Goal: Communication & Community: Answer question/provide support

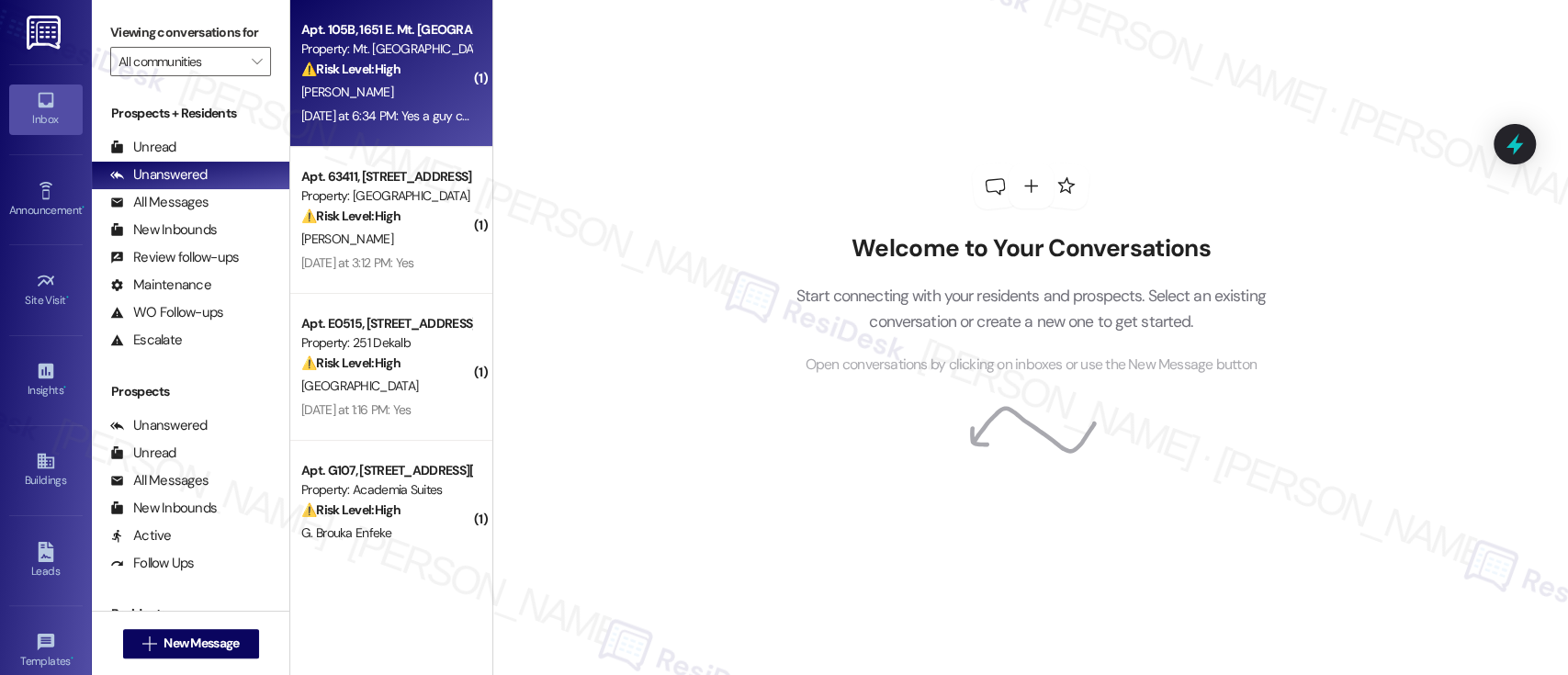
click at [391, 55] on div "Property: Mt. [GEOGRAPHIC_DATA]" at bounding box center [386, 49] width 170 height 20
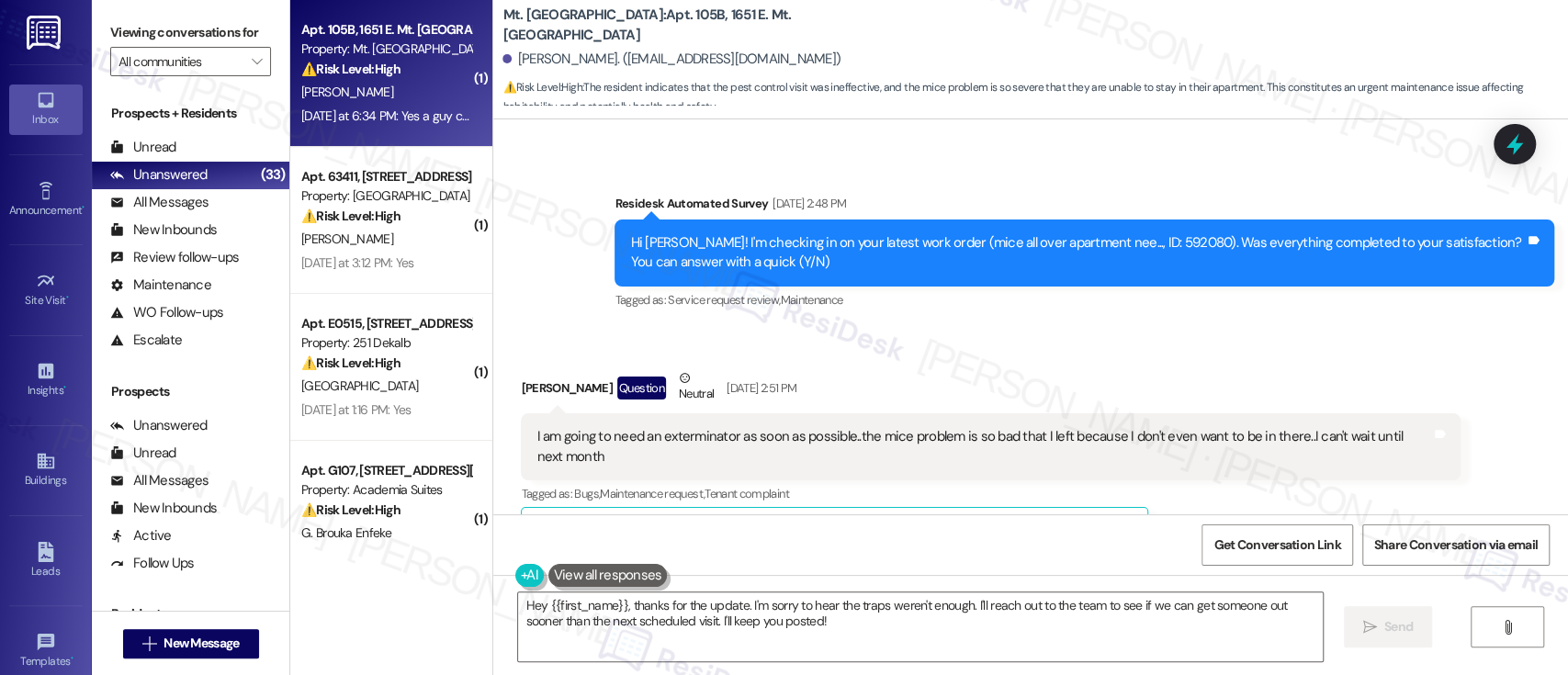
scroll to position [10818, 0]
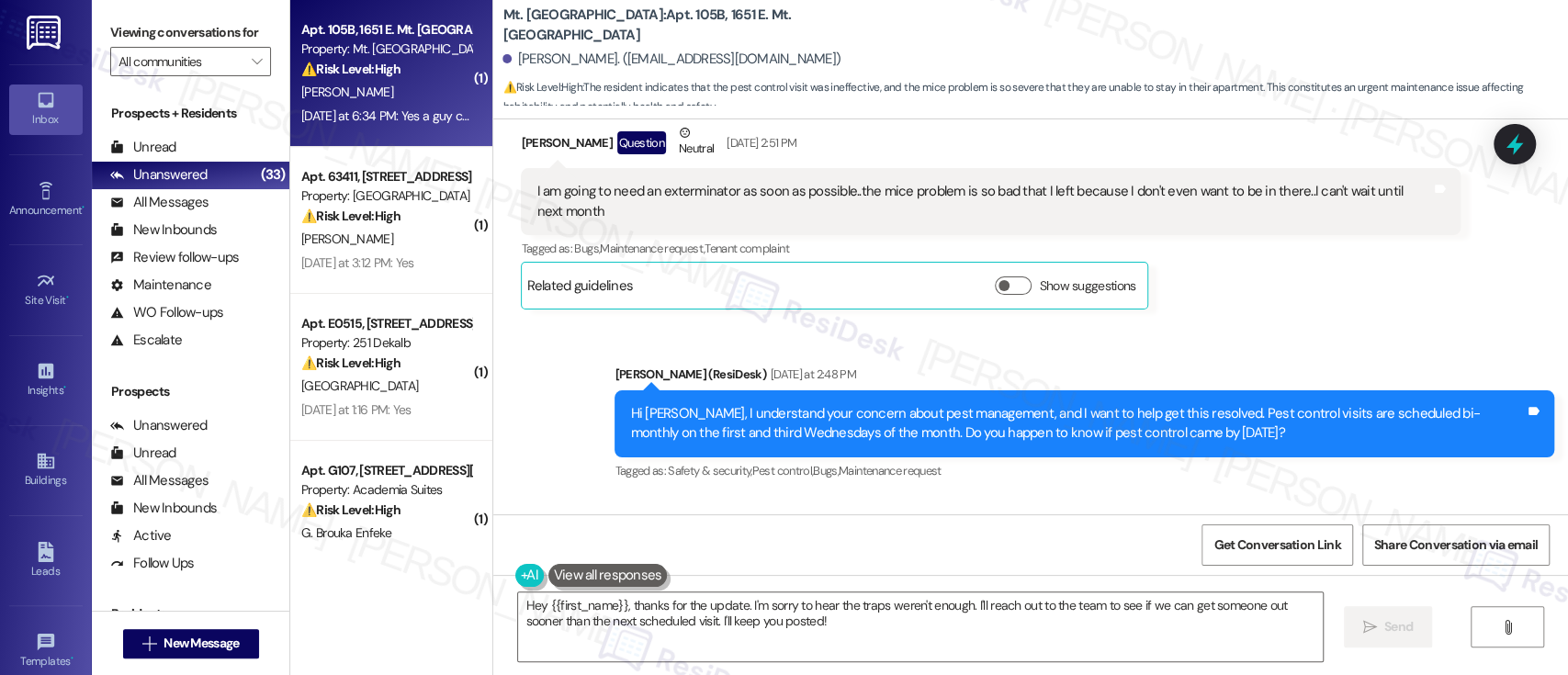
click at [1156, 498] on div "Received via SMS Jonathon Dean Yesterday at 6:34 PM Yes a guy came but he didn'…" at bounding box center [1031, 575] width 1075 height 155
click at [943, 630] on textarea "Hey {{first_name}}, thanks for the update. I'm sorry to hear the traps weren't …" at bounding box center [920, 628] width 804 height 69
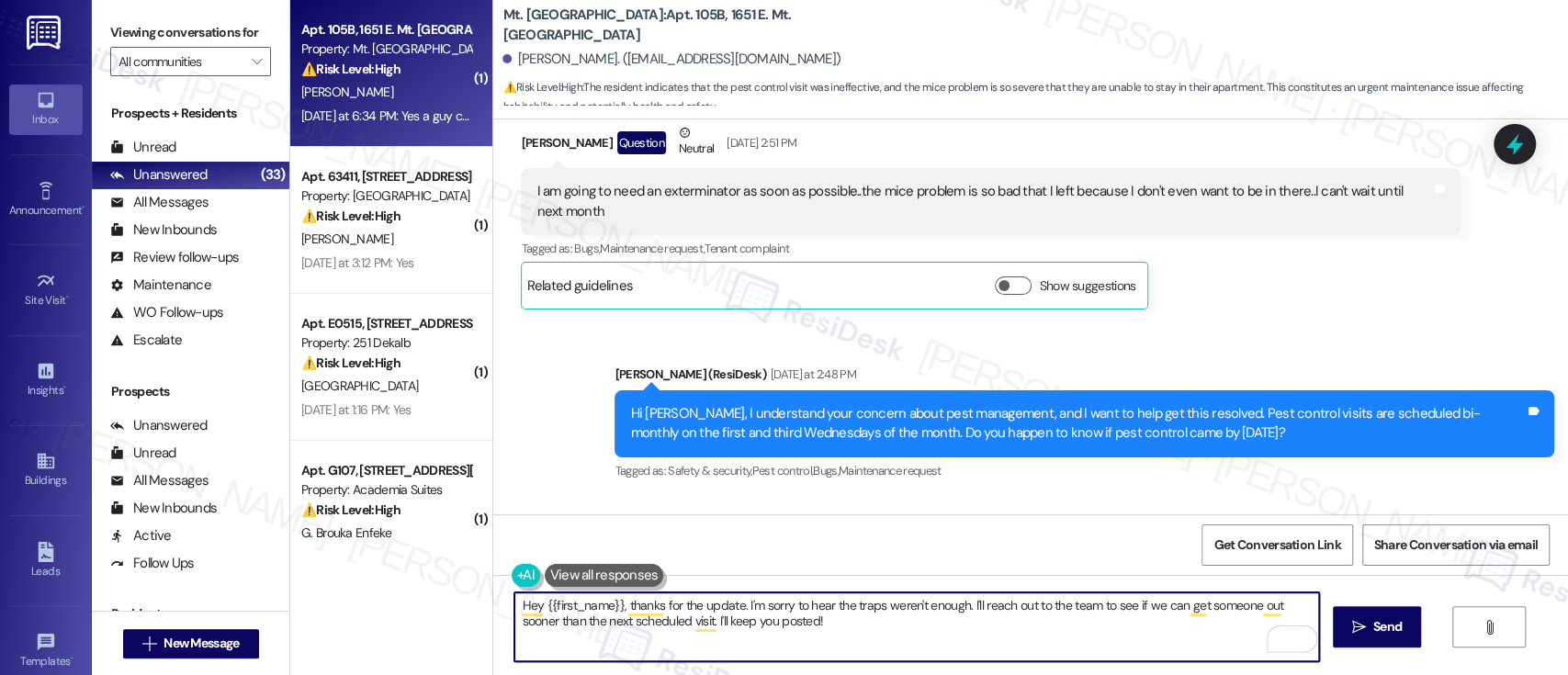
click at [1002, 609] on textarea "Hey {{first_name}}, thanks for the update. I'm sorry to hear the traps weren't …" at bounding box center [917, 628] width 804 height 69
click at [961, 606] on textarea "Hey {{first_name}}, thanks for the update. I'm sorry to hear the traps weren't …" at bounding box center [917, 628] width 804 height 69
click at [996, 630] on textarea "Hey {{first_name}}, thanks for the update. I'm sorry to hear the traps weren't …" at bounding box center [917, 628] width 804 height 69
paste textarea "I’m sorry to hear the traps haven’t been enough. Have any of the traps caught a…"
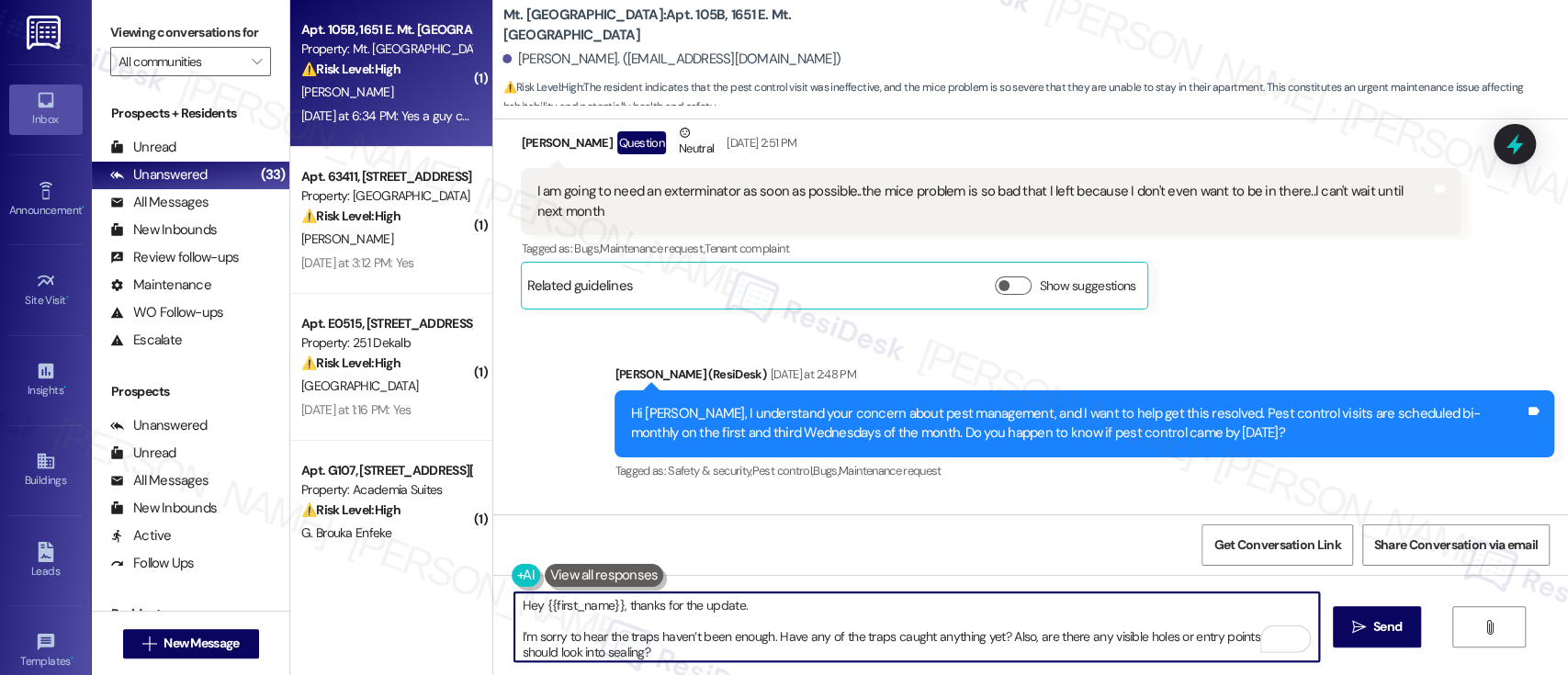
click at [776, 600] on textarea "Hey {{first_name}}, thanks for the update. I’m sorry to hear the traps haven’t …" at bounding box center [917, 628] width 804 height 69
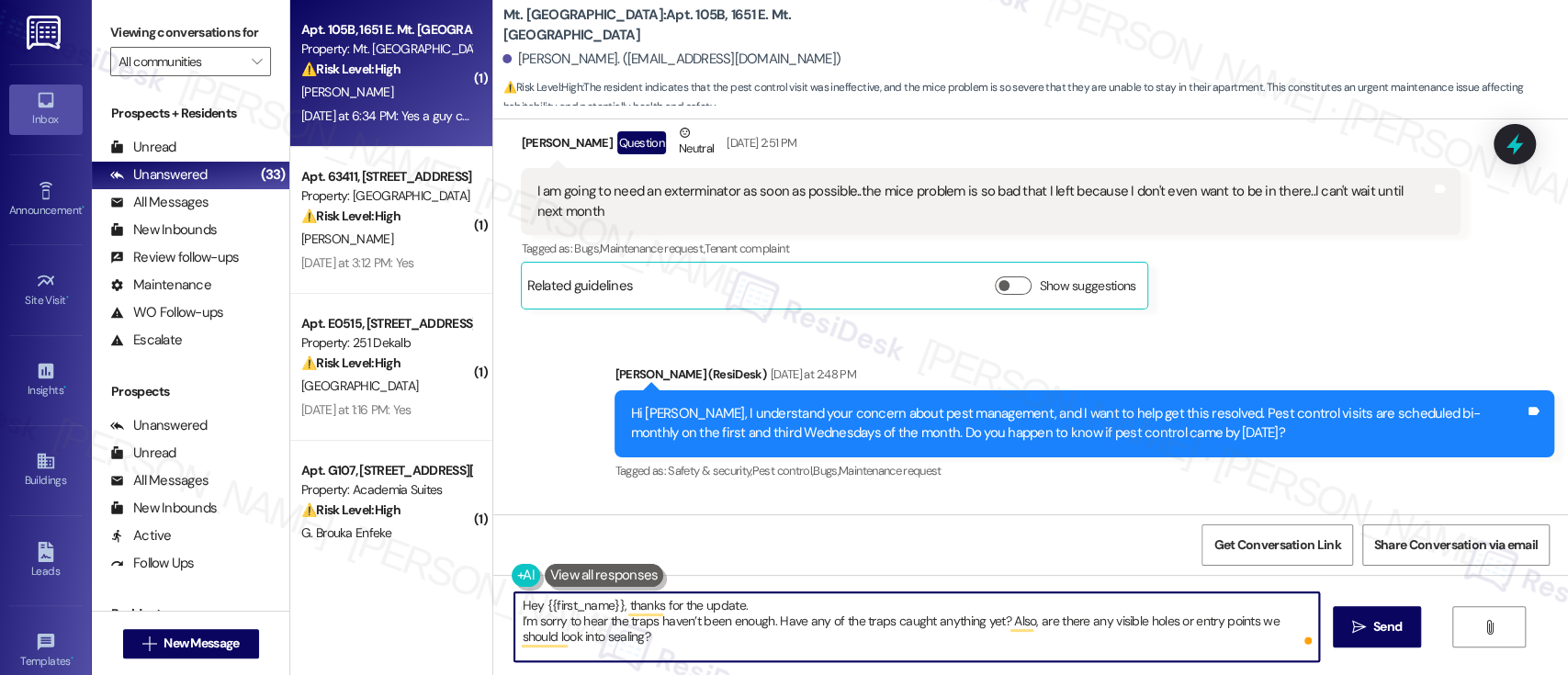
type textarea "Hey {{first_name}}, thanks for the update. I’m sorry to hear the traps haven’t …"
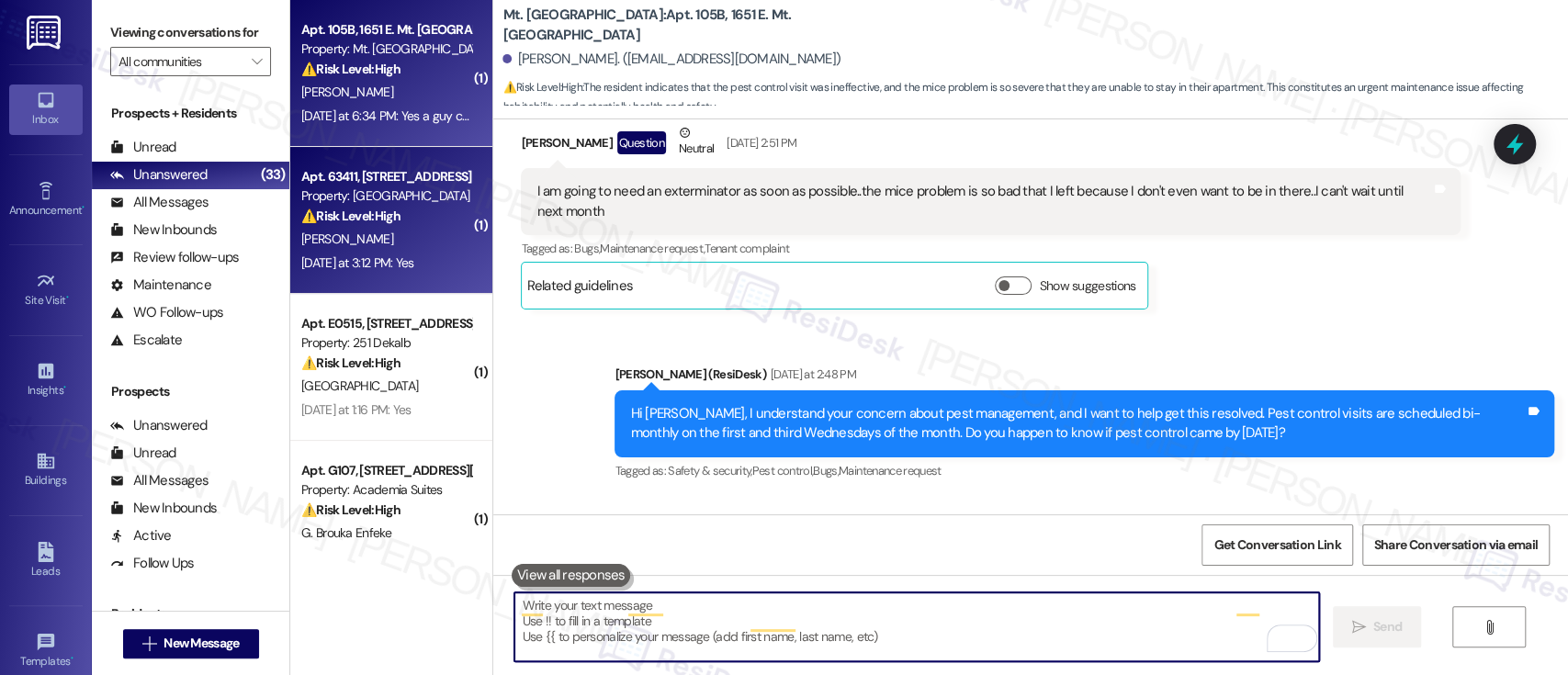
scroll to position [10817, 0]
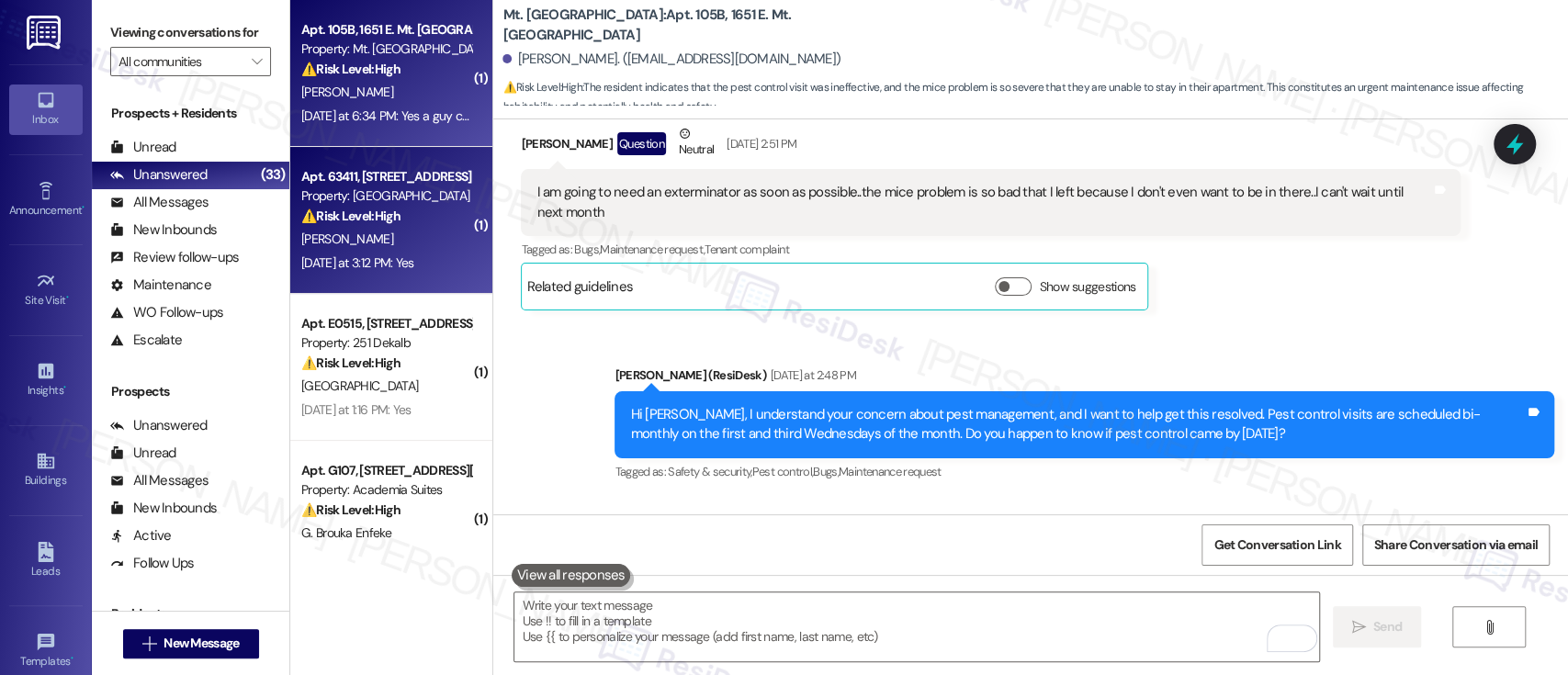
click at [357, 228] on div "R. Gainer" at bounding box center [386, 239] width 174 height 23
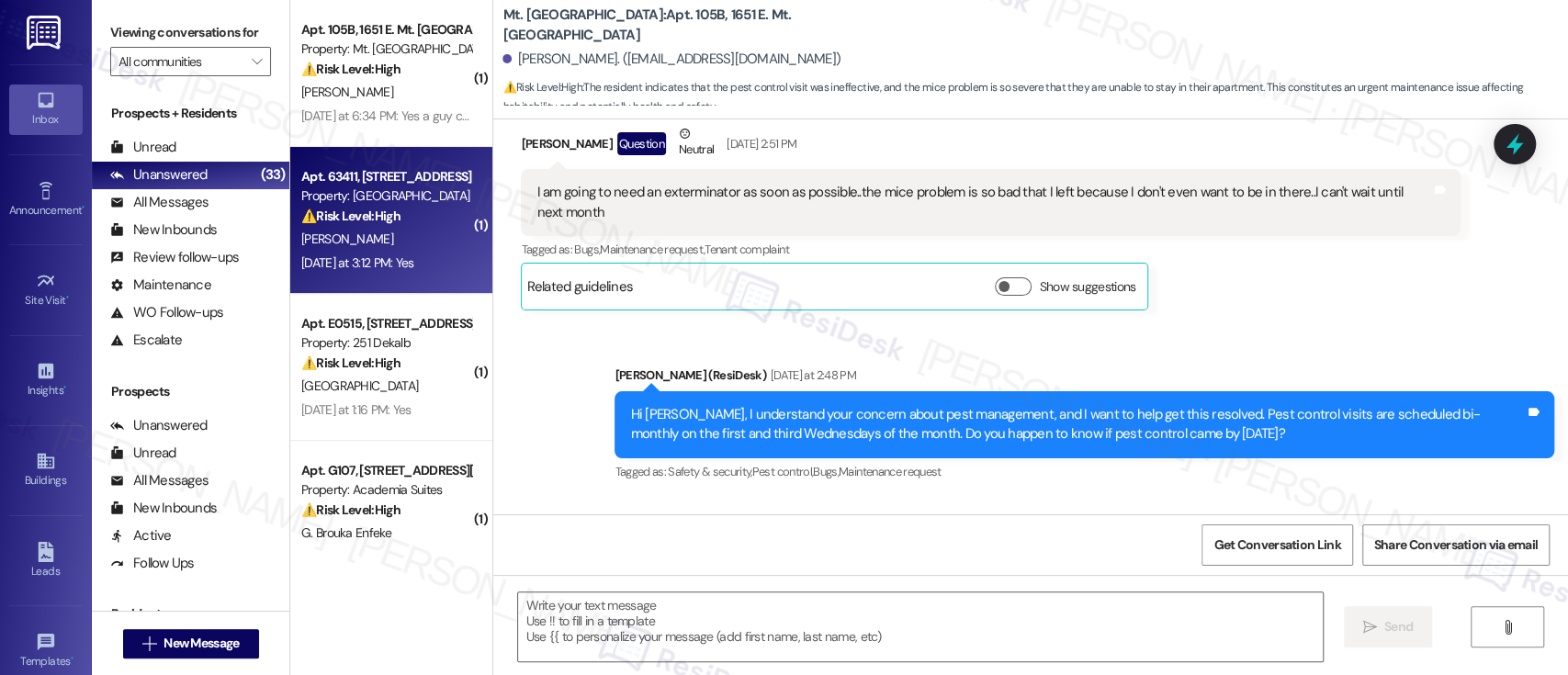
type textarea "Fetching suggested responses. Please feel free to read through the conversation…"
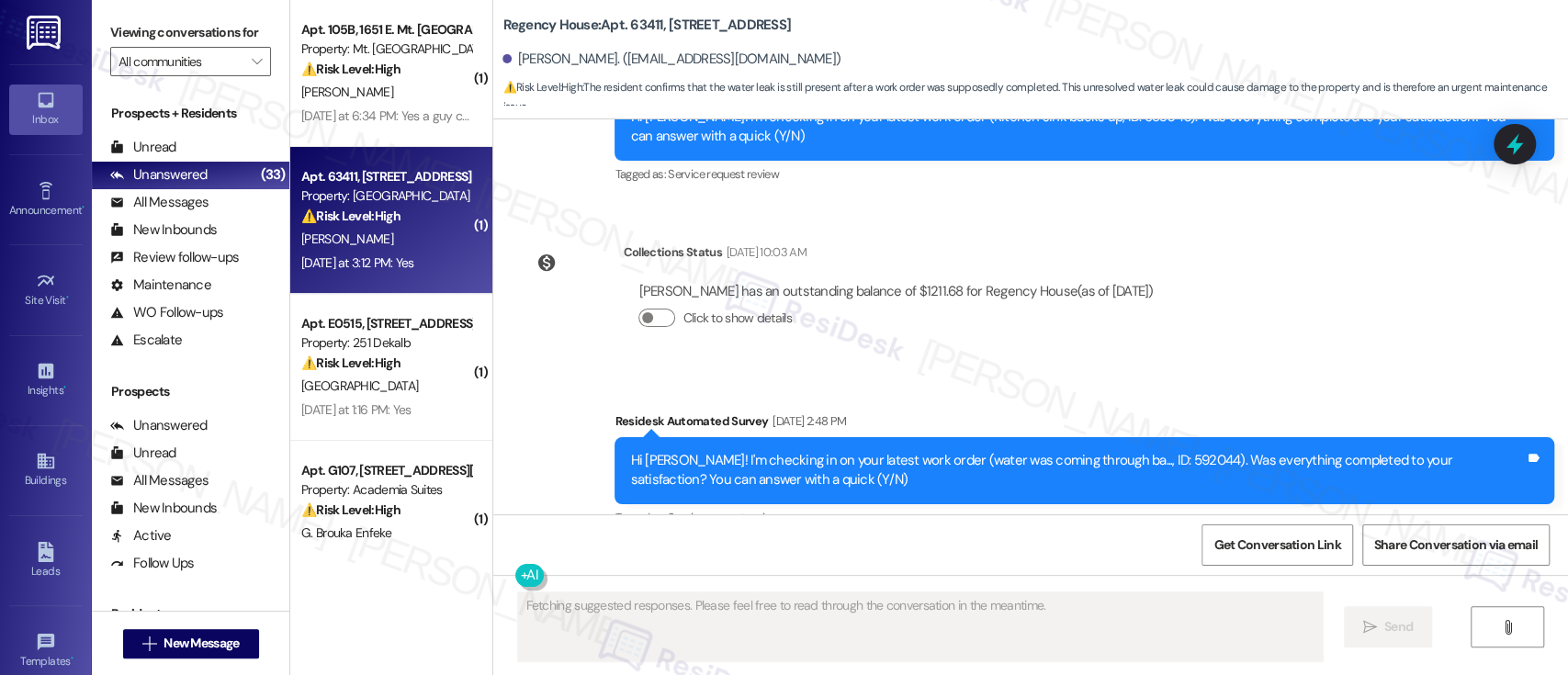
scroll to position [1964, 0]
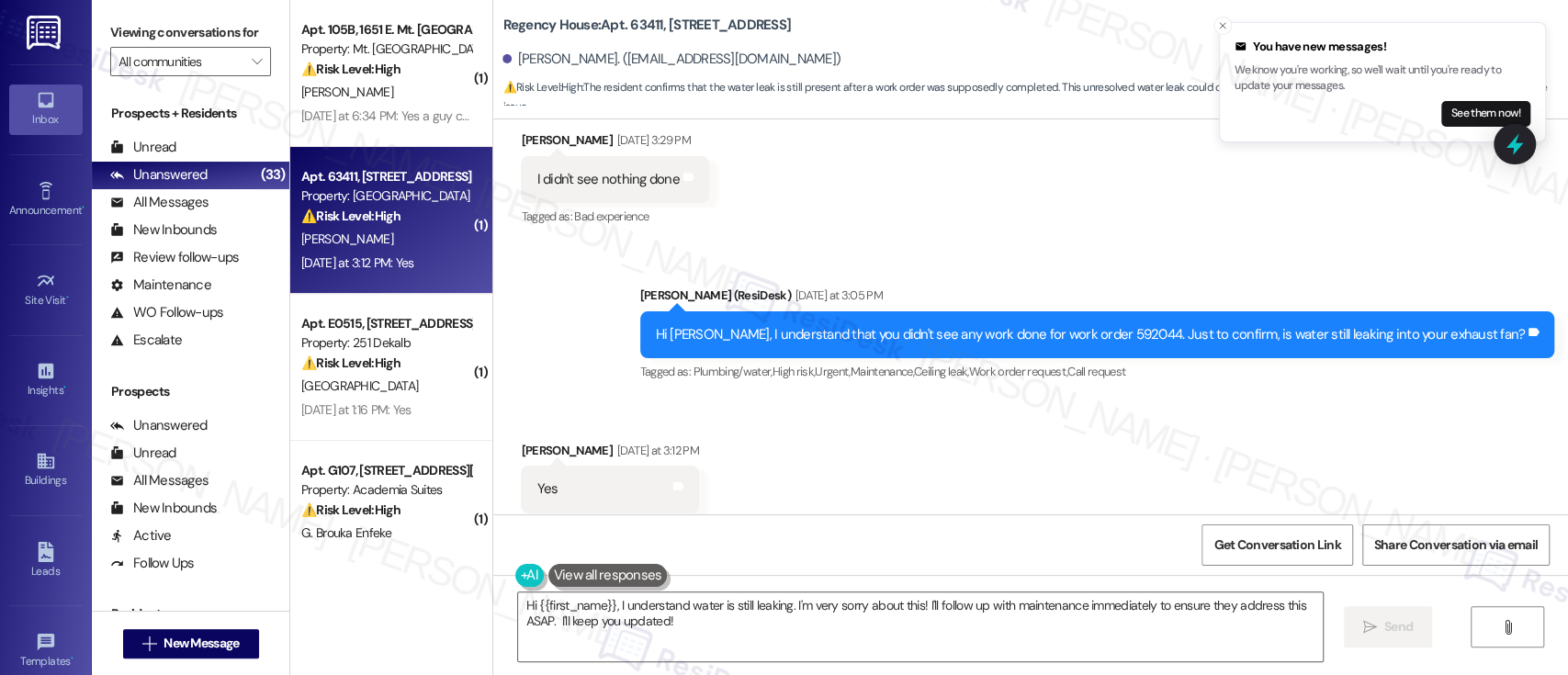
drag, startPoint x: 802, startPoint y: 410, endPoint x: 817, endPoint y: 421, distance: 18.6
click at [813, 416] on div "Received via SMS Rosalind Gainer Yesterday at 3:12 PM Yes Tags and notes Tagged…" at bounding box center [1031, 476] width 1075 height 155
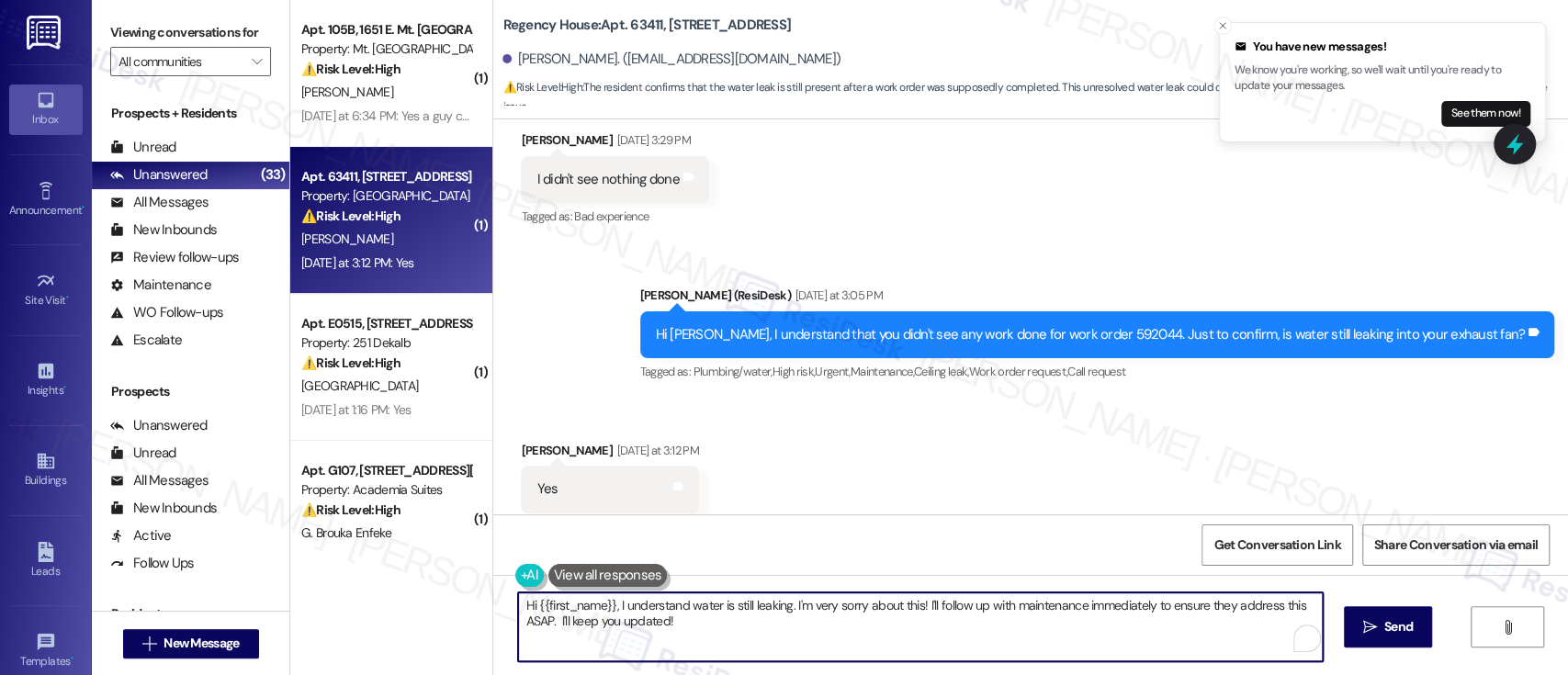
drag, startPoint x: 918, startPoint y: 603, endPoint x: 925, endPoint y: 630, distance: 27.9
click at [925, 630] on textarea "Hi {{first_name}}, I understand water is still leaking. I'm very sorry about th…" at bounding box center [920, 628] width 804 height 69
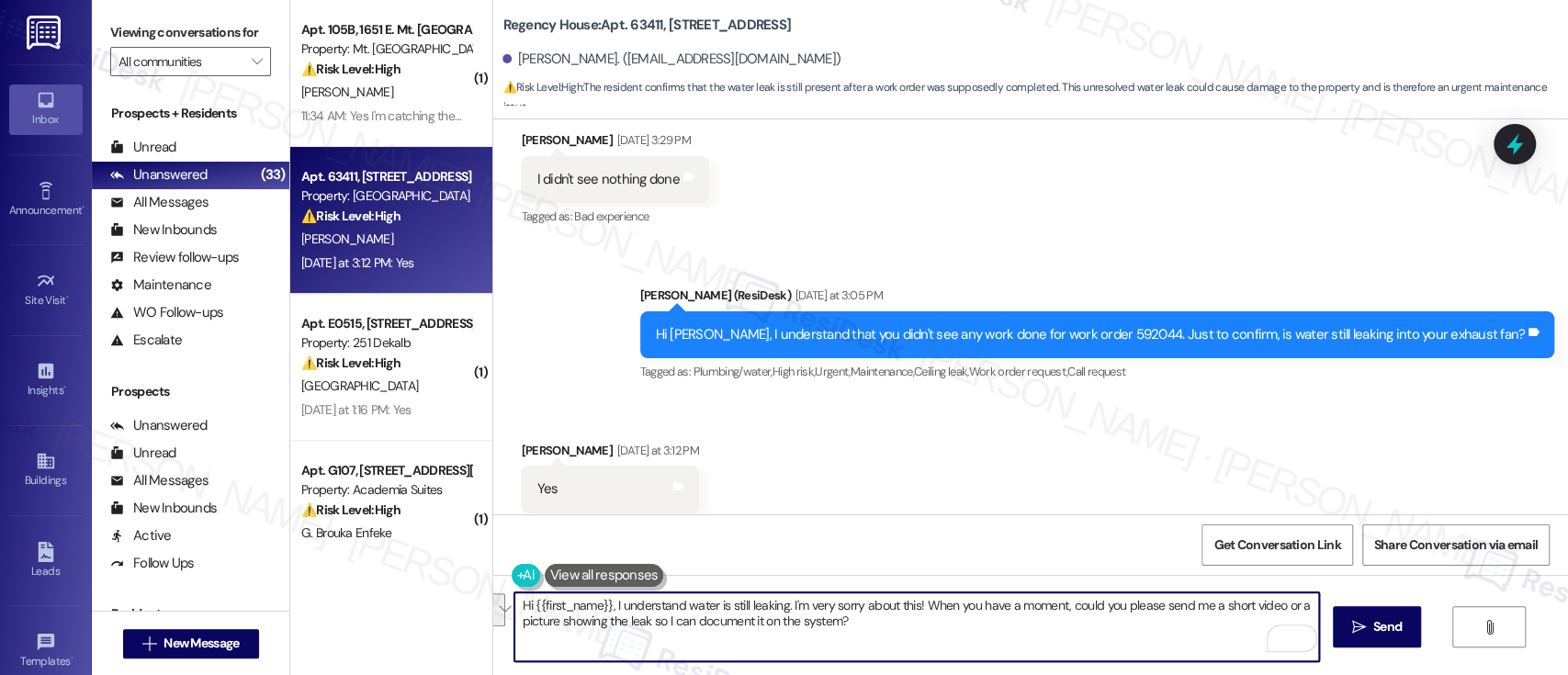
paste textarea "I understand the water is still leaking — I’m very sorry to hear that! When you…"
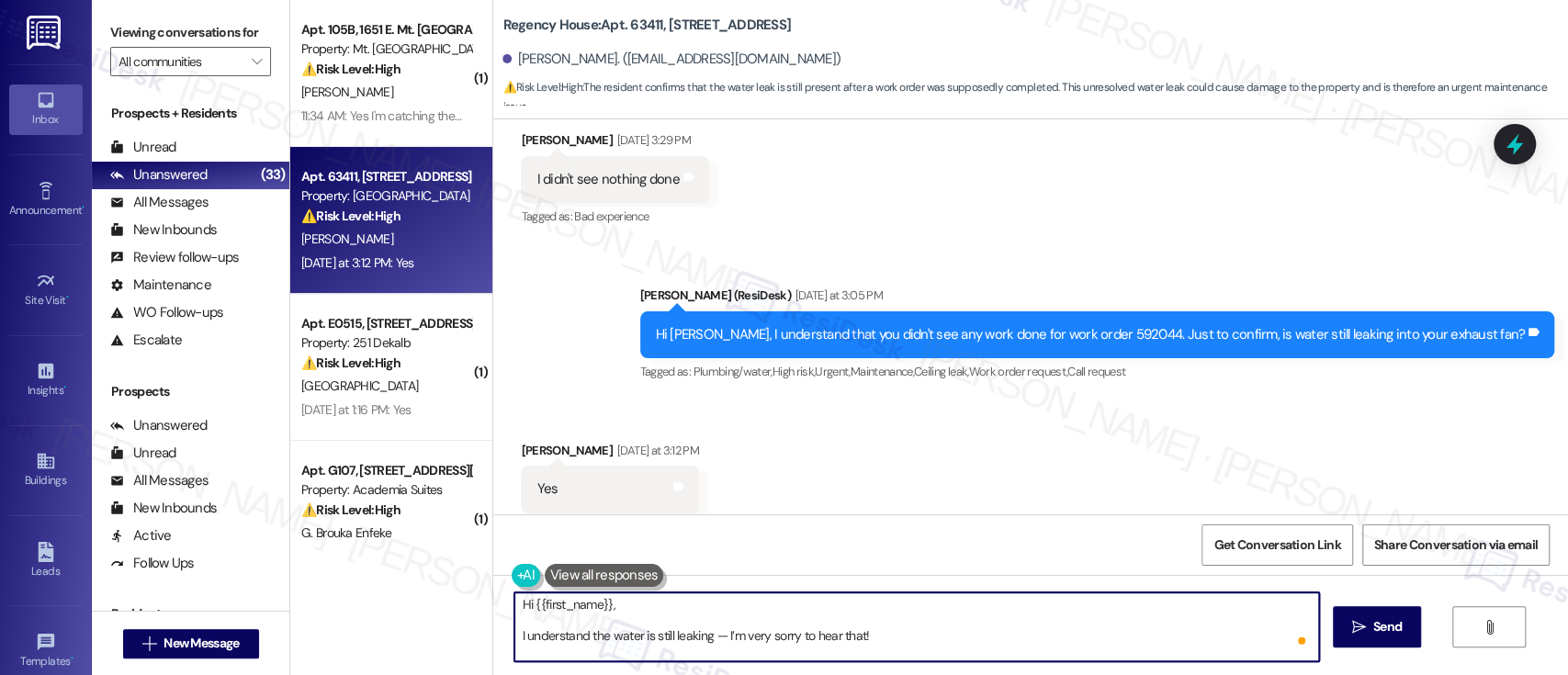
scroll to position [0, 0]
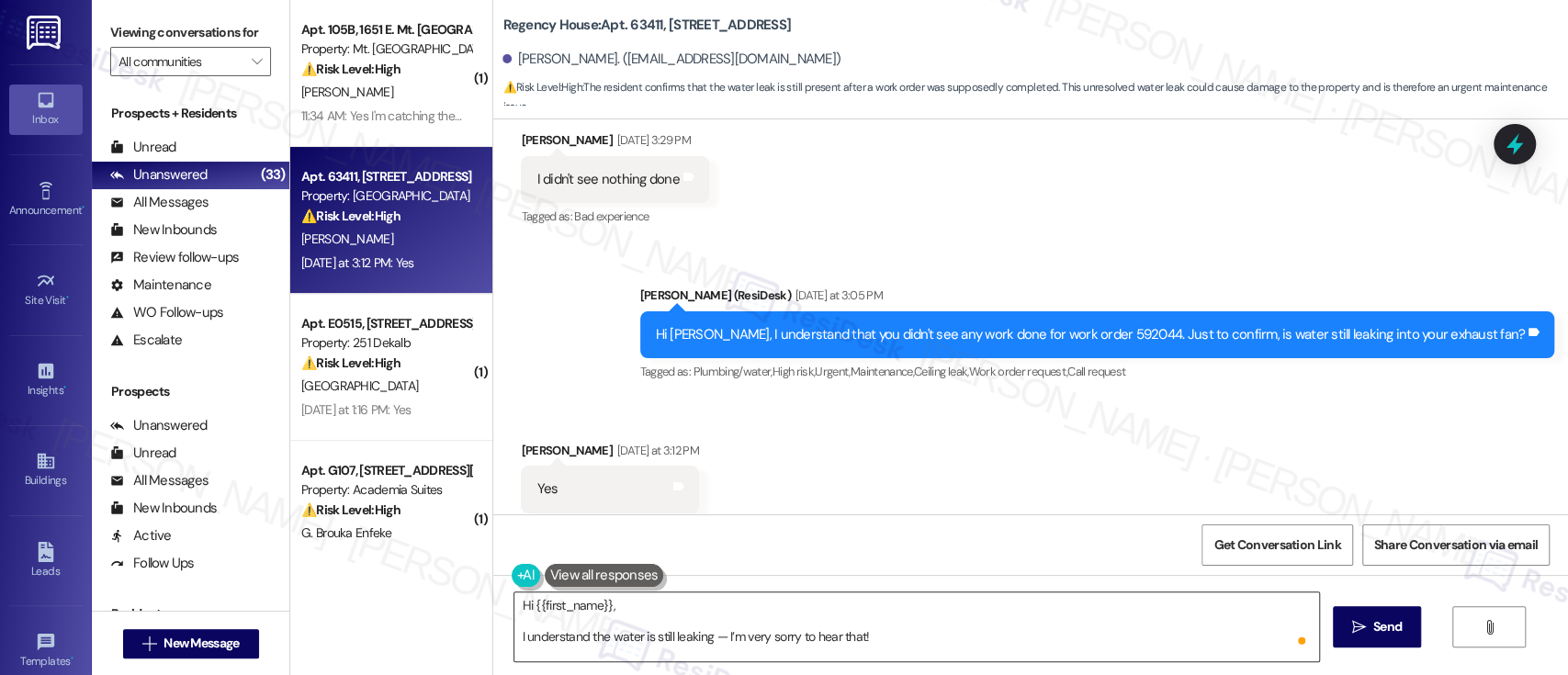
click at [794, 592] on div "Hi {{first_name}}, I understand the water is still leaking — I’m very sorry to …" at bounding box center [916, 628] width 805 height 71
click at [793, 602] on textarea "Hi {{first_name}}, I understand the water is still leaking — I’m very sorry to …" at bounding box center [917, 628] width 804 height 69
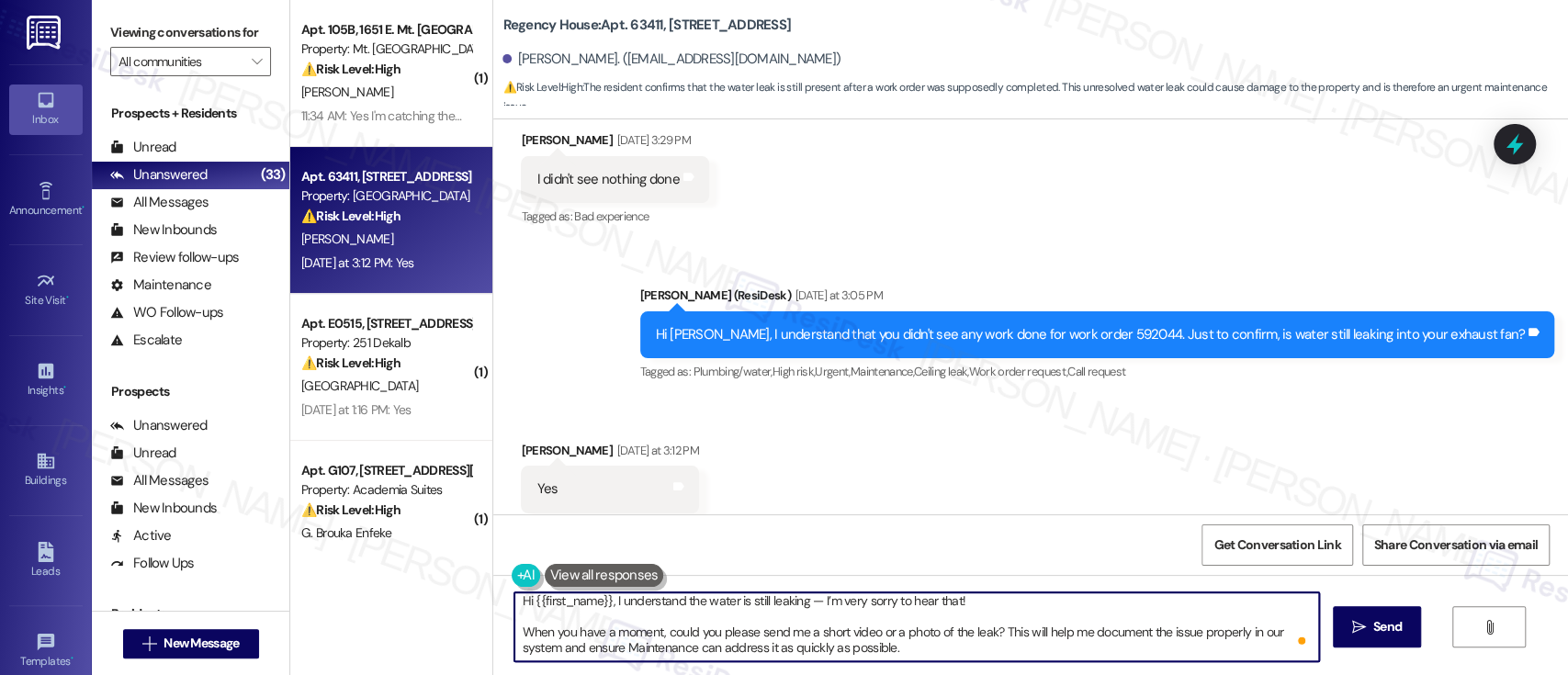
scroll to position [5, 0]
drag, startPoint x: 922, startPoint y: 657, endPoint x: 485, endPoint y: 632, distance: 437.7
click at [493, 632] on div "Hi {{first_name}}, I understand the water is still leaking — I’m very sorry to …" at bounding box center [1031, 643] width 1075 height 137
type textarea "Hi {{first_name}}, I understand the water is still leaking — I’m very sorry to …"
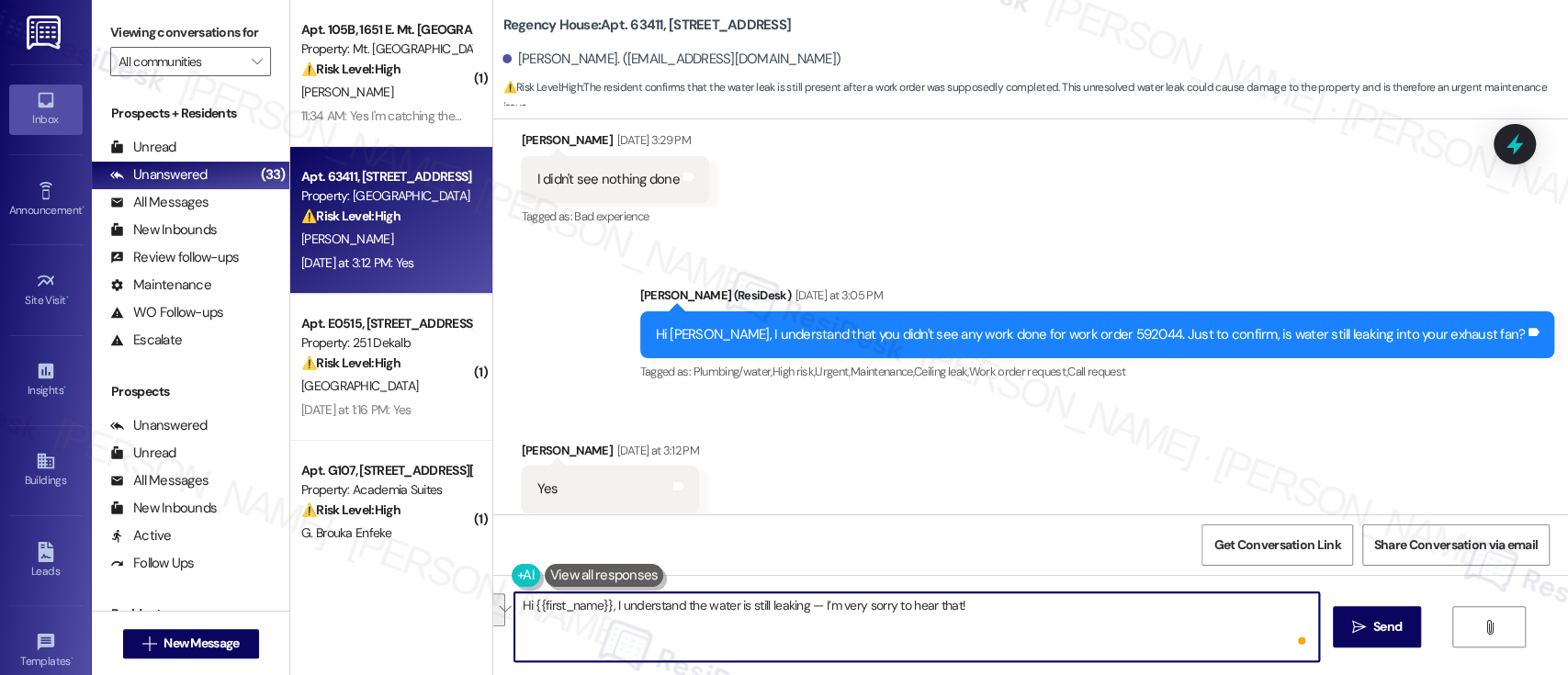
scroll to position [0, 0]
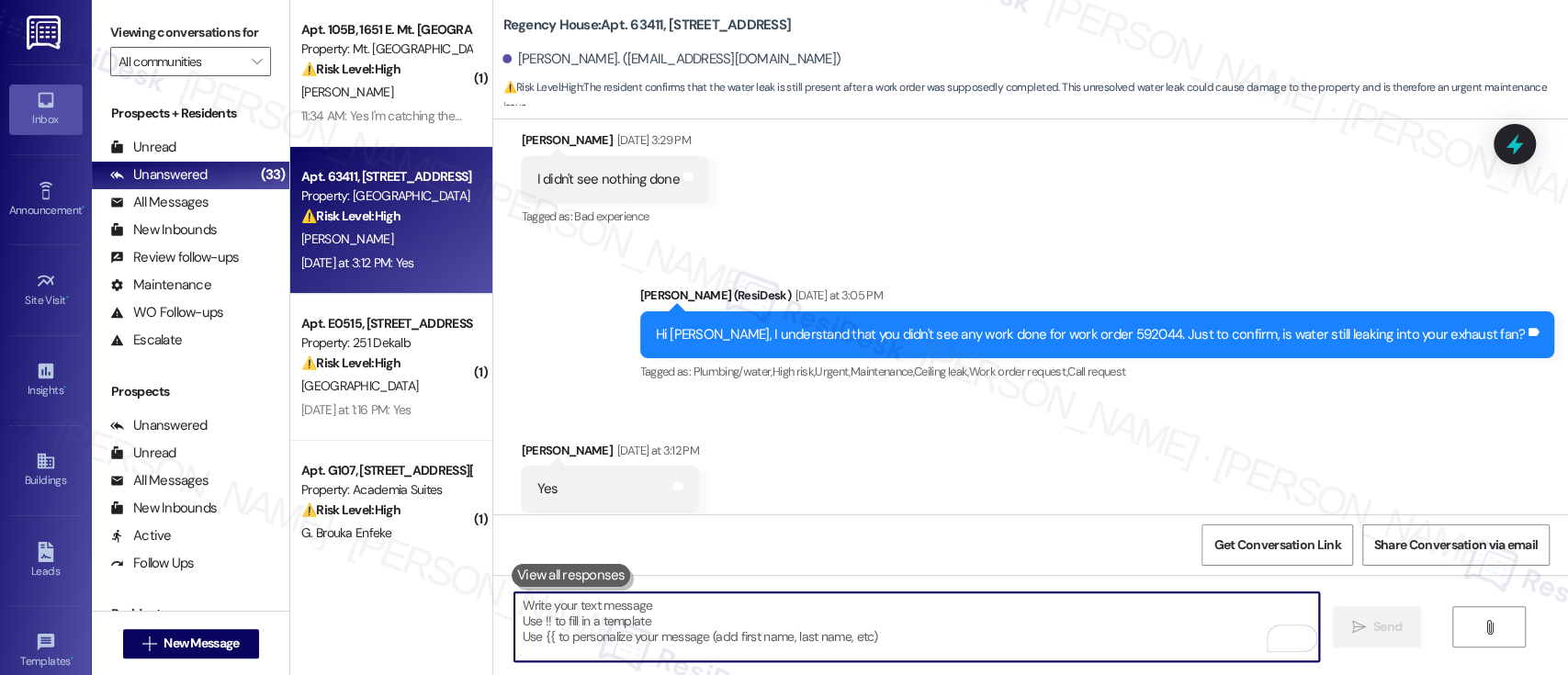
paste textarea "When you have a moment, could you please send me a short video or a photo of th…"
type textarea "When you have a moment, could you please send me a short video or a photo of th…"
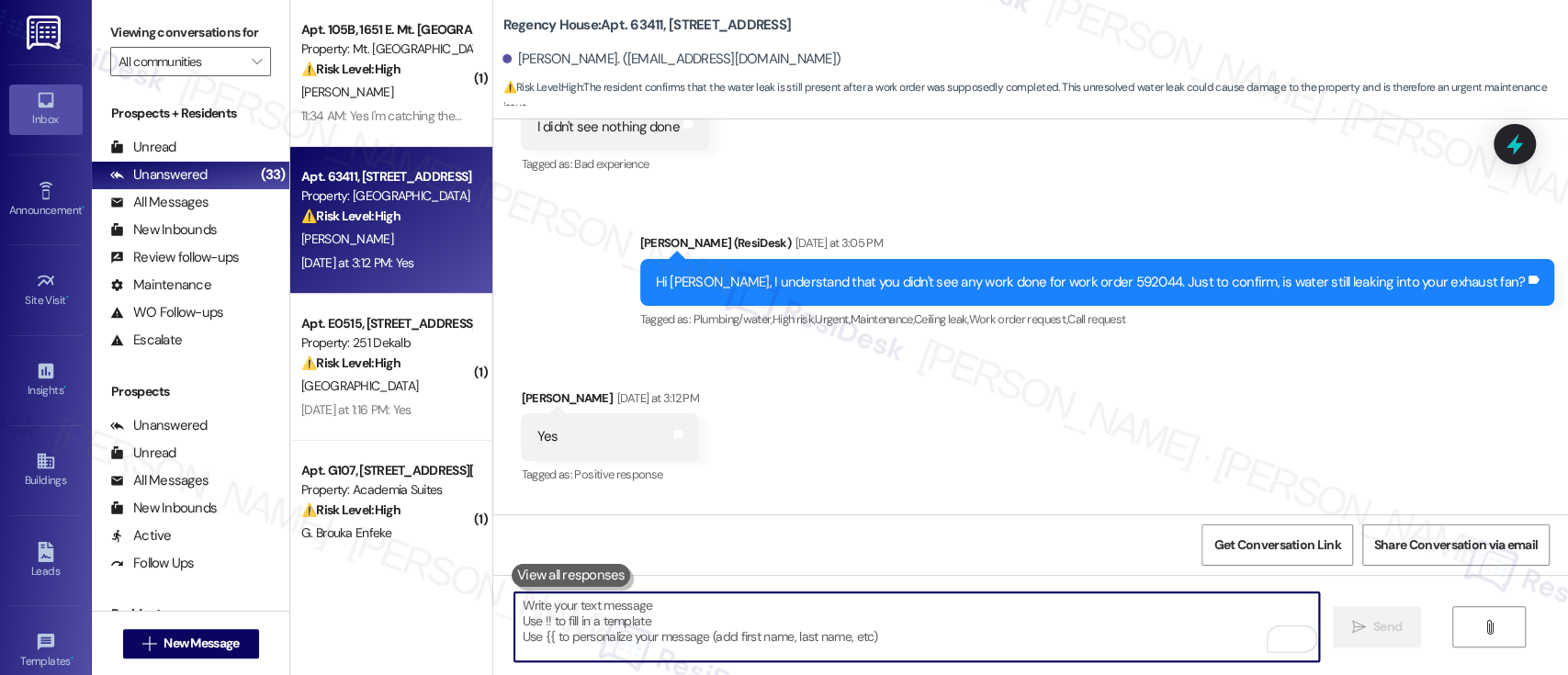
scroll to position [2241, 0]
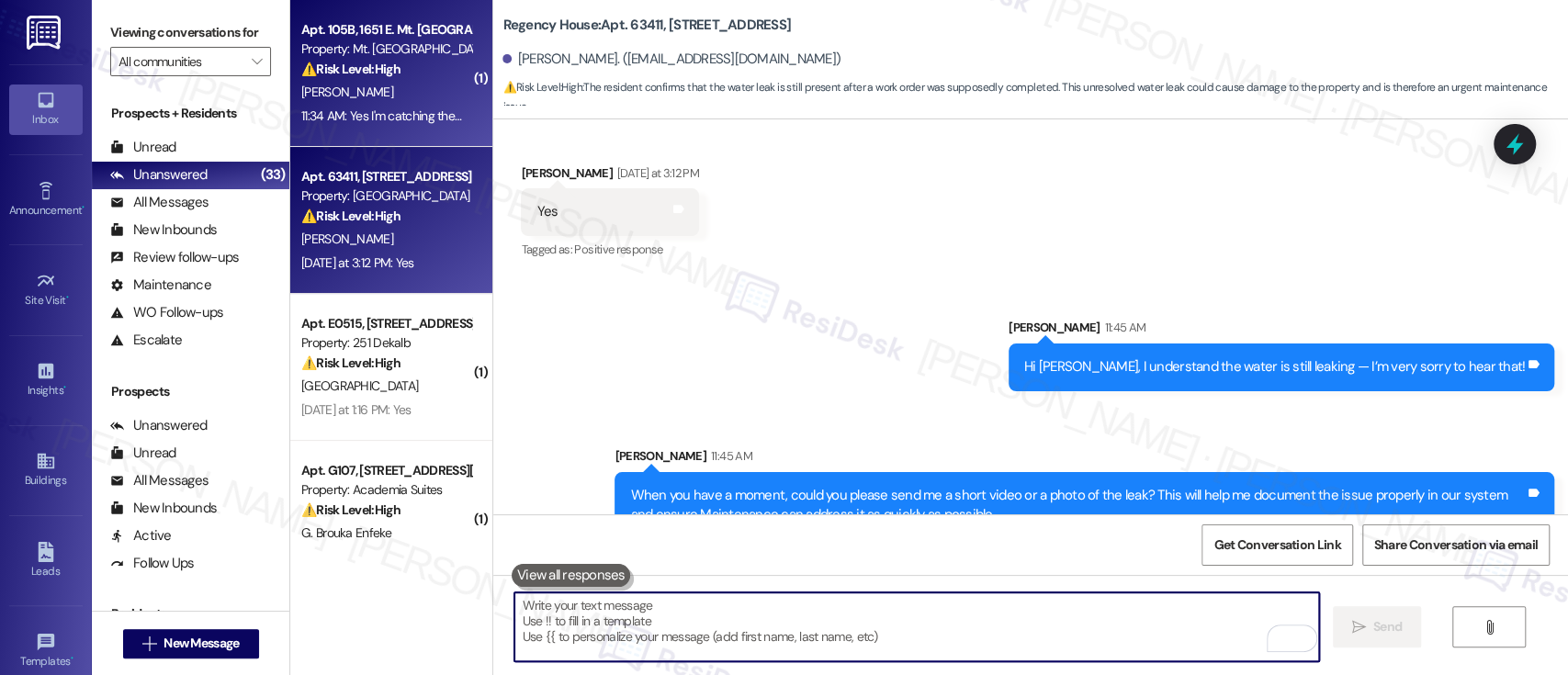
click at [363, 55] on div "Property: Mt. [GEOGRAPHIC_DATA]" at bounding box center [386, 49] width 170 height 20
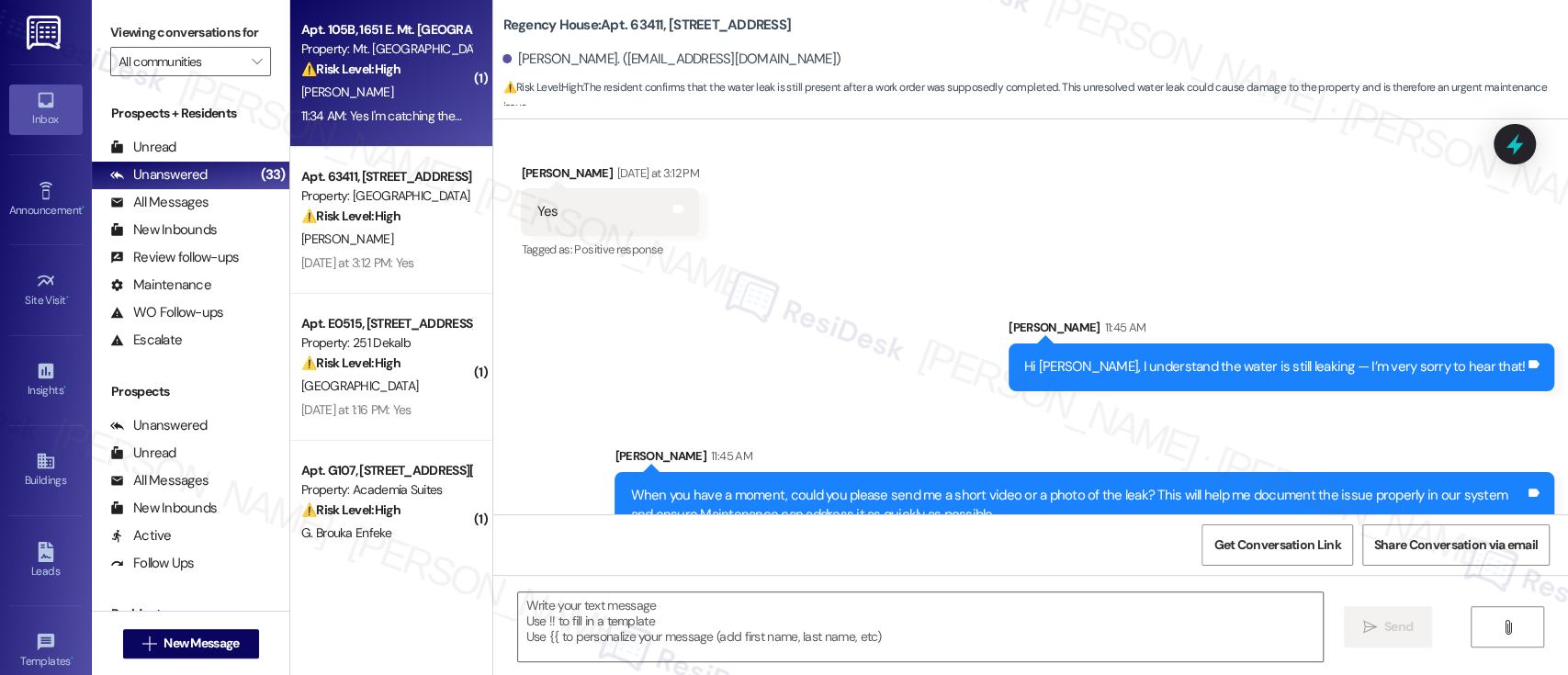
type textarea "Fetching suggested responses. Please feel free to read through the conversation…"
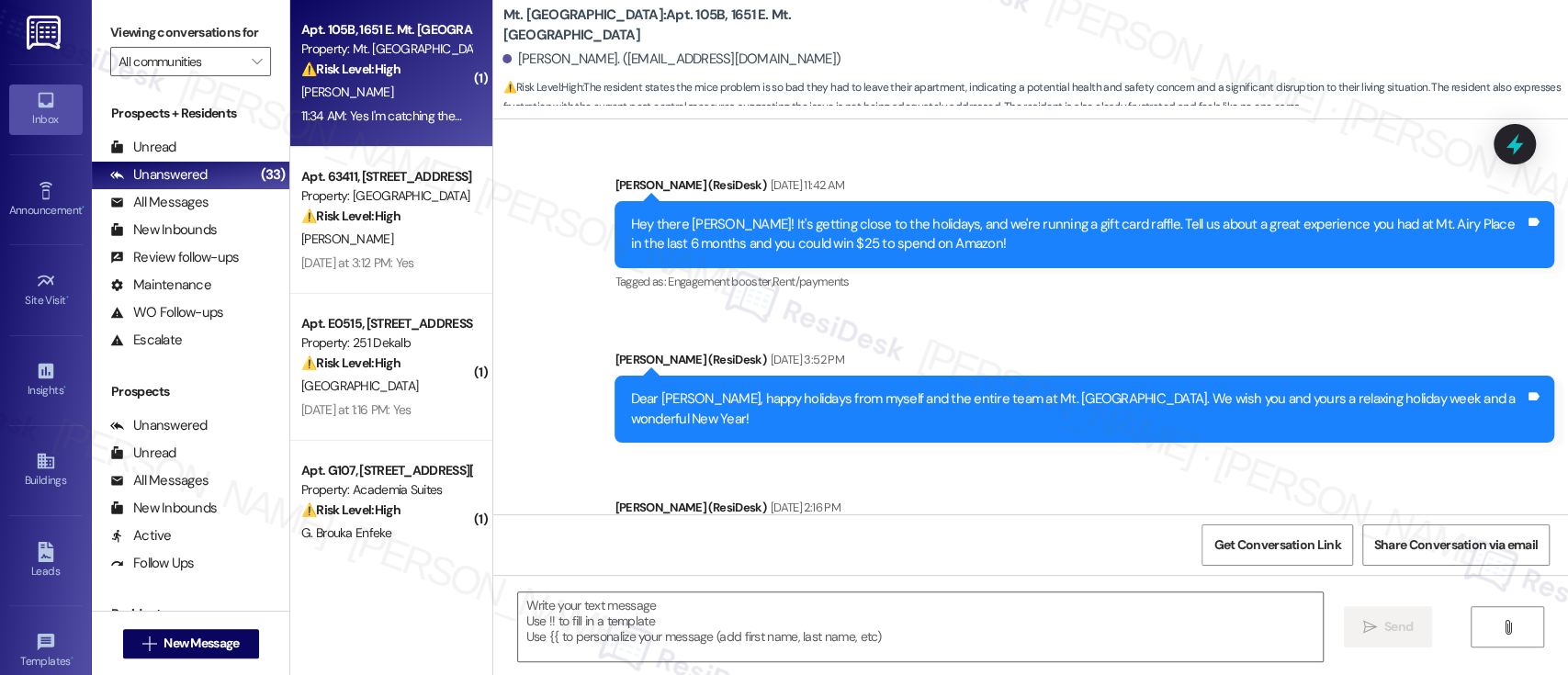
scroll to position [11504, 0]
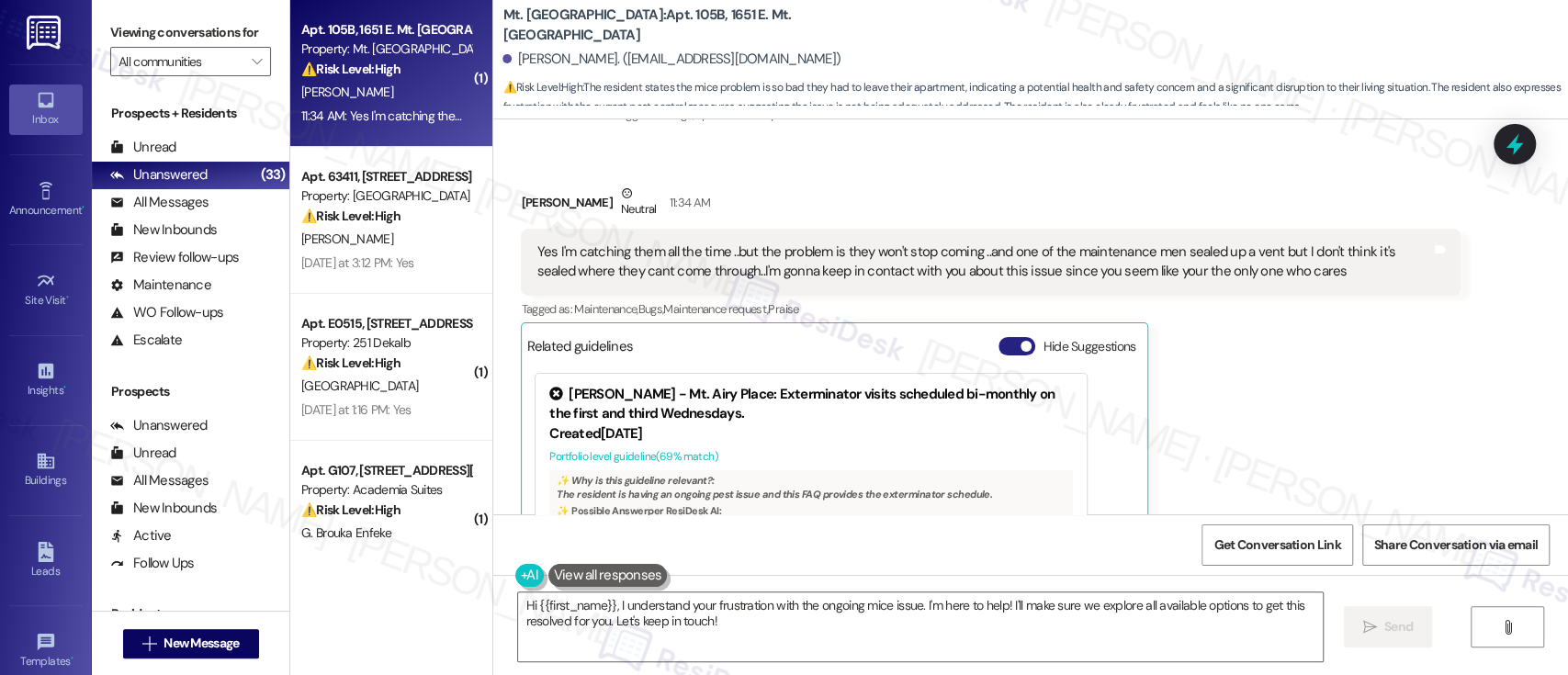
click at [1005, 337] on button "Hide Suggestions" at bounding box center [1017, 346] width 37 height 19
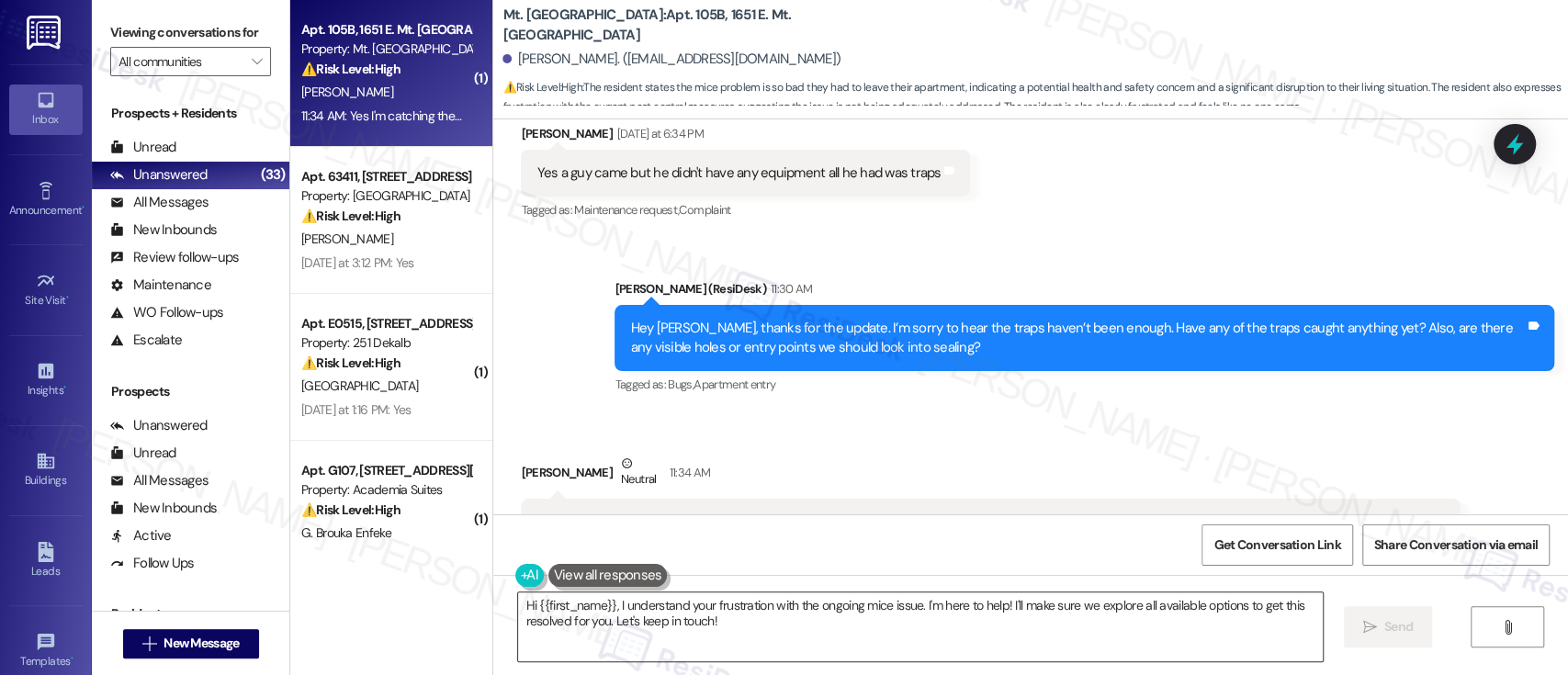
click at [889, 635] on textarea "Hi {{first_name}}, I understand your frustration with the ongoing mice issue. I…" at bounding box center [920, 628] width 804 height 69
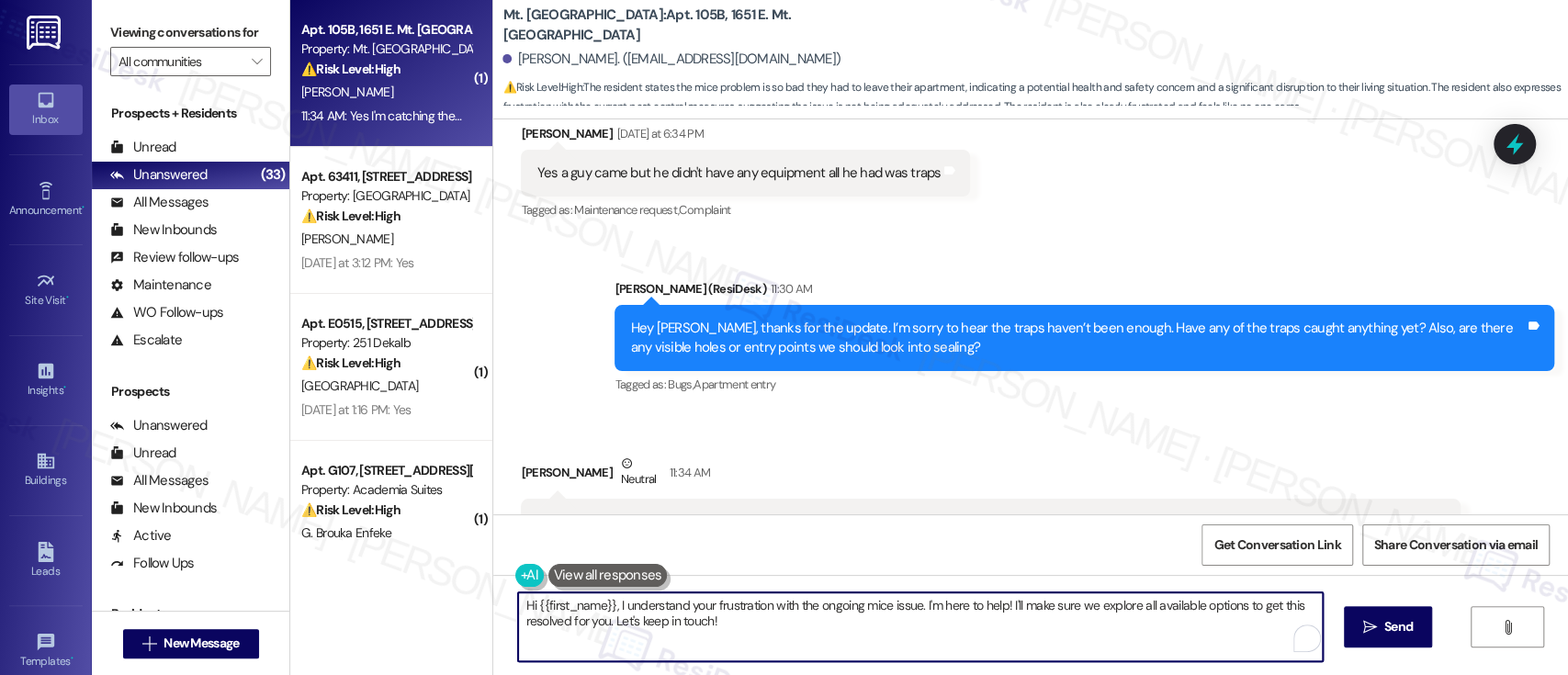
drag, startPoint x: 823, startPoint y: 622, endPoint x: 298, endPoint y: 600, distance: 525.5
click at [298, 600] on div "( 1 ) Apt. 105B, 1651 E. Mt. Airy Ave Property: Mt. Airy Place ⚠️ Risk Level: H…" at bounding box center [929, 337] width 1278 height 675
paste textarea "This will help me document the issue properly in our system and ensure Maintena…"
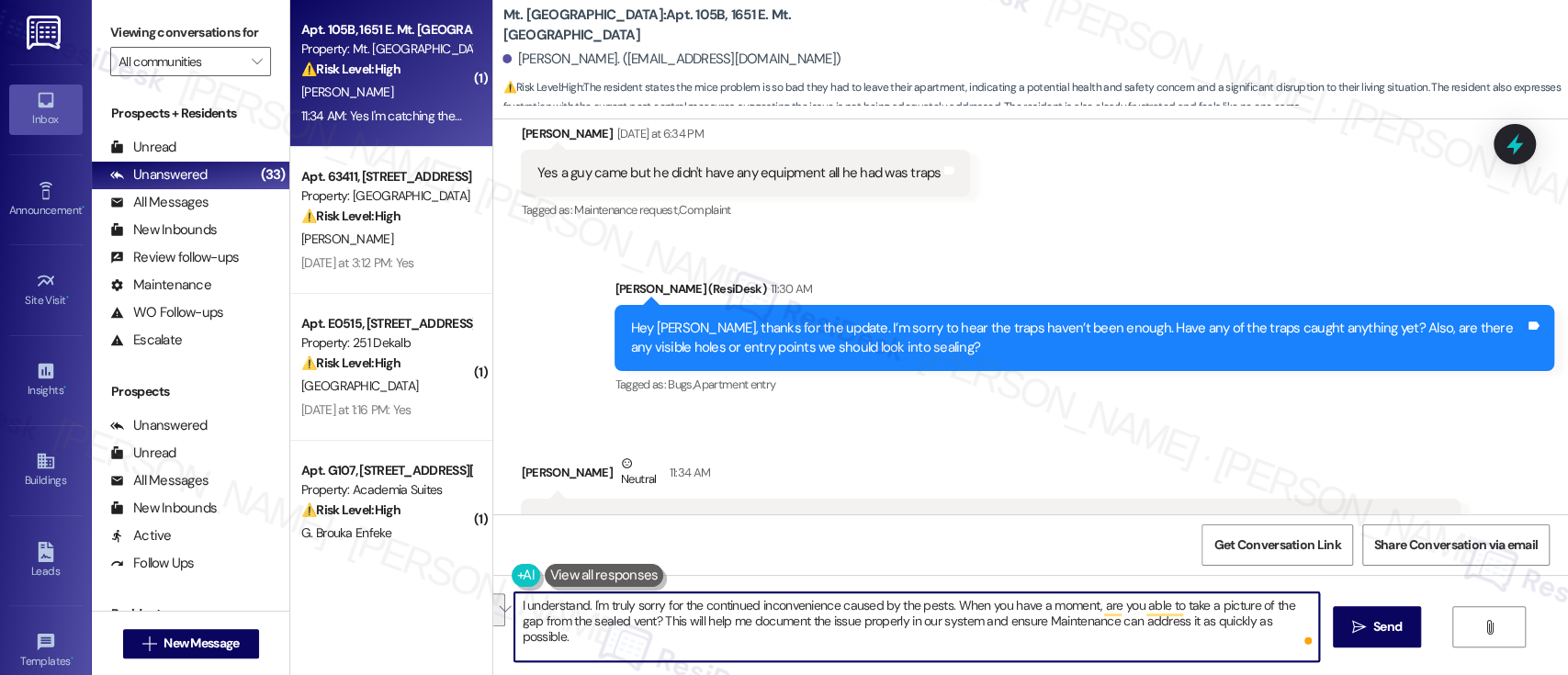
paste textarea "Hi {{first_name}}, I understand, and I’m truly sorry for the continued inconven…"
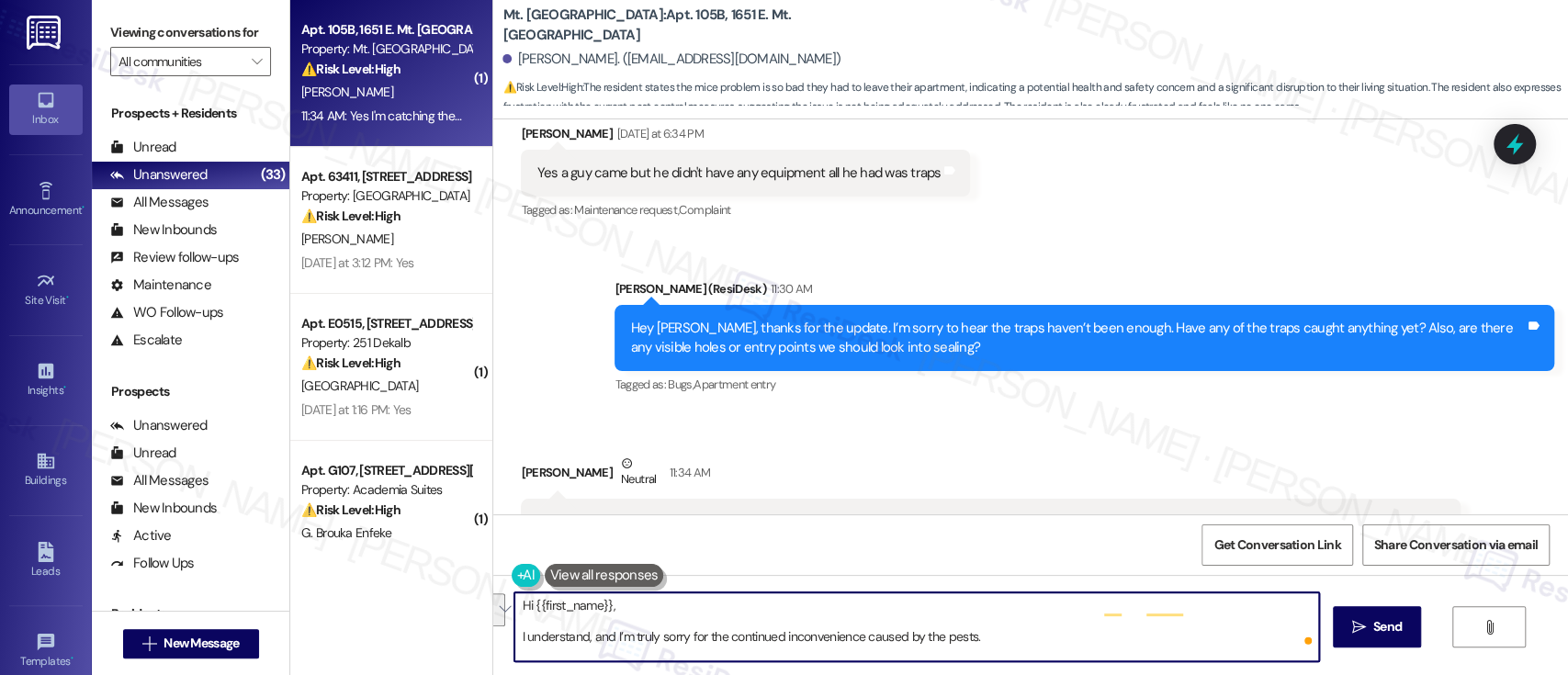
scroll to position [32, 0]
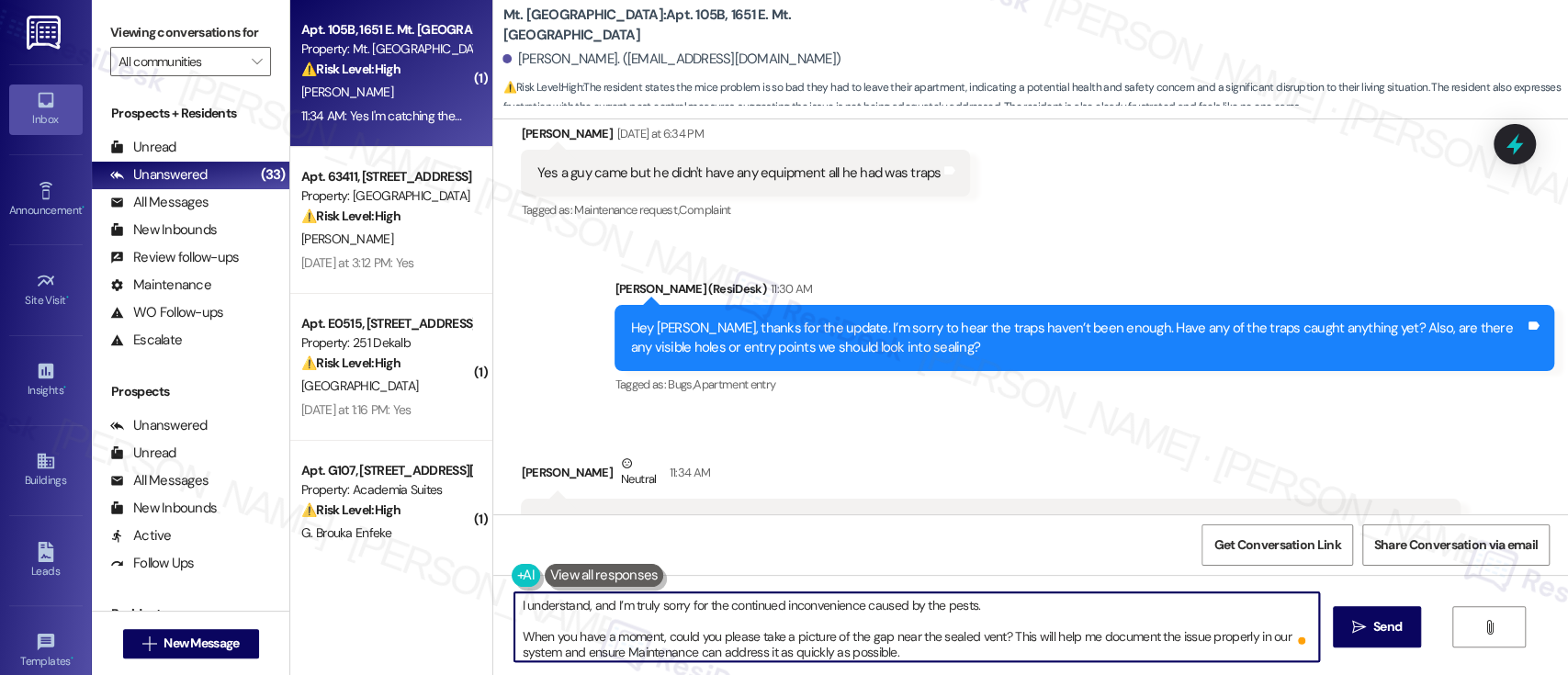
click at [999, 616] on textarea "Hi {{first_name}}, I understand, and I’m truly sorry for the continued inconven…" at bounding box center [917, 628] width 804 height 69
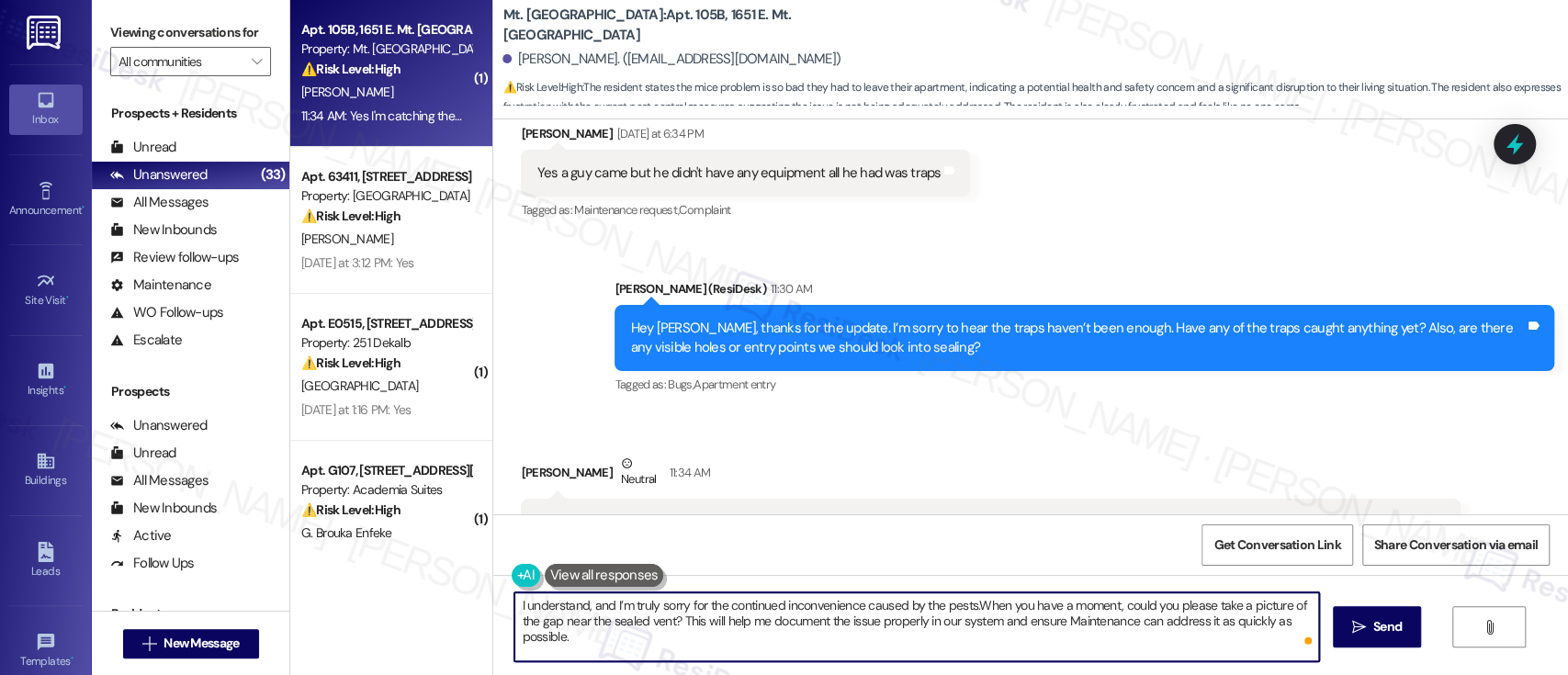
type textarea "I understand, and I’m truly sorry for the continued inconvenience caused by the…"
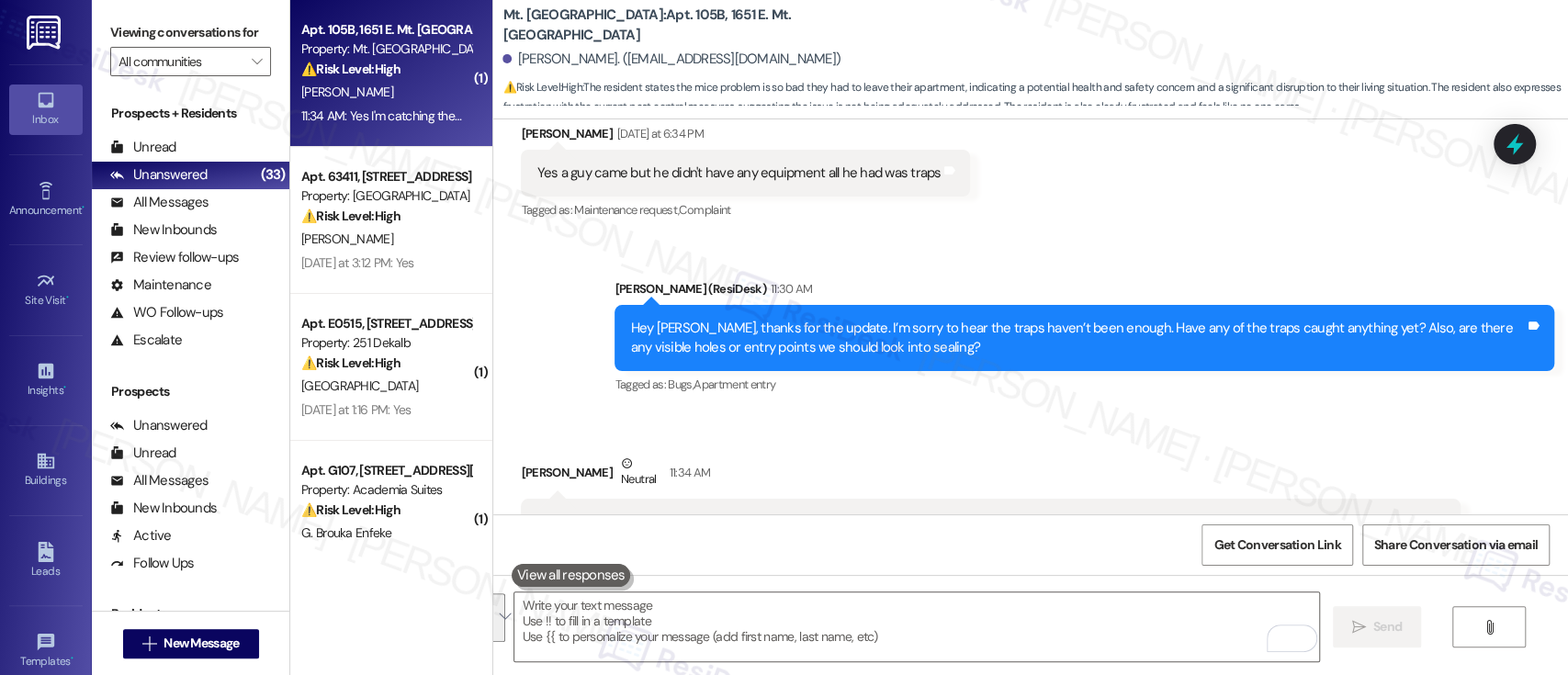
click at [1396, 457] on div "Jonathon Dean Neutral 11:34 AM Yes I'm catching them all the time ..but the pro…" at bounding box center [990, 547] width 940 height 187
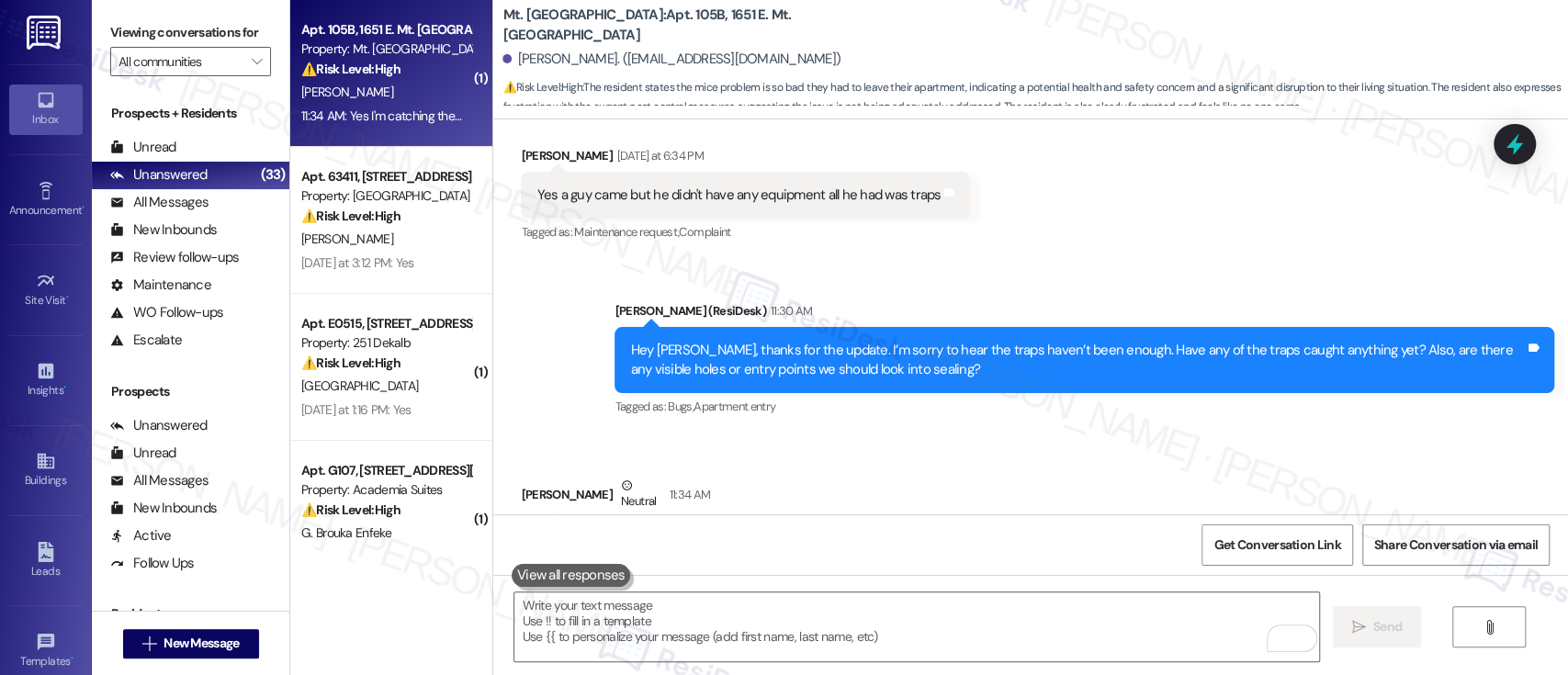
scroll to position [11233, 0]
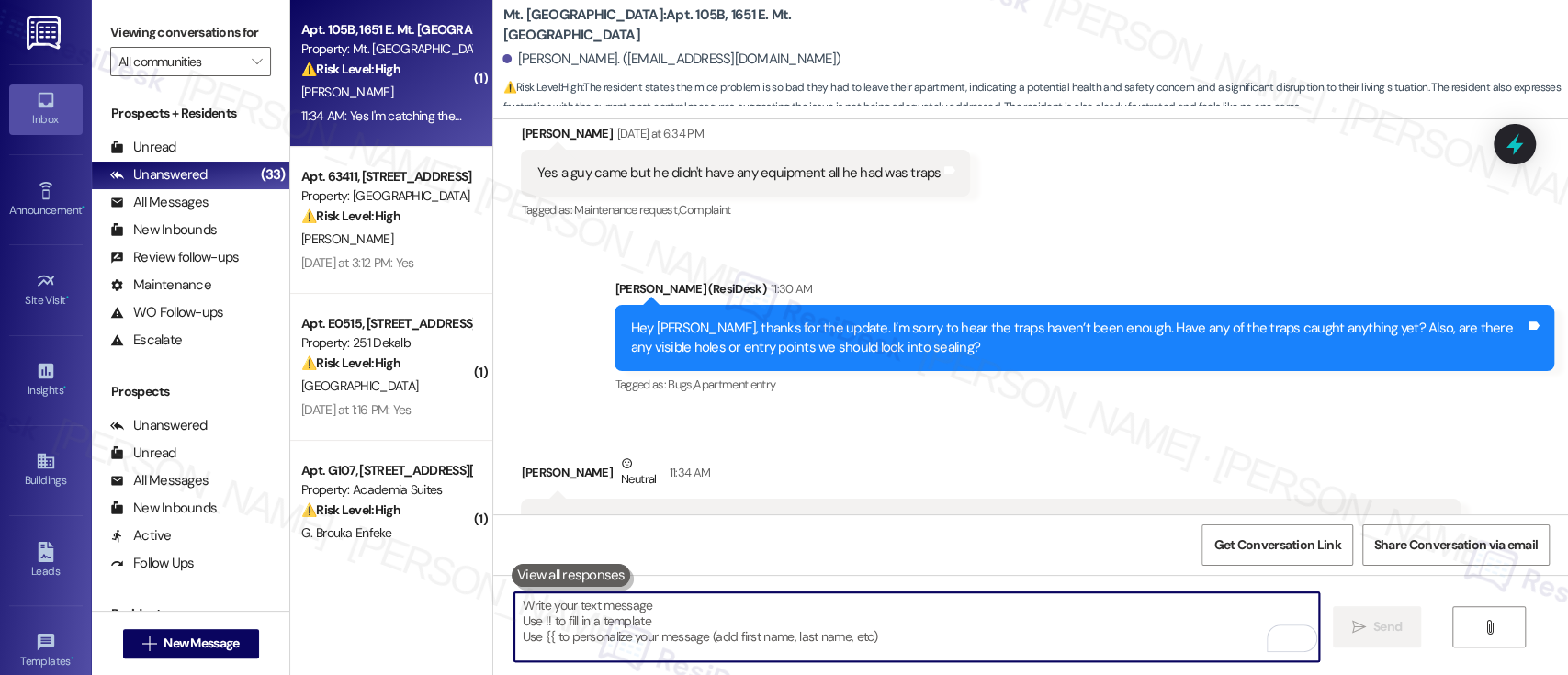
click at [1066, 636] on textarea "To enrich screen reader interactions, please activate Accessibility in Grammarl…" at bounding box center [917, 628] width 804 height 69
paste textarea "I understand, and I’m truly sorry for the continued inconvenience caused by the…"
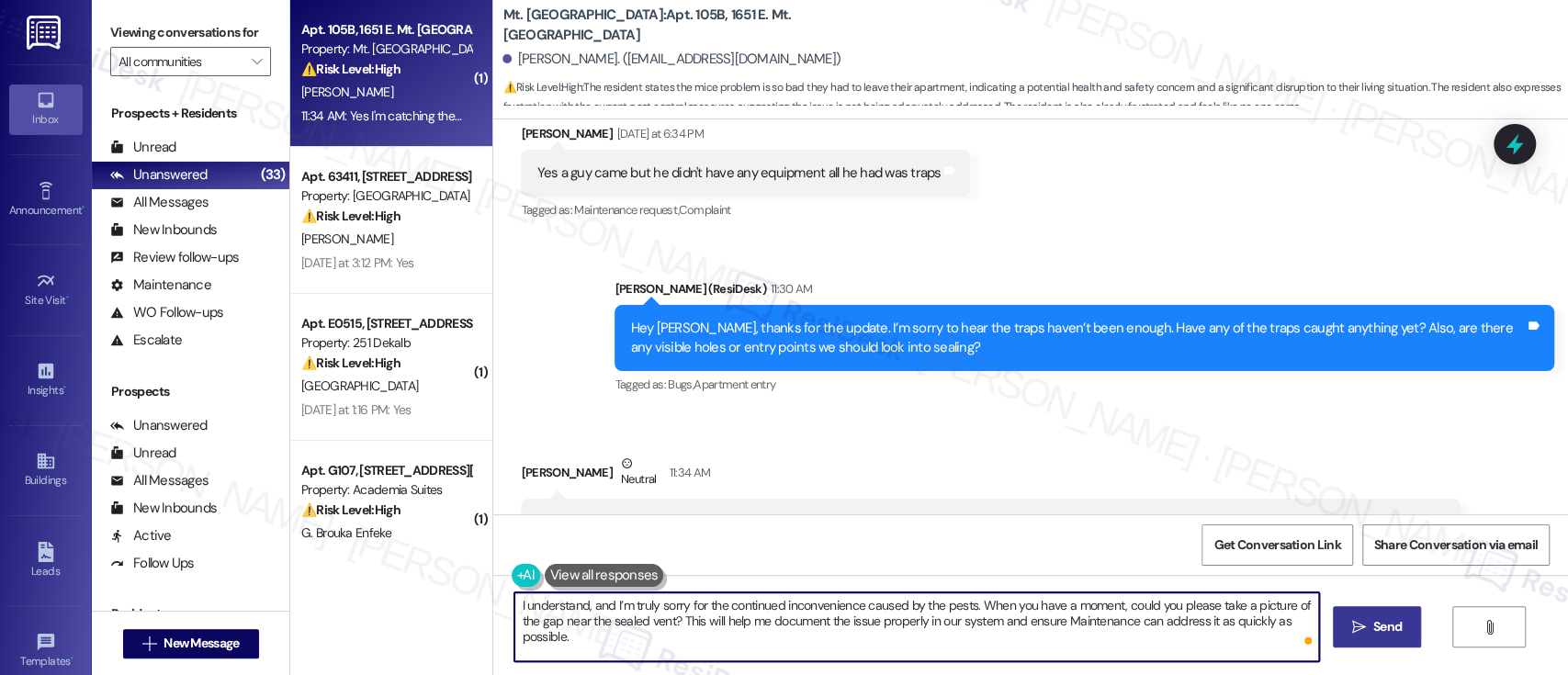
type textarea "I understand, and I’m truly sorry for the continued inconvenience caused by the…"
click at [1395, 622] on span "Send" at bounding box center [1387, 628] width 29 height 20
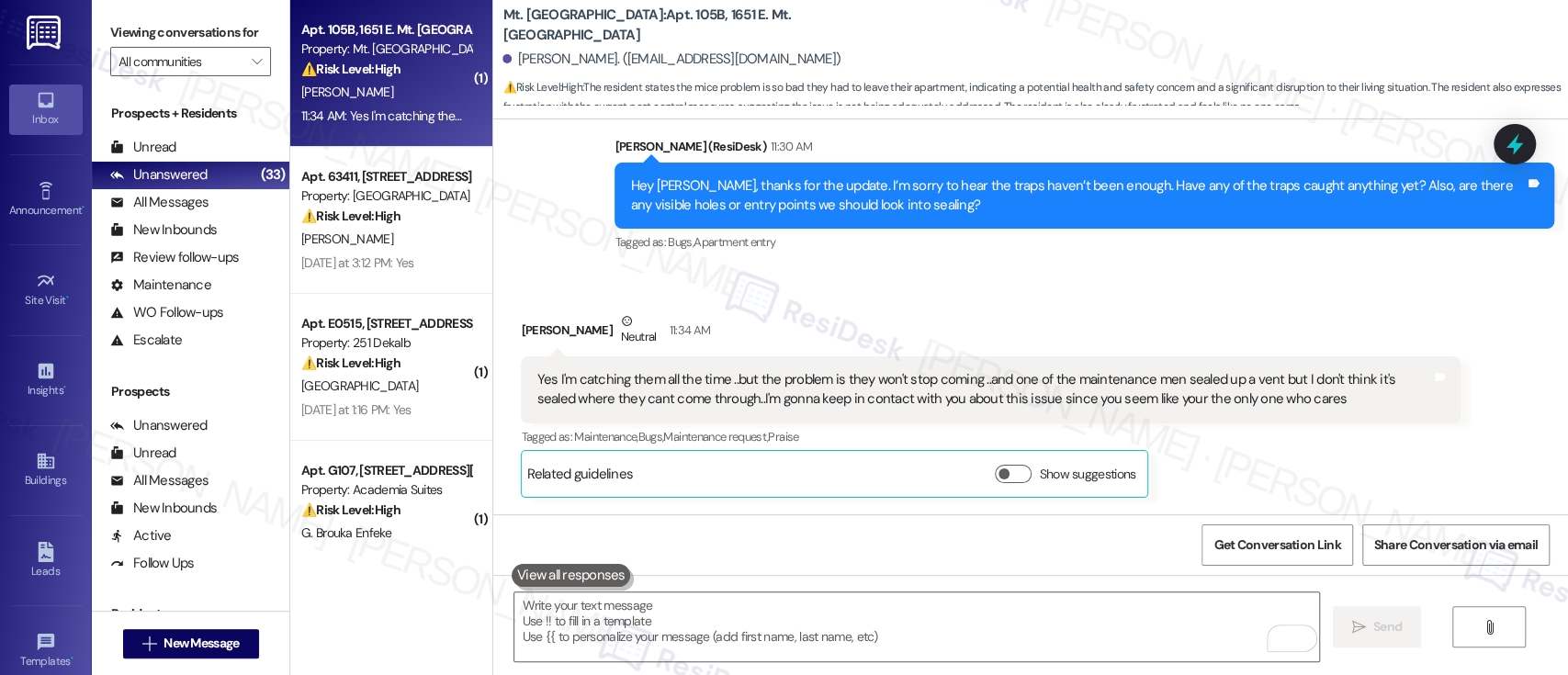
scroll to position [11381, 0]
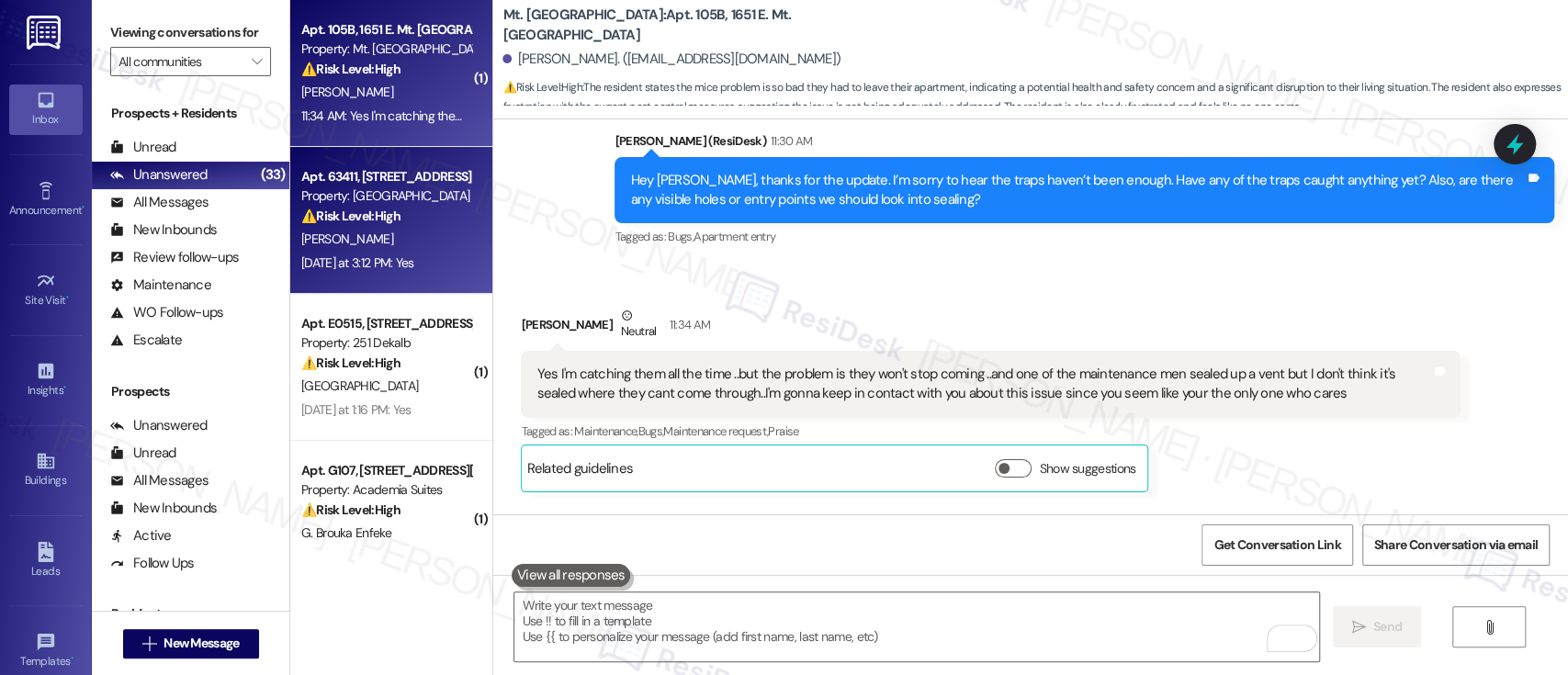
click at [330, 215] on strong "⚠️ Risk Level: High" at bounding box center [351, 215] width 99 height 17
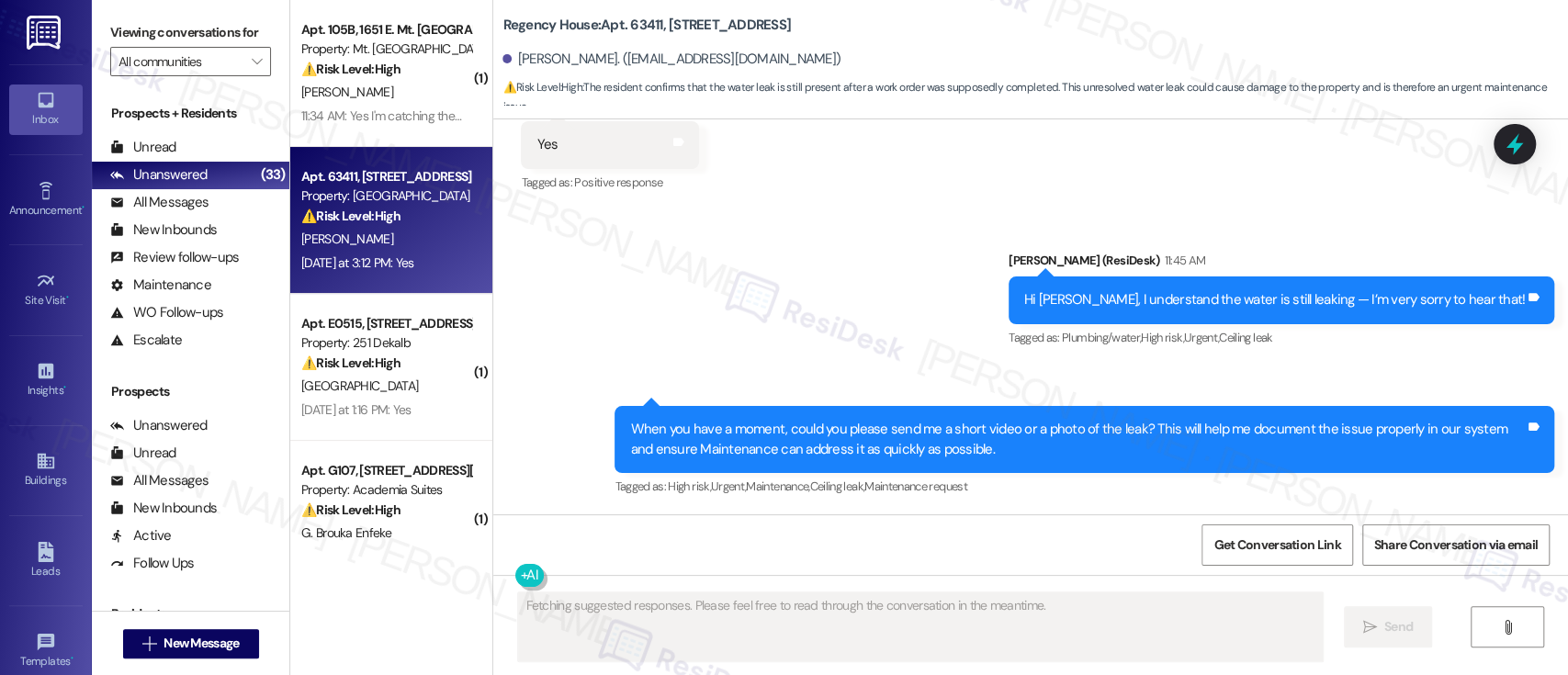
scroll to position [2269, 0]
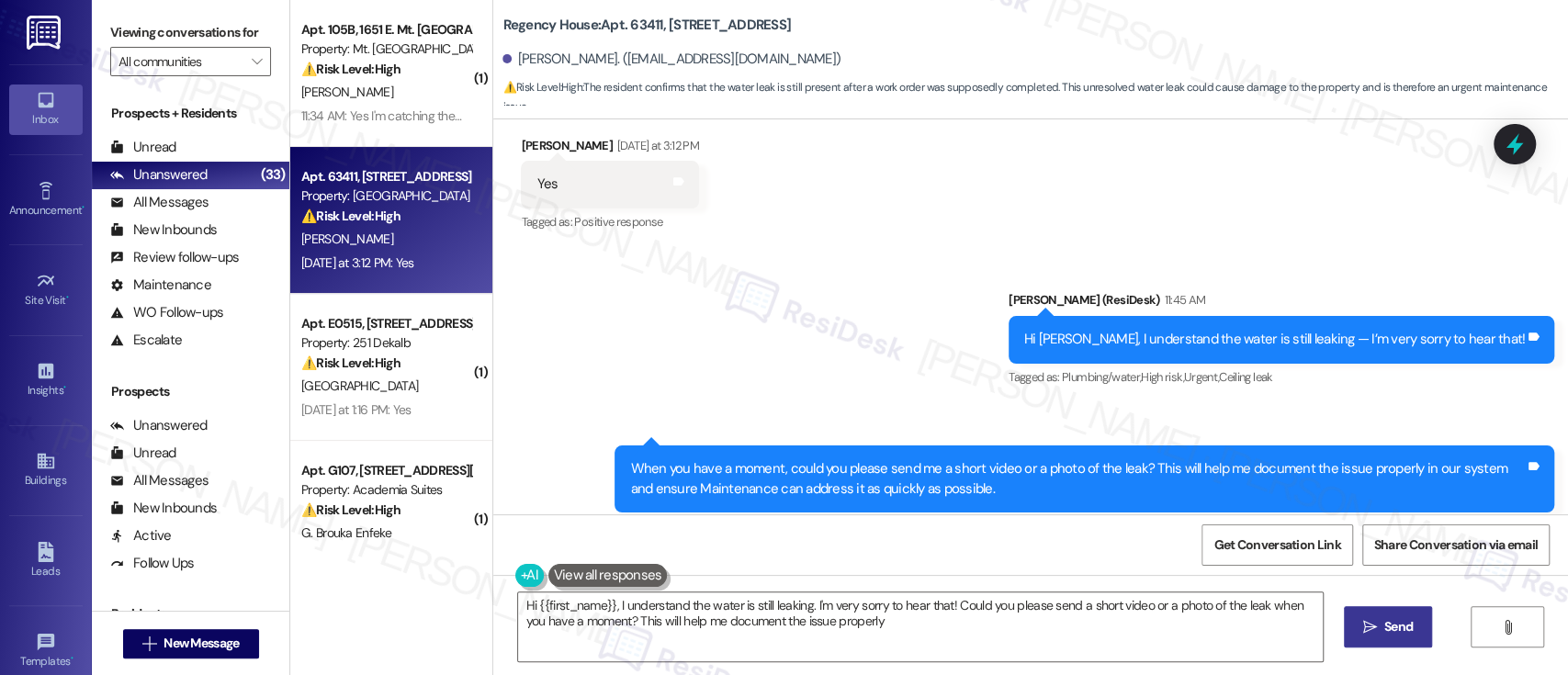
type textarea "Hi {{first_name}}, I understand the water is still leaking. I'm very sorry to h…"
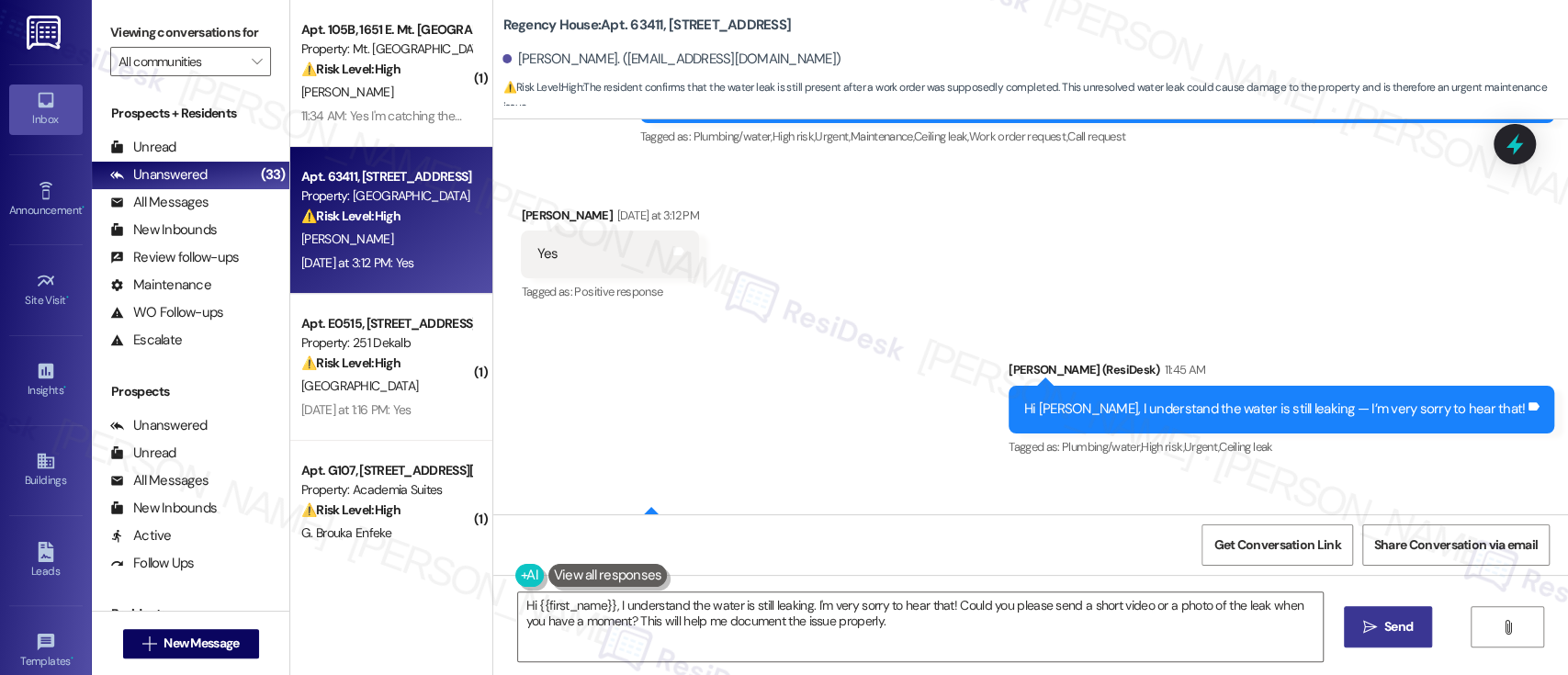
scroll to position [2147, 0]
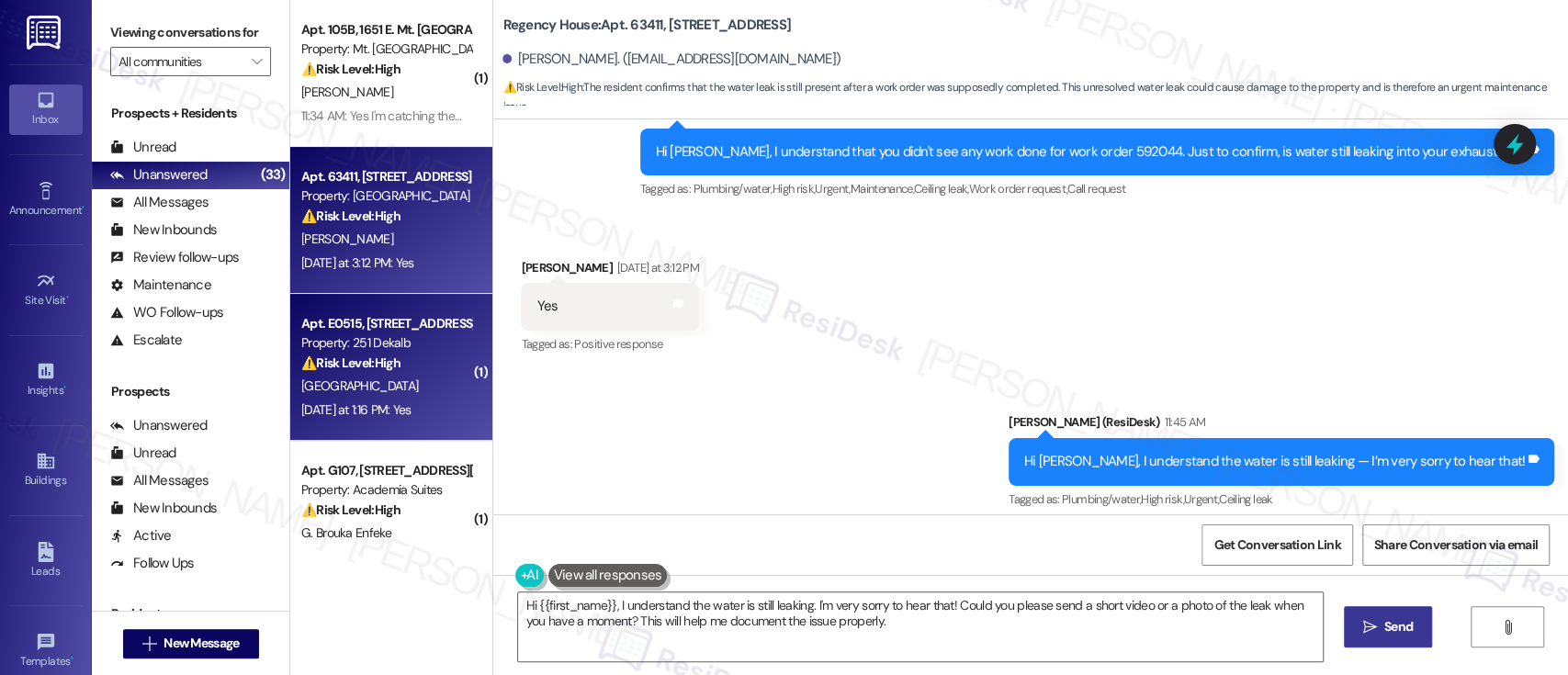
click at [370, 386] on div "L. Salaam" at bounding box center [386, 385] width 174 height 23
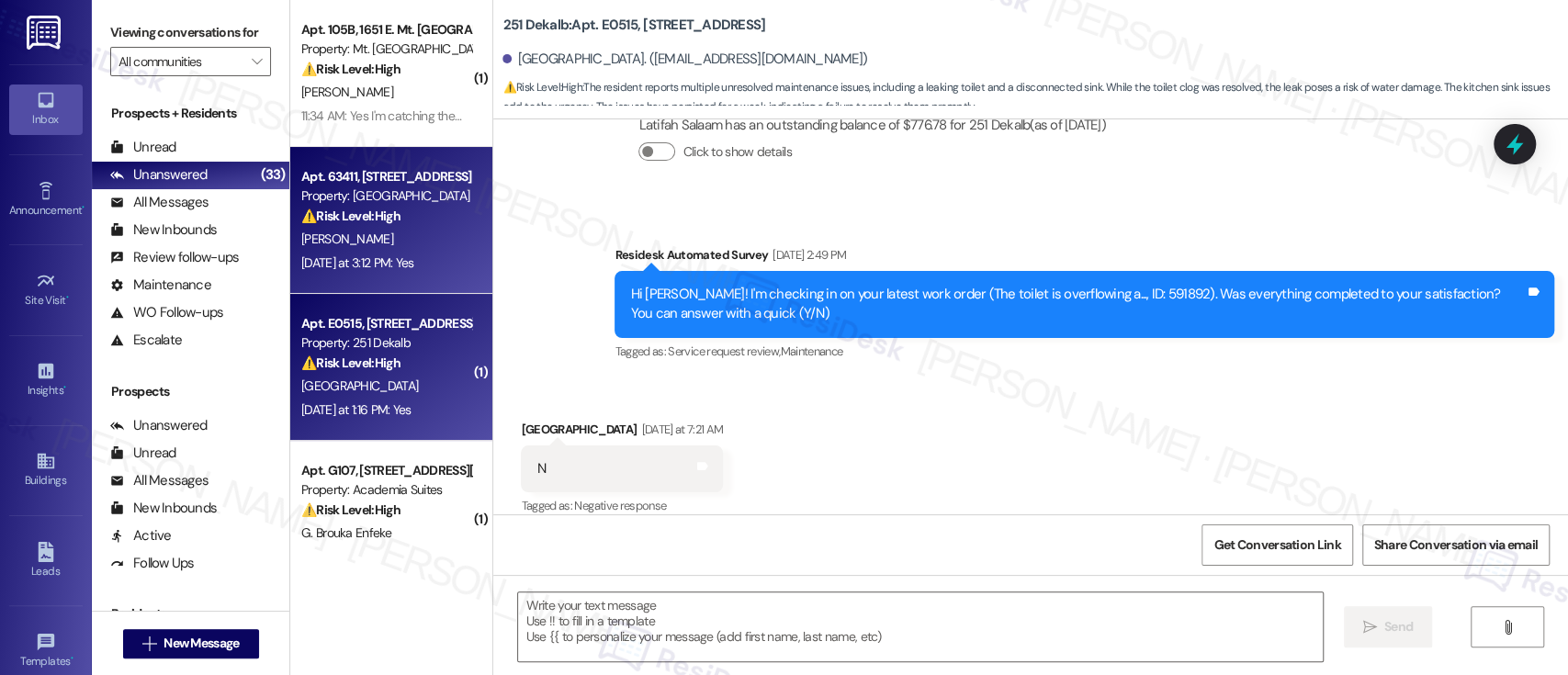
click at [395, 239] on div "R. Gainer" at bounding box center [386, 239] width 174 height 23
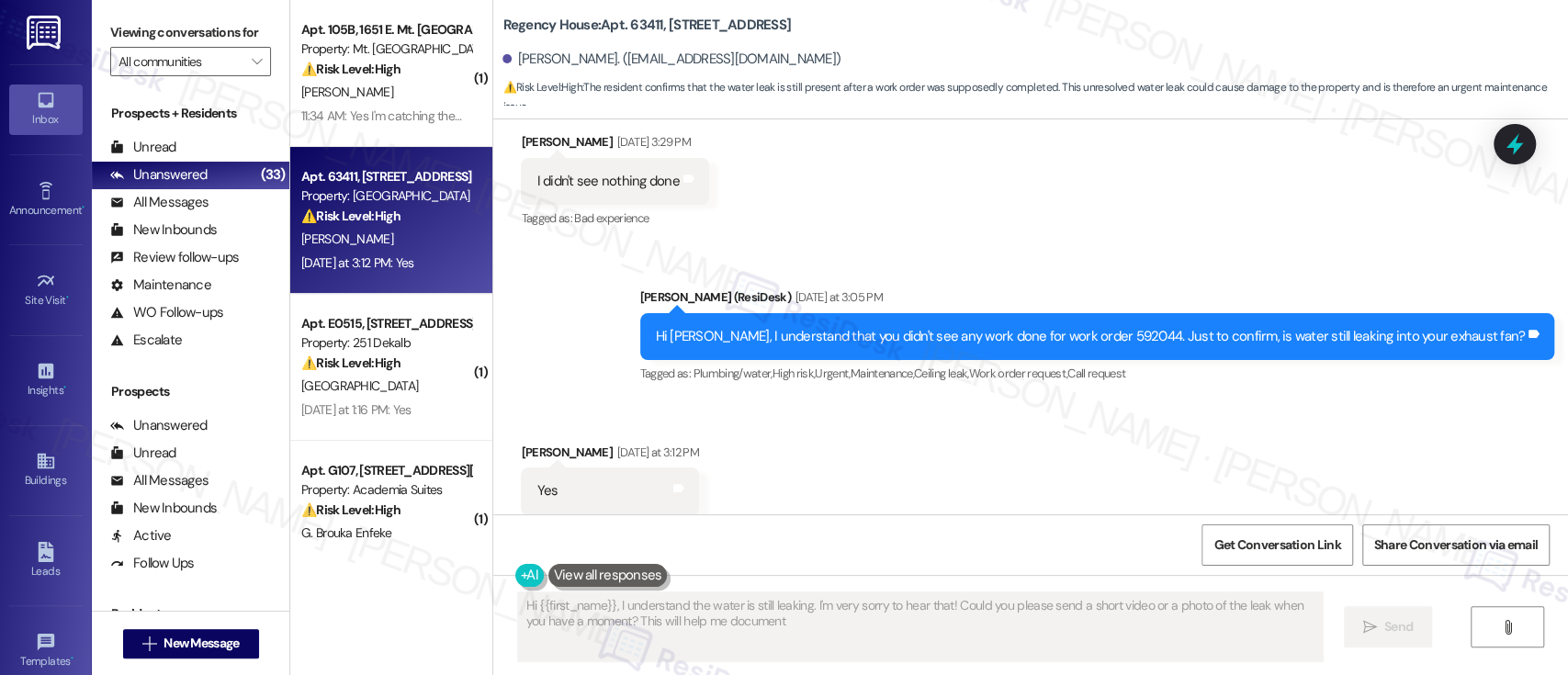
scroll to position [1964, 0]
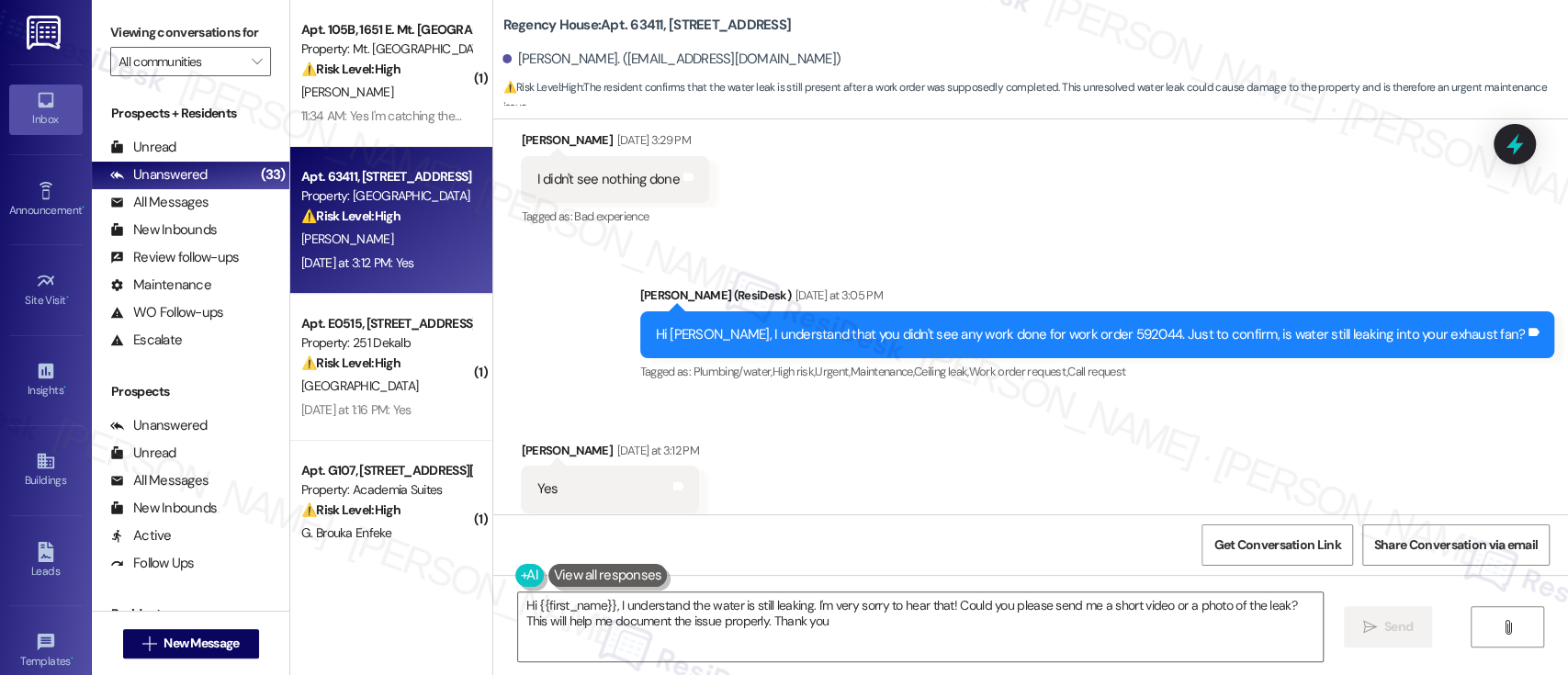
type textarea "Hi {{first_name}}, I understand the water is still leaking. I'm very sorry to h…"
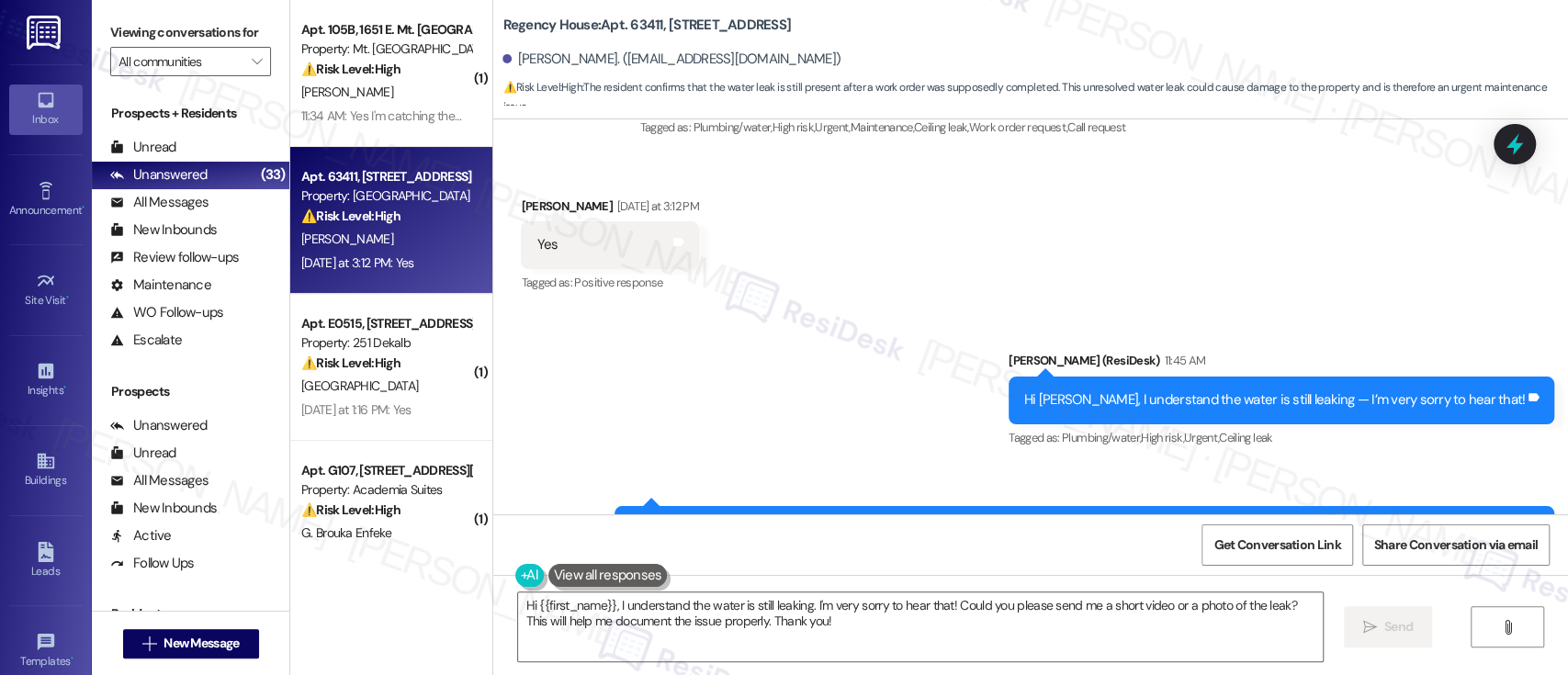
scroll to position [2269, 0]
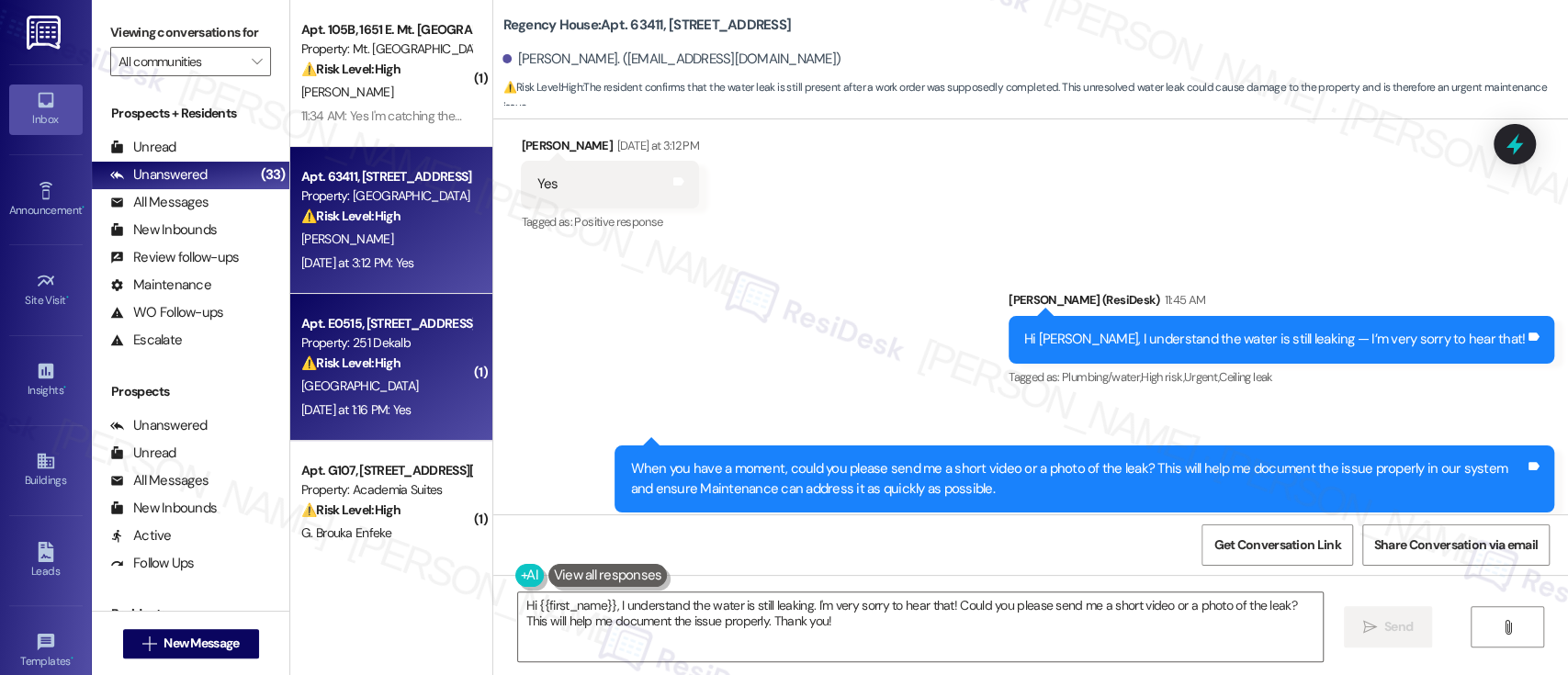
click at [369, 372] on div "⚠️ Risk Level: High The resident reports multiple unresolved maintenance issues…" at bounding box center [386, 364] width 170 height 20
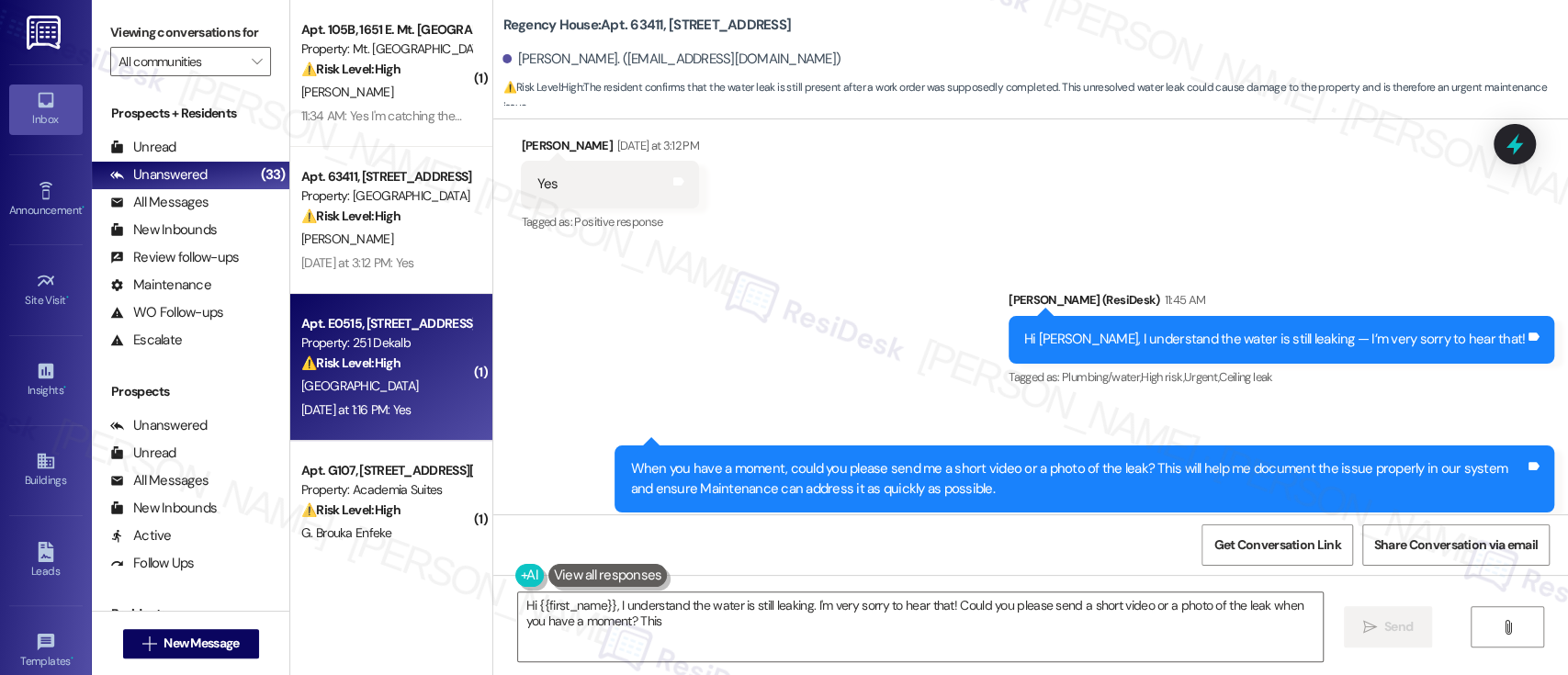
scroll to position [1283, 0]
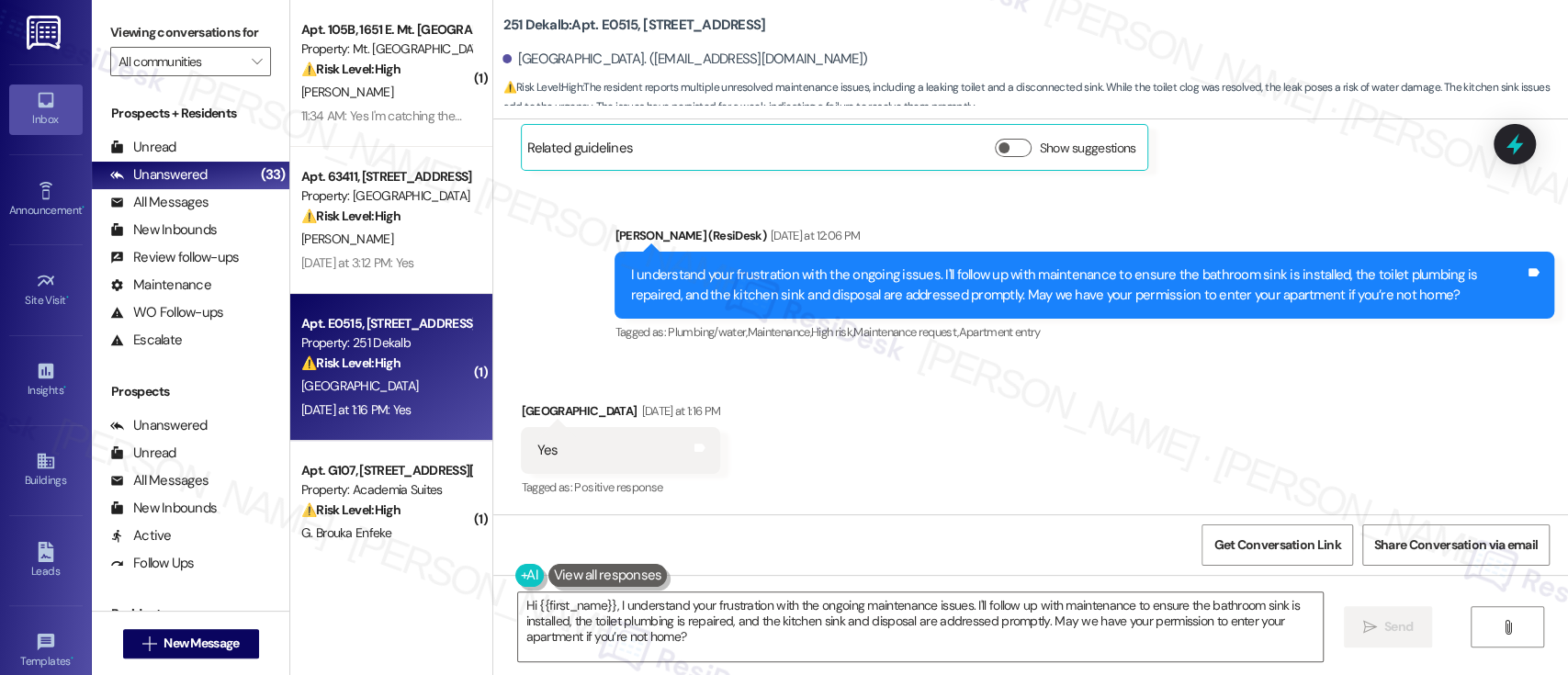
click at [588, 26] on b "251 Dekalb: Apt. E0515, 251 W Dekalb Pike" at bounding box center [634, 26] width 263 height 20
click at [613, 25] on b "251 Dekalb: Apt. E0515, 251 W Dekalb Pike" at bounding box center [634, 26] width 263 height 20
copy b "E0515"
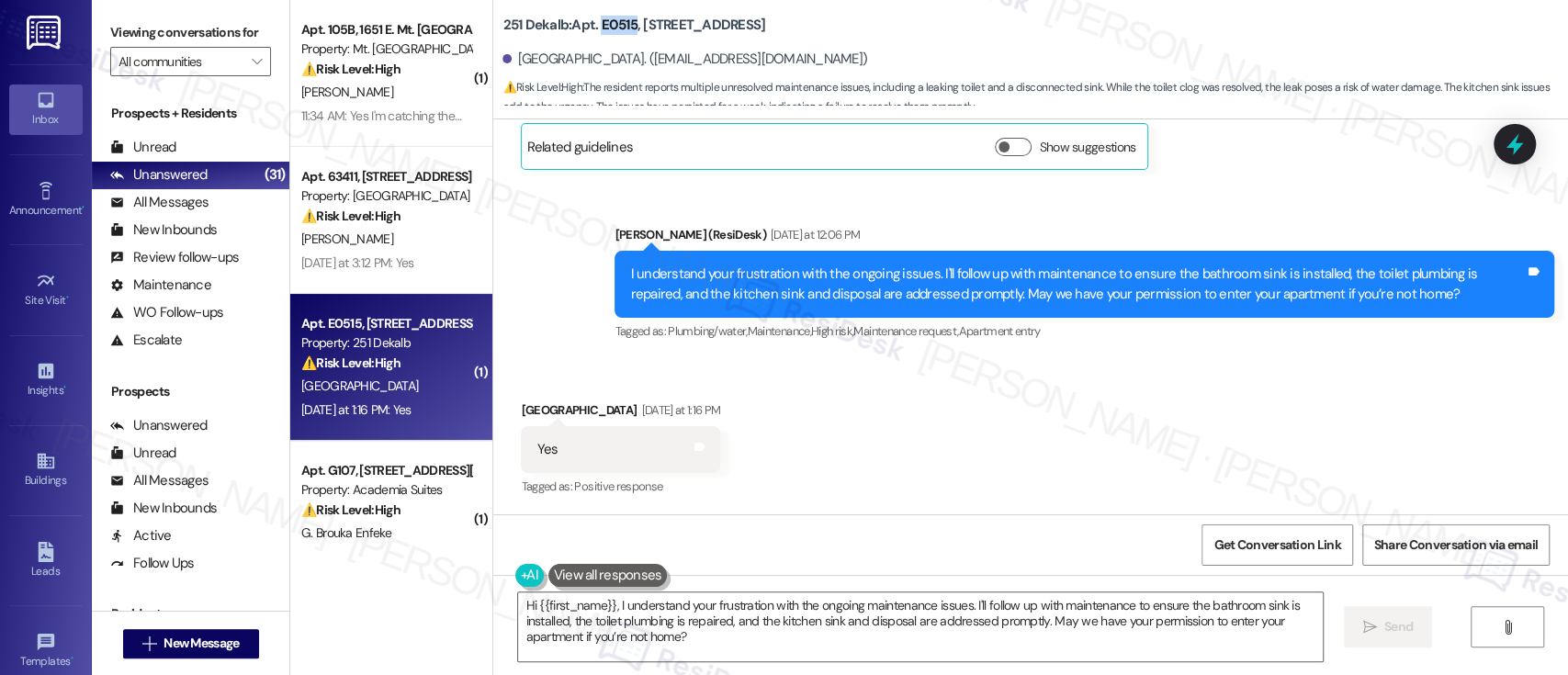
scroll to position [916, 0]
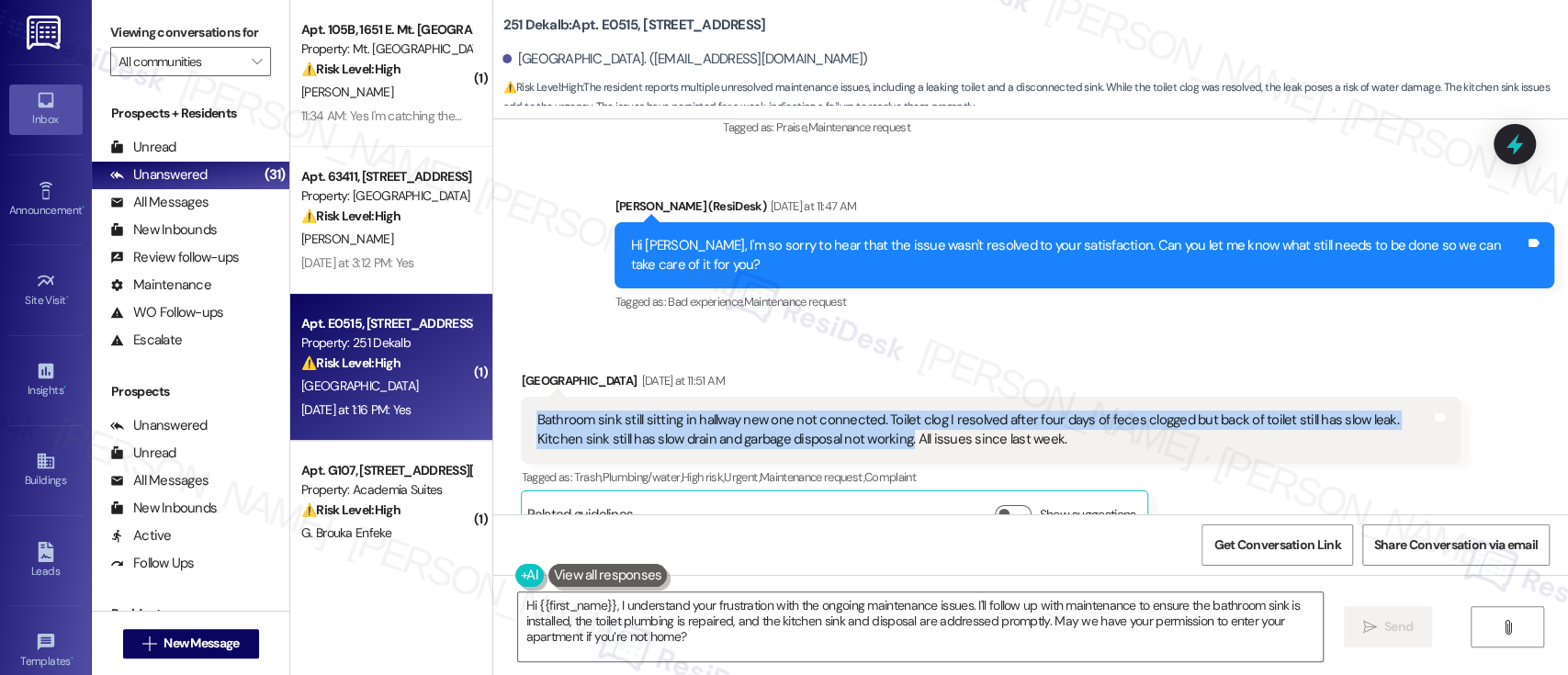
drag, startPoint x: 525, startPoint y: 415, endPoint x: 848, endPoint y: 437, distance: 323.7
click at [848, 437] on div "Bathroom sink still sitting in hallway new one not connected. Toilet clog I res…" at bounding box center [984, 431] width 895 height 40
copy div "Bathroom sink still sitting in hallway new one not connected. Toilet clog I res…"
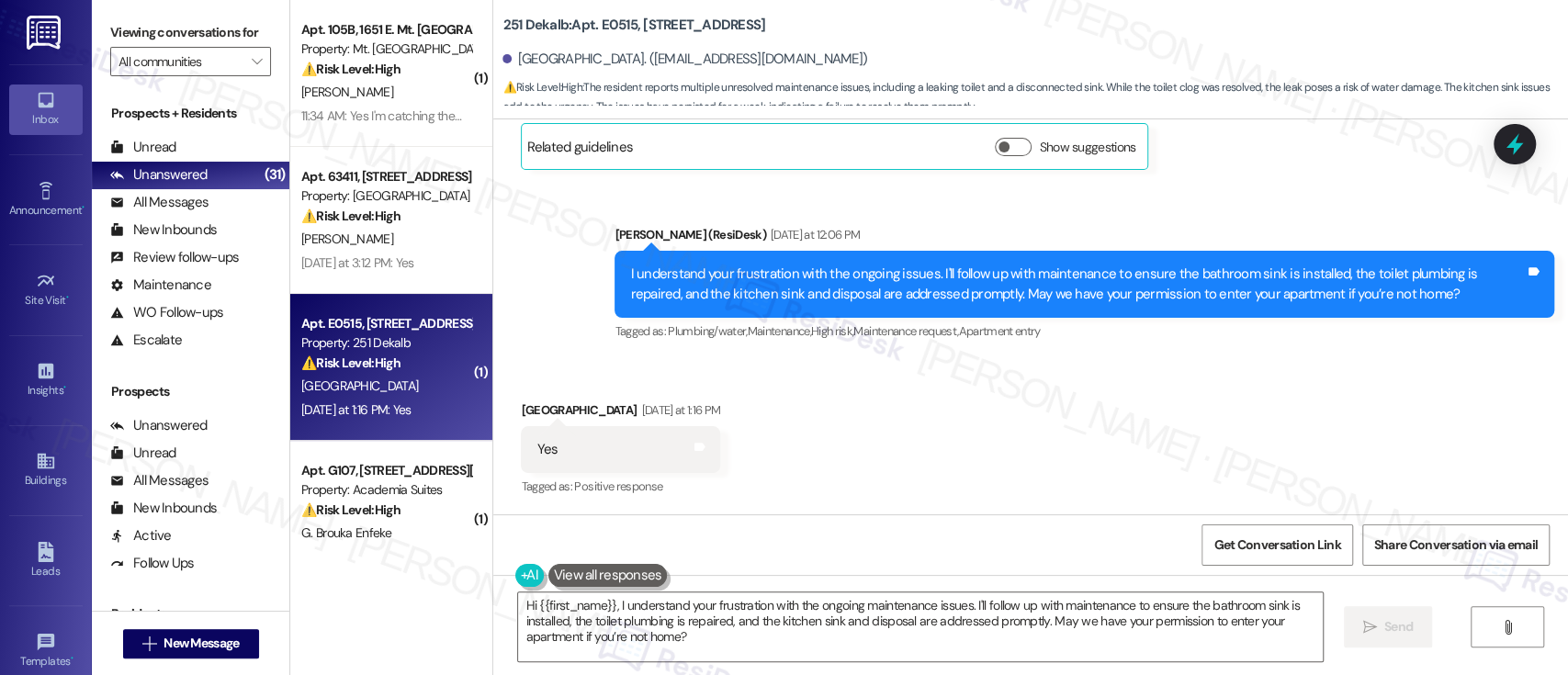
click at [1014, 475] on div "Received via SMS Latifah Salaam Yesterday at 1:16 PM Yes Tags and notes Tagged …" at bounding box center [1031, 437] width 1075 height 155
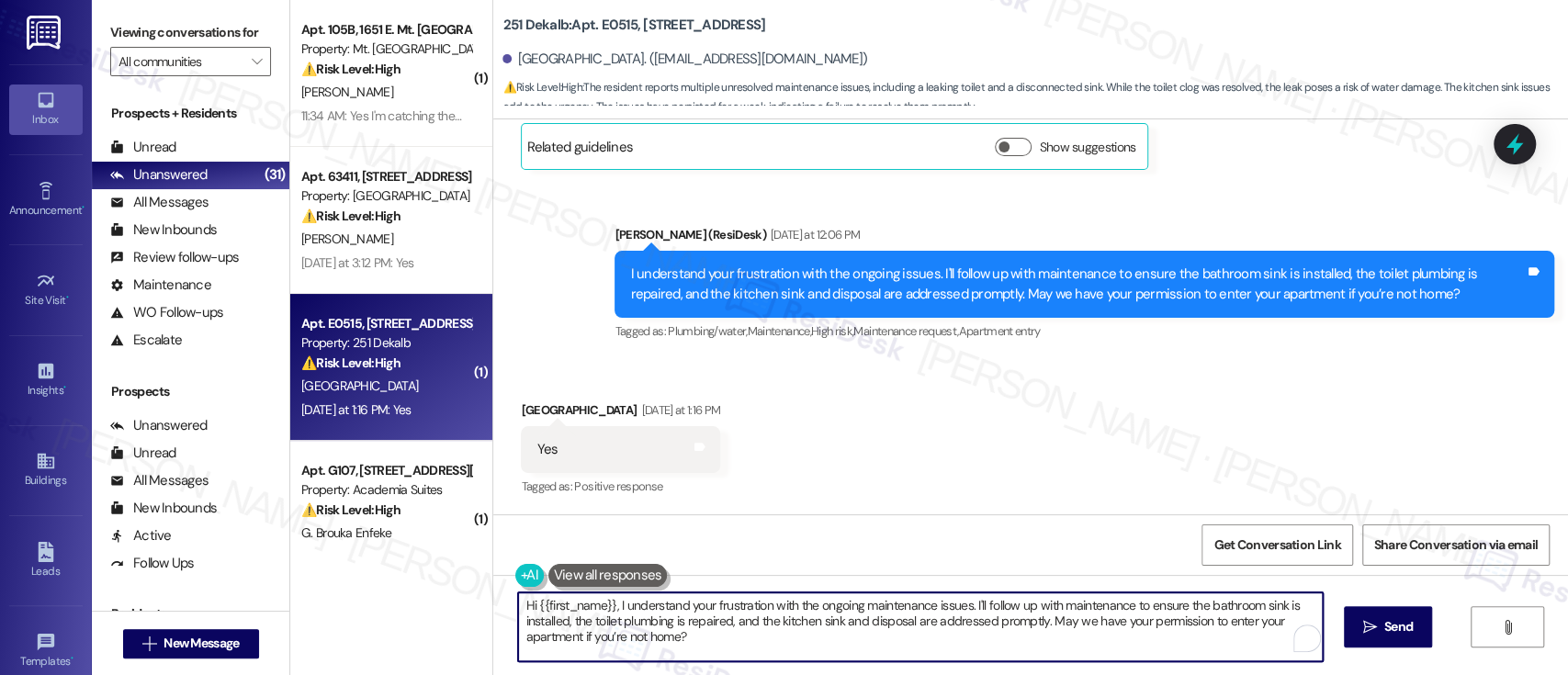
drag, startPoint x: 751, startPoint y: 643, endPoint x: 417, endPoint y: 582, distance: 339.5
click at [417, 582] on div "( 1 ) Apt. 105B, 1651 E. Mt. Airy Ave Property: Mt. Airy Place ⚠️ Risk Level: H…" at bounding box center [929, 337] width 1278 height 675
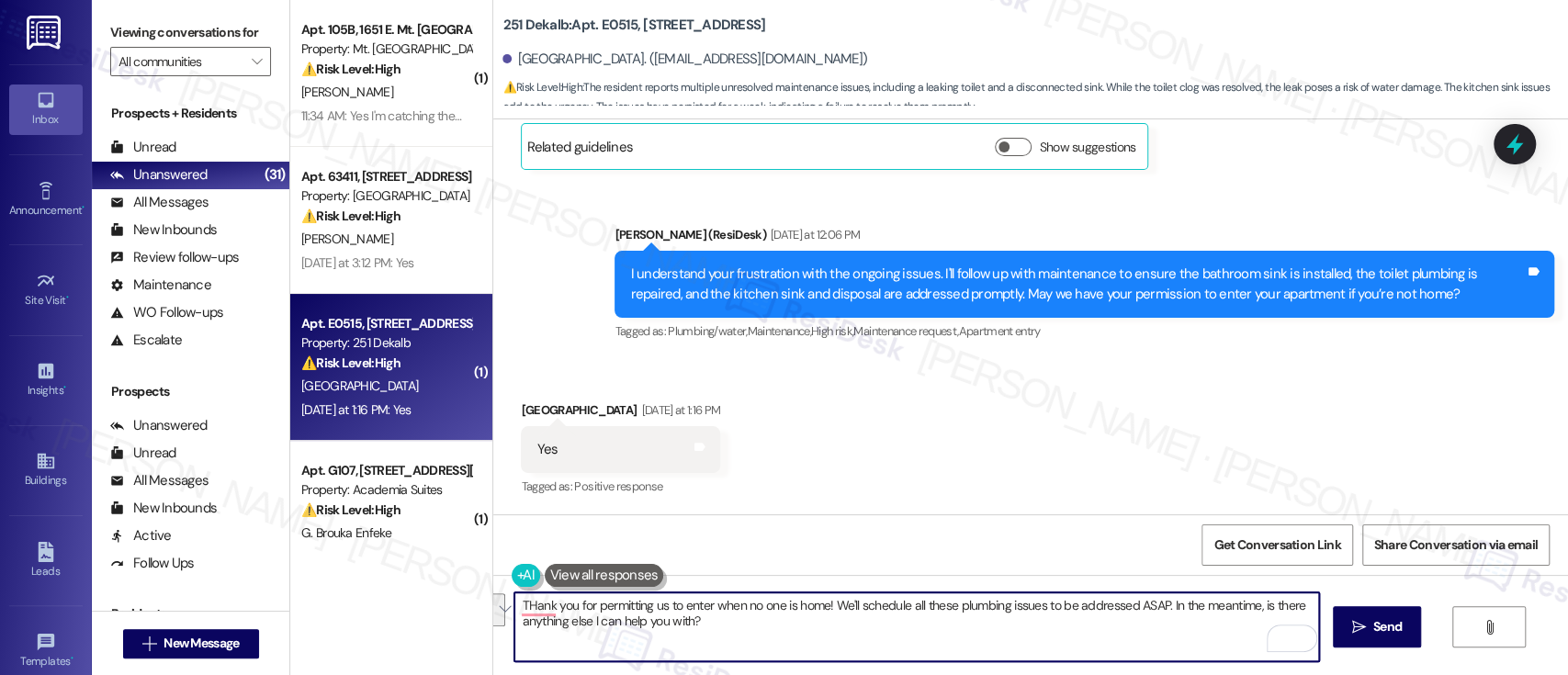
paste textarea "hank you for permitting us to enter while no one is home — we truly appreciate …"
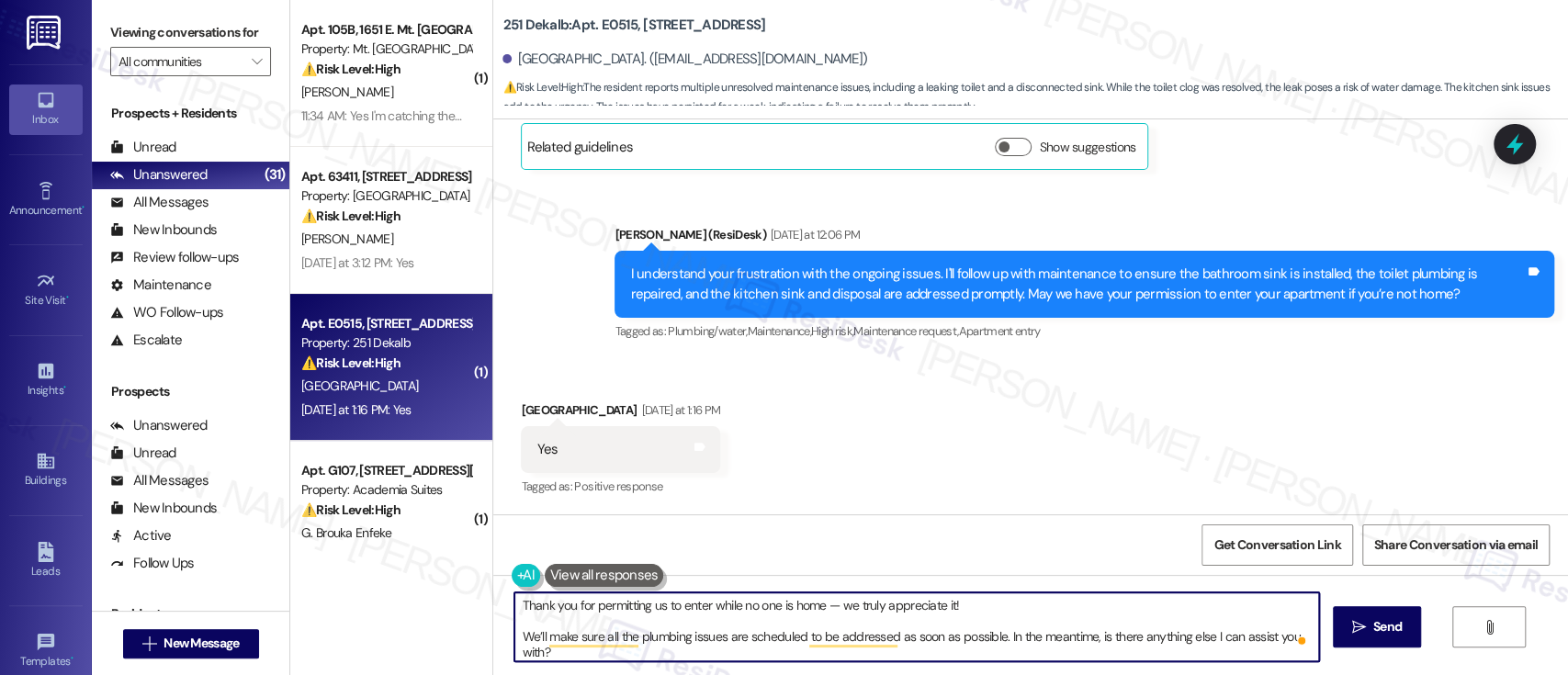
click at [1001, 608] on textarea "Thank you for permitting us to enter while no one is home — we truly appreciate…" at bounding box center [917, 628] width 804 height 69
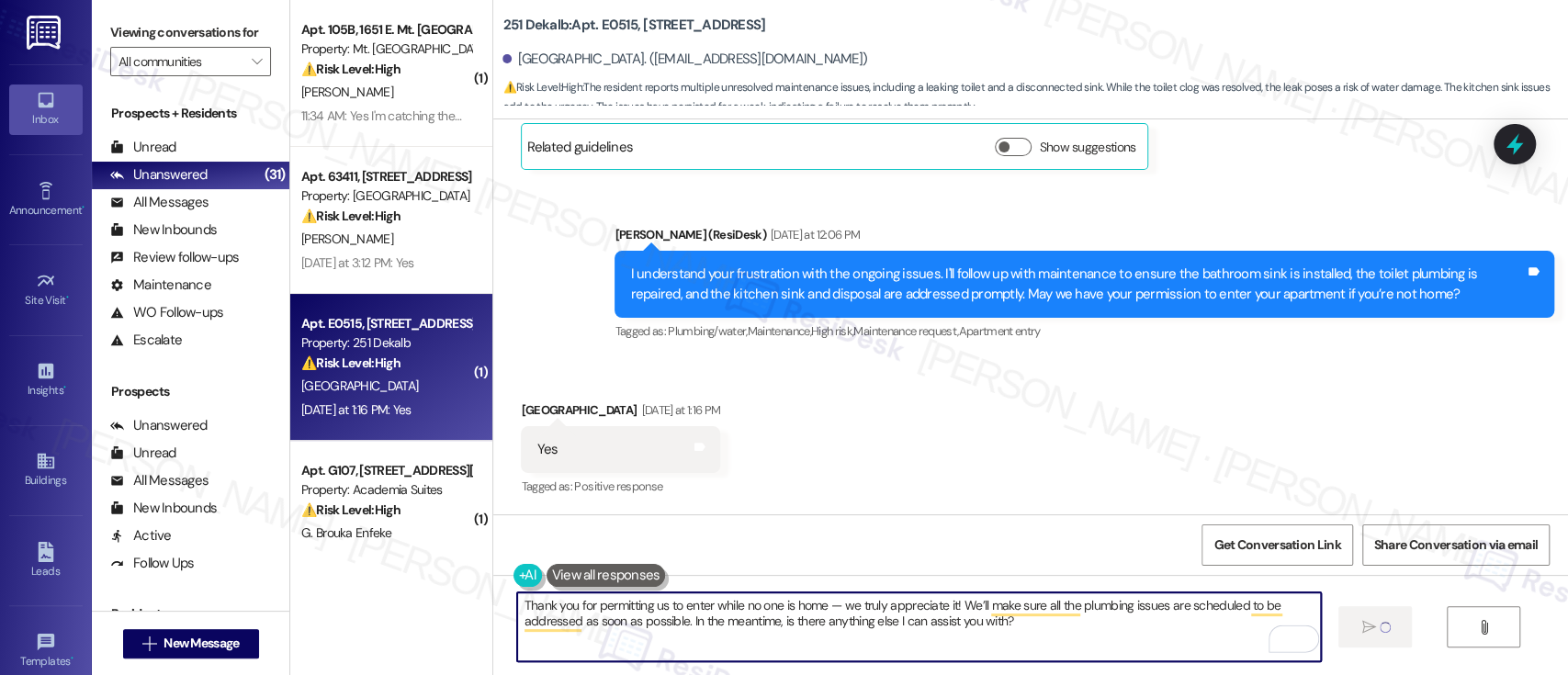
type textarea "Thank you for permitting us to enter while no one is home — we truly appreciate…"
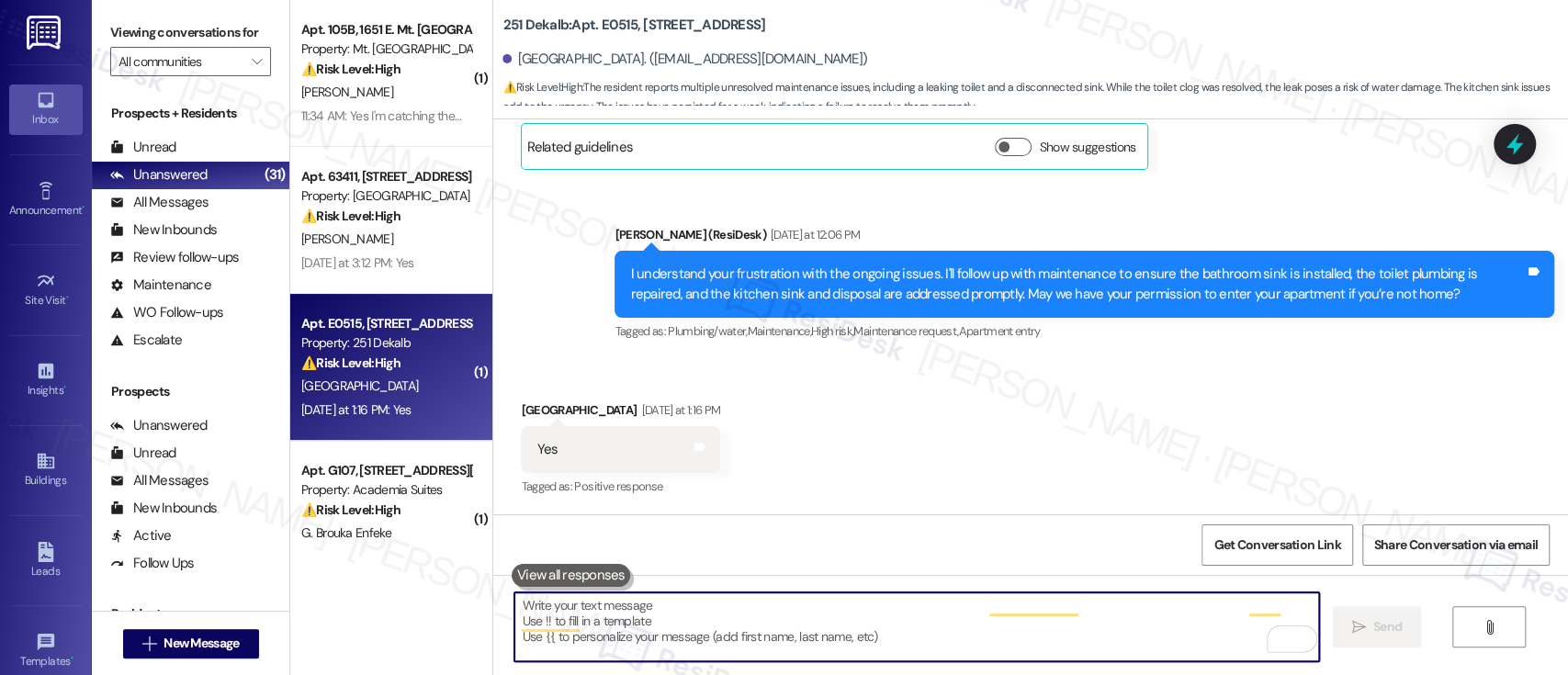
scroll to position [1283, 0]
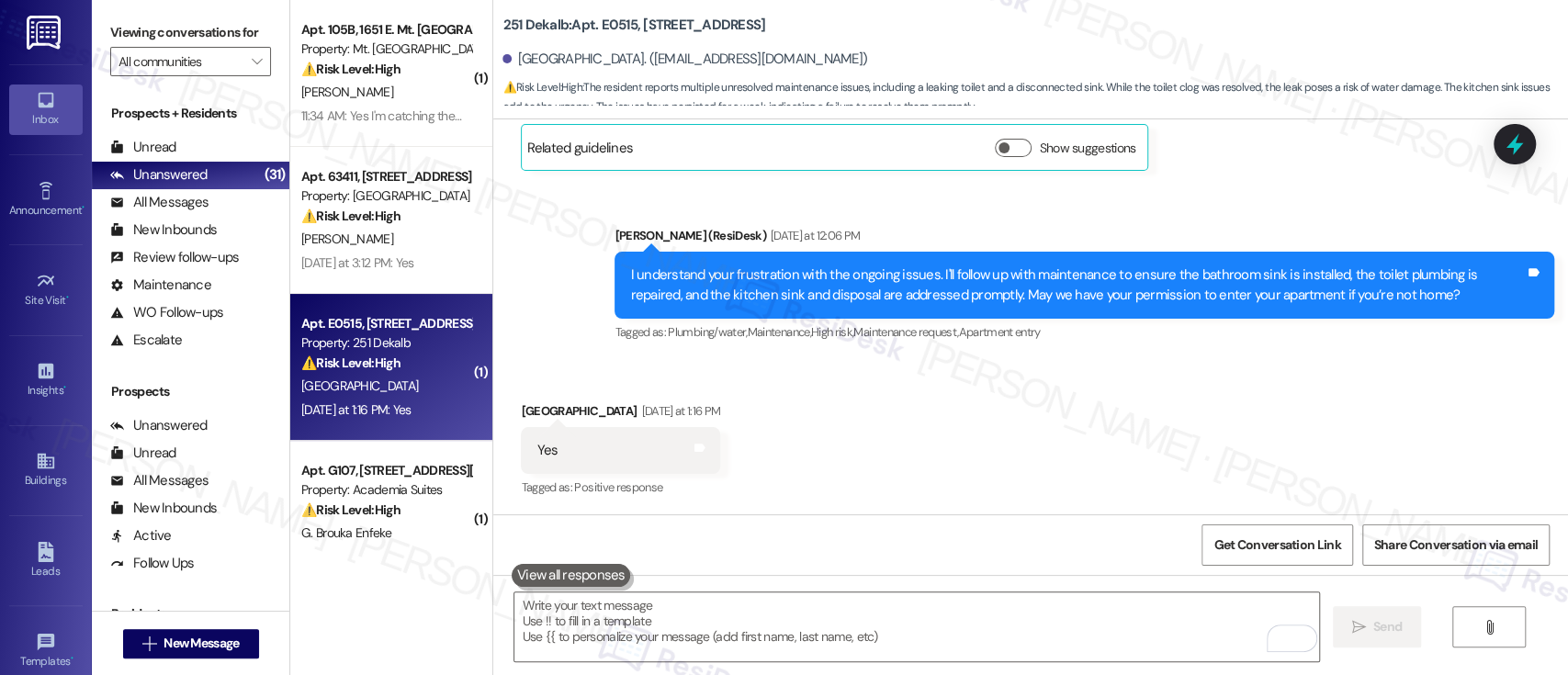
click at [876, 409] on div "Received via SMS Latifah Salaam Yesterday at 1:16 PM Yes Tags and notes Tagged …" at bounding box center [1031, 437] width 1075 height 155
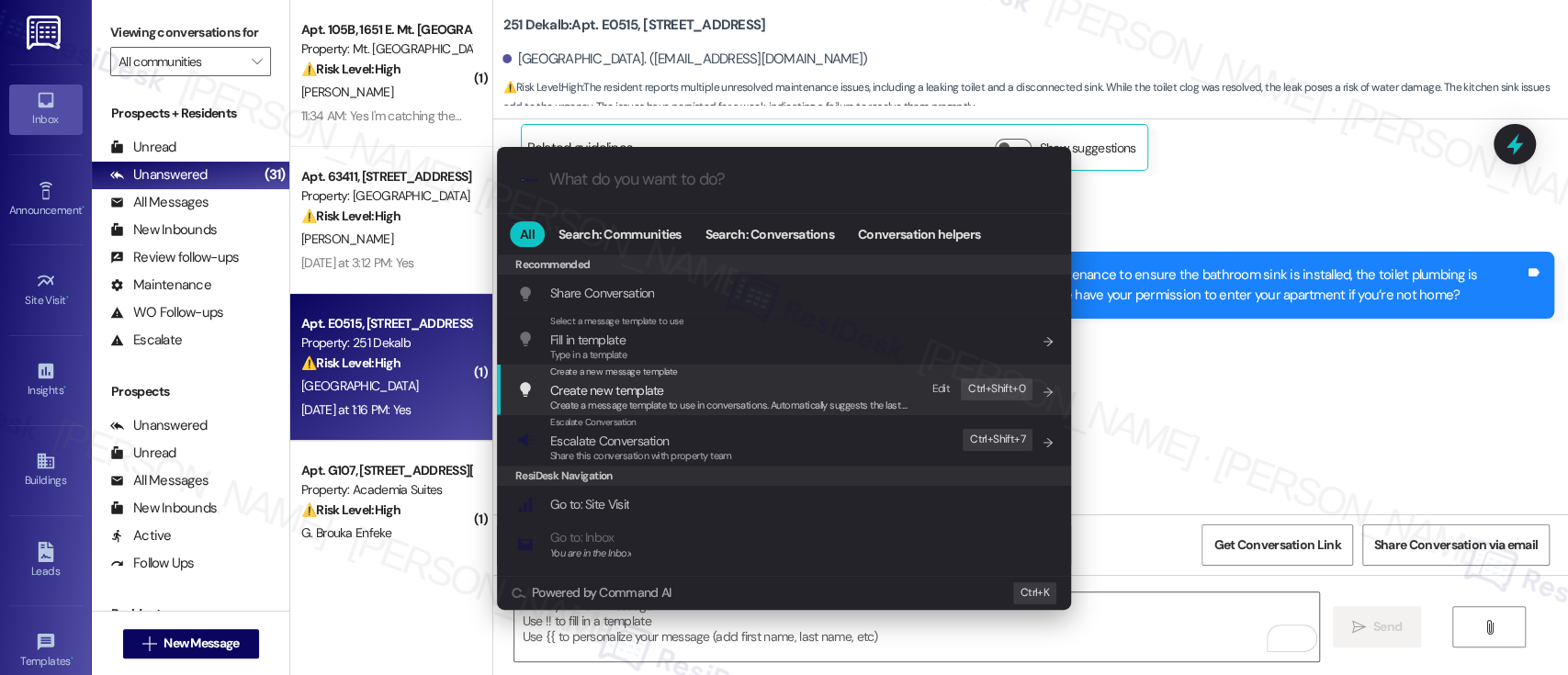
drag, startPoint x: 1308, startPoint y: 433, endPoint x: 1566, endPoint y: 464, distance: 259.9
click at [1314, 428] on div ".cls-1{fill:#0a055f;}.cls-2{fill:#0cc4c4;} resideskLogoBlueOrange All Search: C…" at bounding box center [784, 337] width 1568 height 675
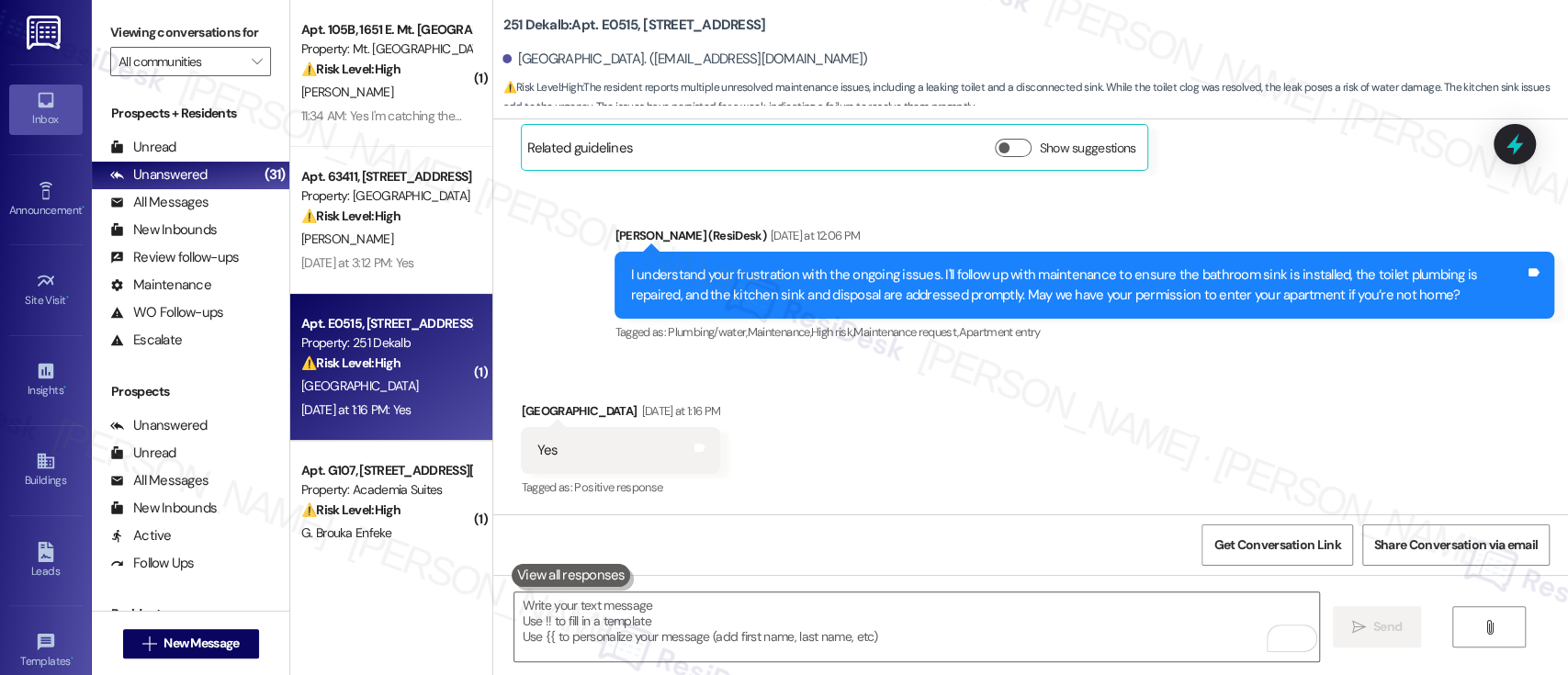
scroll to position [1432, 0]
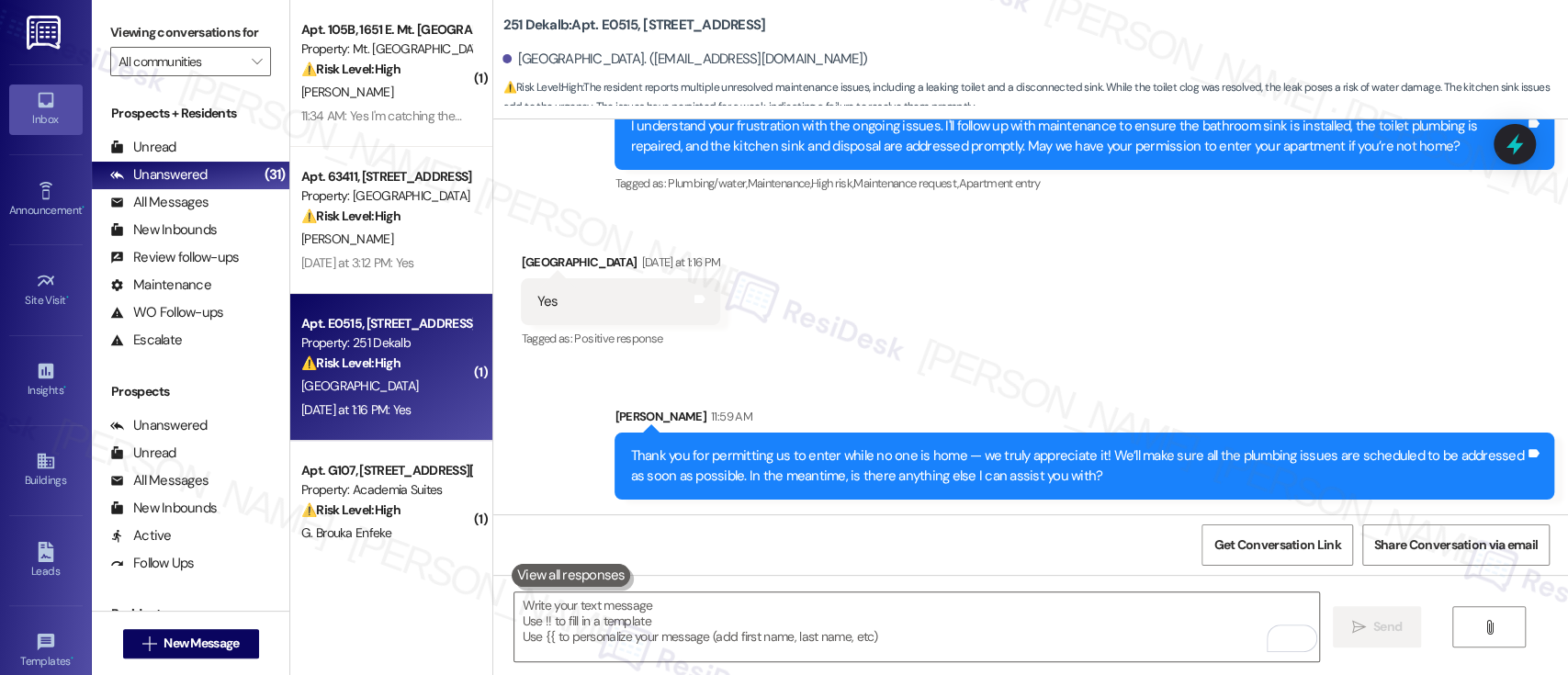
click at [1308, 329] on div "Received via SMS Latifah Salaam Yesterday at 1:16 PM Yes Tags and notes Tagged …" at bounding box center [1031, 289] width 1075 height 155
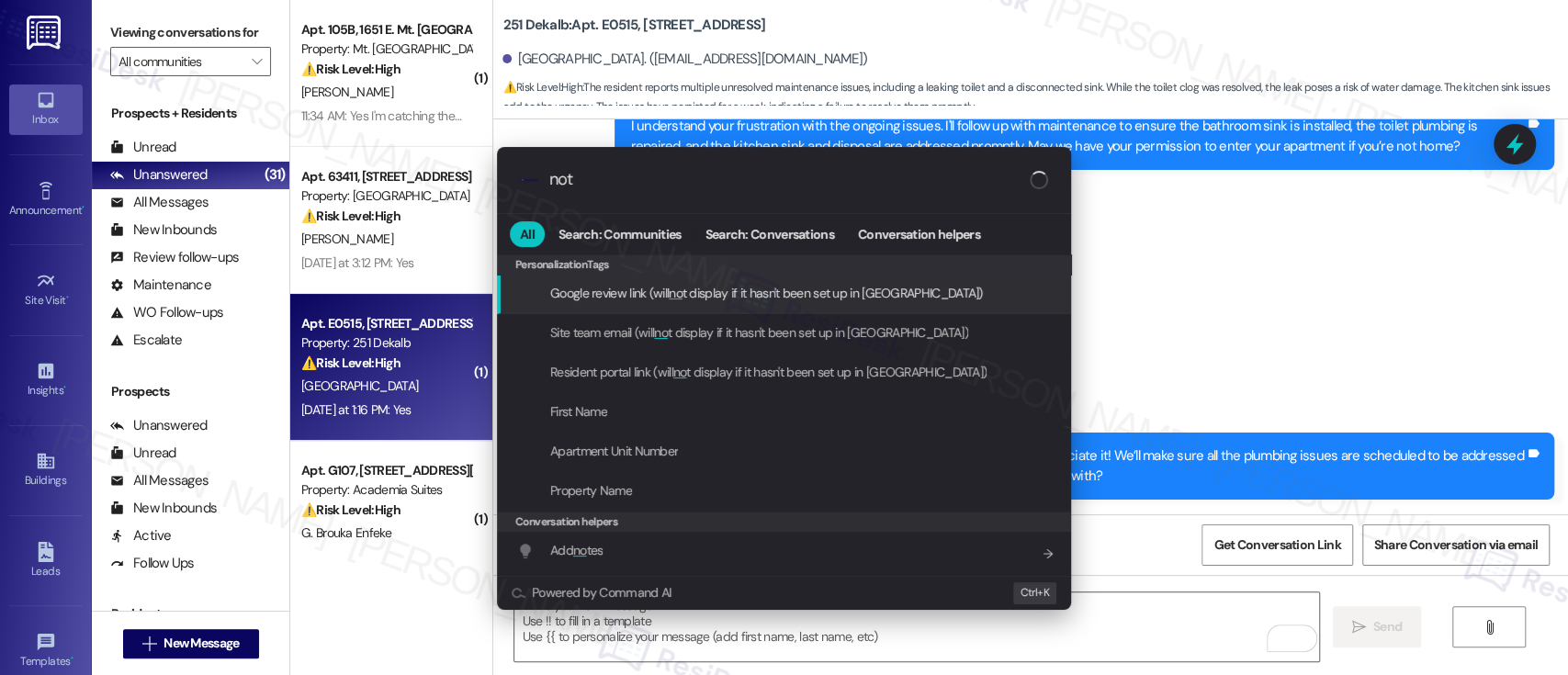
type input "note"
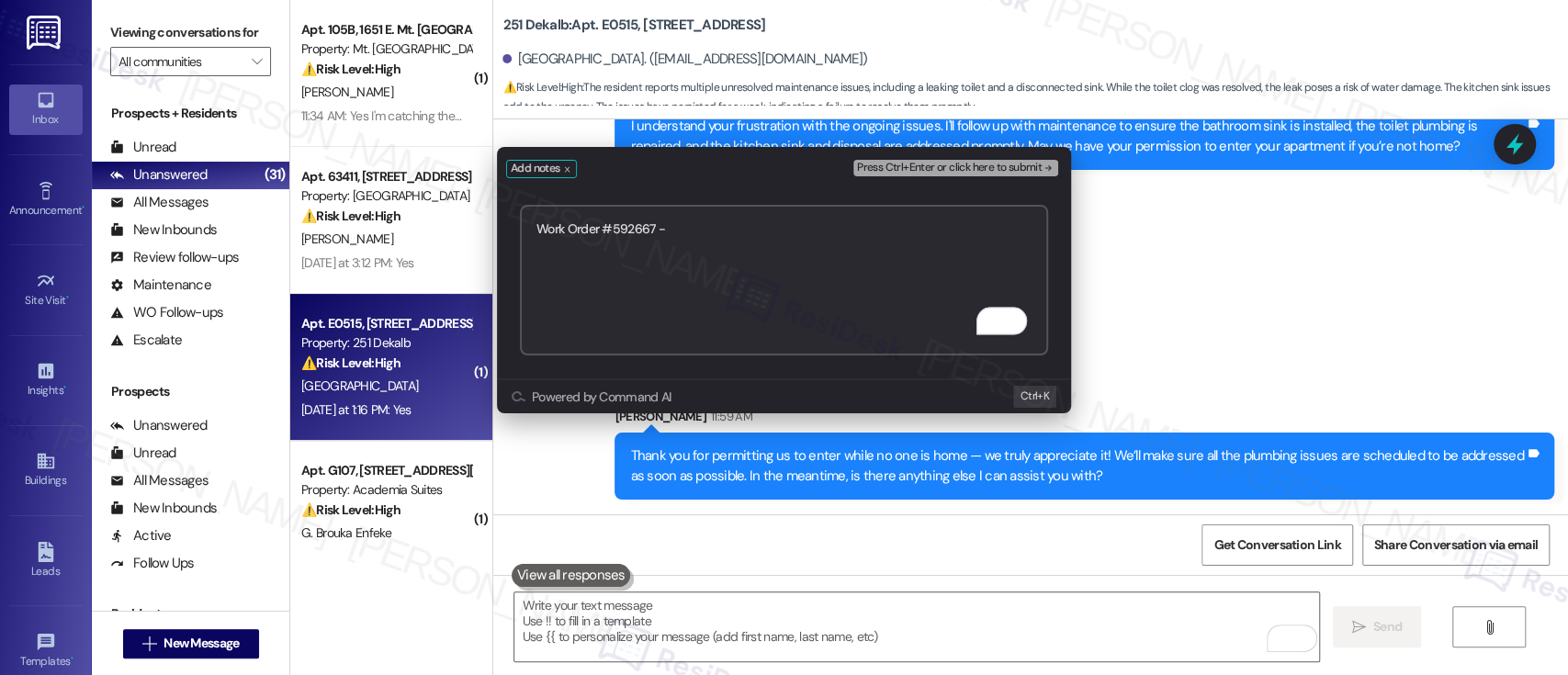
paste textarea "Plumbing Issues"
type textarea "Submitted Work Order #592667 - Plumbing Issues"
click at [1022, 173] on span "Press Ctrl+Enter or click here to submit" at bounding box center [949, 168] width 185 height 13
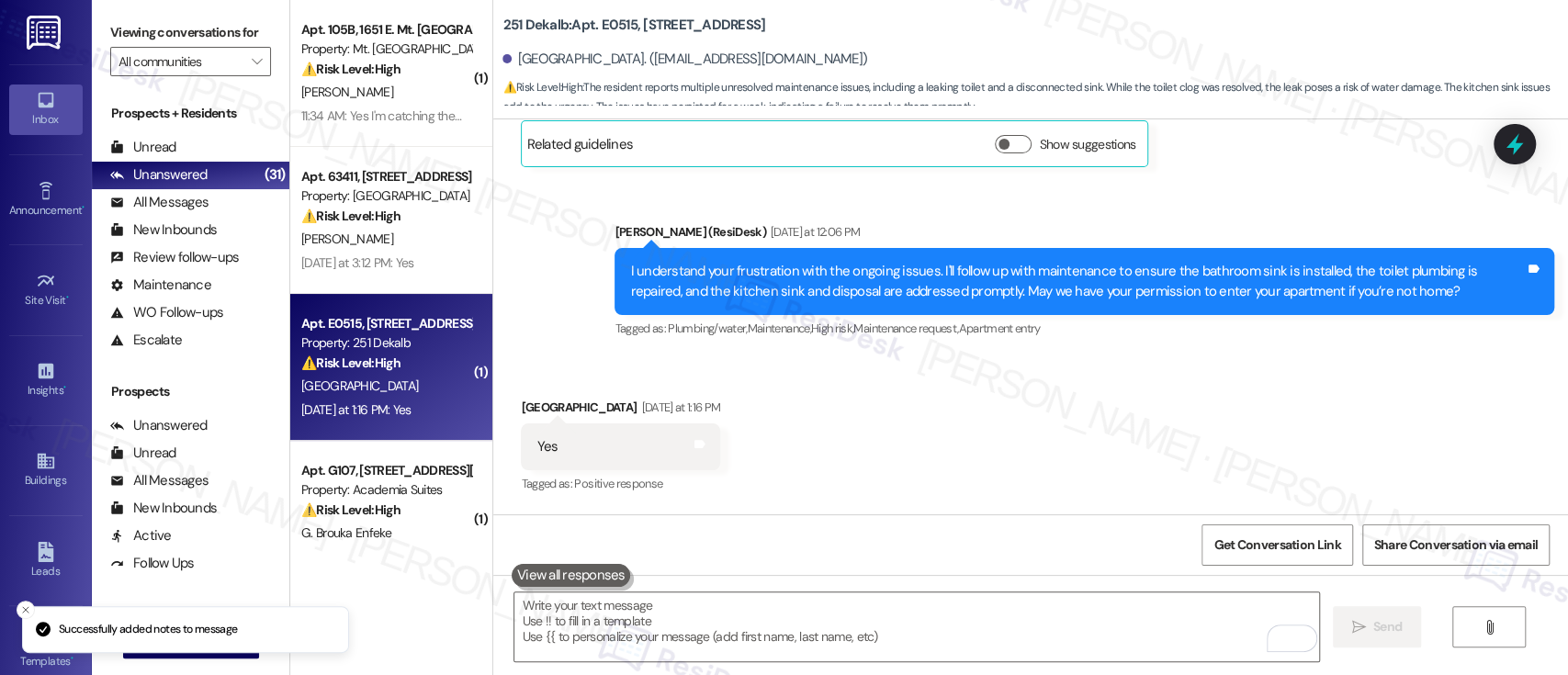
scroll to position [1283, 0]
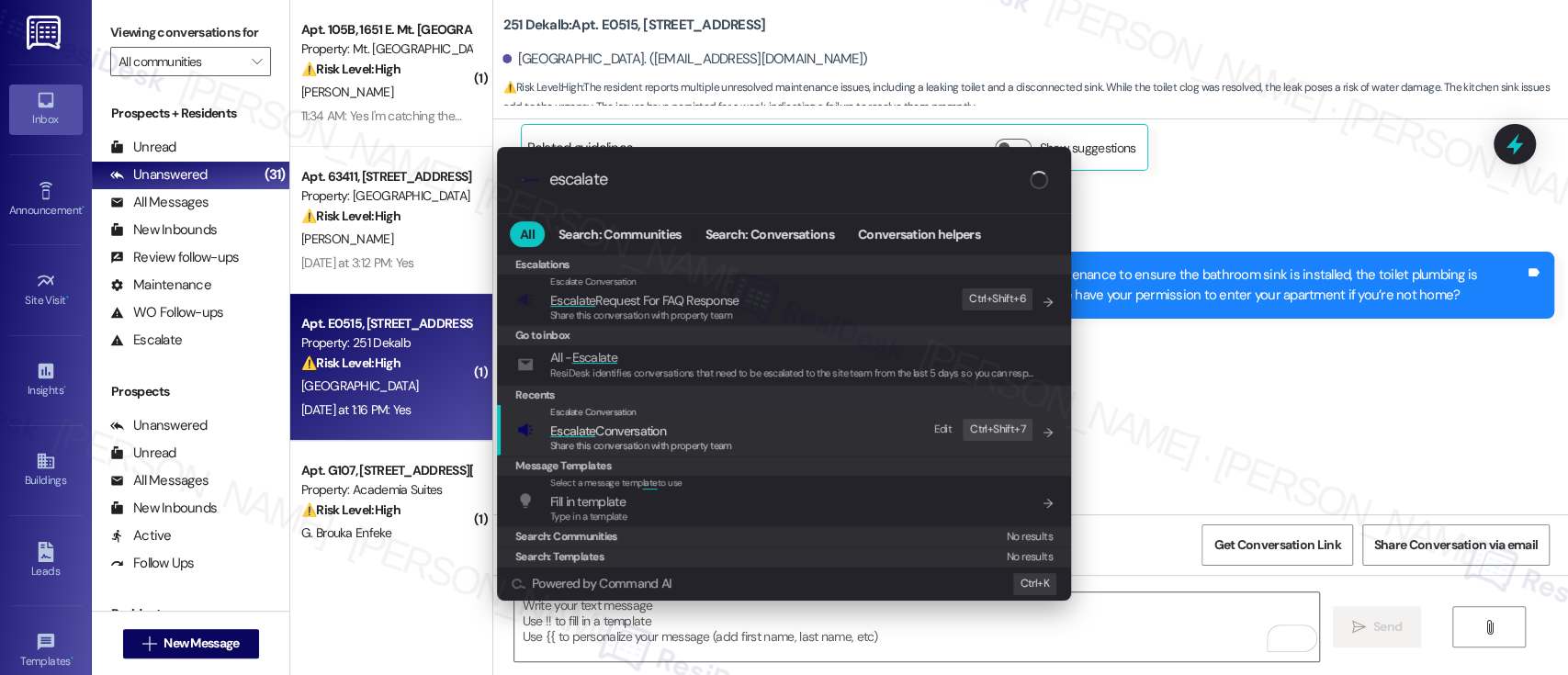
type input "escalate"
click at [689, 424] on span "Escalate Conversation" at bounding box center [641, 431] width 182 height 20
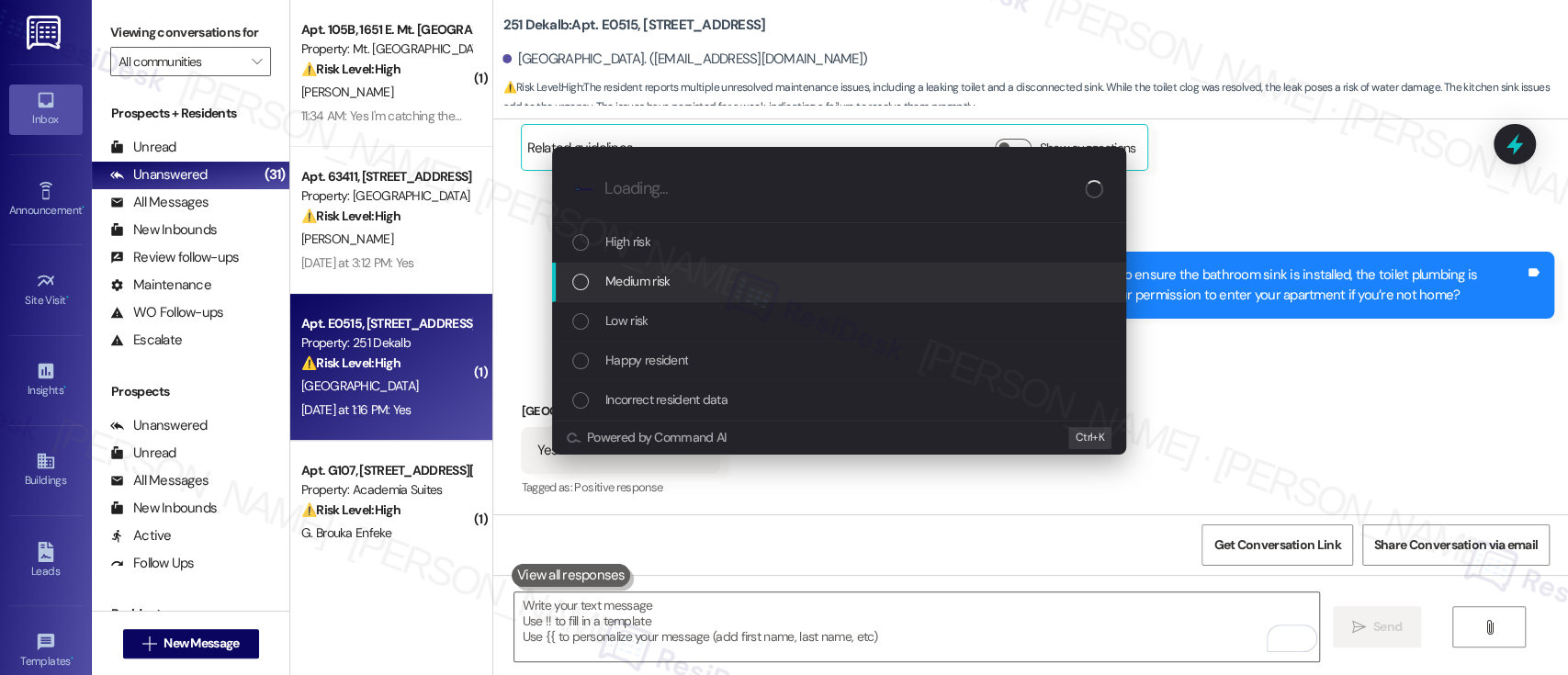
click at [634, 272] on span "Medium risk" at bounding box center [637, 281] width 64 height 20
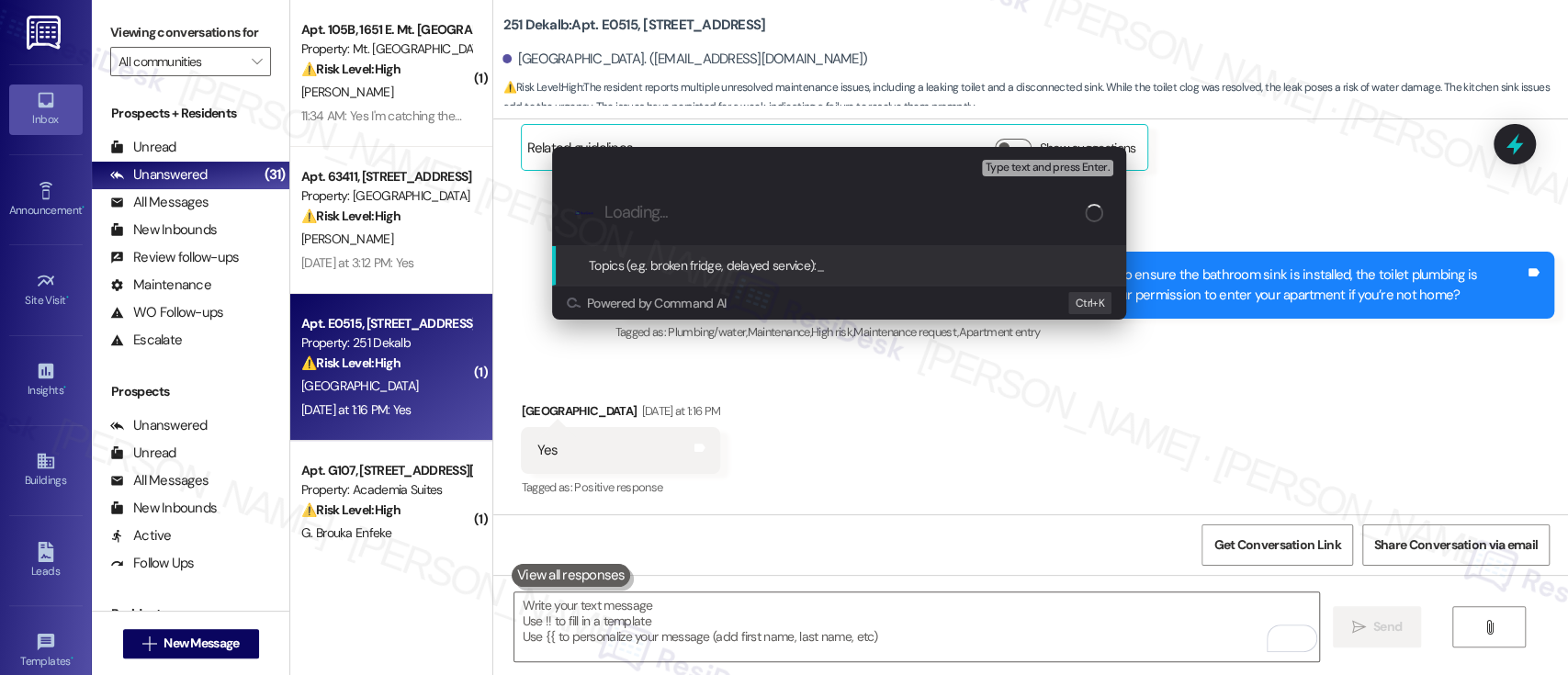
paste input "Submitted Work Order #592667 - Plumbing Issues"
type input "Submitted Work Order #592667 - Plumbing Issues"
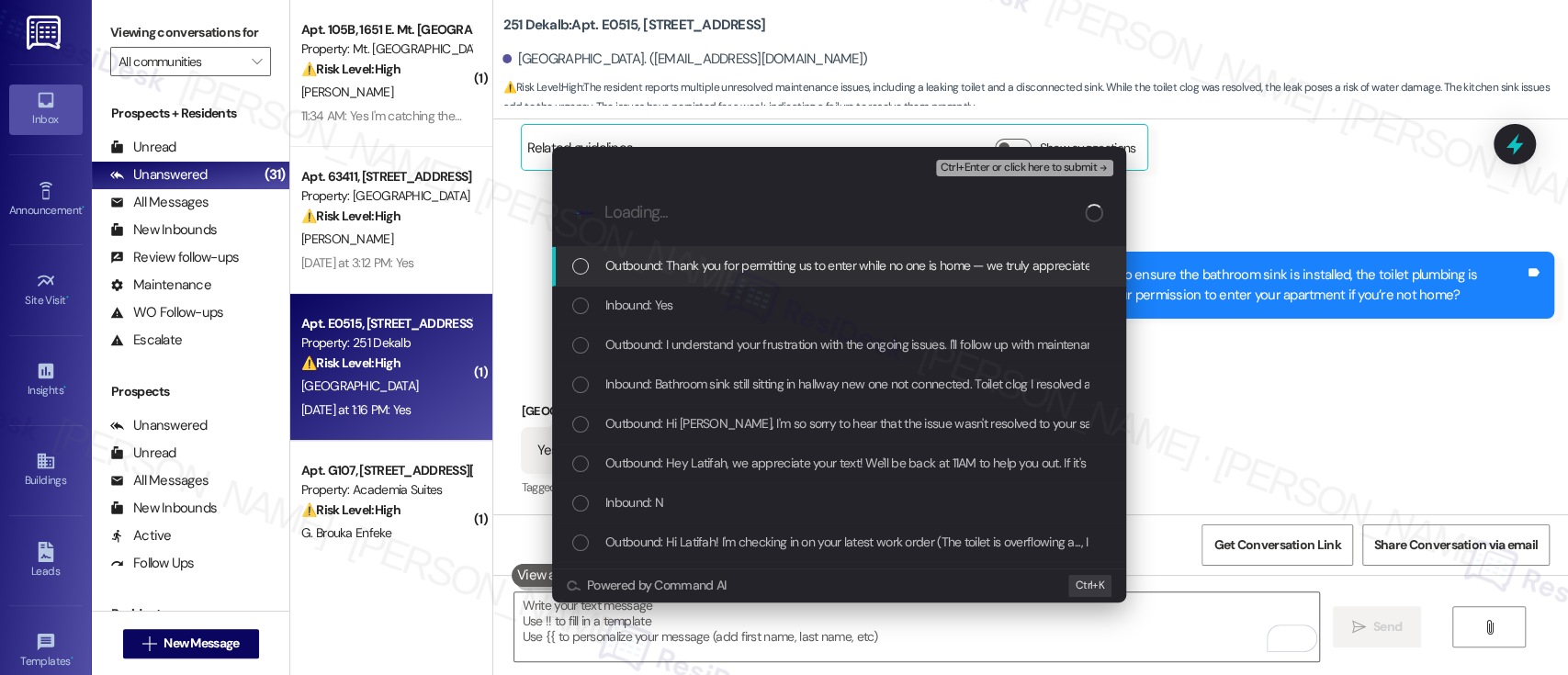
click at [662, 283] on div "Outbound: Thank you for permitting us to enter while no one is home — we truly …" at bounding box center [839, 267] width 574 height 40
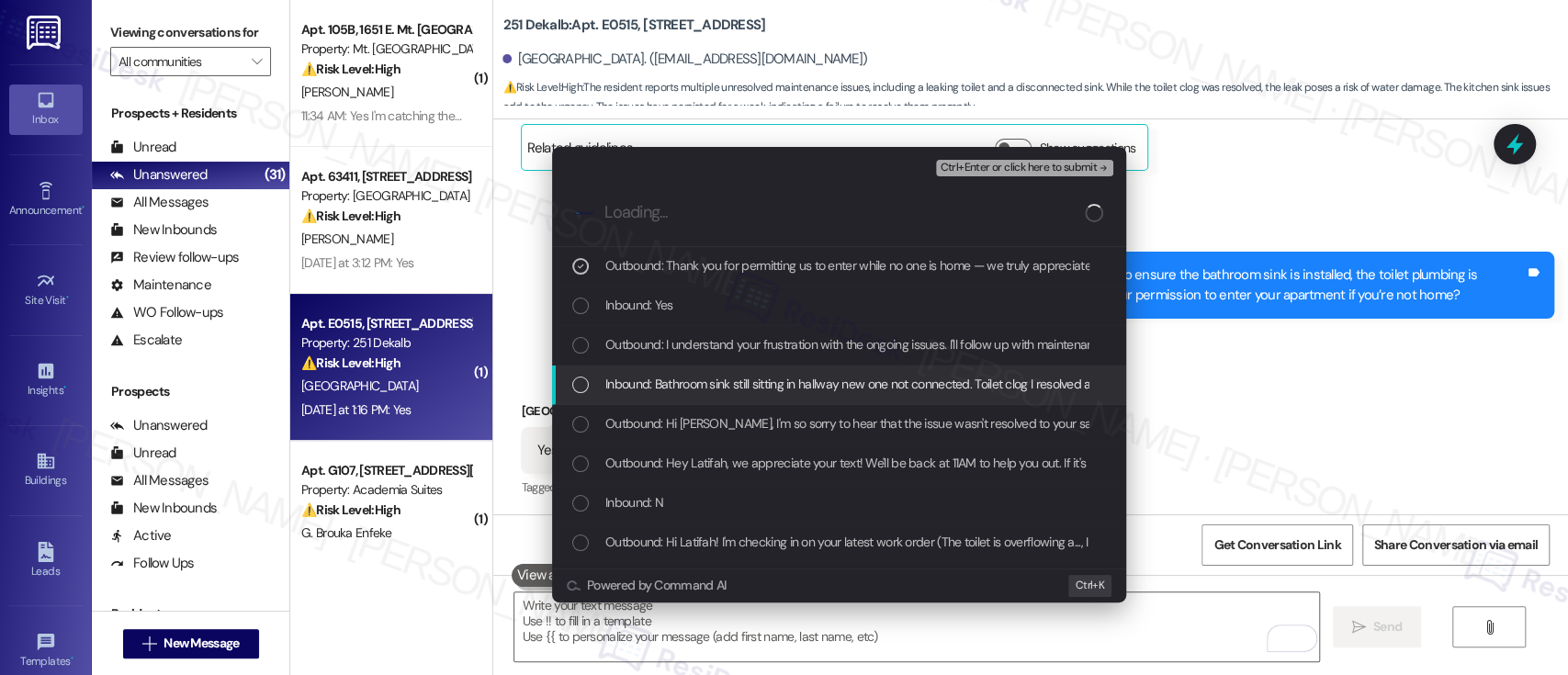
click at [683, 378] on span "Inbound: Bathroom sink still sitting in hallway new one not connected. Toilet c…" at bounding box center [1270, 383] width 1328 height 20
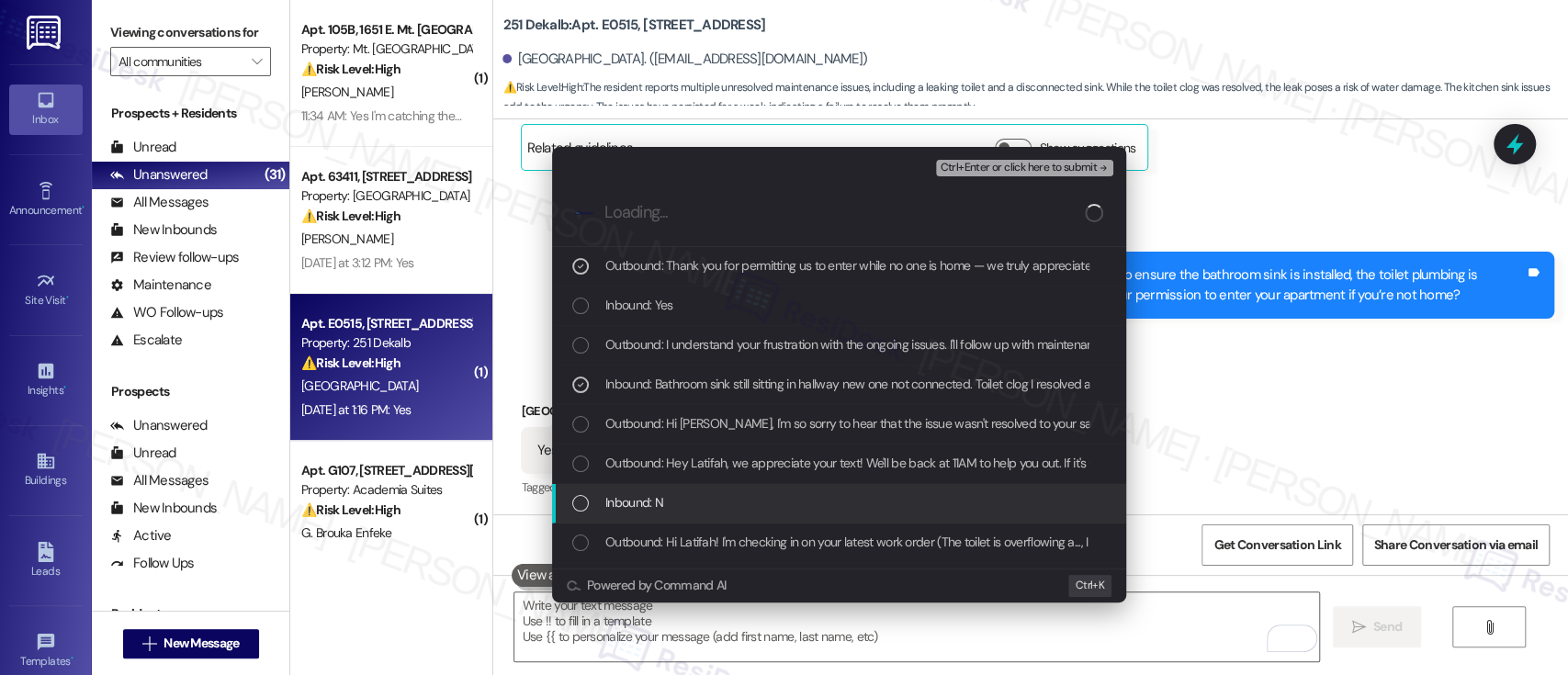
drag, startPoint x: 664, startPoint y: 496, endPoint x: 734, endPoint y: 460, distance: 78.7
click at [662, 498] on div "Inbound: N" at bounding box center [841, 502] width 537 height 20
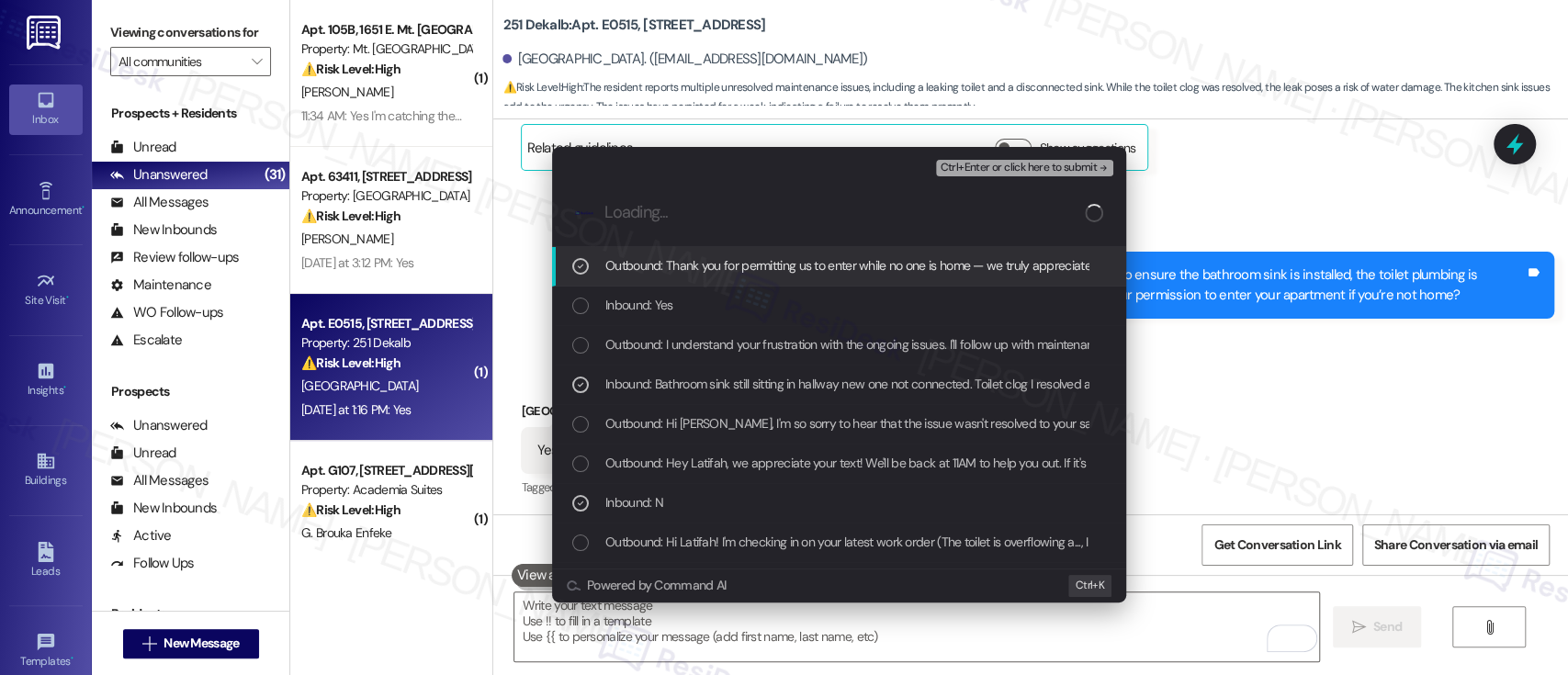
click at [1027, 170] on span "Ctrl+Enter or click here to submit" at bounding box center [1018, 168] width 157 height 13
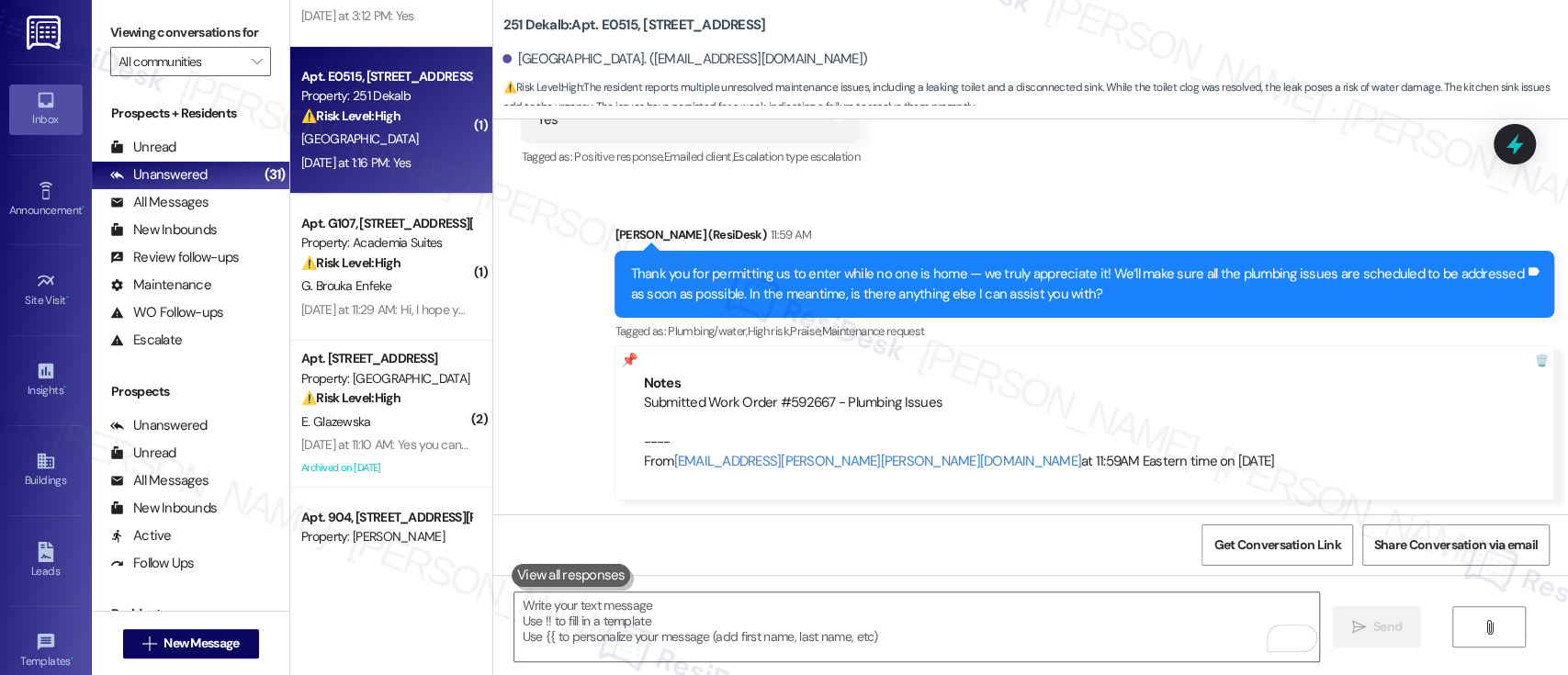
scroll to position [291, 0]
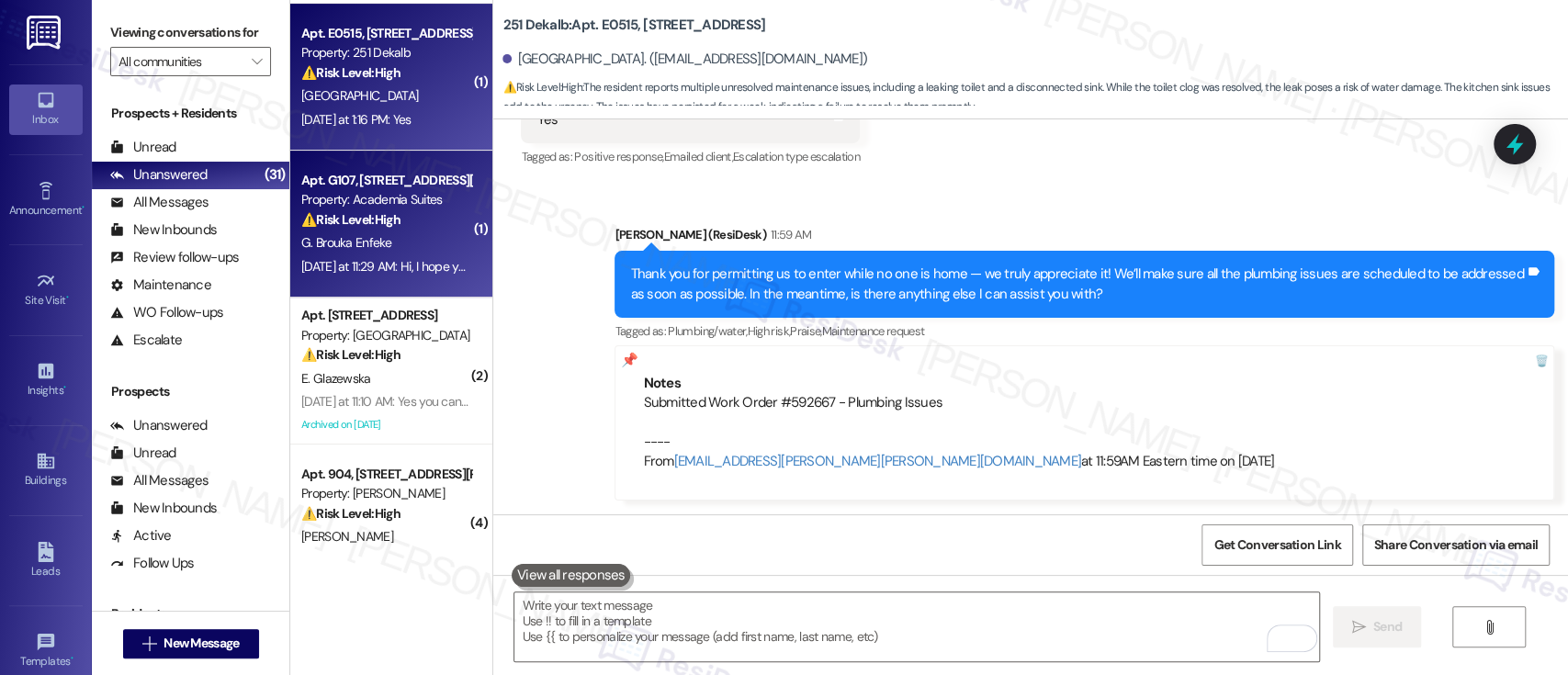
click at [347, 216] on strong "⚠️ Risk Level: High" at bounding box center [351, 219] width 99 height 17
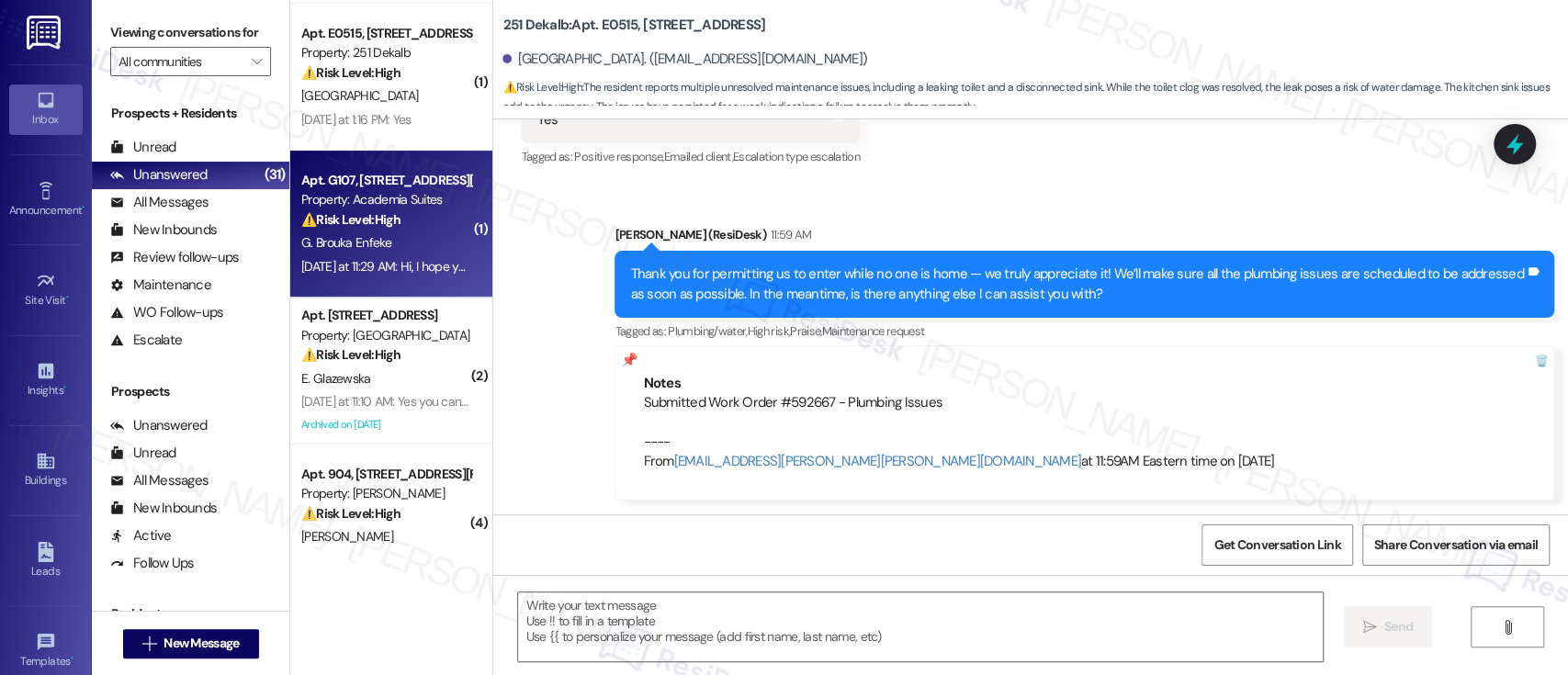
type textarea "Fetching suggested responses. Please feel free to read through the conversation…"
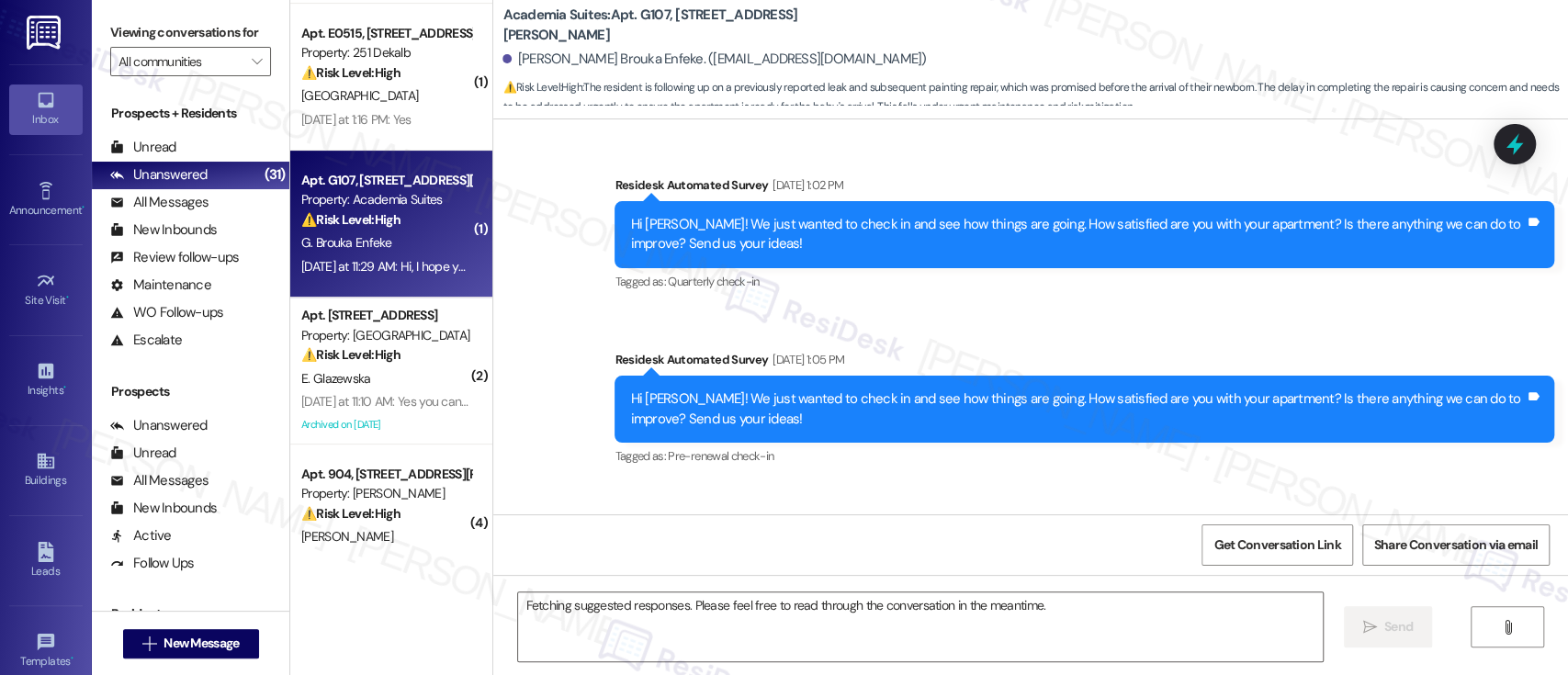
scroll to position [8497, 0]
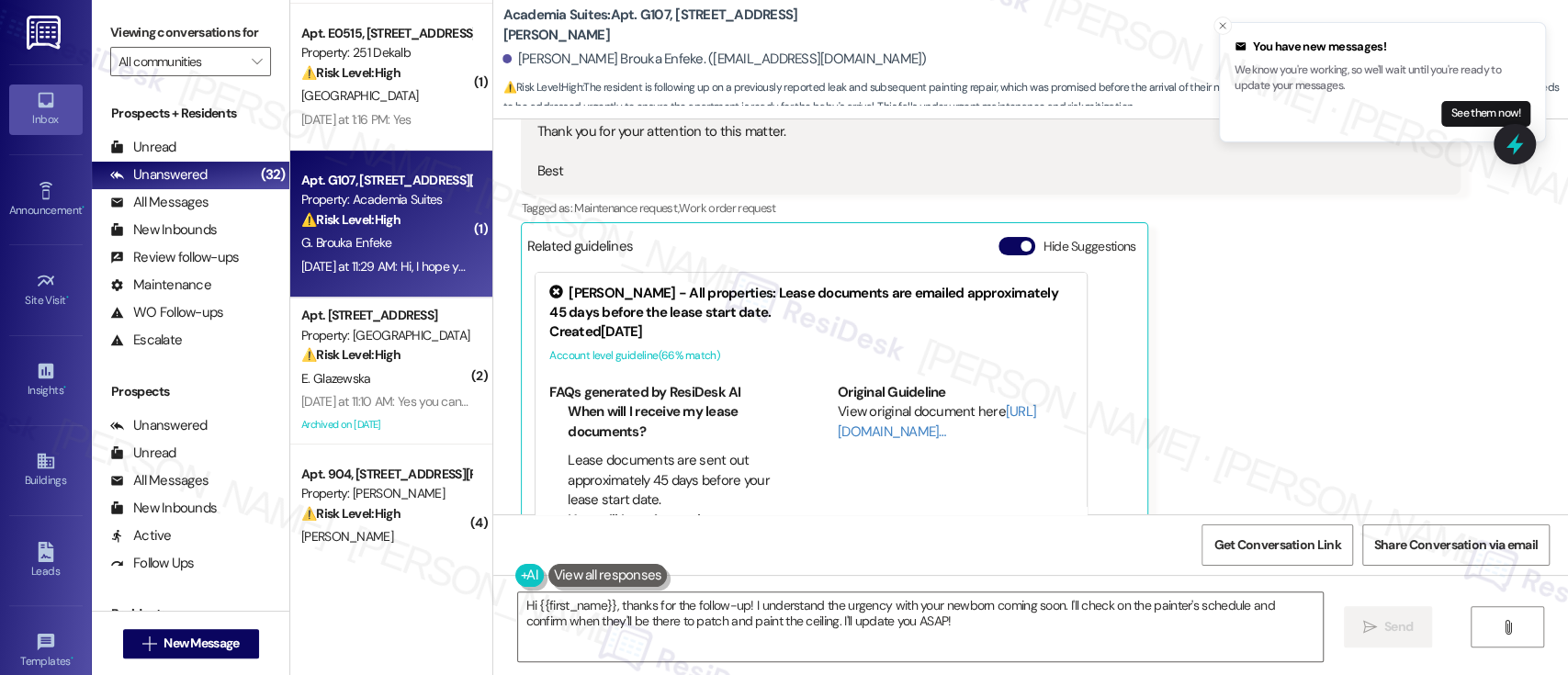
click at [999, 237] on button "Hide Suggestions" at bounding box center [1017, 246] width 37 height 19
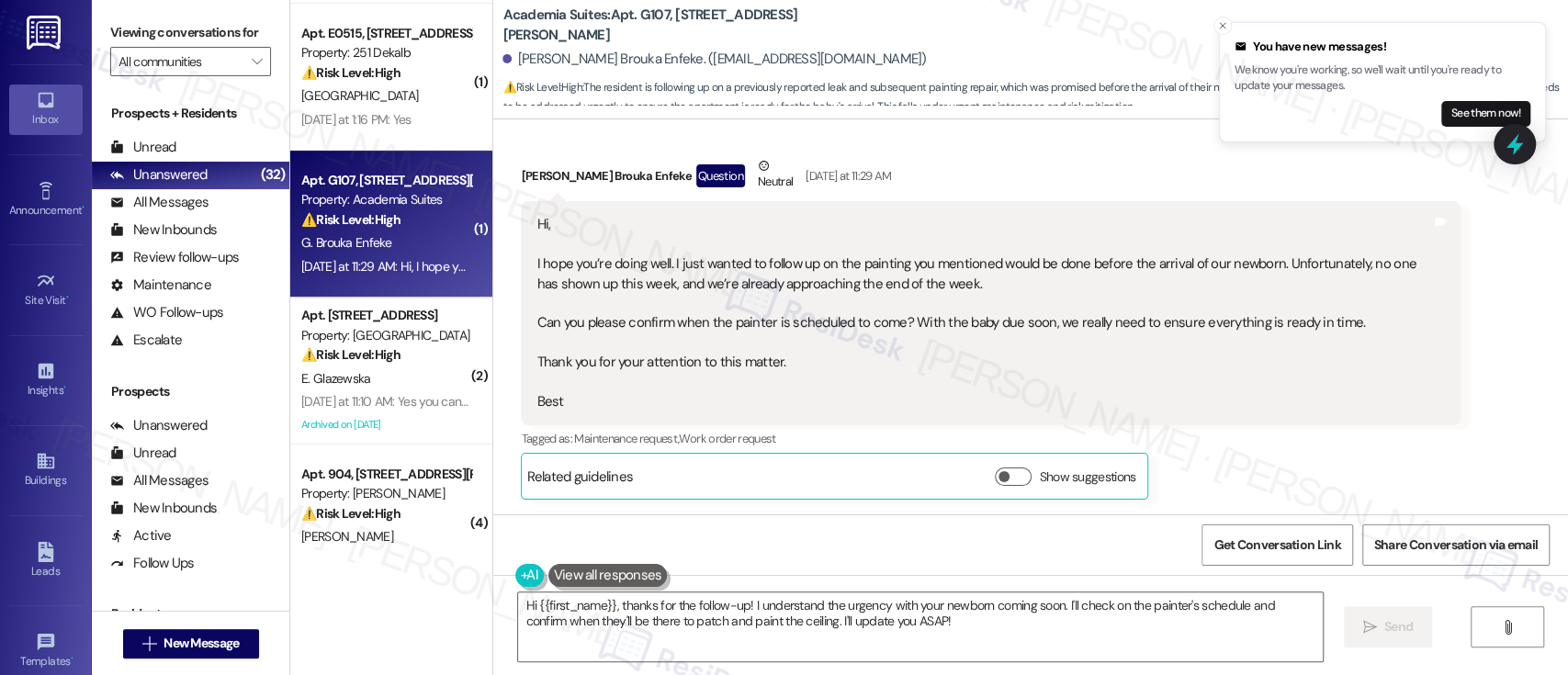
scroll to position [8226, 0]
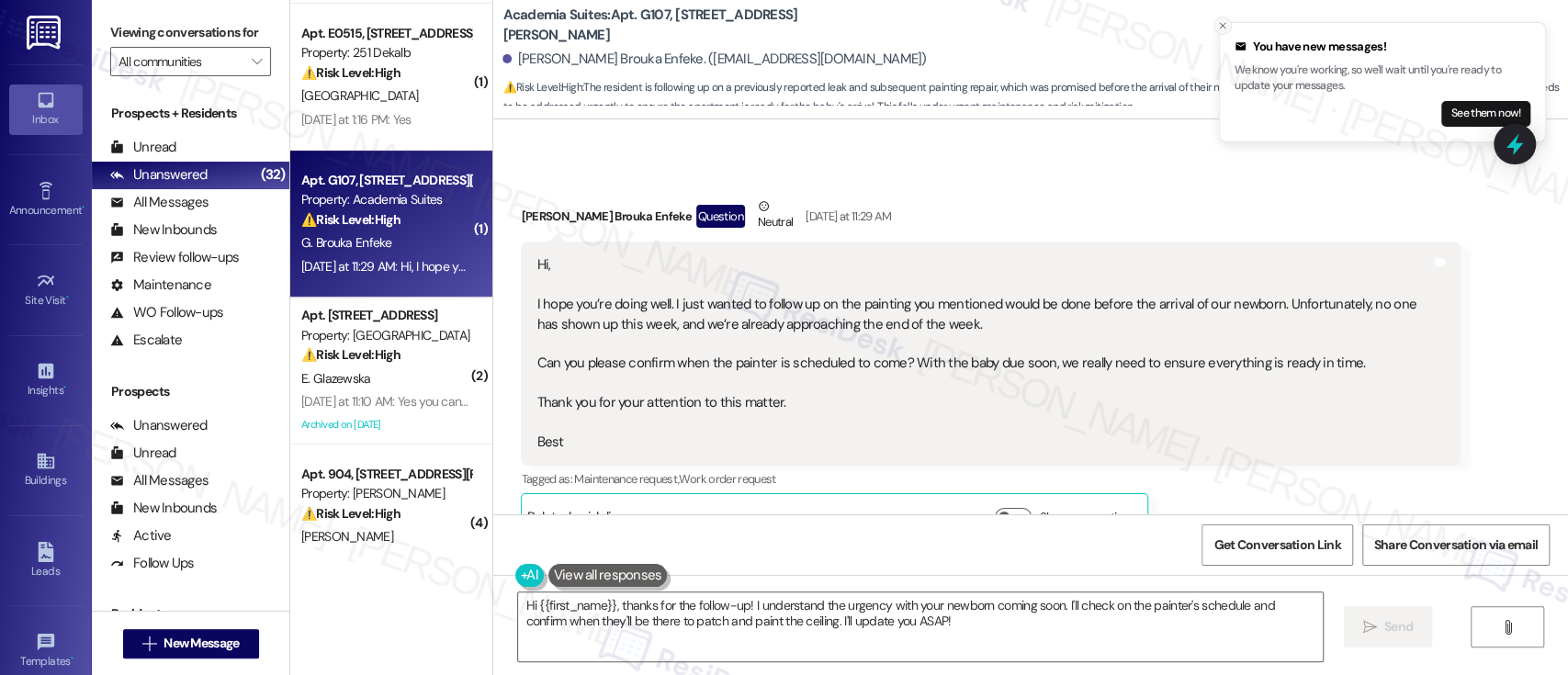
click at [1218, 27] on icon "Close toast" at bounding box center [1222, 25] width 11 height 11
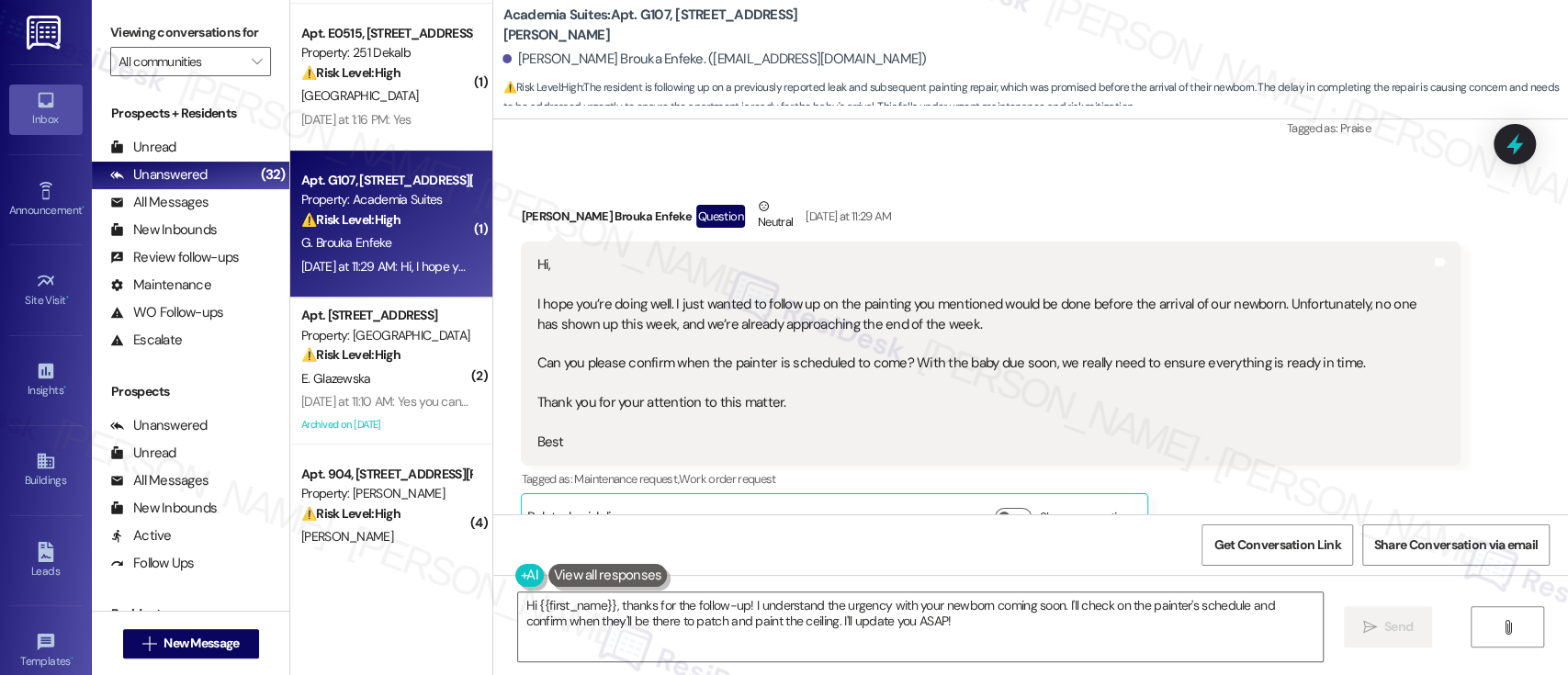
click at [1264, 455] on div "Gael De Bonheur Brouka Enfeke Question Neutral Yesterday at 11:29 AM Hi, I hope…" at bounding box center [990, 369] width 940 height 344
click at [1066, 601] on textarea "Hi {{first_name}}, thanks for the follow-up! I understand the urgency with your…" at bounding box center [920, 628] width 804 height 69
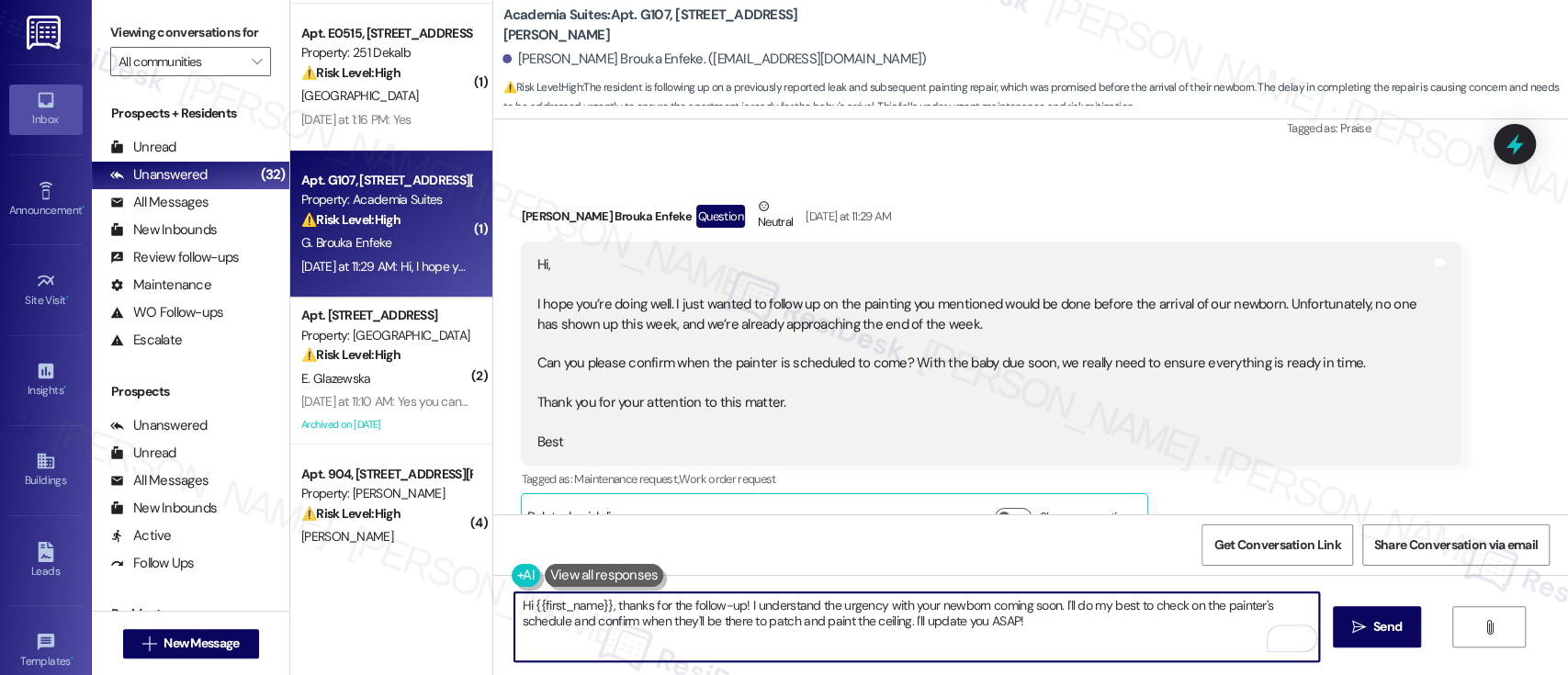
click at [991, 622] on textarea "Hi {{first_name}}, thanks for the follow-up! I understand the urgency with your…" at bounding box center [917, 628] width 804 height 69
type textarea "Hi {{first_name}}, thanks for the follow-up! I understand the urgency with your…"
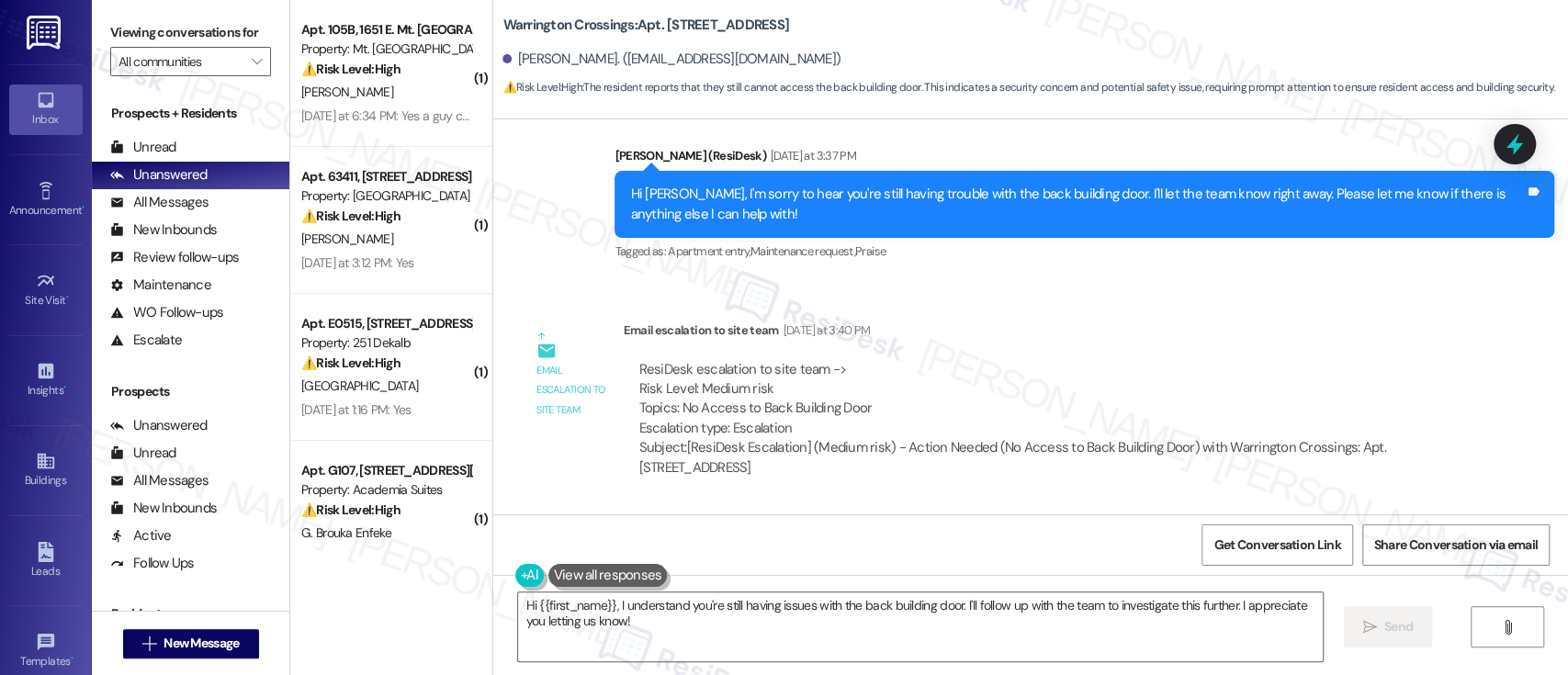
scroll to position [6103, 0]
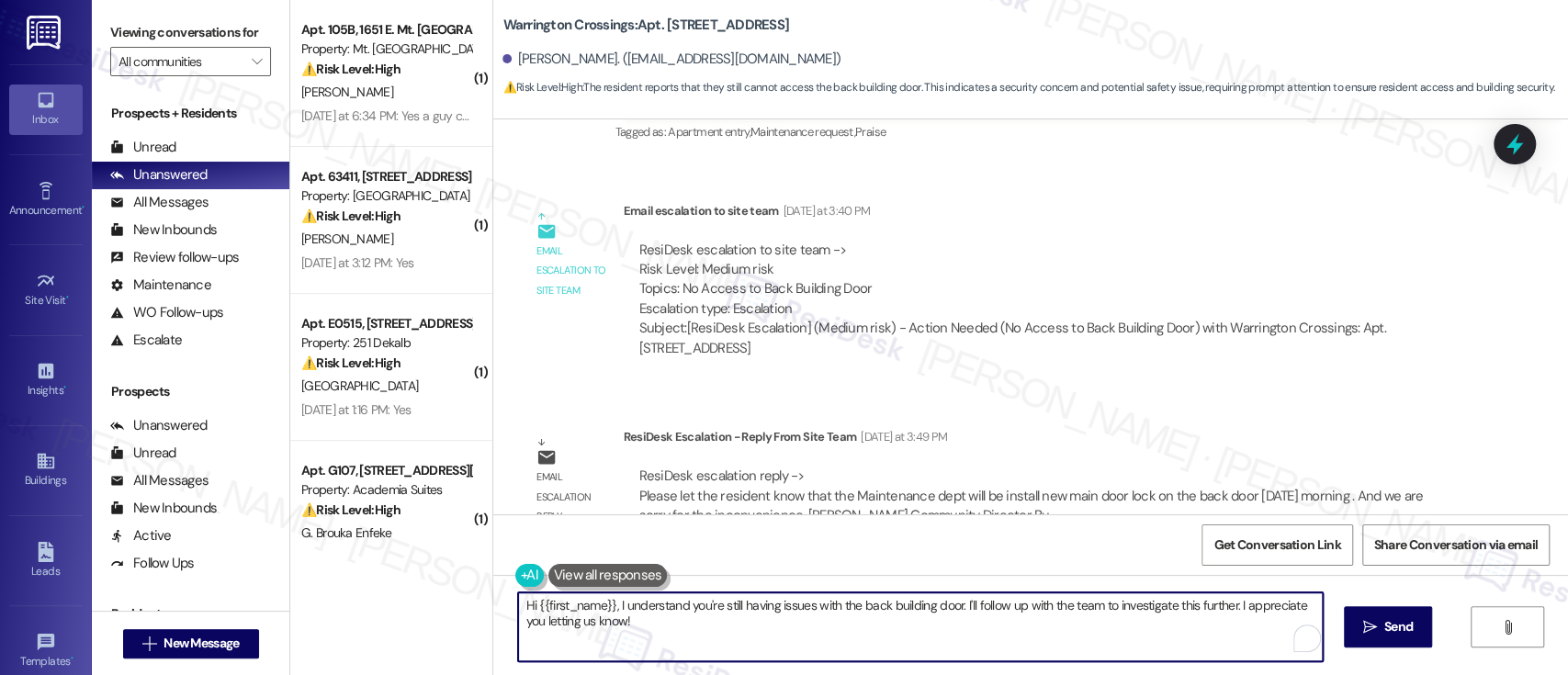
drag, startPoint x: 610, startPoint y: 599, endPoint x: 688, endPoint y: 628, distance: 83.2
click at [688, 628] on textarea "Hi {{first_name}}, I understand you're still having issues with the back buildi…" at bounding box center [920, 628] width 804 height 69
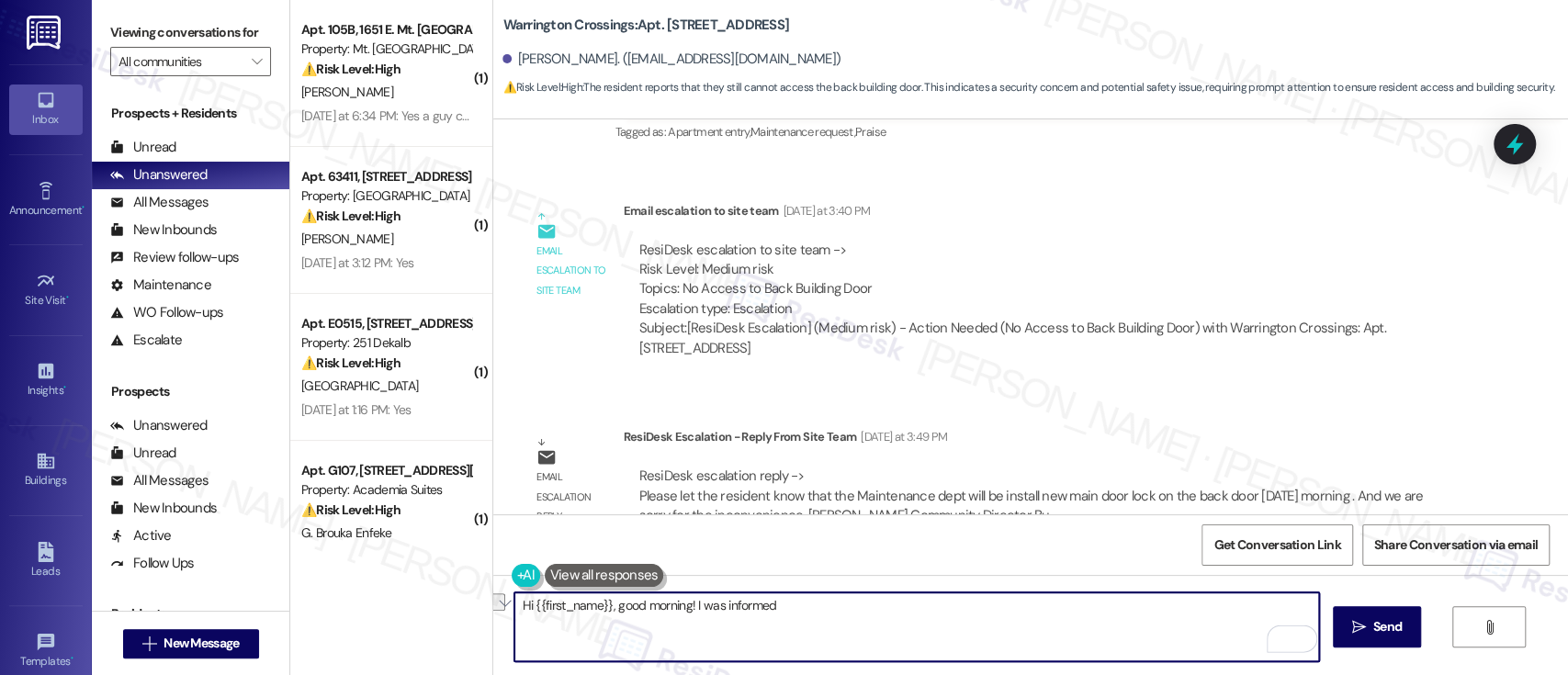
click at [686, 605] on textarea "Hi {{first_name}}, good morning! I was informed" at bounding box center [917, 628] width 804 height 69
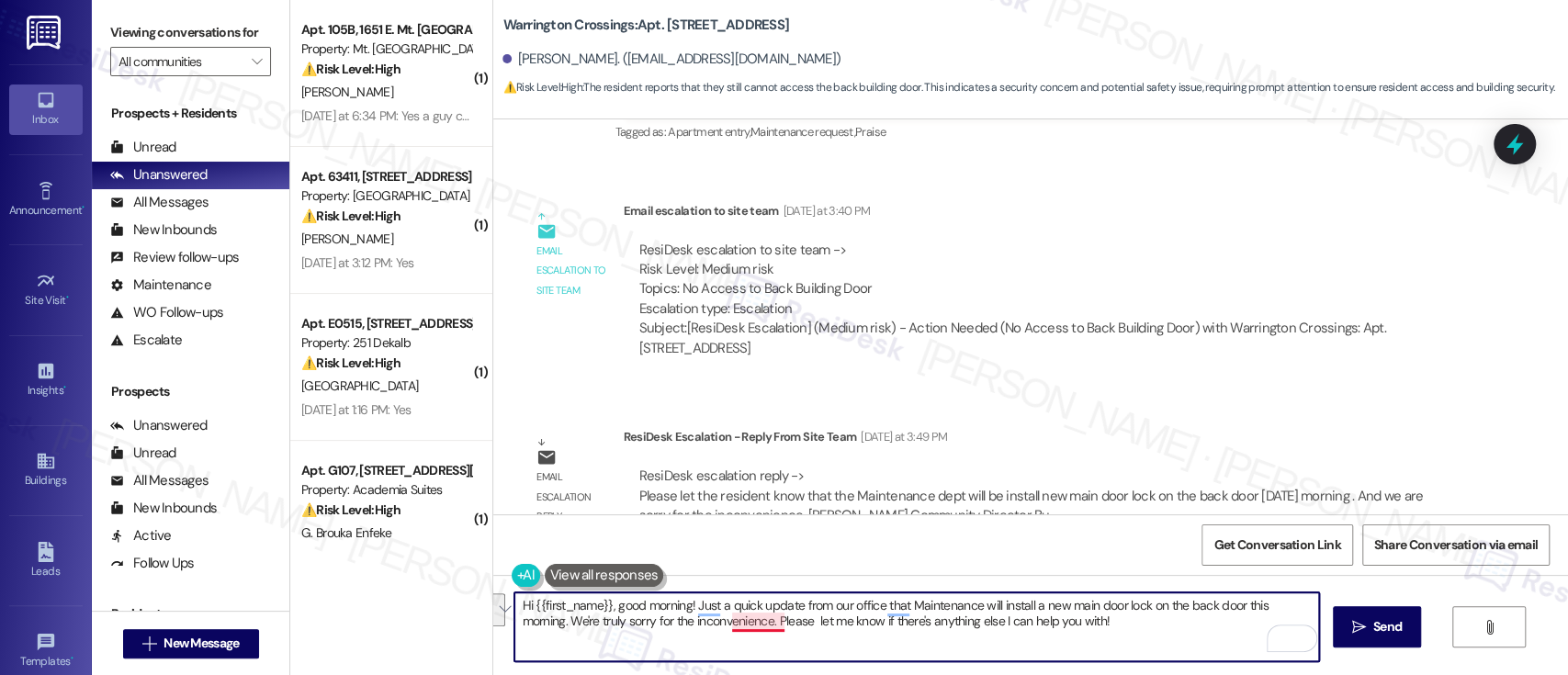
click at [739, 622] on textarea "Hi {{first_name}}, good morning! Just a quick update from our office that Maint…" at bounding box center [917, 628] width 804 height 69
type textarea "Hi {{first_name}}, good morning! Just a quick update from our office that Maint…"
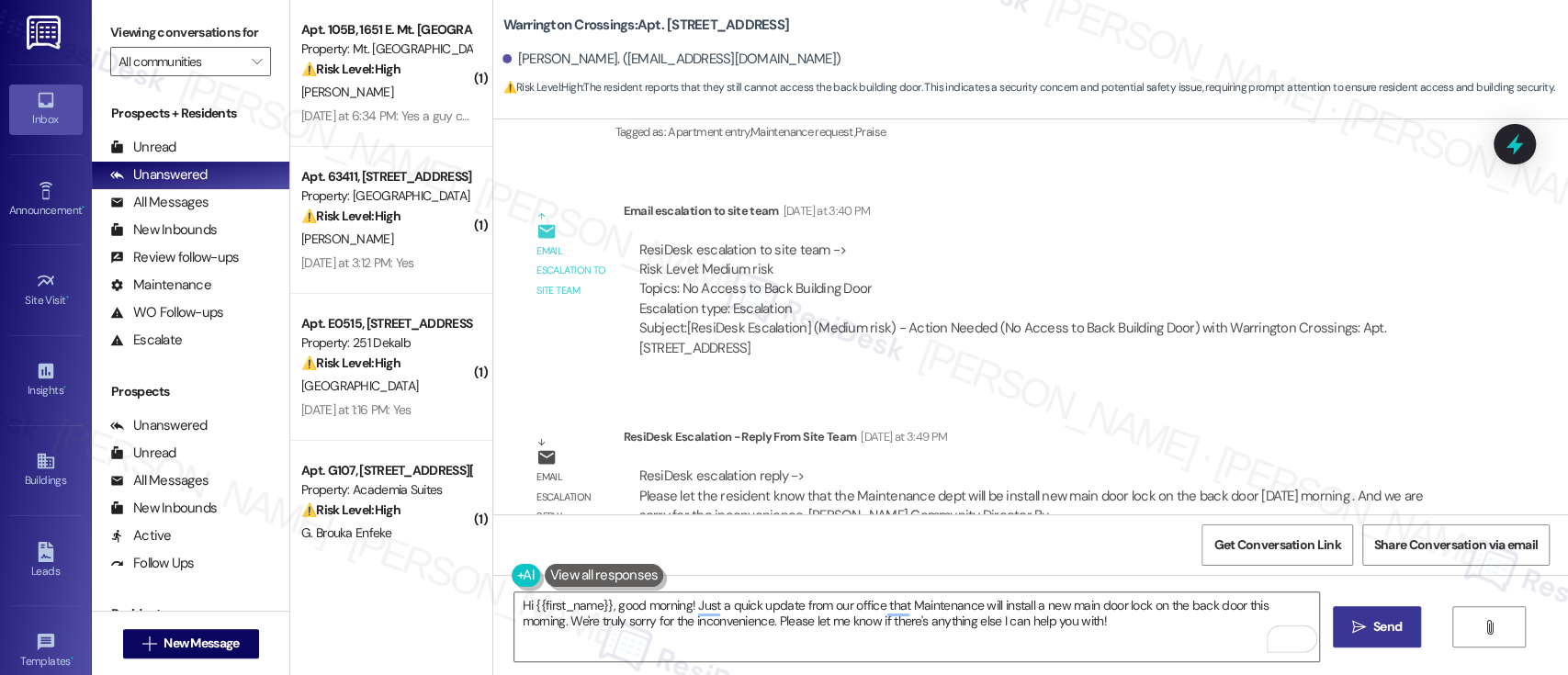
click at [1370, 644] on button " Send" at bounding box center [1377, 628] width 89 height 42
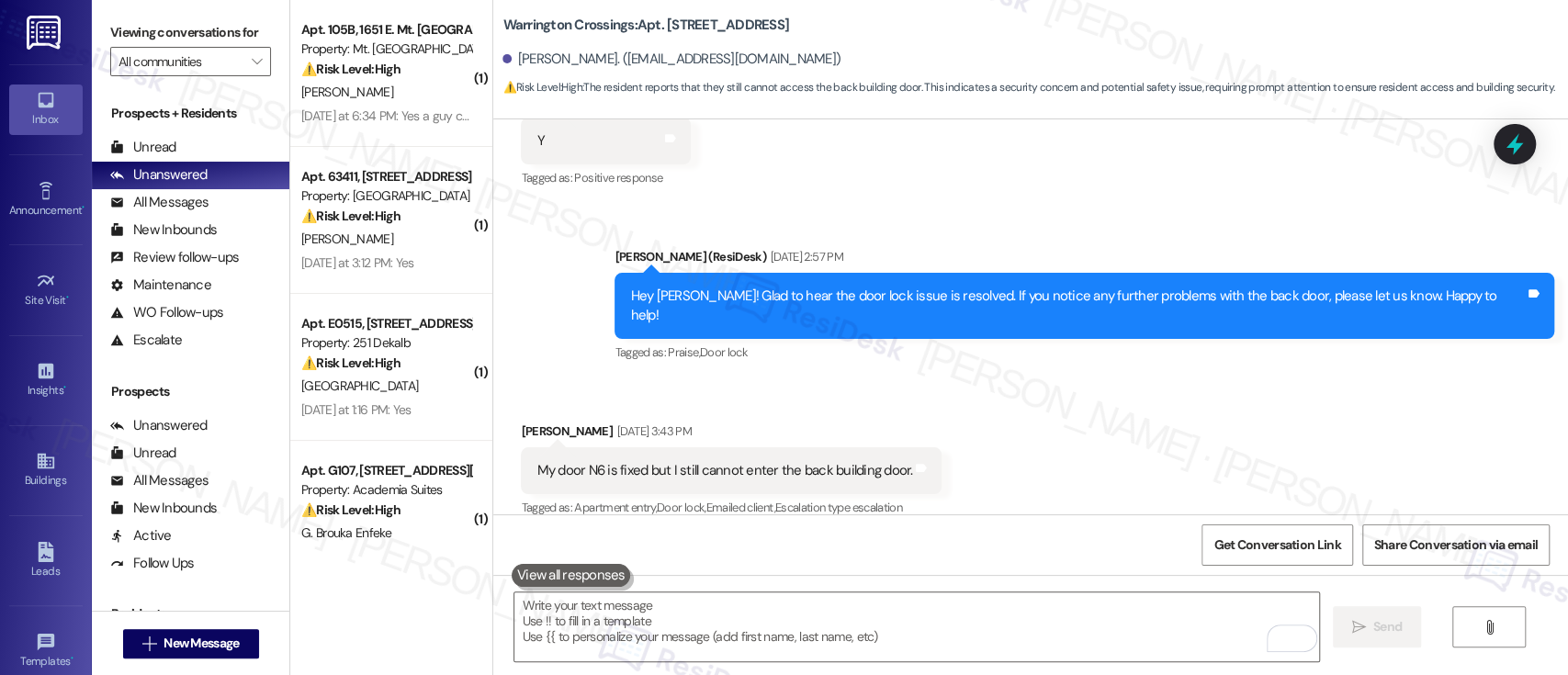
scroll to position [5533, 0]
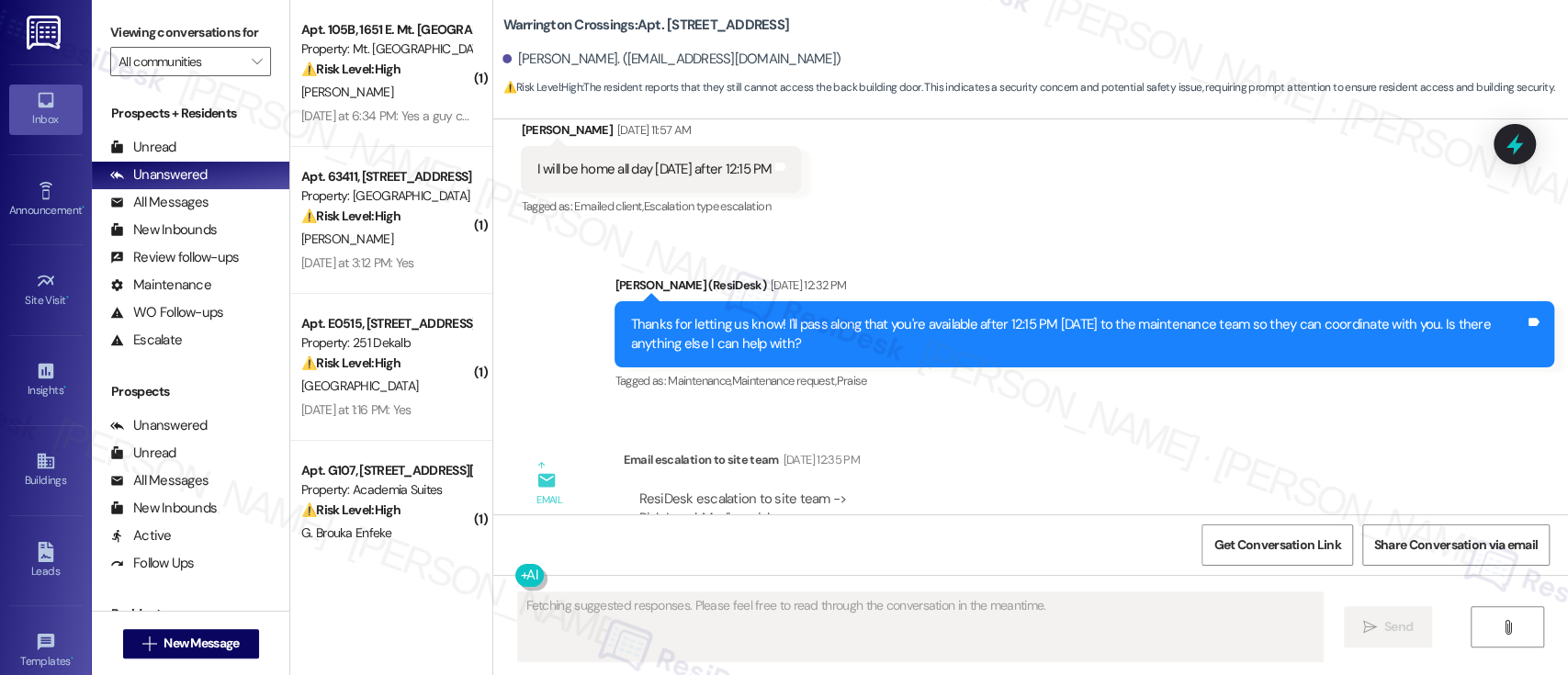
scroll to position [5533, 0]
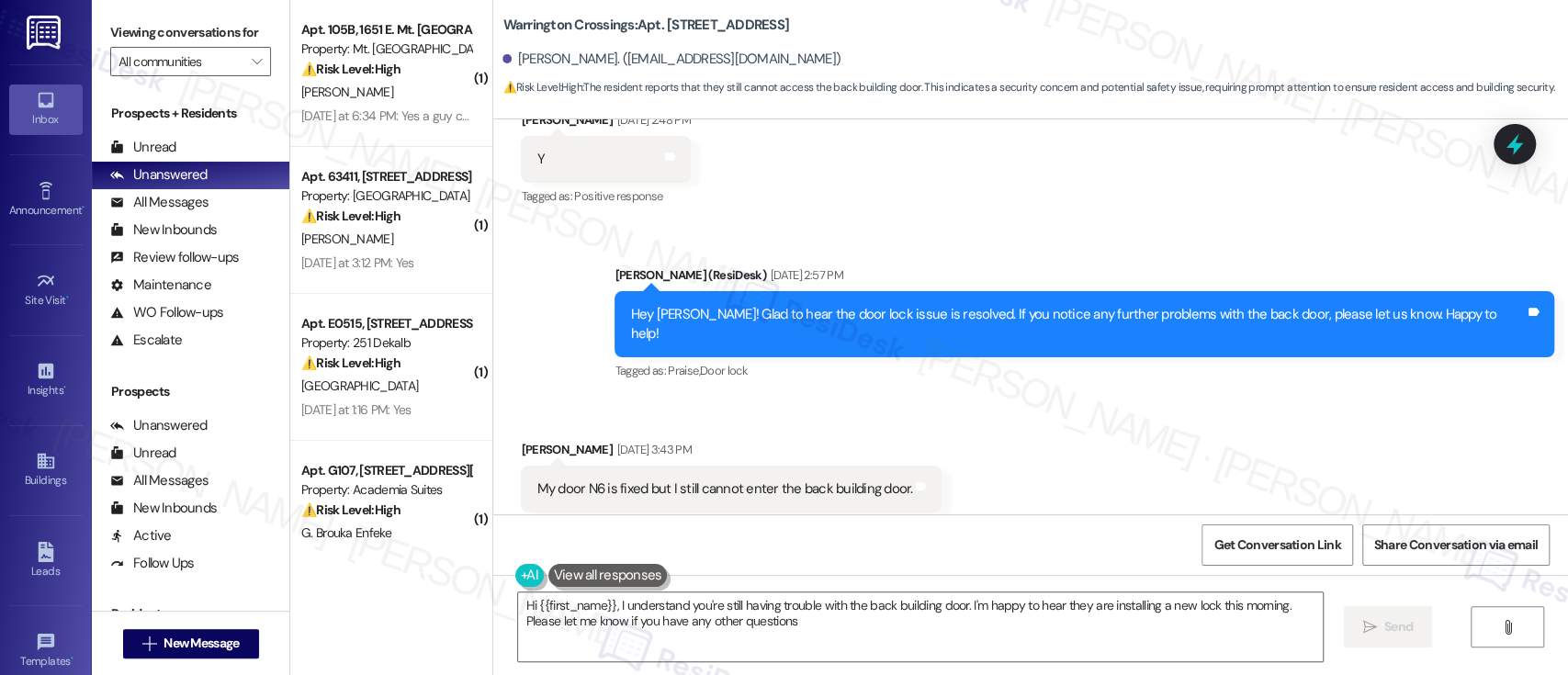
type textarea "Hi {{first_name}}, I understand you're still having trouble with the back build…"
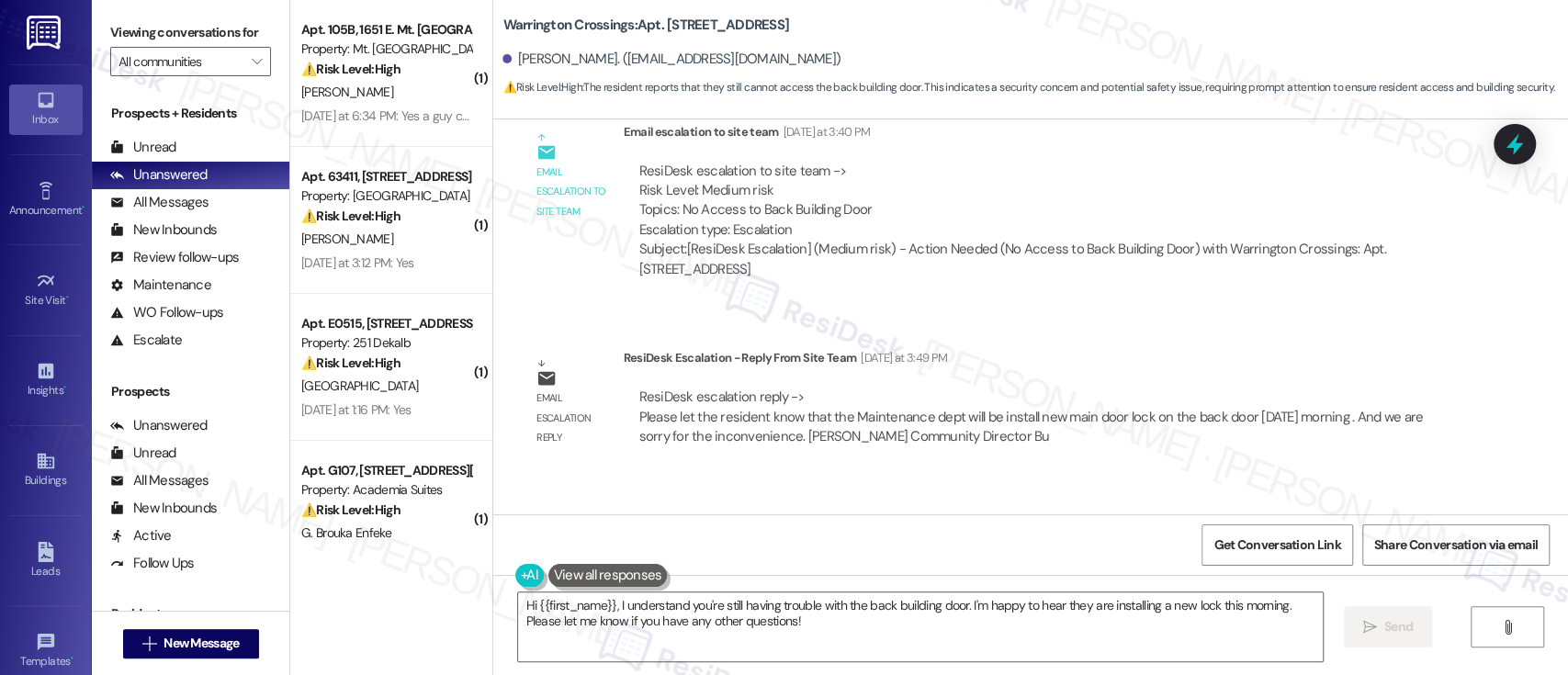
scroll to position [6278, 0]
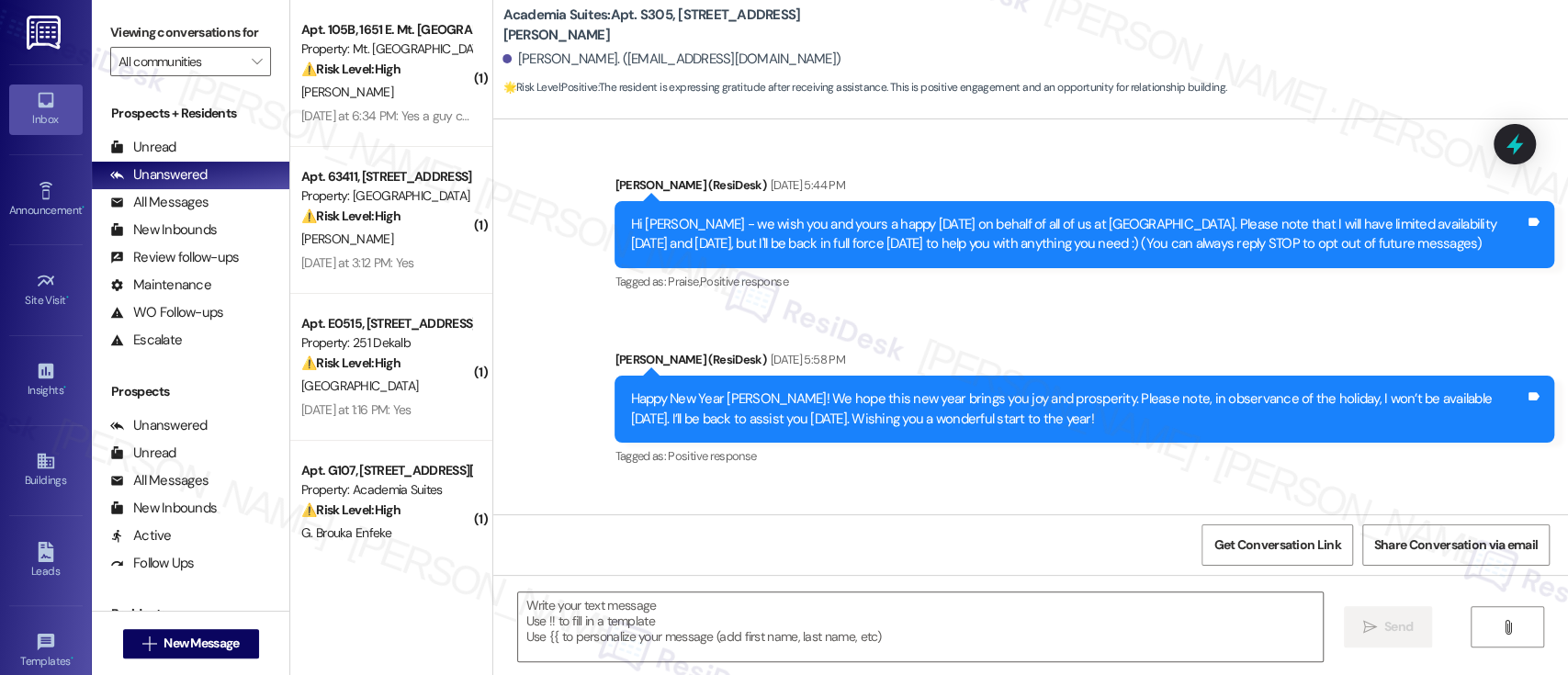
type textarea "Fetching suggested responses. Please feel free to read through the conversation…"
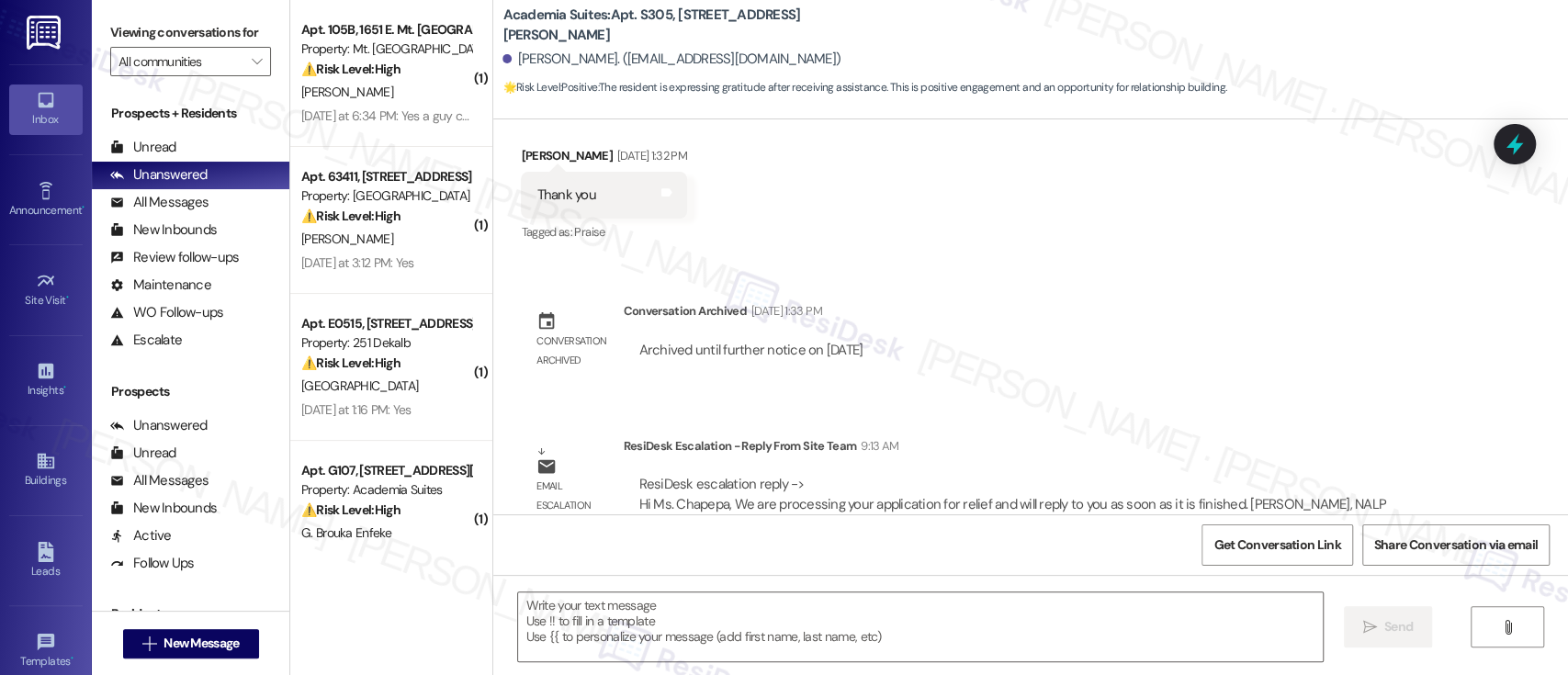
scroll to position [11847, 0]
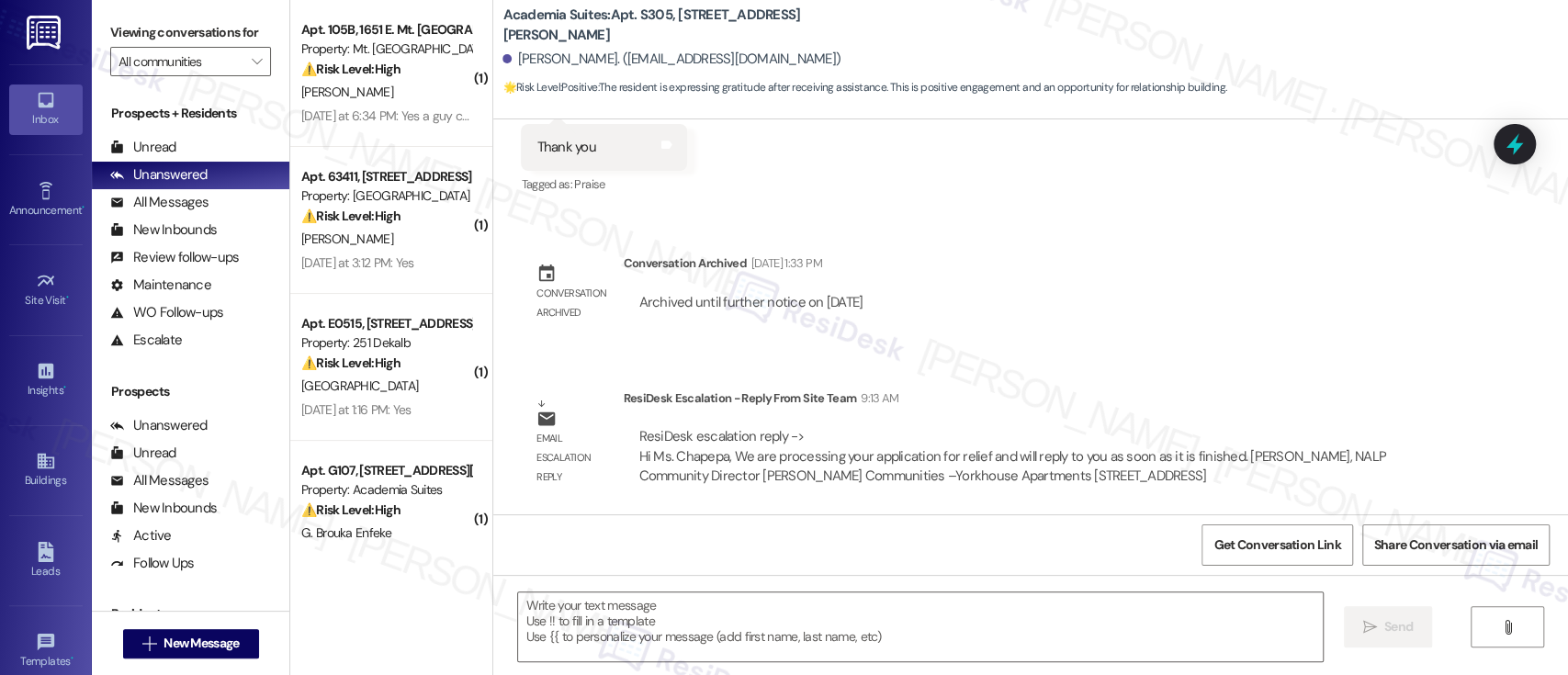
drag, startPoint x: 1141, startPoint y: 614, endPoint x: 1566, endPoint y: 651, distance: 426.6
click at [1142, 617] on textarea at bounding box center [920, 628] width 804 height 69
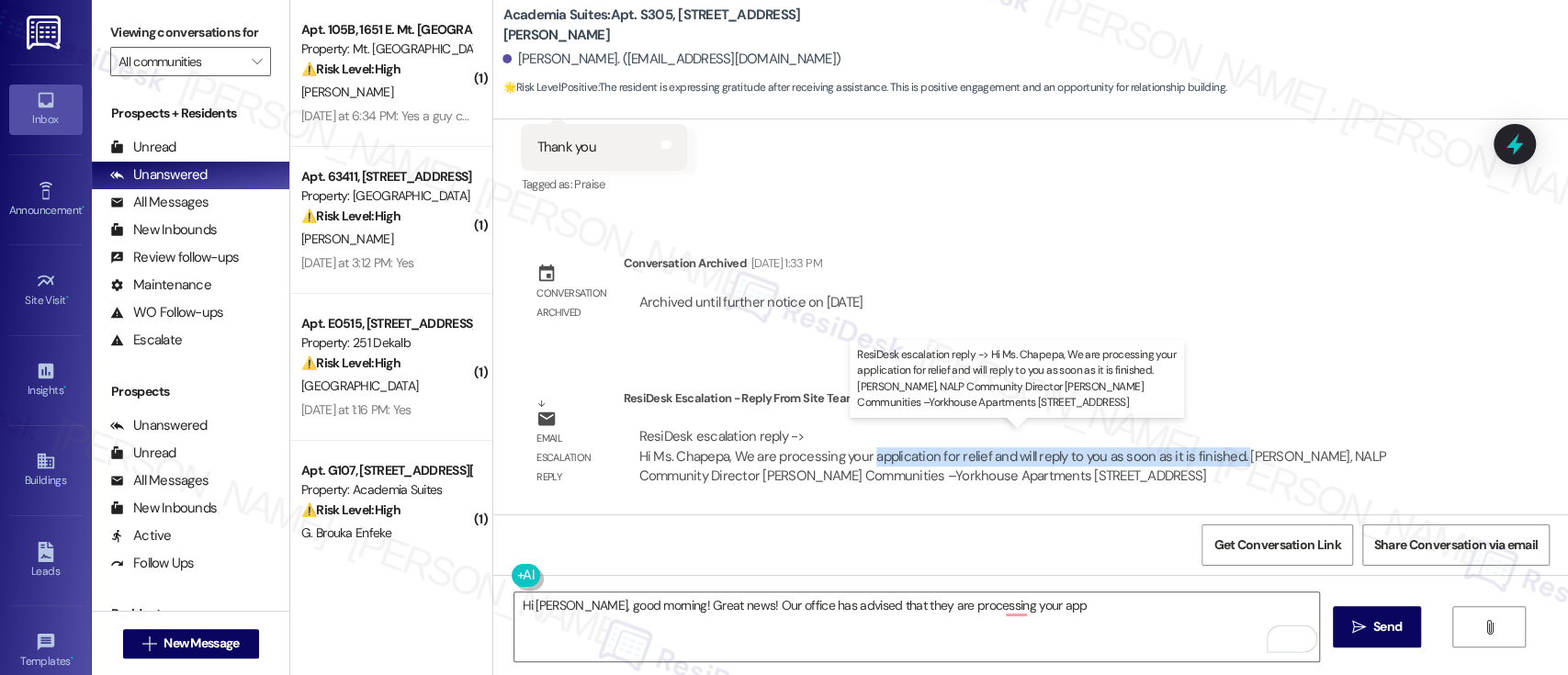
drag, startPoint x: 858, startPoint y: 460, endPoint x: 1225, endPoint y: 460, distance: 367.0
click at [1225, 460] on div "ResiDesk escalation reply -> Hi Ms. Chapepa, We are processing your application…" at bounding box center [1012, 456] width 748 height 58
copy div "application for relief and will reply to you as soon as it is finished."
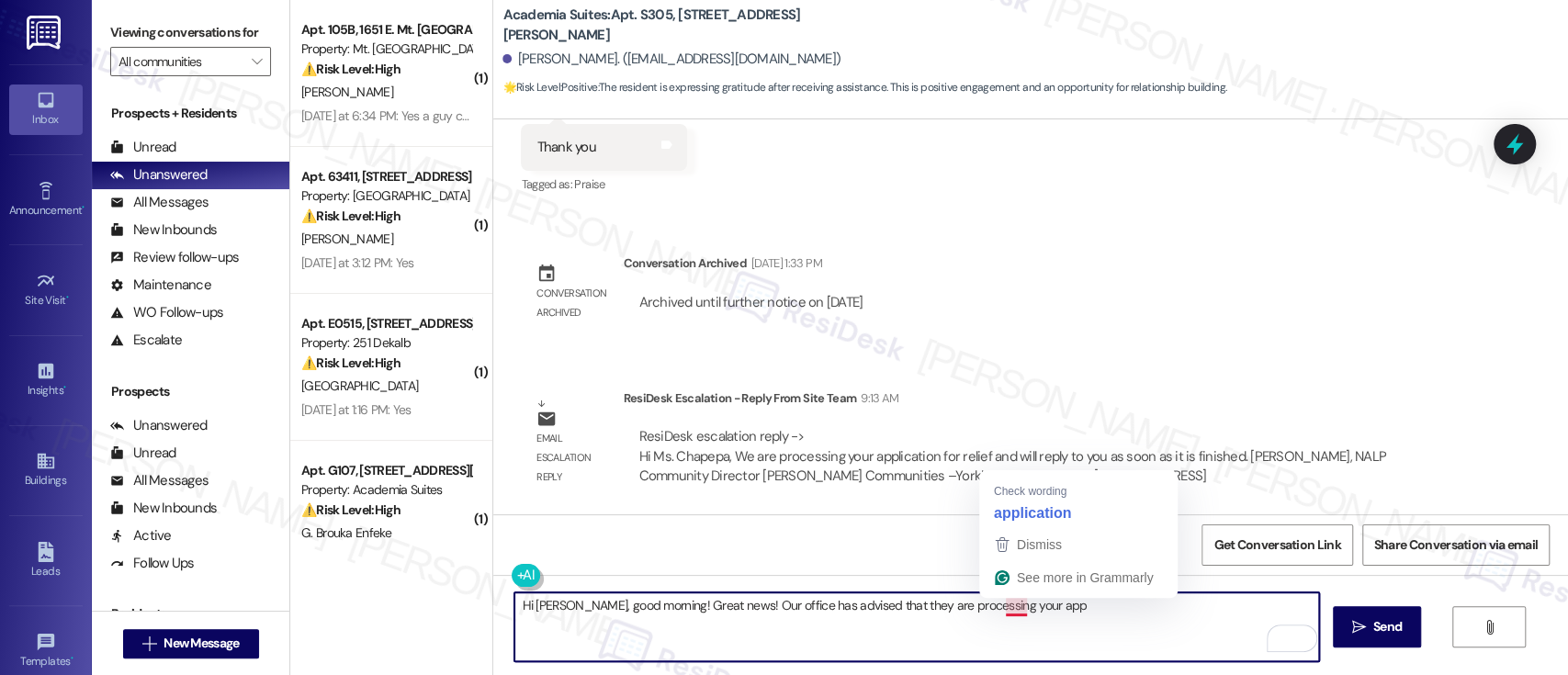
drag, startPoint x: 1103, startPoint y: 613, endPoint x: 997, endPoint y: 610, distance: 106.0
click at [997, 610] on textarea "Hi Sharon, good morning! Great news! Our office has advised that they are proce…" at bounding box center [917, 628] width 804 height 69
paste textarea "application for relief and will reply to you as soon as it is finished."
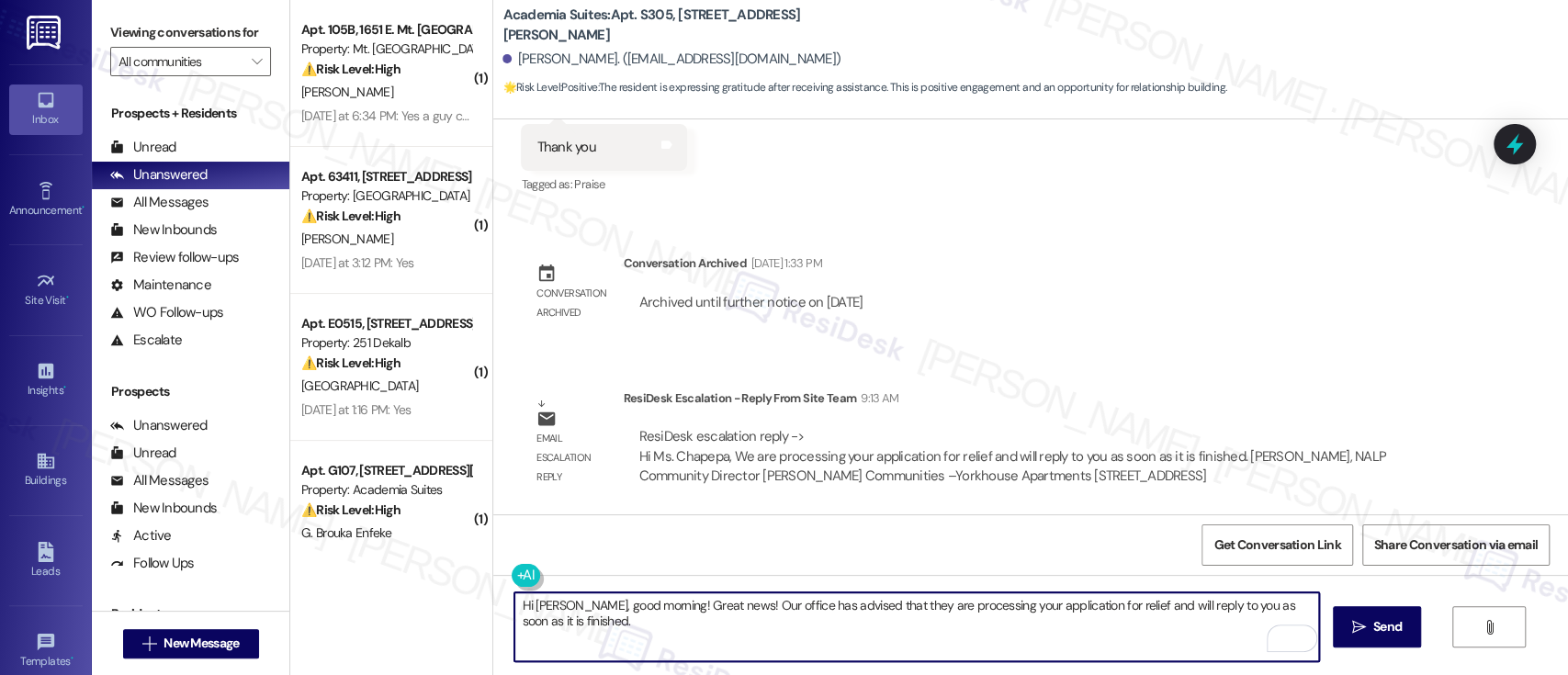
click at [1124, 609] on textarea "Hi Sharon, good morning! Great news! Our office has advised that they are proce…" at bounding box center [917, 628] width 804 height 69
click at [1106, 602] on textarea "Hi Sharon, good morning! Great news! Our office has advised that they are proce…" at bounding box center [917, 628] width 804 height 69
click at [812, 620] on textarea "Hi Sharon, good morning! Great news! Our office has advised that they are proce…" at bounding box center [917, 628] width 804 height 69
type textarea "Hi Sharon, good morning! Great news! Our office has advised that they are proce…"
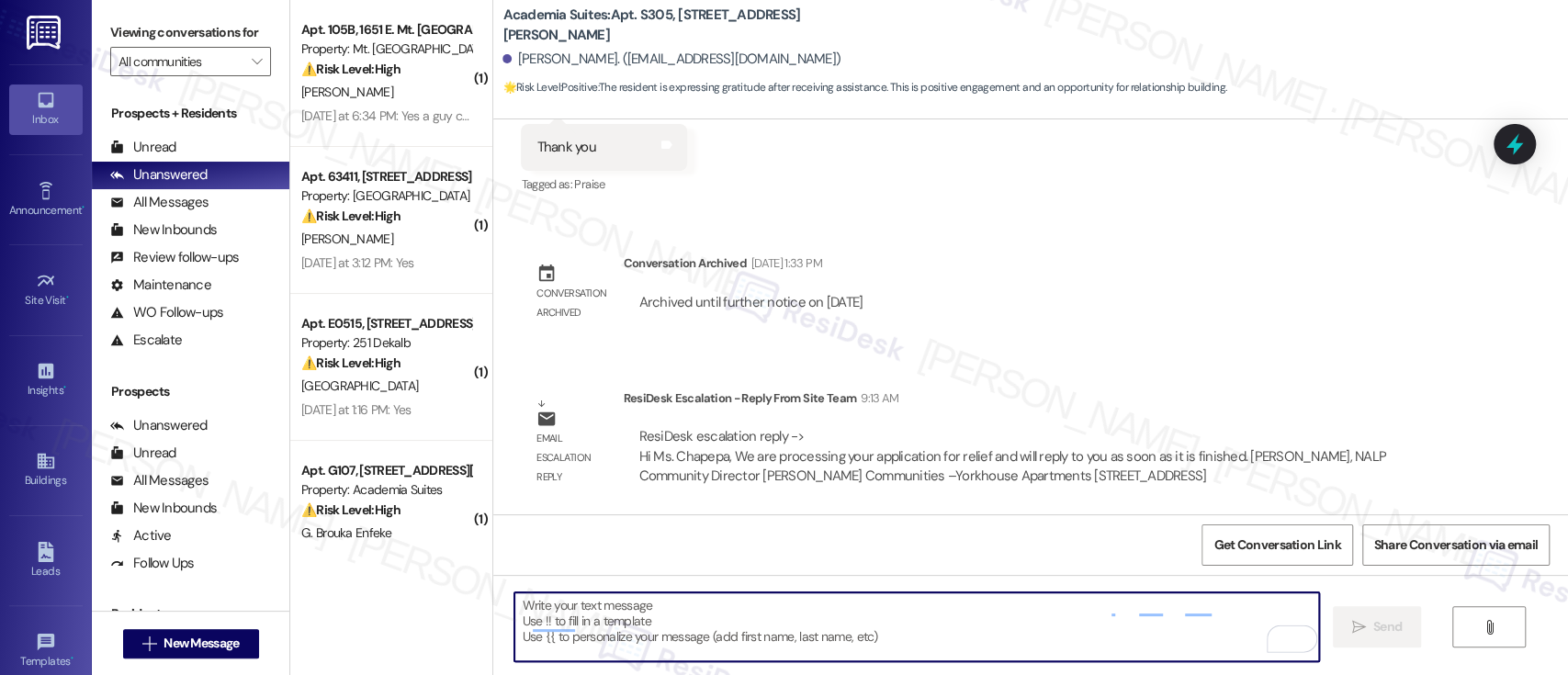
scroll to position [11543, 0]
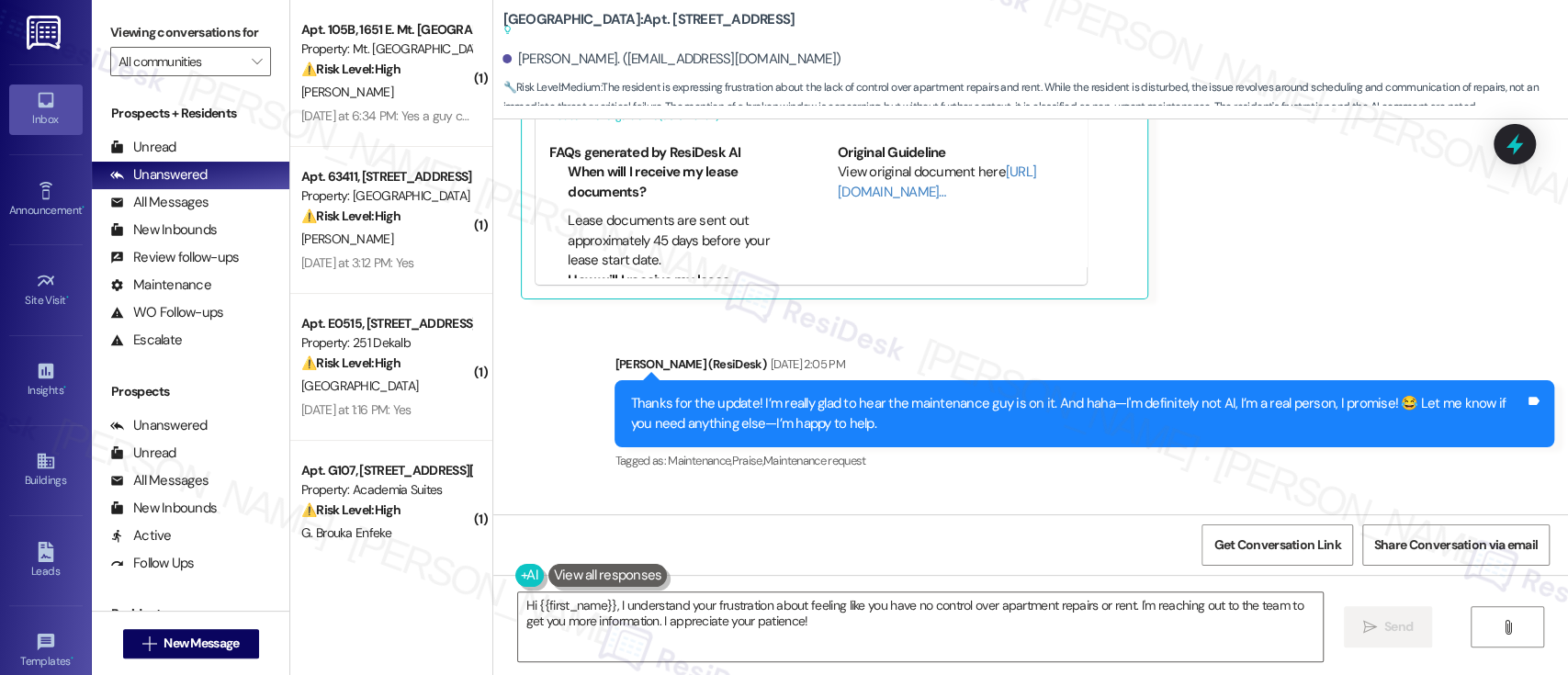
scroll to position [12133, 0]
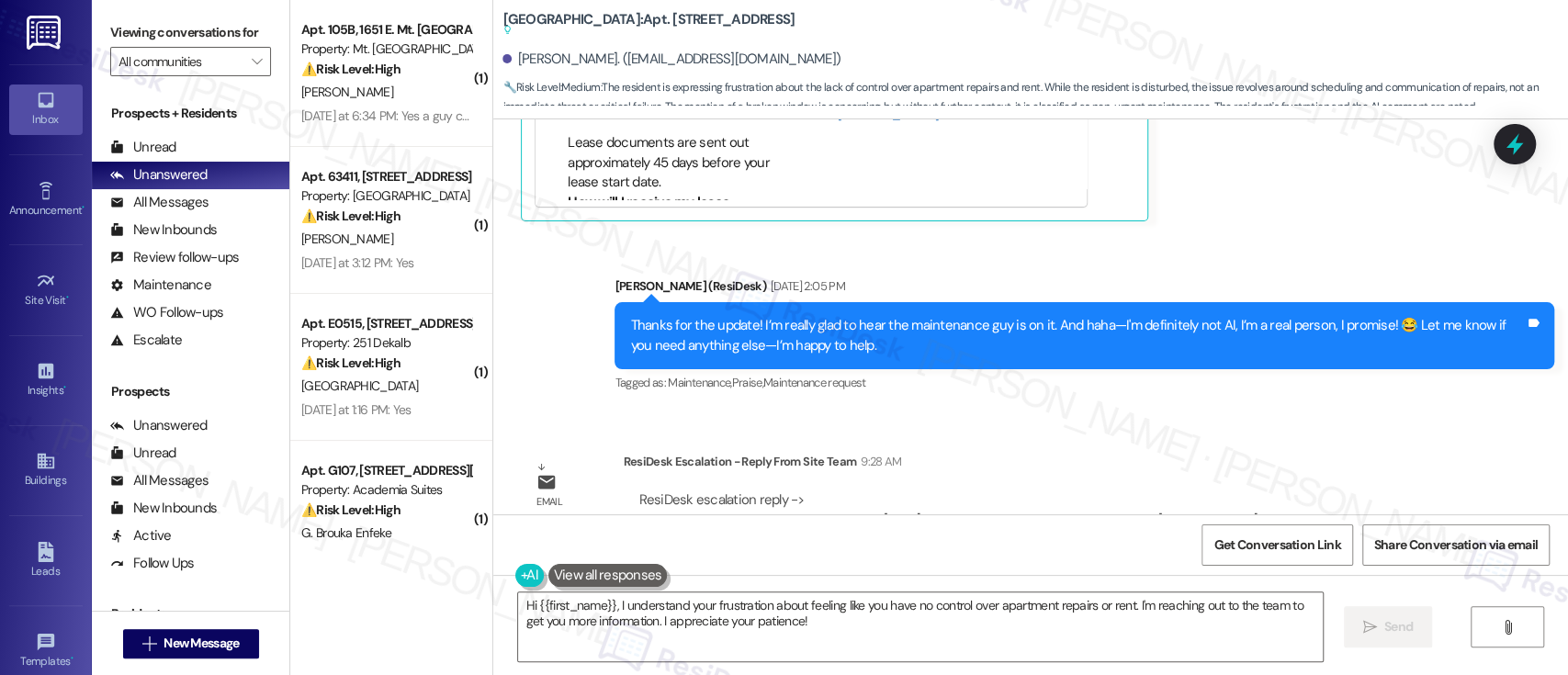
click at [1234, 452] on div "ResiDesk Escalation - Reply From Site Team 9:28 AM" at bounding box center [1041, 464] width 838 height 26
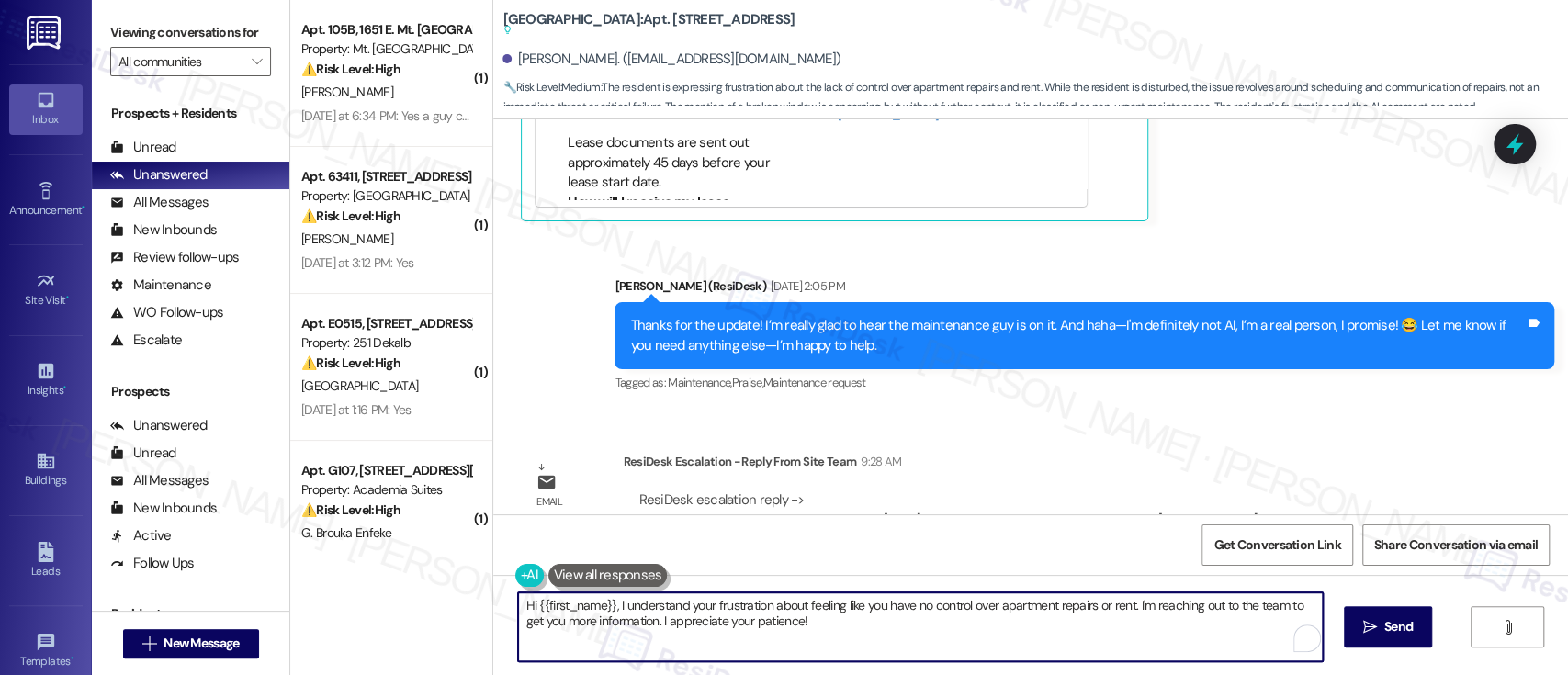
drag, startPoint x: 609, startPoint y: 599, endPoint x: 648, endPoint y: 630, distance: 49.8
click at [648, 630] on textarea "Hi {{first_name}}, I understand your frustration about feeling like you have no…" at bounding box center [920, 628] width 804 height 69
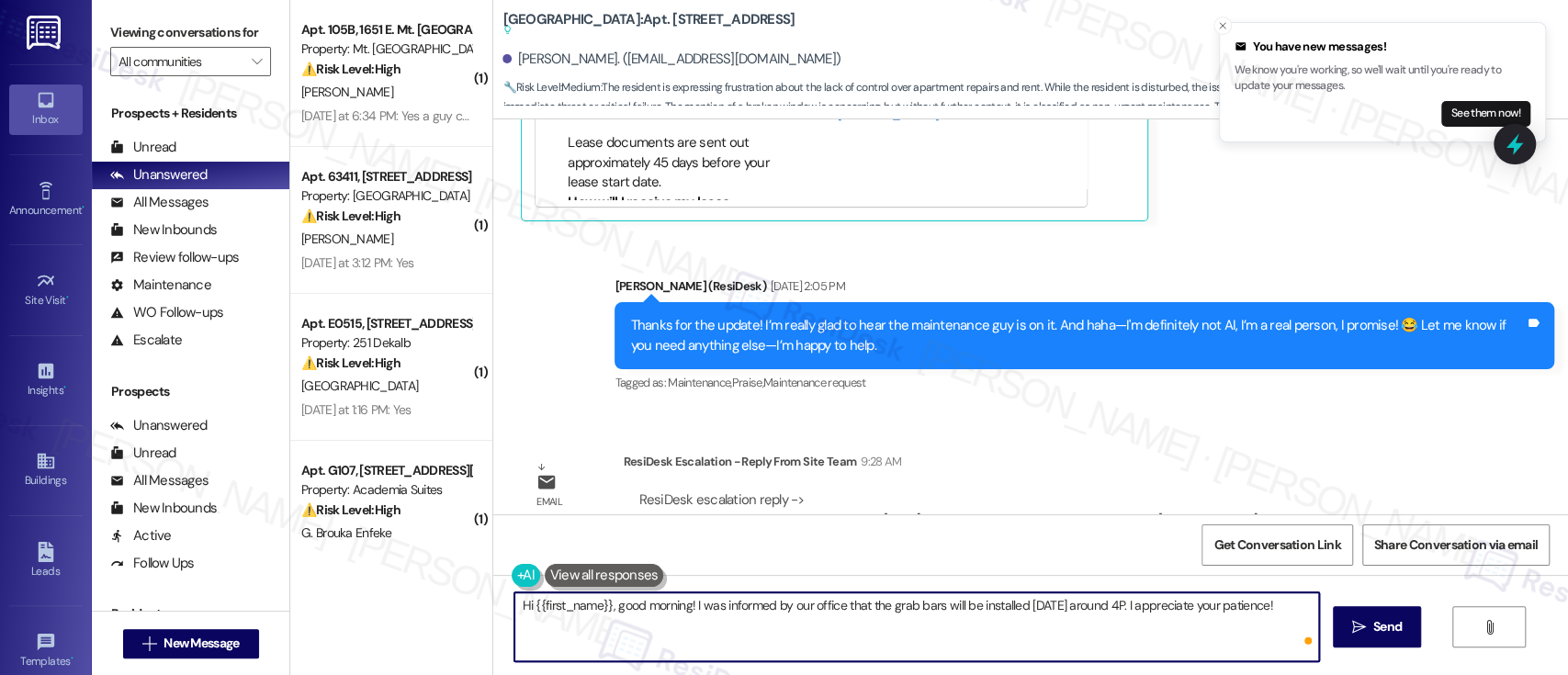
type textarea "Hi {{first_name}}, good morning! I was informed by our office that the grab bar…"
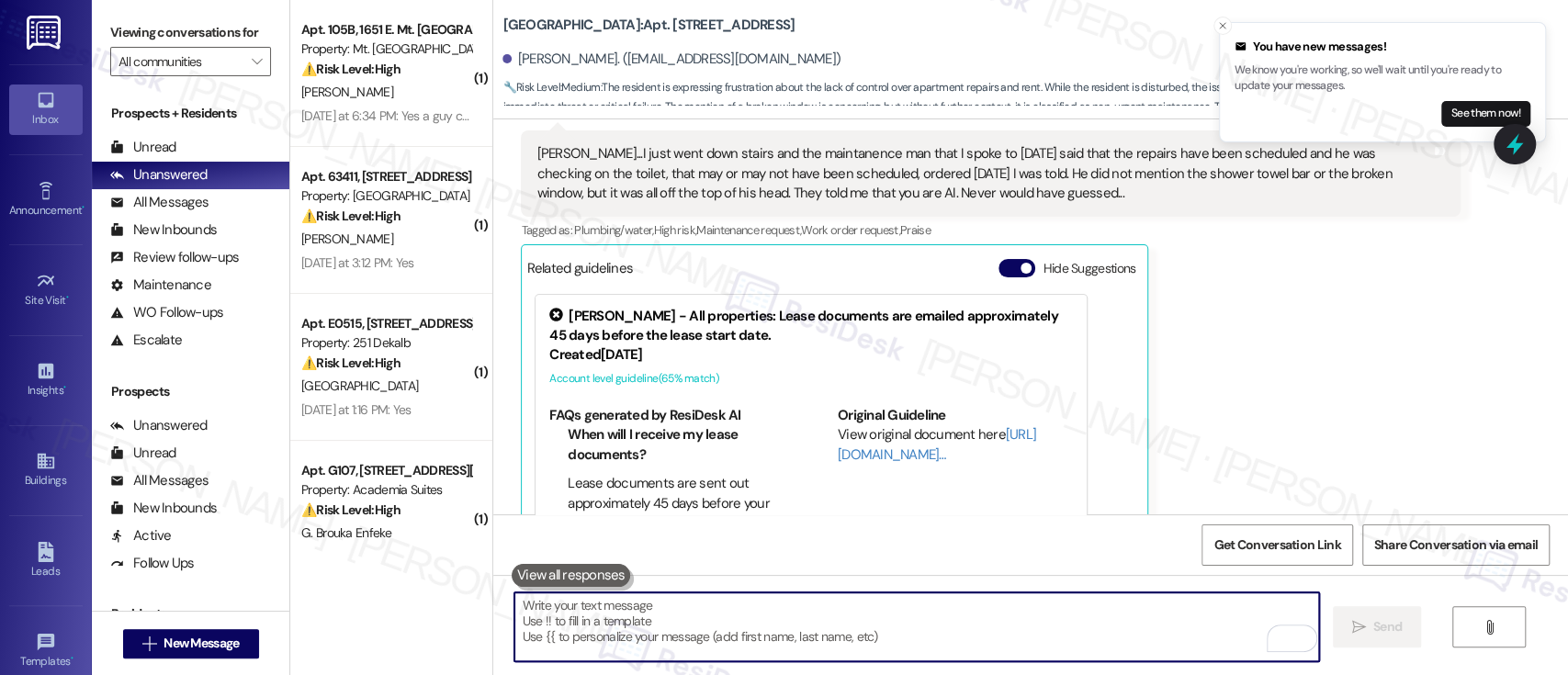
scroll to position [11790, 0]
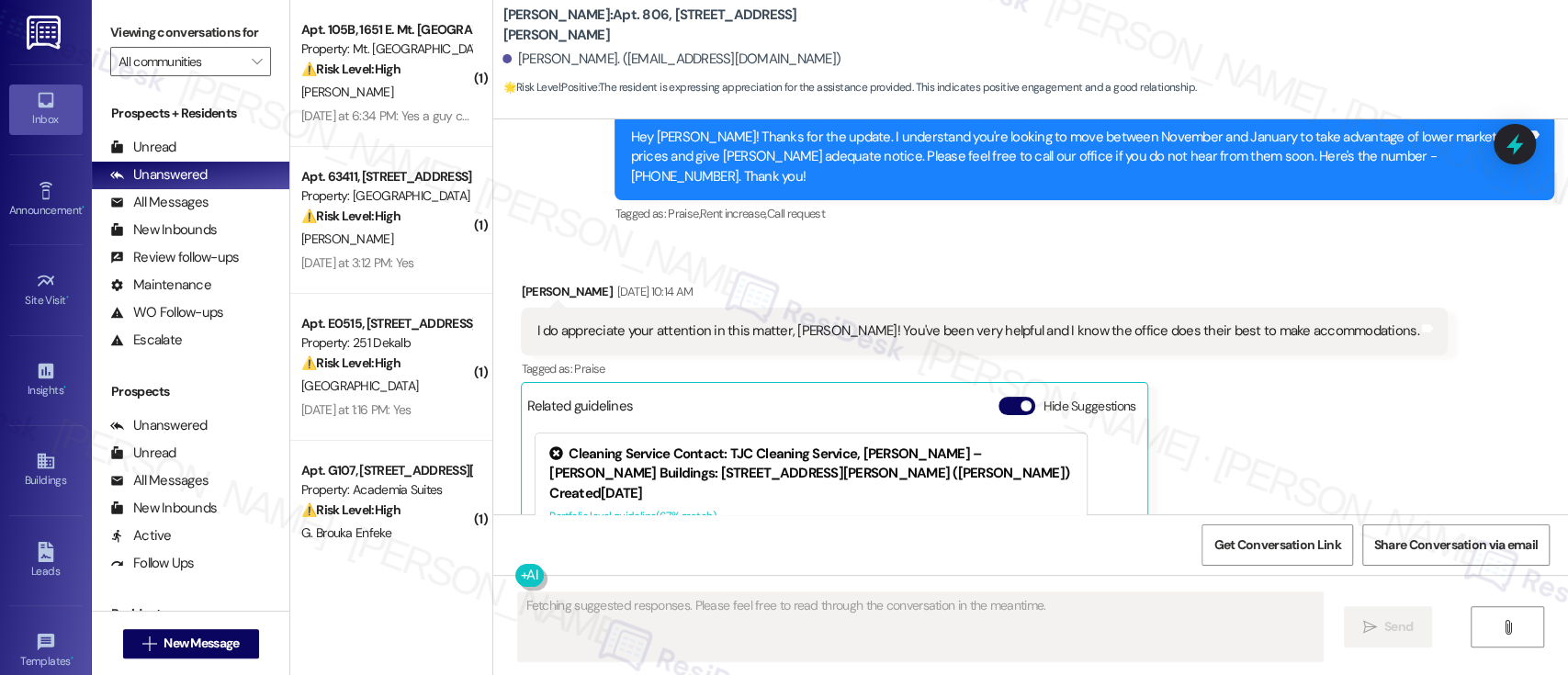
scroll to position [2417, 0]
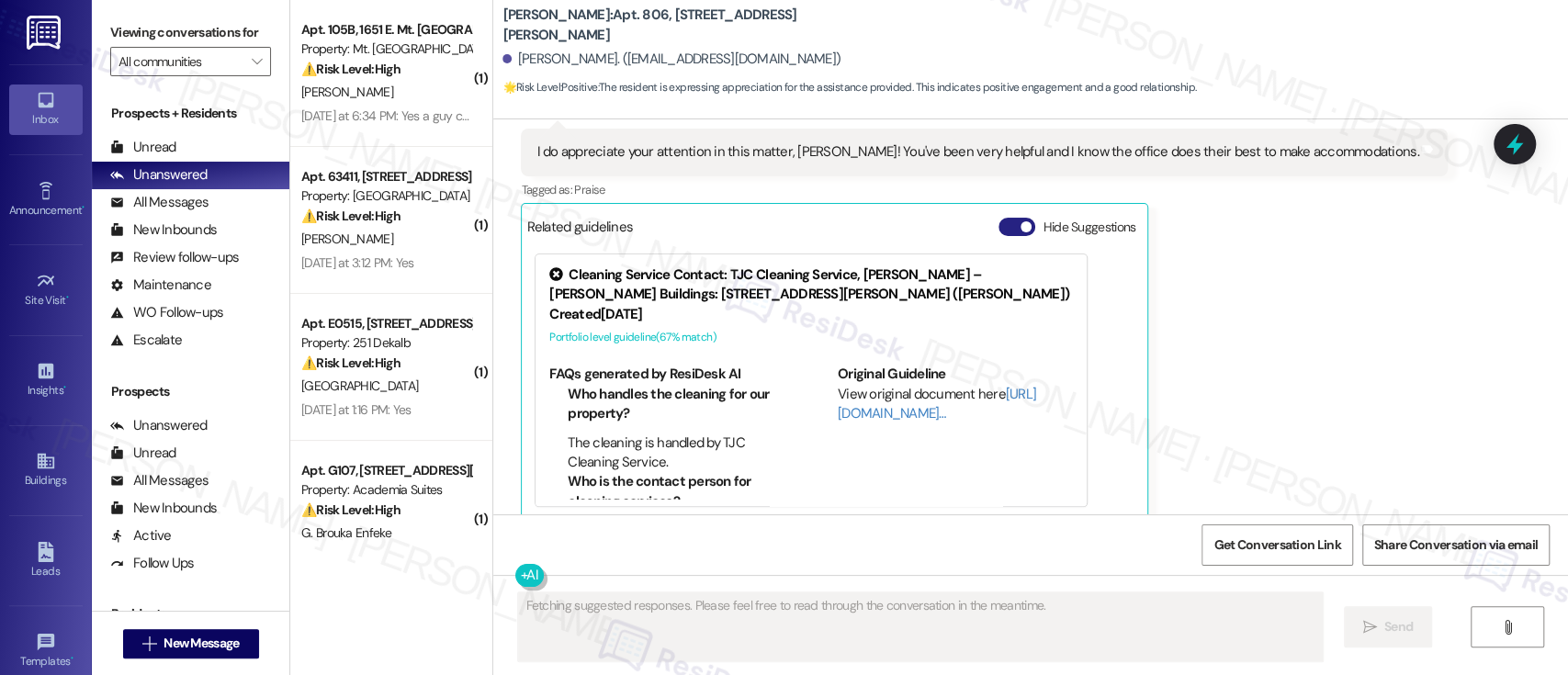
click at [999, 217] on button "Hide Suggestions" at bounding box center [1017, 226] width 37 height 19
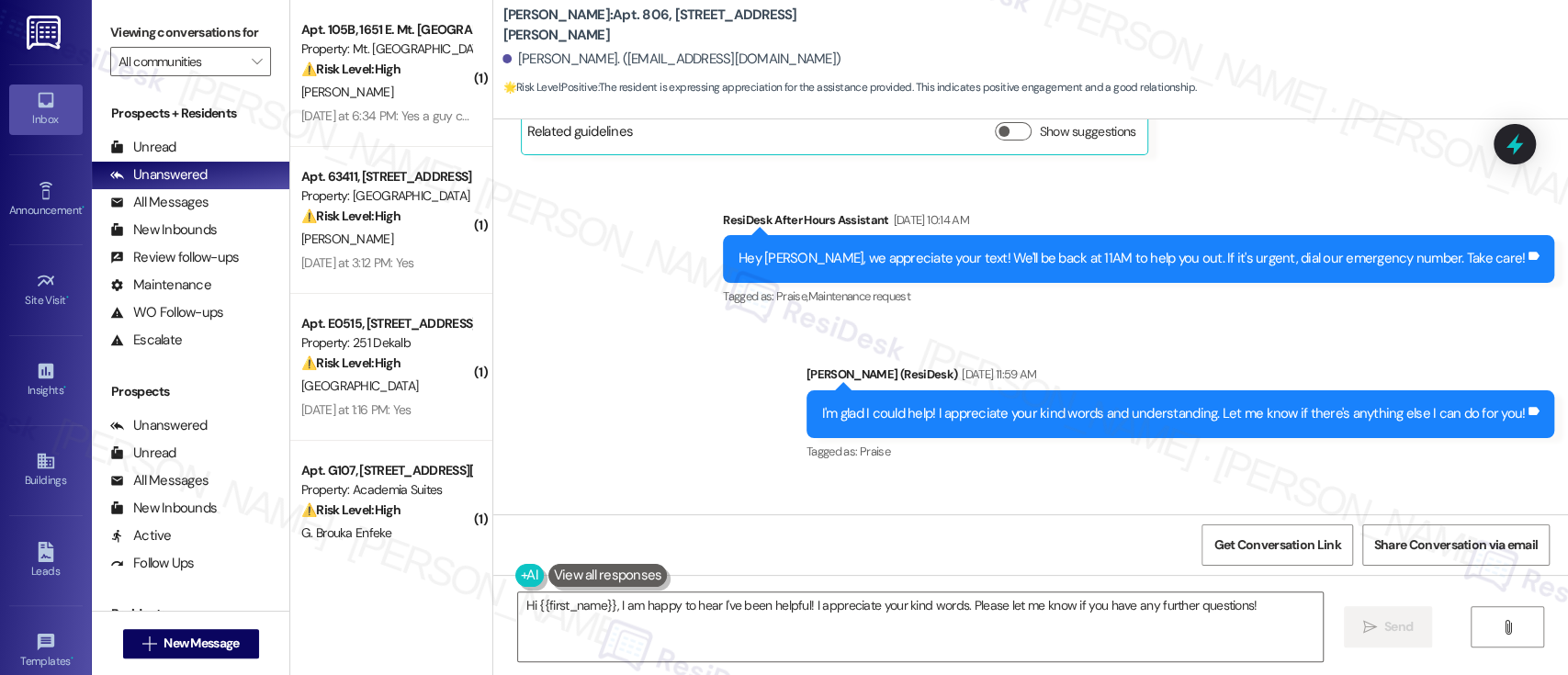
scroll to position [2624, 0]
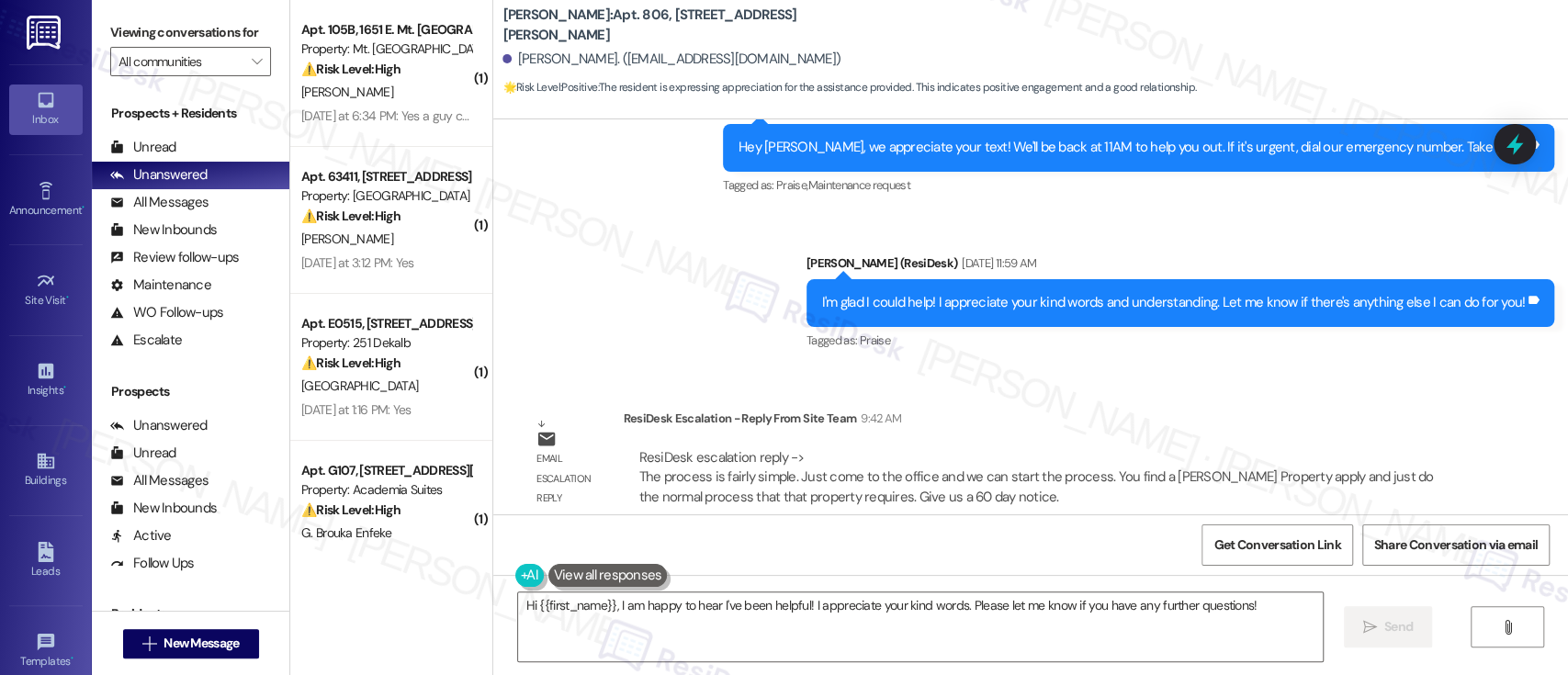
click at [1265, 395] on div "Email escalation reply ResiDesk Escalation - Reply From Site Team 9:42 AM ResiD…" at bounding box center [990, 464] width 967 height 139
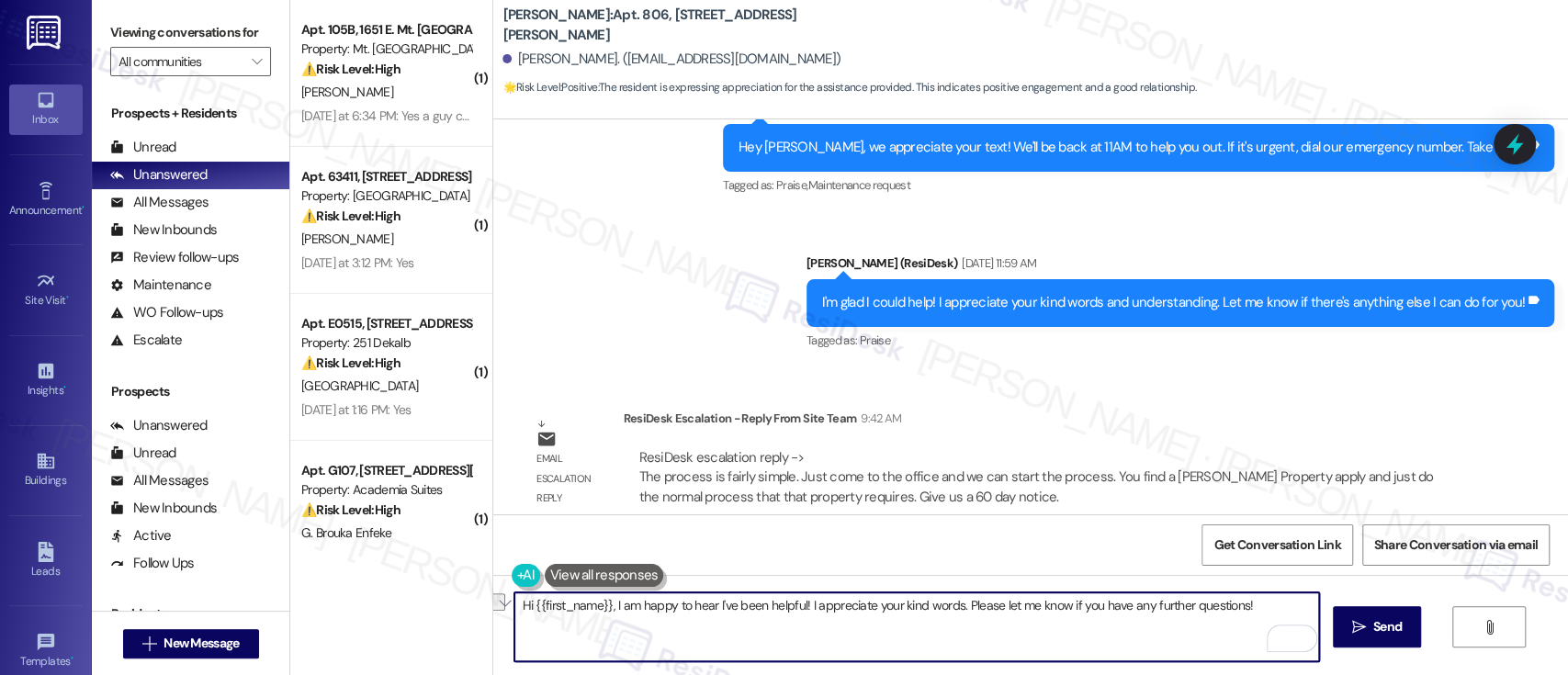
drag, startPoint x: 609, startPoint y: 610, endPoint x: 949, endPoint y: 607, distance: 340.0
click at [949, 607] on textarea "Hi {{first_name}}, I am happy to hear I've been helpful! I appreciate your kind…" at bounding box center [917, 628] width 804 height 69
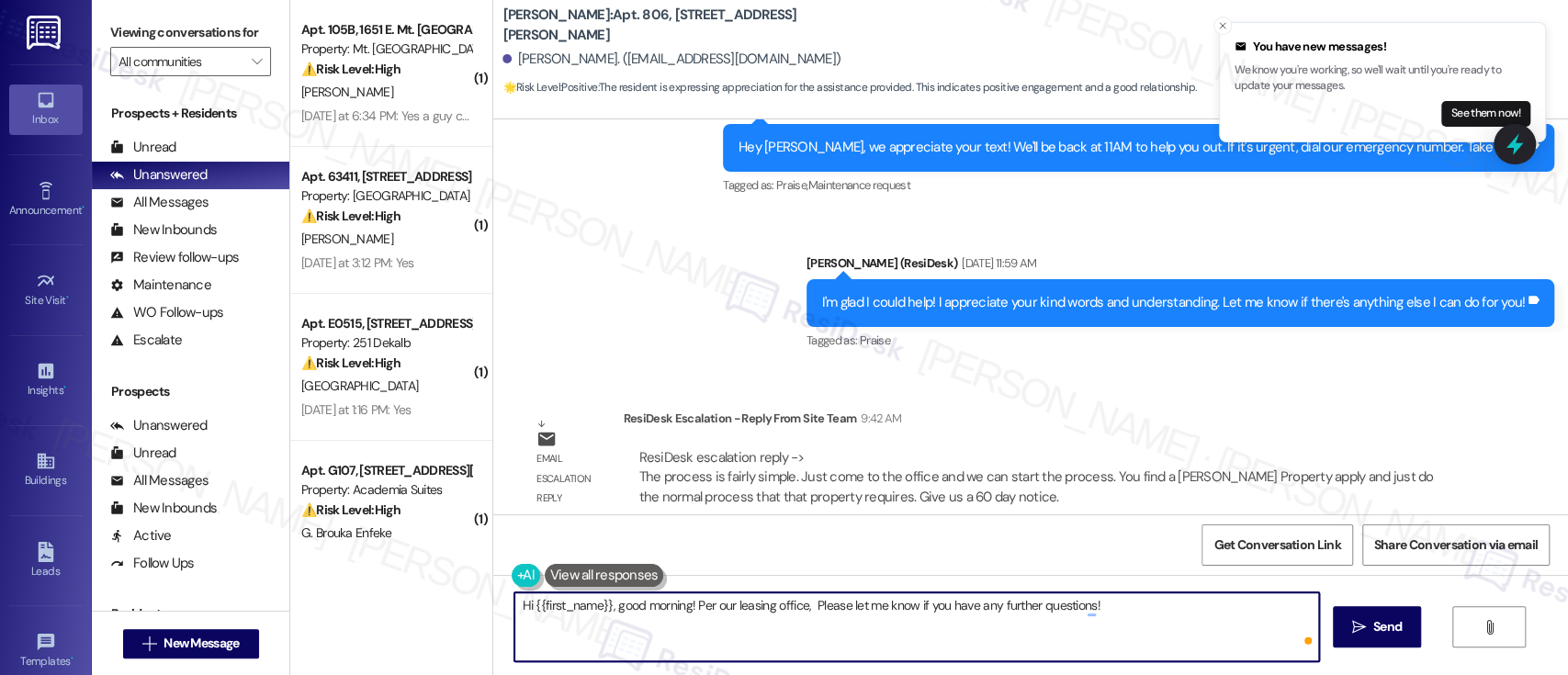
paste textarea "he process is fairly simple. Just come to the office and we can start the proce…"
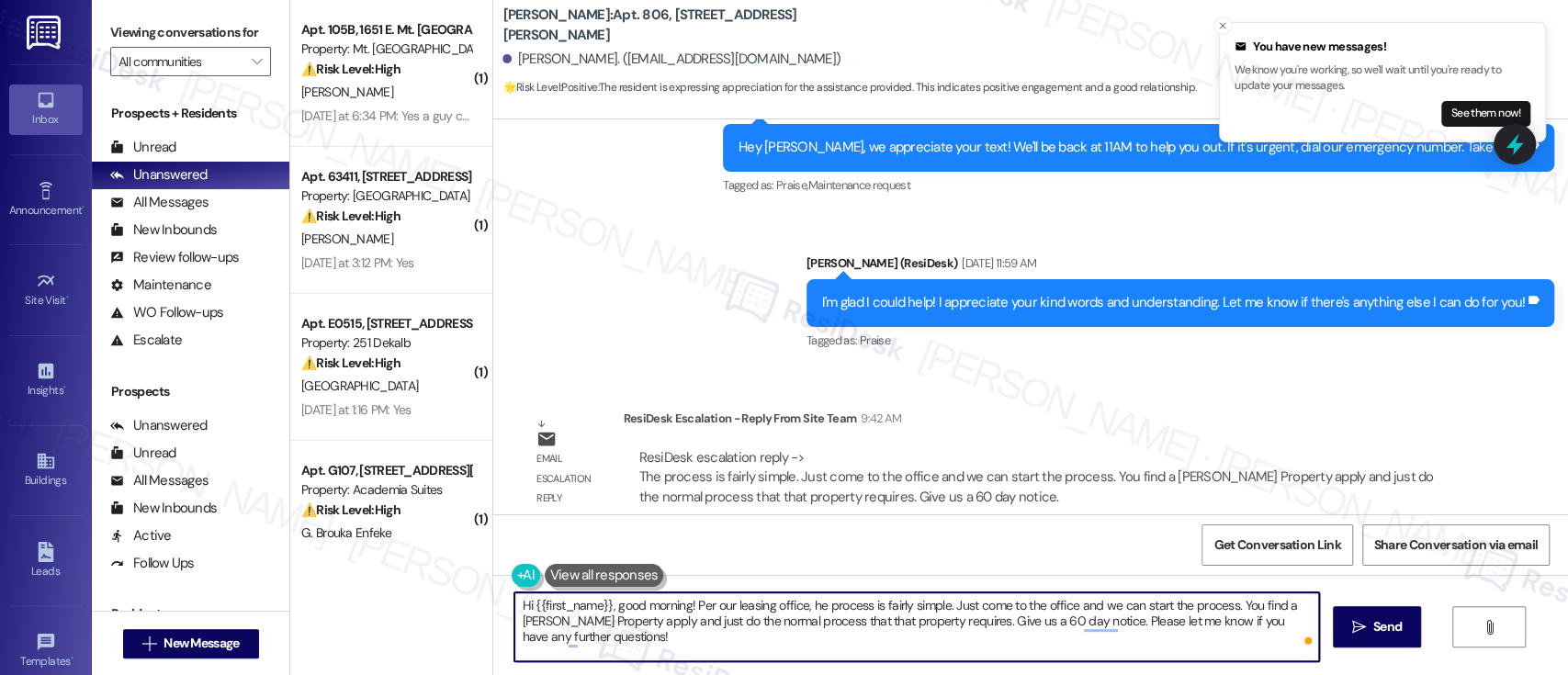
click at [801, 606] on textarea "Hi {{first_name}}, good morning! Per our leasing office, he process is fairly s…" at bounding box center [917, 628] width 804 height 69
click at [863, 607] on textarea "Hi {{first_name}}, good morning! Per our leasing office, the process is fairly …" at bounding box center [917, 628] width 804 height 69
click at [656, 628] on textarea "Hi {{first_name}}, good morning! Per our leasing office, the process of moving …" at bounding box center [917, 628] width 804 height 69
drag, startPoint x: 768, startPoint y: 650, endPoint x: 436, endPoint y: 600, distance: 335.7
click at [436, 600] on div "( 1 ) Apt. 105B, 1651 E. Mt. Airy Ave Property: Mt. Airy Place ⚠️ Risk Level: H…" at bounding box center [929, 337] width 1278 height 675
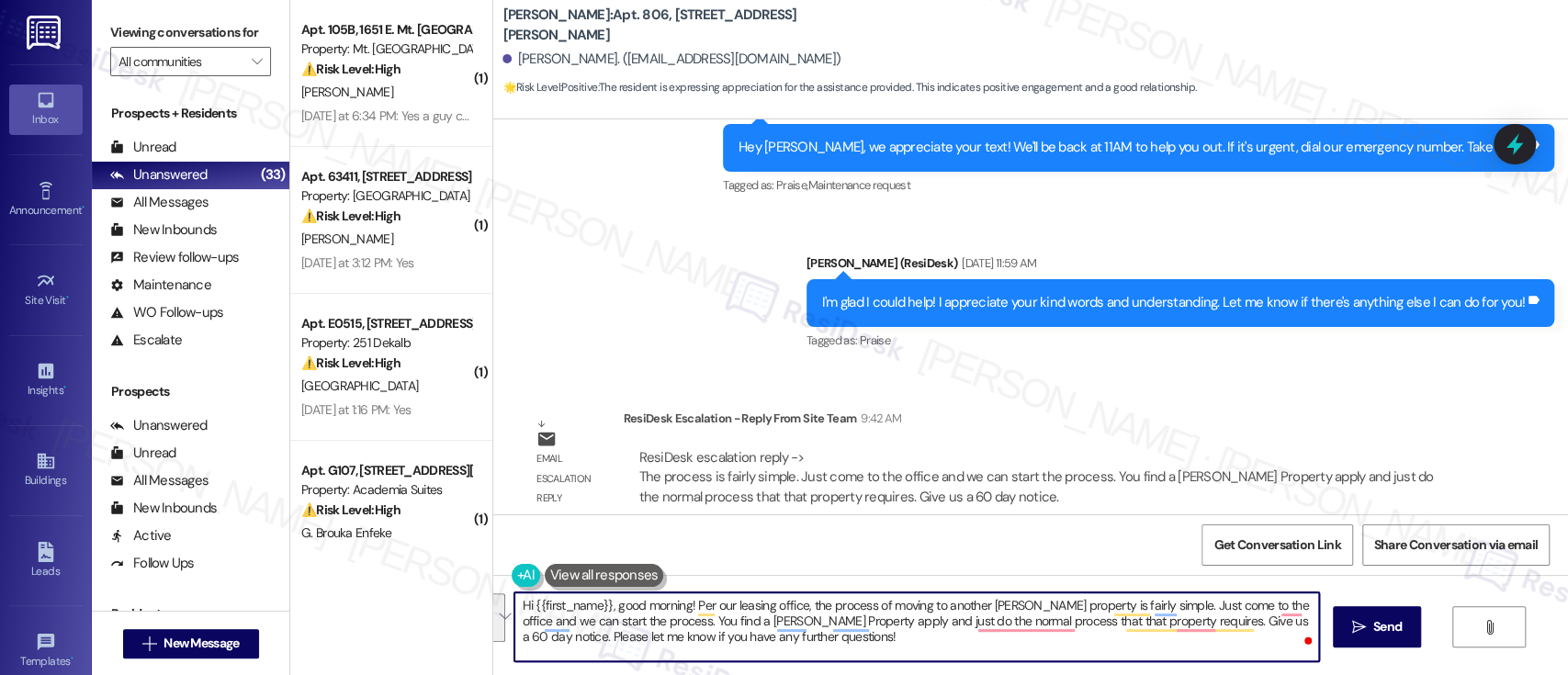
paste textarea "Per our leasing office, the process of transferring to another Lindy property i…"
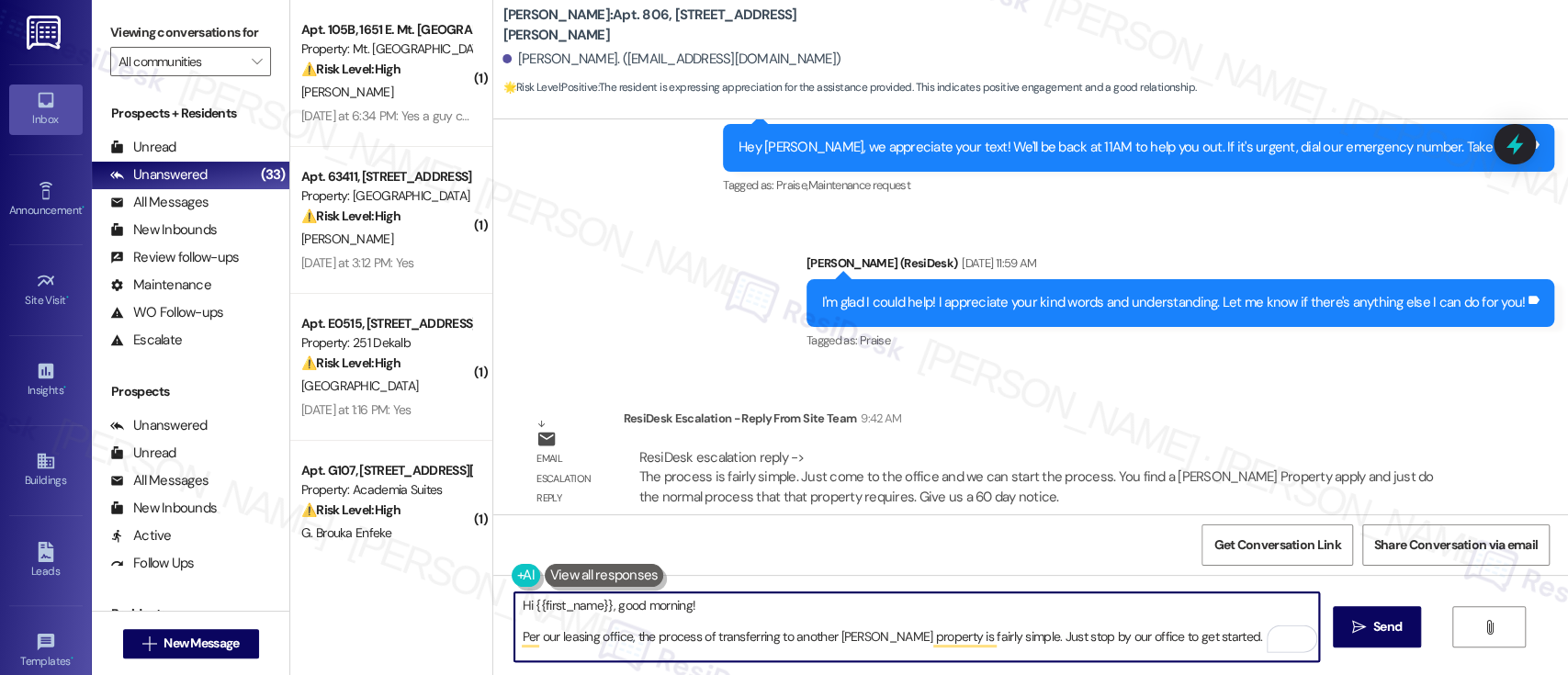
click at [746, 600] on textarea "Hi {{first_name}}, good morning! Per our leasing office, the process of transfe…" at bounding box center [917, 628] width 804 height 69
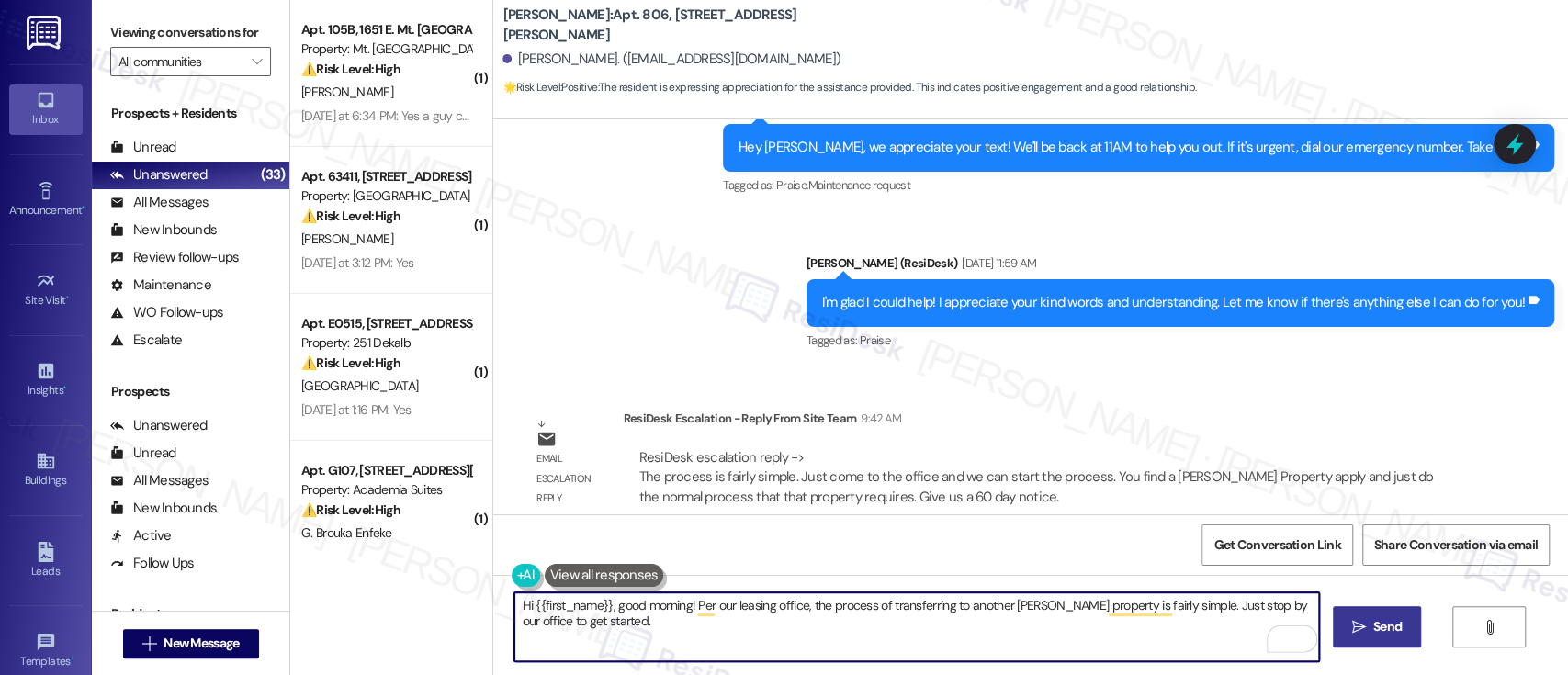
type textarea "Hi {{first_name}}, good morning! Per our leasing office, the process of transfe…"
click at [1353, 631] on icon "" at bounding box center [1360, 628] width 14 height 15
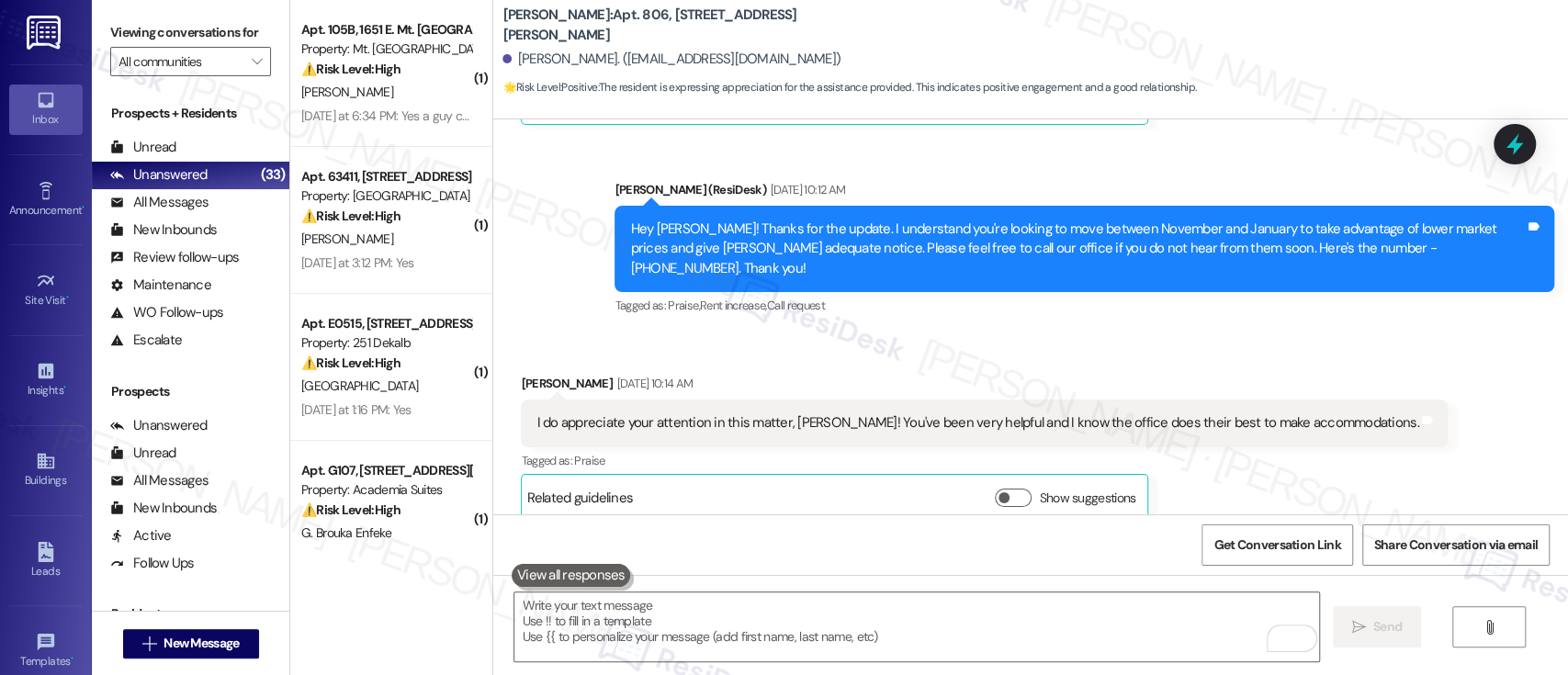
scroll to position [2753, 0]
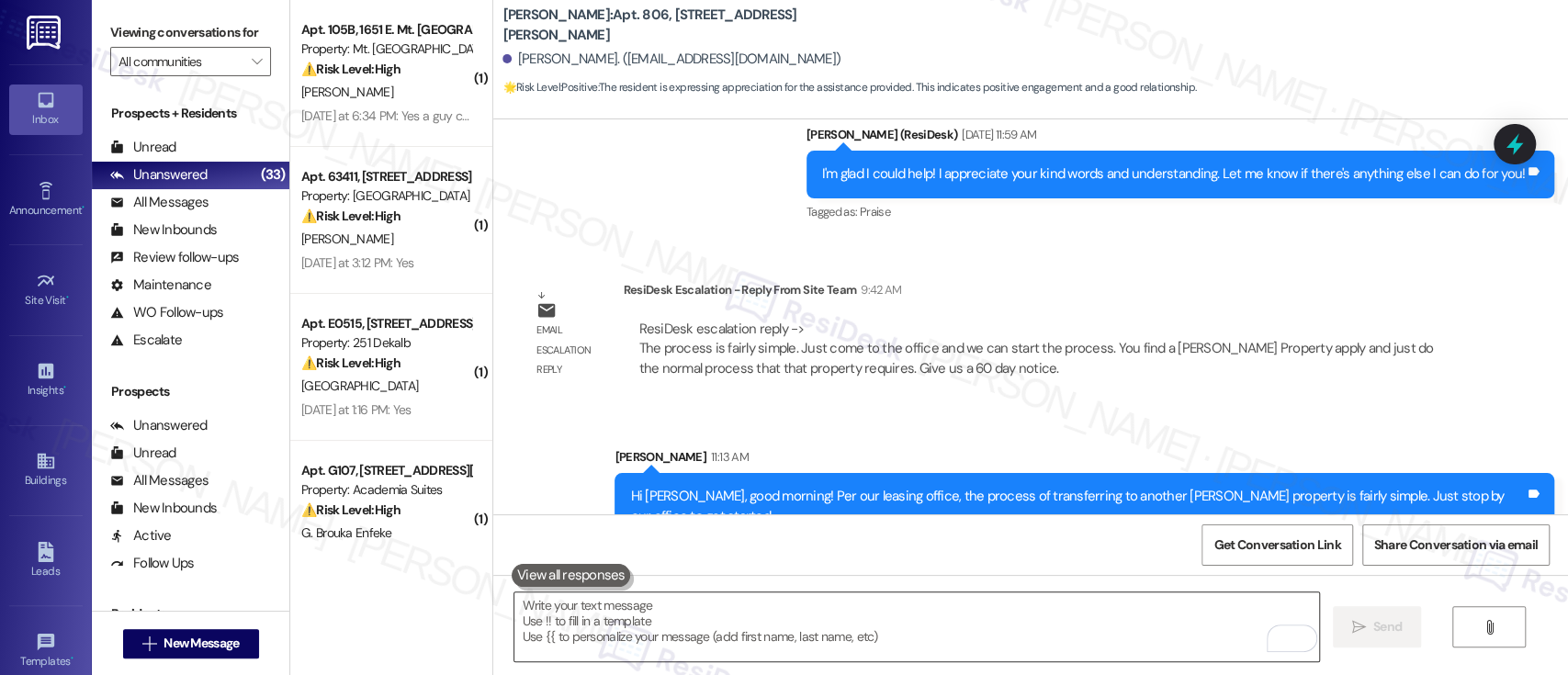
click at [937, 641] on textarea "To enrich screen reader interactions, please activate Accessibility in Grammarl…" at bounding box center [917, 628] width 804 height 69
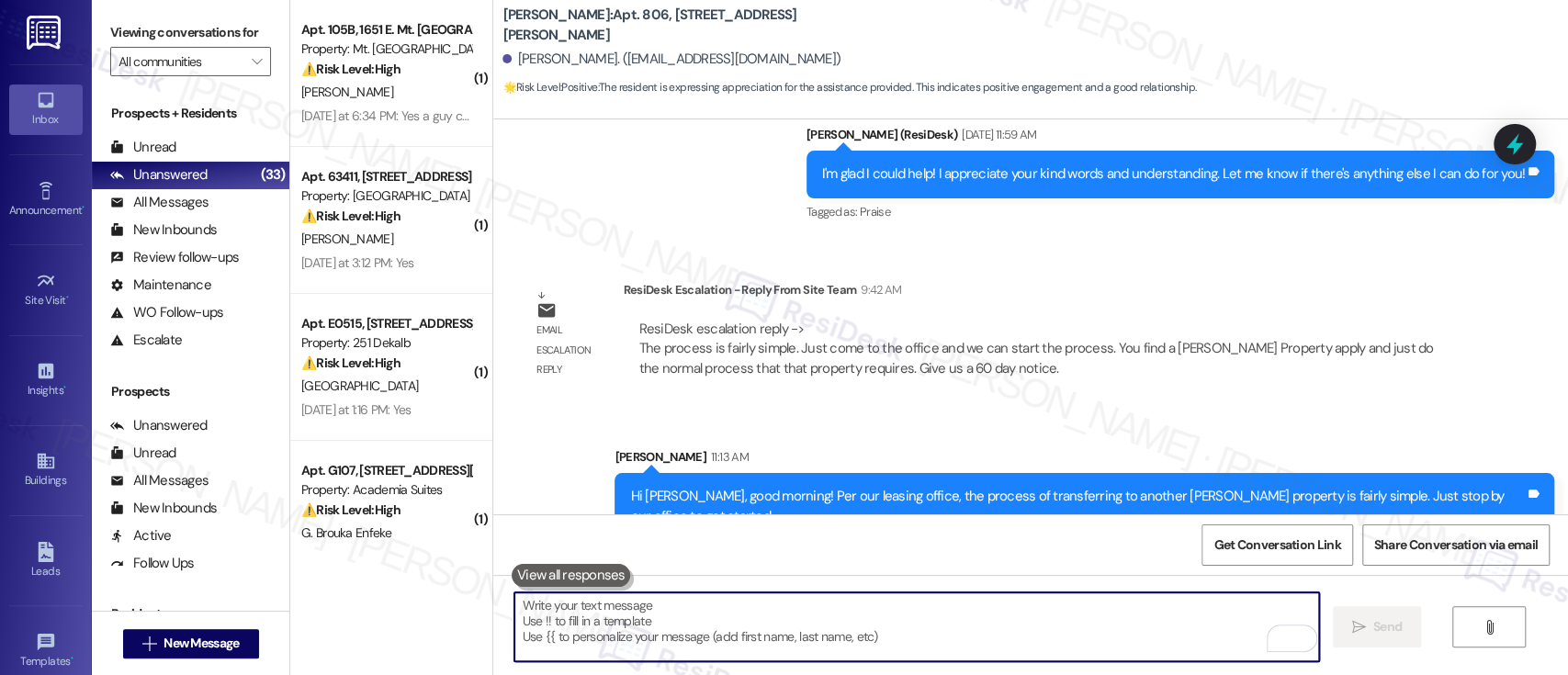
paste textarea "Here’s how it works: Find a Lindy property you'd like to move to. Apply through…"
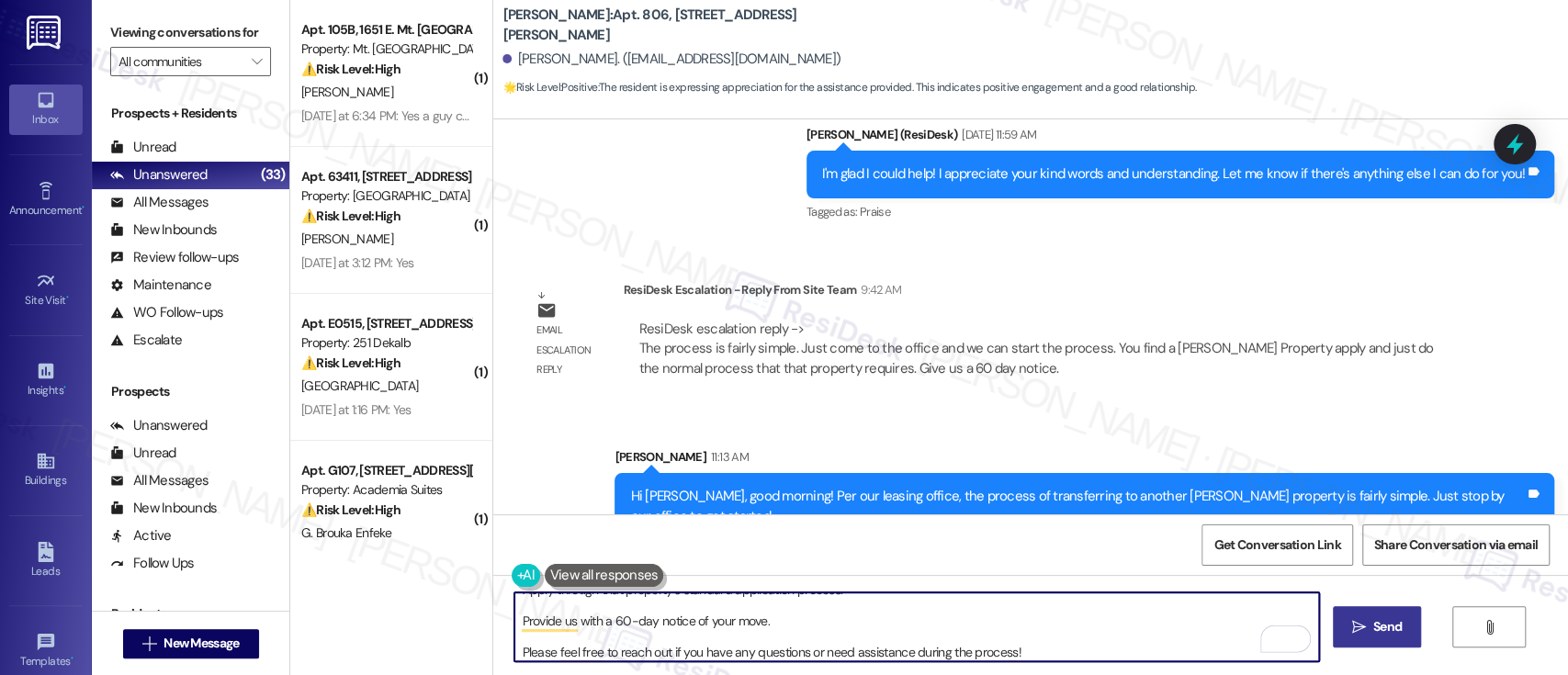
type textarea "Here’s how it works: Find a Lindy property you'd like to move to. Apply through…"
click at [1396, 624] on span "Send" at bounding box center [1387, 628] width 29 height 20
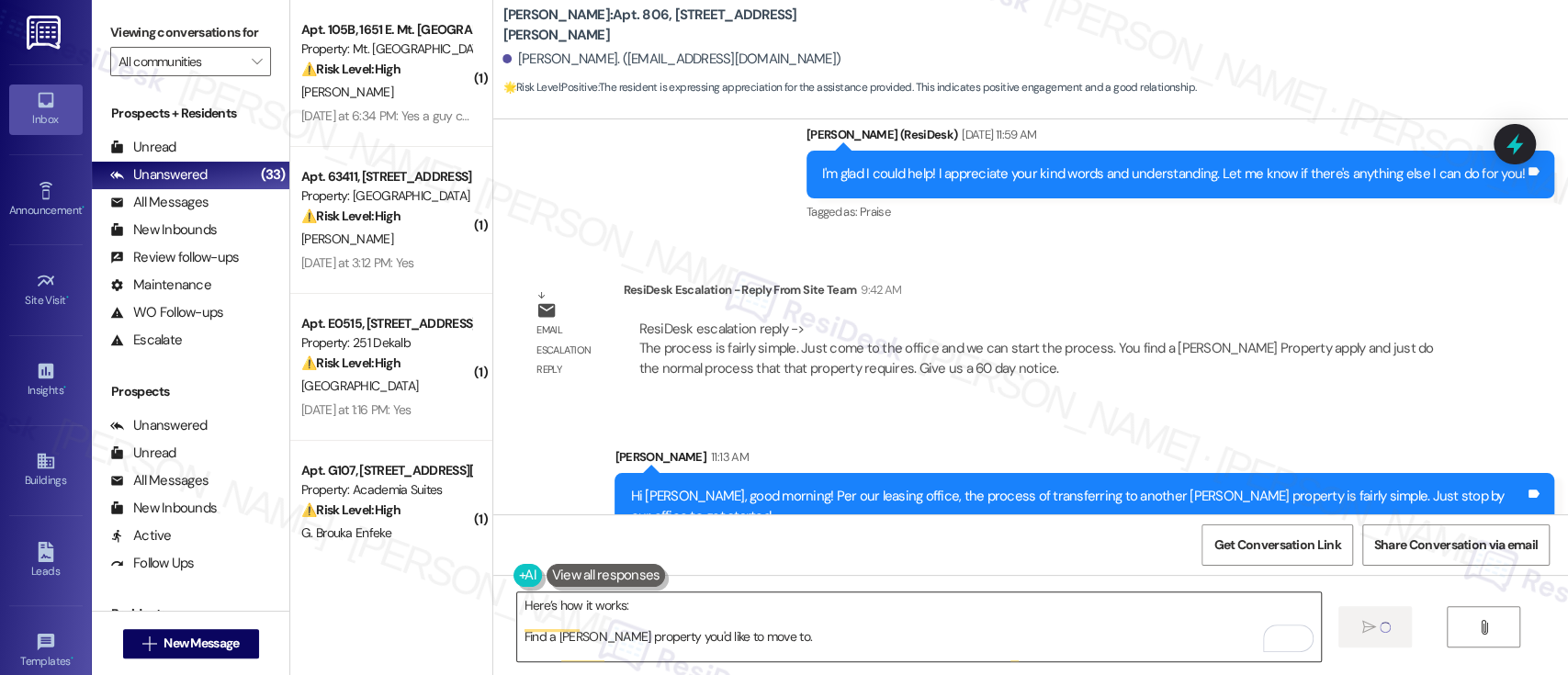
scroll to position [0, 0]
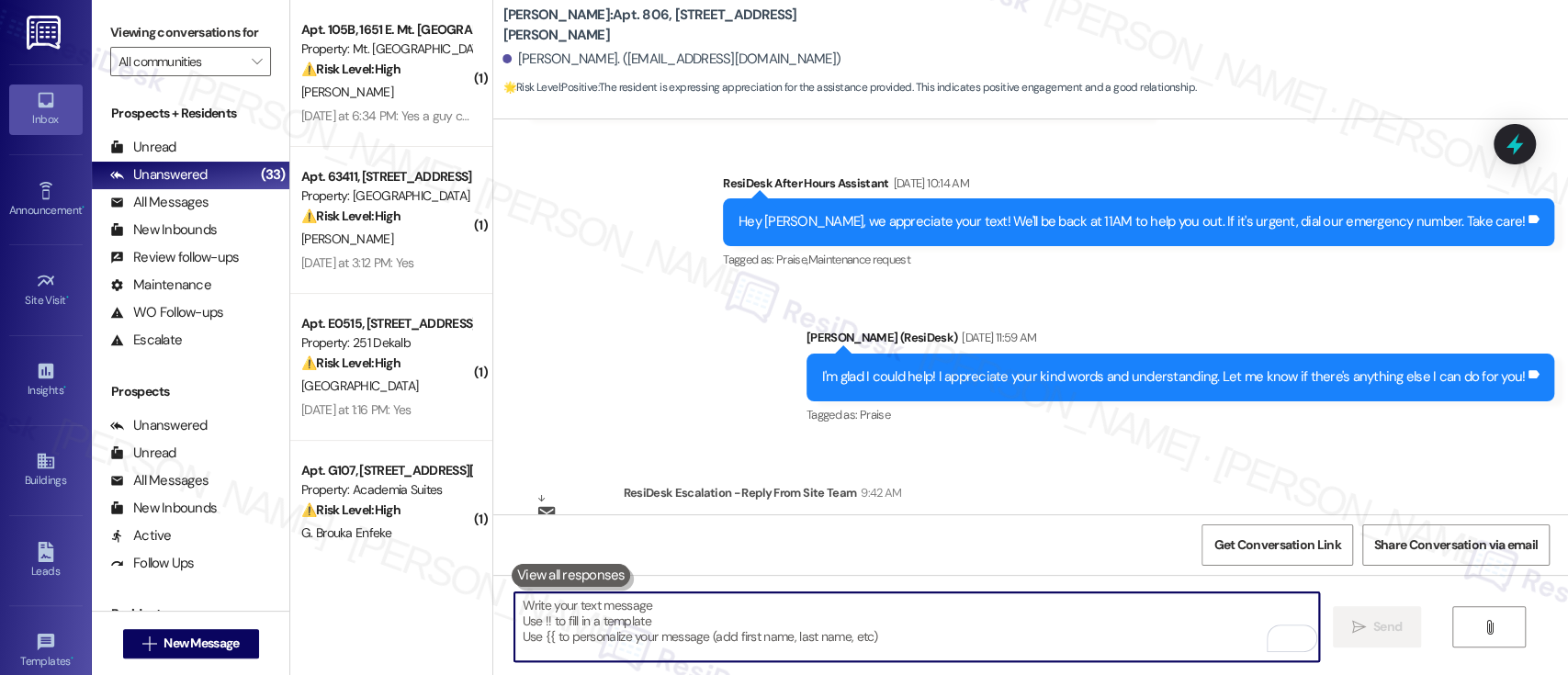
click at [1313, 588] on div " Send " at bounding box center [1031, 643] width 1075 height 137
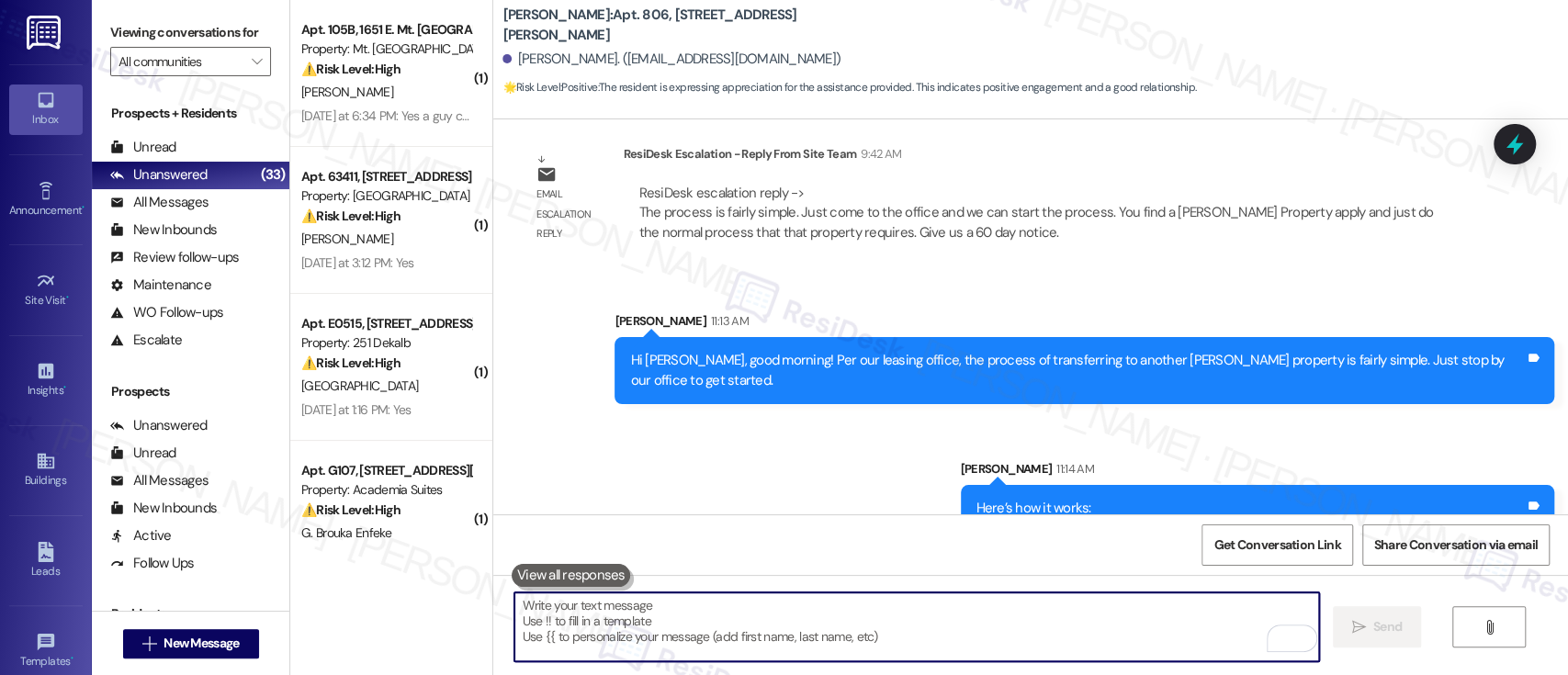
scroll to position [3039, 0]
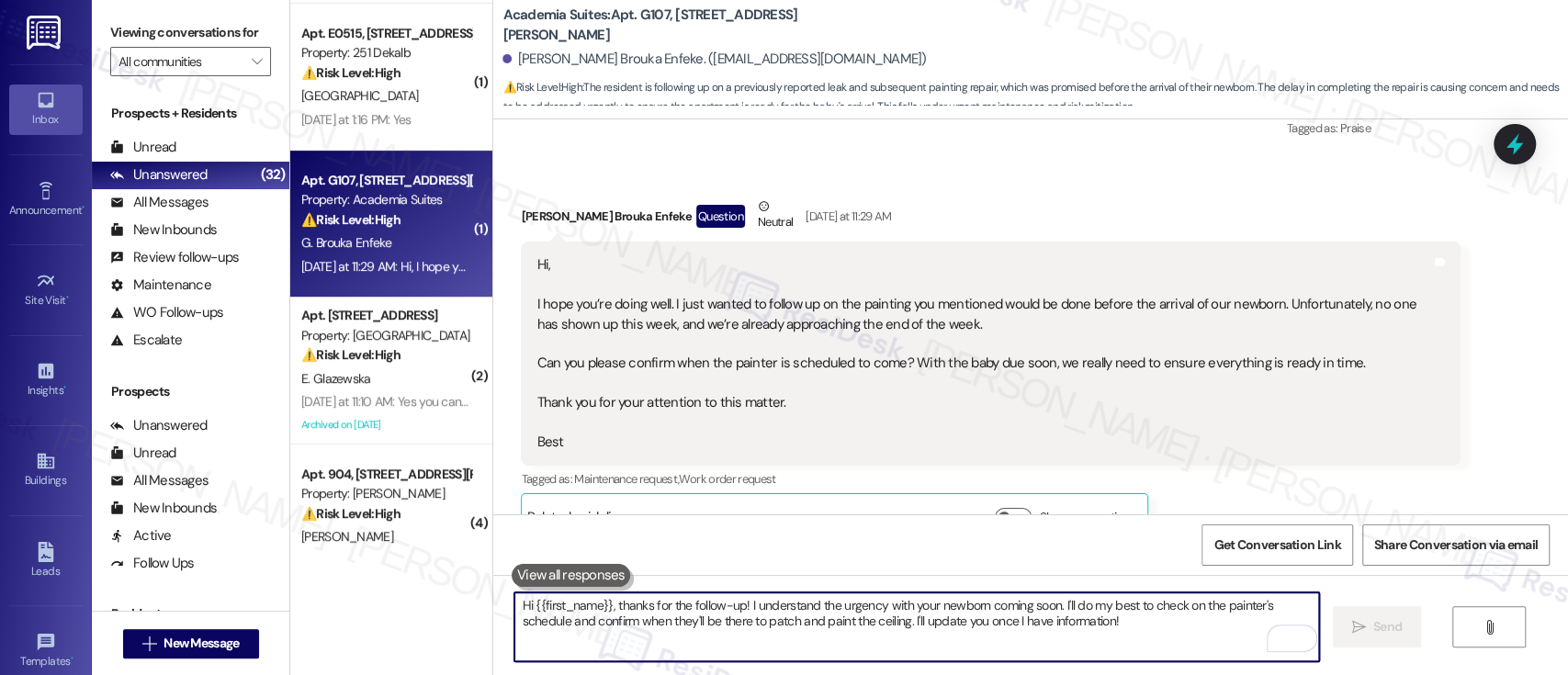
scroll to position [8226, 0]
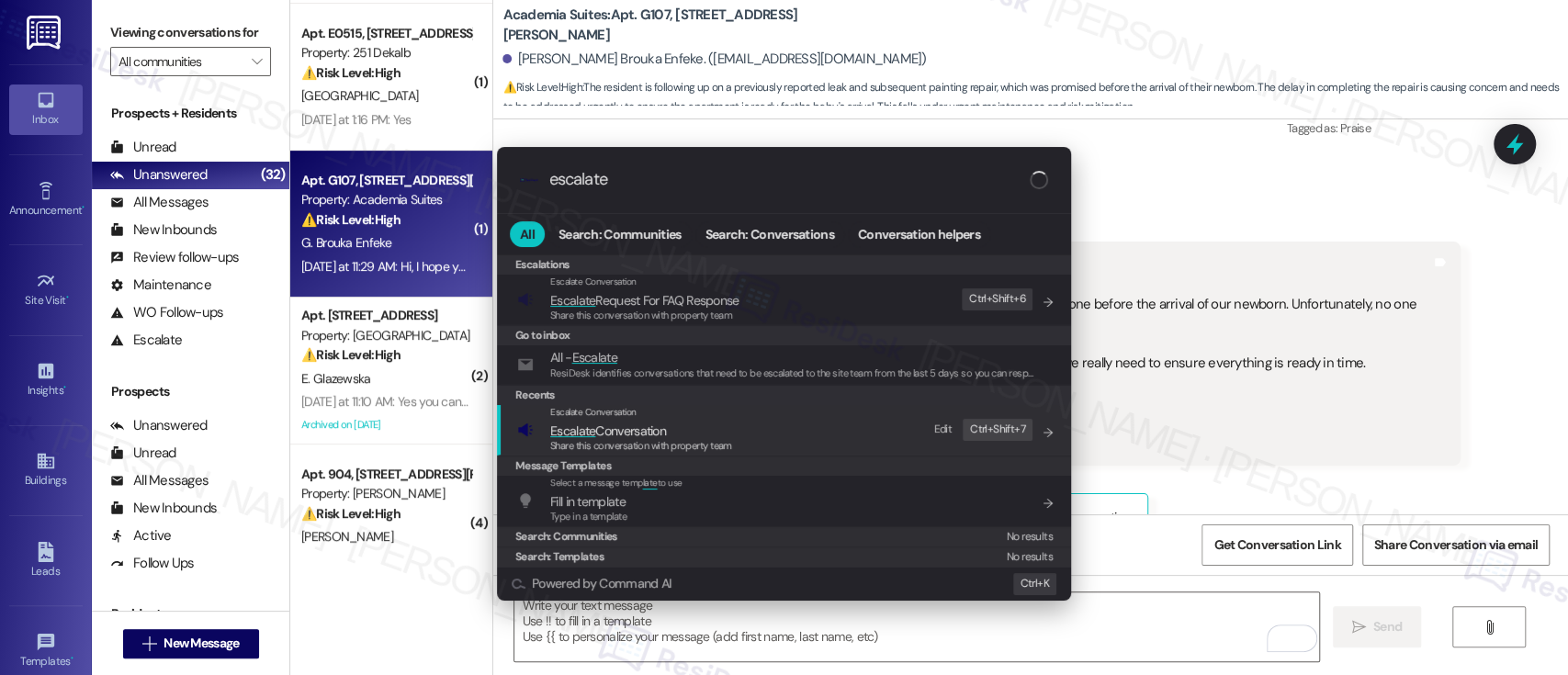
type input "escalate"
click at [630, 442] on span "Share this conversation with property team" at bounding box center [641, 445] width 182 height 13
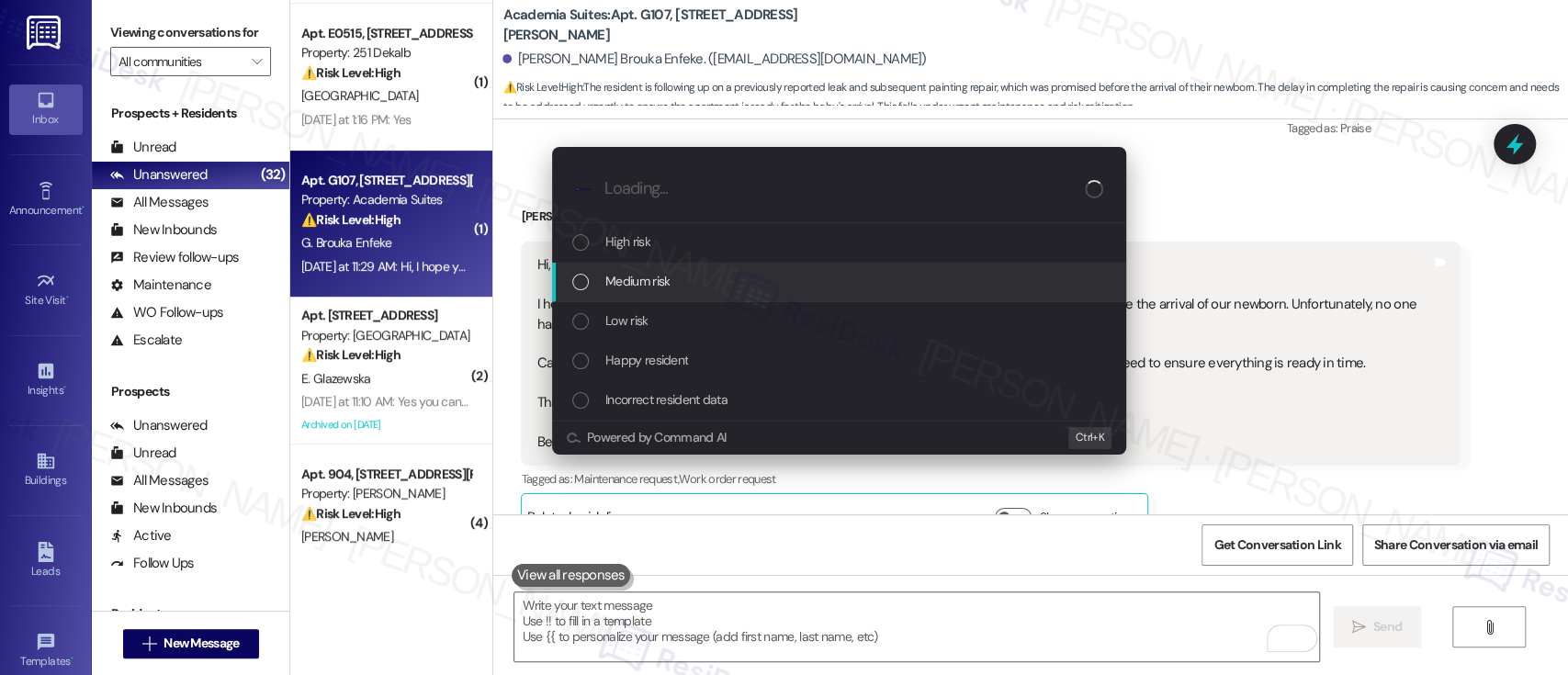
click at [672, 289] on div "Medium risk" at bounding box center [841, 281] width 537 height 20
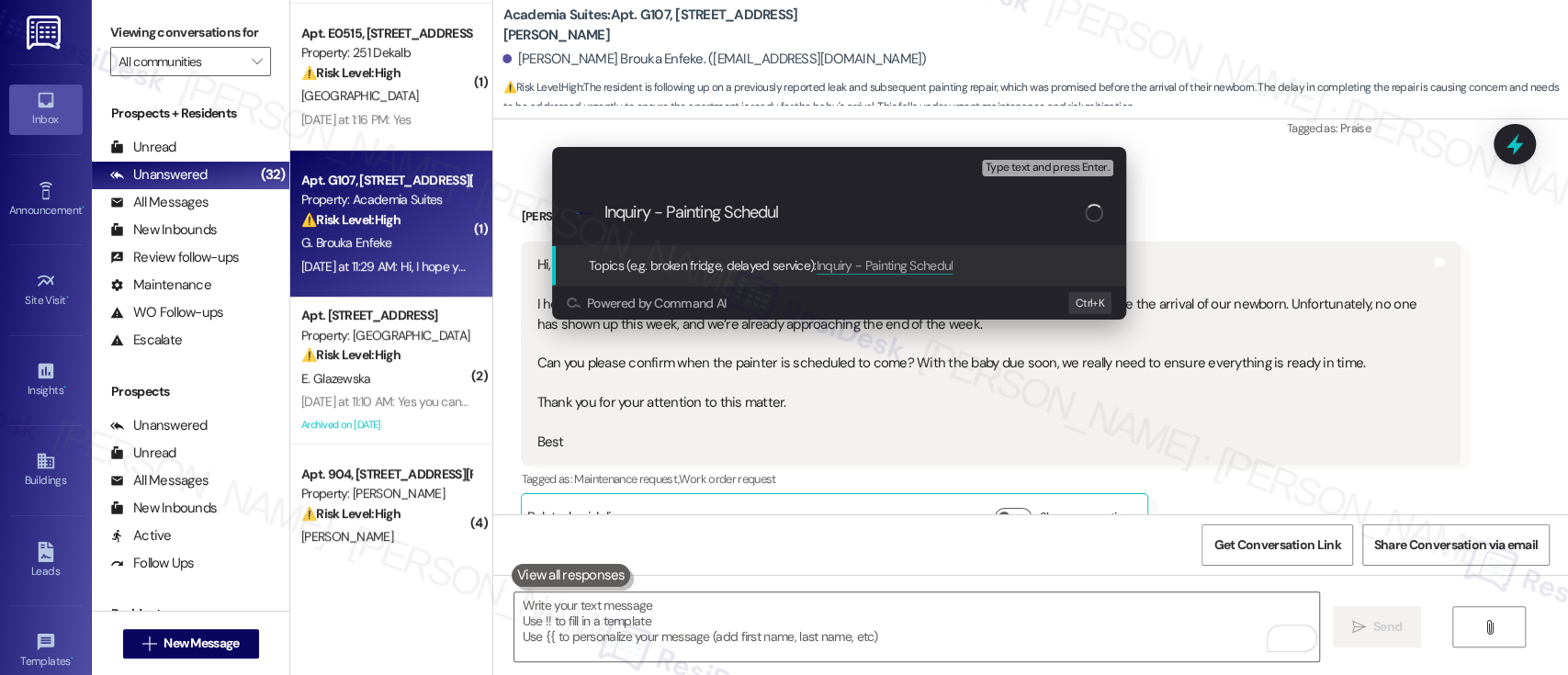
type input "Inquiry - Painting Schedule"
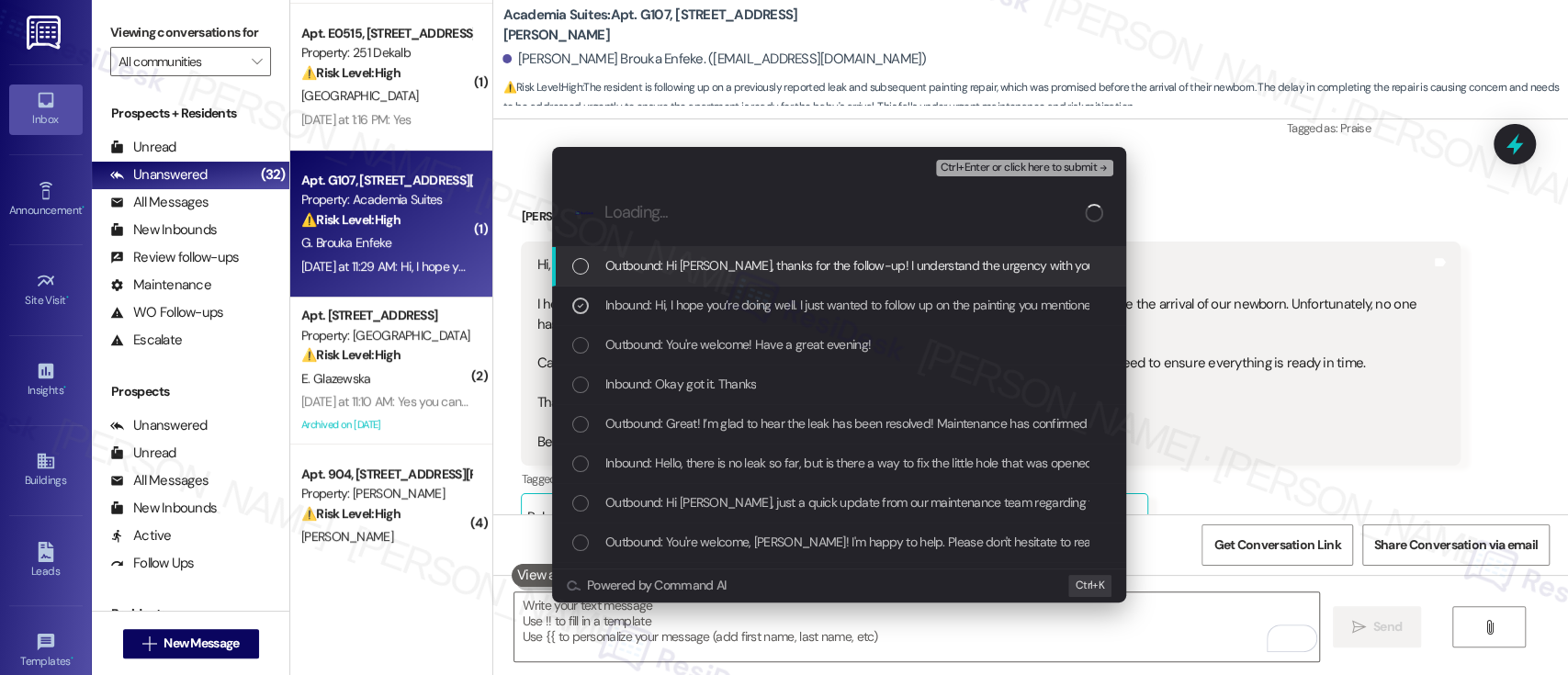
click at [1000, 170] on span "Ctrl+Enter or click here to submit" at bounding box center [1018, 168] width 157 height 13
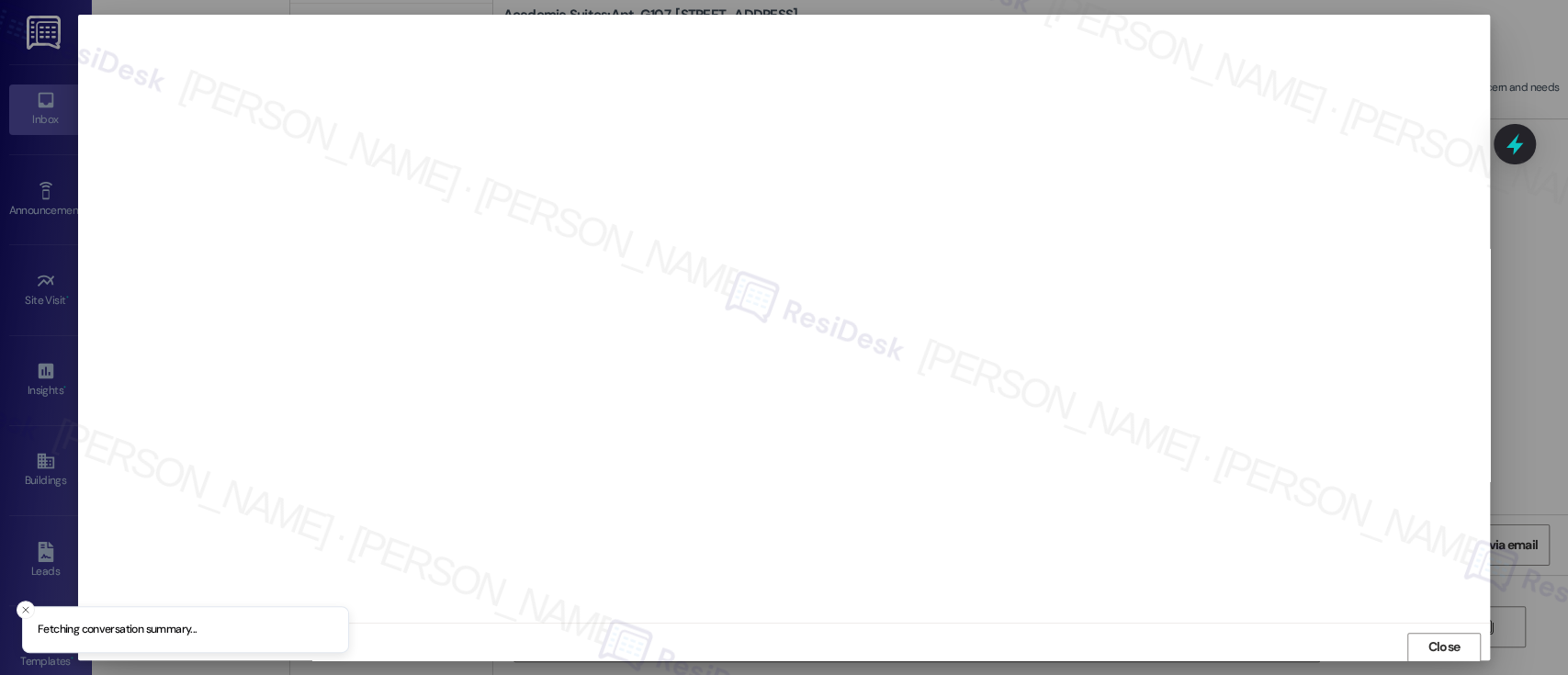
scroll to position [1, 0]
click at [1434, 653] on span "Close" at bounding box center [1444, 646] width 33 height 20
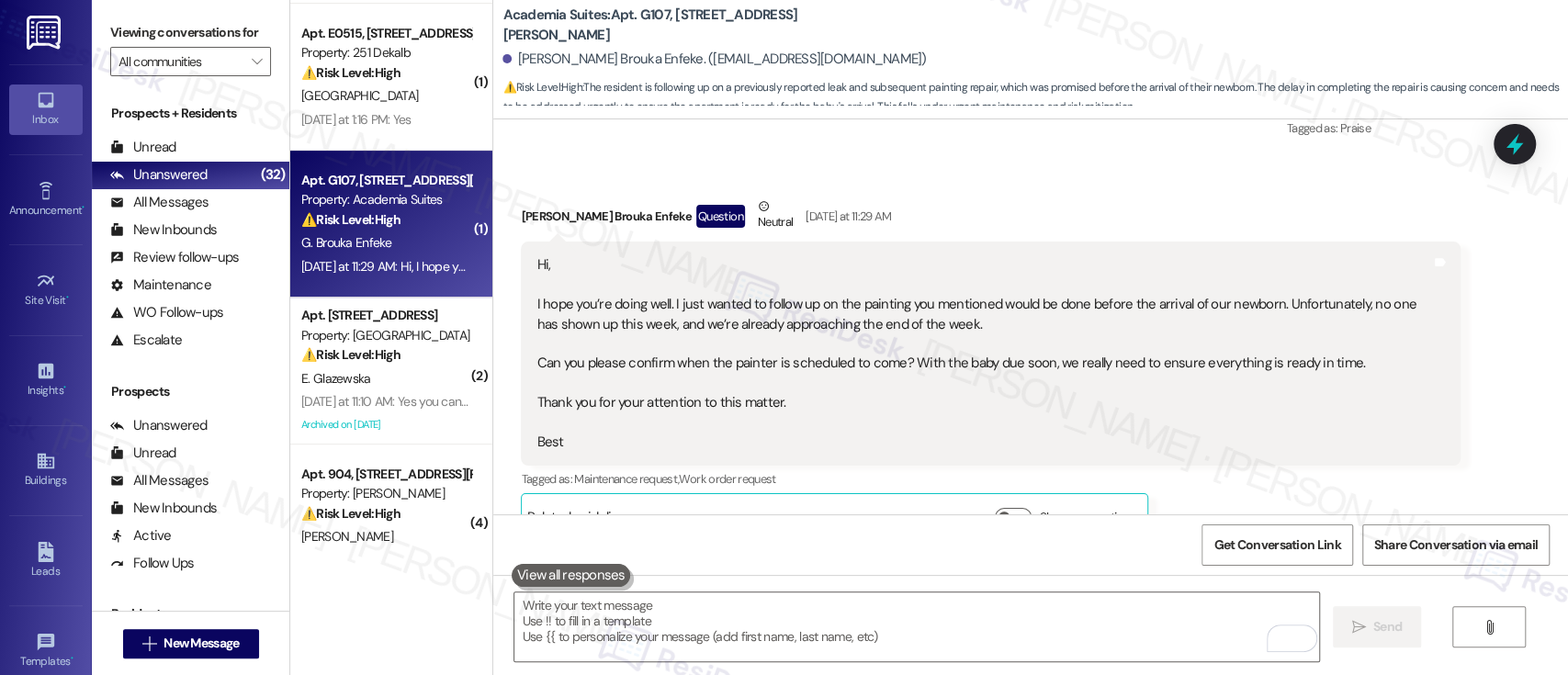
drag, startPoint x: 1293, startPoint y: 452, endPoint x: 1286, endPoint y: 438, distance: 15.7
click at [1286, 465] on div "Tagged as: Maintenance request , Click to highlight conversations about Mainten…" at bounding box center [990, 478] width 940 height 27
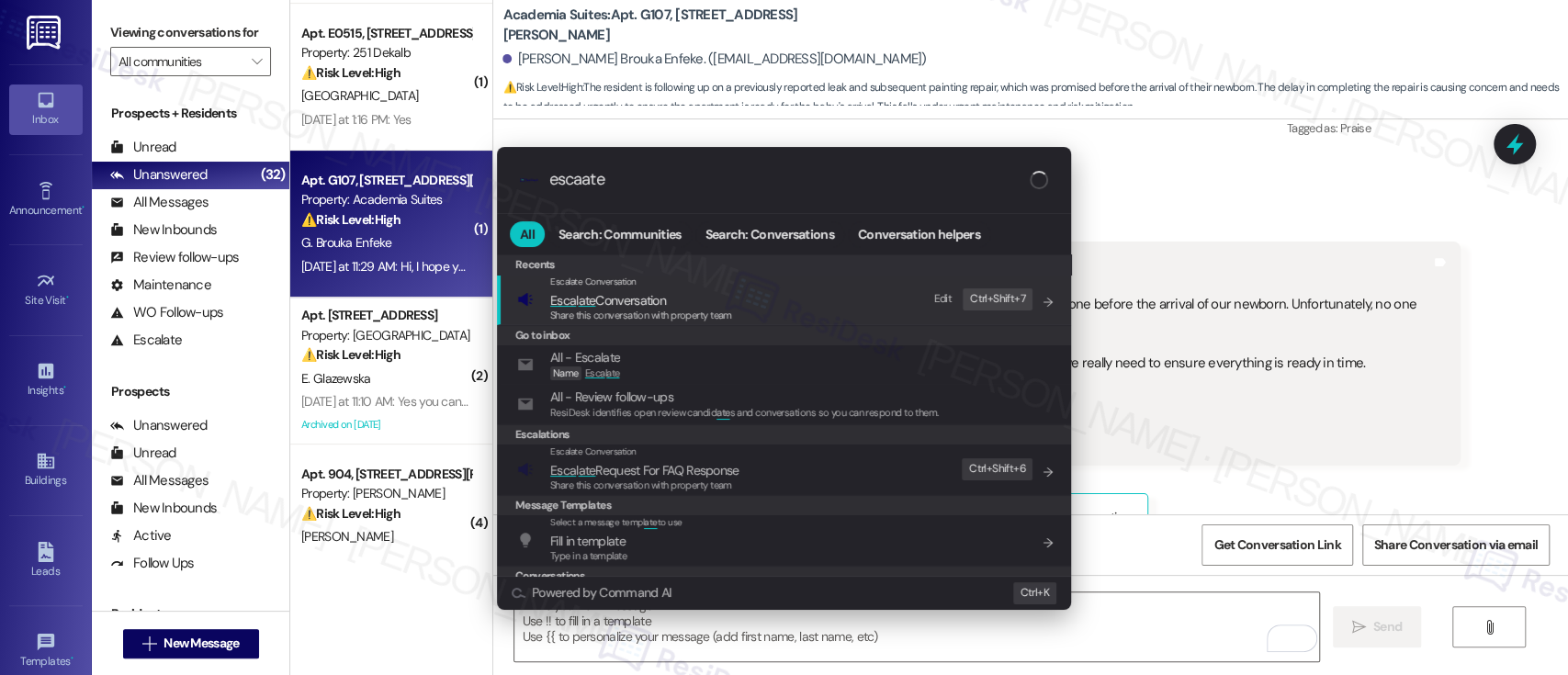
type input "escaate"
click at [664, 285] on div "Escalate Conversation" at bounding box center [641, 282] width 182 height 15
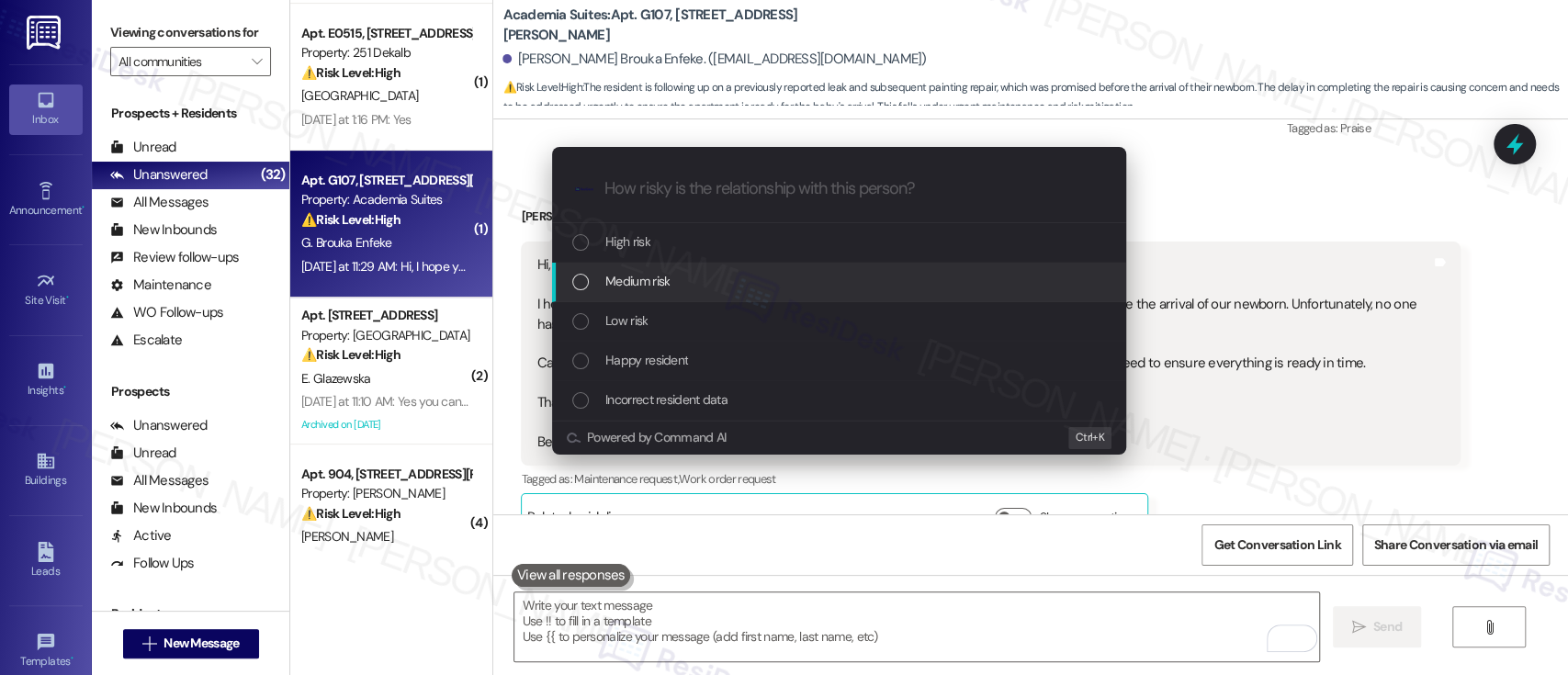
click at [682, 279] on div "Medium risk" at bounding box center [841, 281] width 537 height 20
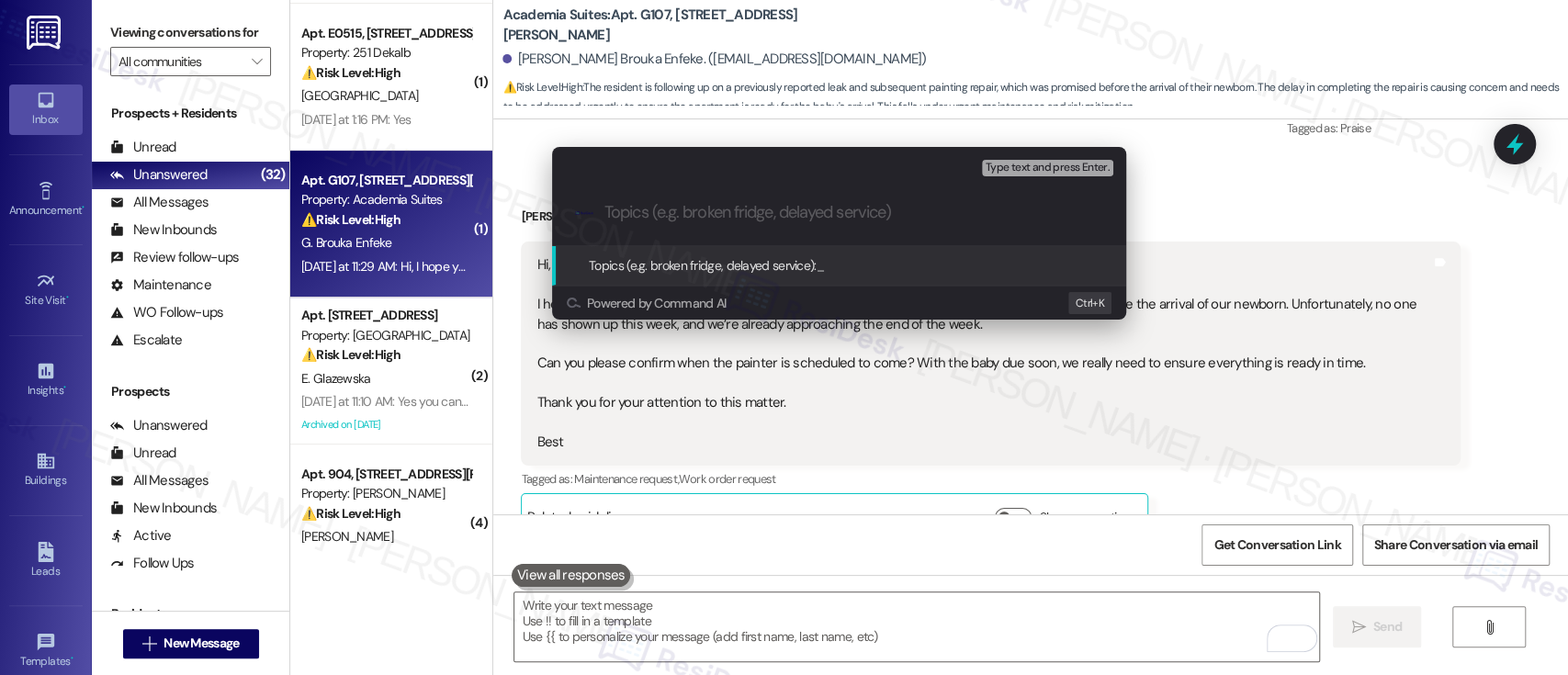
paste input "Inquiry - Painting Schedule"
type input "Inquiry - Painting Schedule"
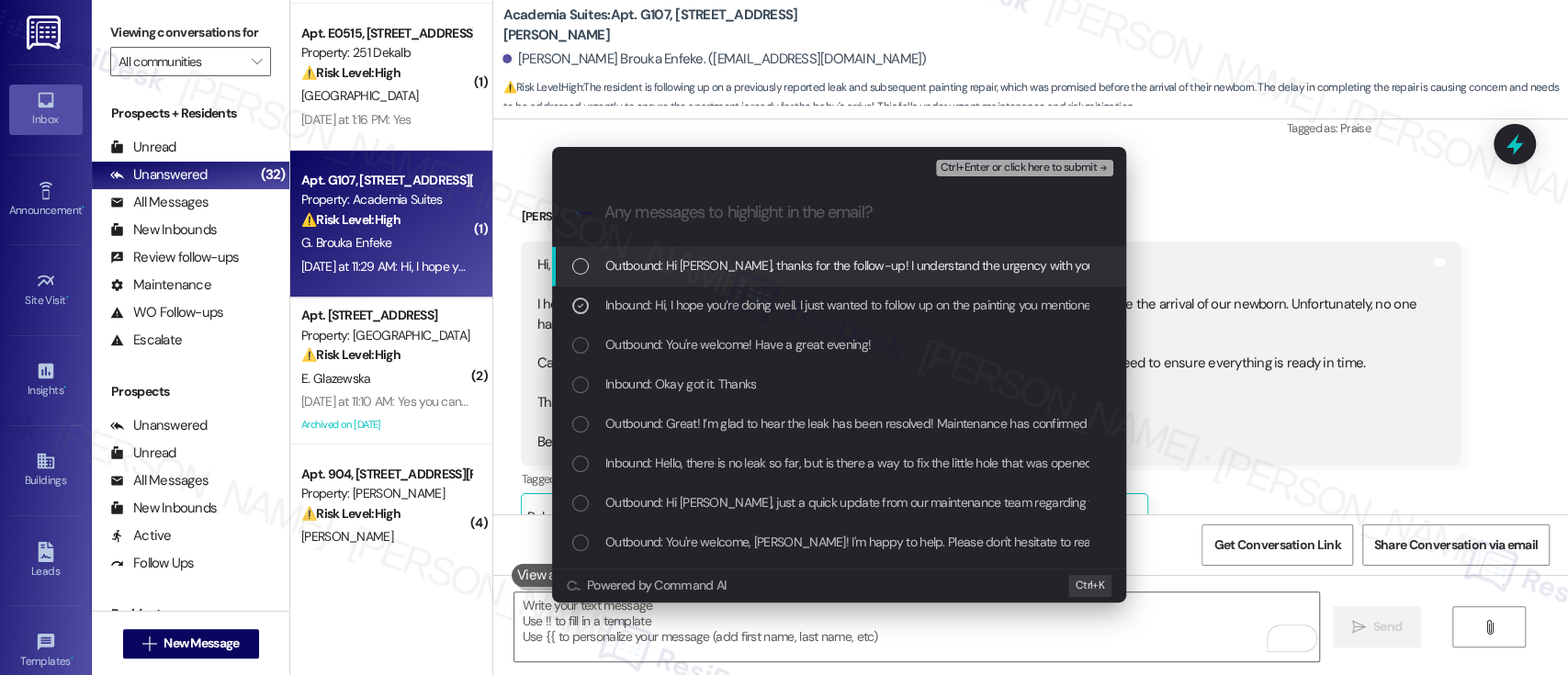
click at [1099, 165] on icon "remove-block-ctrl+enter-or click here to submit" at bounding box center [1103, 168] width 13 height 13
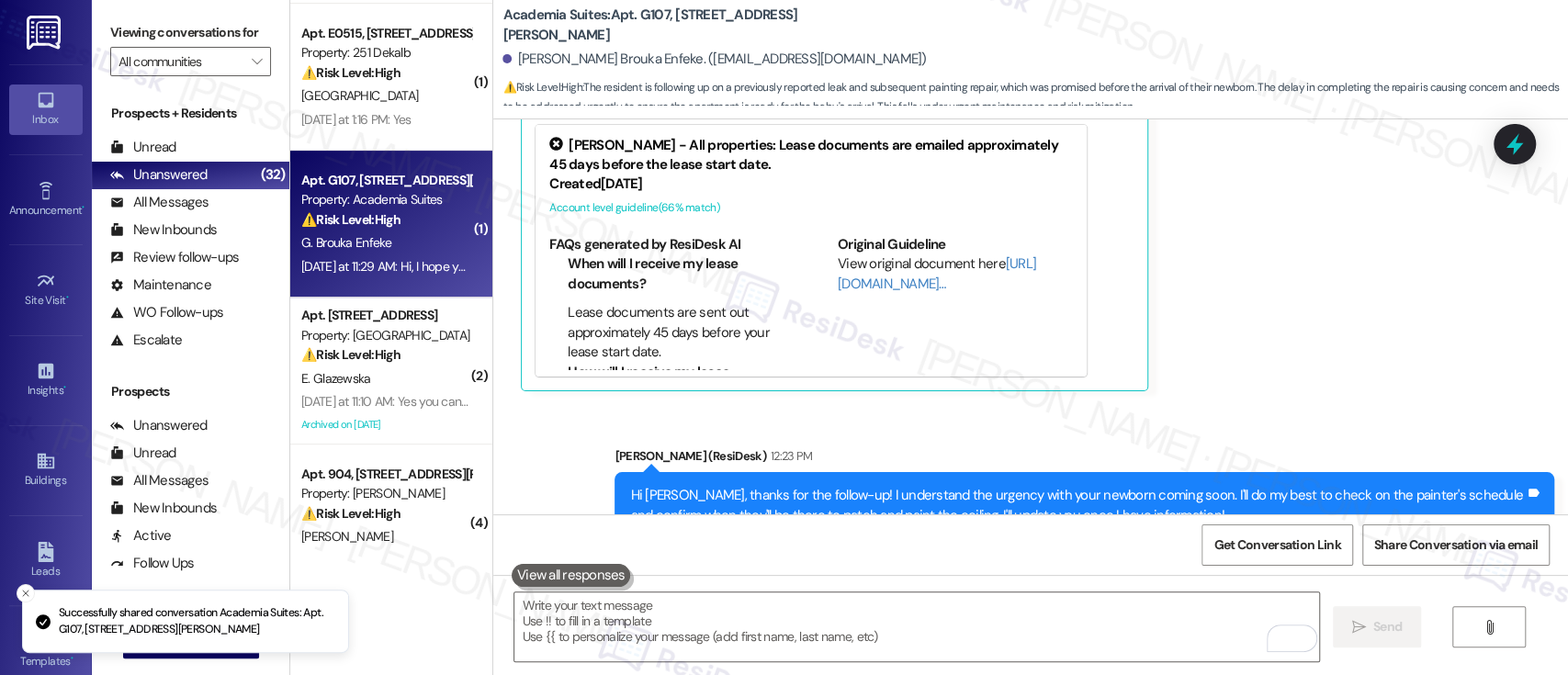
scroll to position [8496, 0]
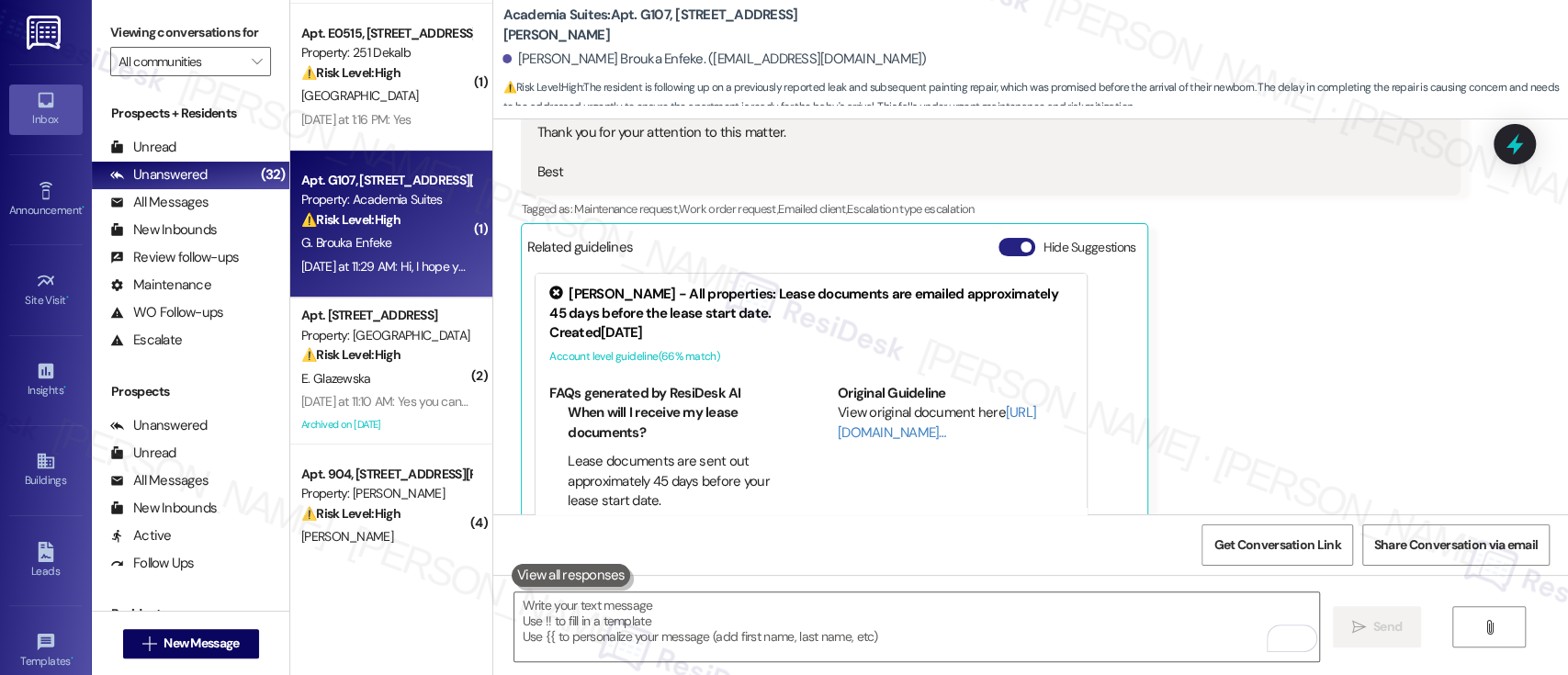
click at [1007, 238] on button "Hide Suggestions" at bounding box center [1017, 247] width 37 height 19
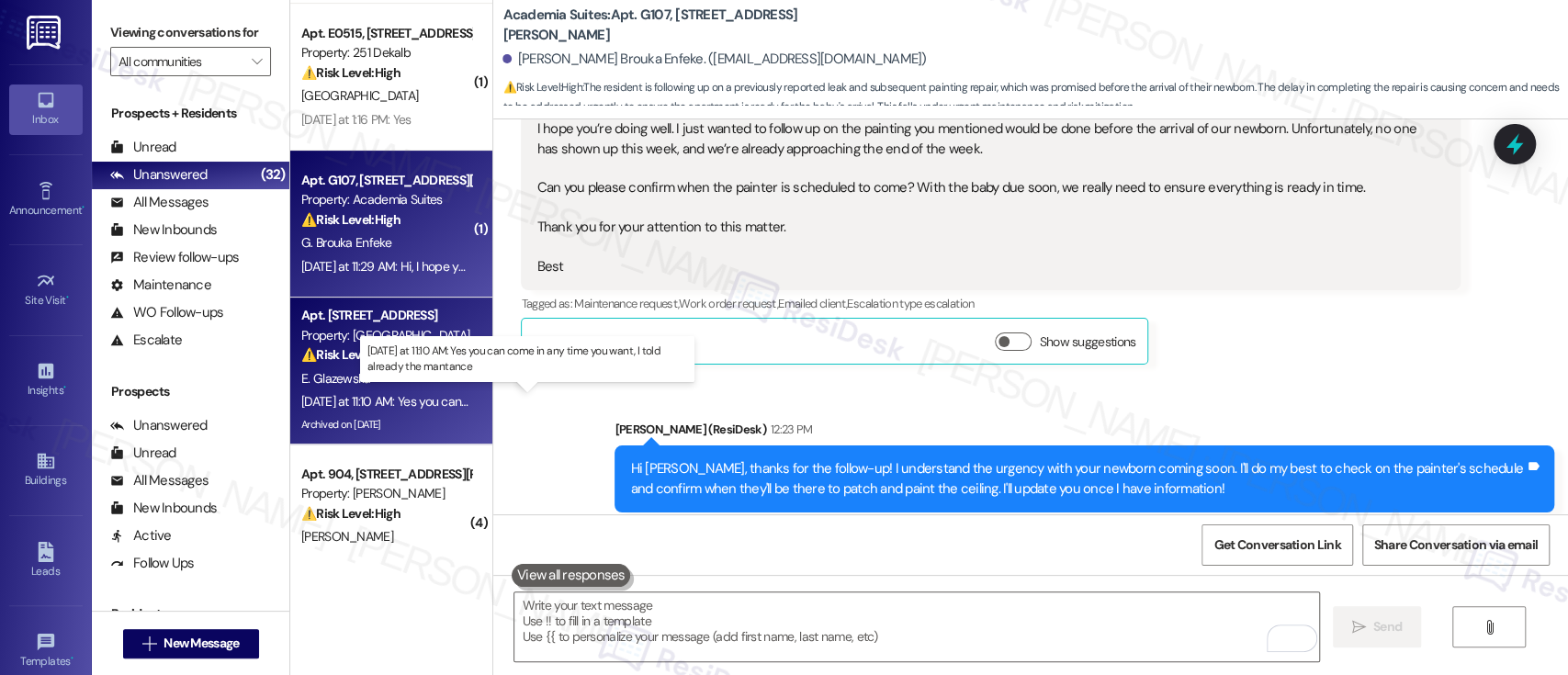
click at [384, 400] on div "Yesterday at 11:10 AM: Yes you can come in any time you want, I told already th…" at bounding box center [532, 401] width 460 height 17
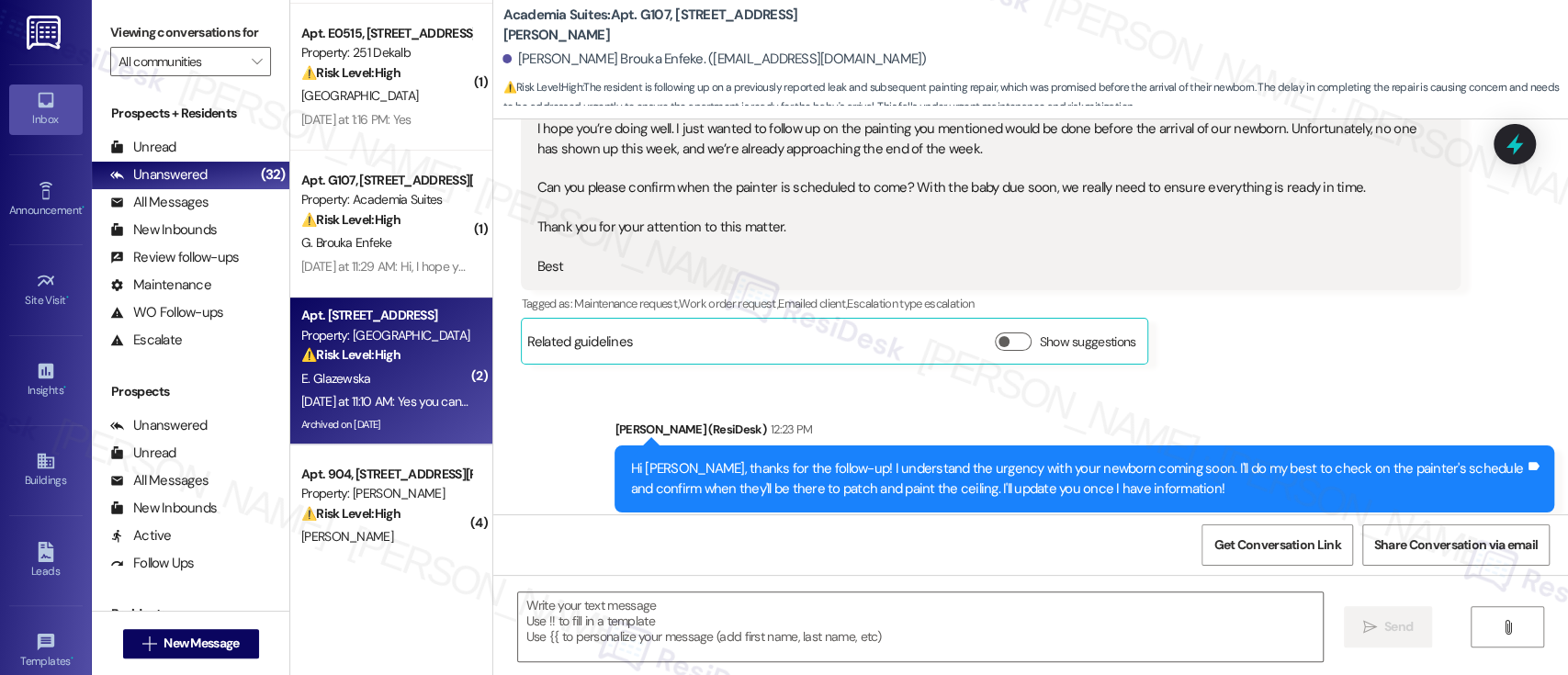
type textarea "Fetching suggested responses. Please feel free to read through the conversation…"
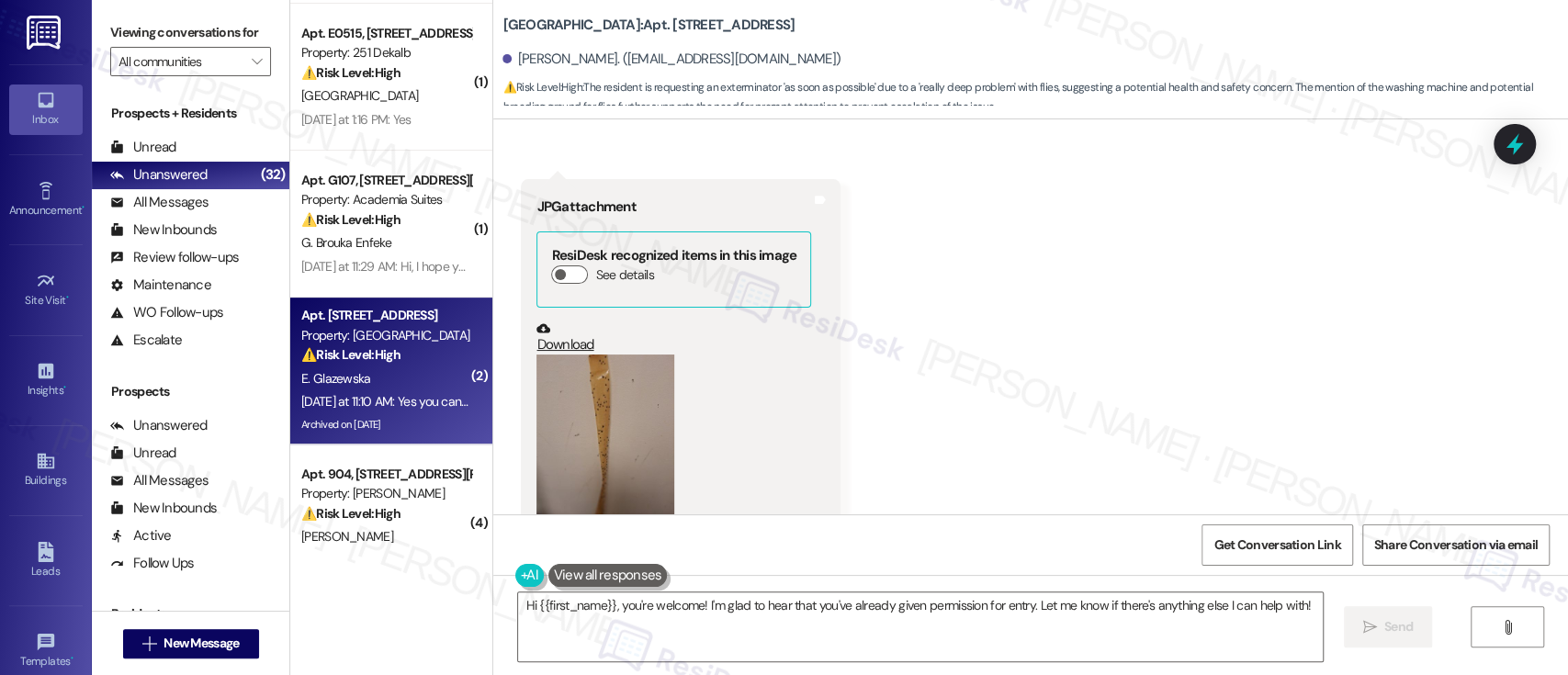
scroll to position [22358, 0]
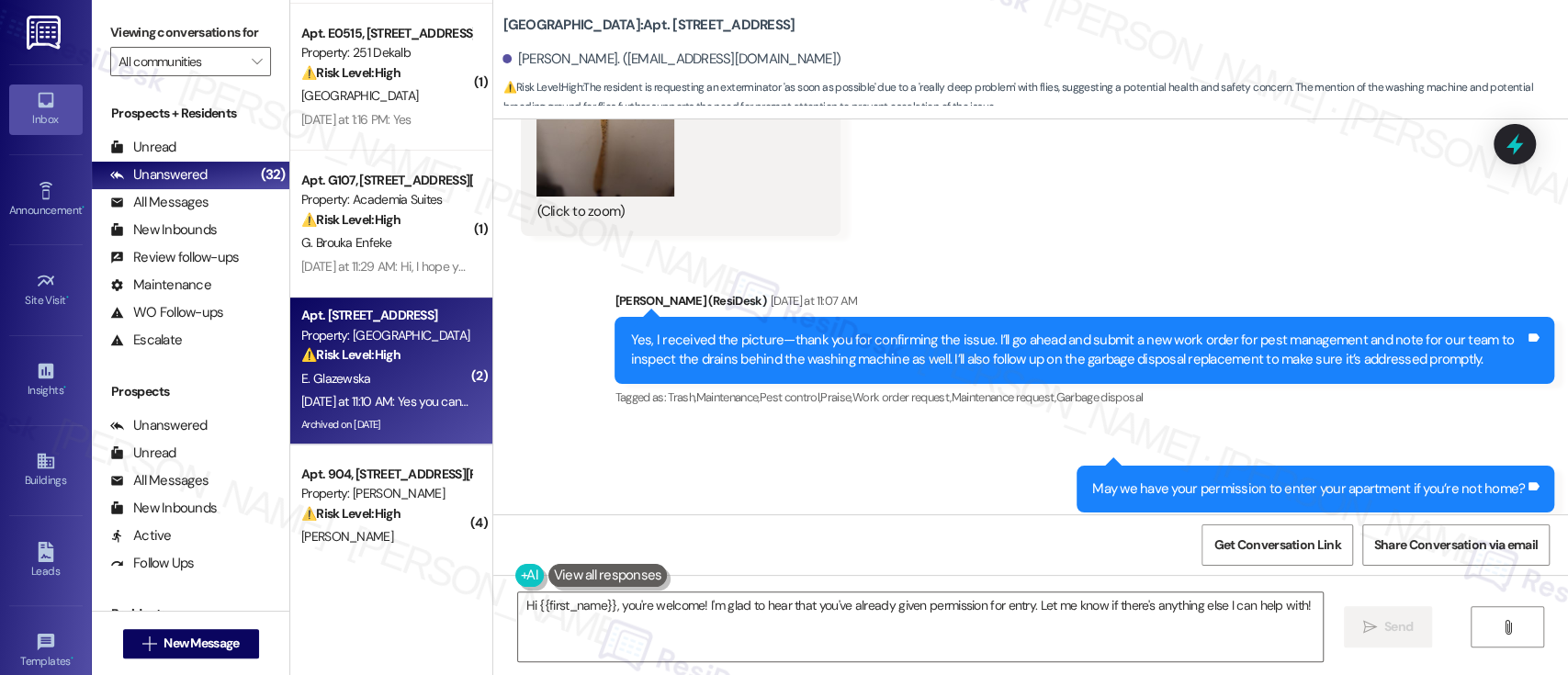
click at [644, 22] on b "Fountain Gardens: Apt. B108, 2901 Welsh Rd" at bounding box center [649, 26] width 292 height 20
copy b "B108"
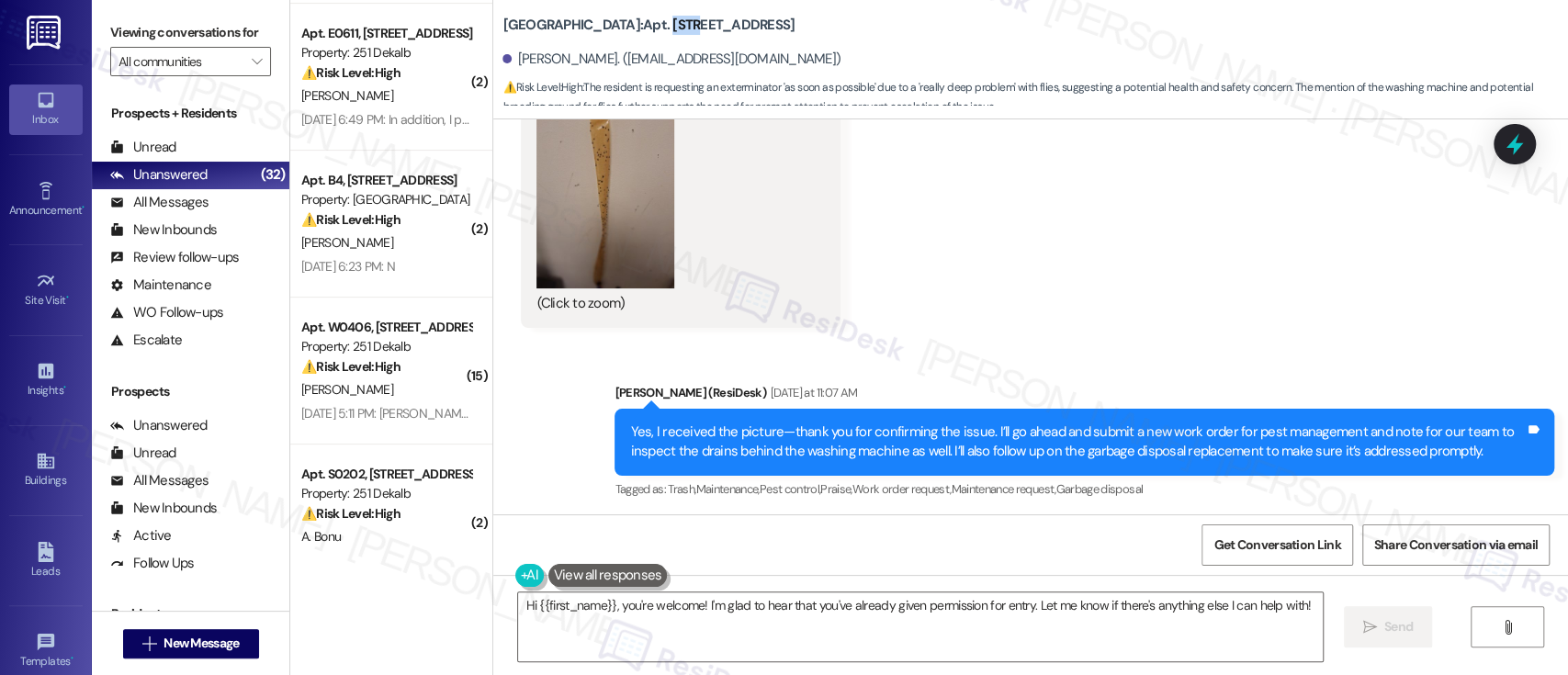
scroll to position [22235, 0]
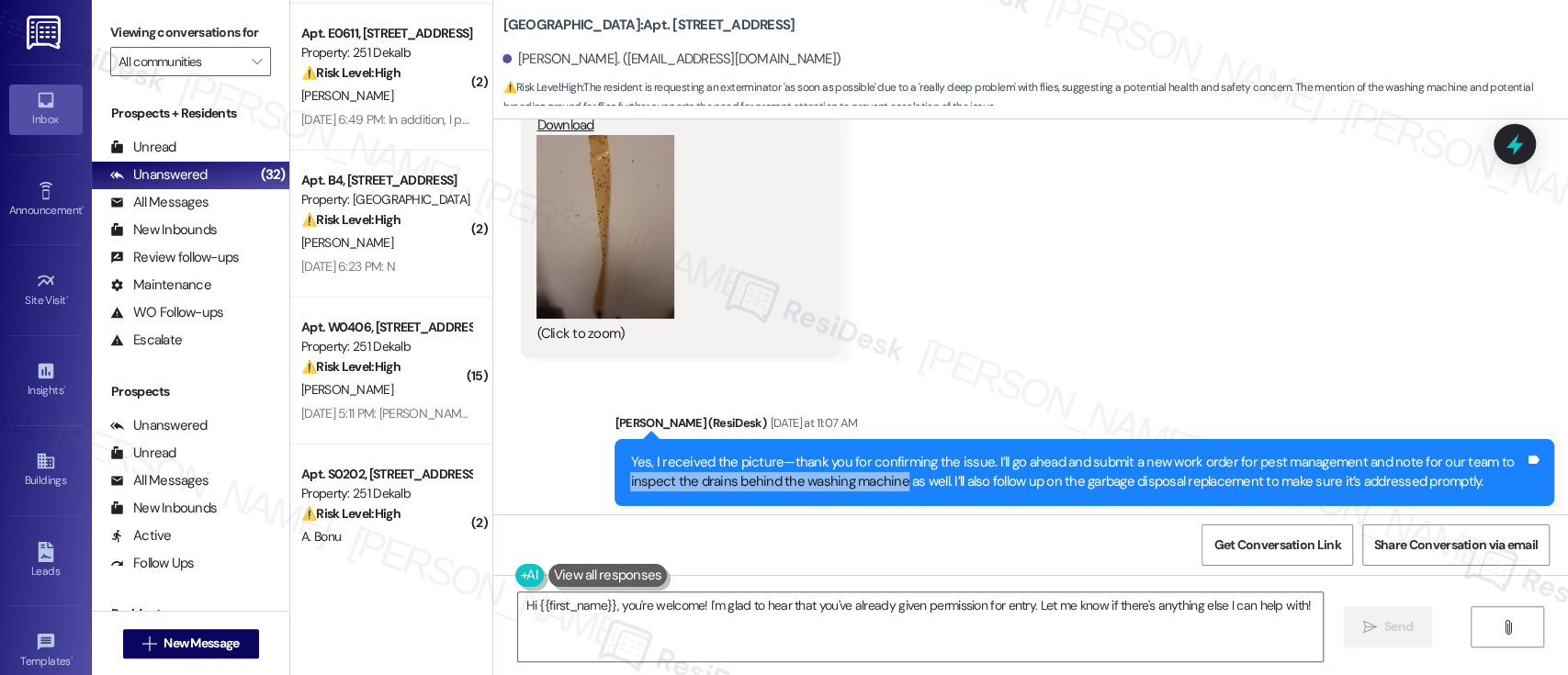
drag, startPoint x: 613, startPoint y: 301, endPoint x: 888, endPoint y: 309, distance: 275.1
click at [888, 439] on div "Yes, I received the picture—thank you for confirming the issue. I’ll go ahead a…" at bounding box center [1084, 472] width 940 height 67
copy div "inspect the drains behind the washing machine"
click at [1212, 453] on div "Yes, I received the picture—thank you for confirming the issue. I’ll go ahead a…" at bounding box center [1078, 472] width 895 height 40
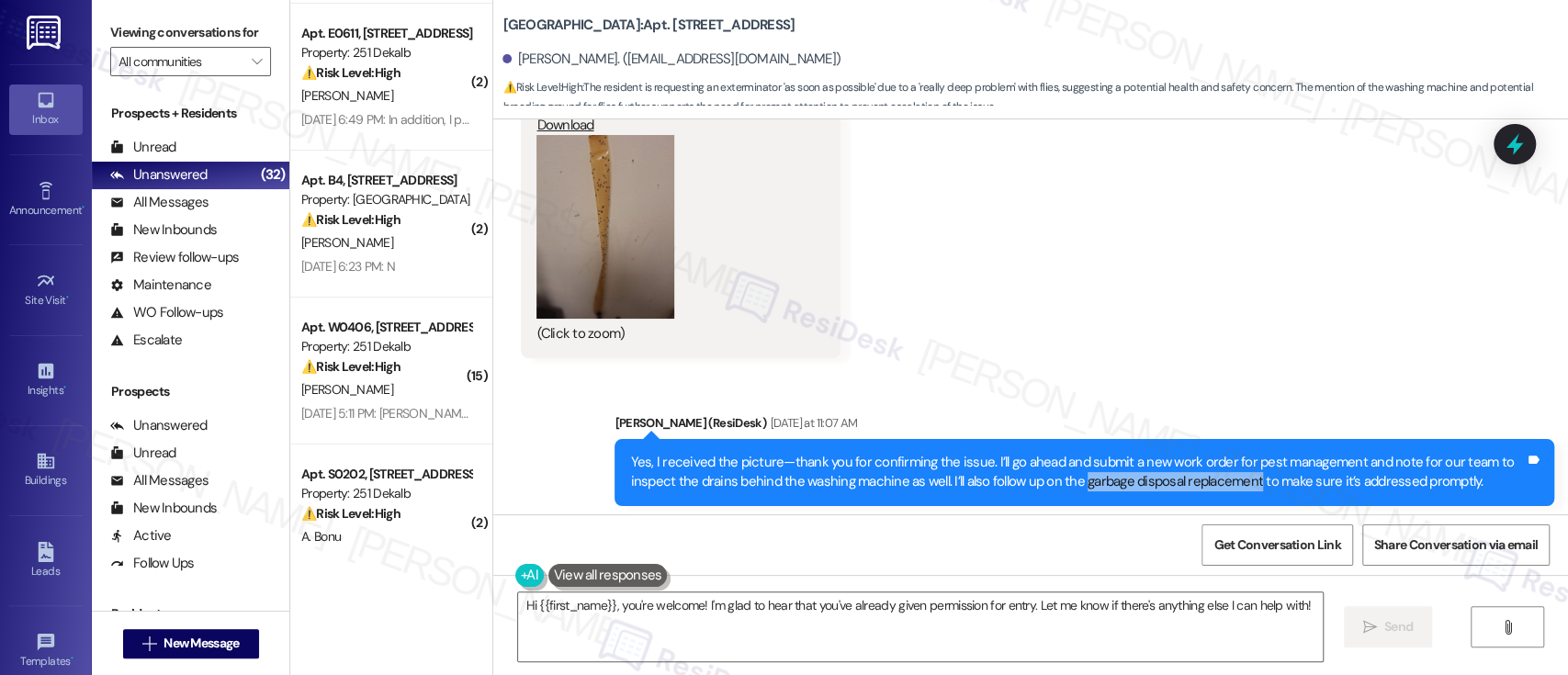
drag, startPoint x: 1068, startPoint y: 312, endPoint x: 1241, endPoint y: 302, distance: 173.3
click at [1241, 453] on div "Yes, I received the picture—thank you for confirming the issue. I’ll go ahead a…" at bounding box center [1078, 472] width 895 height 40
copy div "garbage disposal replacement"
drag, startPoint x: 940, startPoint y: 419, endPoint x: 1050, endPoint y: 421, distance: 110.0
click at [939, 420] on div "Sent via SMS Emily (ResiDesk) Yesterday at 11:07 AM Yes, I received the picture…" at bounding box center [1031, 525] width 1075 height 304
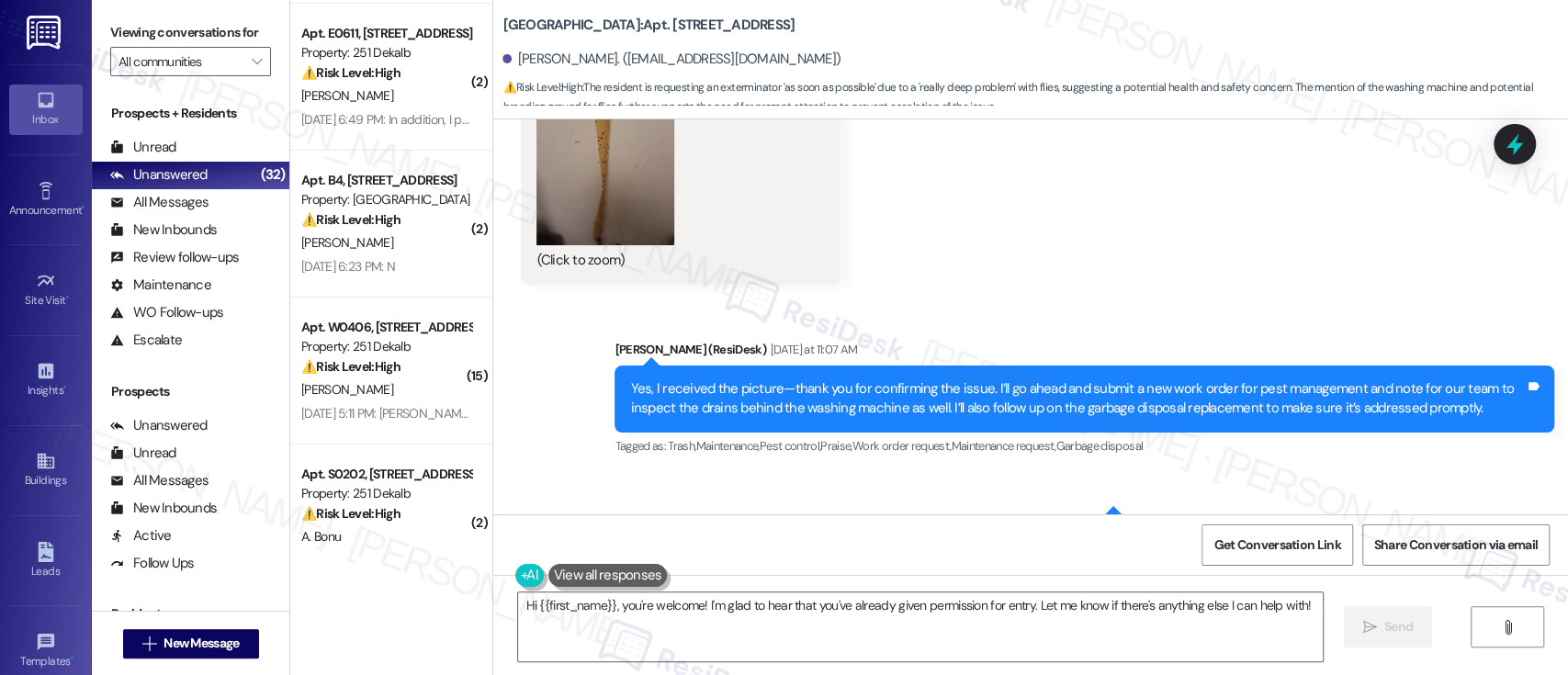
scroll to position [22504, 0]
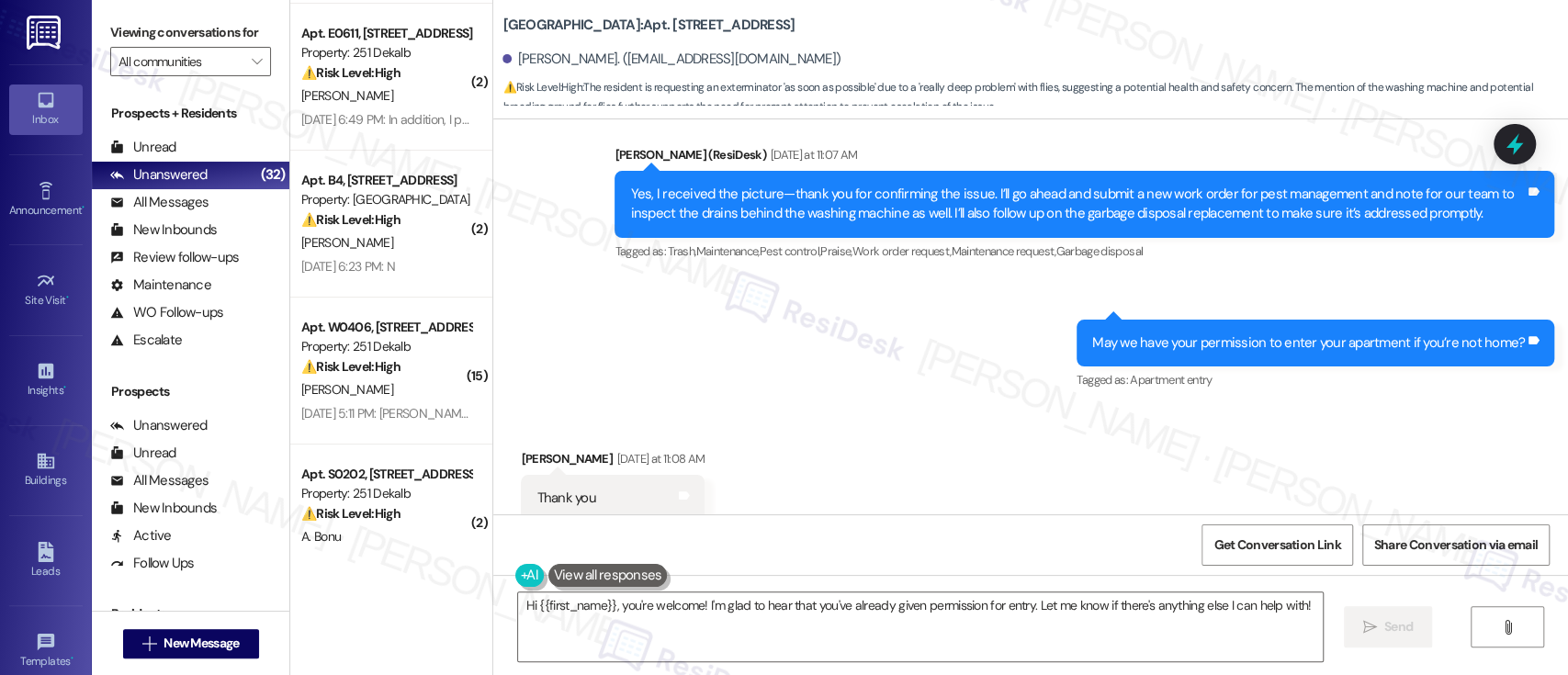
click at [1158, 425] on div "Received via SMS Ewa Glazewska Yesterday at 11:08 AM Thank you Tags and notes T…" at bounding box center [1031, 550] width 1075 height 285
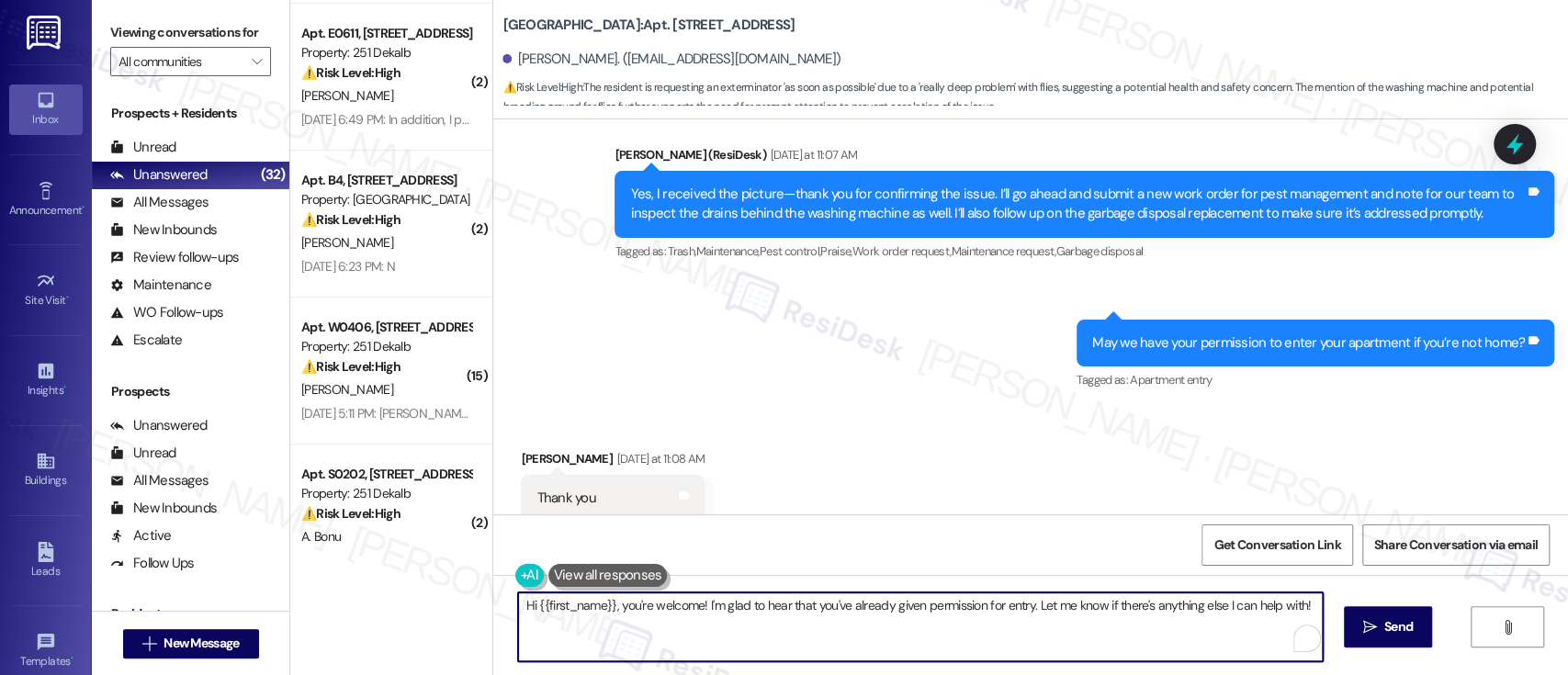
drag, startPoint x: 697, startPoint y: 607, endPoint x: 298, endPoint y: 606, distance: 399.0
click at [298, 606] on div "Apt. B108, 2901 Welsh Rd Property: Fountain Gardens ⚠️ Risk Level: High The res…" at bounding box center [929, 337] width 1278 height 675
type textarea "I'm glad to hear that you've already given permission for entry. Let me know if…"
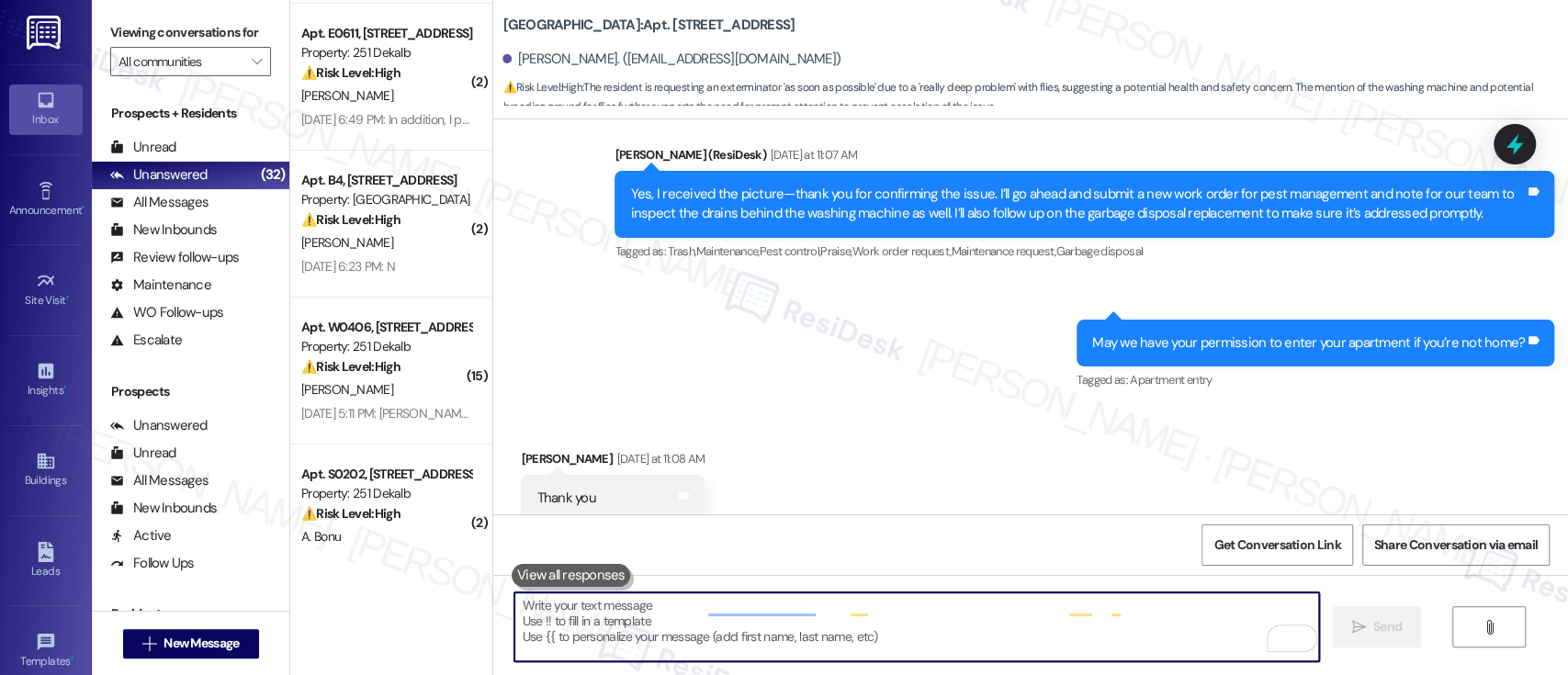
scroll to position [22503, 0]
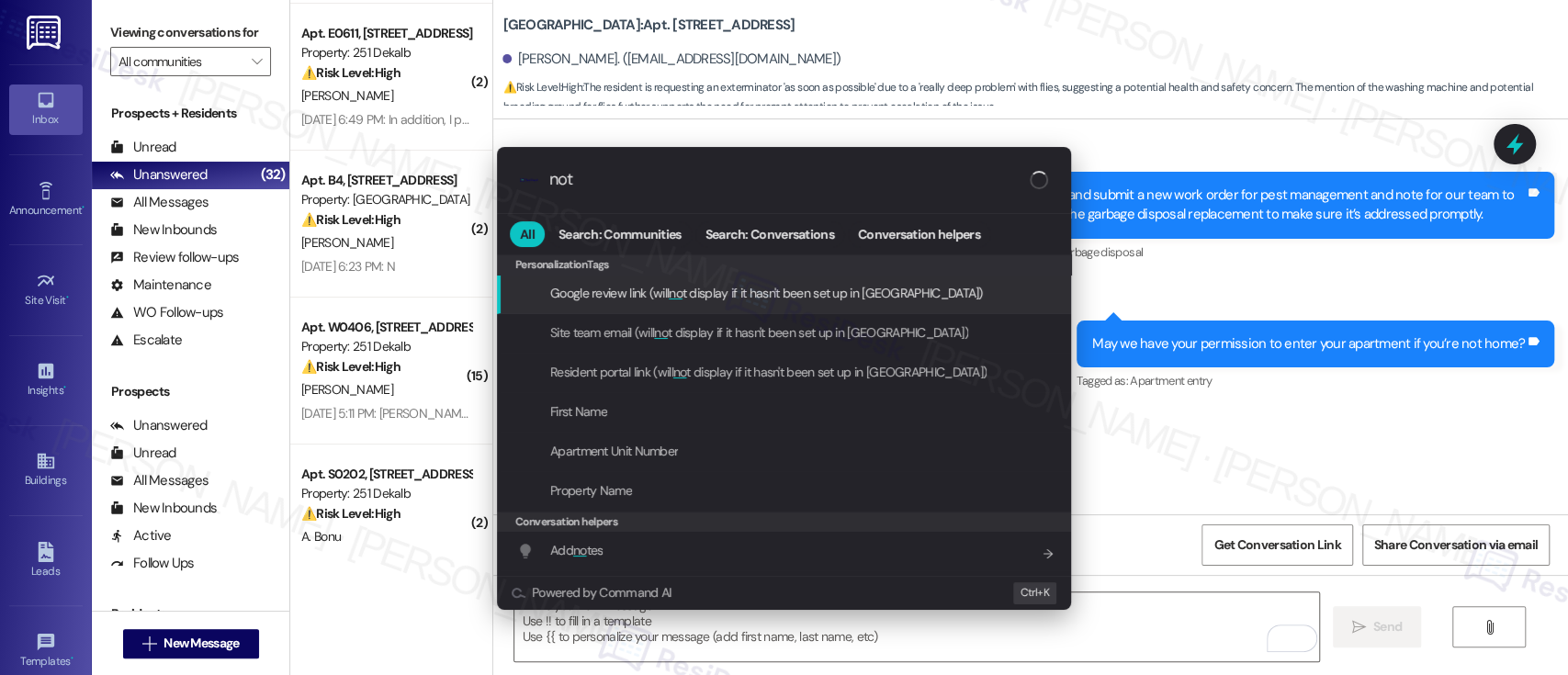
type input "note"
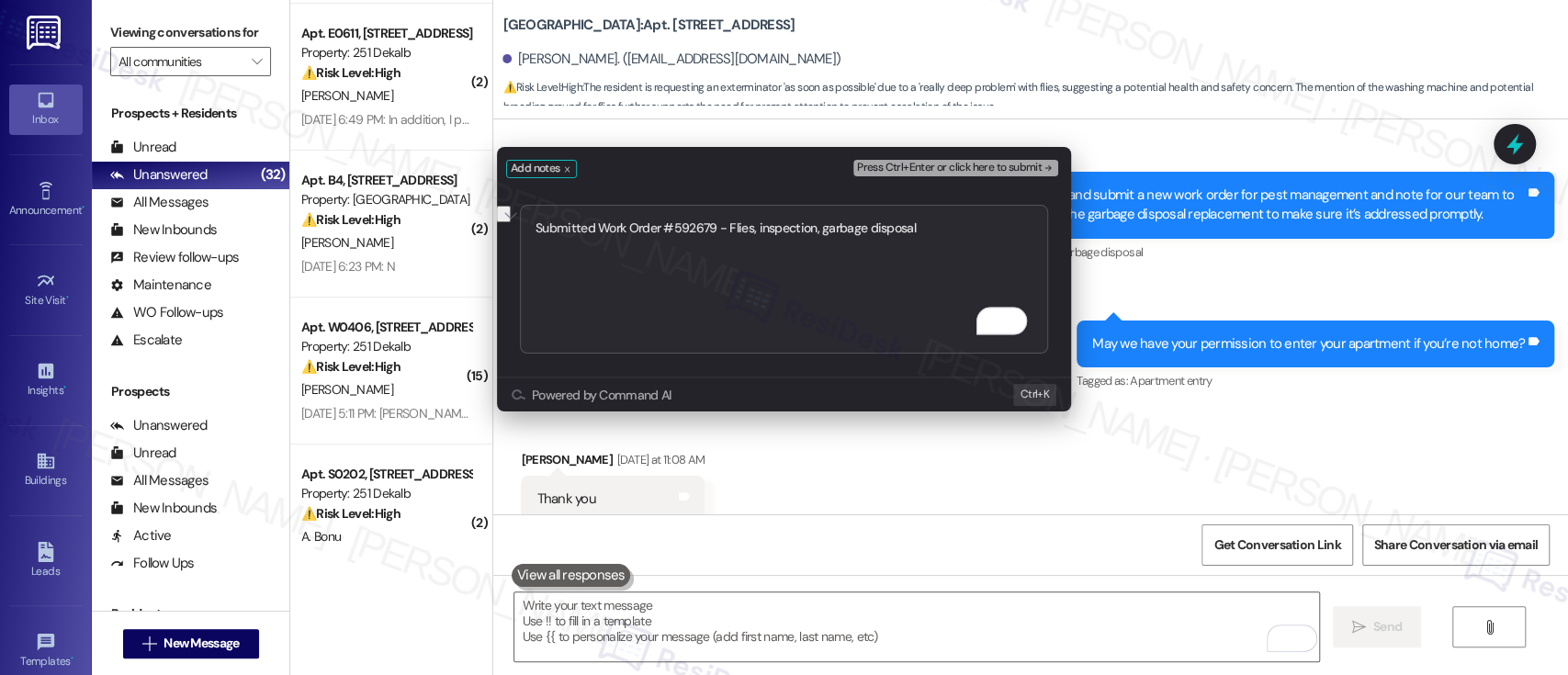
type textarea "Submitted Work Order #592679 - Flies, inspection, garbage disposal"
click at [1037, 169] on span "Press Ctrl+Enter or click here to submit" at bounding box center [949, 168] width 185 height 13
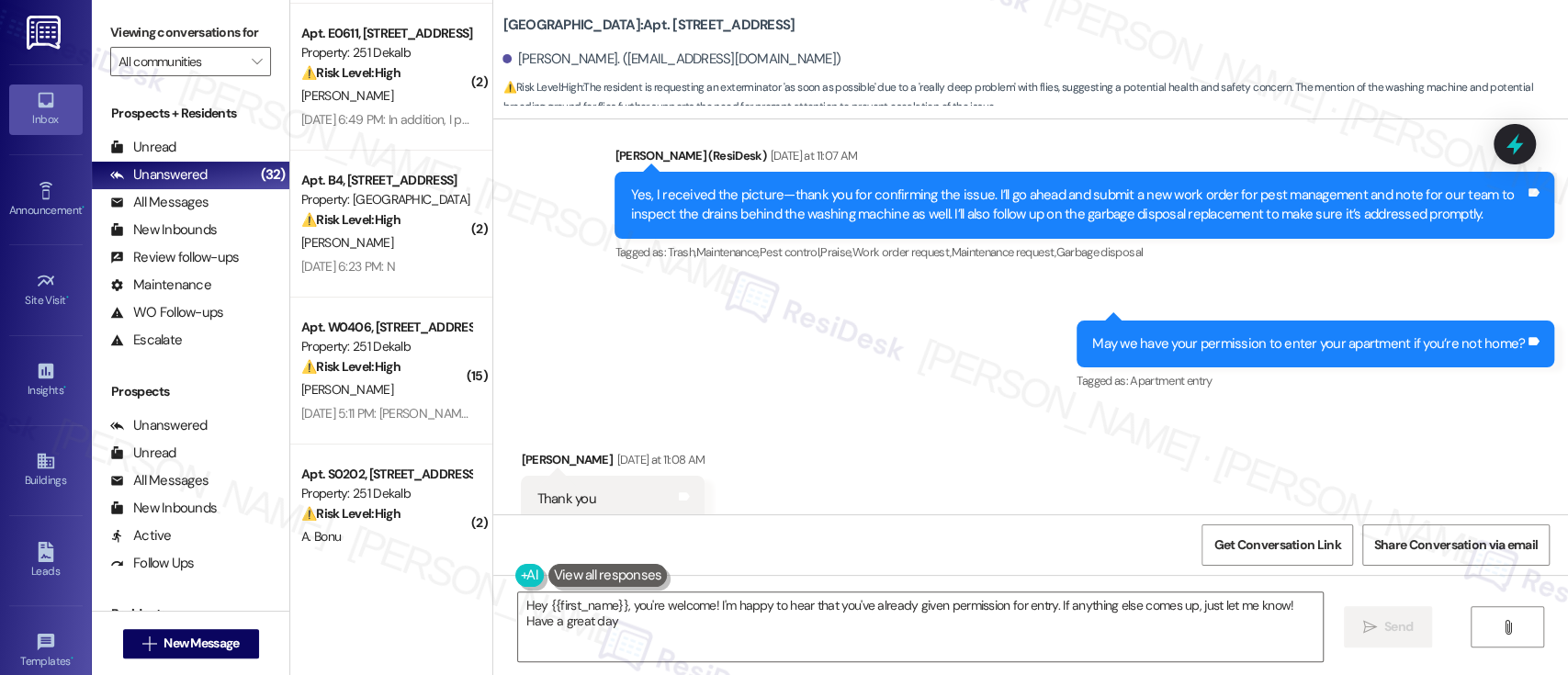
type textarea "Hey {{first_name}}, you're welcome! I'm happy to hear that you've already given…"
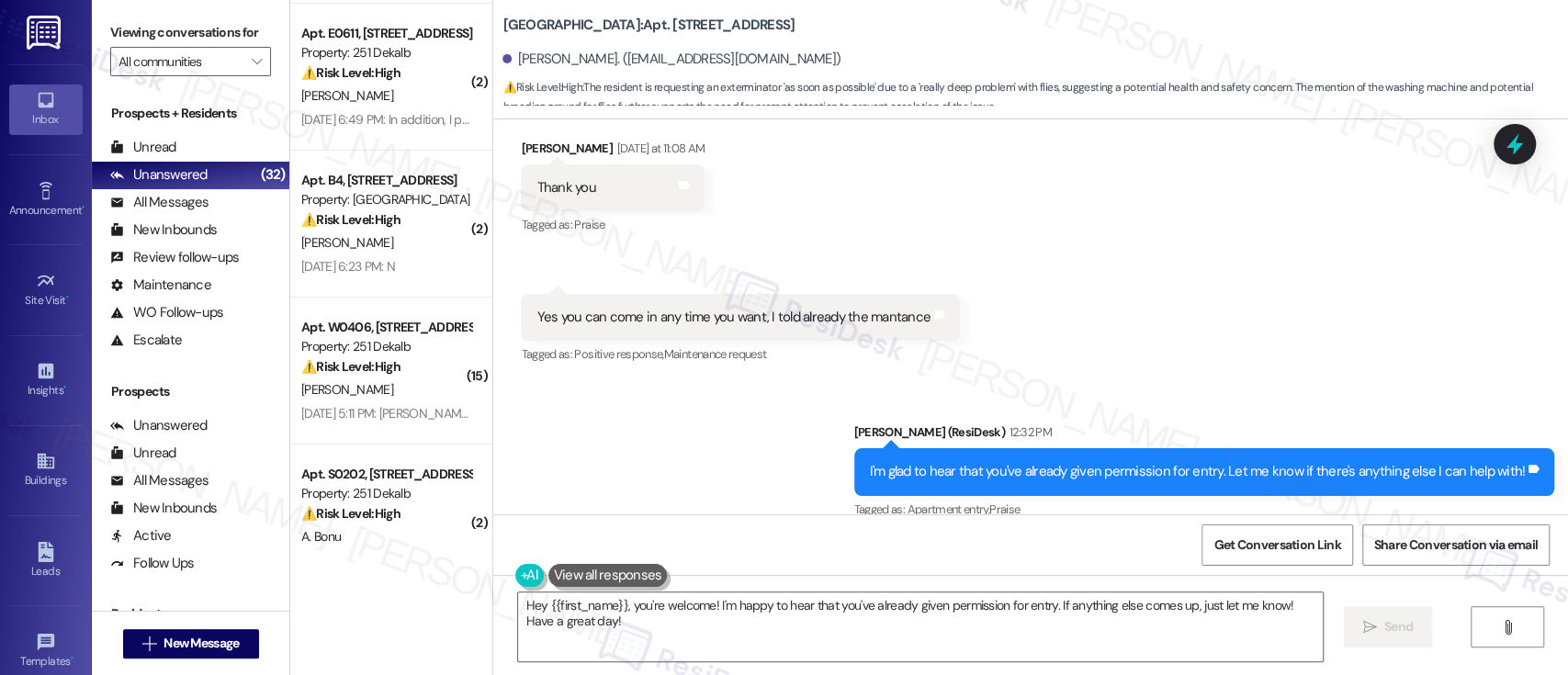
click at [665, 381] on div "Sent via SMS Emily (ResiDesk) 12:32 PM I'm glad to hear that you've already giv…" at bounding box center [1031, 537] width 1075 height 310
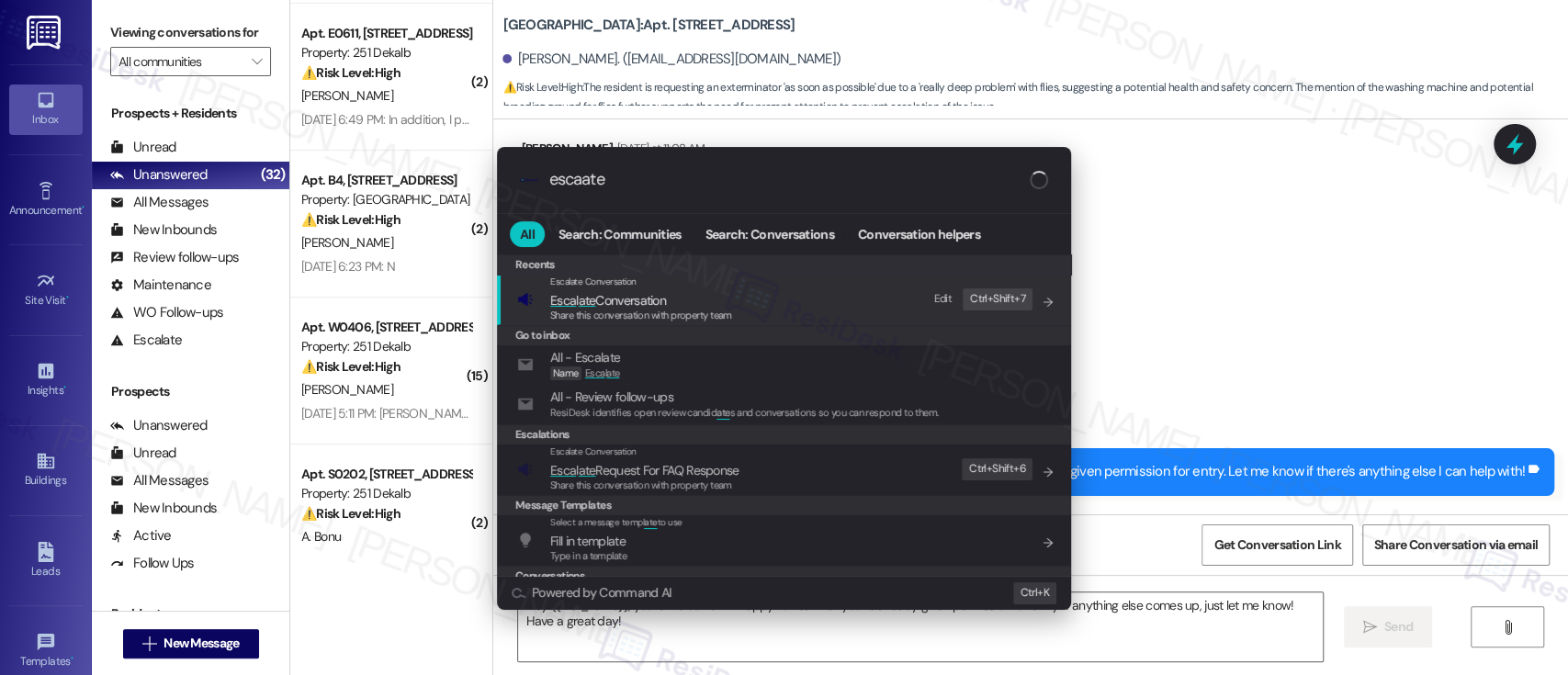
type input "escaate"
click at [748, 297] on div "Escalate Conversation Esca l ate Conversation Share this conversation with prop…" at bounding box center [785, 299] width 537 height 49
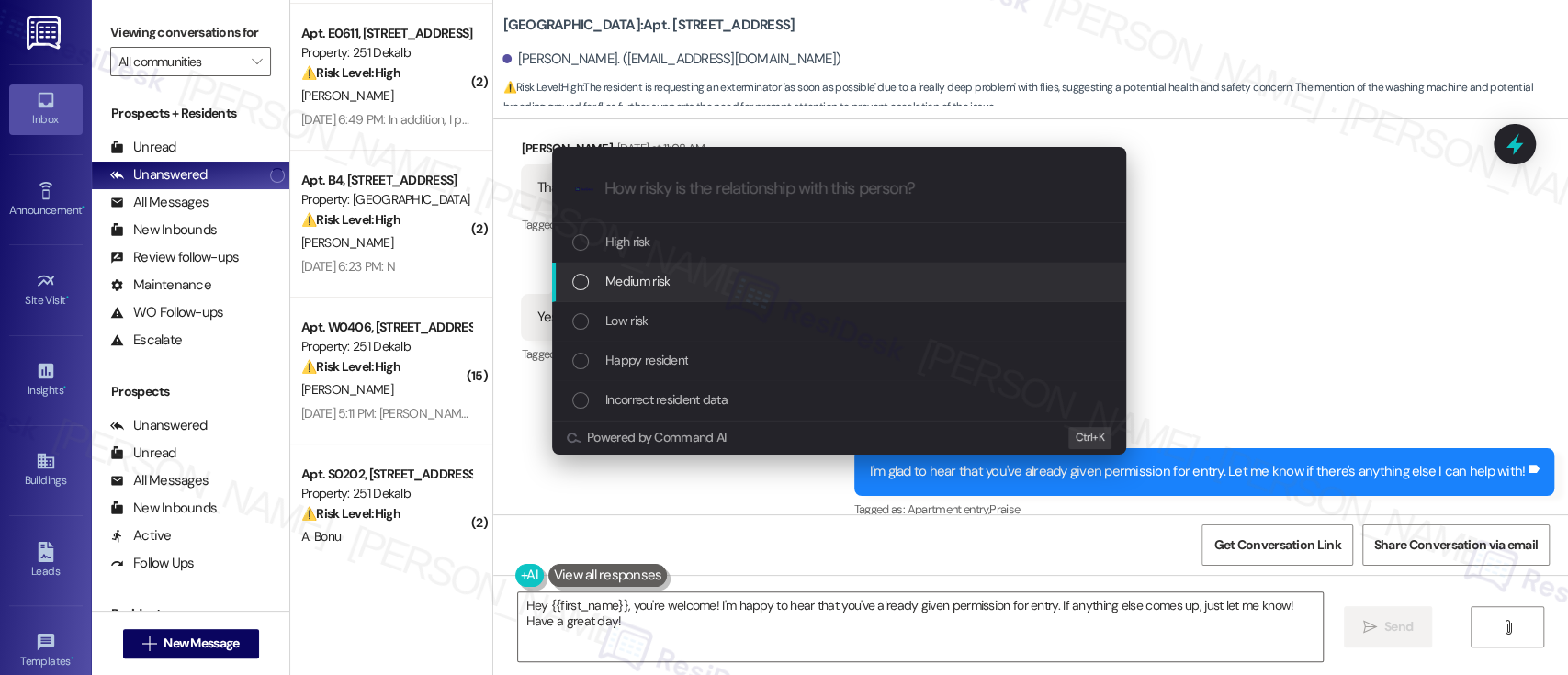
click at [699, 280] on div "Medium risk" at bounding box center [841, 281] width 537 height 20
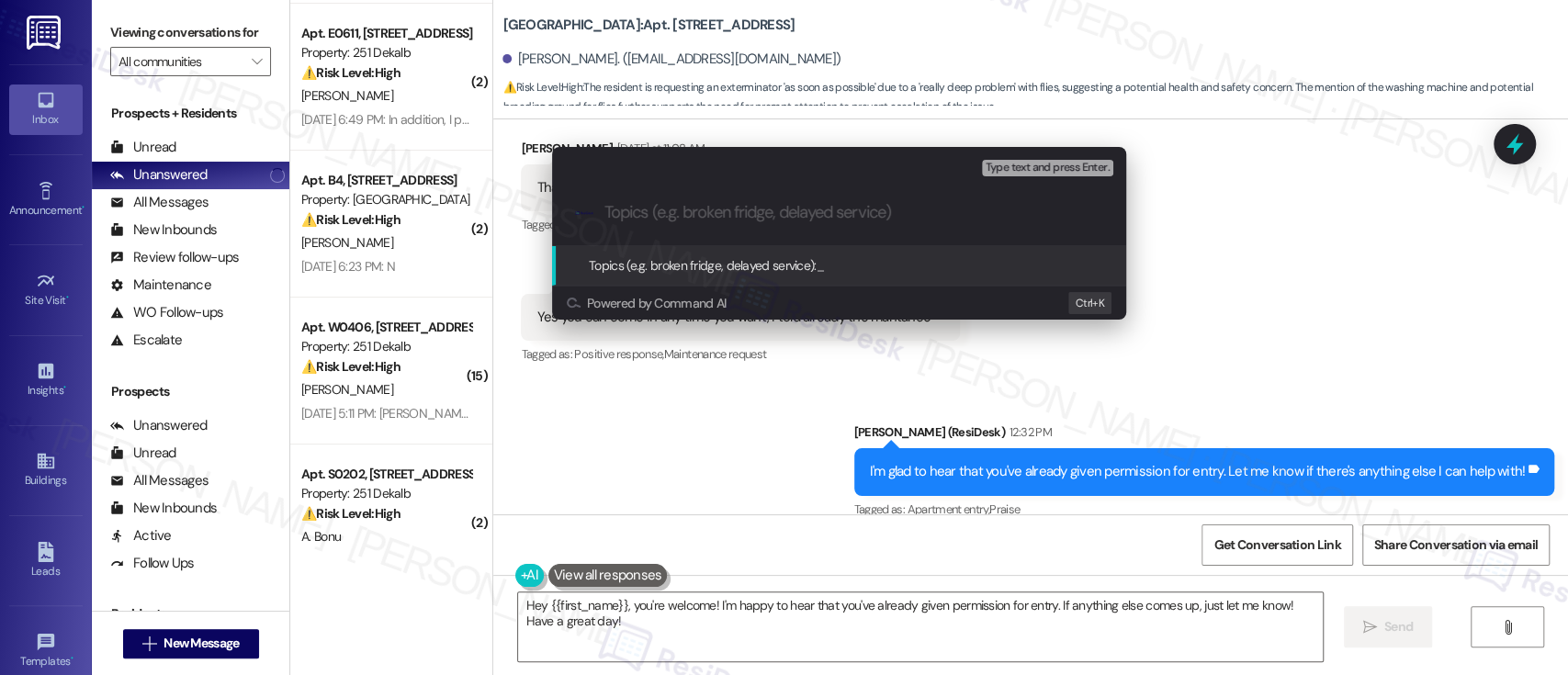
paste input "Submitted Work Order #592679 - Flies, inspection, garbage disposal"
type input "Submitted Work Order #592679 - Flies, inspection, garbage disposal"
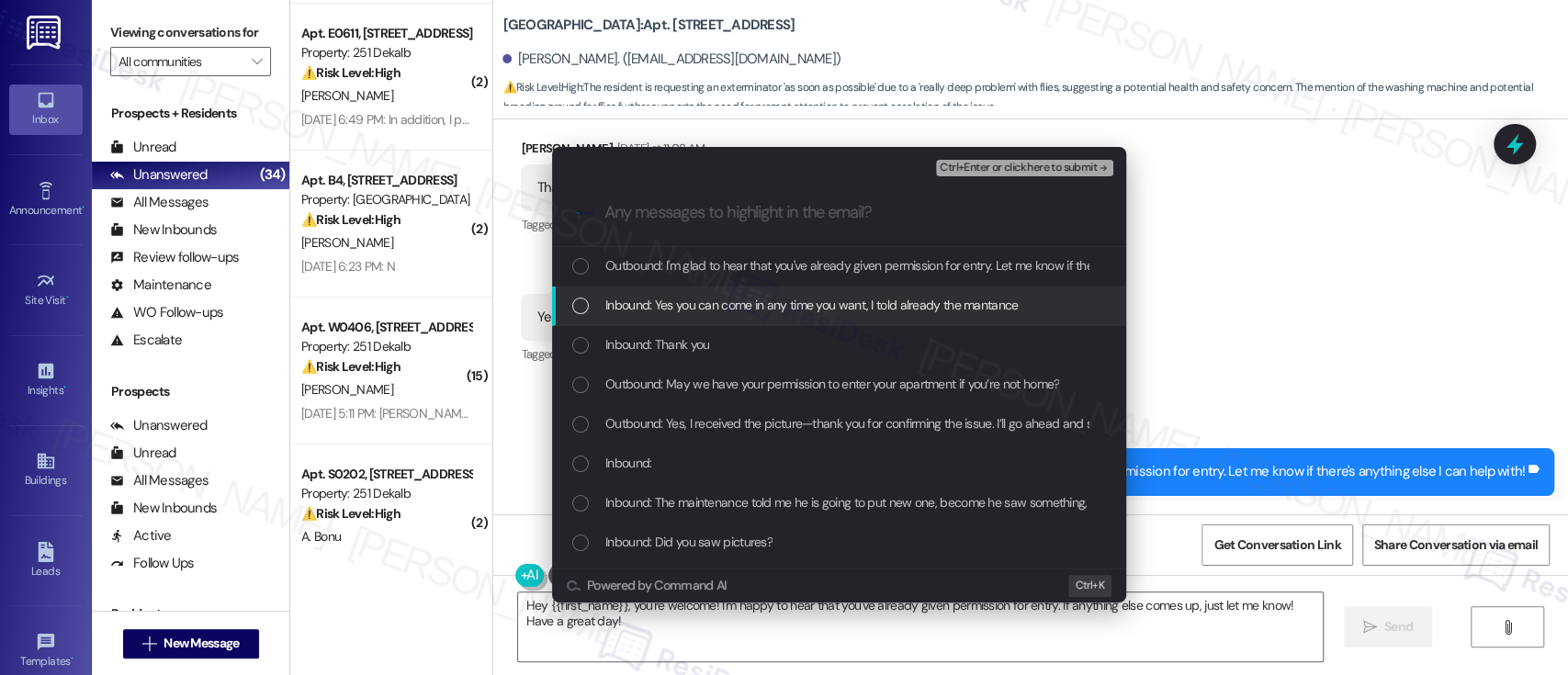
click at [655, 307] on span "Inbound: Yes you can come in any time you want, I told already the mantance" at bounding box center [812, 304] width 413 height 20
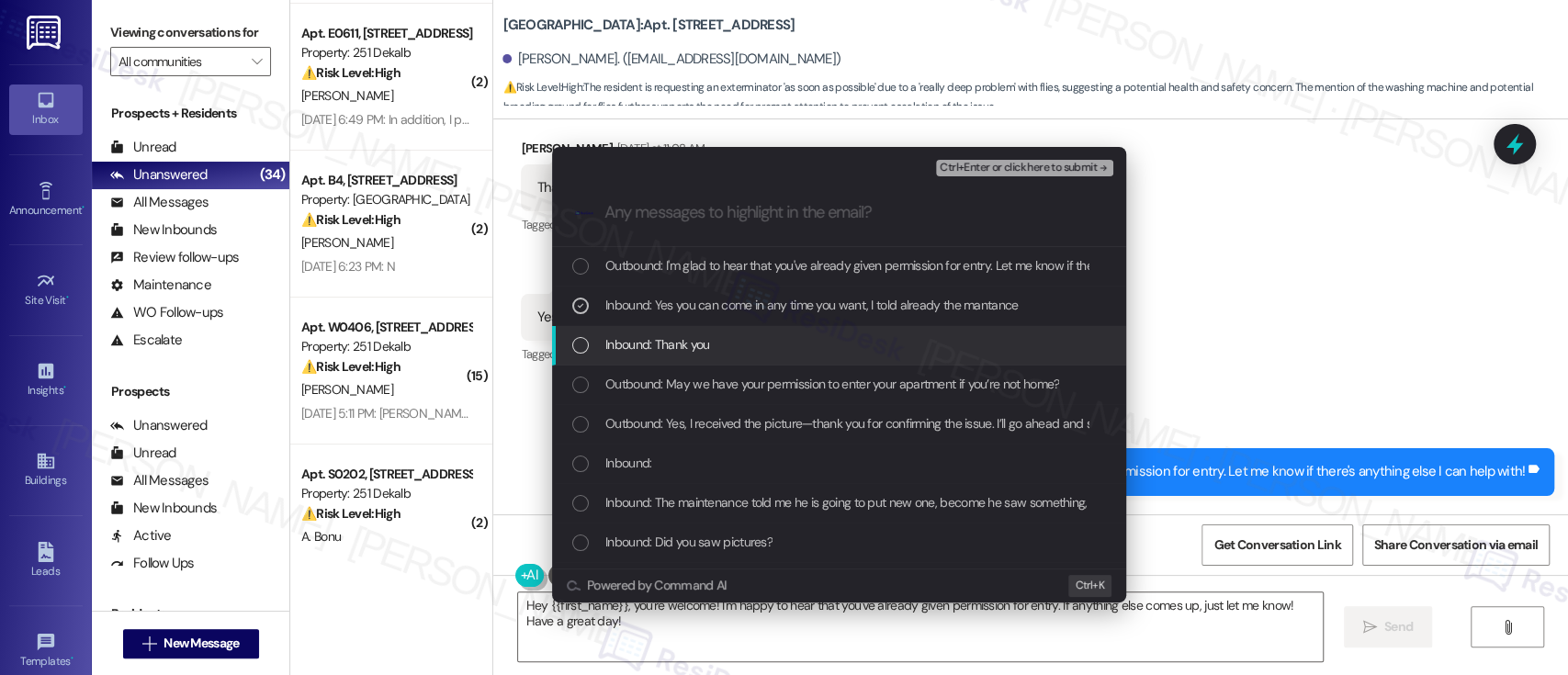
click at [656, 350] on span "Inbound: Thank you" at bounding box center [657, 344] width 104 height 20
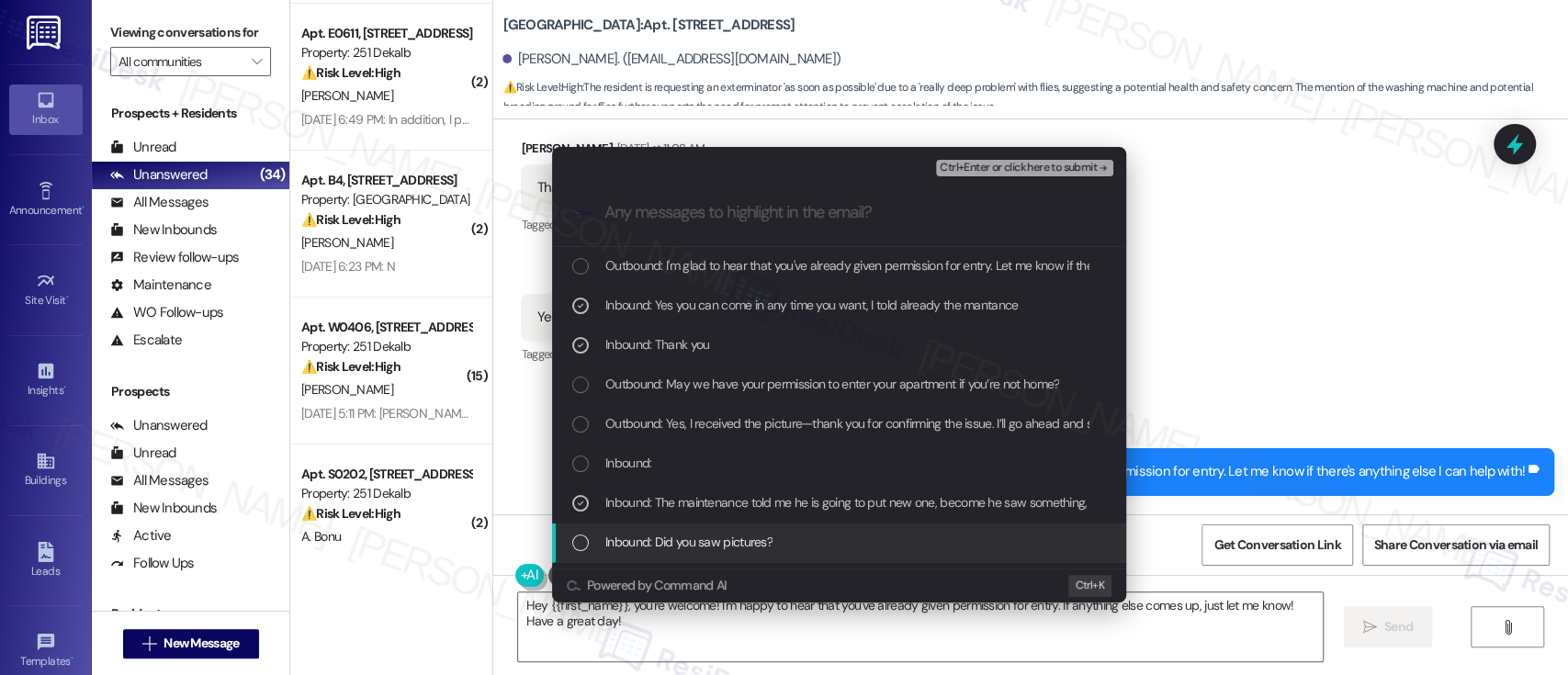
scroll to position [244, 0]
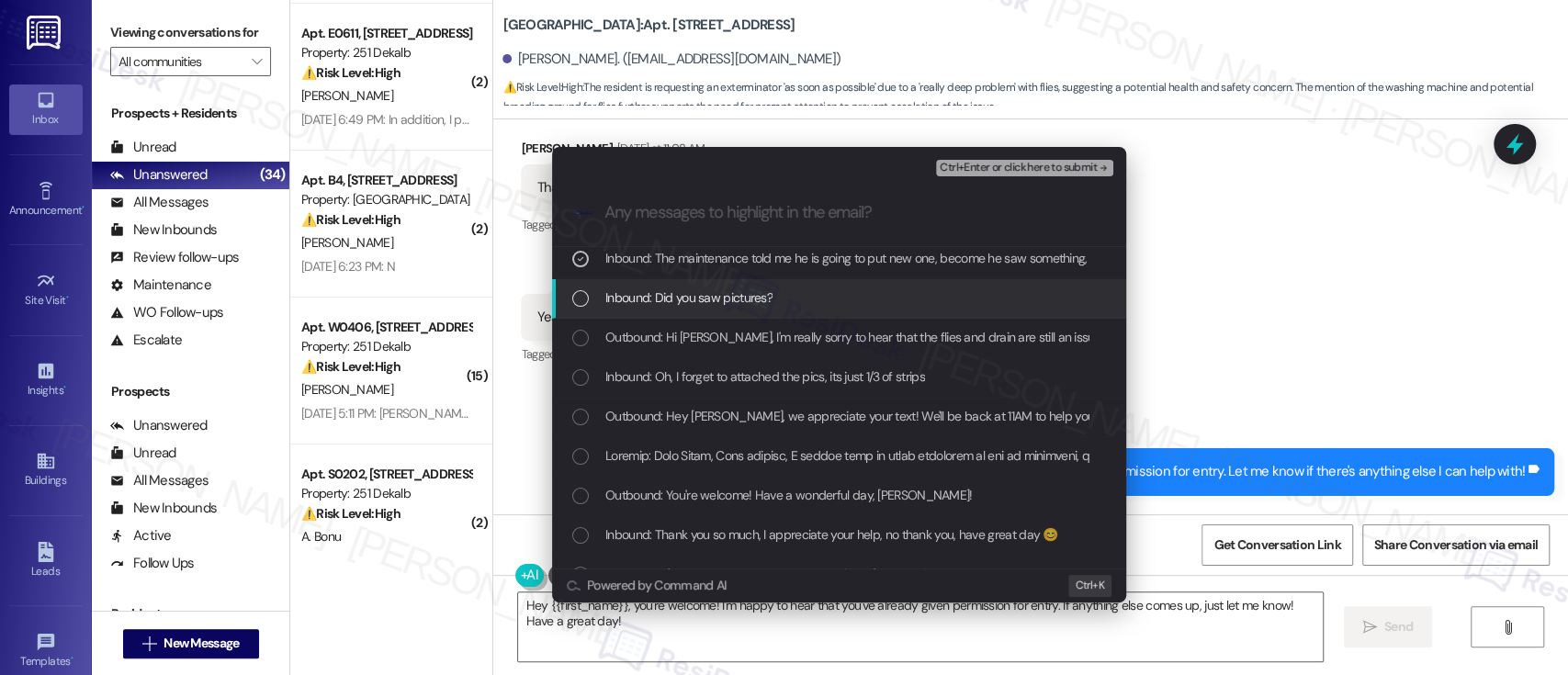
click at [634, 295] on span "Inbound: Did you saw pictures?" at bounding box center [689, 297] width 167 height 20
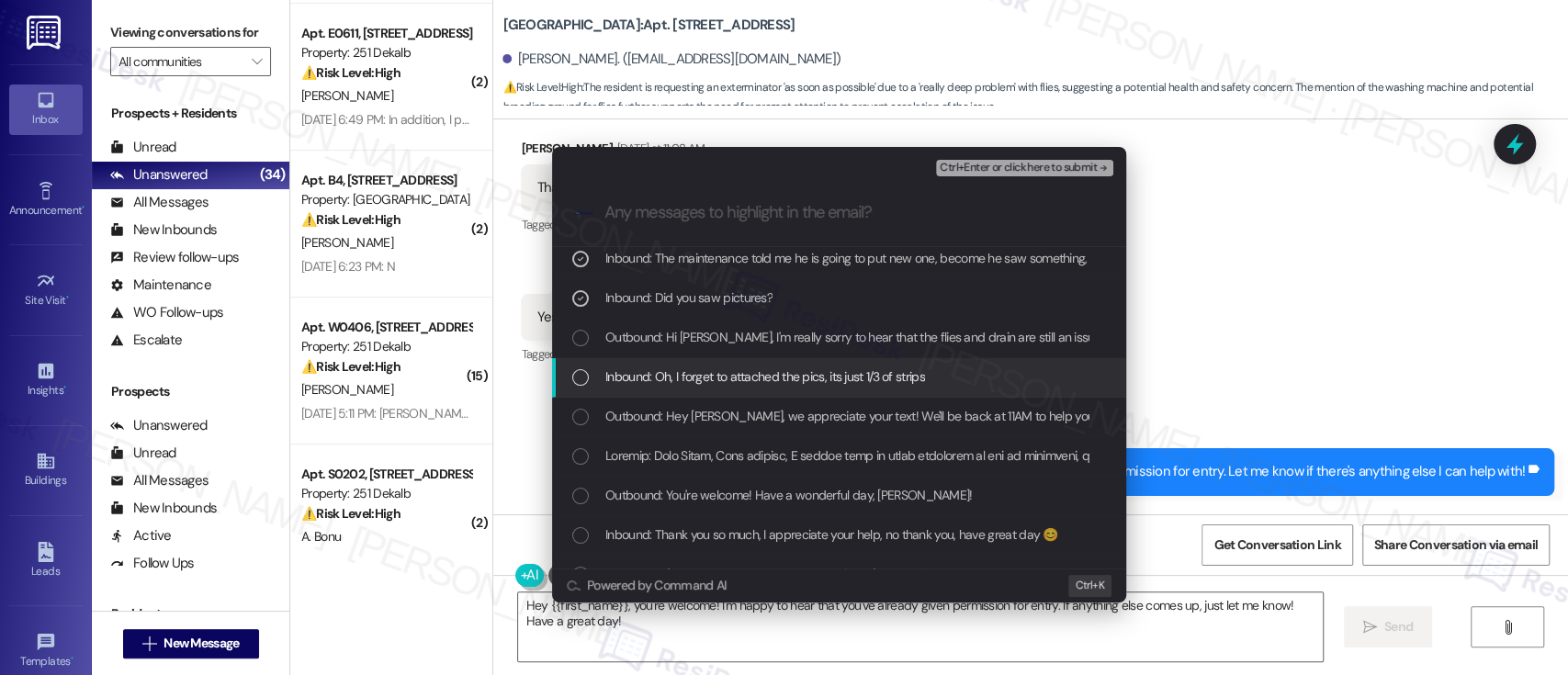
click at [649, 372] on span "Inbound: Oh, I forget to attached the pics, its just 1/3 of strips" at bounding box center [766, 377] width 320 height 20
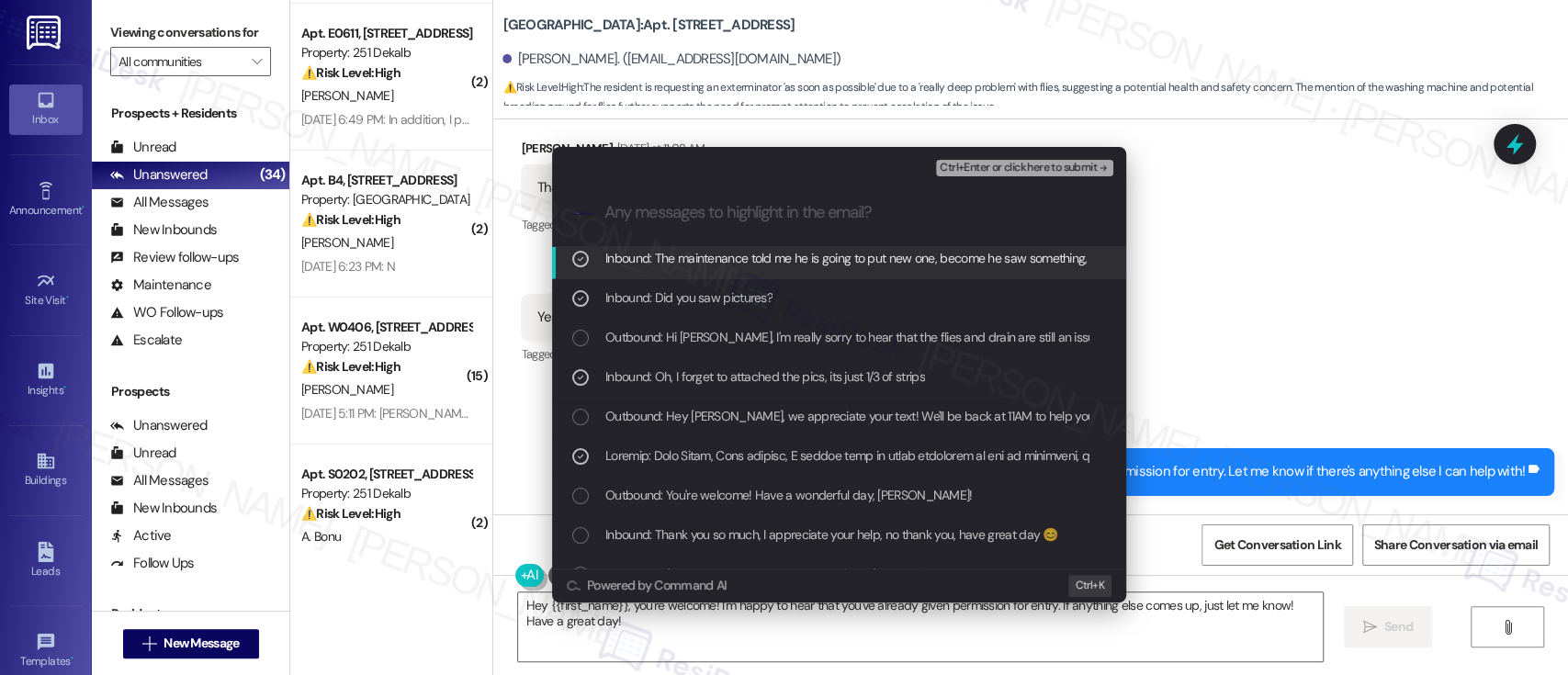
click at [1043, 170] on span "Ctrl+Enter or click here to submit" at bounding box center [1018, 168] width 157 height 13
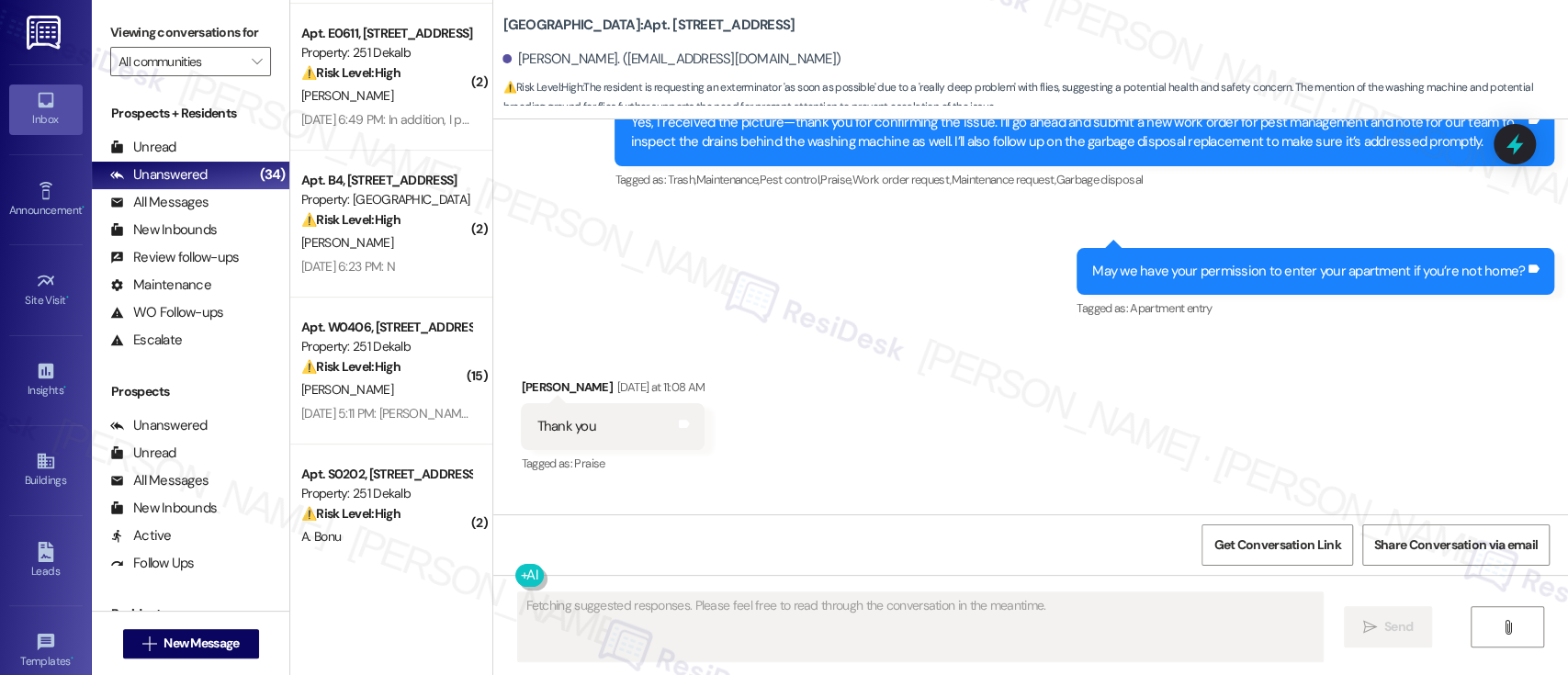
scroll to position [22503, 0]
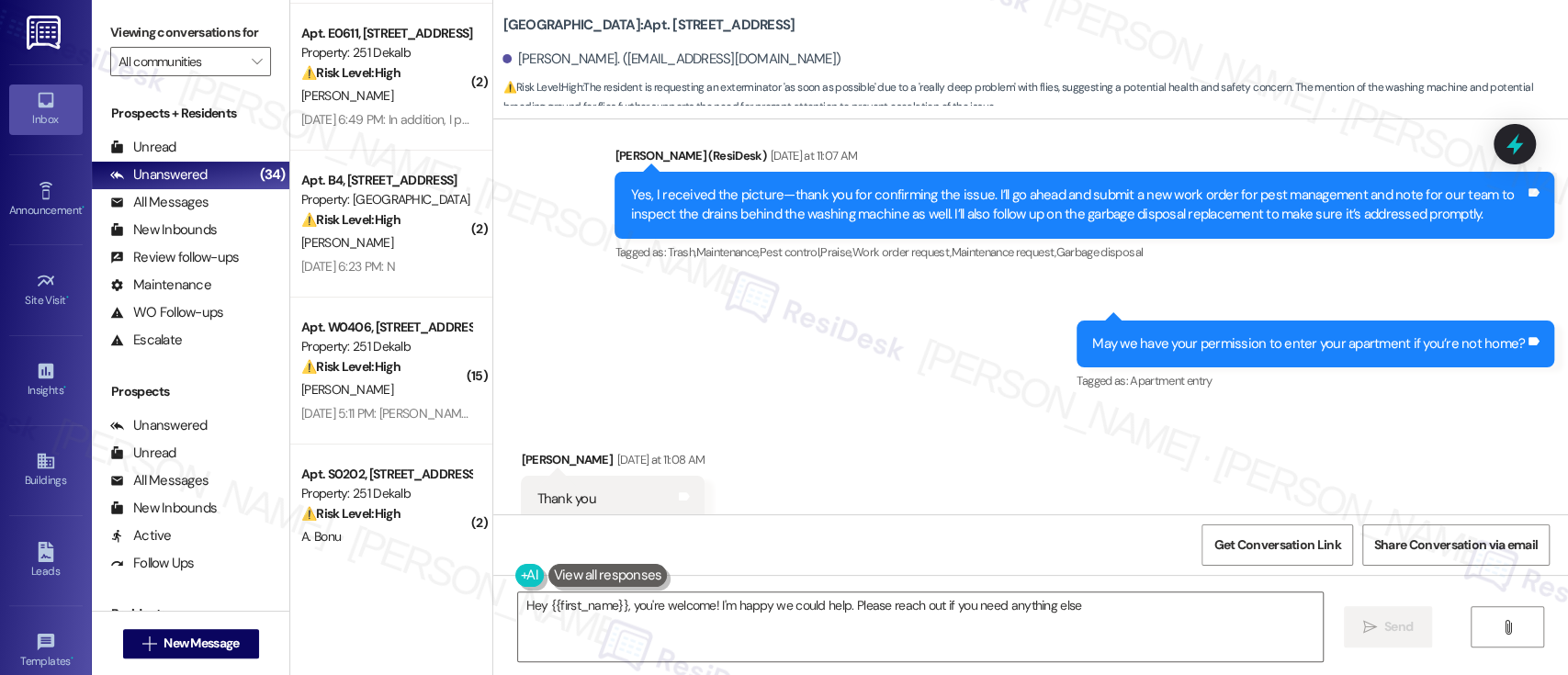
type textarea "Hey {{first_name}}, you're welcome! I'm happy we could help. Please reach out i…"
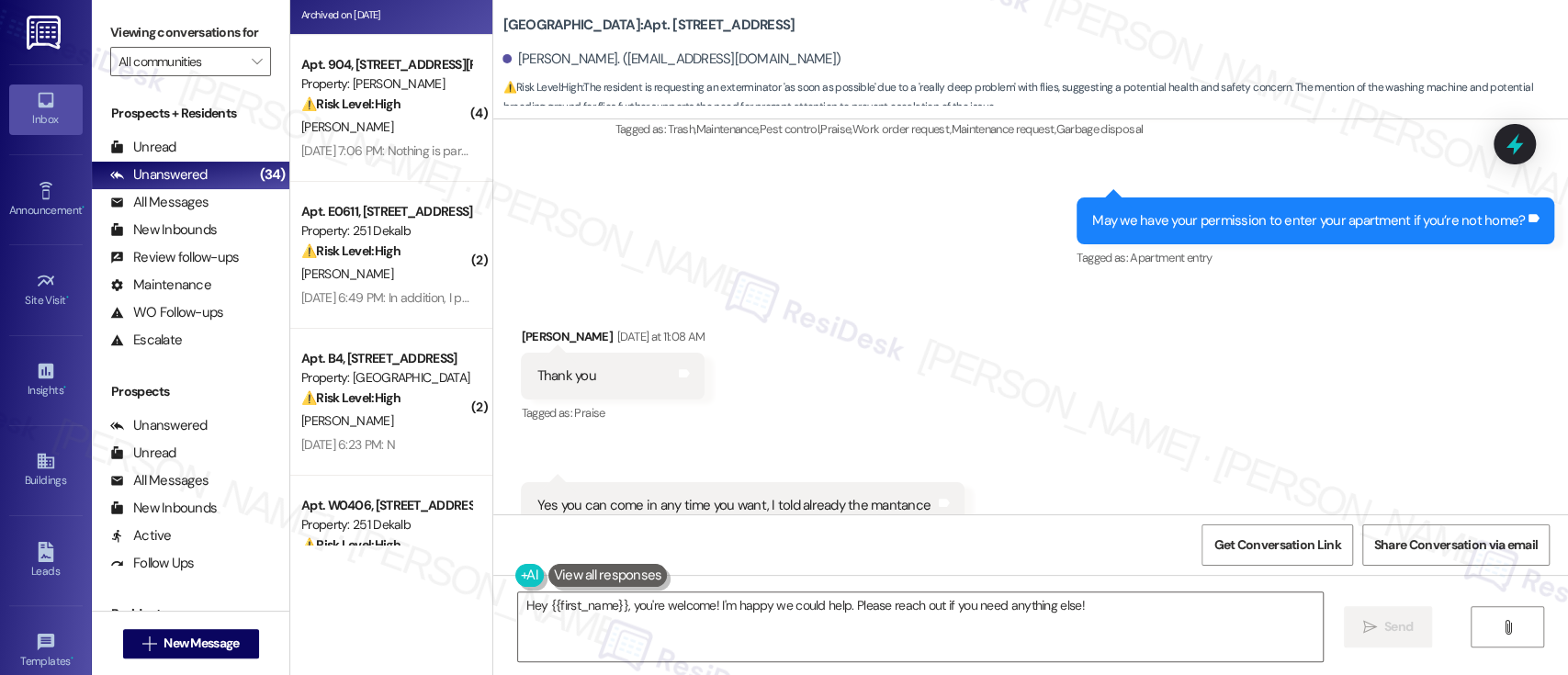
scroll to position [14, 0]
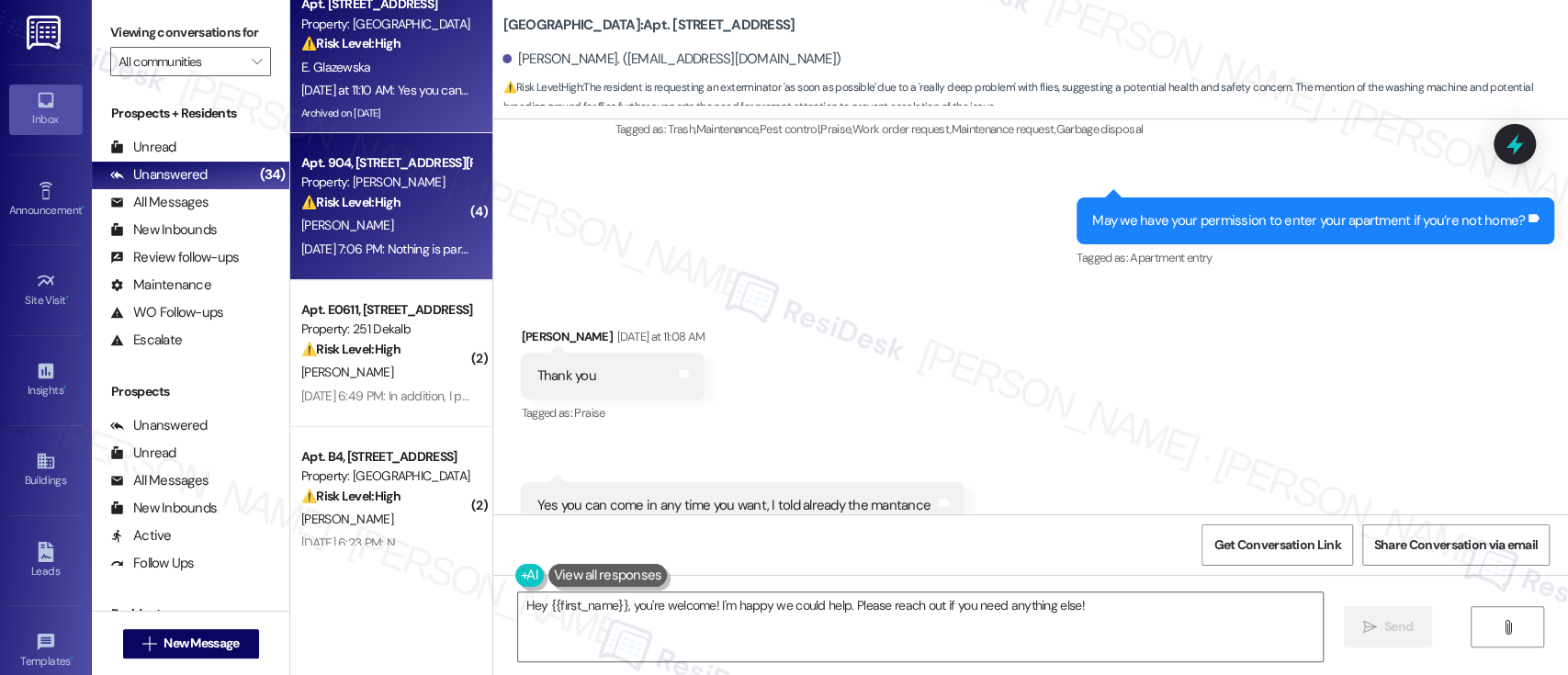
click at [415, 186] on div "Property: [PERSON_NAME]" at bounding box center [386, 183] width 170 height 20
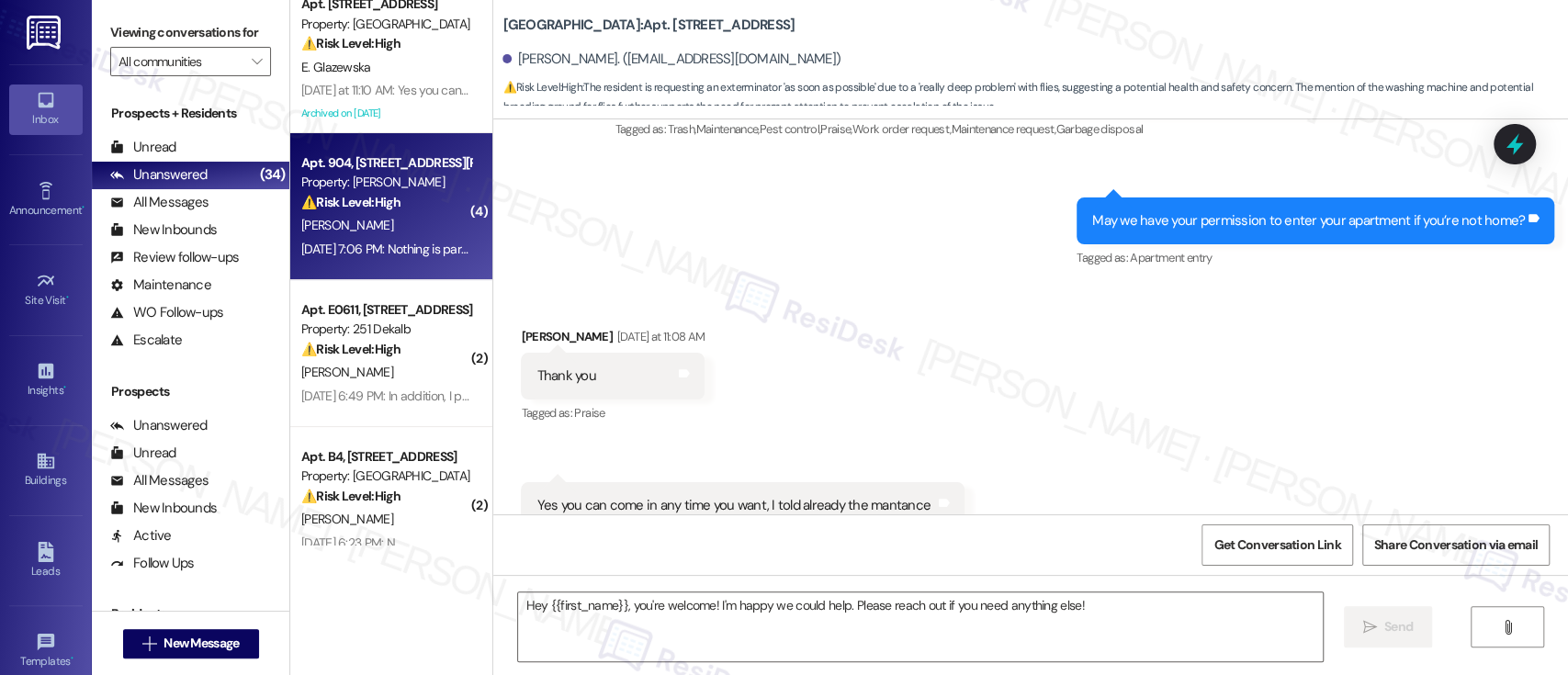
type textarea "Fetching suggested responses. Please feel free to read through the conversation…"
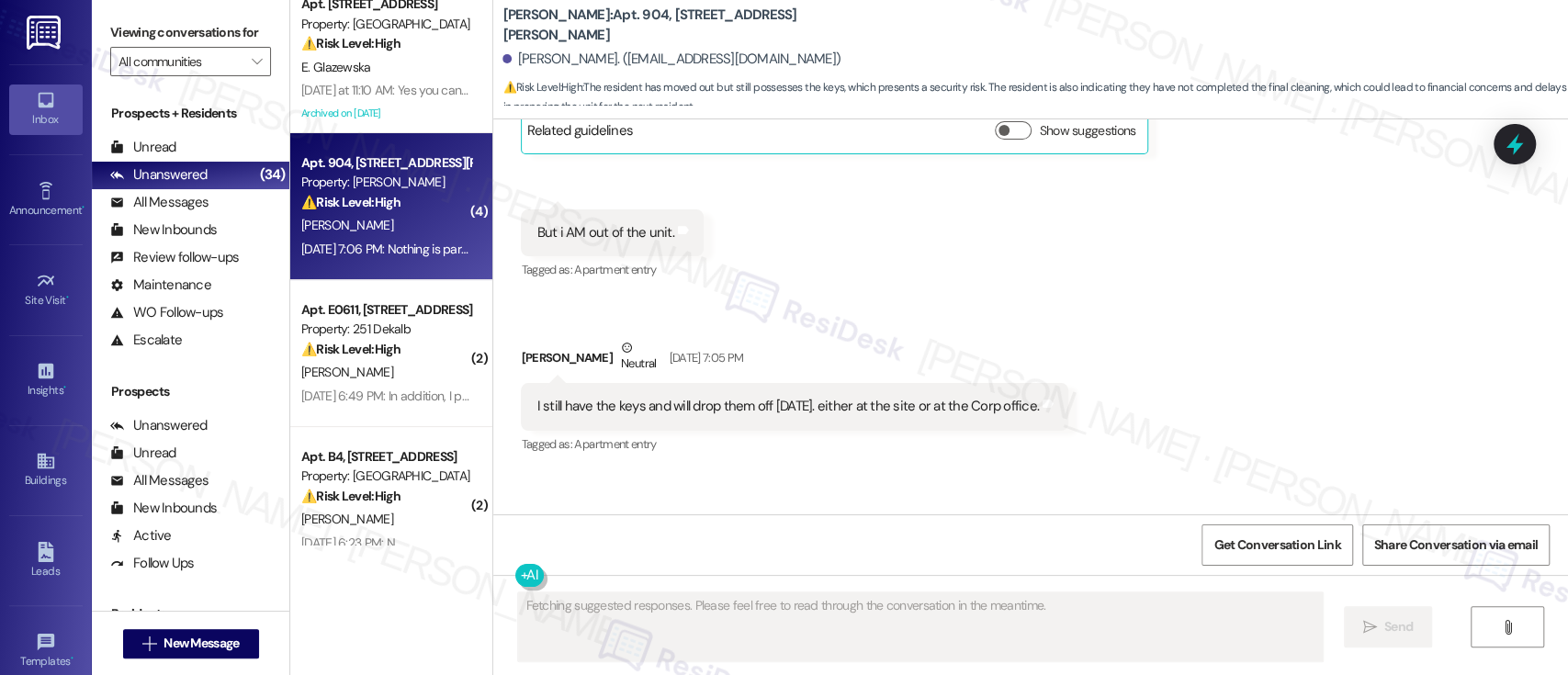
scroll to position [41544, 0]
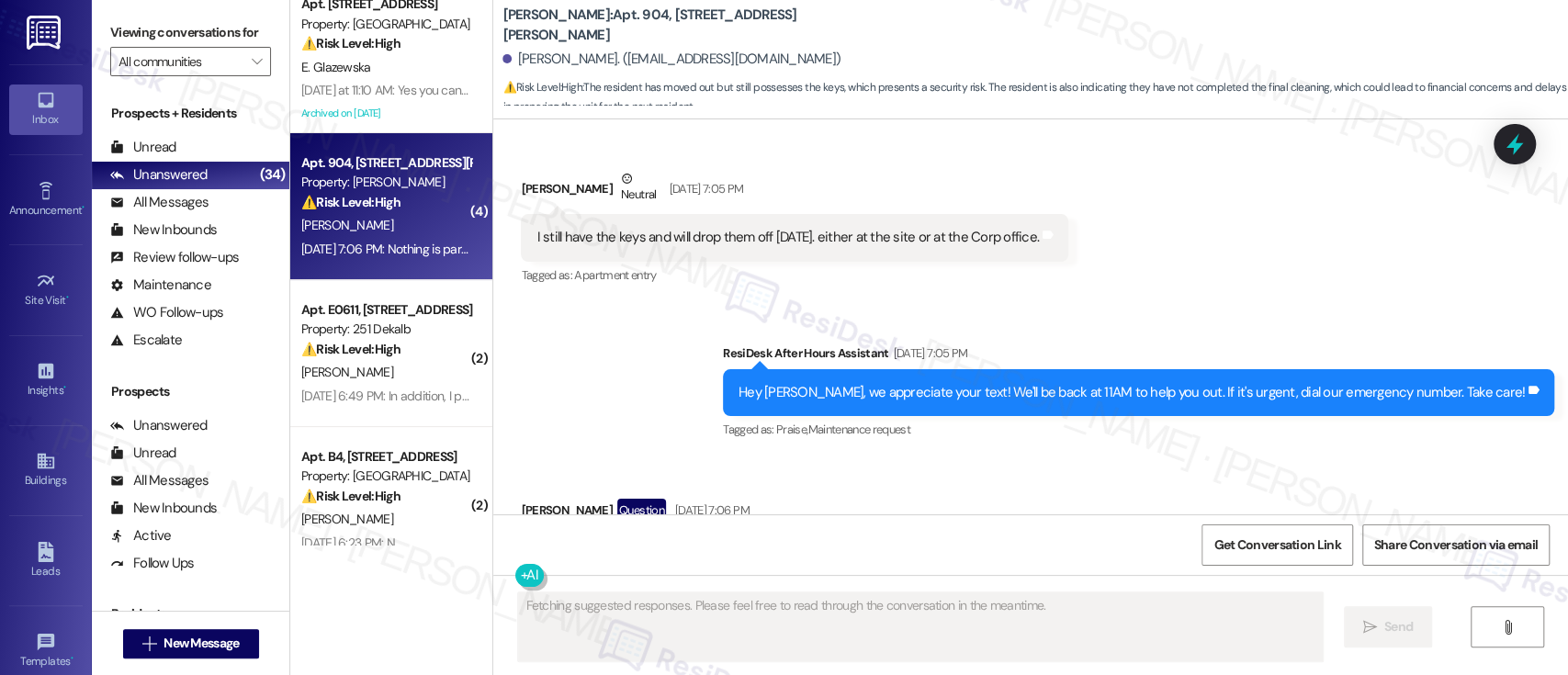
click at [1021, 622] on span "button" at bounding box center [1026, 627] width 11 height 11
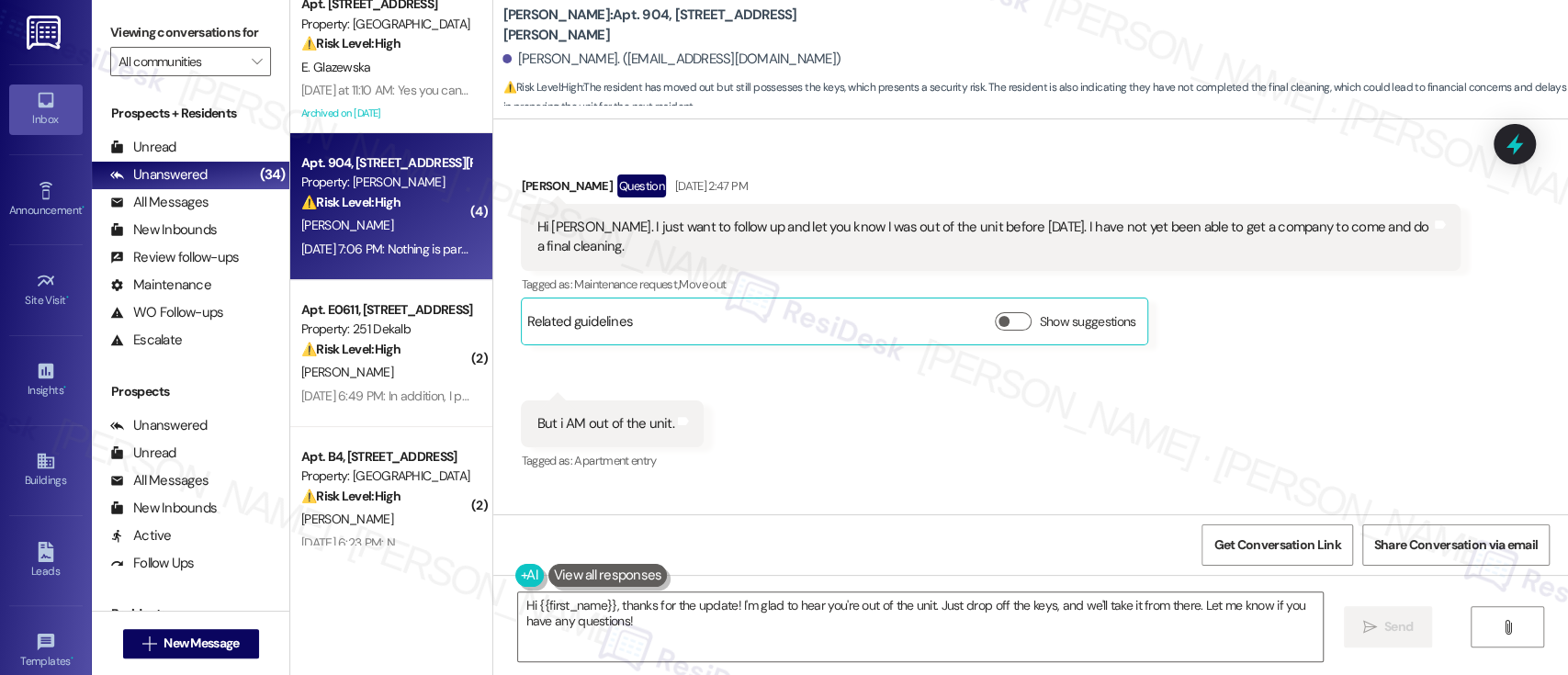
scroll to position [41274, 0]
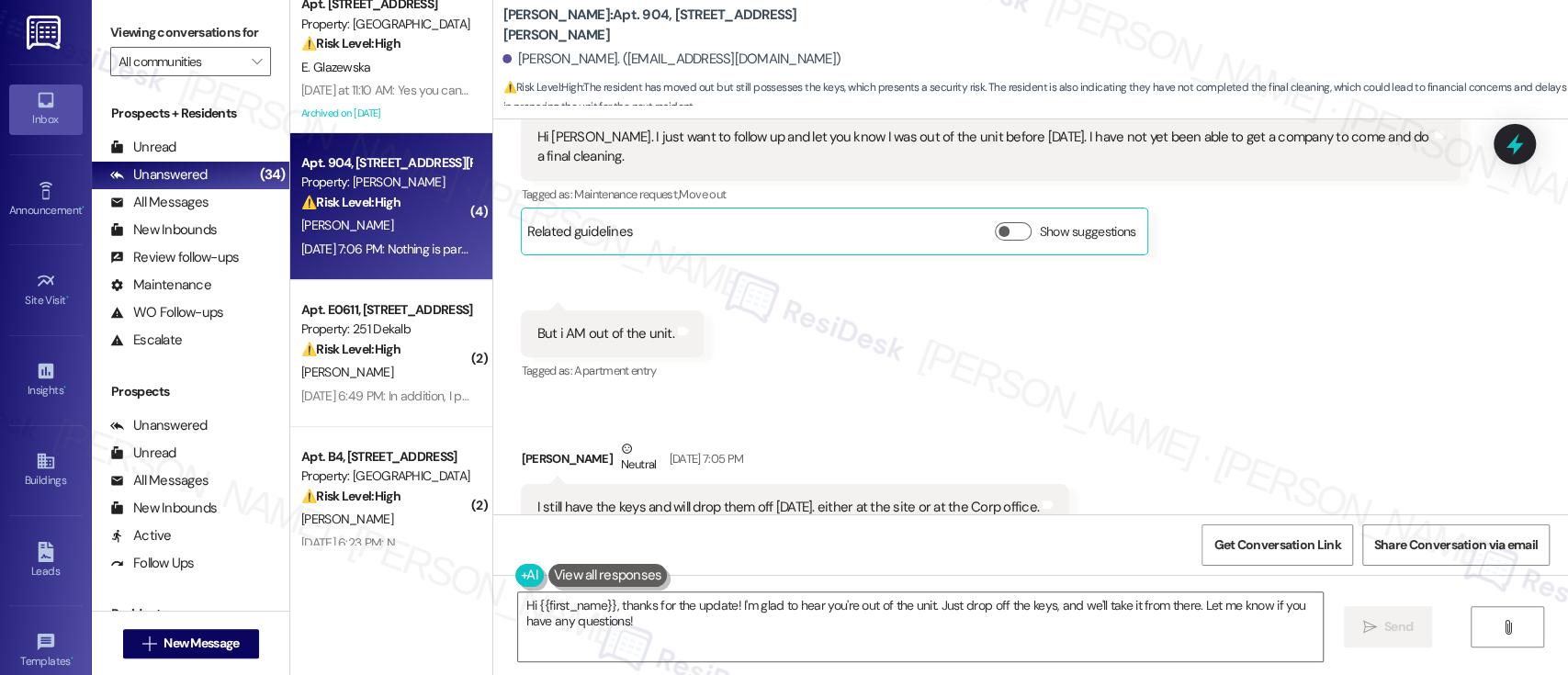
drag, startPoint x: 941, startPoint y: 404, endPoint x: 967, endPoint y: 397, distance: 26.9
drag, startPoint x: 999, startPoint y: 397, endPoint x: 1127, endPoint y: 405, distance: 128.2
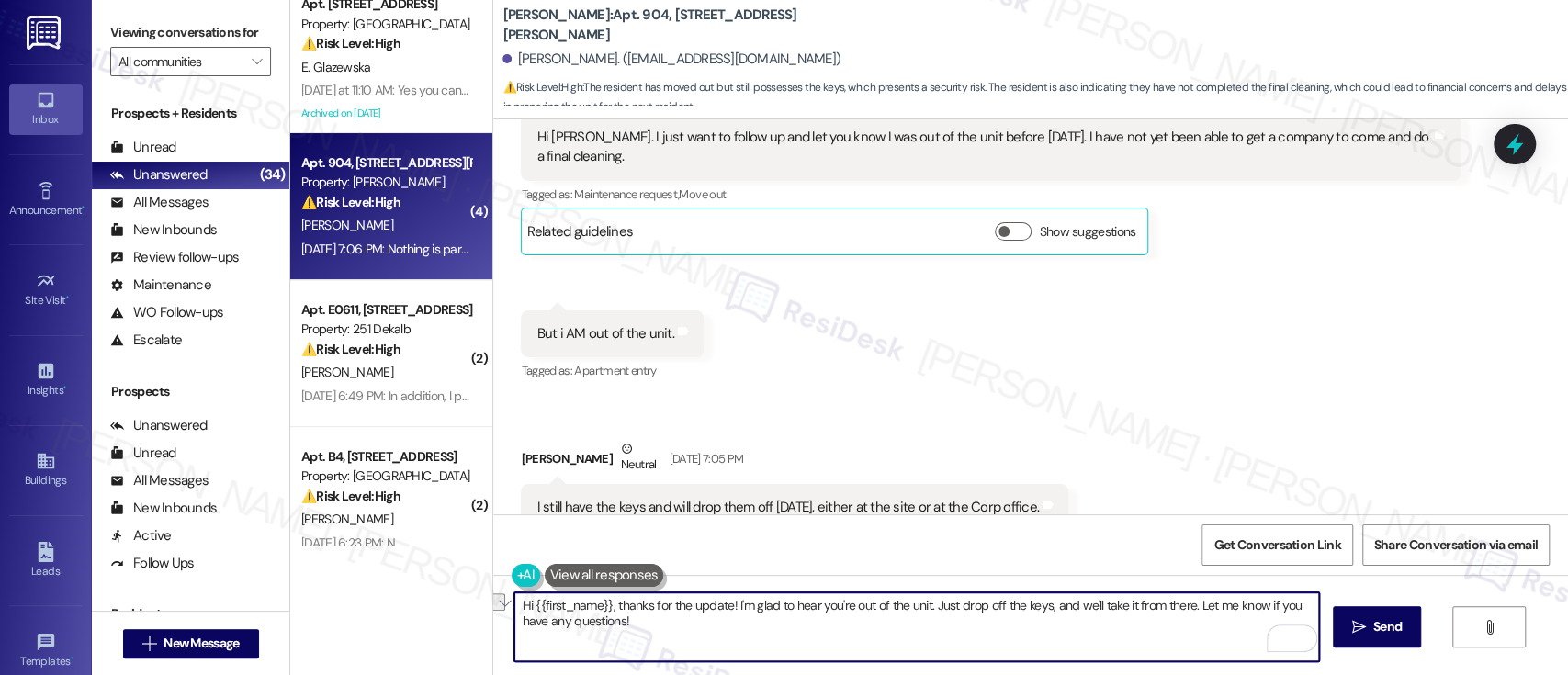
drag, startPoint x: 727, startPoint y: 600, endPoint x: 918, endPoint y: 603, distance: 191.0
click at [918, 603] on textarea "Hi {{first_name}}, thanks for the update! I'm glad to hear you're out of the un…" at bounding box center [917, 628] width 804 height 69
click at [1227, 609] on textarea "Hi {{first_name}}, thanks for the update! Just drop off the keys, and we'll tak…" at bounding box center [917, 628] width 804 height 69
type textarea "Hi {{first_name}}, thanks for the update! Were you able to drop off your keys y…"
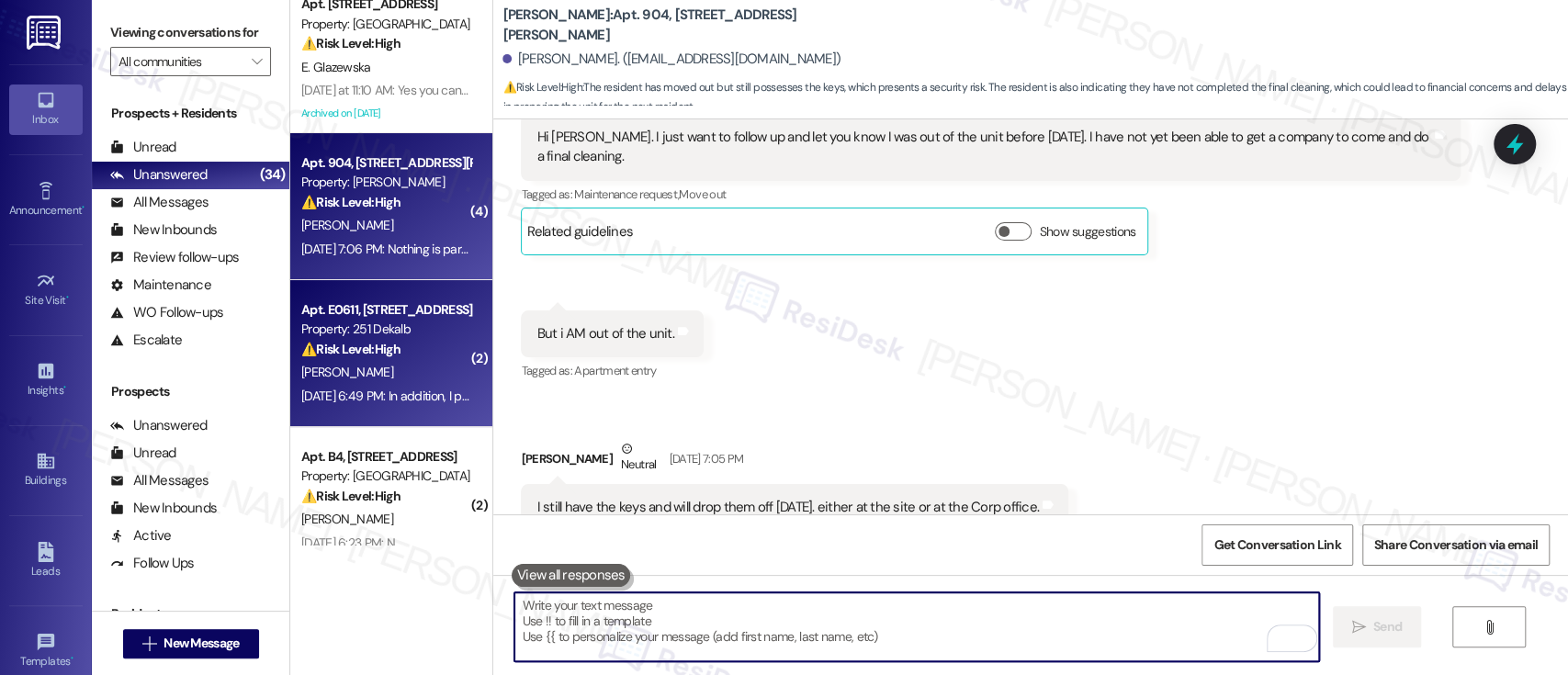
scroll to position [41273, 0]
click at [360, 343] on strong "⚠️ Risk Level: High" at bounding box center [351, 349] width 99 height 17
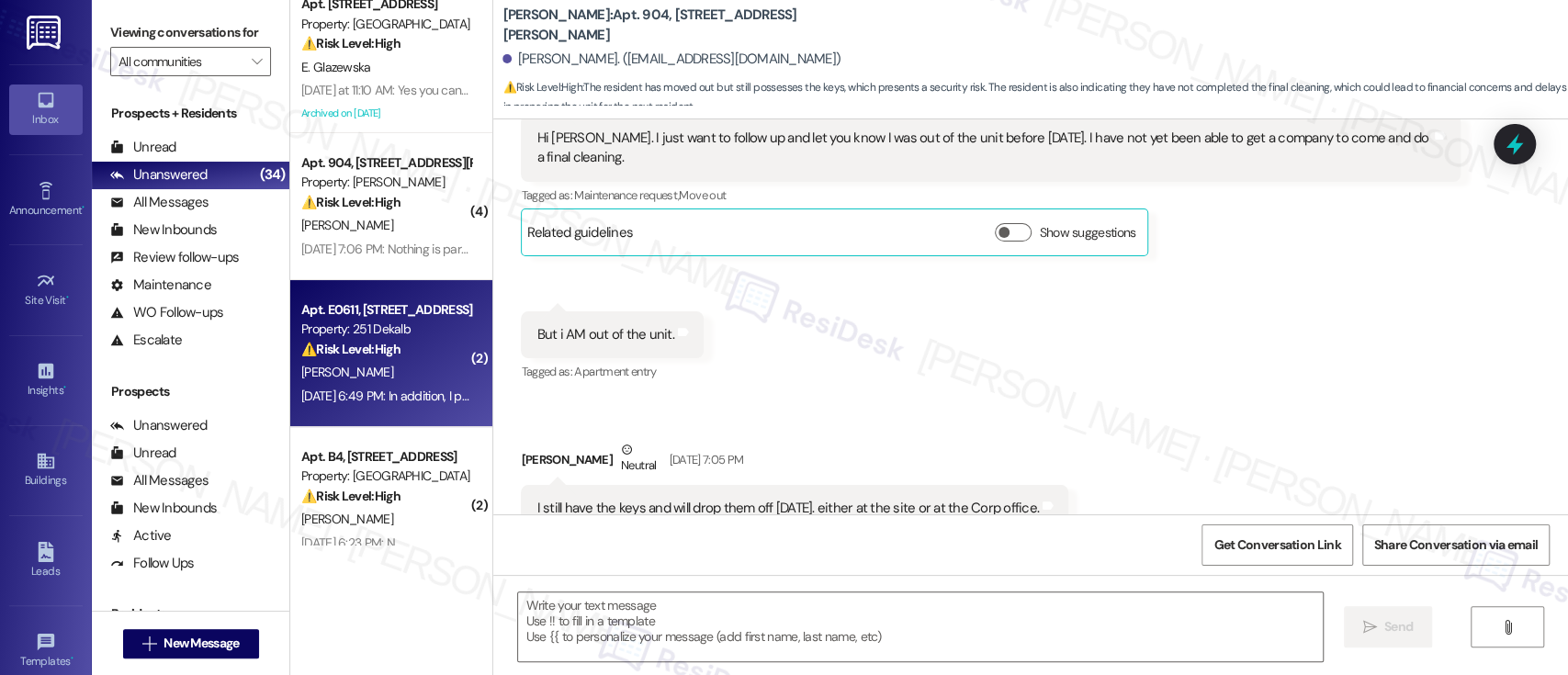
type textarea "Fetching suggested responses. Please feel free to read through the conversation…"
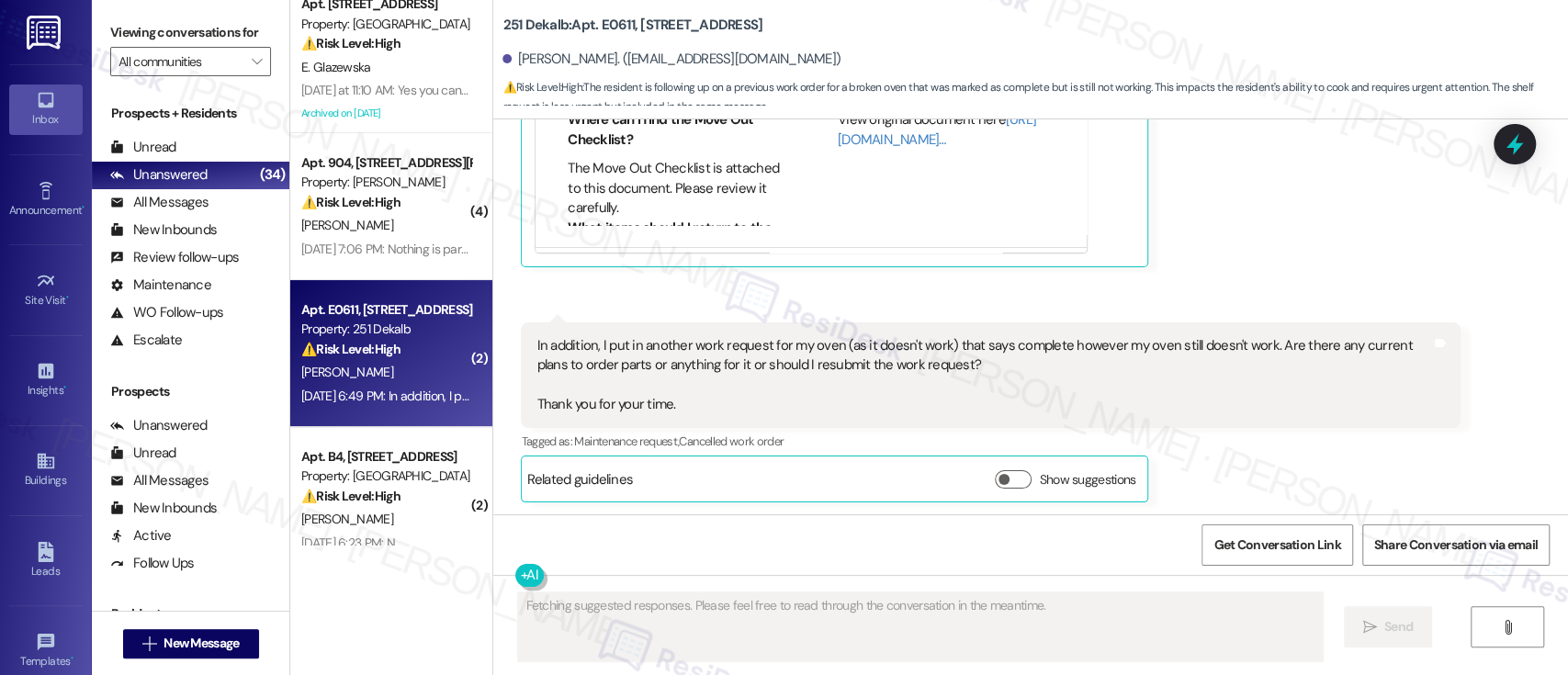
scroll to position [1625, 0]
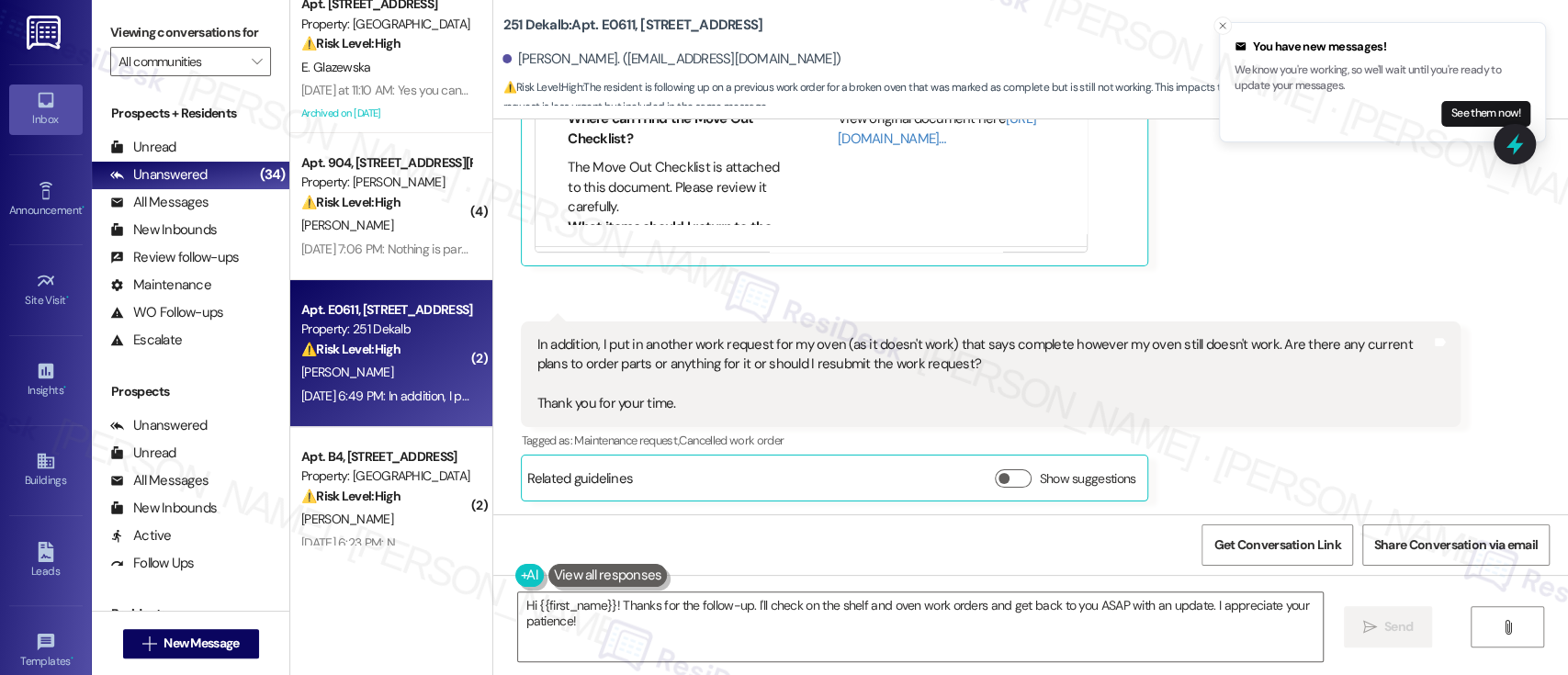
click at [1301, 276] on div "Received via SMS Tatianna Gary Question Sep 03, 2025 at 6:44 PM Hello again! I'…" at bounding box center [1031, 160] width 1075 height 713
click at [1222, 27] on icon "Close toast" at bounding box center [1222, 25] width 11 height 11
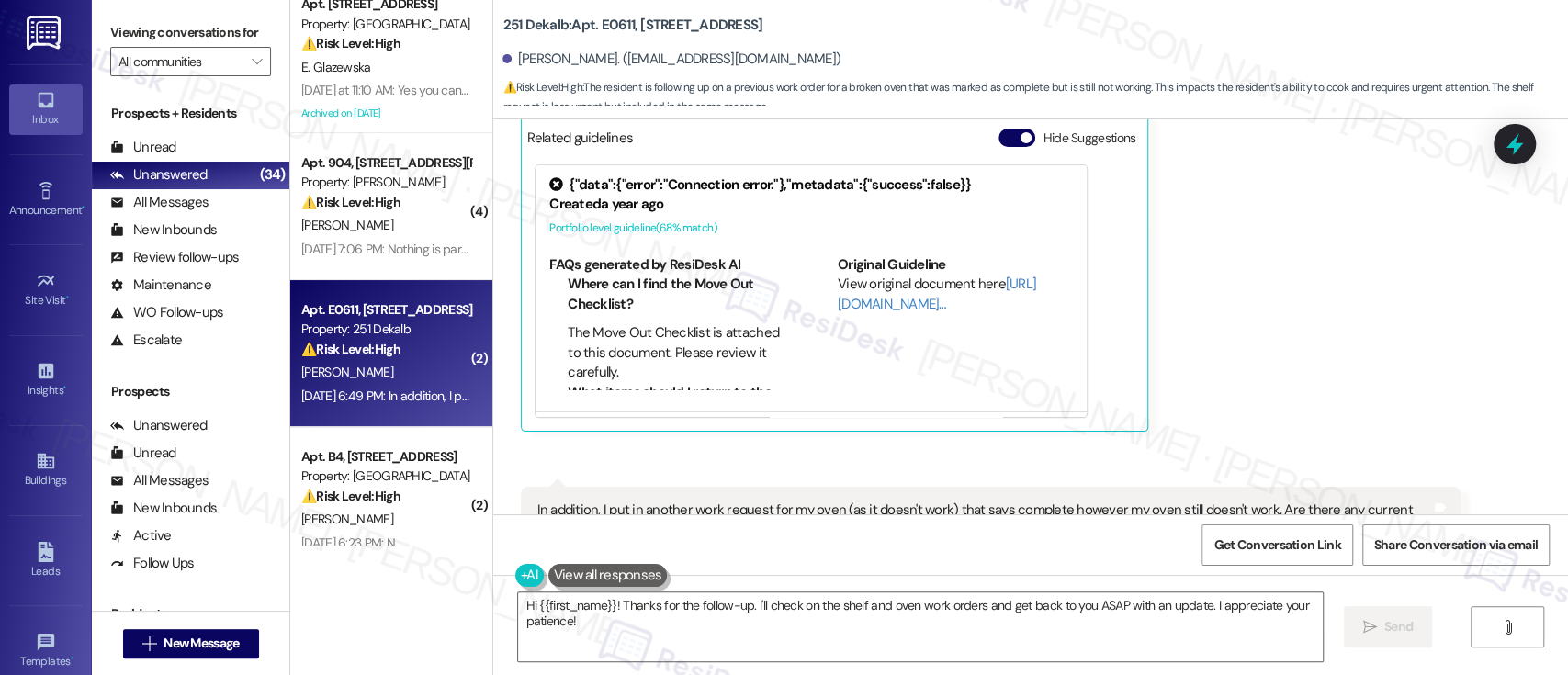
scroll to position [1329, 0]
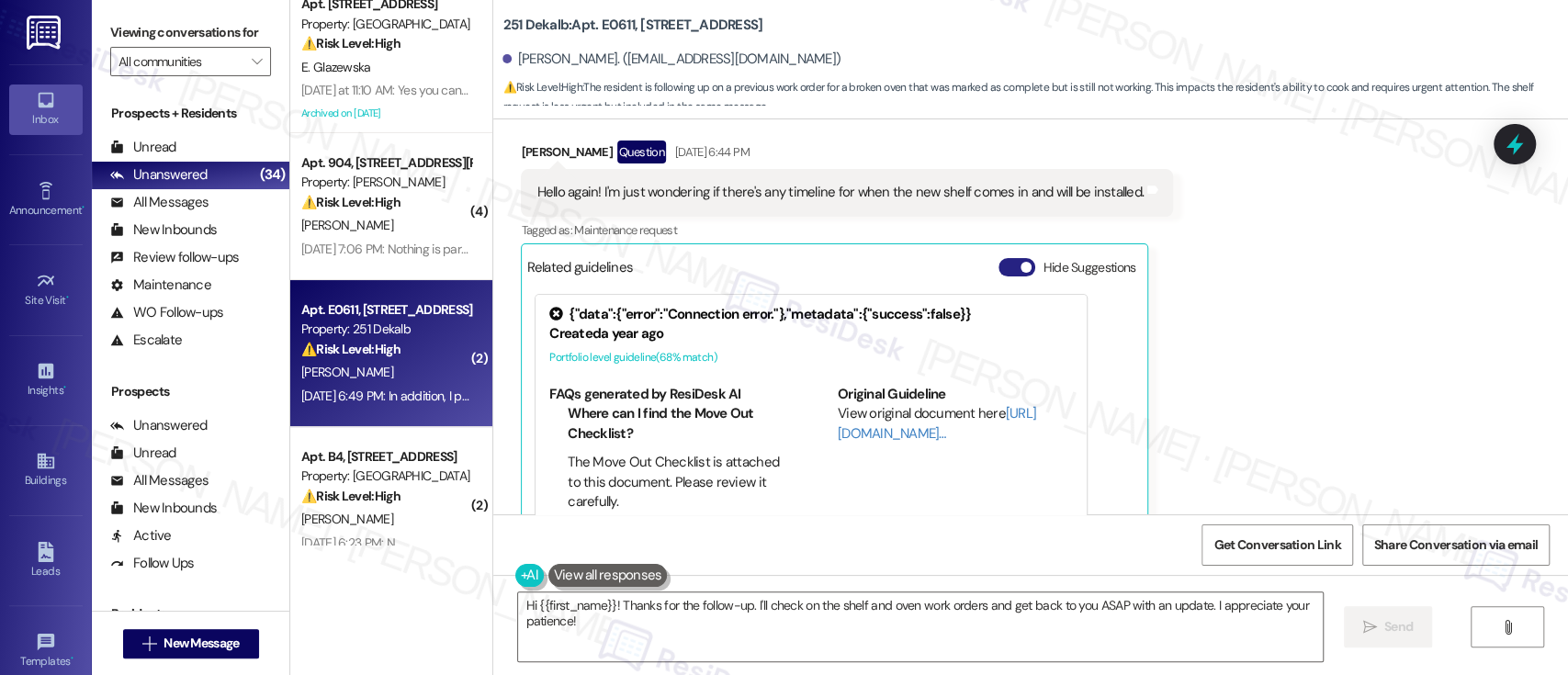
click at [1004, 268] on button "Hide Suggestions" at bounding box center [1017, 267] width 37 height 19
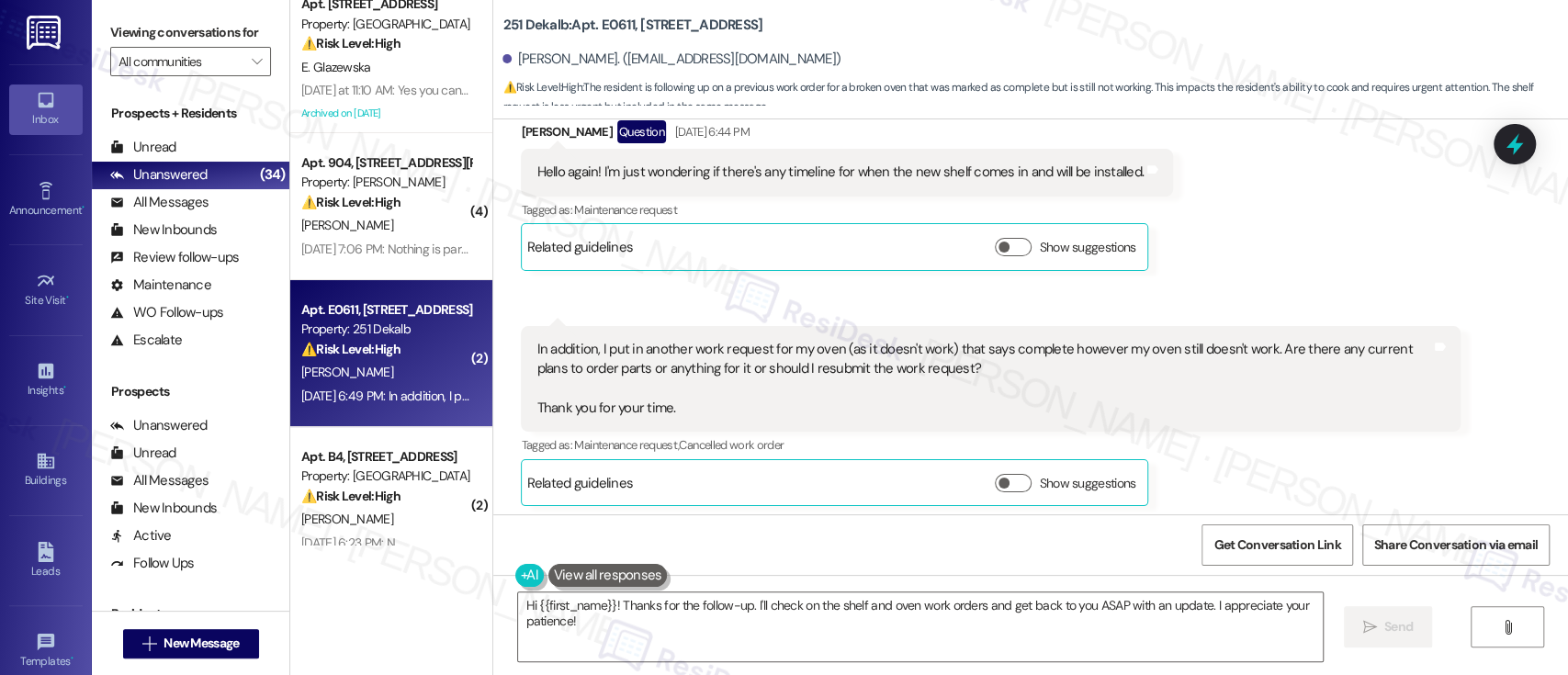
scroll to position [1355, 0]
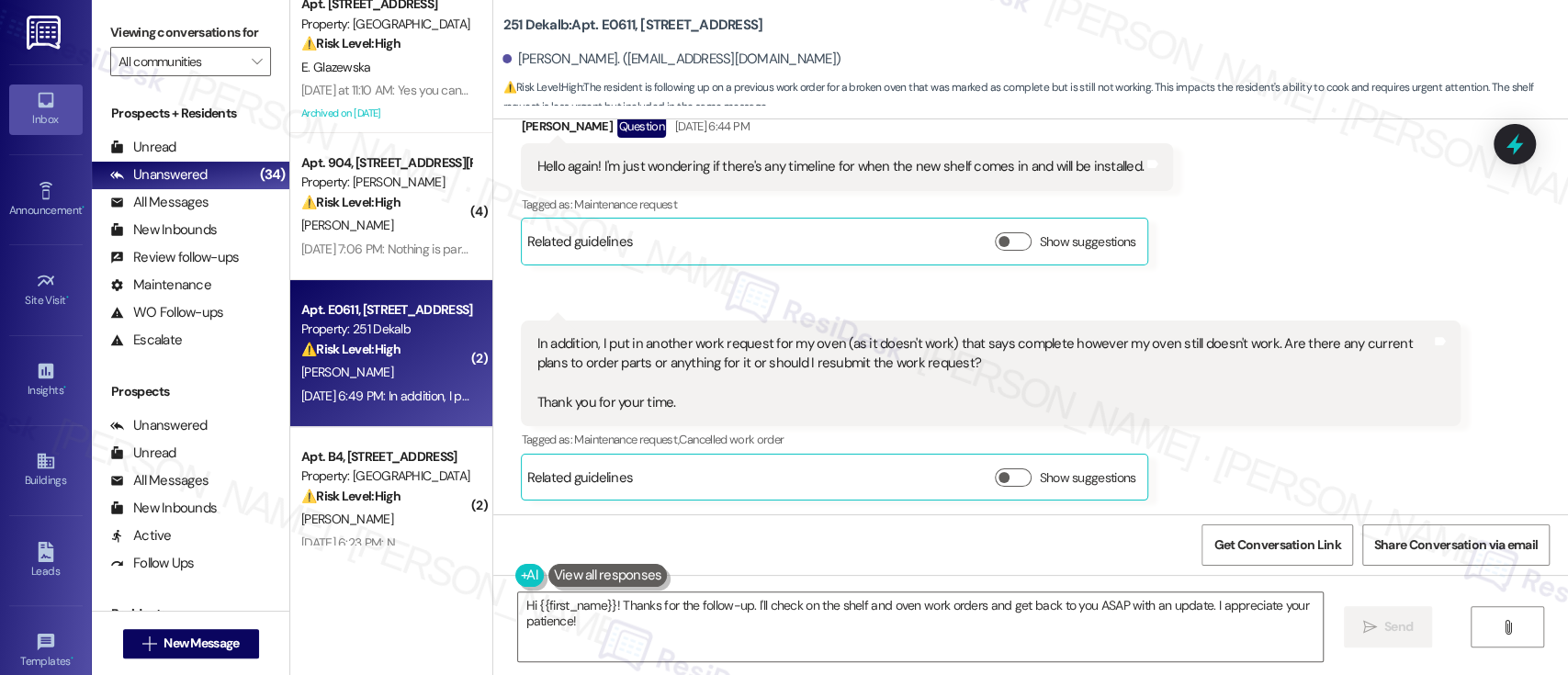
click at [1279, 242] on div "Received via SMS Tatianna Gary Question Sep 03, 2025 at 6:44 PM Hello again! I'…" at bounding box center [1031, 294] width 1075 height 442
click at [596, 14] on div "251 Dekalb: Apt. E0611, 251 W Dekalb Pike Tatianna Gary. (tatigary1254@gmail.co…" at bounding box center [1035, 55] width 1066 height 101
click at [596, 14] on div "251 Dekalb: Apt. E0611, 251 W Dekalb Pike" at bounding box center [687, 25] width 368 height 23
copy b "E0611"
click at [806, 607] on textarea "Hi {{first_name}}! Thanks for the follow-up. I'll check on the shelf and oven w…" at bounding box center [920, 628] width 804 height 69
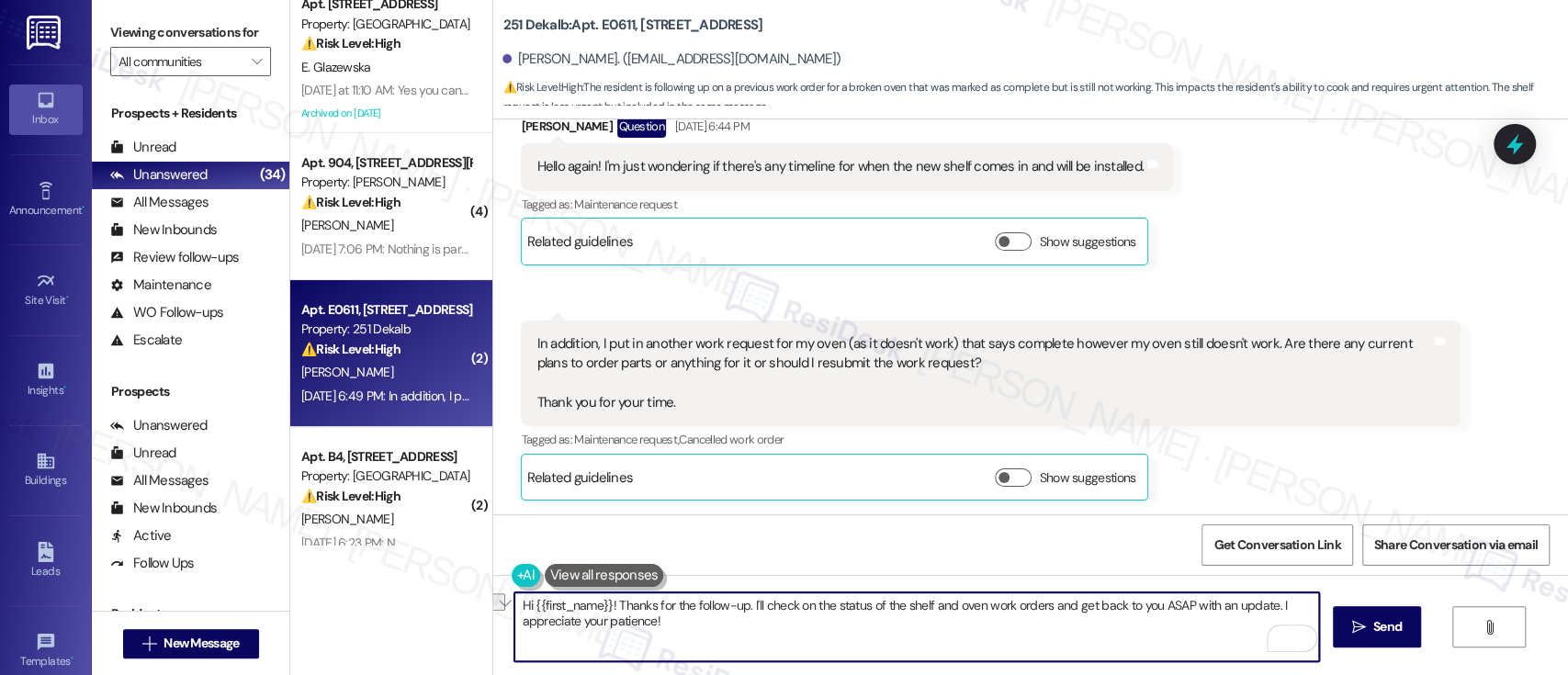
drag, startPoint x: 974, startPoint y: 603, endPoint x: 1035, endPoint y: 608, distance: 61.2
click at [1035, 608] on textarea "Hi {{first_name}}! Thanks for the follow-up. I'll check on the status of the sh…" at bounding box center [917, 628] width 804 height 69
type textarea "Hi {{first_name}}! Thanks for the follow-up. I'll check on the status of the sh…"
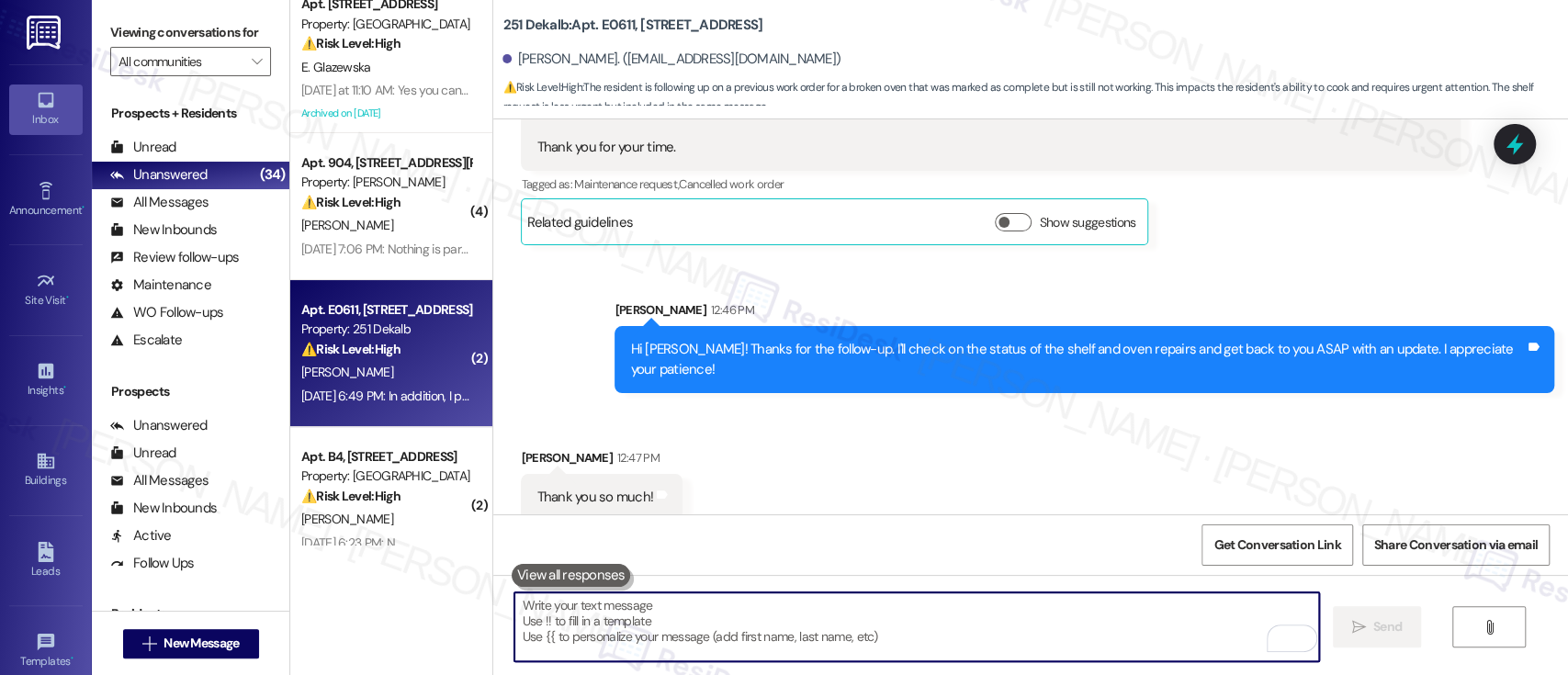
scroll to position [1612, 0]
click at [1118, 633] on textarea "To enrich screen reader interactions, please activate Accessibility in Grammarl…" at bounding box center [917, 628] width 804 height 69
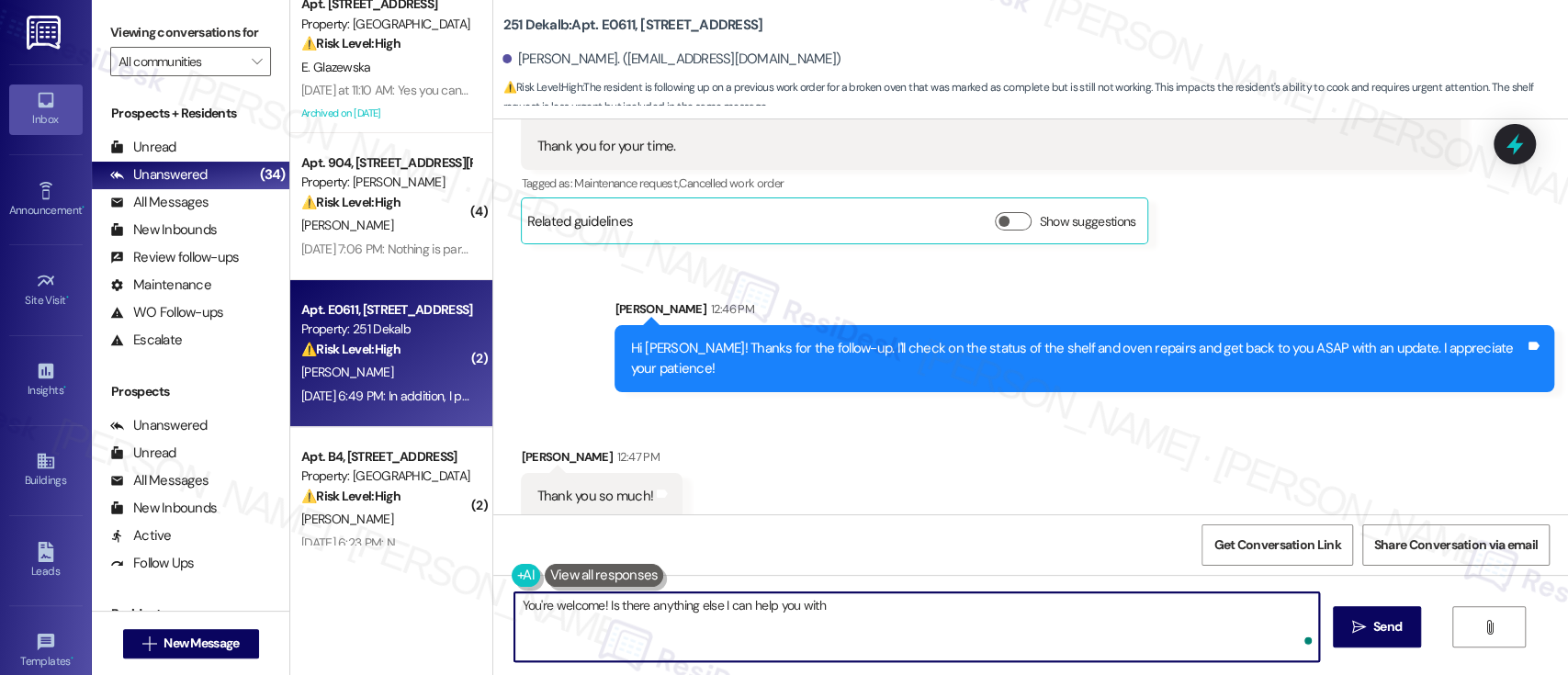
type textarea "You're welcome! Is there anything else I can help you with?"
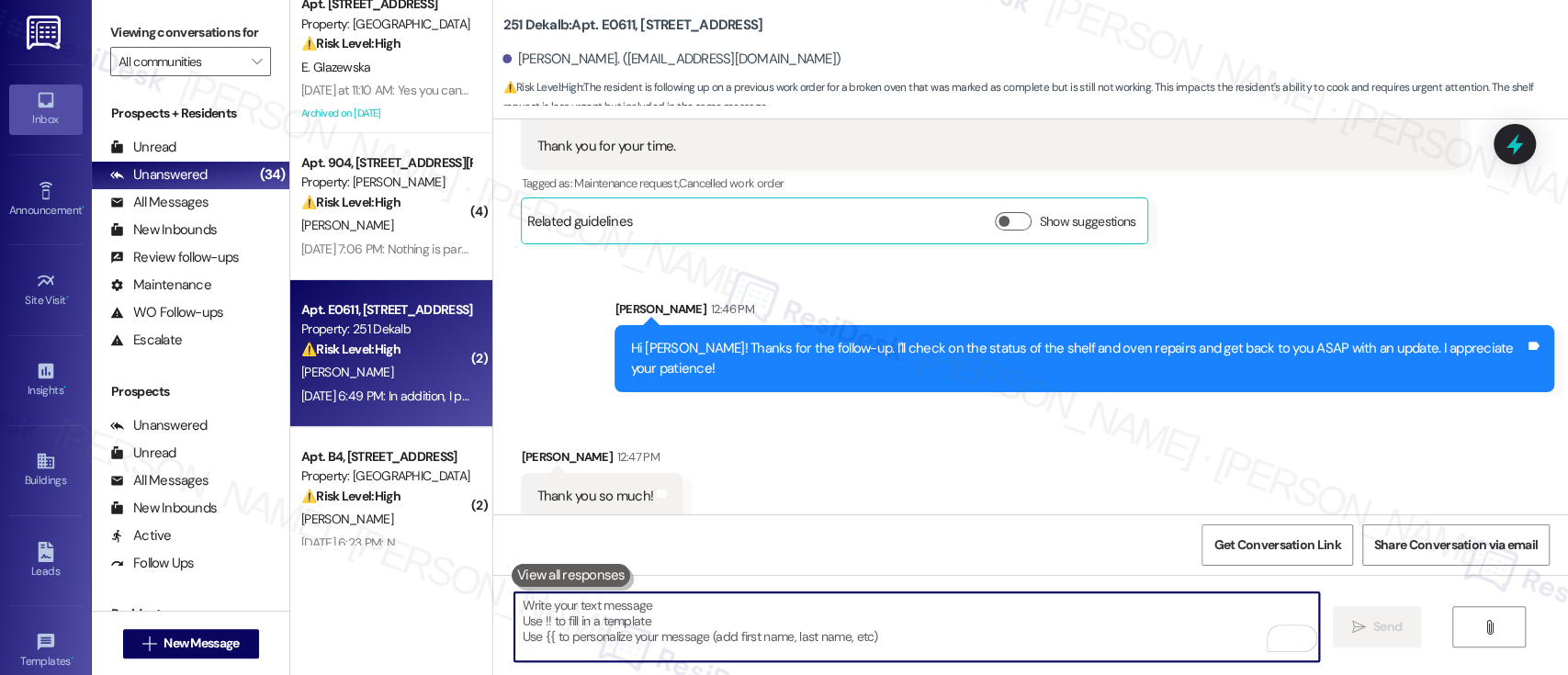
scroll to position [1611, 0]
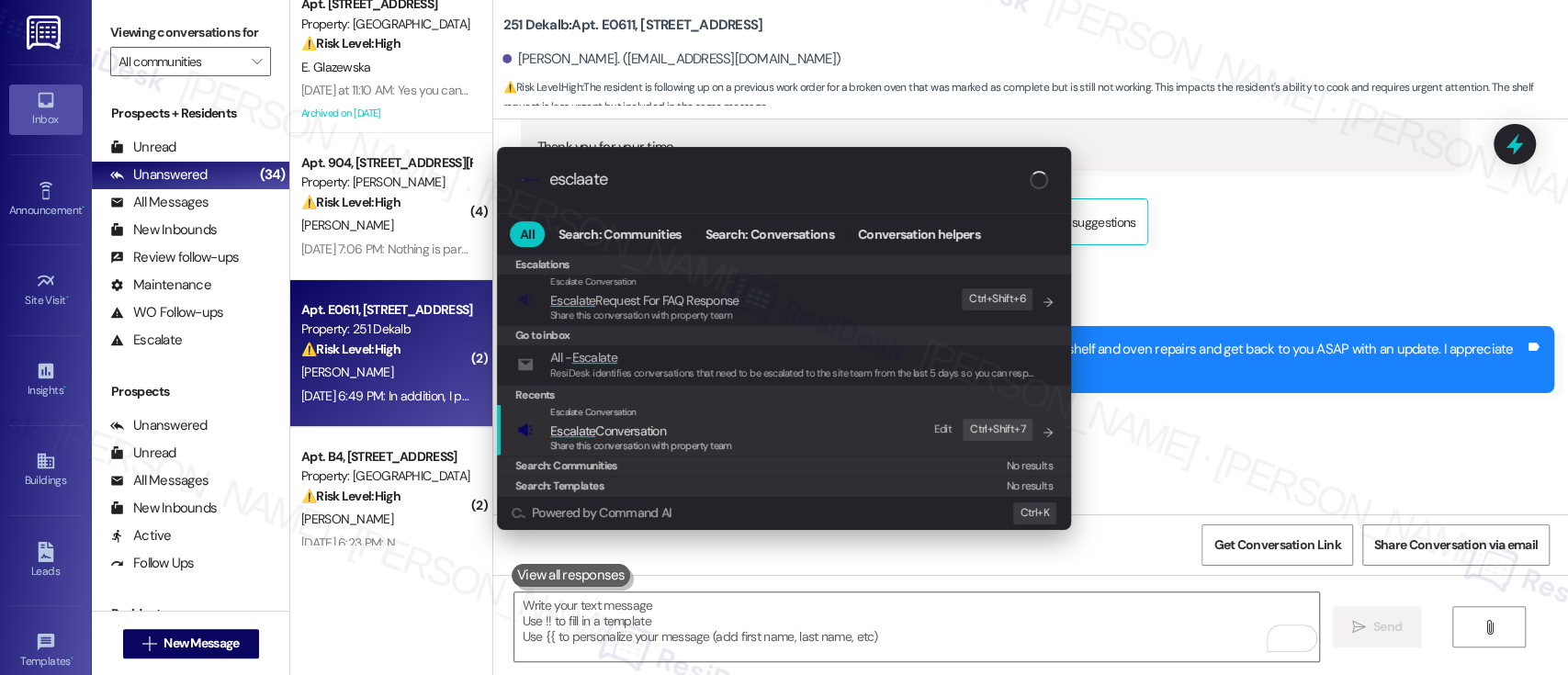
type input "esclaate"
click at [721, 421] on span "Escalate Conversation" at bounding box center [641, 431] width 182 height 20
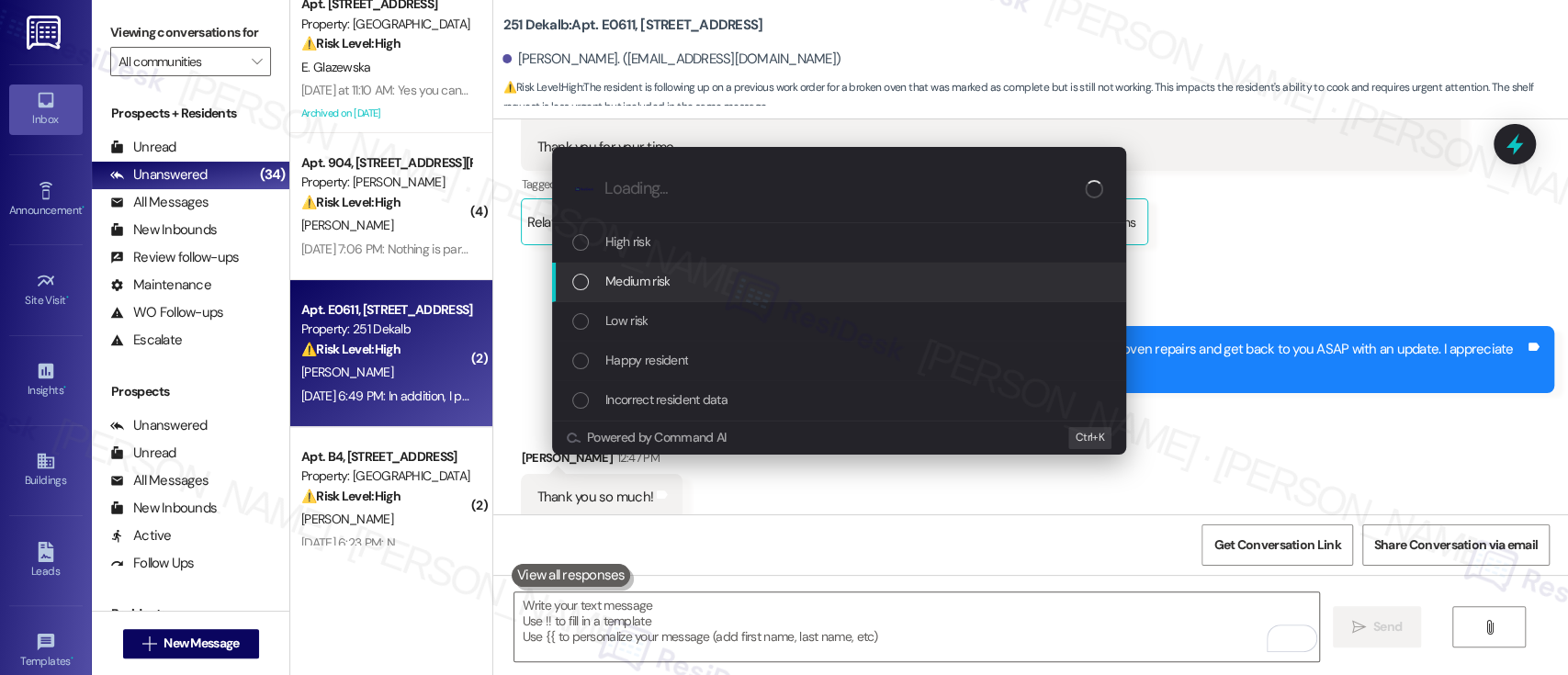
click at [633, 282] on span "Medium risk" at bounding box center [637, 281] width 64 height 20
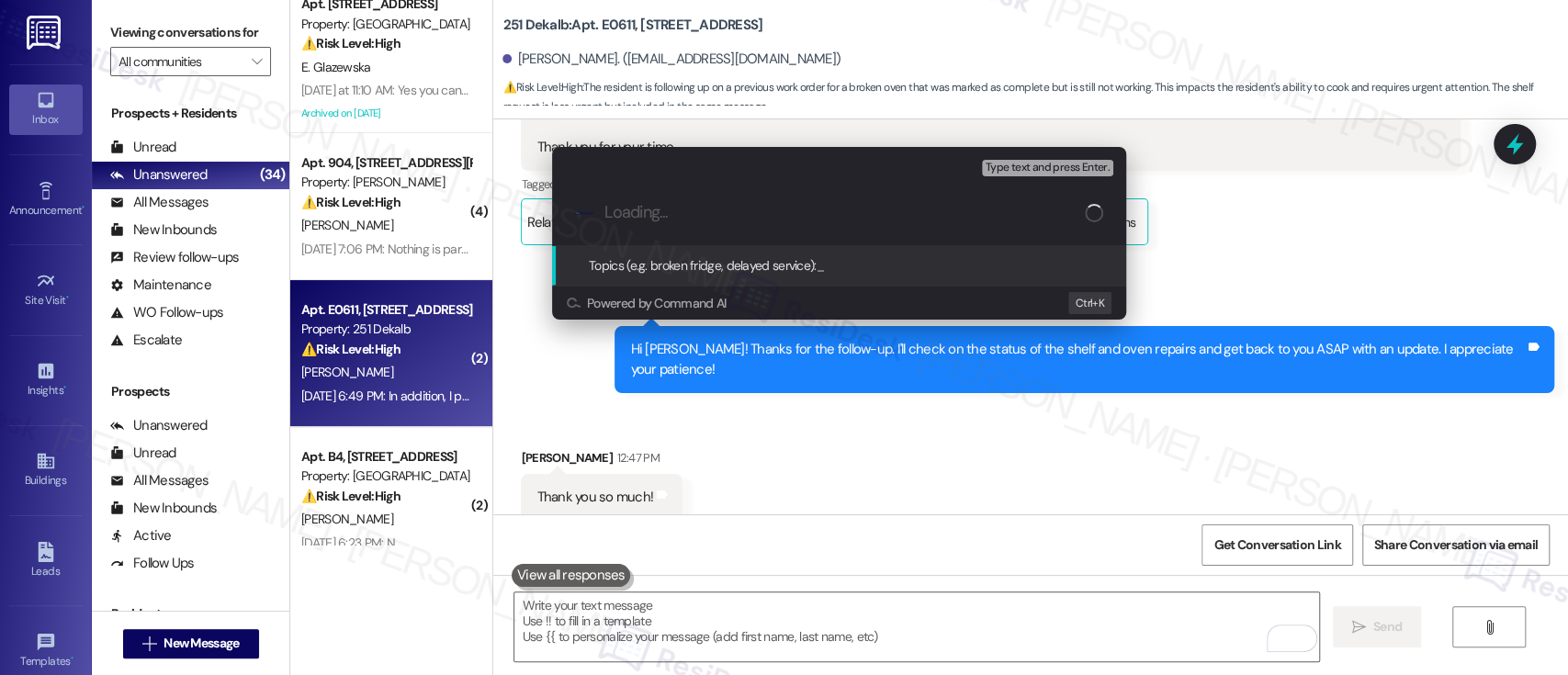
paste input "E0611"
type input "E0611"
click at [773, 211] on input "Follow Up On Oven And Shel" at bounding box center [847, 212] width 484 height 20
type input "Follow Up On Oven And Bathroom Shelves Repair"
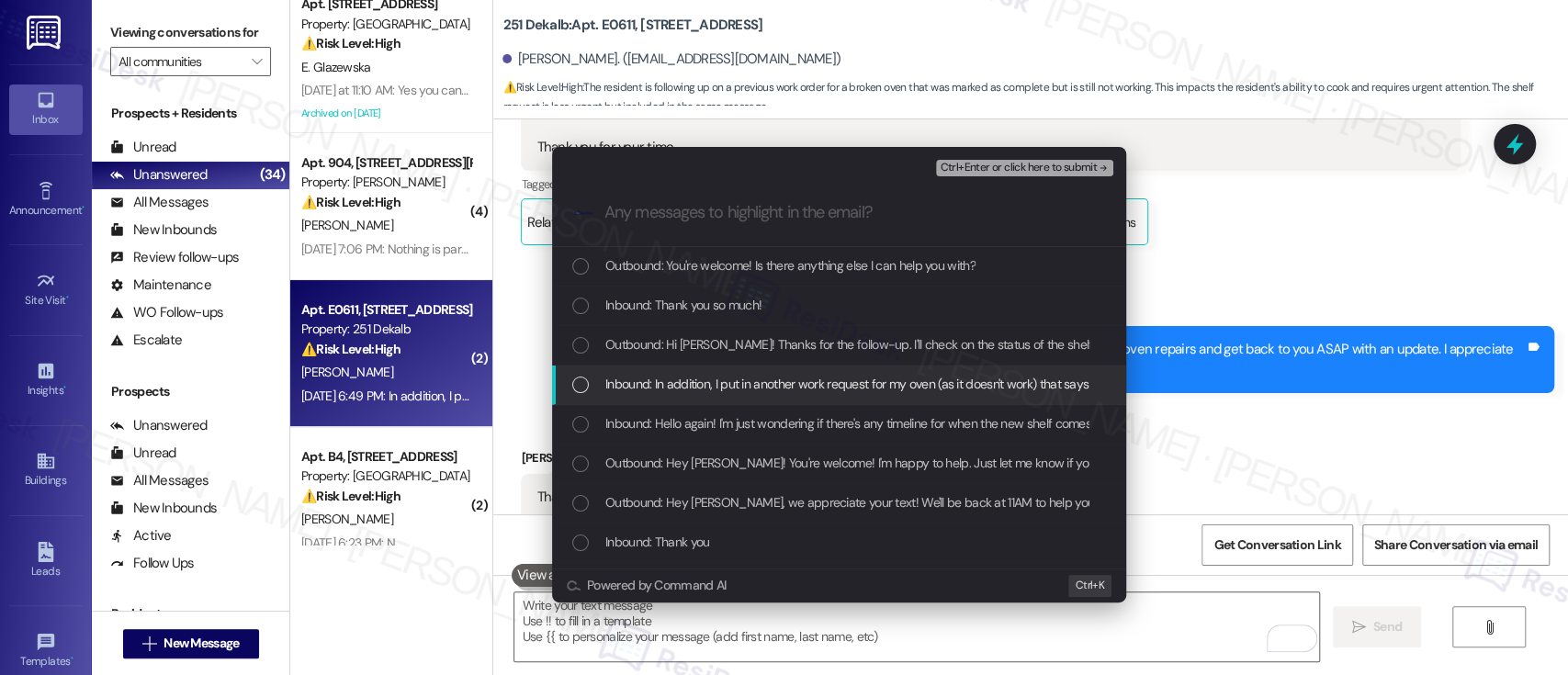
click at [637, 393] on span "Inbound: In addition, I put in another work request for my oven (as it doesn't …" at bounding box center [1295, 383] width 1380 height 20
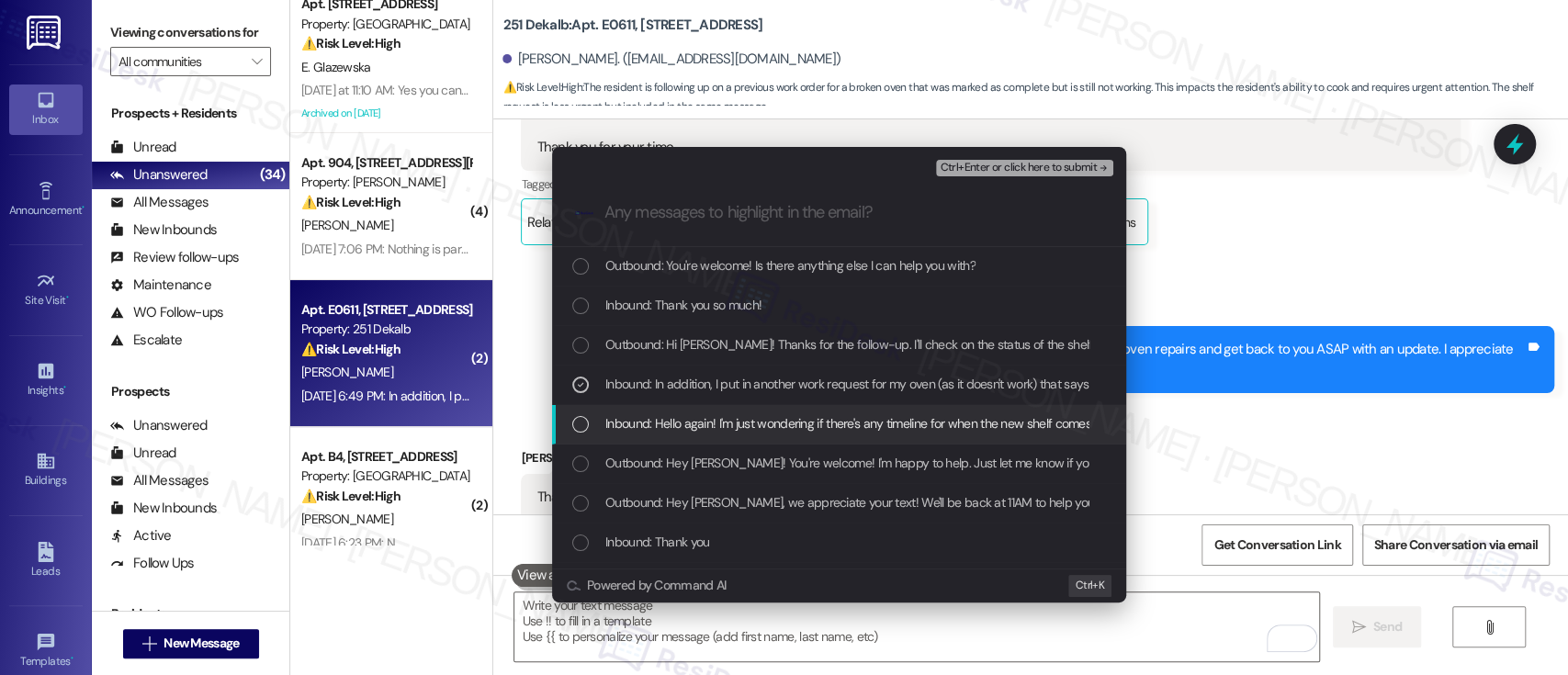
click at [639, 417] on span "Inbound: Hello again! I'm just wondering if there's any timeline for when the n…" at bounding box center [909, 423] width 608 height 20
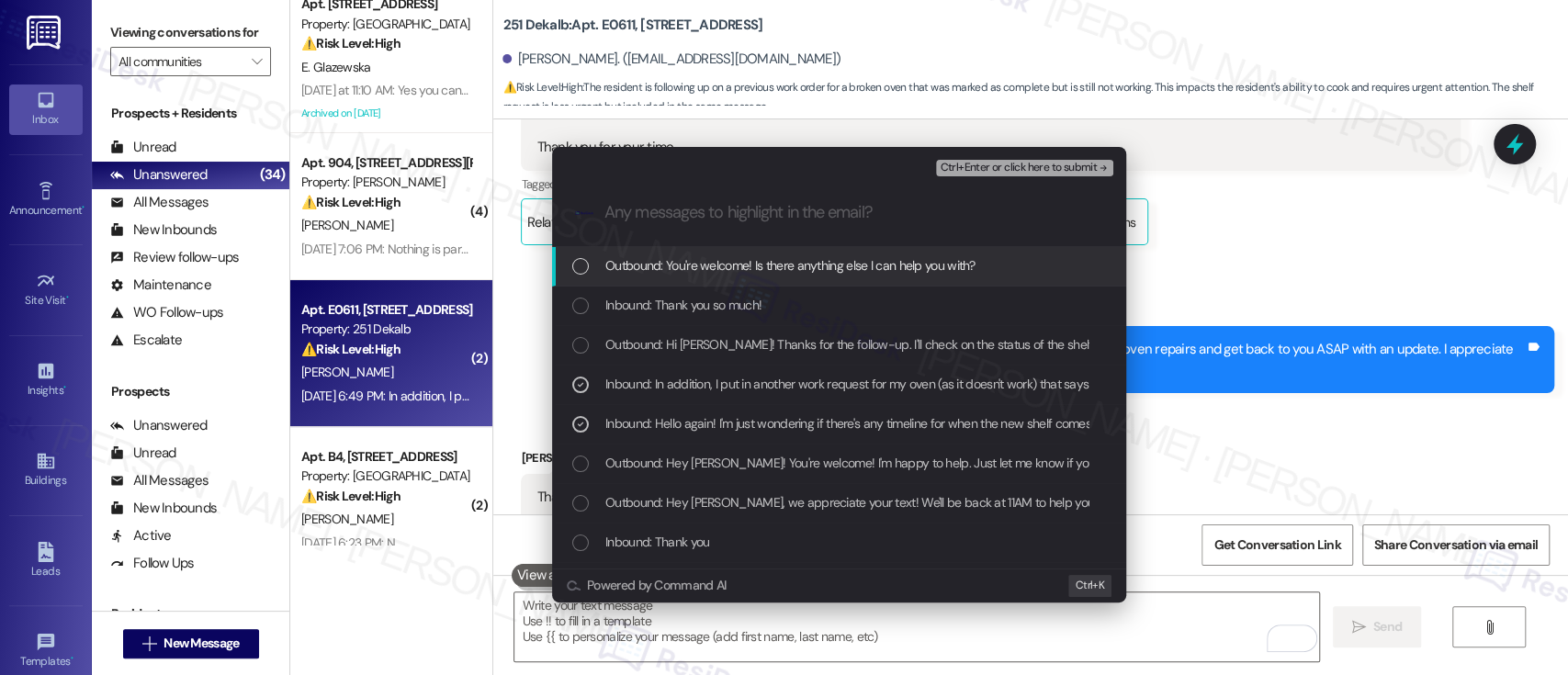
click at [1038, 163] on span "Ctrl+Enter or click here to submit" at bounding box center [1018, 168] width 157 height 13
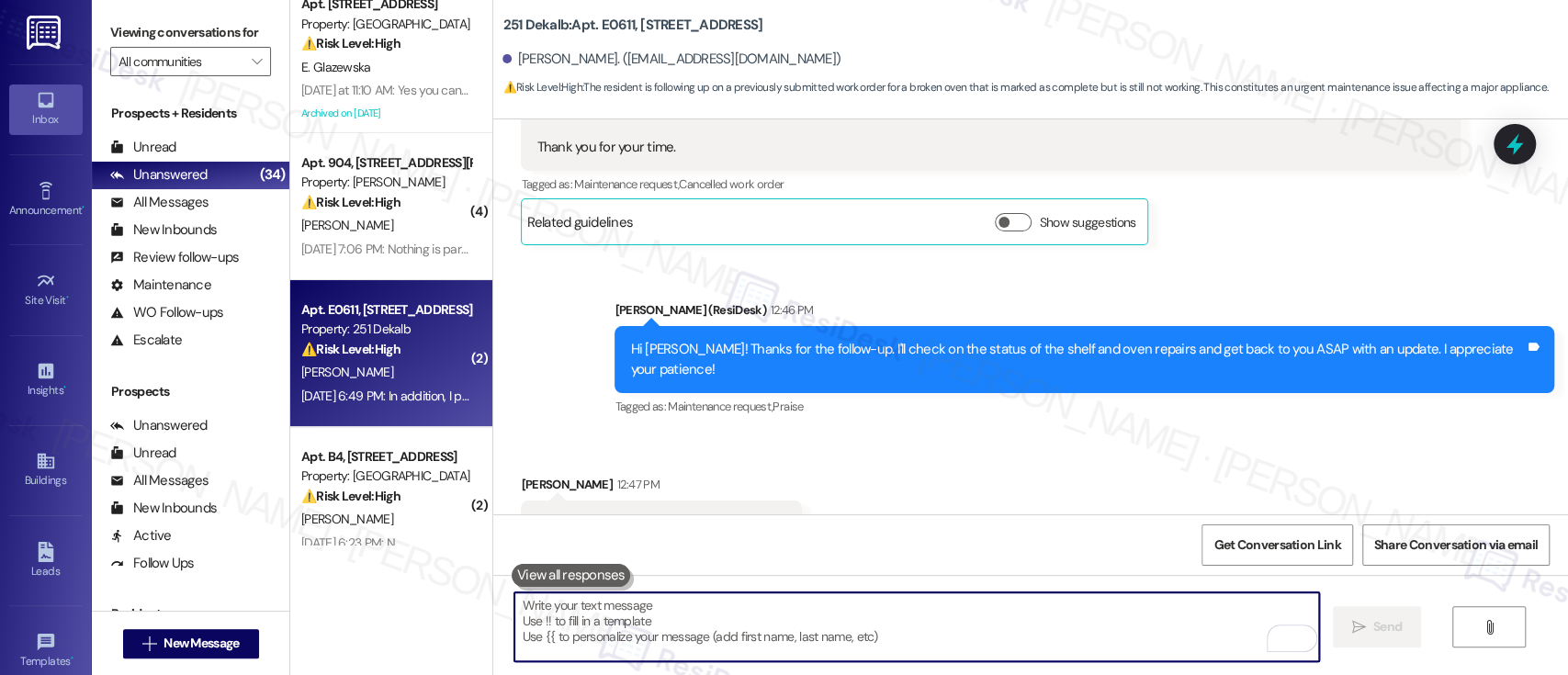
scroll to position [1821, 0]
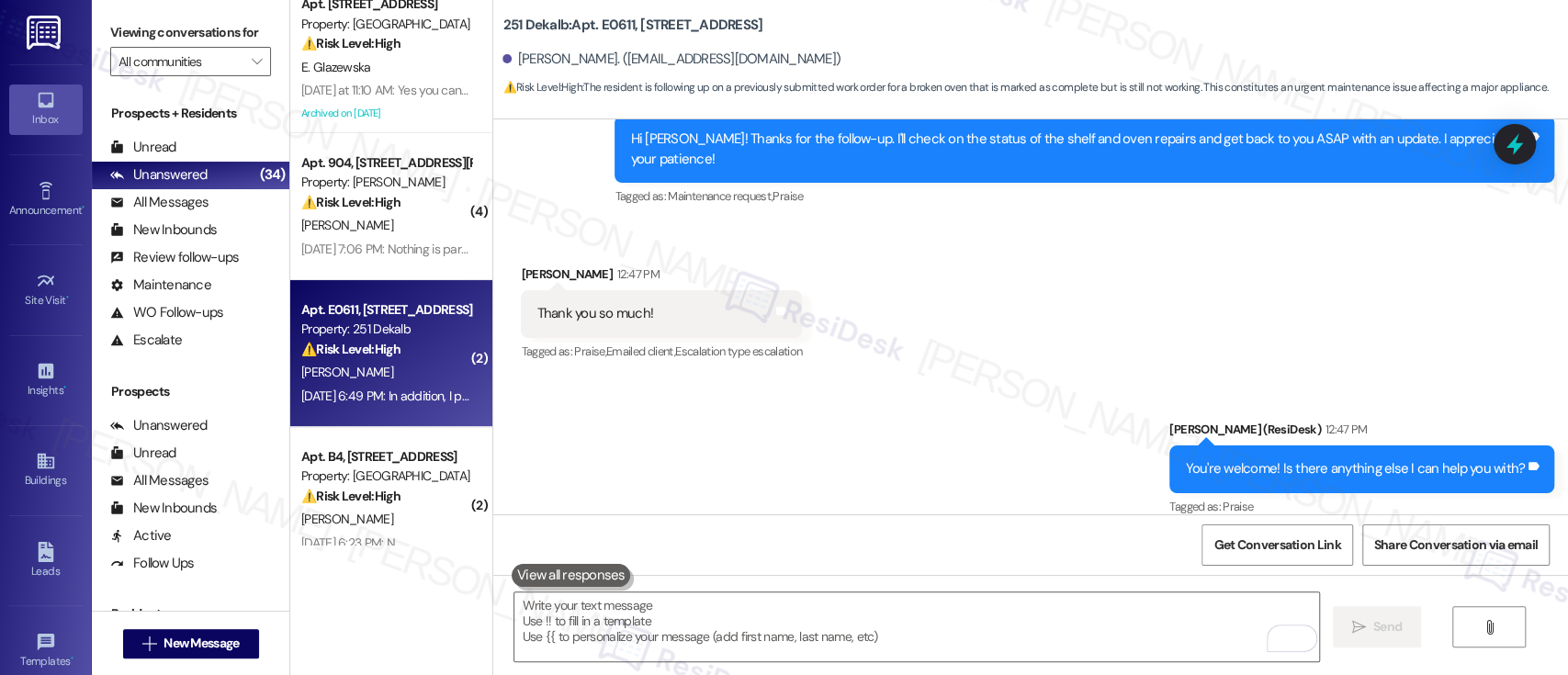
click at [1181, 305] on div "Received via SMS Tatianna Gary 12:47 PM Thank you so much! Tags and notes Tagge…" at bounding box center [1031, 300] width 1075 height 155
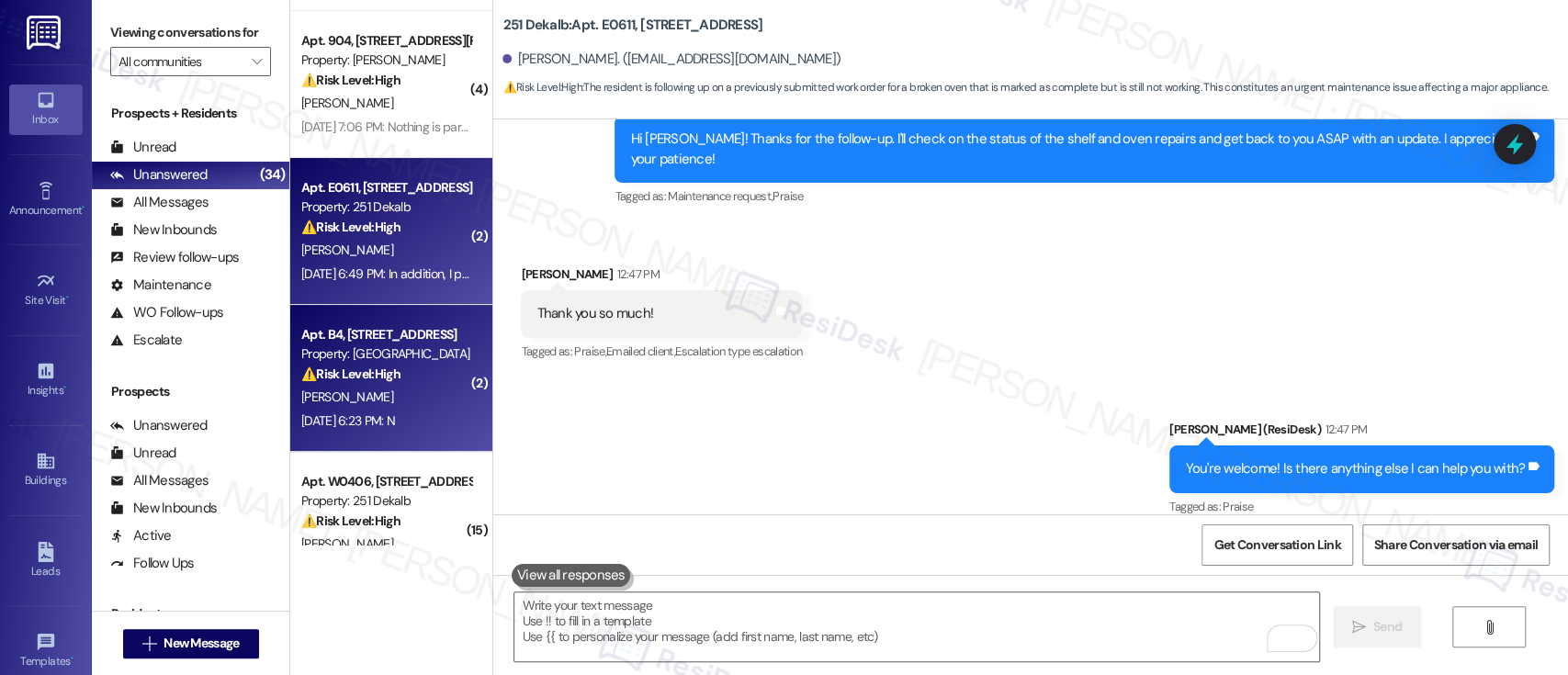
click at [357, 386] on div "[PERSON_NAME]" at bounding box center [386, 397] width 174 height 23
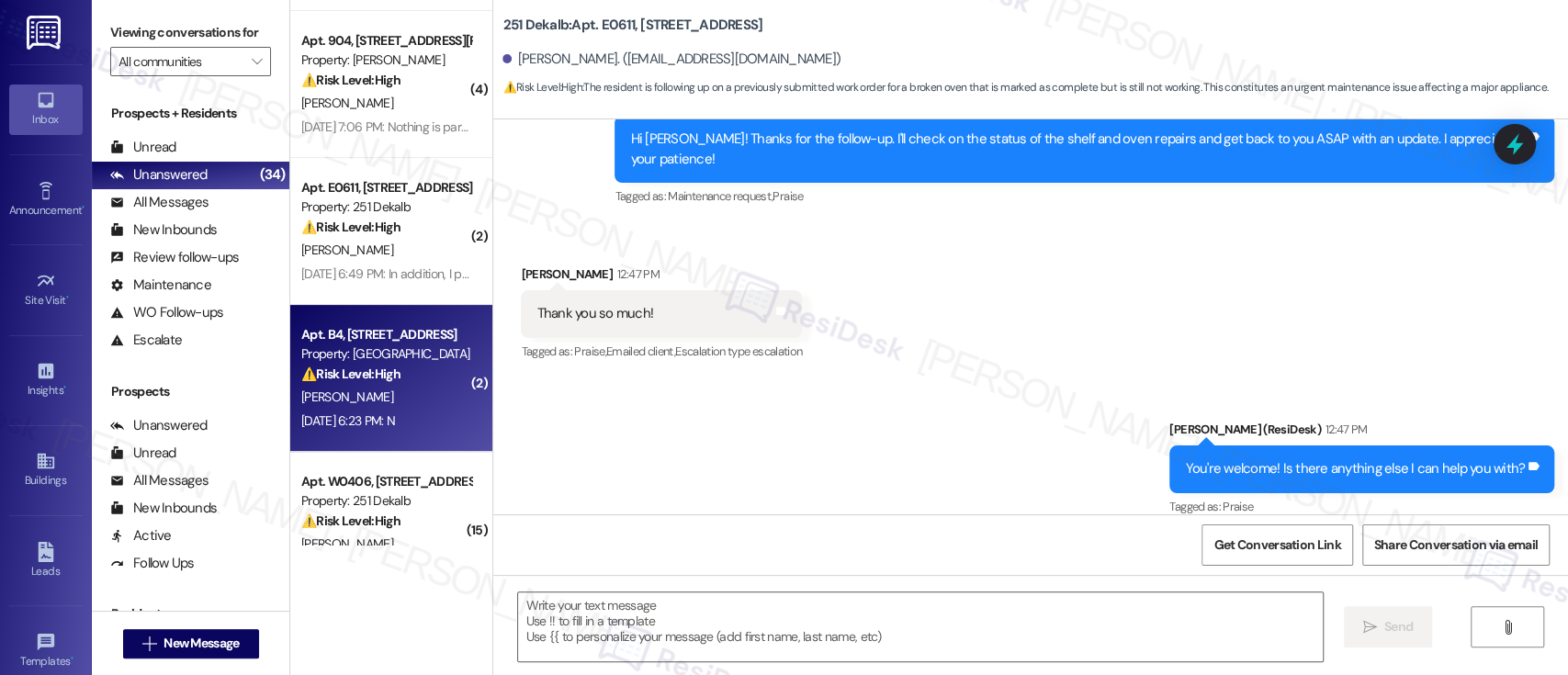
type textarea "Fetching suggested responses. Please feel free to read through the conversation…"
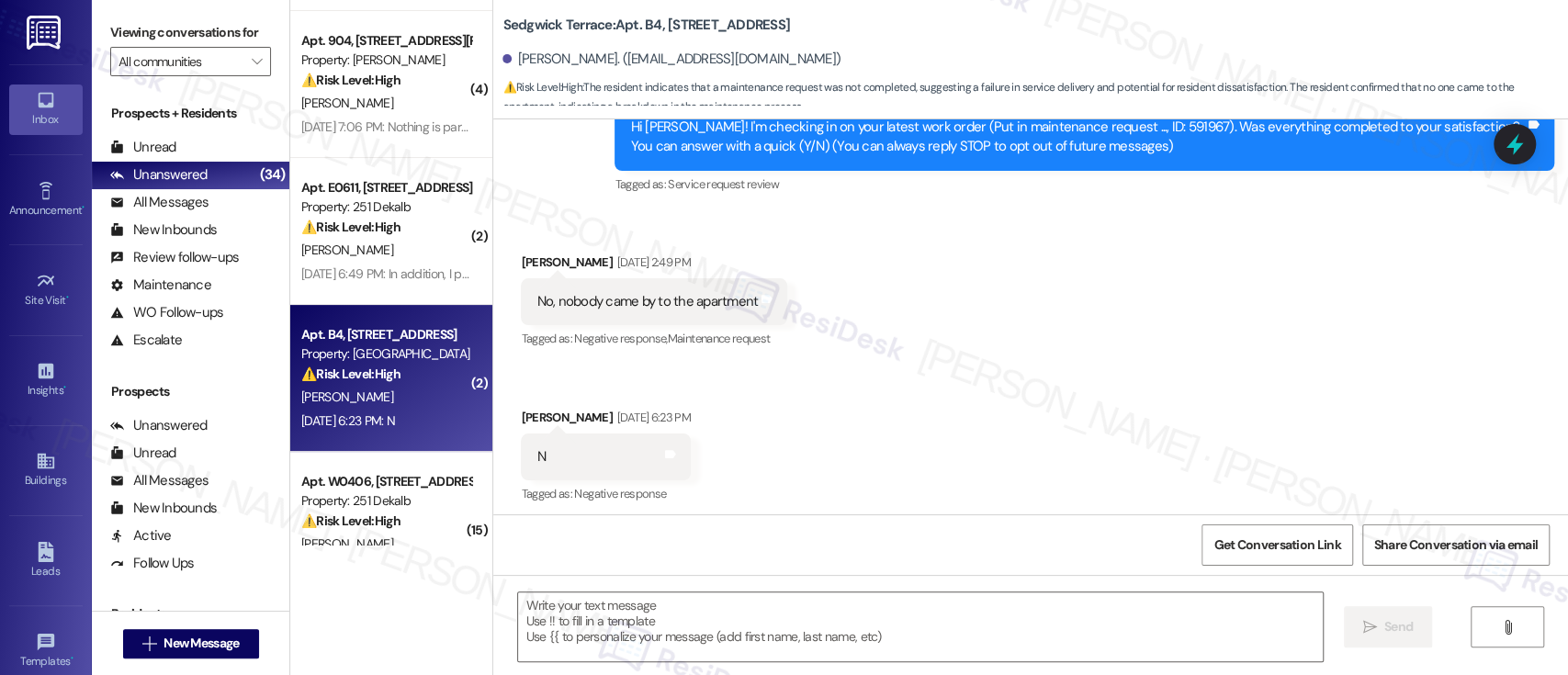
scroll to position [213, 0]
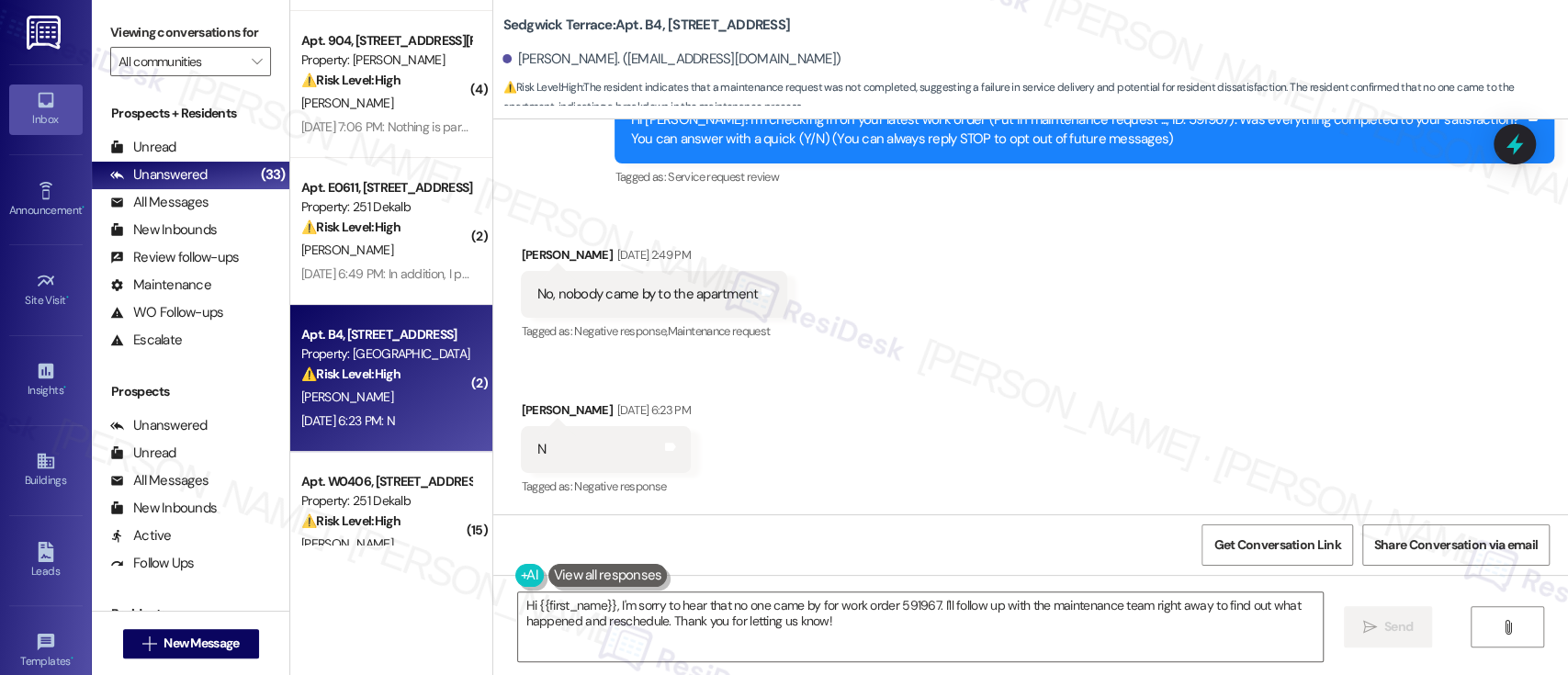
click at [1122, 320] on div "Received via SMS Apsley Morales-Croussett Sep 03, 2025 at 2:49 PM No, nobody ca…" at bounding box center [1031, 359] width 1075 height 310
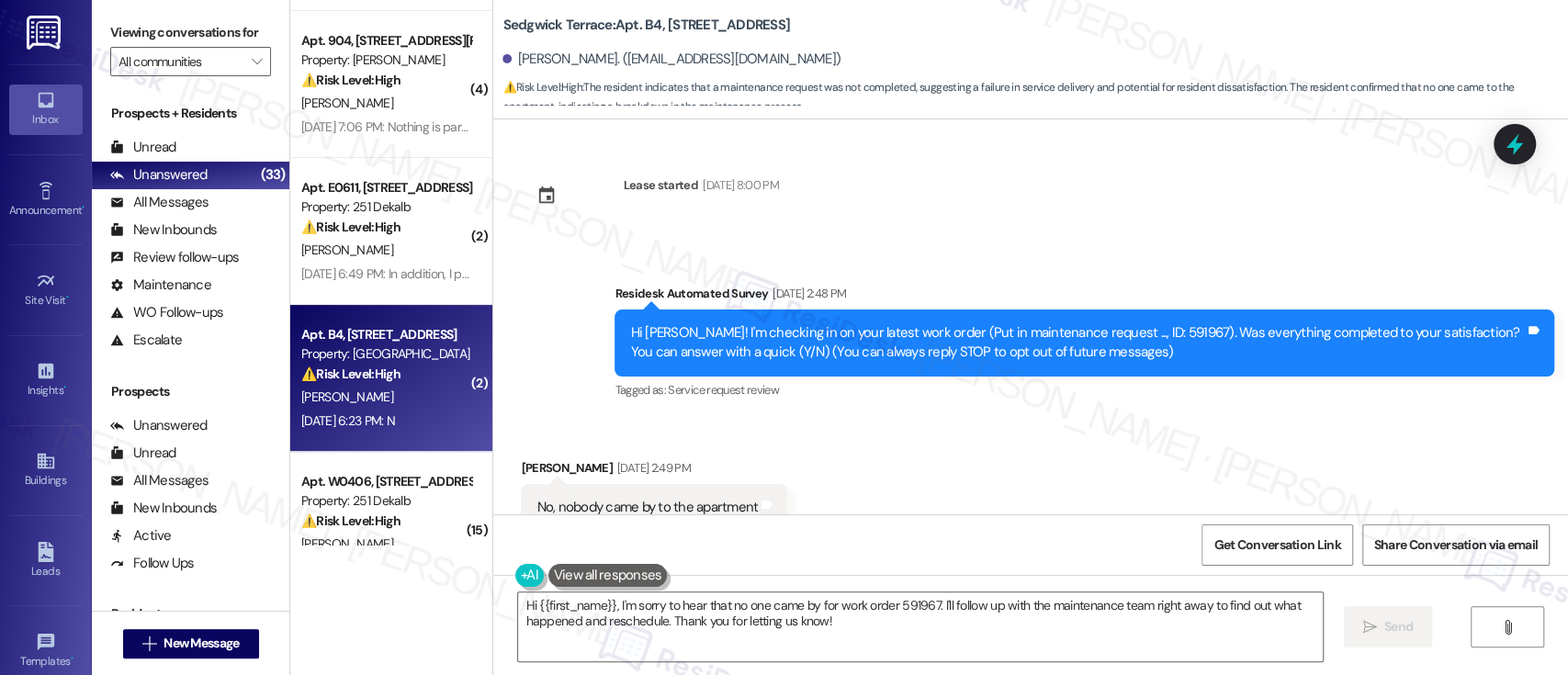
scroll to position [0, 0]
click at [1122, 331] on div "Hi Apsley! I'm checking in on your latest work order (Put in maintenance reques…" at bounding box center [1078, 343] width 895 height 40
copy div "591967"
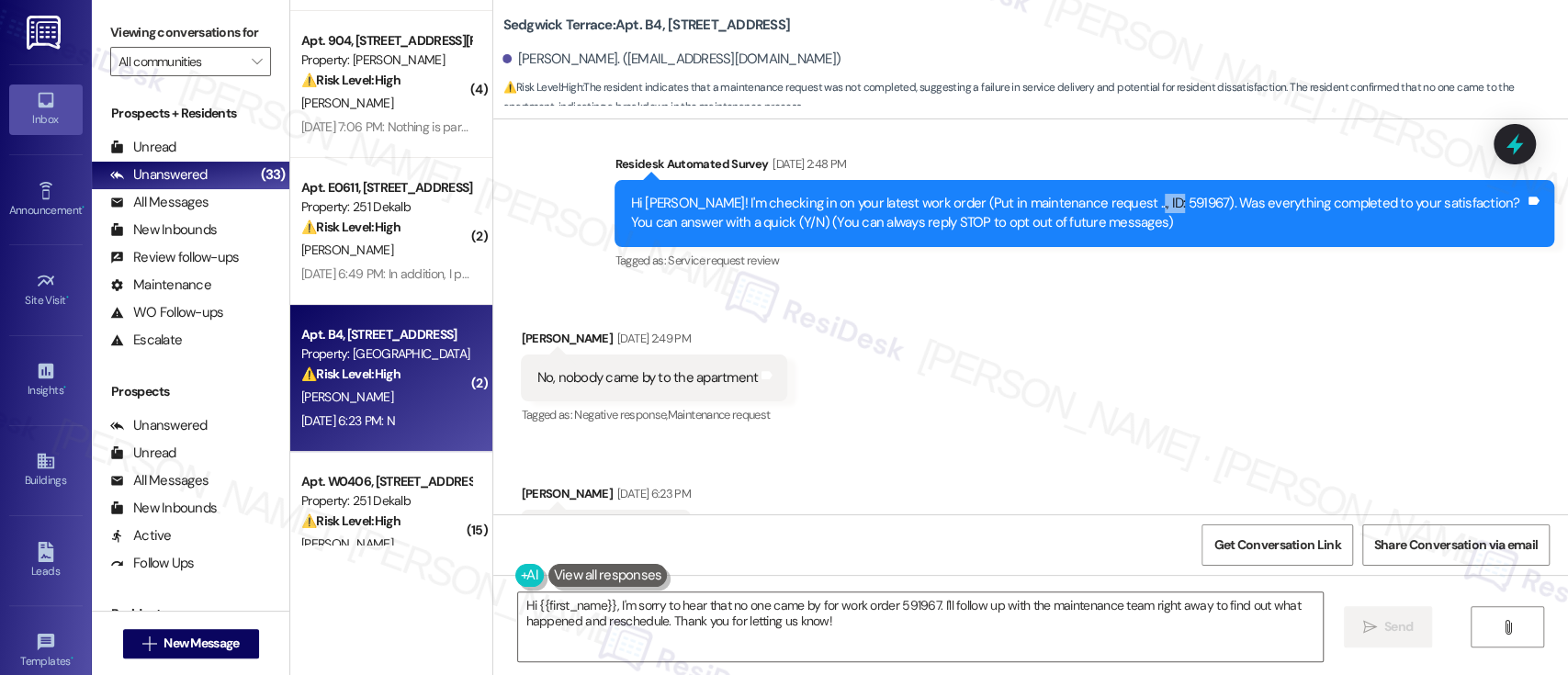
scroll to position [213, 0]
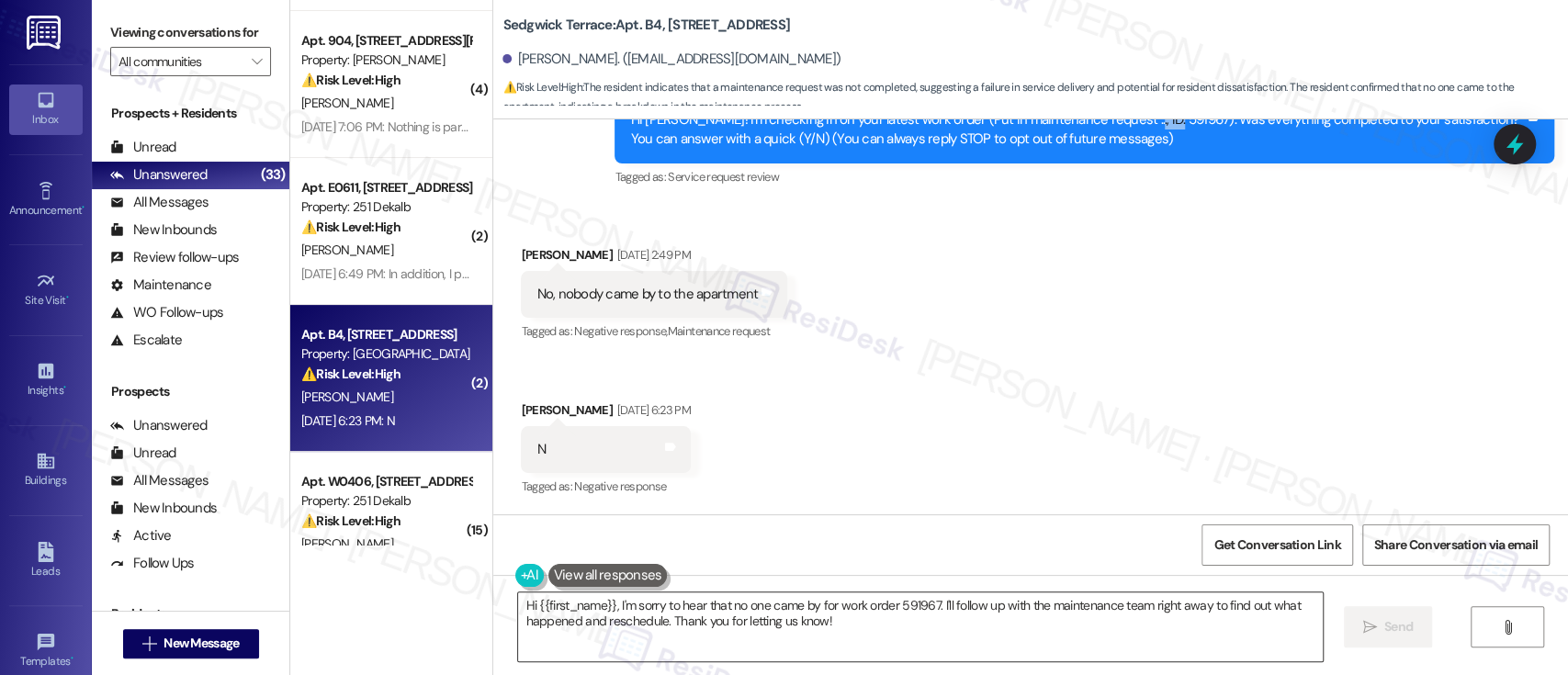
click at [1018, 609] on textarea "Hi {{first_name}}, I'm sorry to hear that no one came by for work order 591967.…" at bounding box center [920, 628] width 804 height 69
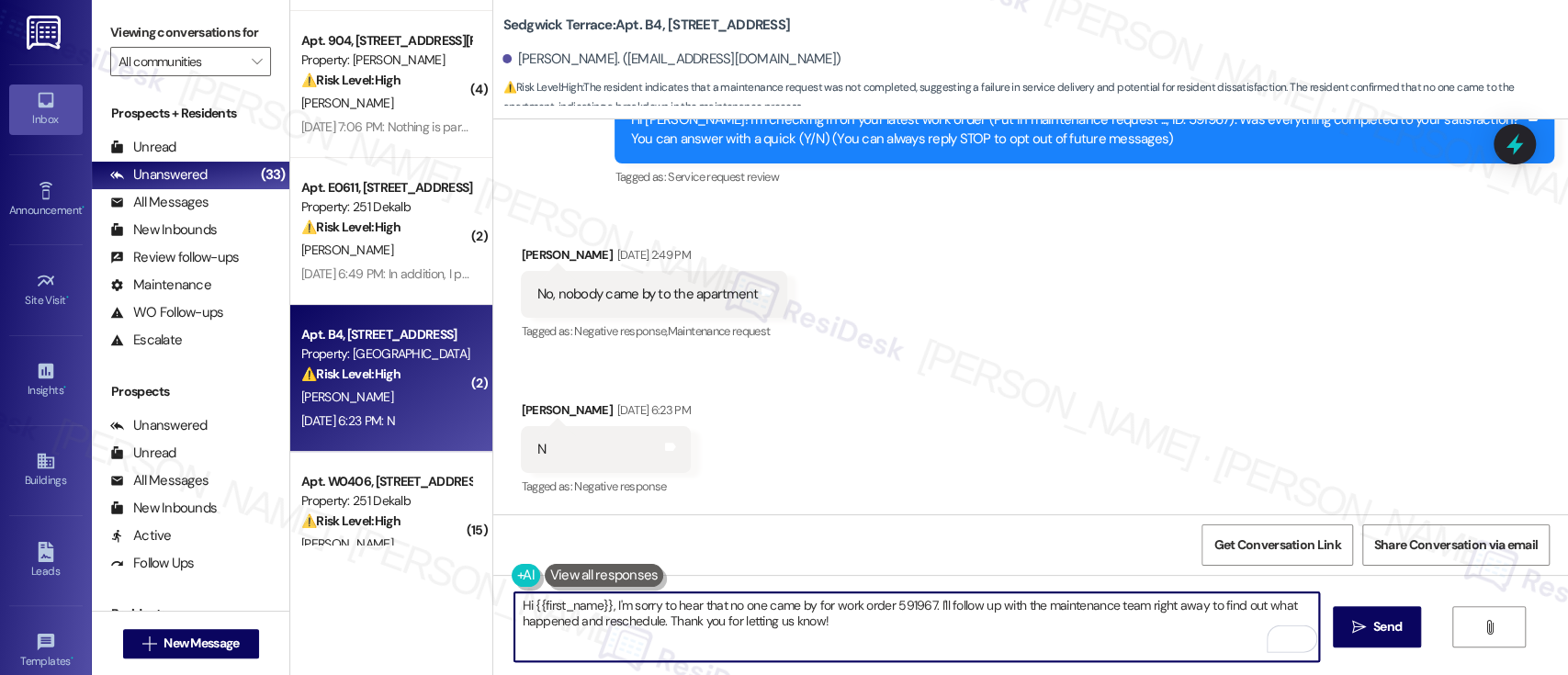
drag, startPoint x: 930, startPoint y: 608, endPoint x: 937, endPoint y: 618, distance: 12.2
click at [937, 618] on textarea "Hi {{first_name}}, I'm sorry to hear that no one came by for work order 591967.…" at bounding box center [917, 628] width 804 height 69
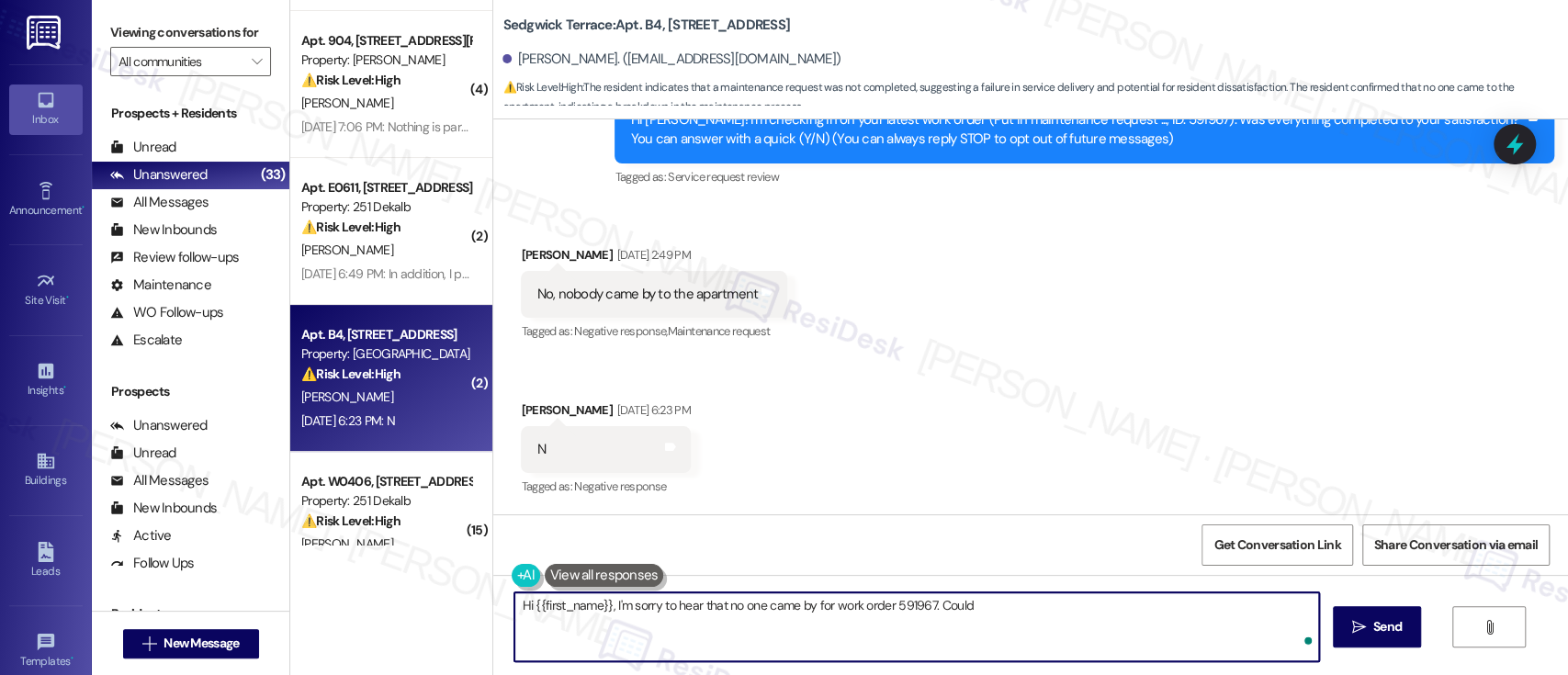
type textarea "Hi {{first_name}}, I'm sorry to hear that no one came by for work order 591967.…"
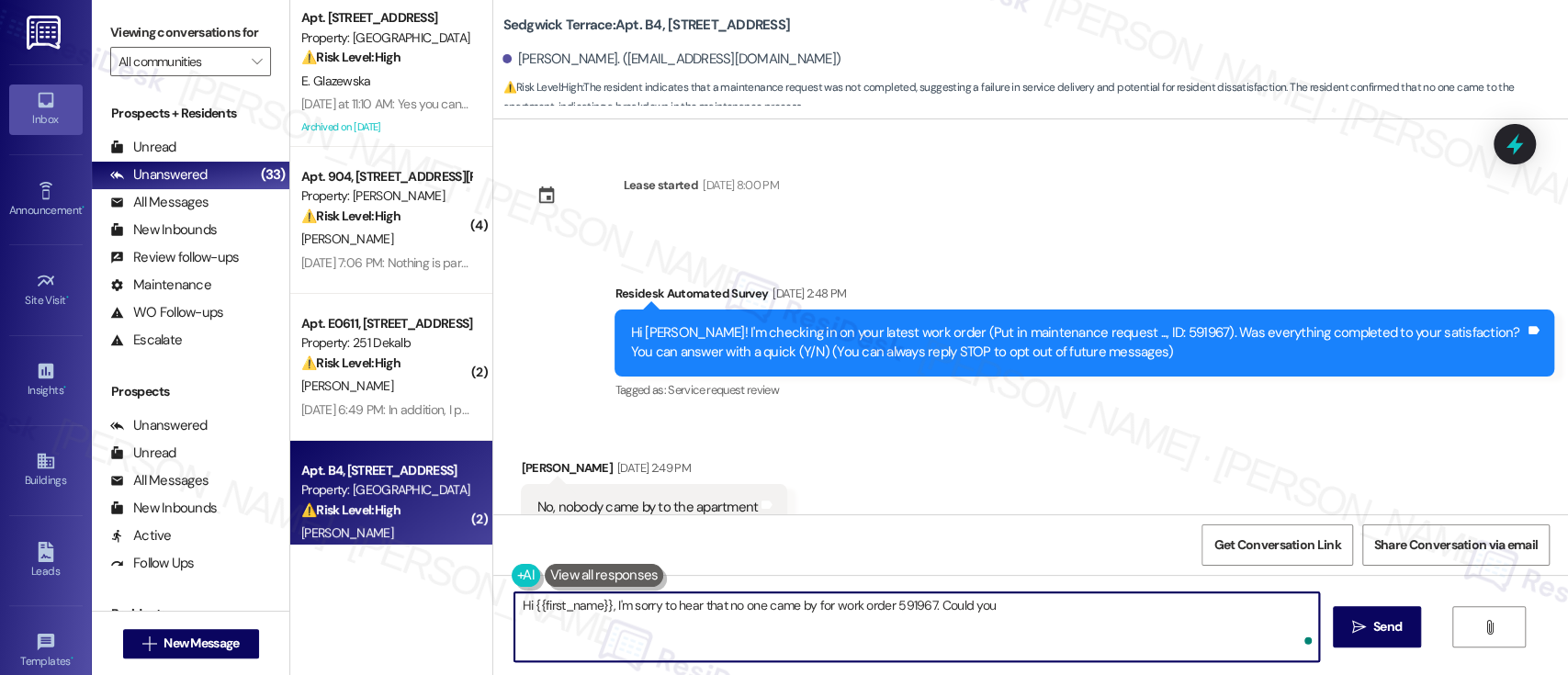
scroll to position [213, 0]
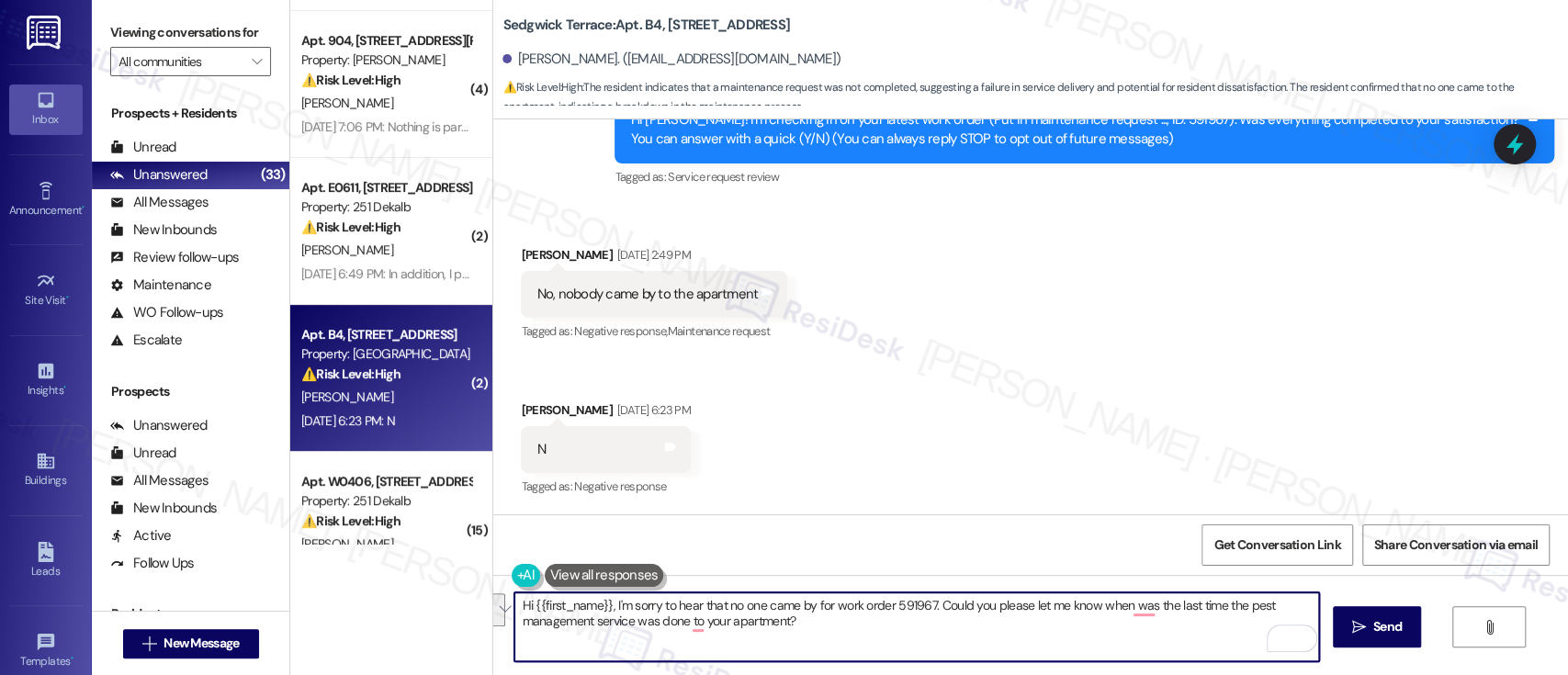
click at [828, 638] on textarea "Hi {{first_name}}, I'm sorry to hear that no one came by for work order 591967.…" at bounding box center [917, 628] width 804 height 69
drag, startPoint x: 847, startPoint y: 630, endPoint x: 606, endPoint y: 604, distance: 242.4
click at [606, 604] on textarea "Hi {{first_name}}, I'm sorry to hear that no one came by for work order 591967.…" at bounding box center [917, 628] width 804 height 69
paste textarea "#591967 — I understand how frustrating that must be. To help us follow up prope…"
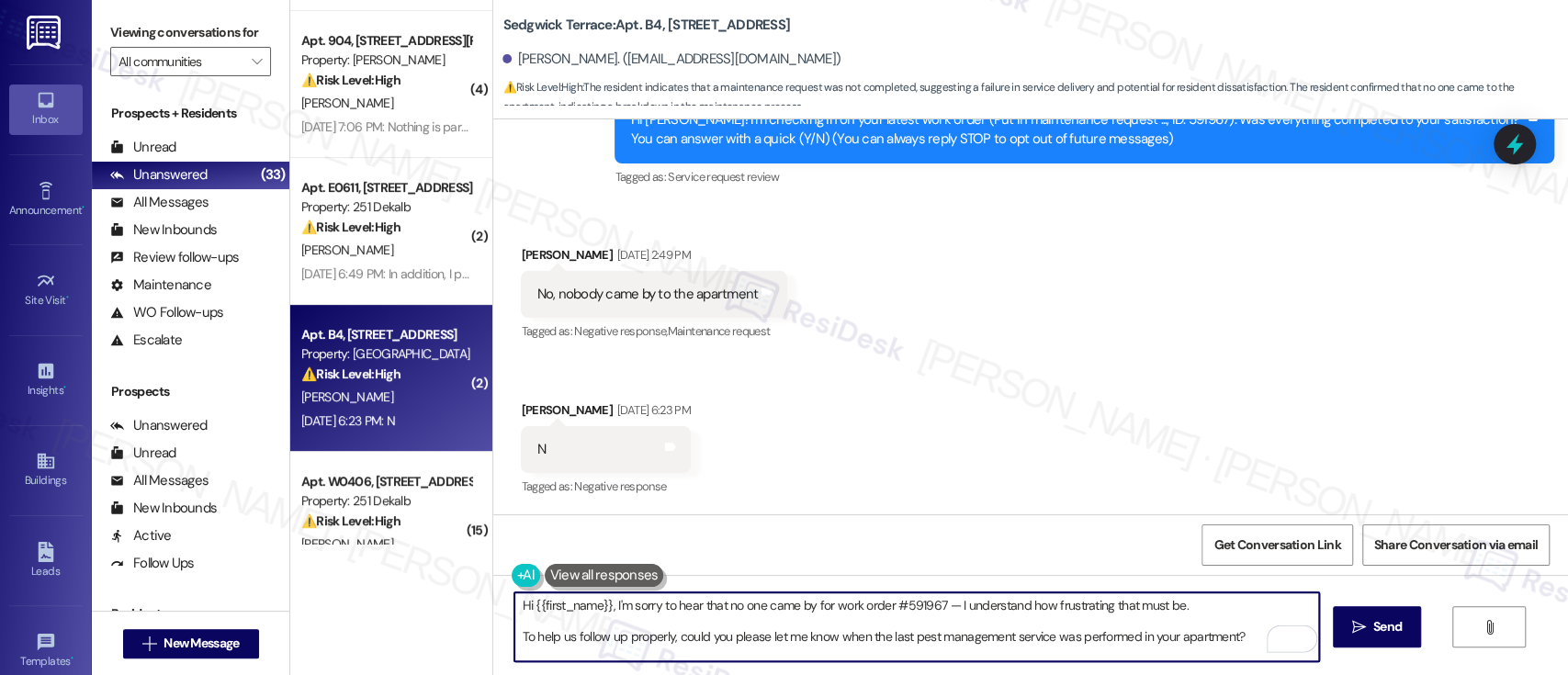
click at [1234, 599] on textarea "Hi {{first_name}}, I'm sorry to hear that no one came by for work order #591967…" at bounding box center [917, 628] width 804 height 69
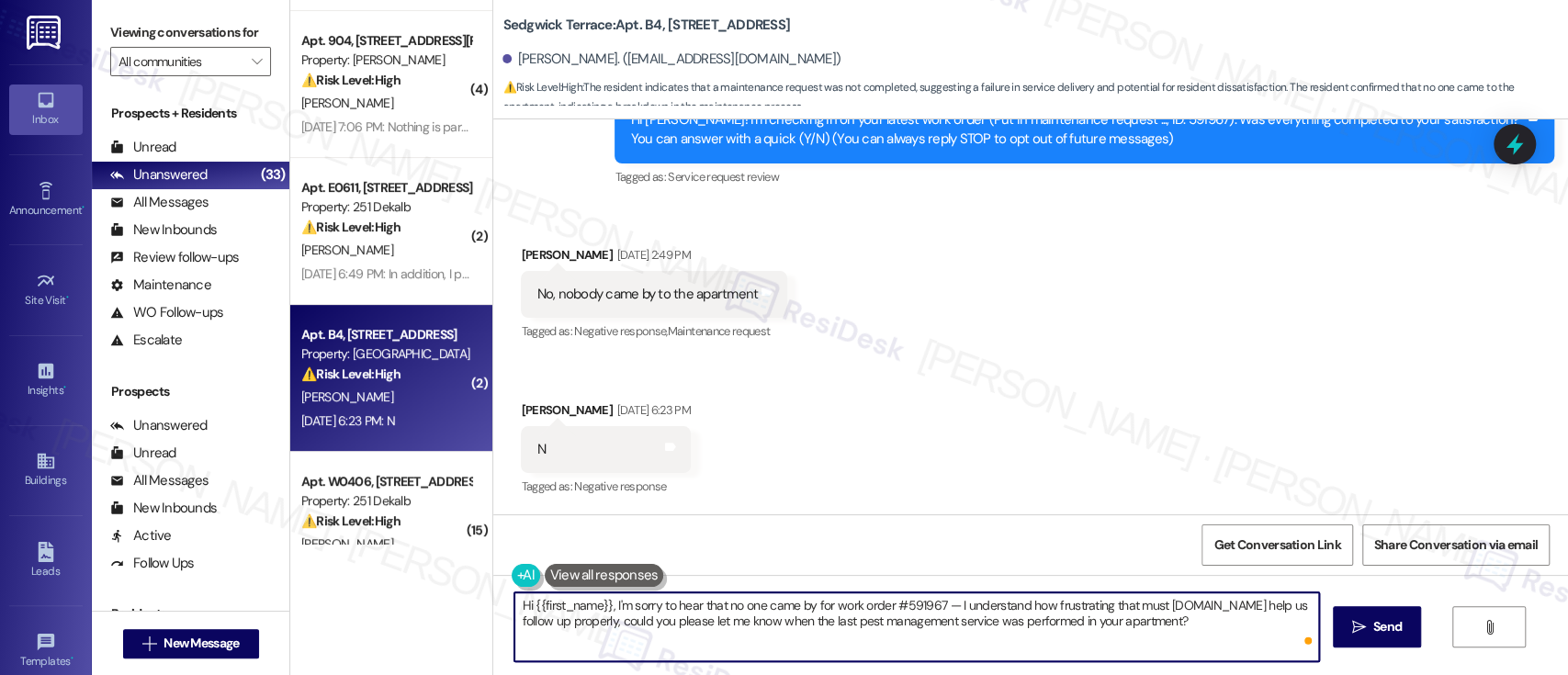
type textarea "Hi {{first_name}}, I'm sorry to hear that no one came by for work order #591967…"
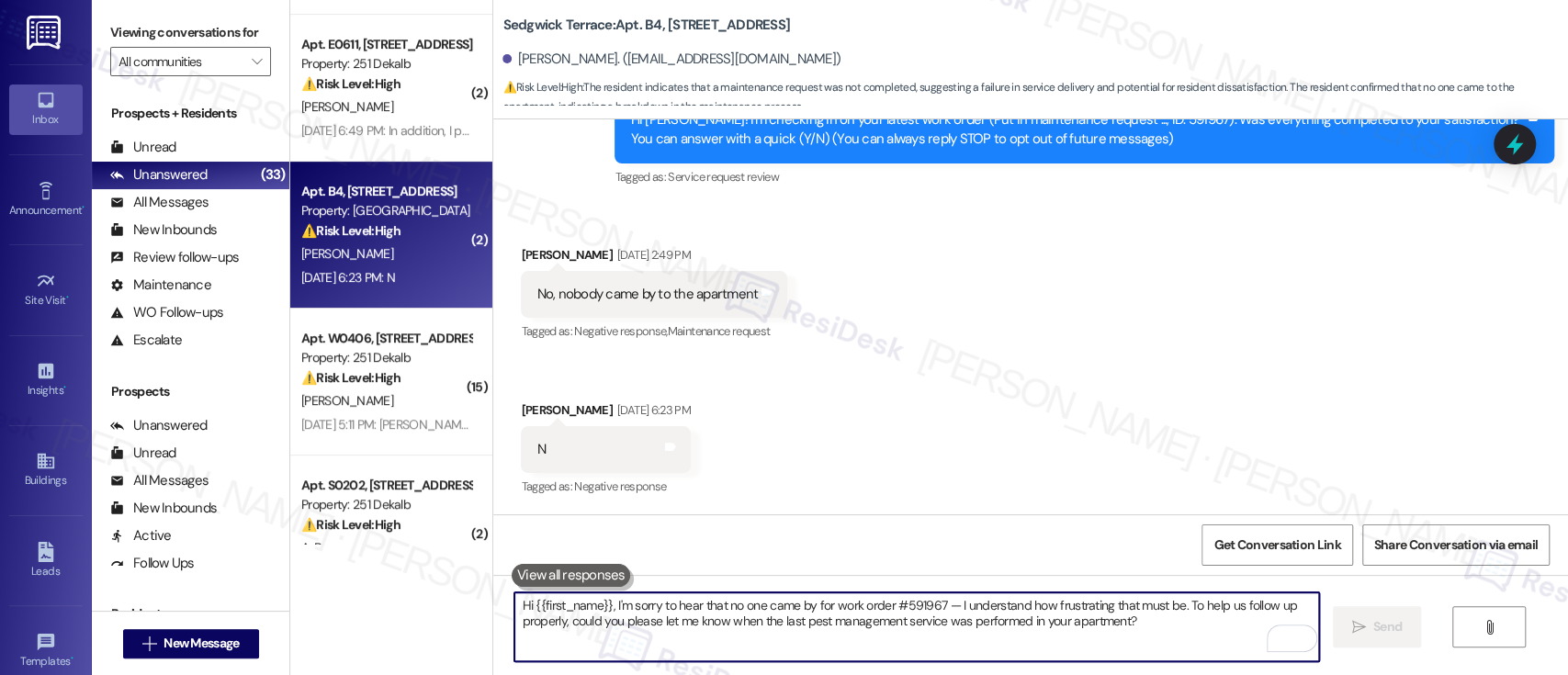
scroll to position [381, 0]
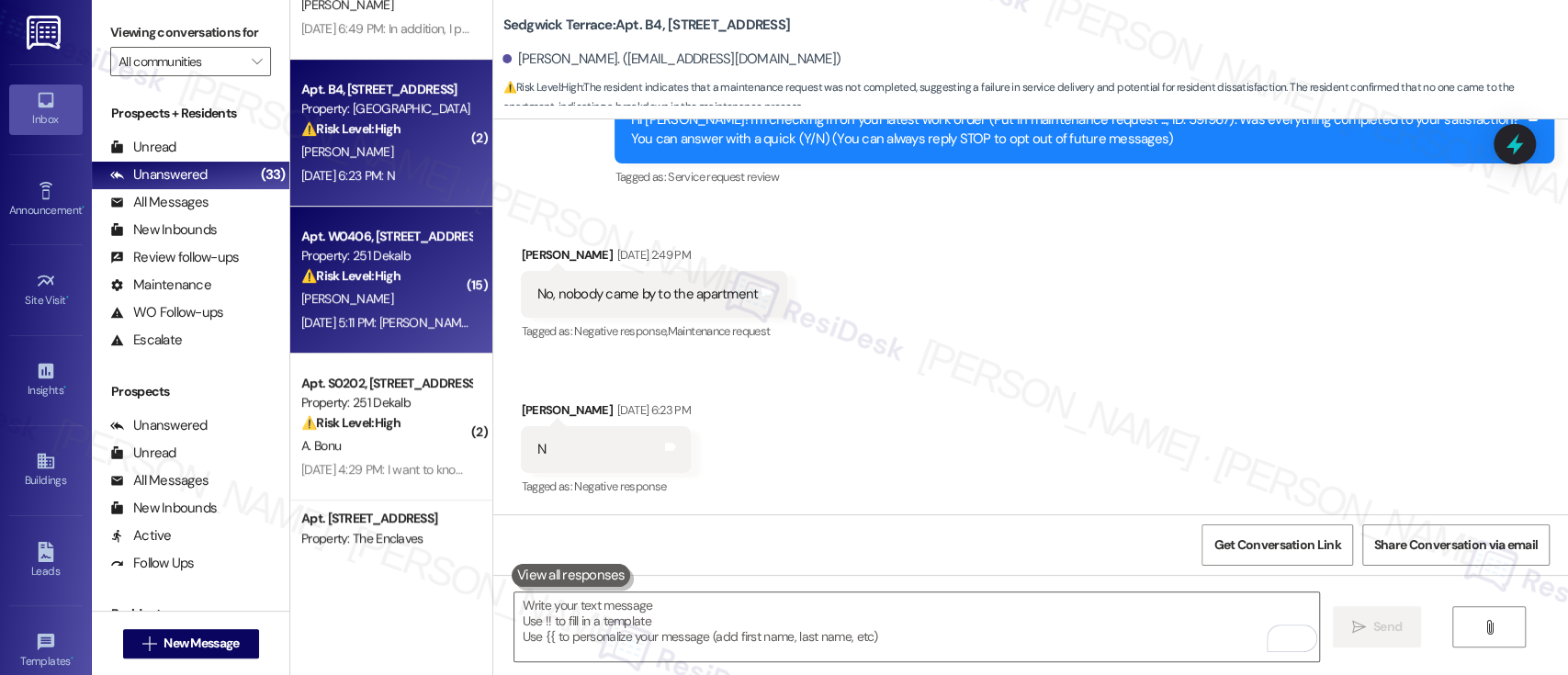
click at [397, 295] on div "[PERSON_NAME]" at bounding box center [386, 298] width 174 height 23
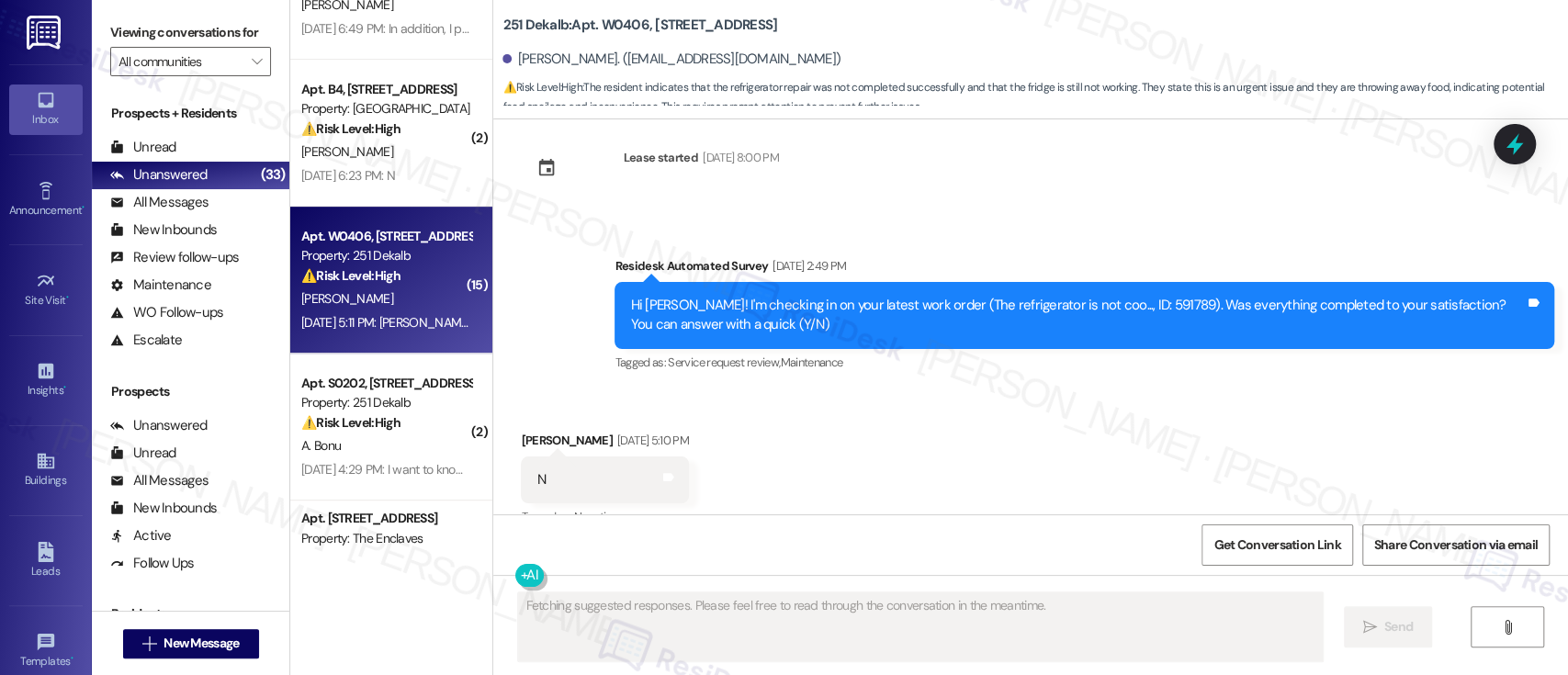
scroll to position [4494, 0]
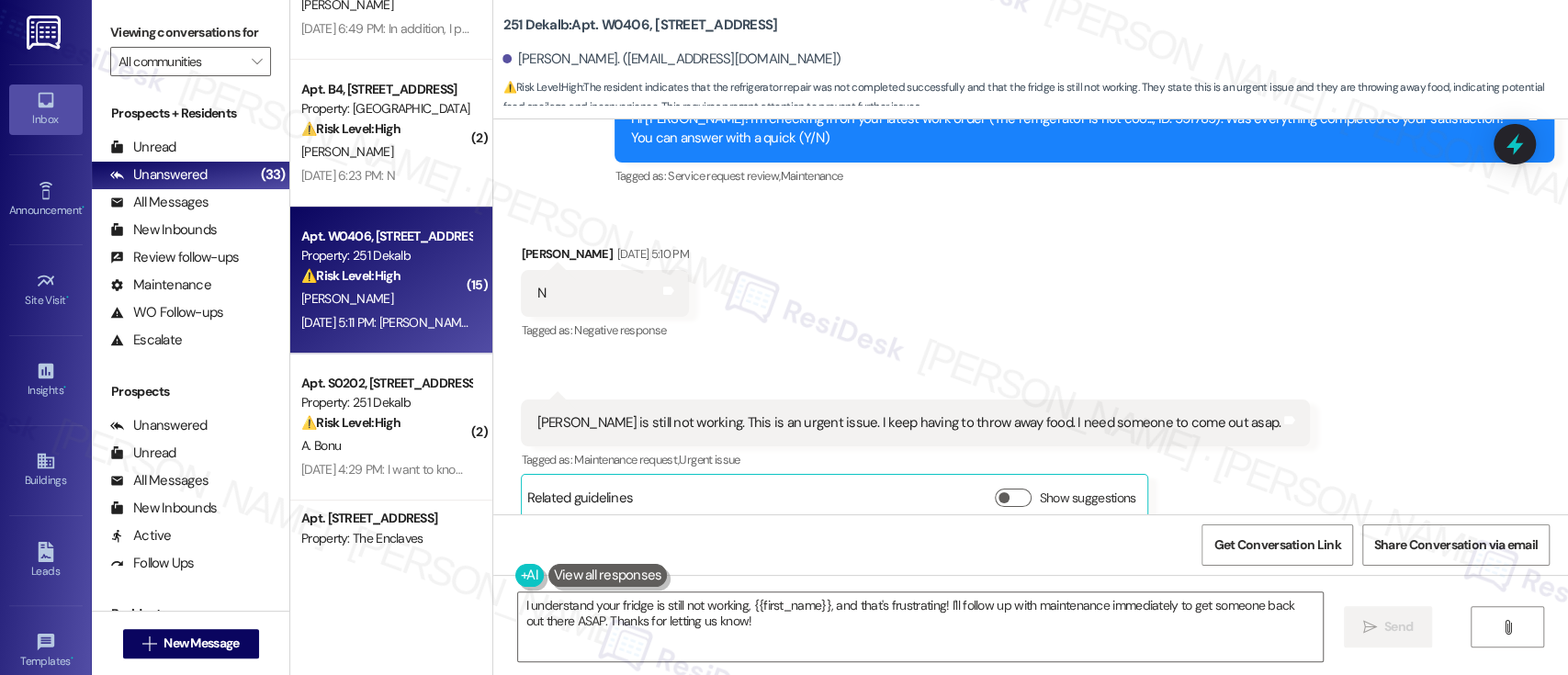
click at [950, 280] on div "Received via SMS [PERSON_NAME] [DATE] 5:10 PM N Tags and notes Tagged as: Negat…" at bounding box center [1031, 369] width 1075 height 332
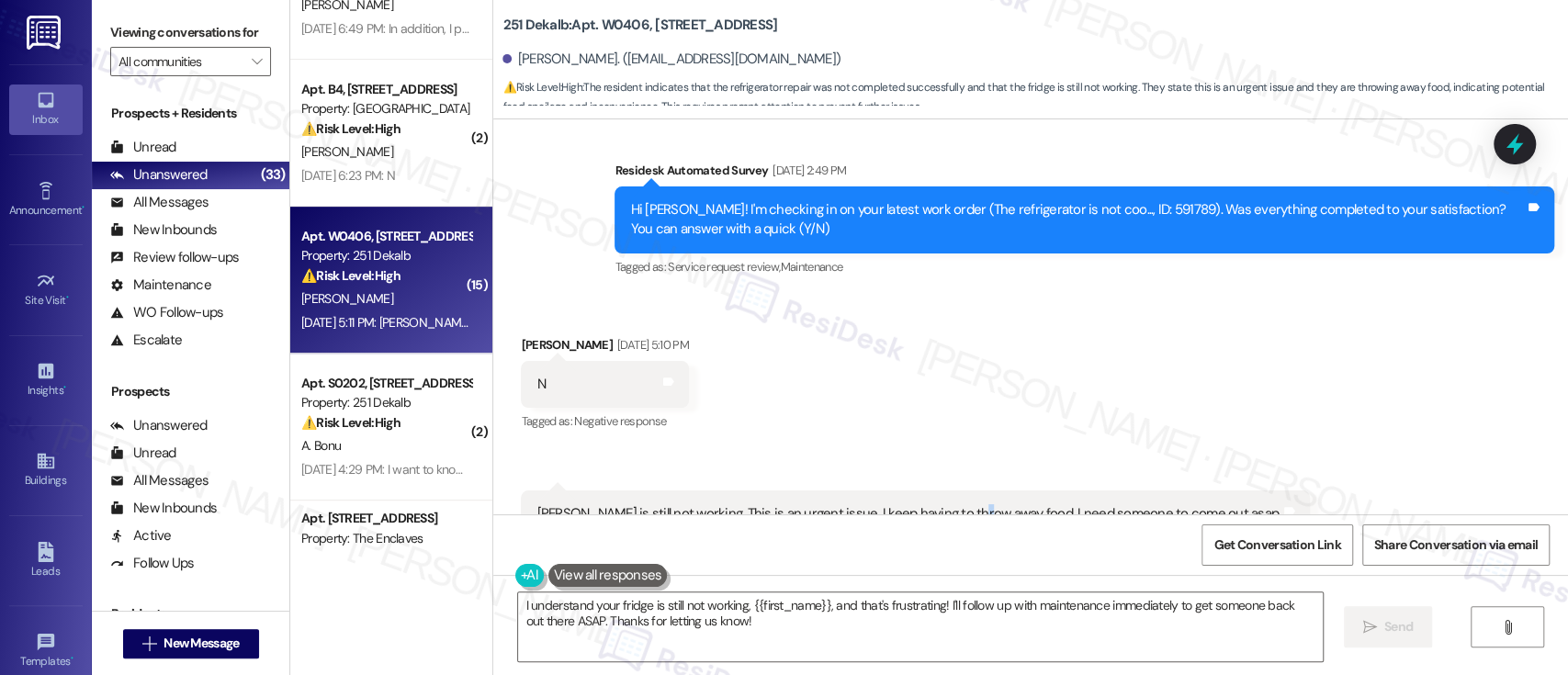
scroll to position [4373, 0]
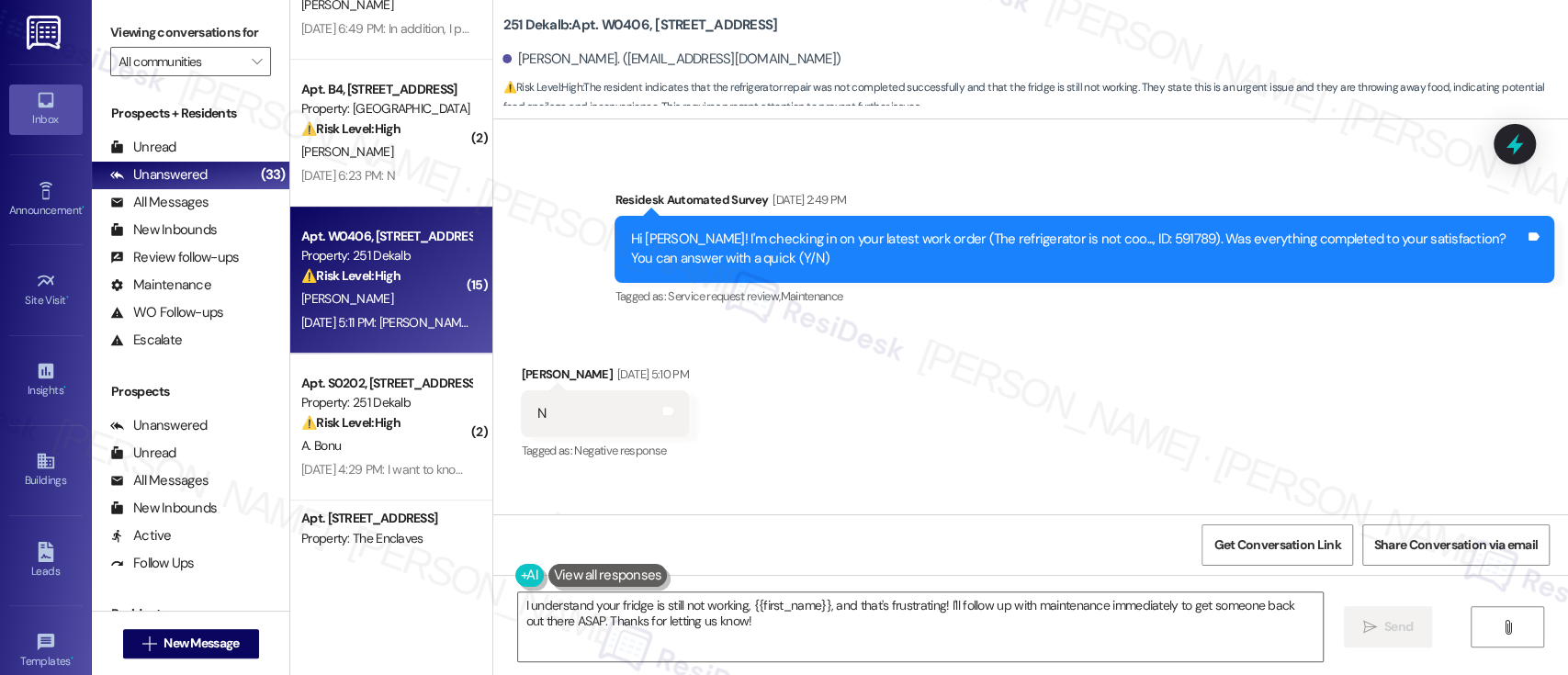
click at [1105, 229] on div "Hi [PERSON_NAME]! I'm checking in on your latest work order (The refrigerator i…" at bounding box center [1078, 249] width 895 height 40
copy div "591789"
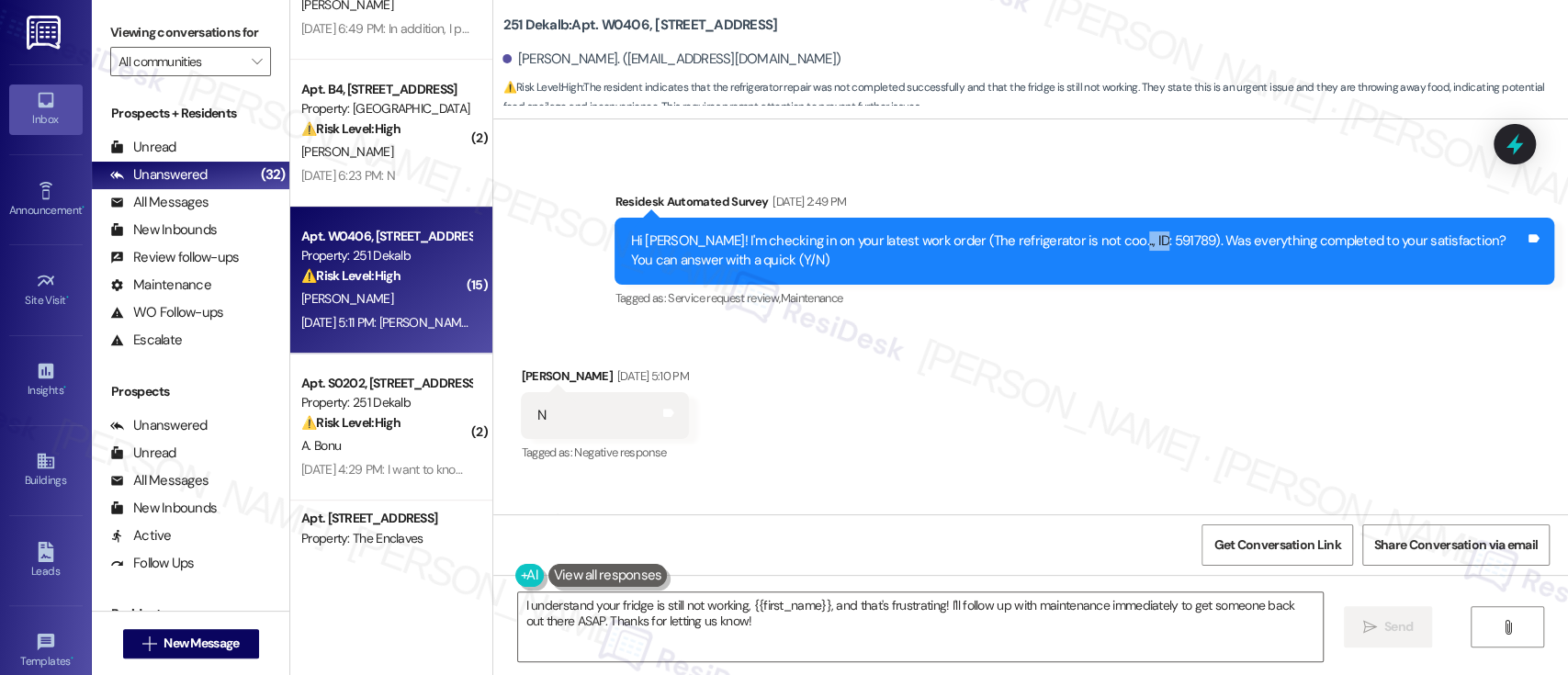
scroll to position [4494, 0]
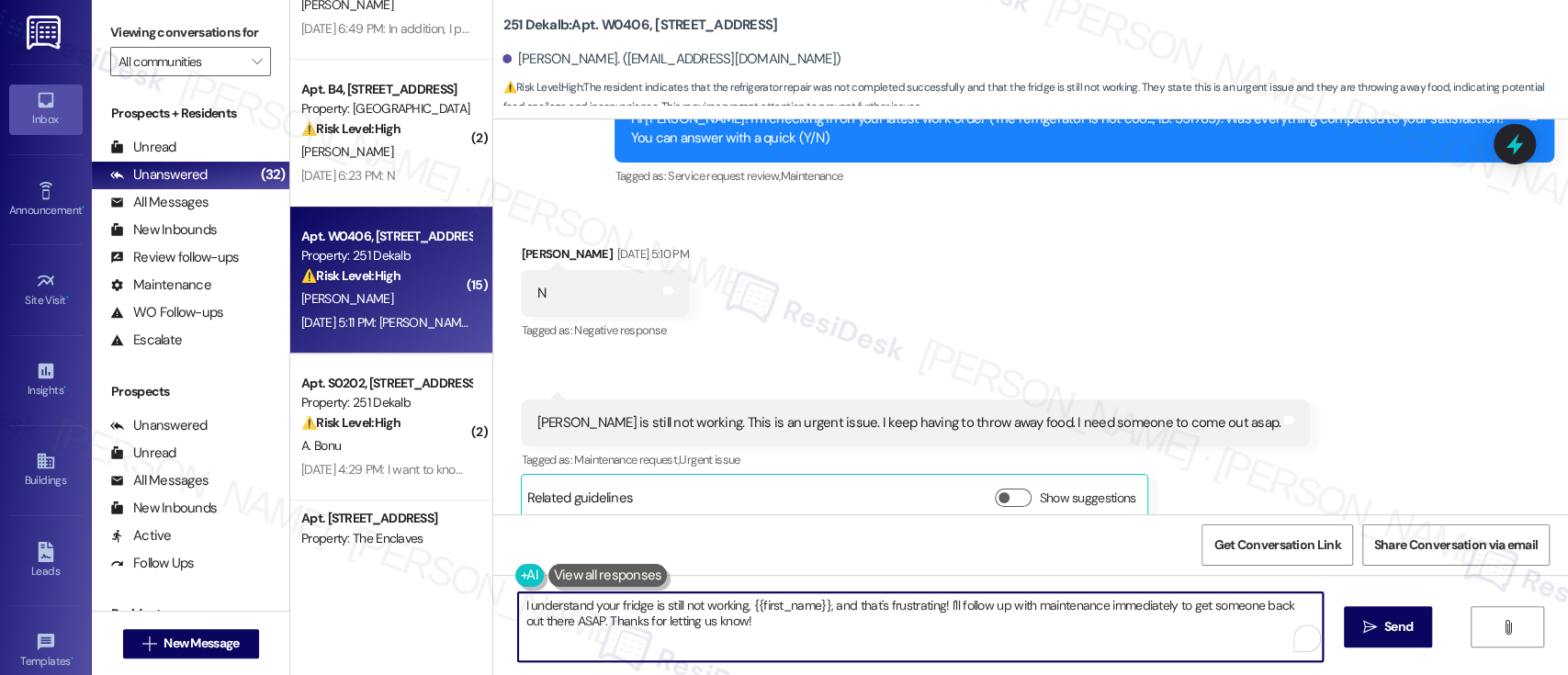
drag, startPoint x: 939, startPoint y: 609, endPoint x: 945, endPoint y: 628, distance: 19.9
click at [945, 628] on textarea "I understand your fridge is still not working, {{first_name}}, and that's frust…" at bounding box center [920, 628] width 804 height 69
paste textarea "and I can imagine how frustrating that must be — I'm really sorry you're dealin…"
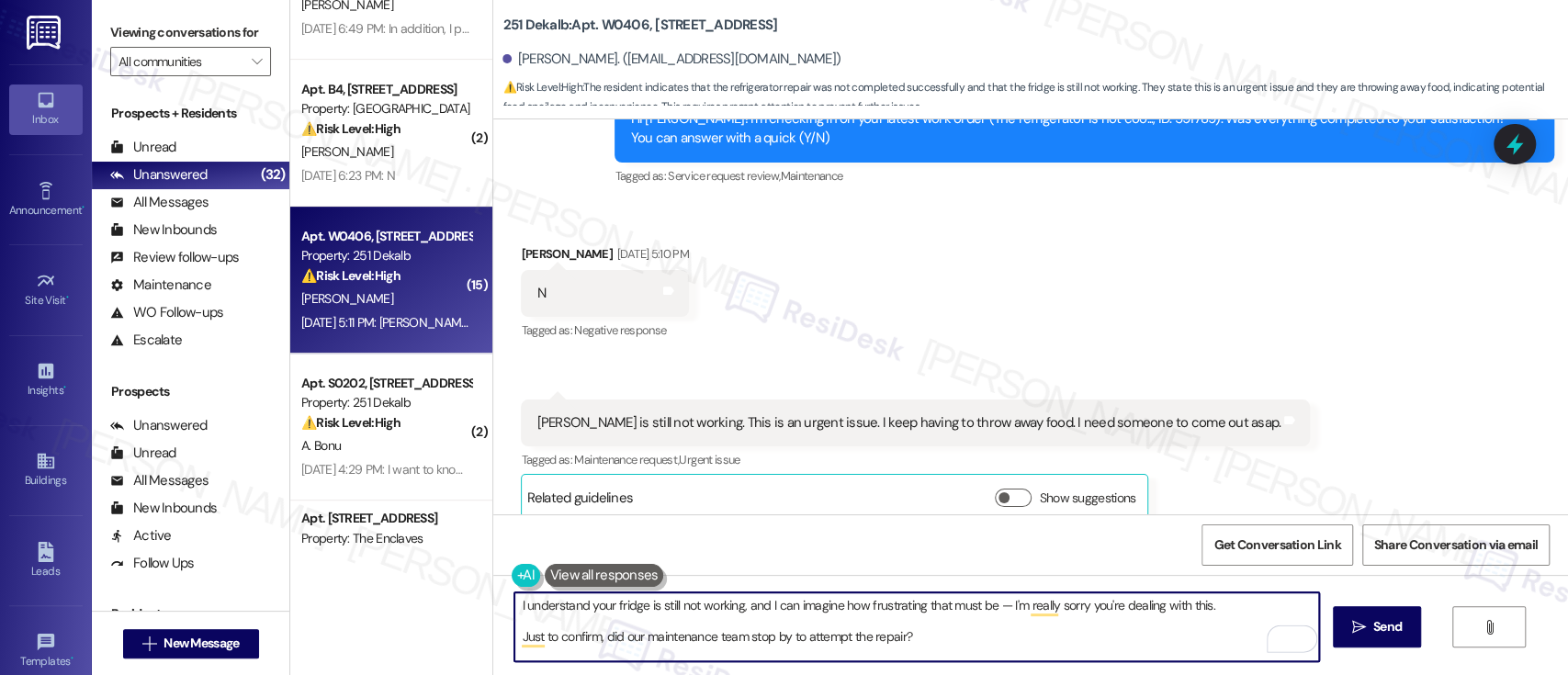
click at [1223, 597] on textarea "I understand your fridge is still not working, and I can imagine how frustratin…" at bounding box center [917, 628] width 804 height 69
type textarea "I understand your fridge is still not working, and I can imagine how frustratin…"
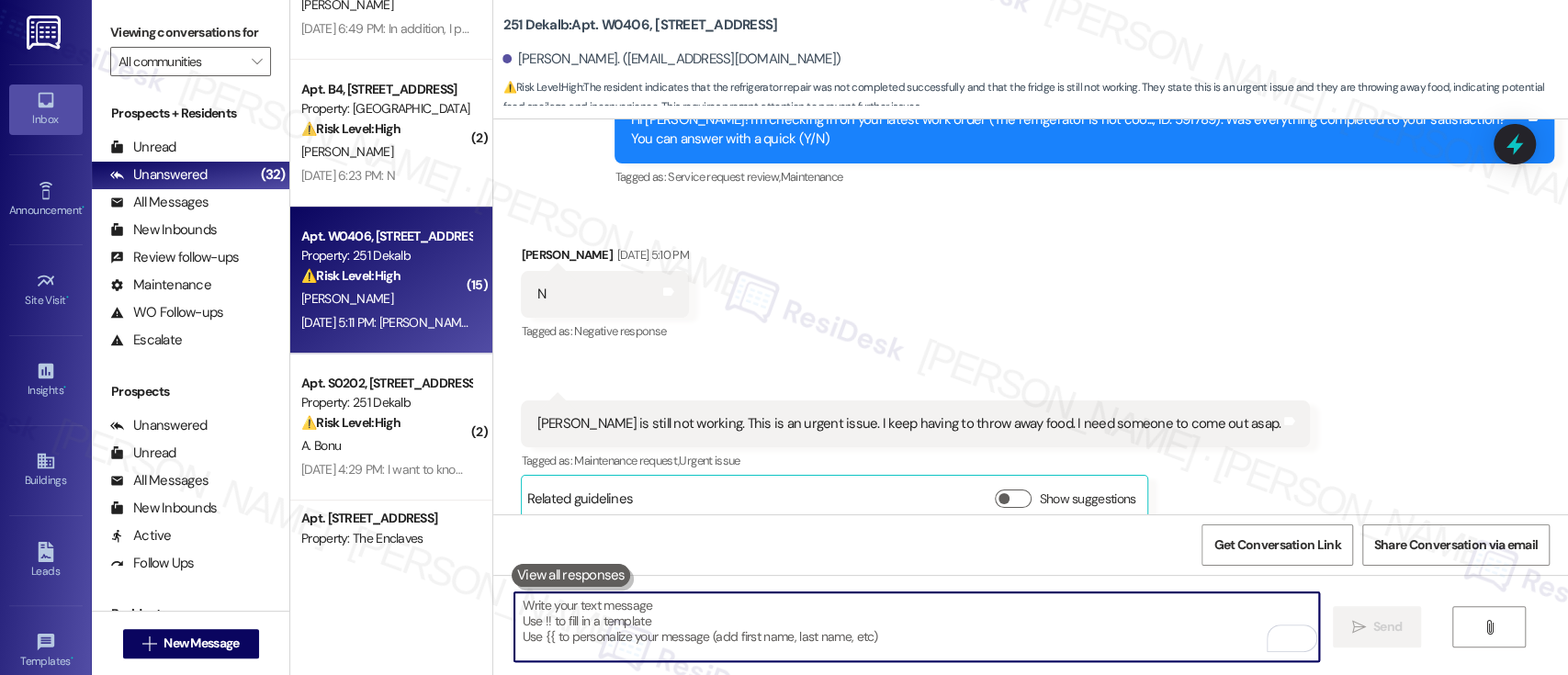
scroll to position [4641, 0]
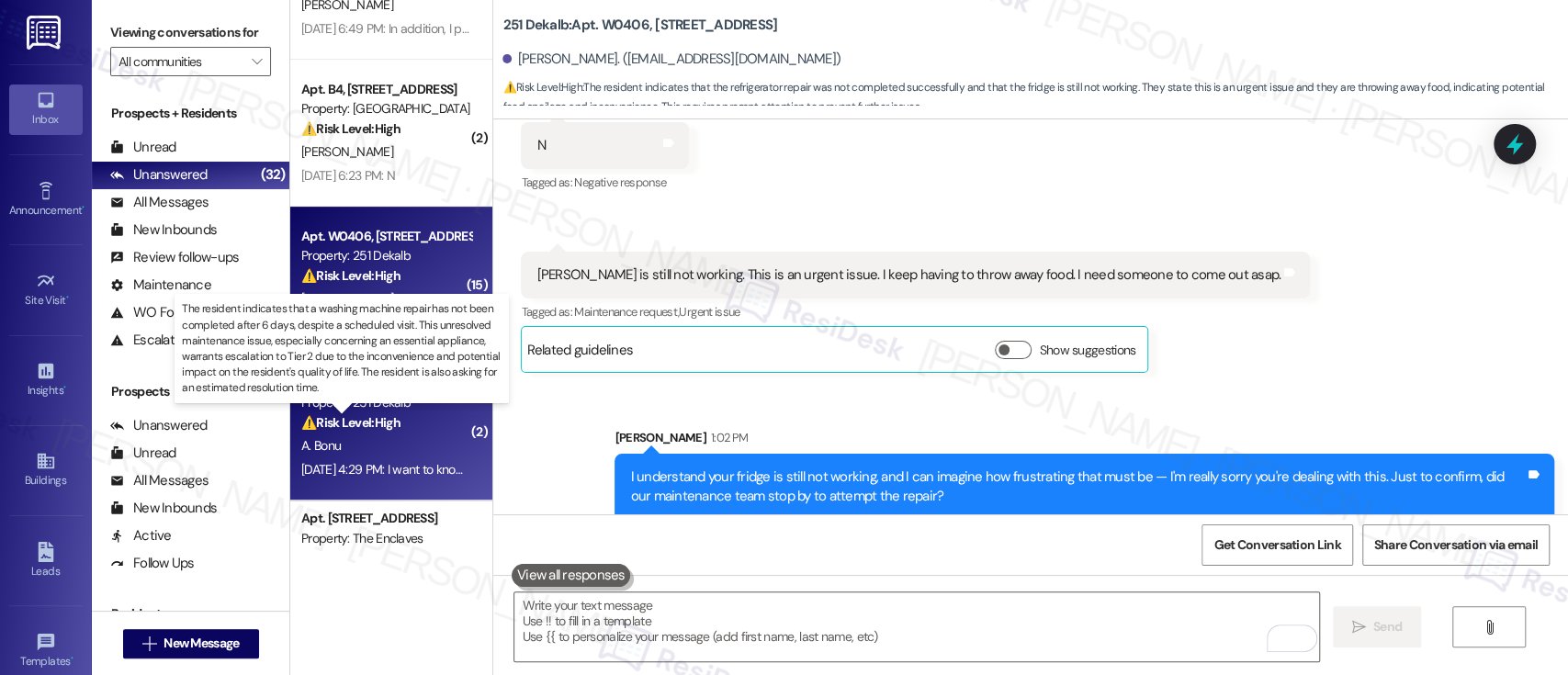
click at [334, 428] on strong "⚠️ Risk Level: High" at bounding box center [351, 422] width 99 height 17
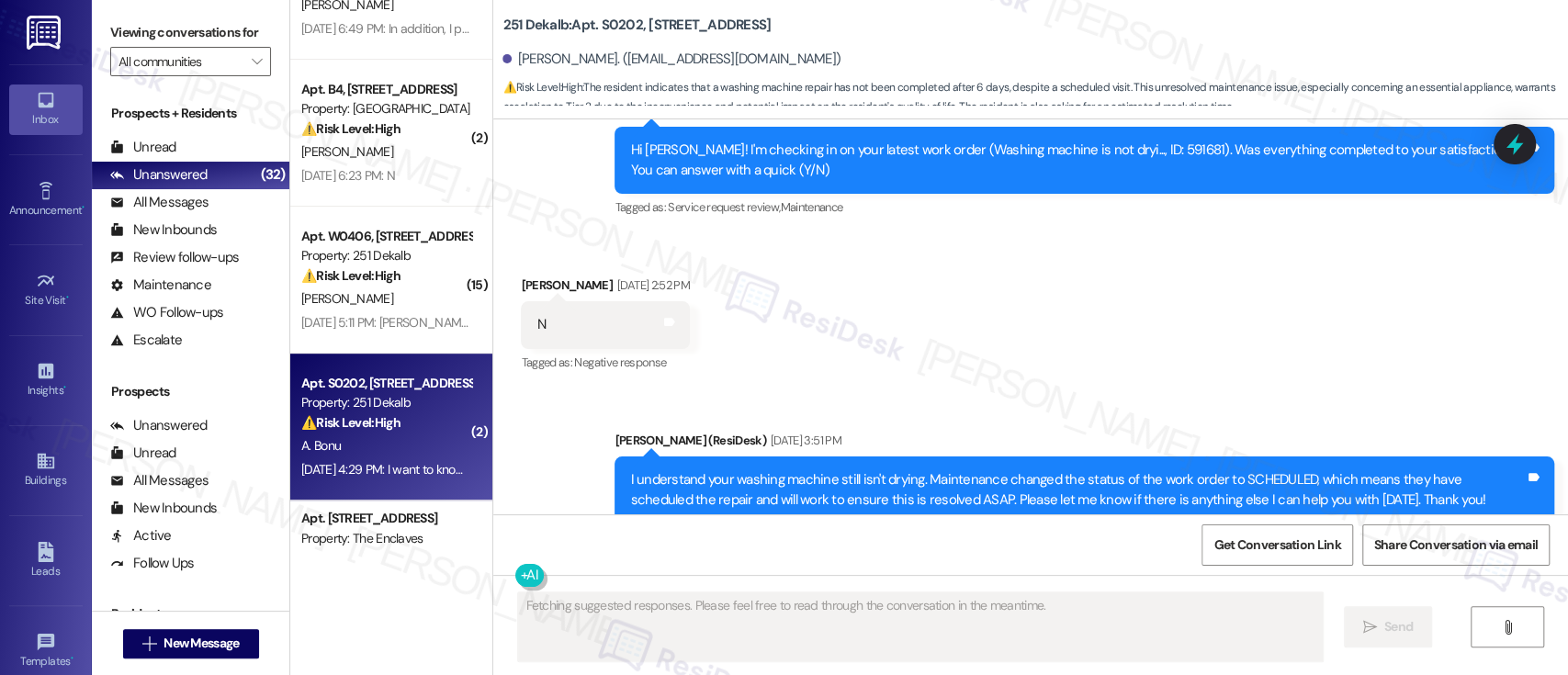
scroll to position [5471, 0]
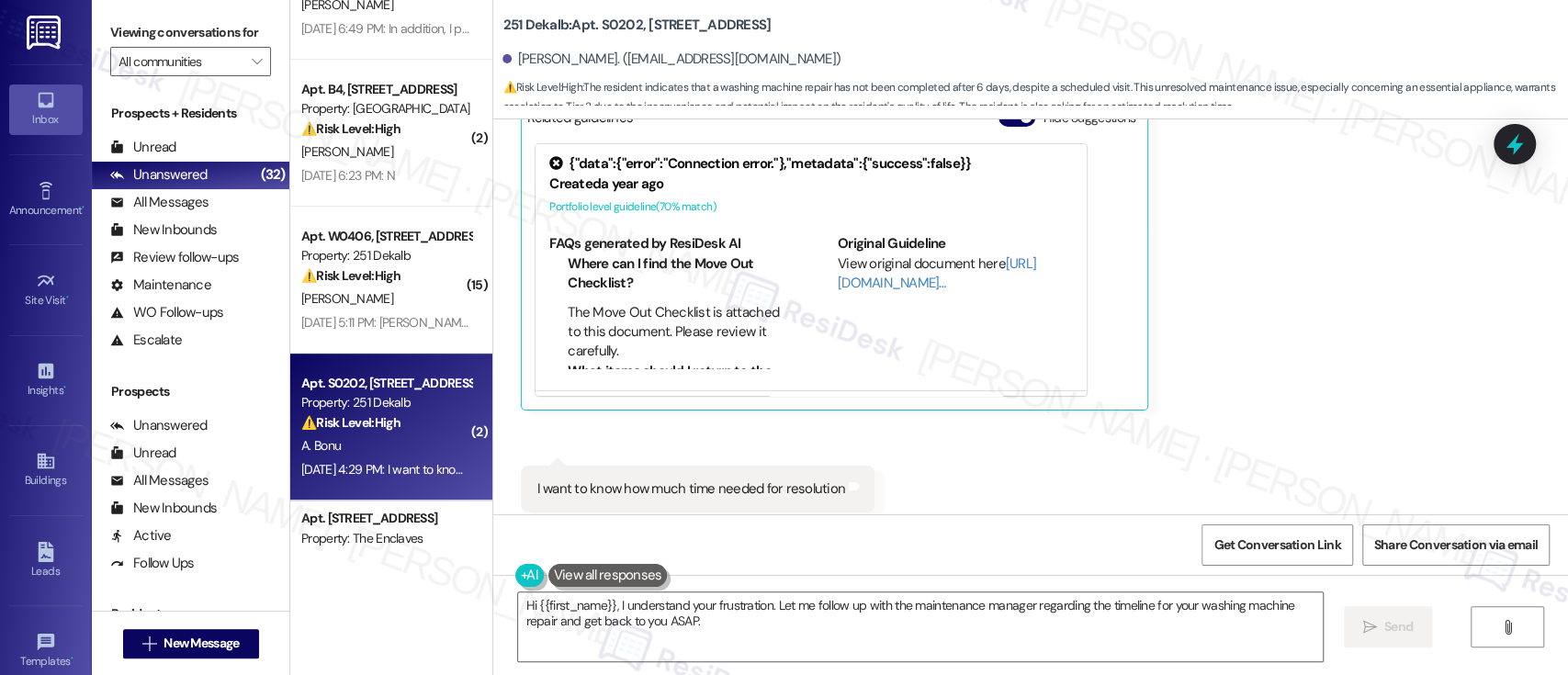
click at [1082, 445] on div "Received via SMS [PERSON_NAME] Question [DATE] 4:28 PM Ok, [DATE] they checked …" at bounding box center [1031, 240] width 1075 height 625
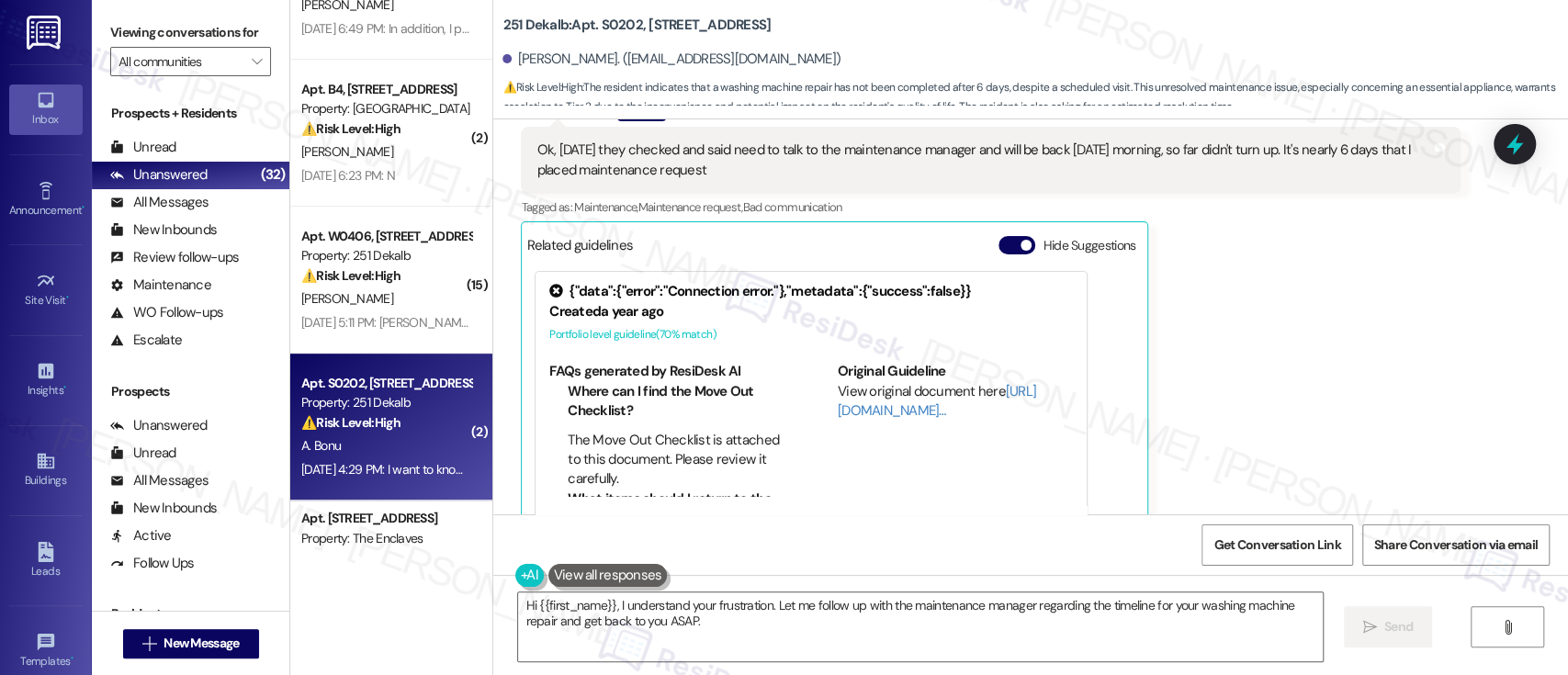
scroll to position [5226, 0]
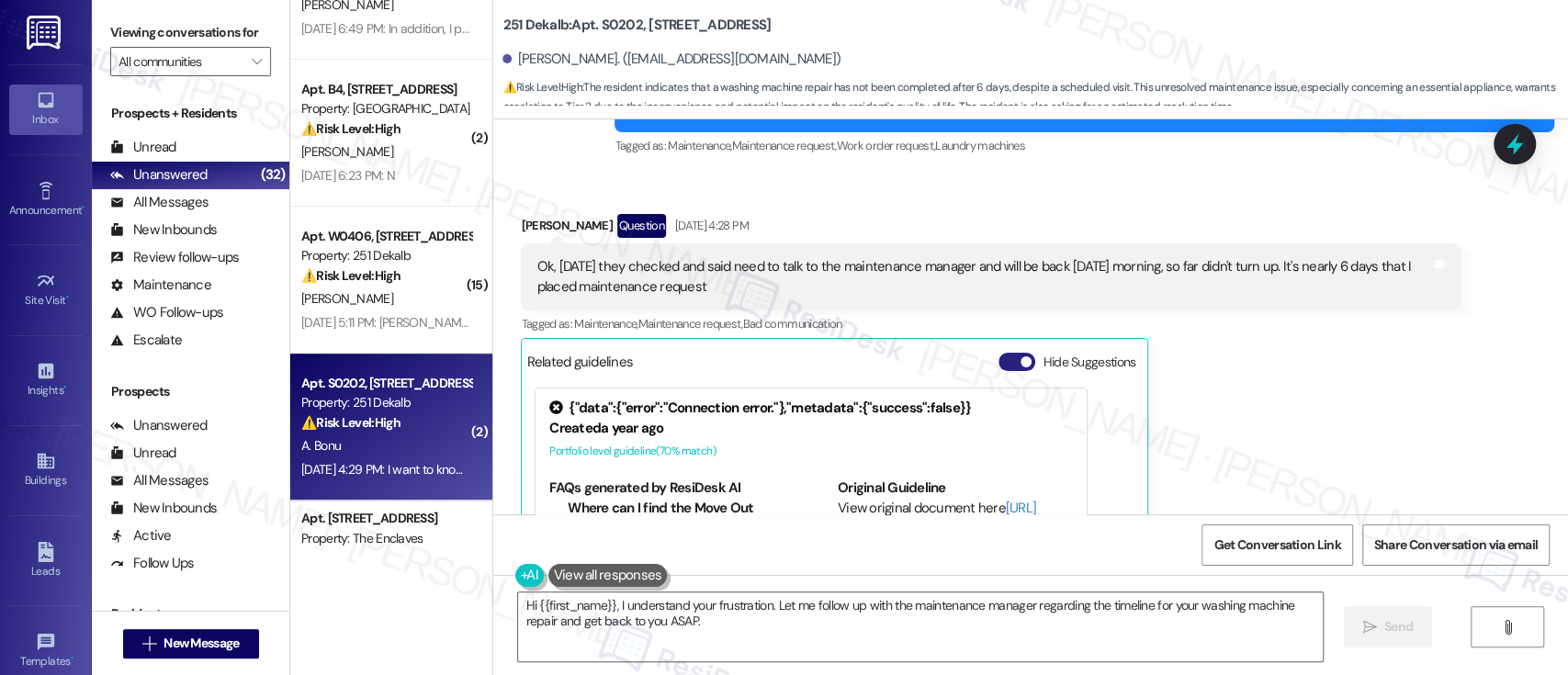
click at [1008, 353] on button "Hide Suggestions" at bounding box center [1017, 362] width 37 height 19
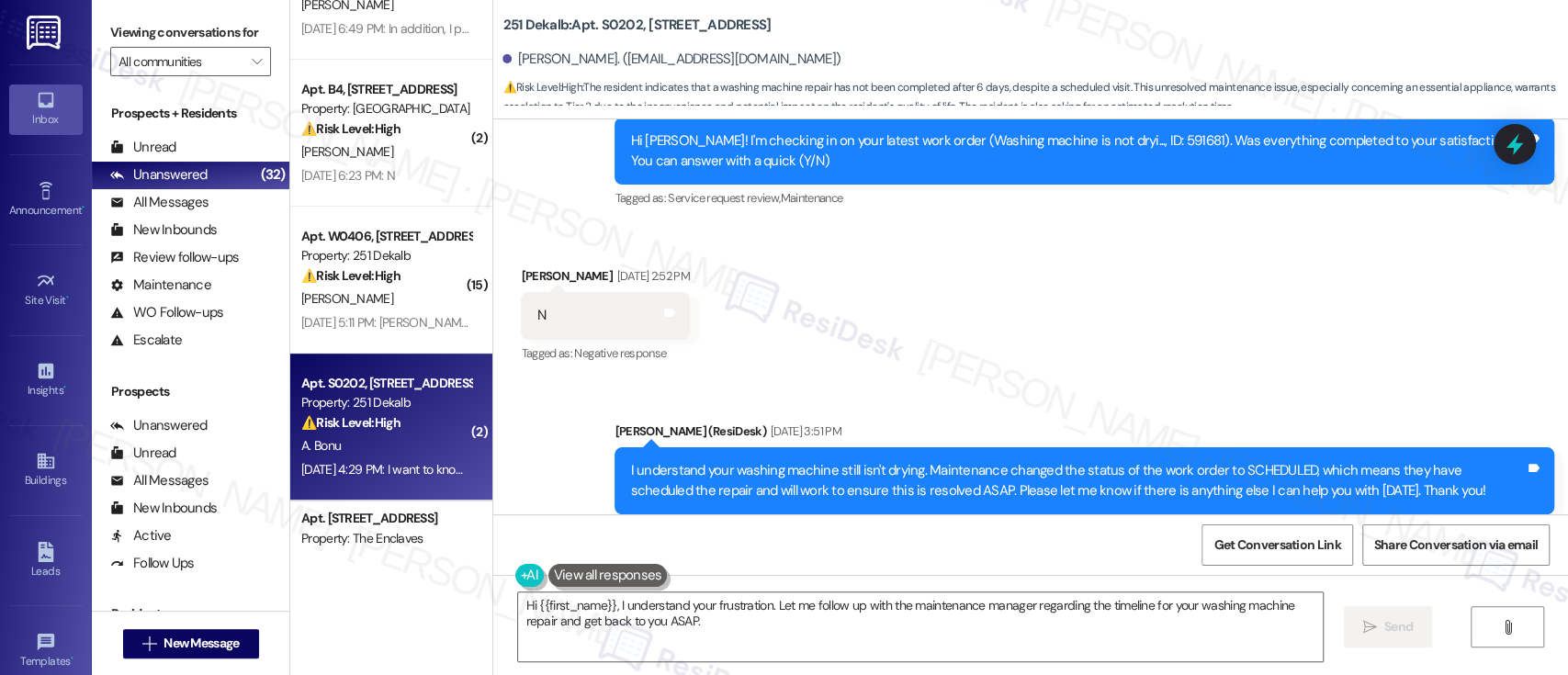
scroll to position [5201, 0]
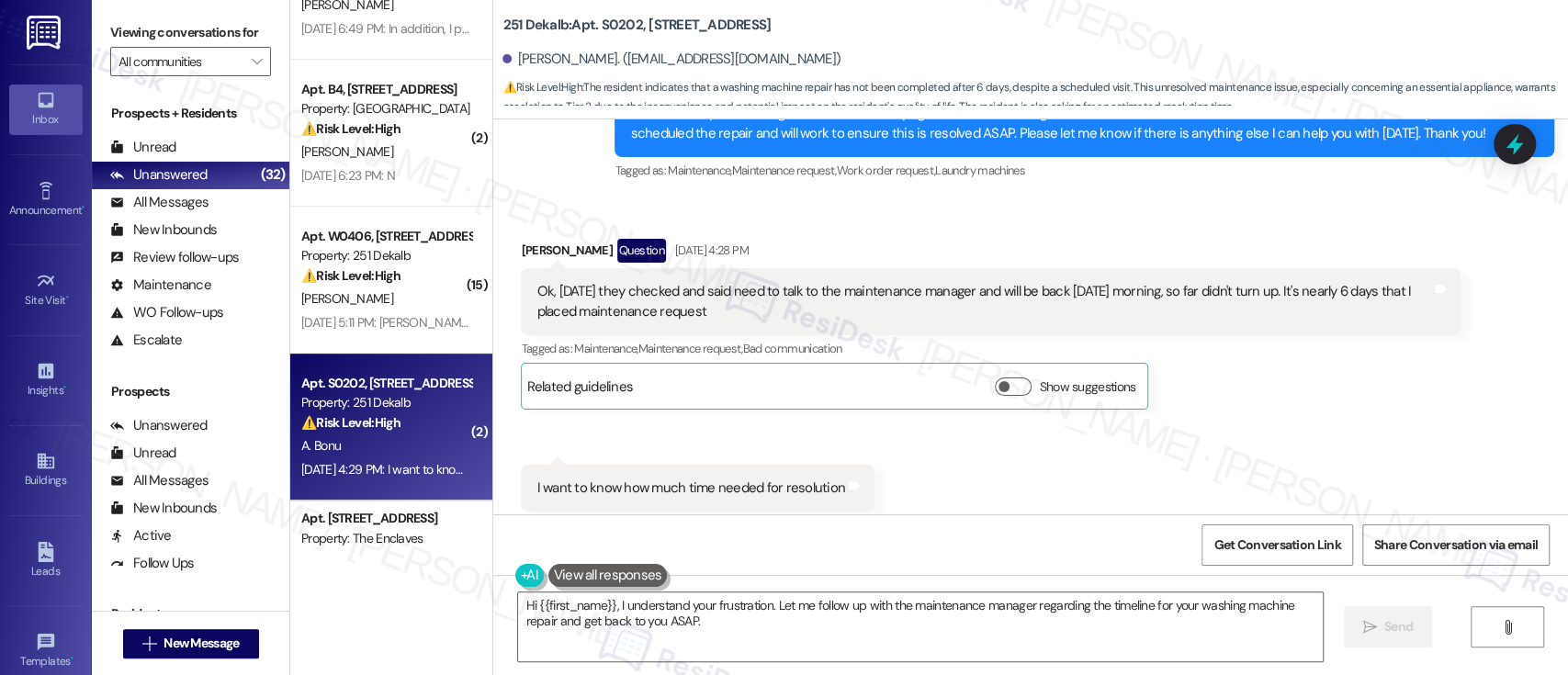
click at [603, 23] on b "251 Dekalb: Apt. S0202, [STREET_ADDRESS]" at bounding box center [636, 26] width 268 height 20
copy b "S0202"
click at [810, 615] on textarea "Hi {{first_name}}, I understand your frustration. Let me follow up with the mai…" at bounding box center [920, 628] width 804 height 69
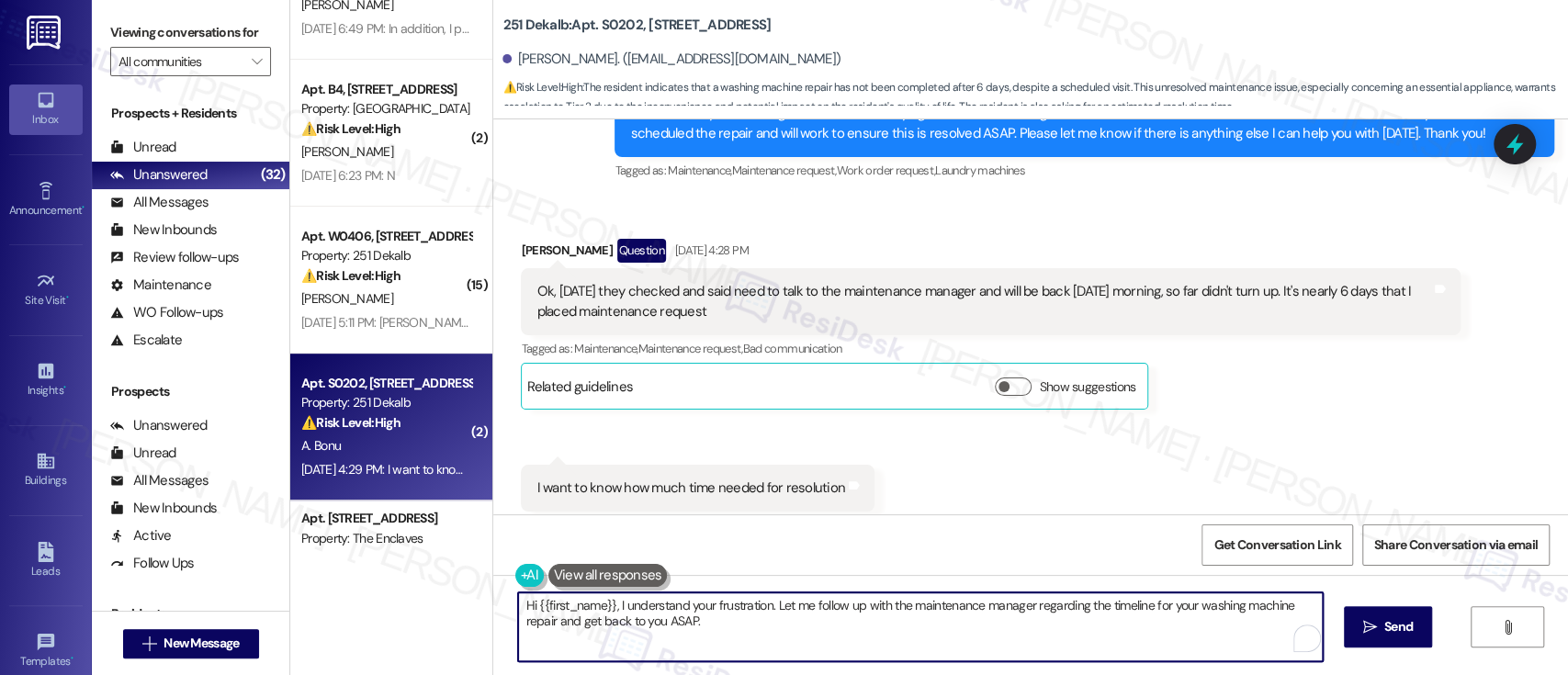
click at [1013, 605] on textarea "Hi {{first_name}}, I understand your frustration. Let me follow up with the mai…" at bounding box center [920, 628] width 804 height 69
click at [1132, 609] on textarea "Hi {{first_name}}, I understand your frustration. Let me follow up with the mai…" at bounding box center [917, 628] width 804 height 69
click at [551, 622] on textarea "Hi {{first_name}}, I understand your frustration. Let me follow up with the mai…" at bounding box center [917, 628] width 804 height 69
click at [742, 622] on textarea "Hi {{first_name}}, I understand your frustration. Let me follow up with the mai…" at bounding box center [917, 628] width 804 height 69
type textarea "Hi {{first_name}}, I understand your frustration. Let me follow up with the mai…"
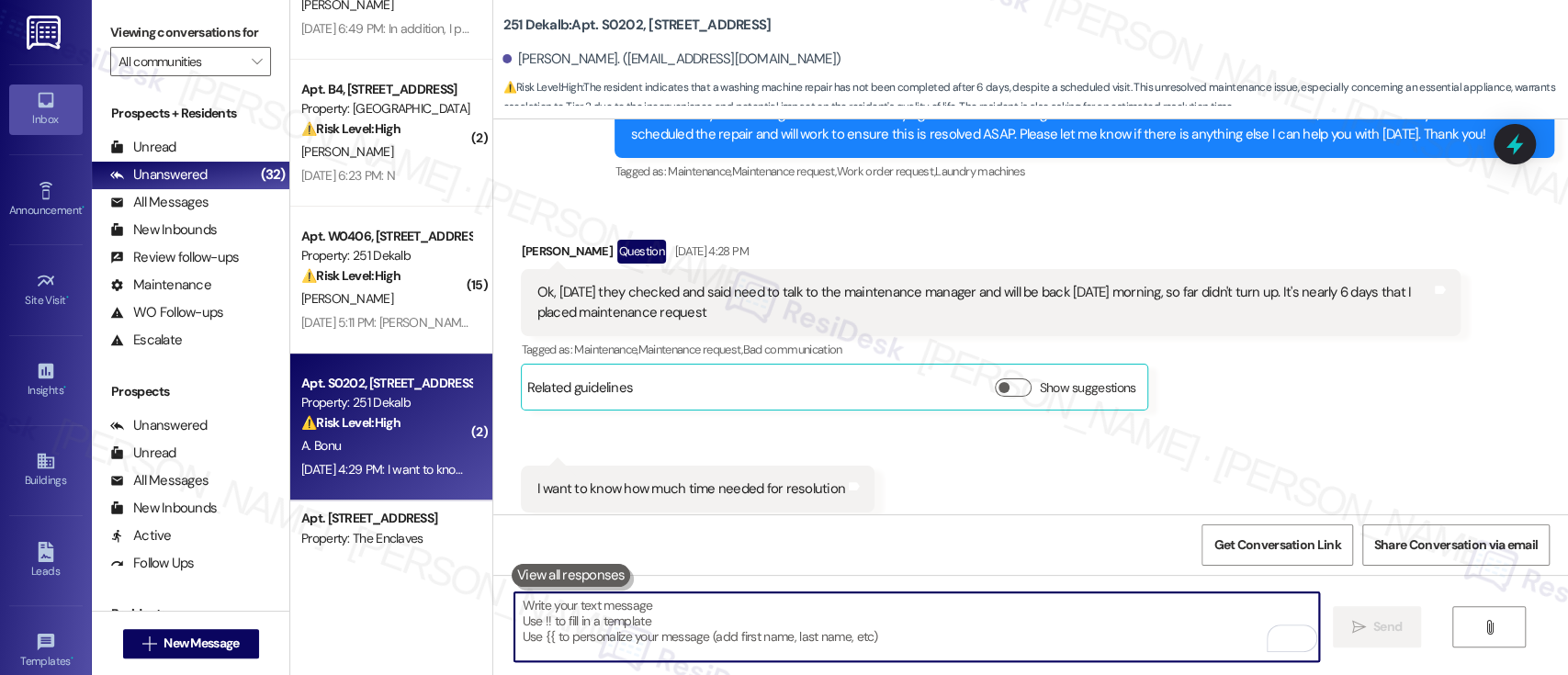
scroll to position [5350, 0]
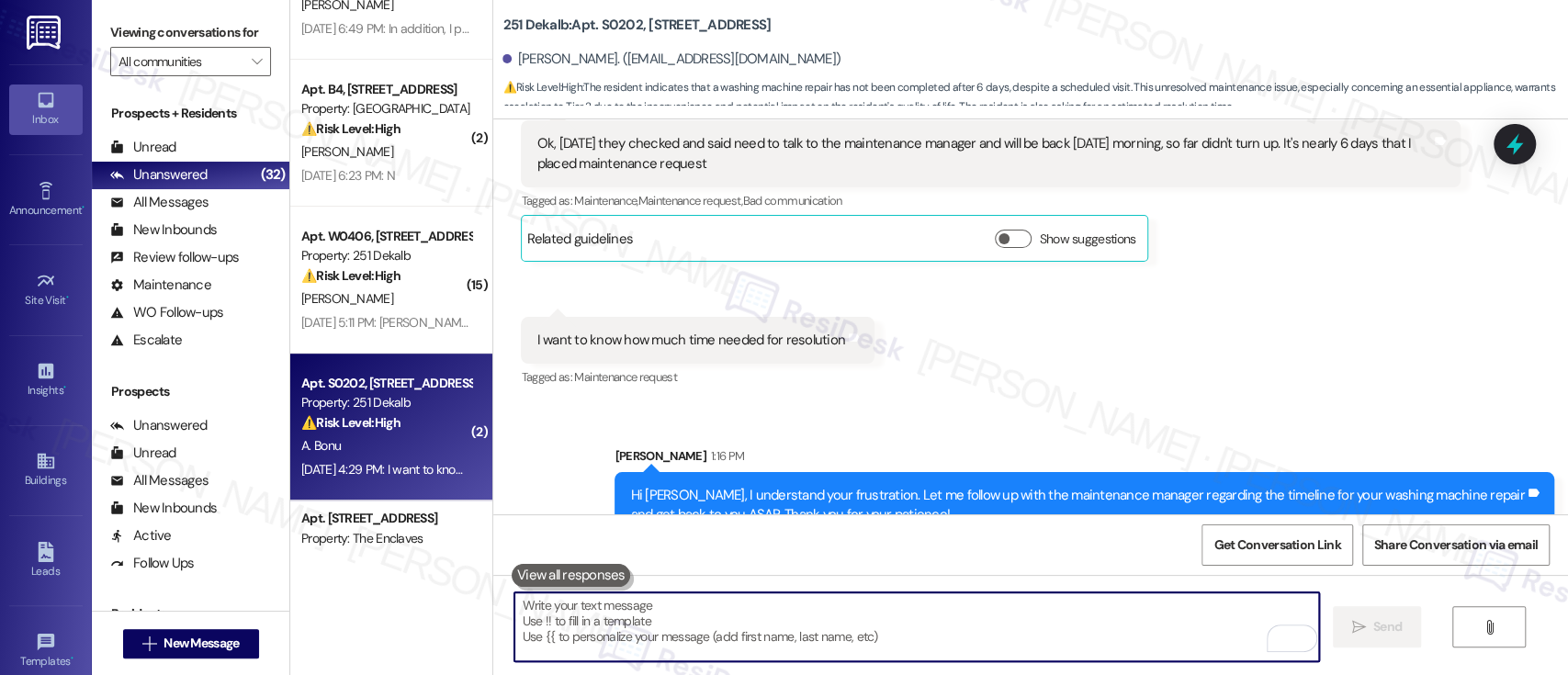
click at [1103, 324] on div "Received via SMS [PERSON_NAME] Question [DATE] 4:28 PM Ok, [DATE] they checked …" at bounding box center [1031, 226] width 1075 height 355
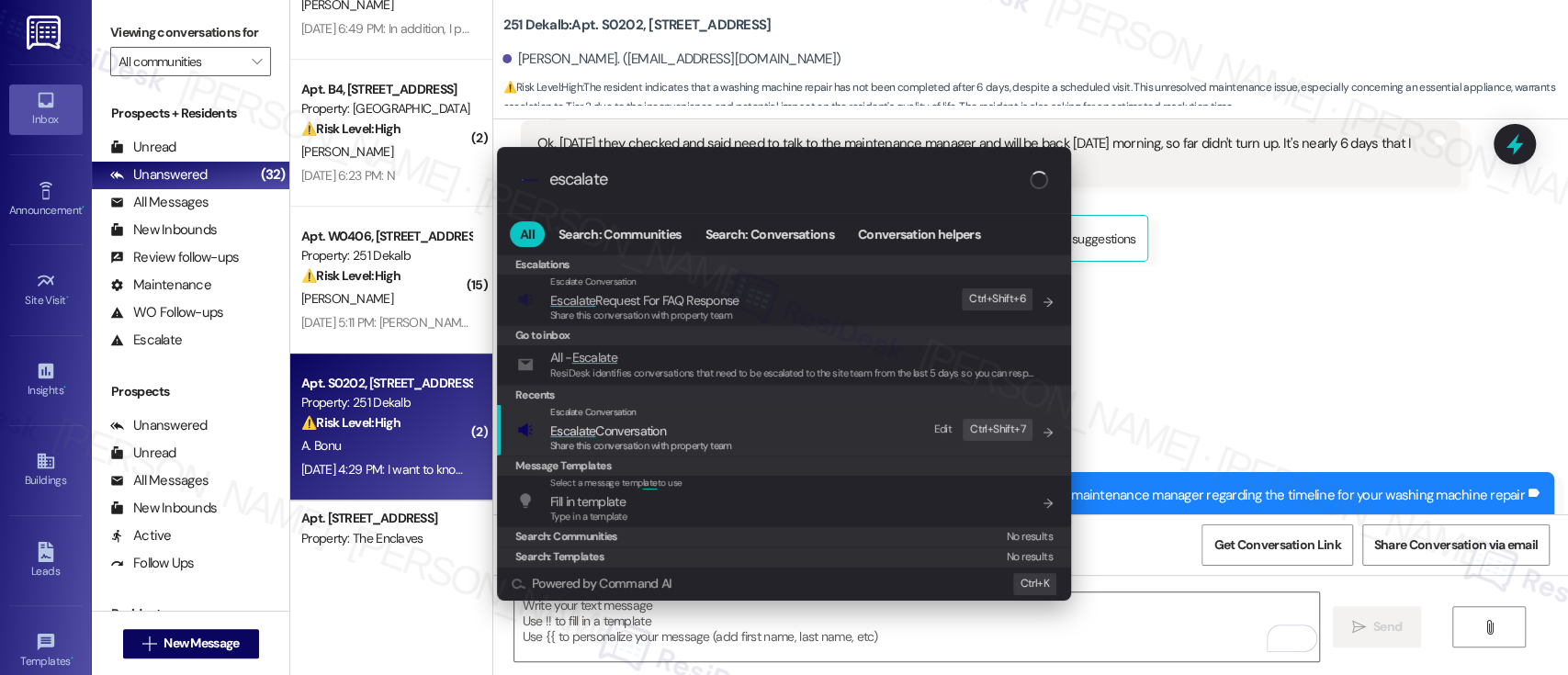
type input "escalate"
click at [666, 438] on div "Share this conversation with property team" at bounding box center [641, 446] width 182 height 17
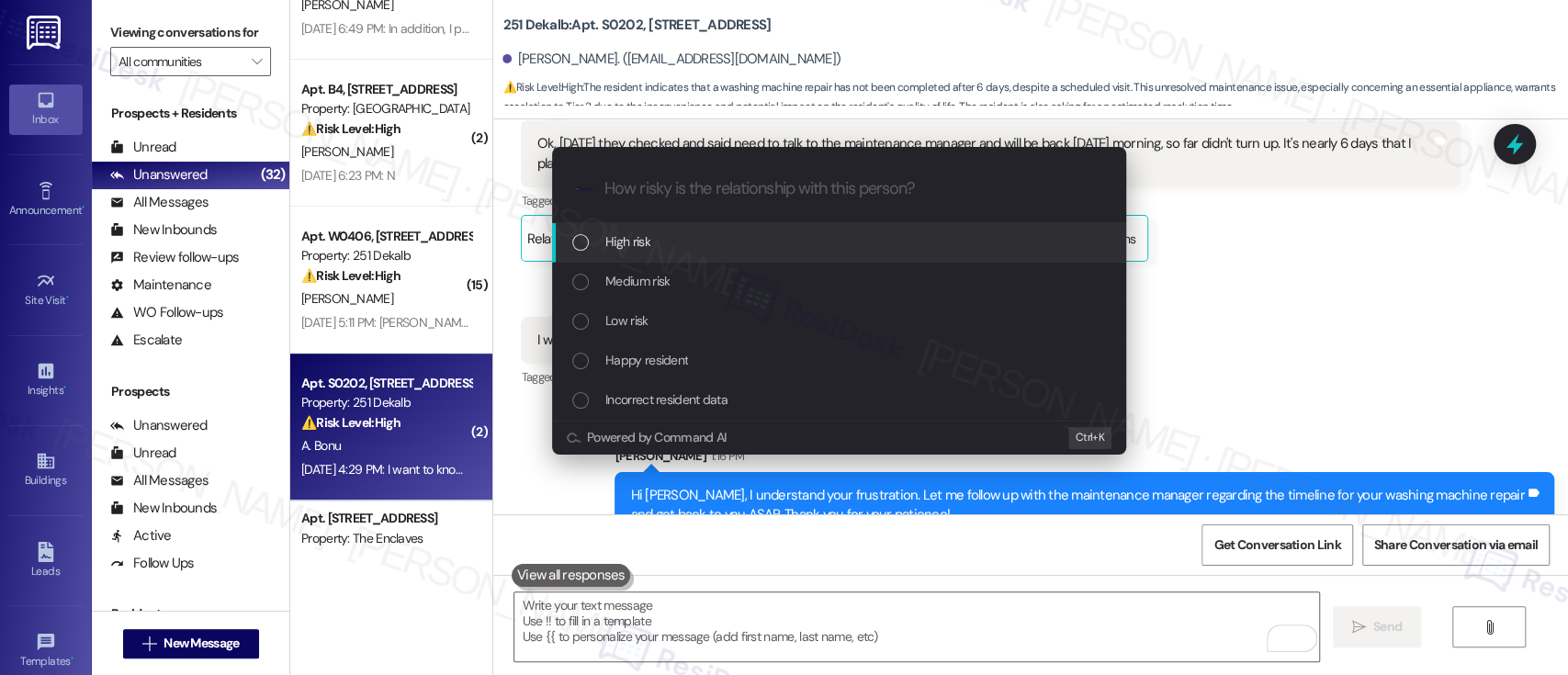
click at [681, 283] on div "Medium risk" at bounding box center [841, 281] width 537 height 20
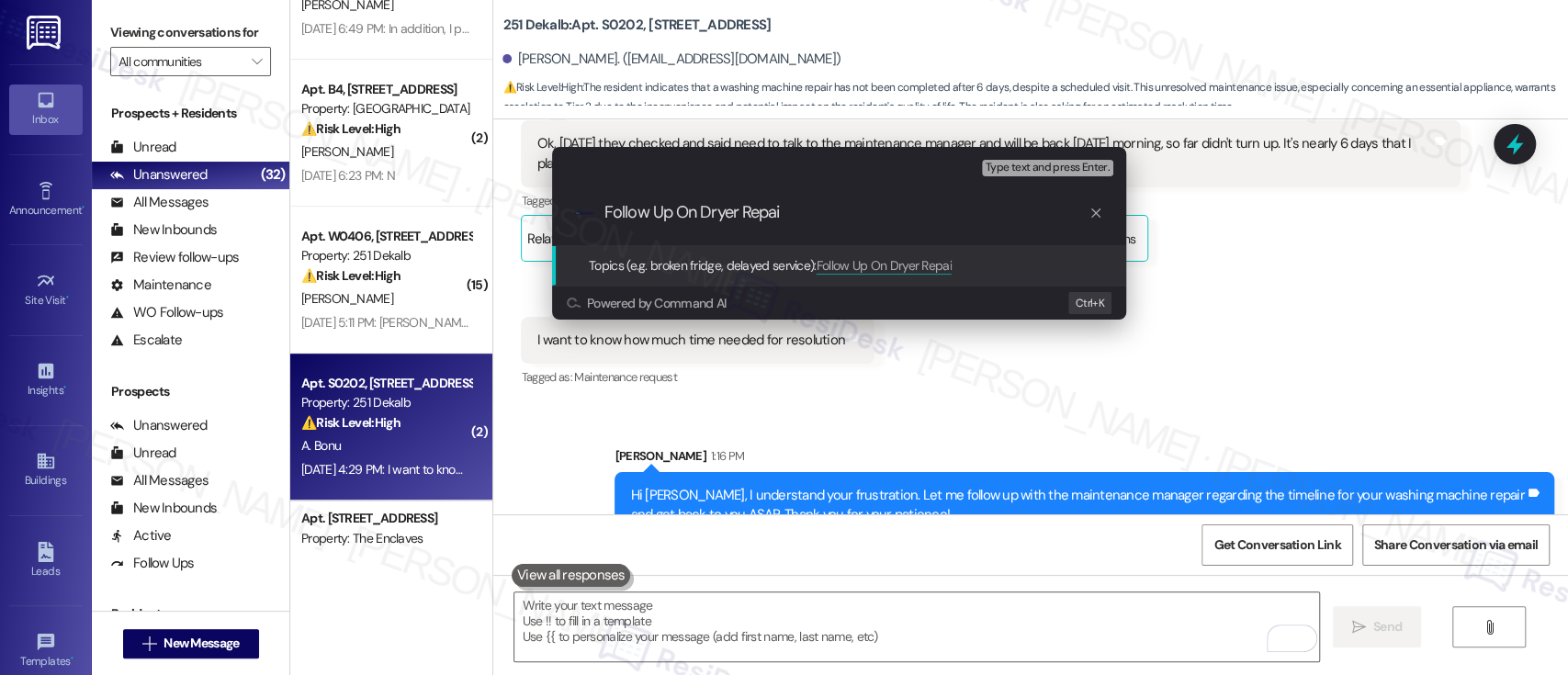
type input "Follow Up On Dryer Repair"
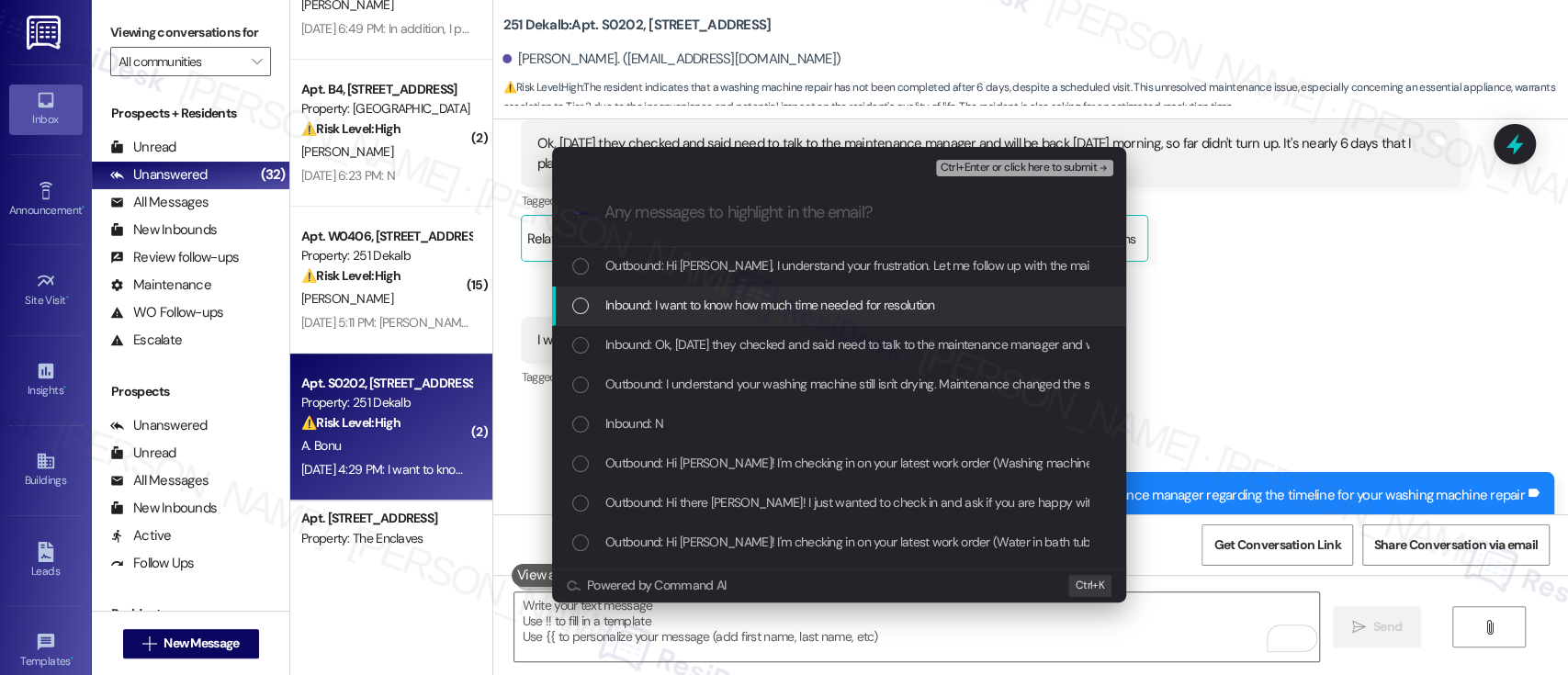
click at [701, 310] on span "Inbound: I want to know how much time needed for resolution" at bounding box center [771, 304] width 330 height 20
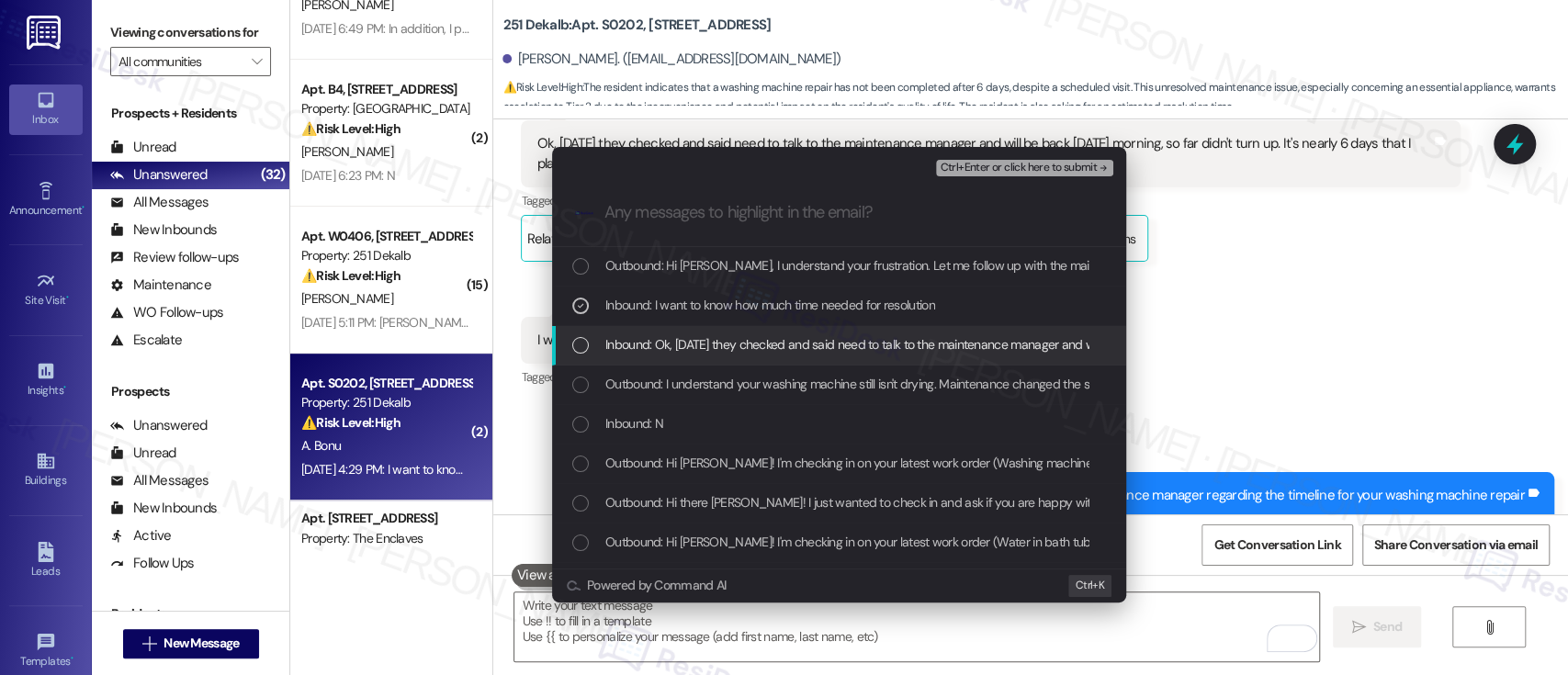
click at [695, 336] on span "Inbound: Ok, [DATE] they checked and said need to talk to the maintenance manag…" at bounding box center [1114, 344] width 1017 height 20
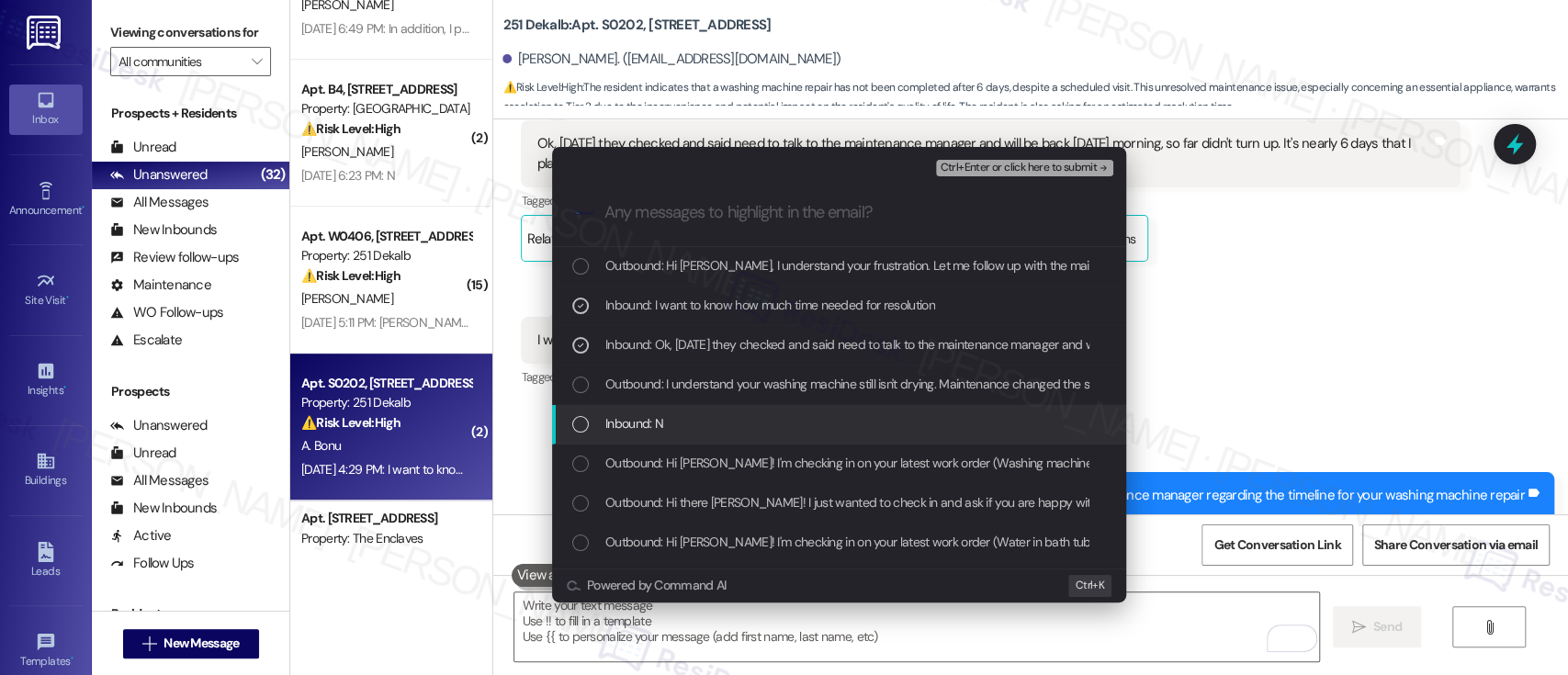
click at [665, 420] on div "Inbound: N" at bounding box center [841, 423] width 537 height 20
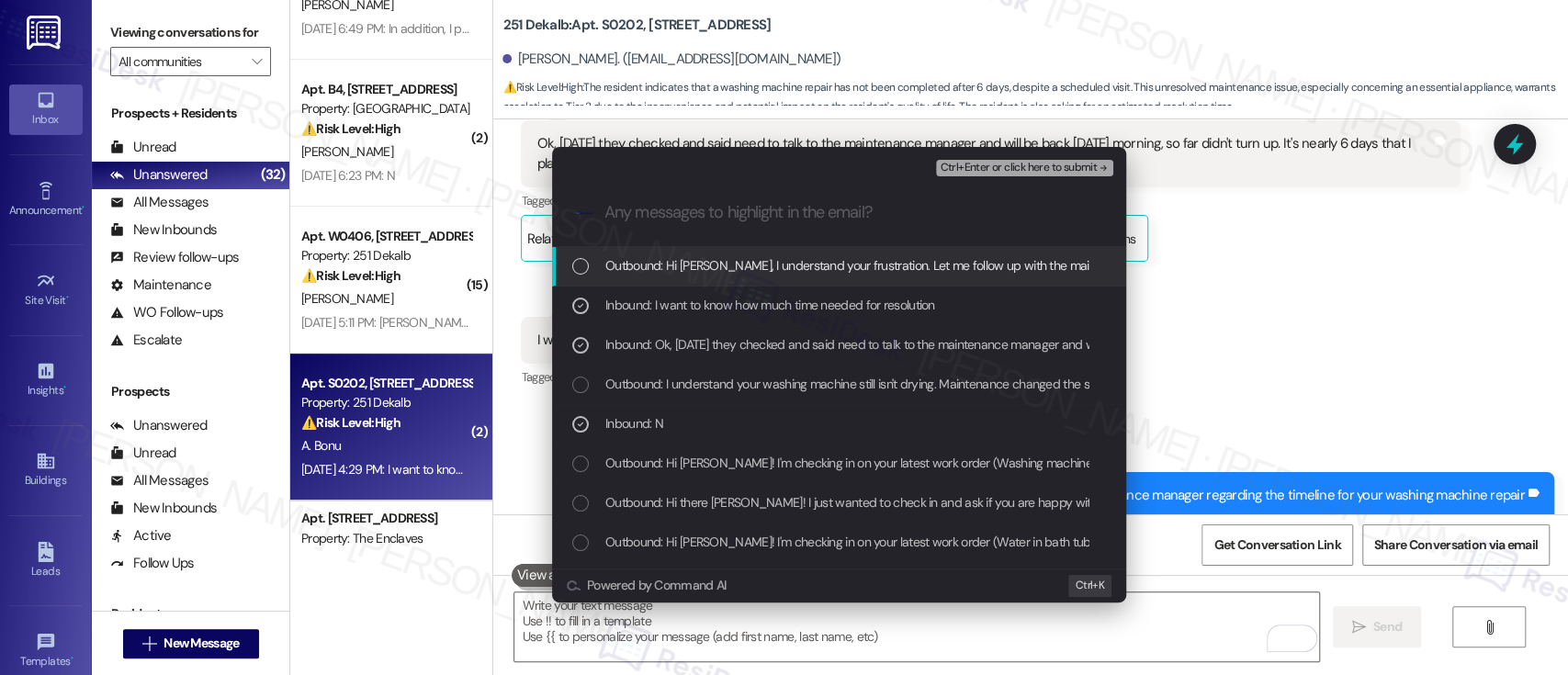
click at [1051, 164] on span "Ctrl+Enter or click here to submit" at bounding box center [1018, 168] width 157 height 13
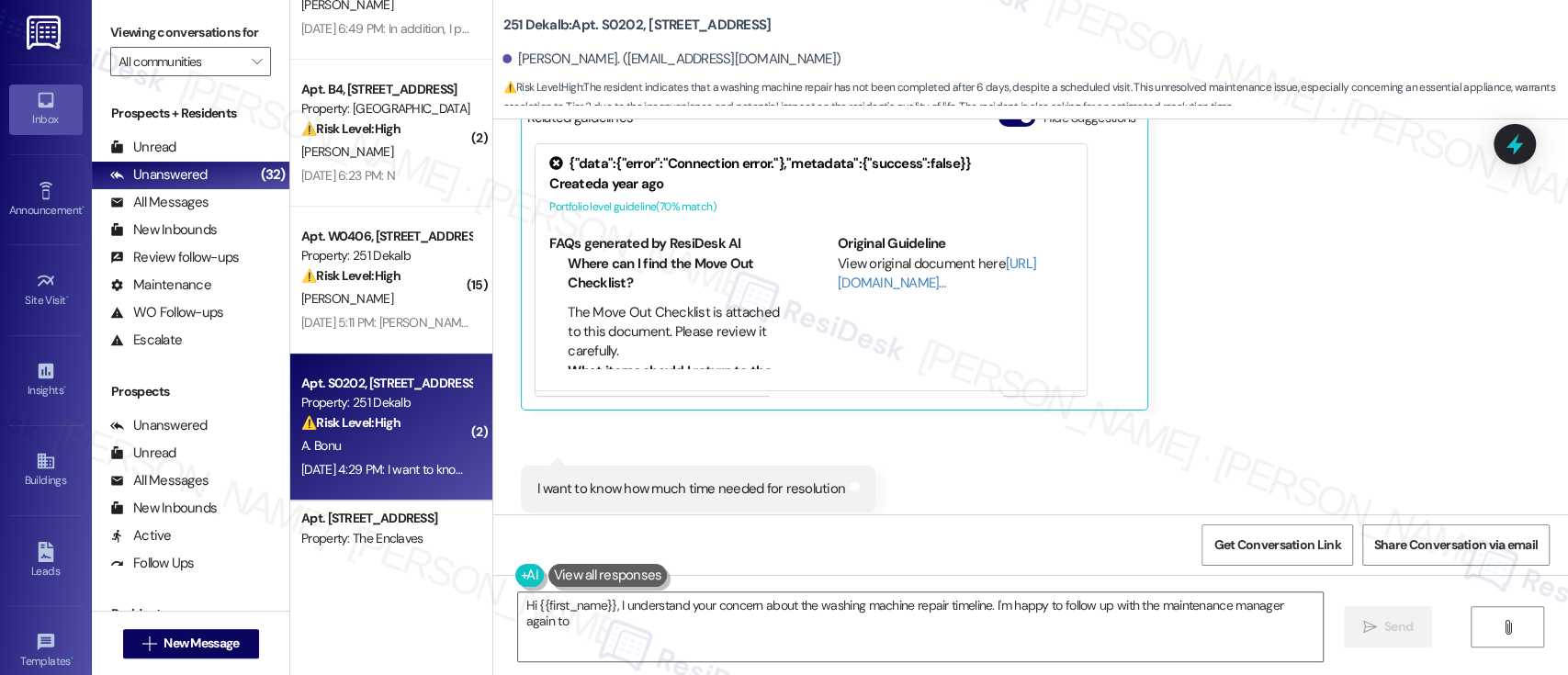
scroll to position [5646, 0]
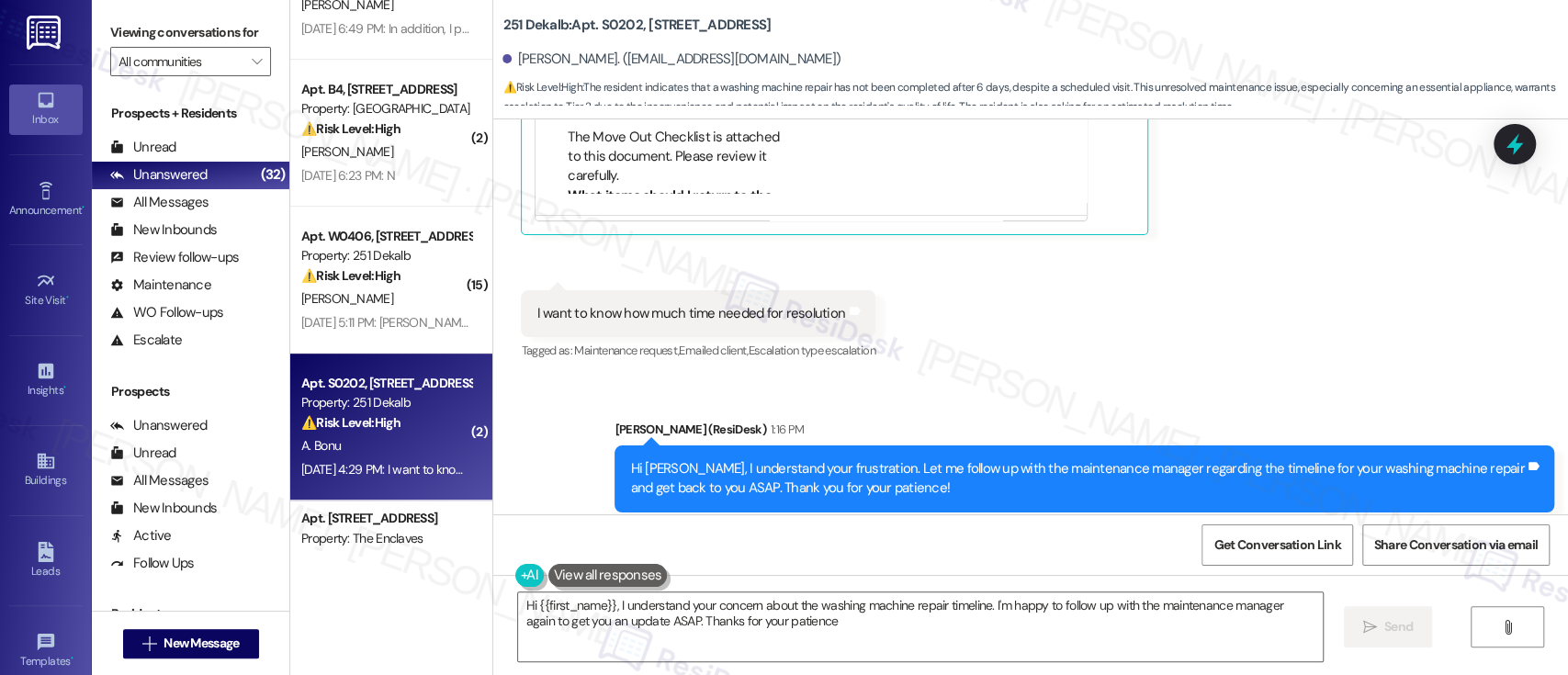
type textarea "Hi {{first_name}}, I understand your concern about the washing machine repair t…"
click at [1209, 322] on div "Received via SMS [PERSON_NAME] Question [DATE] 4:28 PM Ok, [DATE] they checked …" at bounding box center [1031, 65] width 1075 height 625
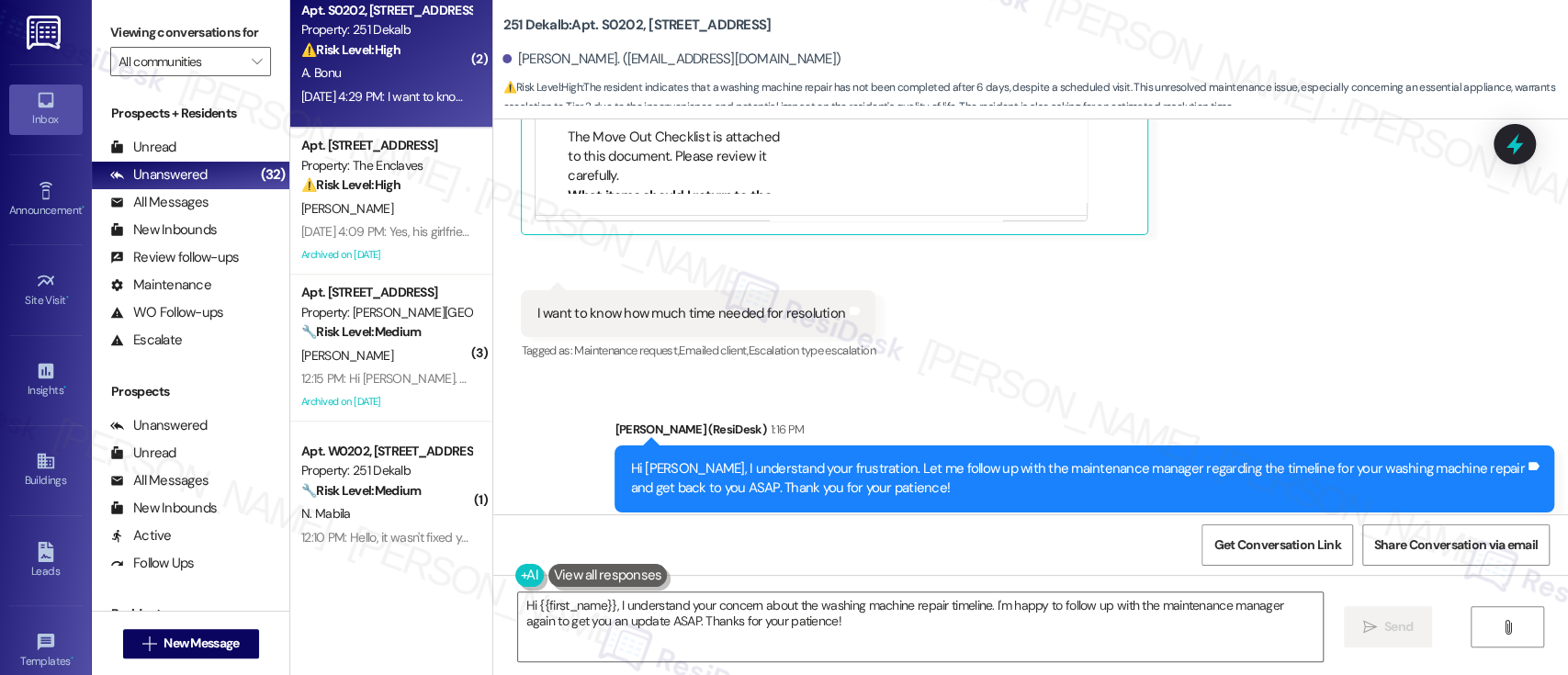
scroll to position [776, 0]
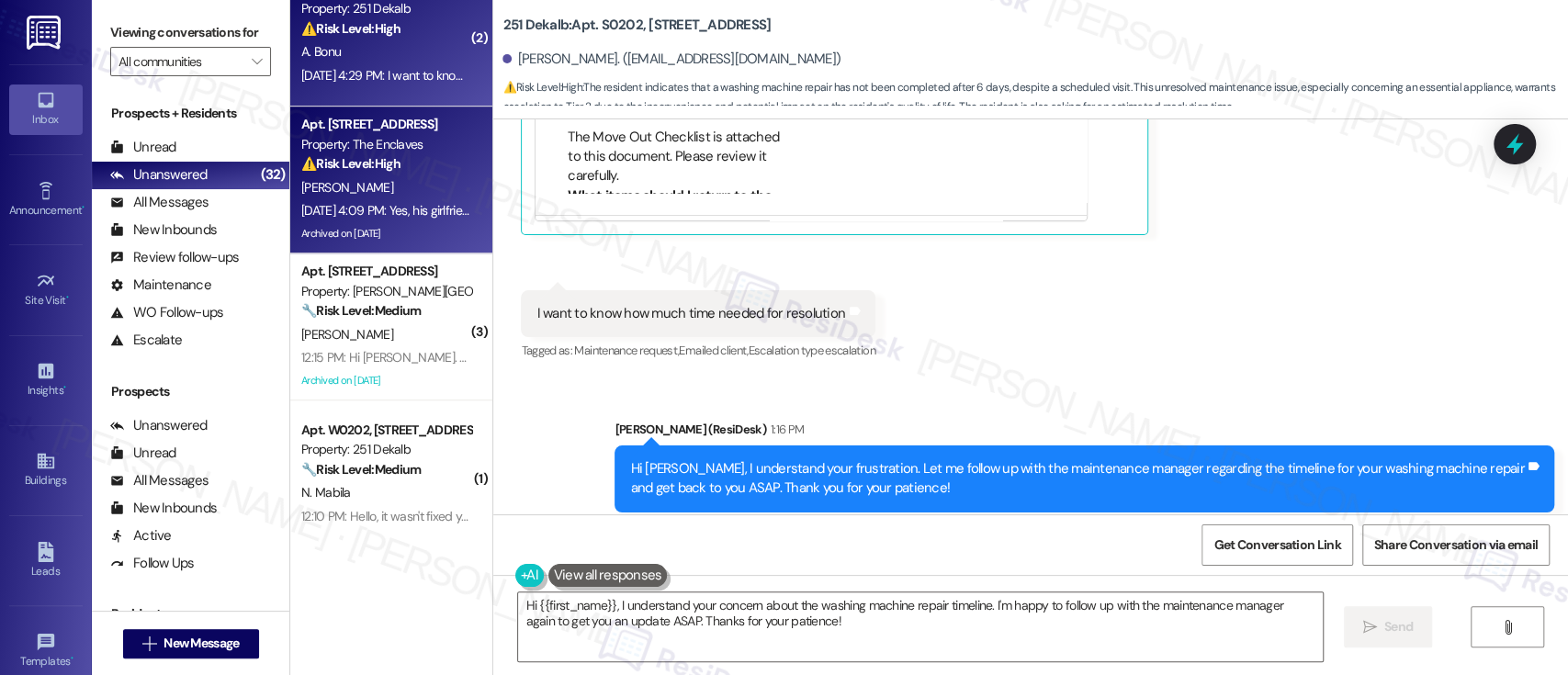
click at [419, 165] on div "⚠️ Risk Level: High The resident reports flies coming from the vent, potentiall…" at bounding box center [386, 164] width 170 height 20
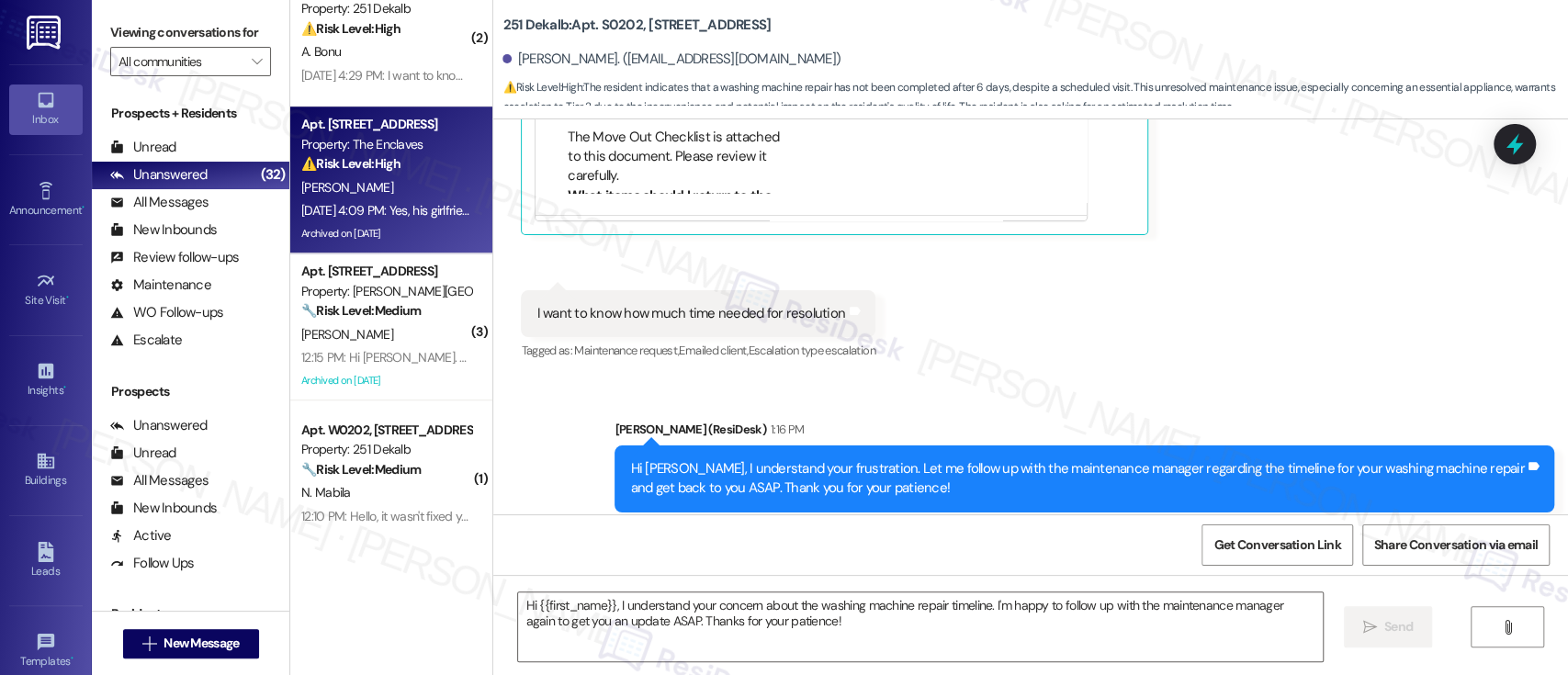
type textarea "Fetching suggested responses. Please feel free to read through the conversation…"
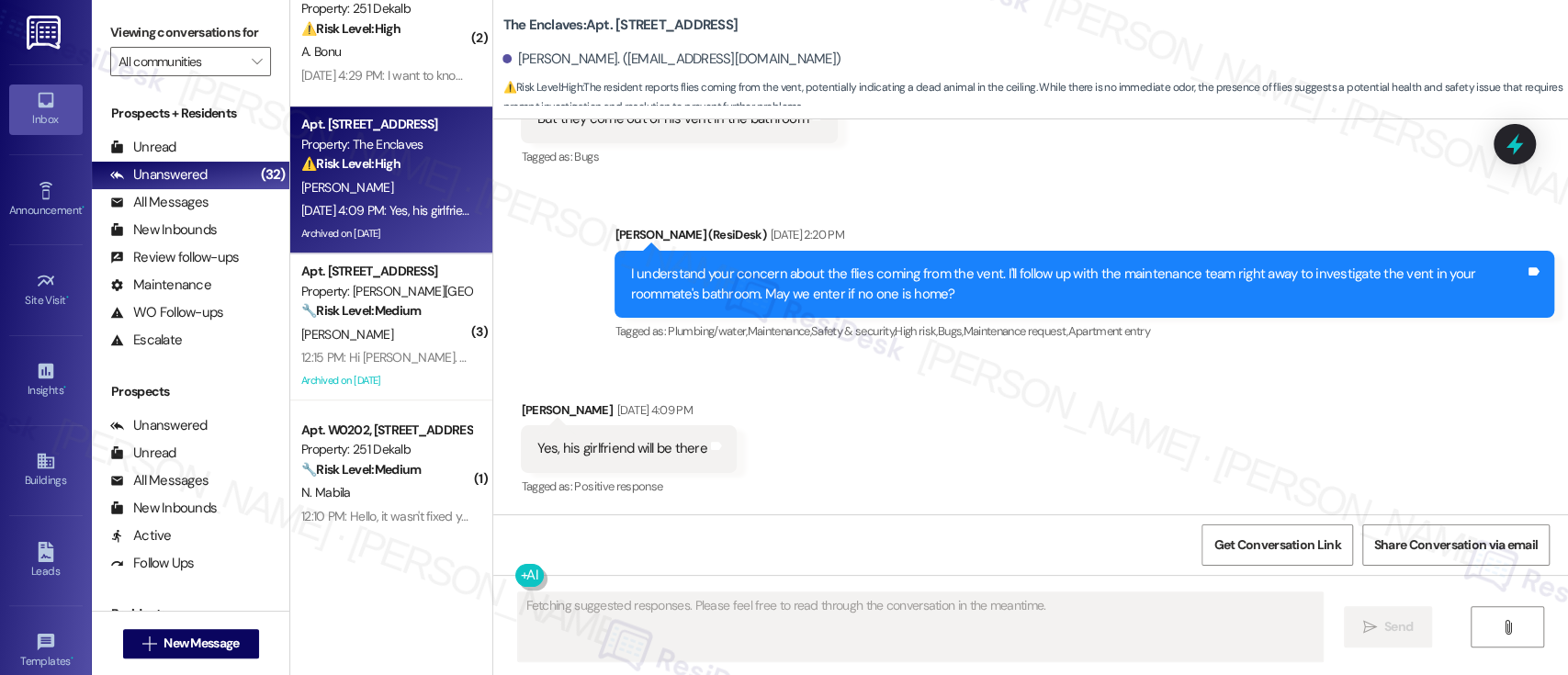
scroll to position [7502, 0]
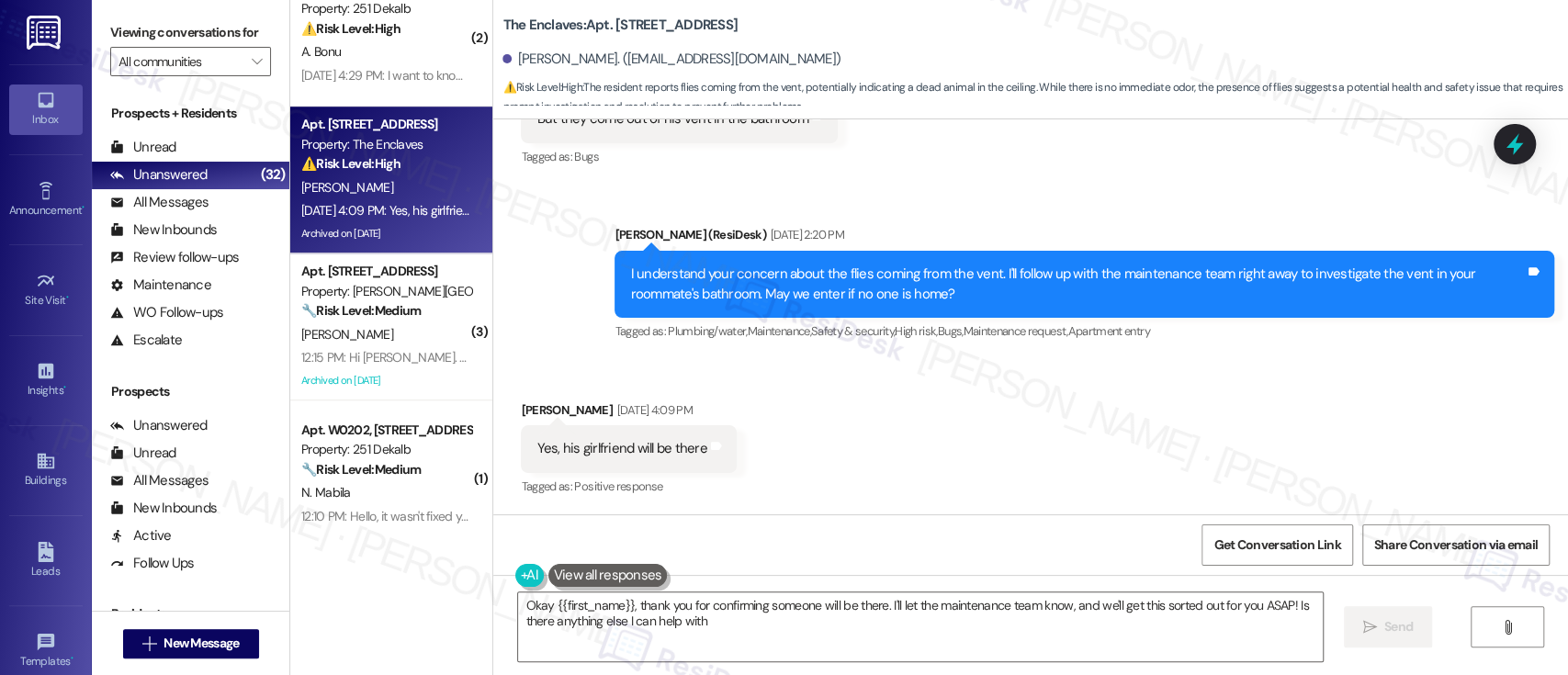
type textarea "Okay {{first_name}}, thank you for confirming someone will be there. I'll let t…"
click at [1072, 401] on div "Received via SMS [PERSON_NAME] [DATE] 4:09 PM Yes, his girlfriend will be there…" at bounding box center [1031, 437] width 1075 height 155
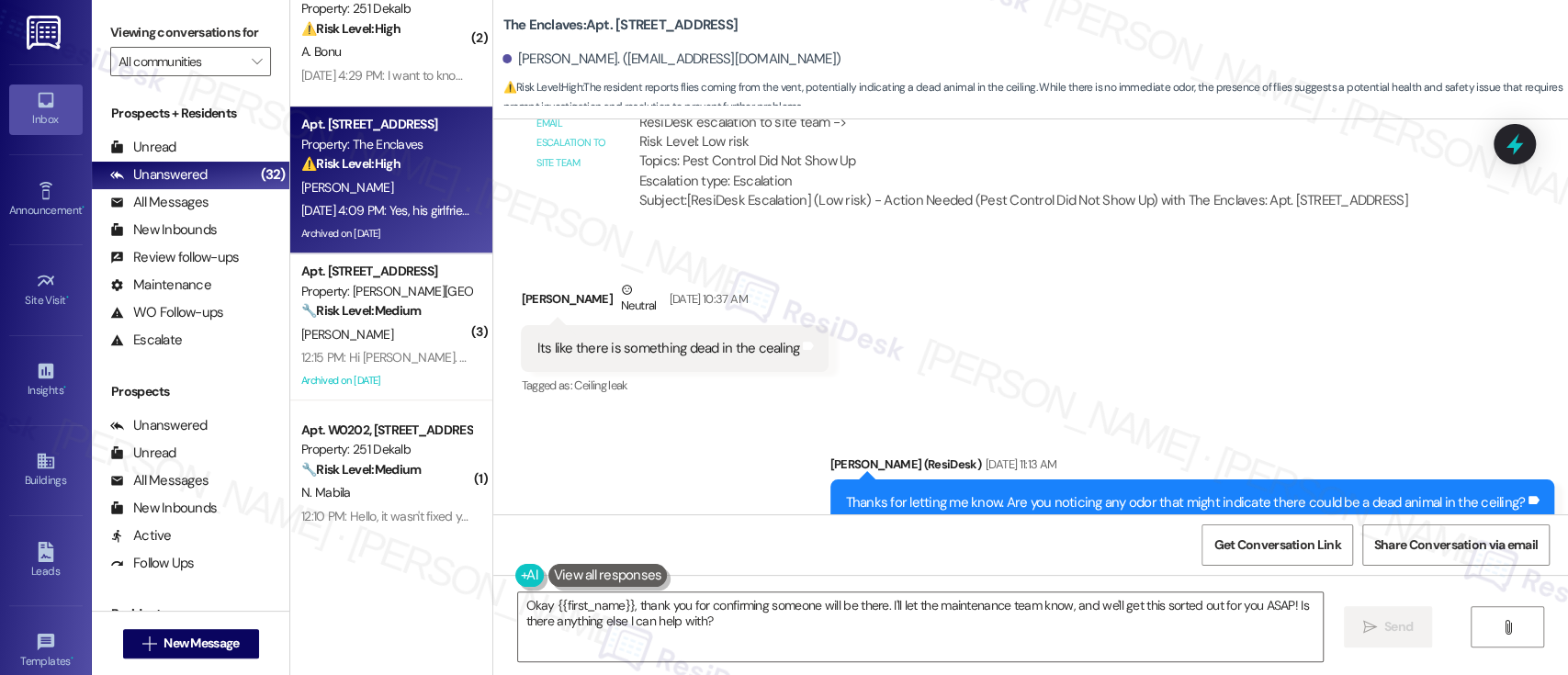
scroll to position [6645, 0]
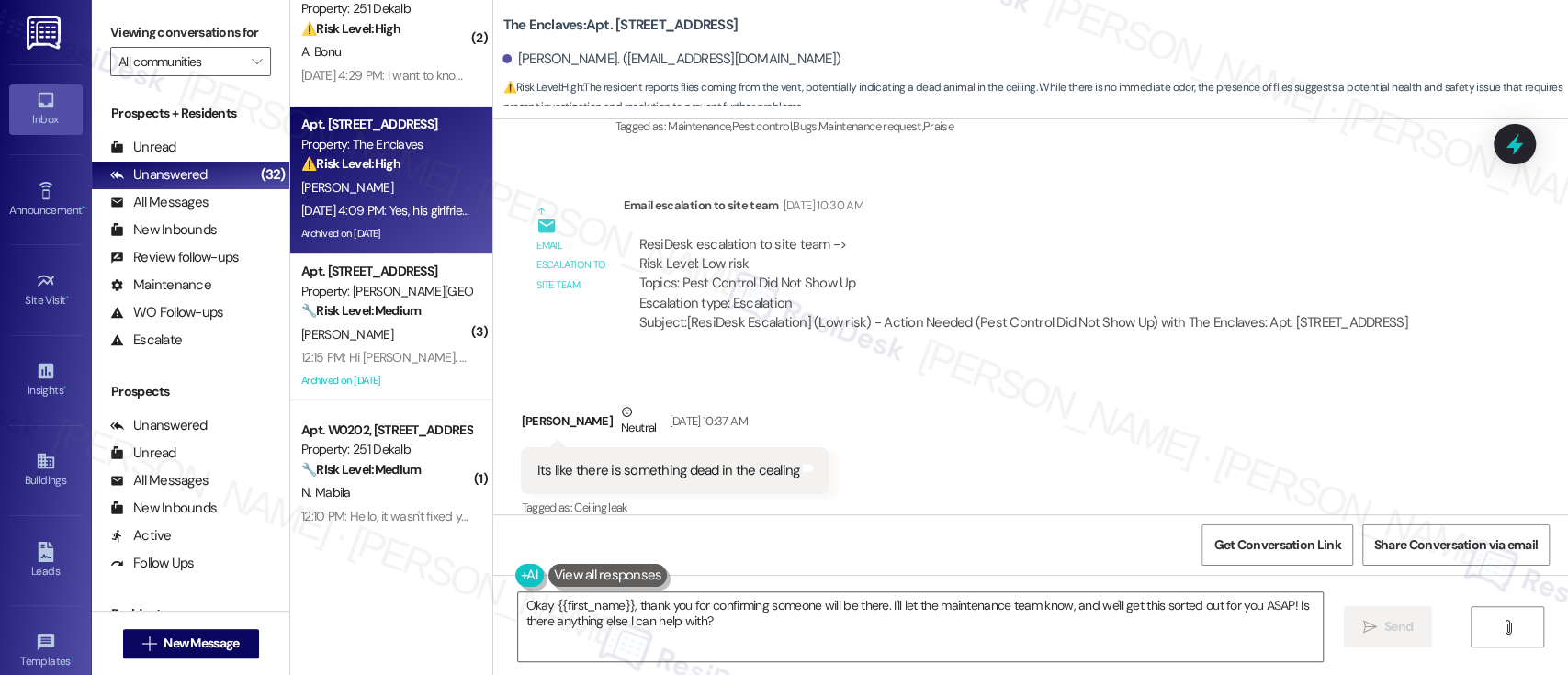
click at [630, 26] on b "The Enclaves: Apt. [STREET_ADDRESS]" at bounding box center [620, 26] width 235 height 20
copy b "3944A1"
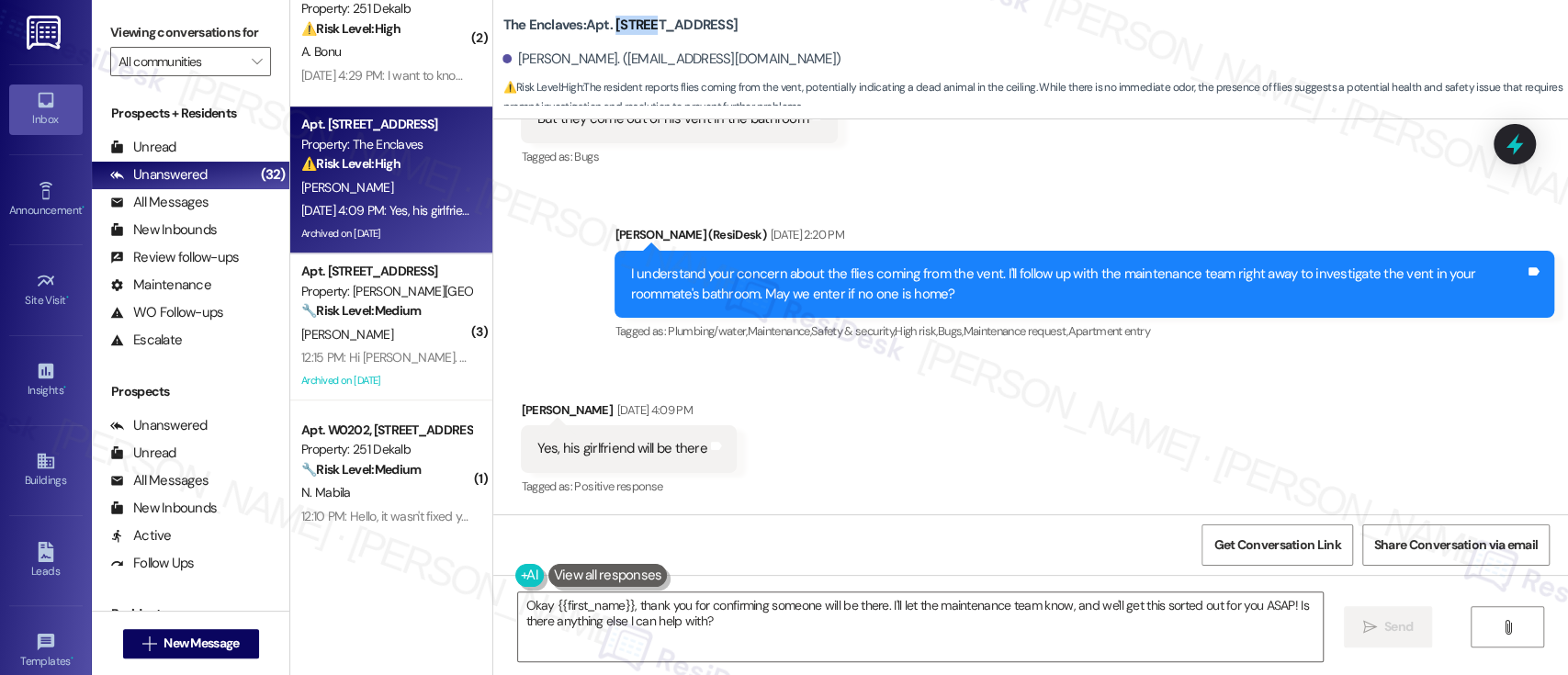
scroll to position [7387, 0]
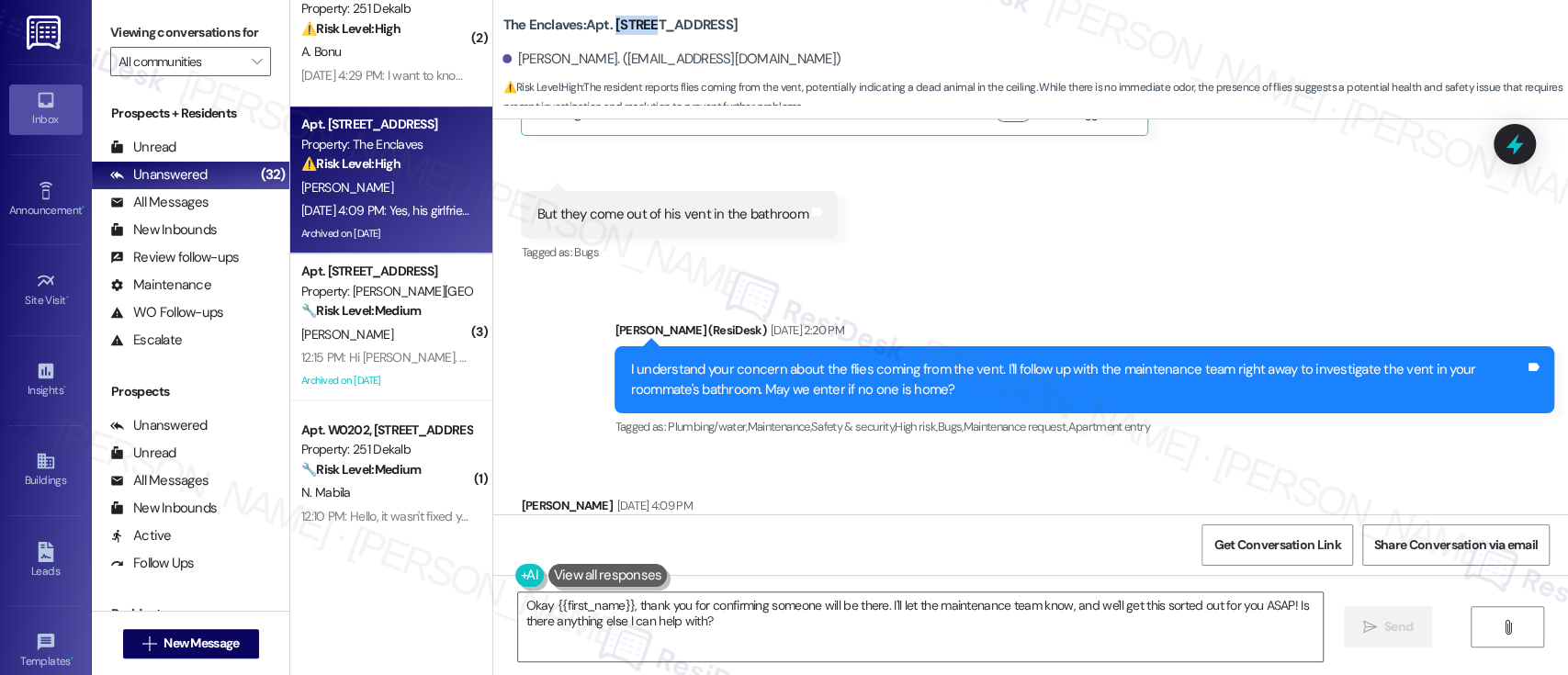
copy b "3944A1"
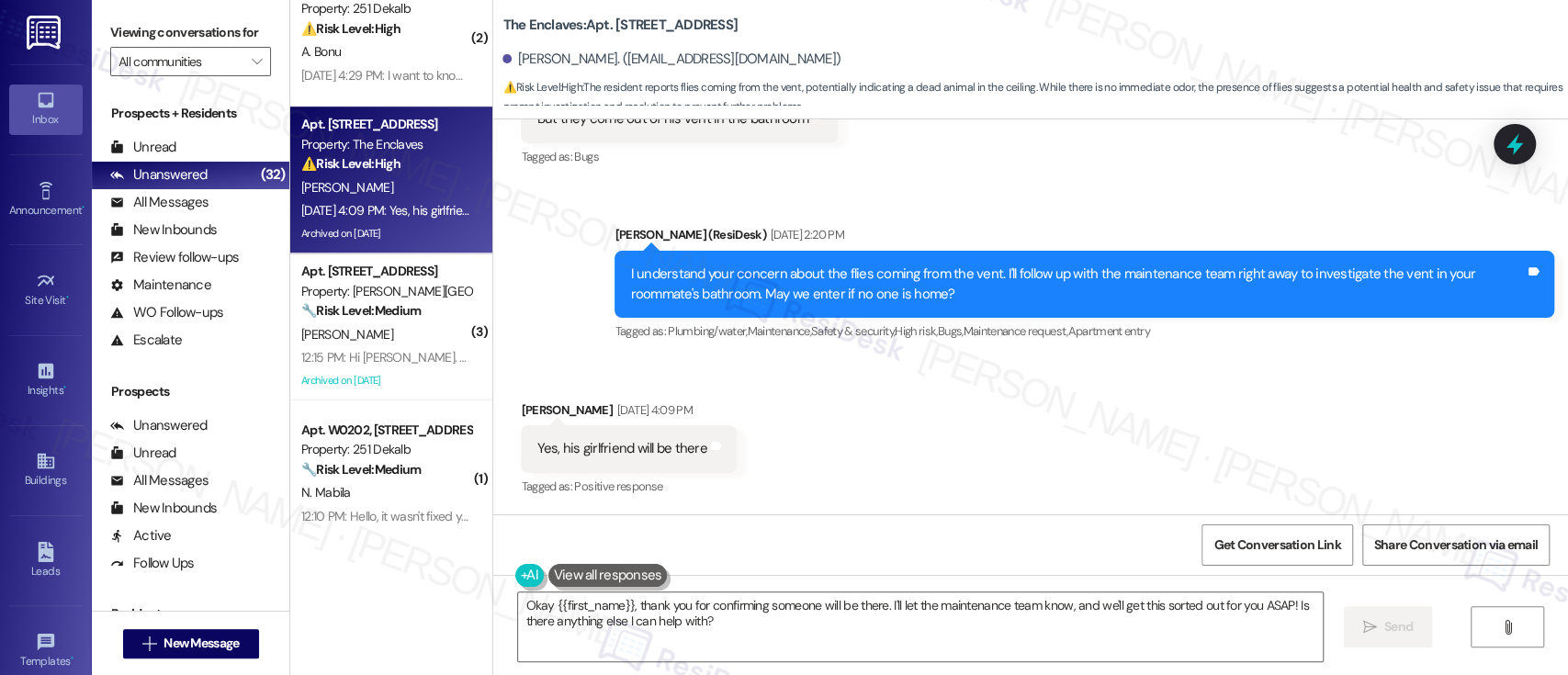
click at [1103, 452] on div "Received via SMS [PERSON_NAME] [DATE] 4:09 PM Yes, his girlfriend will be there…" at bounding box center [1031, 437] width 1075 height 155
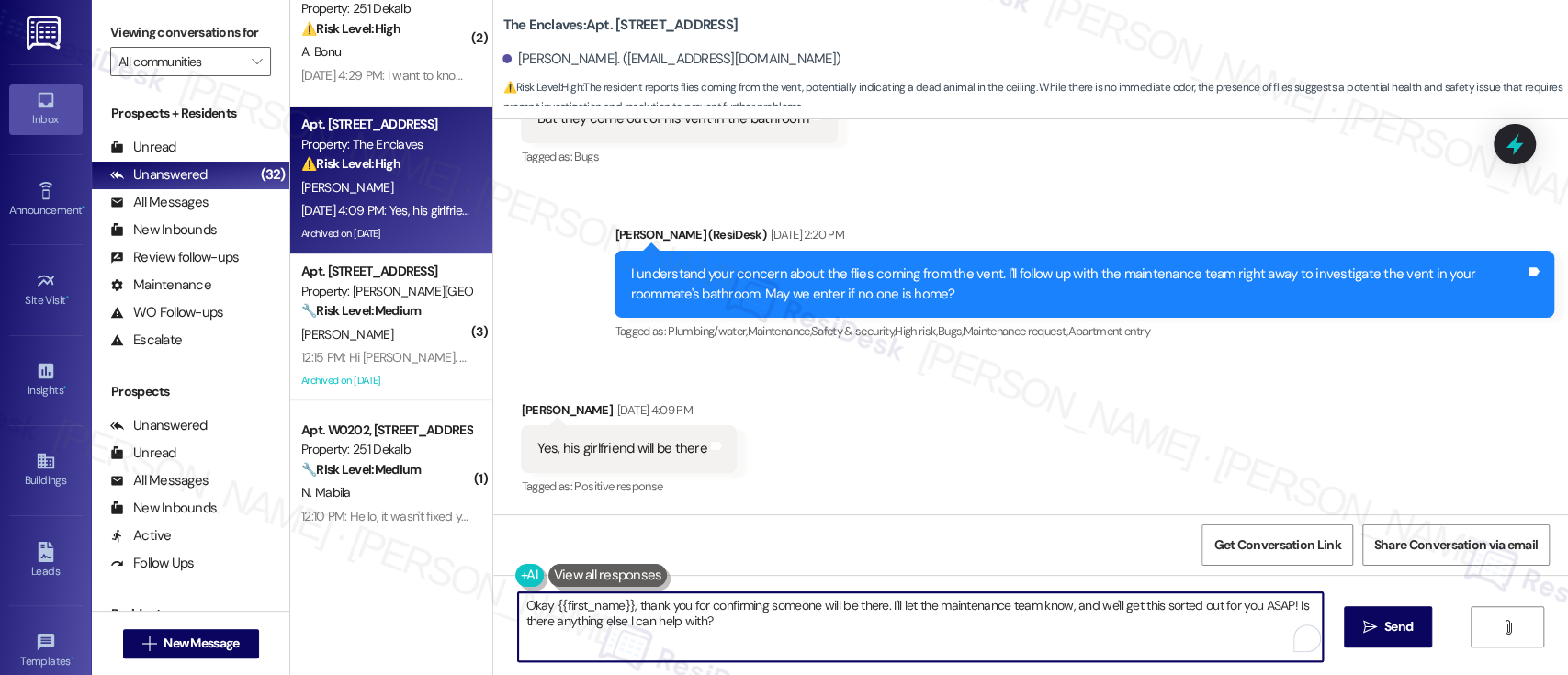
click at [1055, 629] on textarea "Okay {{first_name}}, thank you for confirming someone will be there. I'll let t…" at bounding box center [920, 628] width 804 height 69
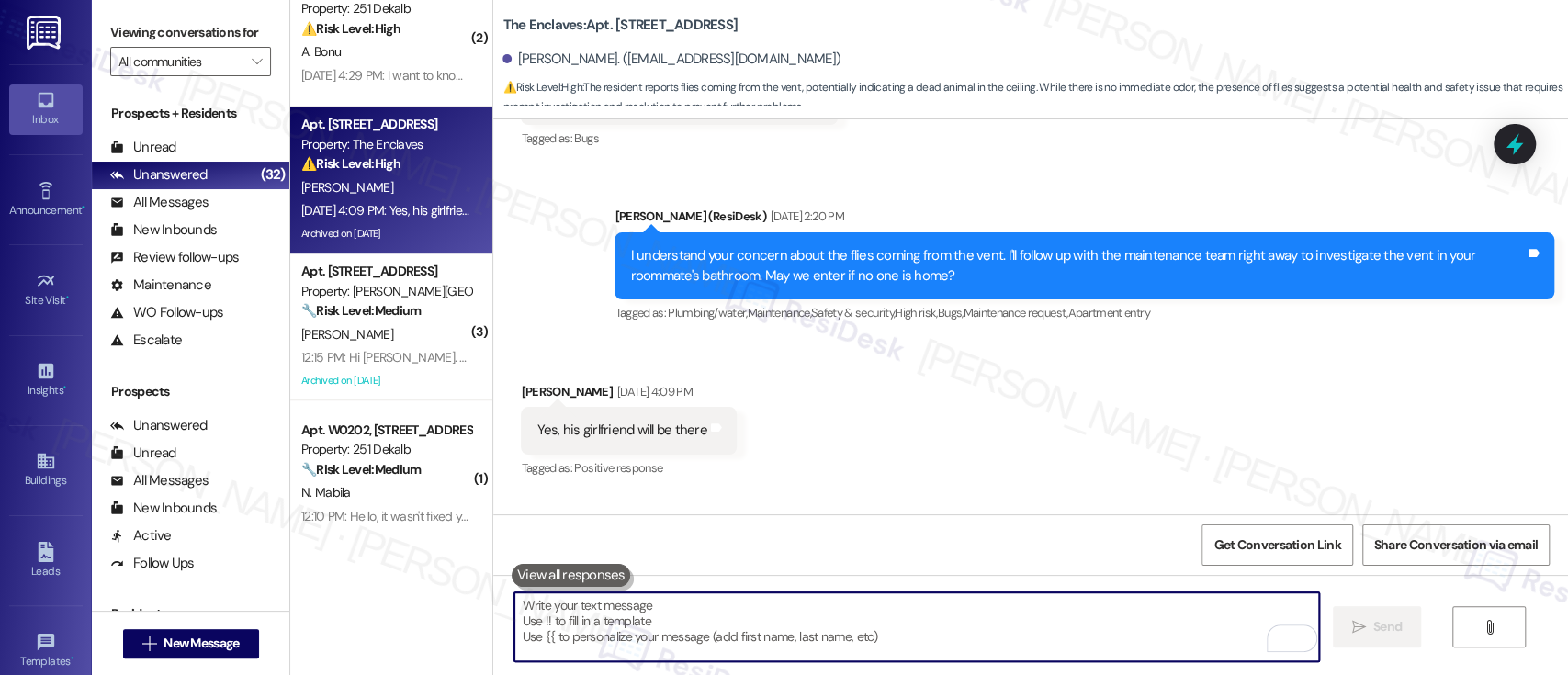
scroll to position [7650, 0]
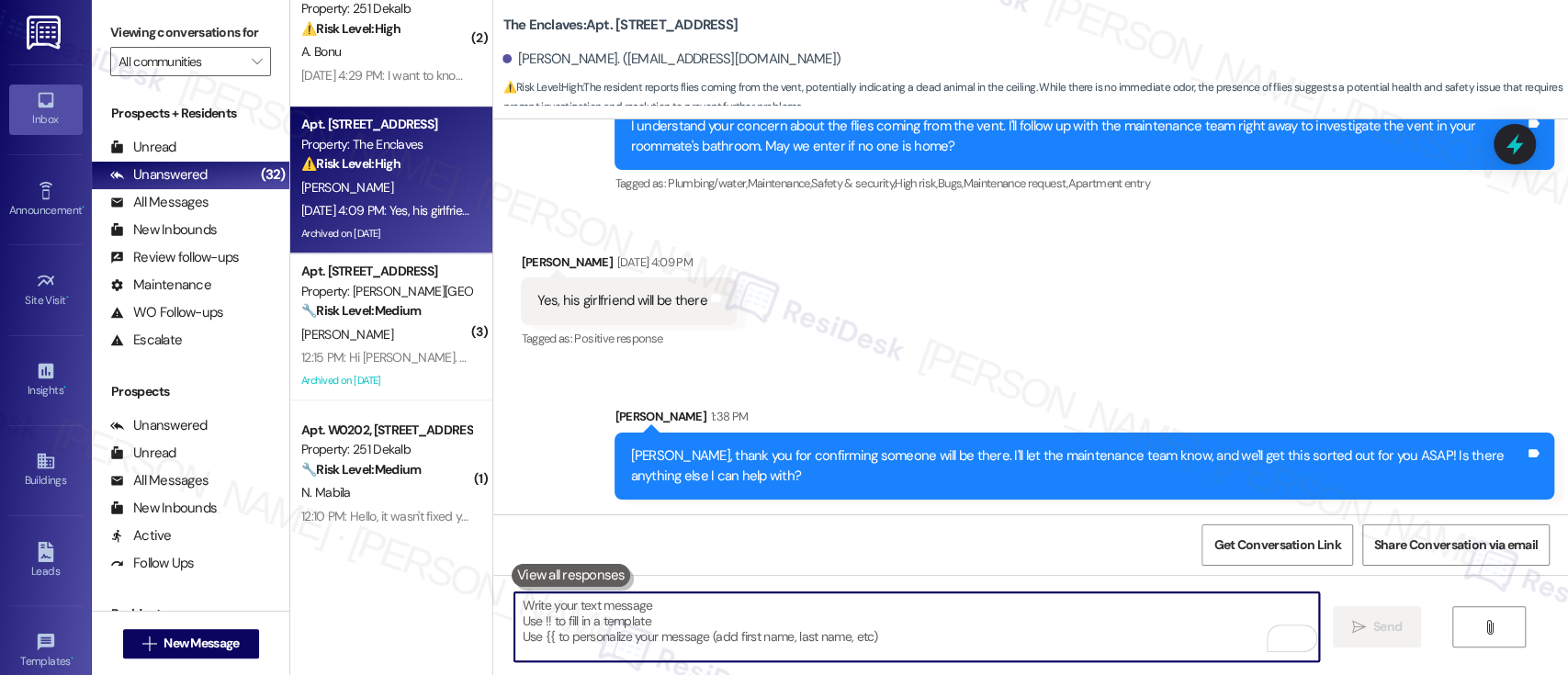
drag, startPoint x: 1151, startPoint y: 325, endPoint x: 1139, endPoint y: 294, distance: 33.2
click at [1146, 307] on div "Received via SMS [PERSON_NAME] [DATE] 4:09 PM Yes, his girlfriend will be there…" at bounding box center [1031, 289] width 1075 height 155
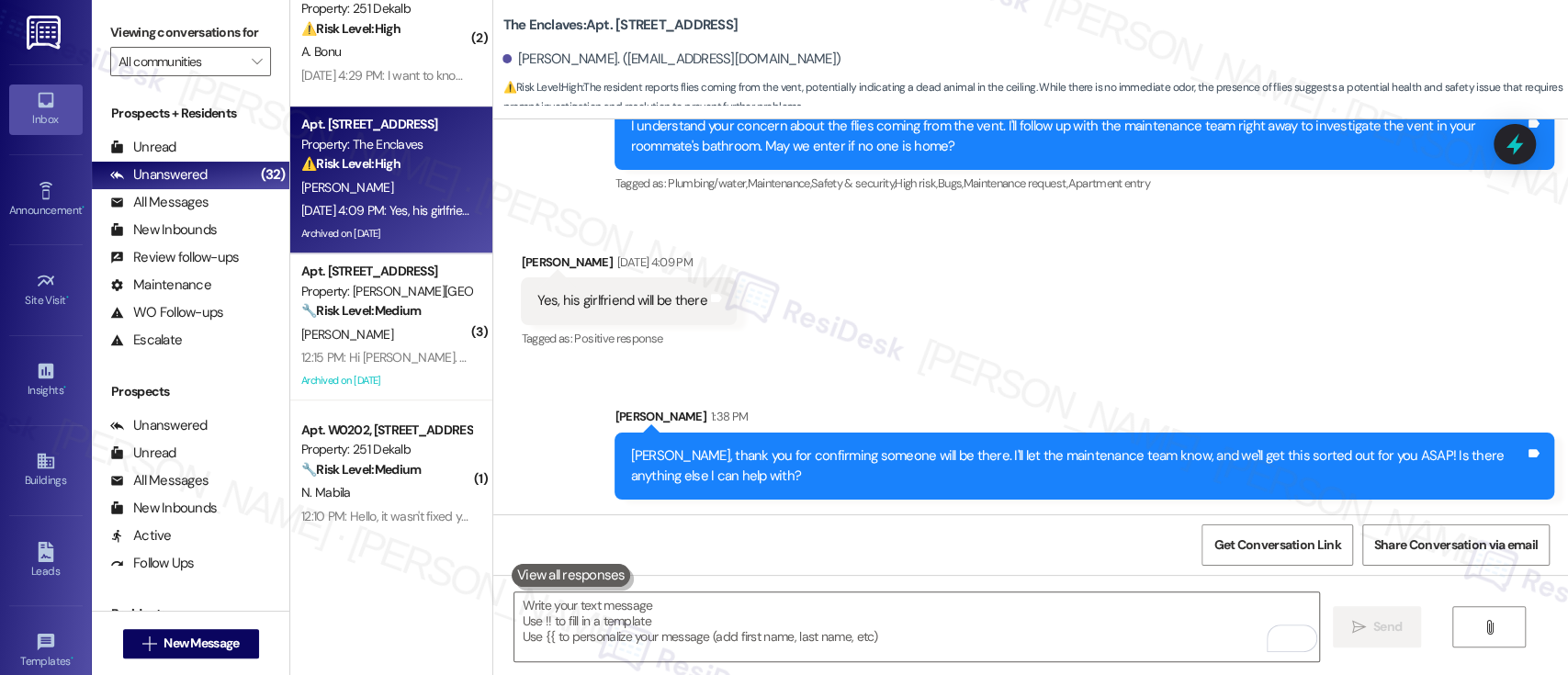
drag, startPoint x: 1427, startPoint y: 226, endPoint x: 1438, endPoint y: 224, distance: 11.2
click at [1432, 226] on div "Received via SMS [PERSON_NAME] [DATE] 4:09 PM Yes, his girlfriend will be there…" at bounding box center [1031, 289] width 1075 height 155
click at [1516, 156] on icon at bounding box center [1515, 144] width 32 height 32
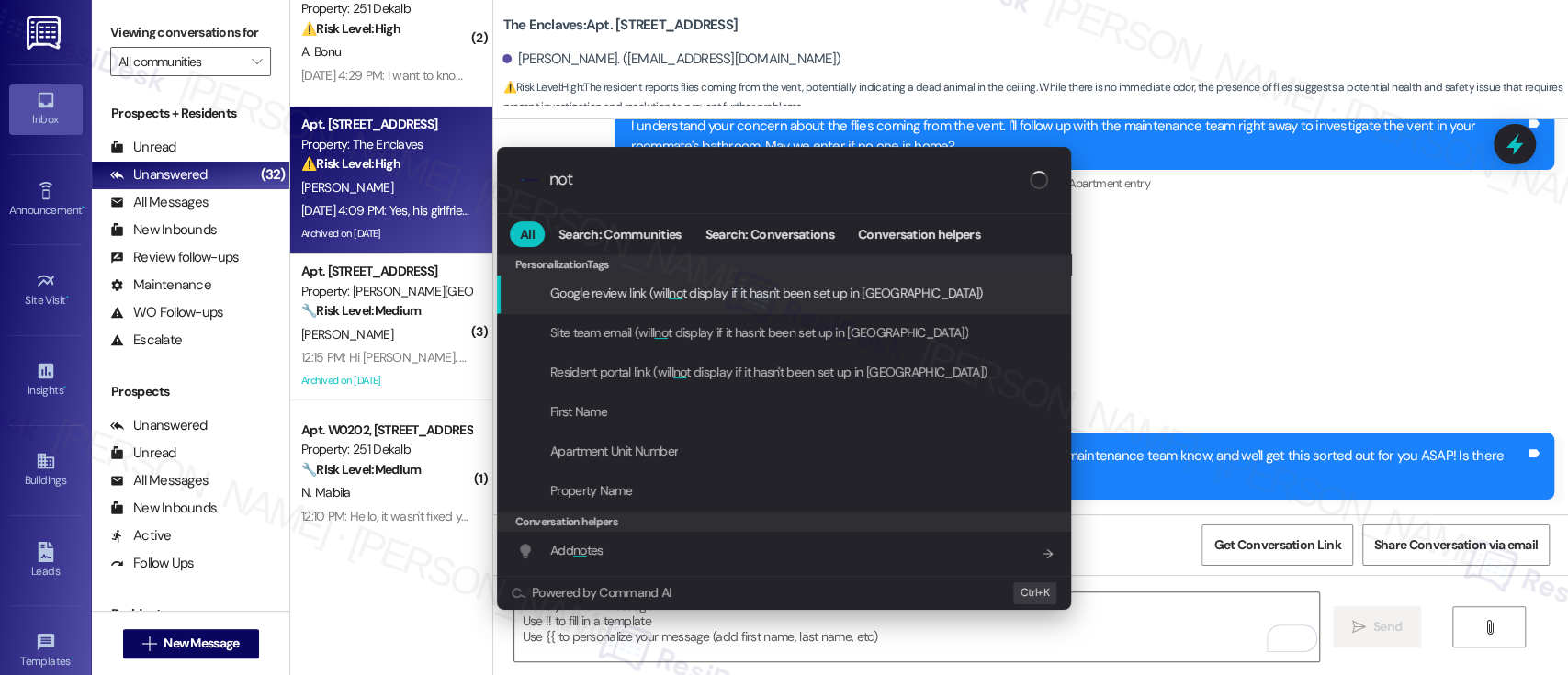
type input "note"
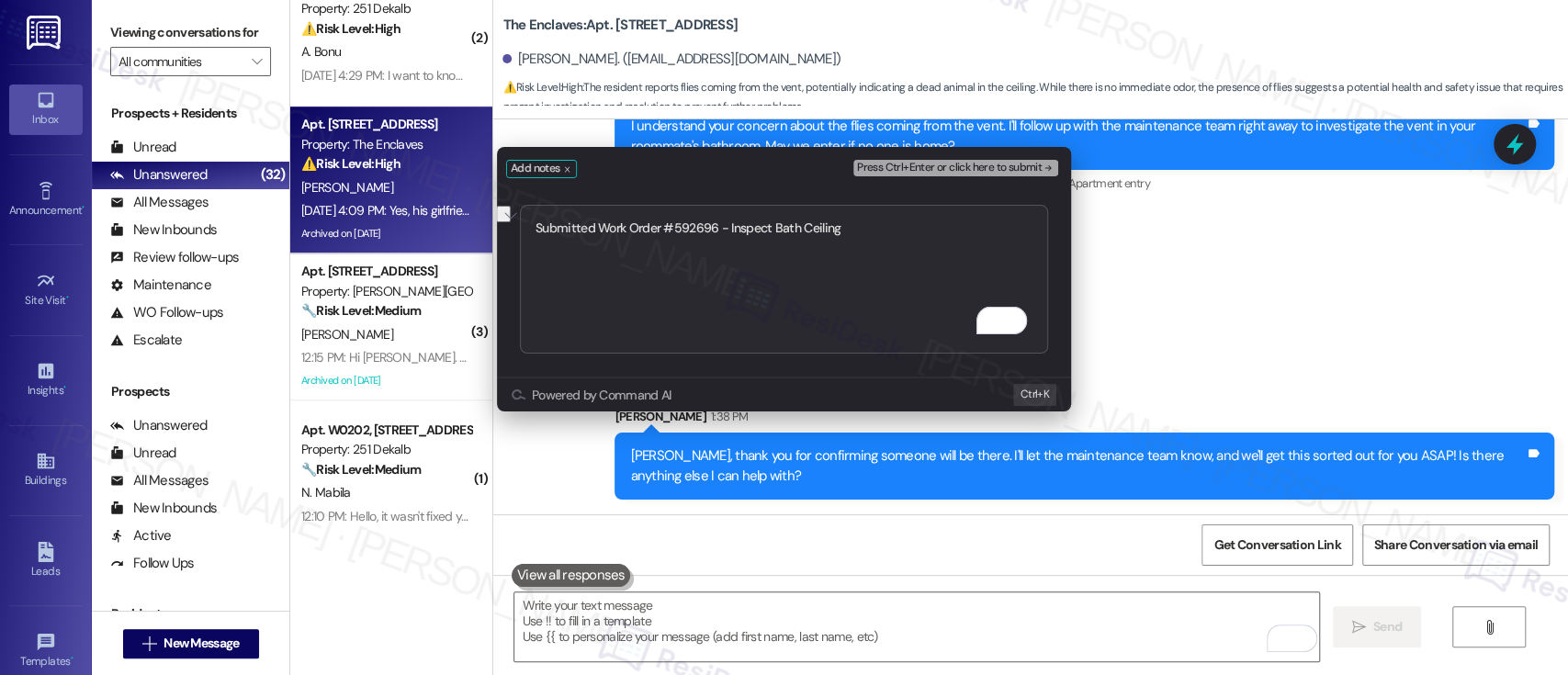
type textarea "Submitted Work Order #592696 - Inspect Bath Ceiling"
click at [1024, 164] on span "Press Ctrl+Enter or click here to submit" at bounding box center [949, 168] width 185 height 13
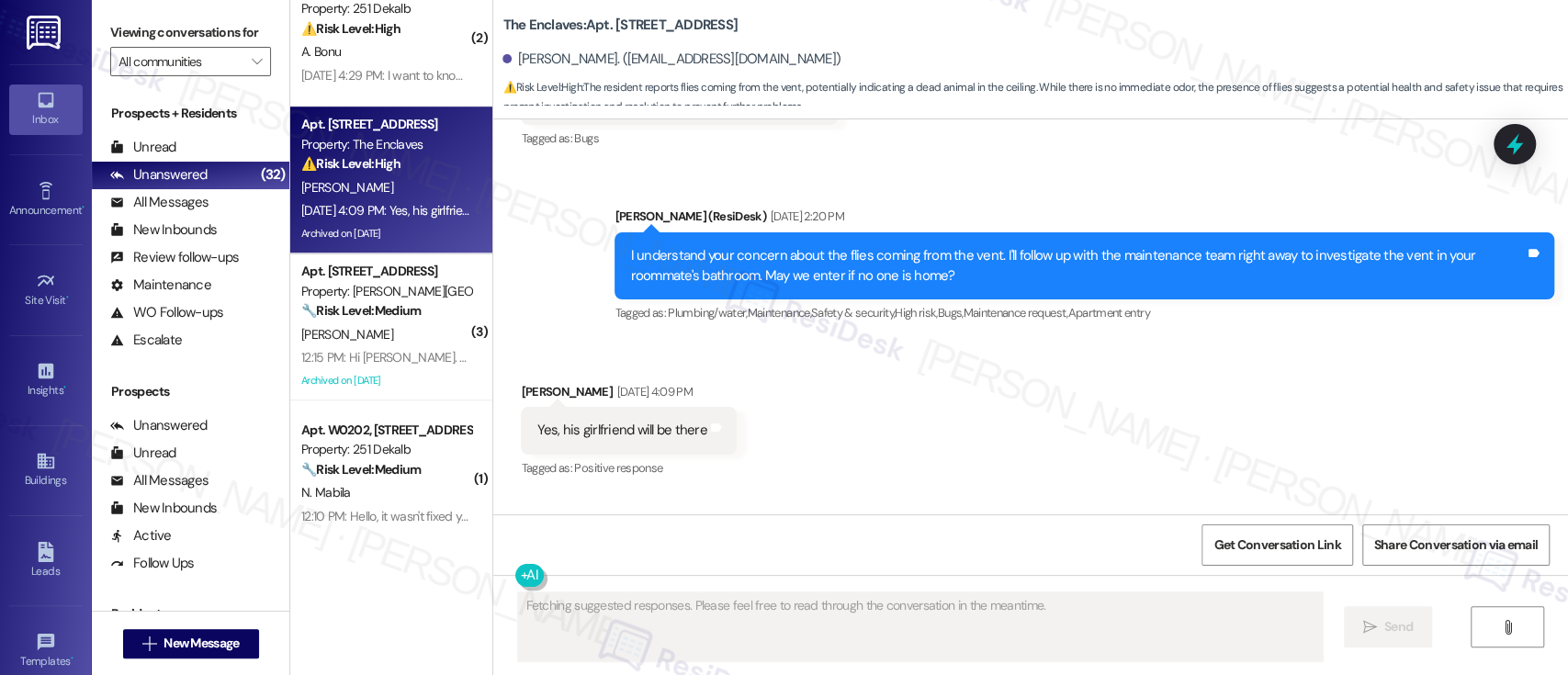
scroll to position [7832, 0]
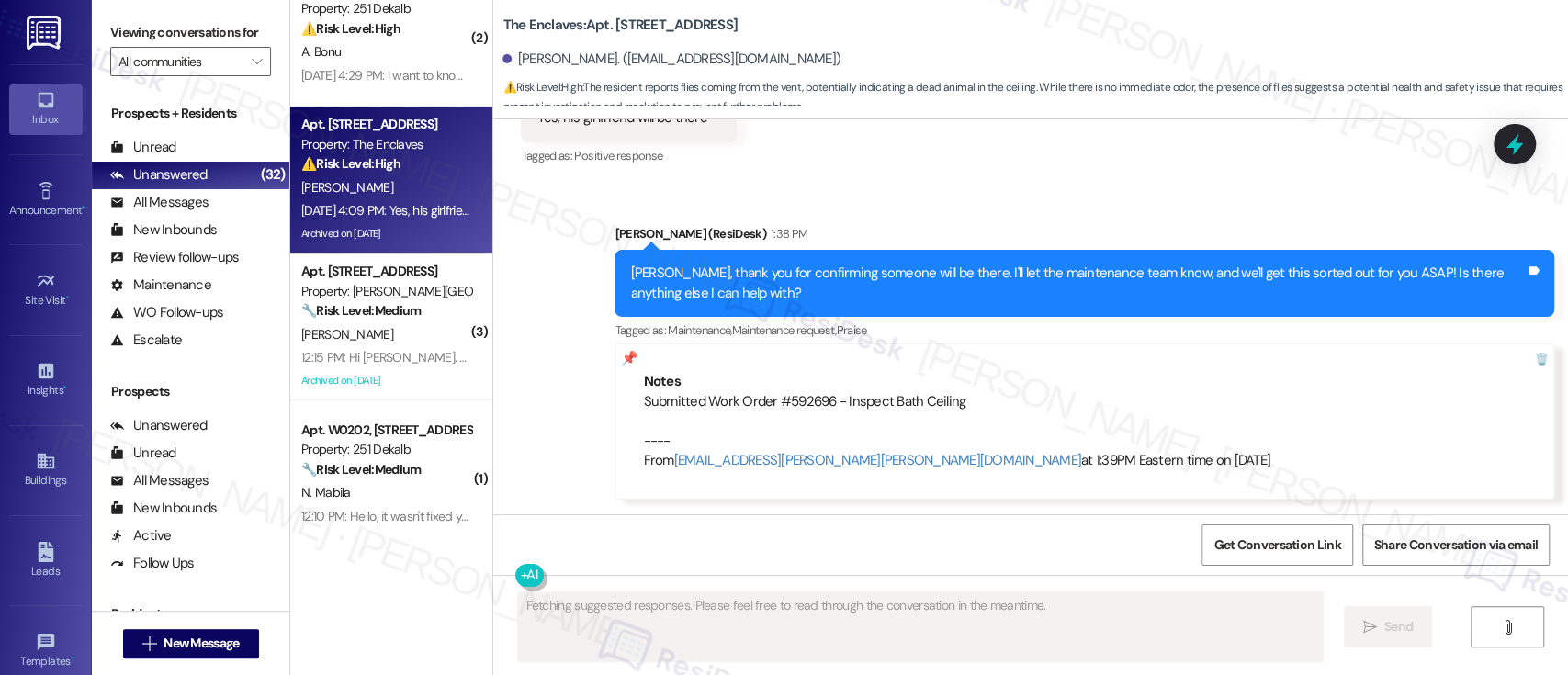
click at [1351, 405] on div "Submitted Work Order #592696 - Inspect Bath Ceiling ---- From [EMAIL_ADDRESS][P…" at bounding box center [1085, 432] width 883 height 79
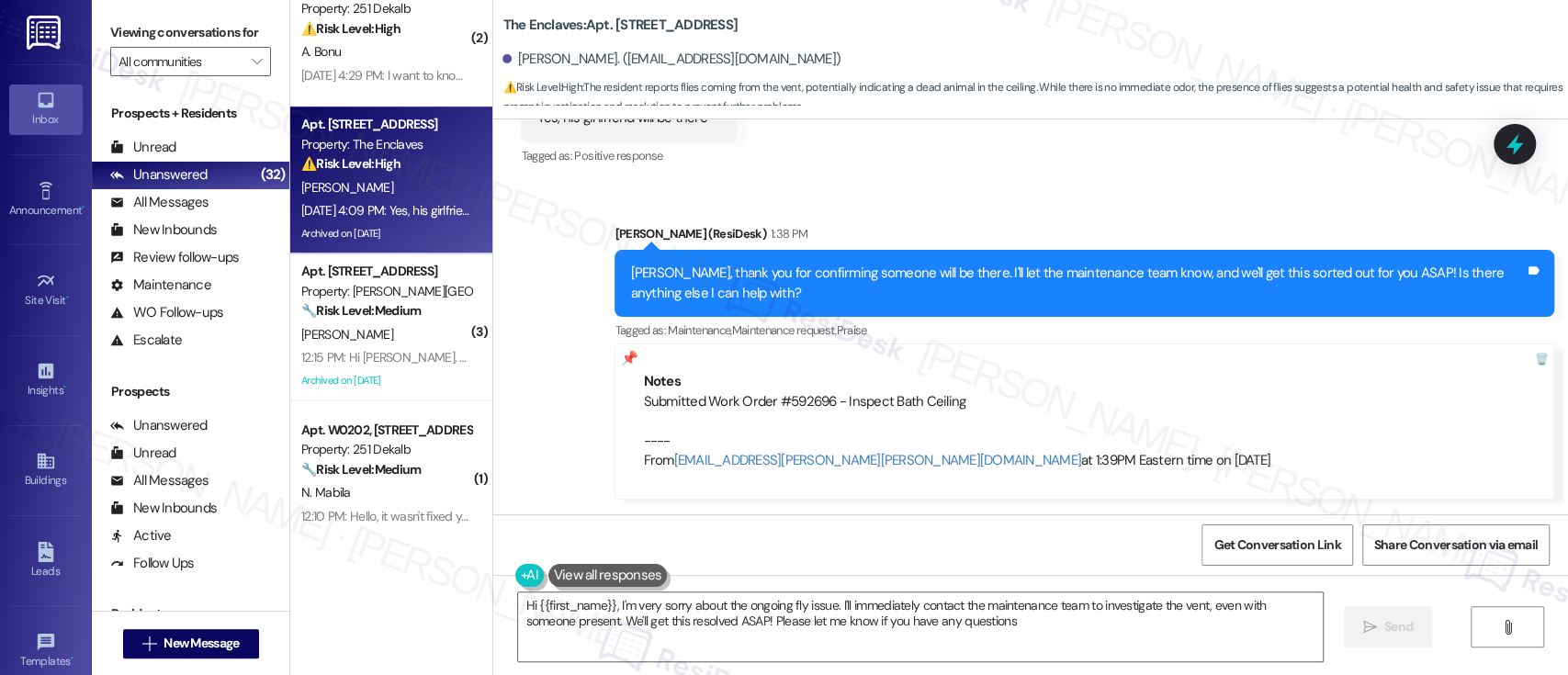
type textarea "Hi {{first_name}}, I'm very sorry about the ongoing fly issue. I'll immediately…"
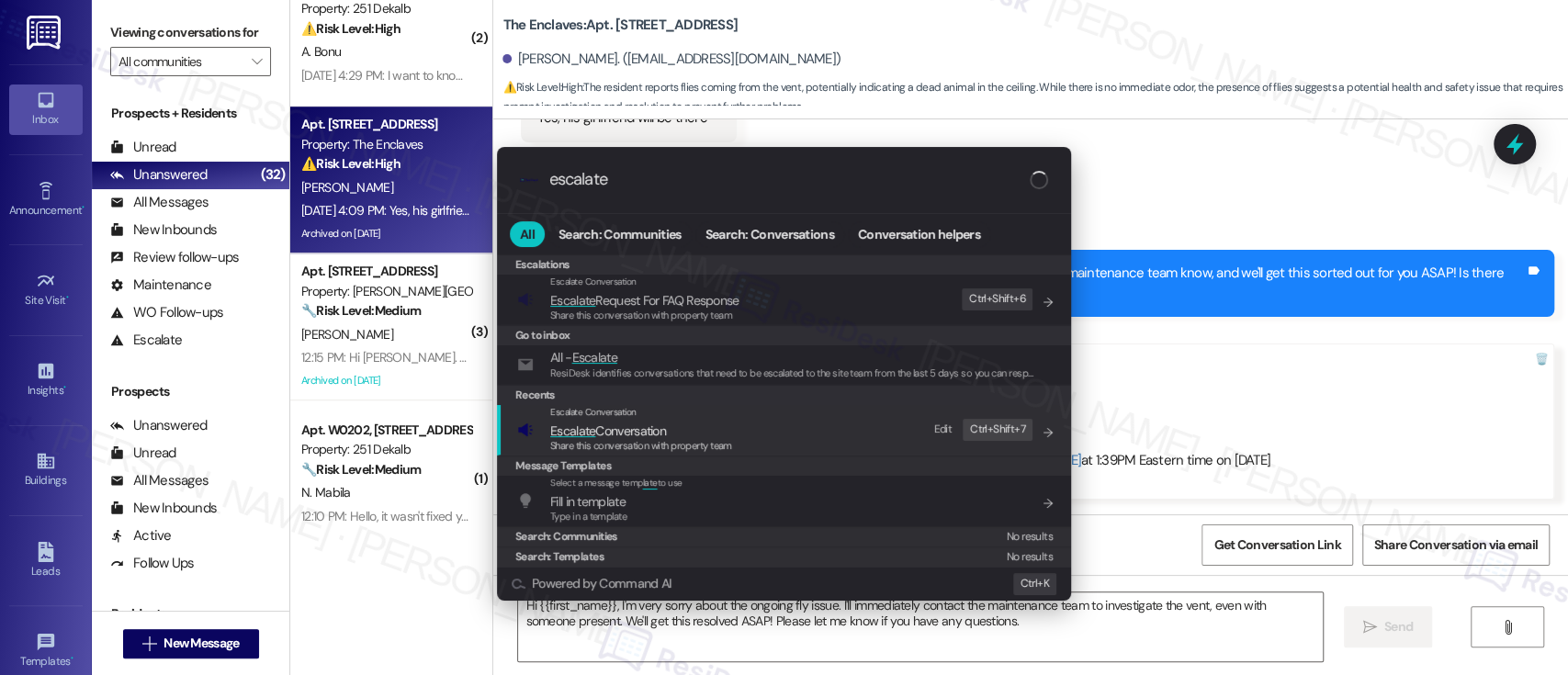
type input "escalate"
click at [668, 433] on span "Escalate Conversation" at bounding box center [641, 431] width 182 height 20
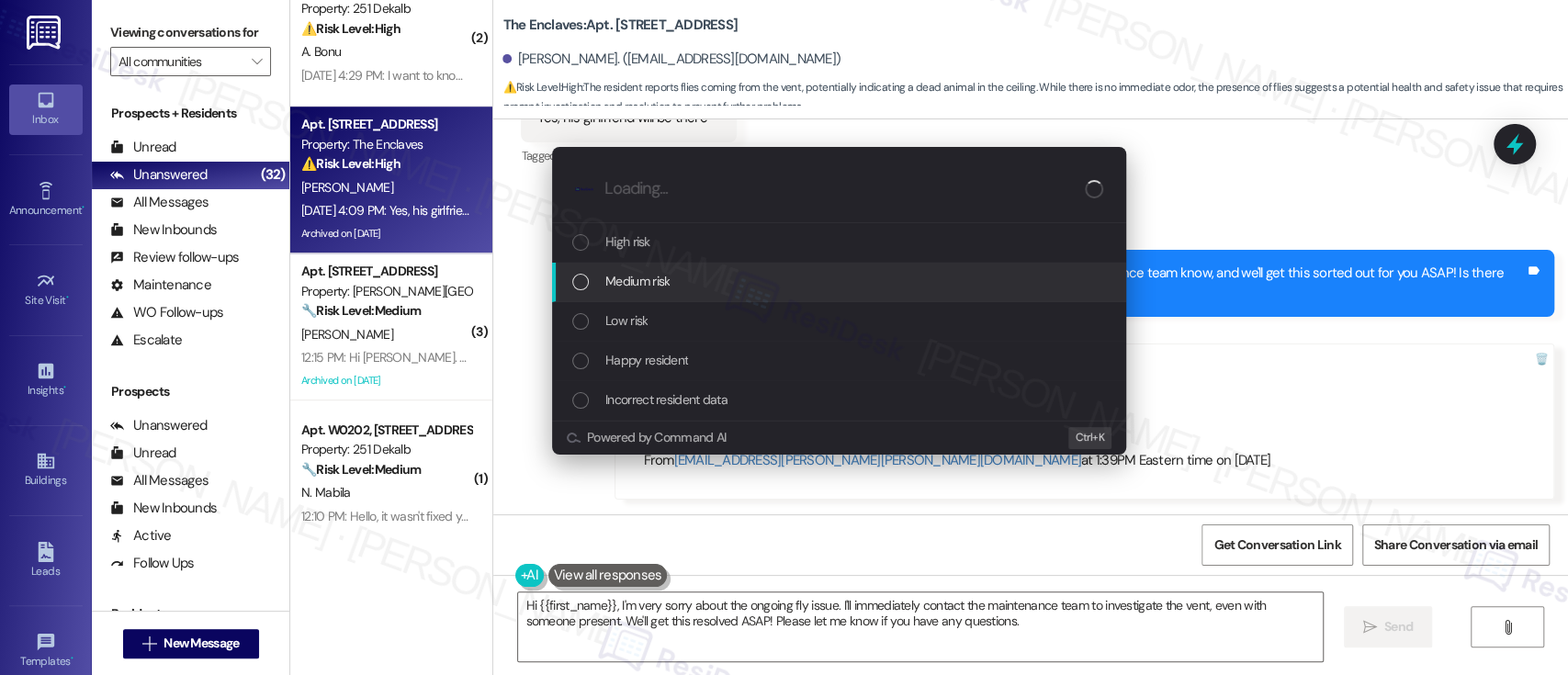
click at [677, 288] on div "Medium risk" at bounding box center [841, 281] width 537 height 20
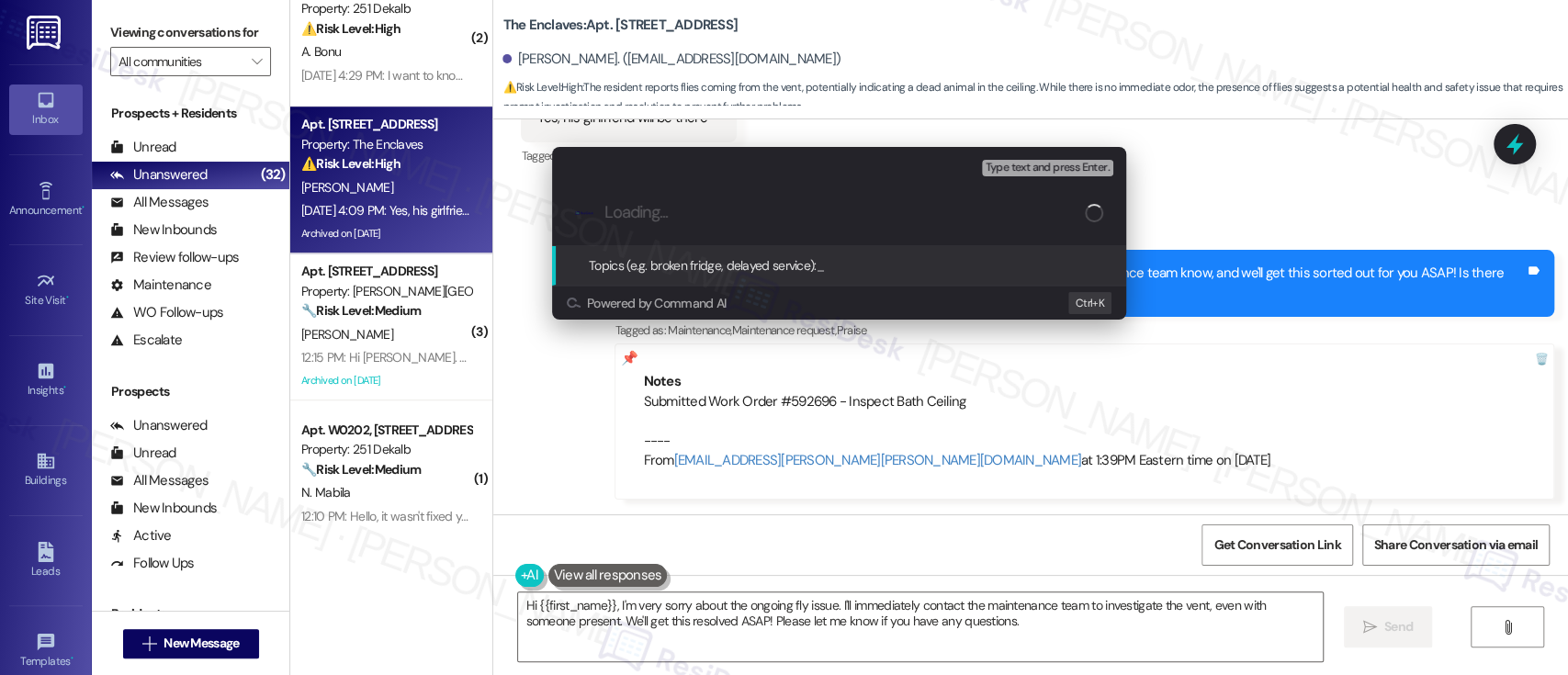
paste input "Submitted Work Order #592696 - Inspect Bath Ceiling"
type input "Submitted Work Order #592696 - Inspect Bath Ceiling"
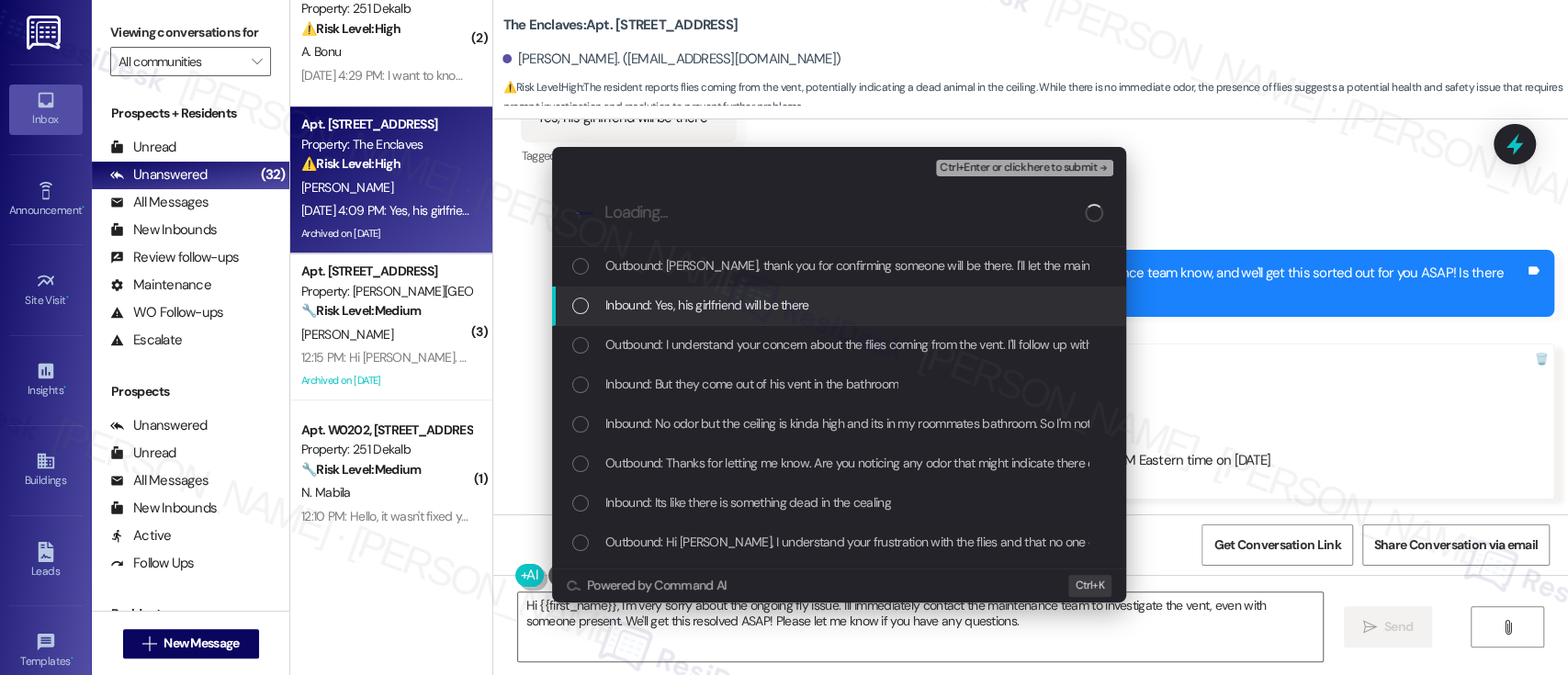
click at [713, 294] on div "Inbound: Yes, his girlfriend will be there" at bounding box center [839, 306] width 574 height 40
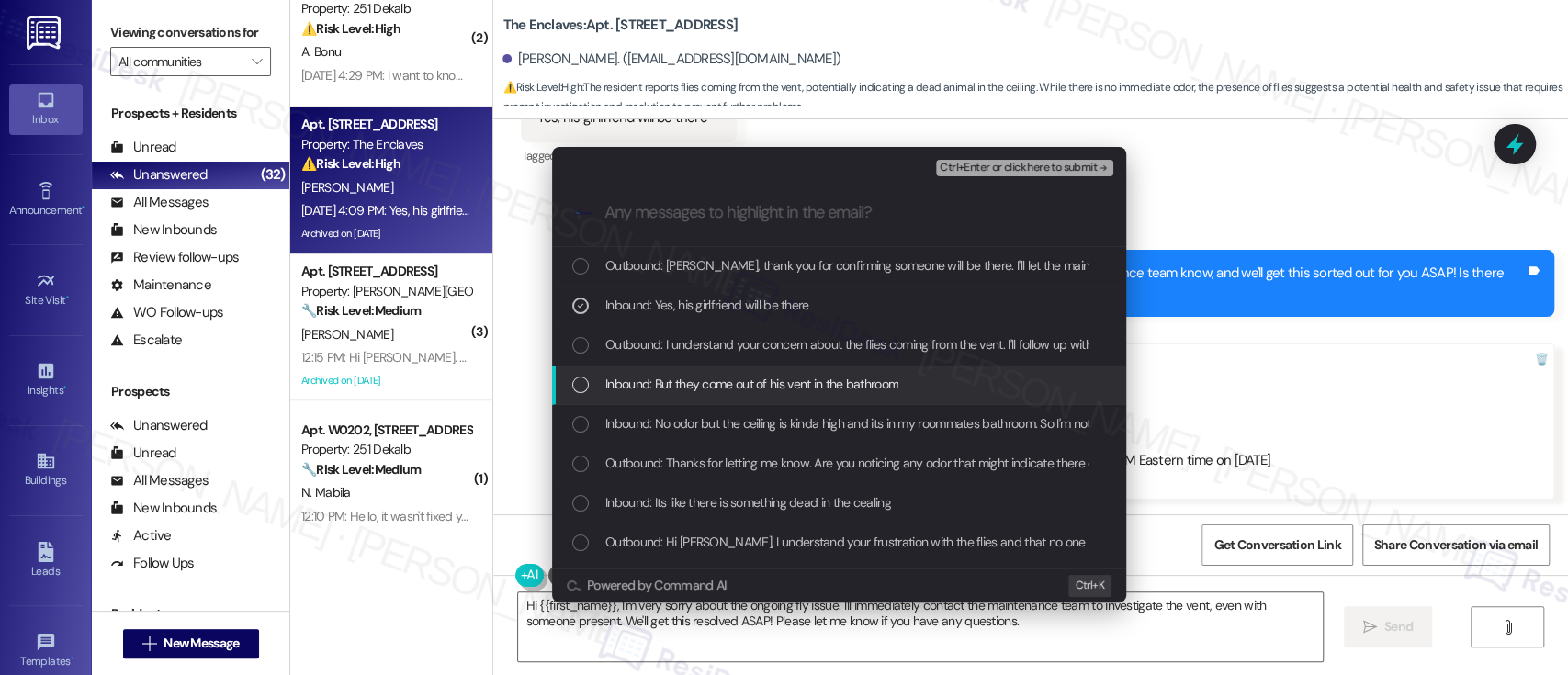
click at [656, 388] on span "Inbound: But they come out of his vent in the bathroom" at bounding box center [752, 383] width 293 height 20
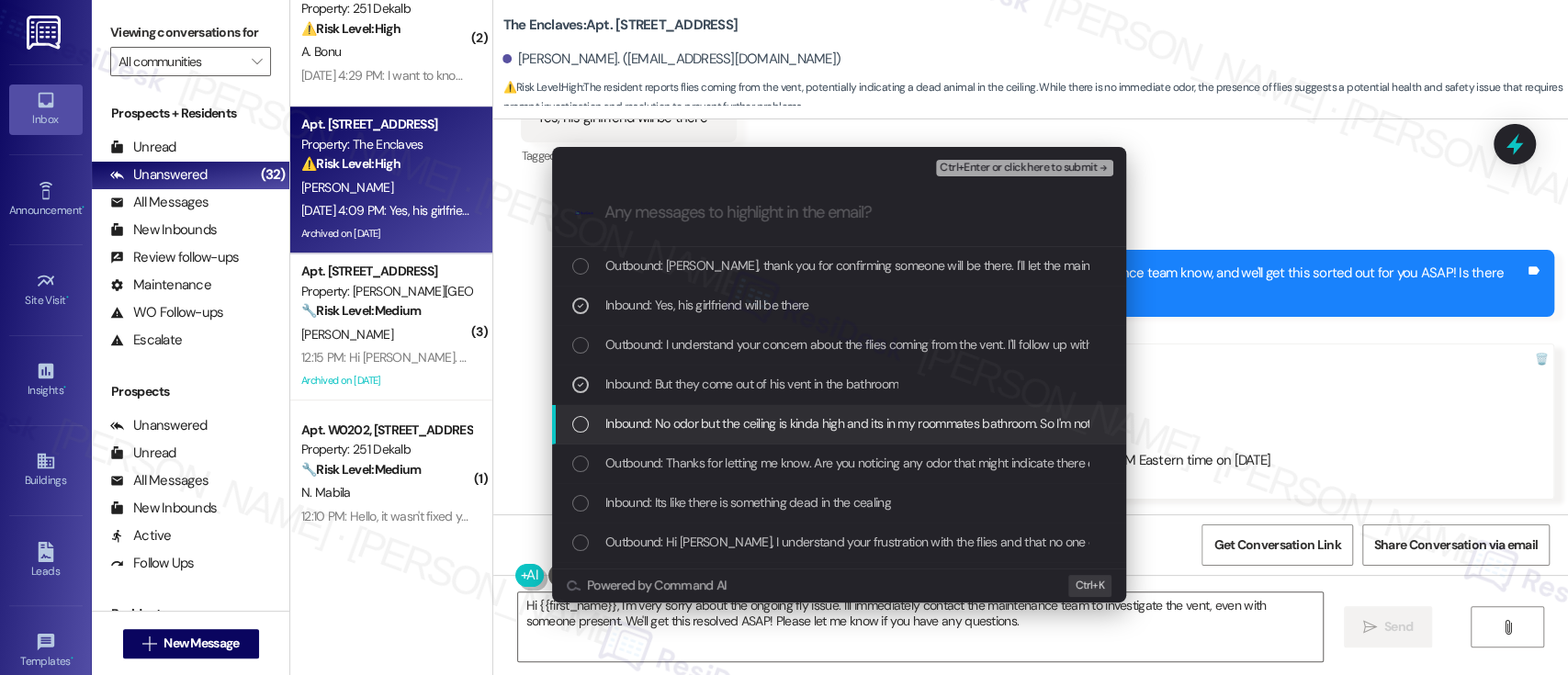
click at [643, 425] on span "Inbound: No odor but the ceiling is kinda high and its in my roommates bathroom…" at bounding box center [896, 423] width 582 height 20
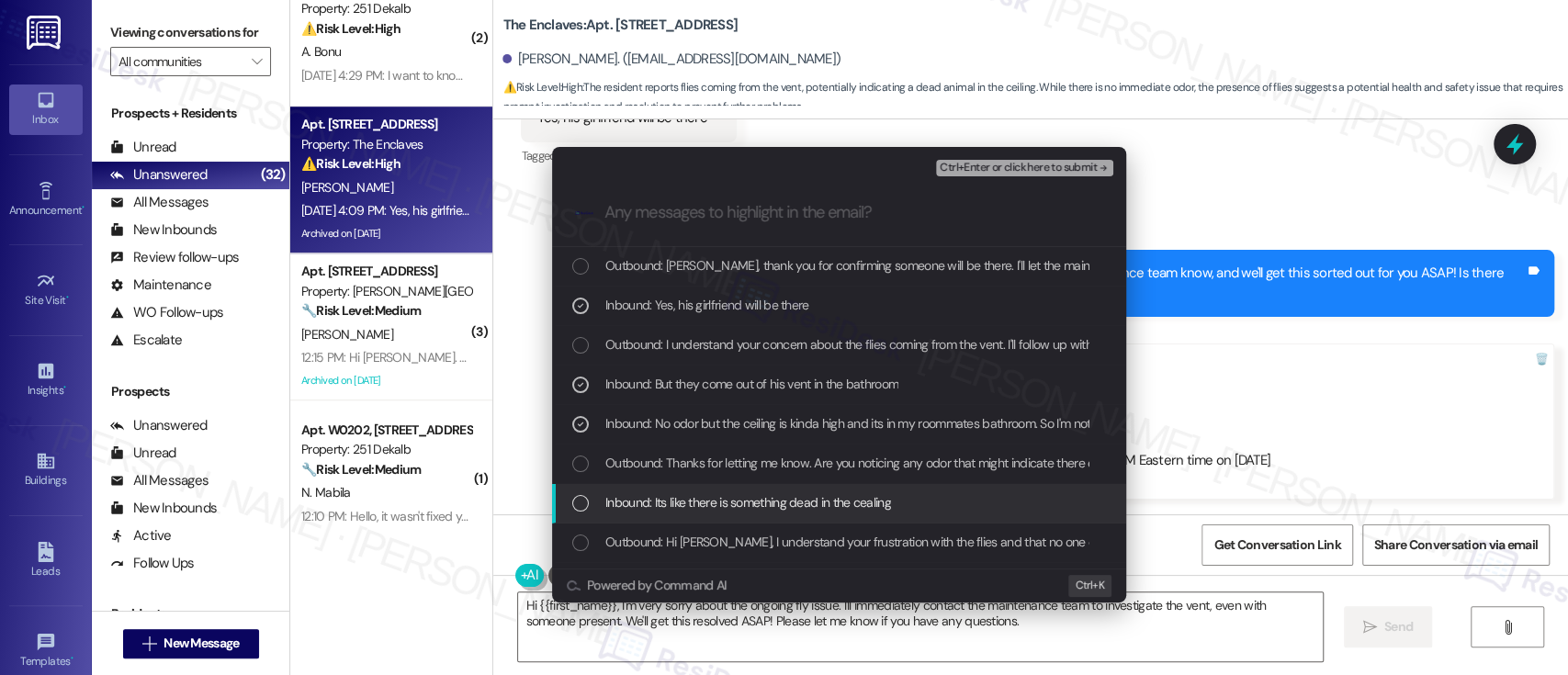
click at [638, 504] on span "Inbound: Its like there is something dead in the cealing" at bounding box center [748, 502] width 286 height 20
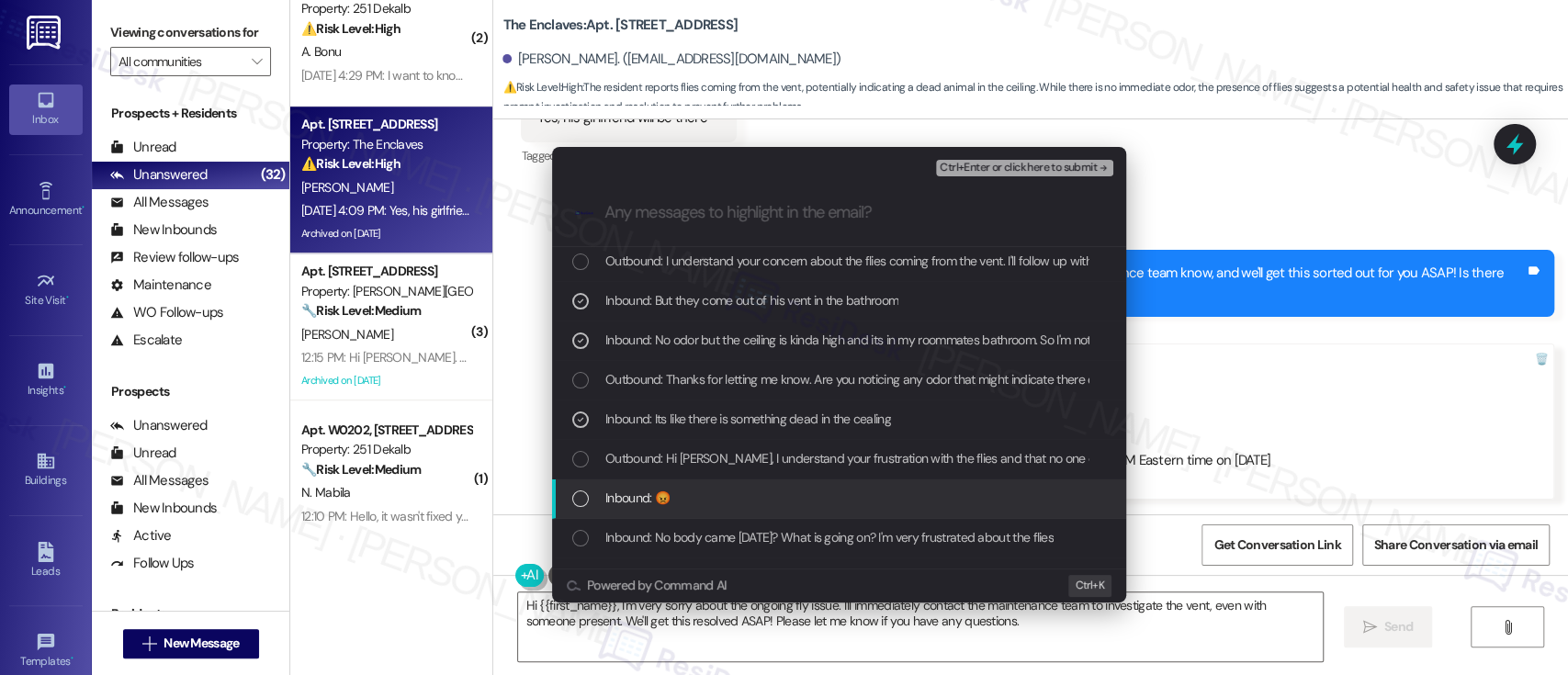
scroll to position [123, 0]
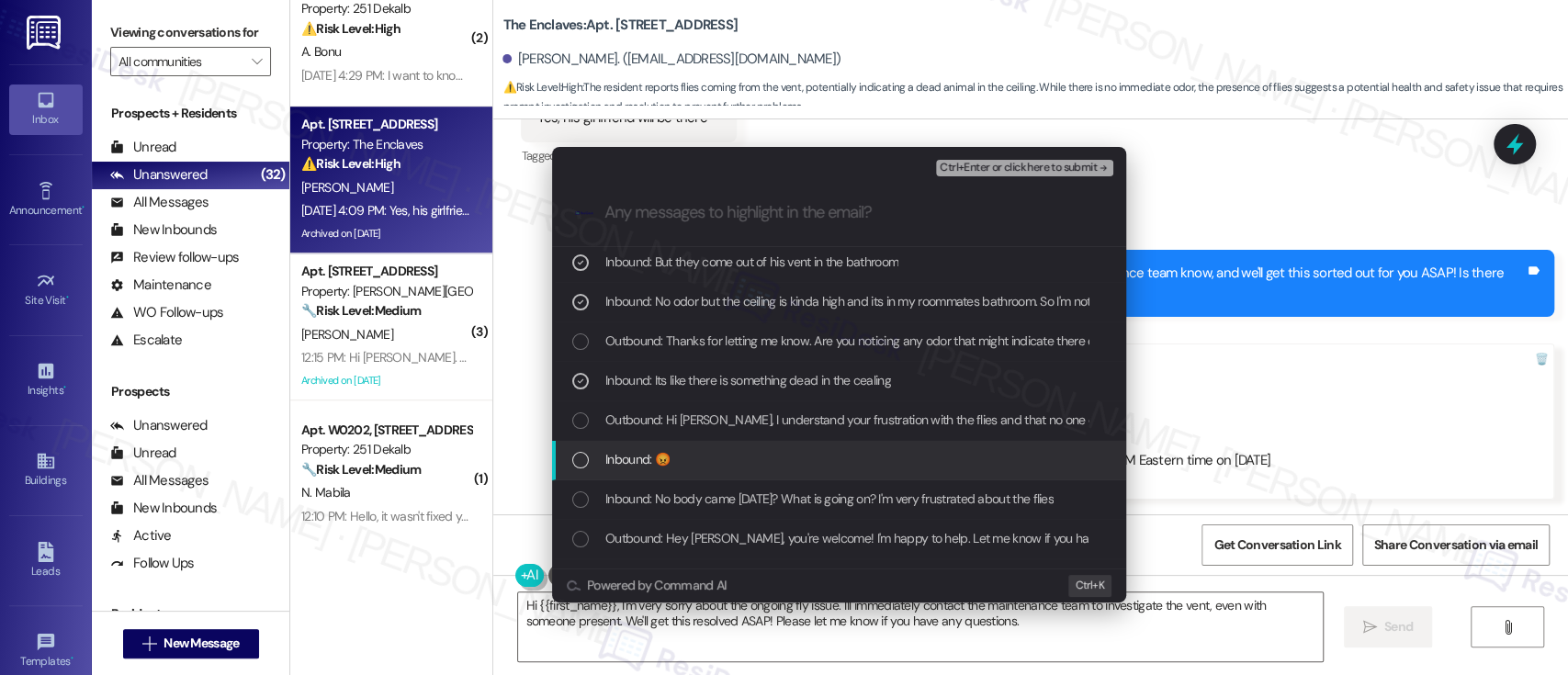
click at [675, 454] on div "Inbound: 😡" at bounding box center [841, 460] width 537 height 20
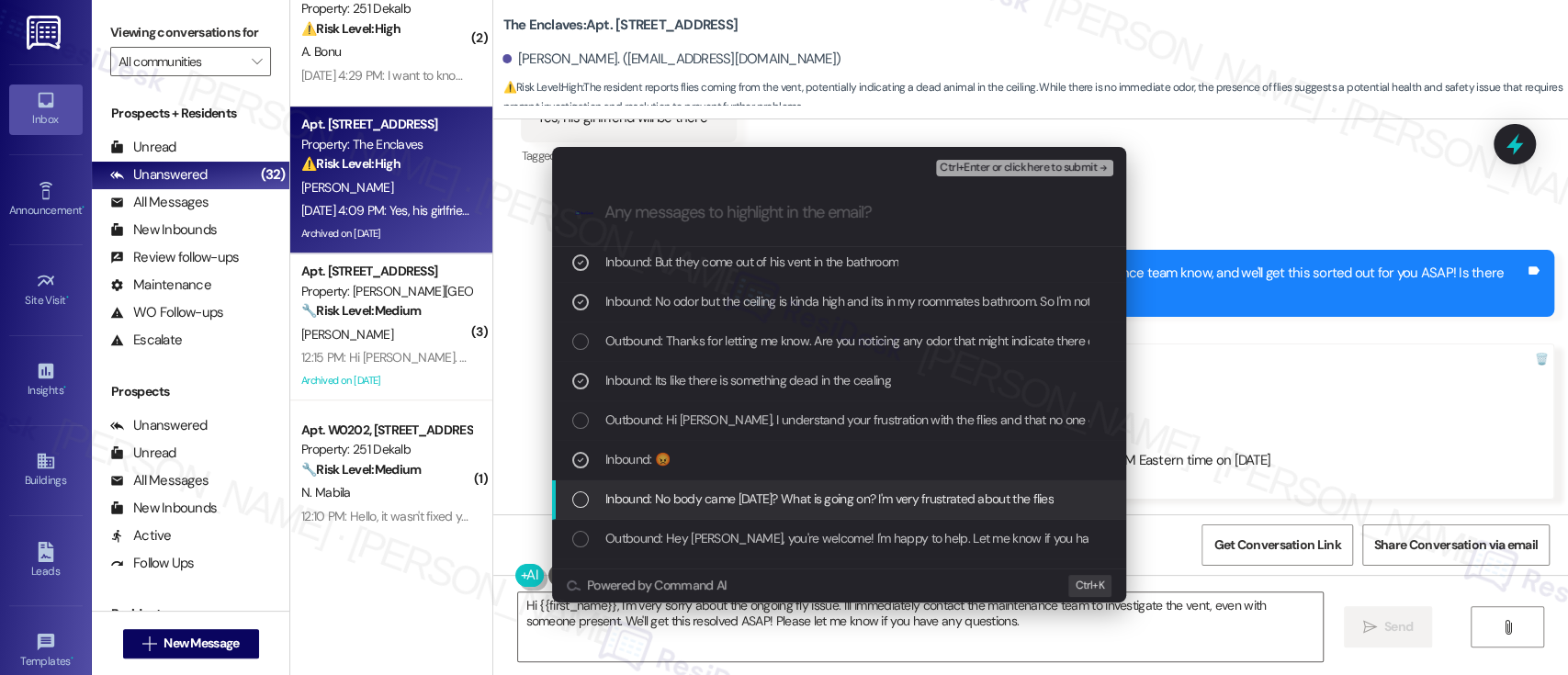
click at [674, 496] on span "Inbound: No body came [DATE]? What is going on? I'm very frustrated about the f…" at bounding box center [830, 499] width 449 height 20
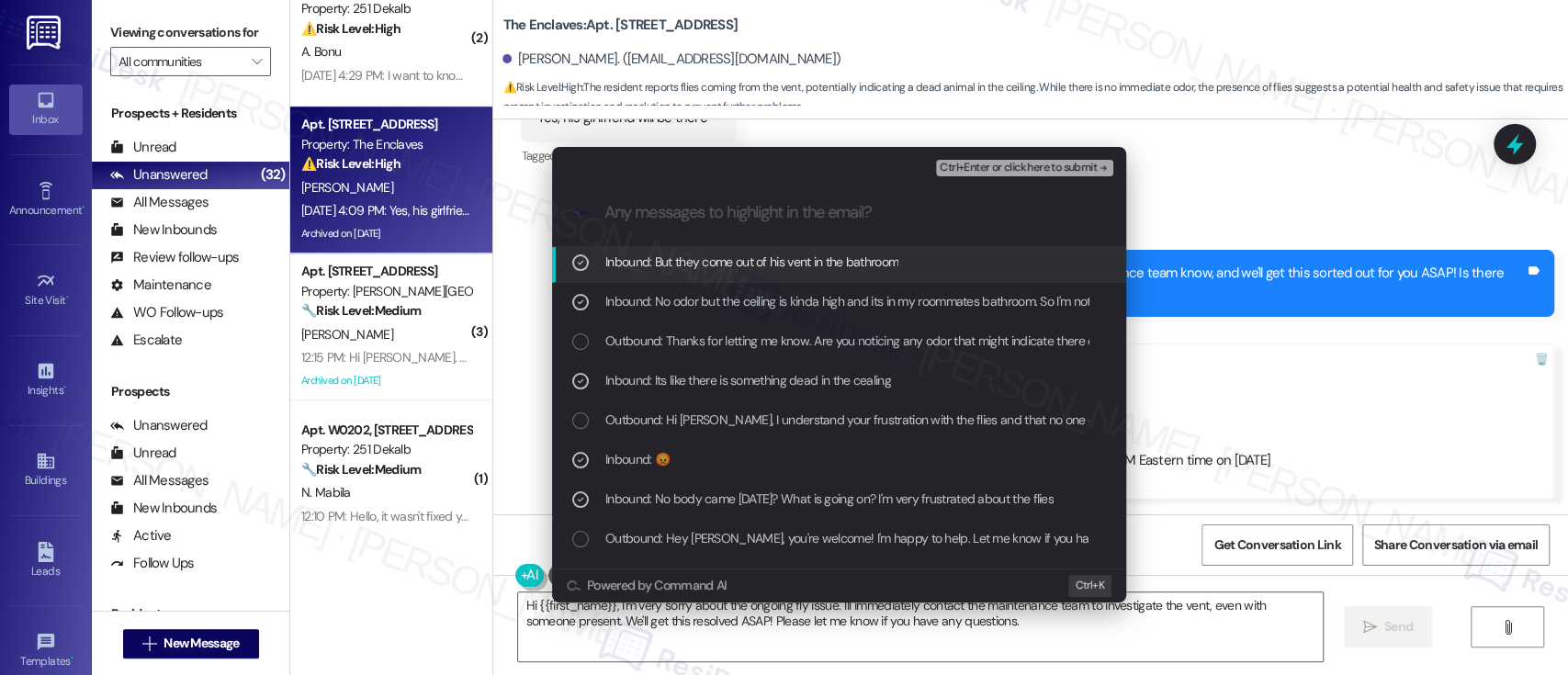
click at [1066, 163] on span "Ctrl+Enter or click here to submit" at bounding box center [1018, 168] width 157 height 13
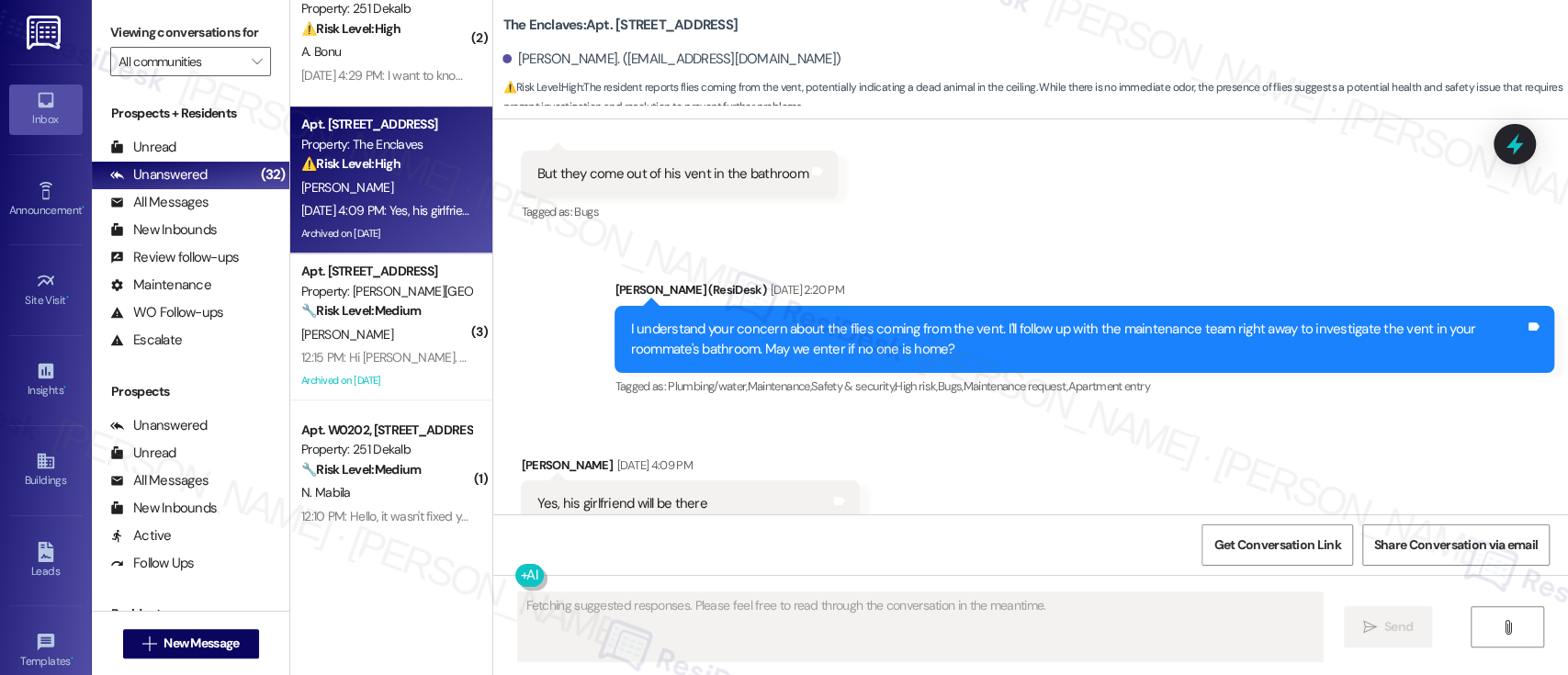
scroll to position [7502, 0]
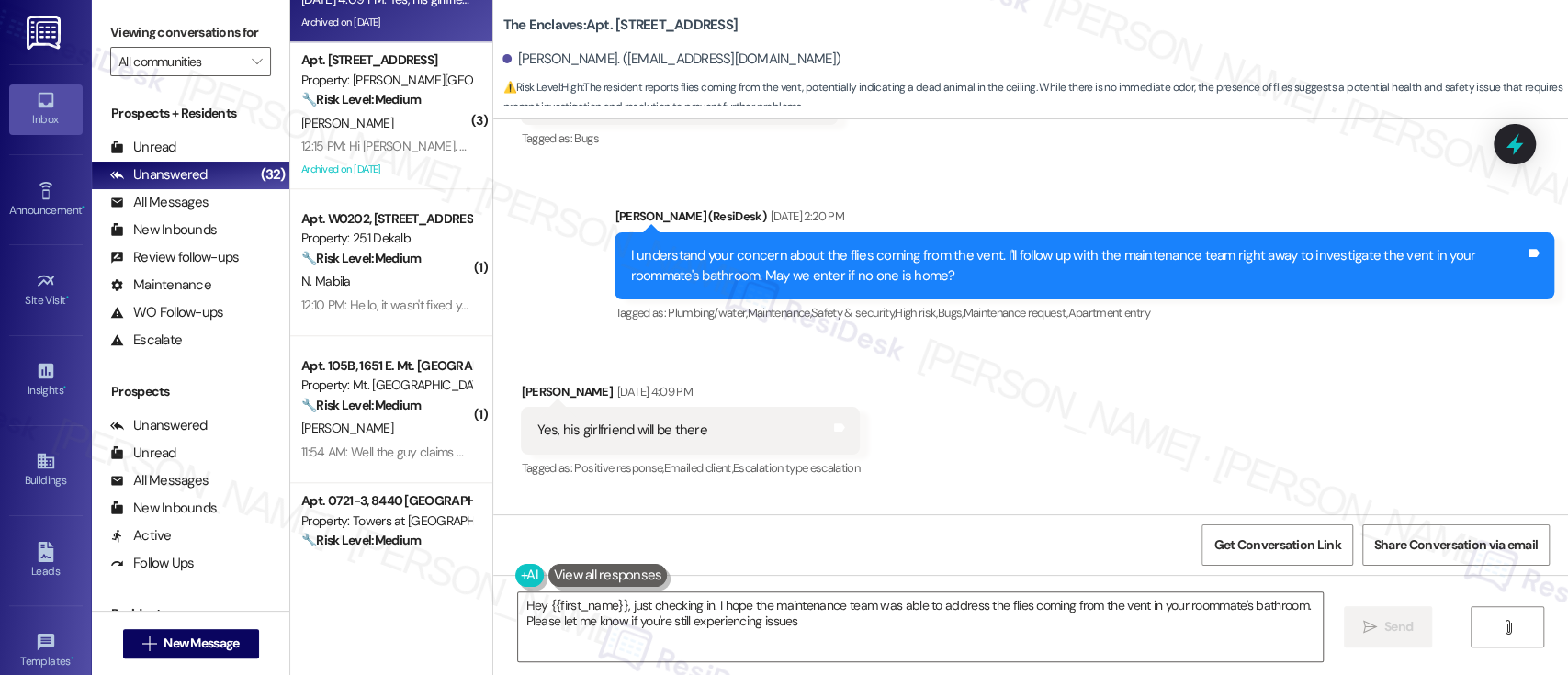
type textarea "Hey {{first_name}}, just checking in. I hope the maintenance team was able to a…"
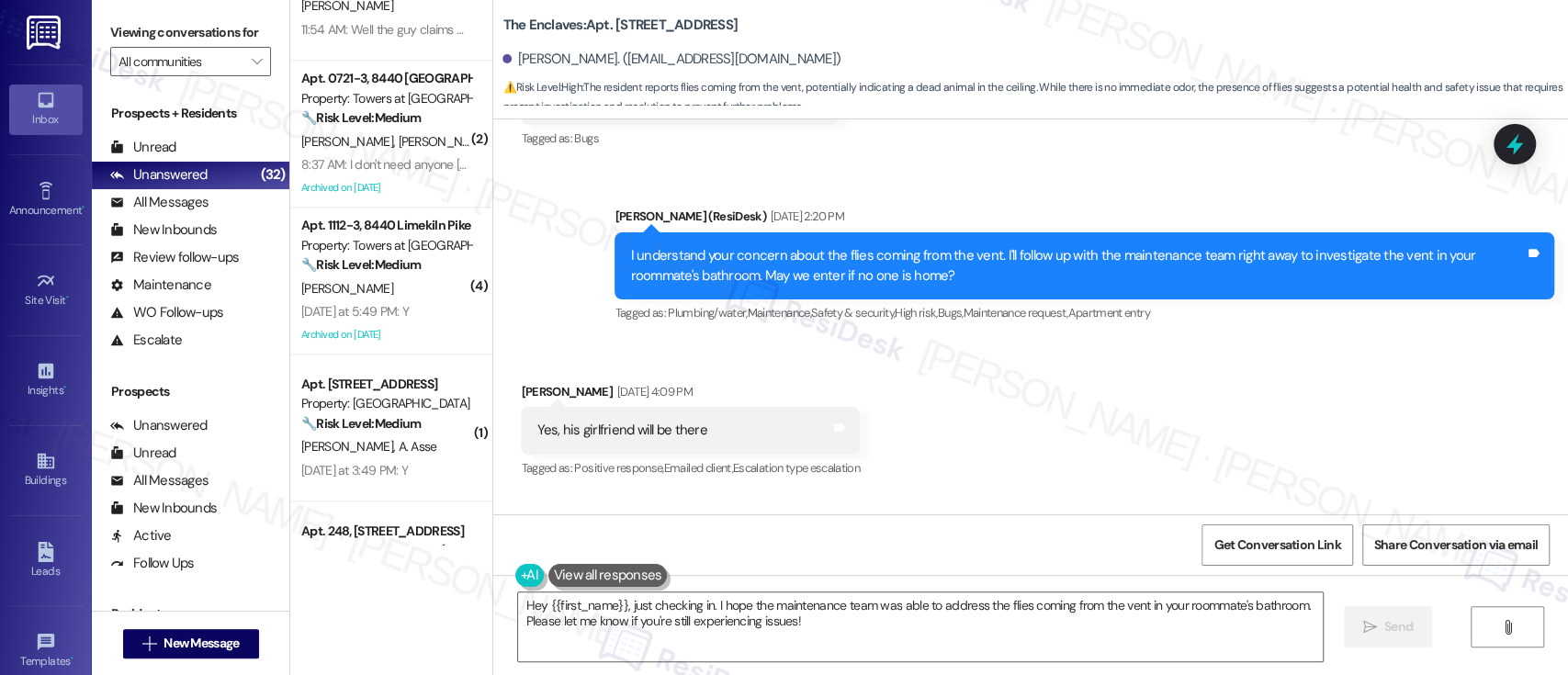
scroll to position [1410, 0]
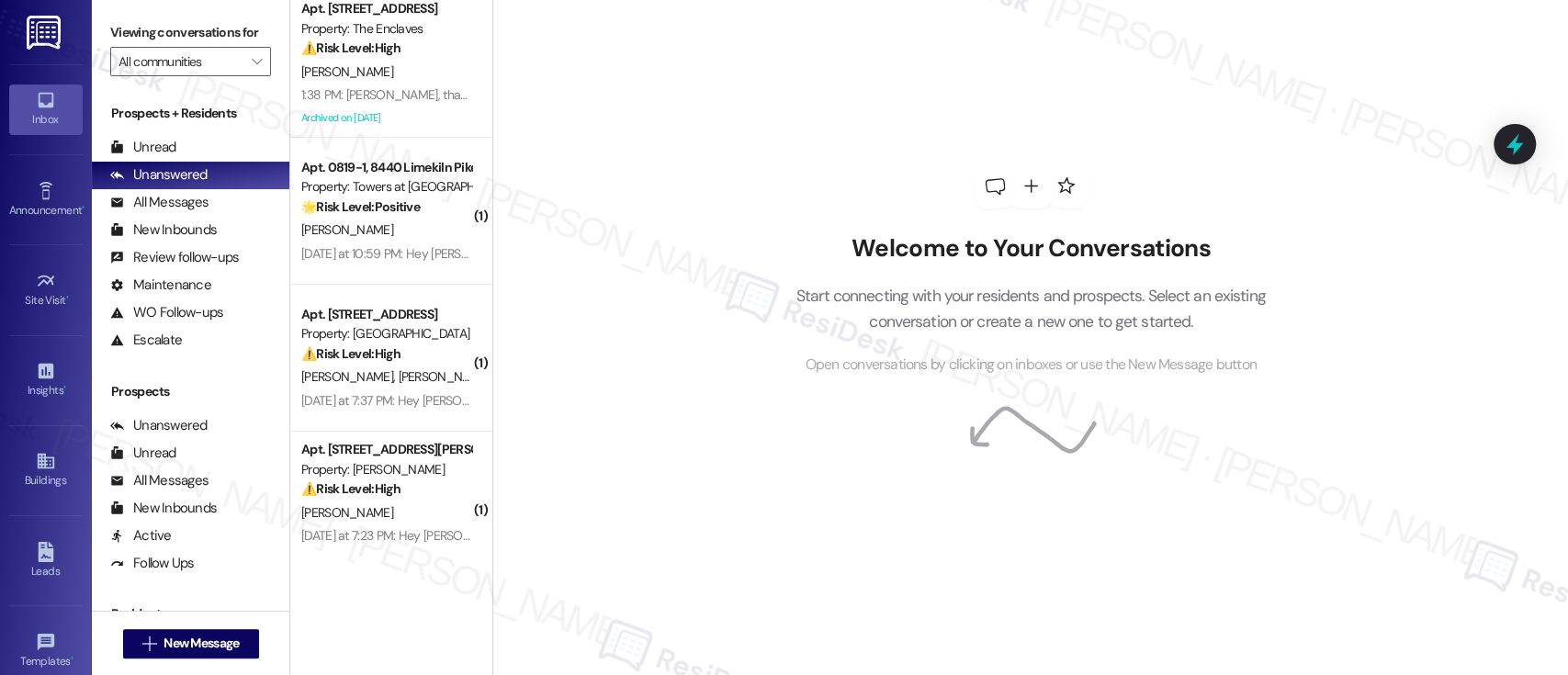
scroll to position [4012, 0]
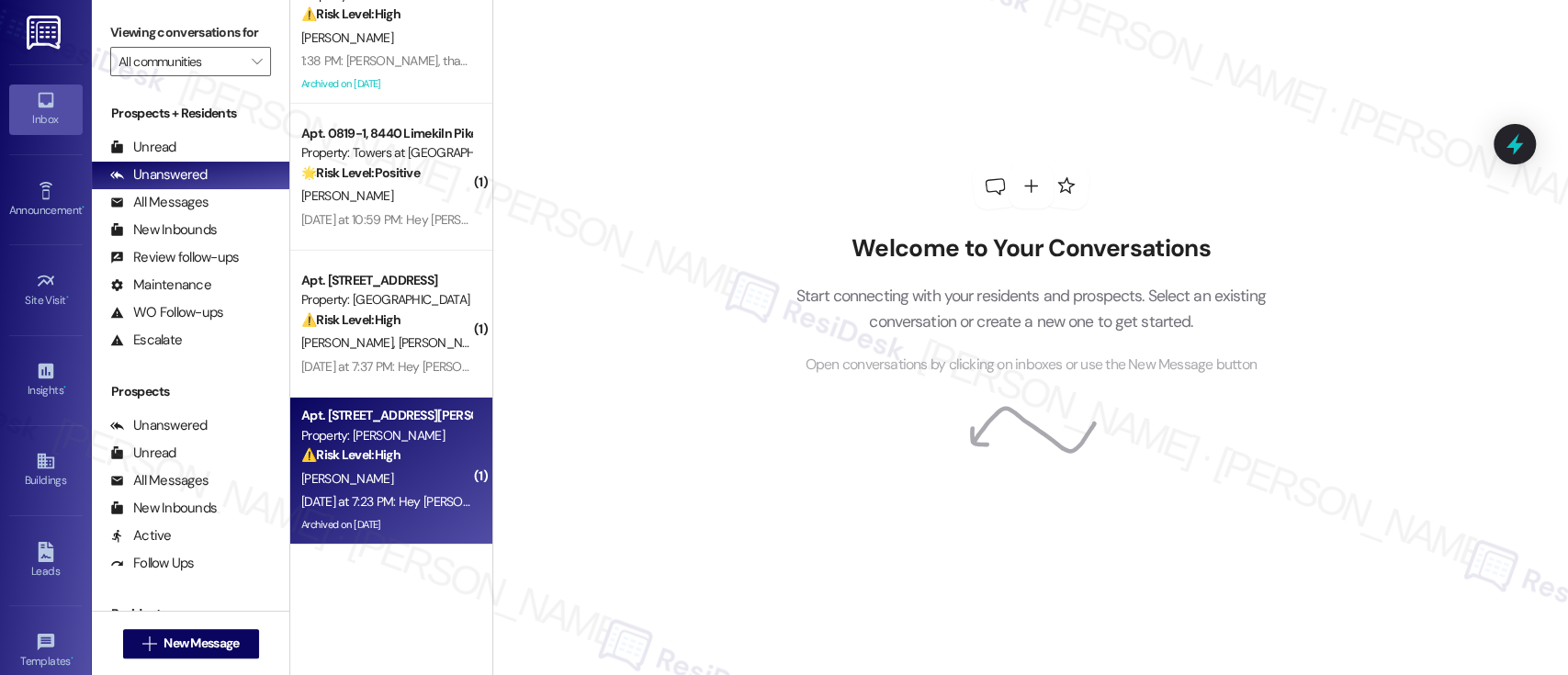
click at [393, 477] on div "[PERSON_NAME]" at bounding box center [386, 478] width 174 height 23
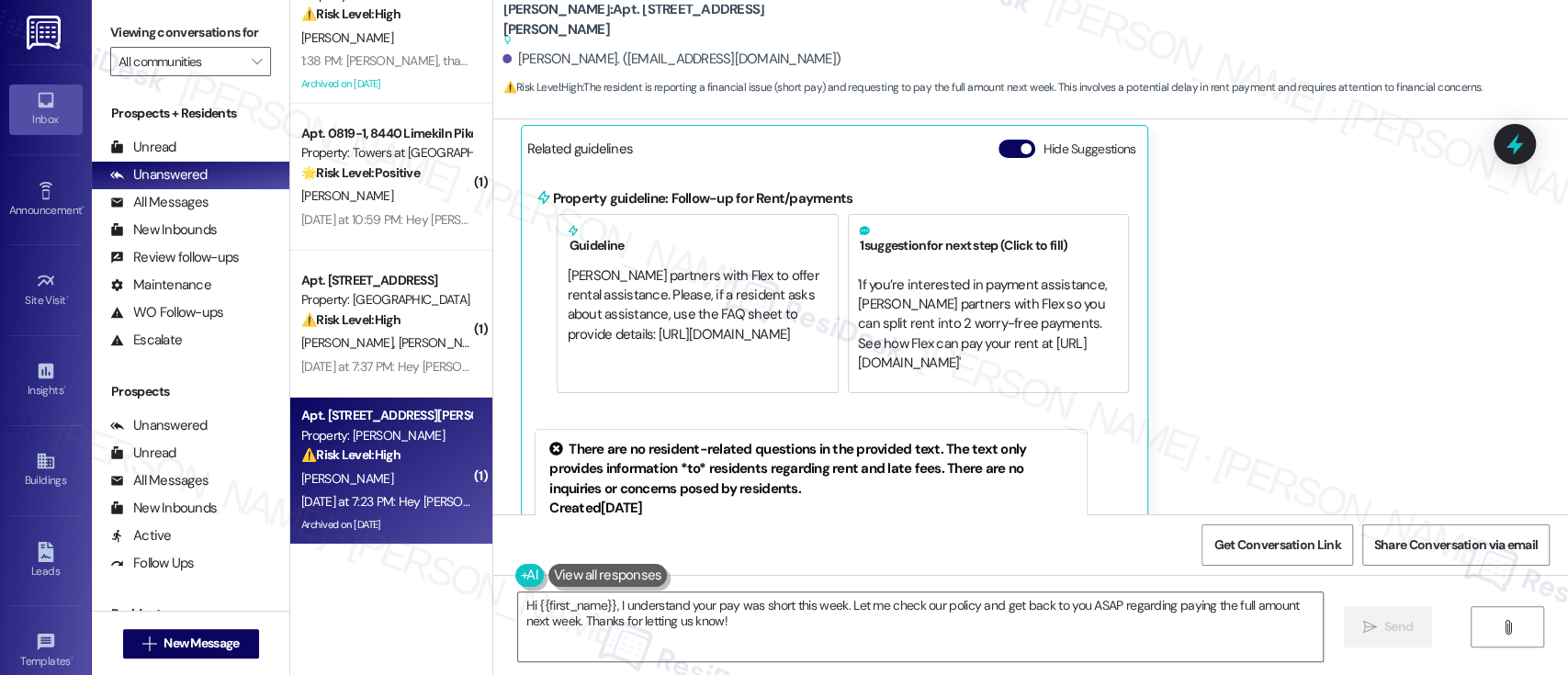
scroll to position [12995, 0]
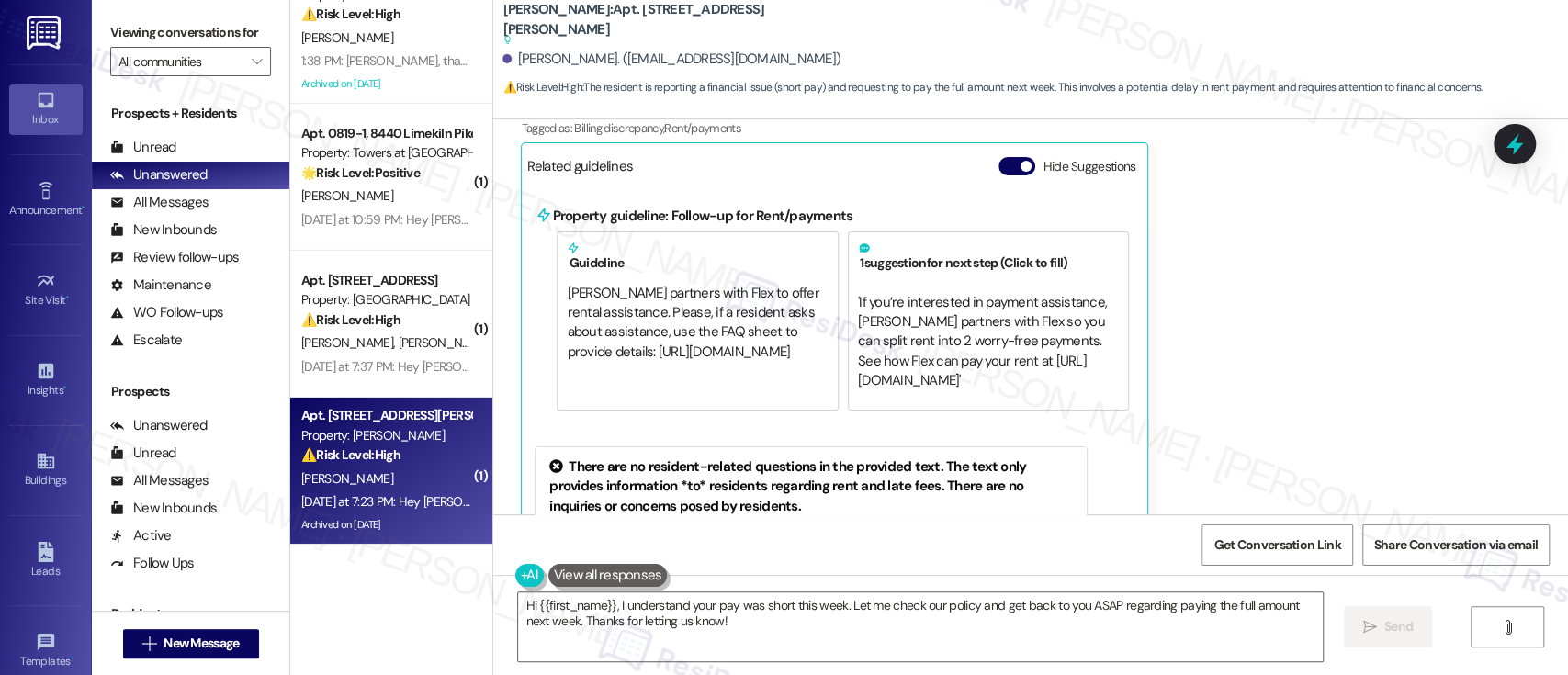
click at [1007, 165] on button "Hide Suggestions" at bounding box center [1017, 166] width 37 height 19
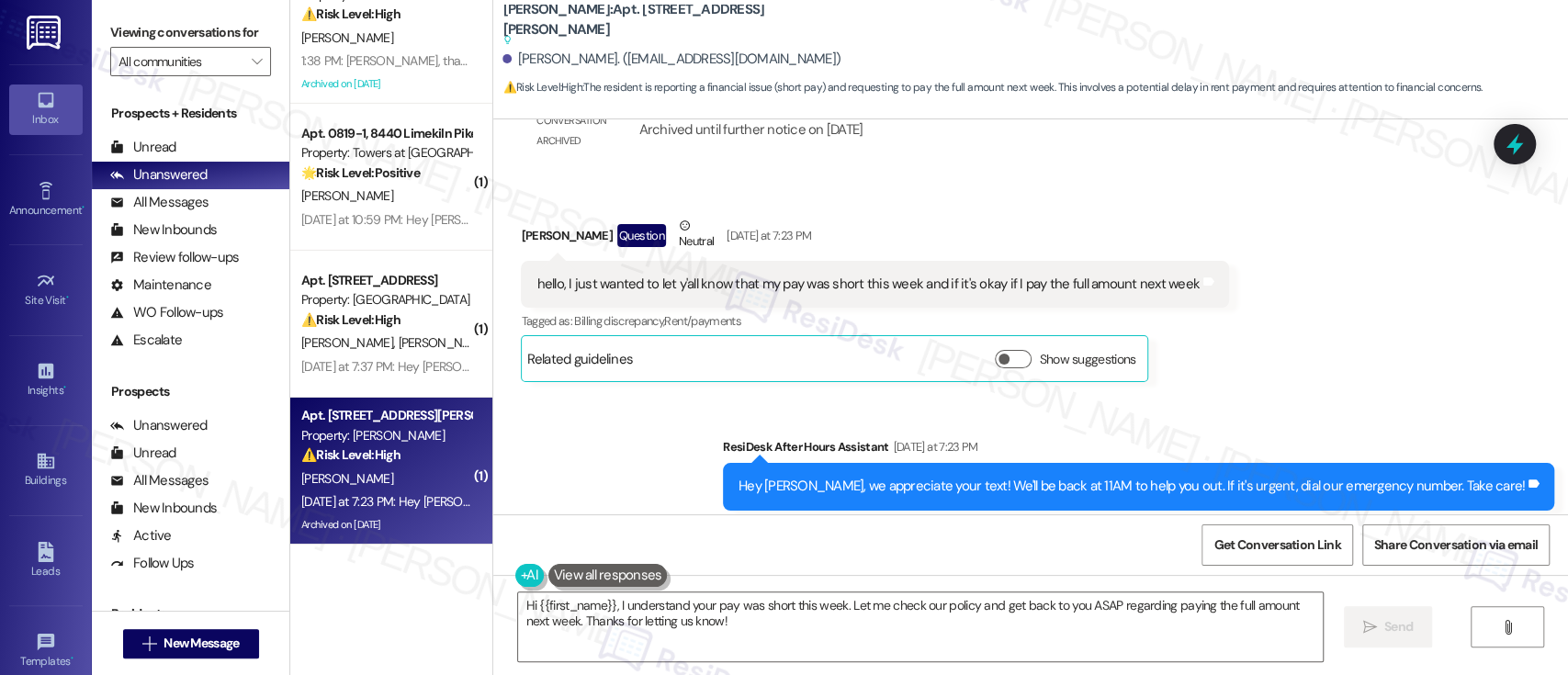
scroll to position [12837, 0]
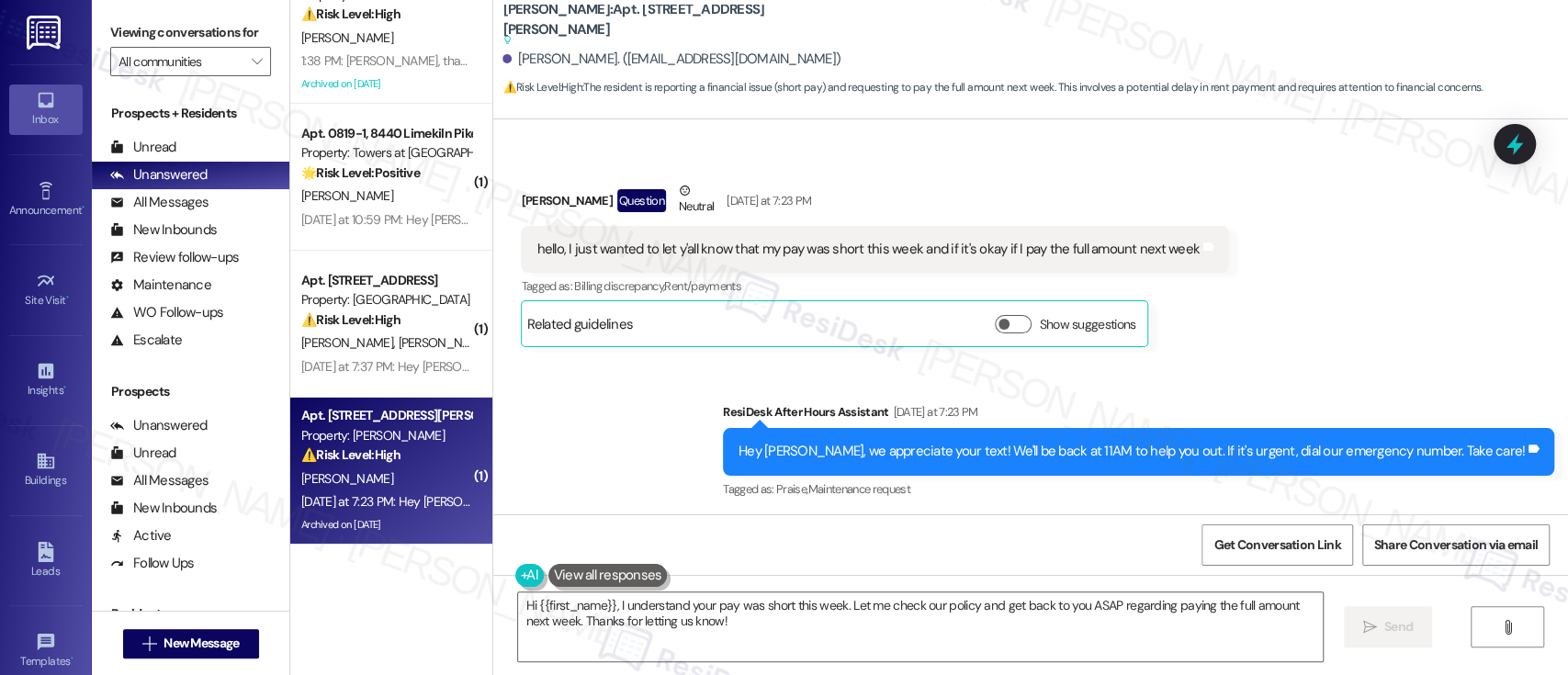
click at [1261, 328] on div "Received via SMS [PERSON_NAME] Question Neutral [DATE] at 7:23 PM hello, I just…" at bounding box center [1031, 250] width 1075 height 221
click at [902, 608] on textarea "Hi {{first_name}}, I understand your pay was short this week. Let me check our …" at bounding box center [920, 628] width 804 height 69
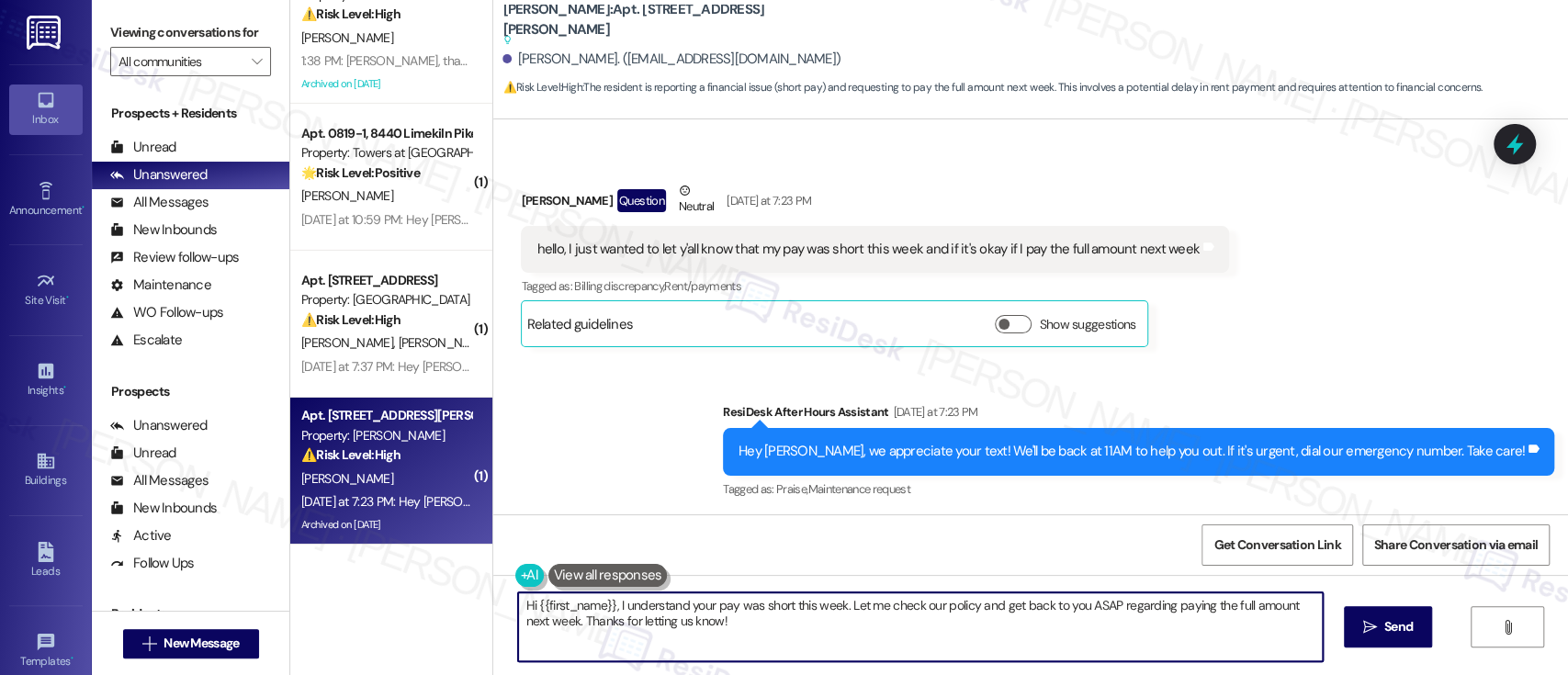
click at [986, 608] on textarea "Hi {{first_name}}, I understand your pay was short this week. Let me check our …" at bounding box center [920, 628] width 804 height 69
drag, startPoint x: 836, startPoint y: 606, endPoint x: 876, endPoint y: 633, distance: 48.3
click at [874, 633] on textarea "Hi {{first_name}}, I understand your pay was short this week. Let me check our …" at bounding box center [917, 628] width 804 height 69
paste textarea "Please go ahead and submit your rent as soon as you’re able. Just a friendly re…"
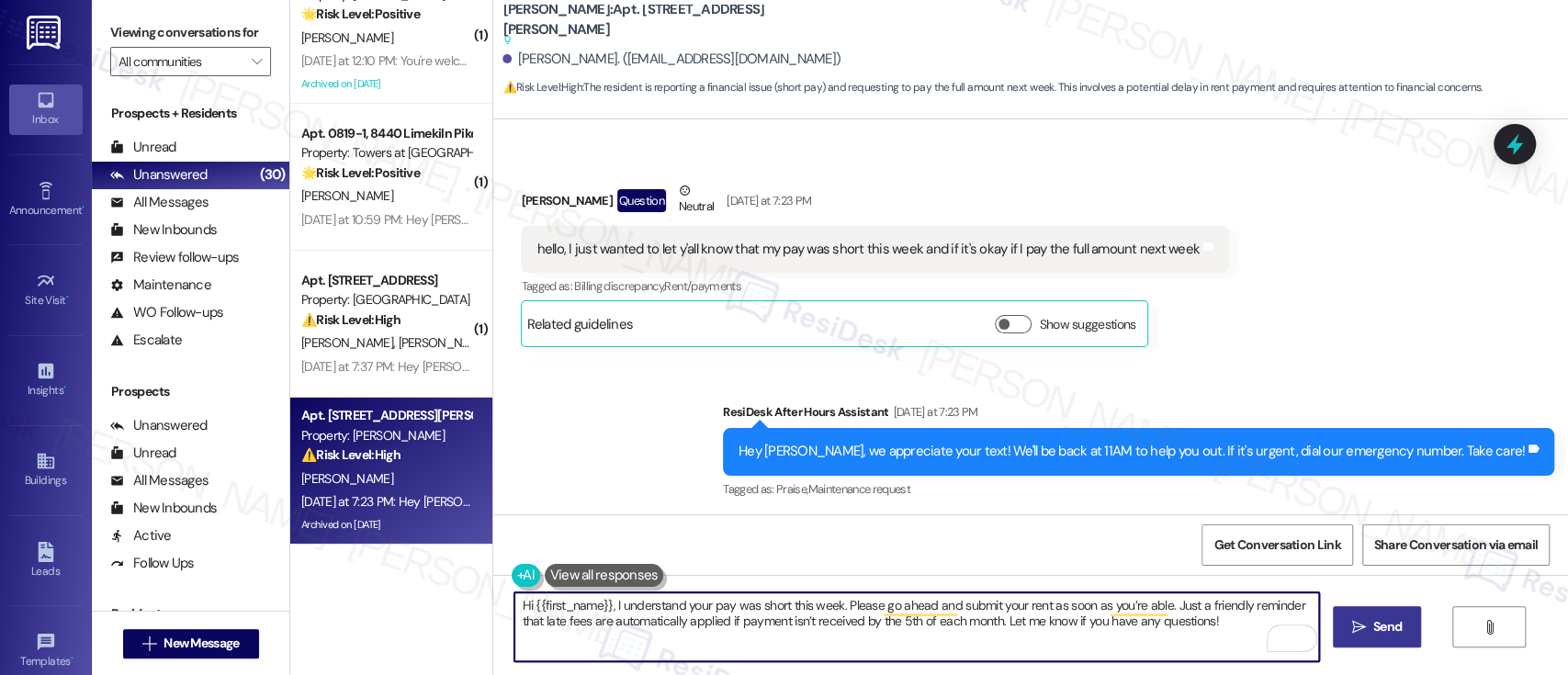
type textarea "Hi {{first_name}}, I understand your pay was short this week. Please go ahead a…"
click at [1381, 631] on span "Send" at bounding box center [1387, 628] width 29 height 20
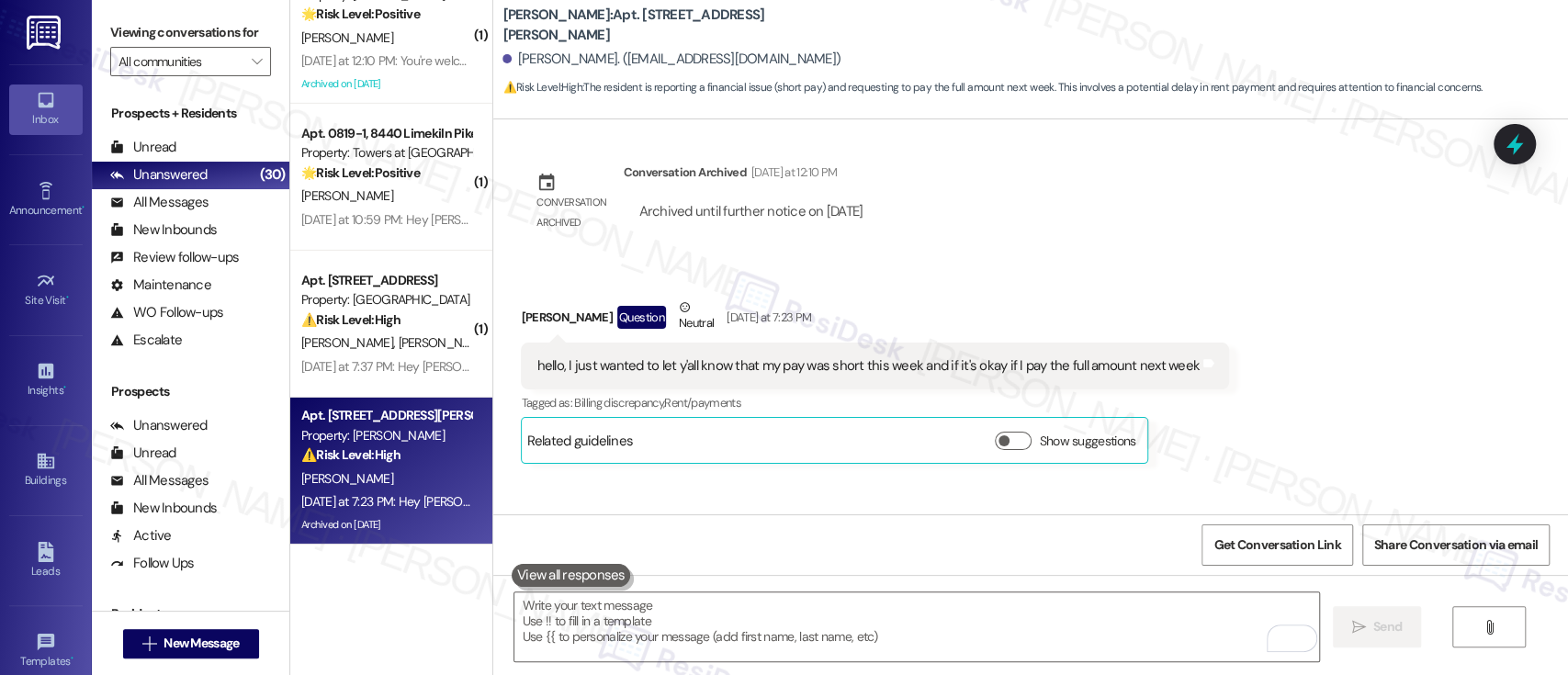
scroll to position [12681, 0]
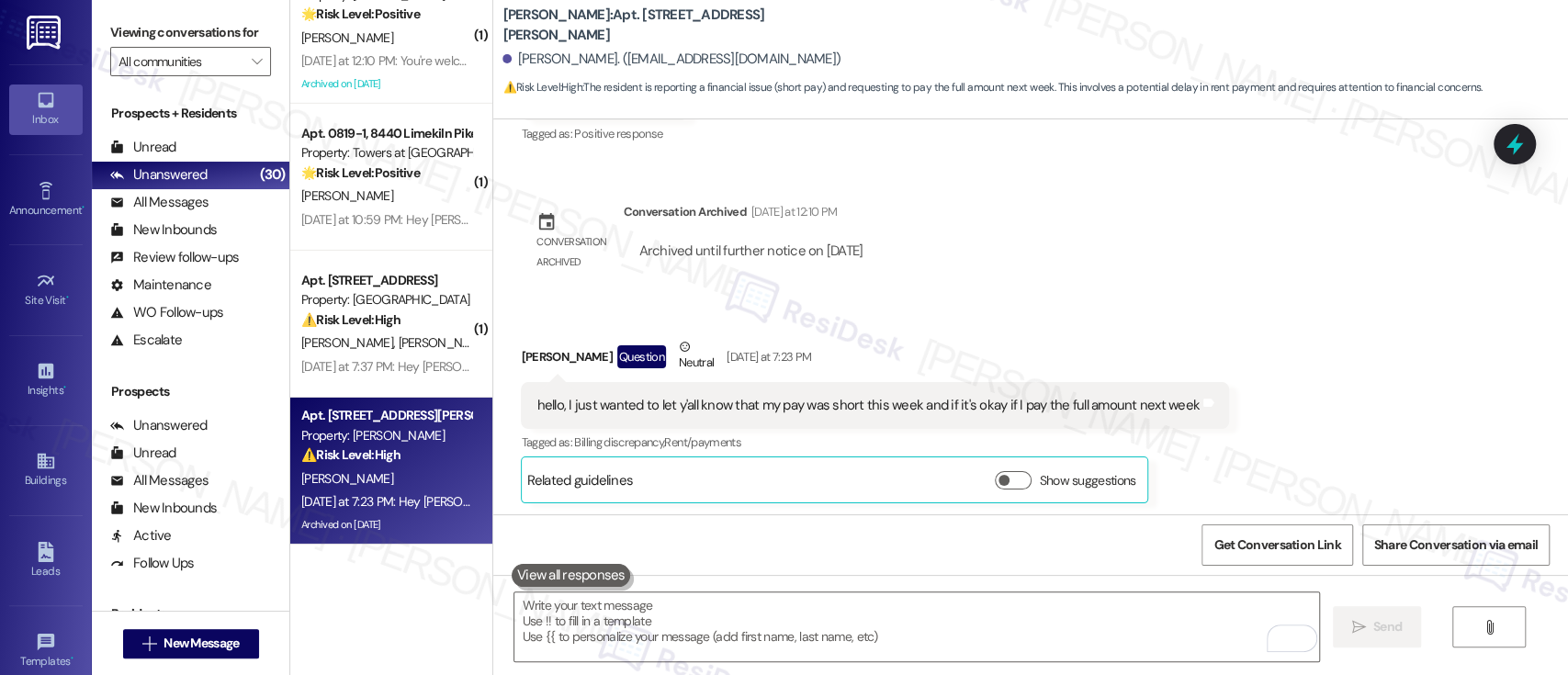
click at [1411, 312] on div "Received via SMS [PERSON_NAME] Question Neutral [DATE] at 7:23 PM hello, I just…" at bounding box center [1031, 406] width 1075 height 221
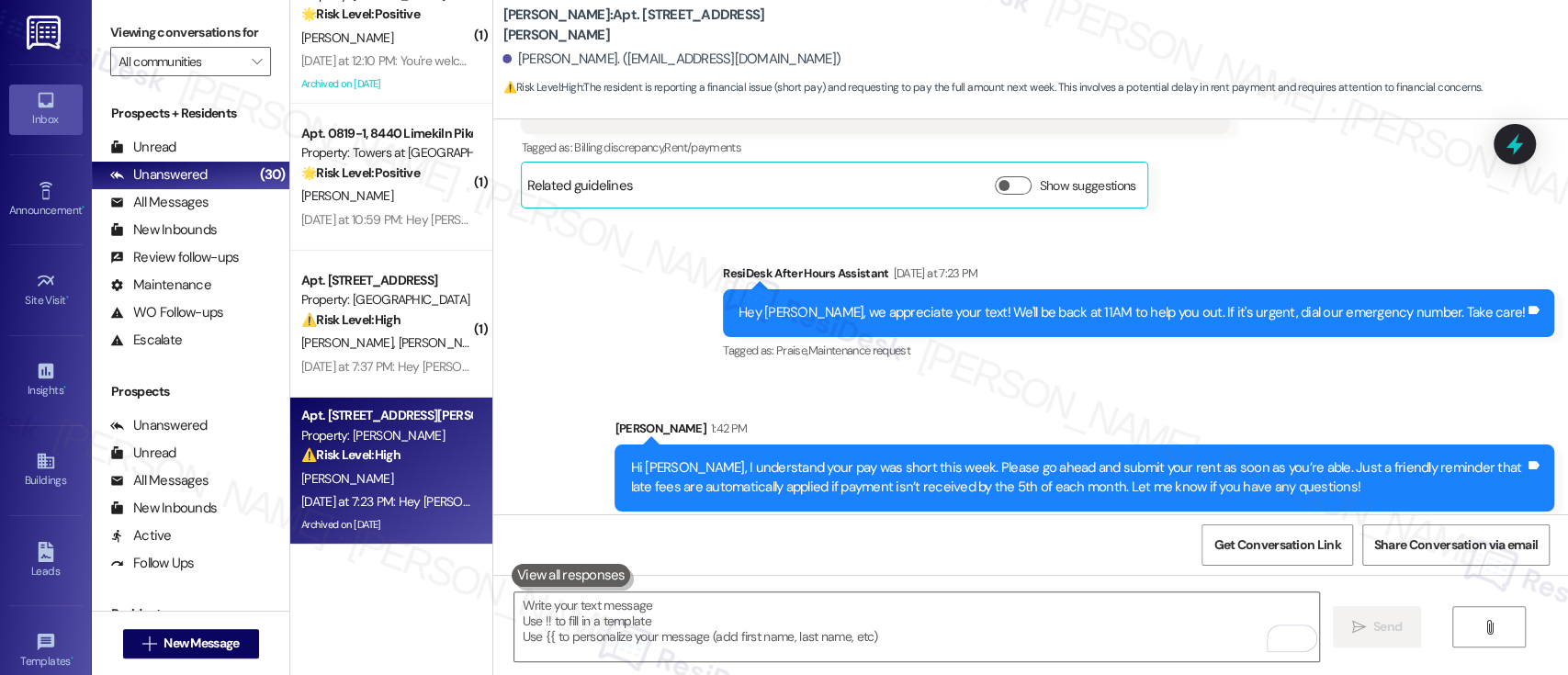
scroll to position [12984, 0]
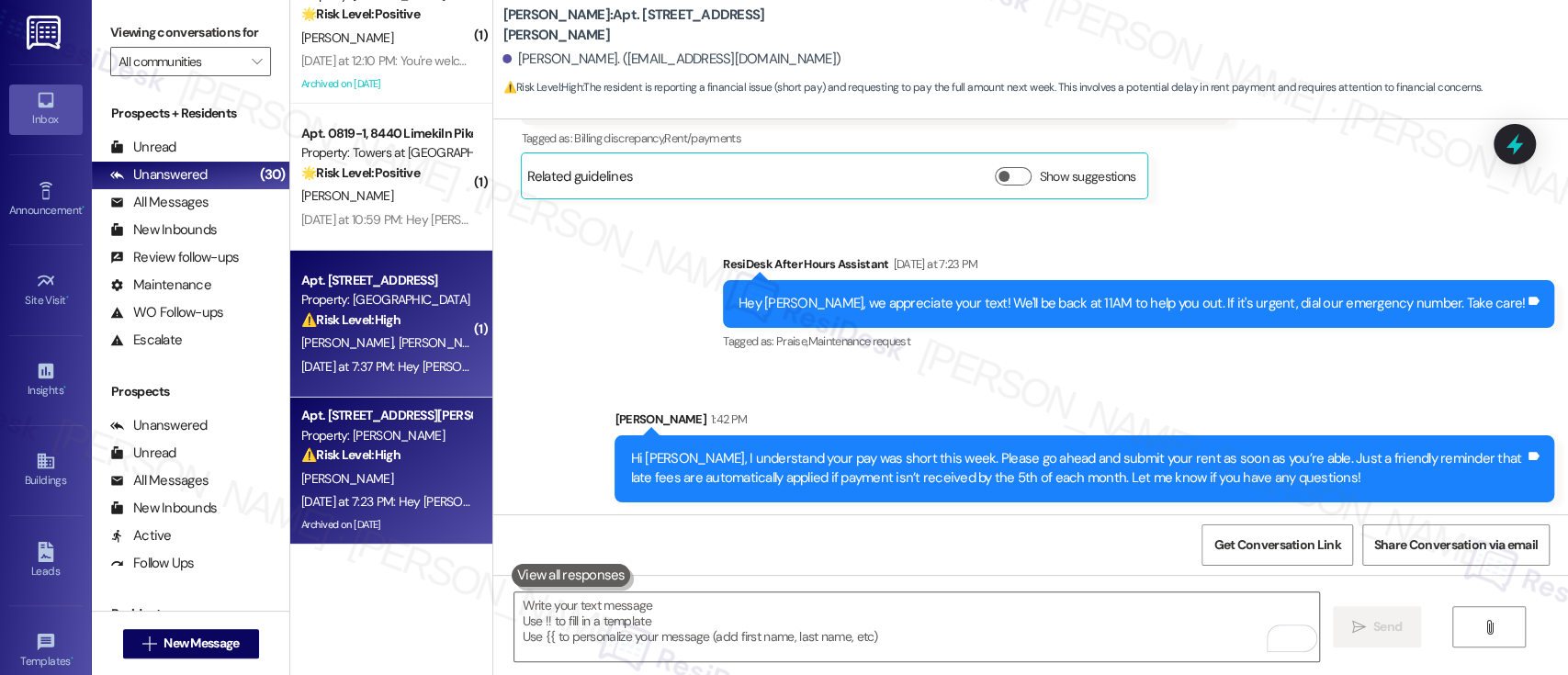
click at [429, 328] on div "⚠️ Risk Level: High The resident reports a toilet issue persisting for over 2.5…" at bounding box center [386, 320] width 170 height 20
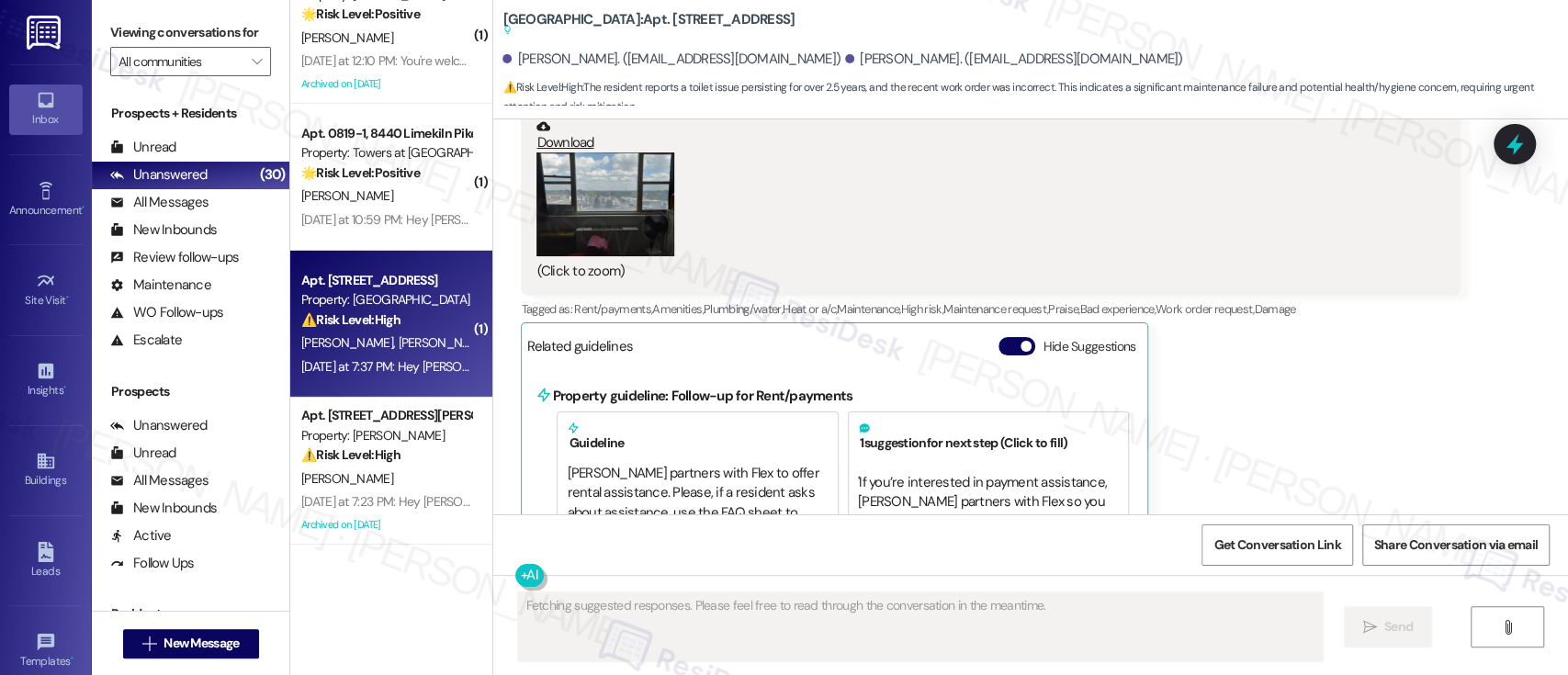
scroll to position [21756, 0]
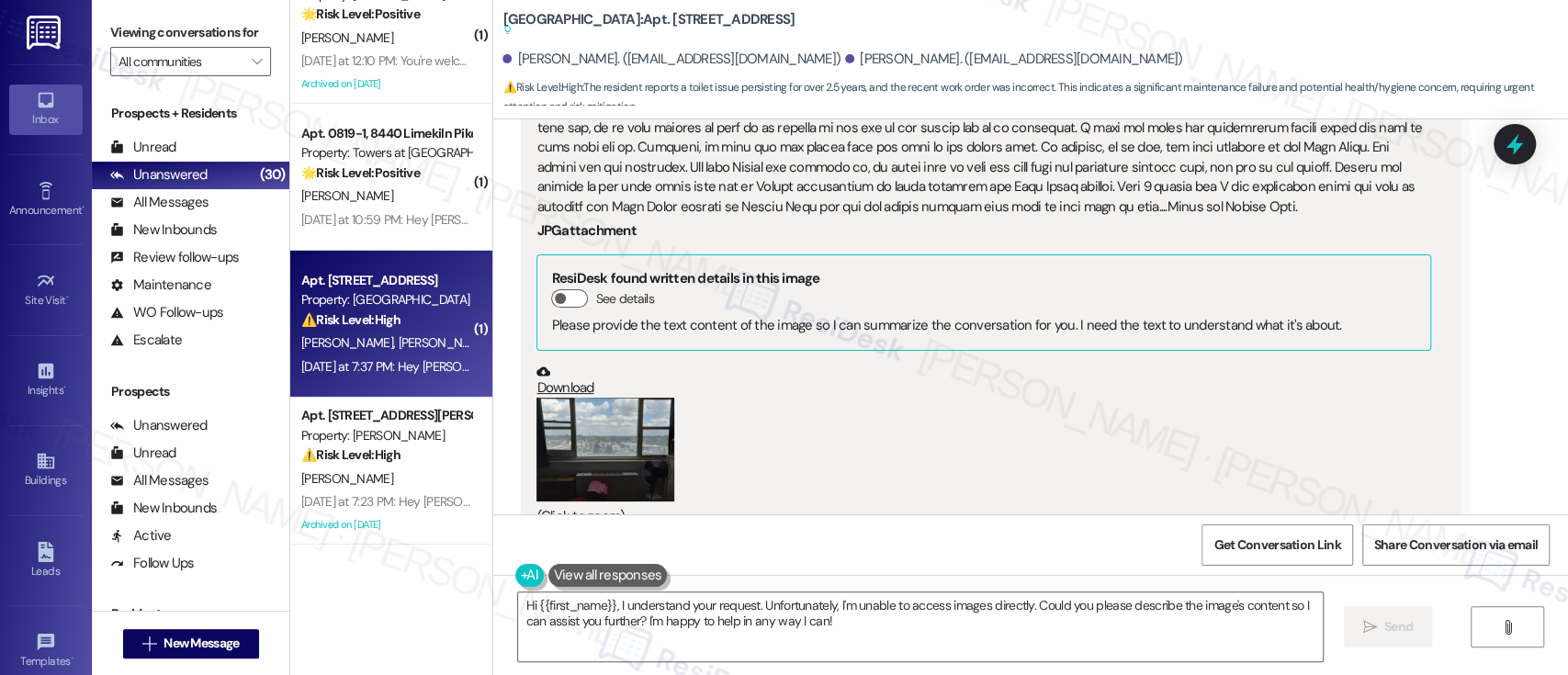
click at [1001, 582] on button "Hide Suggestions" at bounding box center [1017, 591] width 37 height 19
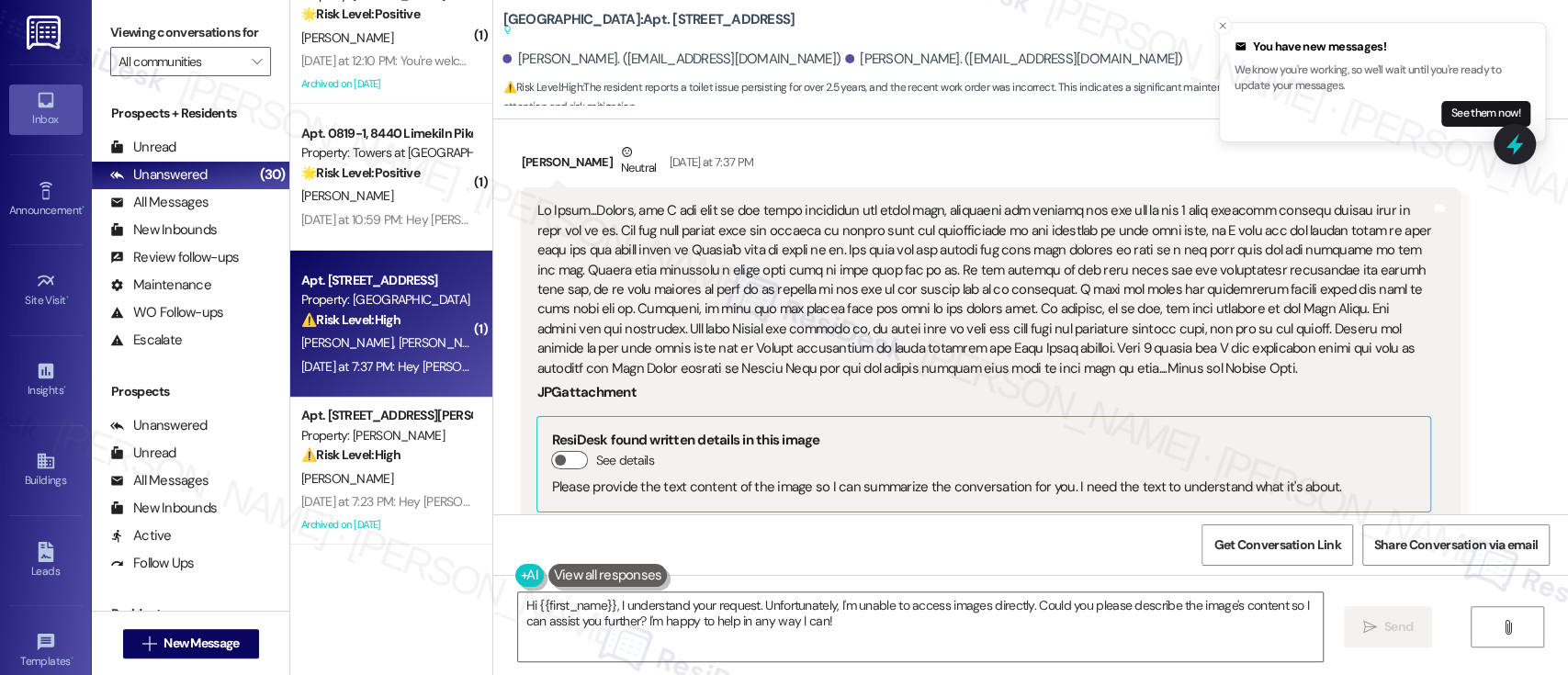
scroll to position [21363, 0]
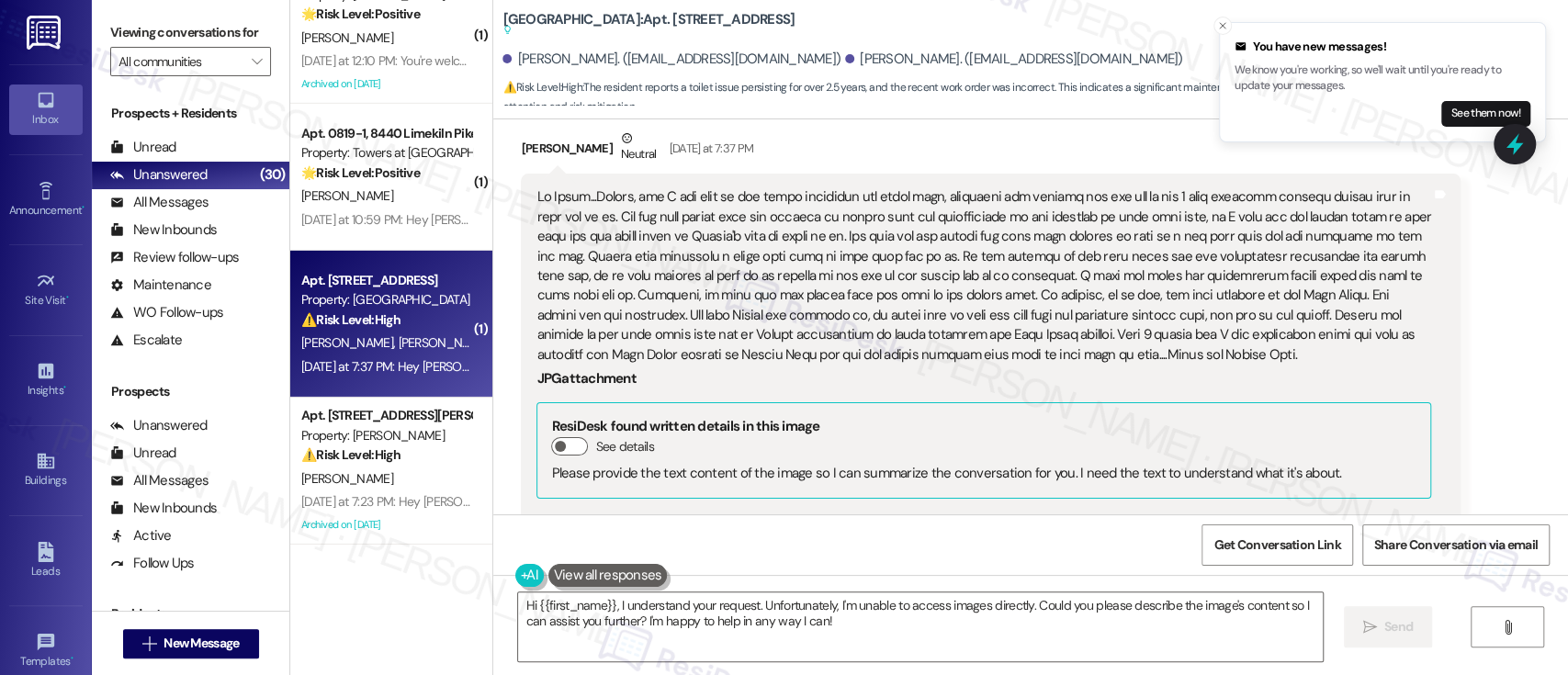
click at [568, 546] on button "Zoom image" at bounding box center [605, 597] width 137 height 104
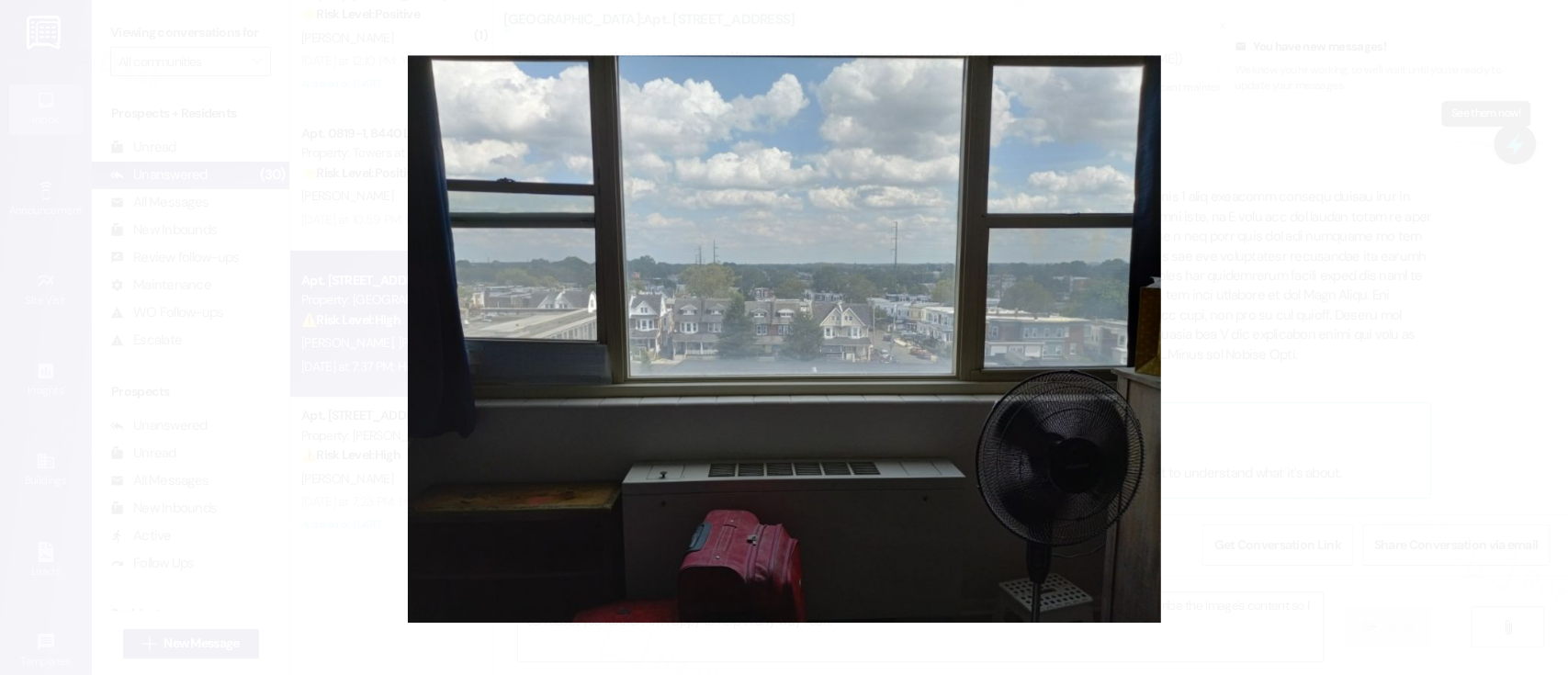
click at [1177, 315] on button "Unzoom image" at bounding box center [784, 337] width 1568 height 675
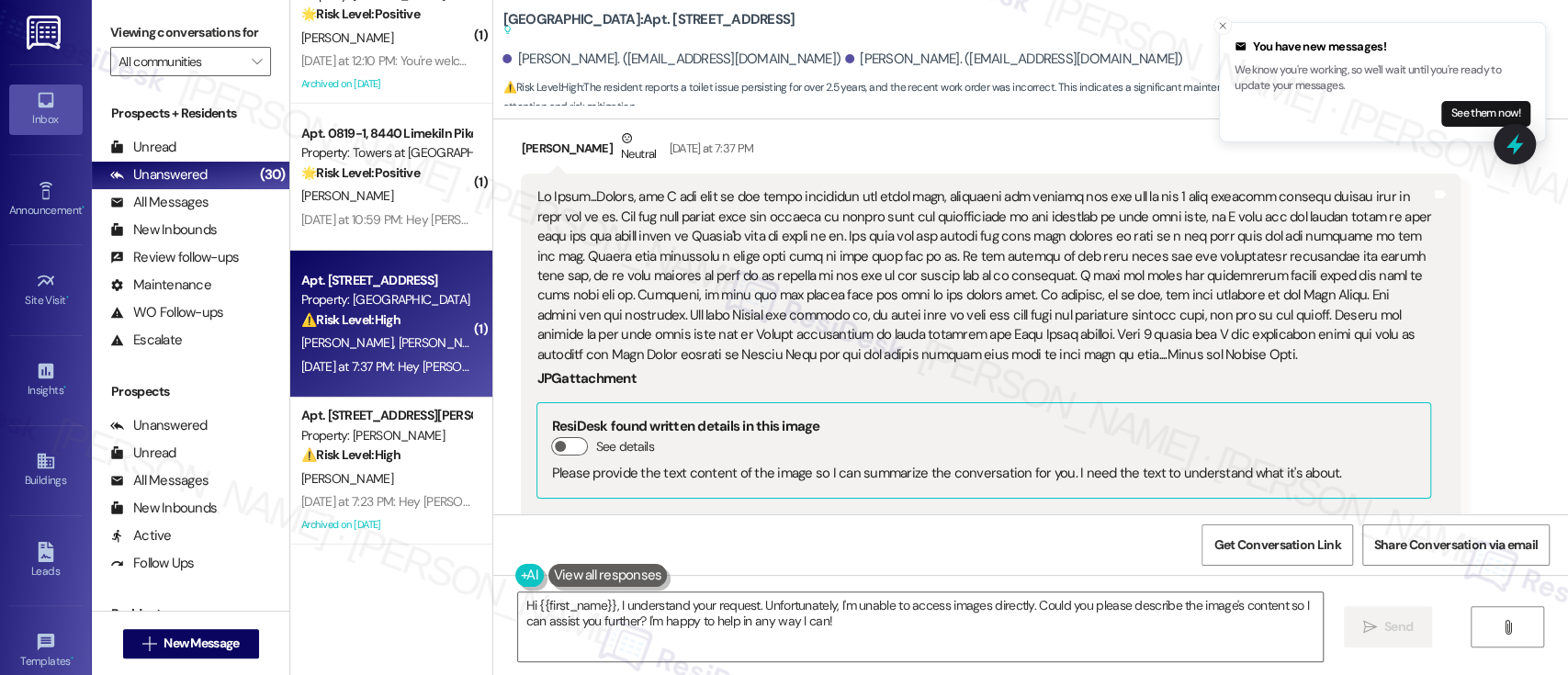
scroll to position [21240, 0]
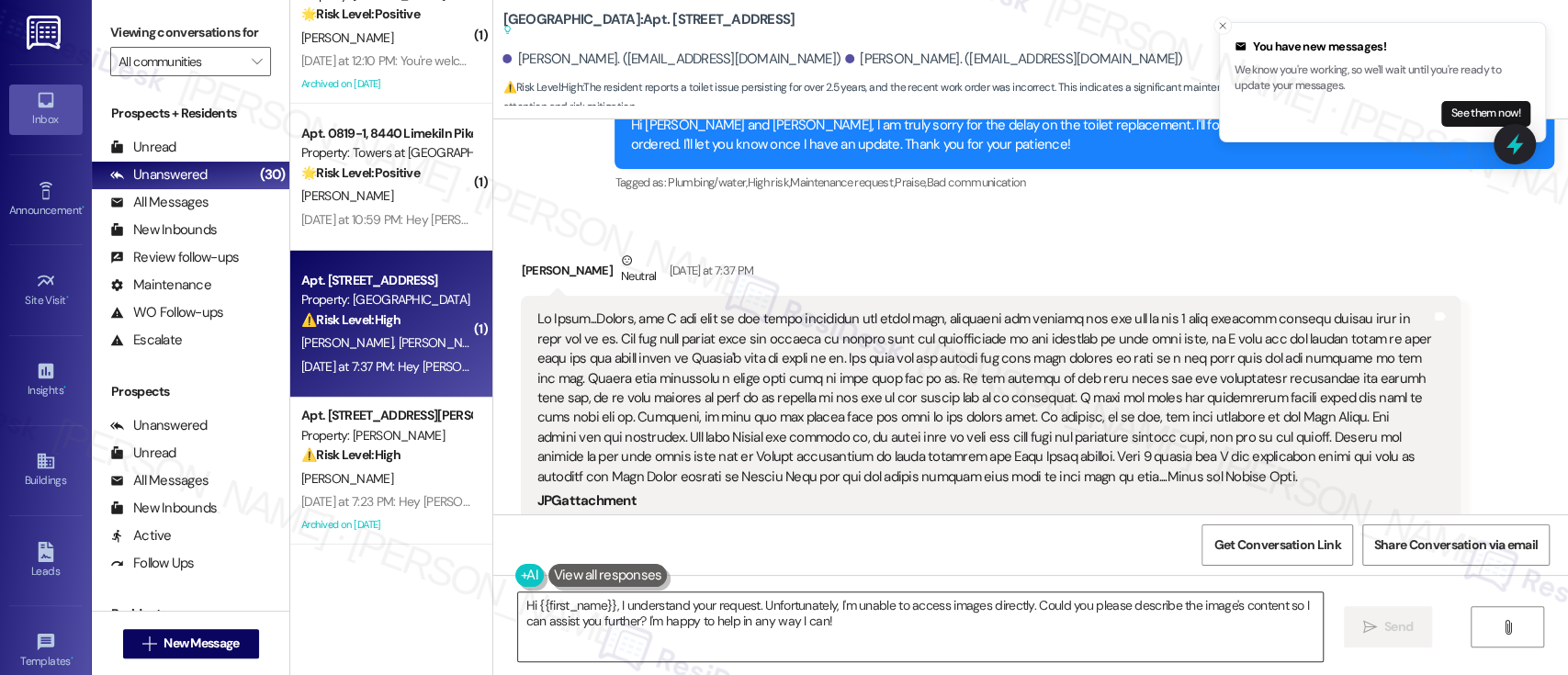
click at [864, 633] on textarea "Hi {{first_name}}, I understand your request. Unfortunately, I'm unable to acce…" at bounding box center [920, 628] width 804 height 69
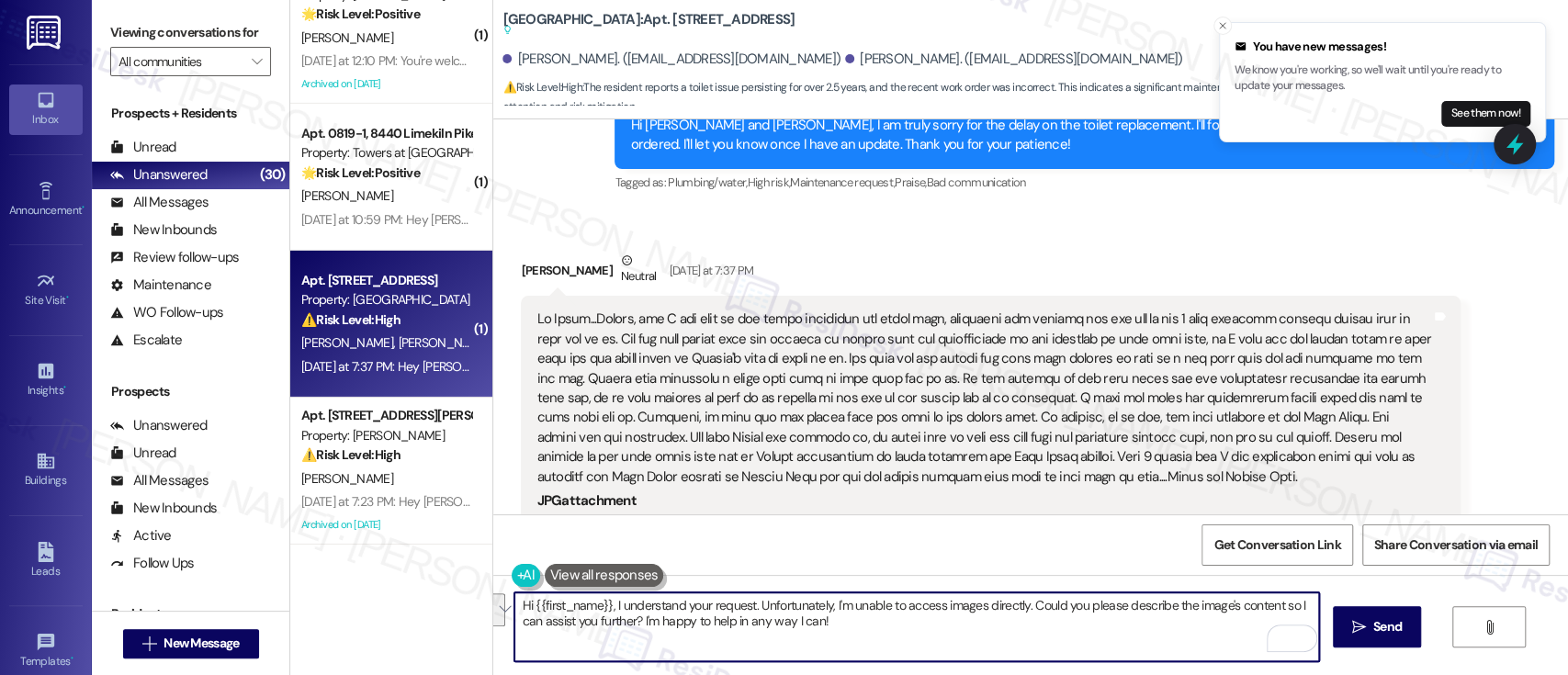
drag, startPoint x: 911, startPoint y: 622, endPoint x: 526, endPoint y: 607, distance: 385.3
click at [526, 607] on textarea "Hi {{first_name}}, I understand your request. Unfortunately, I'm unable to acce…" at bounding box center [917, 628] width 804 height 69
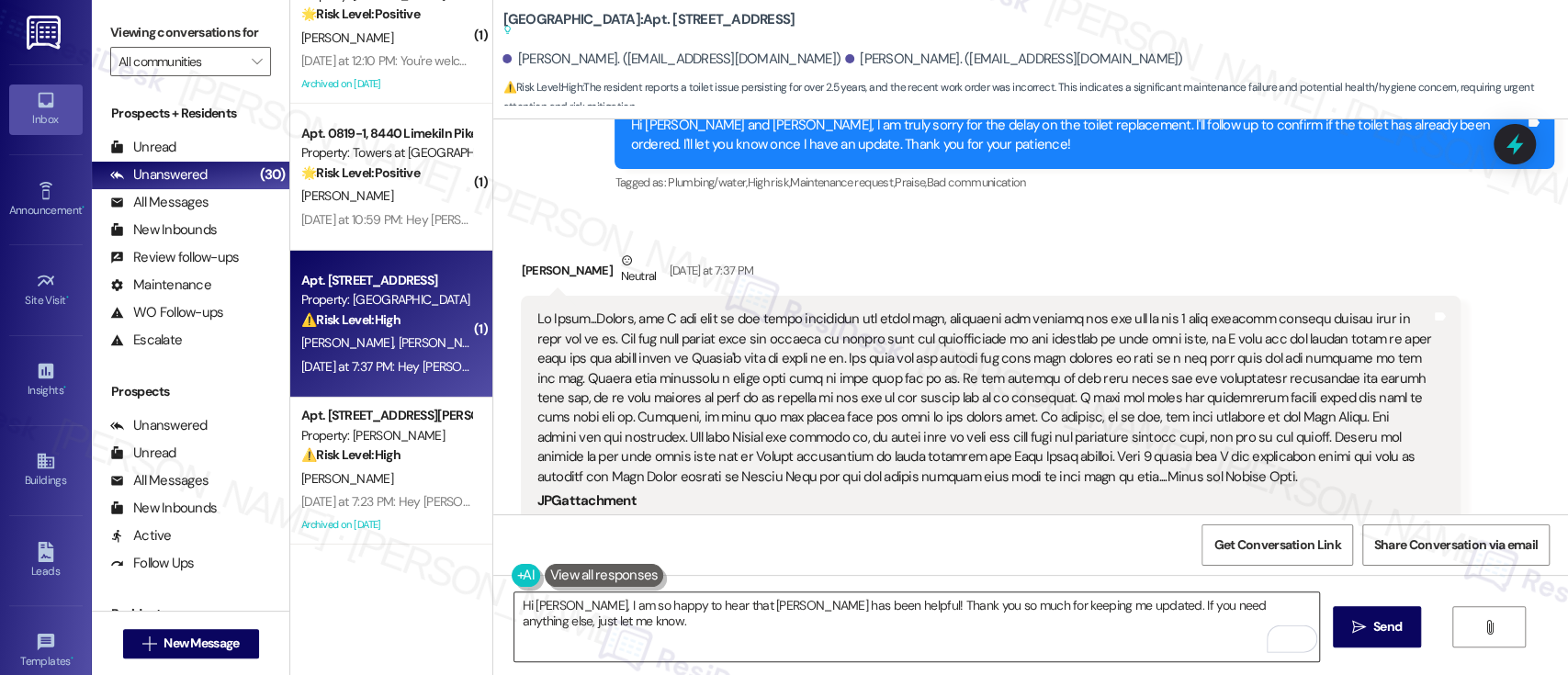
click at [965, 600] on textarea "Hi [PERSON_NAME], I am so happy to hear that [PERSON_NAME] has been helpful! Th…" at bounding box center [917, 628] width 804 height 69
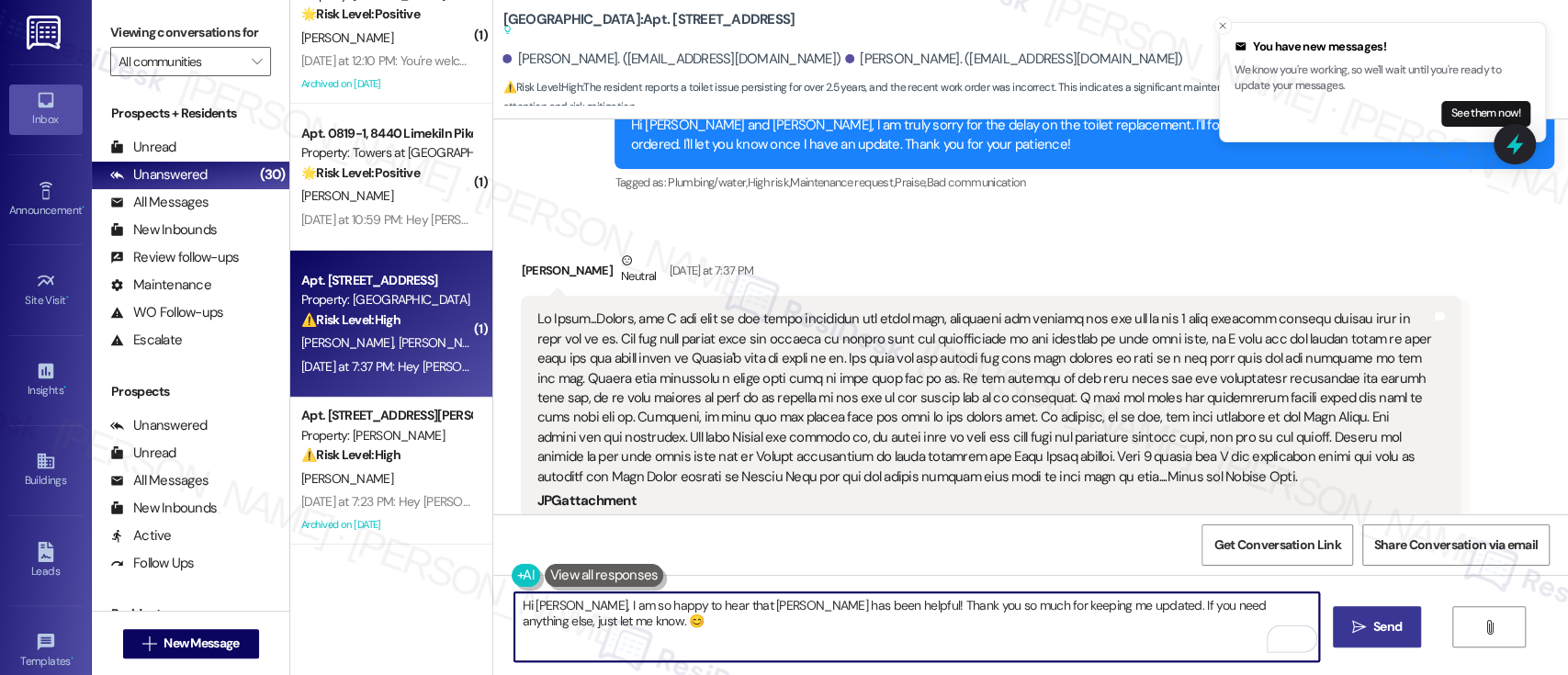
type textarea "Hi [PERSON_NAME], I am so happy to hear that [PERSON_NAME] has been helpful! Th…"
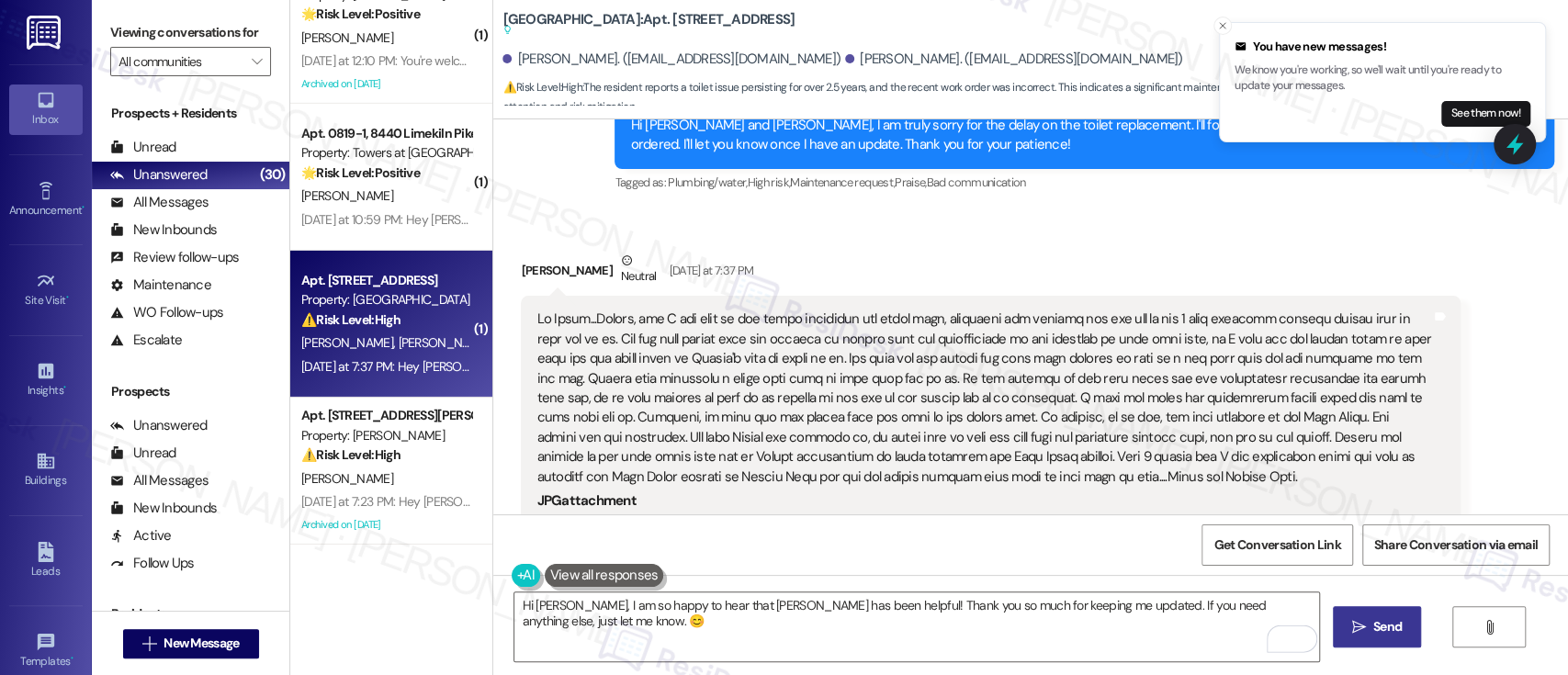
click at [1389, 639] on button " Send" at bounding box center [1377, 628] width 89 height 42
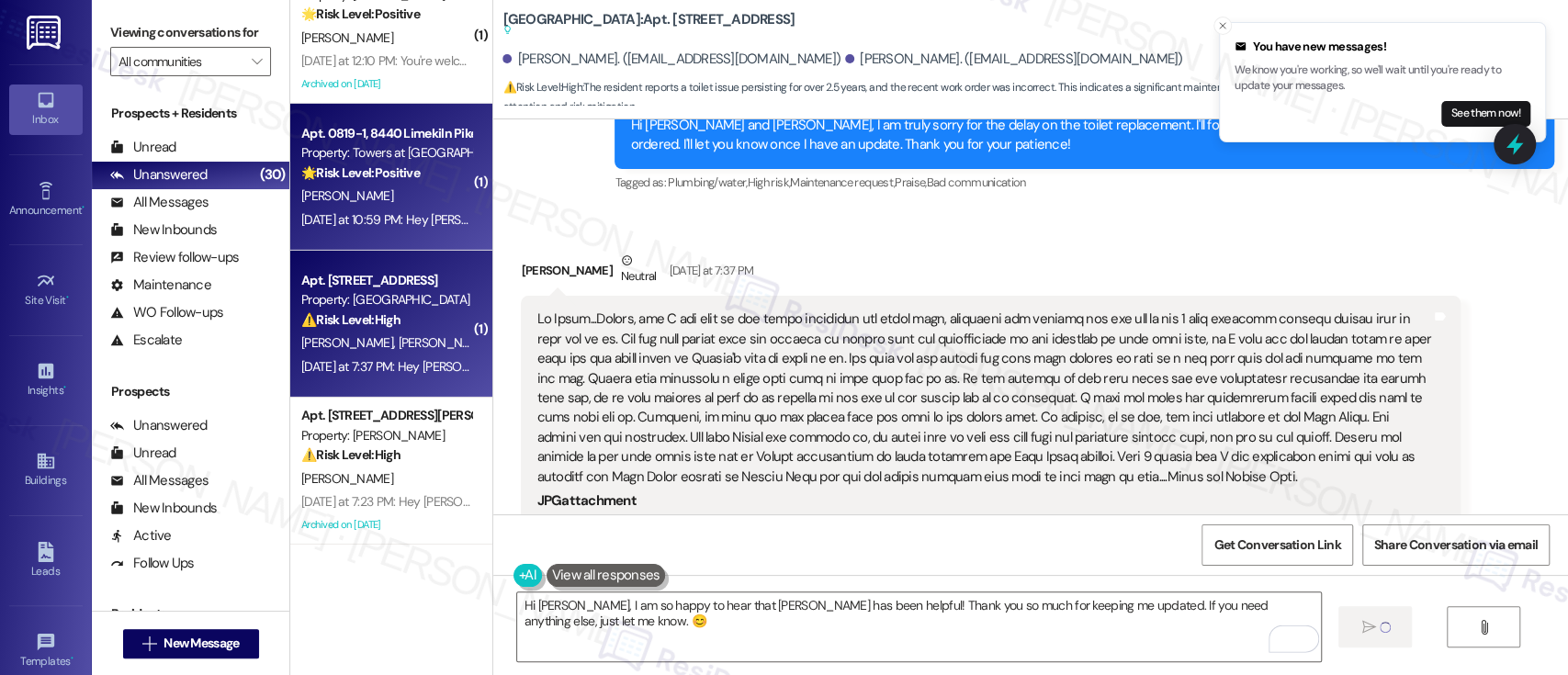
click at [349, 147] on div "Property: Towers at [GEOGRAPHIC_DATA]" at bounding box center [386, 153] width 170 height 20
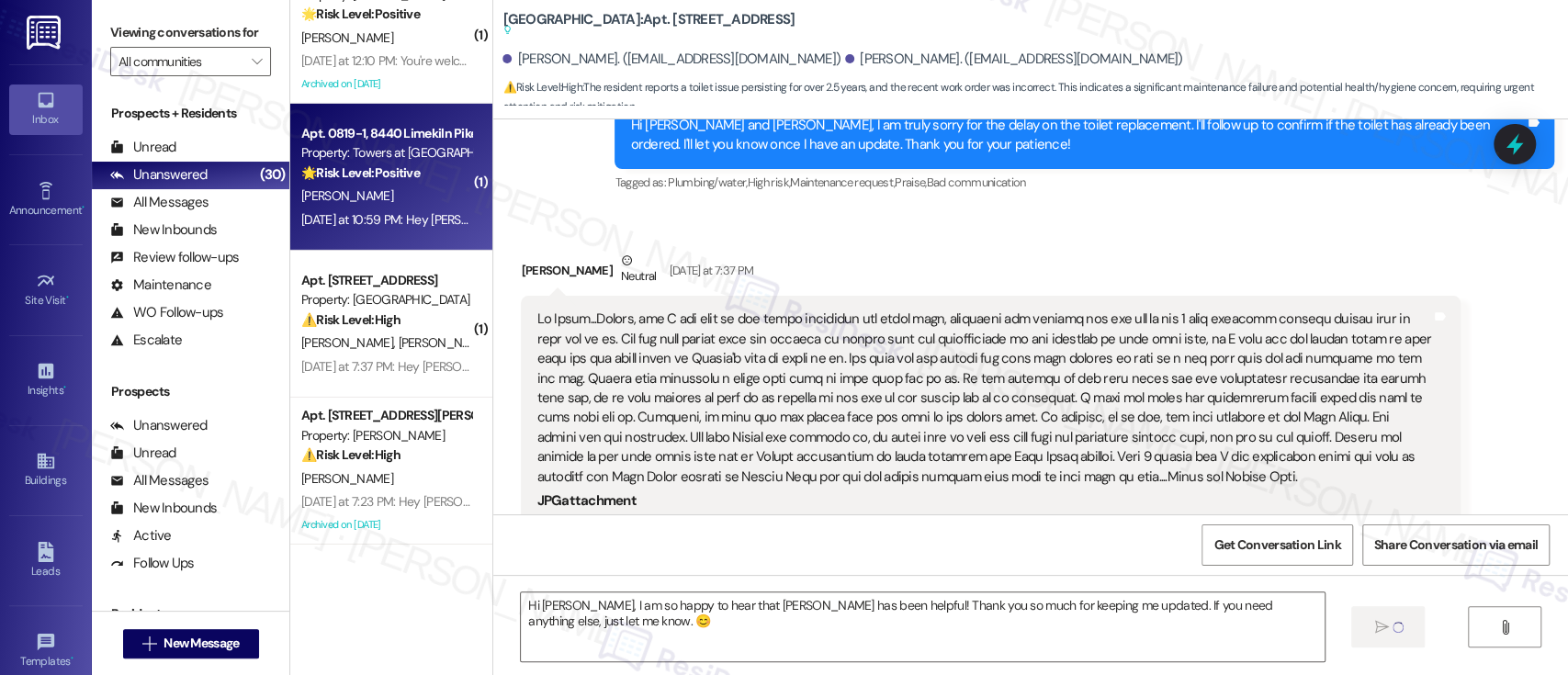
type textarea "Fetching suggested responses. Please feel free to read through the conversation…"
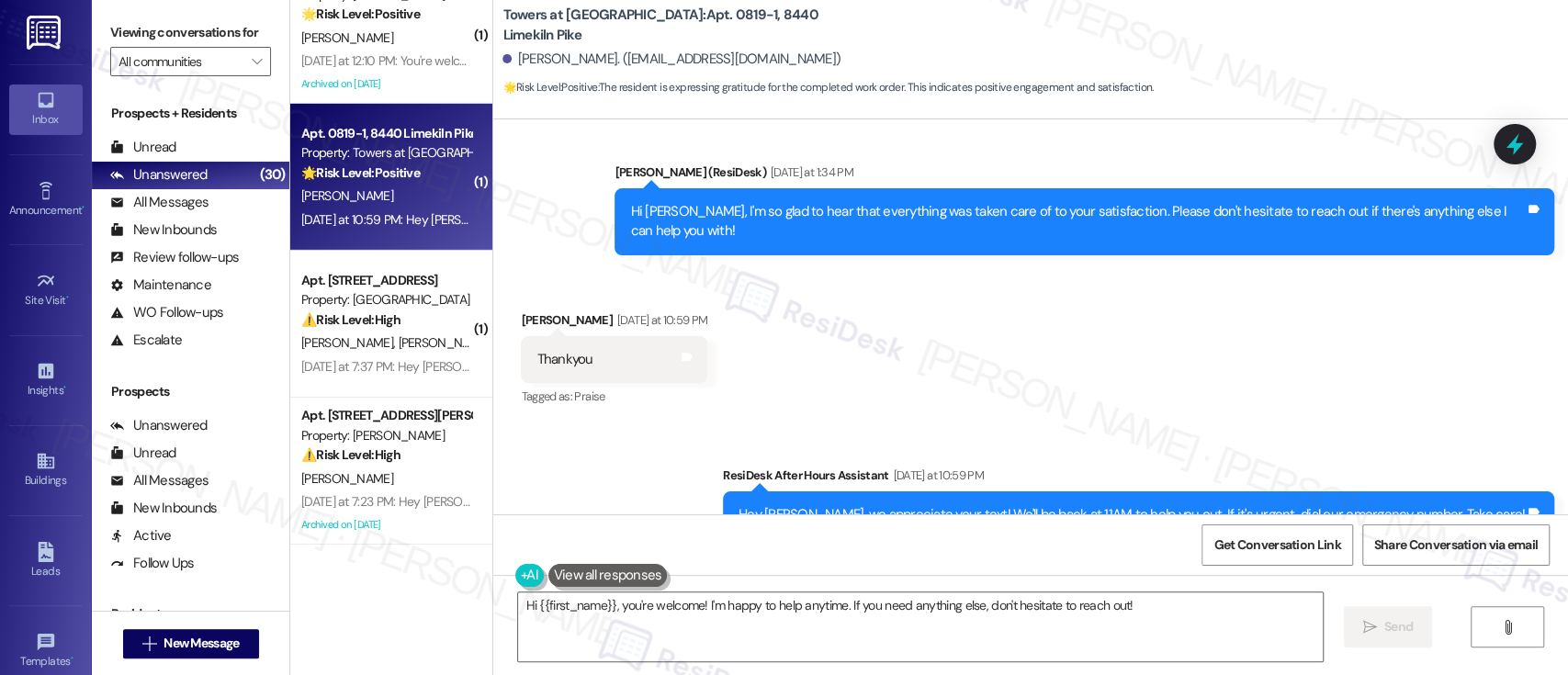
scroll to position [10314, 0]
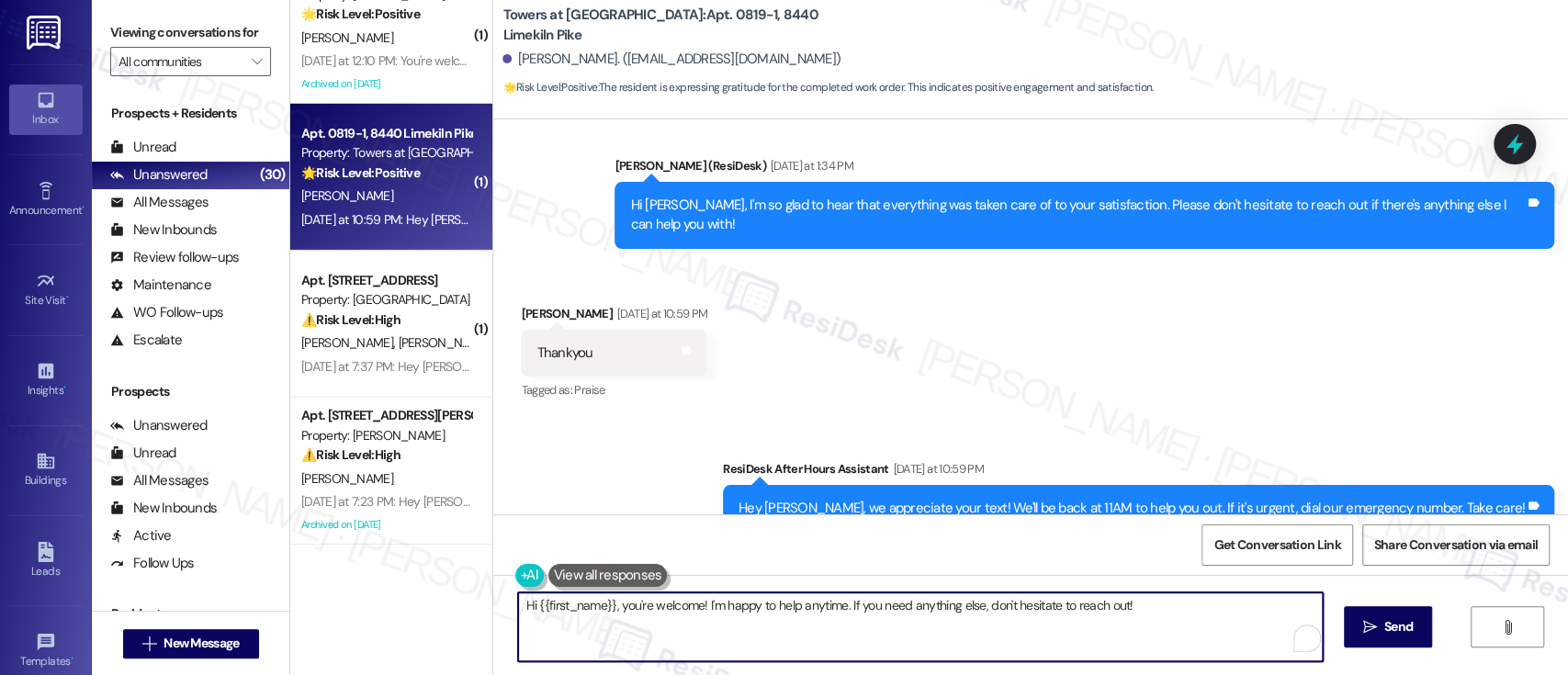
click at [1174, 629] on textarea "Hi {{first_name}}, you're welcome! I'm happy to help anytime. If you need anyth…" at bounding box center [920, 628] width 804 height 69
type textarea "Hi {{first_name}}, you're welcome! I'm happy to help anytime. If you need anyth…"
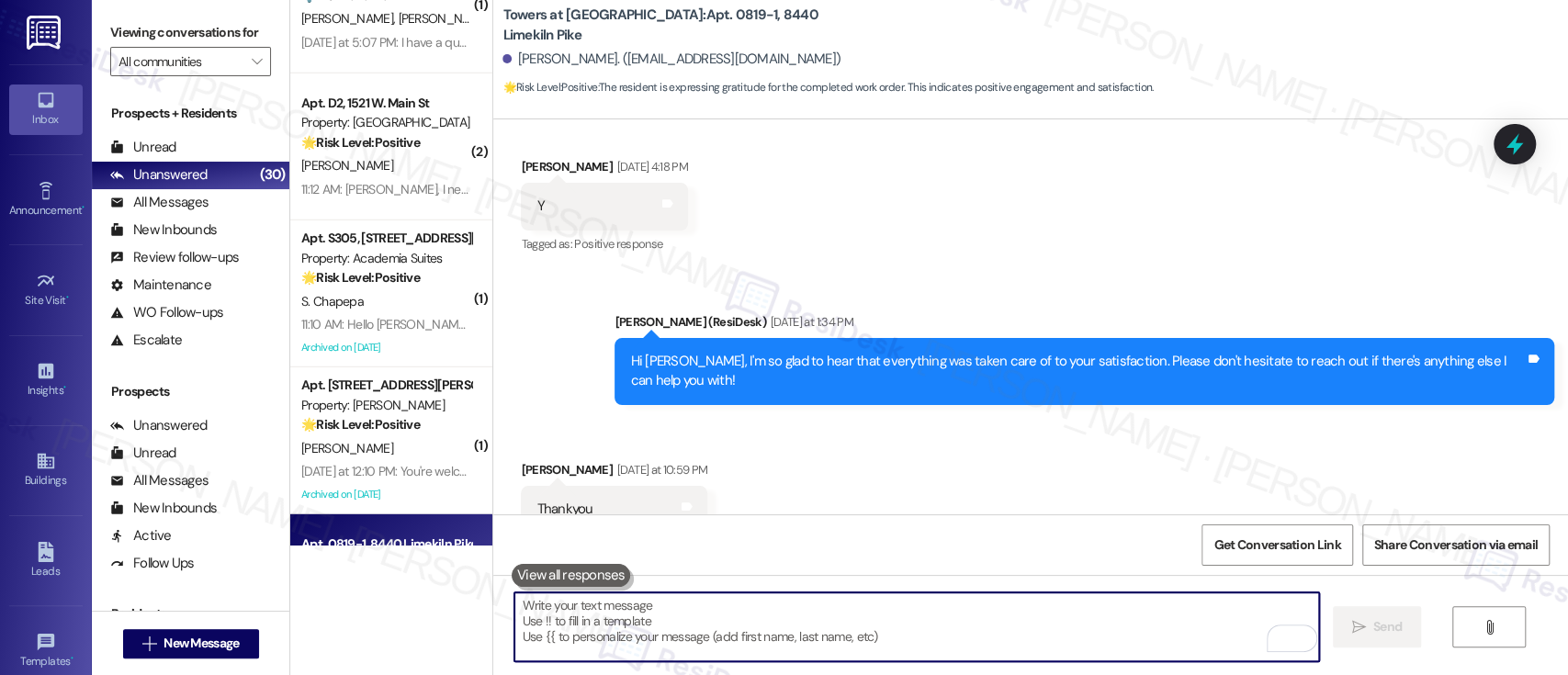
scroll to position [3456, 0]
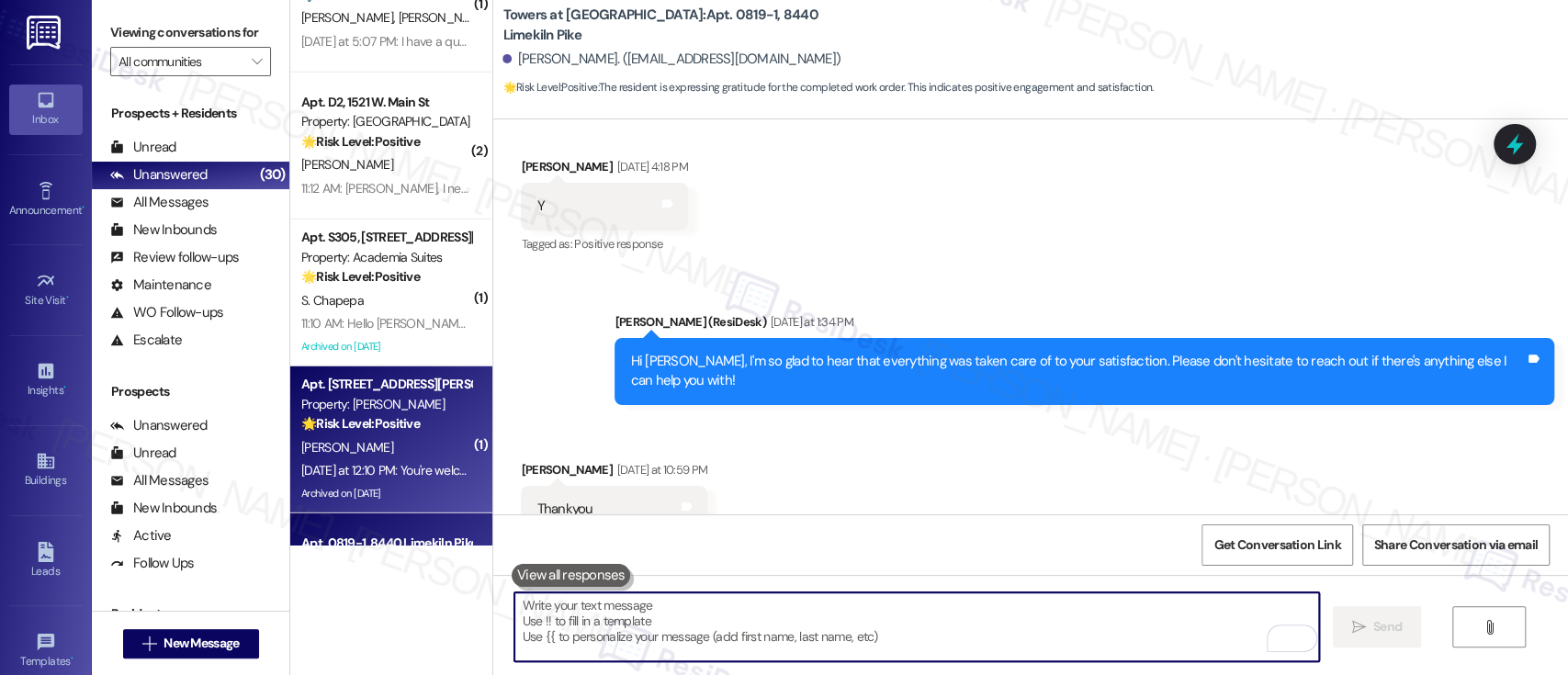
click at [346, 445] on div "[PERSON_NAME]" at bounding box center [386, 448] width 174 height 23
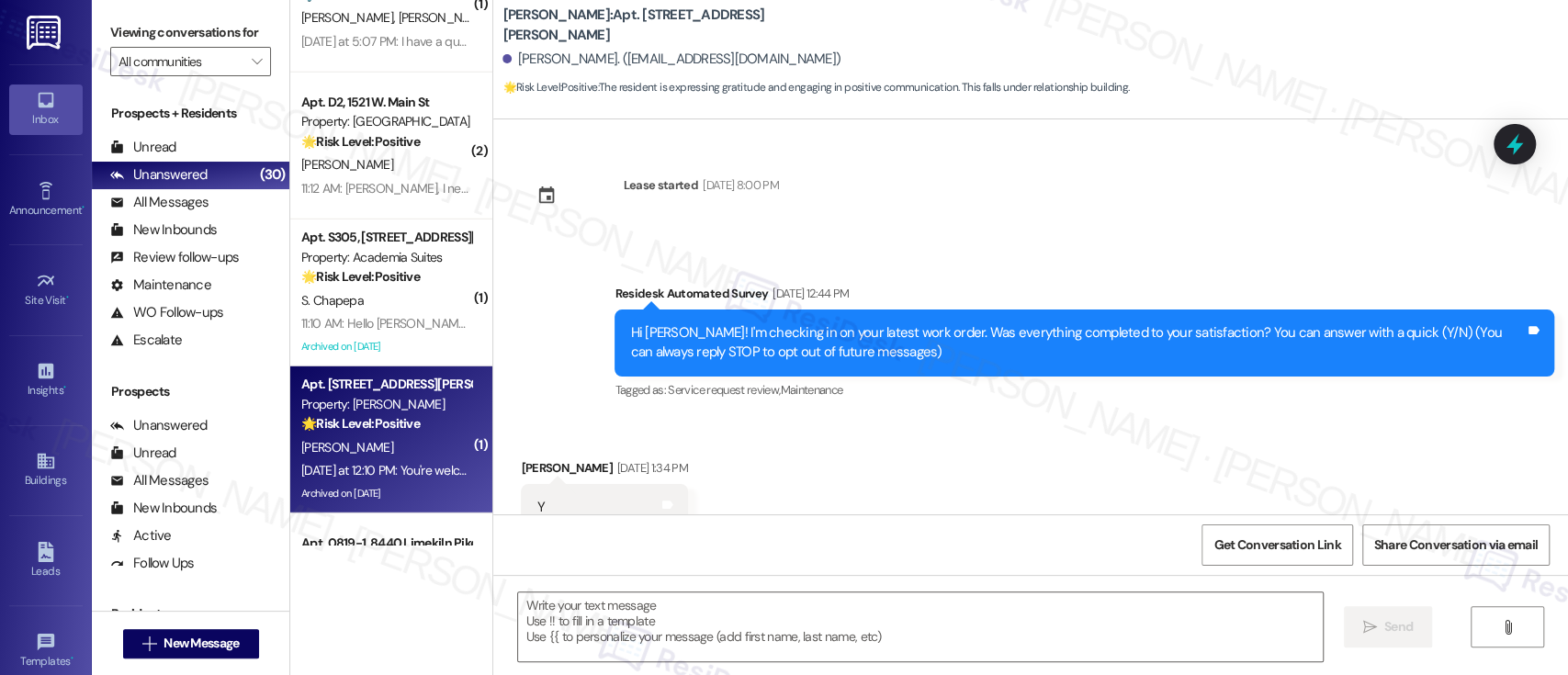
scroll to position [8701, 0]
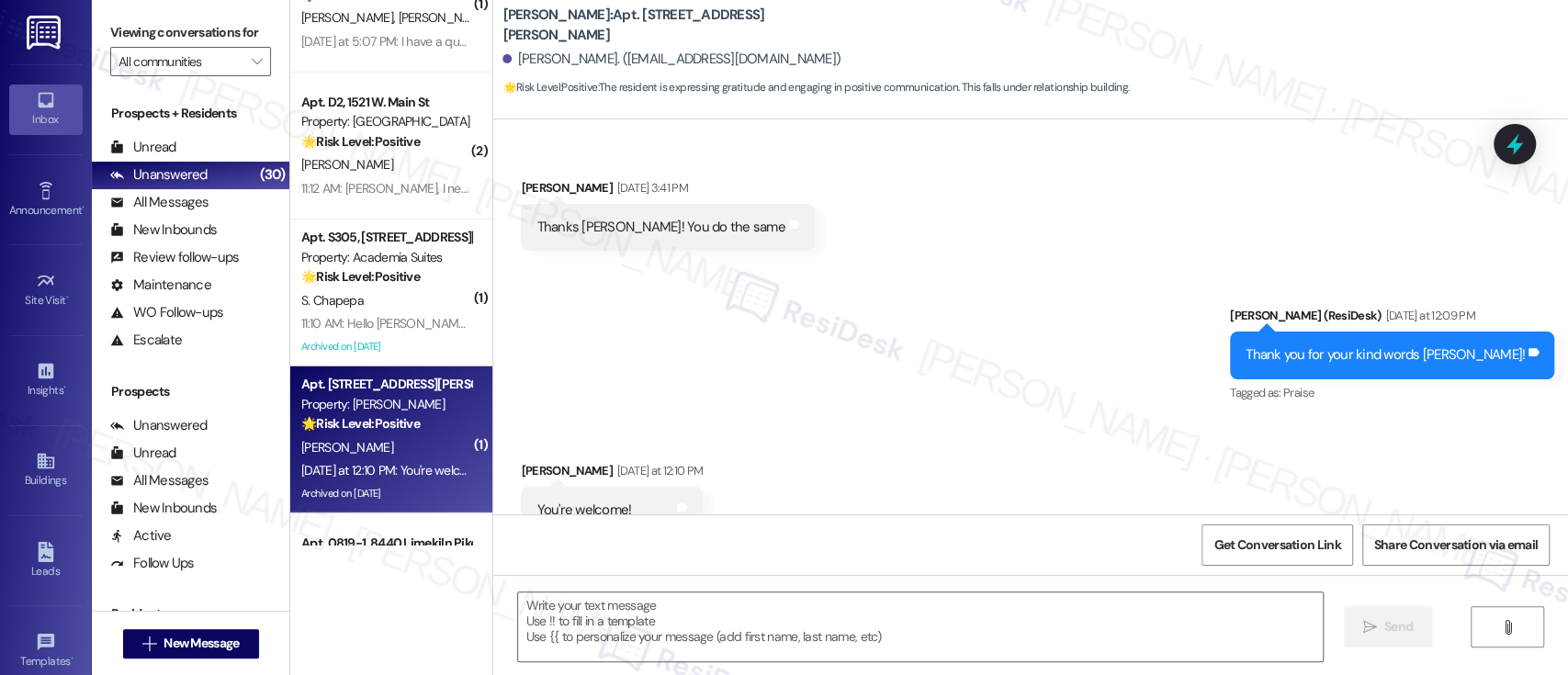
type textarea "Fetching suggested responses. Please feel free to read through the conversation…"
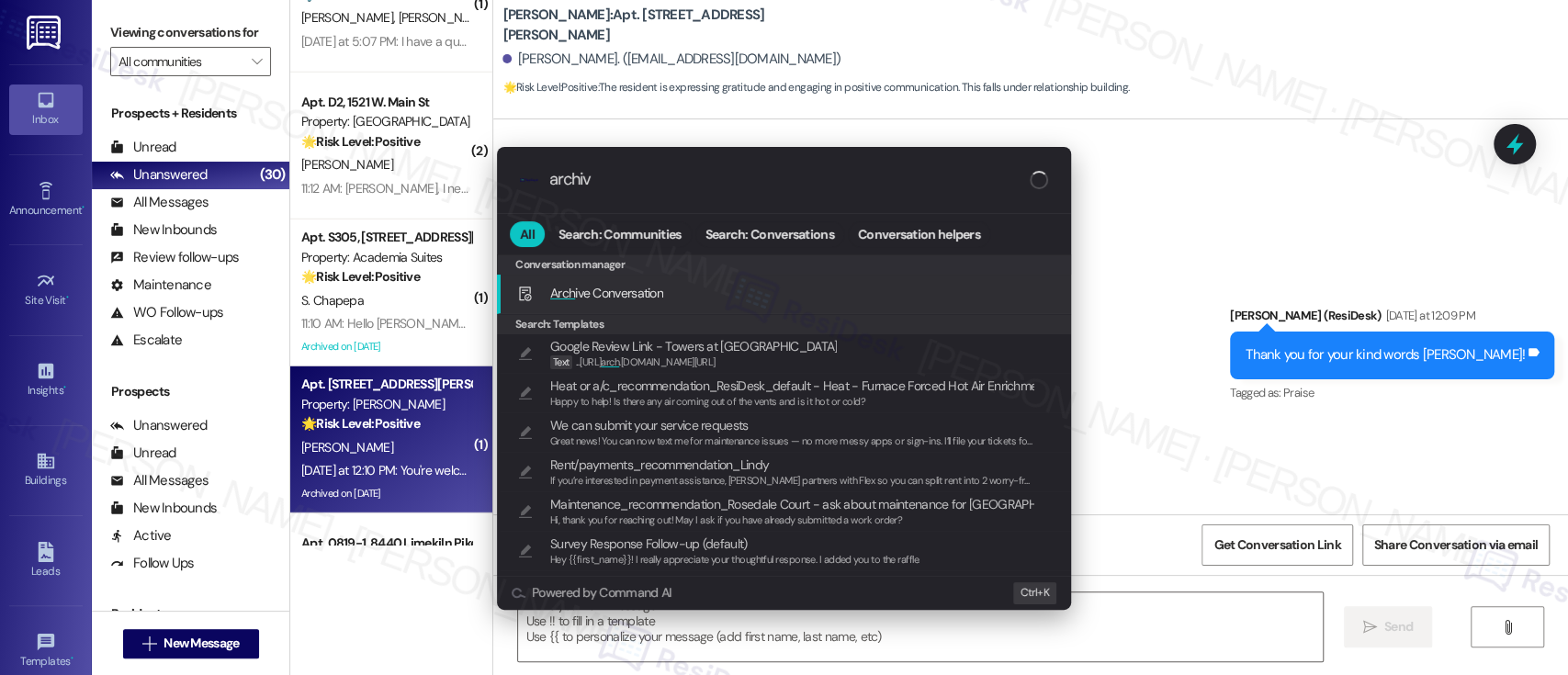
type input "archive"
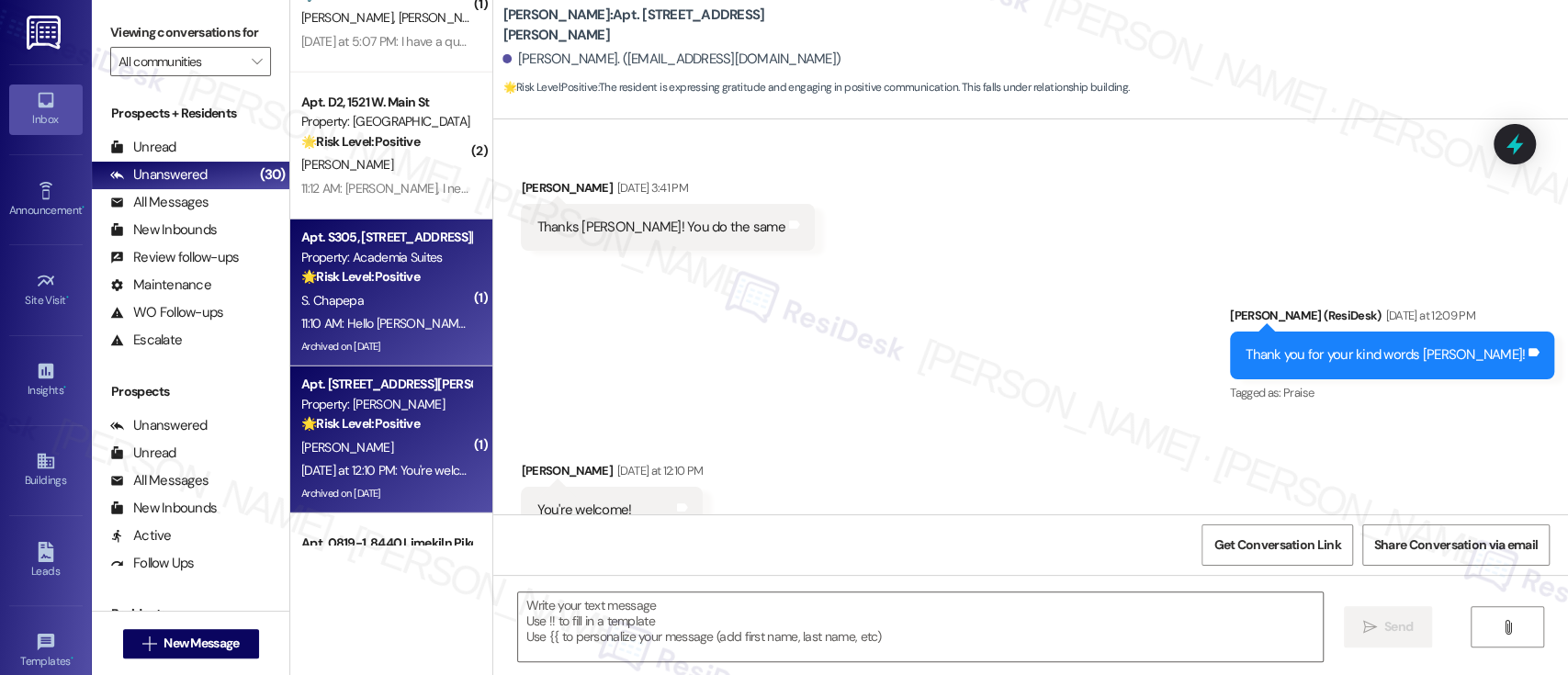
click at [350, 295] on span "S. Chapepa" at bounding box center [332, 300] width 62 height 17
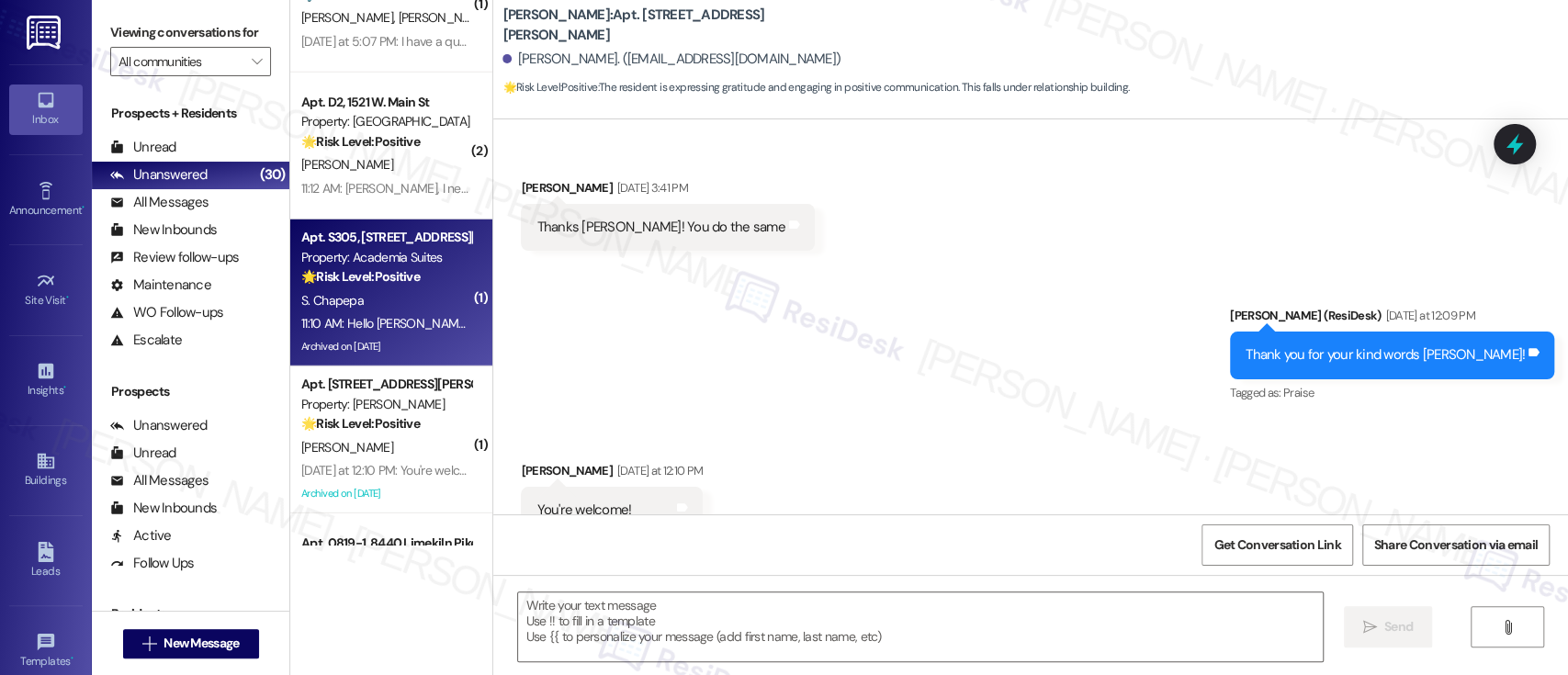
type textarea "Fetching suggested responses. Please feel free to read through the conversation…"
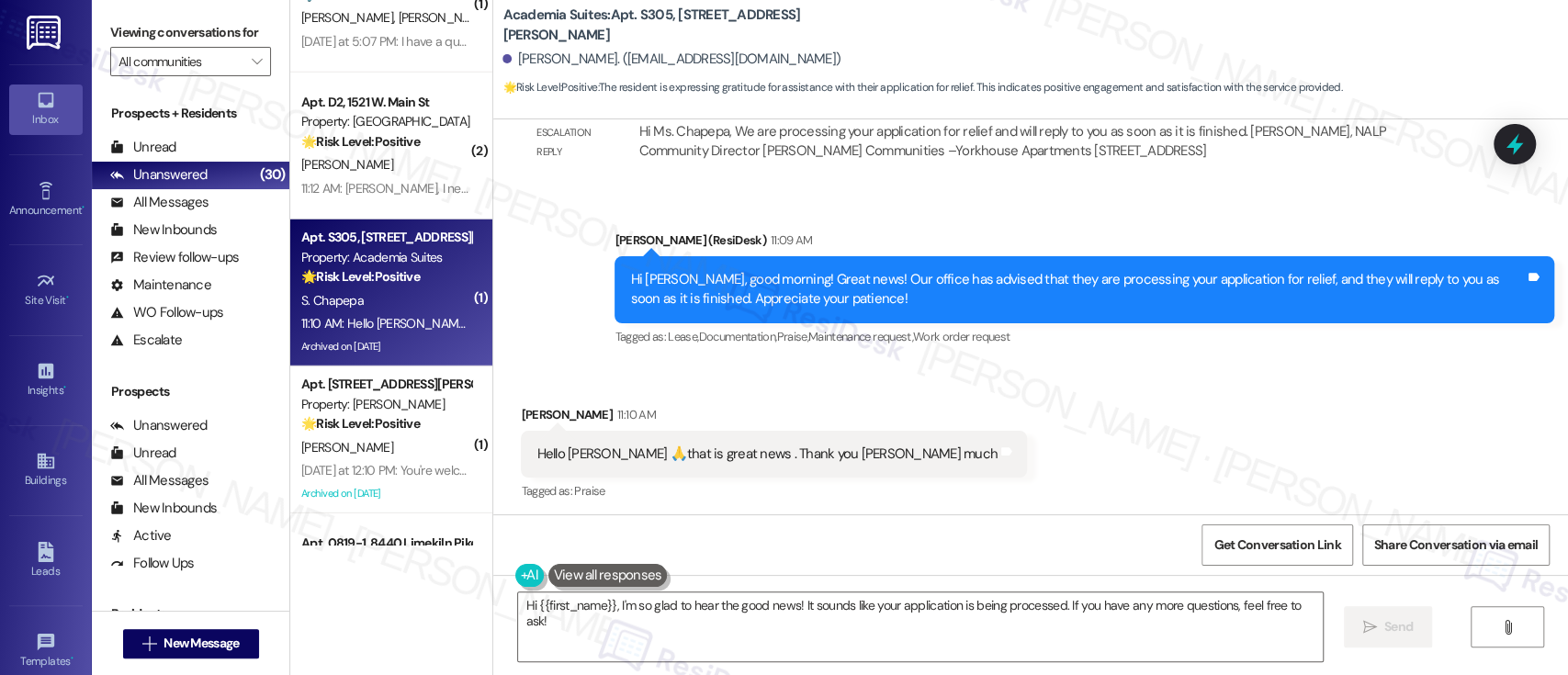
scroll to position [12176, 0]
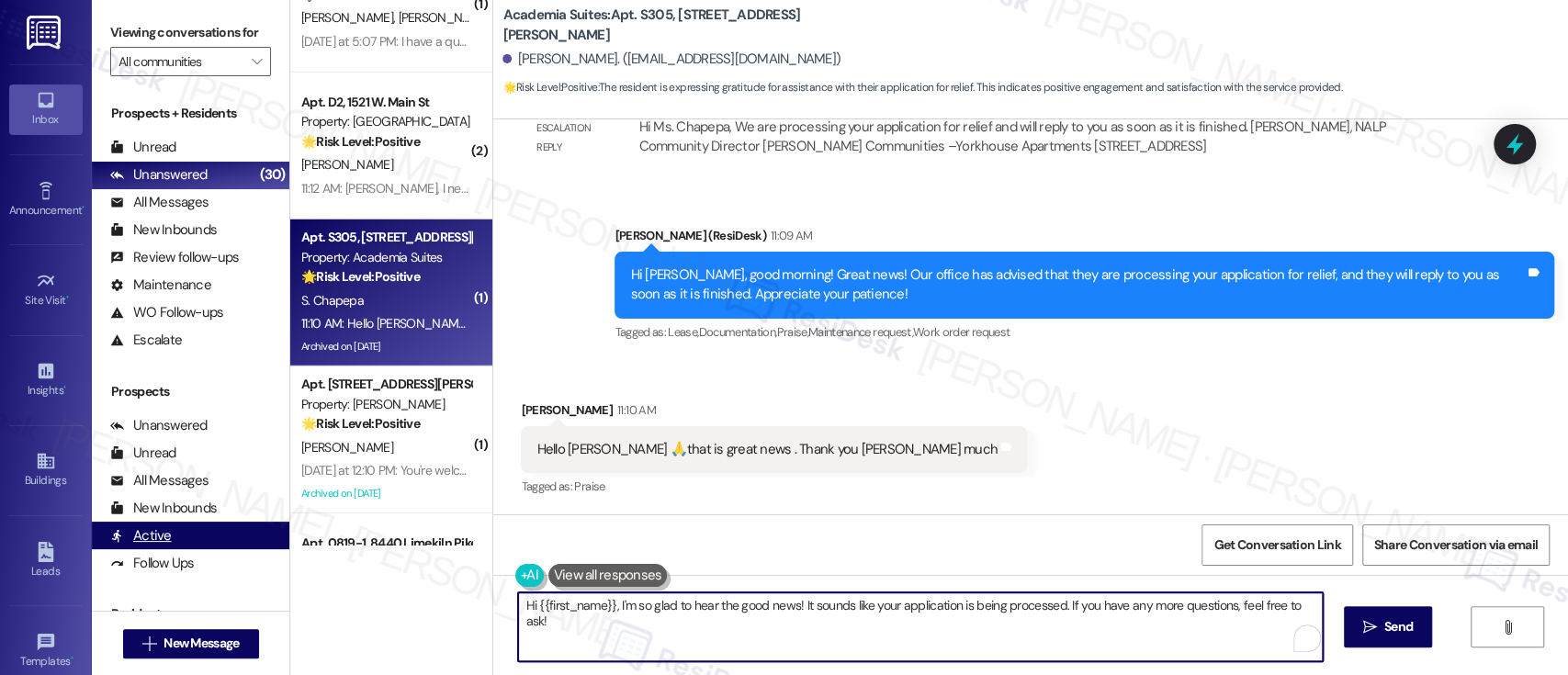
drag, startPoint x: 784, startPoint y: 604, endPoint x: 172, endPoint y: 544, distance: 614.9
click at [172, 544] on div "Viewing conversations for All communities  Prospects + Residents Unread (0) Un…" at bounding box center [830, 337] width 1476 height 675
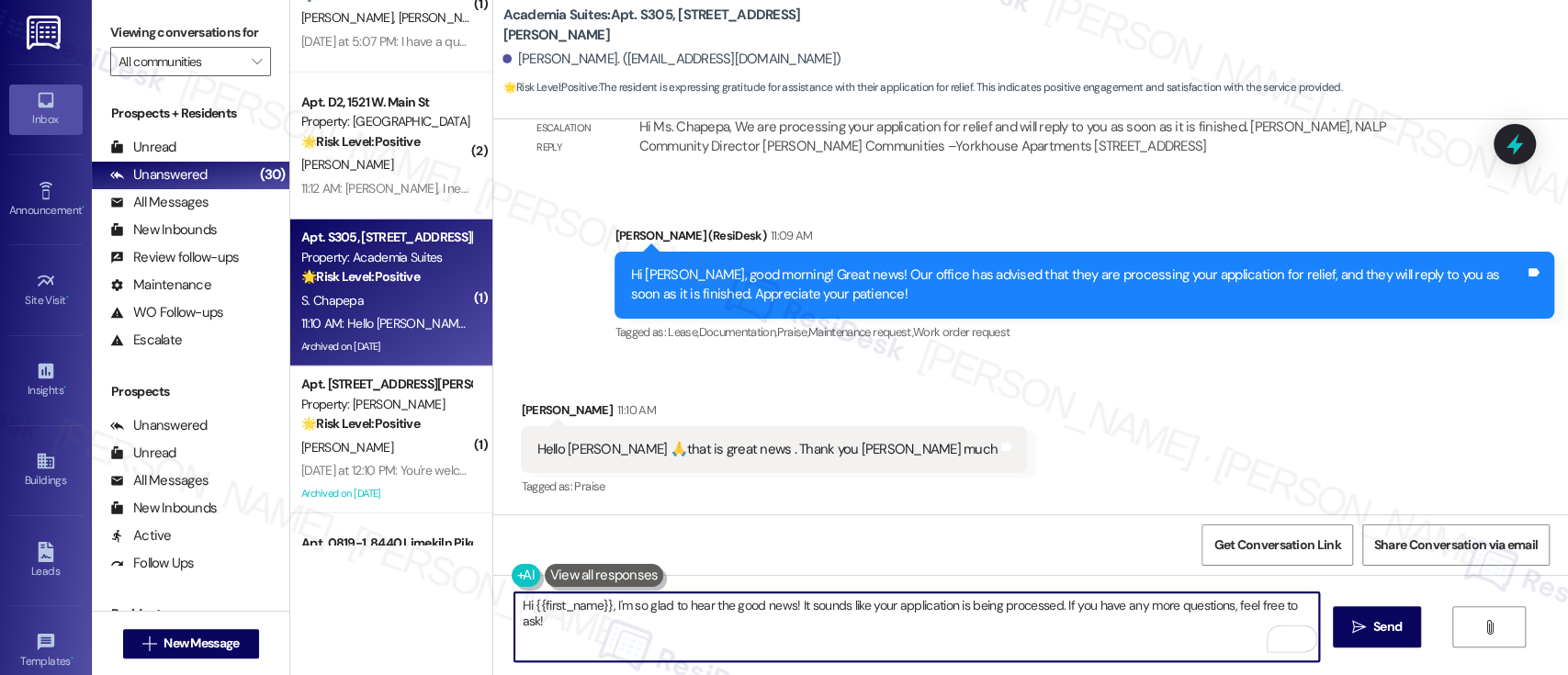
click at [895, 591] on div "Hi {{first_name}}, I'm so glad to hear the good news! It sounds like your appli…" at bounding box center [1031, 643] width 1075 height 137
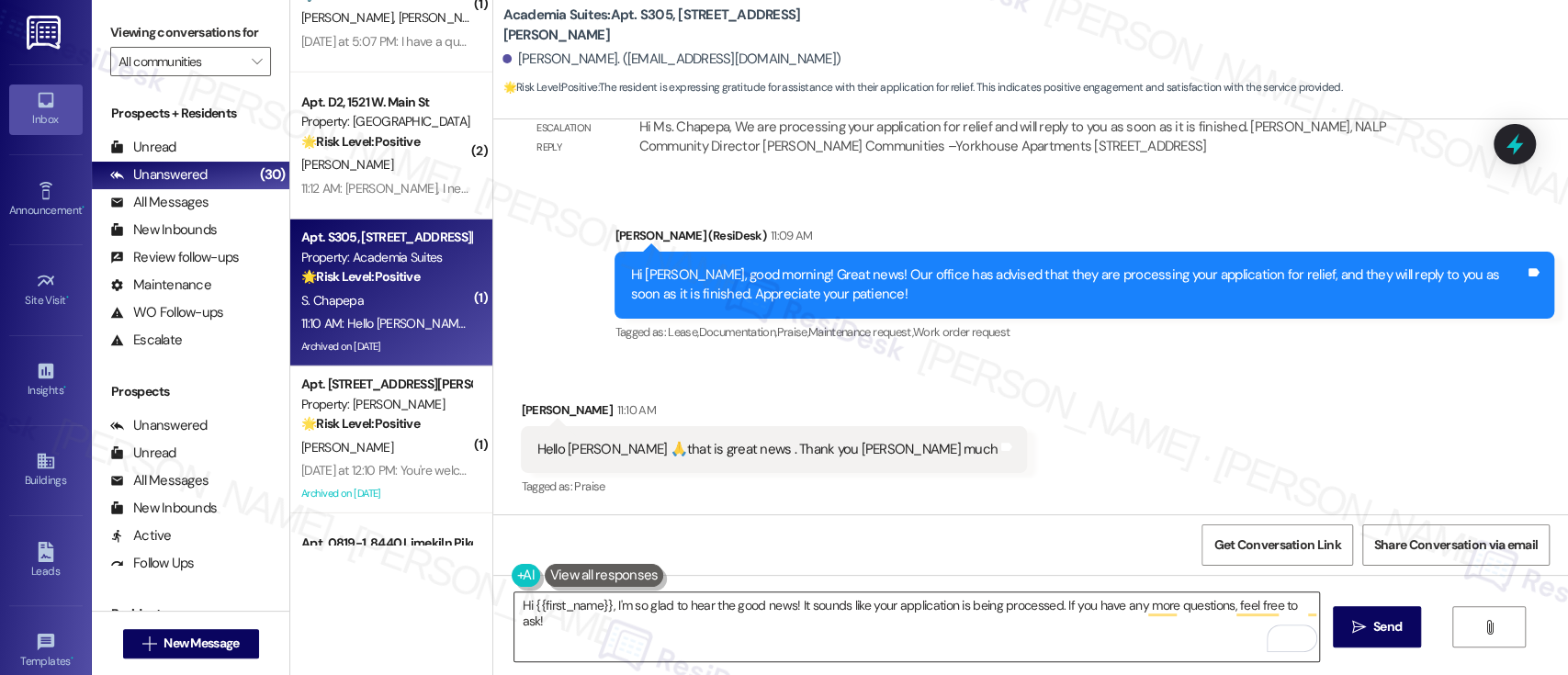
click at [904, 599] on textarea "Hi {{first_name}}, I'm so glad to hear the good news! It sounds like your appli…" at bounding box center [917, 628] width 804 height 69
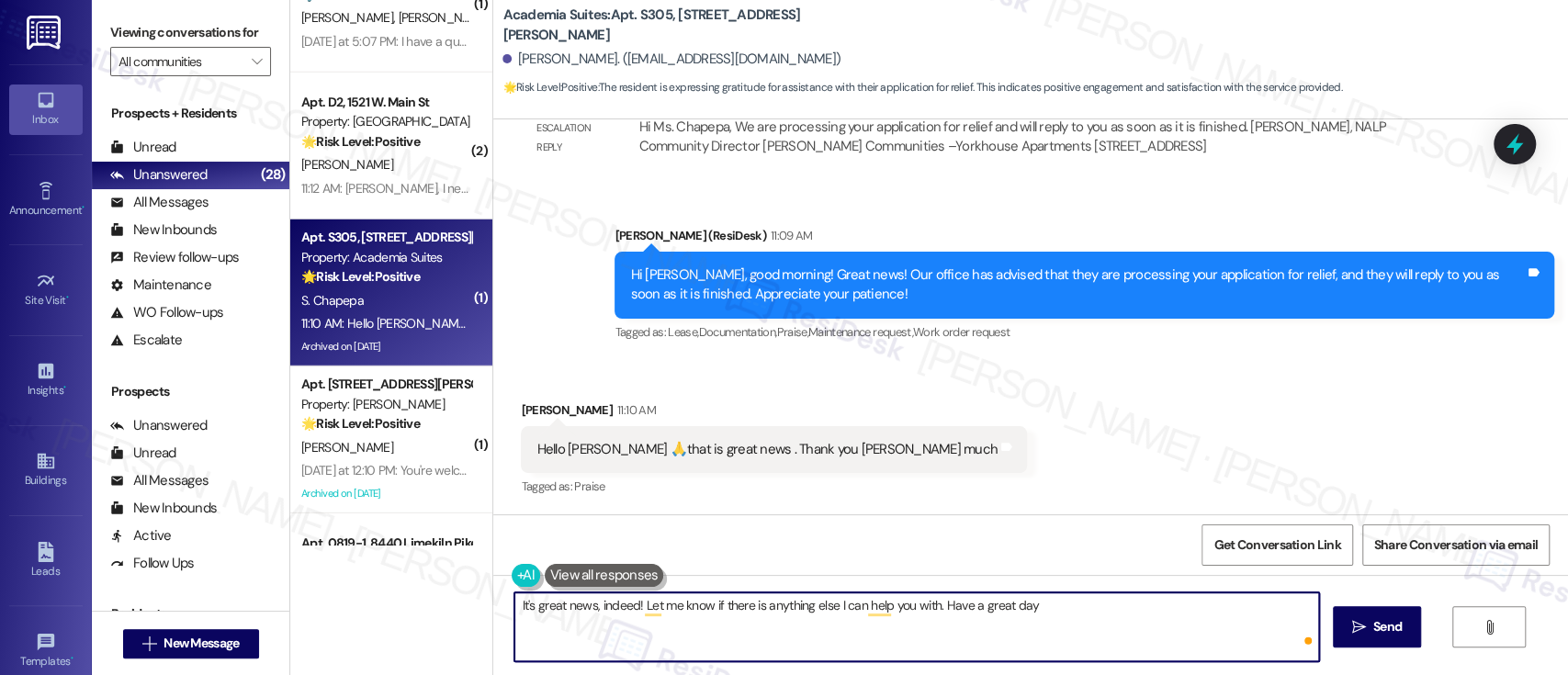
type textarea "It's great news, indeed! Let me know if there is anything else I can help you w…"
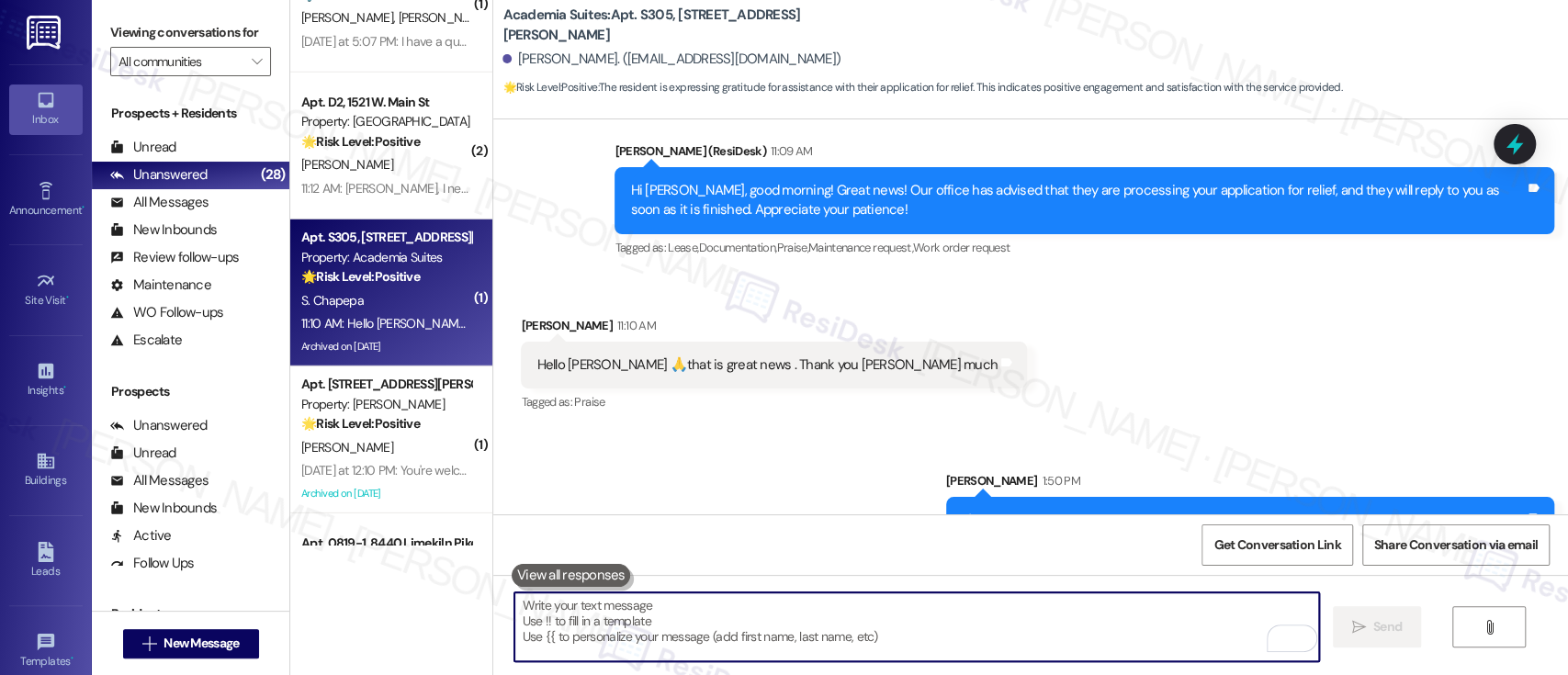
scroll to position [12304, 0]
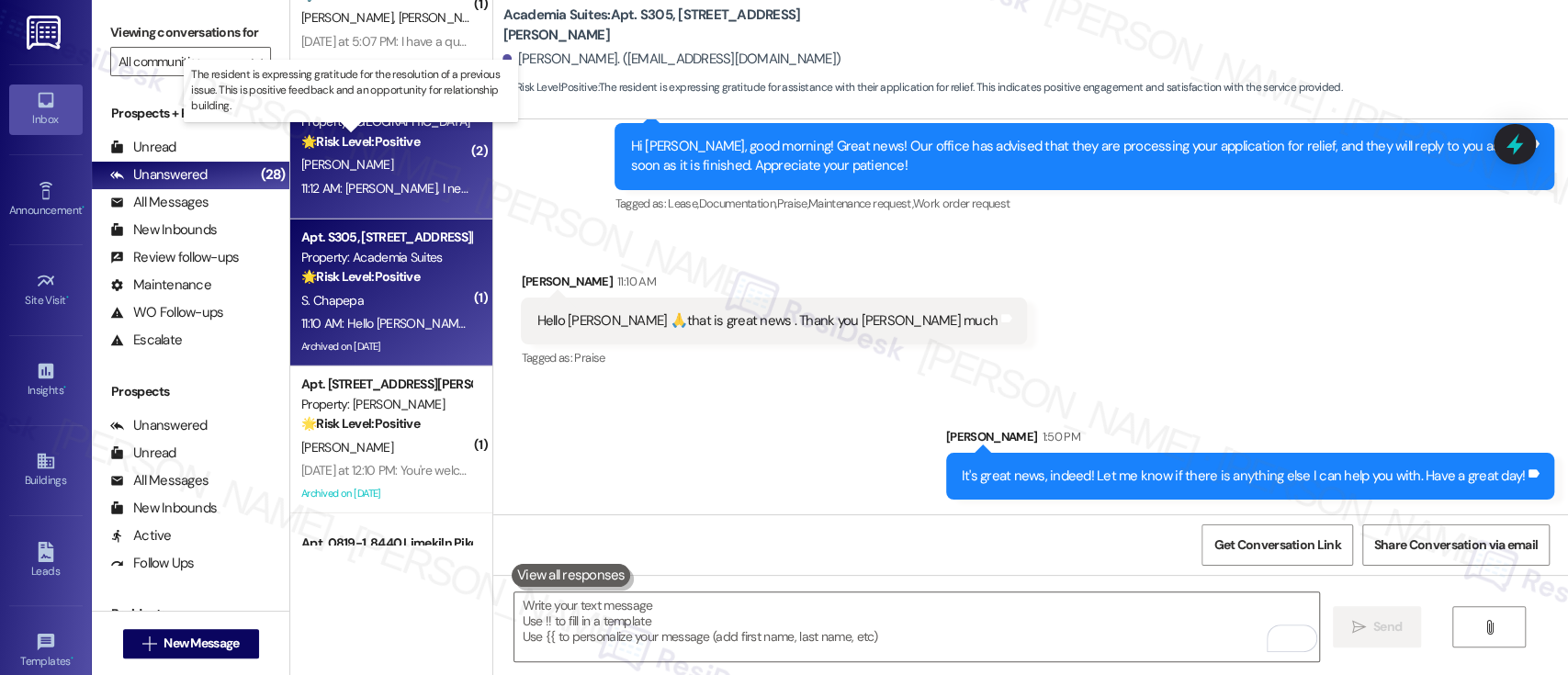
click at [379, 139] on strong "🌟 Risk Level: Positive" at bounding box center [361, 141] width 119 height 17
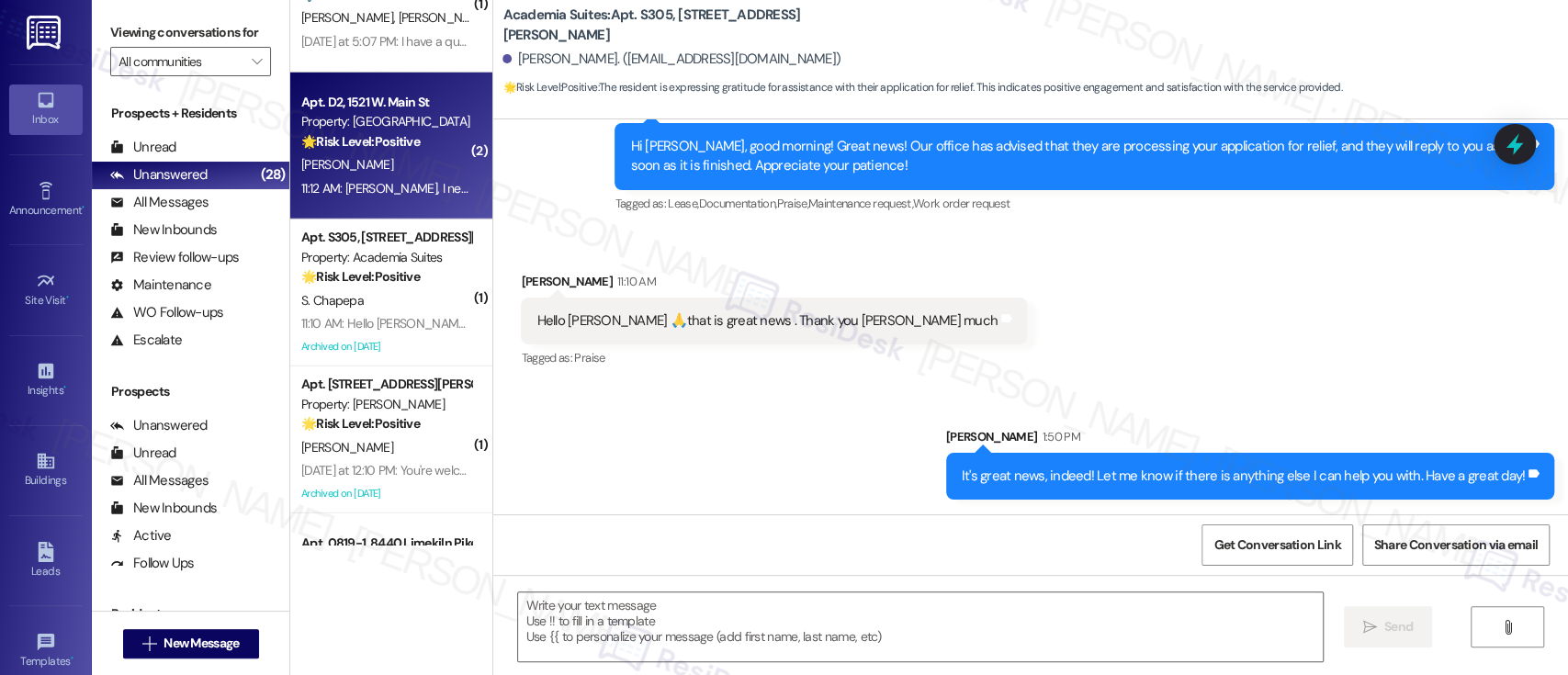
type textarea "Fetching suggested responses. Please feel free to read through the conversation…"
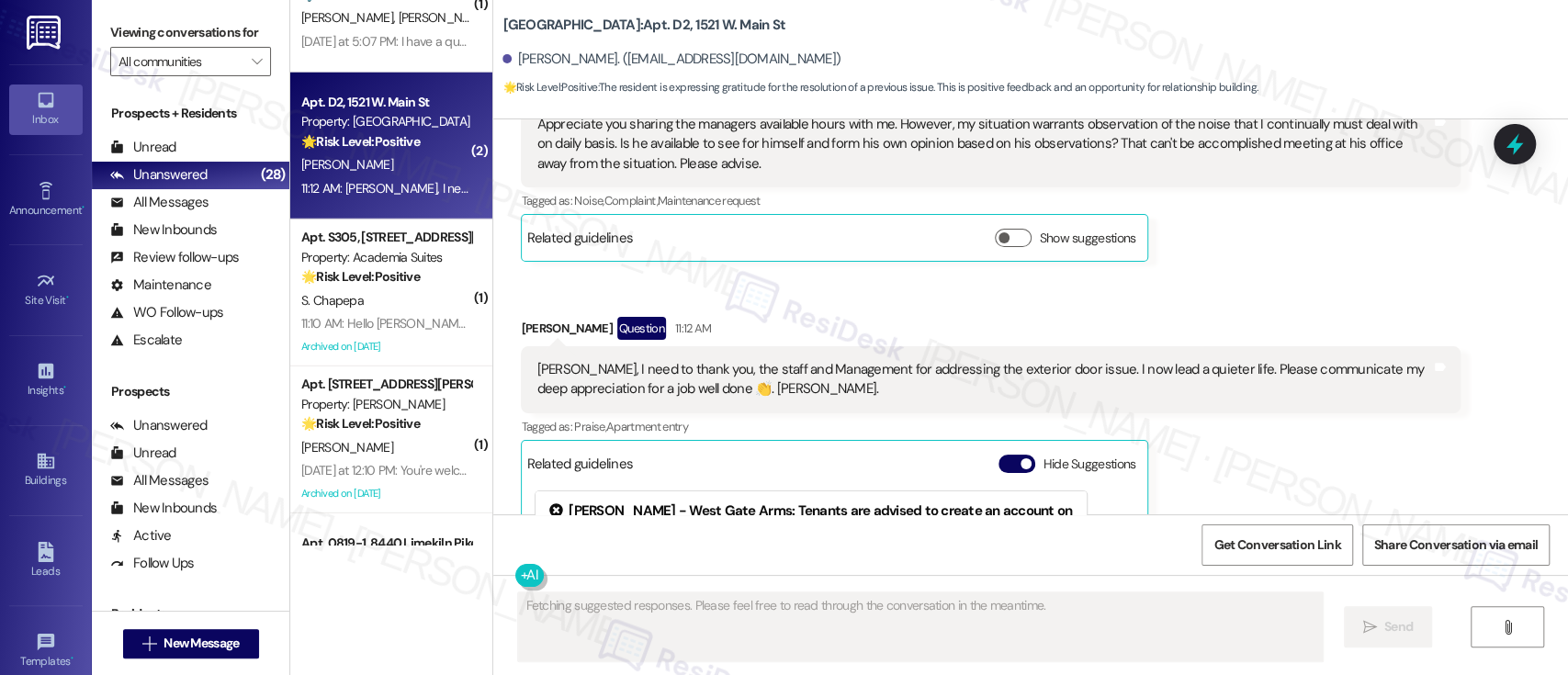
scroll to position [7674, 0]
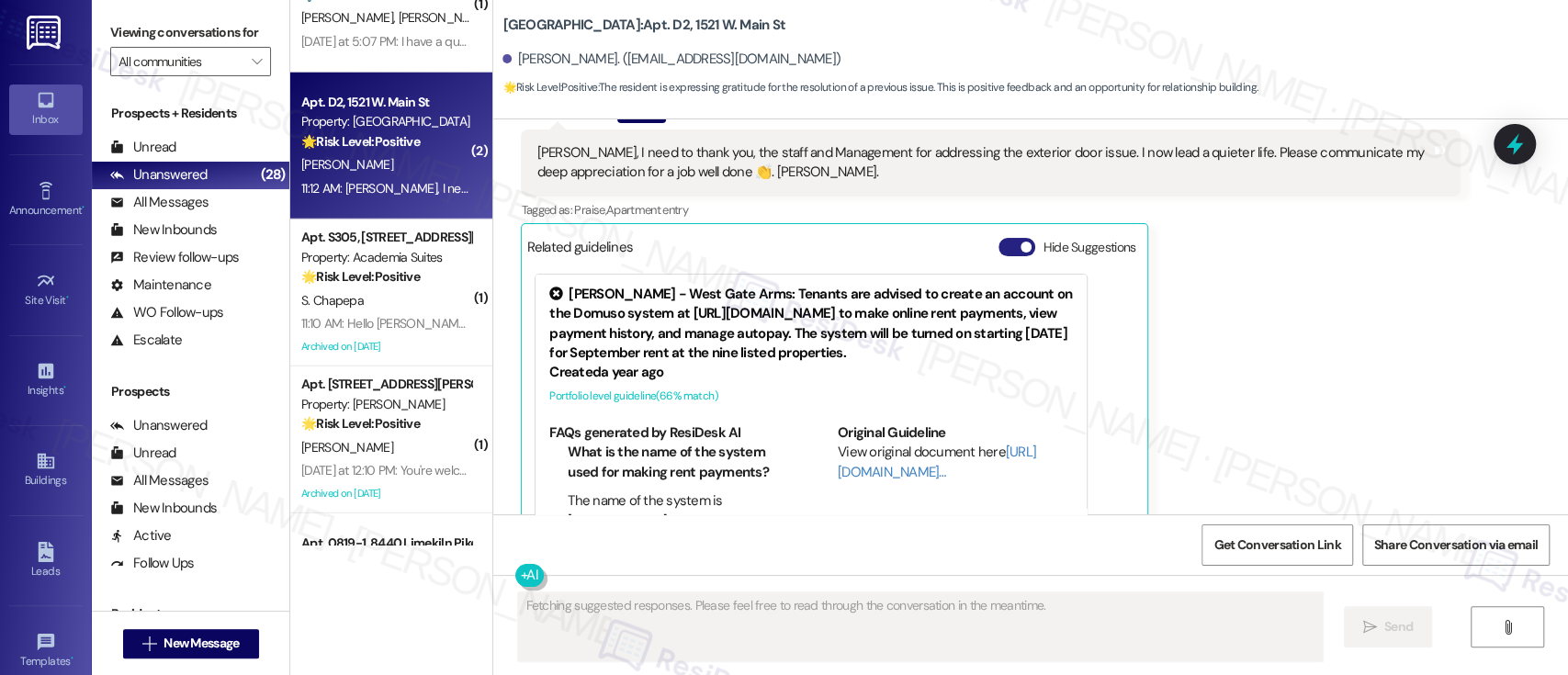
click at [999, 238] on button "Hide Suggestions" at bounding box center [1017, 247] width 37 height 19
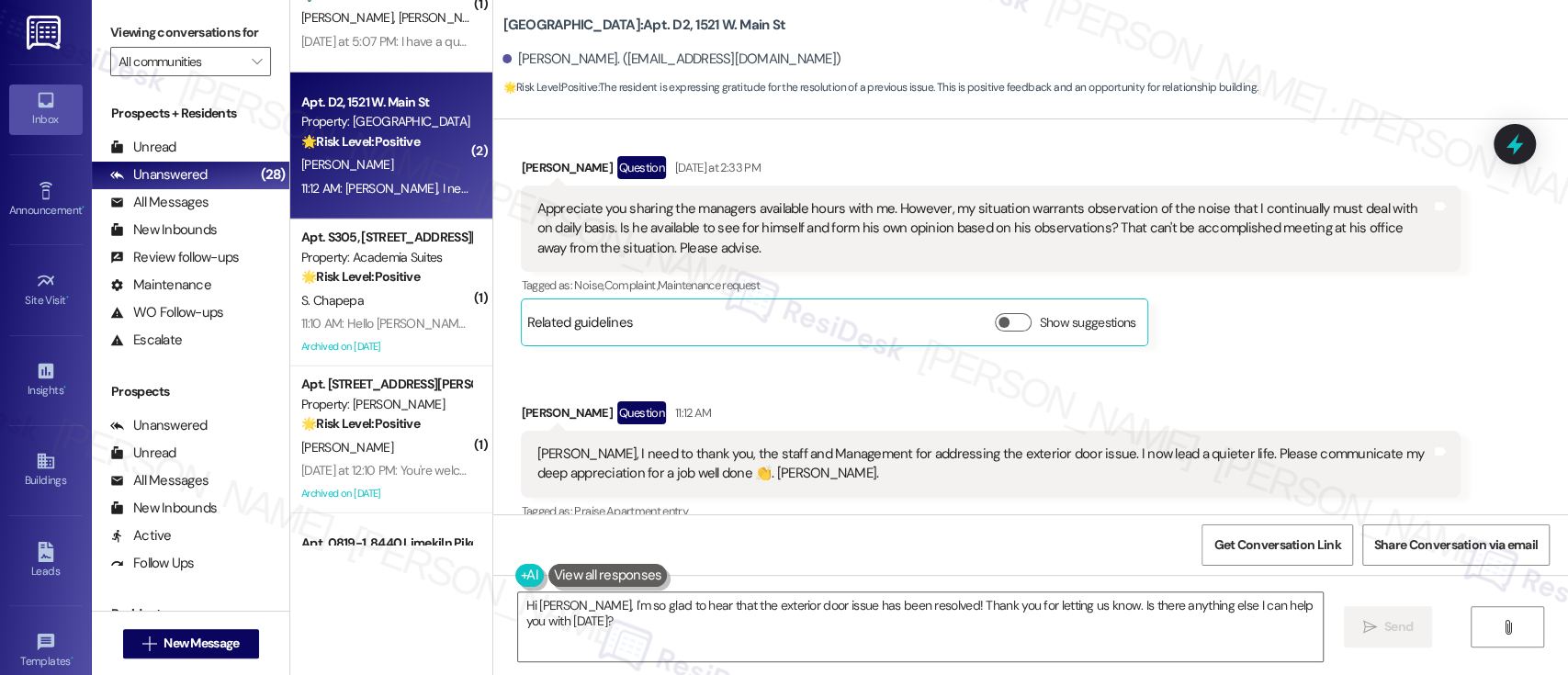
scroll to position [7404, 0]
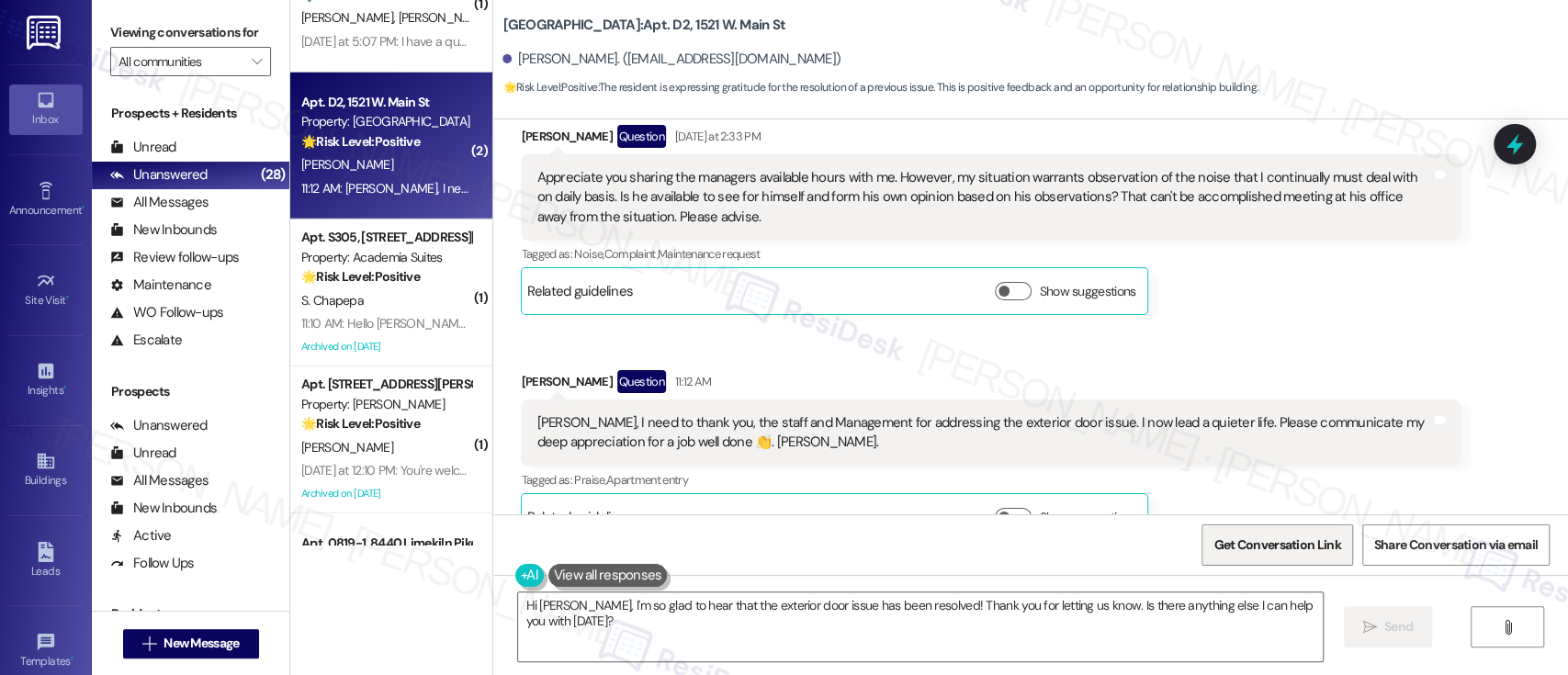
click at [1239, 549] on span "Get Conversation Link" at bounding box center [1277, 546] width 126 height 20
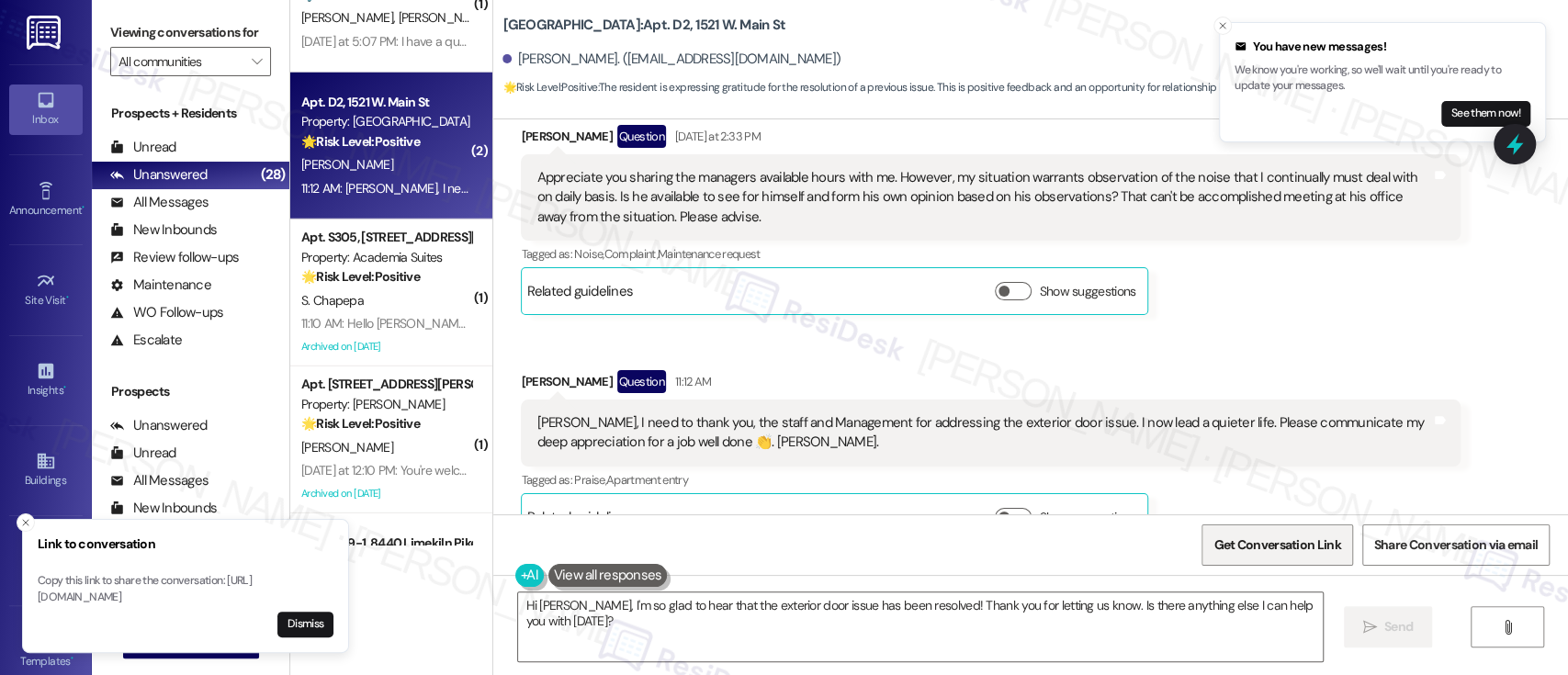
click at [1264, 533] on span "Get Conversation Link" at bounding box center [1277, 546] width 134 height 40
click at [1357, 455] on div "Byron Thomas Question 11:12 AM Emily, I need to thank you, the staff and Manage…" at bounding box center [990, 456] width 940 height 171
click at [1066, 609] on textarea "Hi Byron, I'm so glad to hear that the exterior door issue has been resolved! T…" at bounding box center [920, 628] width 804 height 69
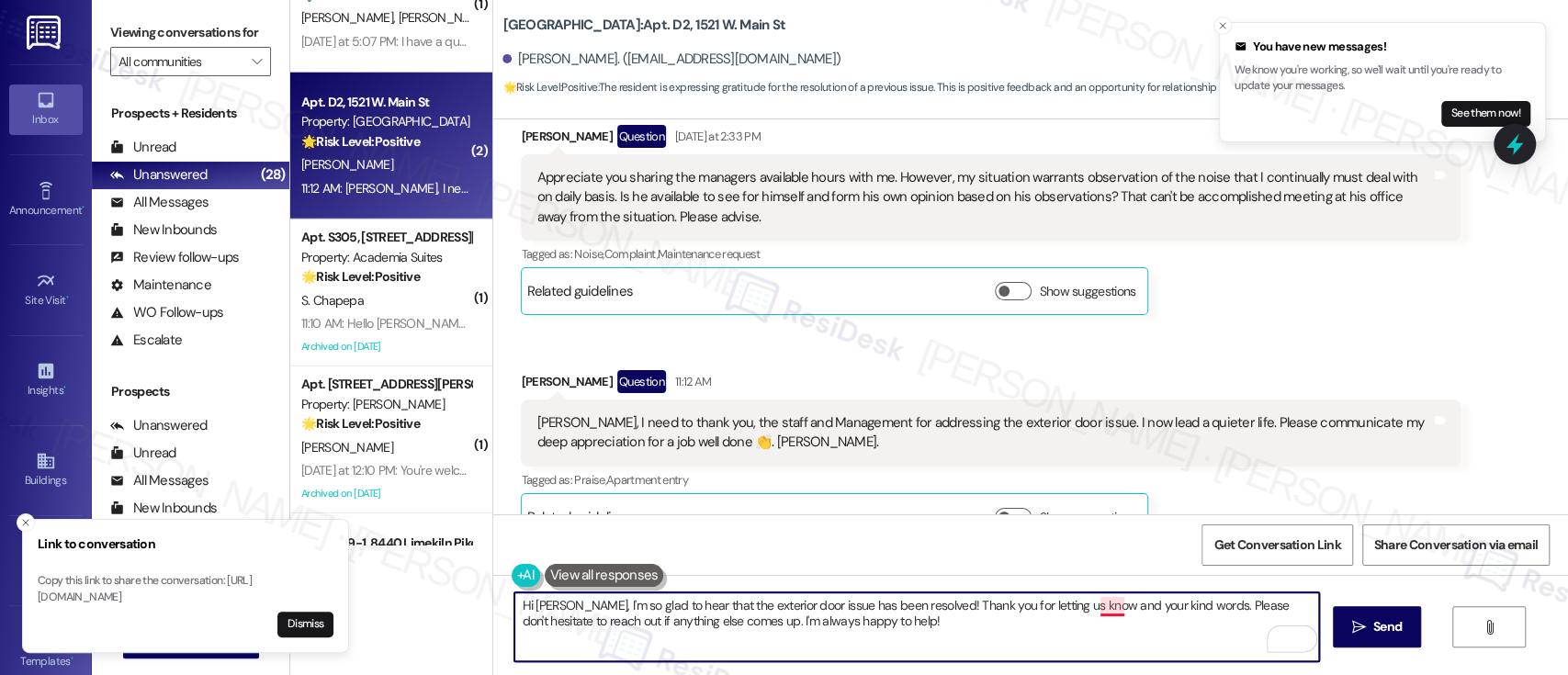
click at [1089, 605] on textarea "Hi Byron, I'm so glad to hear that the exterior door issue has been resolved! T…" at bounding box center [917, 628] width 804 height 69
type textarea "Hi Byron, I'm so glad to hear that the exterior door issue has been resolved! T…"
click at [1362, 621] on icon "" at bounding box center [1360, 628] width 14 height 15
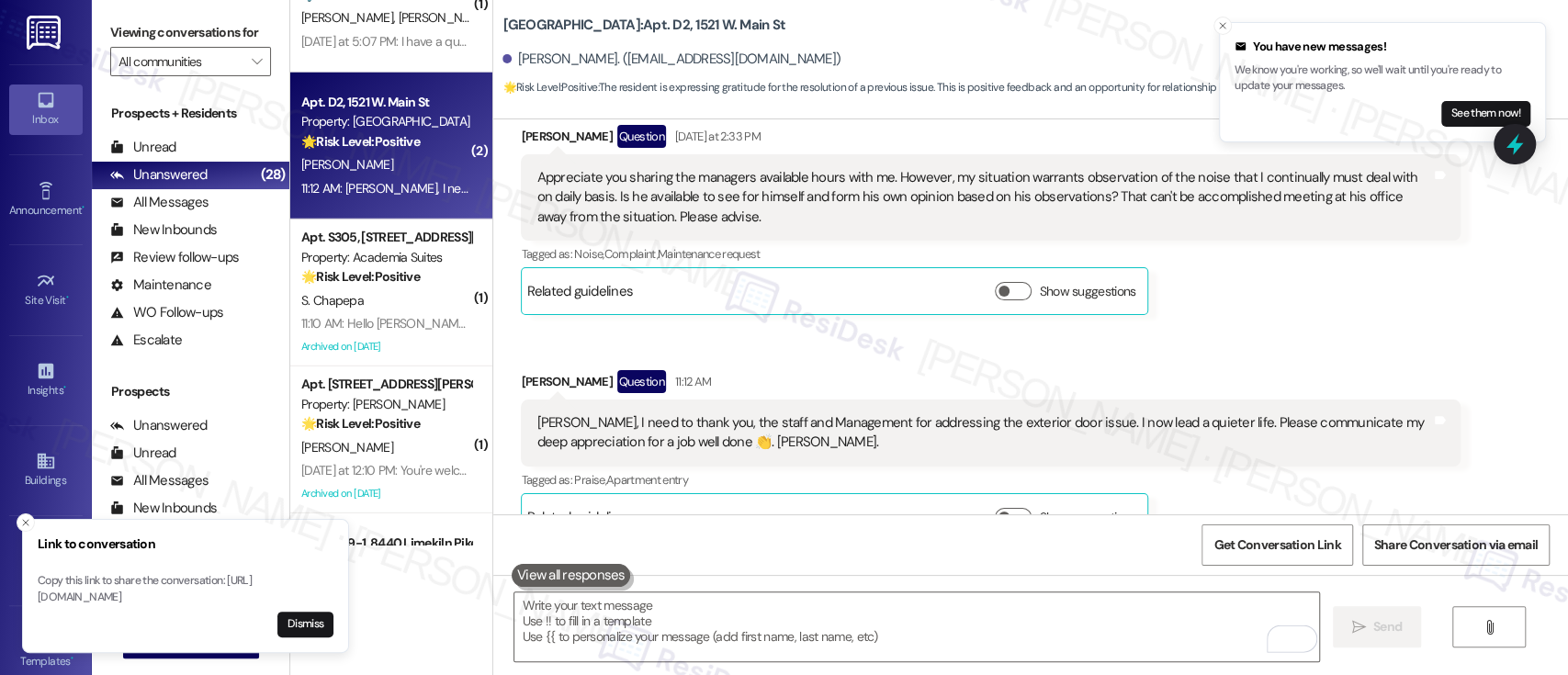
click at [1371, 298] on div "Received via SMS Byron Thomas Question Yesterday at 2:33 PM Appreciate you shar…" at bounding box center [1031, 319] width 1075 height 471
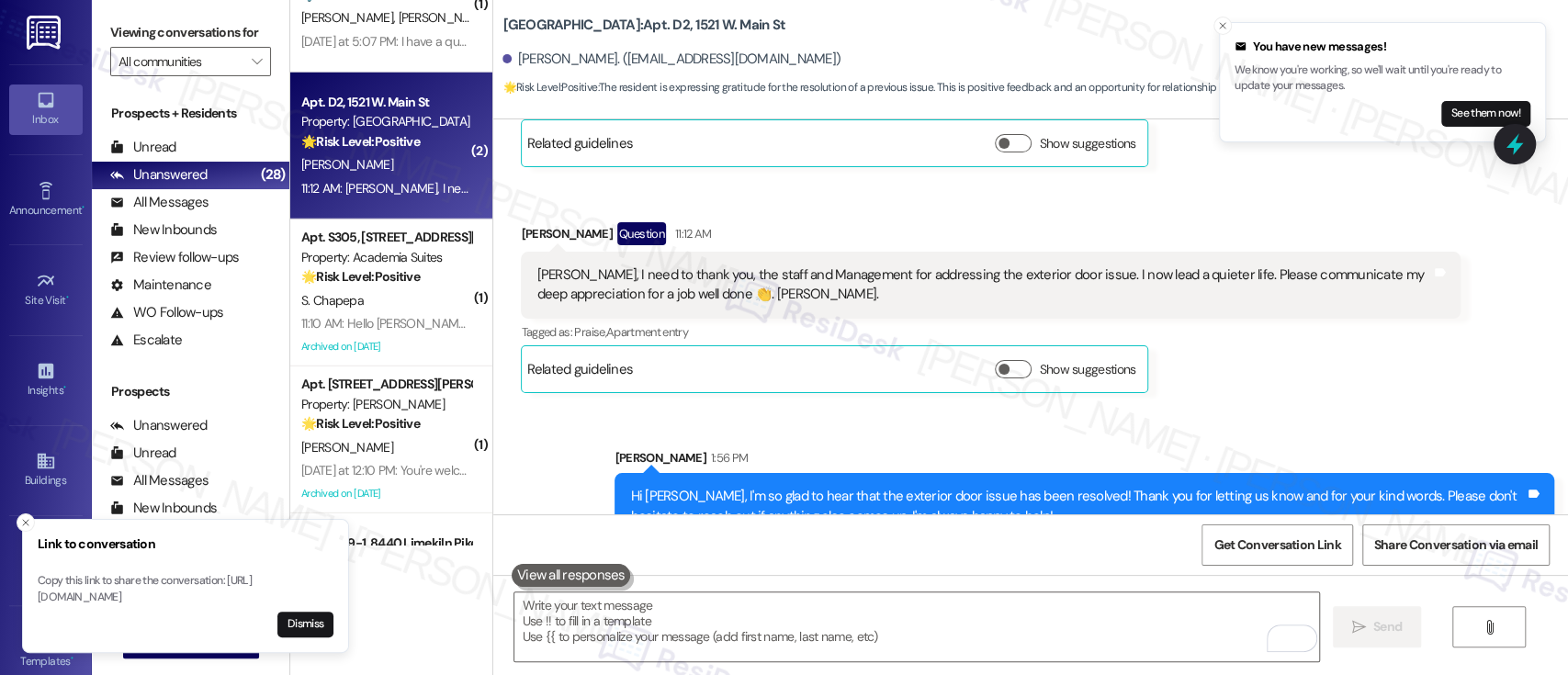
drag, startPoint x: 1301, startPoint y: 359, endPoint x: 1301, endPoint y: 346, distance: 13.0
click at [1301, 346] on div "Received via SMS Byron Thomas Question 11:12 AM Emily, I need to thank you, the…" at bounding box center [990, 307] width 967 height 199
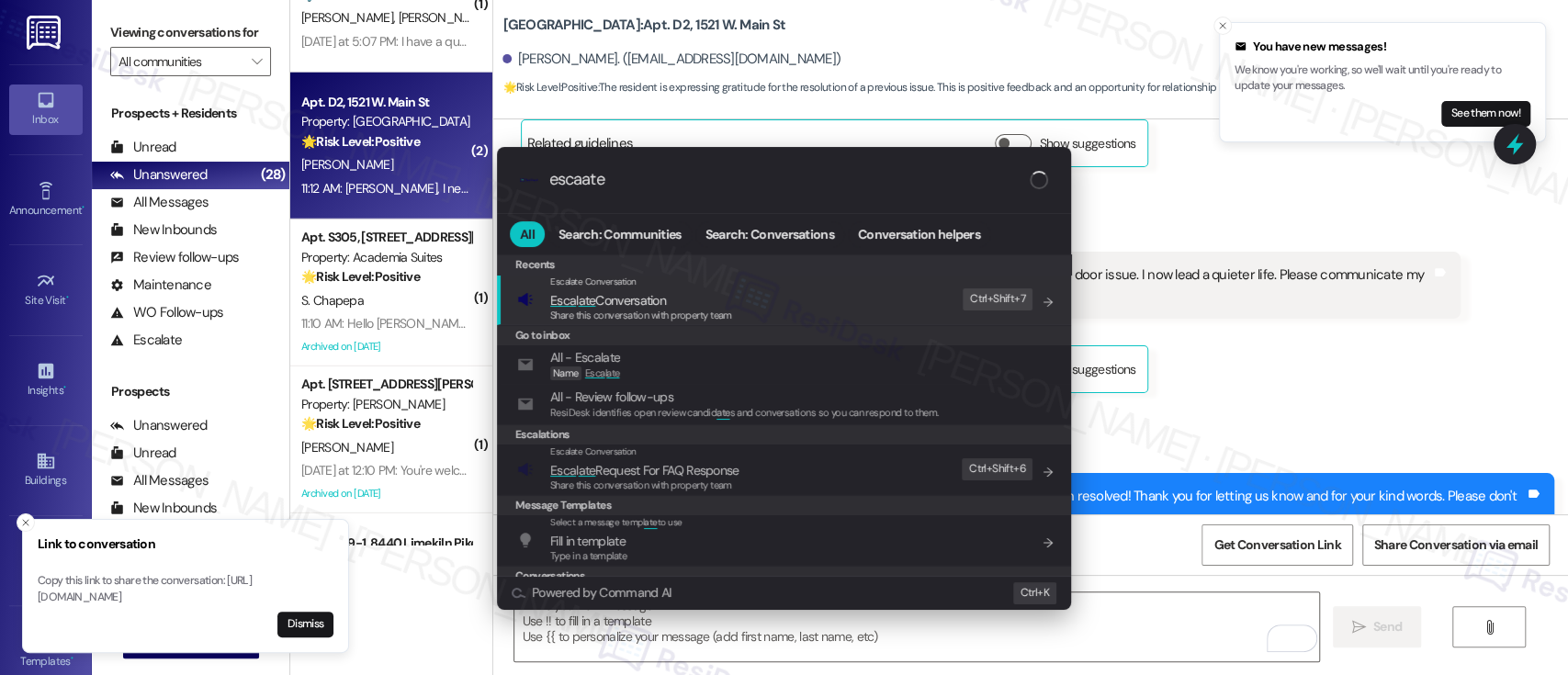
type input "escaate"
click at [716, 305] on span "Esca l ate Conversation" at bounding box center [641, 300] width 182 height 20
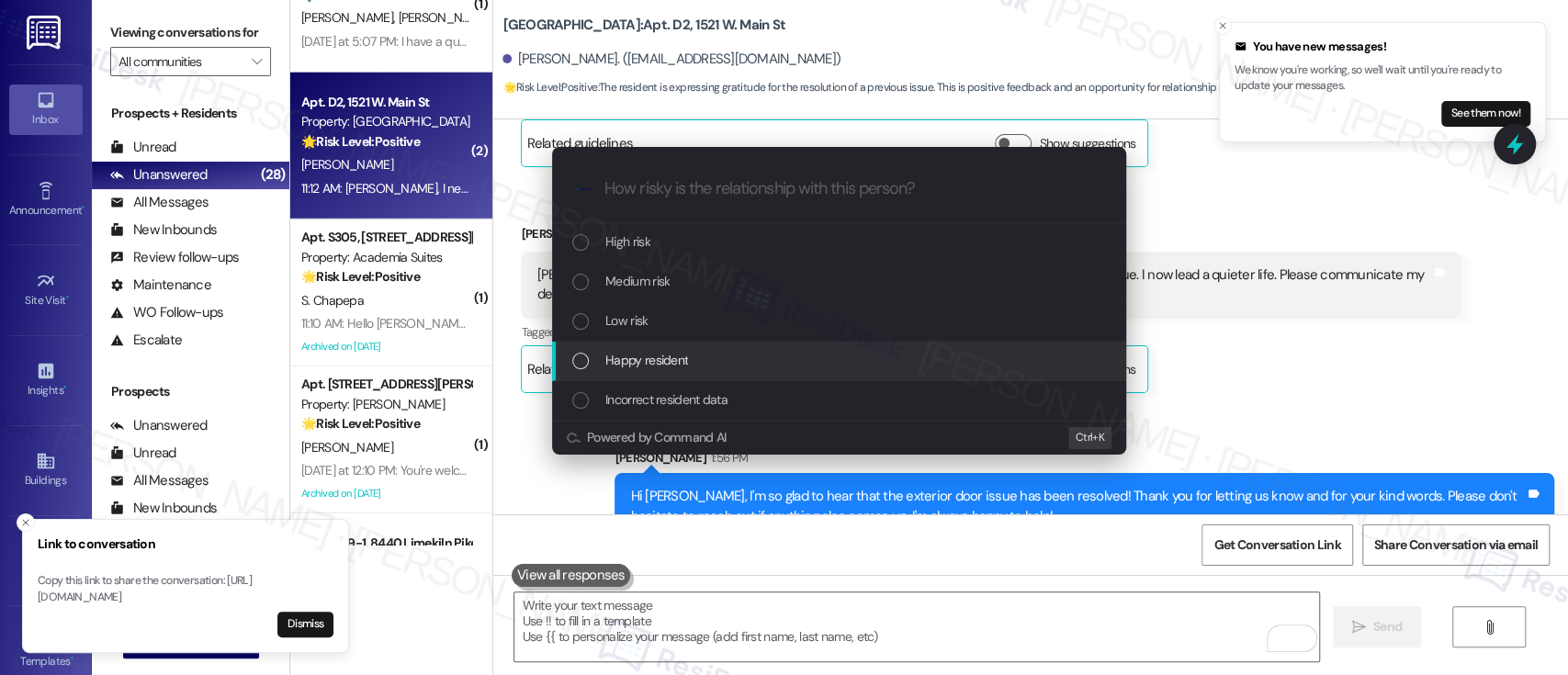
click at [684, 364] on span "Happy resident" at bounding box center [647, 360] width 83 height 20
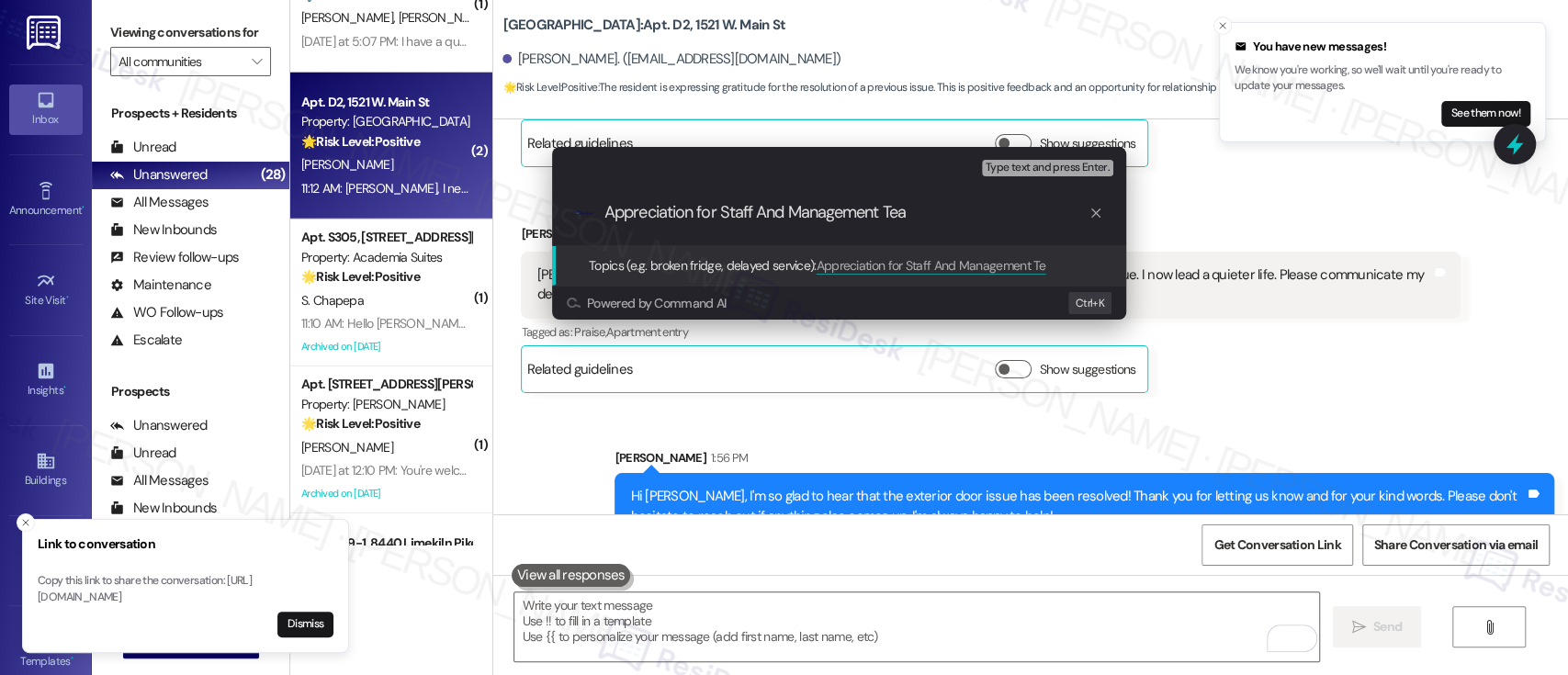
type input "Appreciation for Staff And Management Team"
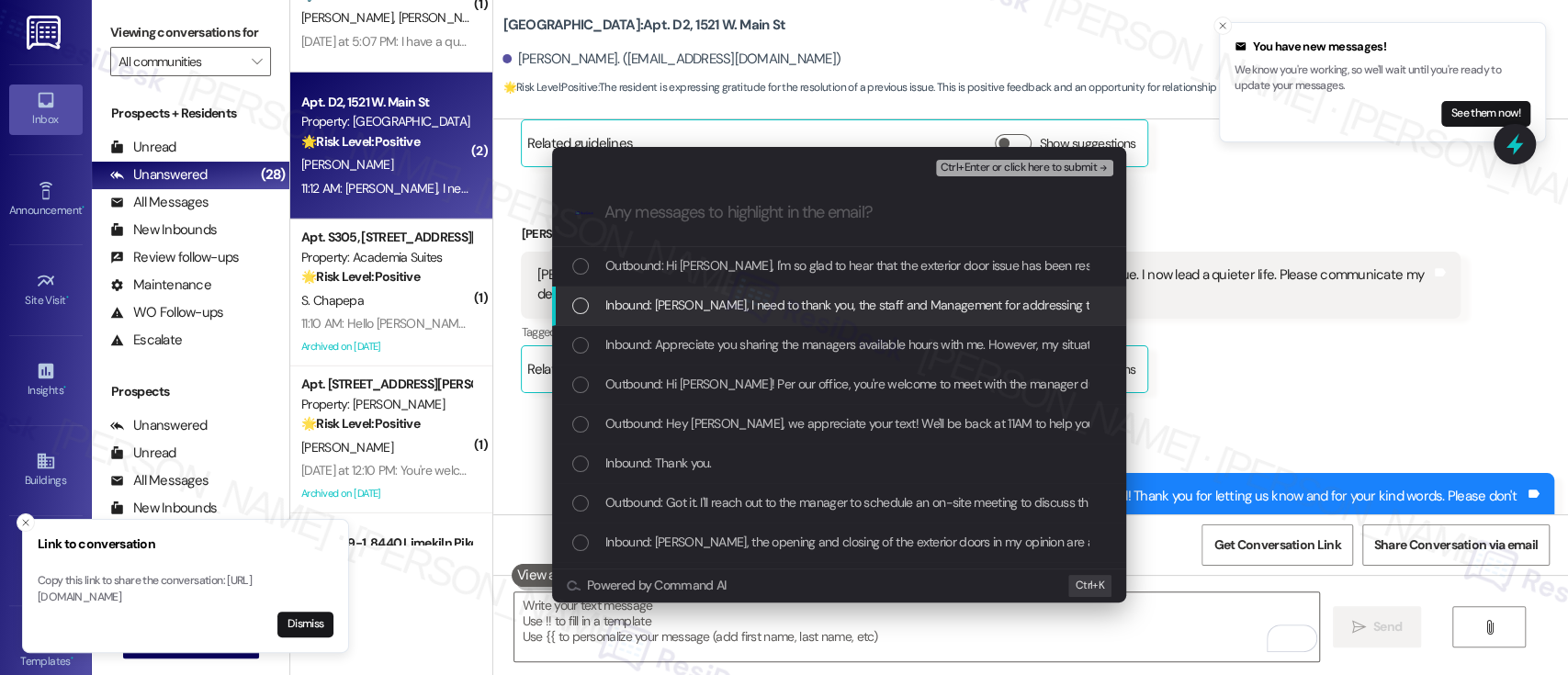
click at [678, 303] on span "Inbound: Emily, I need to thank you, the staff and Management for addressing th…" at bounding box center [1197, 304] width 1184 height 20
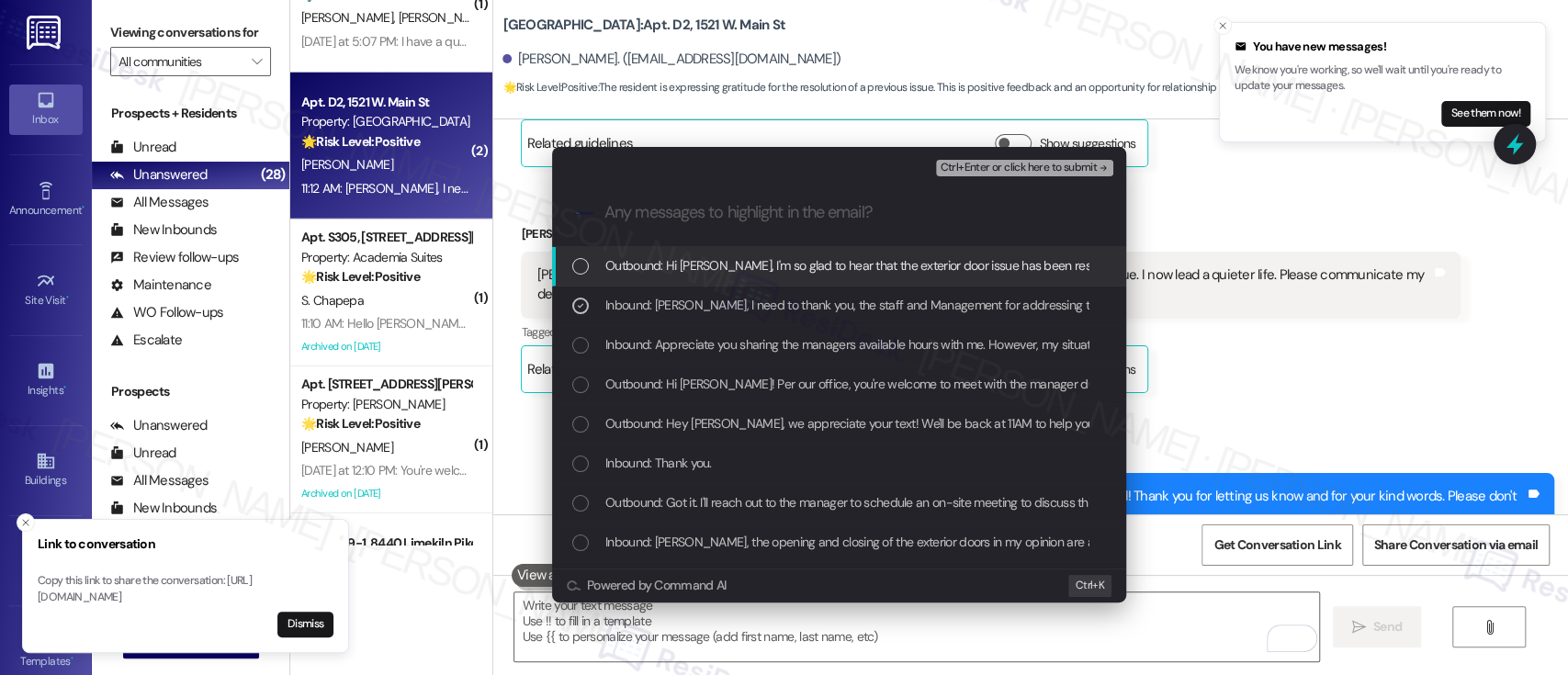
click at [1042, 162] on span "Ctrl+Enter or click here to submit" at bounding box center [1018, 168] width 157 height 13
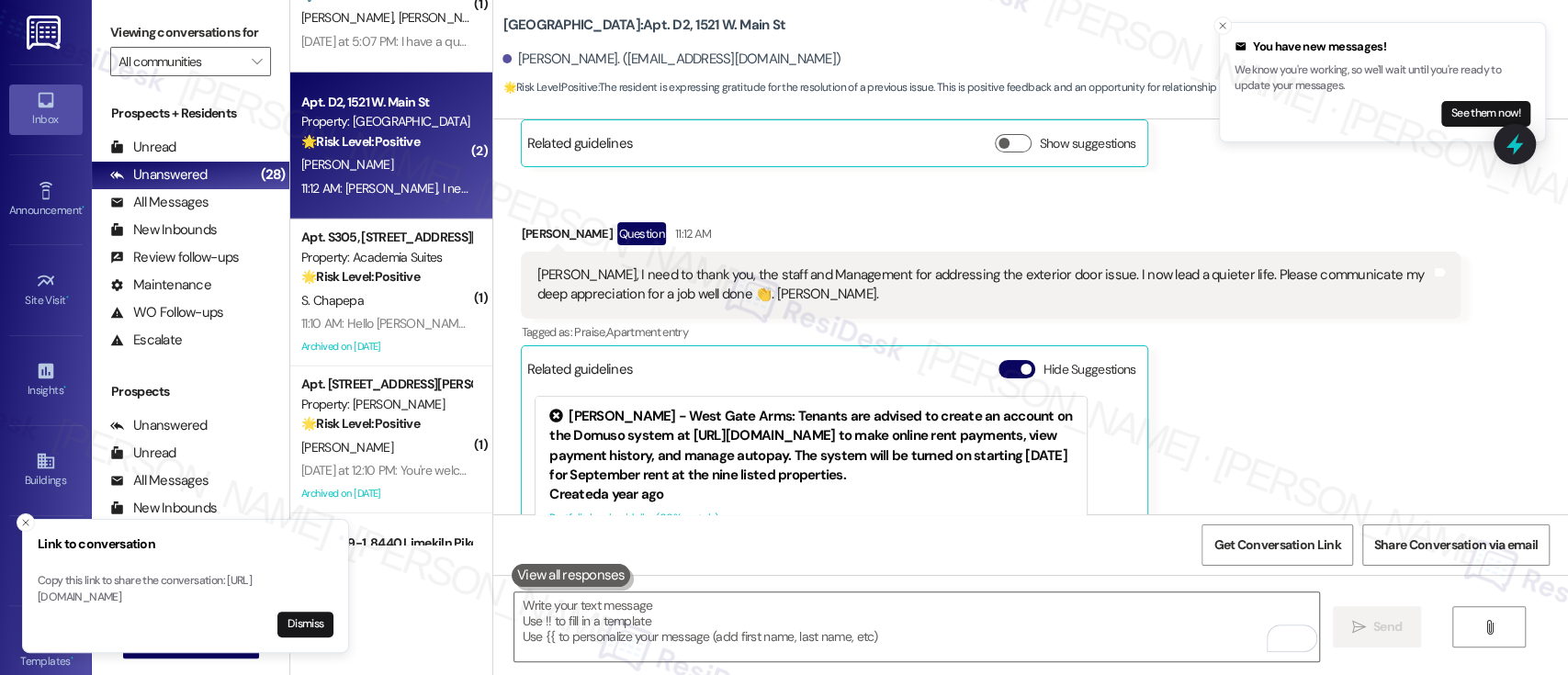
scroll to position [7674, 0]
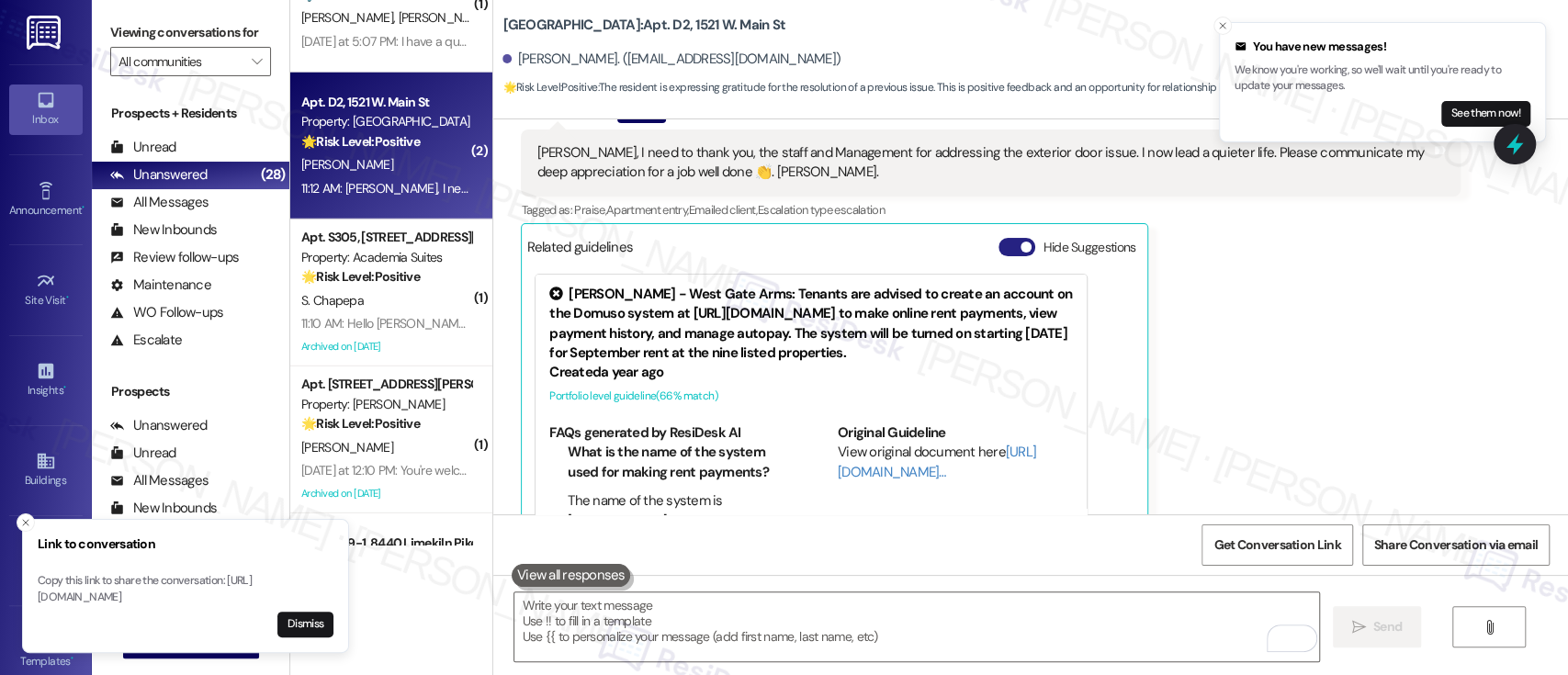
click at [1004, 238] on button "Hide Suggestions" at bounding box center [1017, 247] width 37 height 19
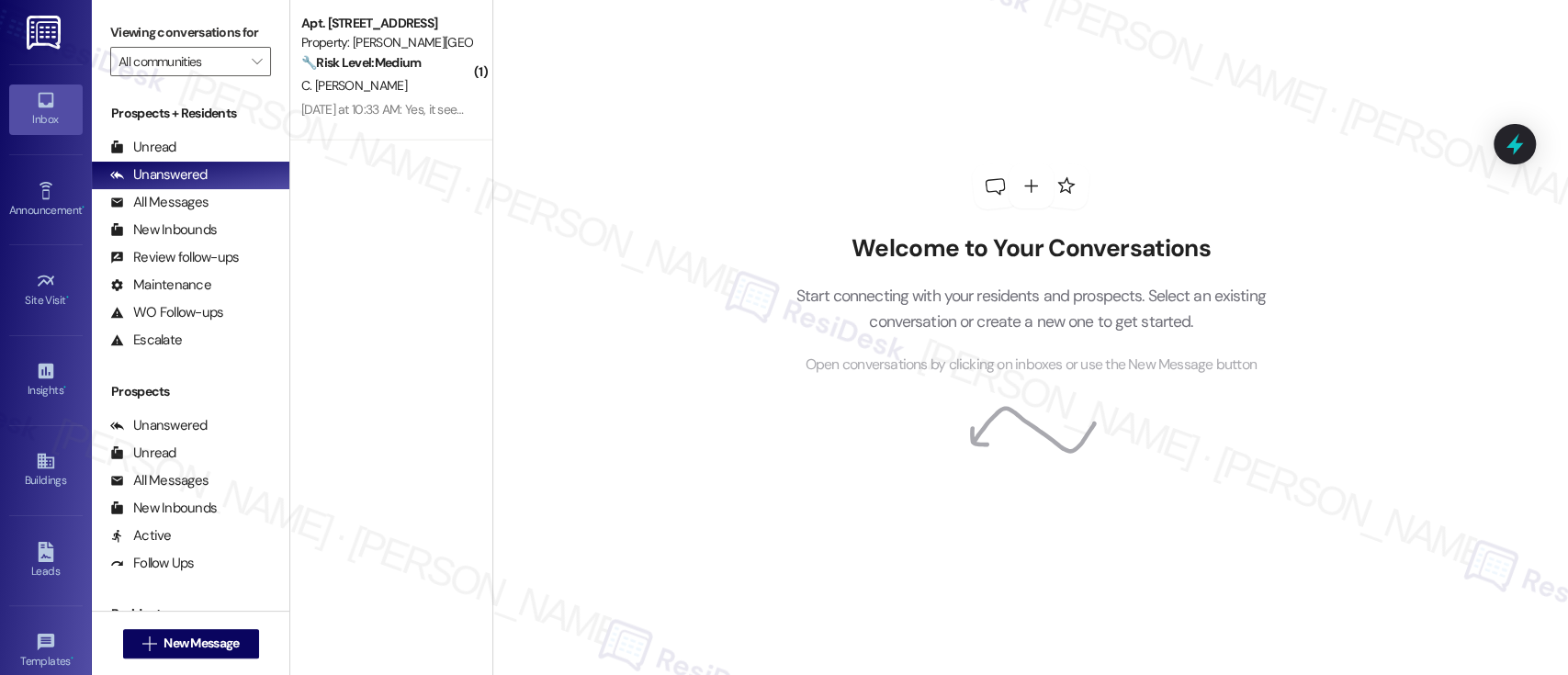
scroll to position [3277, 0]
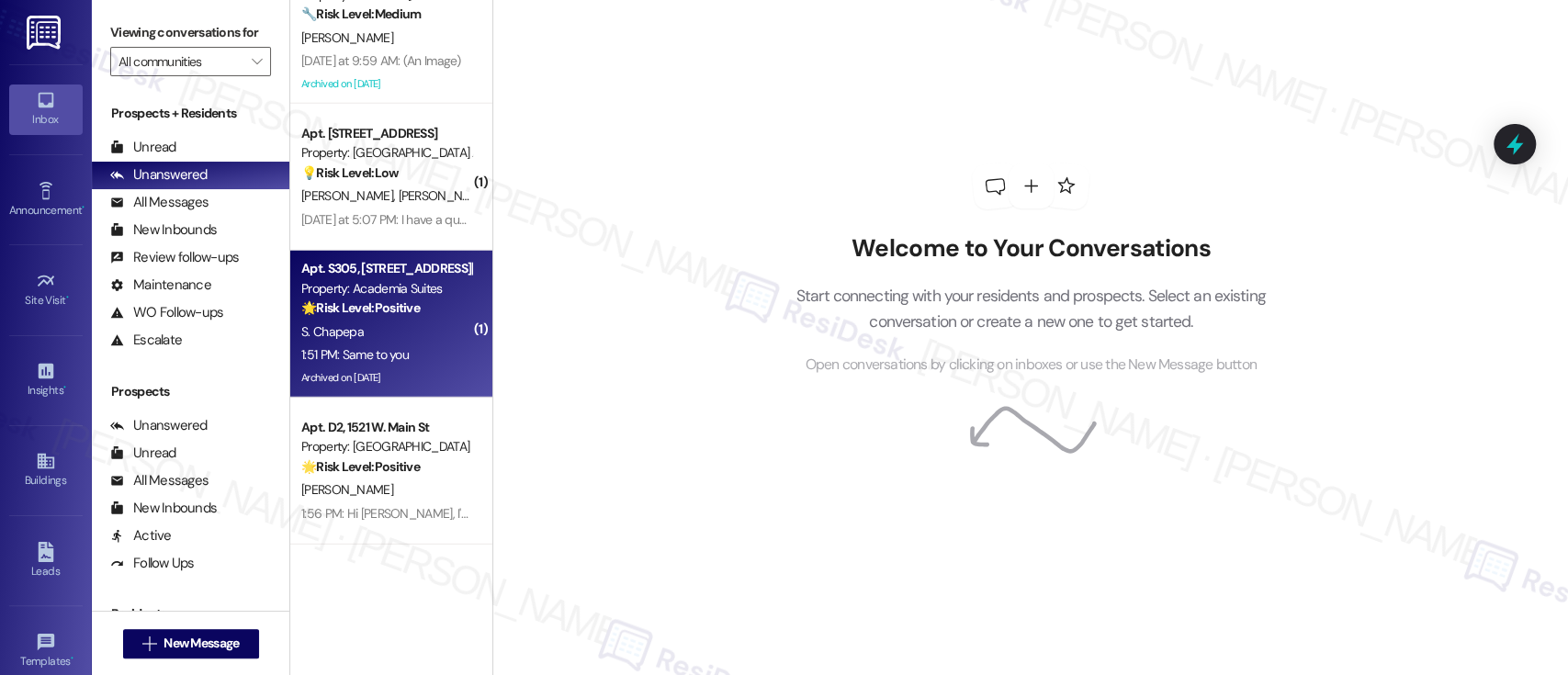
click at [377, 340] on div "S. Chapepa" at bounding box center [386, 331] width 174 height 23
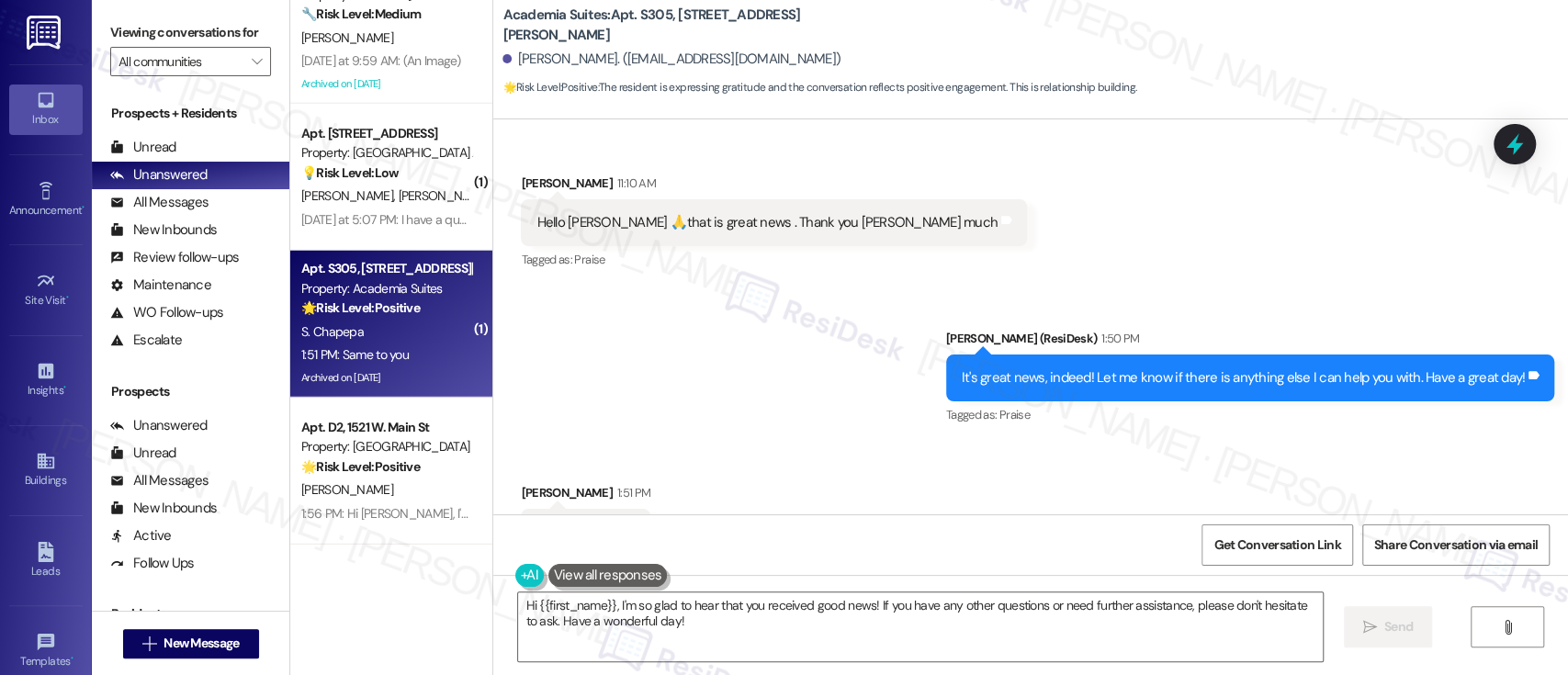
scroll to position [12460, 0]
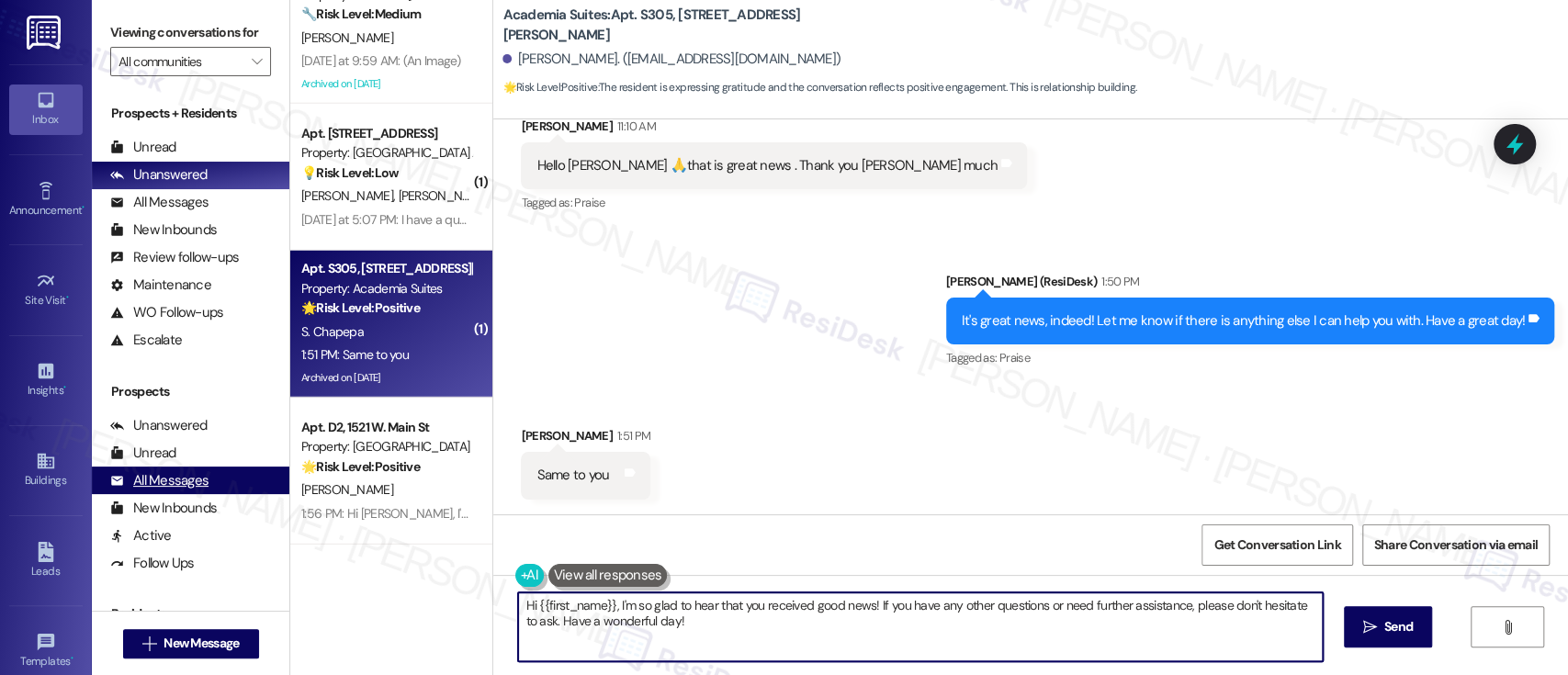
drag, startPoint x: 705, startPoint y: 634, endPoint x: 176, endPoint y: 492, distance: 547.7
click at [176, 492] on div "Viewing conversations for All communities  Prospects + Residents Unread (0) Un…" at bounding box center [830, 337] width 1476 height 675
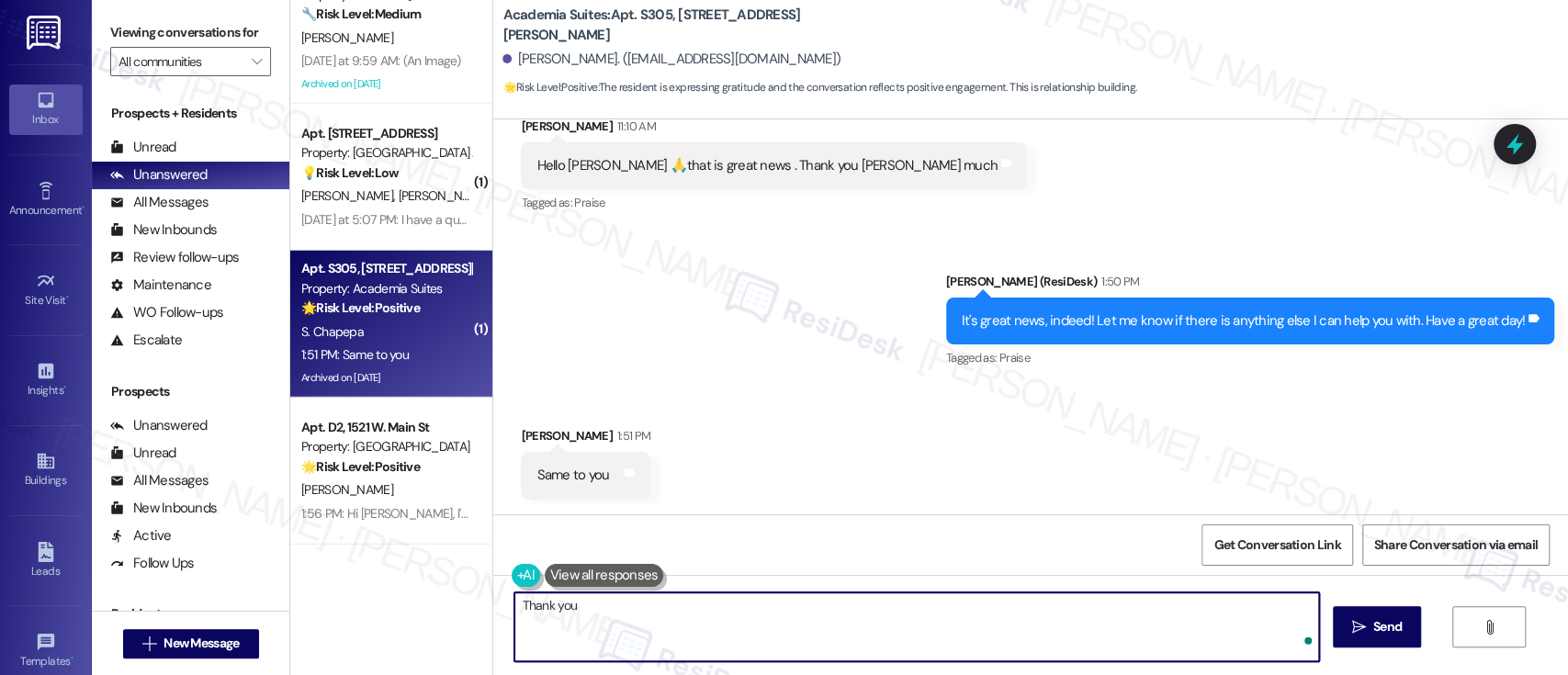
type textarea "Thank you!"
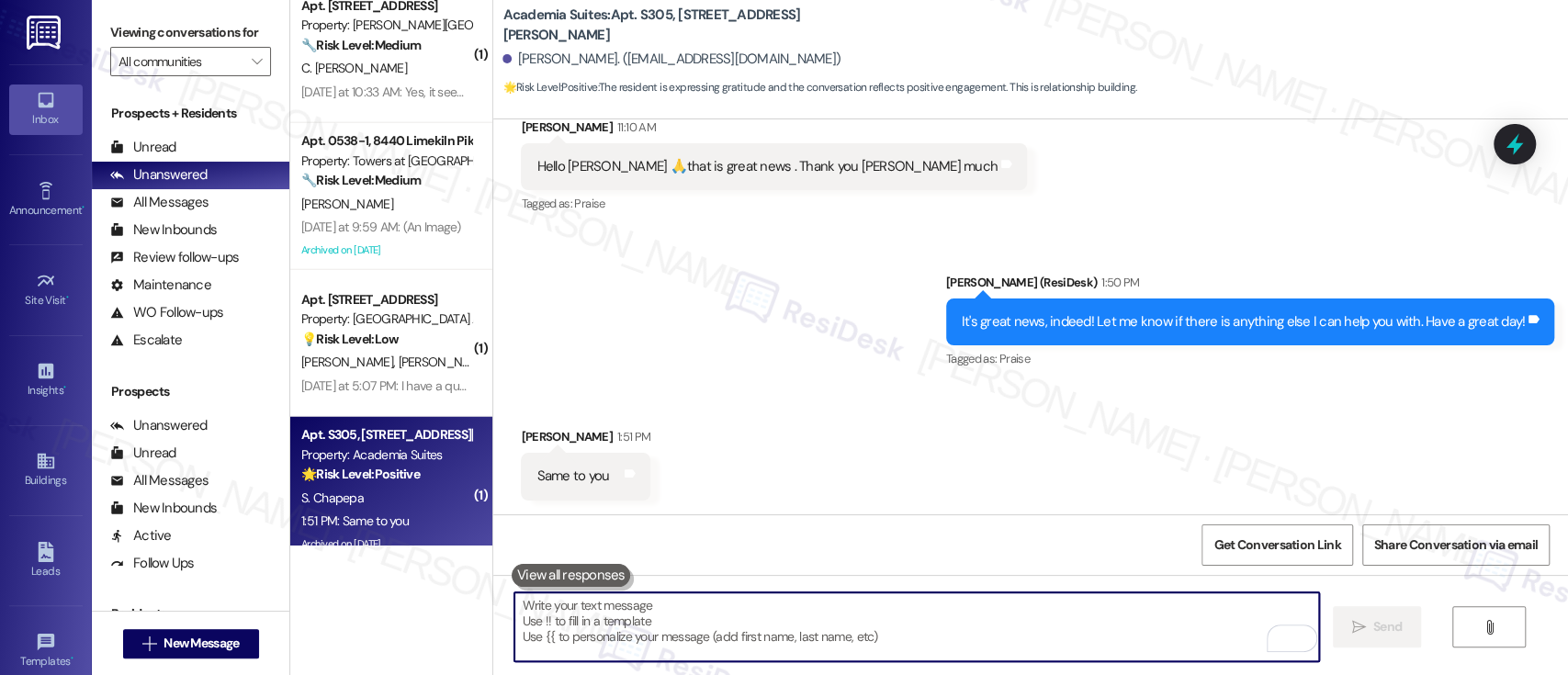
scroll to position [3082, 0]
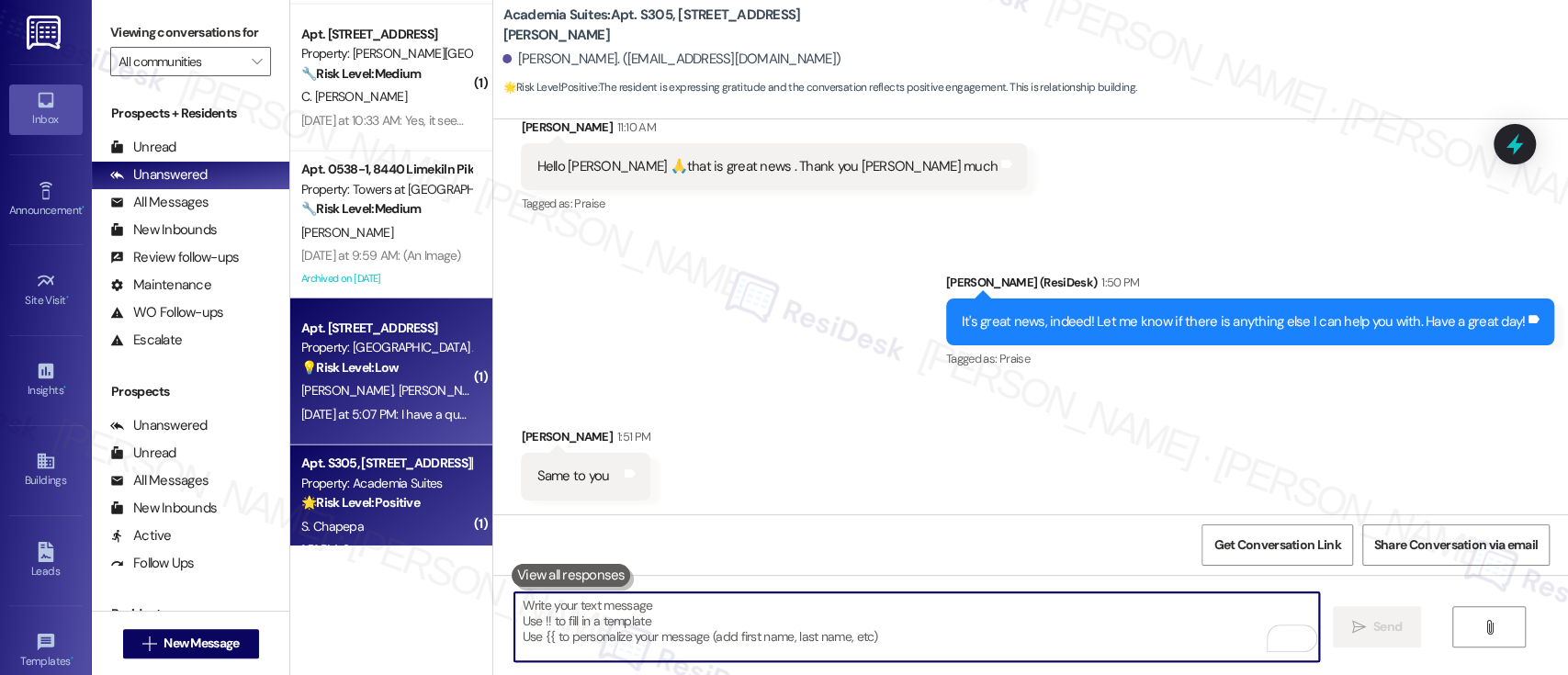
click at [399, 386] on span "S. Parker" at bounding box center [445, 390] width 92 height 17
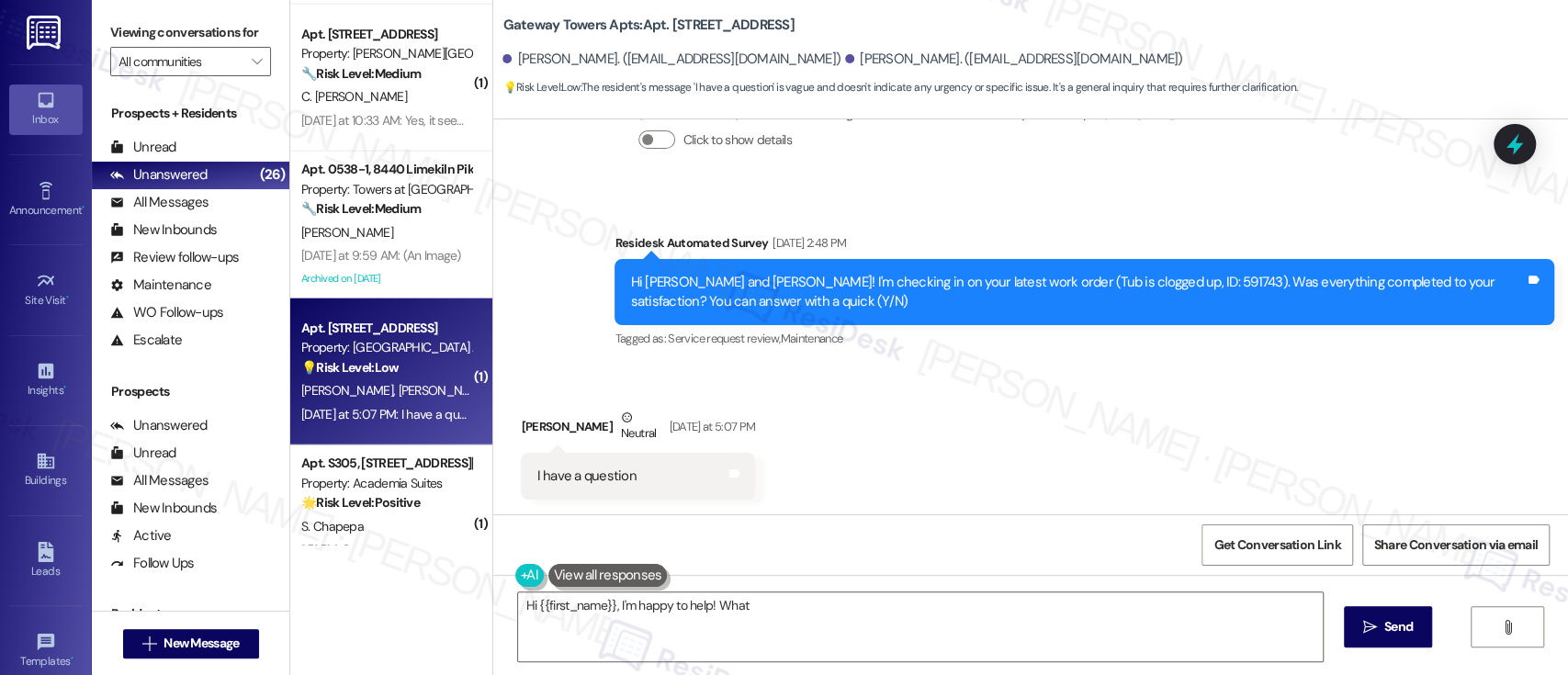
scroll to position [2911, 0]
type textarea "Hi {{first_name}}, I'm happy to help! What is your question? I'm here to assist…"
click at [961, 369] on div "Received via SMS Mary Stretton Neutral Yesterday at 5:07 PM I have a question T…" at bounding box center [1031, 440] width 1075 height 147
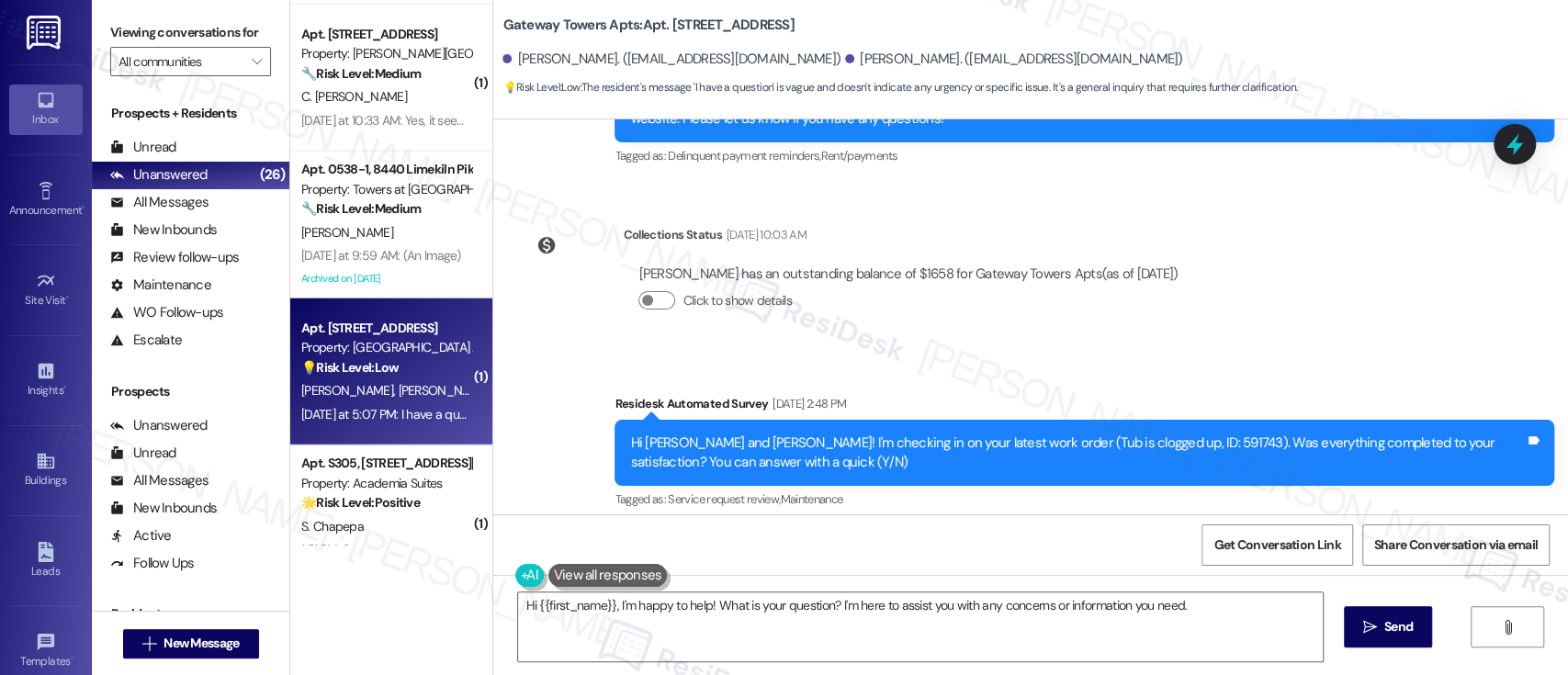
scroll to position [2788, 0]
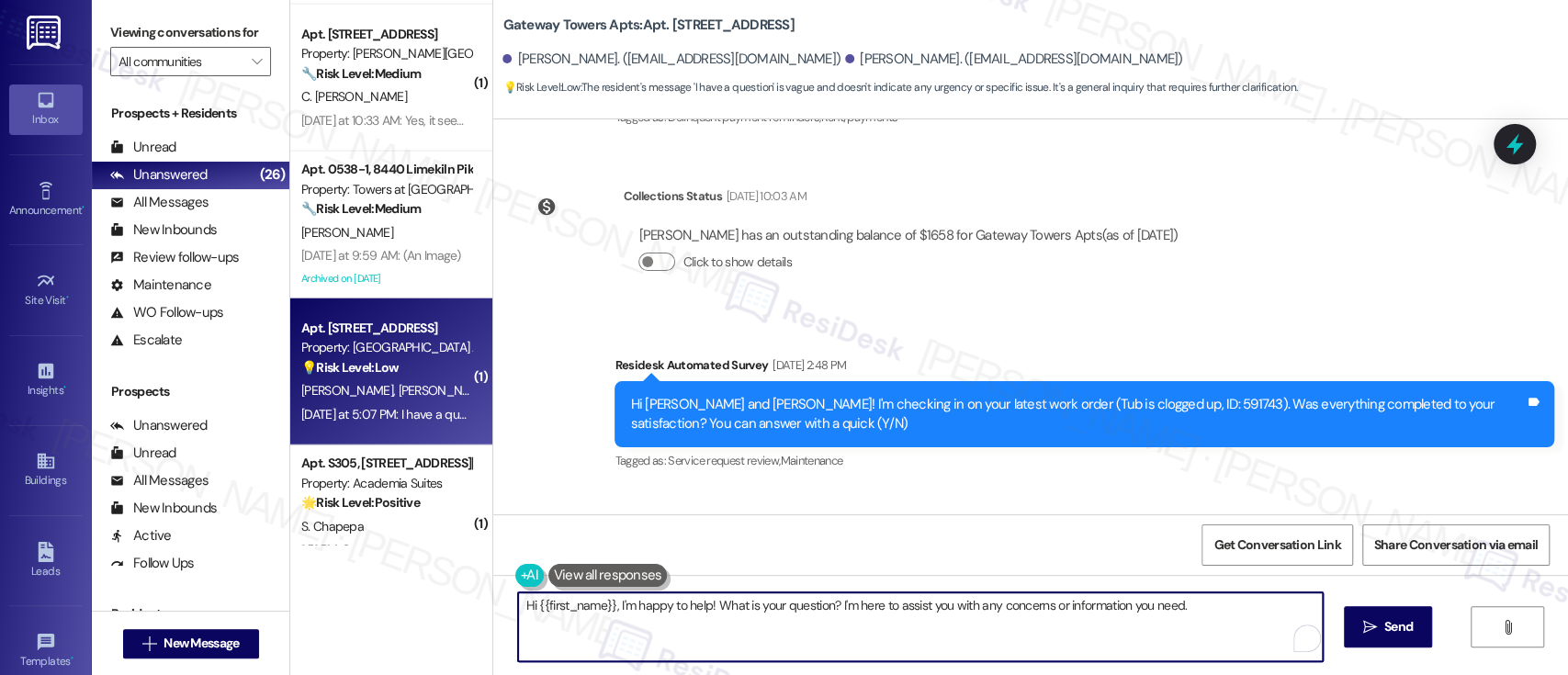
click at [1129, 619] on textarea "Hi {{first_name}}, I'm happy to help! What is your question? I'm here to assist…" at bounding box center [920, 628] width 804 height 69
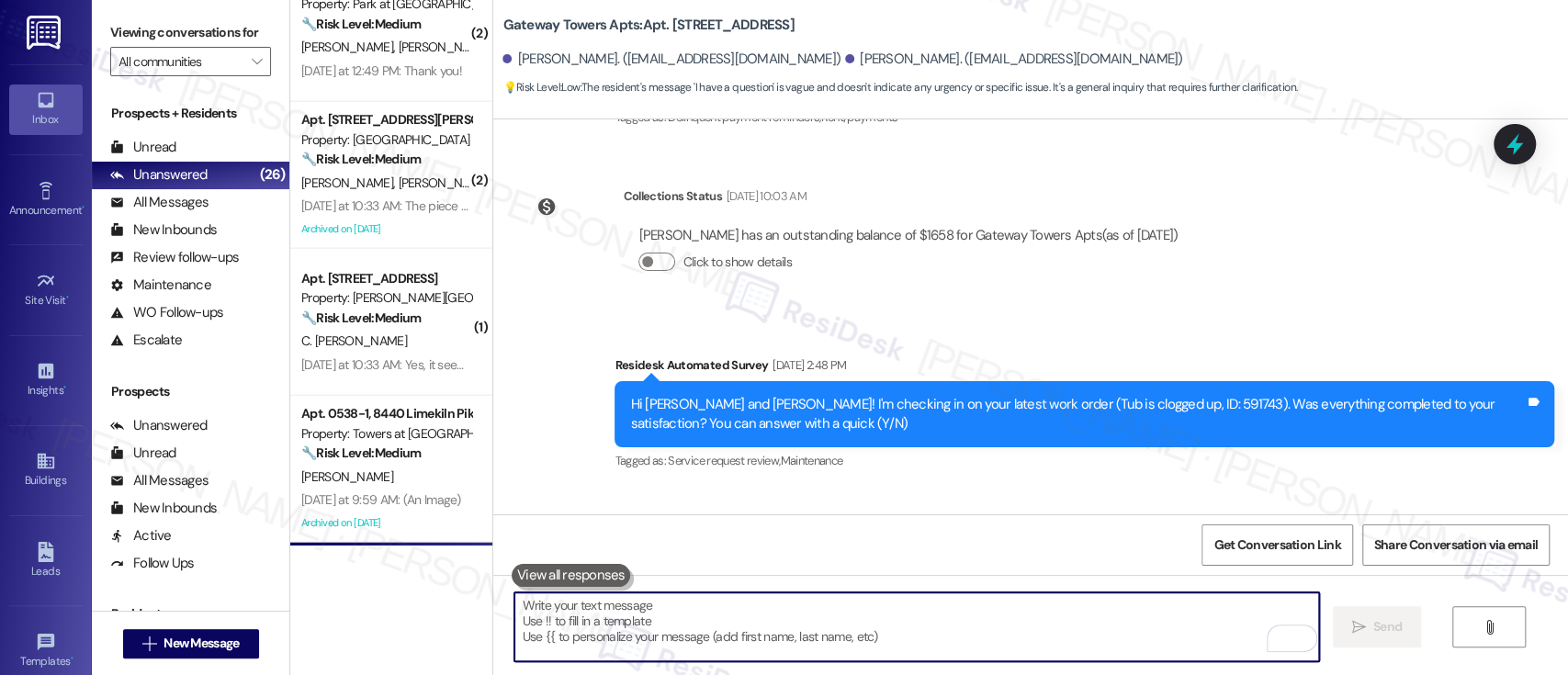
scroll to position [2837, 0]
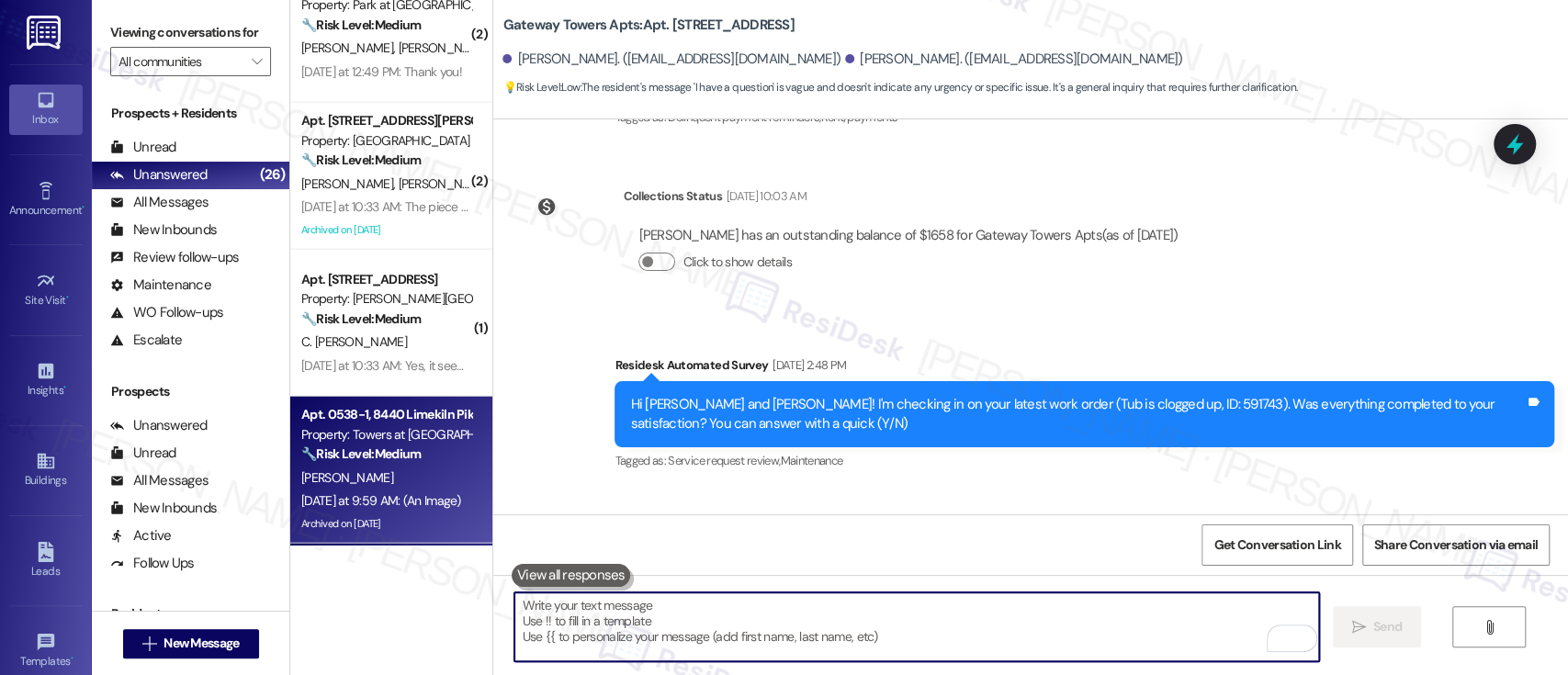
click at [374, 457] on strong "🔧 Risk Level: Medium" at bounding box center [361, 454] width 120 height 17
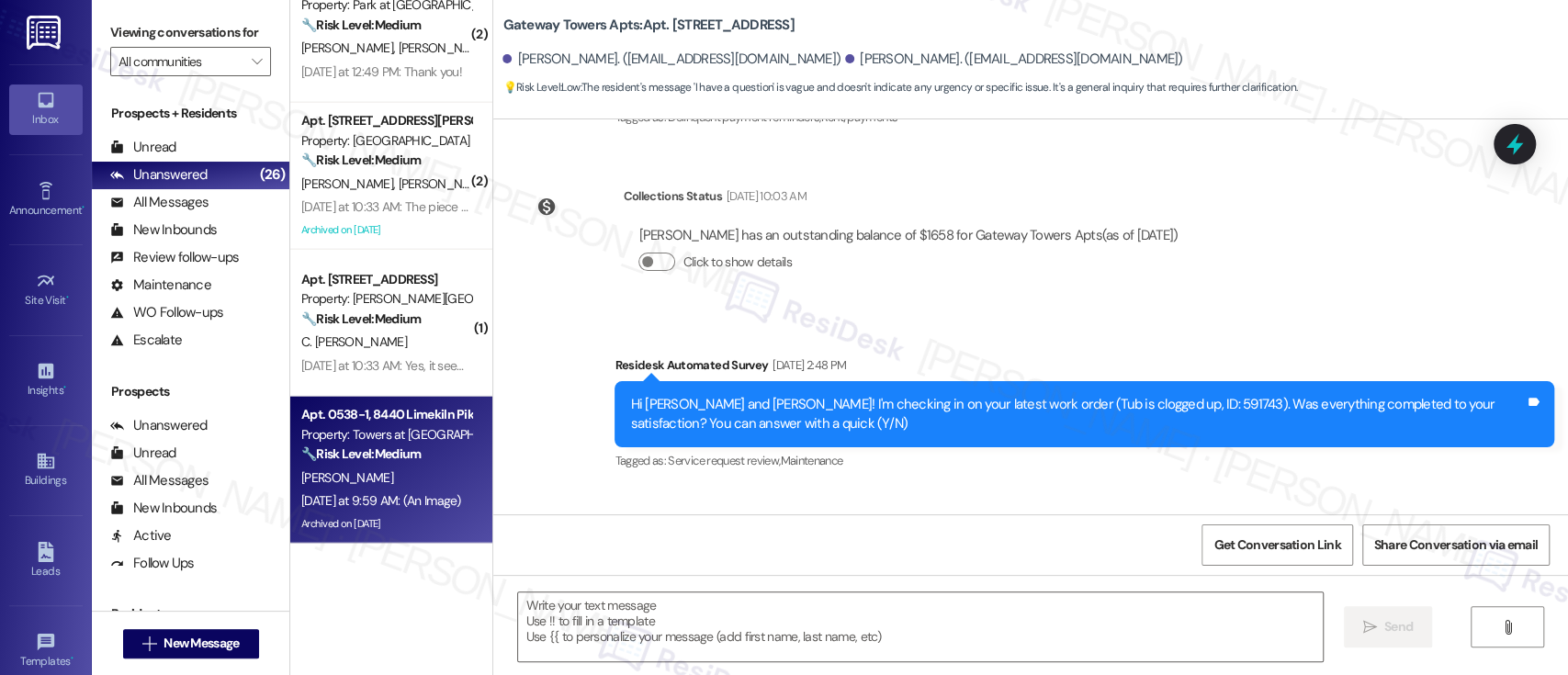
type textarea "Fetching suggested responses. Please feel free to read through the conversation…"
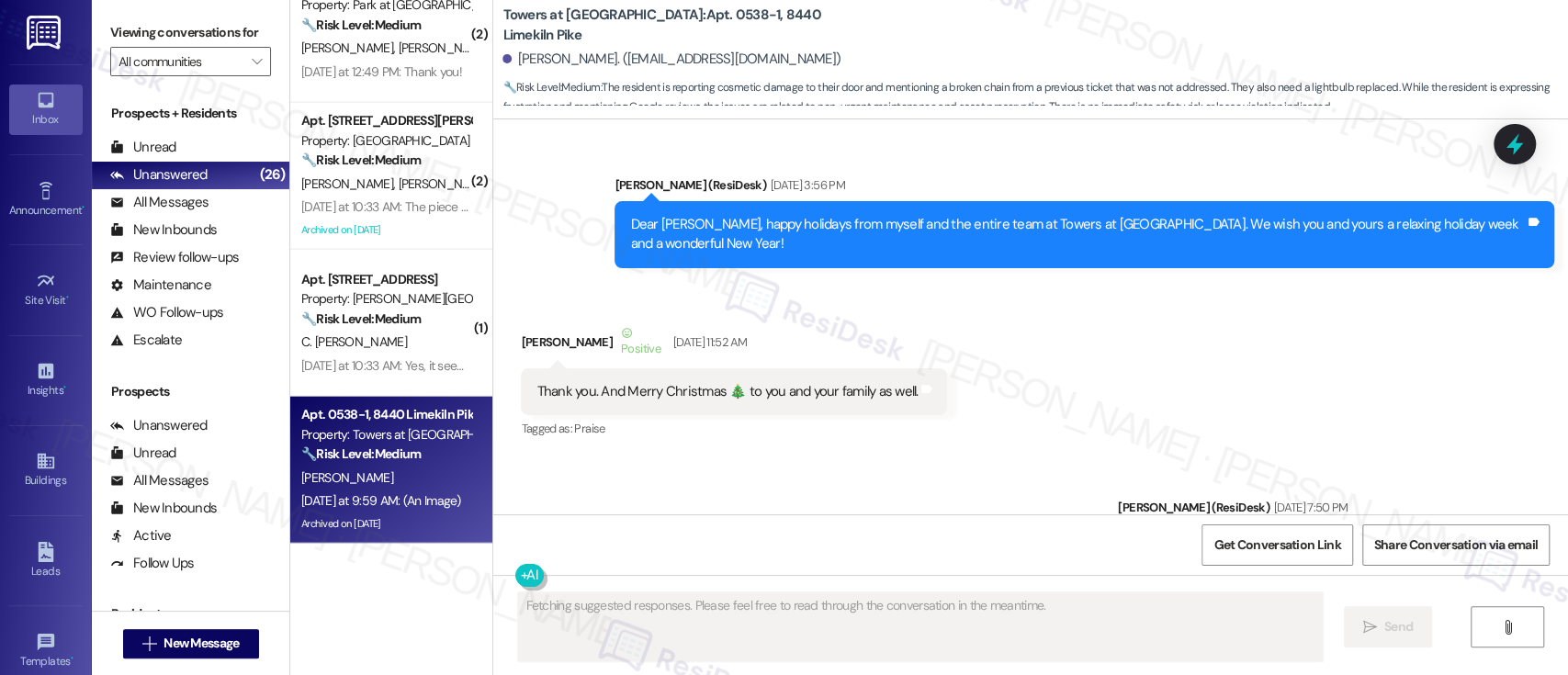
scroll to position [44656, 0]
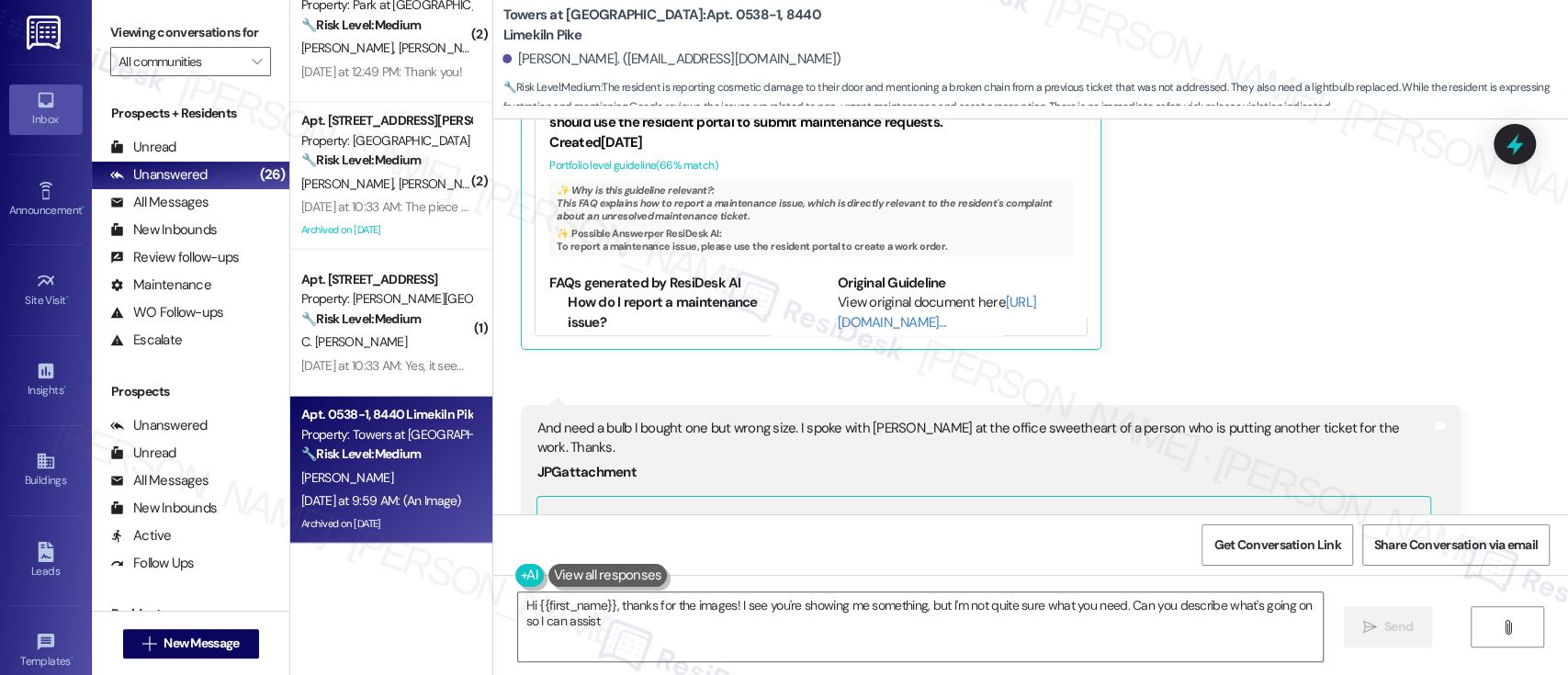
type textarea "Hi {{first_name}}, thanks for the images! I see you're showing me something, bu…"
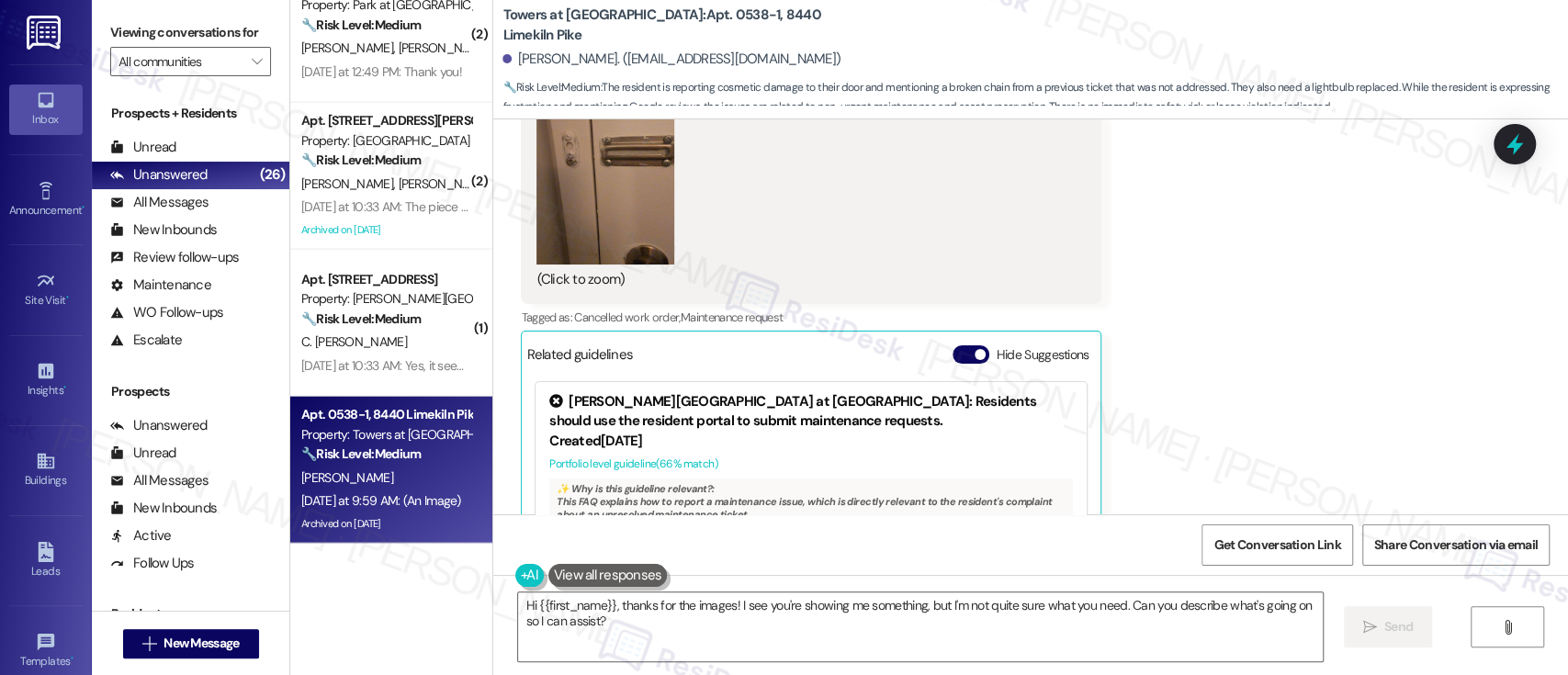
scroll to position [44042, 0]
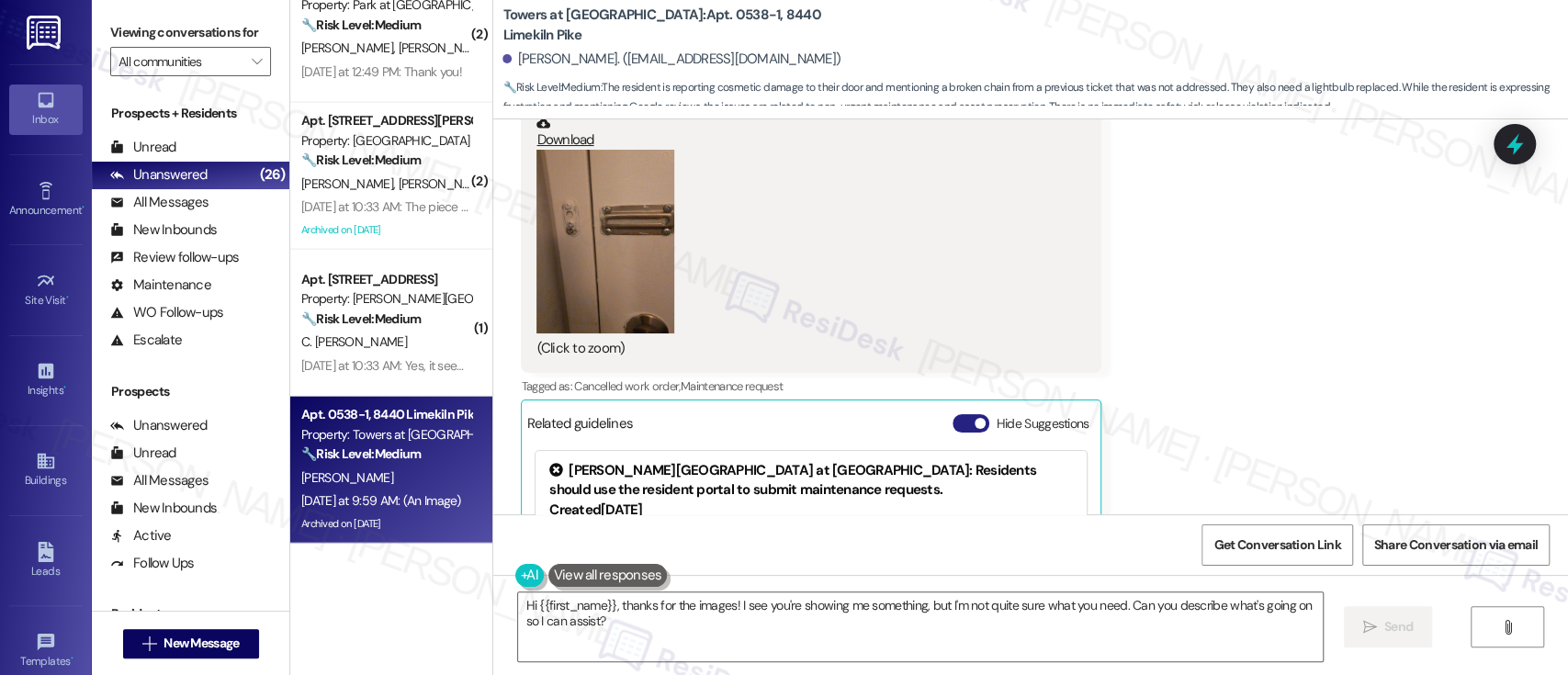
click at [974, 418] on span "button" at bounding box center [979, 423] width 11 height 11
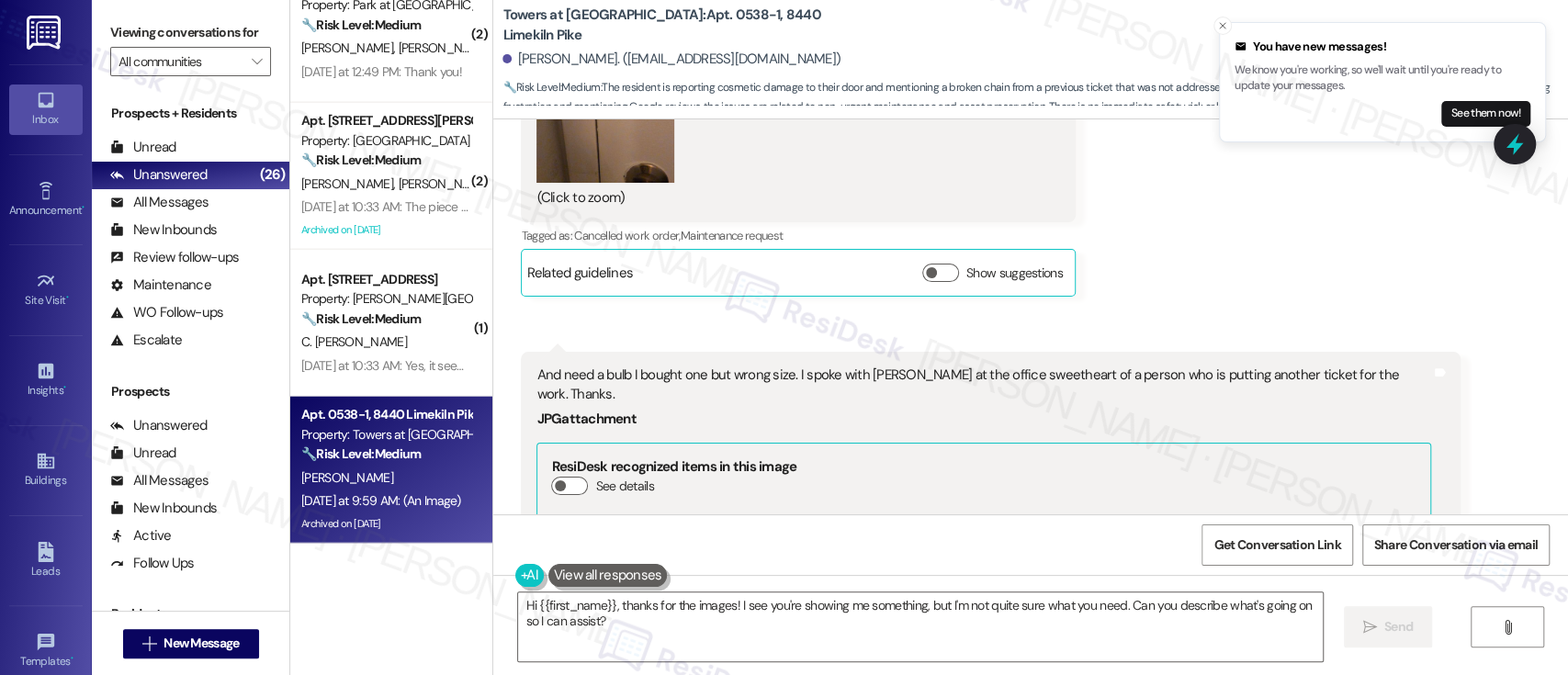
scroll to position [44385, 0]
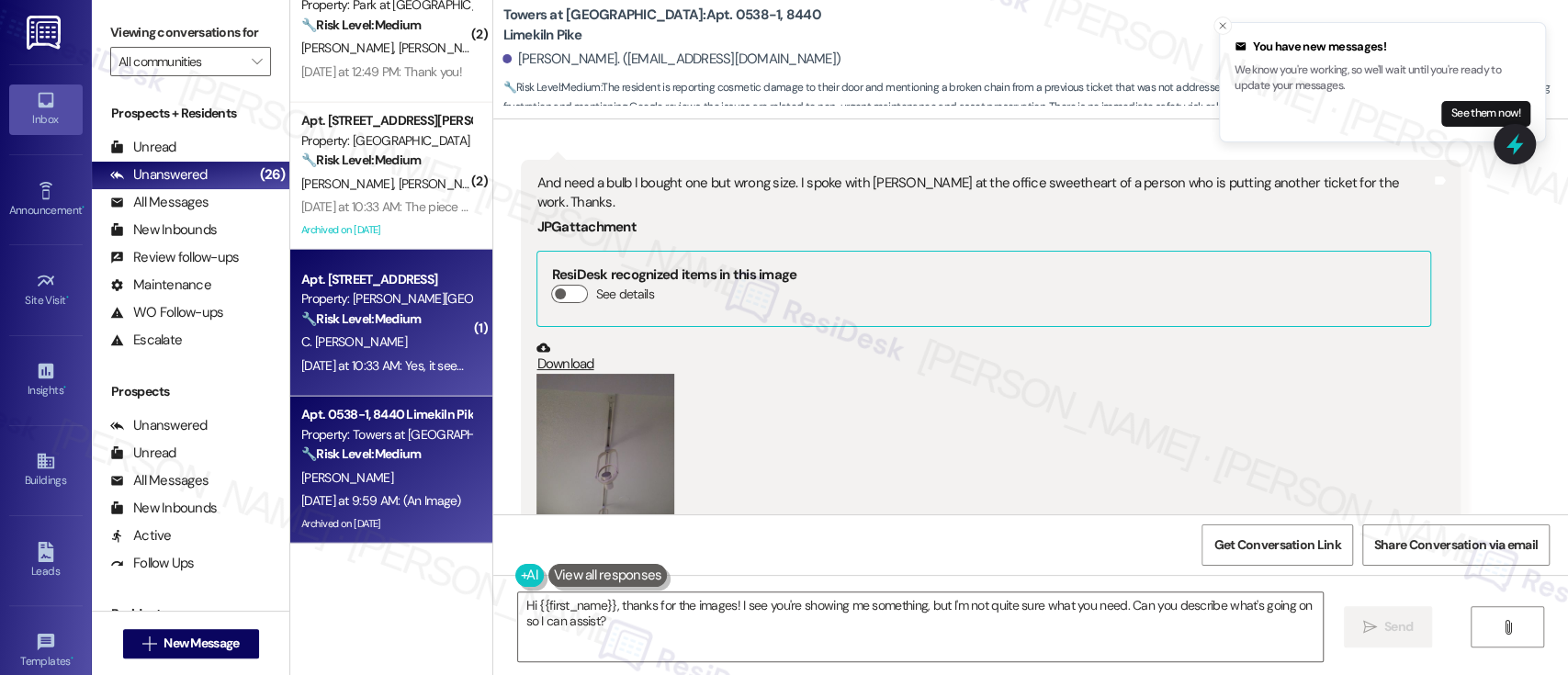
click at [337, 317] on strong "🔧 Risk Level: Medium" at bounding box center [361, 318] width 120 height 17
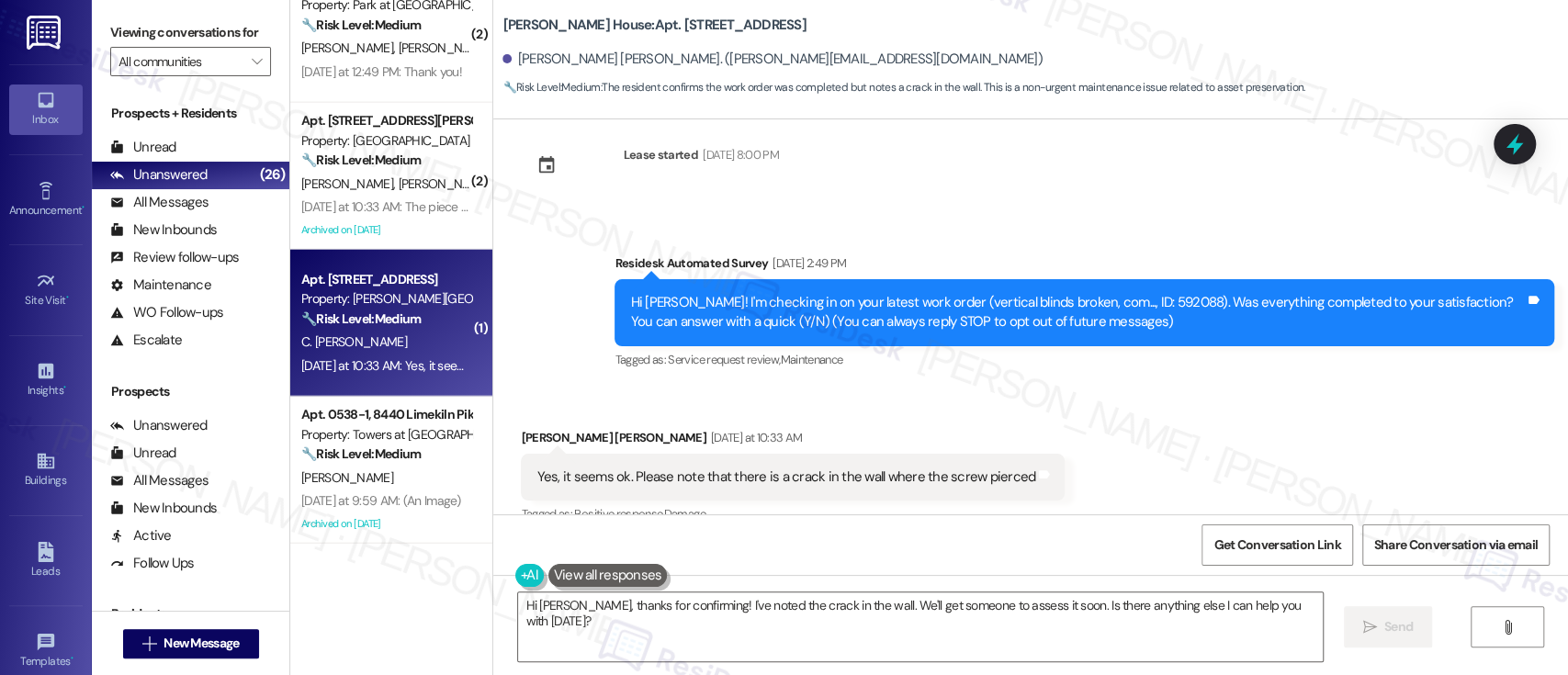
scroll to position [59, 0]
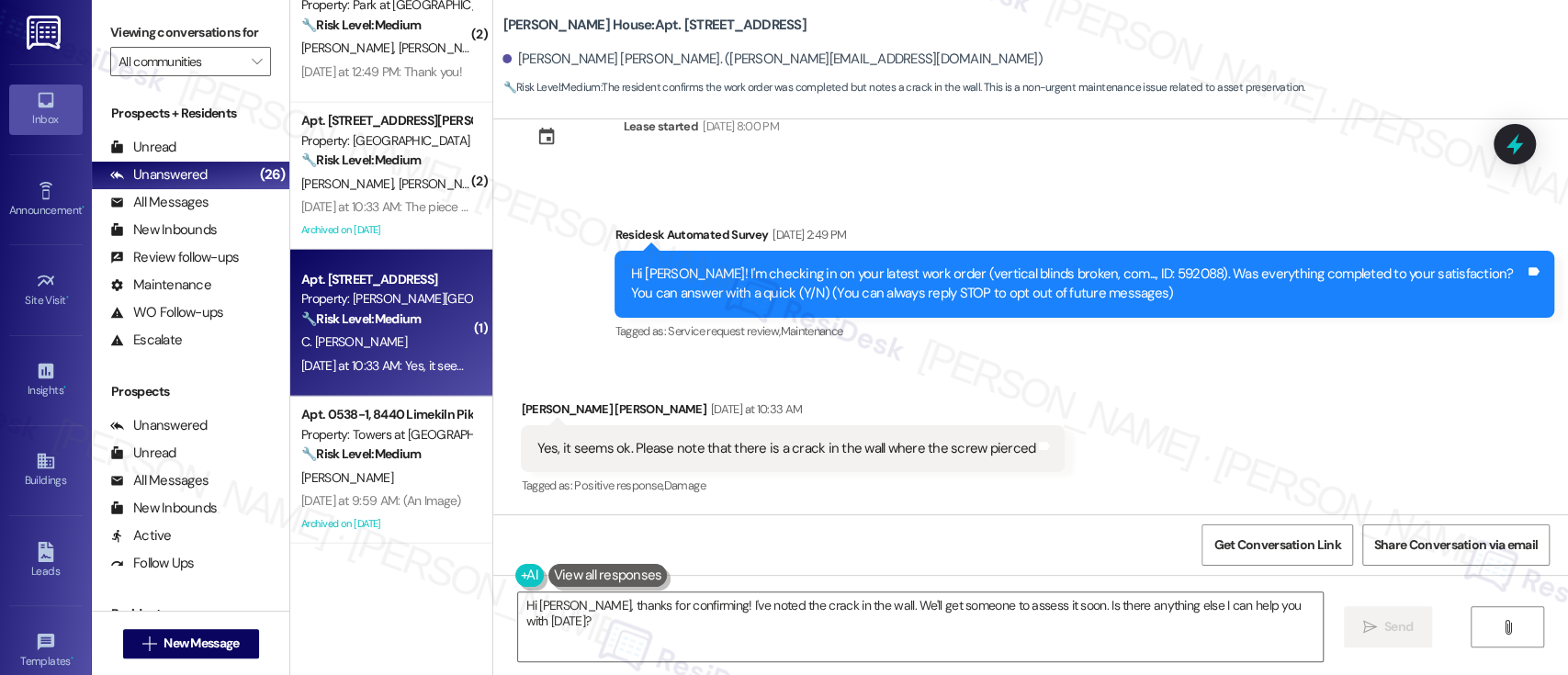
click at [624, 24] on b "Joshua House: Apt. F0104, 2607 Welsh Rd" at bounding box center [654, 26] width 303 height 20
copy b "F0104"
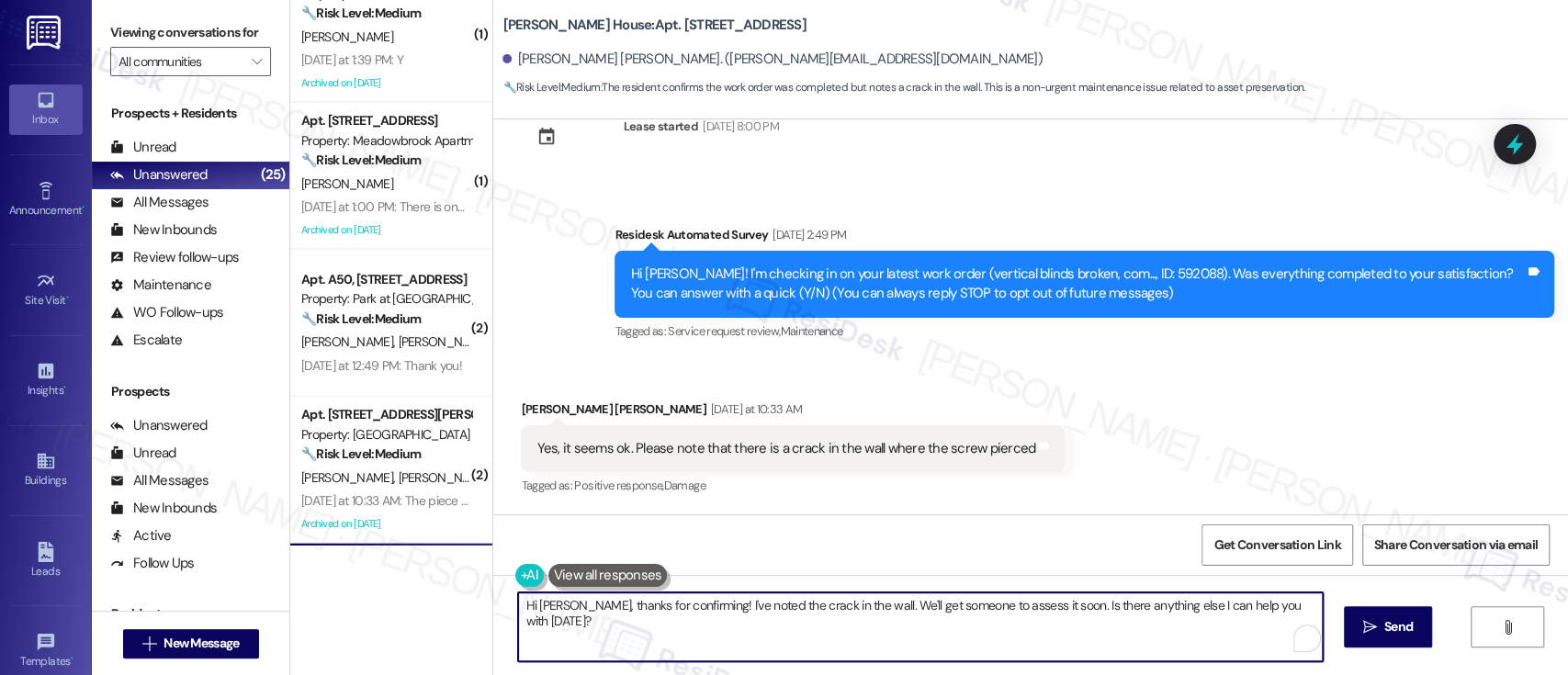
drag, startPoint x: 840, startPoint y: 605, endPoint x: 1285, endPoint y: 595, distance: 445.1
click at [1285, 595] on textarea "Hi Carol, thanks for confirming! I've noted the crack in the wall. We'll get so…" at bounding box center [920, 628] width 804 height 69
type textarea "Hi Carol, thanks for confirming! I've noted the crack in the wall. Do you mind …"
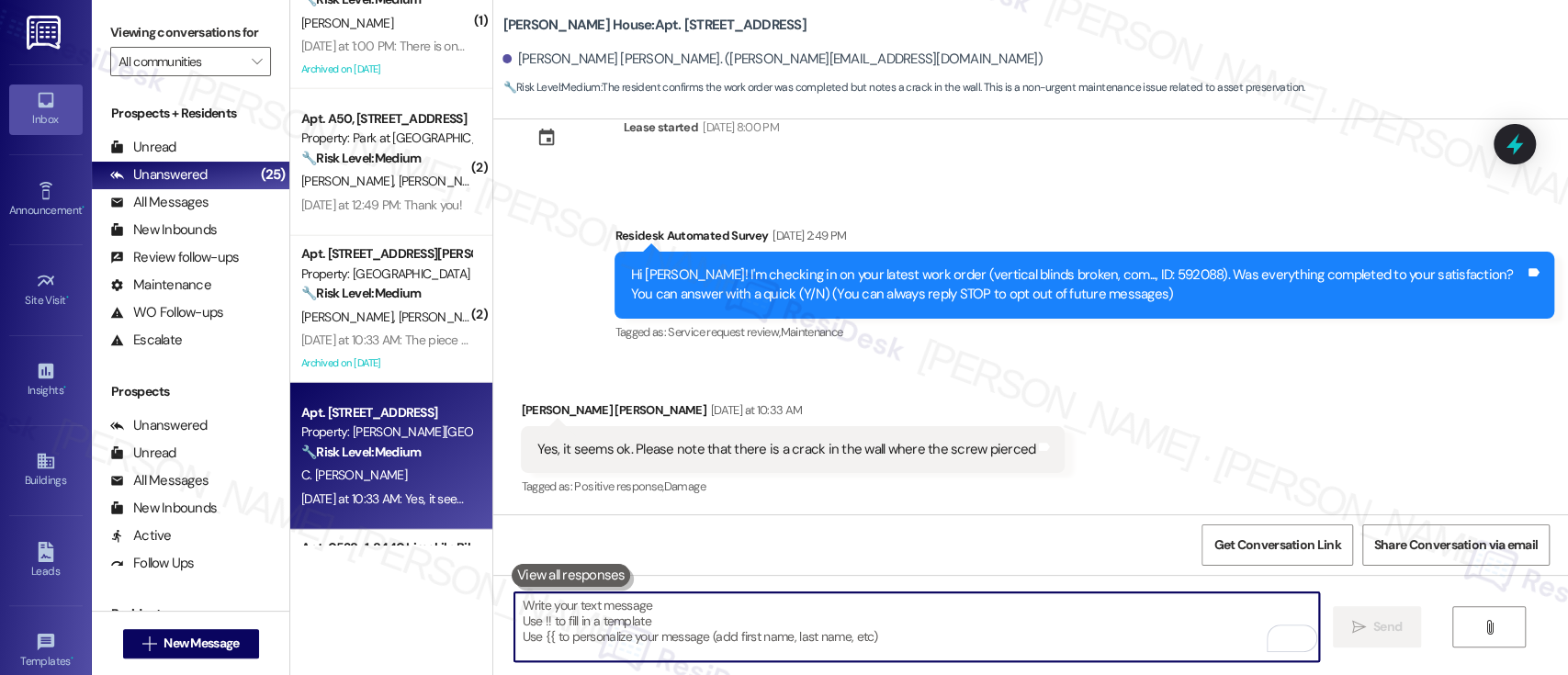
scroll to position [2982, 0]
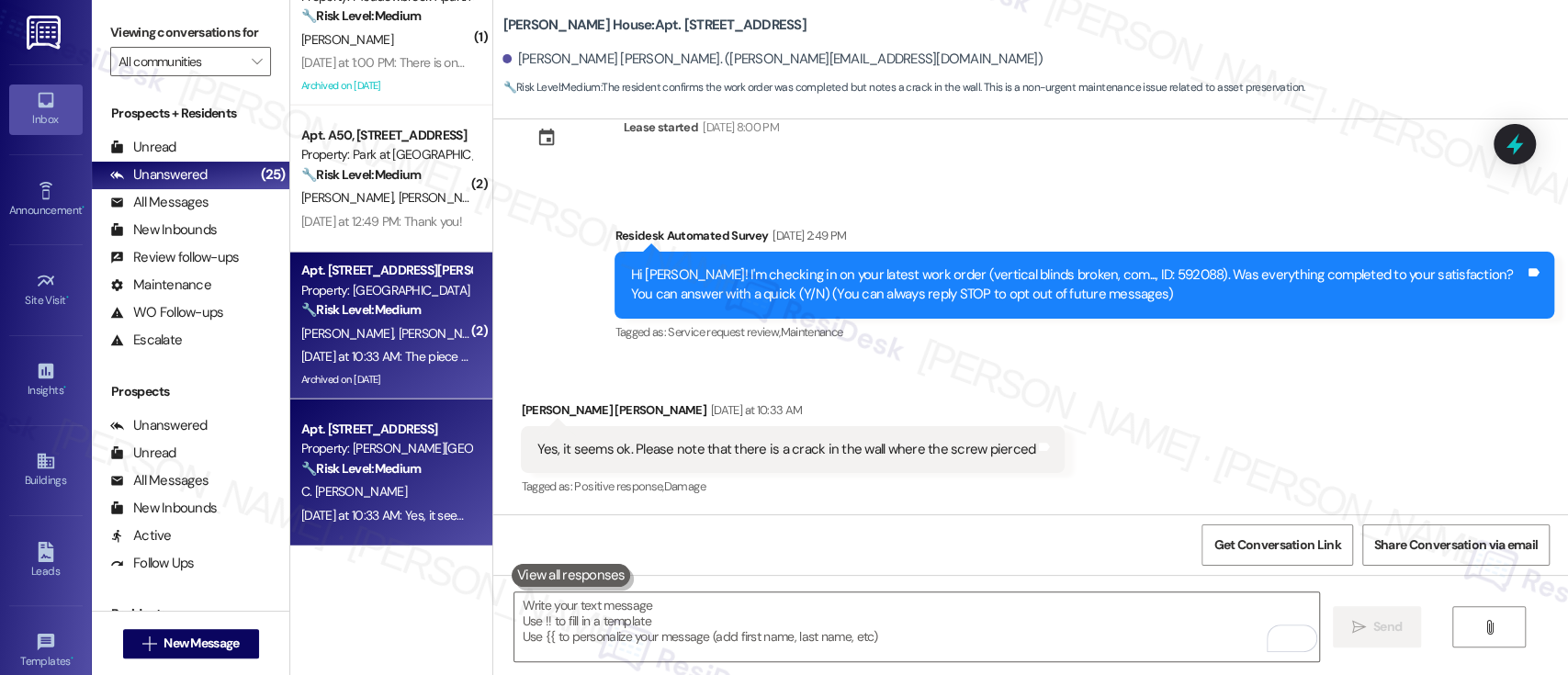
click at [381, 301] on strong "🔧 Risk Level: Medium" at bounding box center [361, 309] width 120 height 17
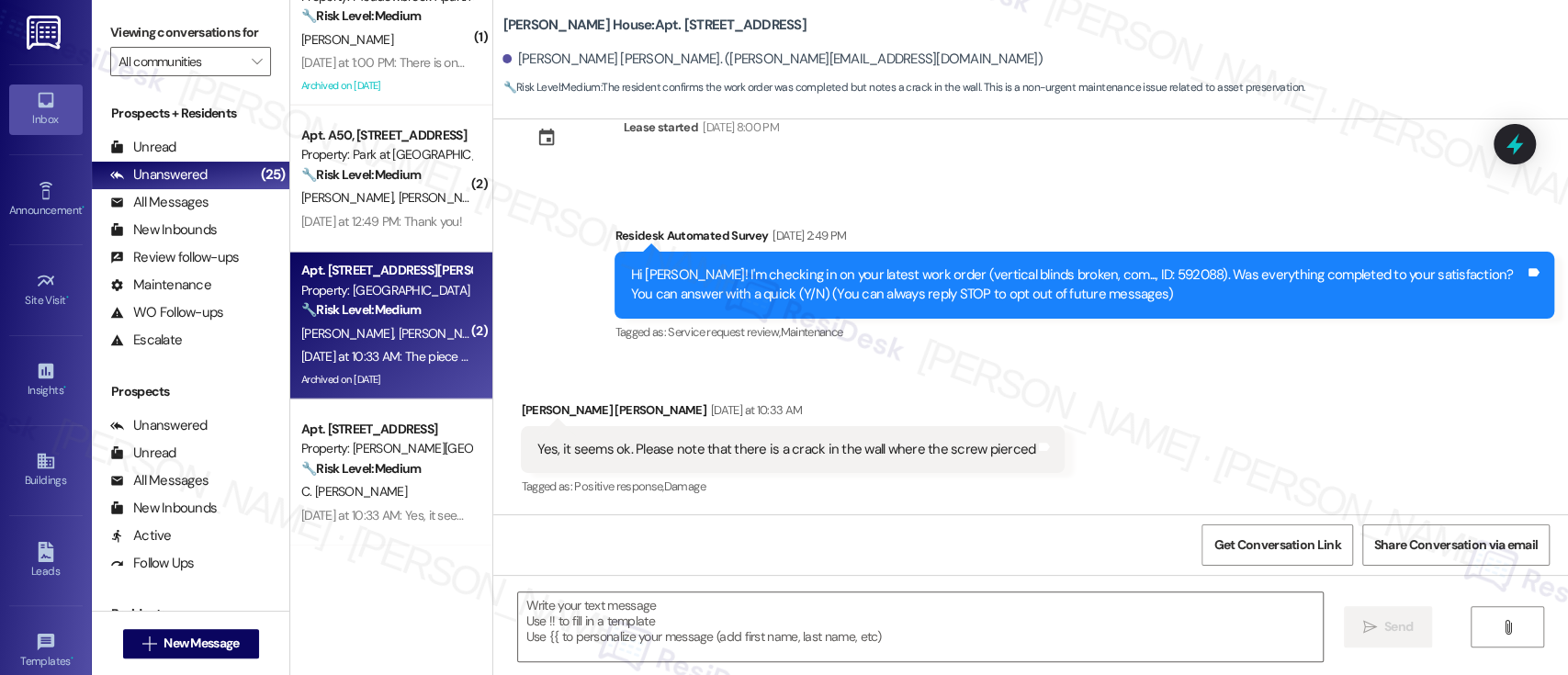
type textarea "Fetching suggested responses. Please feel free to read through the conversation…"
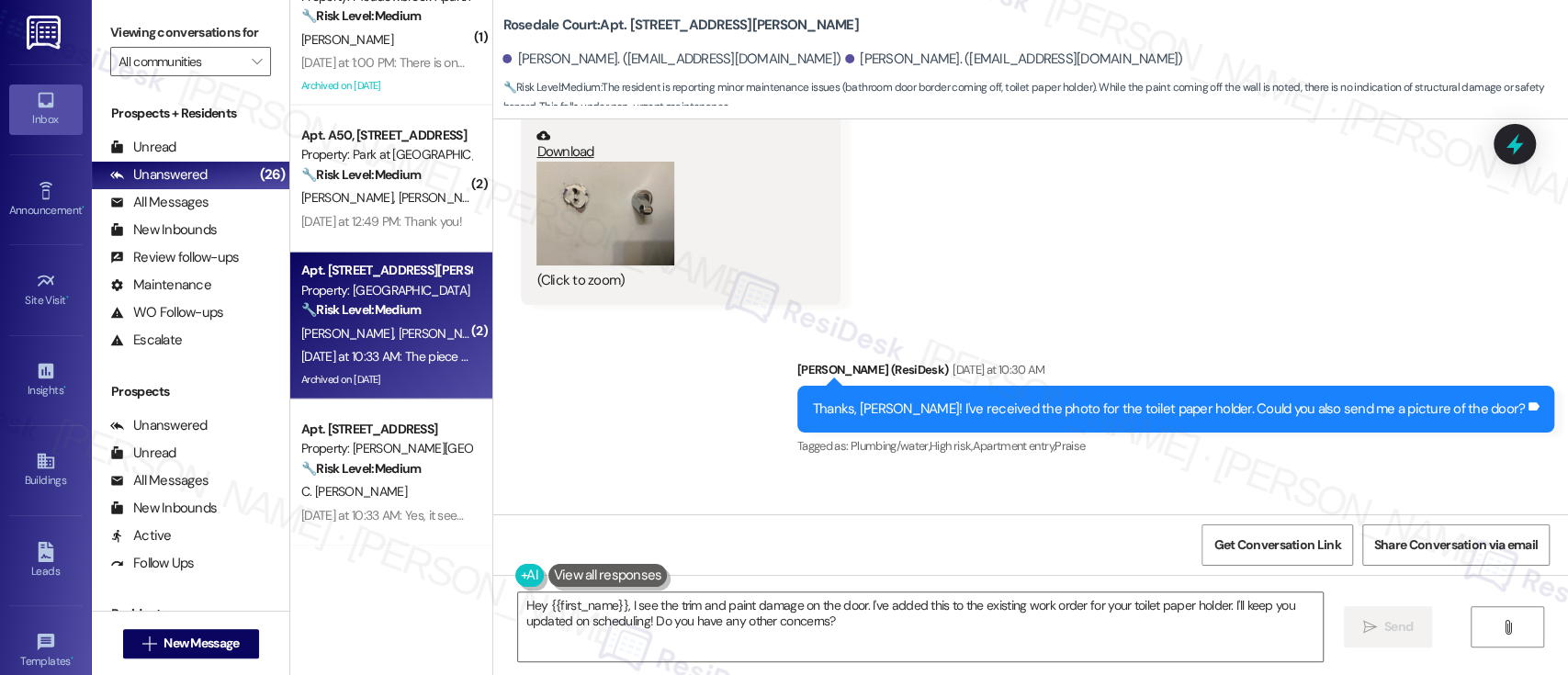
scroll to position [25963, 0]
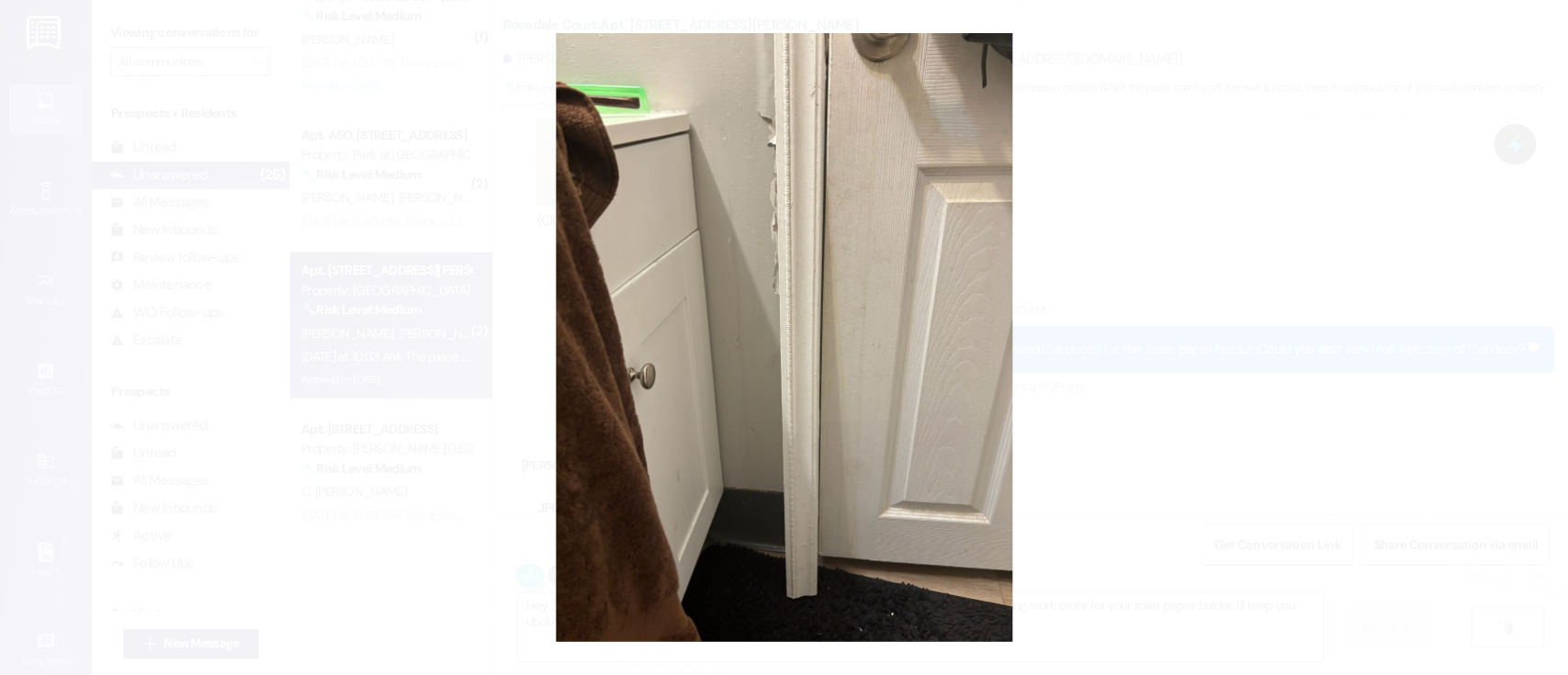
click at [1292, 350] on button "Unzoom image" at bounding box center [784, 337] width 1568 height 675
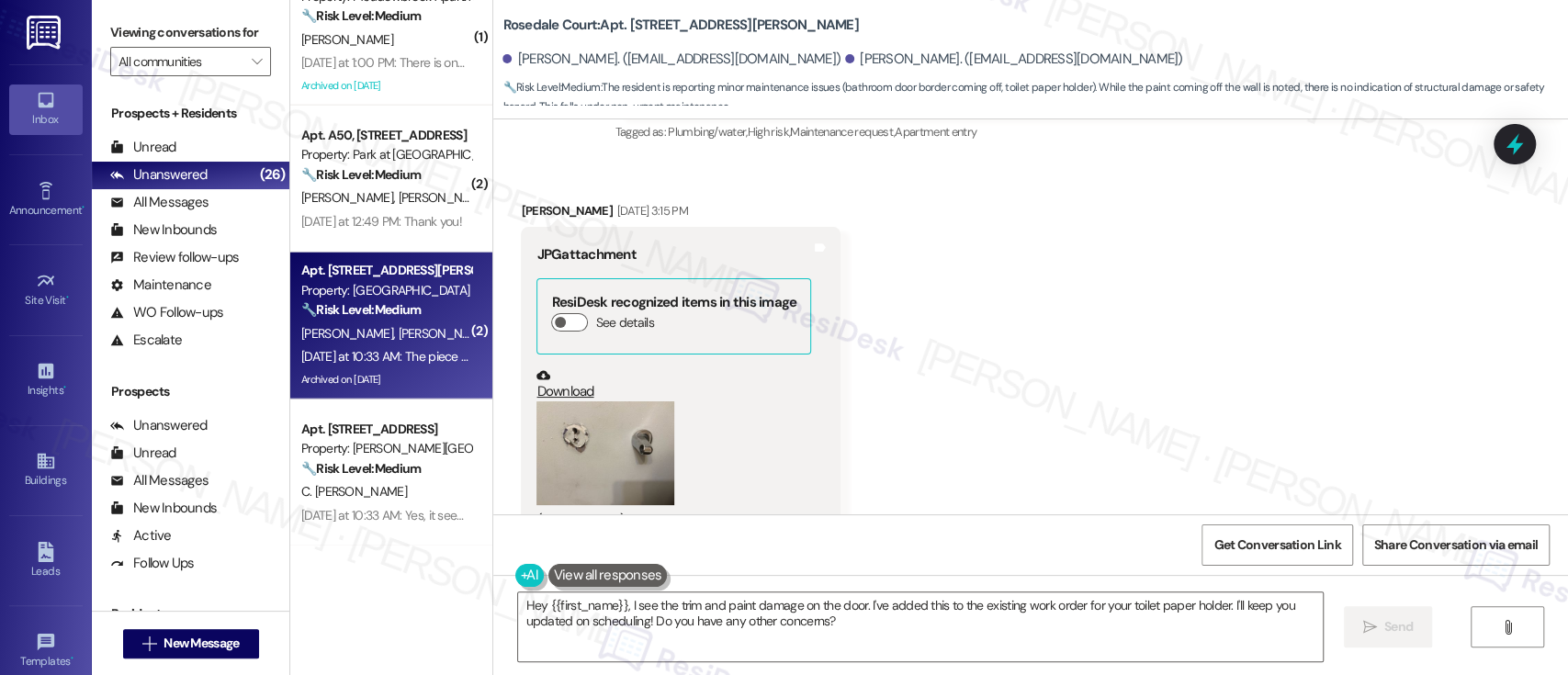
scroll to position [25674, 0]
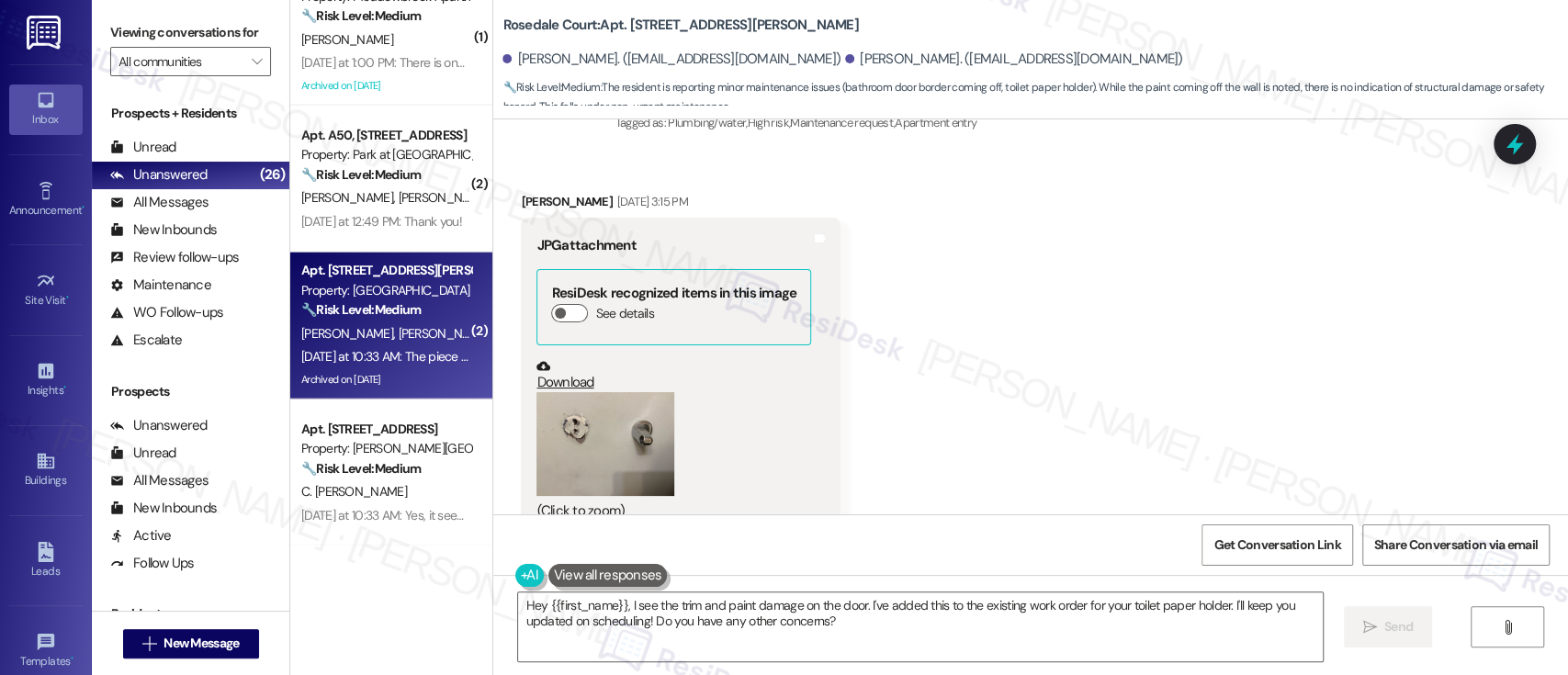
click at [626, 26] on b "Rosedale Court: Apt. F04, 2223 Florey Lane" at bounding box center [681, 26] width 356 height 20
copy b "F04"
click at [901, 623] on textarea "Hey {{first_name}}, I see the trim and paint damage on the door. I've added thi…" at bounding box center [920, 628] width 804 height 69
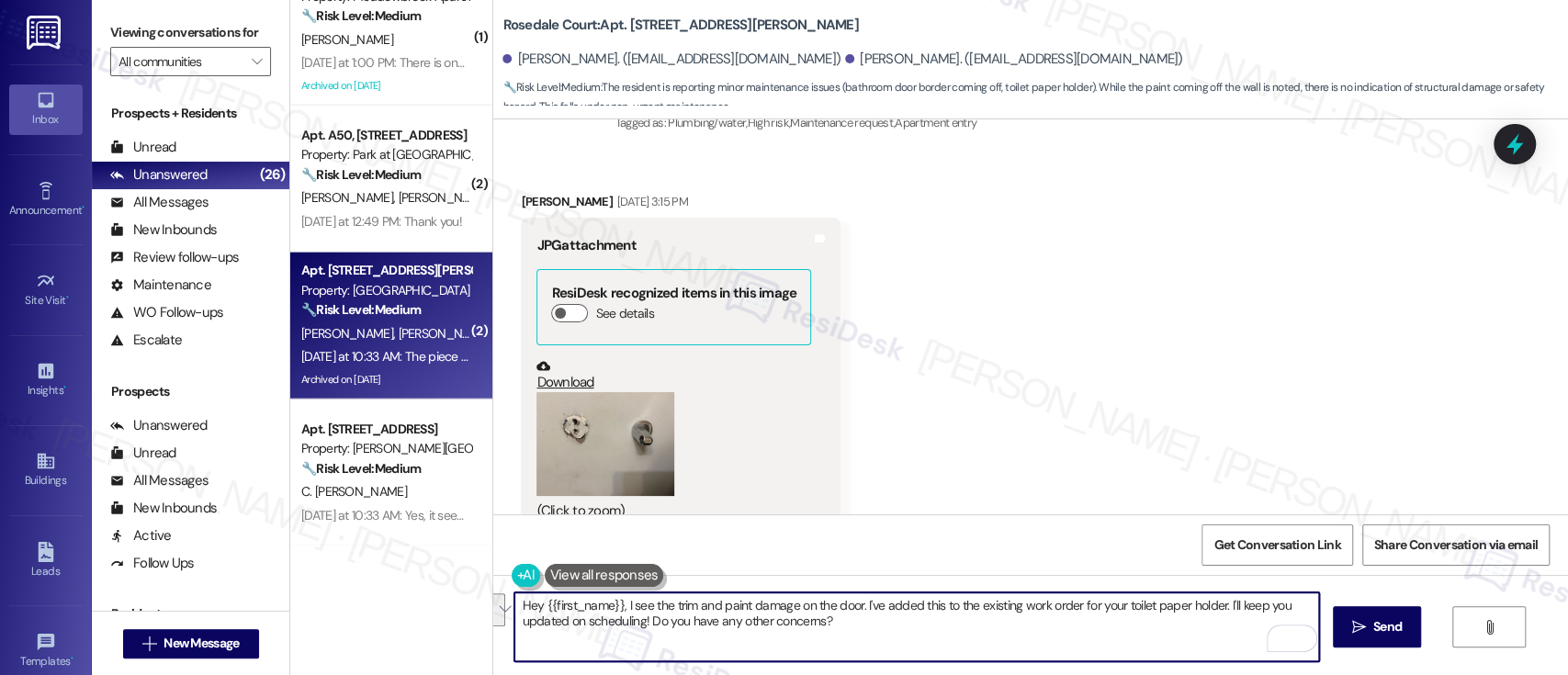
drag, startPoint x: 858, startPoint y: 601, endPoint x: 867, endPoint y: 619, distance: 20.1
click at [867, 619] on textarea "Hey {{first_name}}, I see the trim and paint damage on the door. I've added thi…" at bounding box center [917, 628] width 804 height 69
type textarea "Hey {{first_name}}, I see the trim and paint damage on the door. Thank you for …"
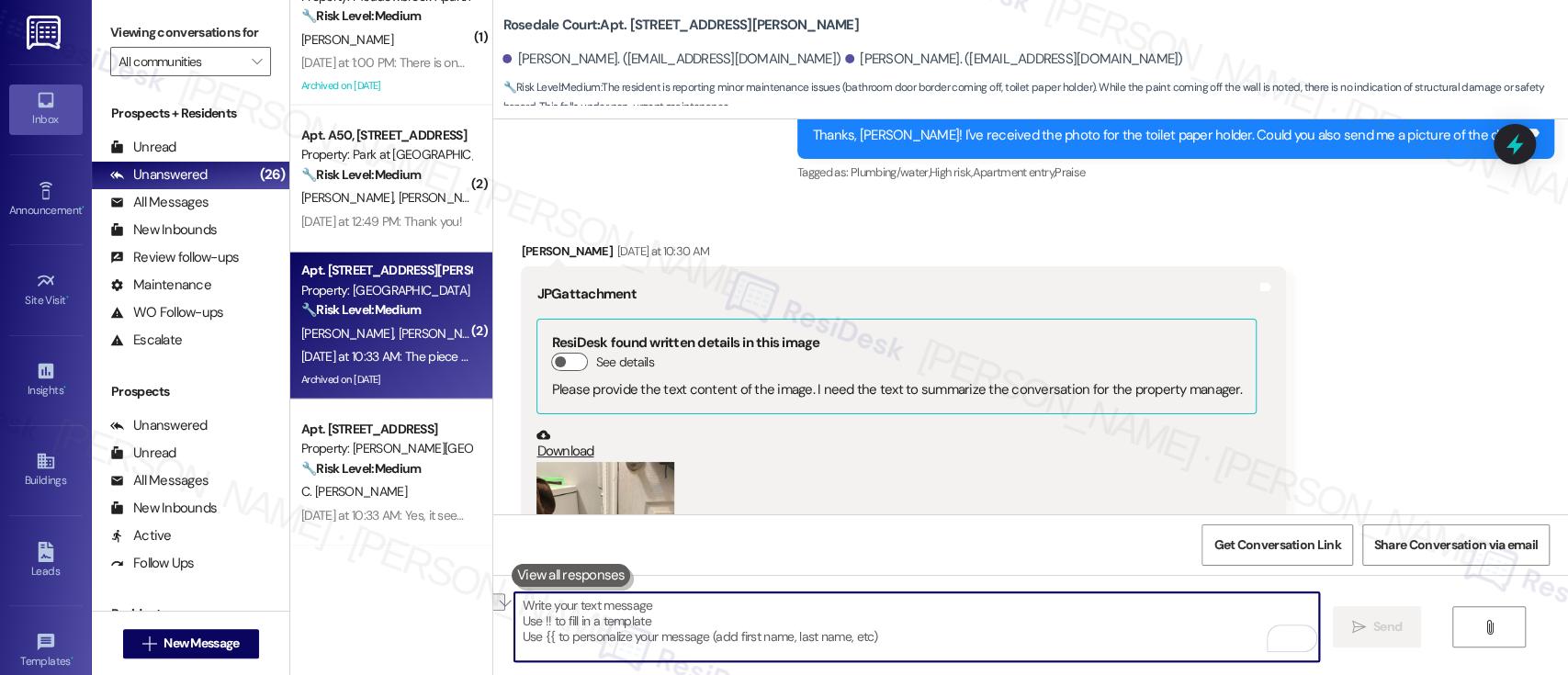
scroll to position [26291, 0]
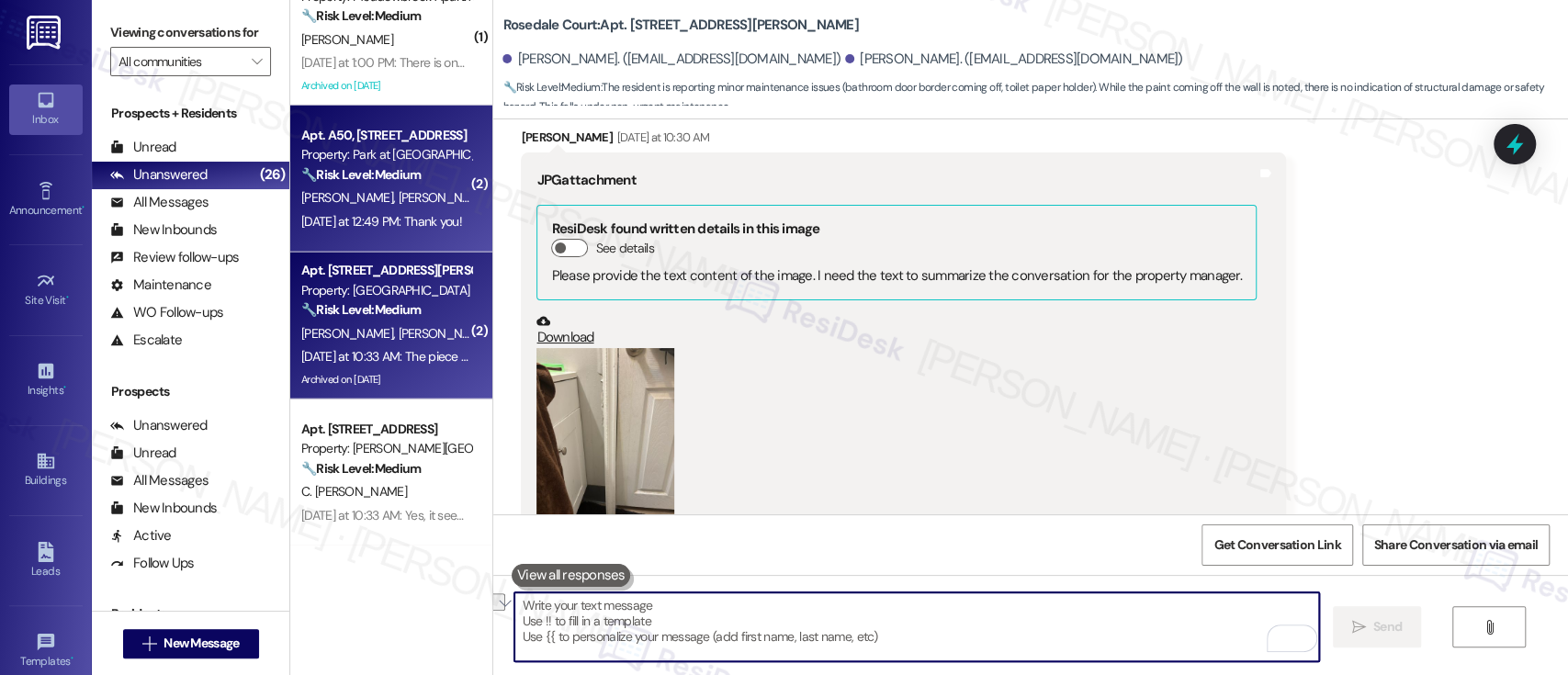
click at [331, 195] on span "G. Nicolaides" at bounding box center [350, 198] width 98 height 17
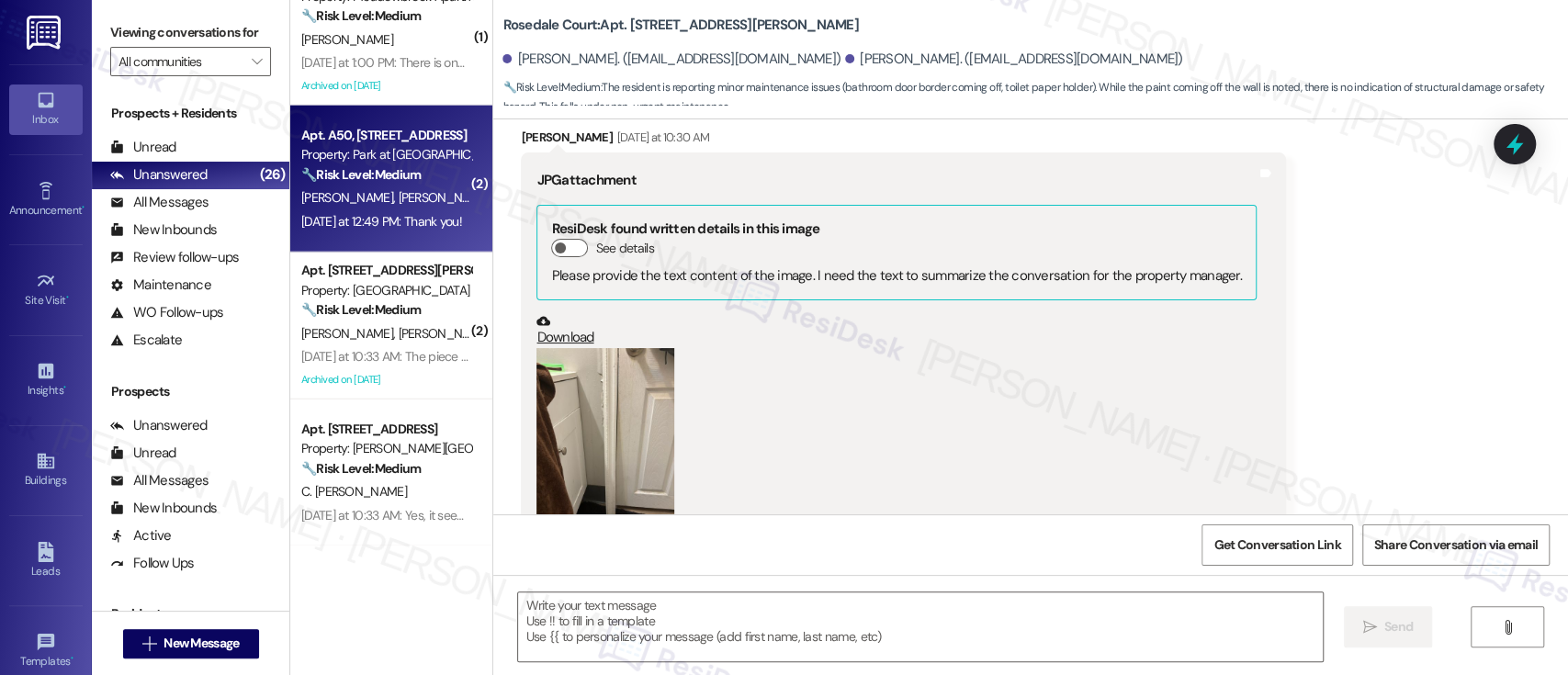
type textarea "Fetching suggested responses. Please feel free to read through the conversation…"
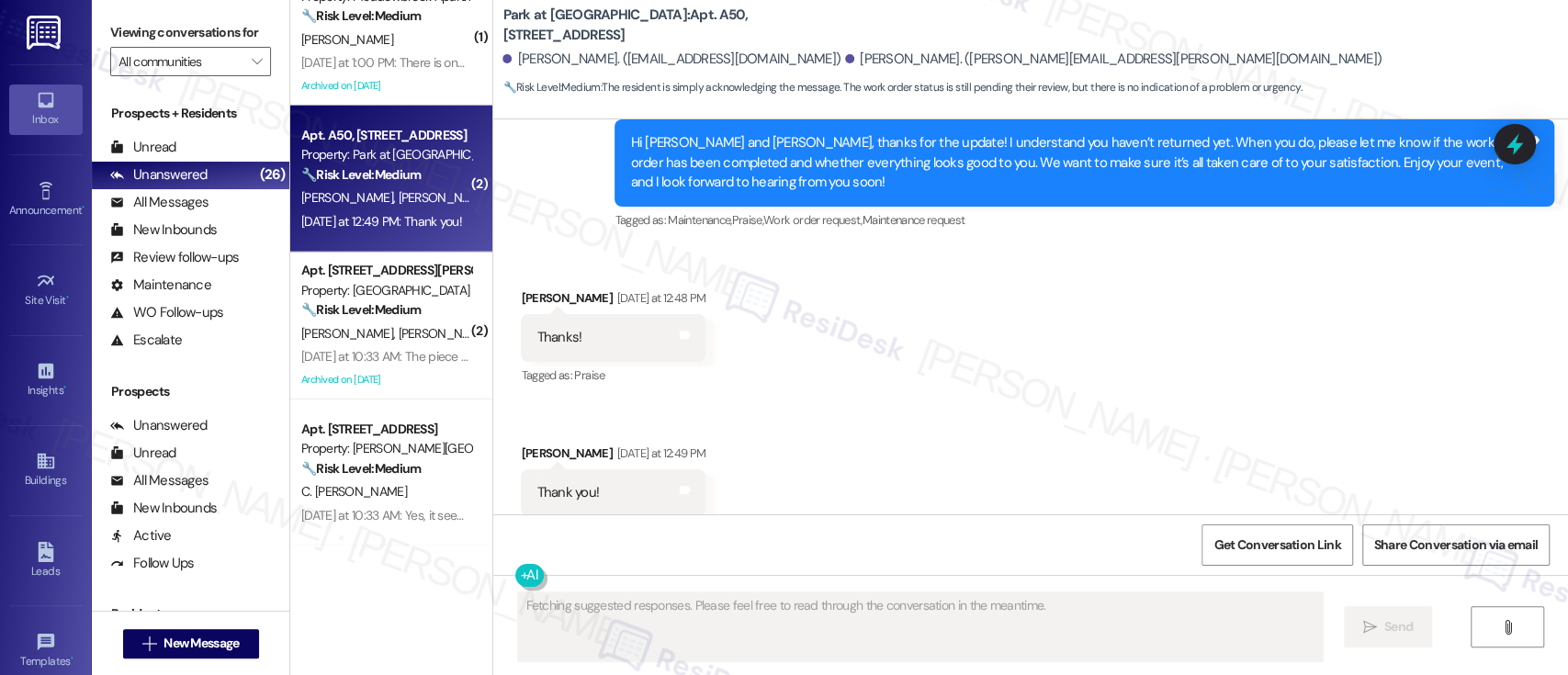
scroll to position [1512, 0]
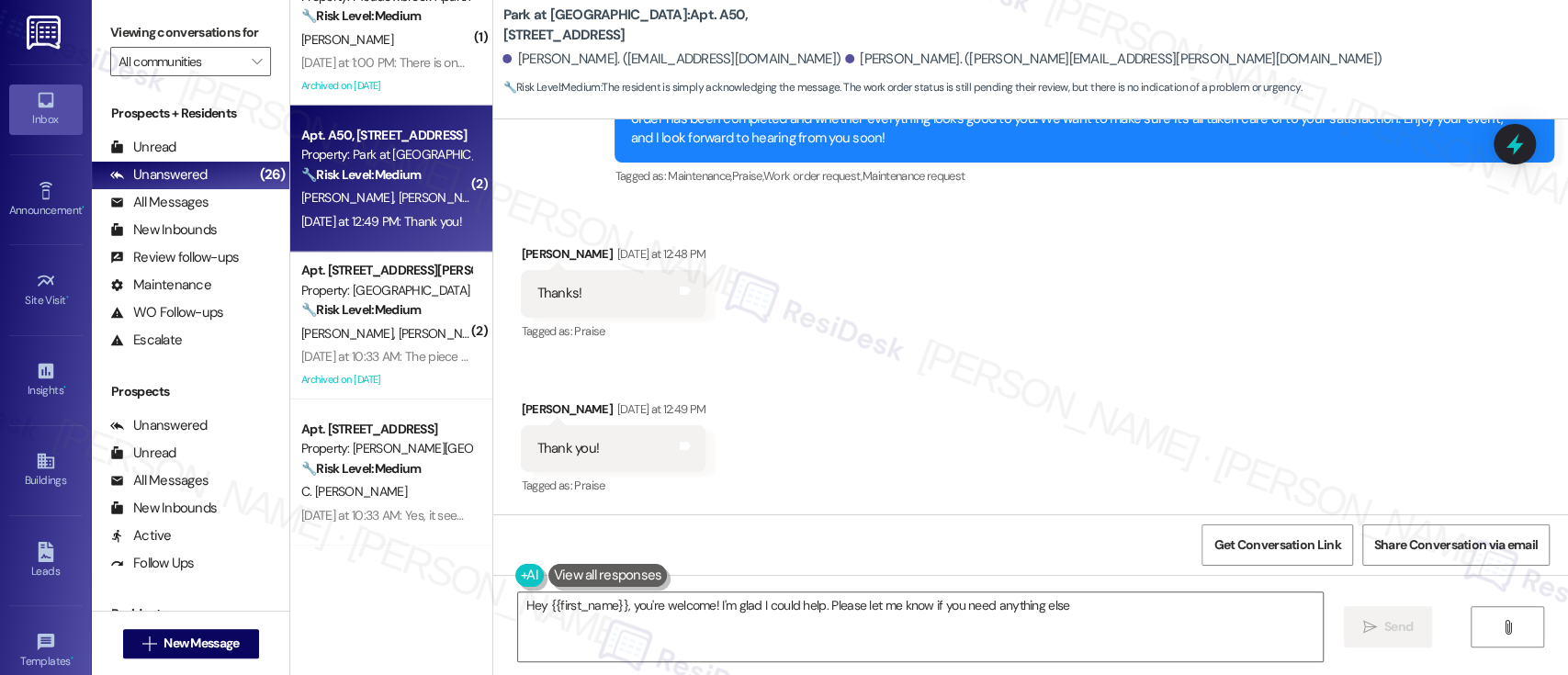
type textarea "Hey {{first_name}}, you're welcome! I'm glad I could help. Please let me know i…"
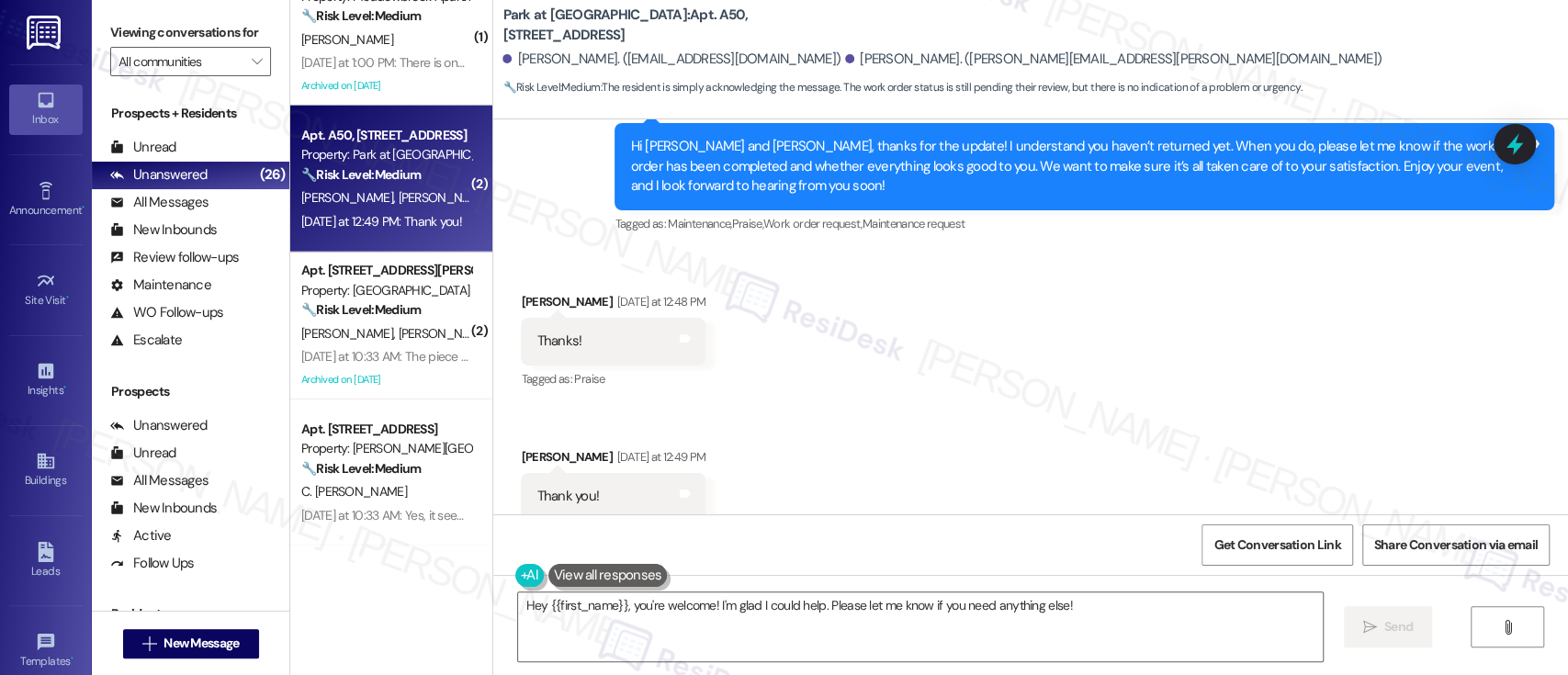
scroll to position [1513, 0]
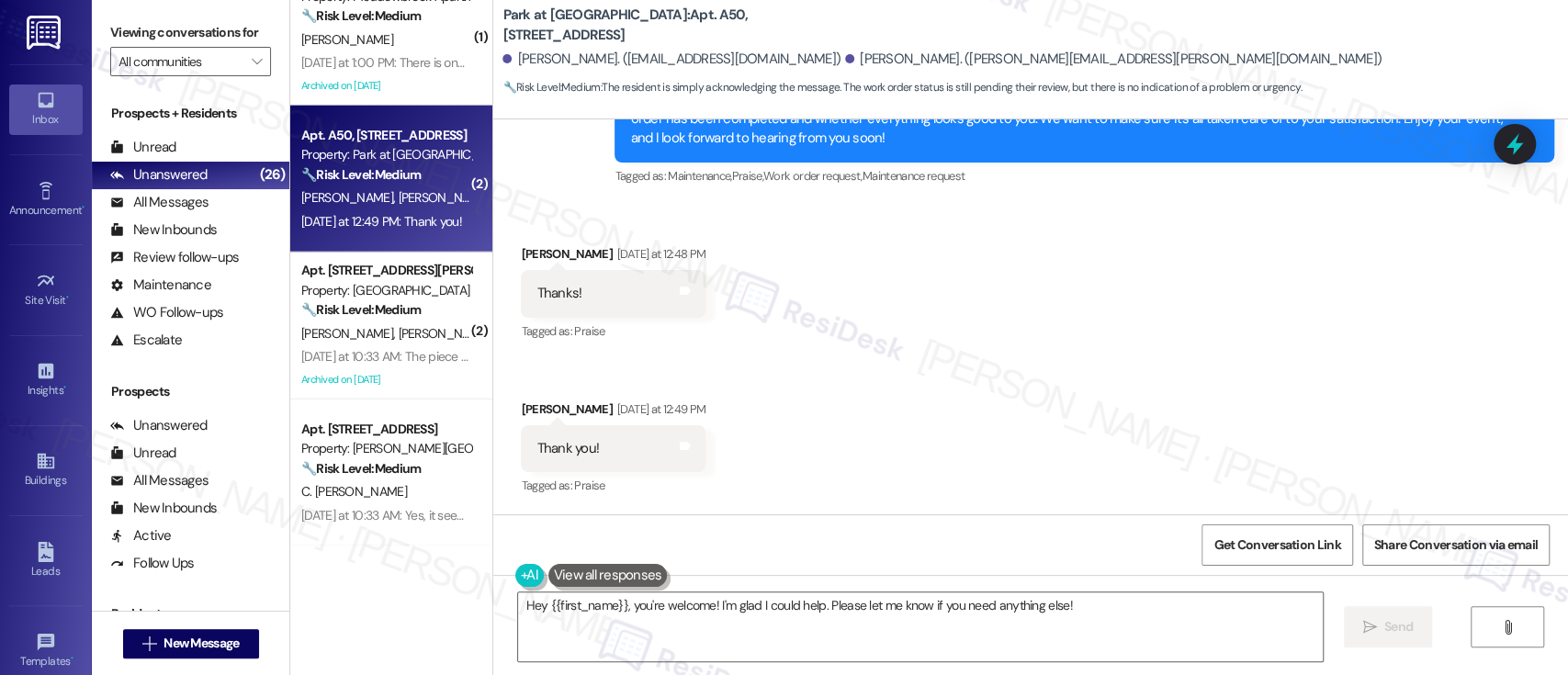
click at [1229, 352] on div "Received via SMS Brian Goldblatt Yesterday at 12:48 PM Thanks! Tags and notes T…" at bounding box center [1031, 358] width 1075 height 310
click at [949, 616] on textarea "Hey {{first_name}}, you're welcome! I'm glad I could help. Please let me know i…" at bounding box center [920, 628] width 804 height 69
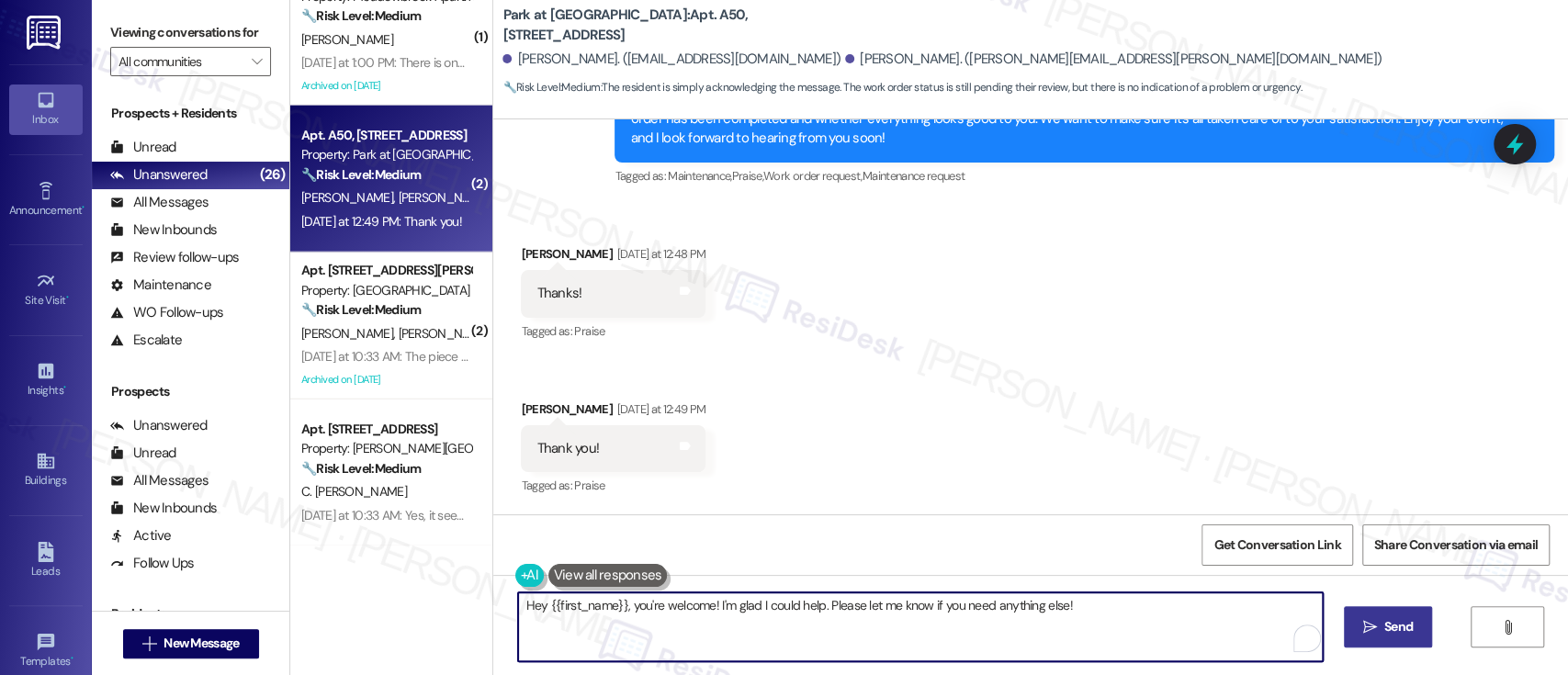
click at [1399, 638] on button " Send" at bounding box center [1388, 628] width 89 height 42
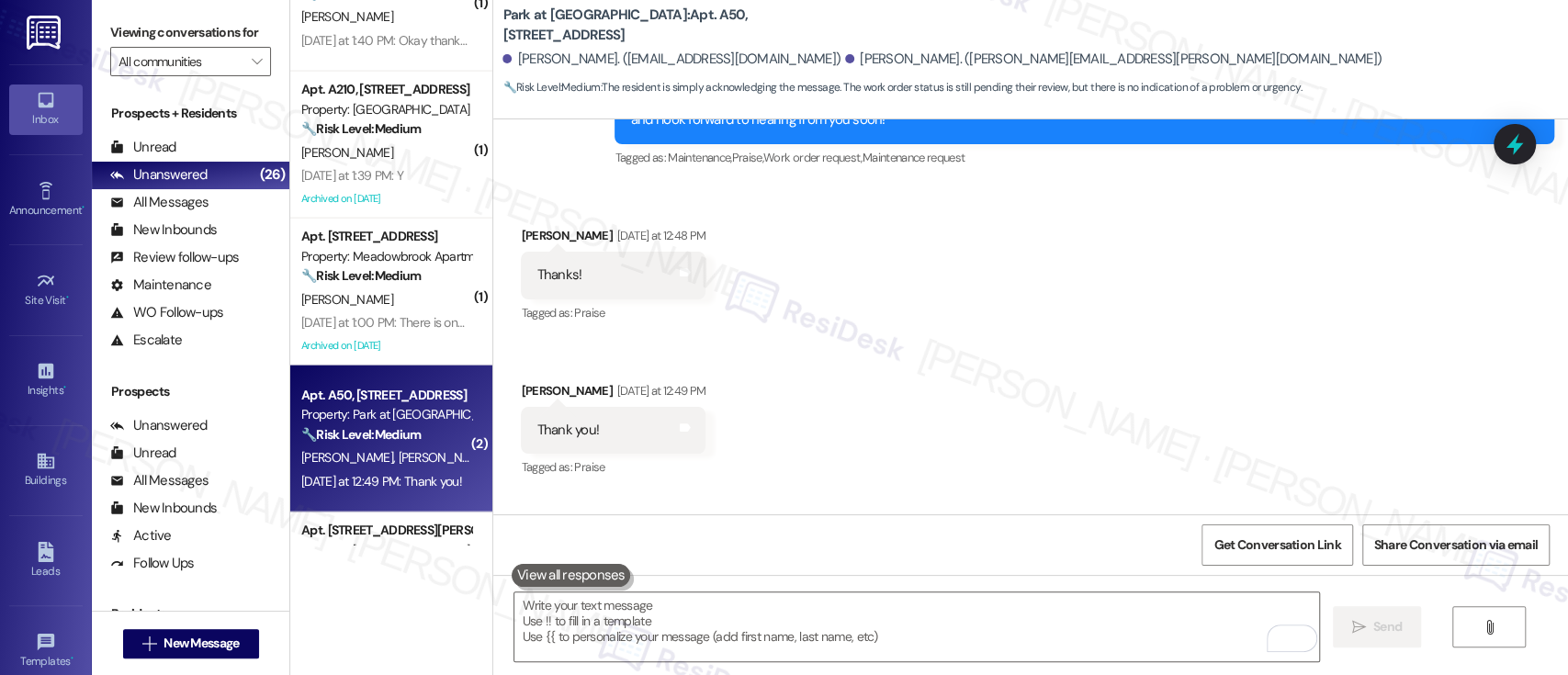
scroll to position [2705, 0]
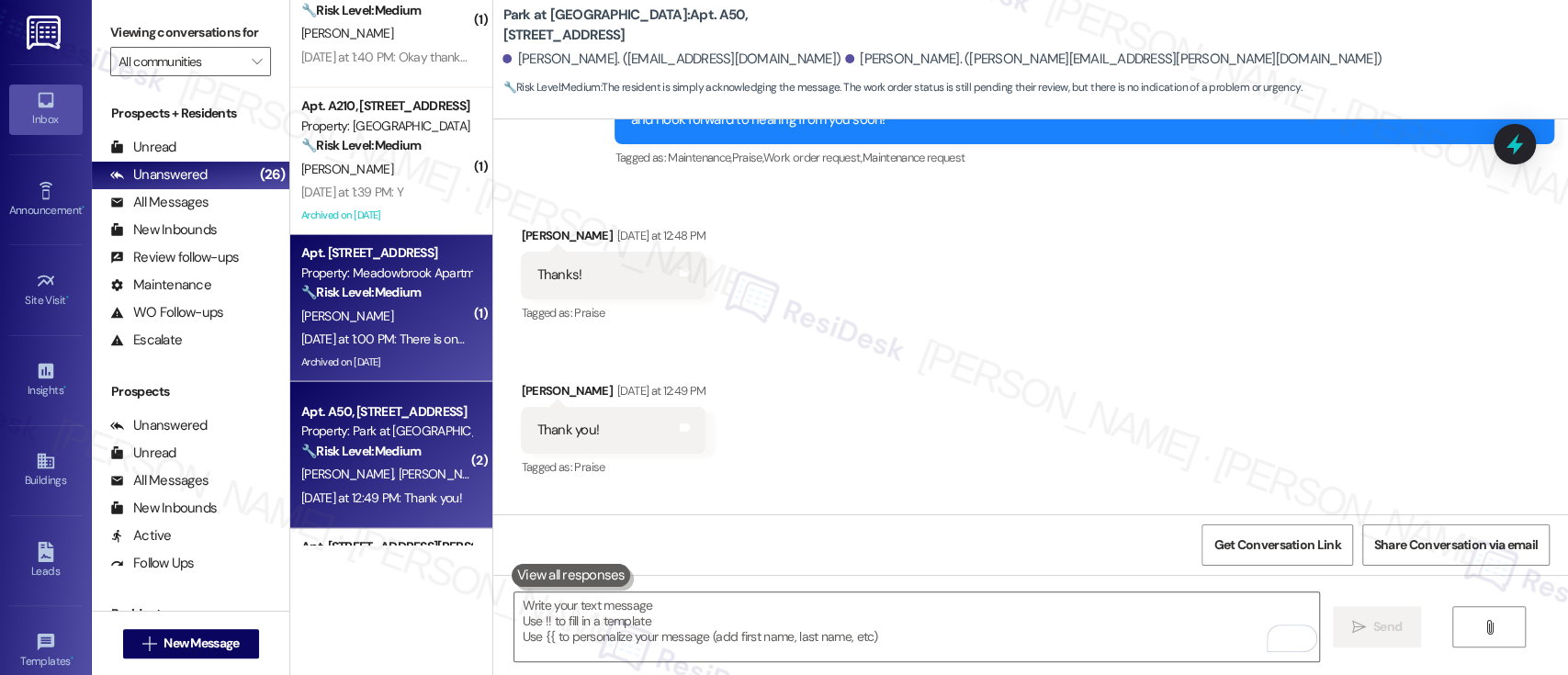
click at [369, 312] on div "[PERSON_NAME]" at bounding box center [386, 316] width 174 height 23
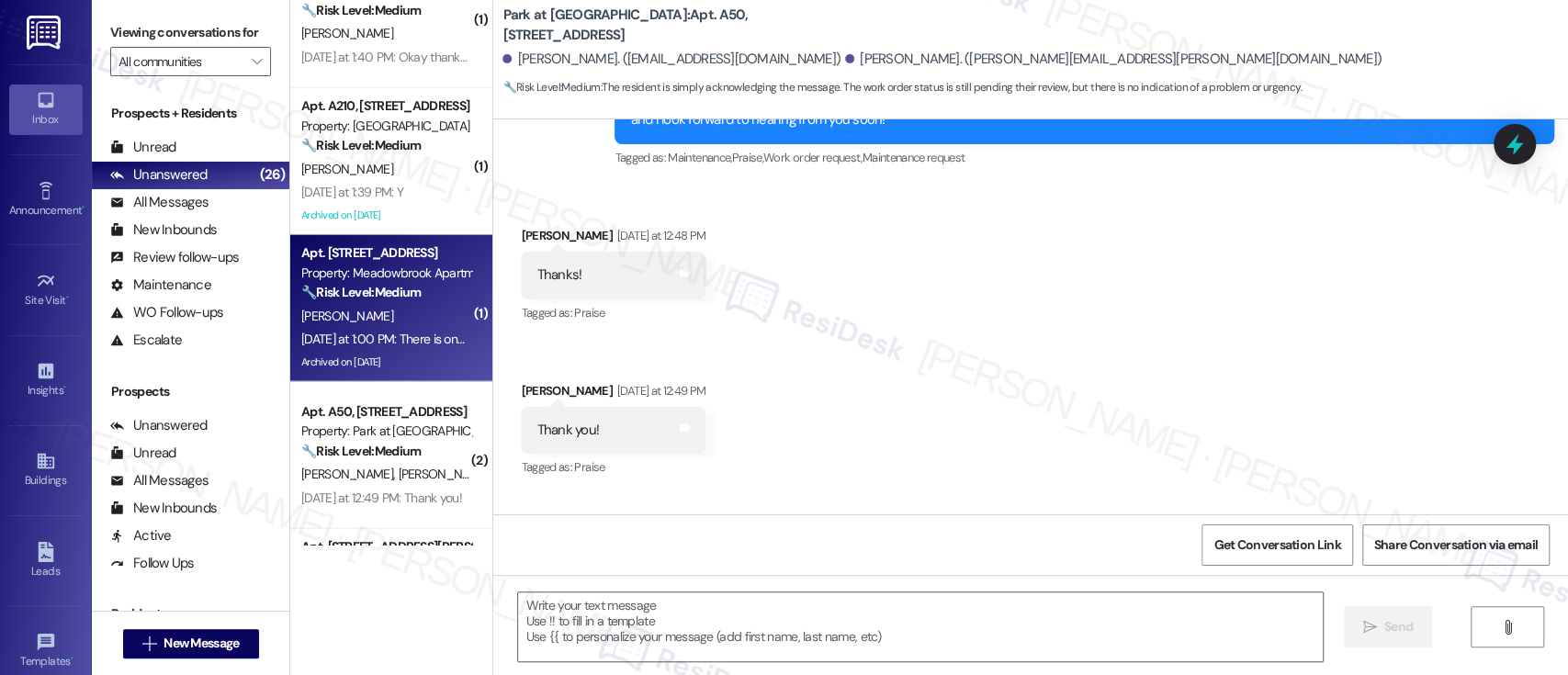
type textarea "Fetching suggested responses. Please feel free to read through the conversation…"
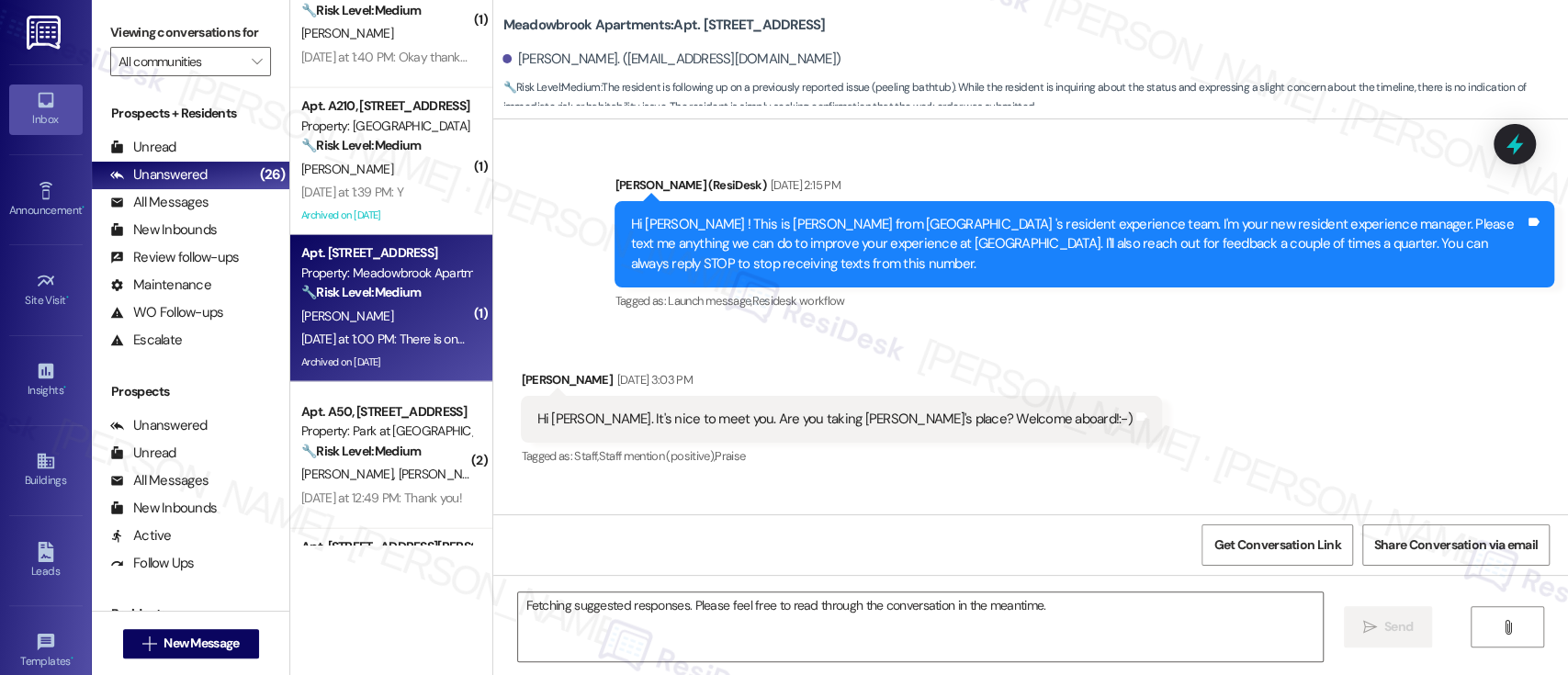
scroll to position [14649, 0]
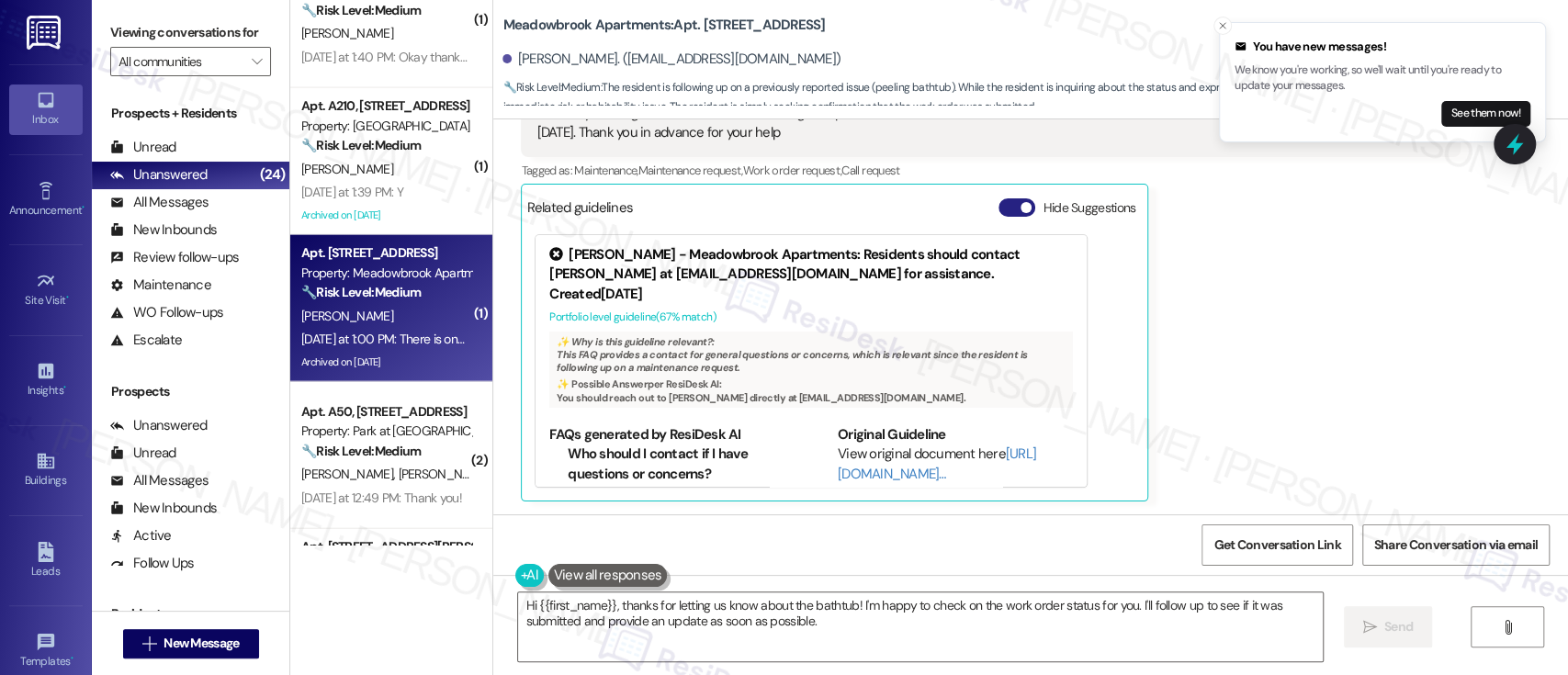
click at [999, 209] on button "Hide Suggestions" at bounding box center [1017, 208] width 37 height 19
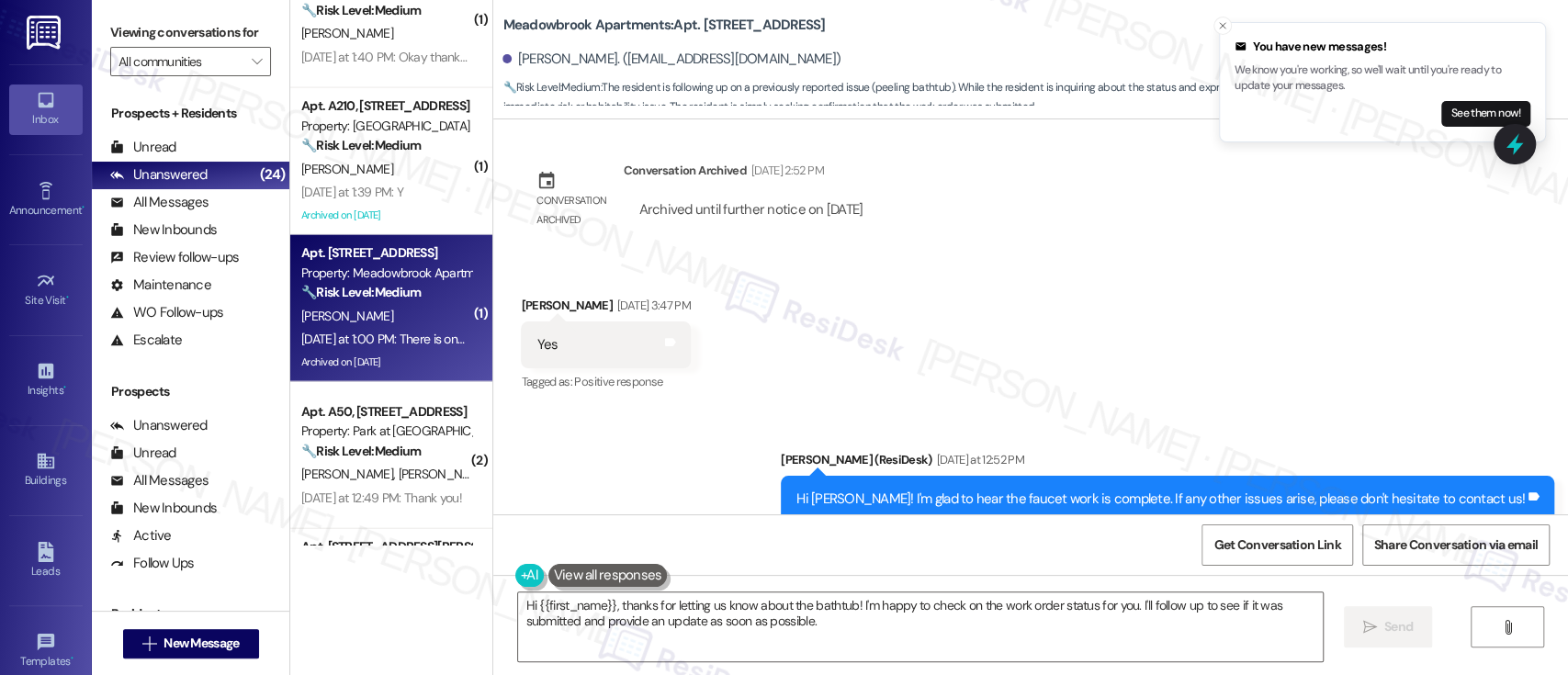
scroll to position [14011, 0]
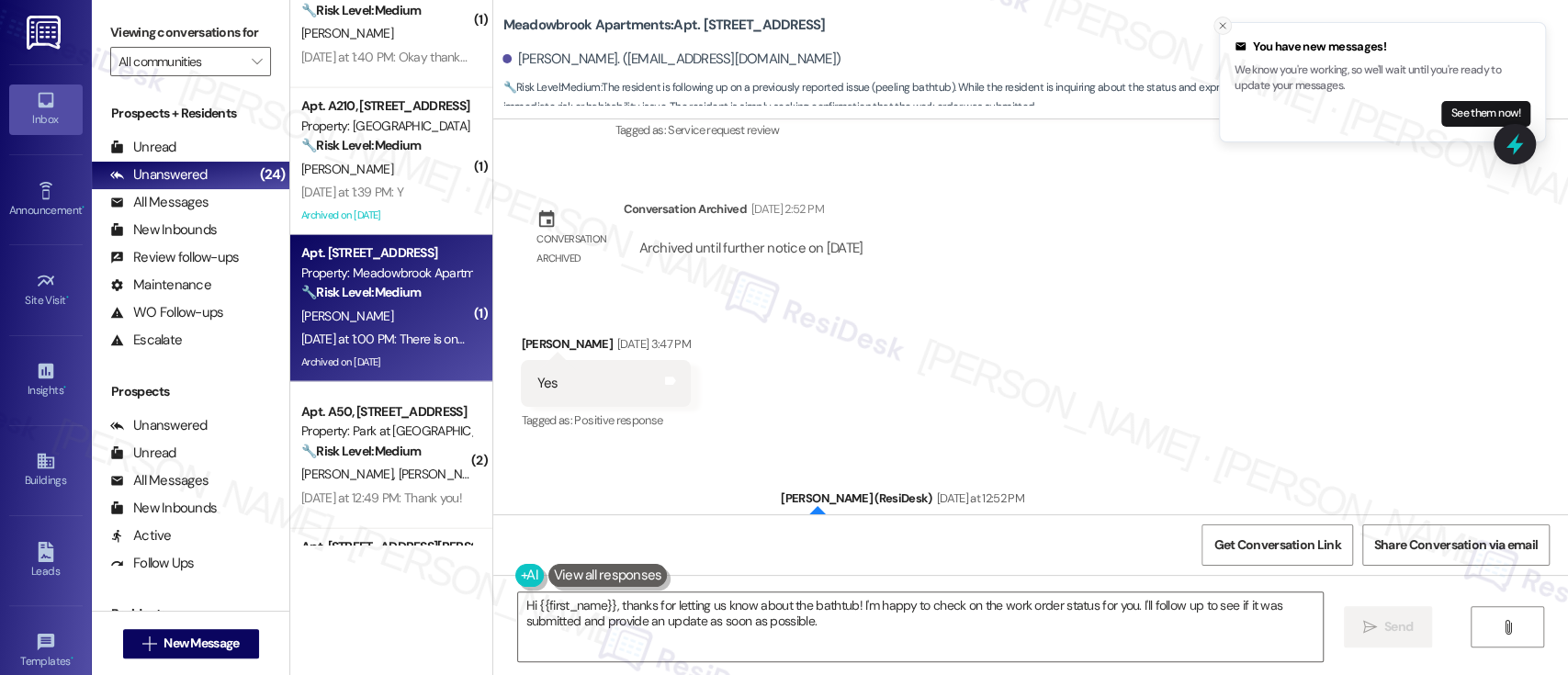
click at [1220, 27] on line "Close toast" at bounding box center [1223, 26] width 6 height 6
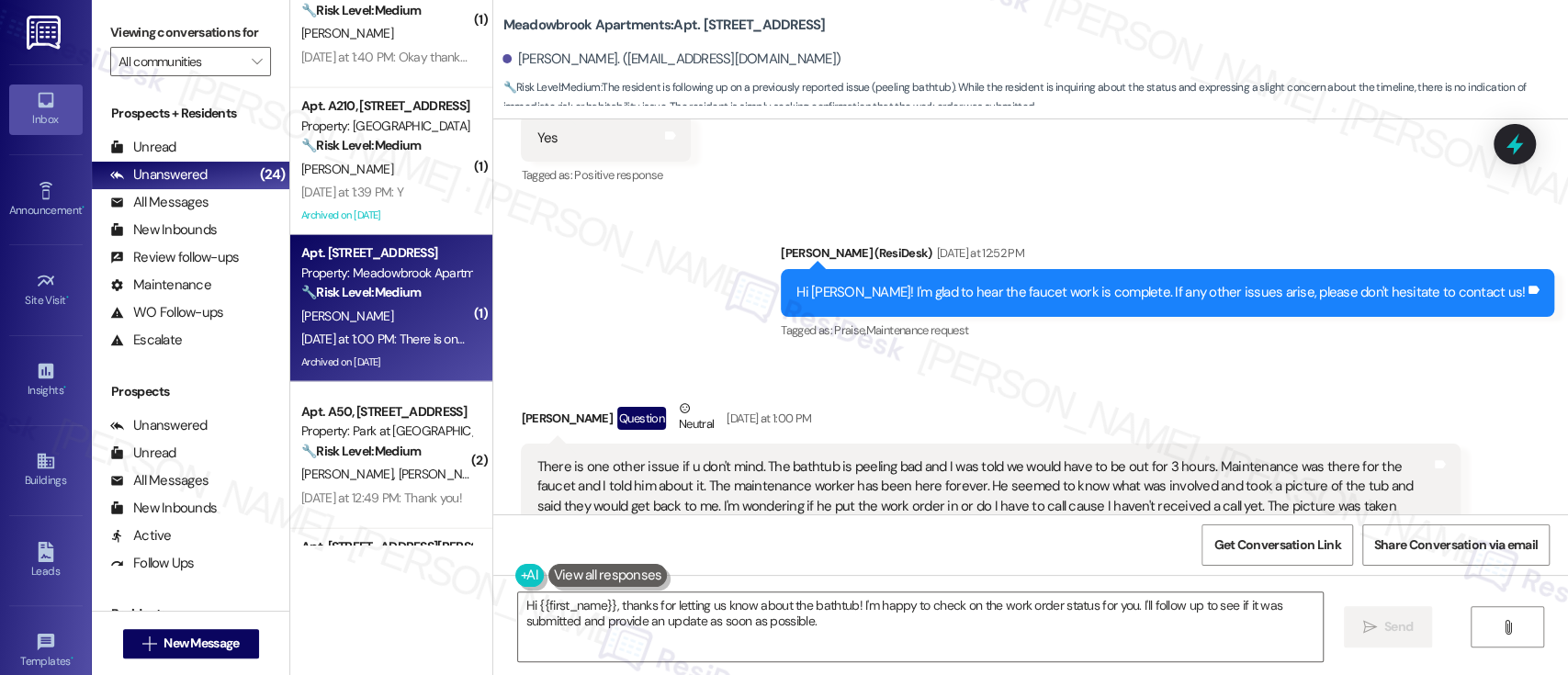
scroll to position [14379, 0]
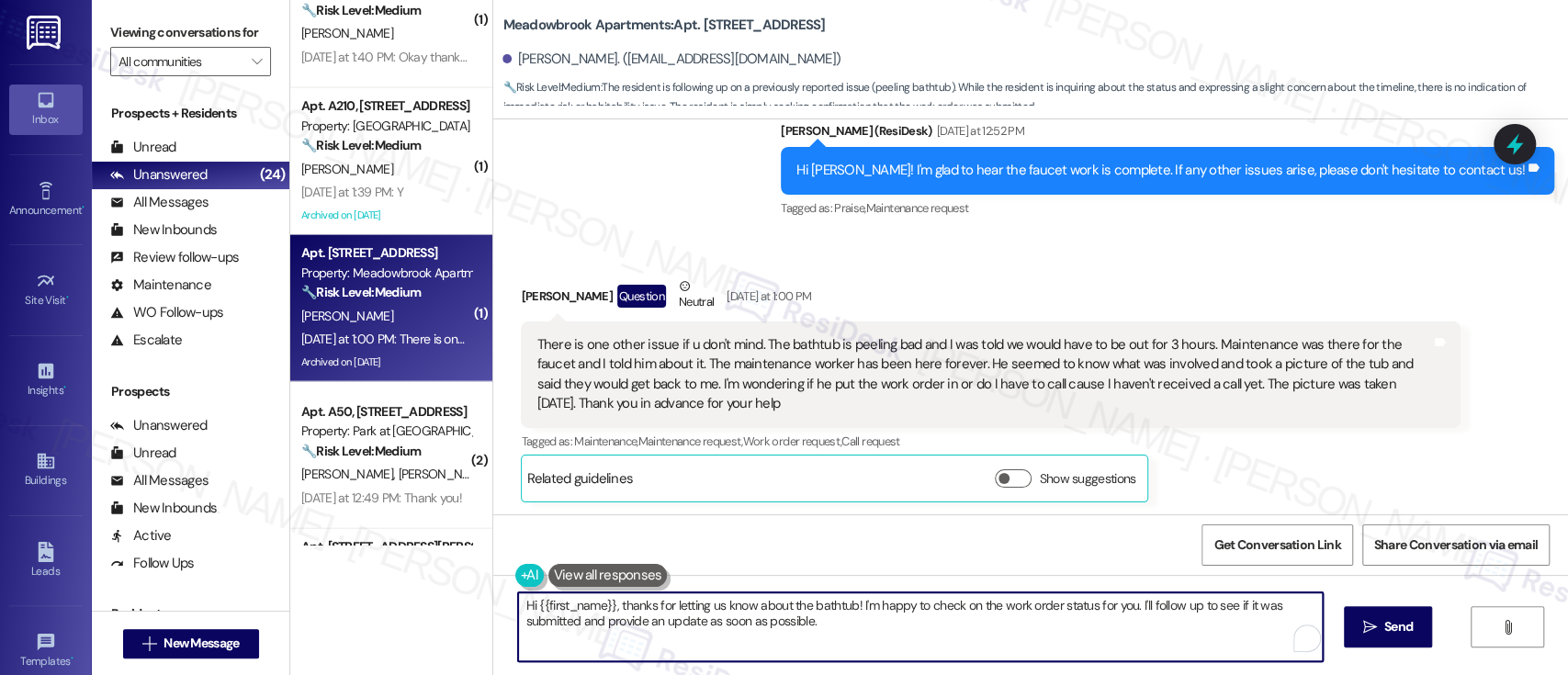
drag, startPoint x: 867, startPoint y: 607, endPoint x: 934, endPoint y: 634, distance: 72.2
click at [934, 634] on textarea "Hi {{first_name}}, thanks for letting us know about the bathtub! I'm happy to c…" at bounding box center [920, 628] width 804 height 69
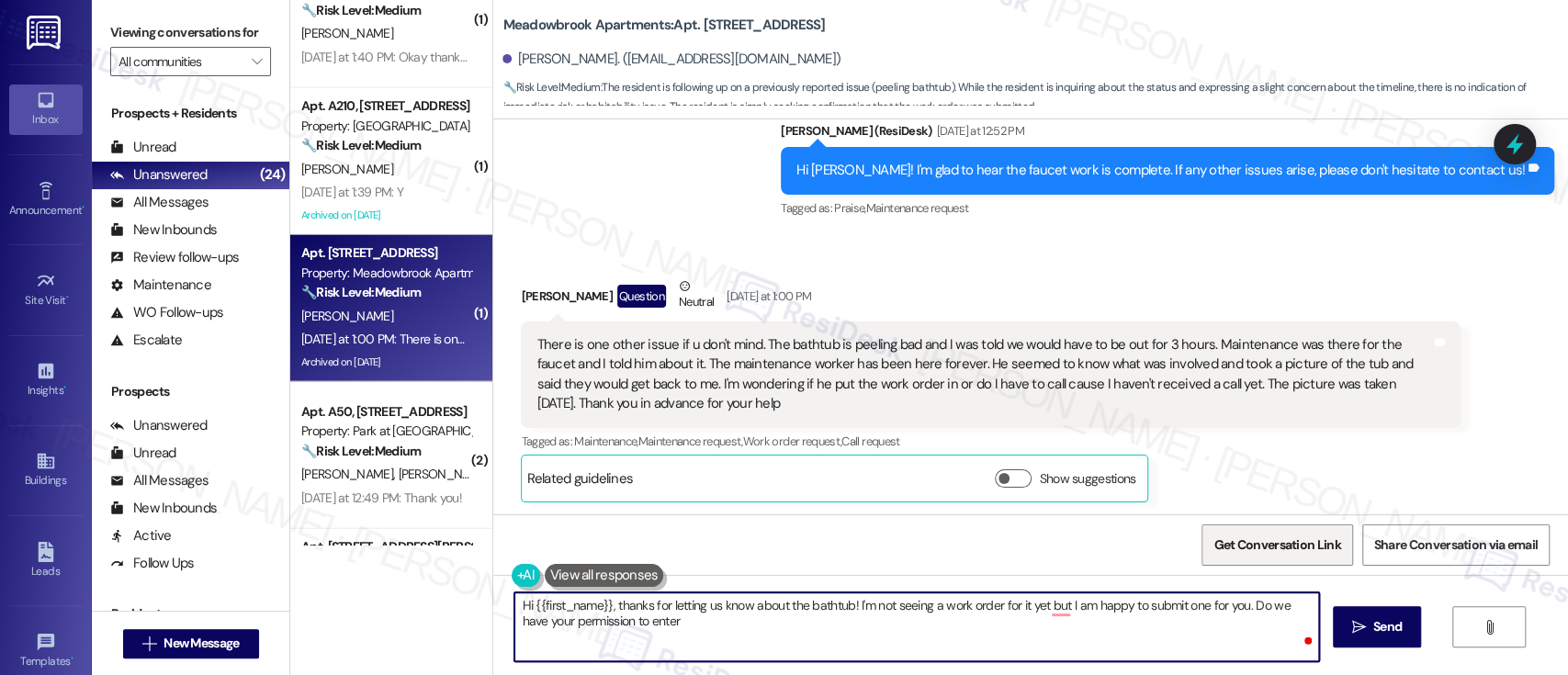
type textarea "Hi {{first_name}}, thanks for letting us know about the bathtub! I'm not seeing…"
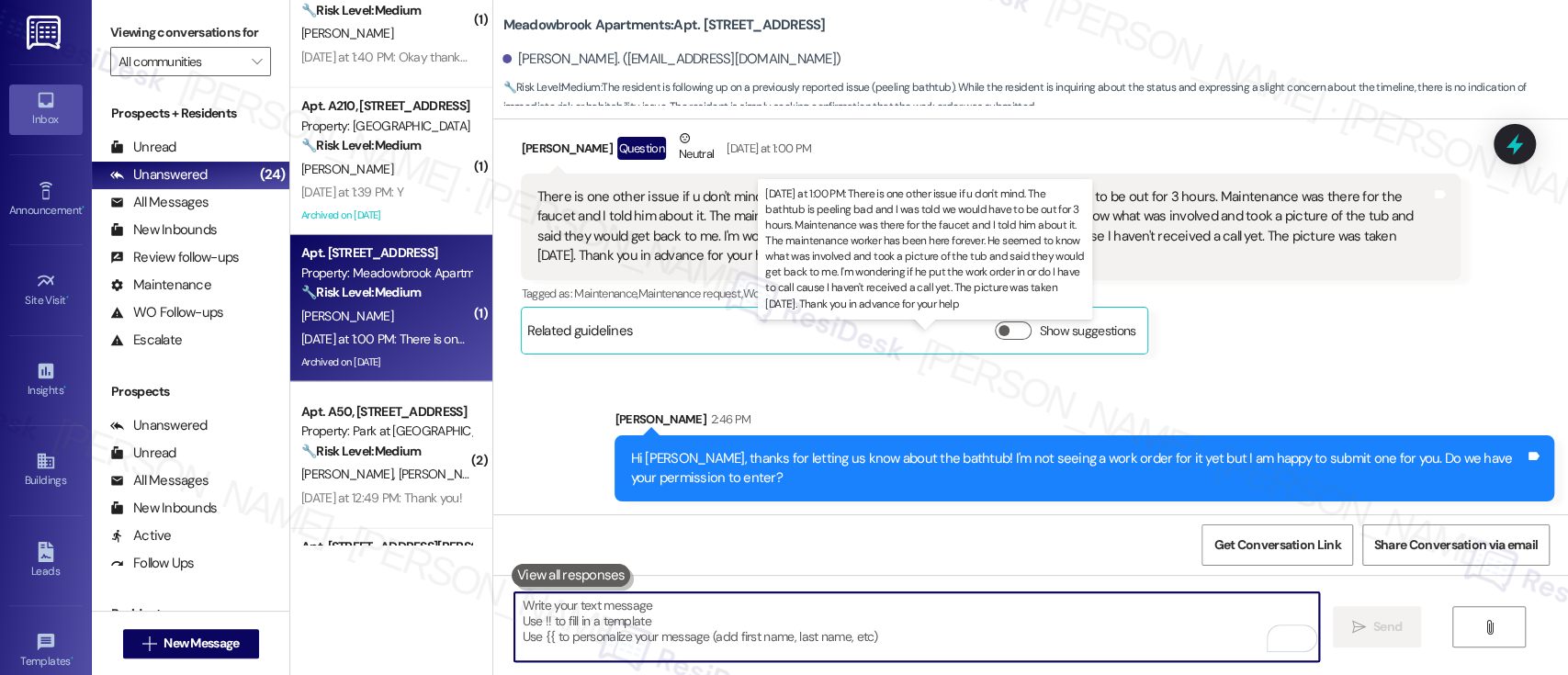
scroll to position [2583, 0]
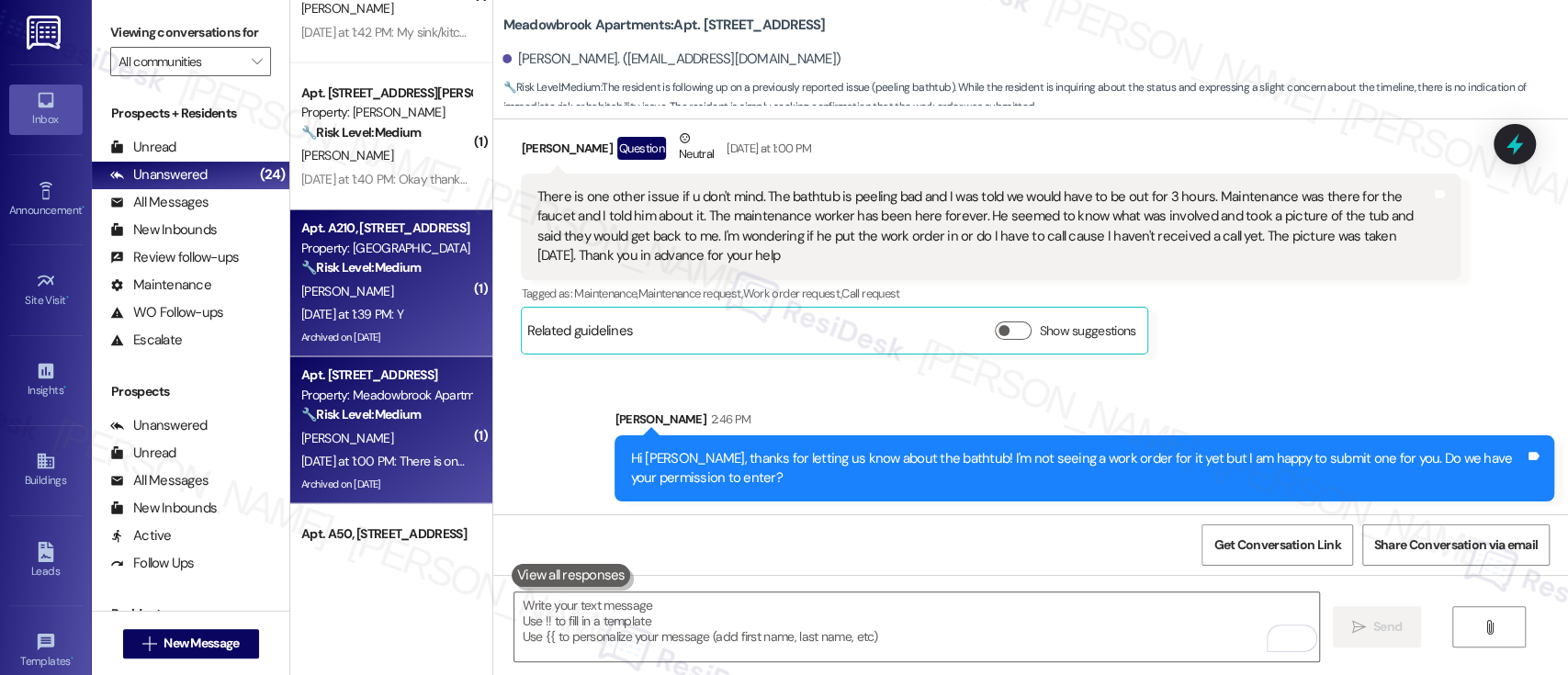
click at [346, 281] on div "R. Gant" at bounding box center [386, 292] width 174 height 23
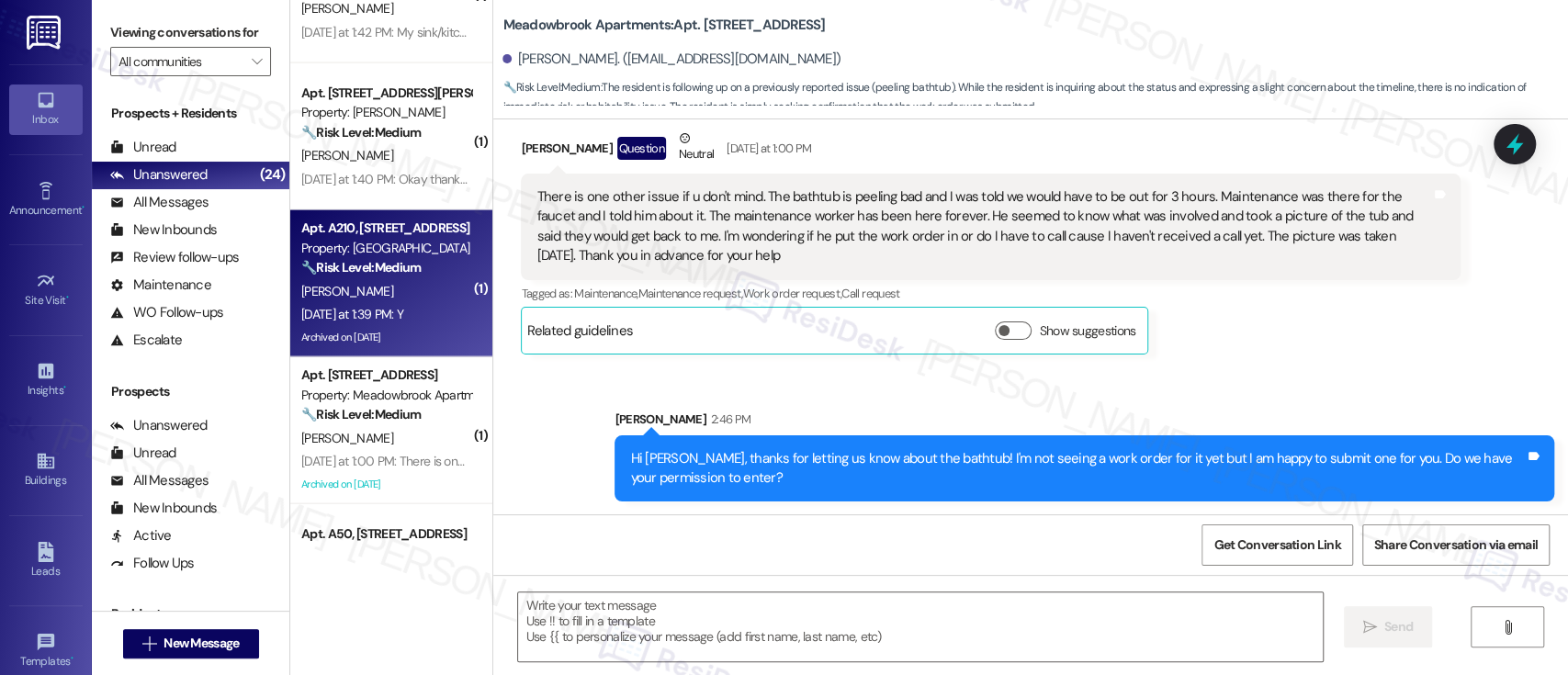
type textarea "Fetching suggested responses. Please feel free to read through the conversation…"
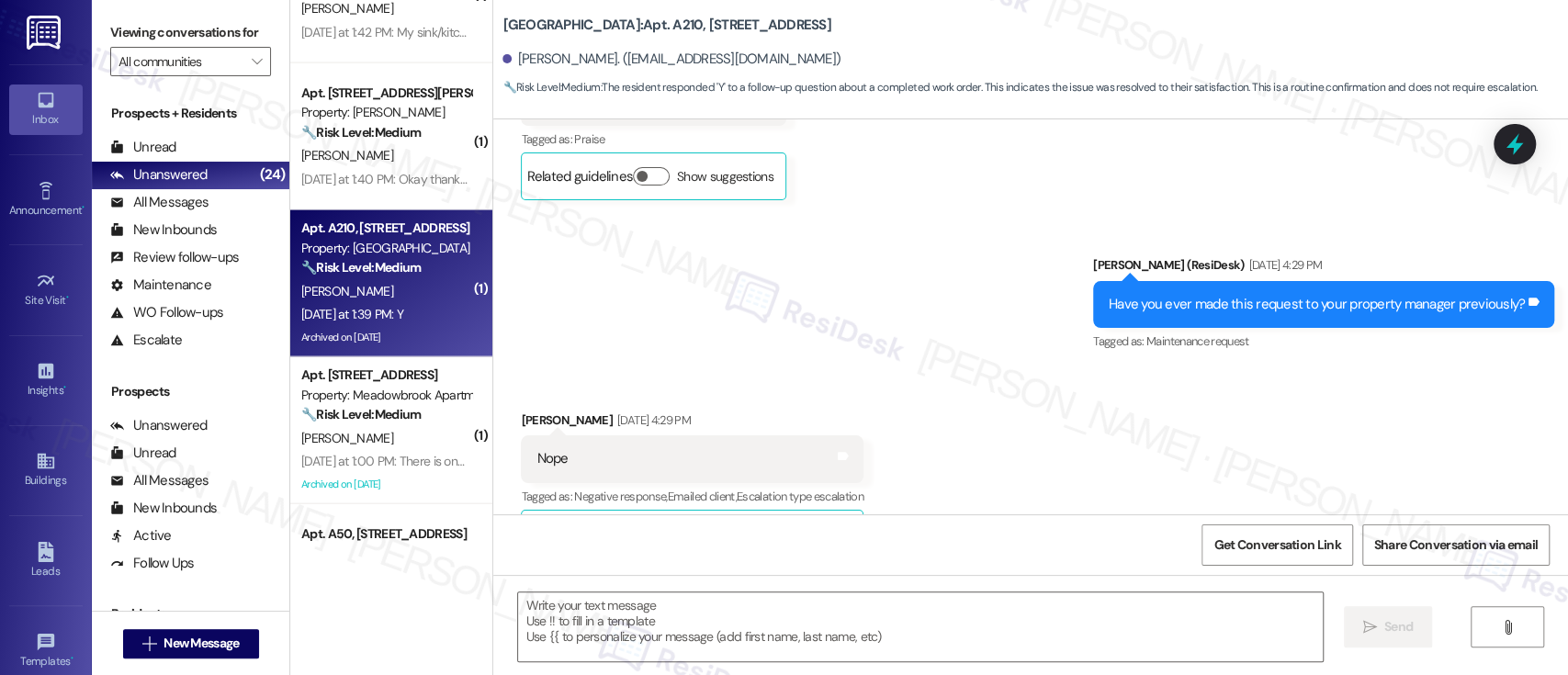
type textarea "Fetching suggested responses. Please feel free to read through the conversation…"
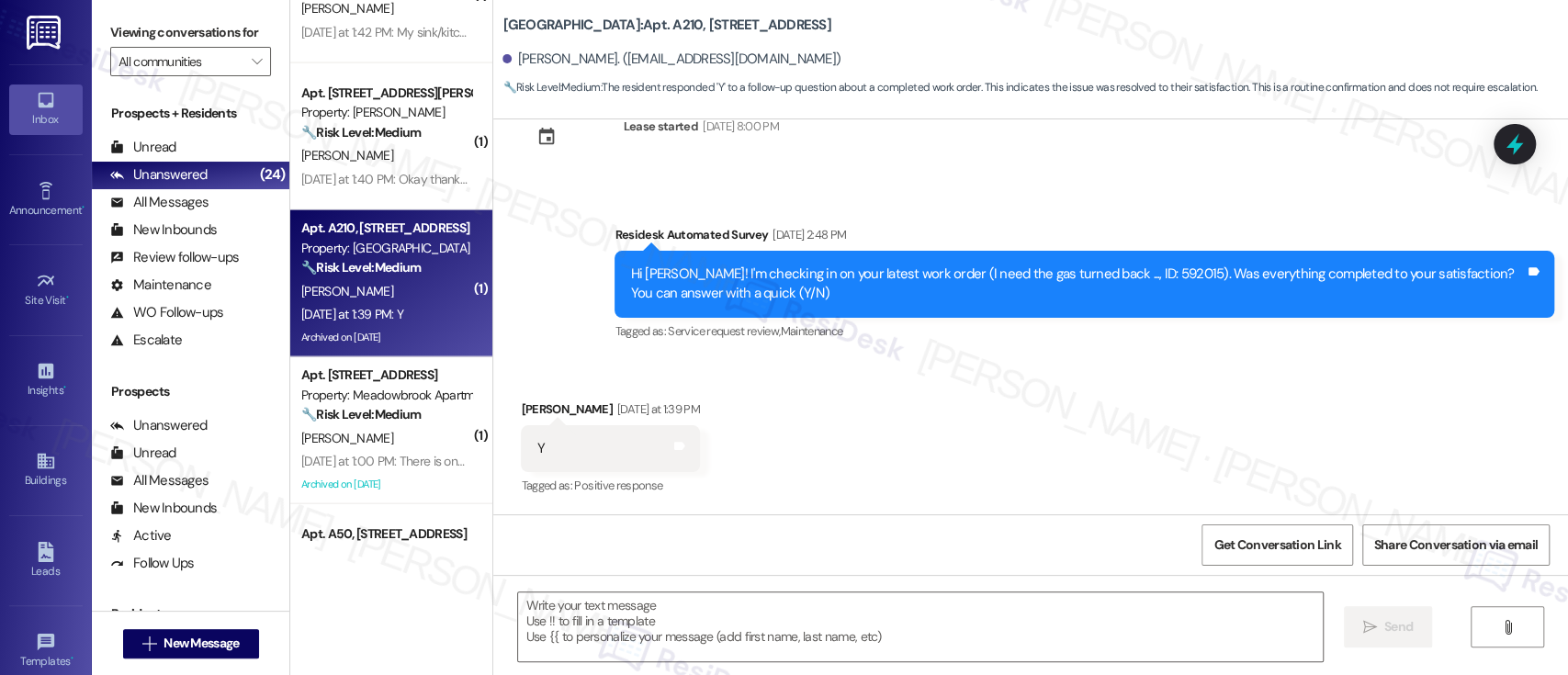
scroll to position [8101, 0]
click at [809, 607] on textarea at bounding box center [920, 628] width 804 height 69
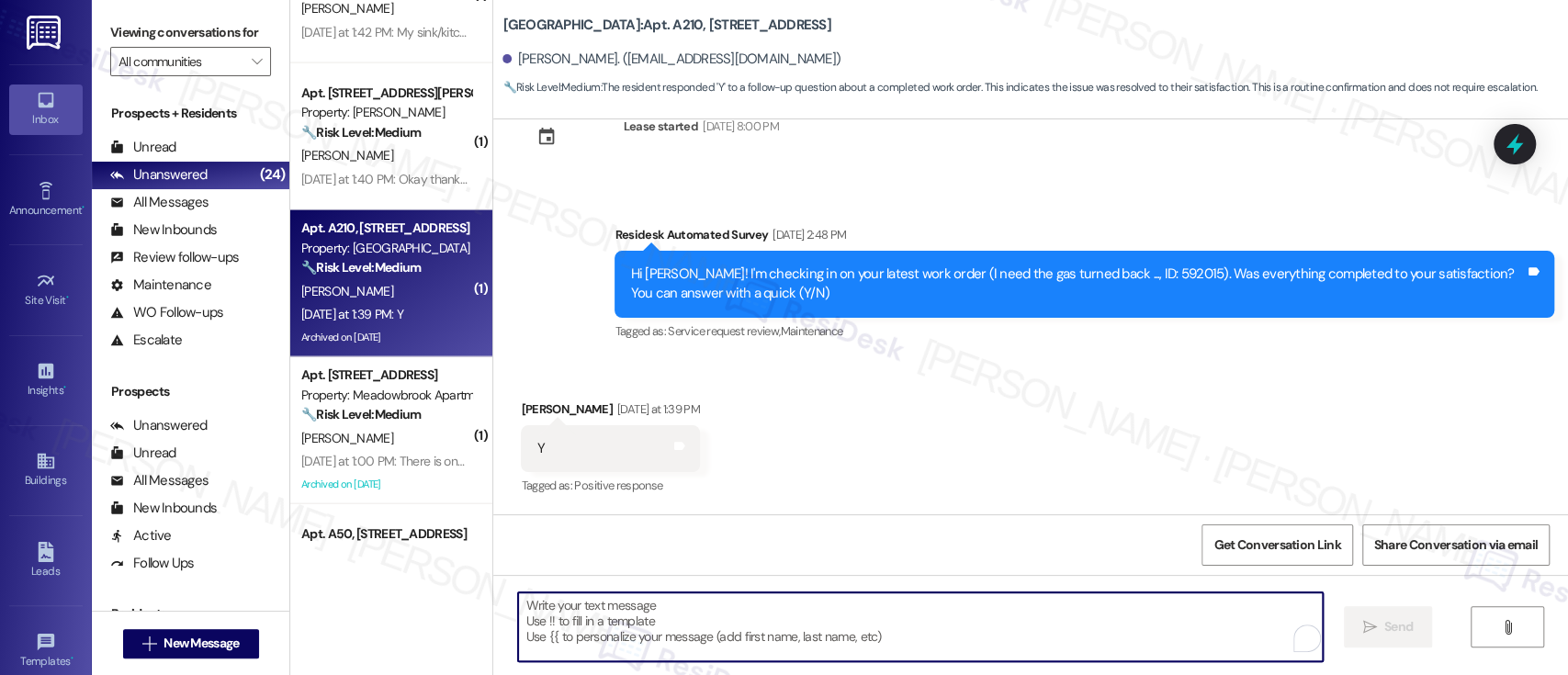
paste textarea "I'm so glad to hear that everything was taken care of to your satisfaction. Ple…"
type textarea "I'm so glad to hear that everything was taken care of to your satisfaction. Ple…"
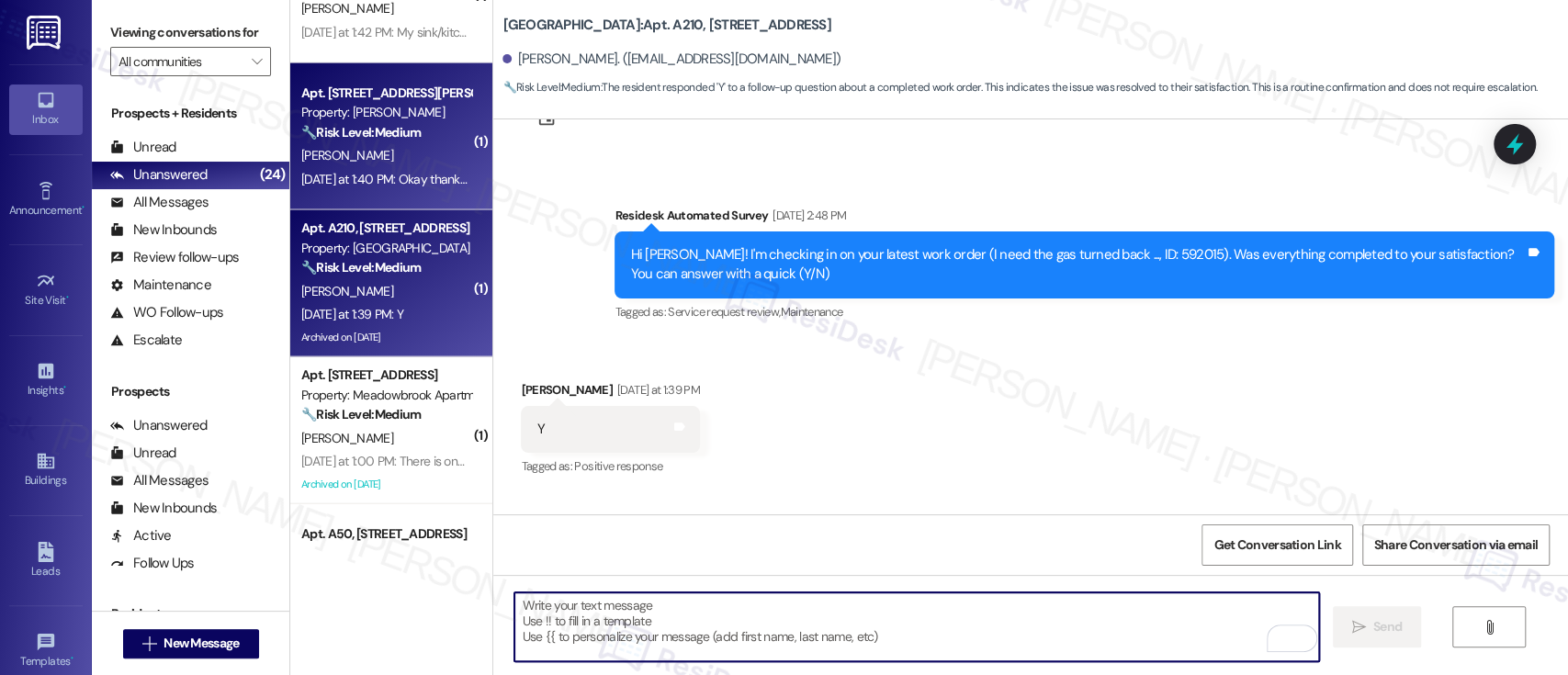
scroll to position [8100, 0]
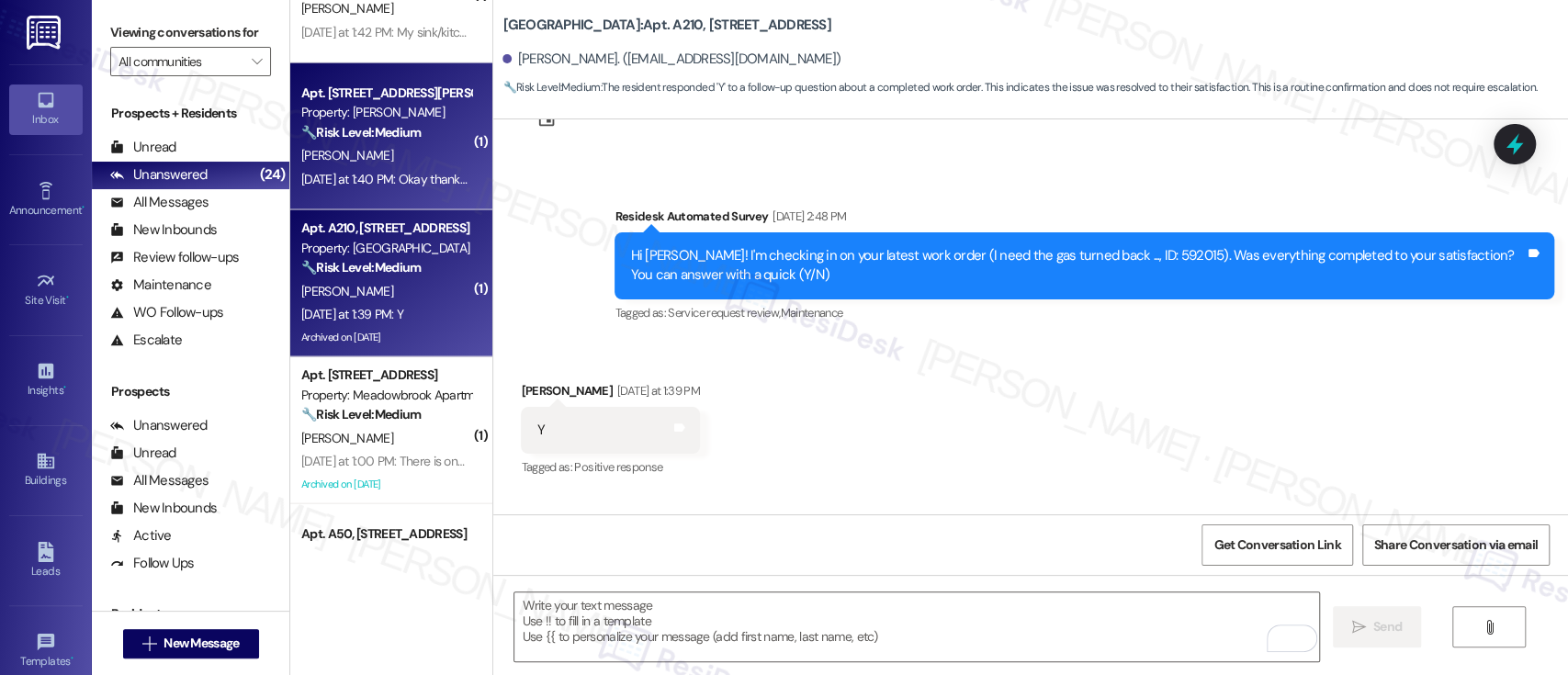
click at [364, 142] on div "Apt. 220, 1320 W. Somerville Ave Property: YONO 🔧 Risk Level: Medium The reside…" at bounding box center [386, 113] width 174 height 62
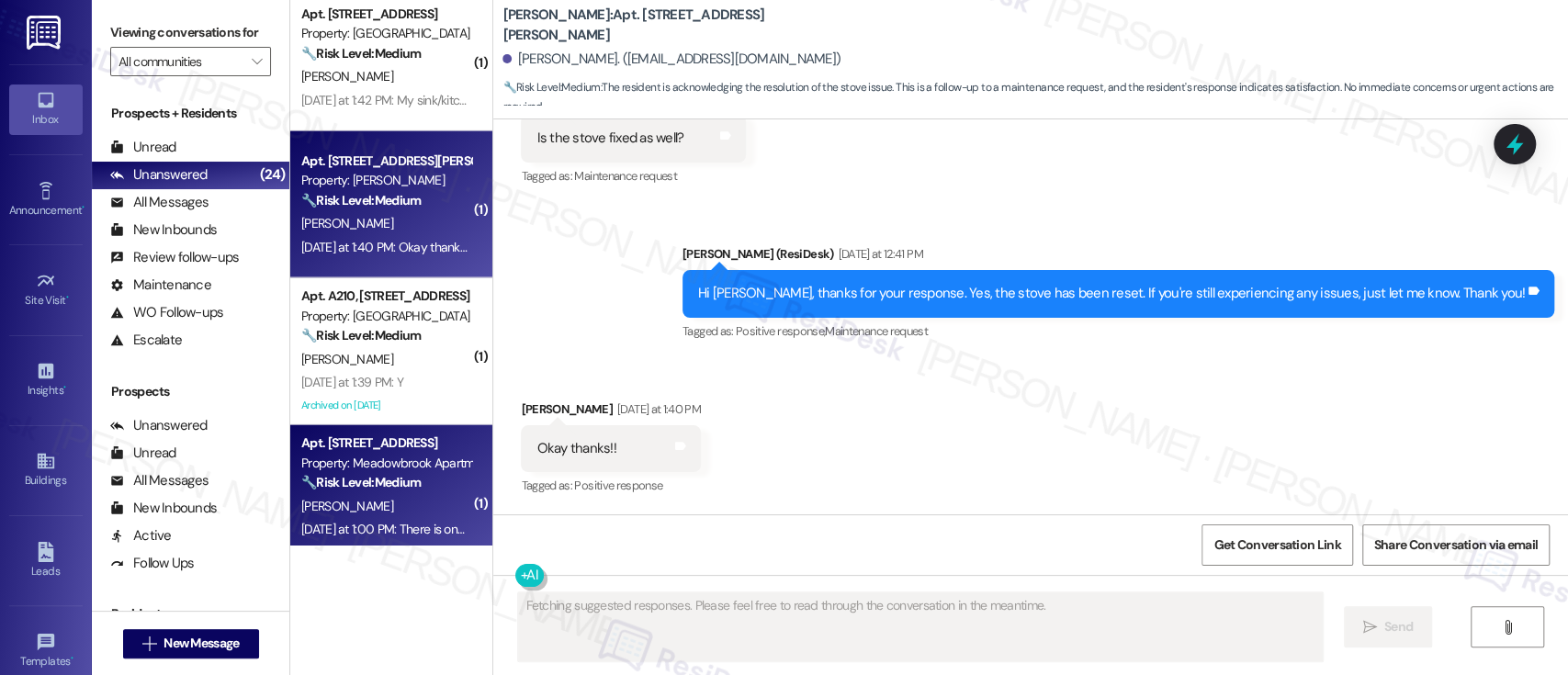
scroll to position [2461, 0]
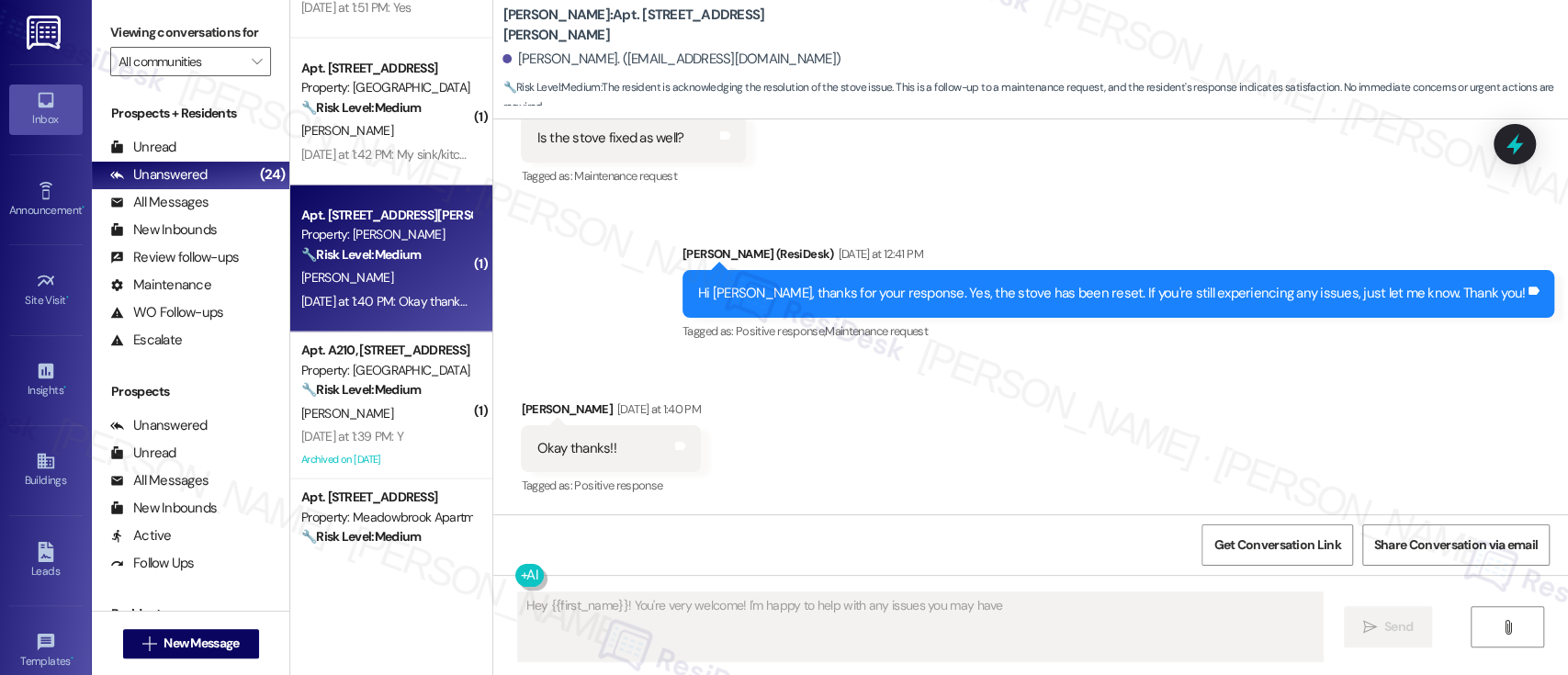
type textarea "Hey {{first_name}}! You're very welcome! I'm happy to help with any issues you …"
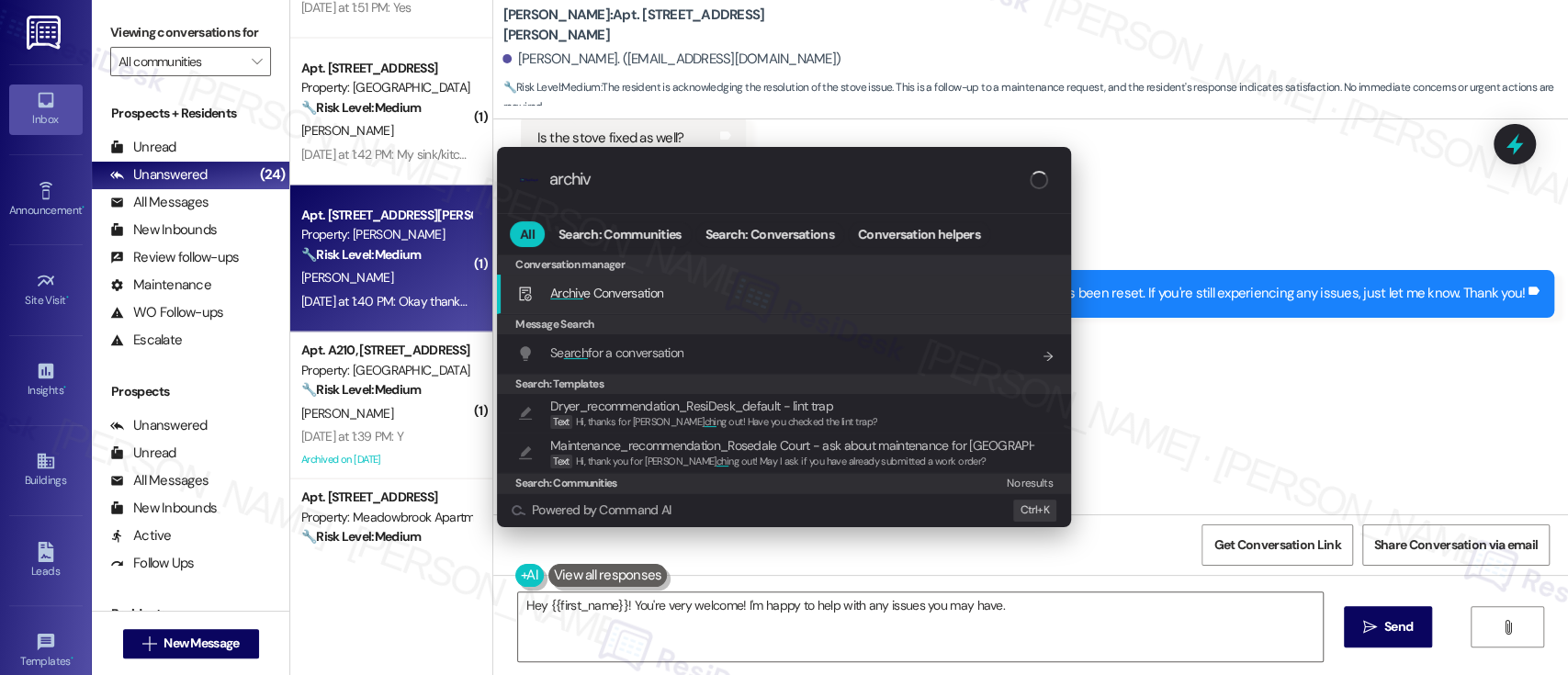
type input "archive"
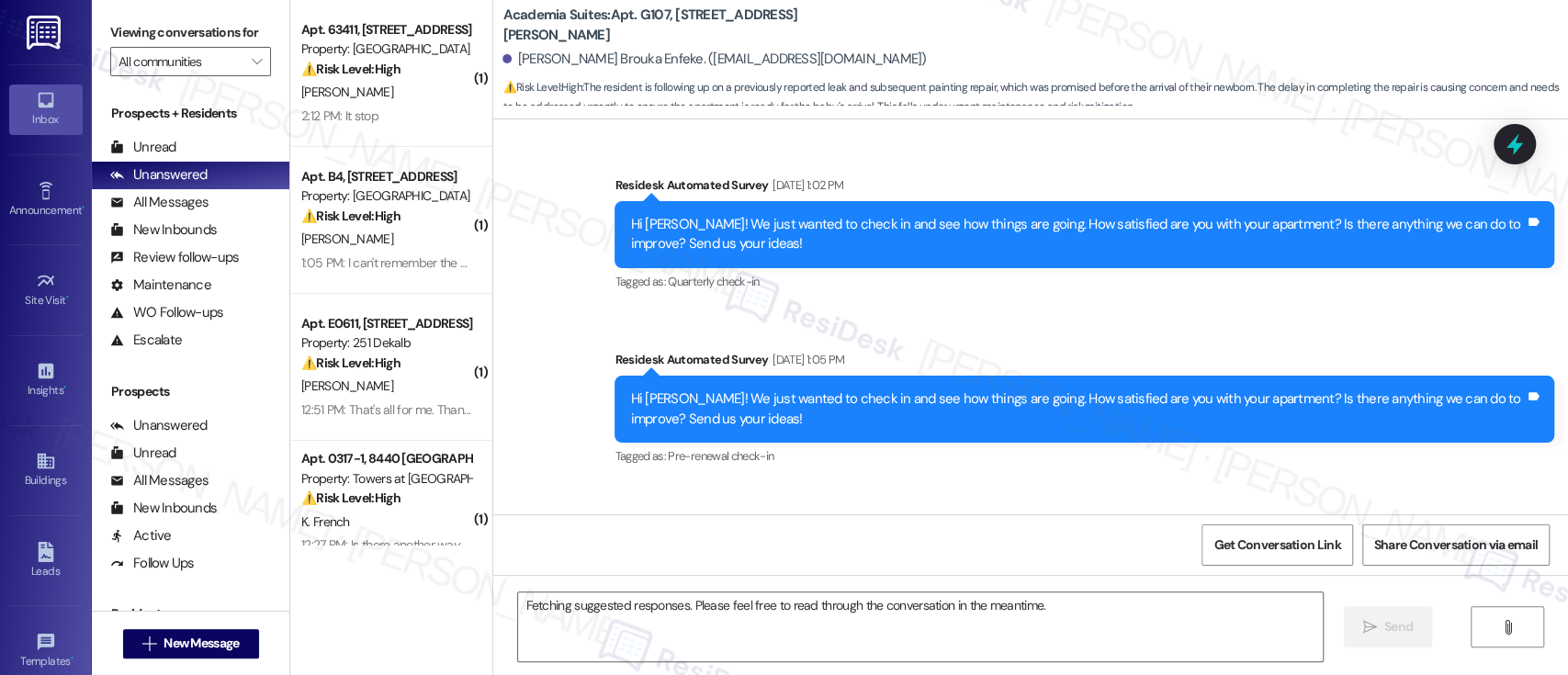
scroll to position [9065, 0]
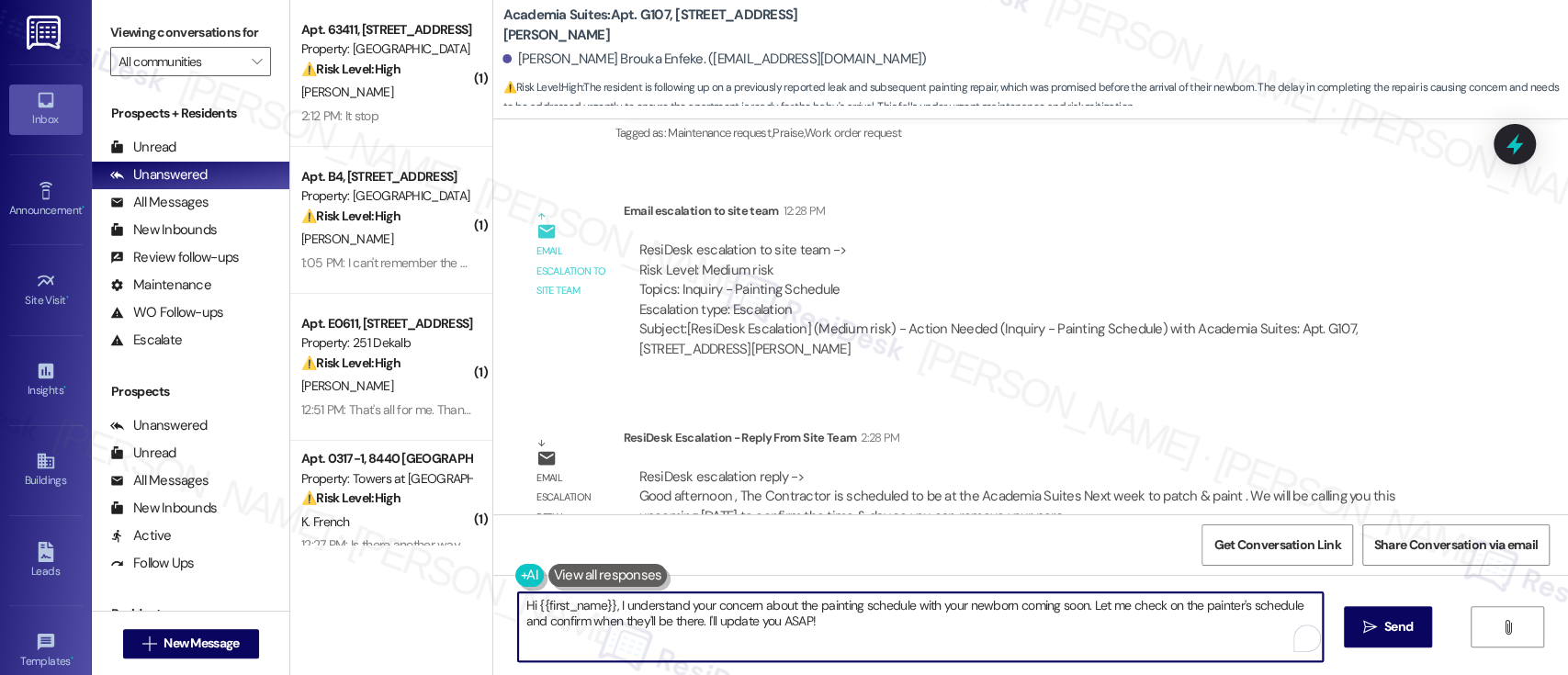
drag, startPoint x: 609, startPoint y: 601, endPoint x: 826, endPoint y: 634, distance: 219.5
click at [824, 633] on textarea "Hi {{first_name}}, I understand your concern about the painting schedule with y…" at bounding box center [920, 628] width 804 height 69
paste textarea "The Contractor is scheduled to be at the Academia Suites Next week to patch & p…"
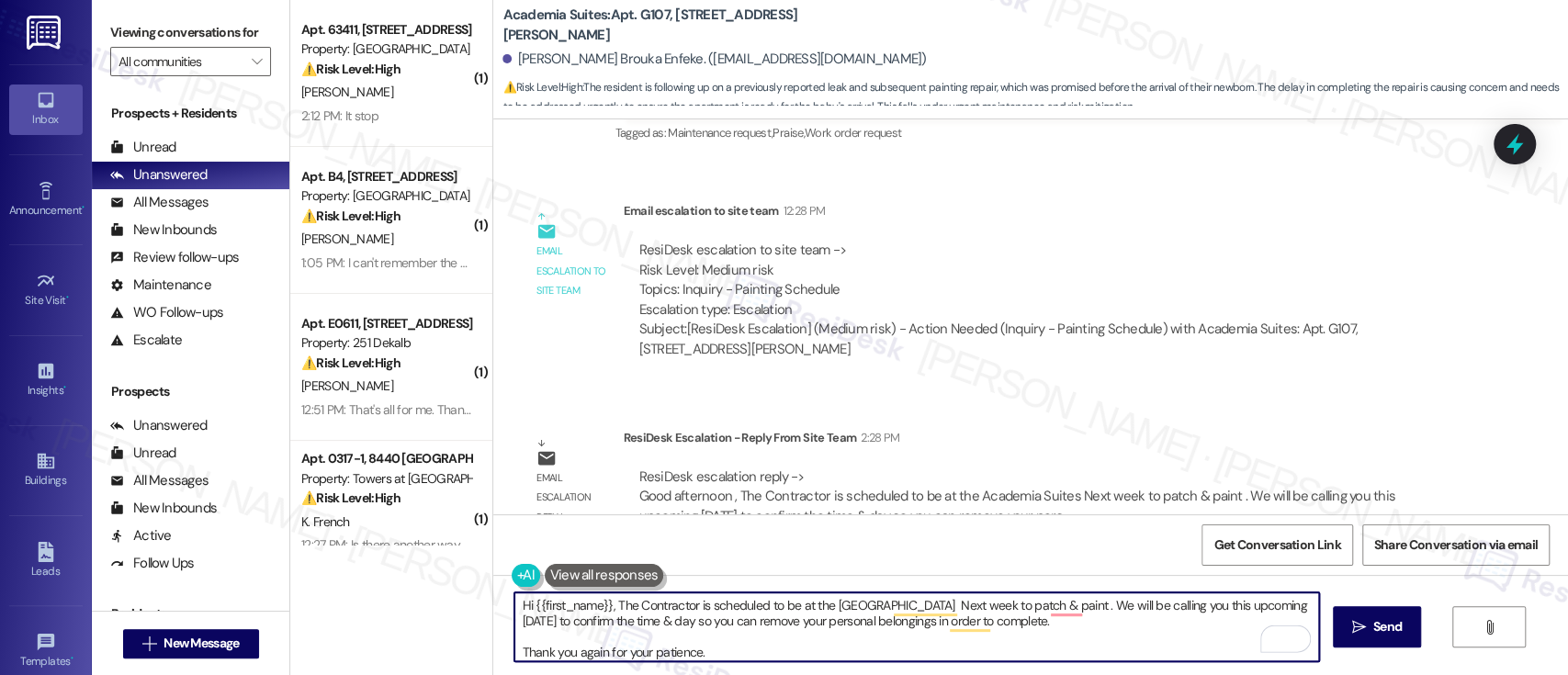
click at [601, 609] on textarea "Hi {{first_name}}, The Contractor is scheduled to be at the [GEOGRAPHIC_DATA] N…" at bounding box center [917, 628] width 804 height 69
click at [1081, 625] on textarea "Hi {{first_name}}! The Contractor is scheduled to be at the [GEOGRAPHIC_DATA] N…" at bounding box center [917, 628] width 804 height 69
type textarea "Hi {{first_name}}! The Contractor is scheduled to be at the [GEOGRAPHIC_DATA] N…"
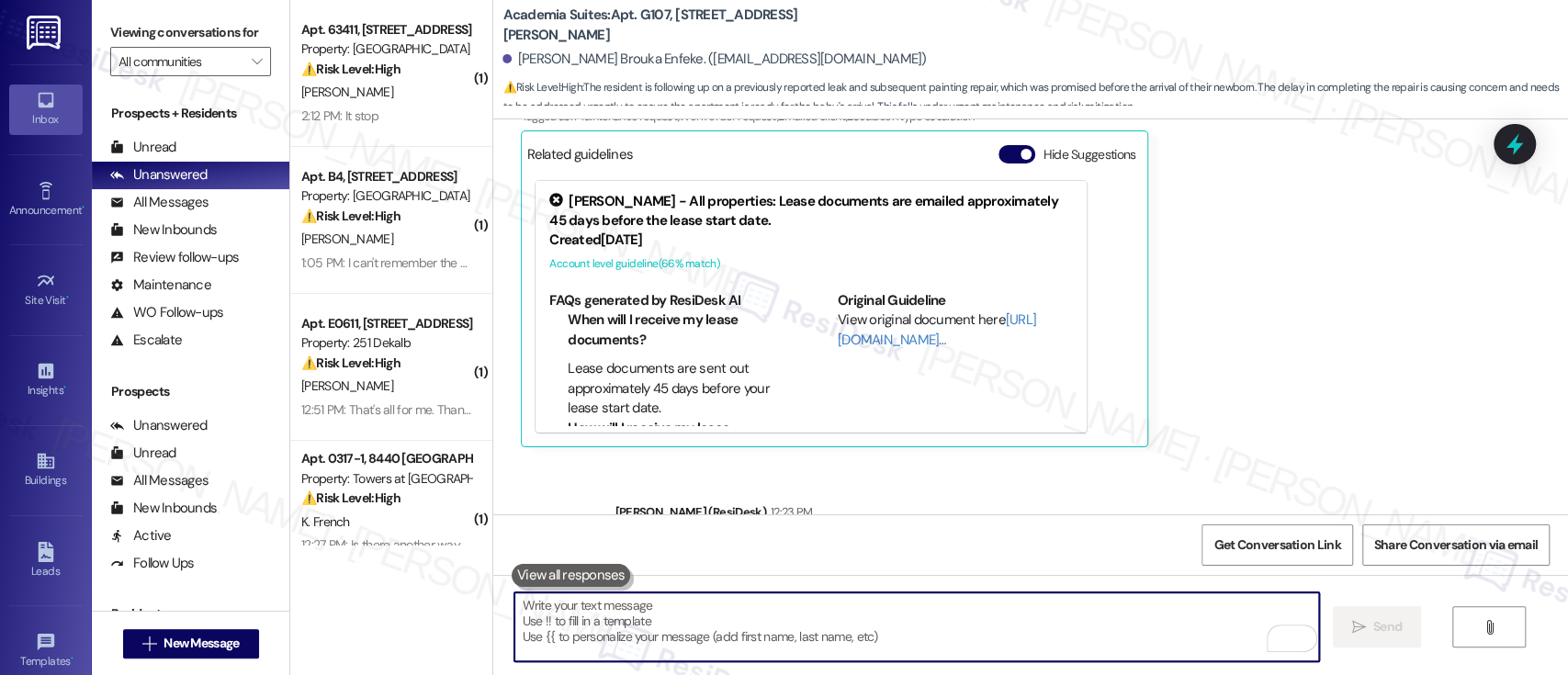
scroll to position [8496, 0]
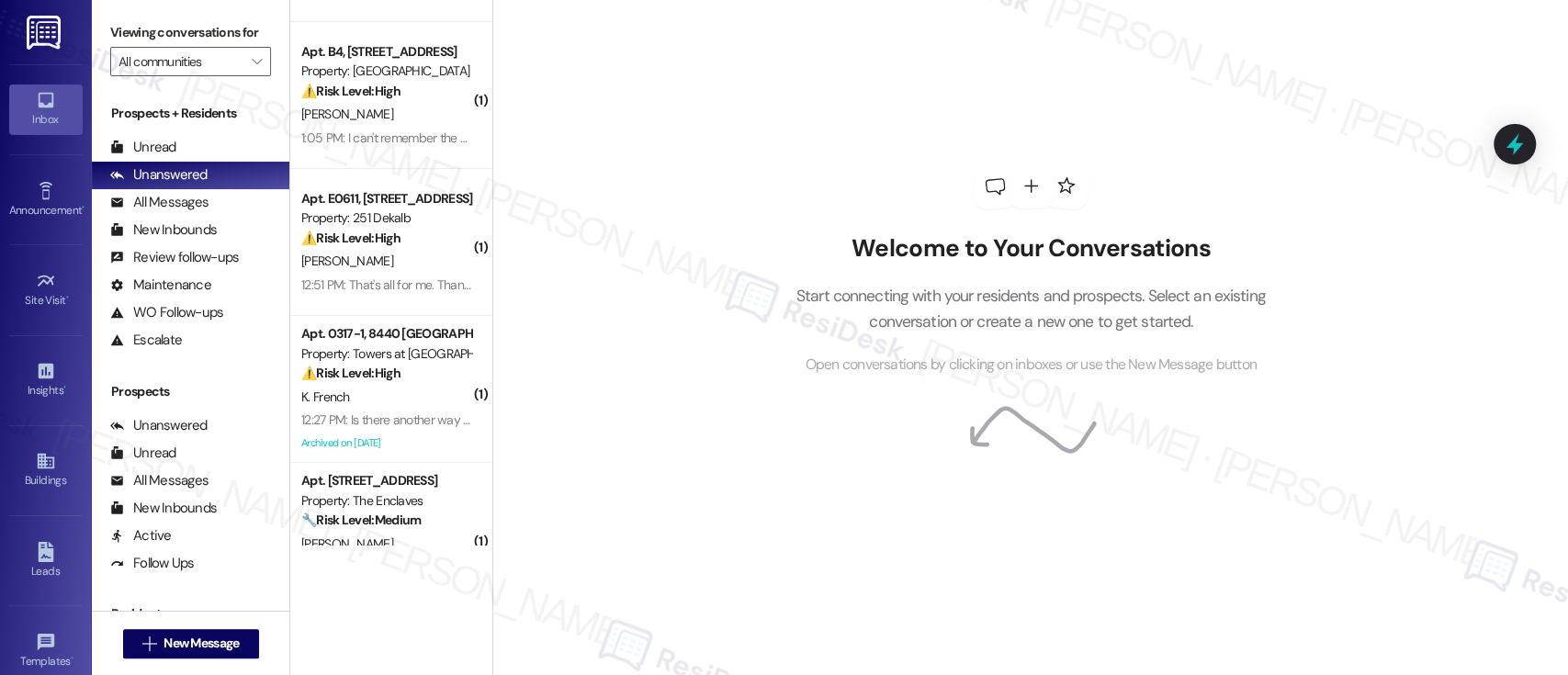
scroll to position [131, 0]
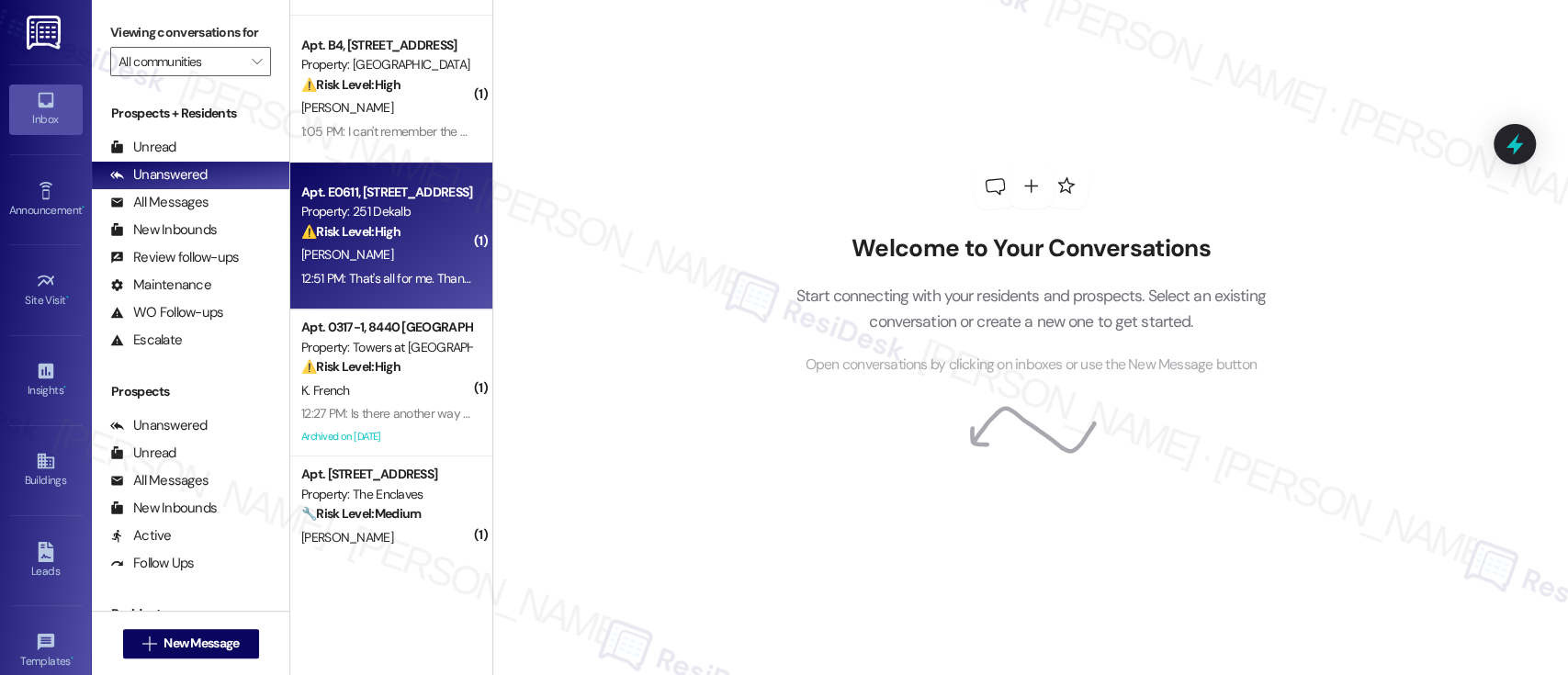
click at [382, 201] on div "Apt. E0611, [STREET_ADDRESS]" at bounding box center [386, 193] width 170 height 20
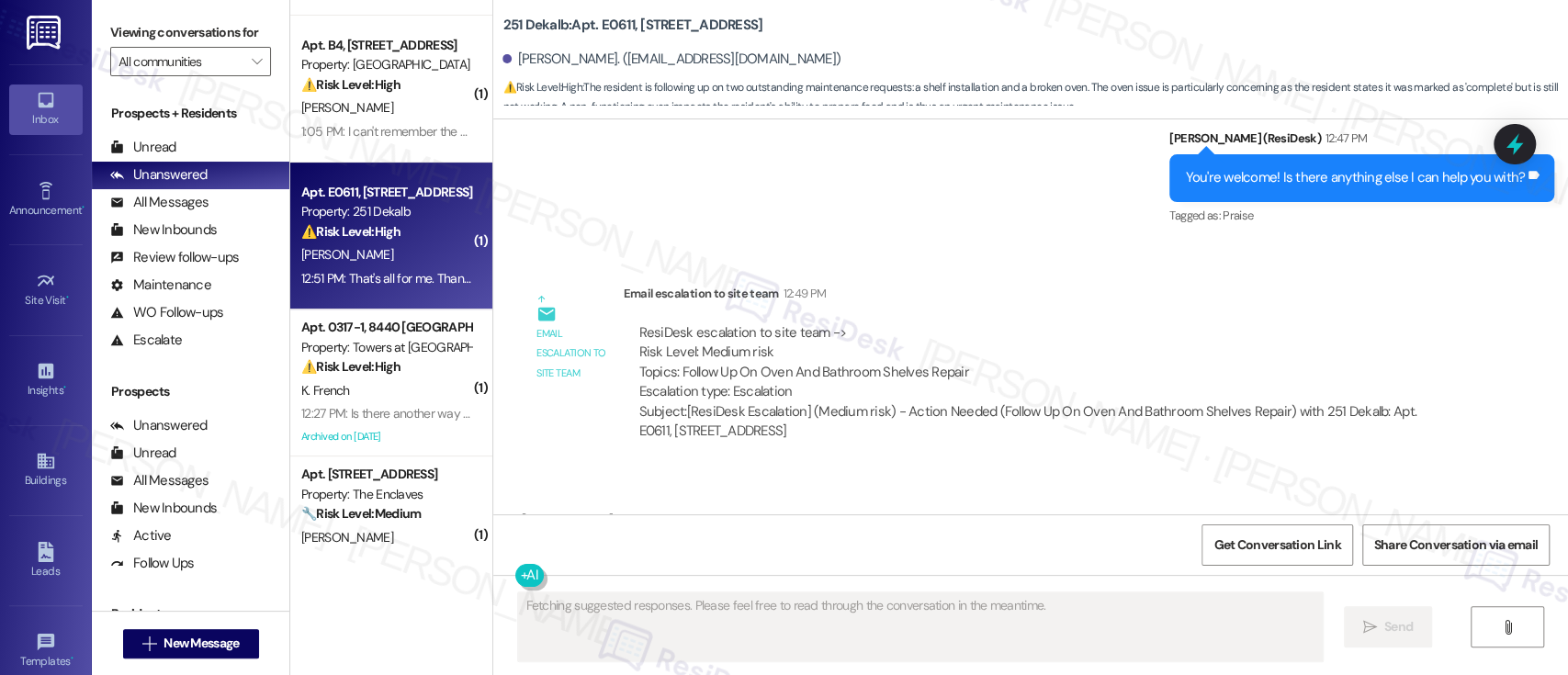
scroll to position [2202, 0]
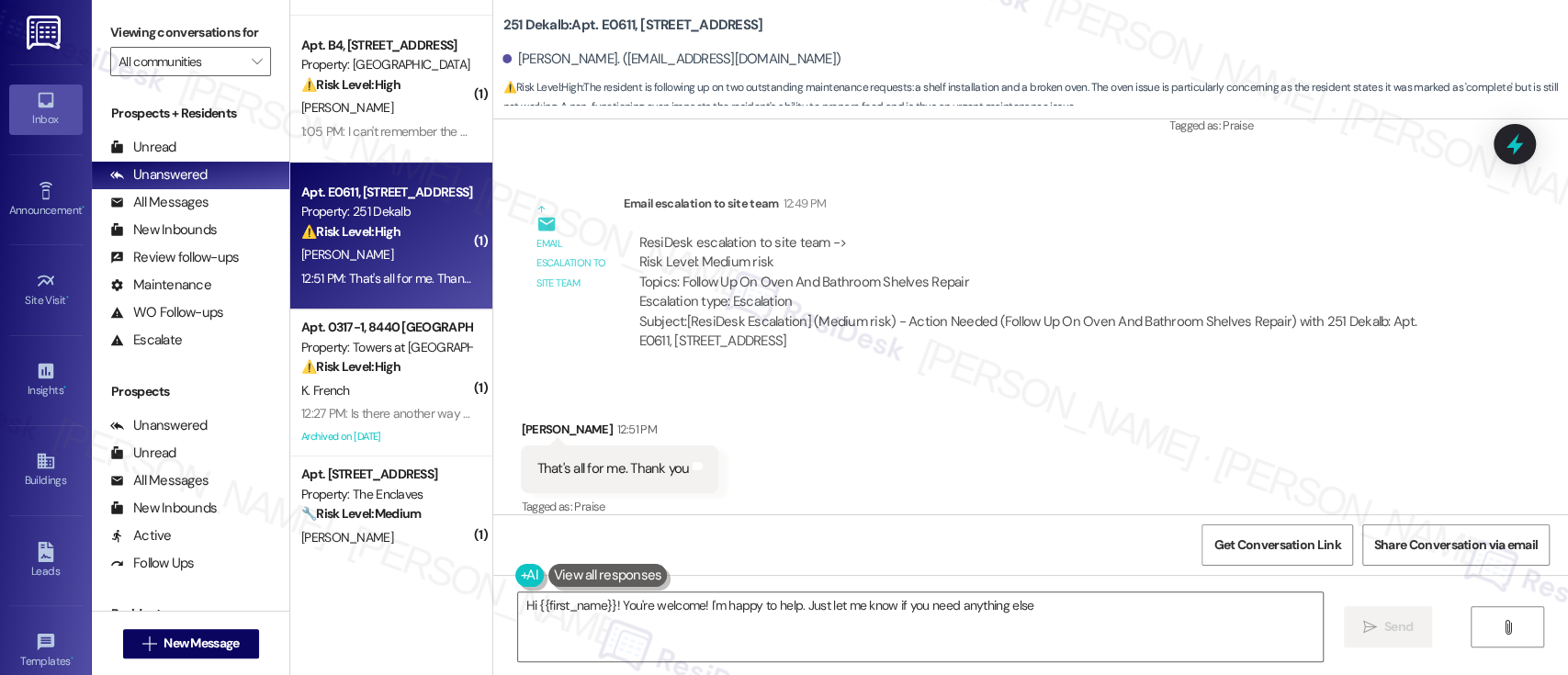
type textarea "Hi {{first_name}}! You're welcome! I'm happy to help. Just let me know if you n…"
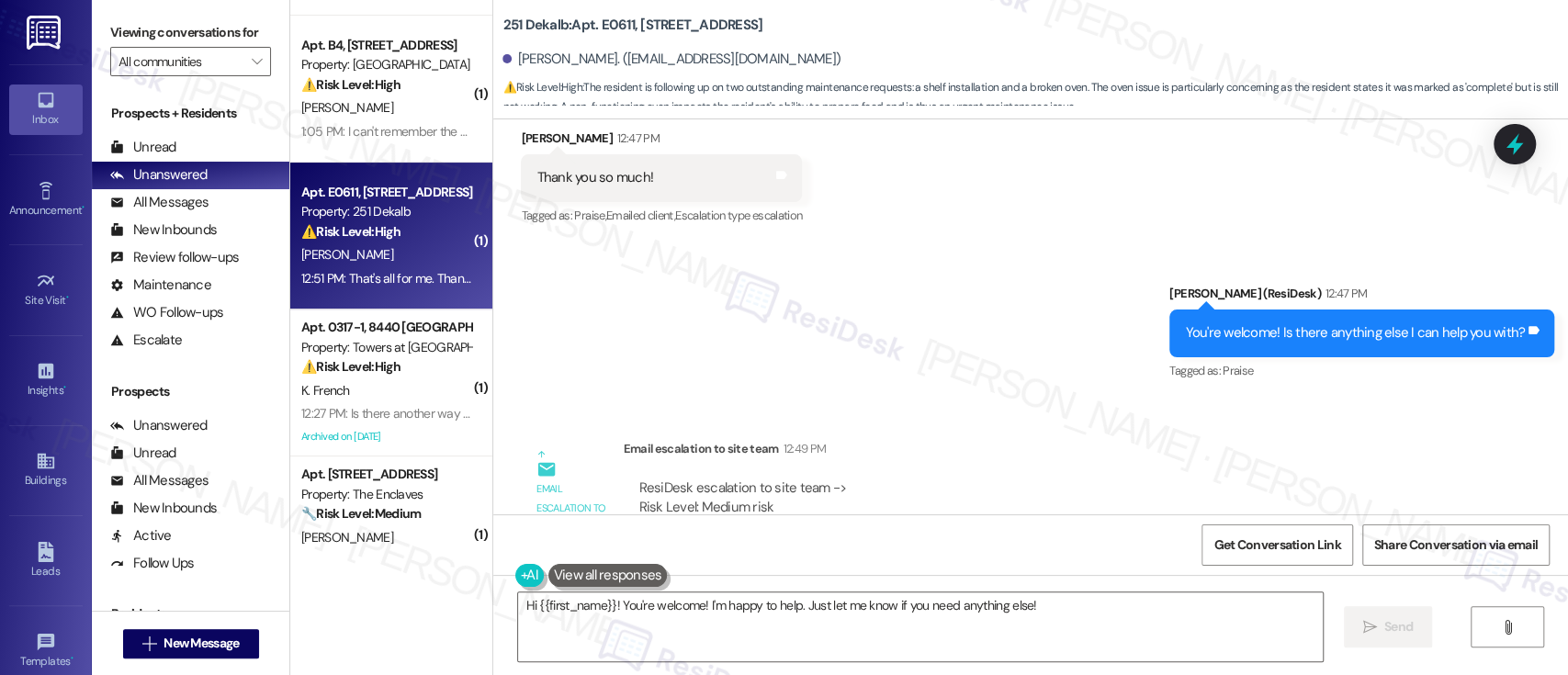
scroll to position [2203, 0]
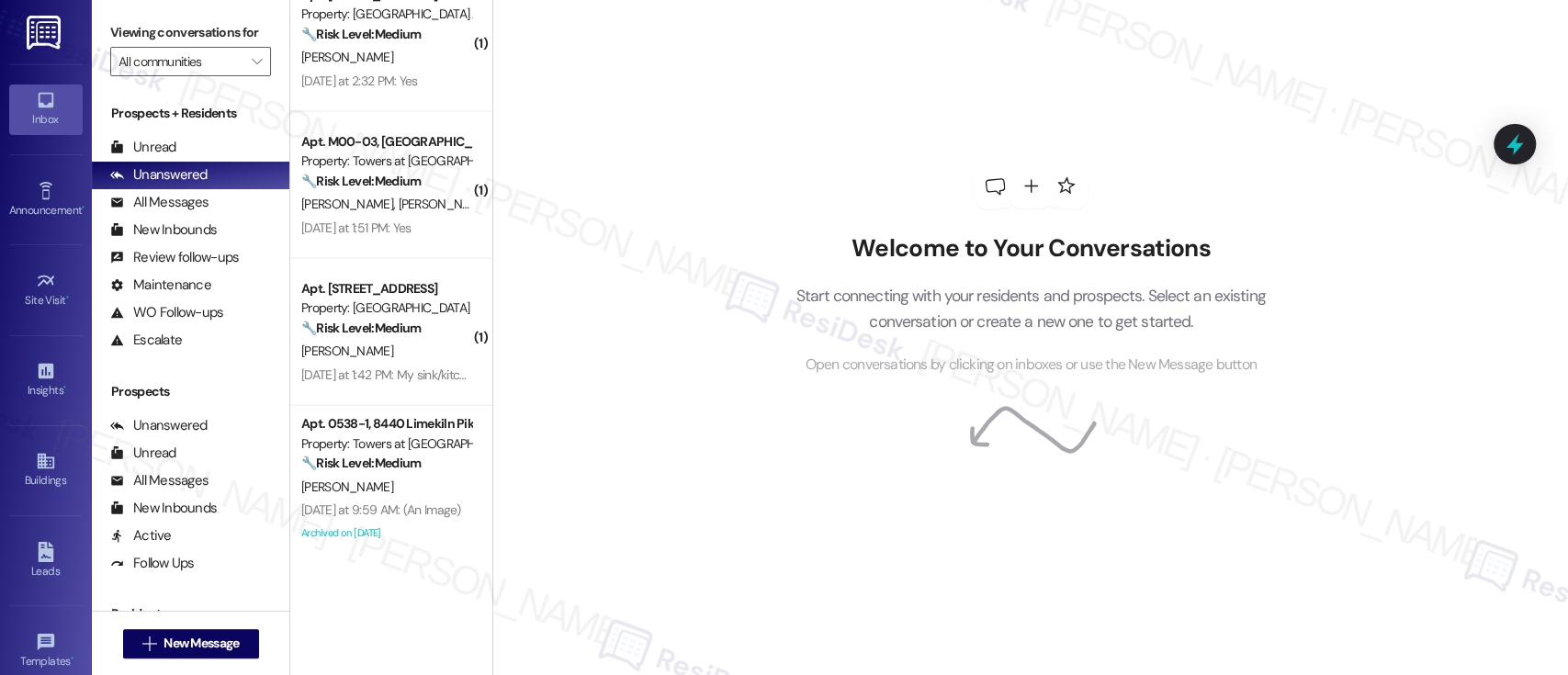
scroll to position [2529, 0]
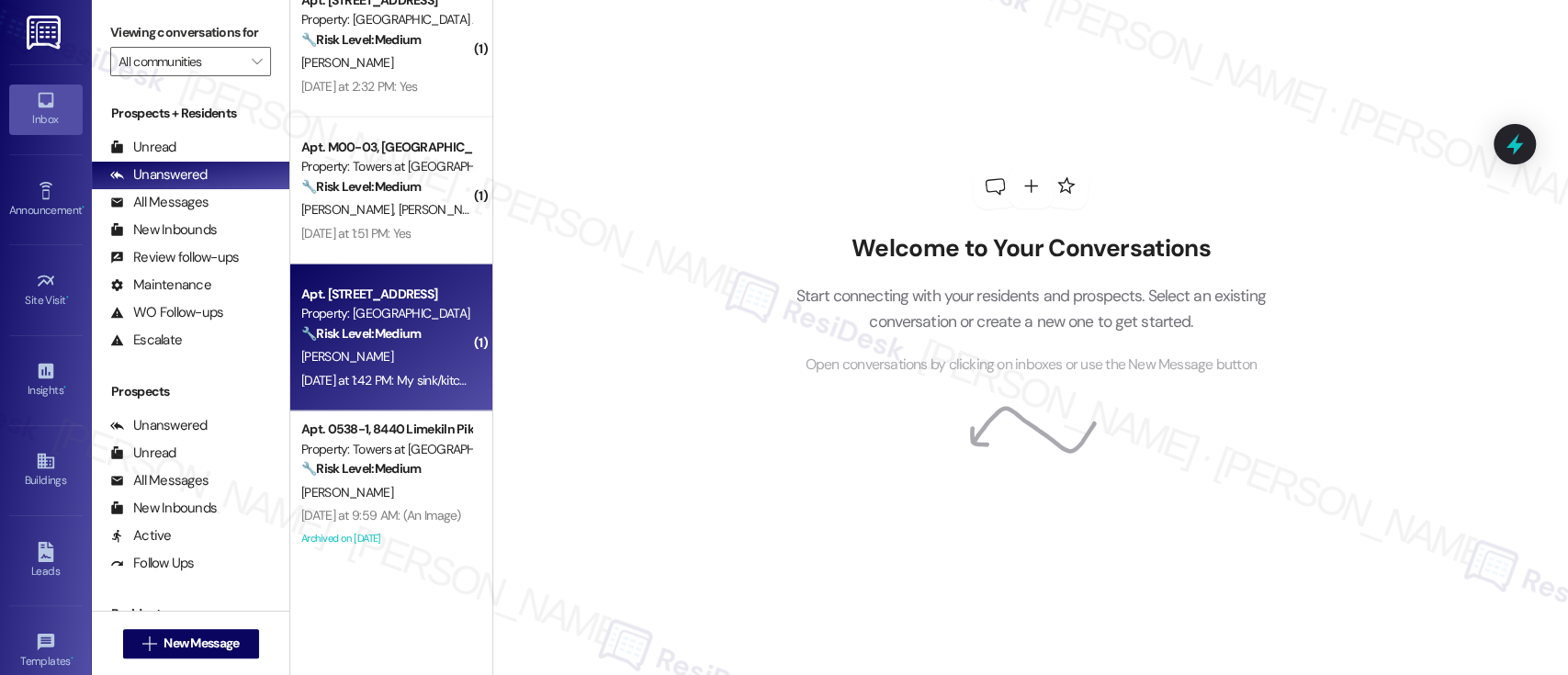
click at [321, 365] on div "[PERSON_NAME]" at bounding box center [386, 357] width 174 height 23
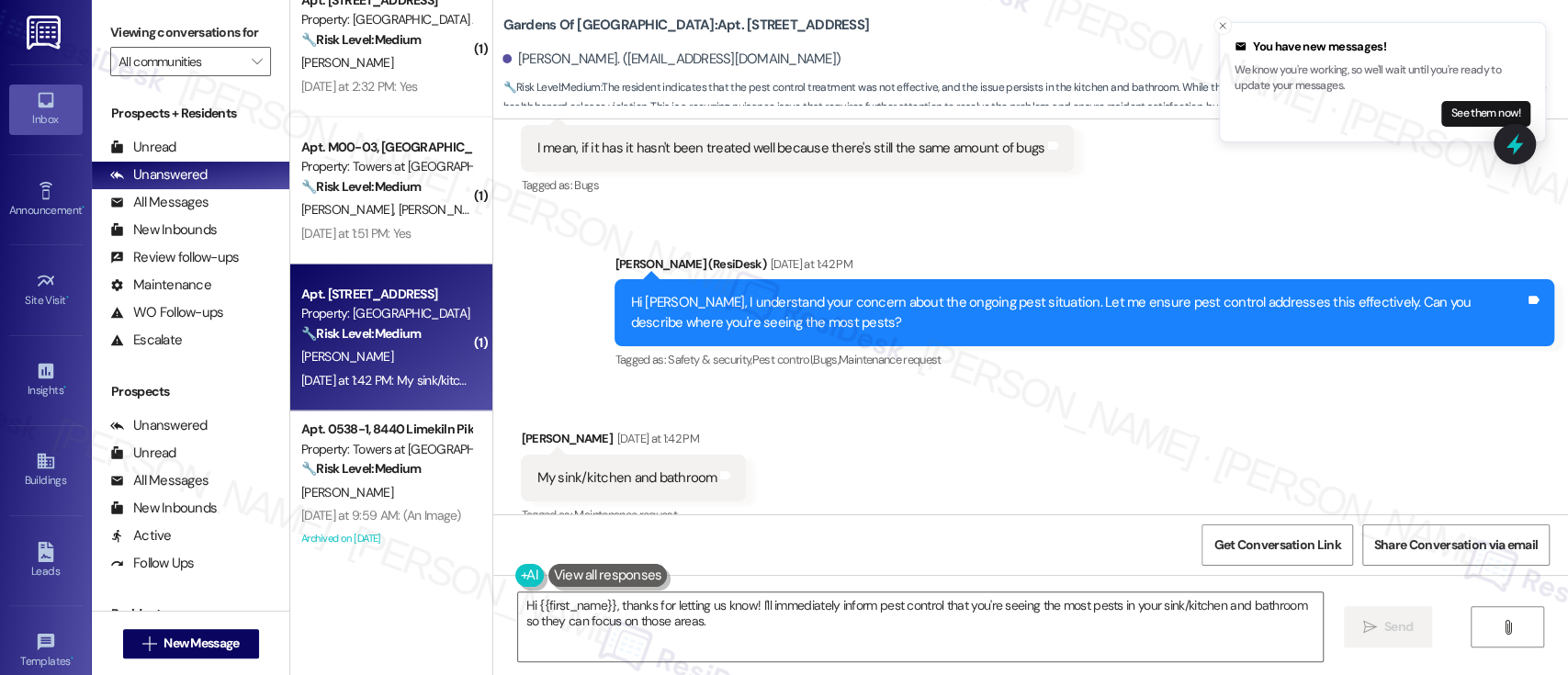
scroll to position [1547, 0]
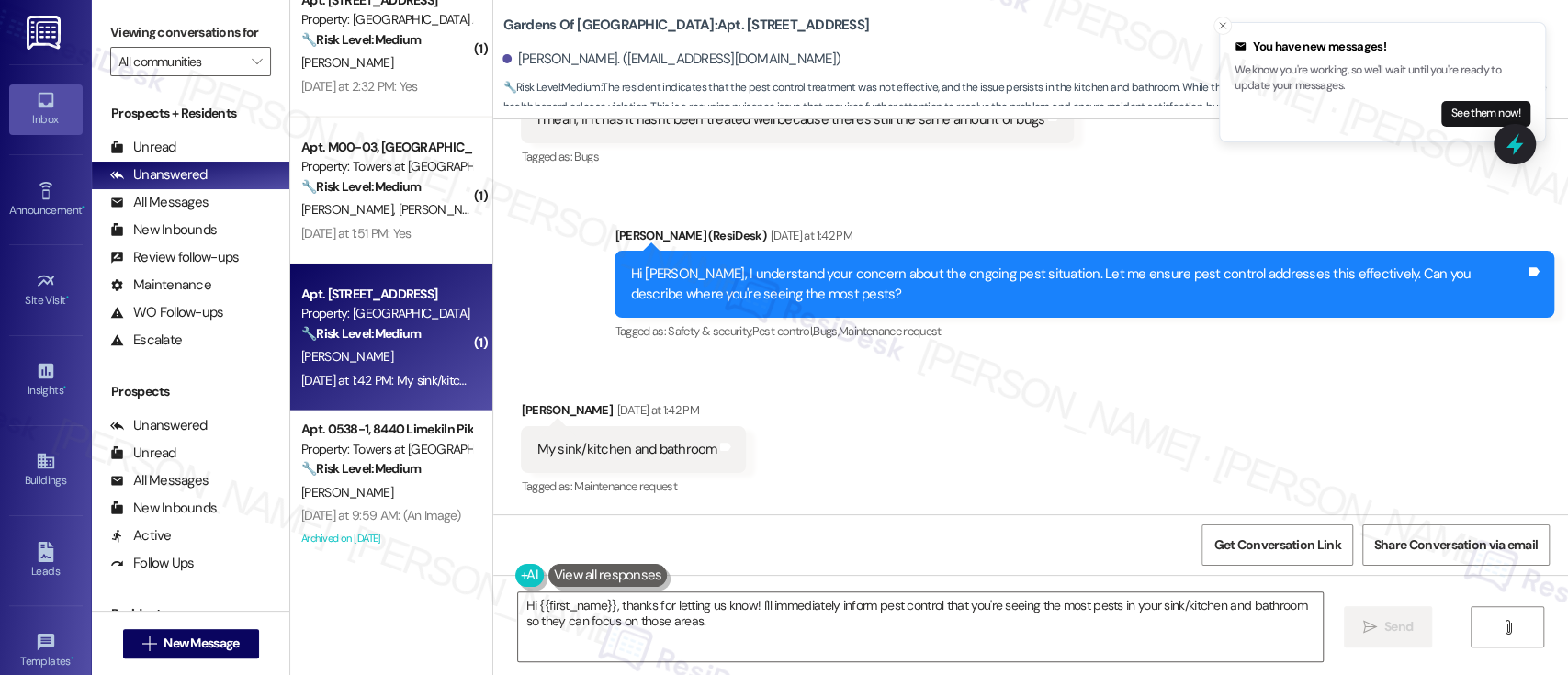
click at [840, 452] on div "Received via SMS Jessica Trout Yesterday at 1:42 PM My sink/kitchen and bathroo…" at bounding box center [1031, 437] width 1075 height 155
click at [974, 636] on textarea "Hi {{first_name}}, thanks for letting us know! I'll immediately inform pest con…" at bounding box center [920, 628] width 804 height 69
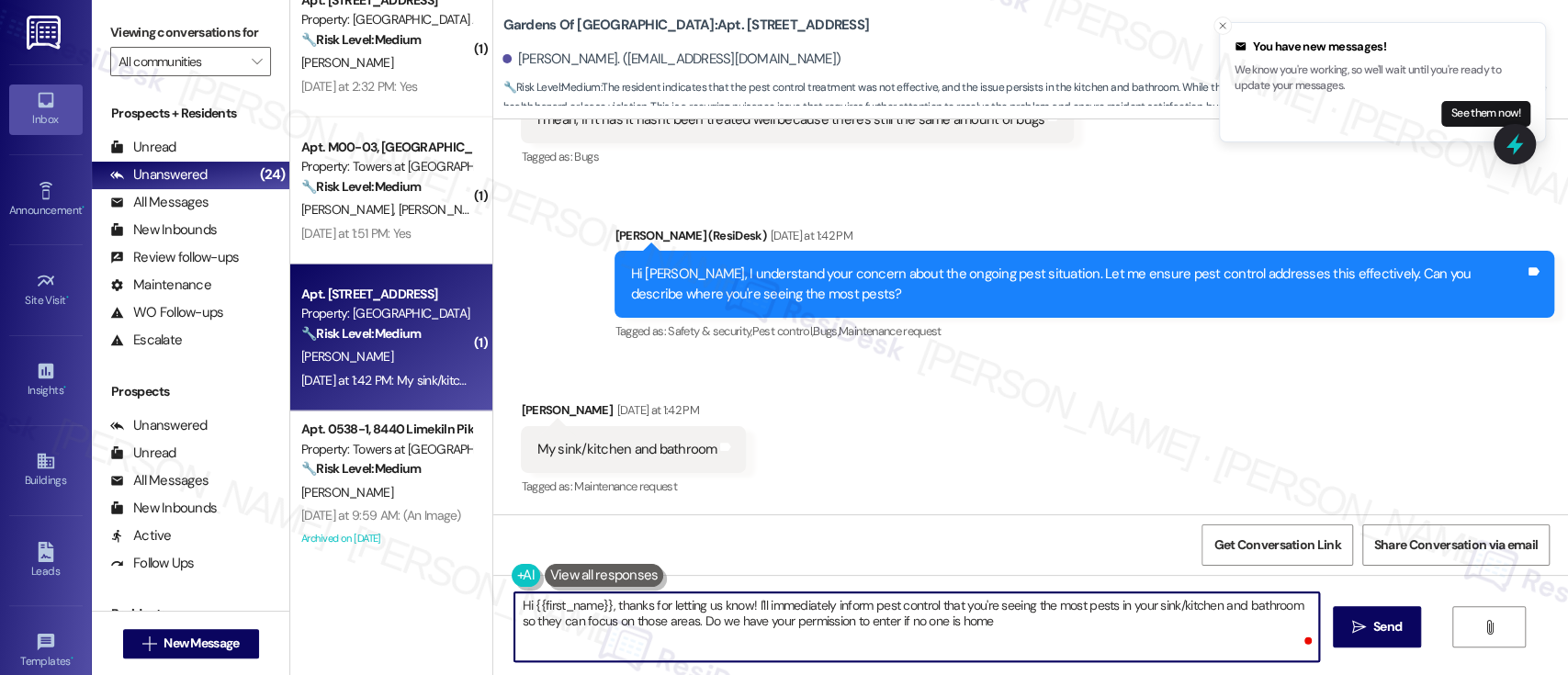
type textarea "Hi {{first_name}}, thanks for letting us know! I'll immediately inform pest con…"
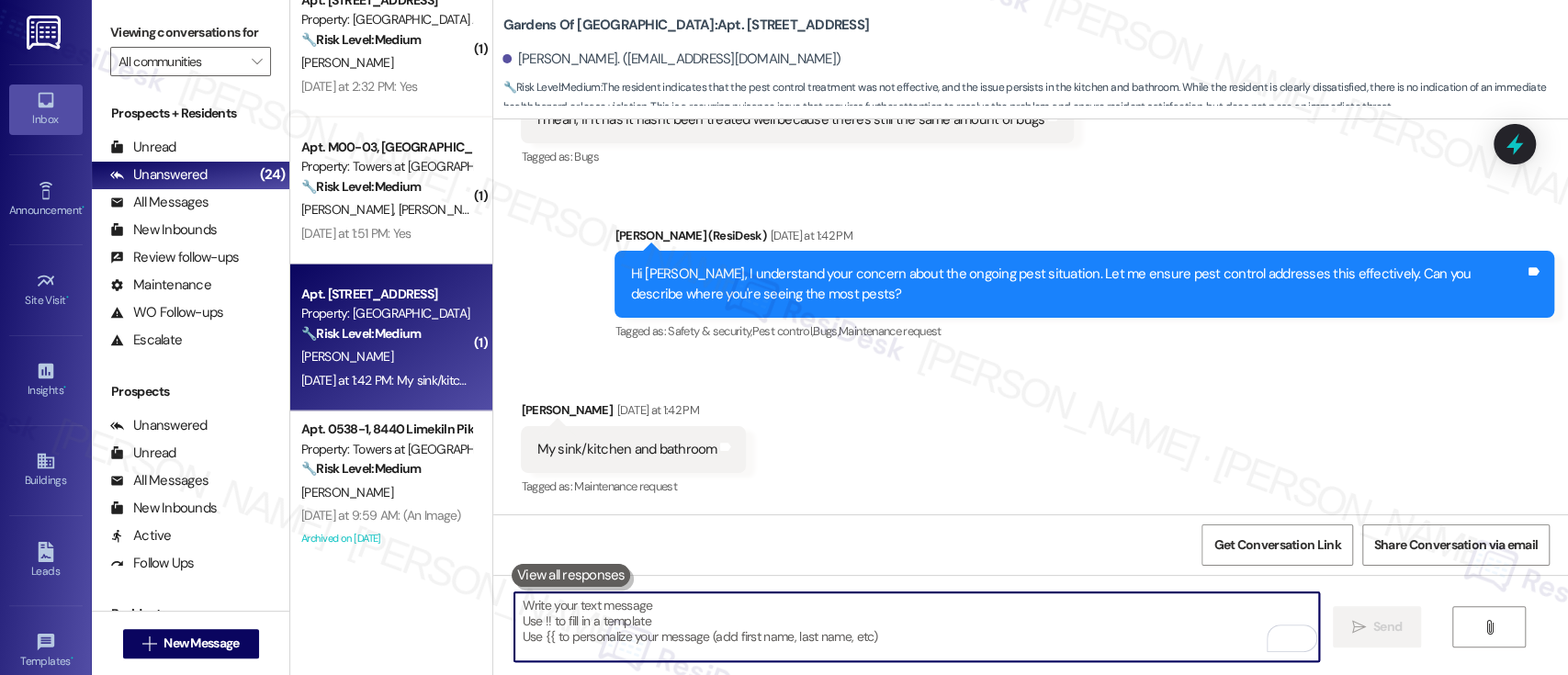
click at [551, 565] on button at bounding box center [571, 575] width 120 height 23
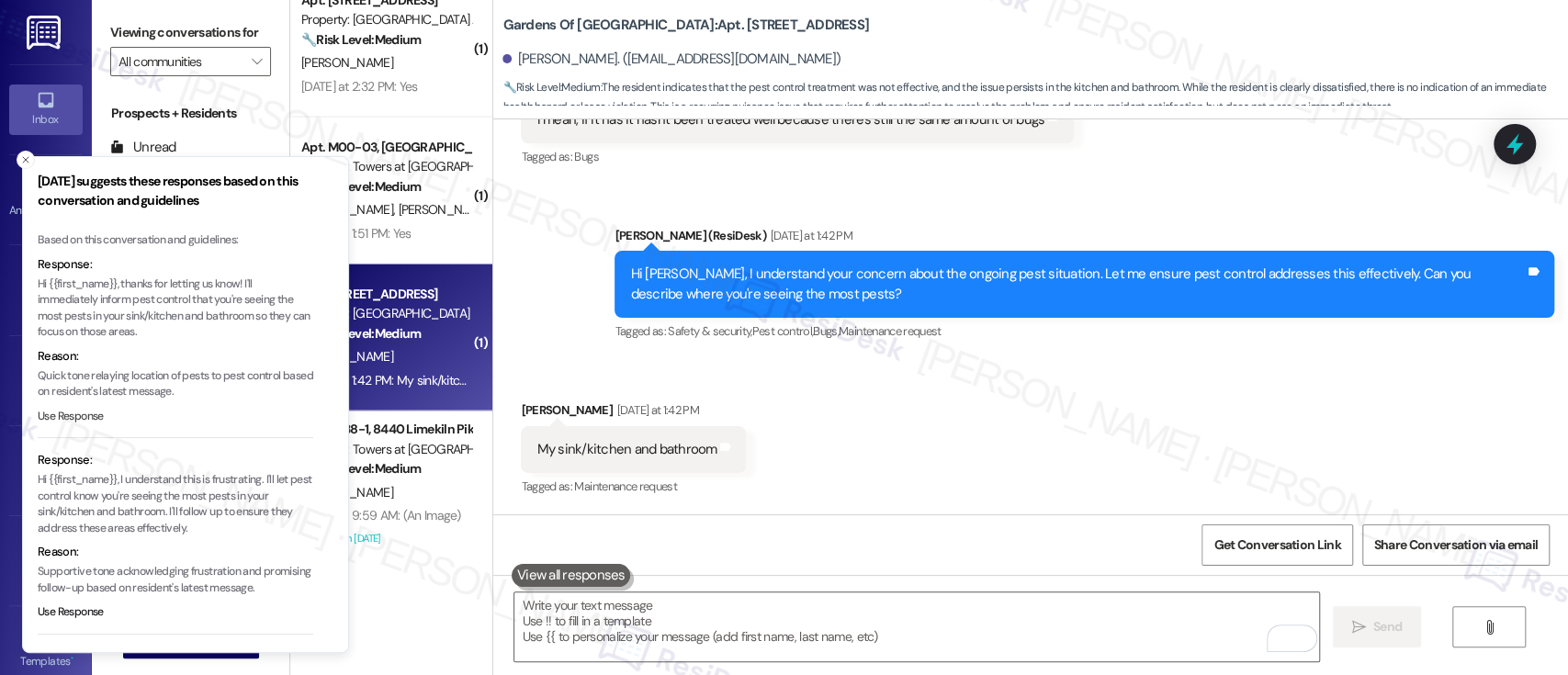
click at [69, 411] on button "Use Response" at bounding box center [70, 417] width 66 height 17
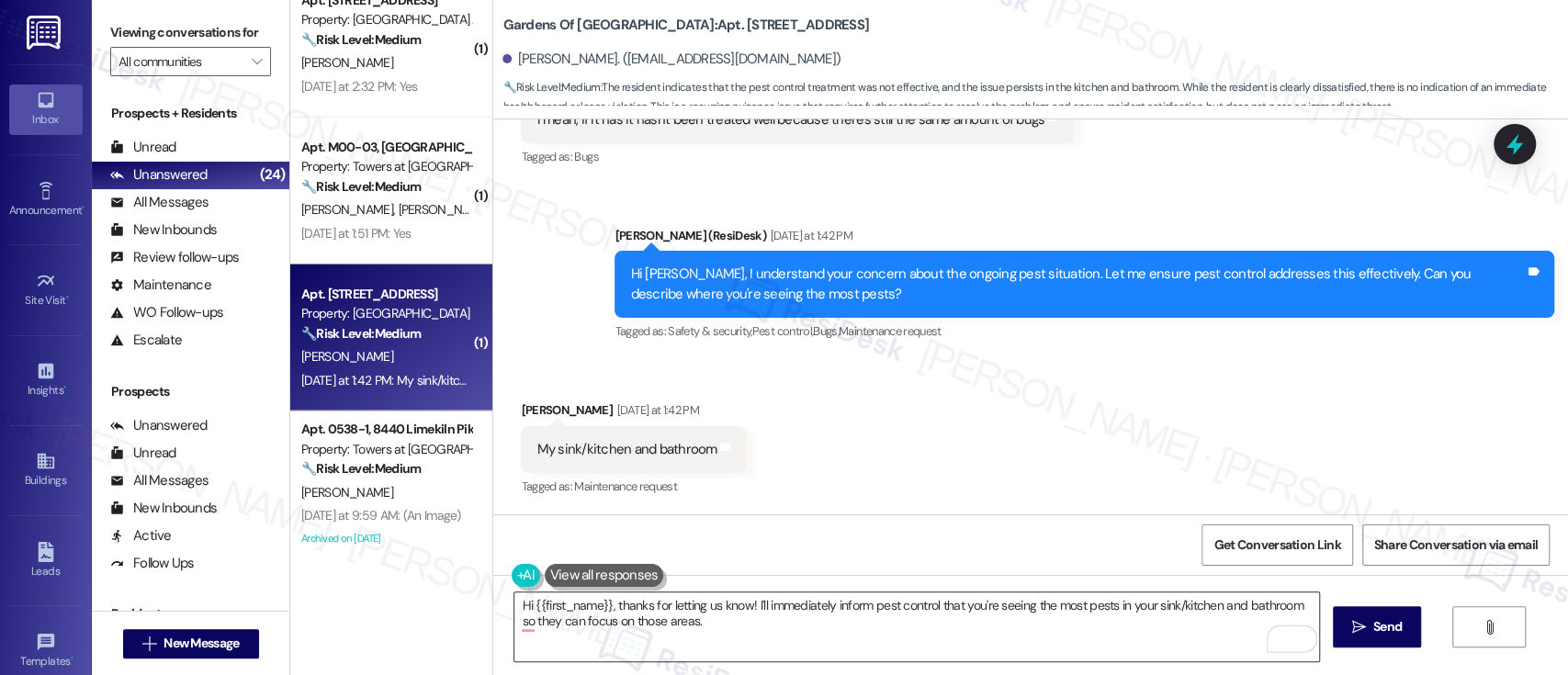
click at [785, 627] on textarea "Hi {{first_name}}, thanks for letting us know! I'll immediately inform pest con…" at bounding box center [917, 628] width 804 height 69
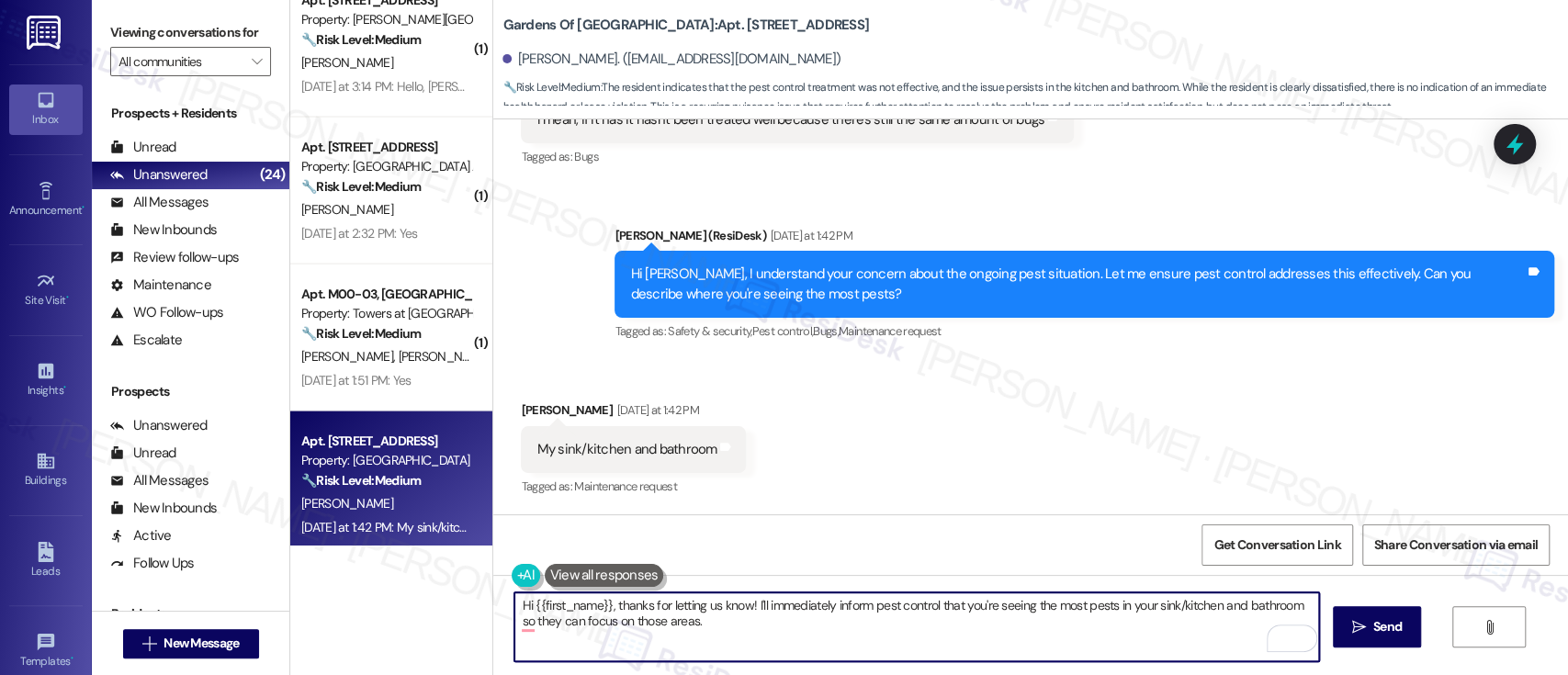
paste textarea "May we have your permission to enter your apartment if you’re not home?"
drag, startPoint x: 1171, startPoint y: 634, endPoint x: 285, endPoint y: 587, distance: 887.2
click at [290, 587] on div "( 1 ) Apt. 306, 6301 N. 10th St Property: Regency House 🔧 Risk Level: Medium Th…" at bounding box center [929, 337] width 1278 height 675
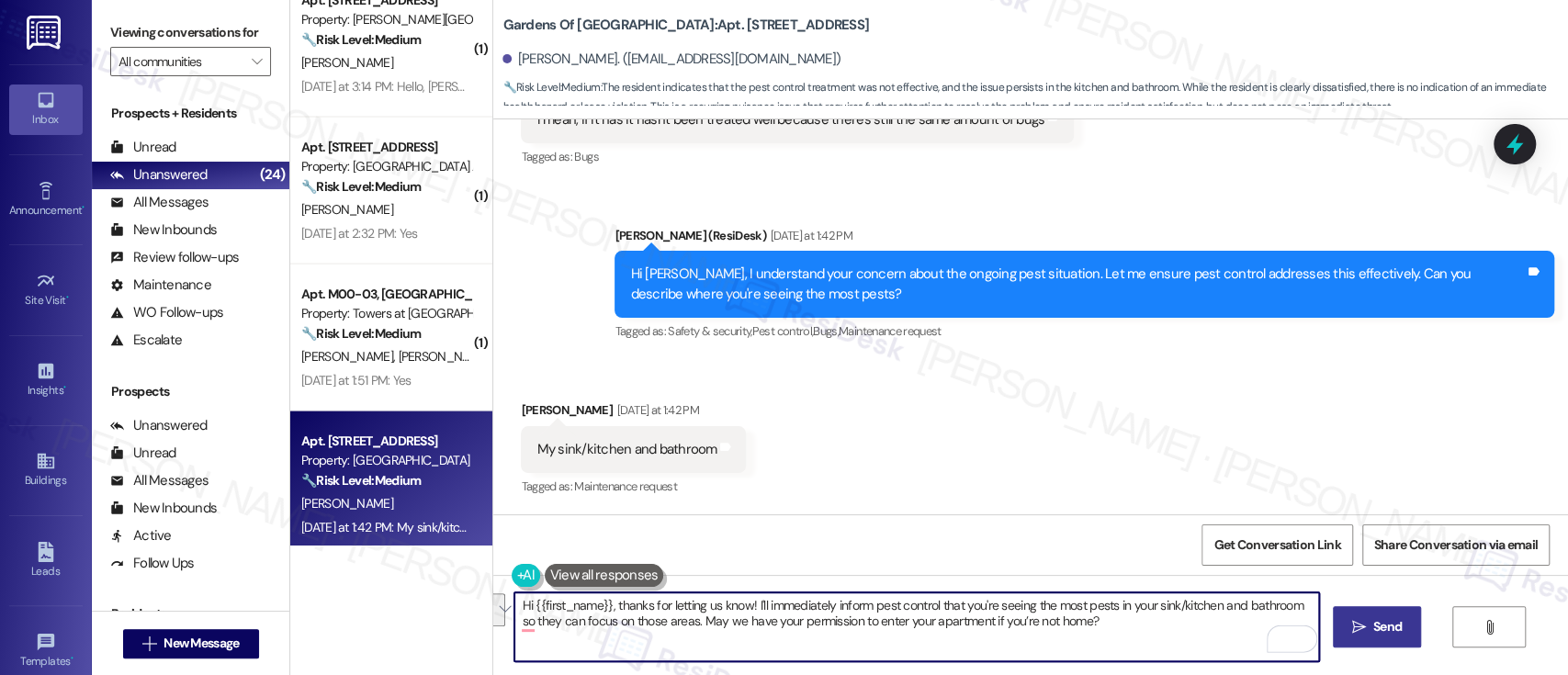
type textarea "Hi {{first_name}}, thanks for letting us know! I'll immediately inform pest con…"
click at [1364, 612] on button " Send" at bounding box center [1377, 628] width 89 height 42
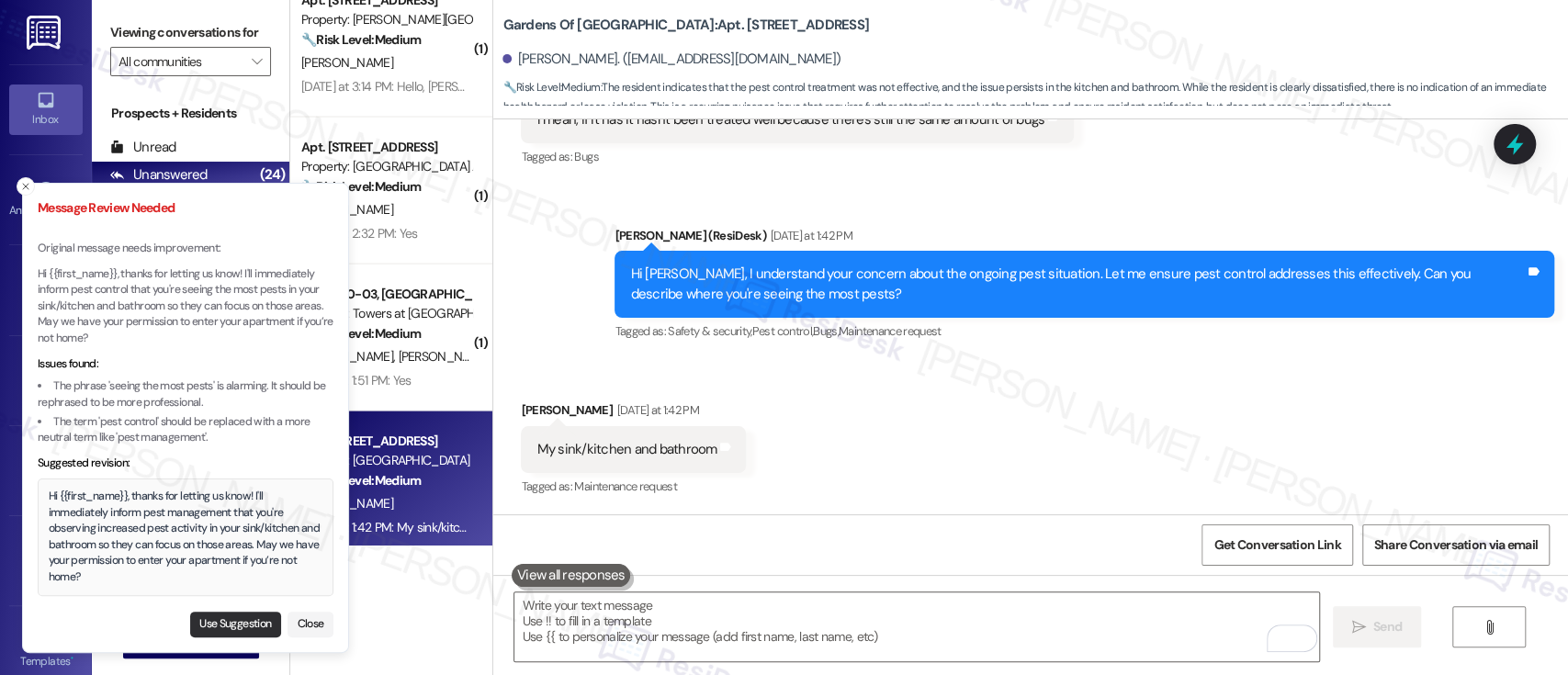
click at [229, 616] on button "Use Suggestion" at bounding box center [235, 625] width 91 height 26
type textarea "Hi {{first_name}}, thanks for letting us know! I'll immediately inform pest man…"
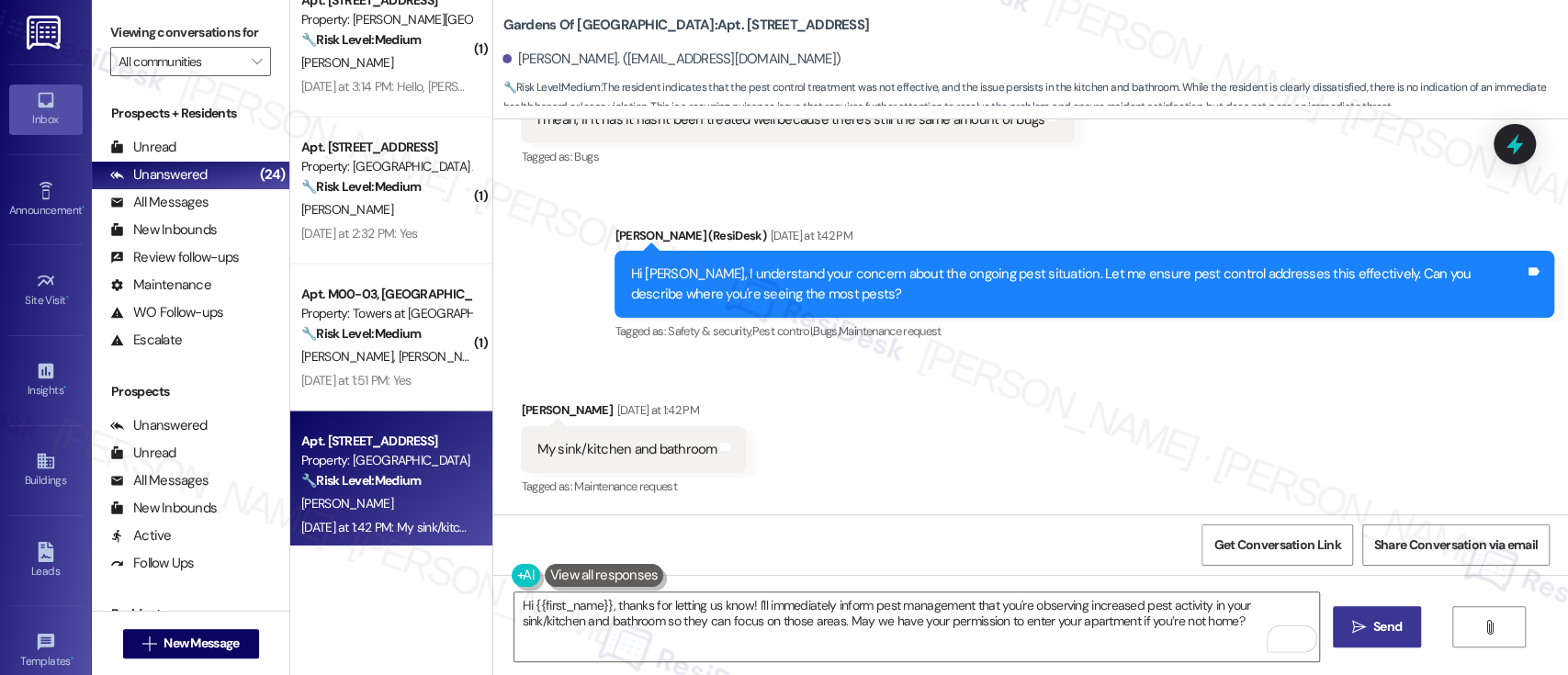
click at [1378, 631] on span "Send" at bounding box center [1387, 628] width 29 height 20
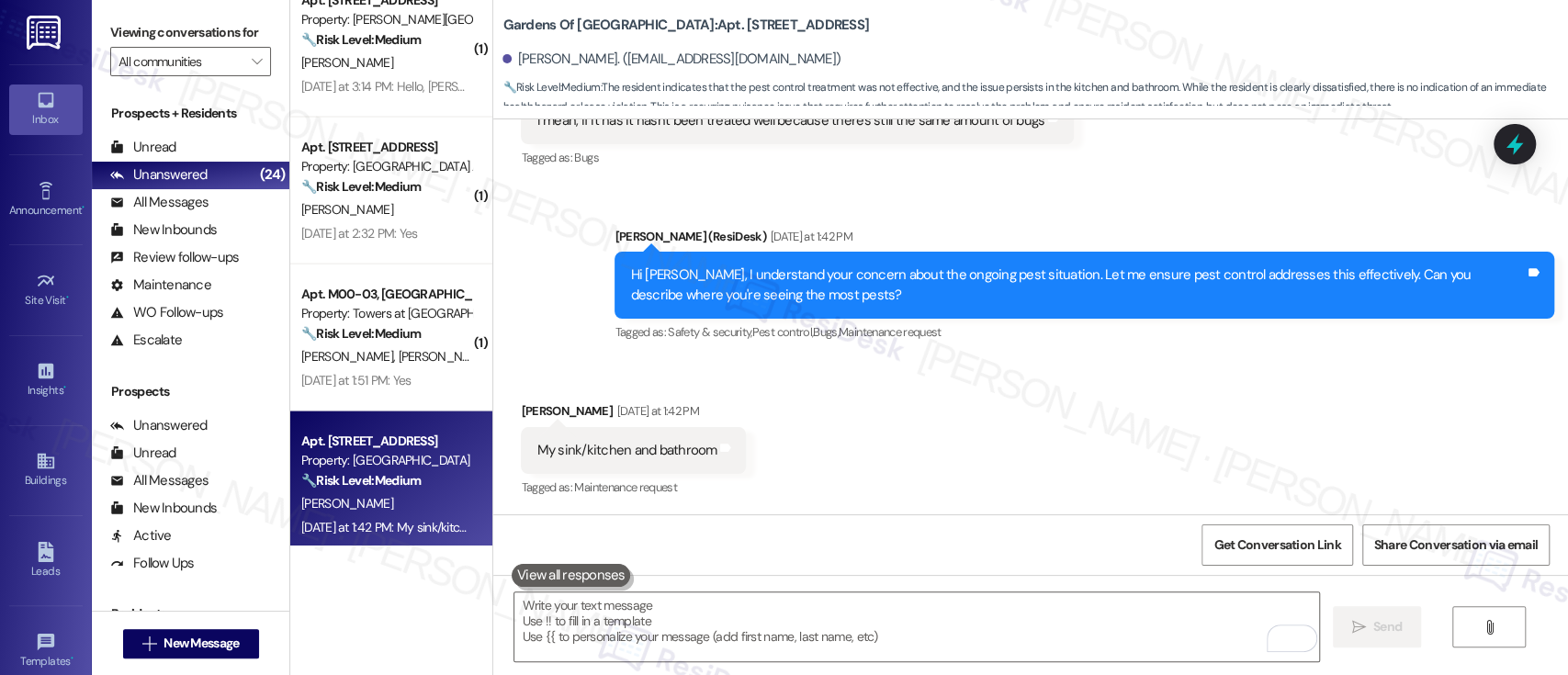
scroll to position [1694, 0]
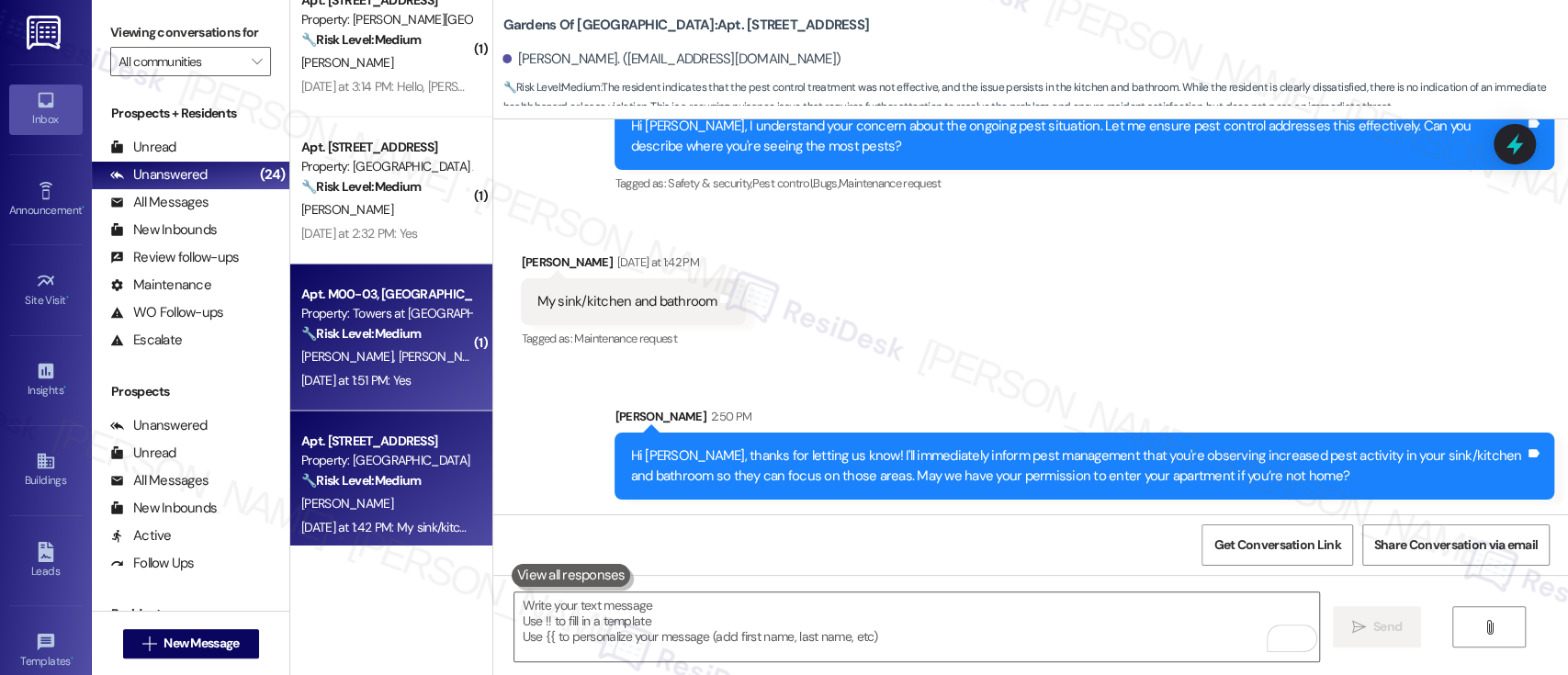
click at [387, 334] on strong "🔧 Risk Level: Medium" at bounding box center [361, 333] width 120 height 17
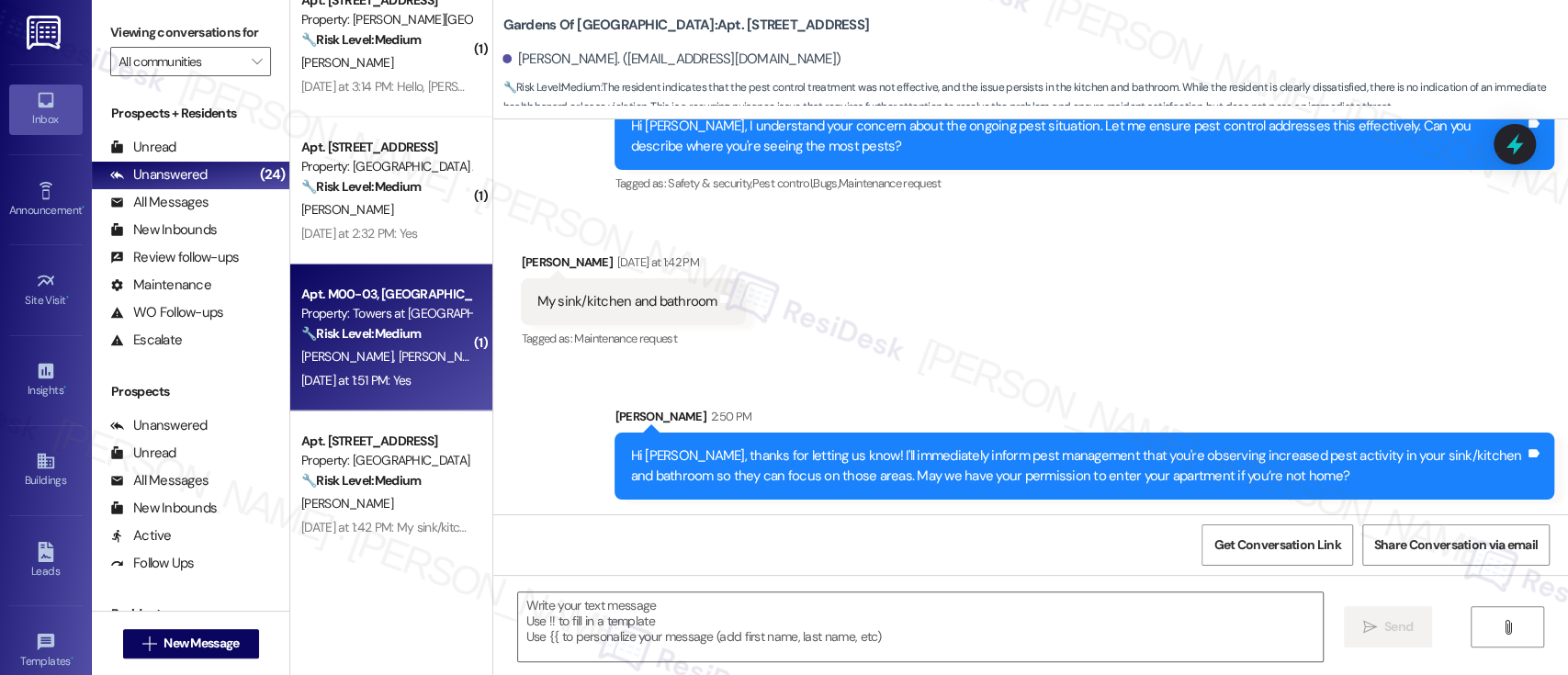
type textarea "Fetching suggested responses. Please feel free to read through the conversation…"
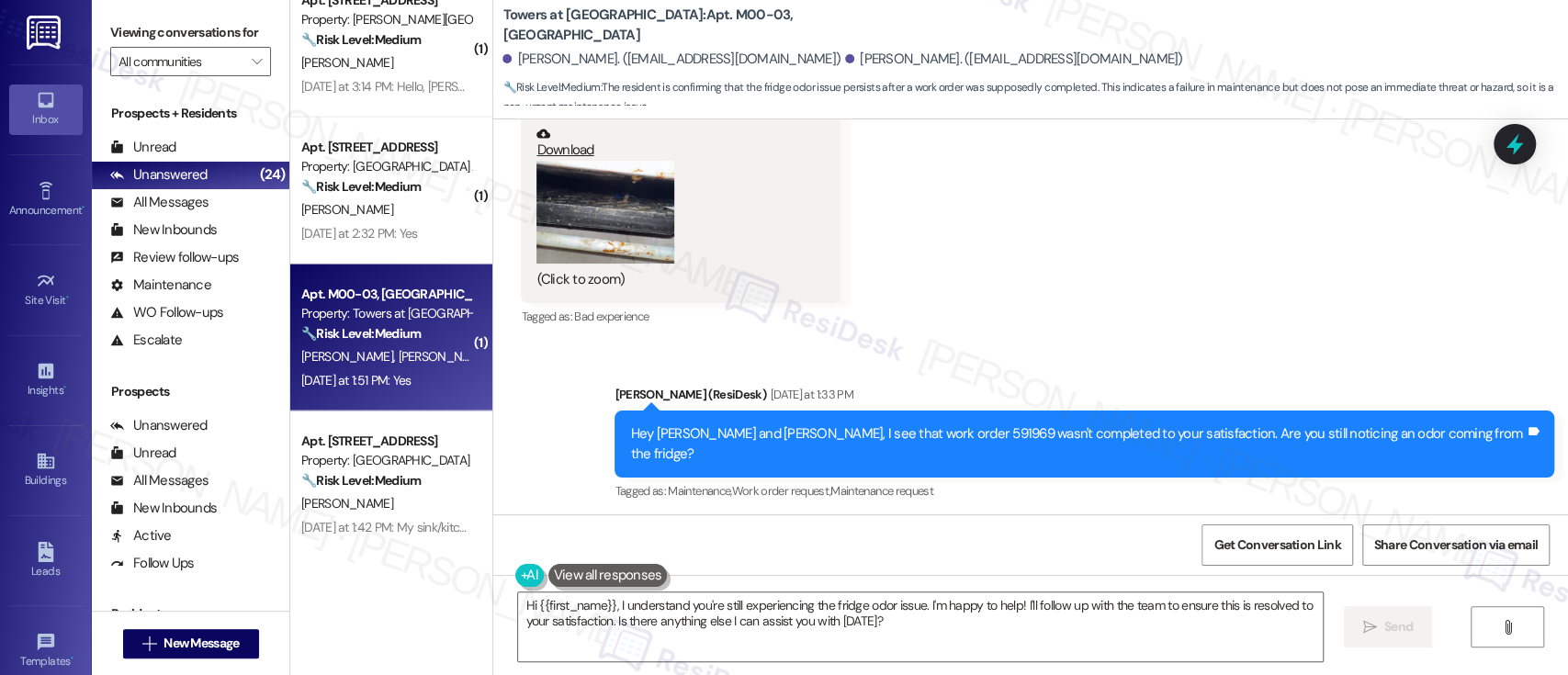
scroll to position [5640, 0]
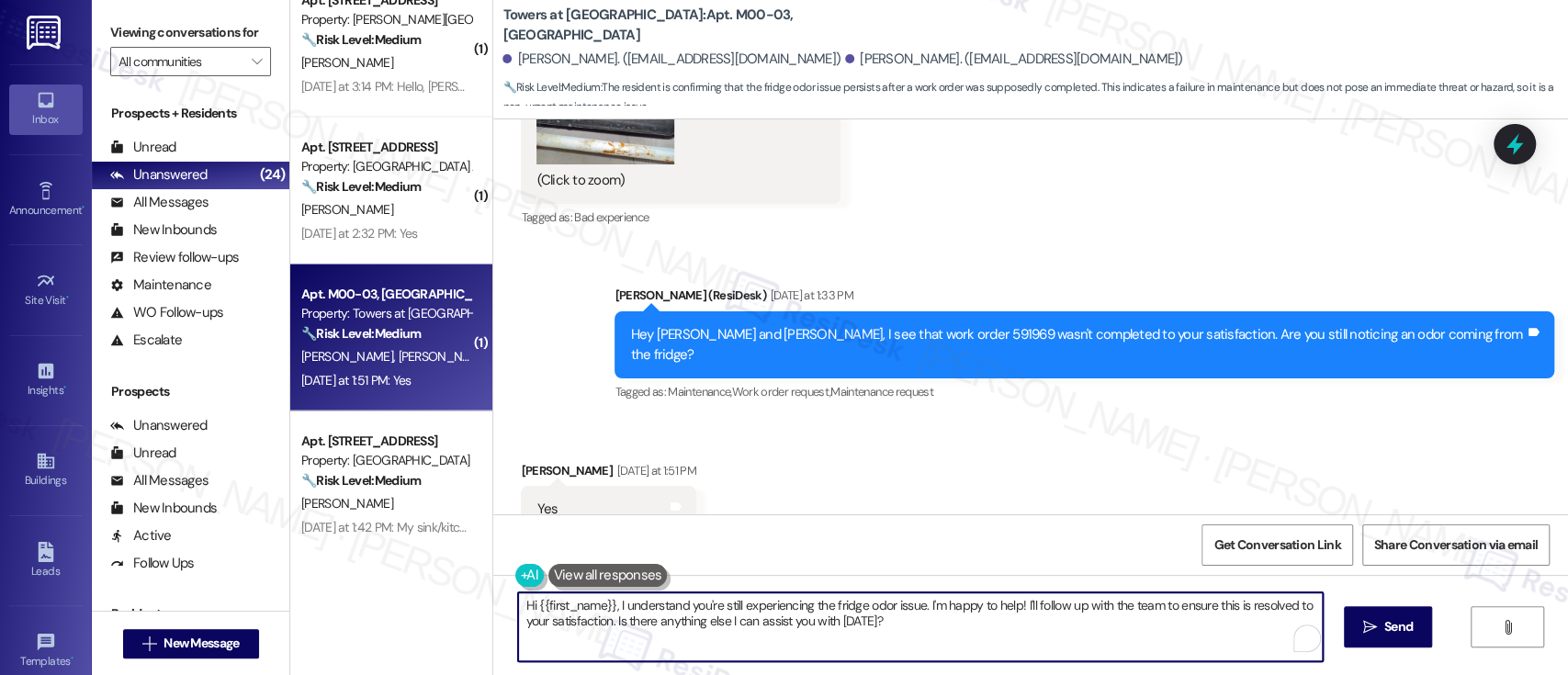
drag, startPoint x: 1015, startPoint y: 607, endPoint x: 1027, endPoint y: 643, distance: 37.9
click at [1027, 643] on textarea "Hi {{first_name}}, I understand you're still experiencing the fridge odor issue…" at bounding box center [920, 628] width 804 height 69
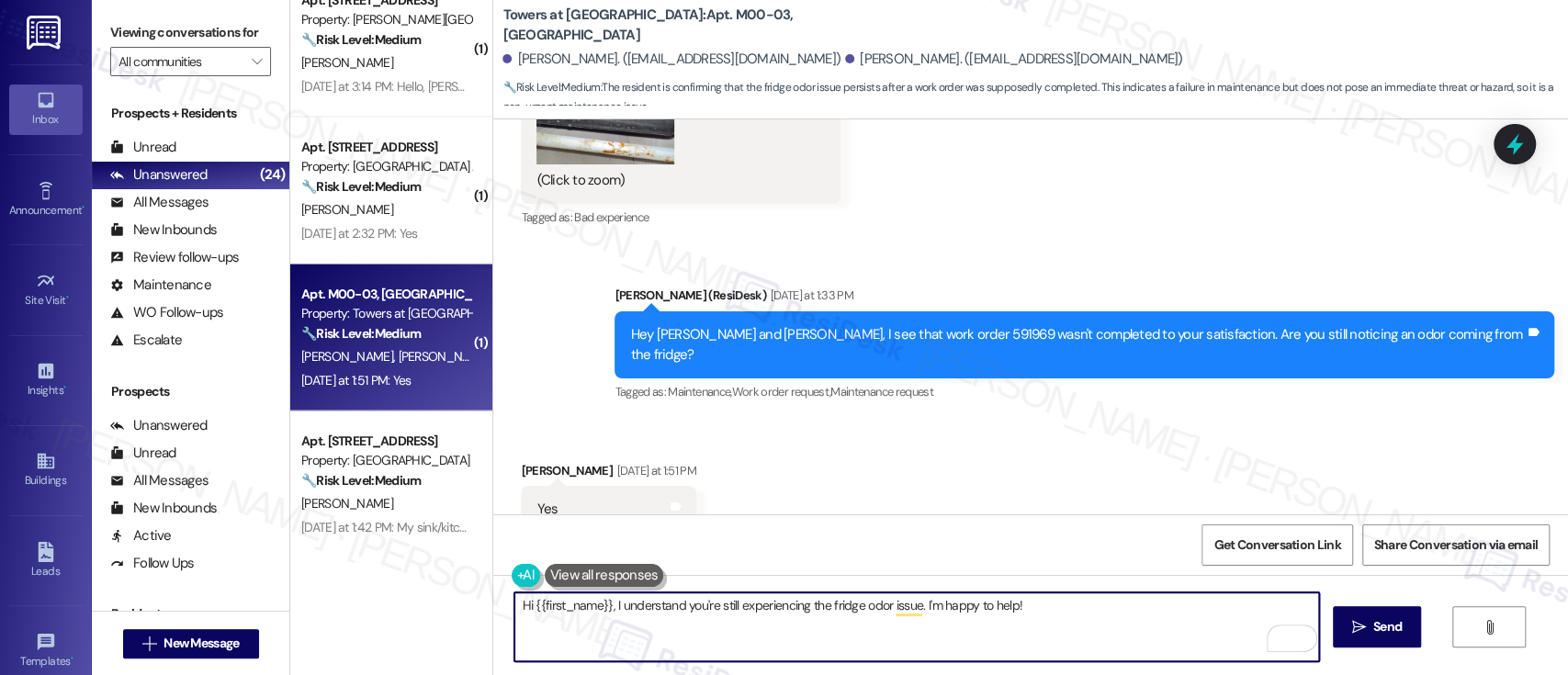
paste textarea "May we have your permission to enter your apartment if you’re not home?"
type textarea "Hi {{first_name}}, I understand you're still experiencing the fridge odor issue…"
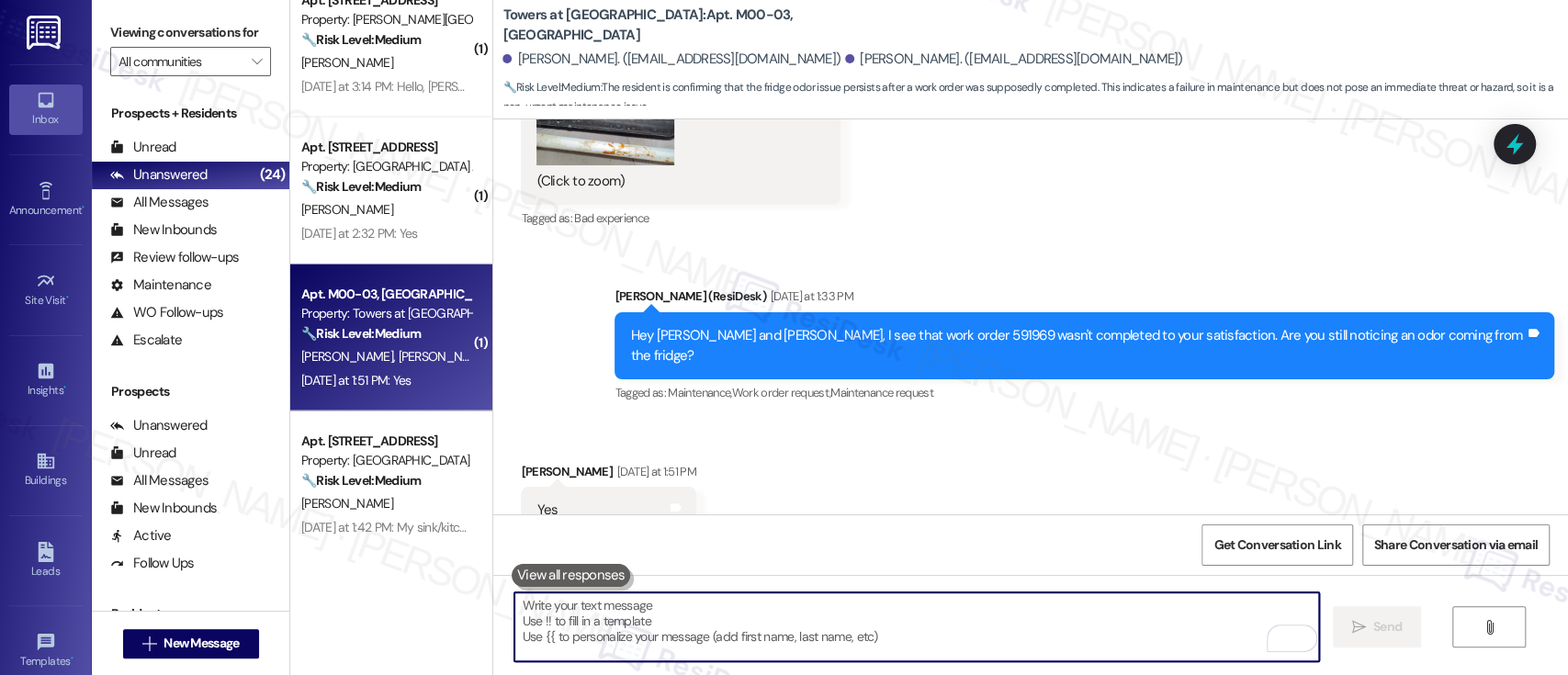
scroll to position [5788, 0]
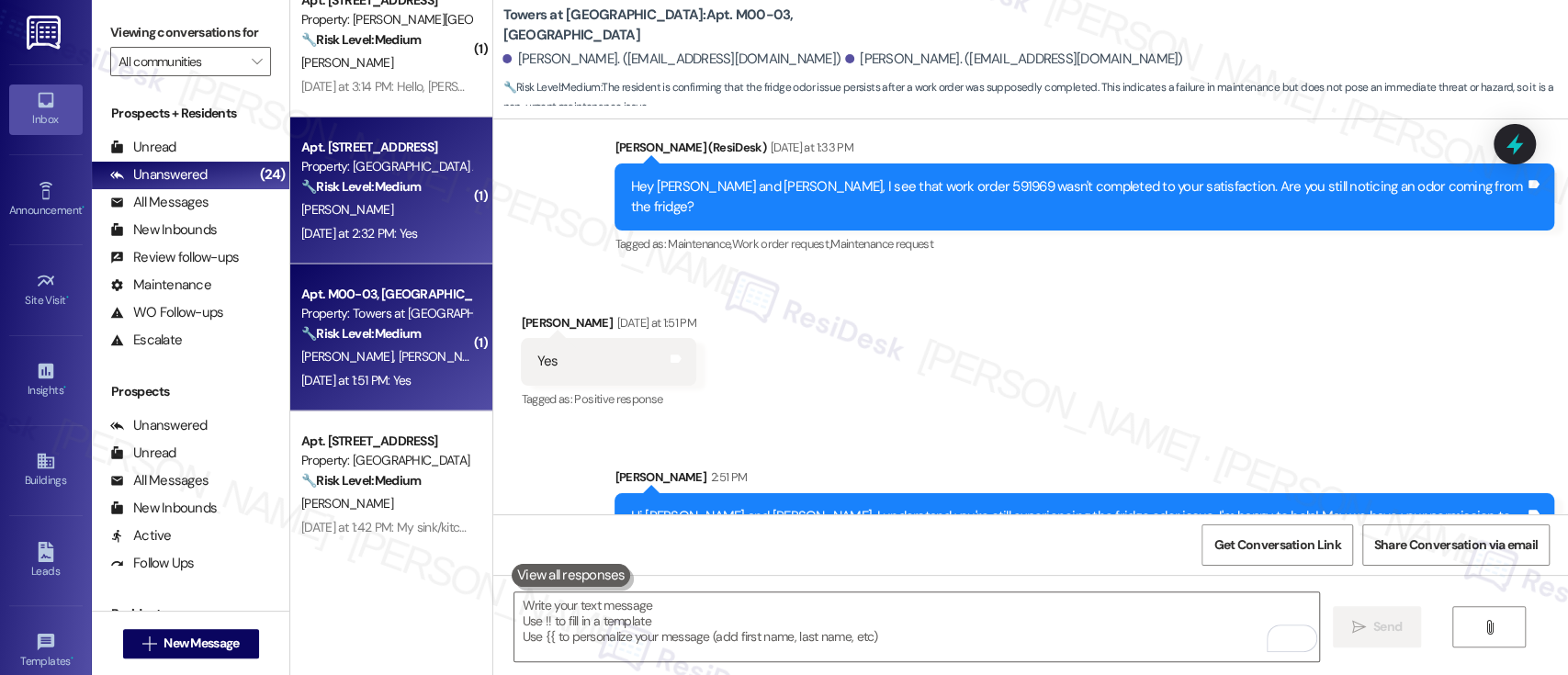
click at [411, 195] on div "🔧 Risk Level: Medium The resident is reporting a recurring issue with their AC …" at bounding box center [386, 187] width 170 height 20
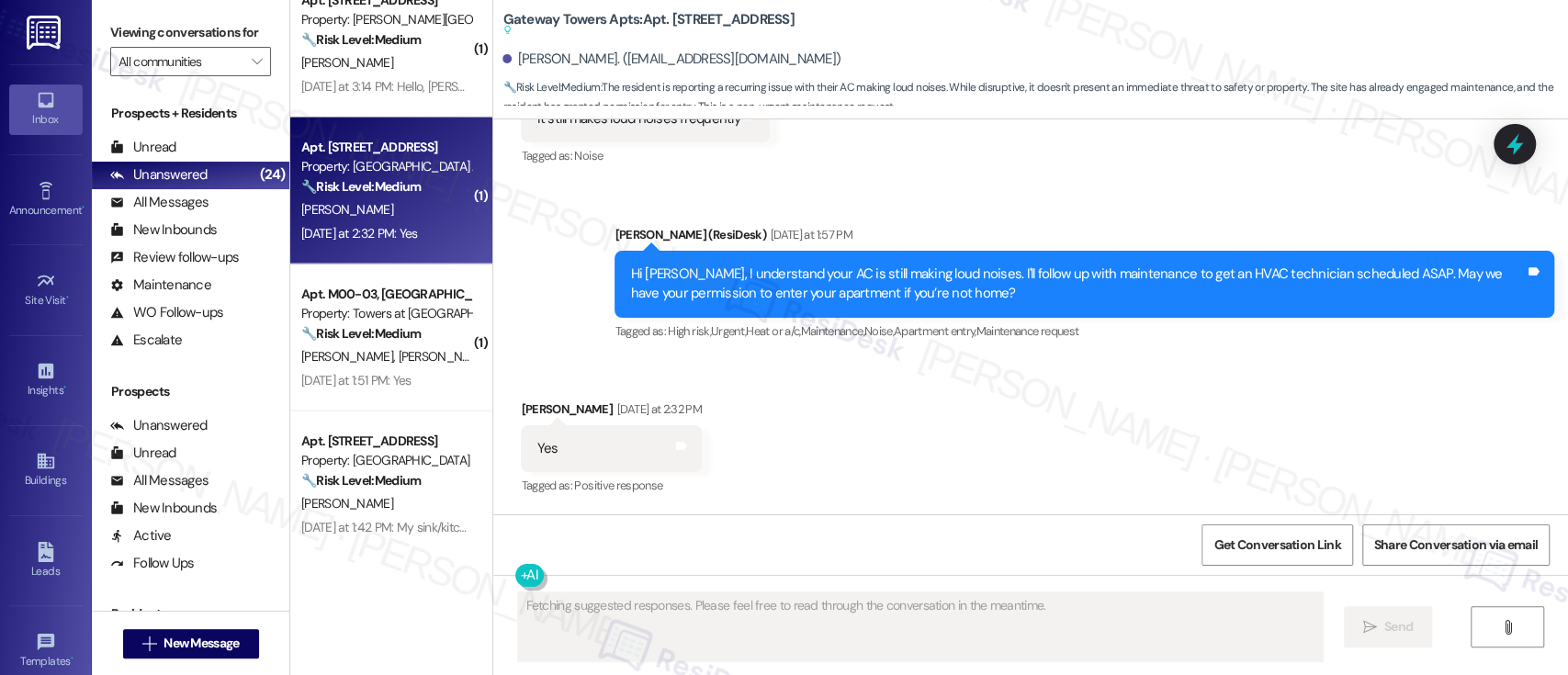
scroll to position [1383, 0]
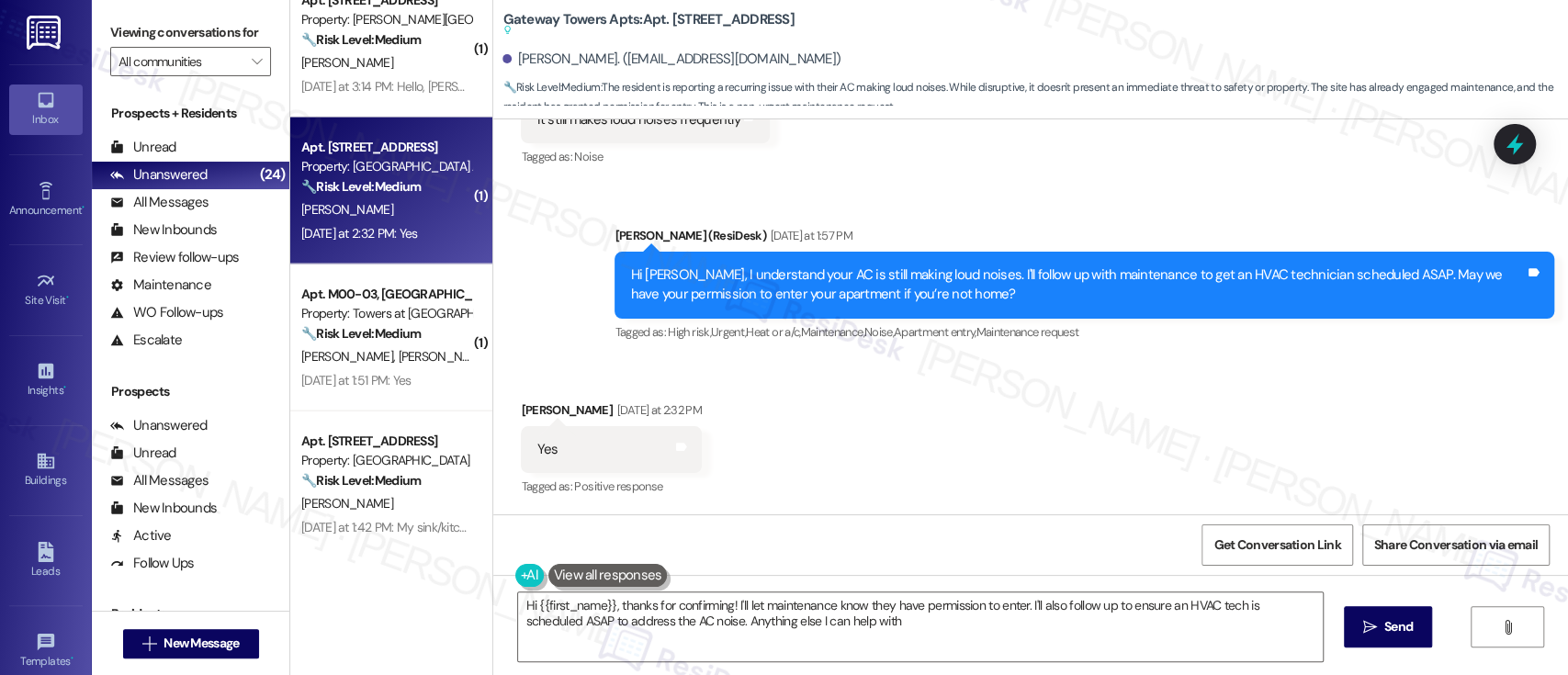
type textarea "Hi {{first_name}}, thanks for confirming! I'll let maintenance know they have p…"
click at [1058, 605] on textarea "Hi {{first_name}}, thanks for confirming! I'll let maintenance know they have p…" at bounding box center [920, 628] width 804 height 69
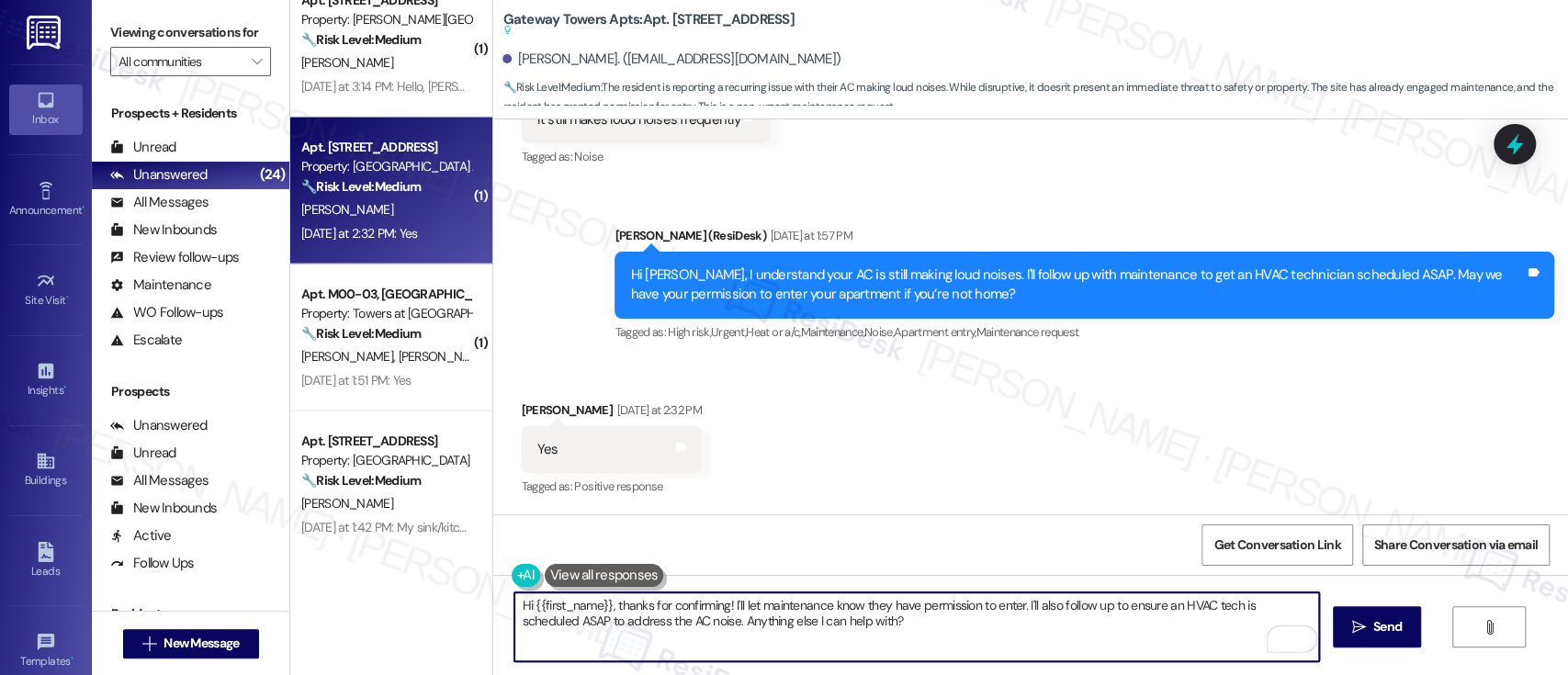
click at [623, 636] on textarea "Hi {{first_name}}, thanks for confirming! I'll let maintenance know they have p…" at bounding box center [917, 628] width 804 height 69
click at [862, 633] on textarea "Hi {{first_name}}, thanks for confirming! I'll let maintenance know they have p…" at bounding box center [917, 628] width 804 height 69
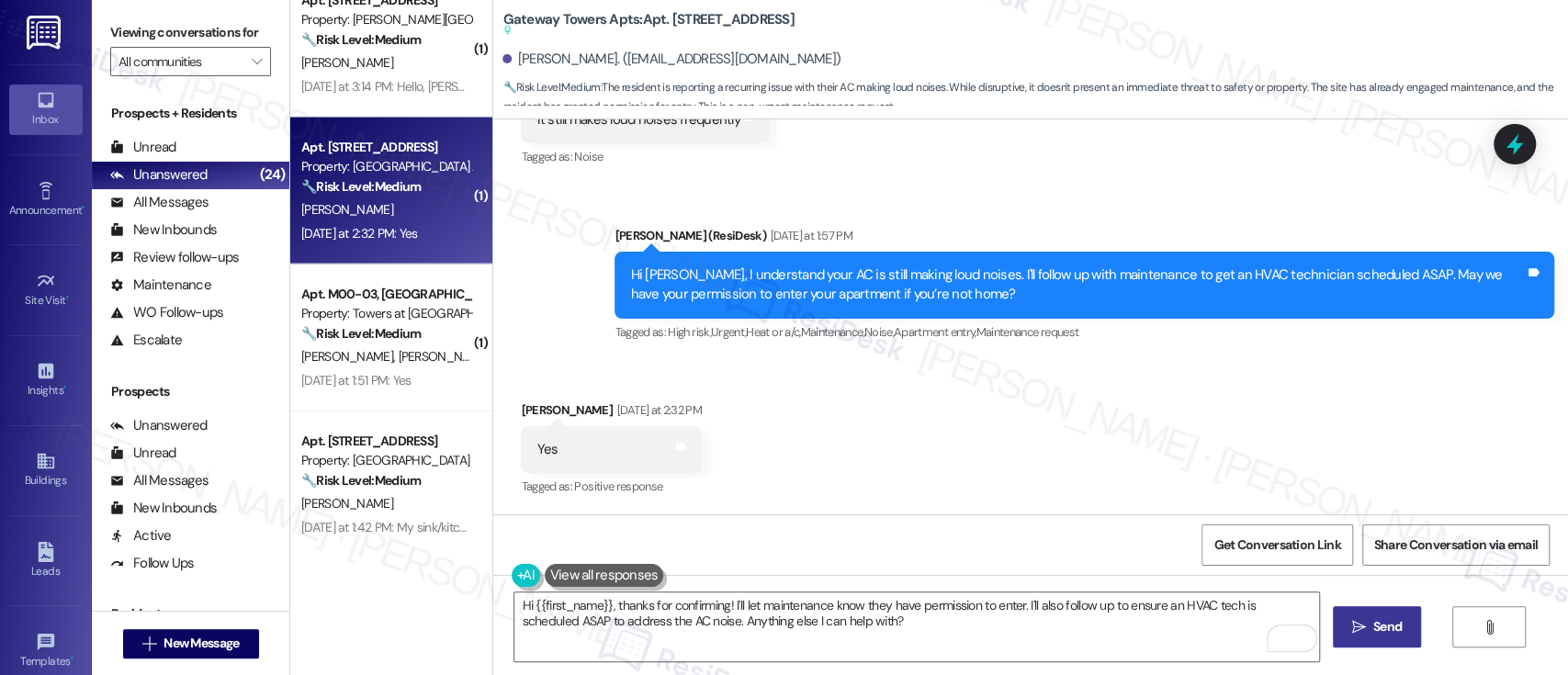
click at [1369, 622] on span "Send" at bounding box center [1387, 628] width 36 height 20
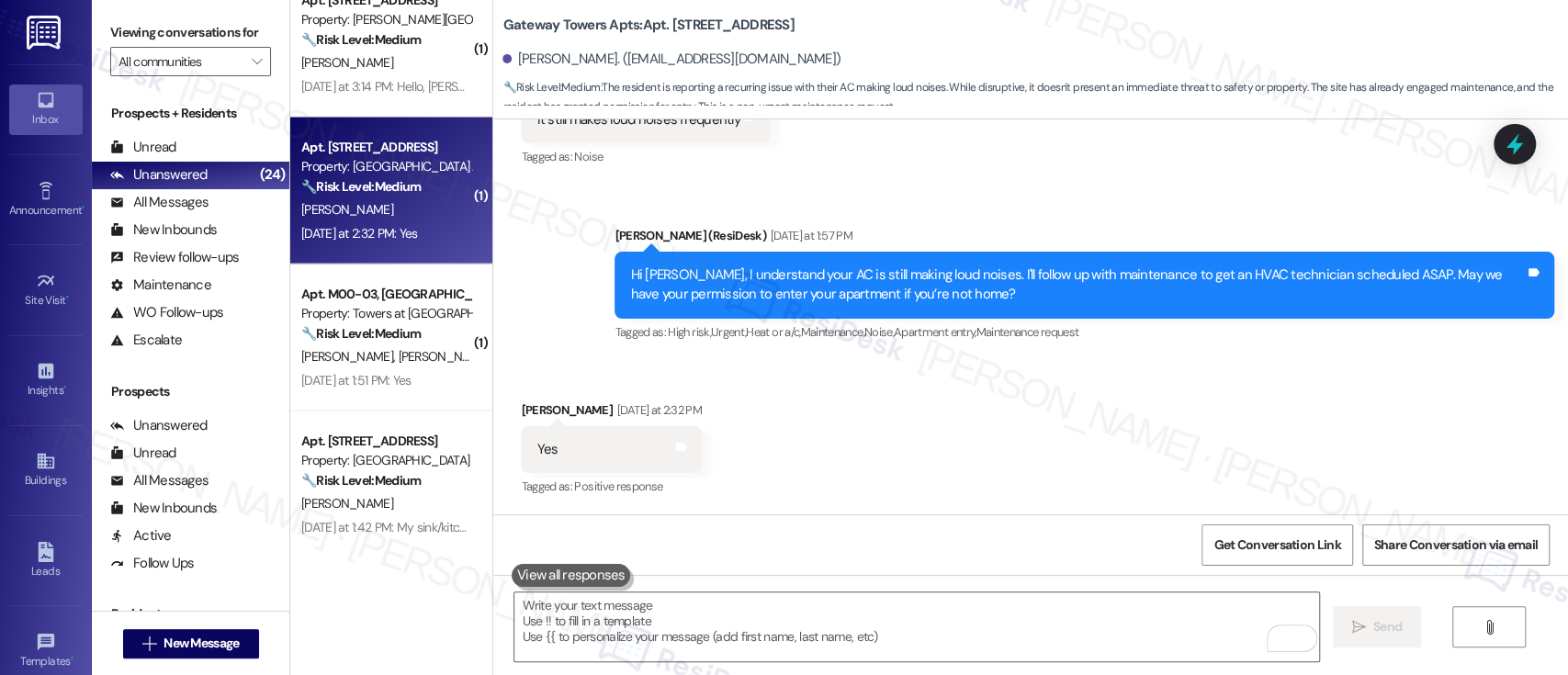
scroll to position [1531, 0]
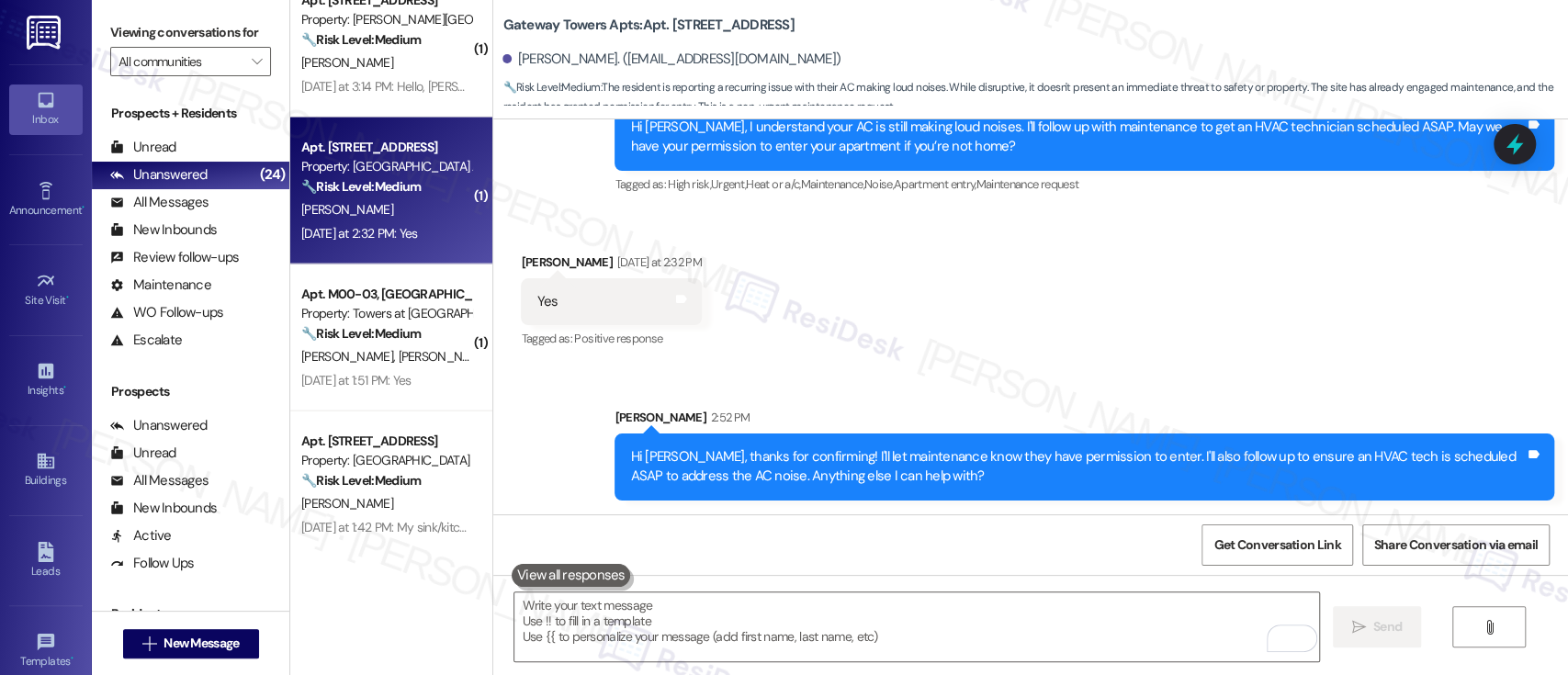
click at [659, 26] on b "Gateway Towers Apts: Apt. B121, 3600 Gateway Drive" at bounding box center [648, 26] width 291 height 20
copy b "B121"
click at [867, 295] on div "Received via SMS Dylan Tiner Yesterday at 2:32 PM Yes Tags and notes Tagged as:…" at bounding box center [1031, 289] width 1075 height 155
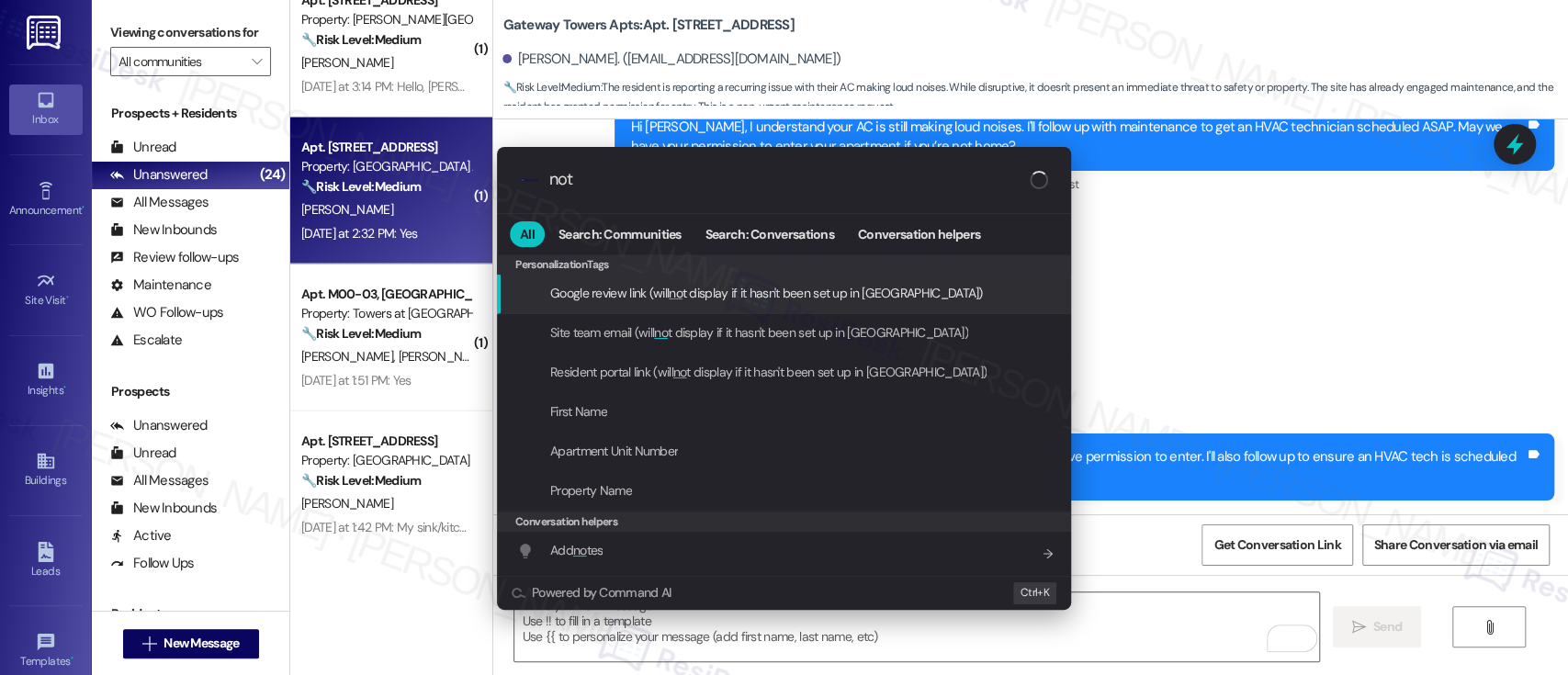
type input "note"
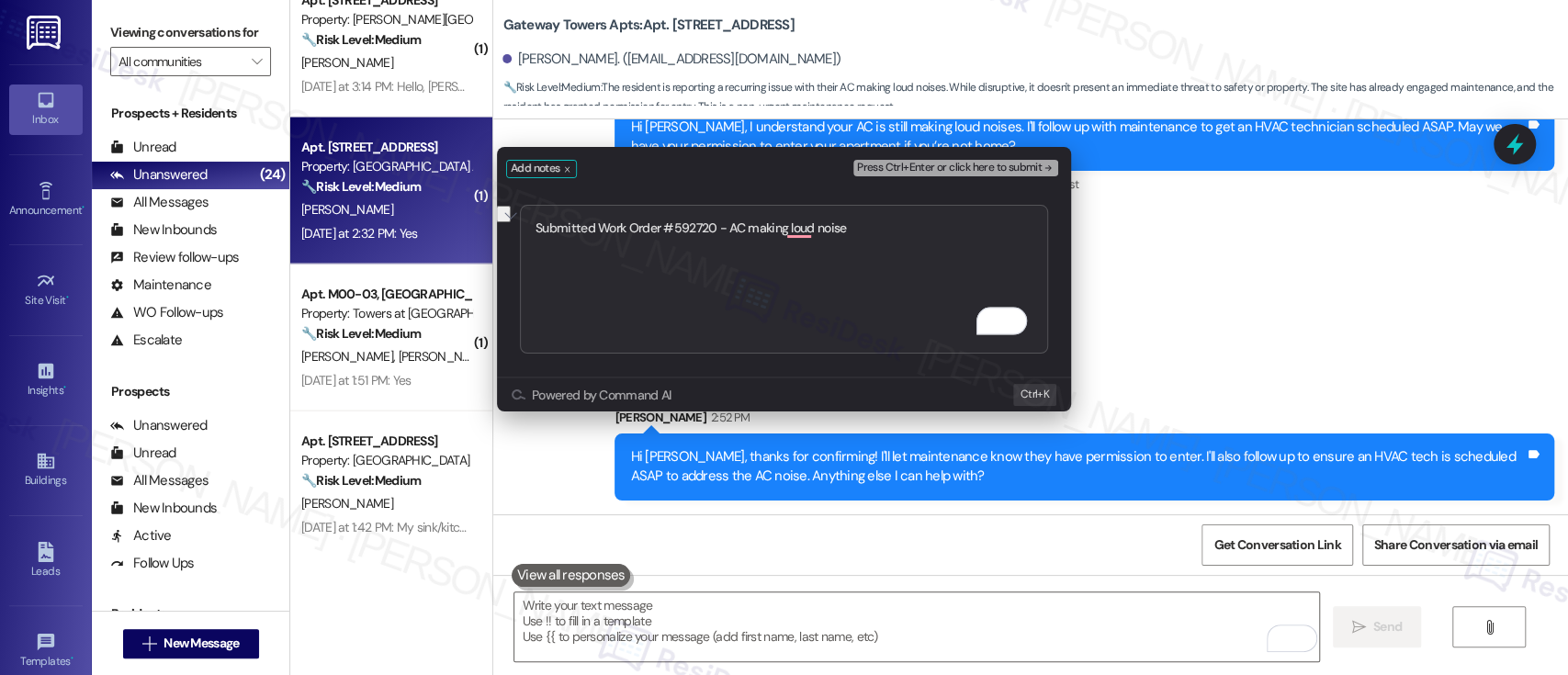
type textarea "Submitted Work Order #592720 - AC making loud noise"
click at [985, 162] on span "Press Ctrl+Enter or click here to submit" at bounding box center [949, 168] width 185 height 13
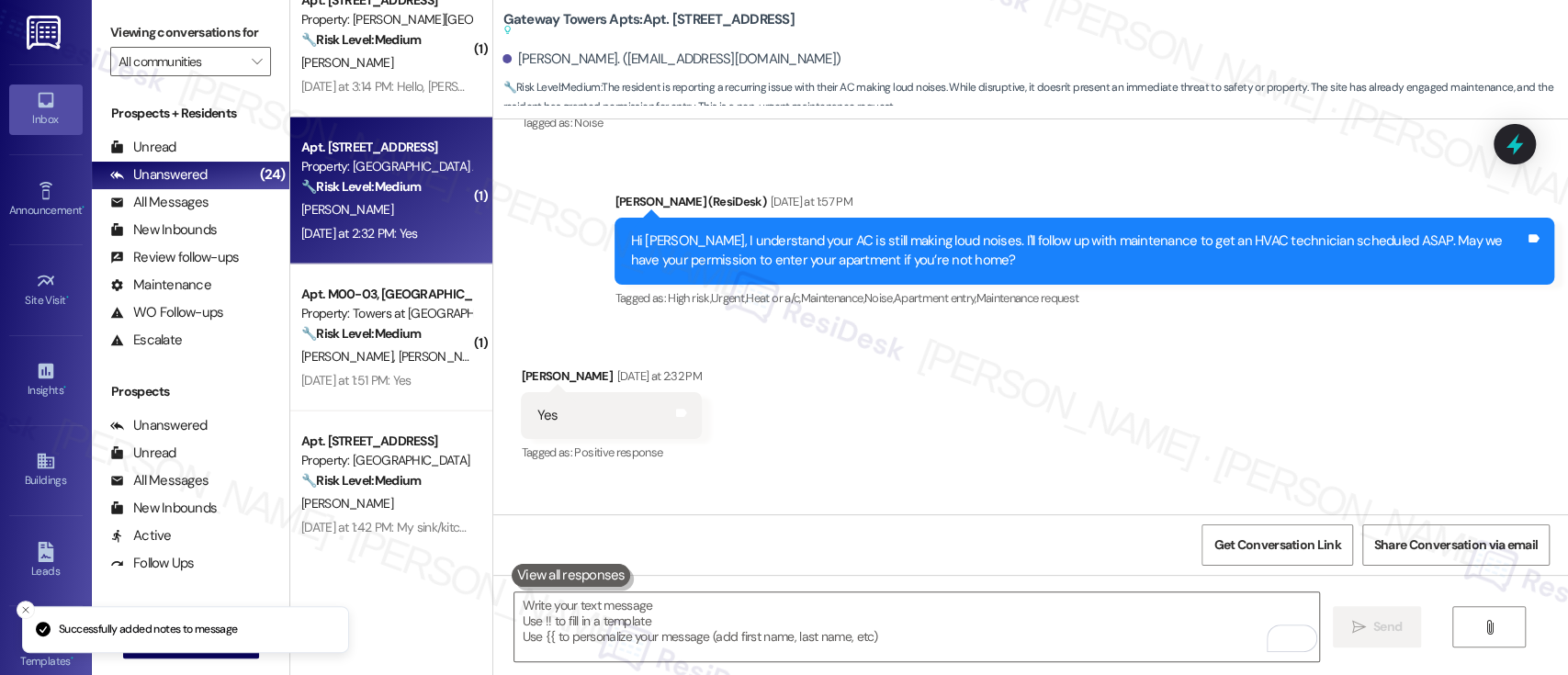
scroll to position [1382, 0]
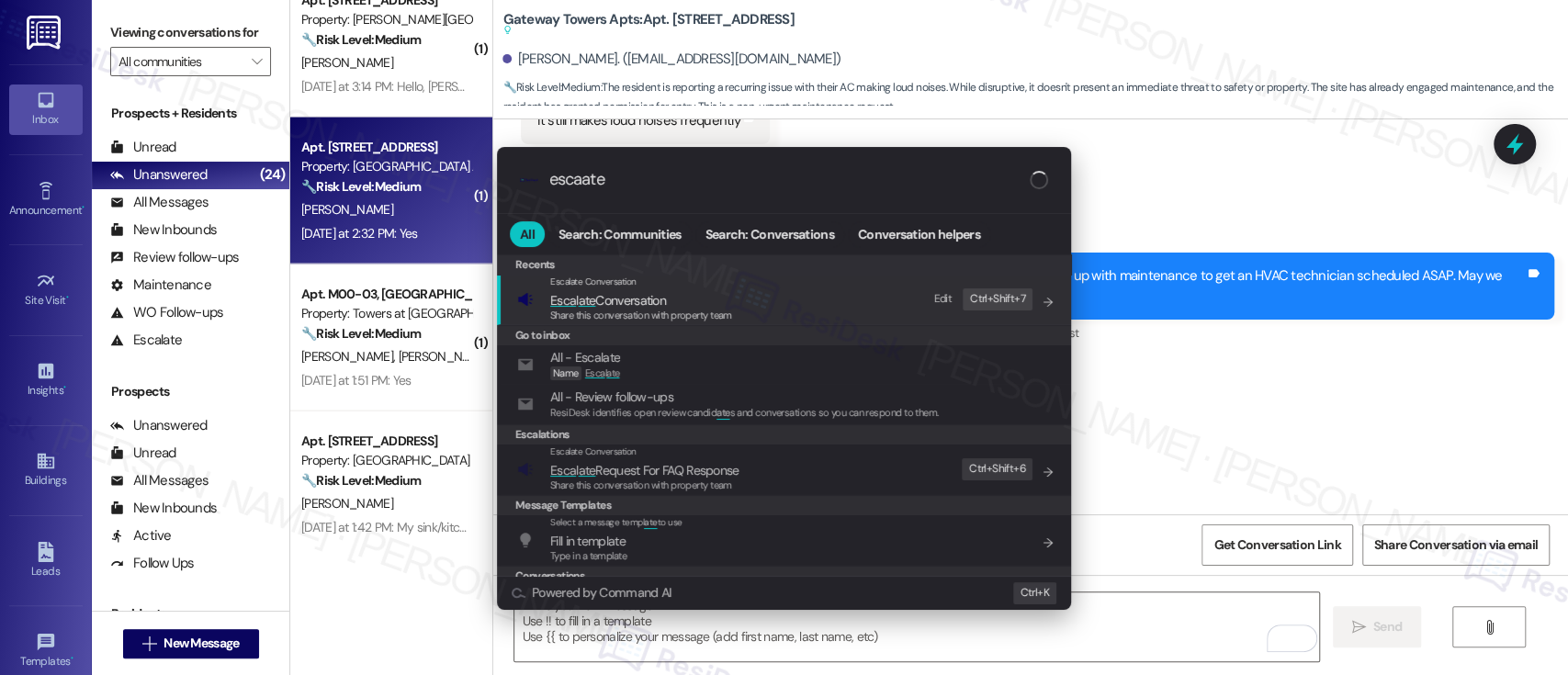
type input "escaate"
click at [602, 287] on span "Escalate Conversation" at bounding box center [593, 282] width 86 height 12
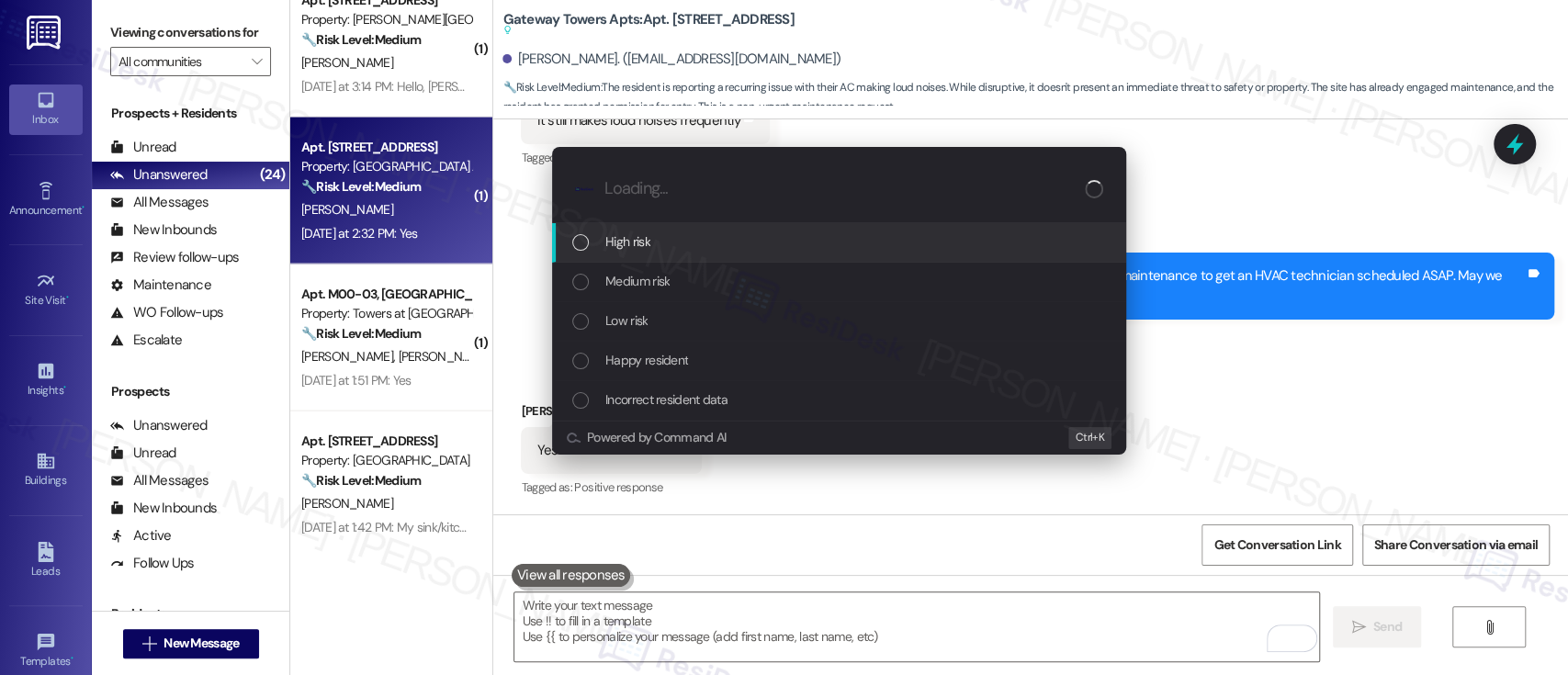
click at [618, 245] on span "High risk" at bounding box center [628, 241] width 45 height 20
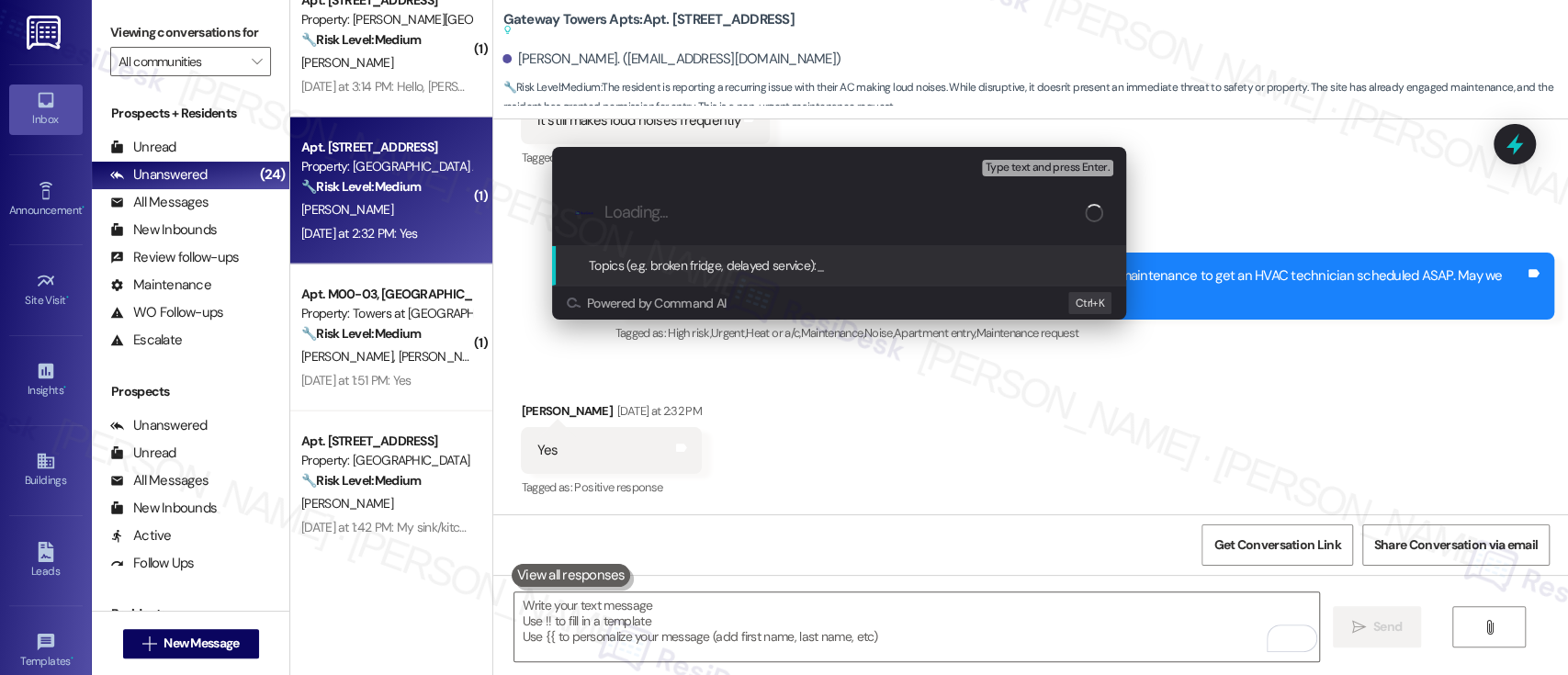
paste input "Submitted Work Order #592720 - AC making loud noise"
type input "Submitted Work Order #592720 - AC making loud noise"
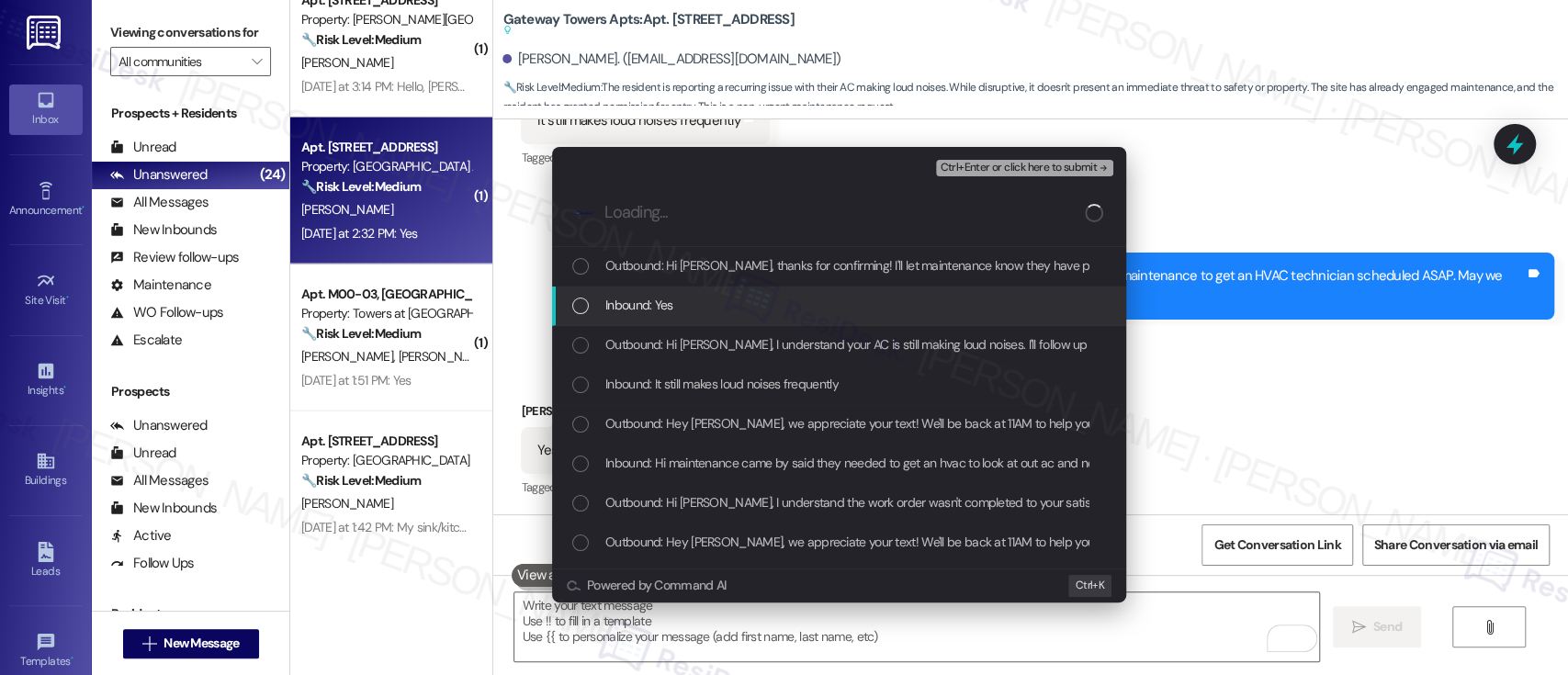
click at [644, 312] on span "Inbound: Yes" at bounding box center [639, 304] width 68 height 20
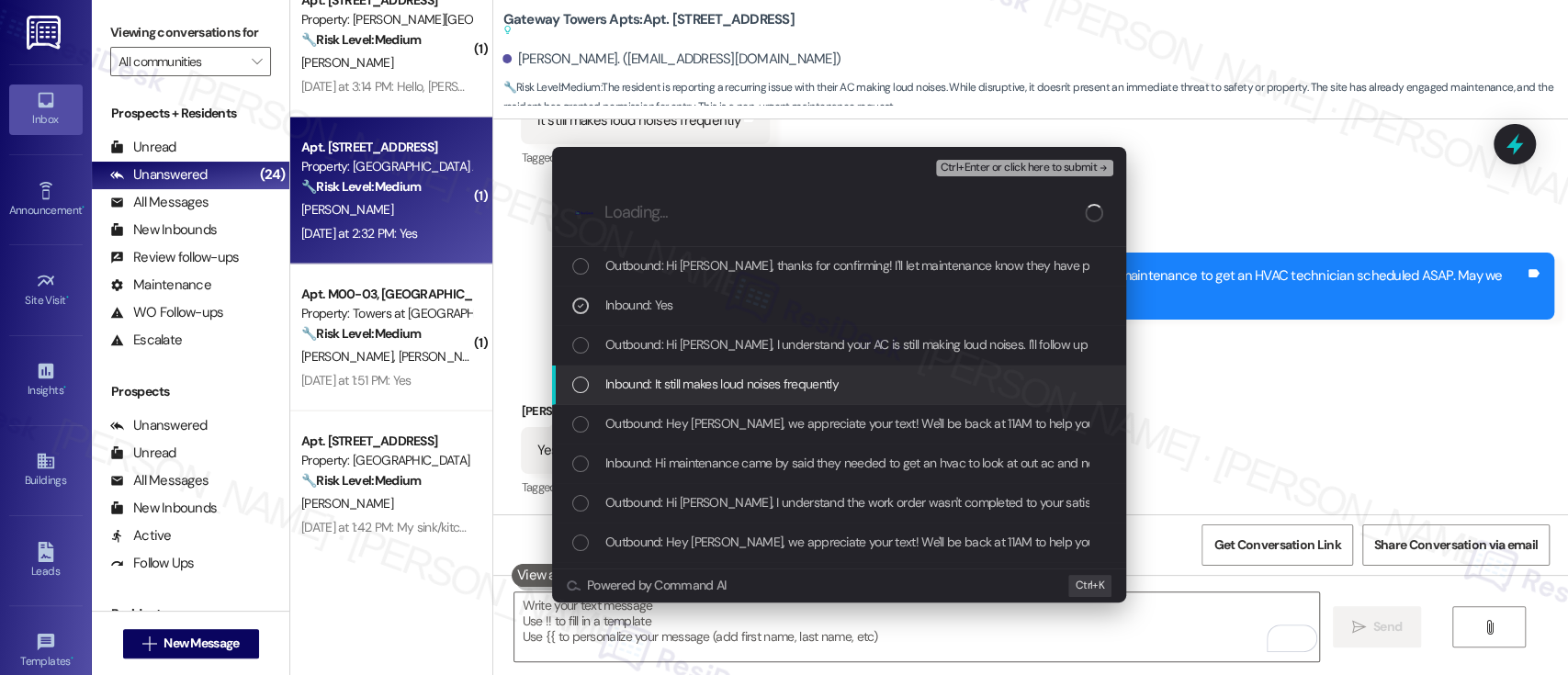
click at [668, 379] on span "Inbound: It still makes loud noises frequently" at bounding box center [722, 383] width 233 height 20
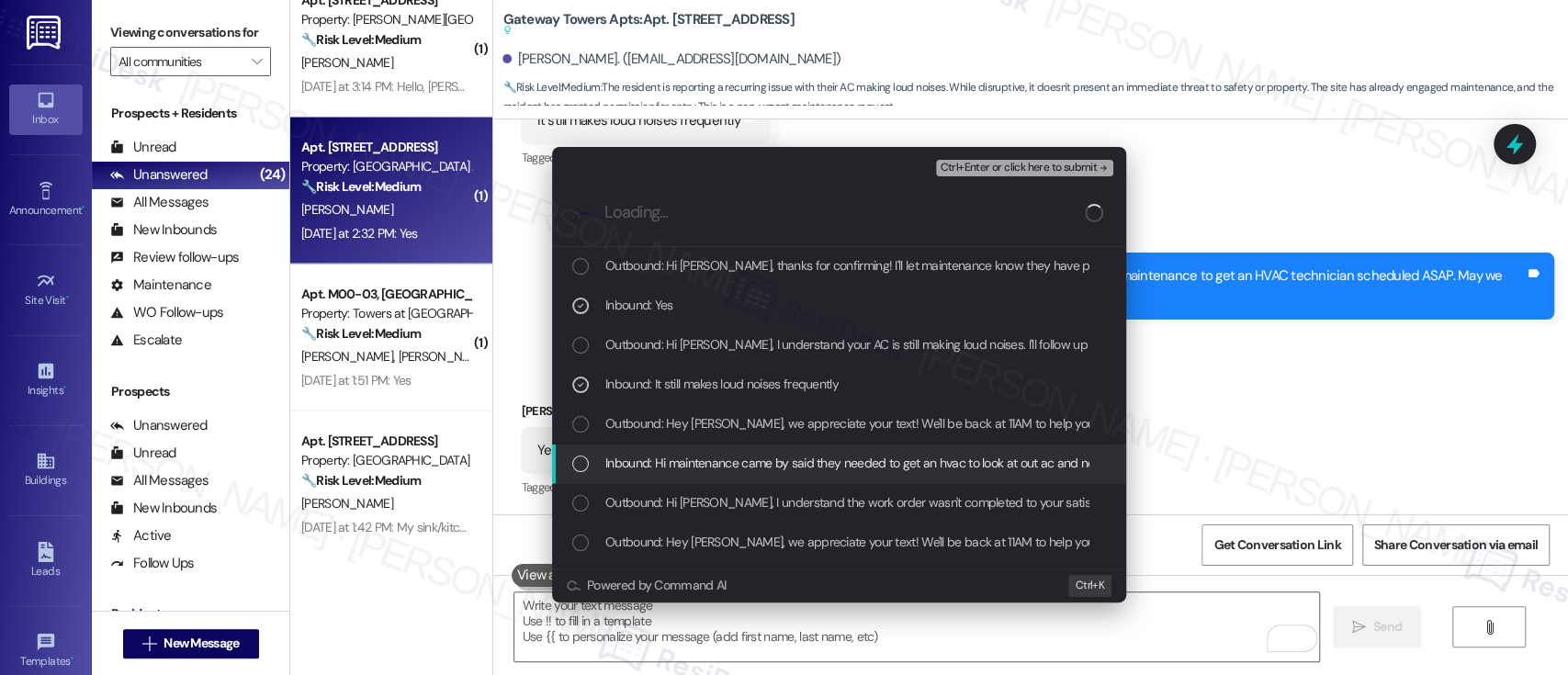
click at [735, 462] on span "Inbound: Hi maintenance came by said they needed to get an hvac to look at out …" at bounding box center [913, 463] width 616 height 20
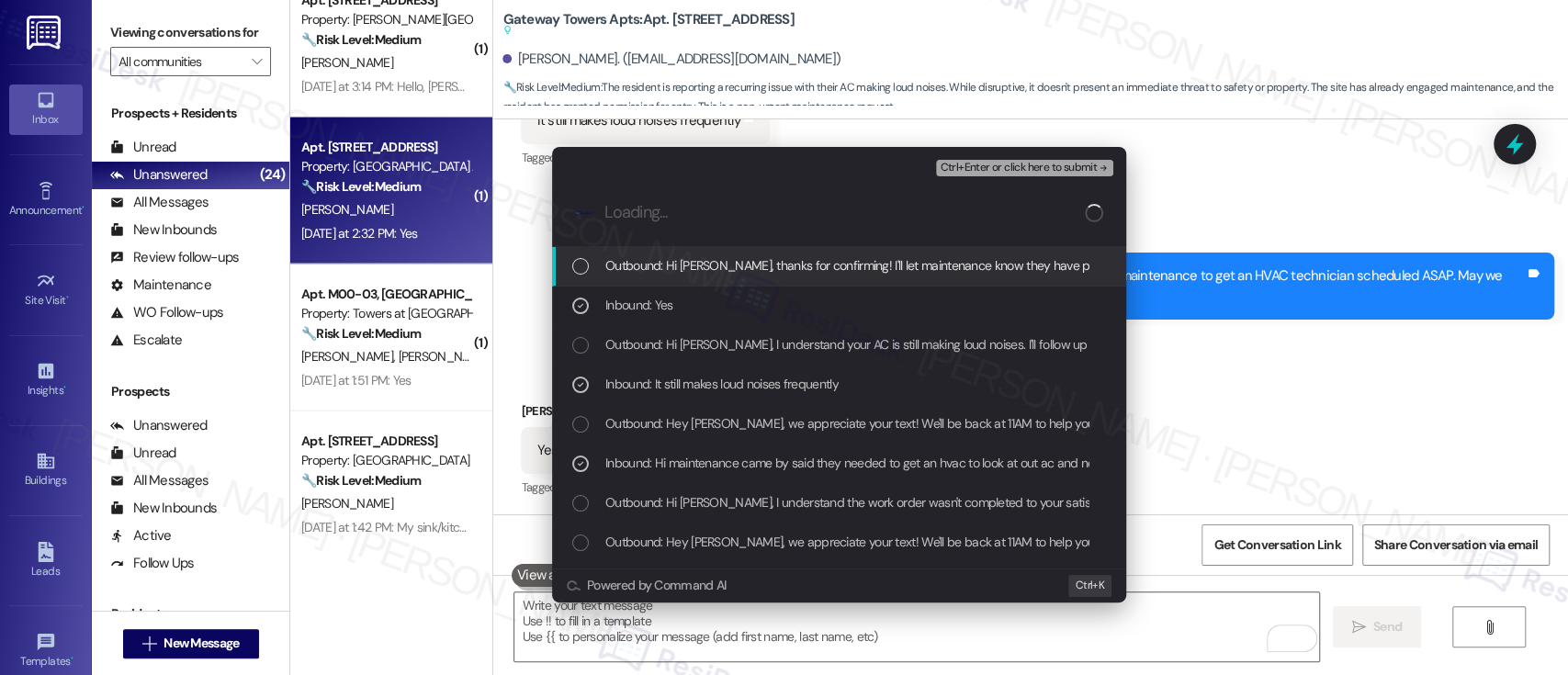
click at [1068, 168] on span "Ctrl+Enter or click here to submit" at bounding box center [1018, 168] width 157 height 13
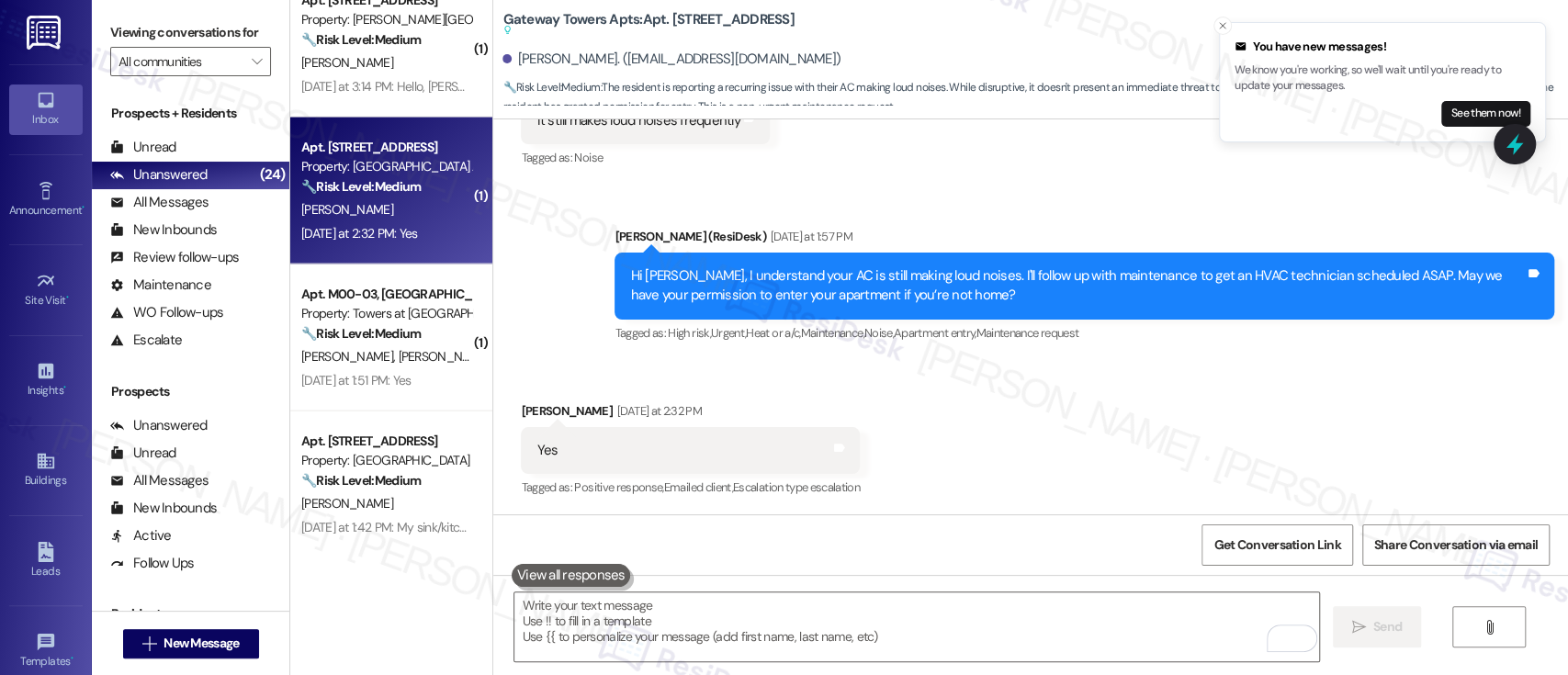
scroll to position [1713, 0]
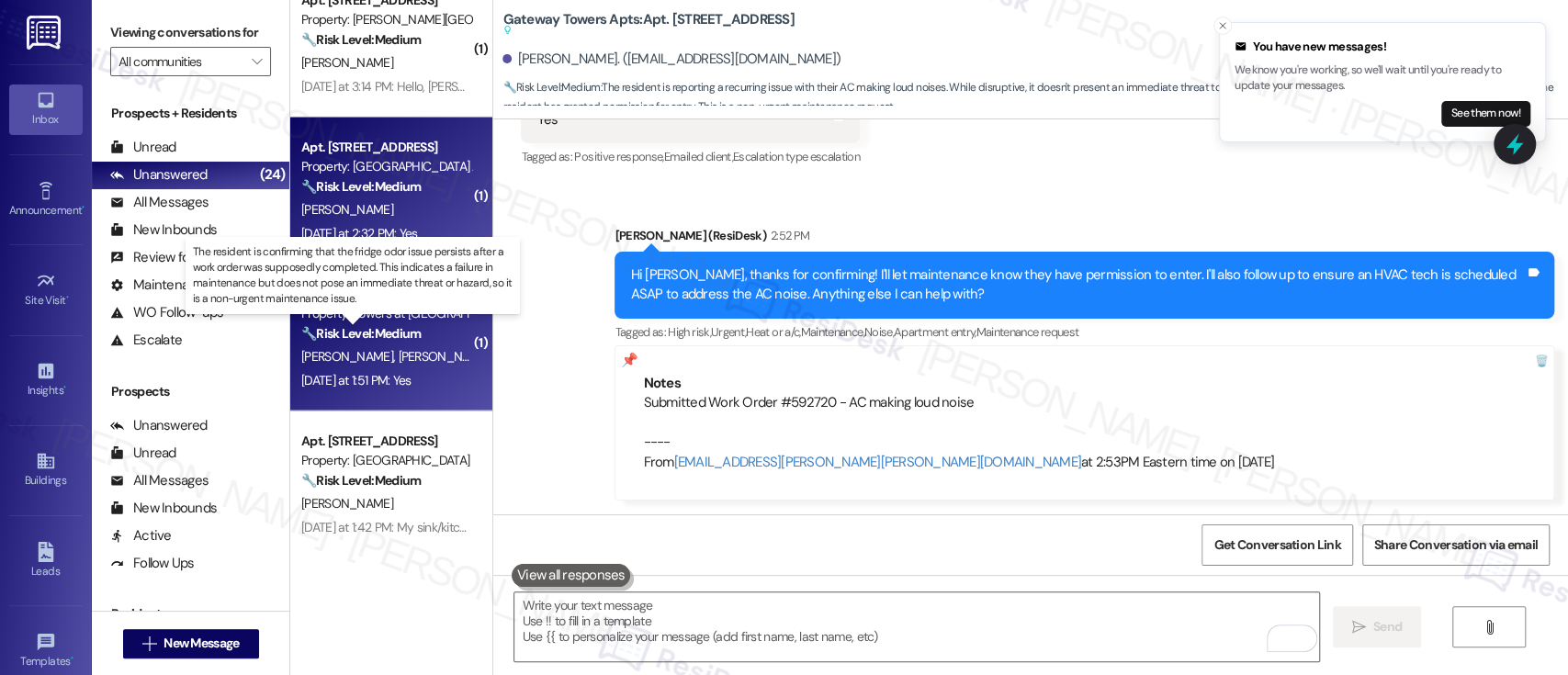
click at [361, 332] on strong "🔧 Risk Level: Medium" at bounding box center [361, 333] width 120 height 17
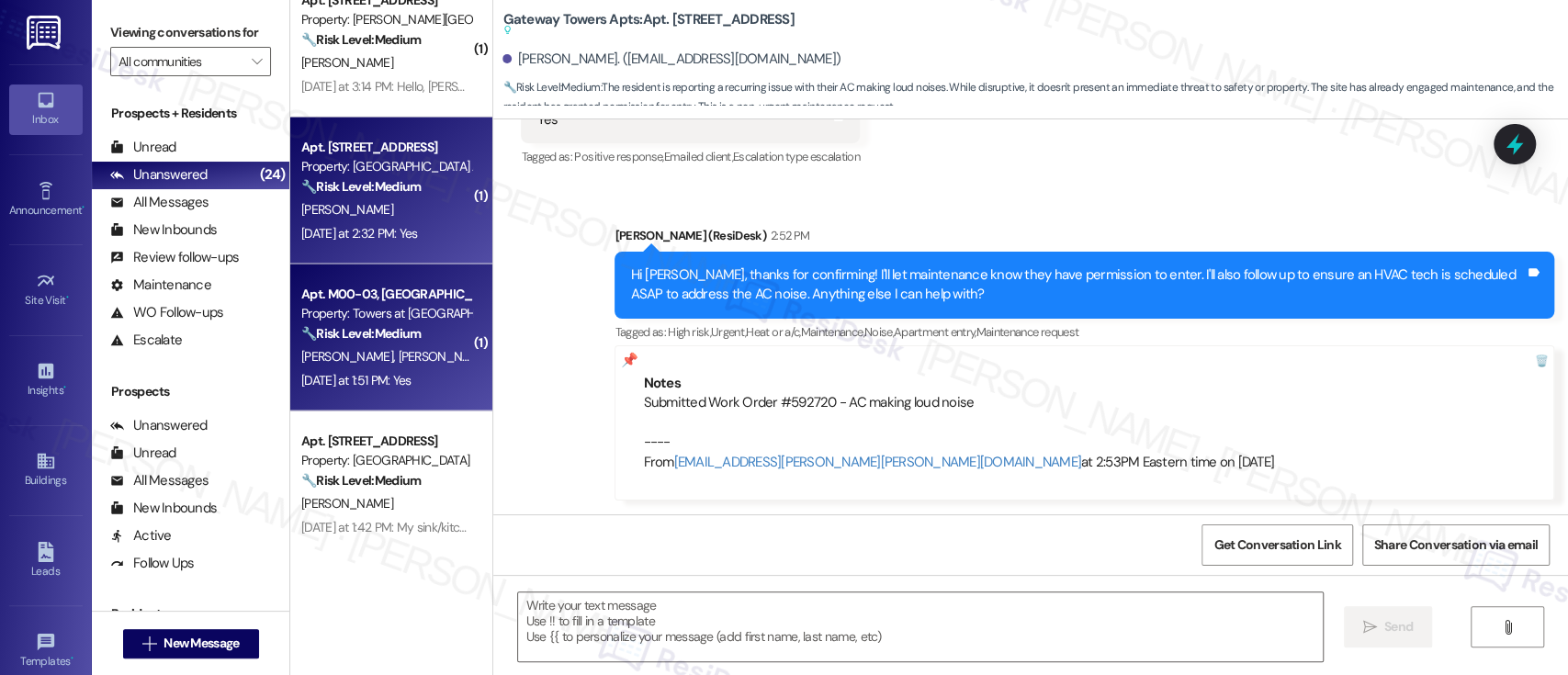
type textarea "Fetching suggested responses. Please feel free to read through the conversation…"
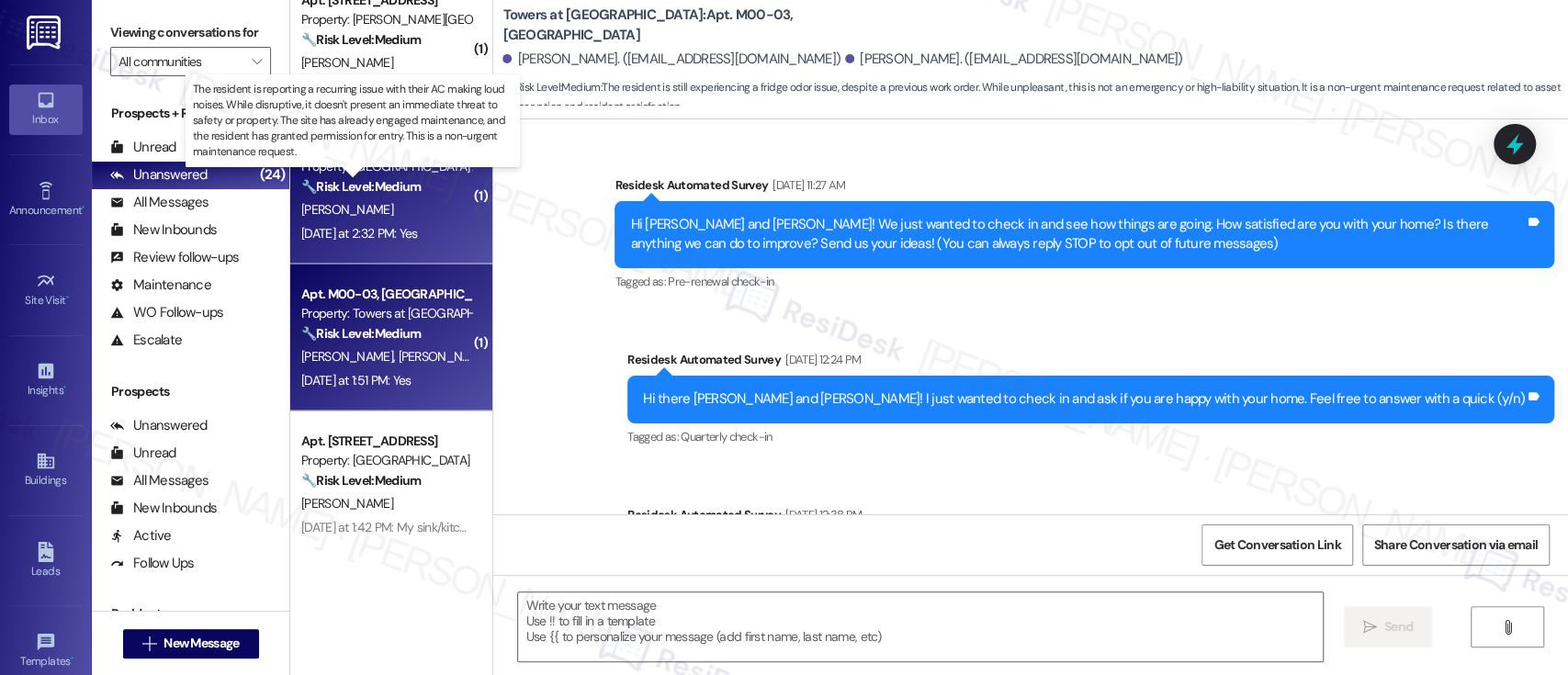
scroll to position [5970, 0]
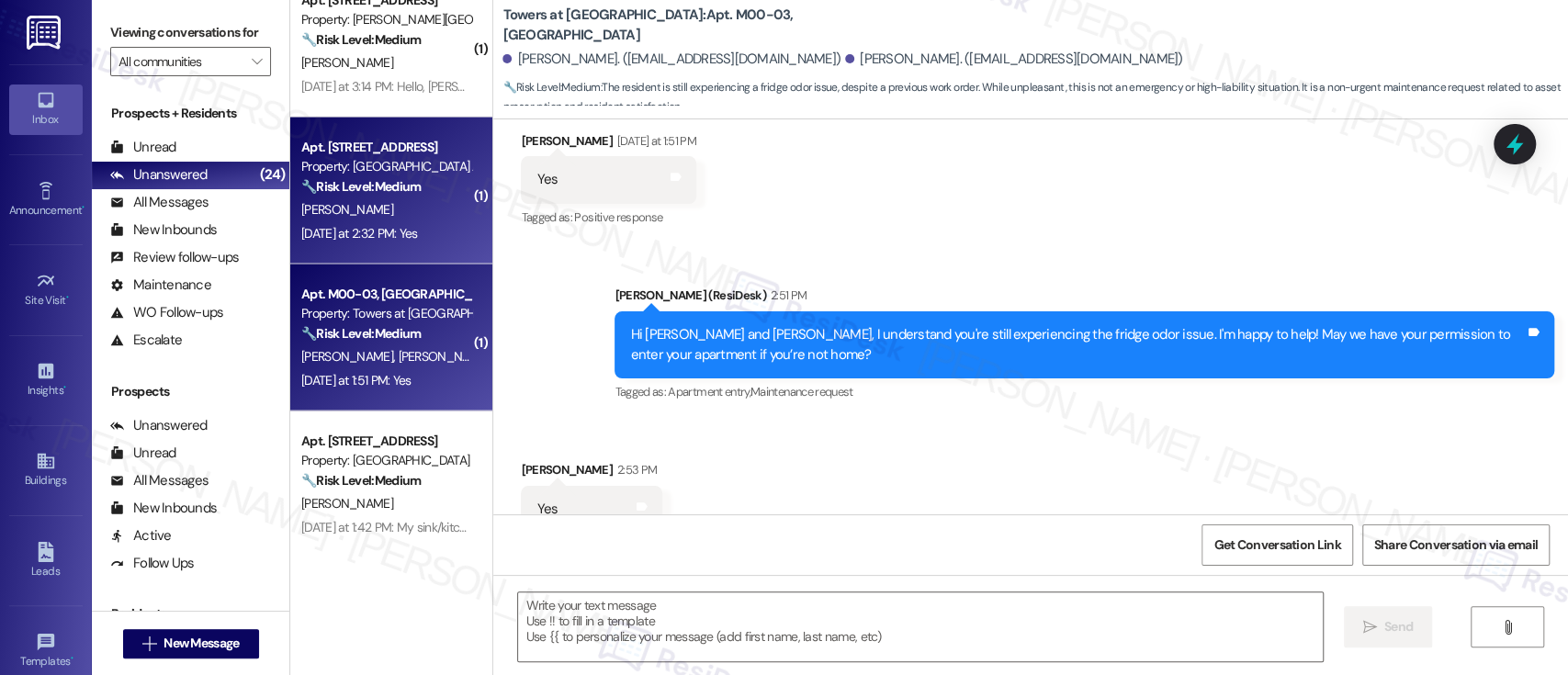
type textarea "Fetching suggested responses. Please feel free to read through the conversation…"
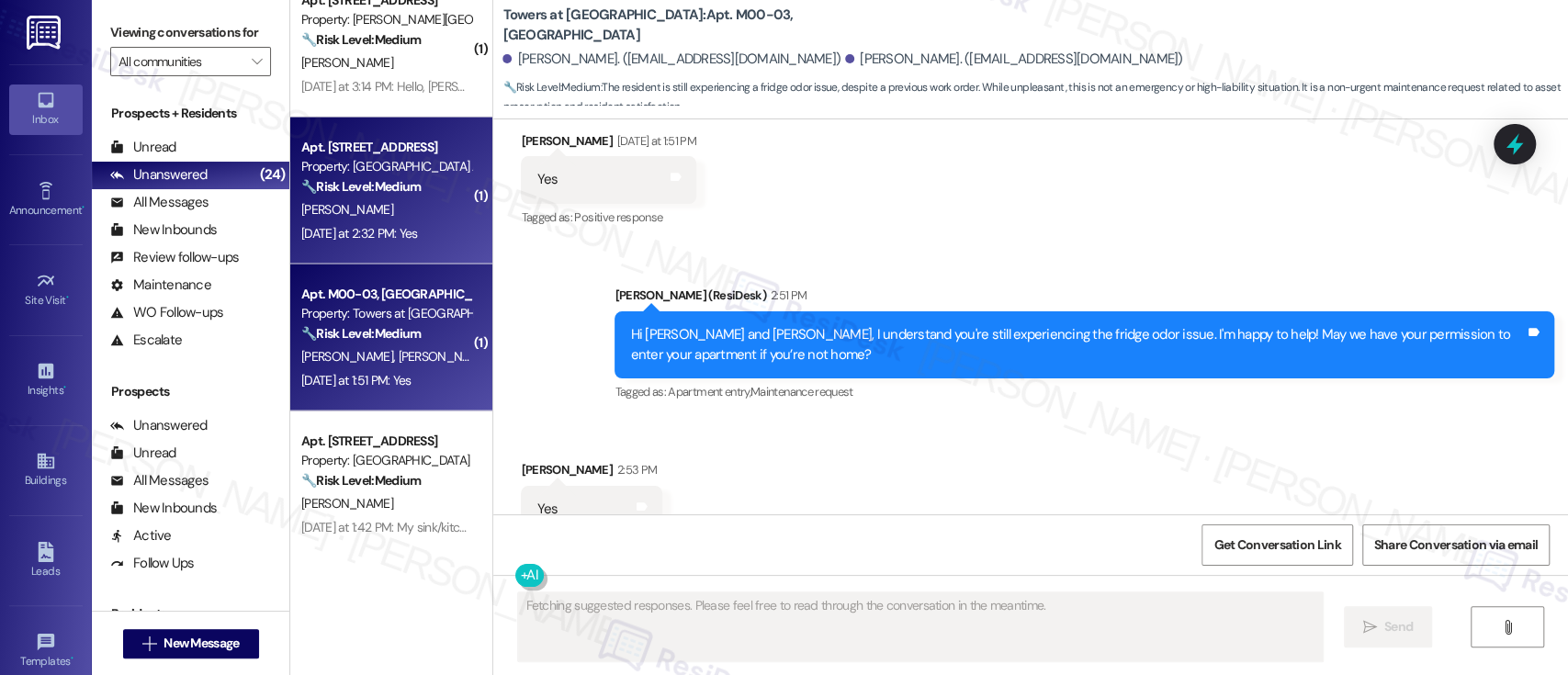
click at [398, 197] on div "Apt. B121, 3600 Gateway Drive Property: Gateway Towers Apts 🔧 Risk Level: Mediu…" at bounding box center [386, 167] width 174 height 62
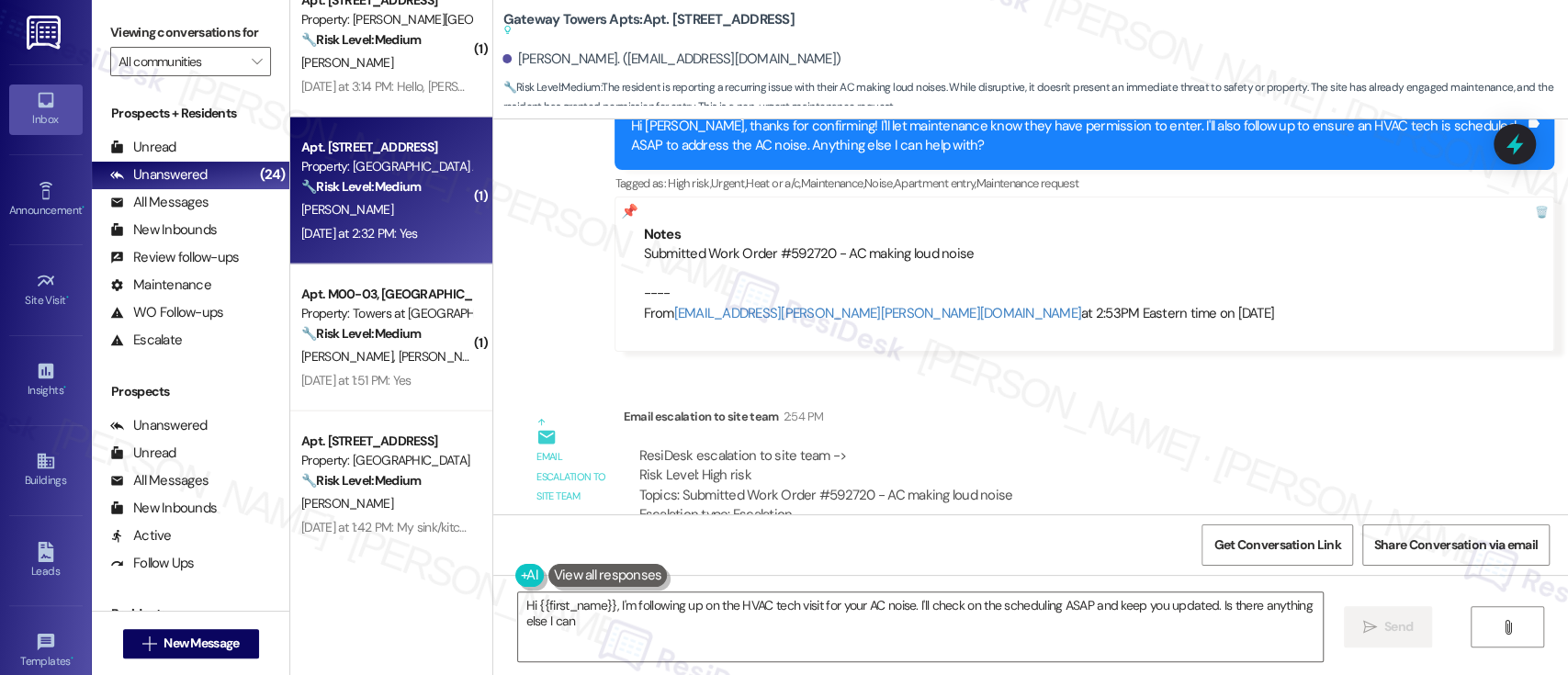
scroll to position [1940, 0]
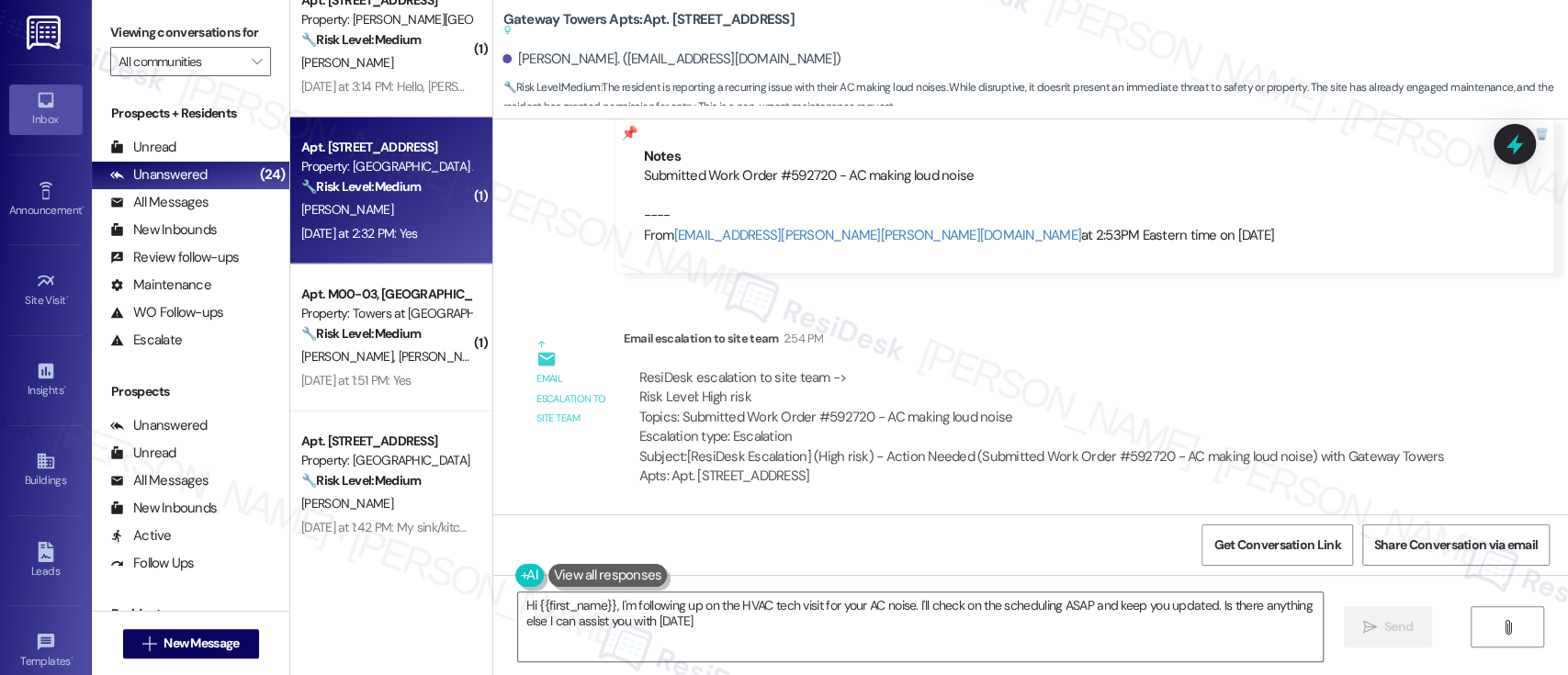
type textarea "Hi {{first_name}}, I'm following up on the HVAC tech visit for your AC noise. I…"
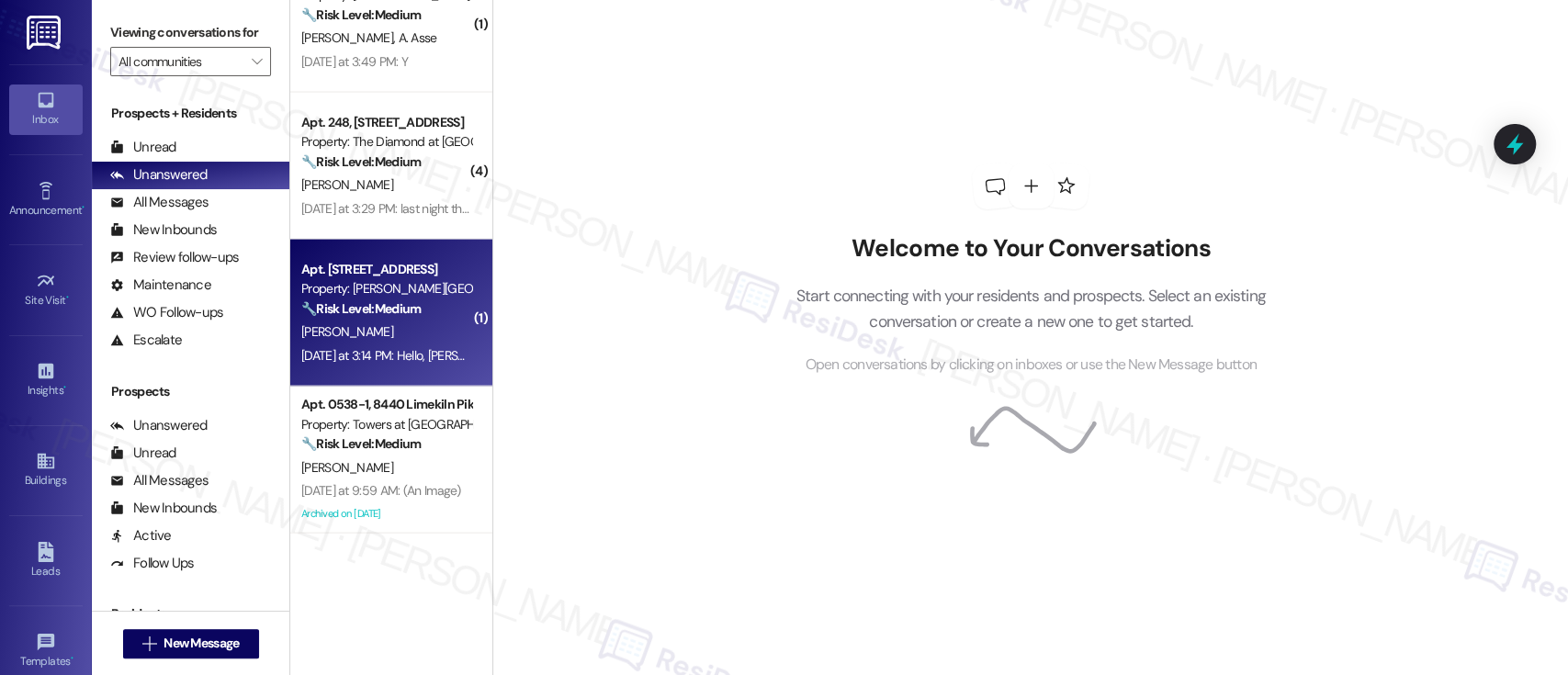
scroll to position [2386, 0]
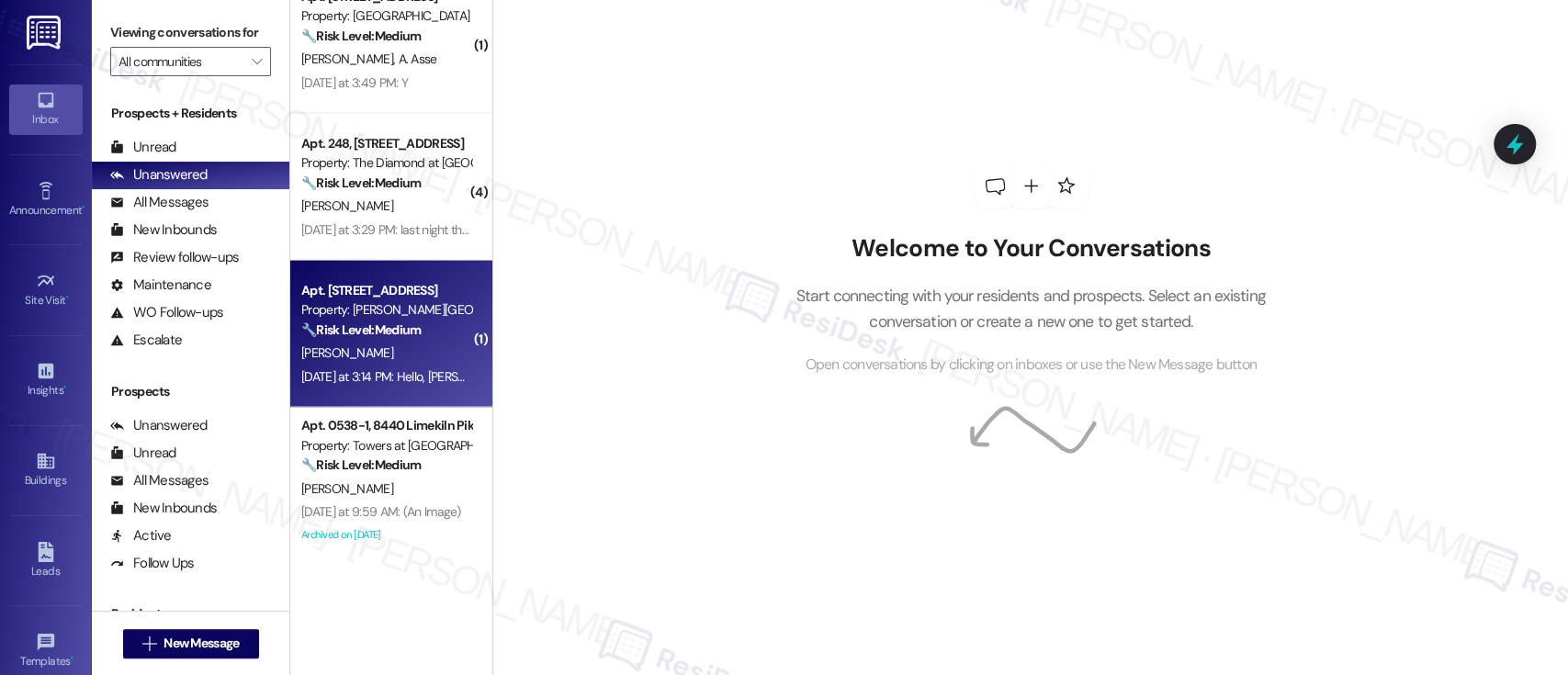
click at [359, 304] on div "Property: [PERSON_NAME][GEOGRAPHIC_DATA]" at bounding box center [386, 310] width 170 height 20
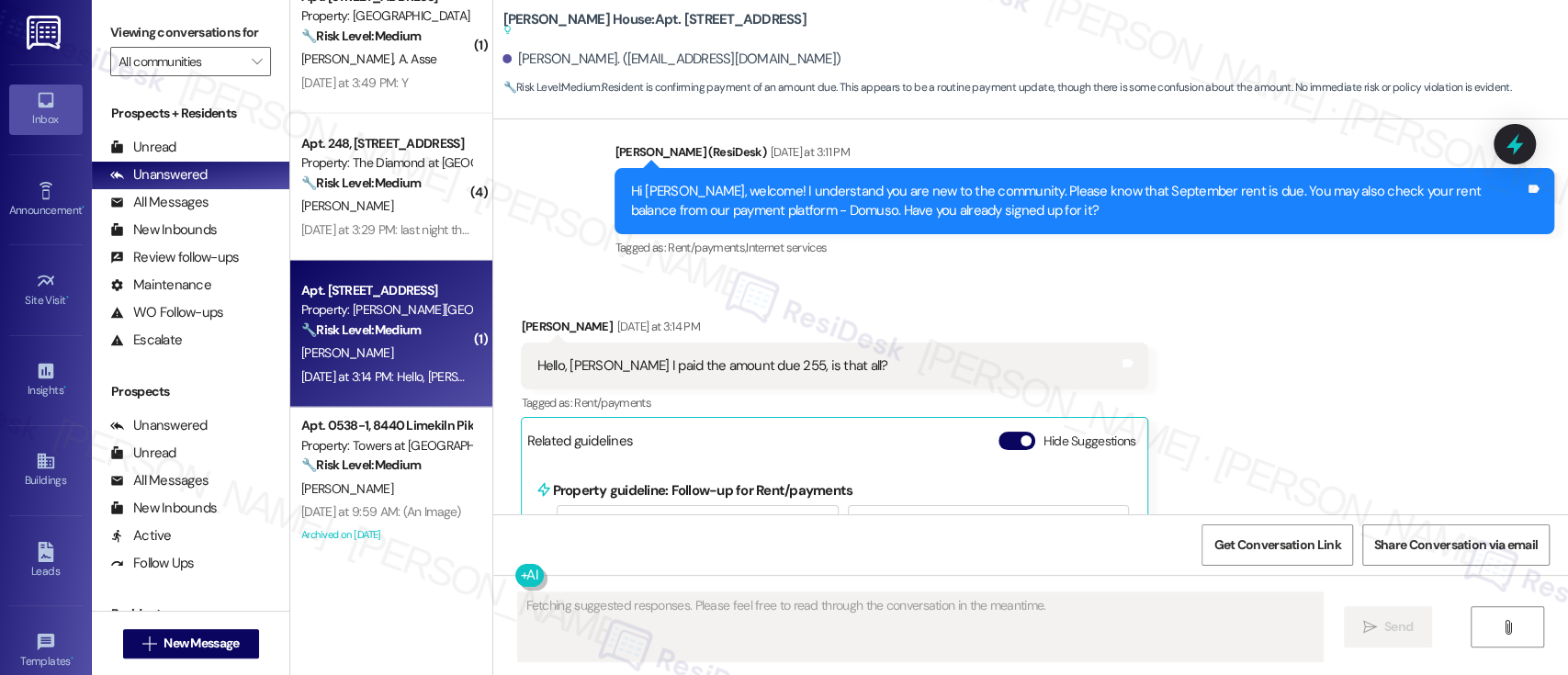
scroll to position [1137, 0]
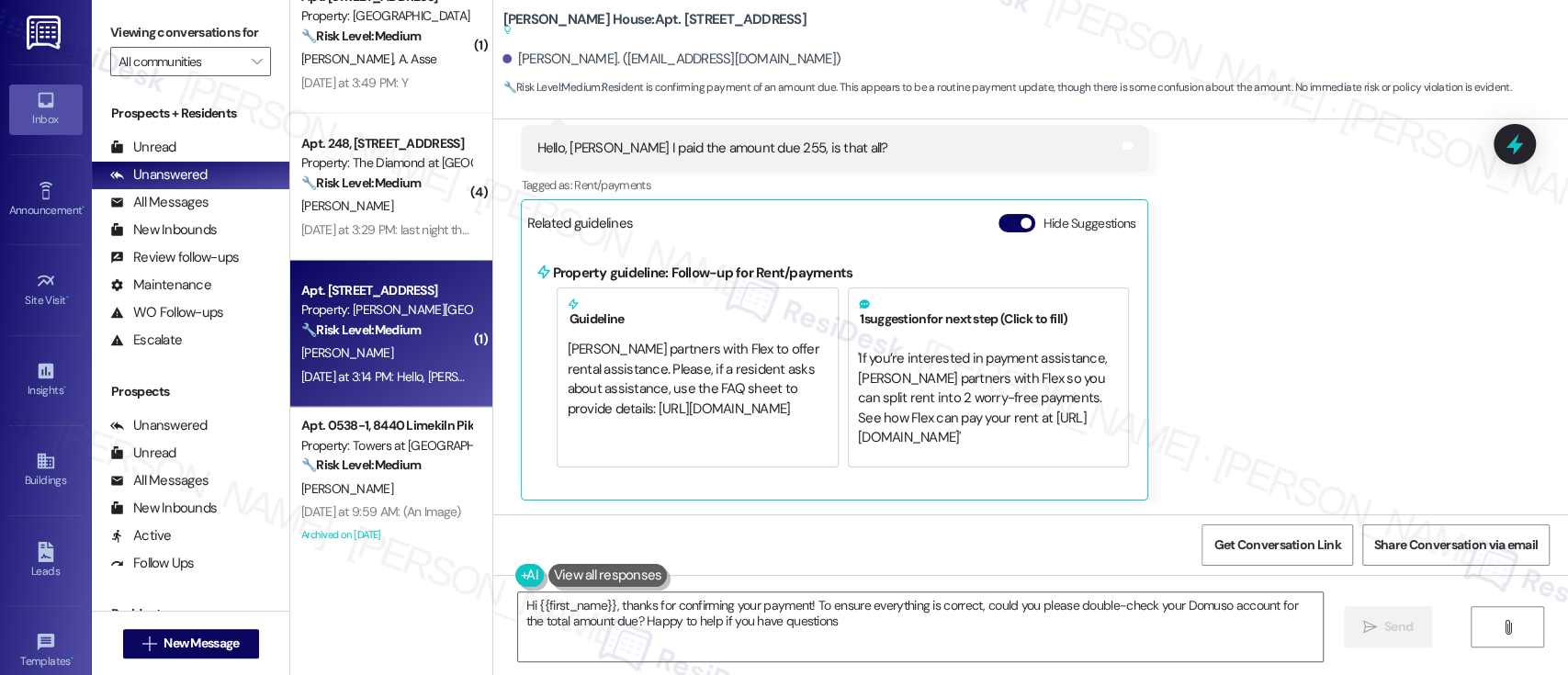
type textarea "Hi {{first_name}}, thanks for confirming your payment! To ensure everything is …"
click at [1000, 224] on button "Hide Suggestions" at bounding box center [1017, 223] width 37 height 19
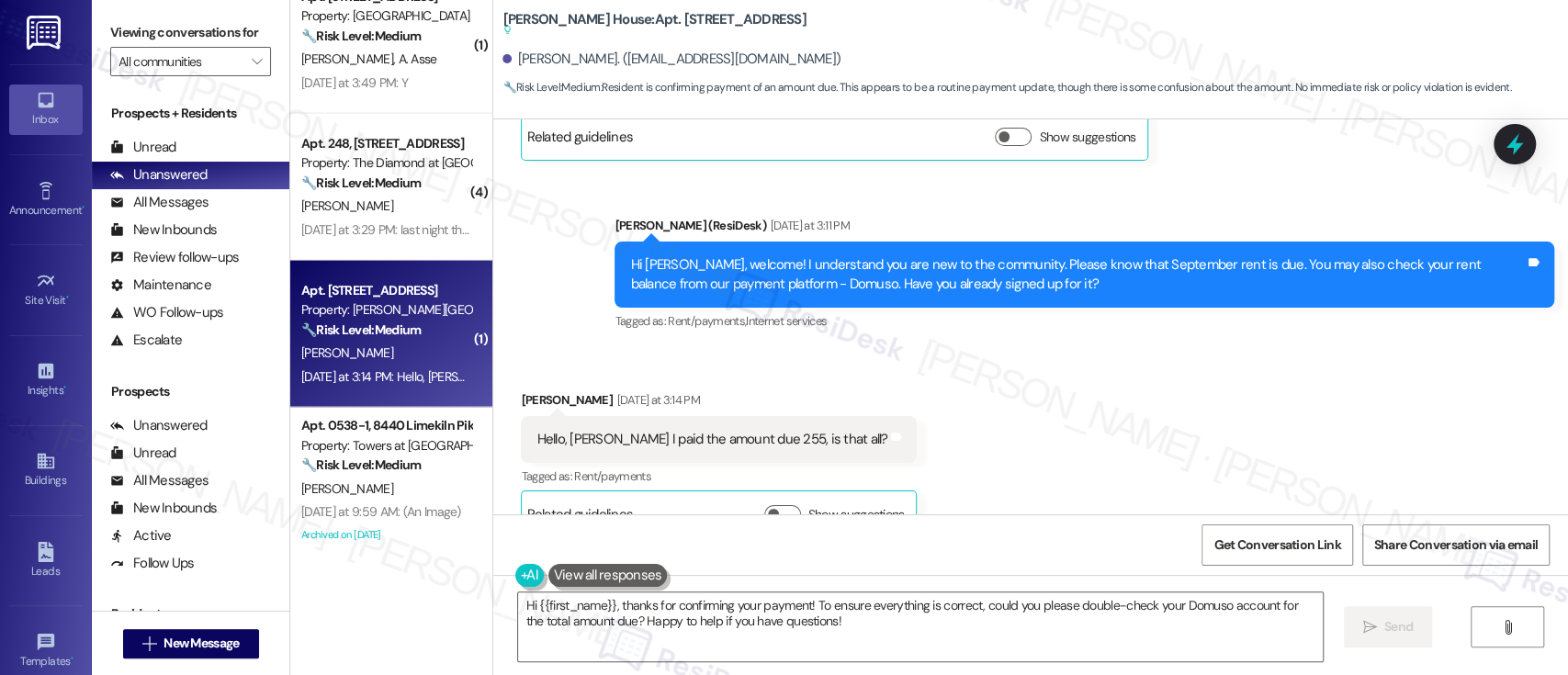
scroll to position [883, 0]
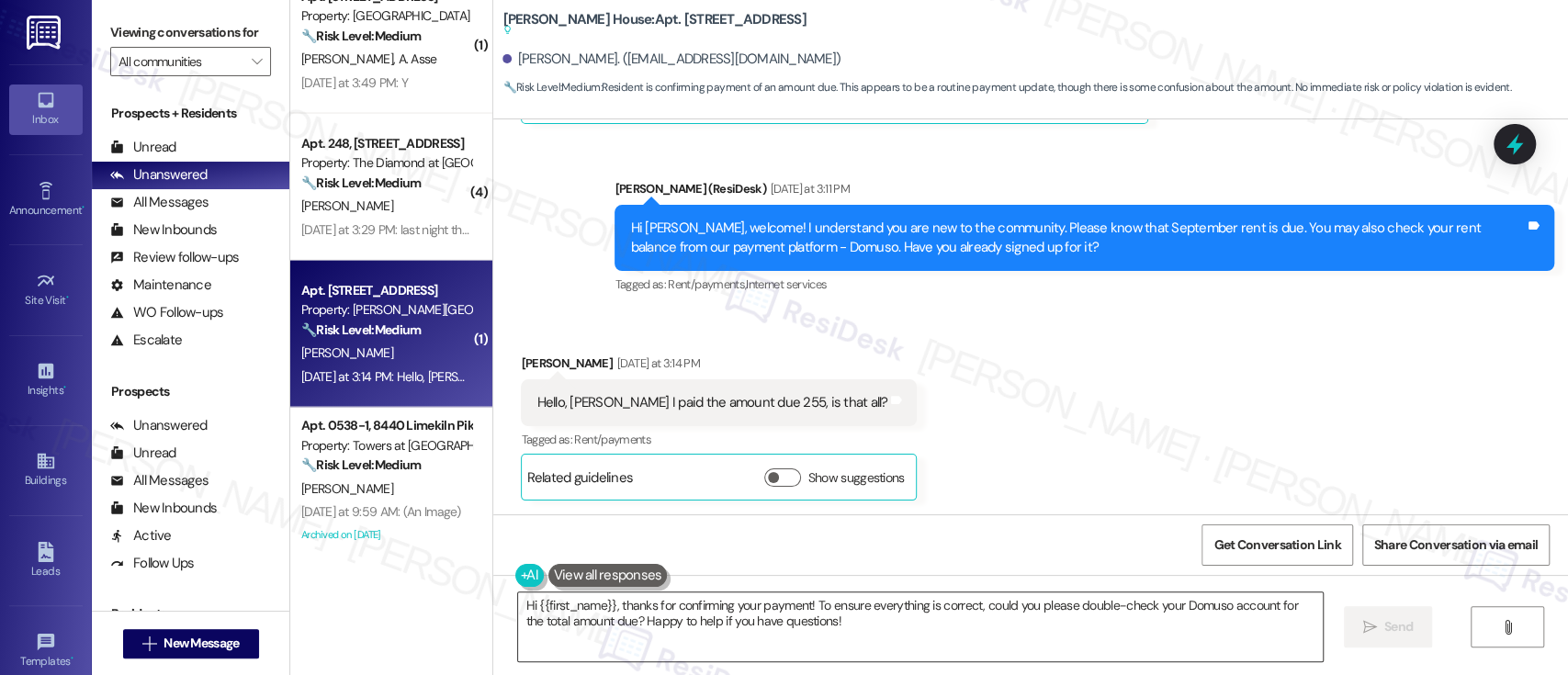
click at [651, 628] on textarea "Hi {{first_name}}, thanks for confirming your payment! To ensure everything is …" at bounding box center [920, 628] width 804 height 69
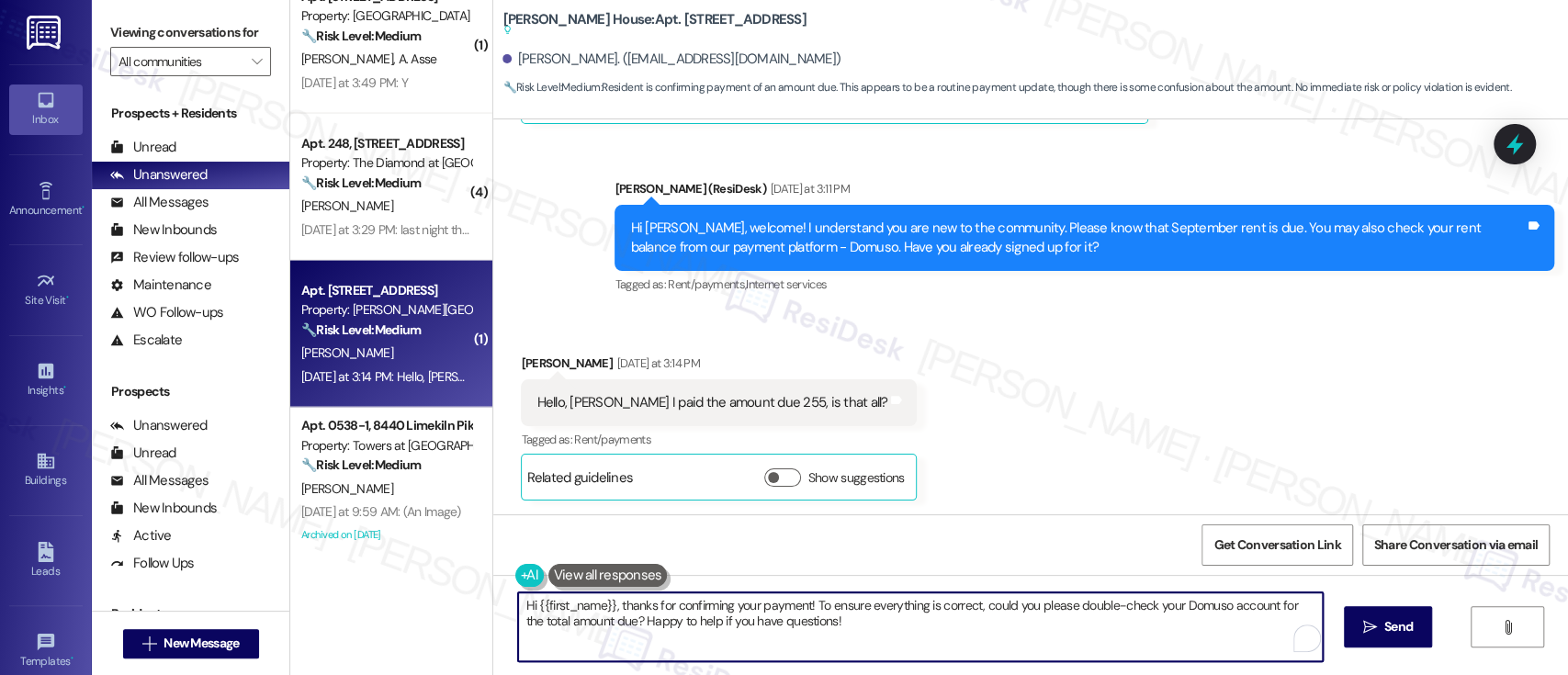
click at [812, 626] on textarea "Hi {{first_name}}, thanks for confirming your payment! To ensure everything is …" at bounding box center [920, 628] width 804 height 69
drag, startPoint x: 904, startPoint y: 621, endPoint x: 612, endPoint y: 626, distance: 292.0
click at [612, 626] on textarea "Hi {{first_name}}, thanks for confirming your payment! To ensure everything is …" at bounding box center [917, 628] width 804 height 69
click at [868, 623] on textarea "Hi {{first_name}}, thanks for confirming your payment! To ensure everything is …" at bounding box center [917, 628] width 804 height 69
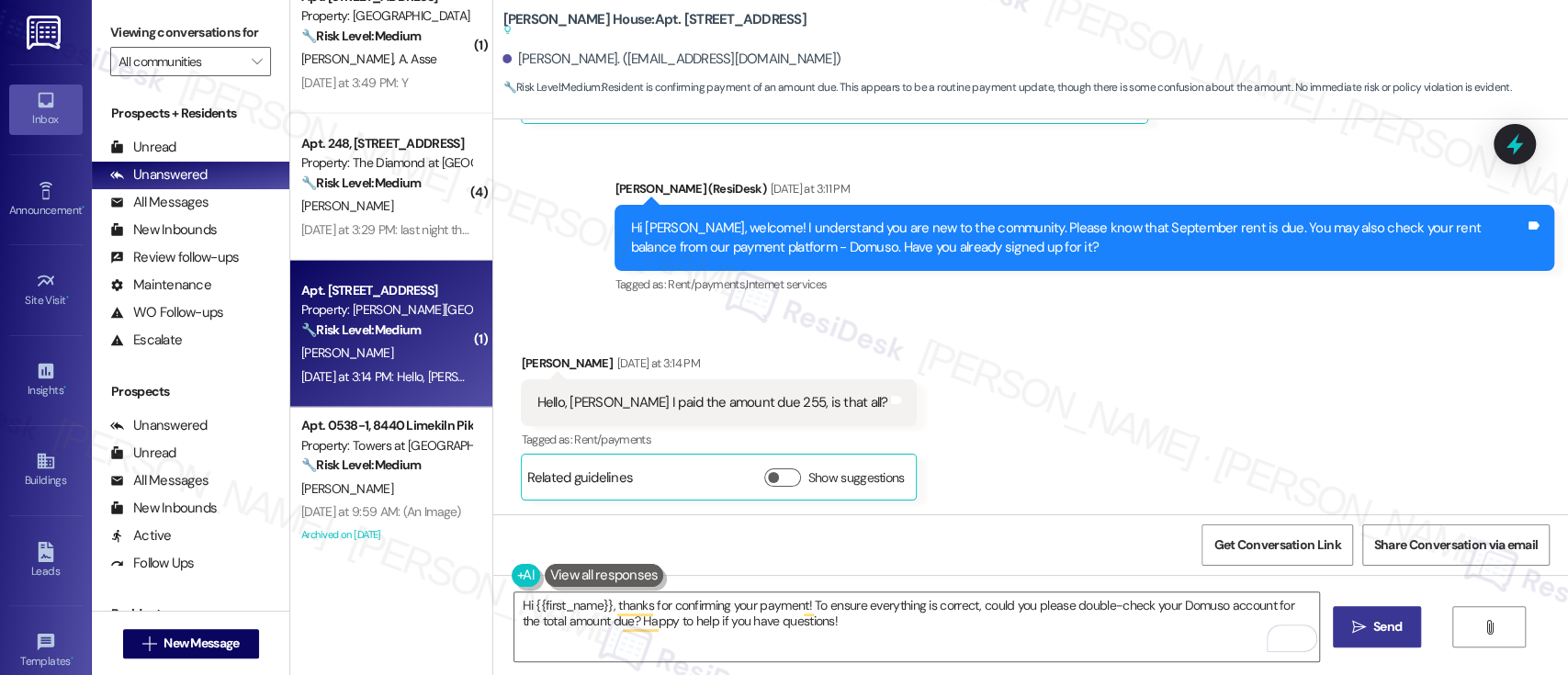
click at [1395, 622] on span "Send" at bounding box center [1387, 628] width 29 height 20
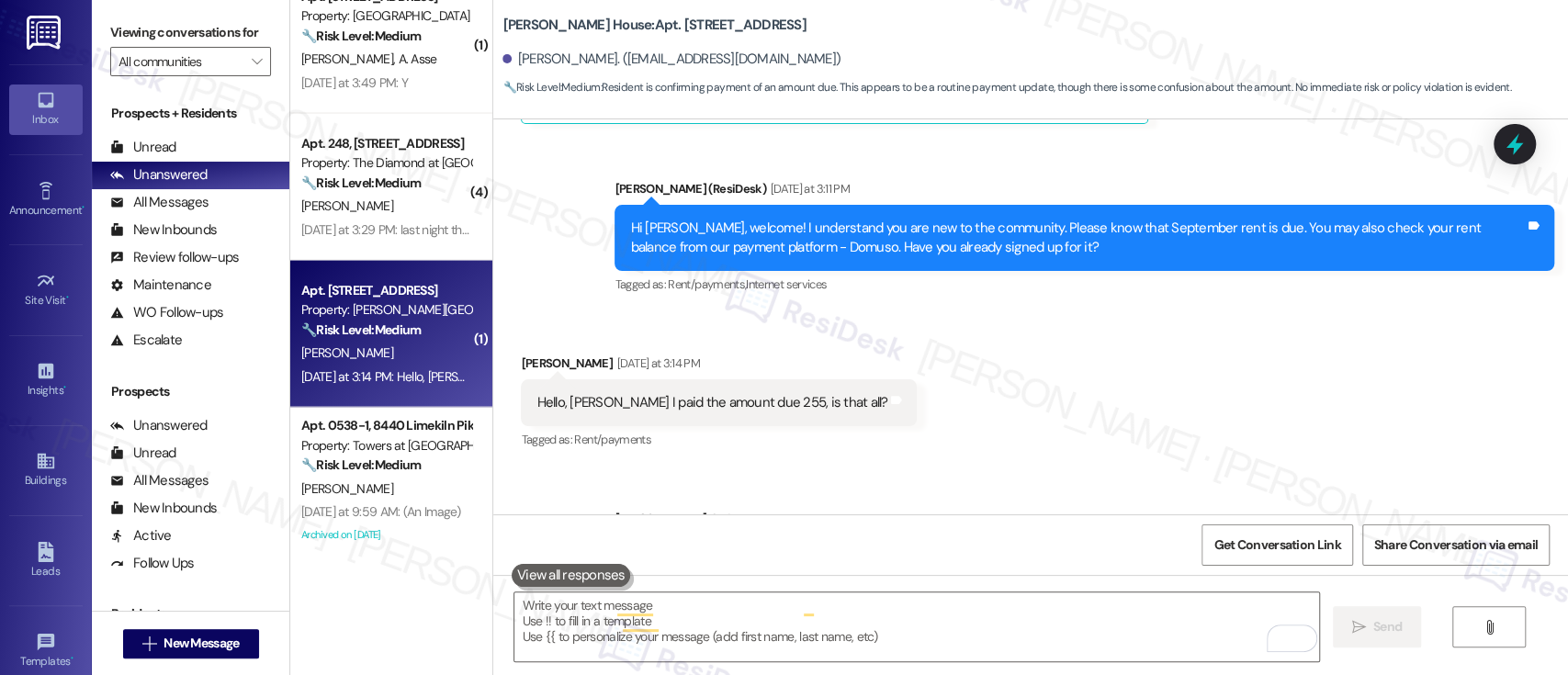
scroll to position [834, 0]
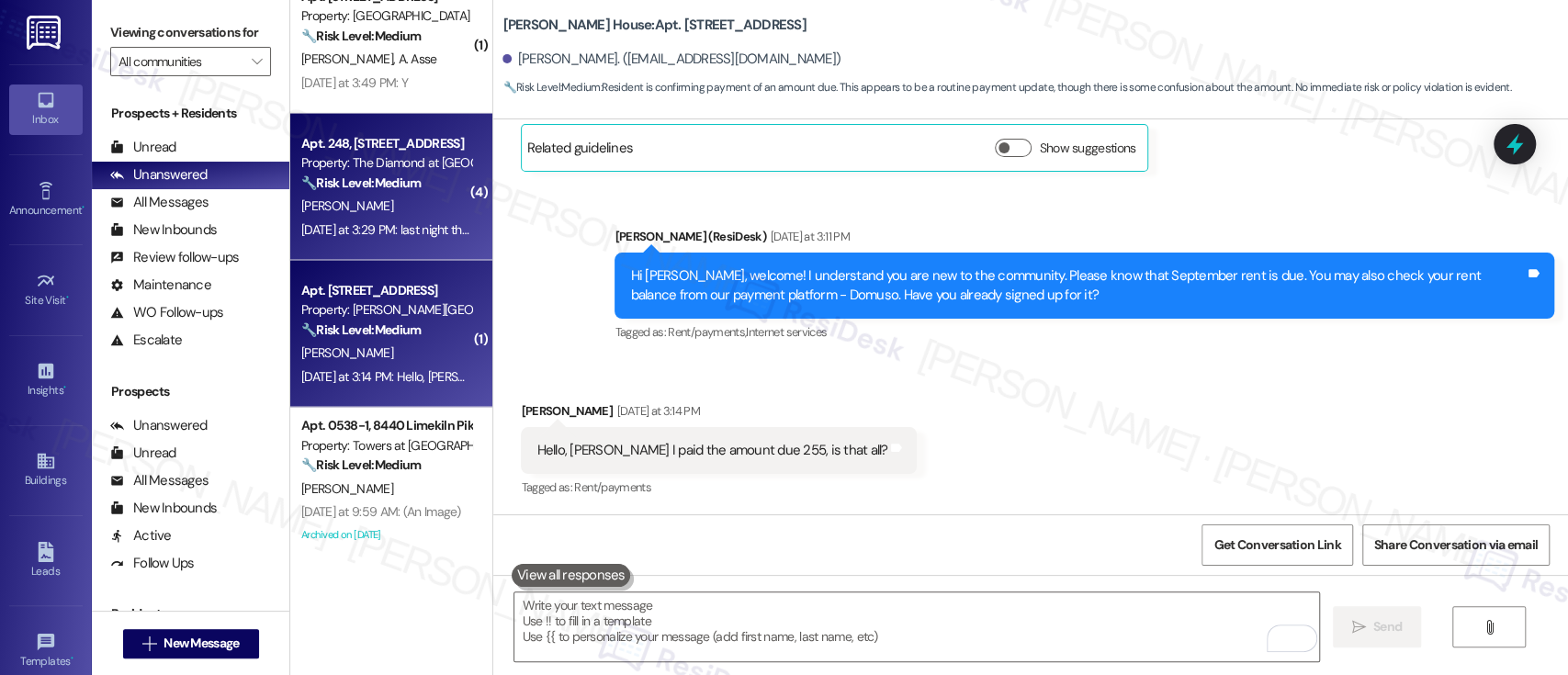
click at [392, 201] on div "[PERSON_NAME]" at bounding box center [386, 206] width 174 height 23
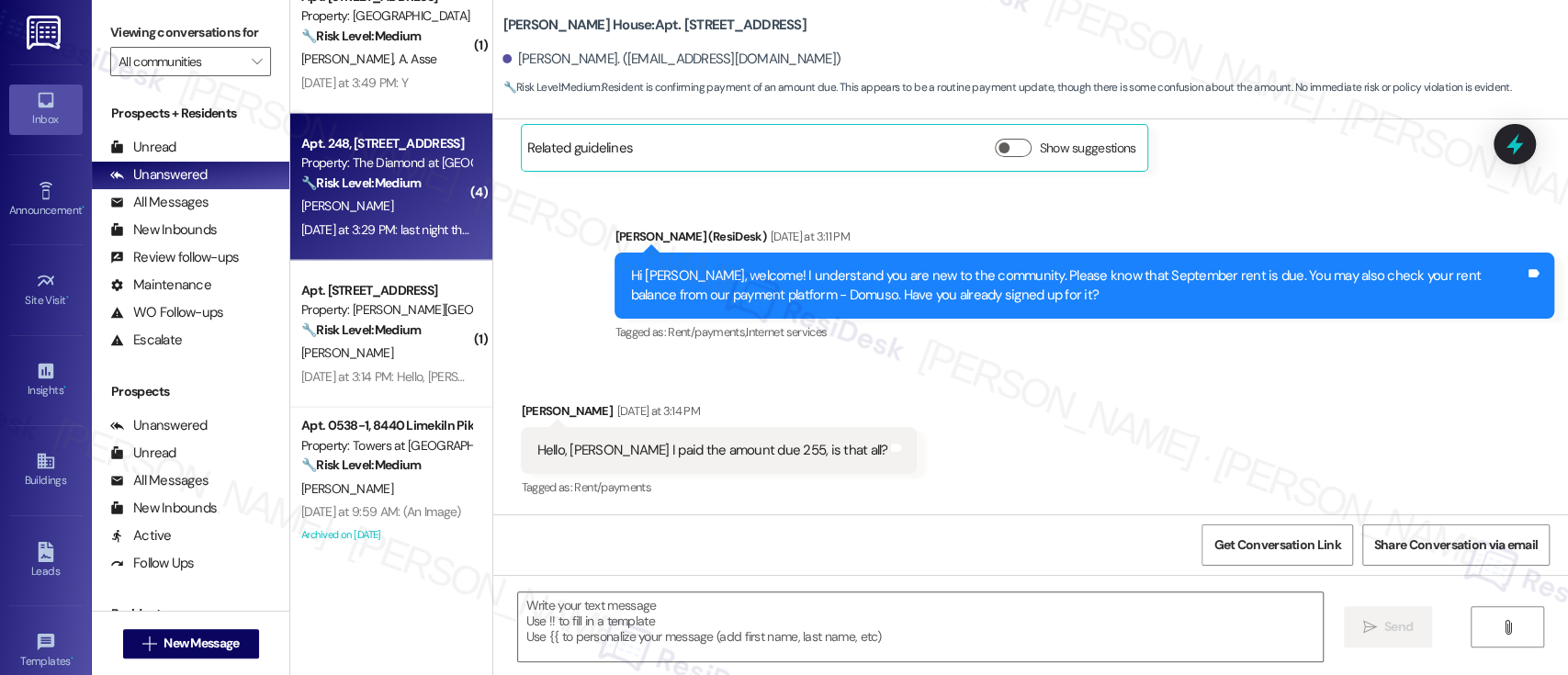
type textarea "Fetching suggested responses. Please feel free to read through the conversation…"
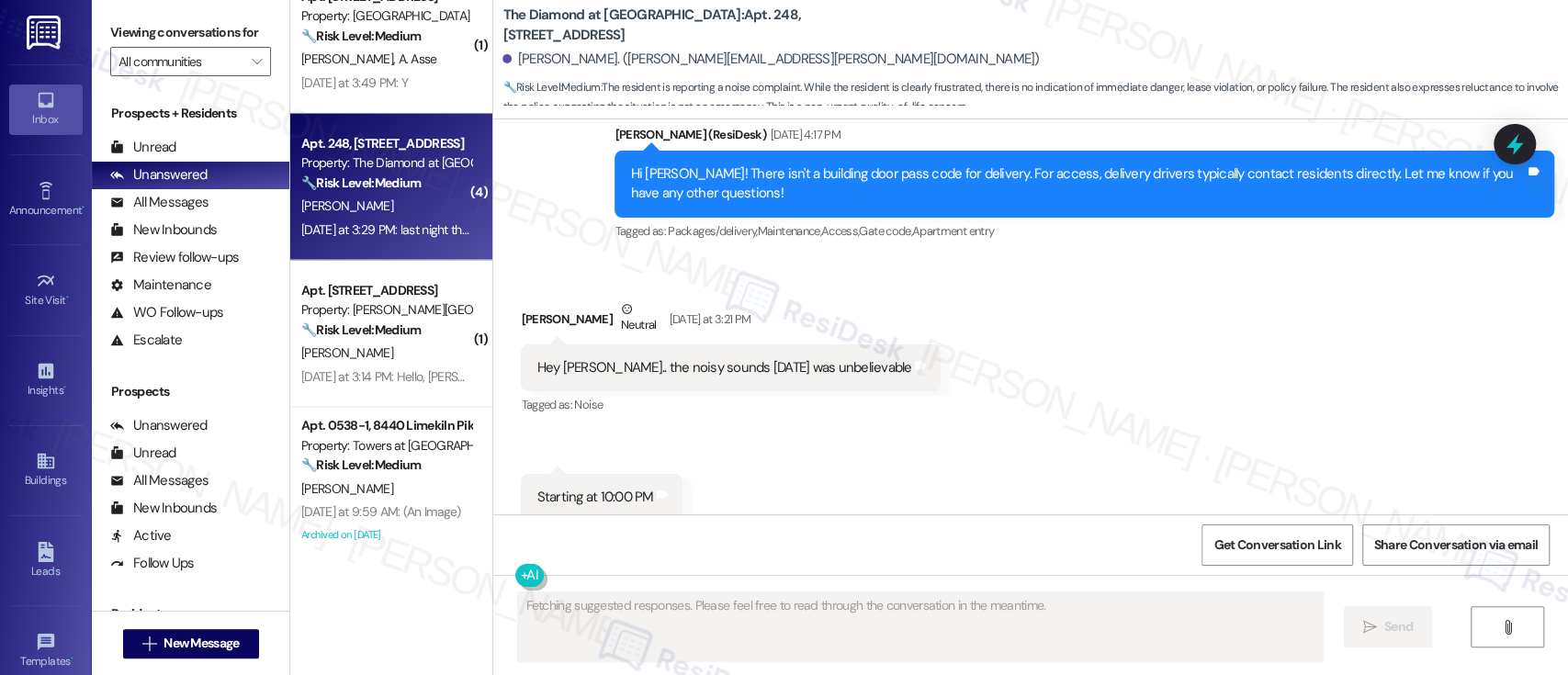
scroll to position [9590, 0]
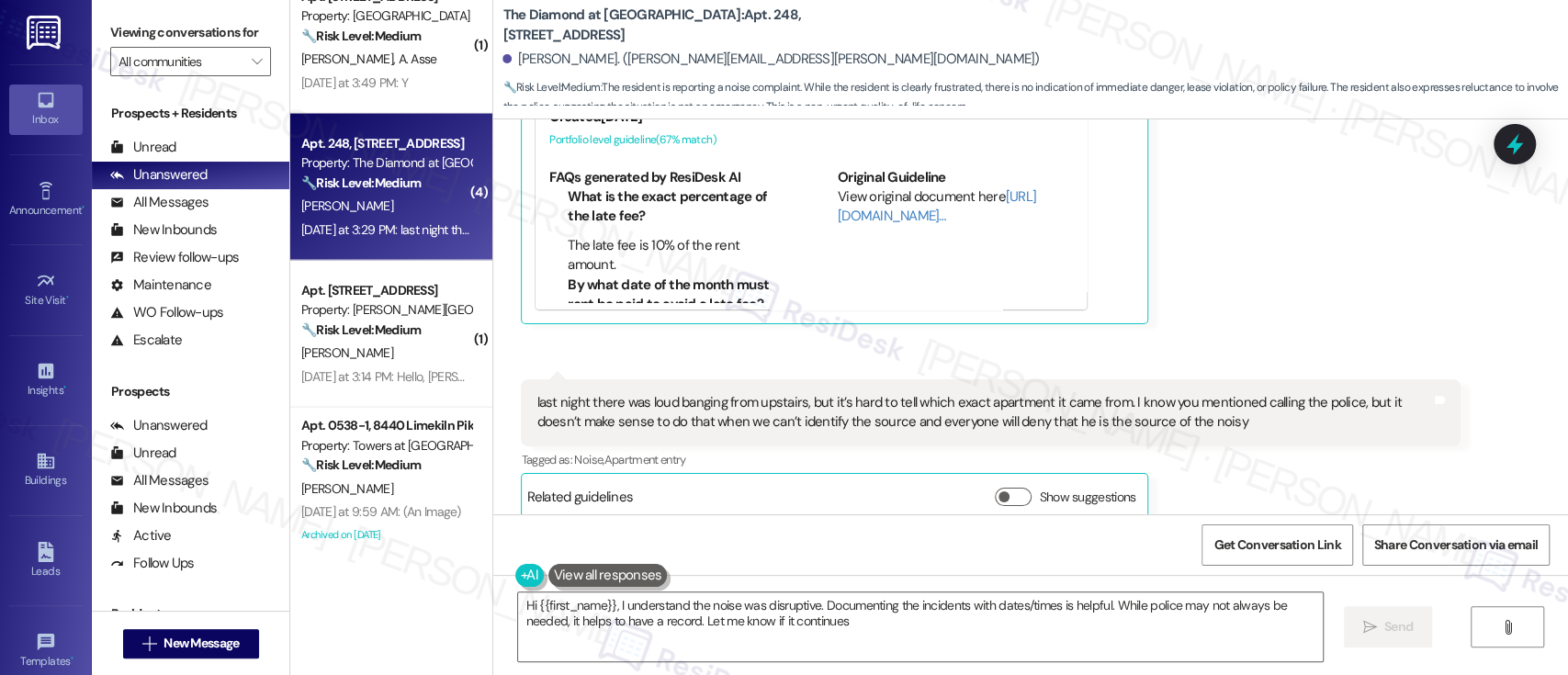
type textarea "Hi {{first_name}}, I understand the noise was disruptive. Documenting the incid…"
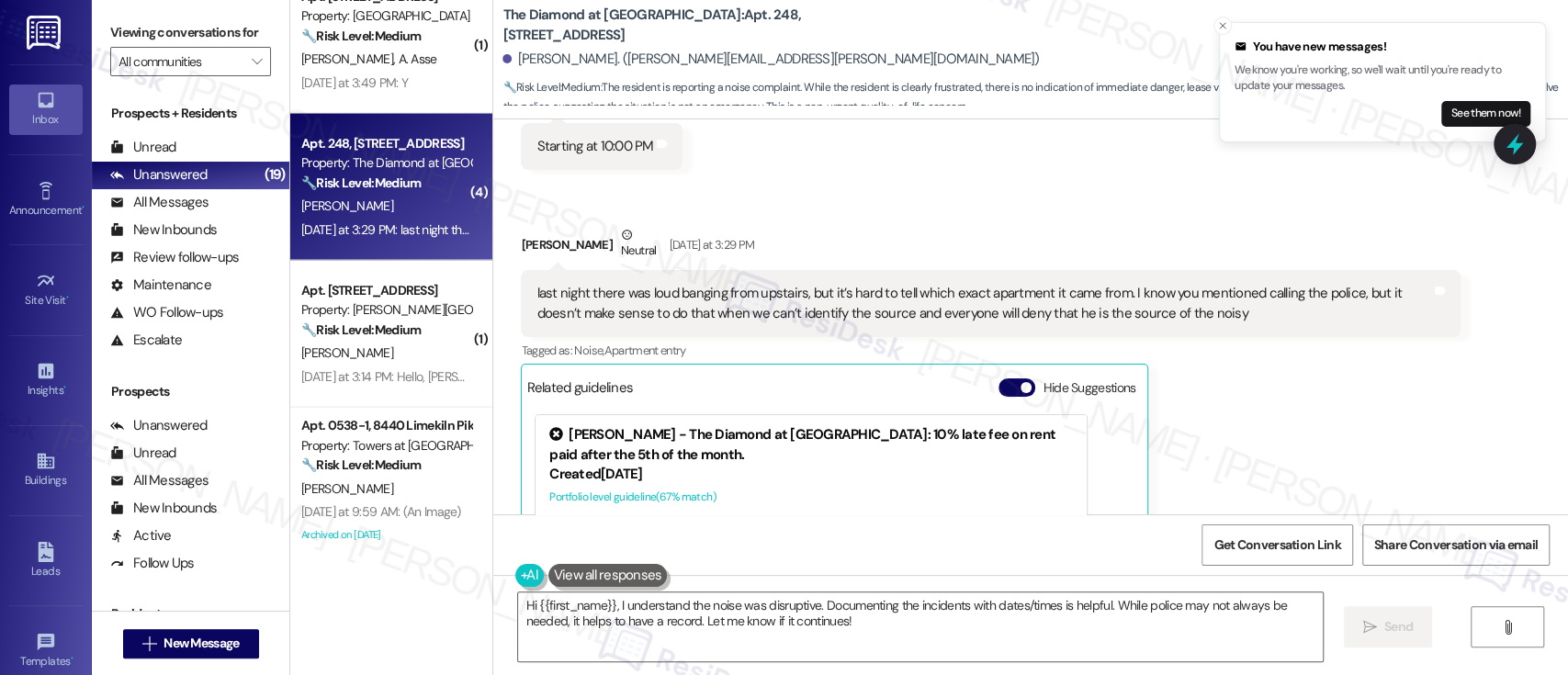
scroll to position [9223, 0]
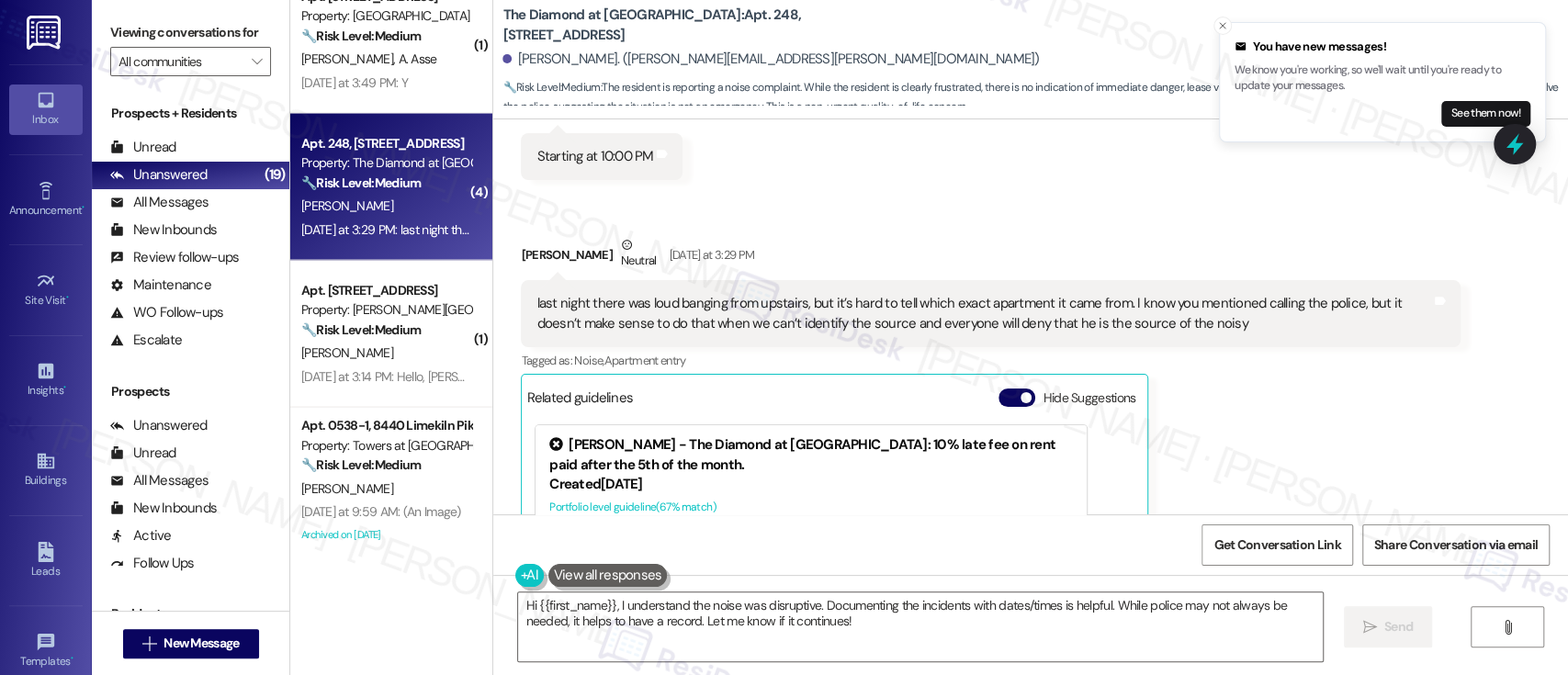
click at [982, 382] on div "Related guidelines Hide Suggestions" at bounding box center [835, 397] width 617 height 36
click at [999, 388] on button "Hide Suggestions" at bounding box center [1017, 397] width 37 height 19
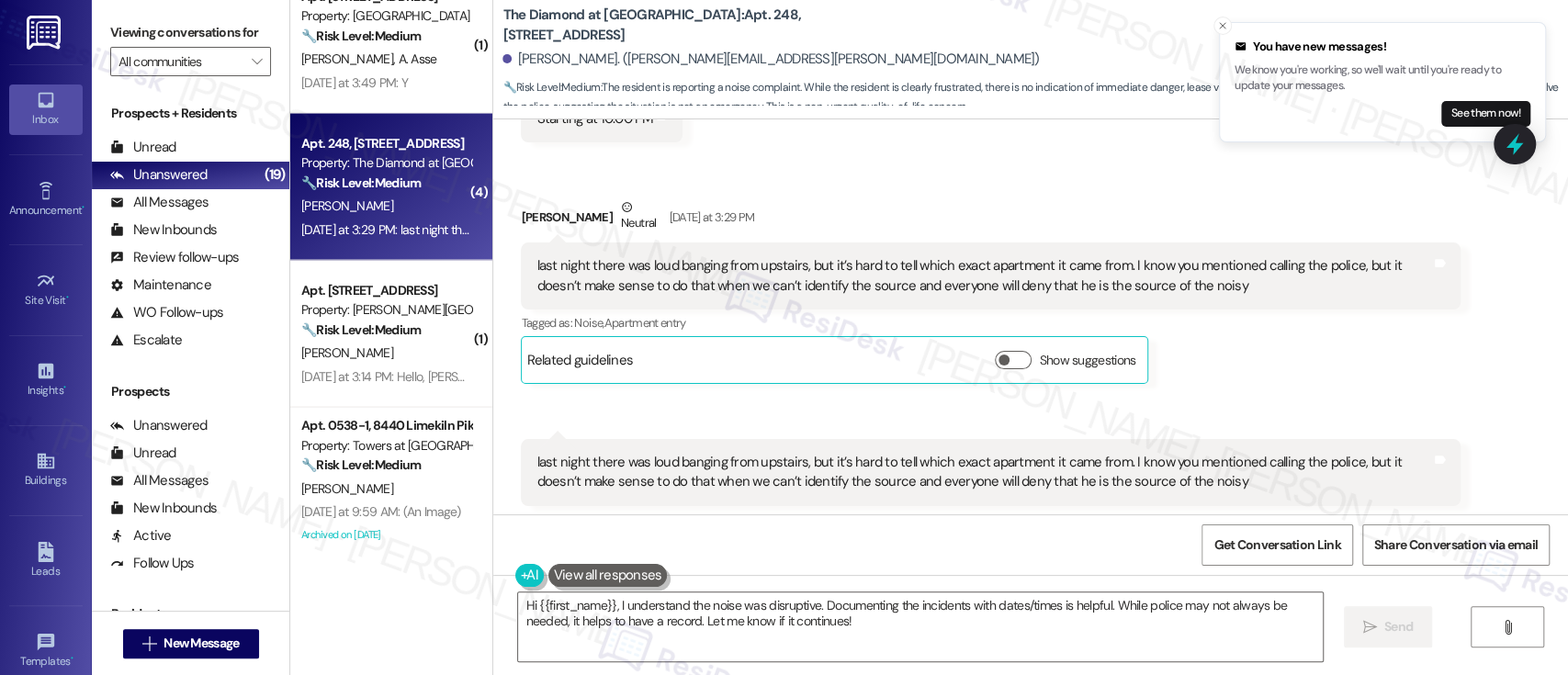
scroll to position [9322, 0]
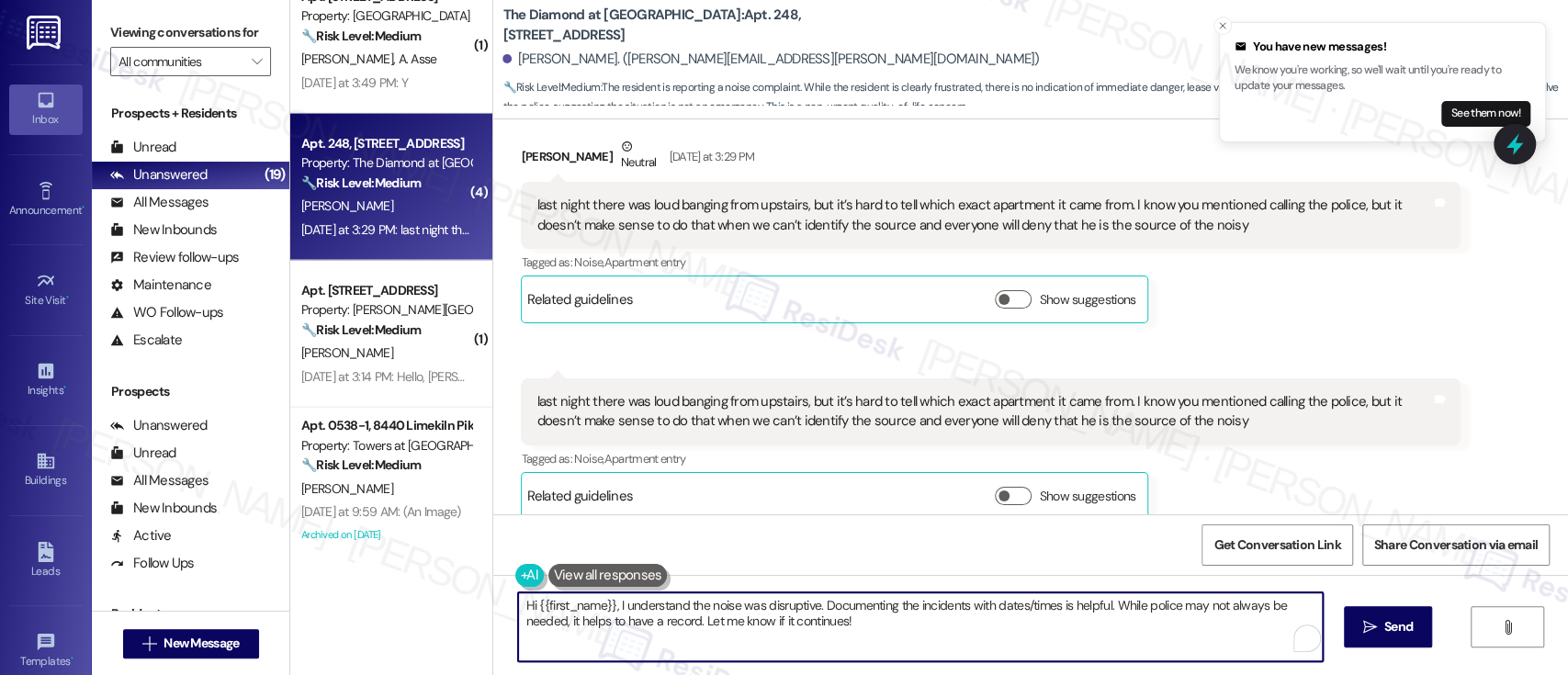
click at [925, 636] on textarea "Hi {{first_name}}, I understand the noise was disruptive. Documenting the incid…" at bounding box center [920, 628] width 804 height 69
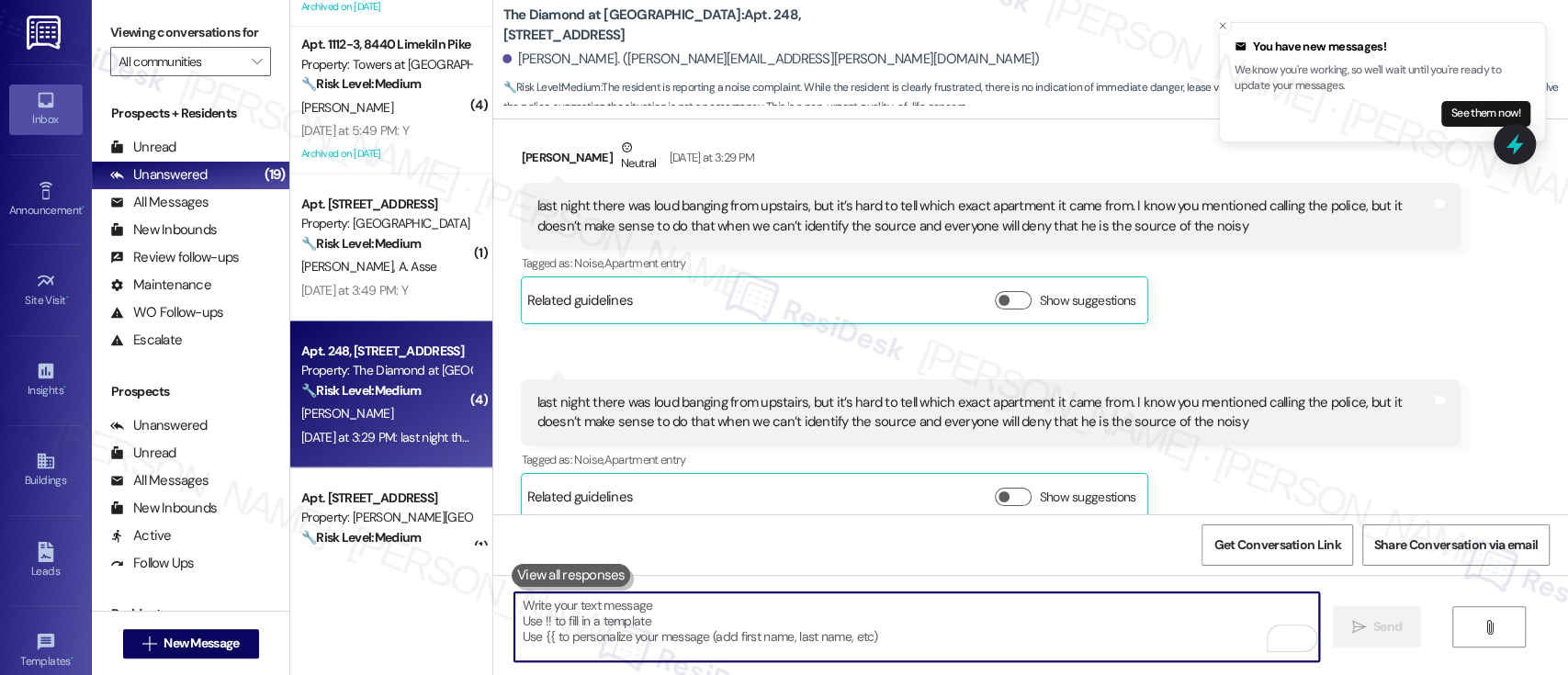
scroll to position [2140, 0]
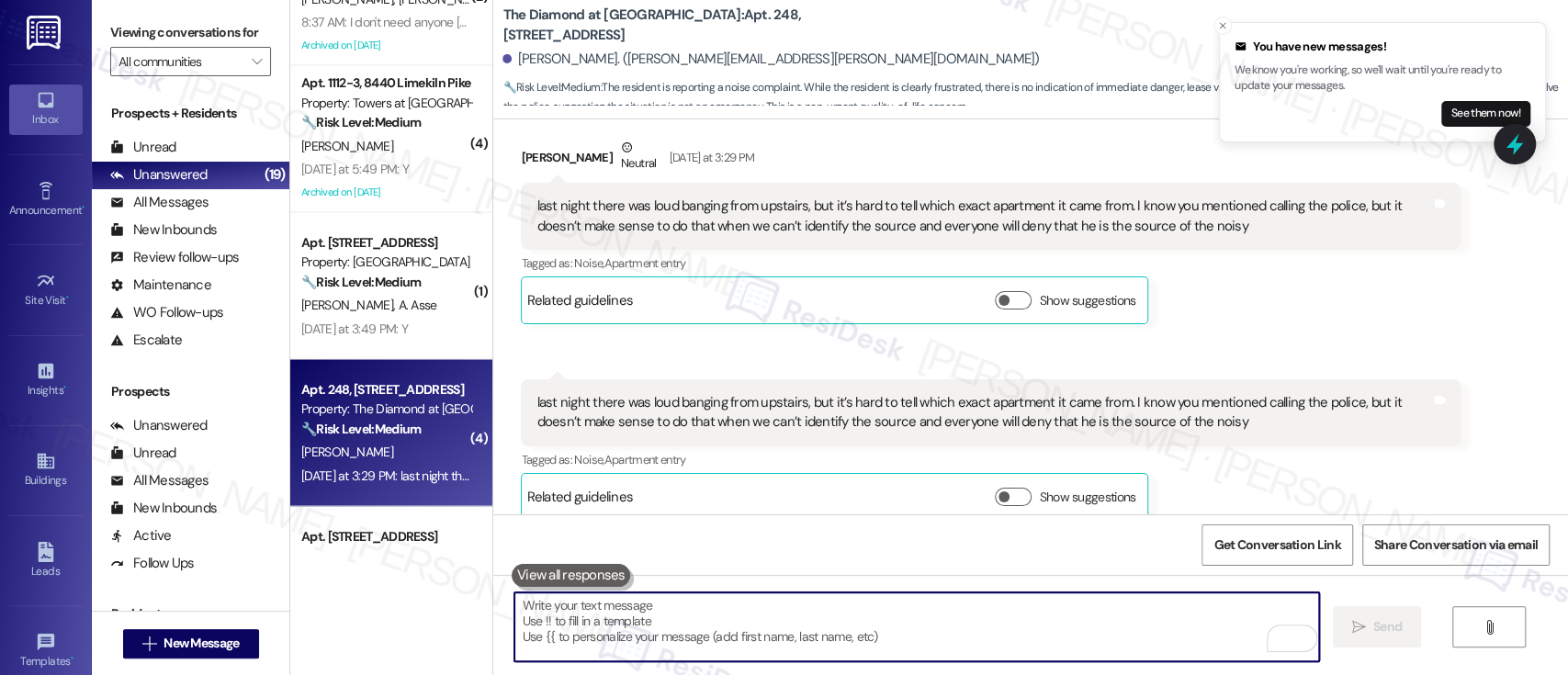
click at [376, 295] on div "[PERSON_NAME] A. Asse" at bounding box center [386, 304] width 174 height 23
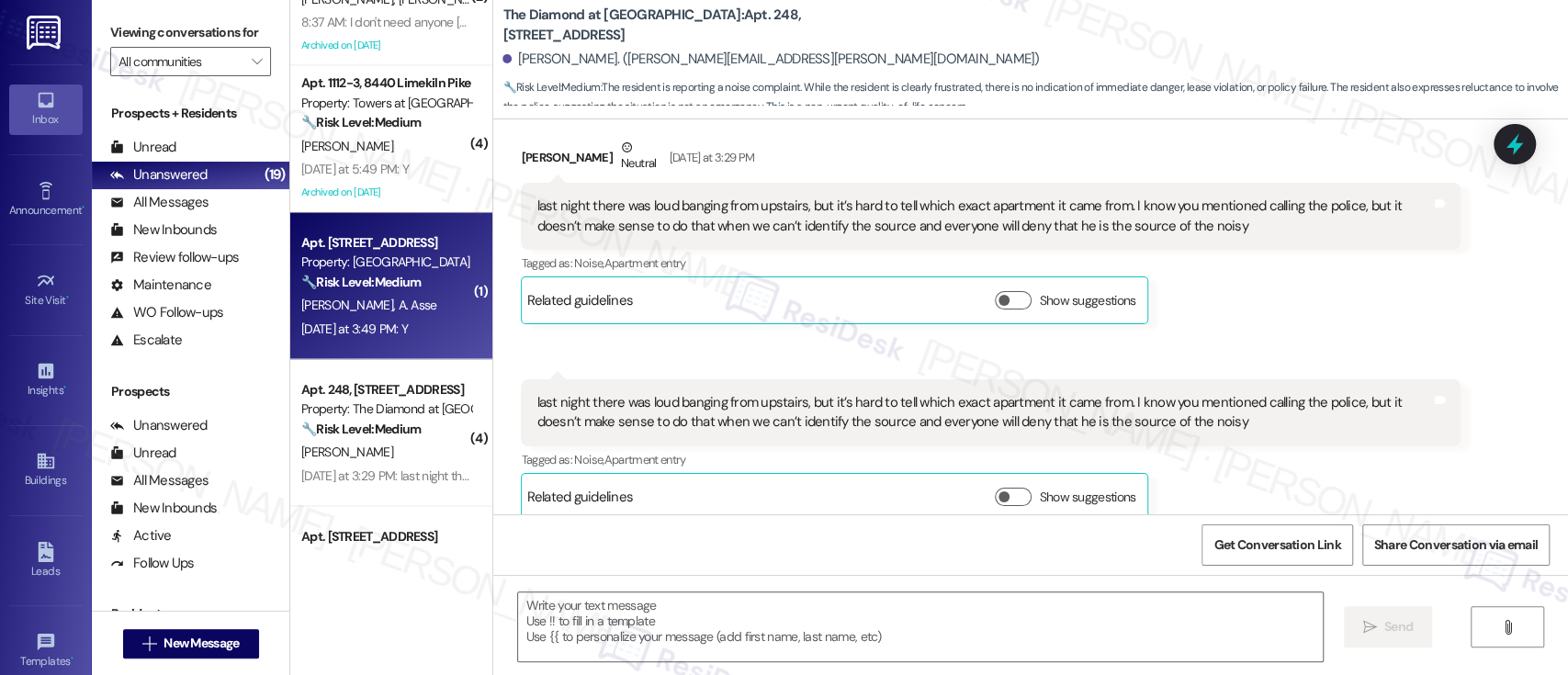
type textarea "Fetching suggested responses. Please feel free to read through the conversation…"
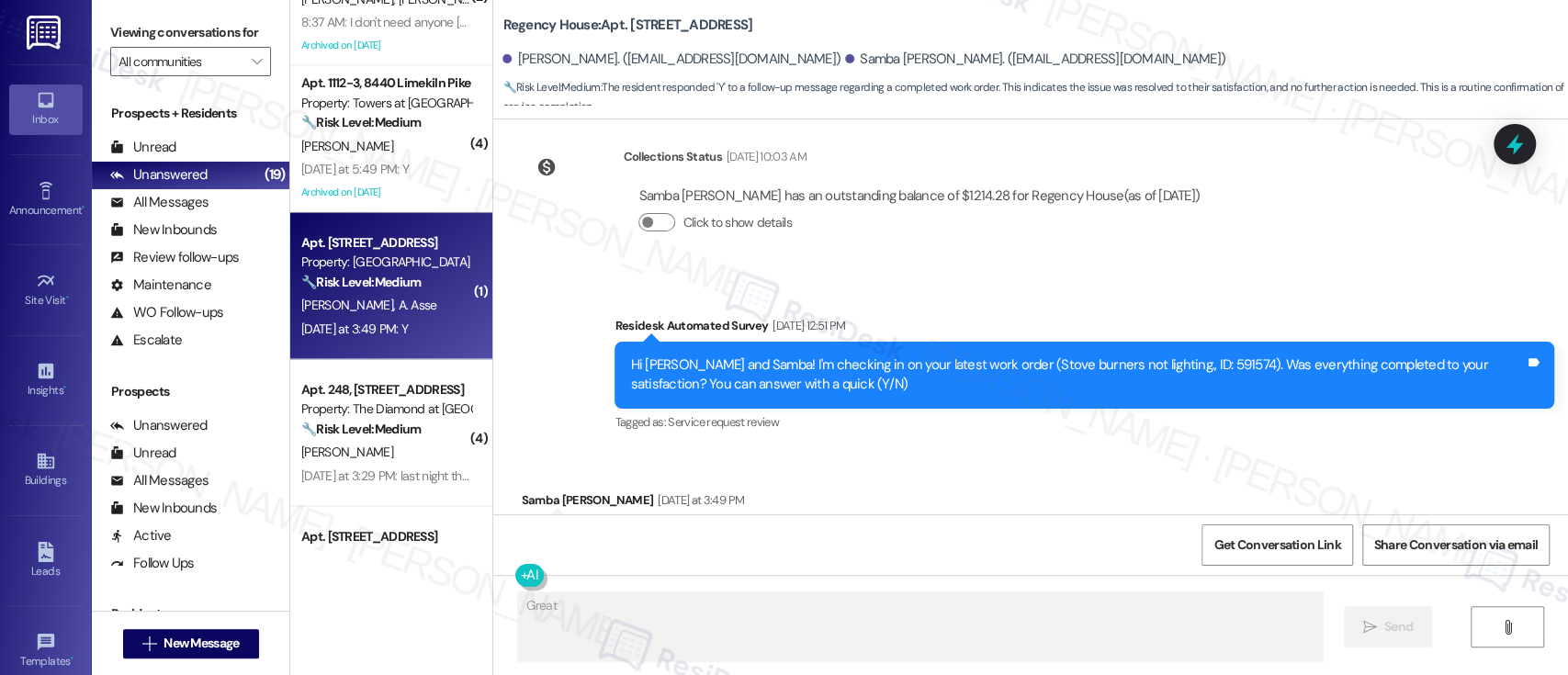
scroll to position [14107, 0]
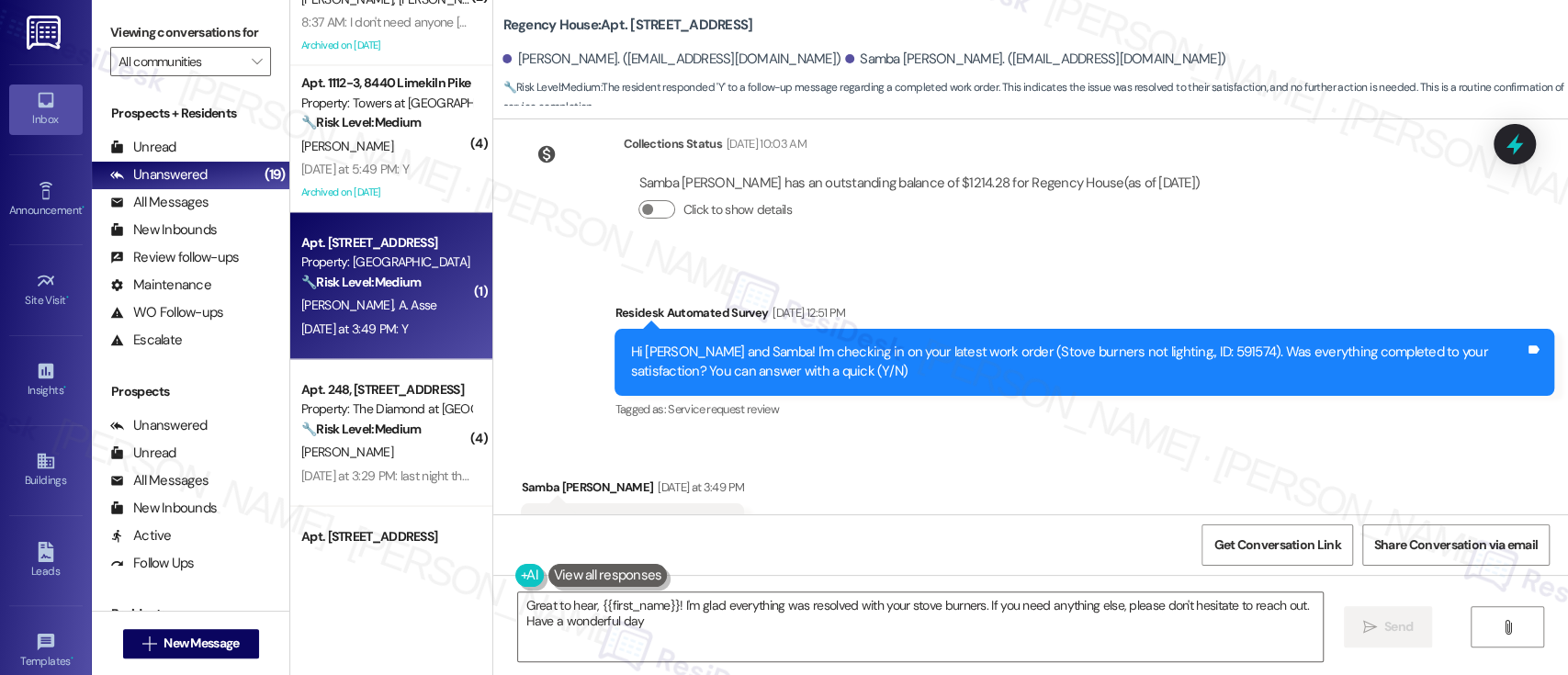
type textarea "Great to hear, {{first_name}}! I'm glad everything was resolved with your stove…"
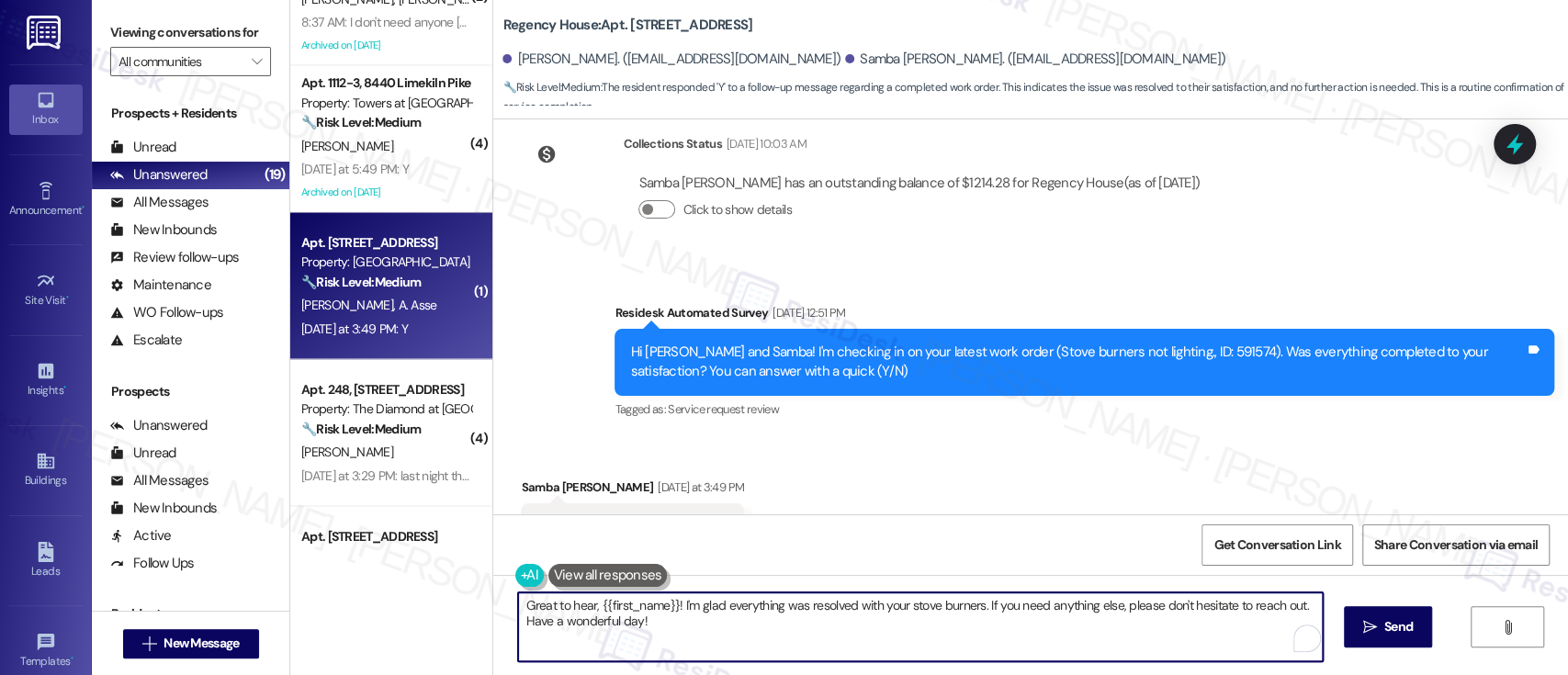
click at [746, 627] on textarea "Great to hear, {{first_name}}! I'm glad everything was resolved with your stove…" at bounding box center [920, 628] width 804 height 69
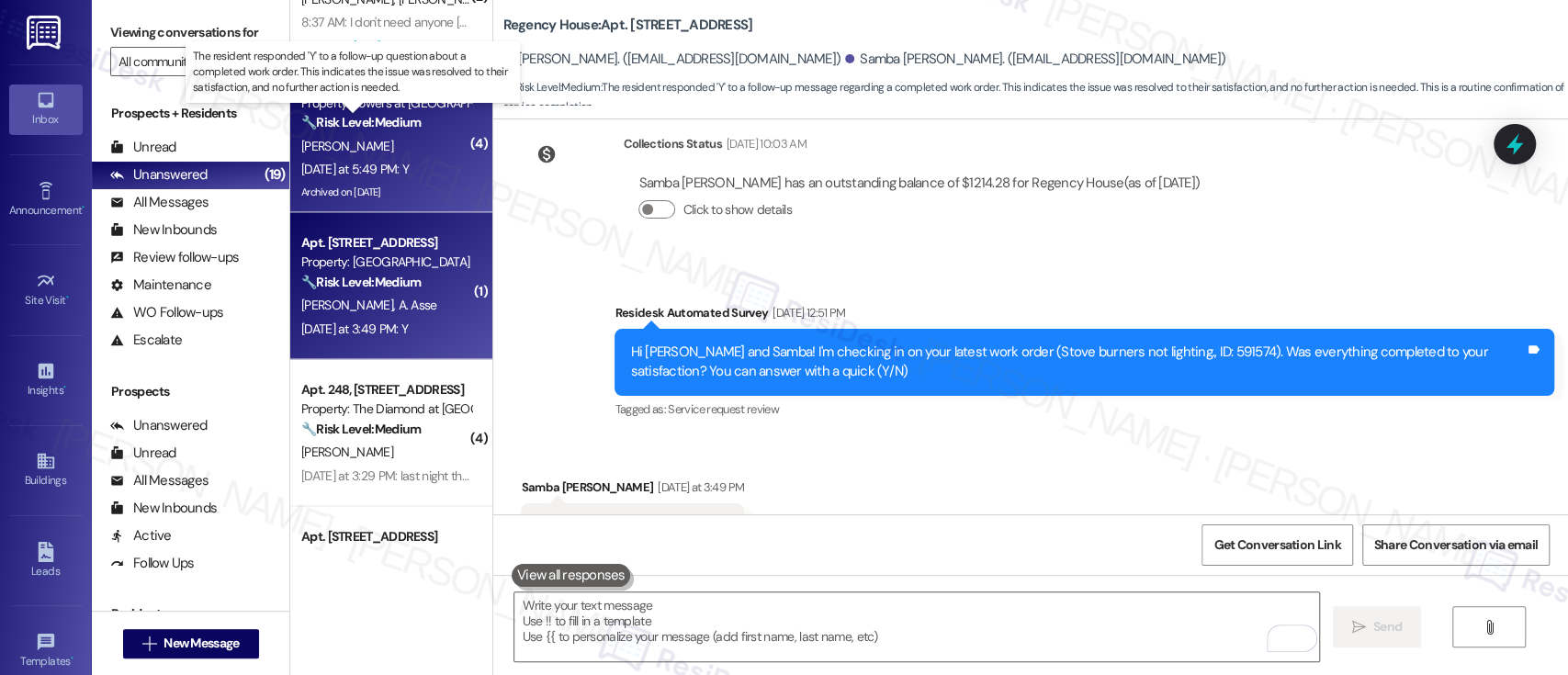
click at [404, 120] on strong "🔧 Risk Level: Medium" at bounding box center [361, 122] width 120 height 17
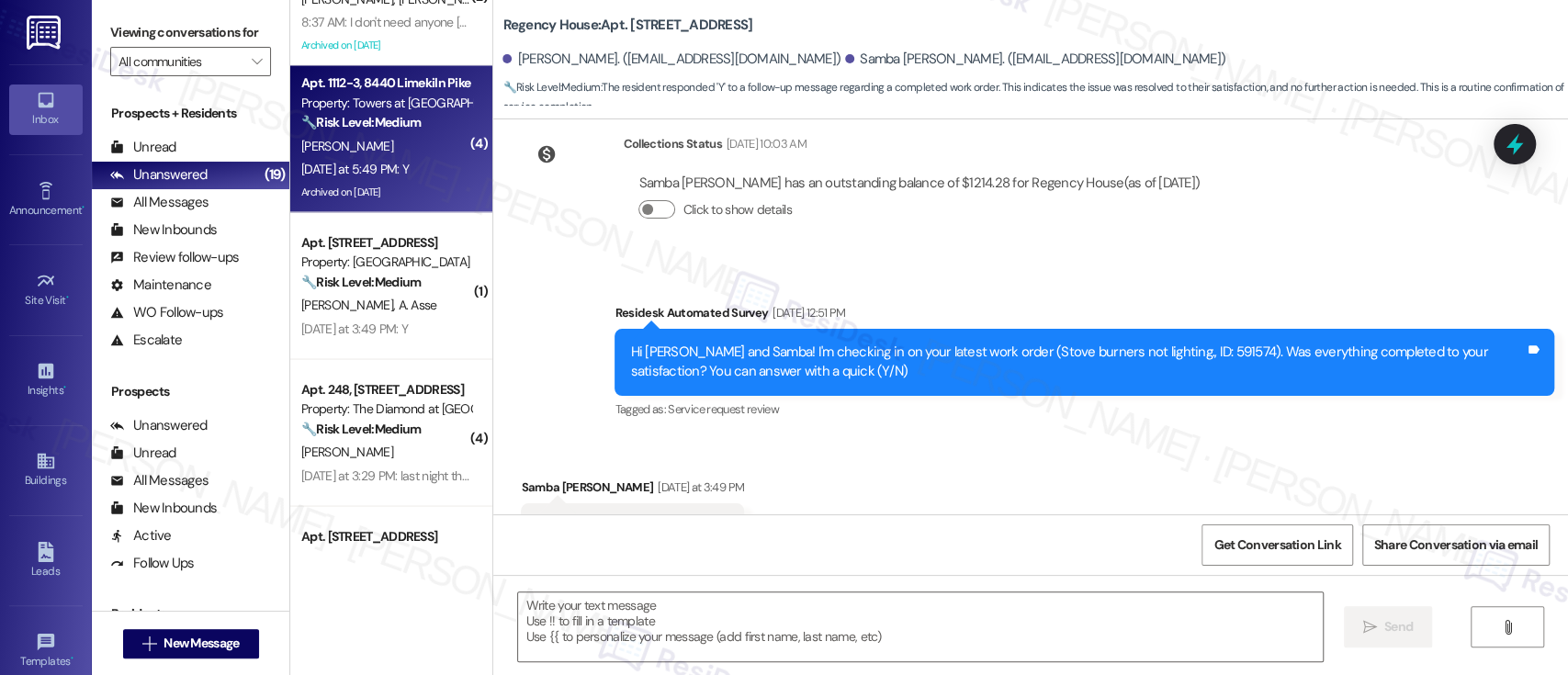
type textarea "Fetching suggested responses. Please feel free to read through the conversation…"
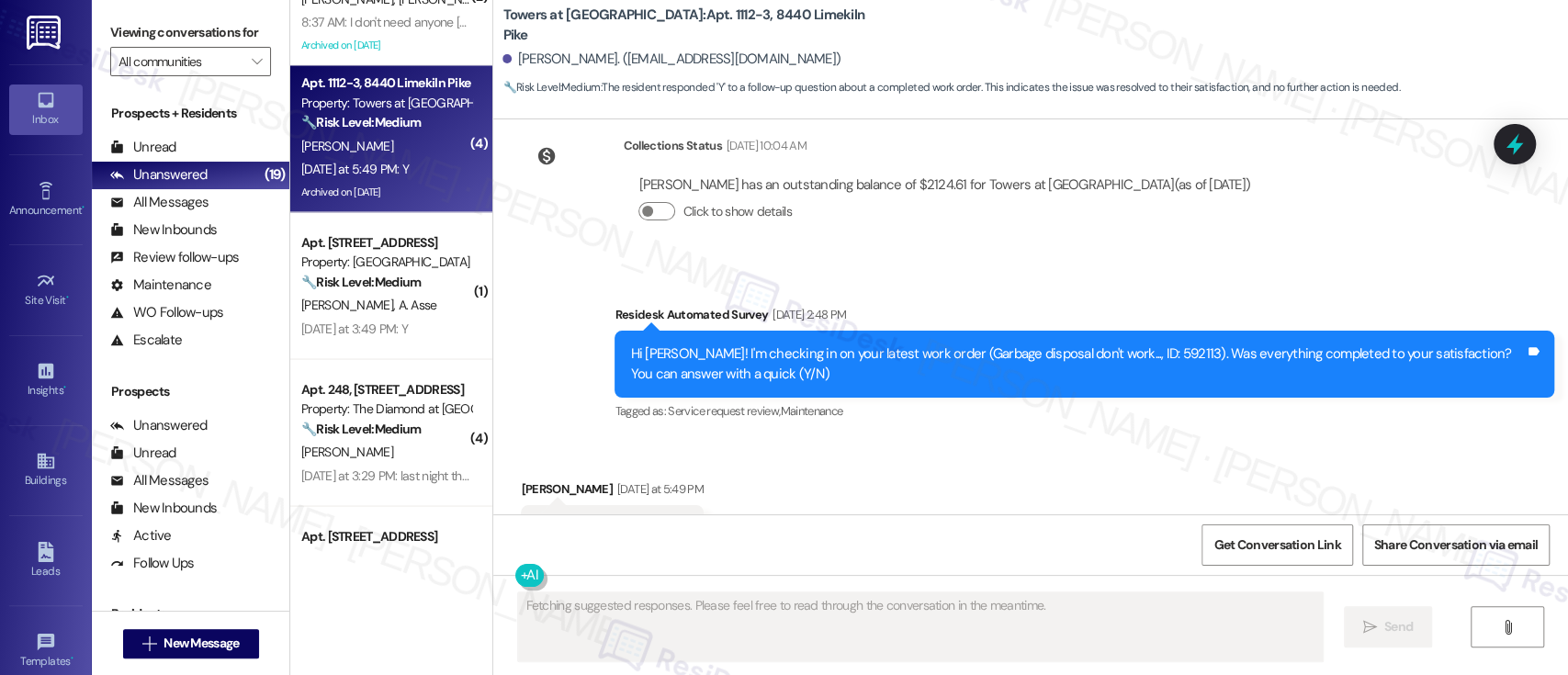
scroll to position [16710, 0]
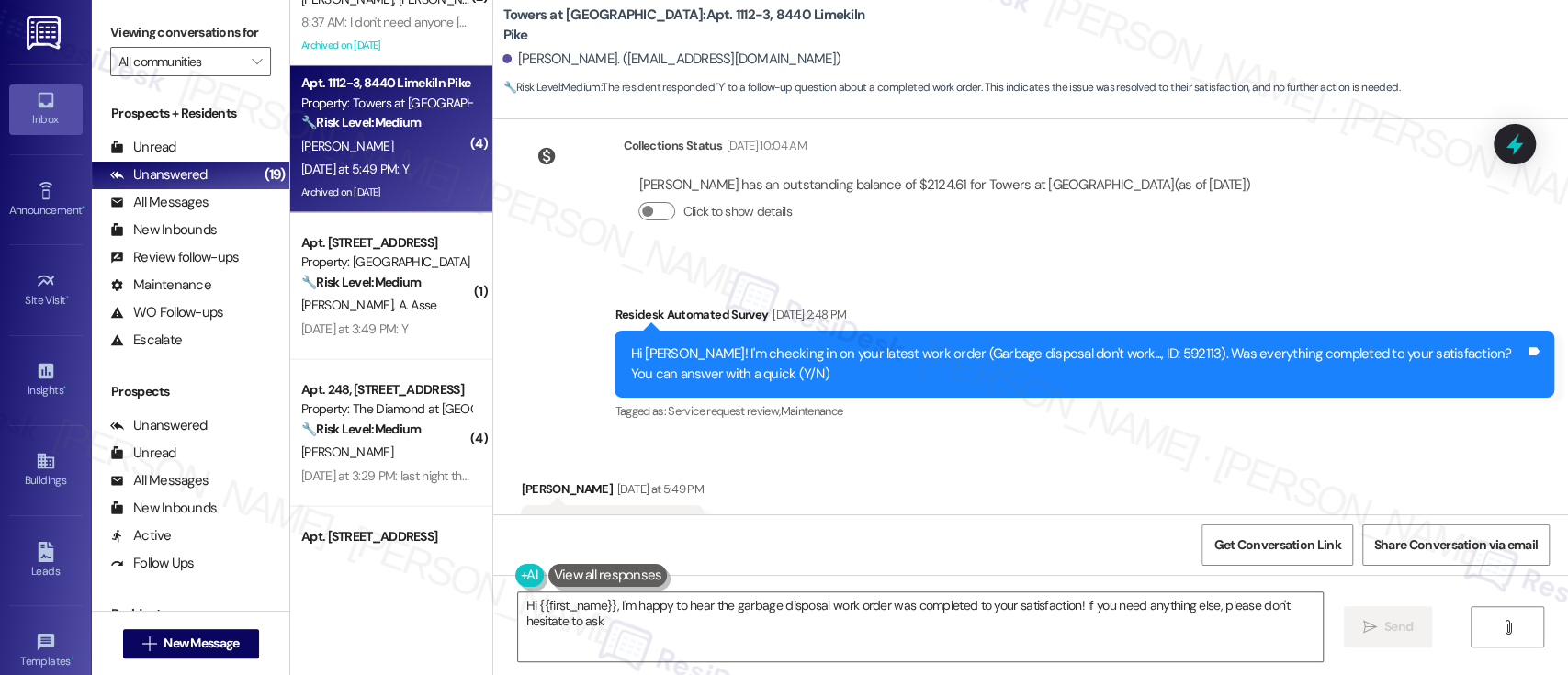
type textarea "Hi {{first_name}}, I'm happy to hear the garbage disposal work order was comple…"
click at [1127, 357] on div "Survey, sent via SMS Residesk Automated Survey [DATE] 2:48 PM Hi [PERSON_NAME]!…" at bounding box center [1084, 365] width 967 height 147
click at [995, 438] on div "Received via SMS [PERSON_NAME] [DATE] at 5:49 PM Y Tags and notes Tagged as: Po…" at bounding box center [1031, 515] width 1075 height 155
click at [1110, 616] on textarea "Hi {{first_name}}, I'm happy to hear the garbage disposal work order was comple…" at bounding box center [920, 628] width 804 height 69
click at [1375, 634] on span "Send" at bounding box center [1387, 628] width 29 height 20
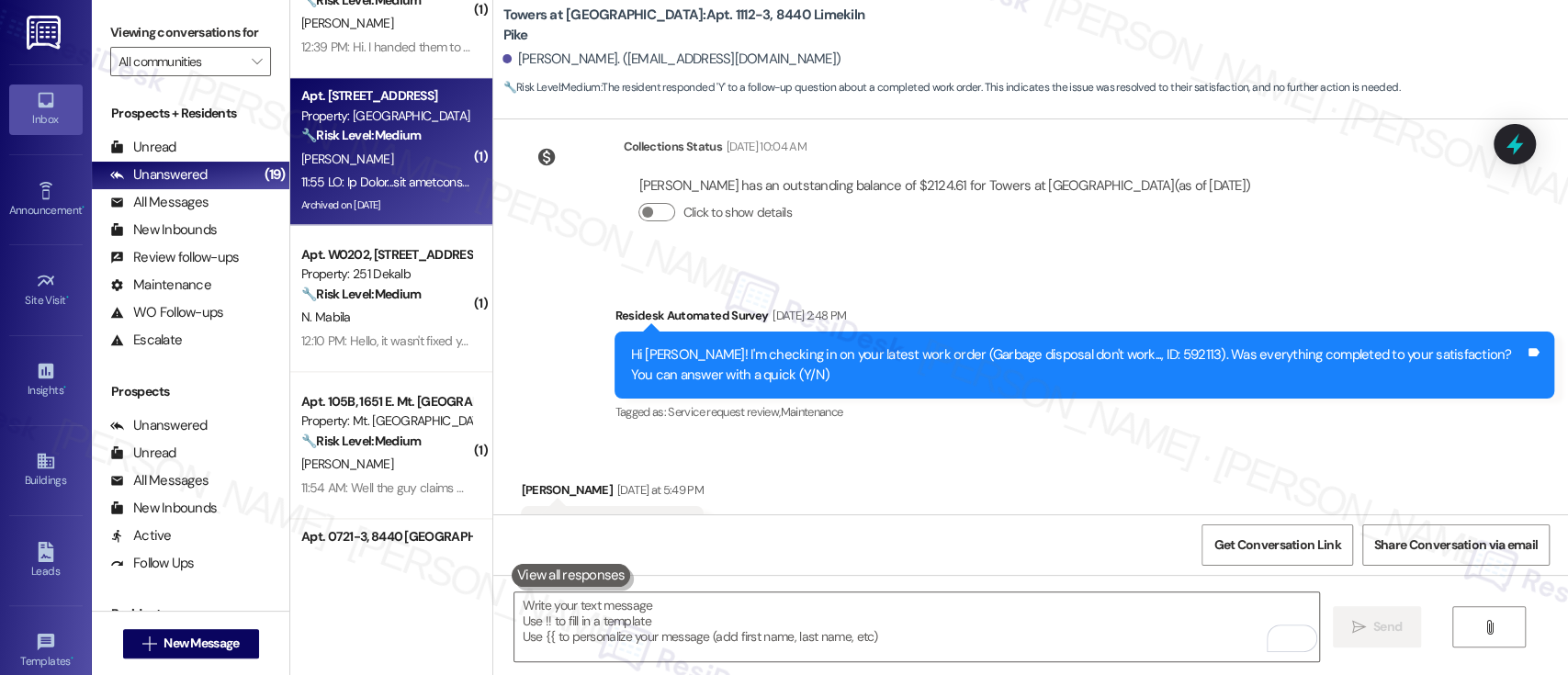
scroll to position [1543, 0]
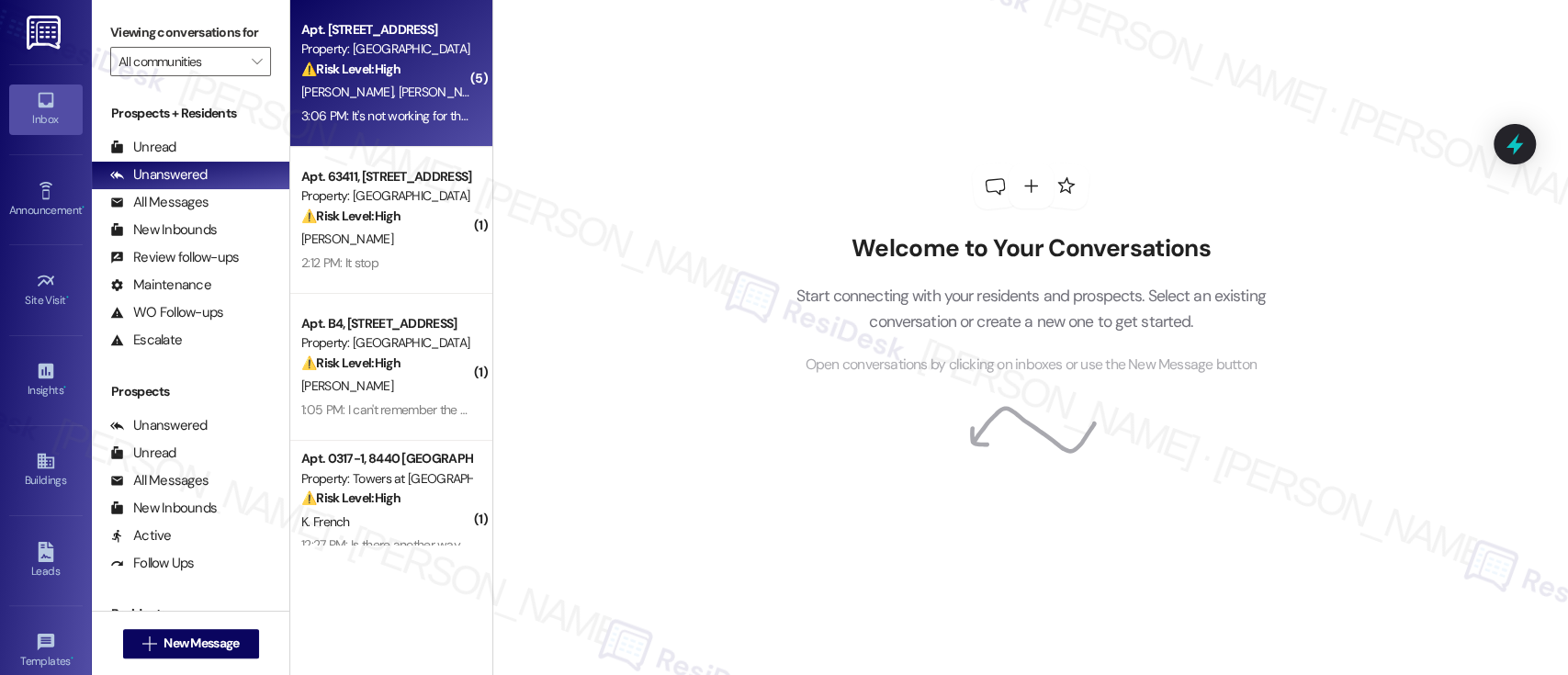
click at [372, 78] on div "⚠️ Risk Level: High The resident reports that their stove has not been working …" at bounding box center [386, 69] width 170 height 20
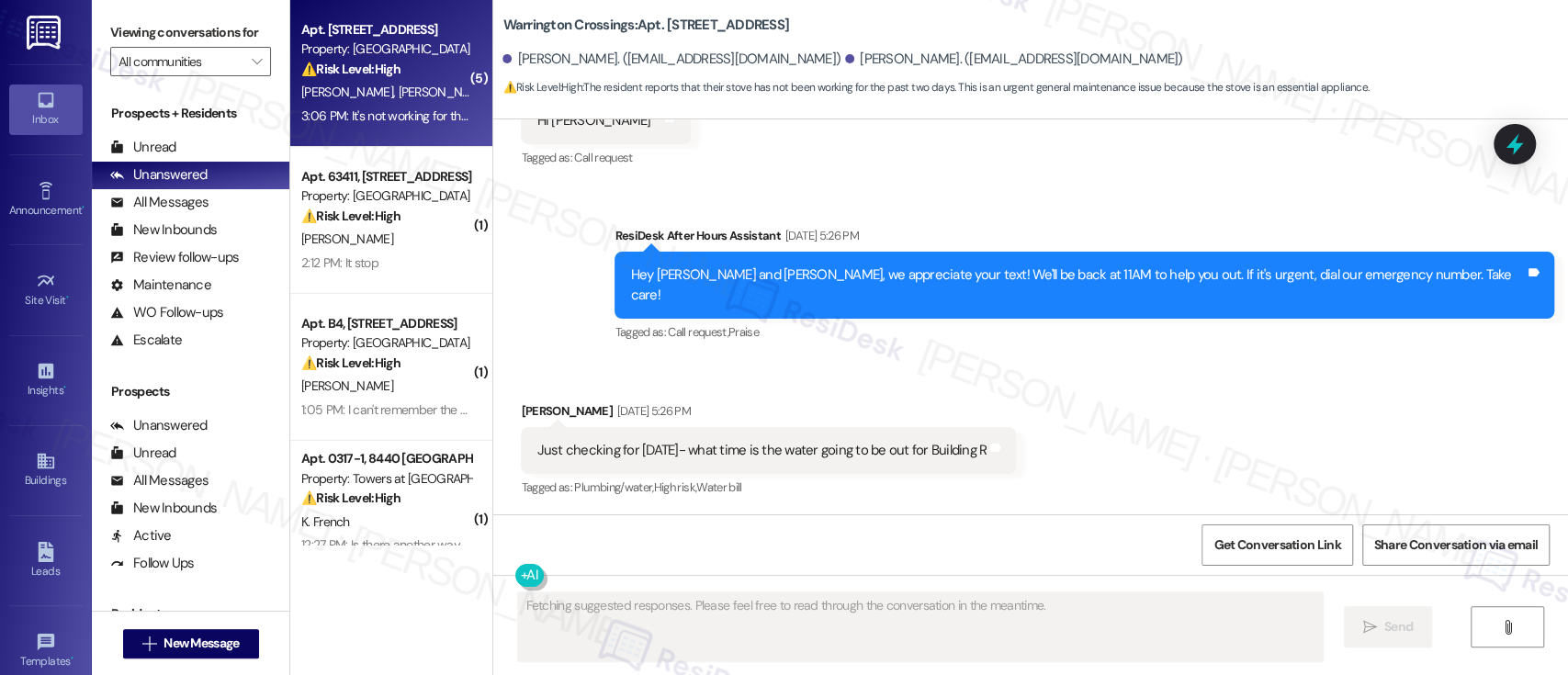
scroll to position [12743, 0]
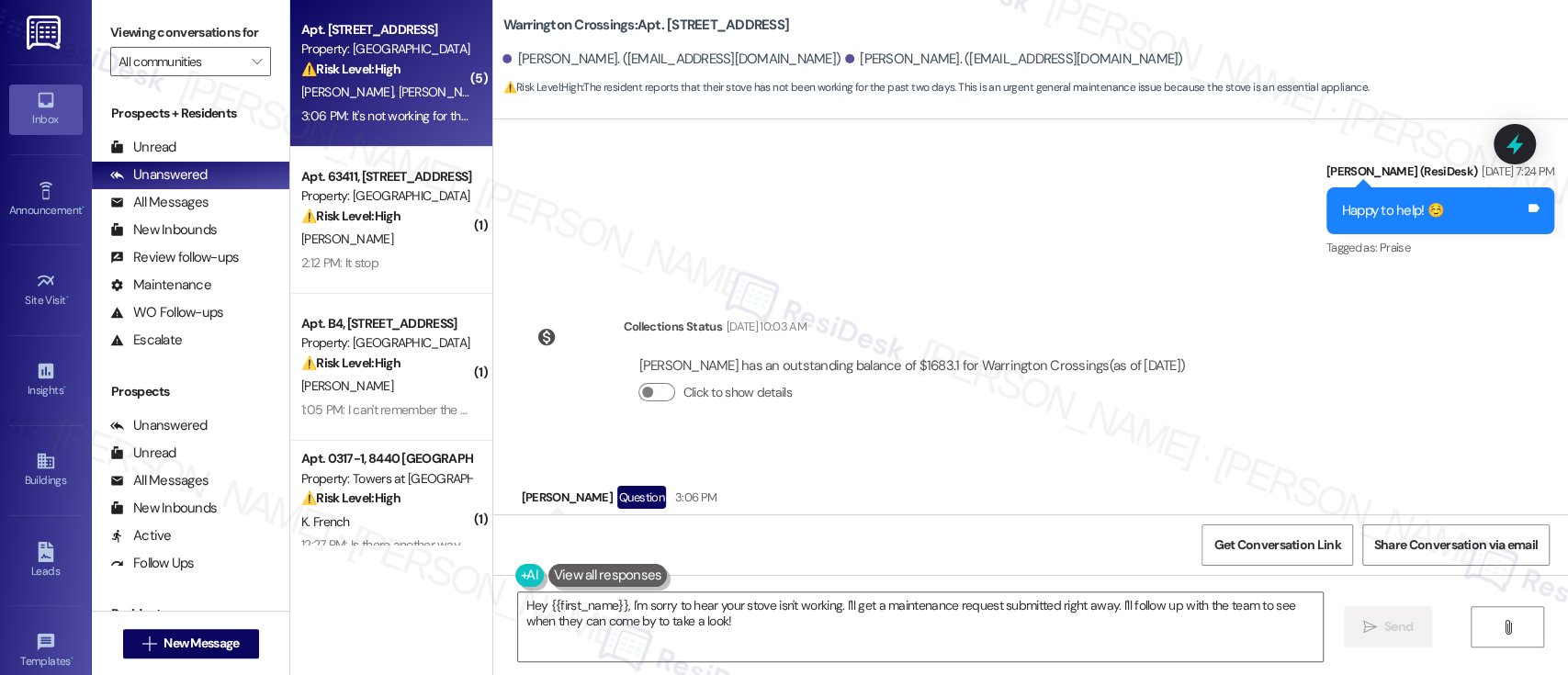
click at [853, 472] on div "Received via SMS Kimberley Masuko Question 3:06 PM Hey Emily , can we please ha…" at bounding box center [806, 538] width 599 height 131
click at [530, 486] on div "Kimberley Masuko Question 3:06 PM" at bounding box center [806, 501] width 571 height 30
copy div "Kimberley"
click at [588, 600] on textarea "Hey {{first_name}}, I'm sorry to hear your stove isn't working. I'll get a main…" at bounding box center [920, 628] width 804 height 69
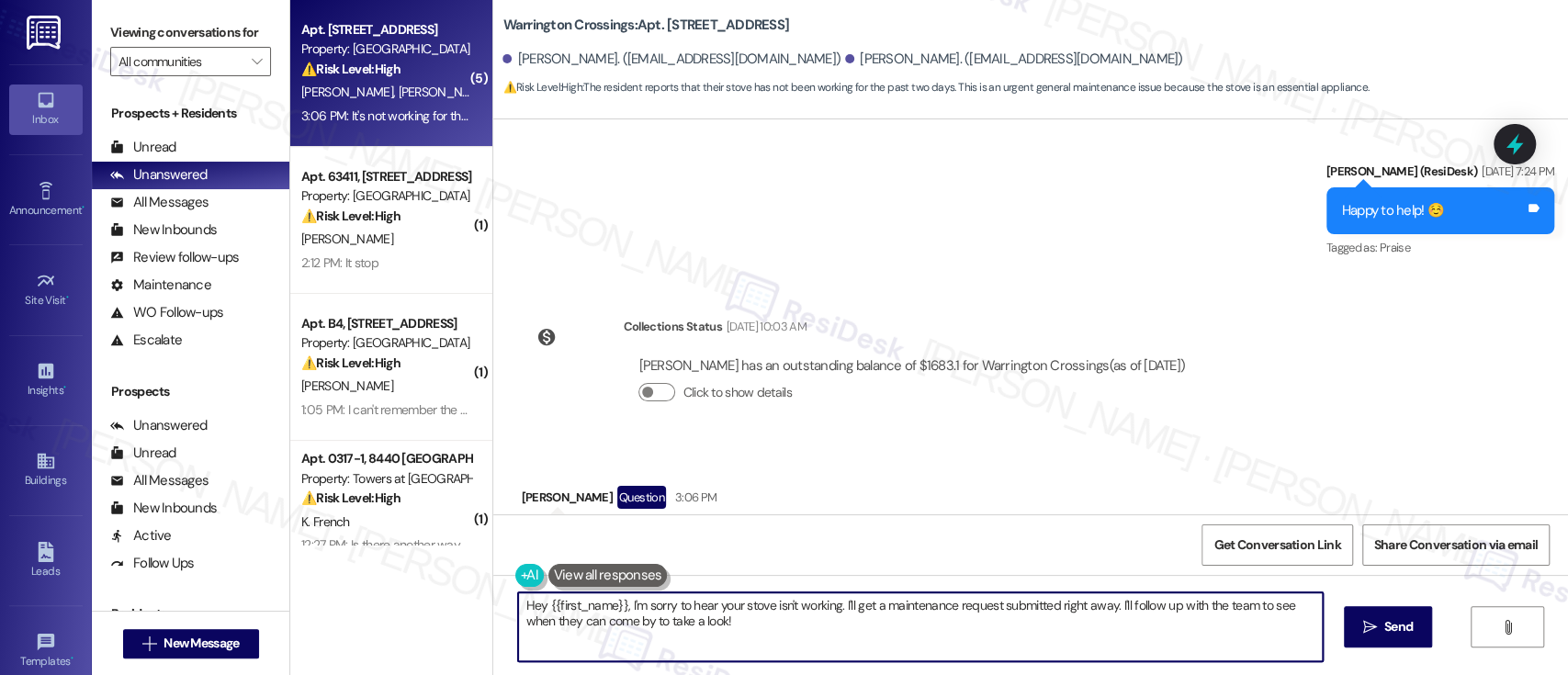
click at [588, 600] on textarea "Hey {{first_name}}, I'm sorry to hear your stove isn't working. I'll get a main…" at bounding box center [920, 628] width 804 height 69
paste textarea "Kimberley"
drag, startPoint x: 1079, startPoint y: 609, endPoint x: 1081, endPoint y: 642, distance: 33.1
click at [1081, 642] on textarea "Hey Kimberley, I'm sorry to hear your stove isn't working. I'll get a maintenan…" at bounding box center [917, 628] width 804 height 69
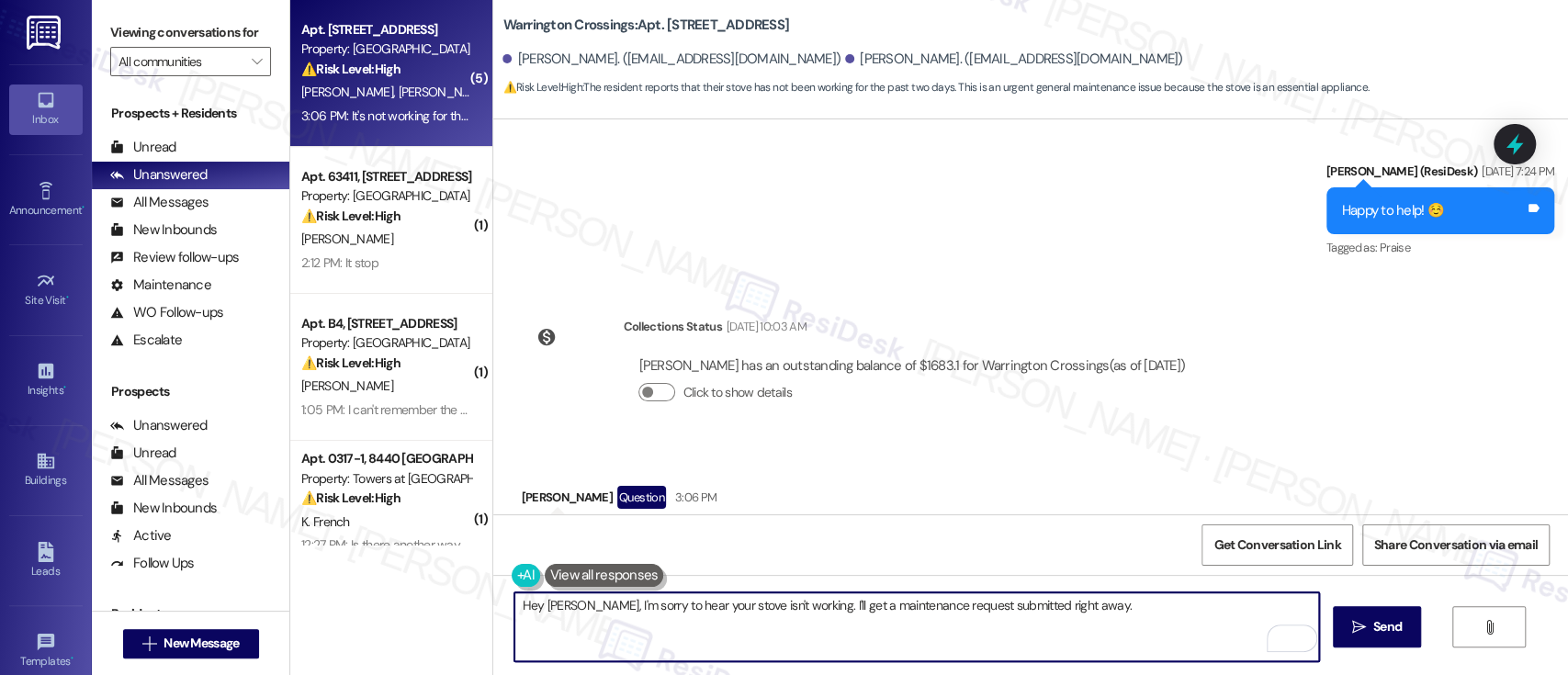
paste textarea "May we have your permission to enter your apartment if you’re not home?"
type textarea "Hey [PERSON_NAME], I'm sorry to hear your stove isn't working. I'll get a maint…"
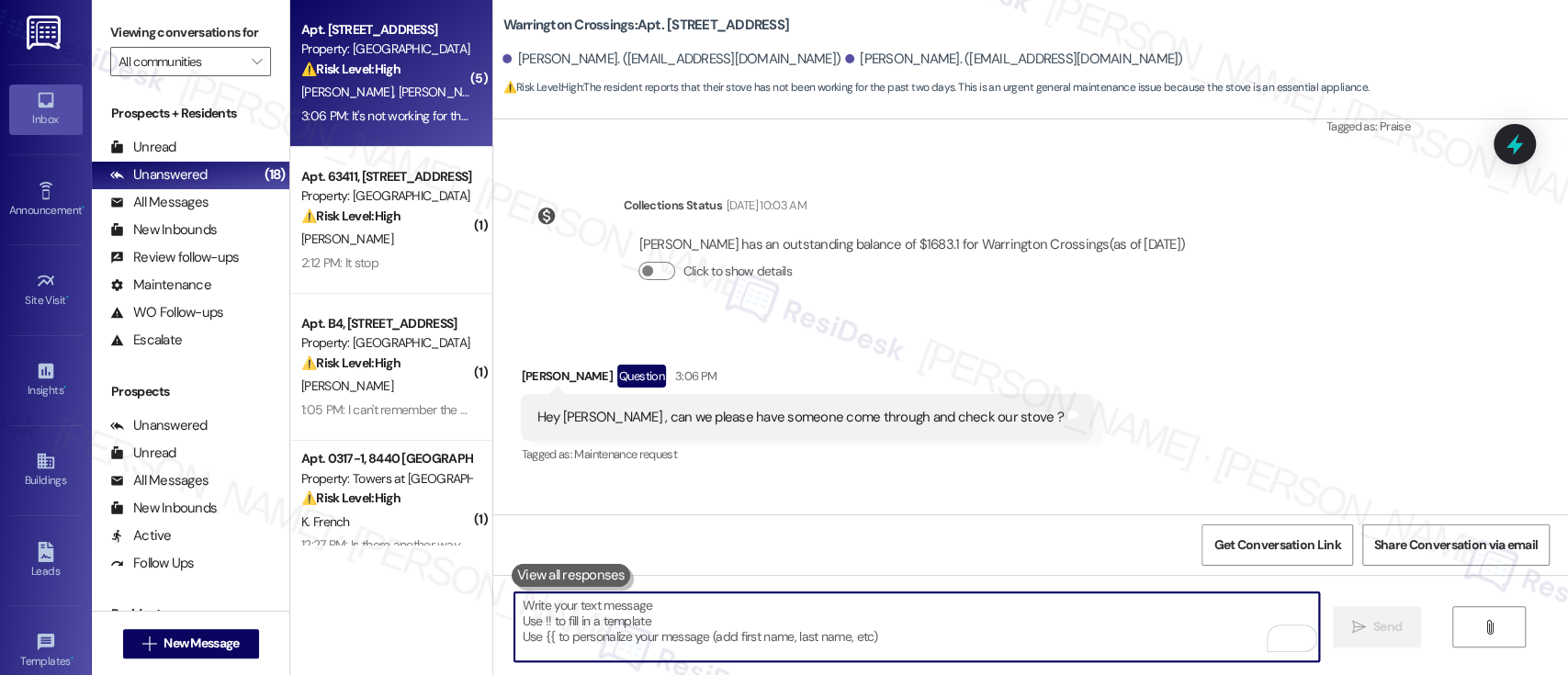
scroll to position [12891, 0]
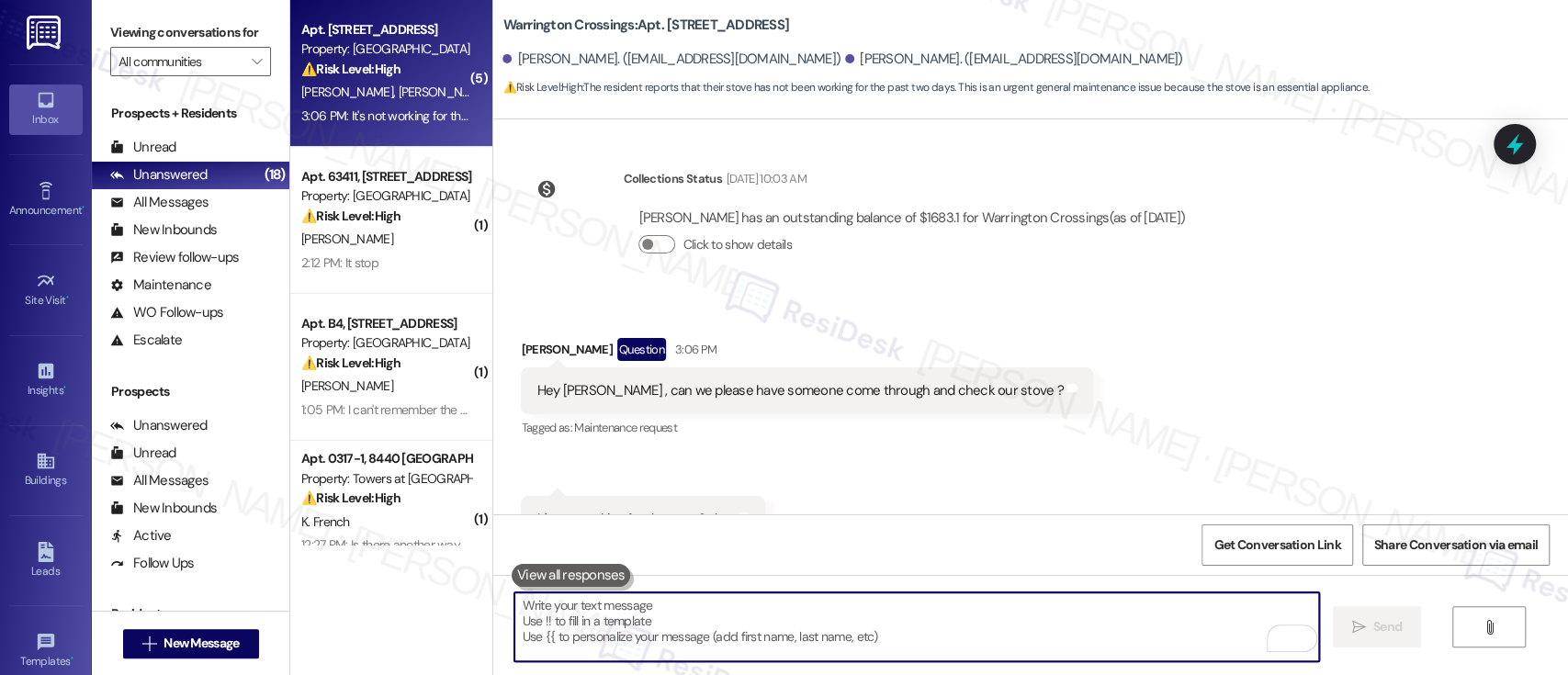
click at [1197, 308] on div "Received via SMS Kimberley Masuko Question 3:06 PM Hey Emily , can we please ha…" at bounding box center [1031, 441] width 1075 height 289
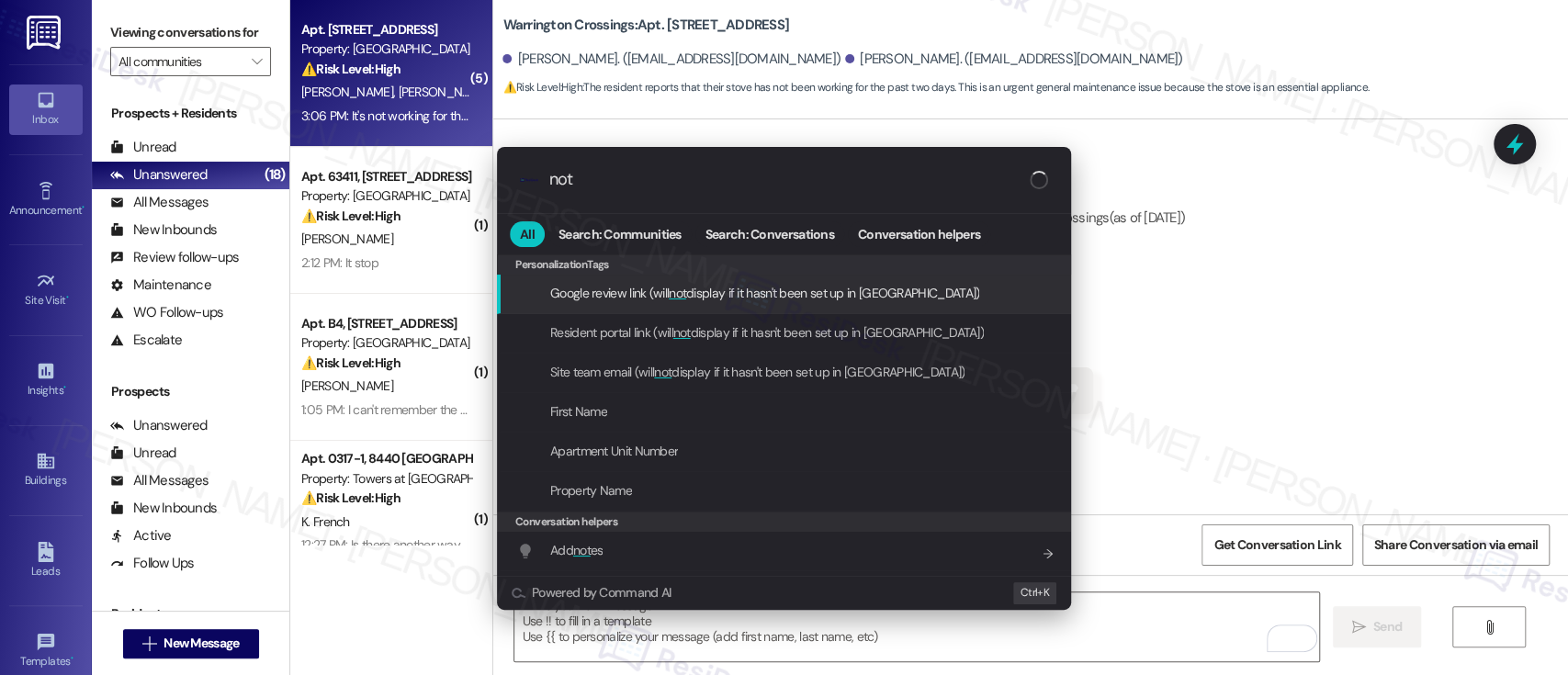
type input "note"
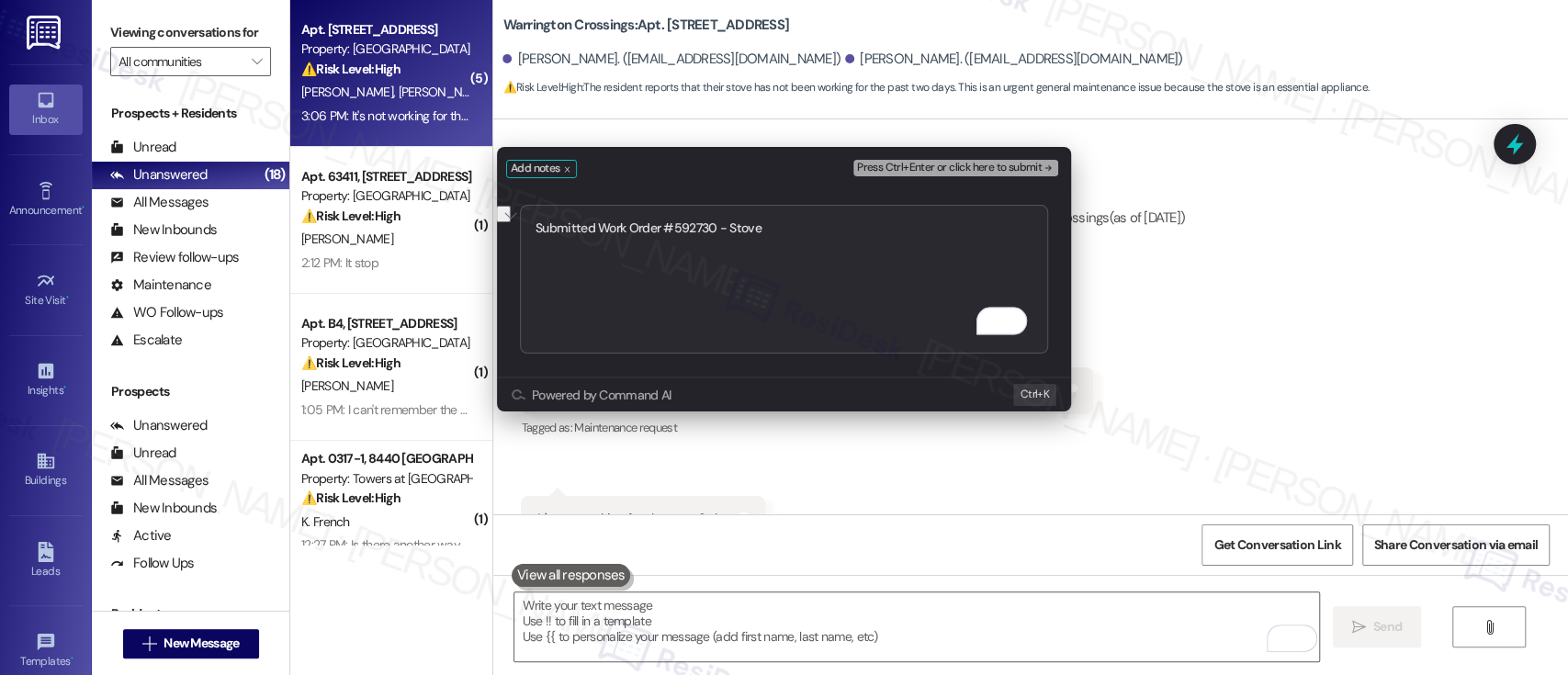
type textarea "Submitted Work Order #592730 - Stove"
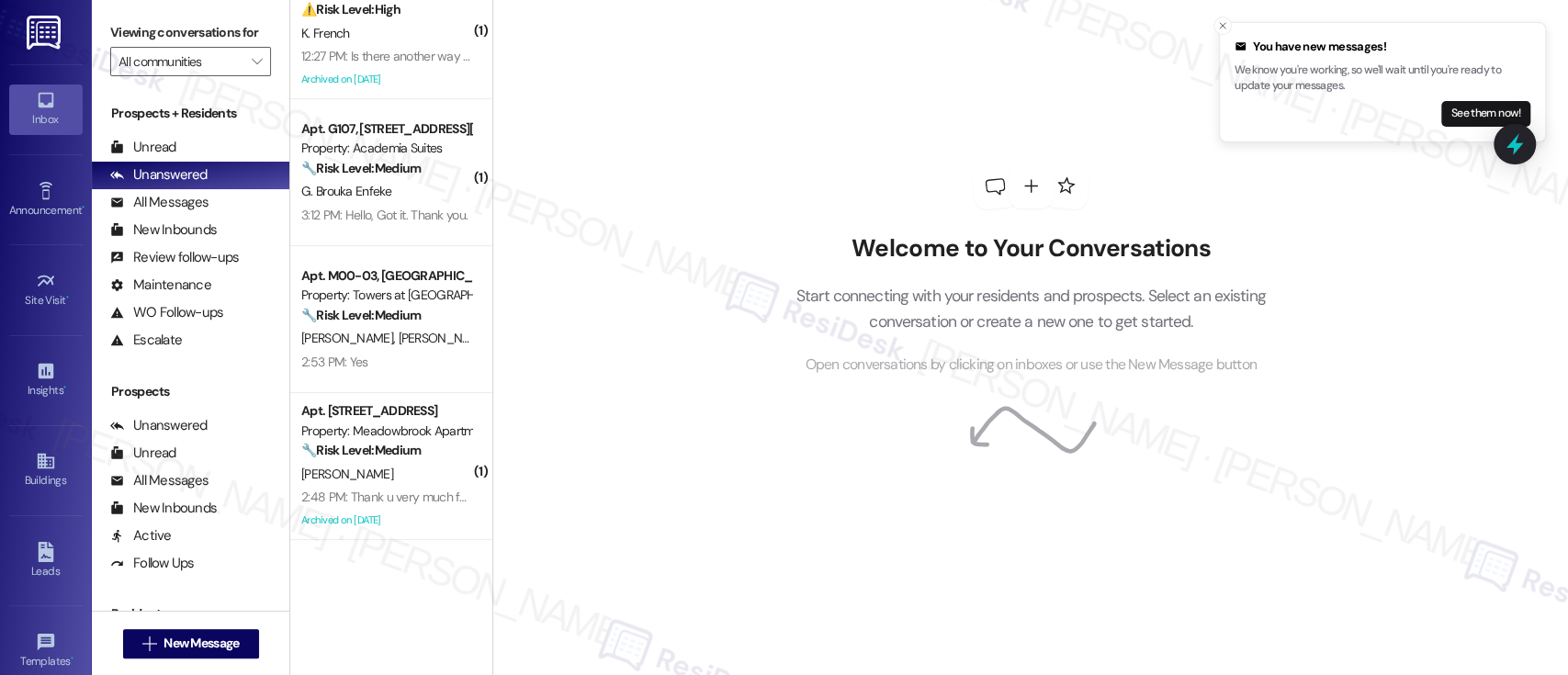
scroll to position [206, 0]
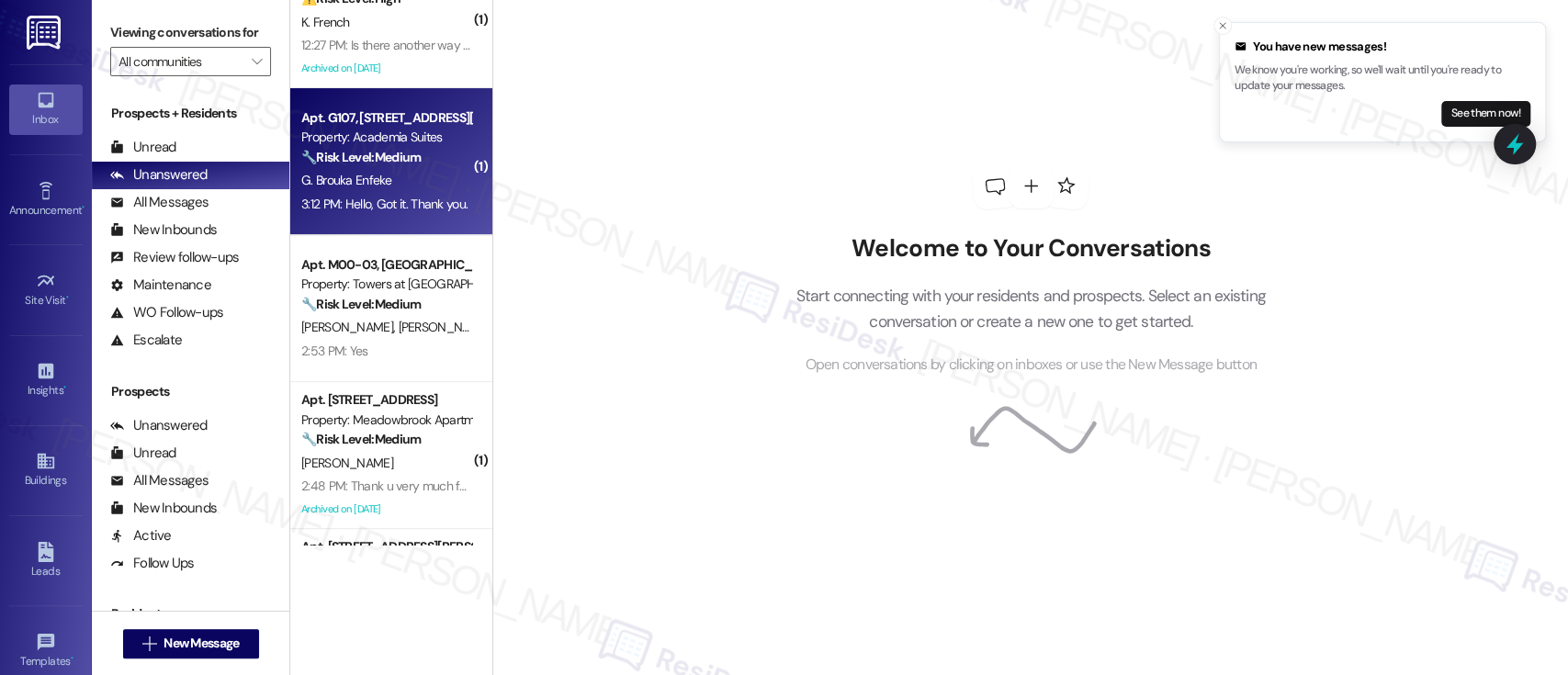
click at [412, 164] on strong "🔧 Risk Level: Medium" at bounding box center [361, 157] width 120 height 17
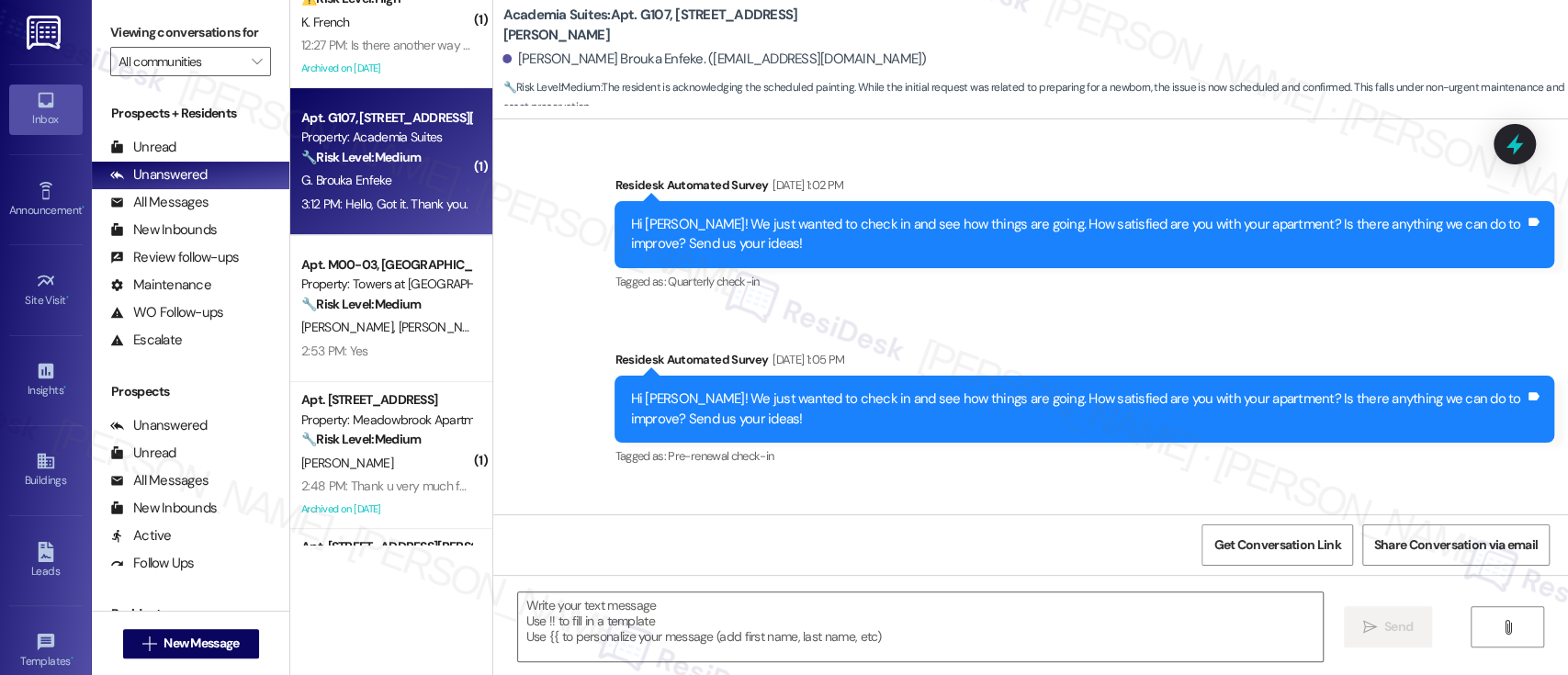
scroll to position [9204, 0]
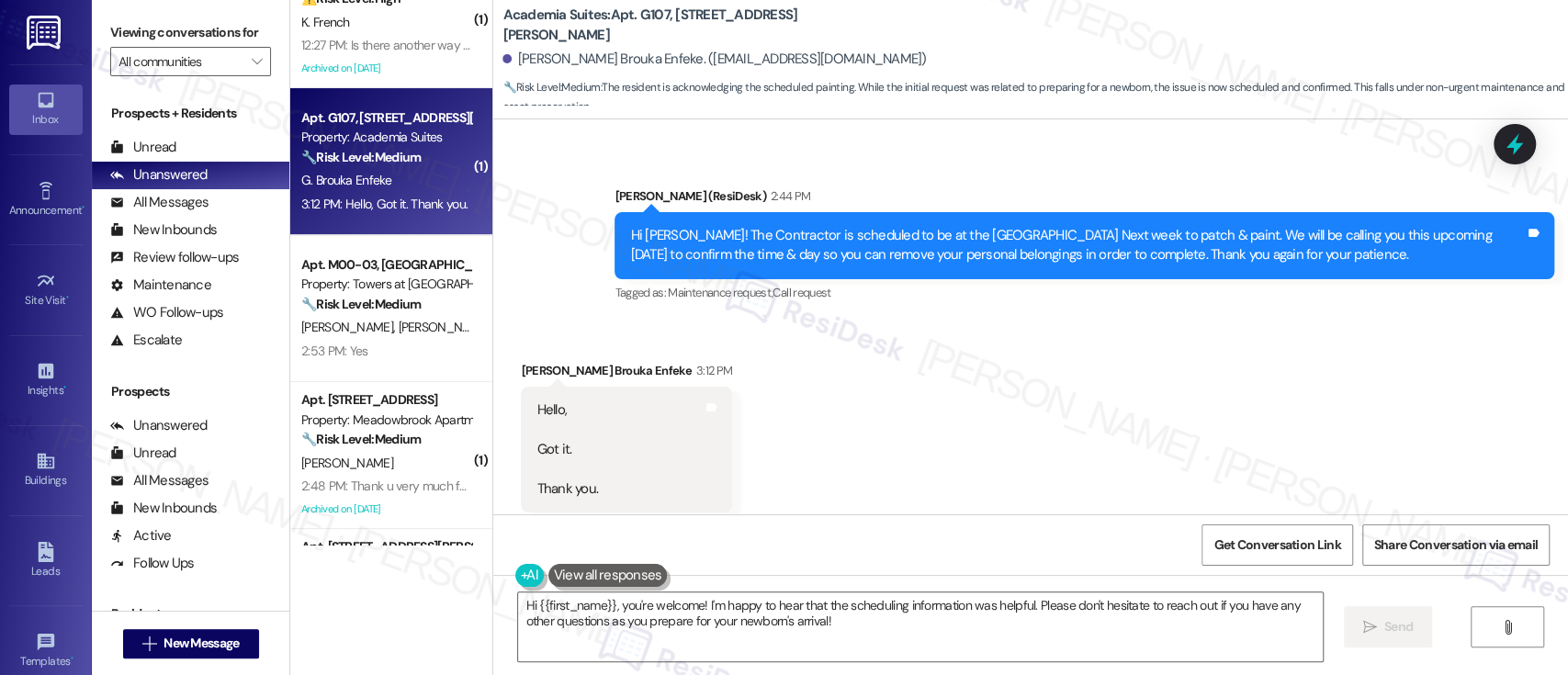
click at [957, 459] on div "Received via SMS Gael De Bonheur Brouka Enfeke 3:12 PM Hello, Got it. Thank you…" at bounding box center [1031, 437] width 1075 height 233
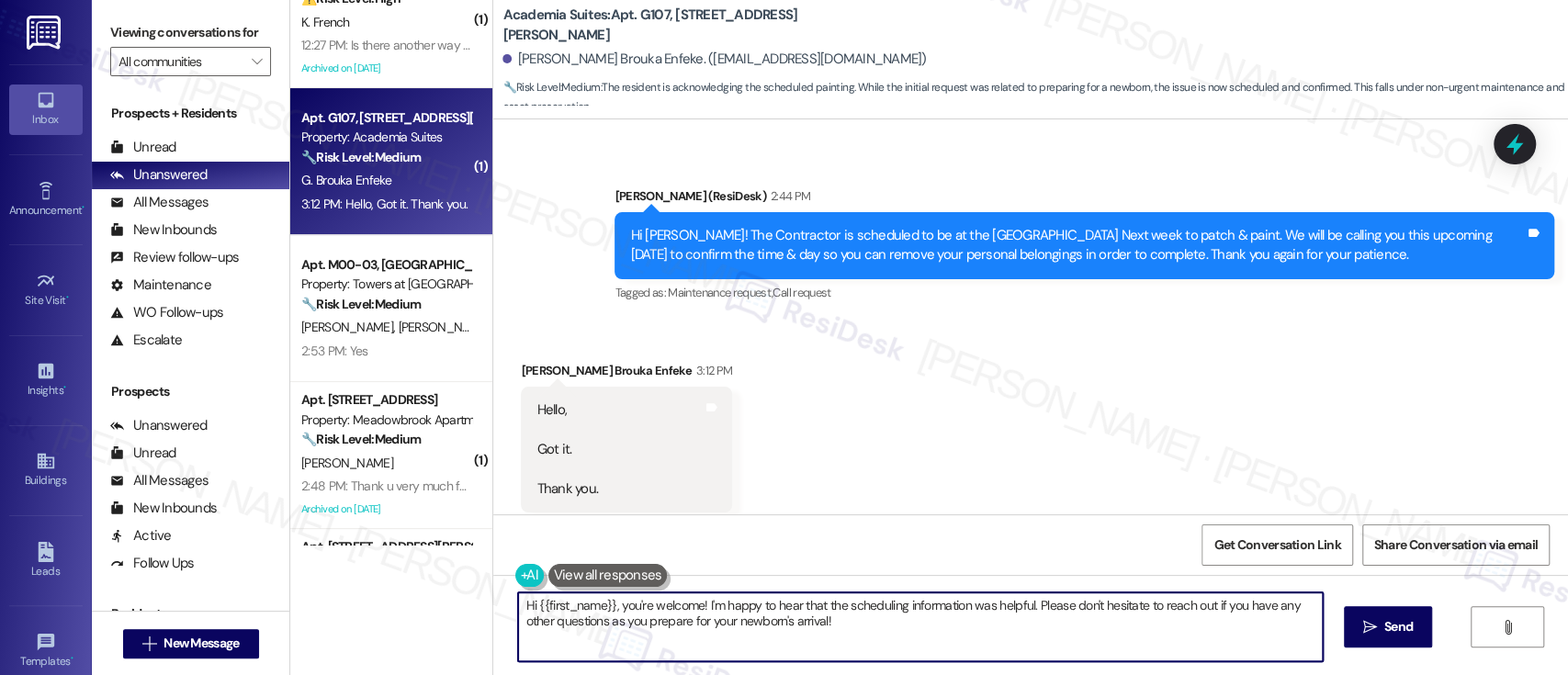
drag, startPoint x: 617, startPoint y: 605, endPoint x: 312, endPoint y: 570, distance: 307.0
click at [312, 570] on div "( 1 ) Apt. R06, 1700 Street Rd B05 Property: Warrington Crossings ⚠️ Risk Level…" at bounding box center [929, 337] width 1278 height 675
click at [597, 604] on textarea "You're welcome! I'm happy to hear that the scheduling information was helpful. …" at bounding box center [917, 628] width 804 height 69
click at [926, 610] on textarea "You're welcome! I'm happy to hear that the scheduling information was helpful. …" at bounding box center [917, 628] width 804 height 69
type textarea "You're welcome! Please don't hesitate to reach out if you have any other questi…"
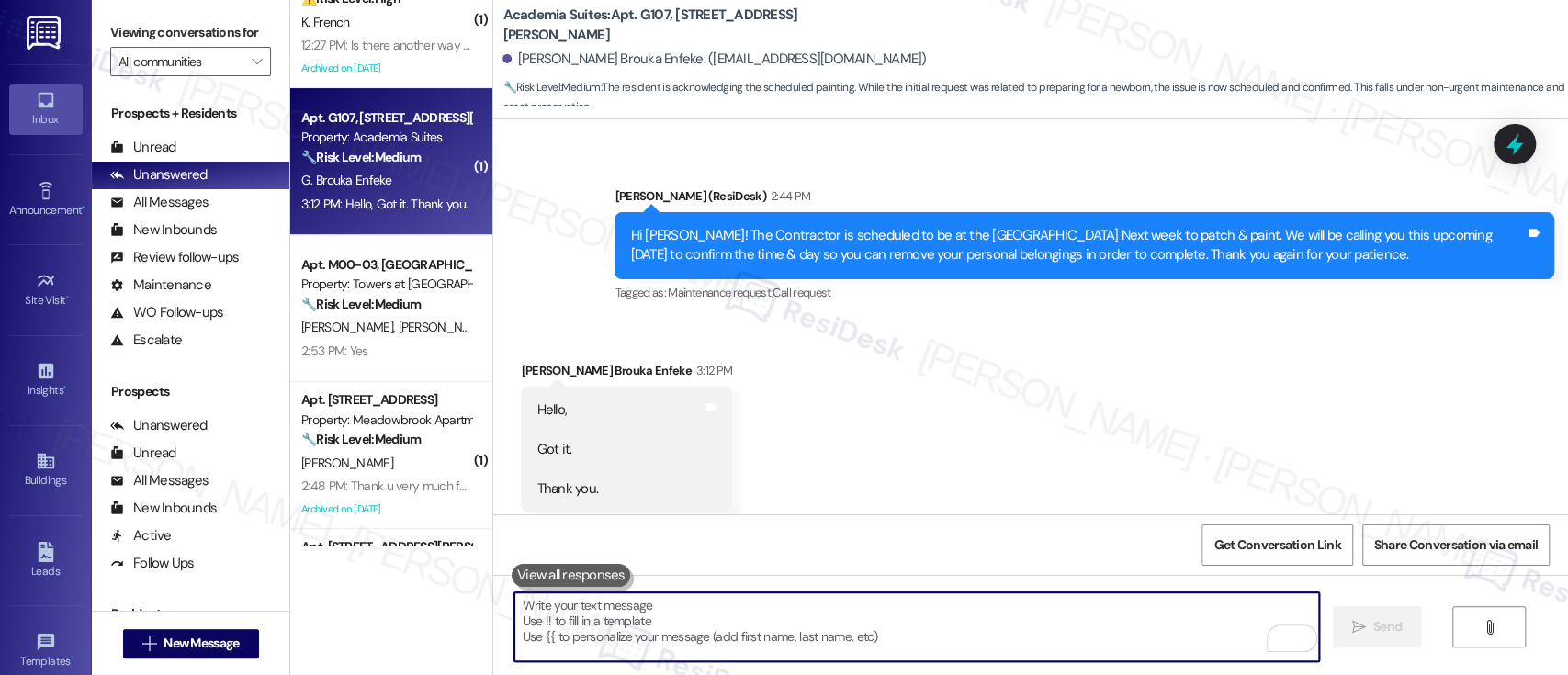
scroll to position [9331, 0]
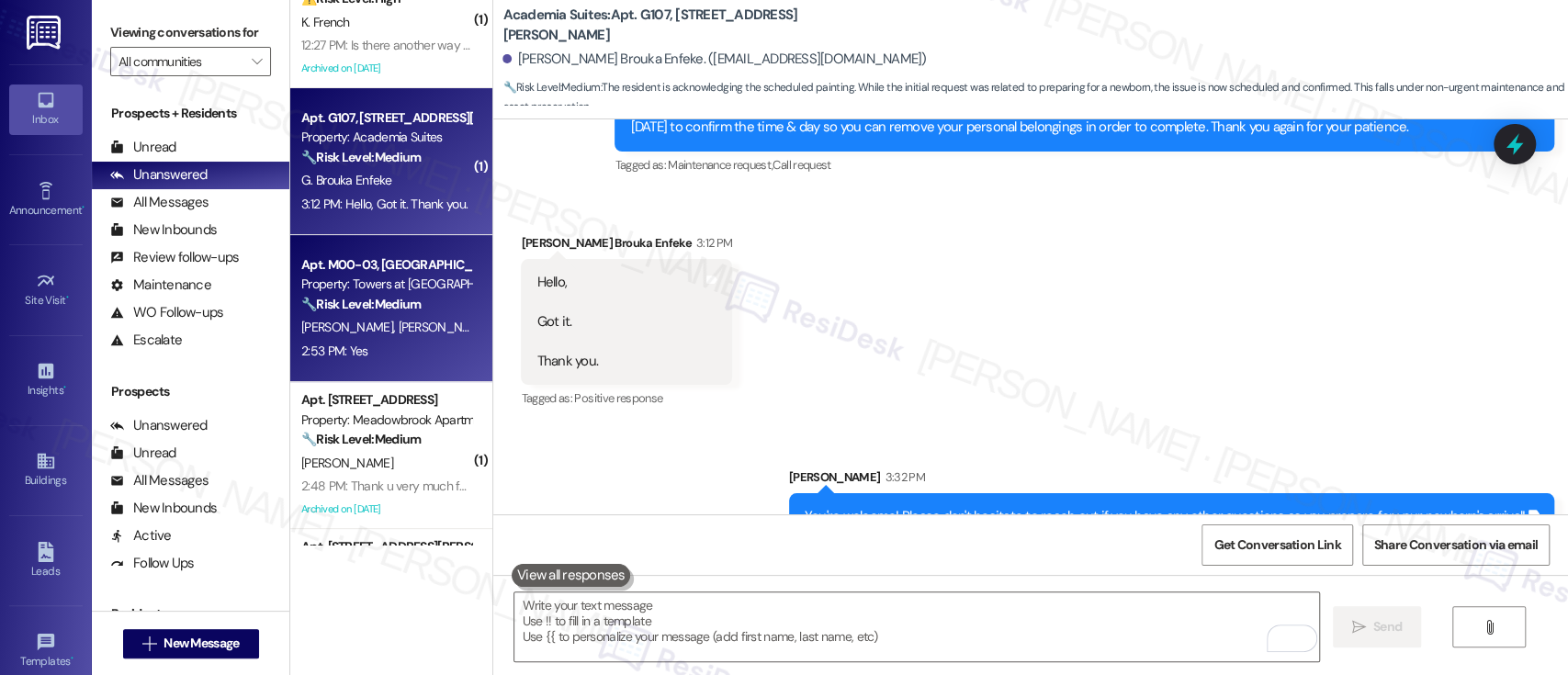
click at [329, 323] on span "[PERSON_NAME]" at bounding box center [350, 327] width 98 height 17
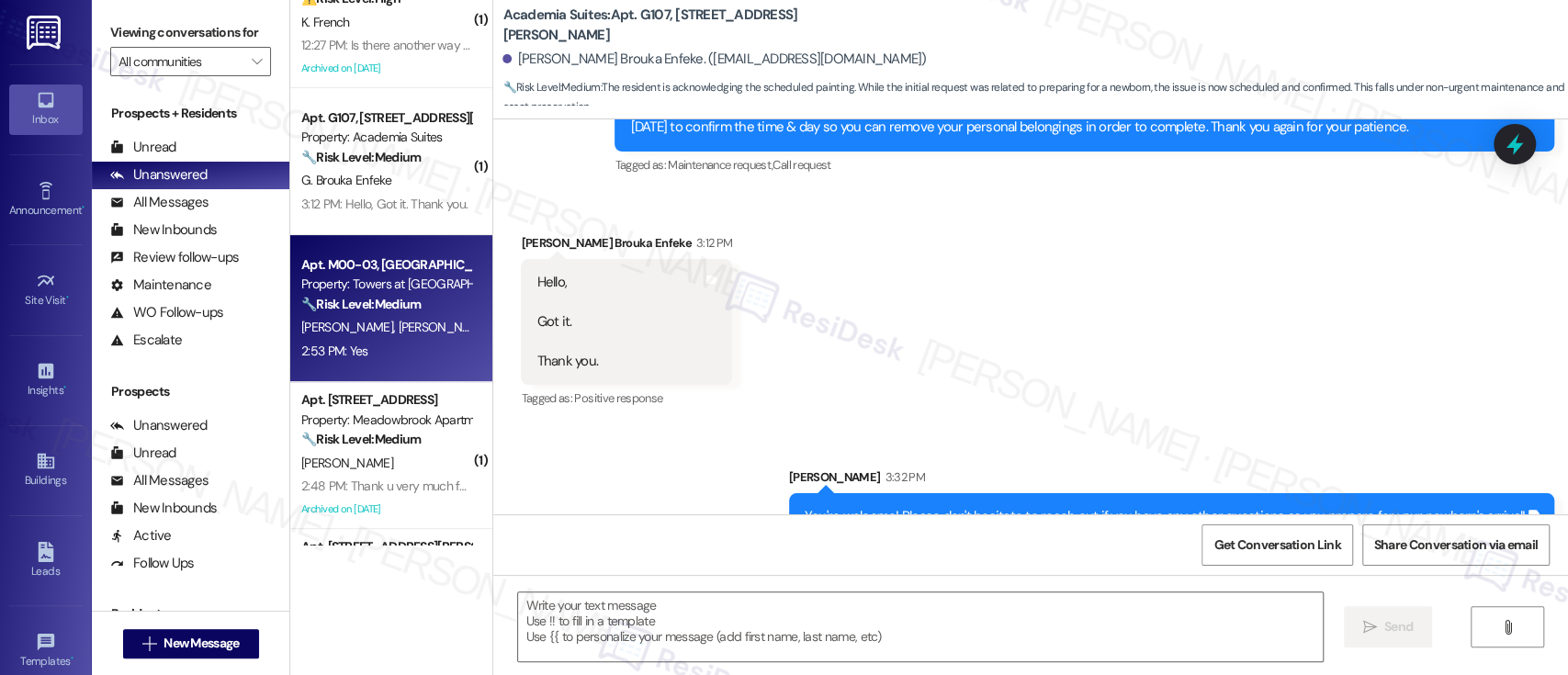
type textarea "Fetching suggested responses. Please feel free to read through the conversation…"
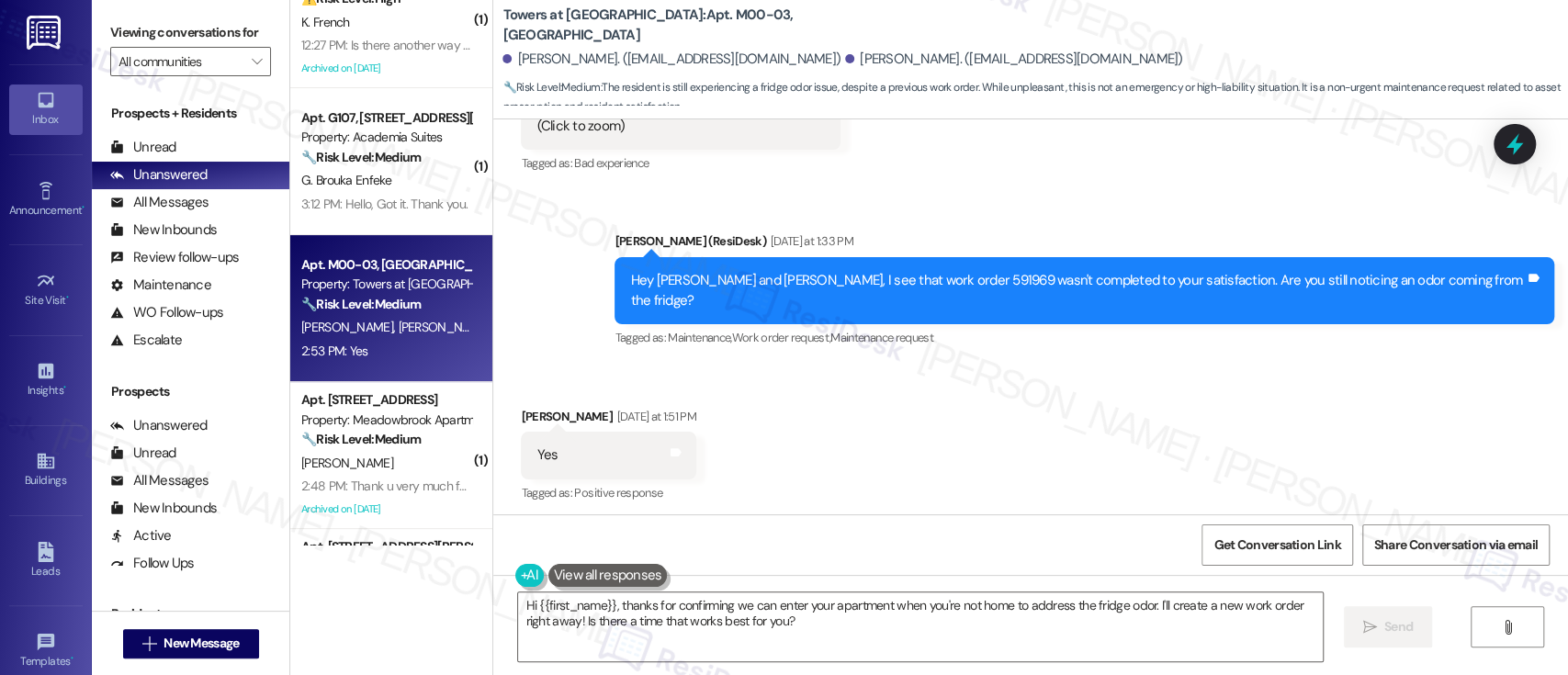
scroll to position [5970, 0]
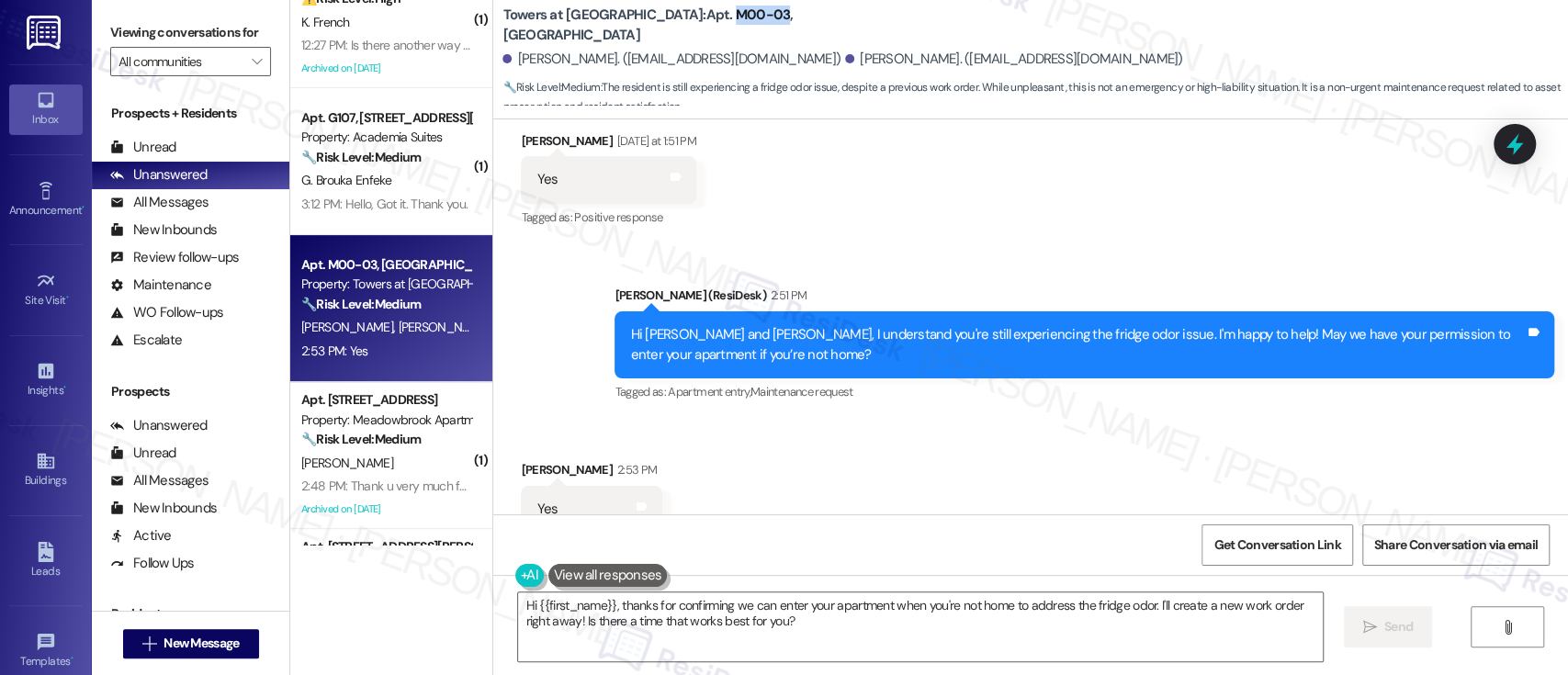
drag, startPoint x: 694, startPoint y: 20, endPoint x: 647, endPoint y: 19, distance: 47.0
click at [647, 19] on b "Towers at Wyncote: Apt. M00-03, 8440 Limekiln Pike" at bounding box center [687, 26] width 368 height 40
copy b "M00-03"
click at [1010, 419] on div "Received via SMS [PERSON_NAME] 2:53 PM Yes Tags and notes Tagged as: Positive r…" at bounding box center [1031, 496] width 1075 height 155
click at [1166, 433] on div "Received via SMS [PERSON_NAME] 2:53 PM Yes Tags and notes Tagged as: Positive r…" at bounding box center [1031, 496] width 1075 height 155
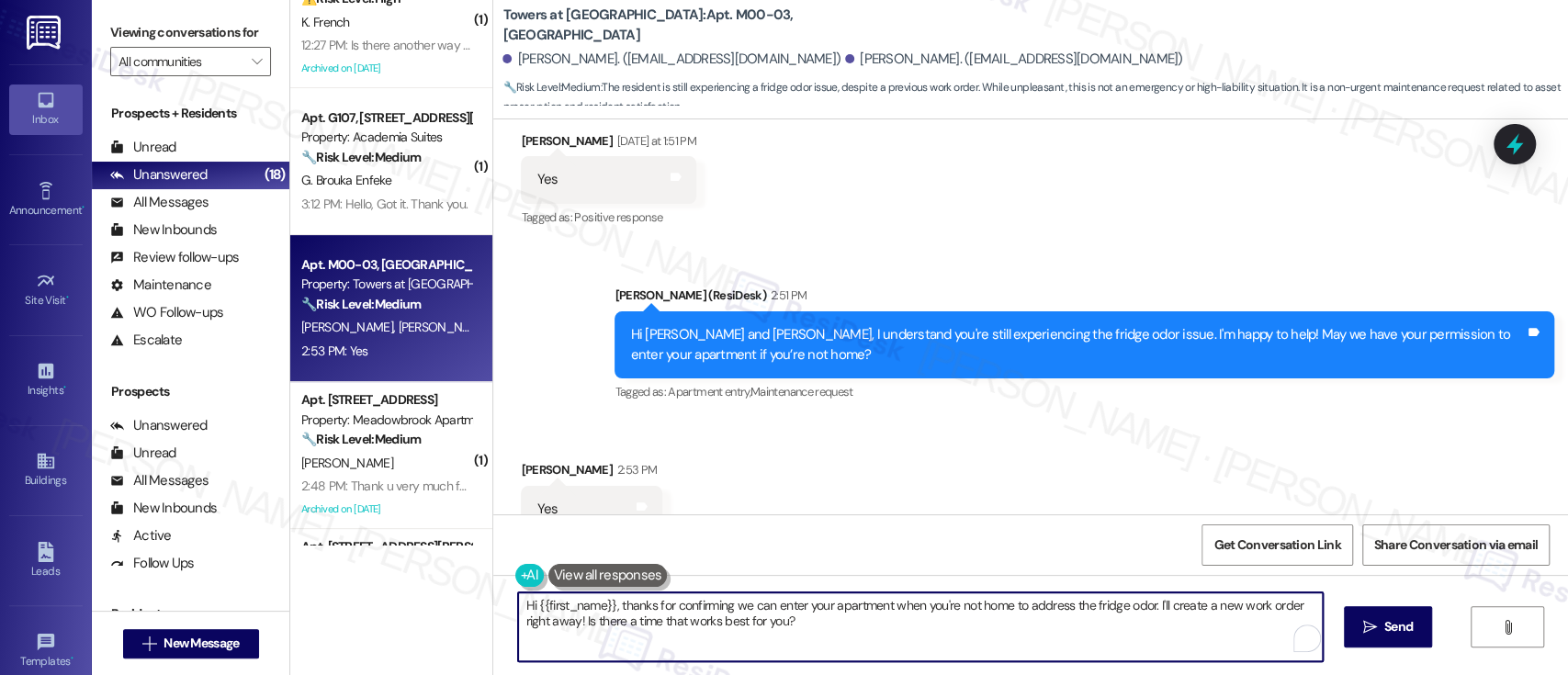
drag, startPoint x: 615, startPoint y: 604, endPoint x: 395, endPoint y: 596, distance: 220.1
click at [395, 596] on div "( 1 ) Apt. R06, 1700 Street Rd B05 Property: Warrington Crossings ⚠️ Risk Level…" at bounding box center [929, 337] width 1278 height 675
click at [1092, 641] on textarea "Thanks for confirming we can enter your apartment when you're not home to addre…" at bounding box center [917, 628] width 804 height 69
click at [1301, 608] on textarea "Thanks for confirming we can enter your apartment when you're not home to addre…" at bounding box center [917, 628] width 804 height 69
type textarea "Thanks for confirming we can enter your apartment when you're not home to addre…"
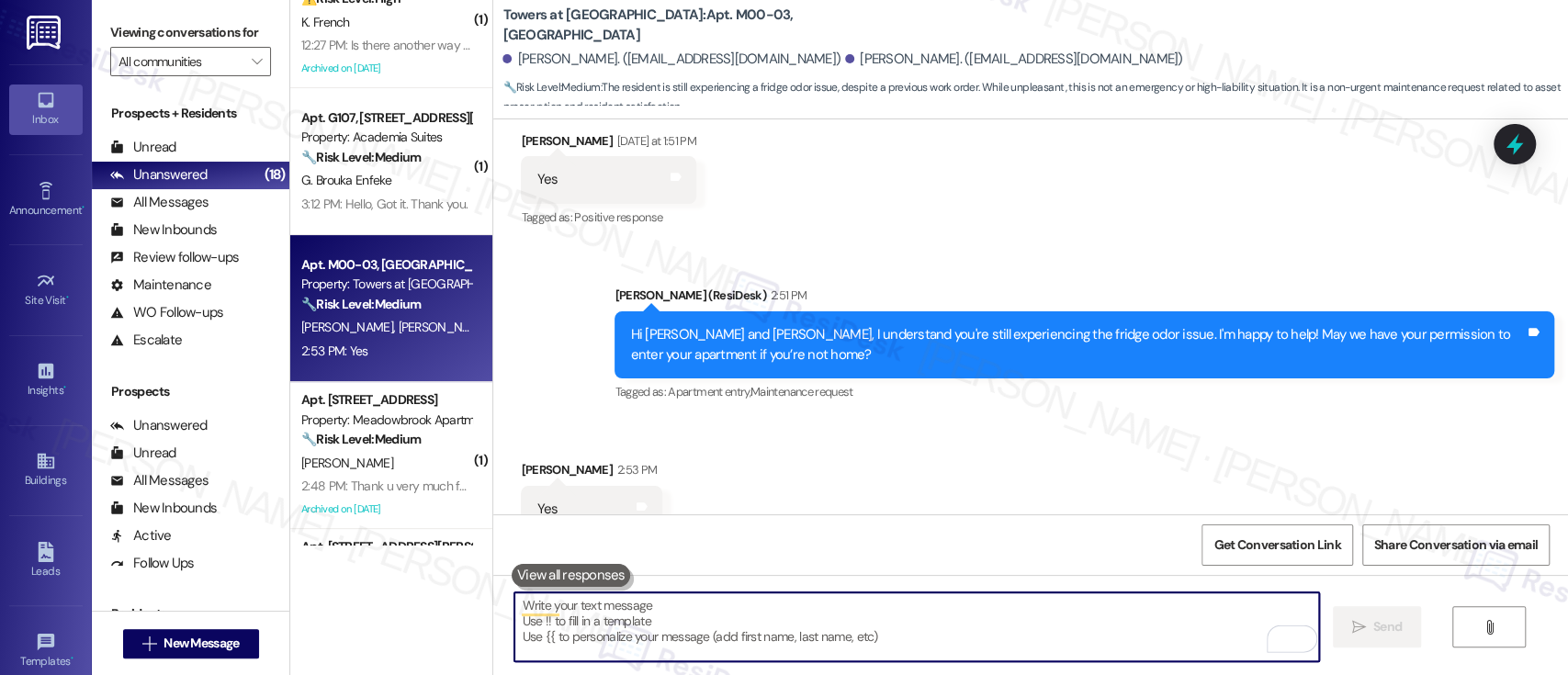
scroll to position [5969, 0]
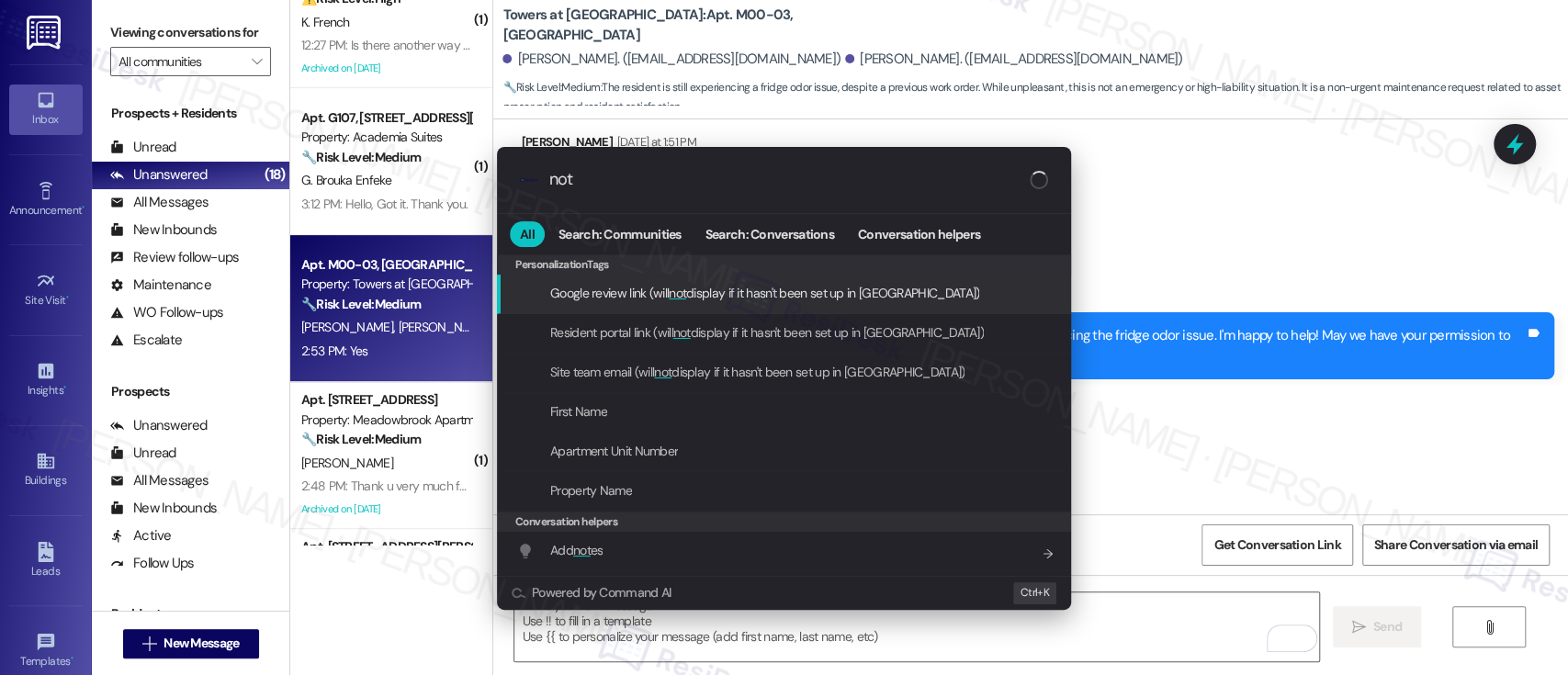
type input "note"
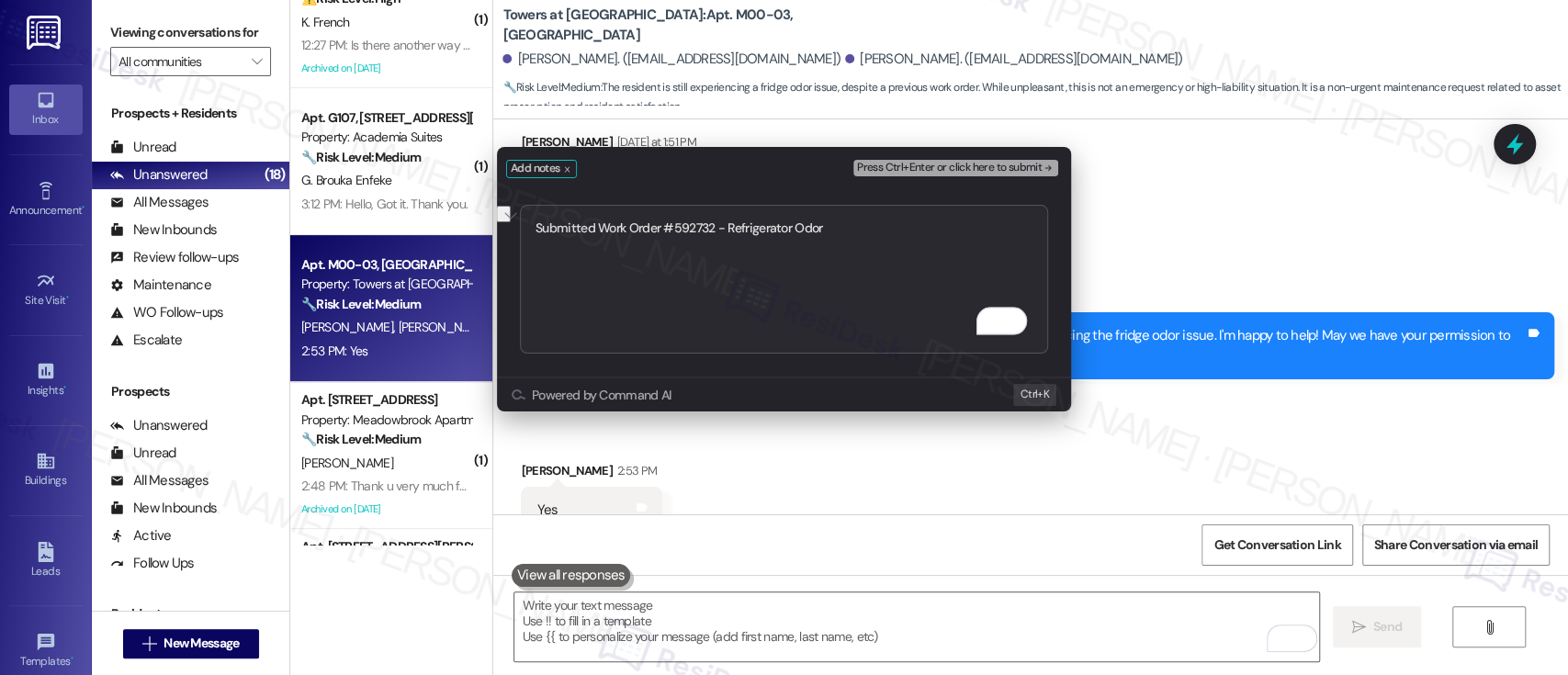
type textarea "Submitted Work Order #592732 - Refrigerator Odor"
click at [979, 163] on span "Press Ctrl+Enter or click here to submit" at bounding box center [949, 168] width 185 height 13
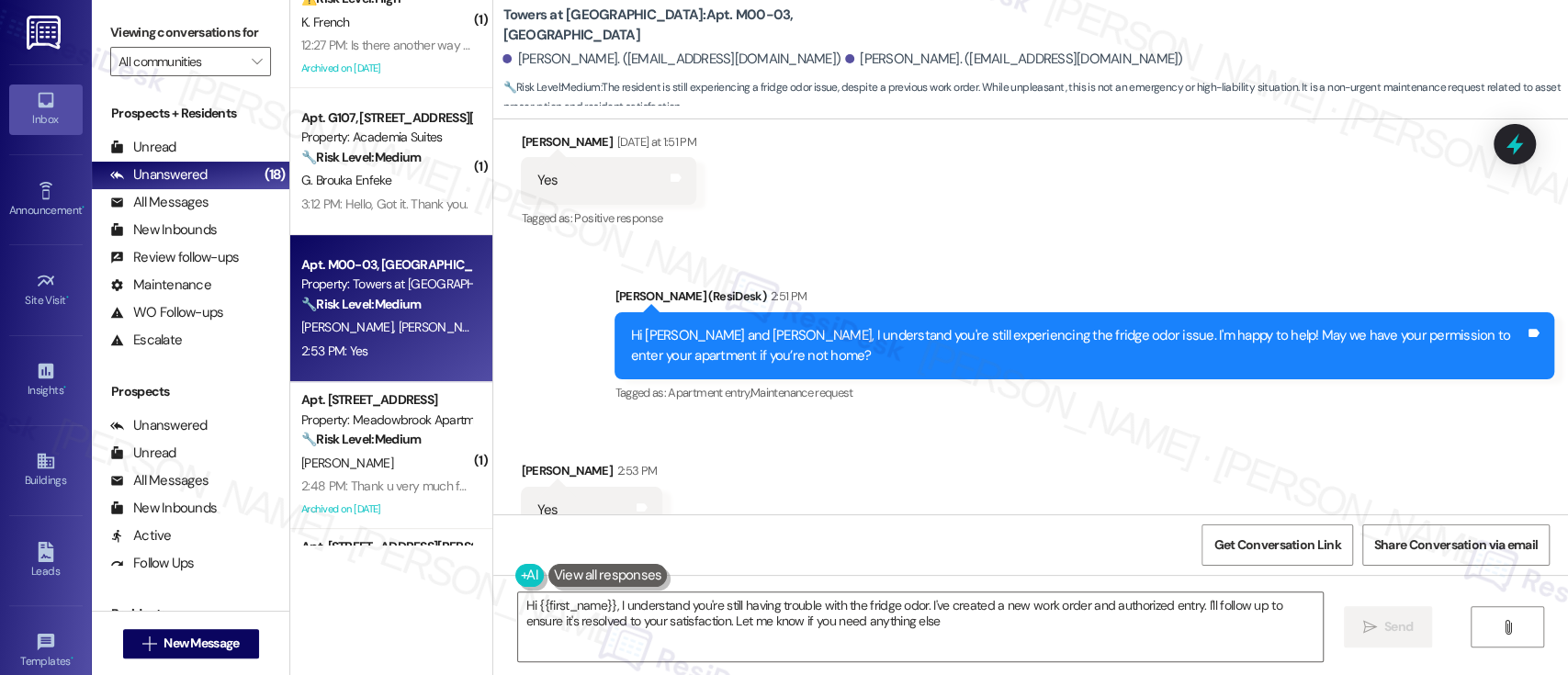
type textarea "Hi {{first_name}}, I understand you're still having trouble with the fridge odo…"
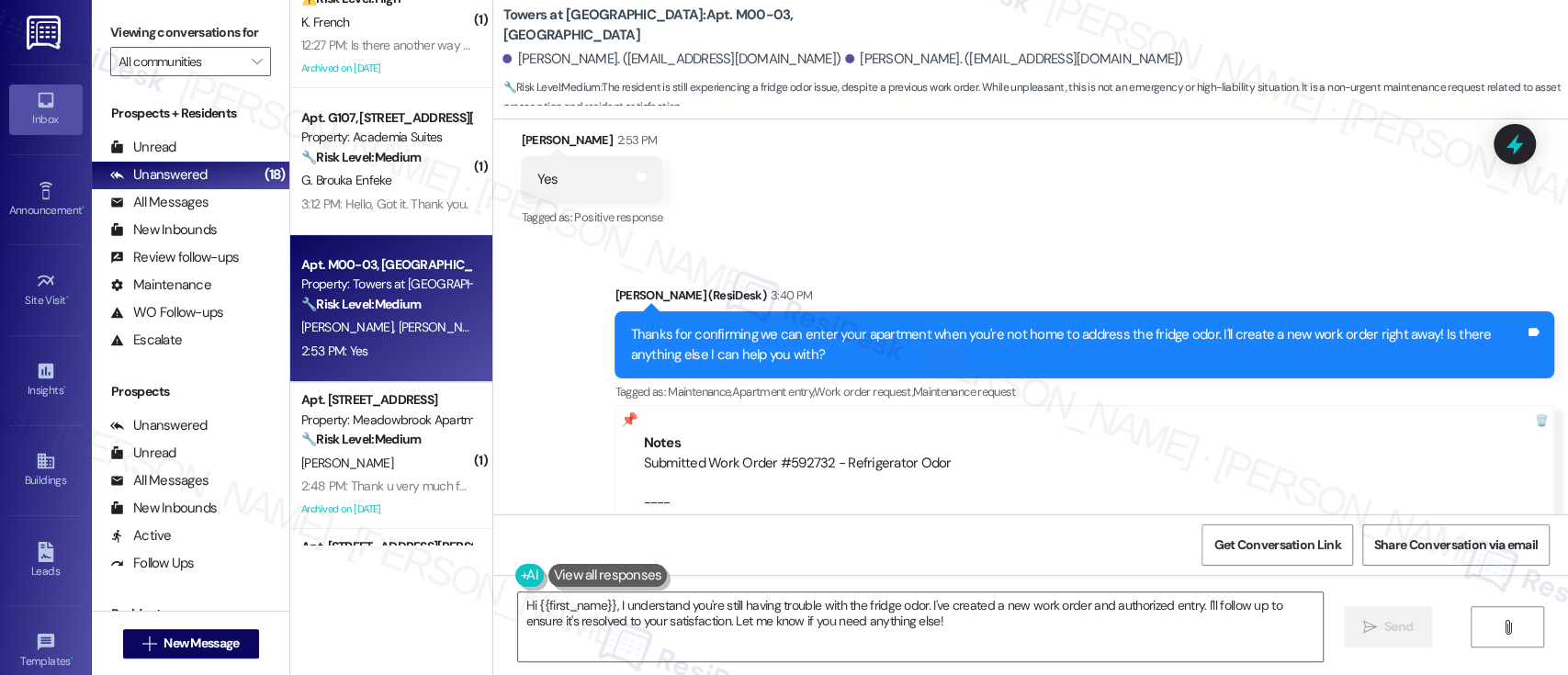
click at [951, 244] on div "Sent via SMS Emily (ResiDesk) 3:40 PM Thanks for confirming we can enter your a…" at bounding box center [1031, 409] width 1075 height 330
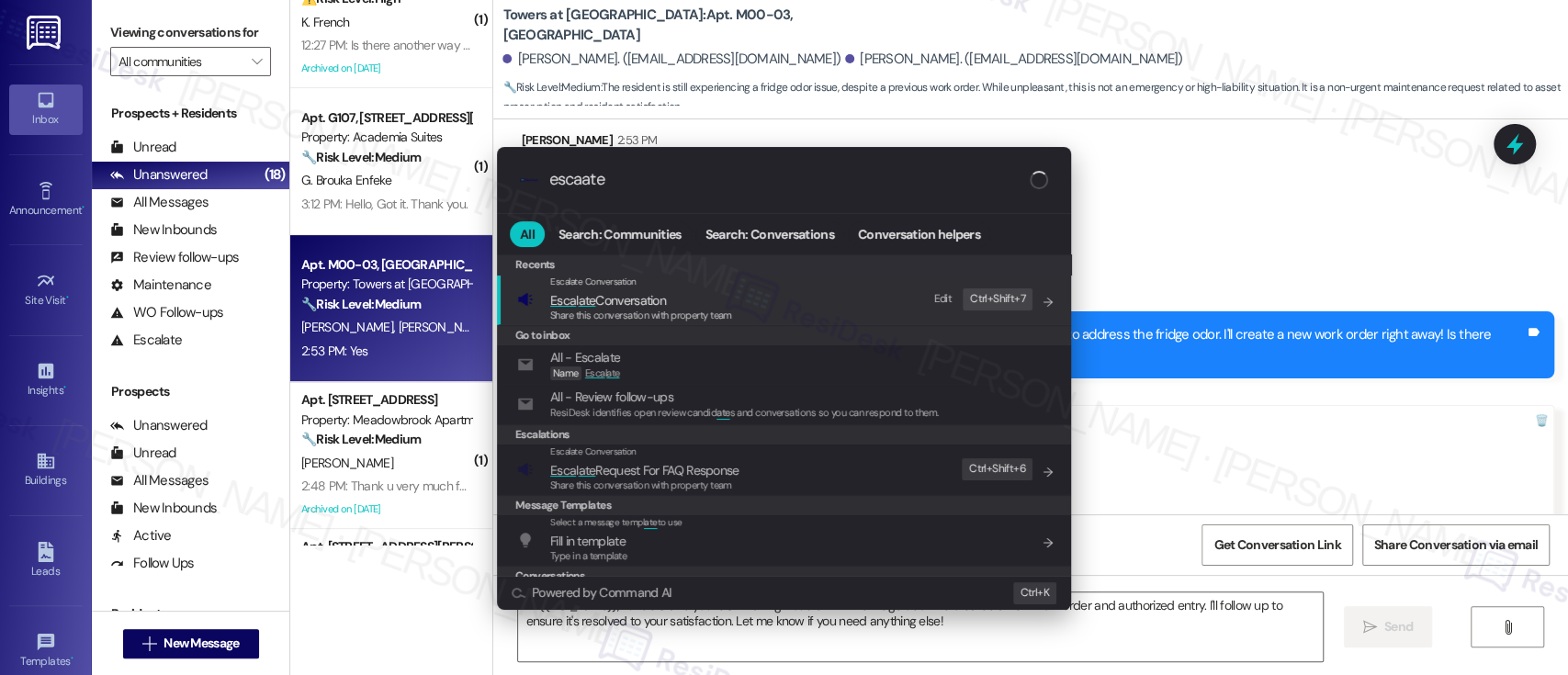
type input "escaate"
click at [660, 299] on span "Esca l ate Conversation" at bounding box center [608, 300] width 116 height 17
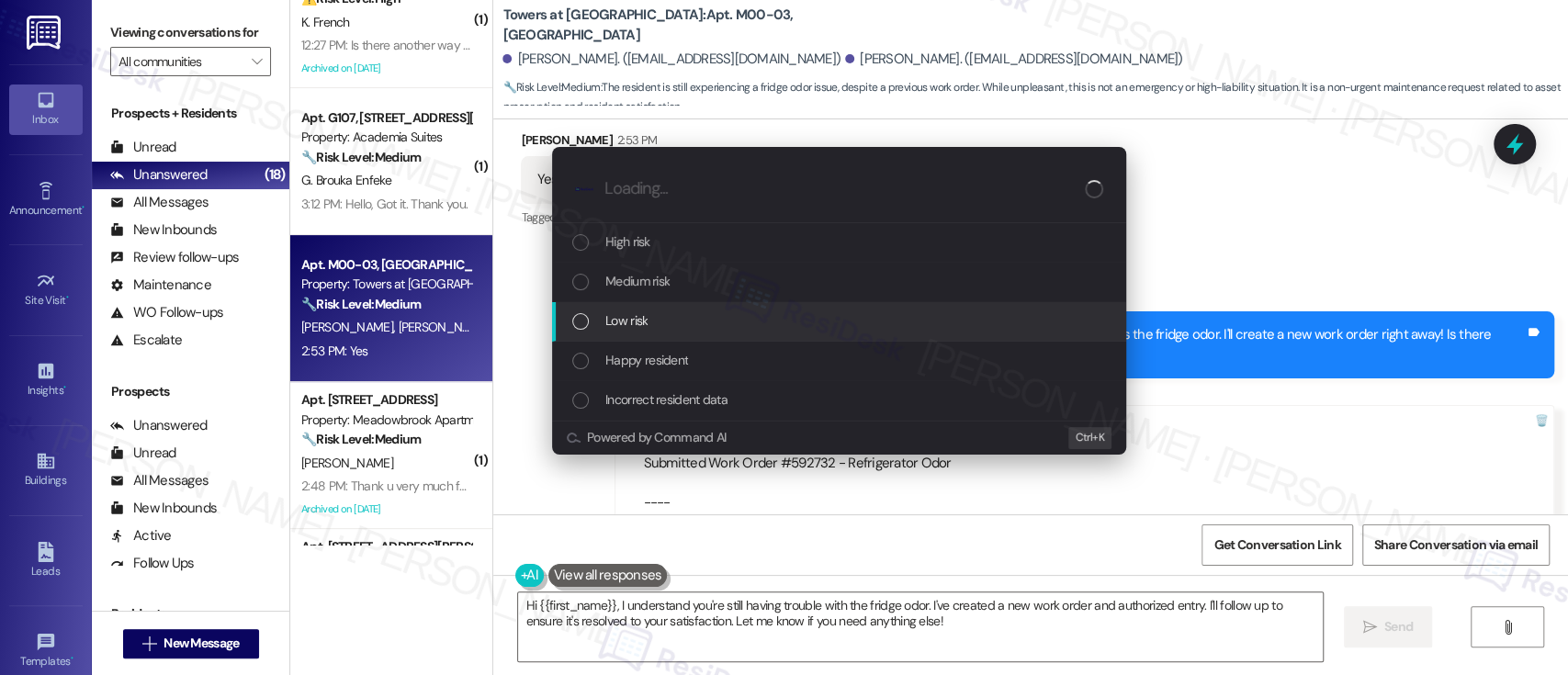
click at [672, 312] on div "Low risk" at bounding box center [841, 320] width 537 height 20
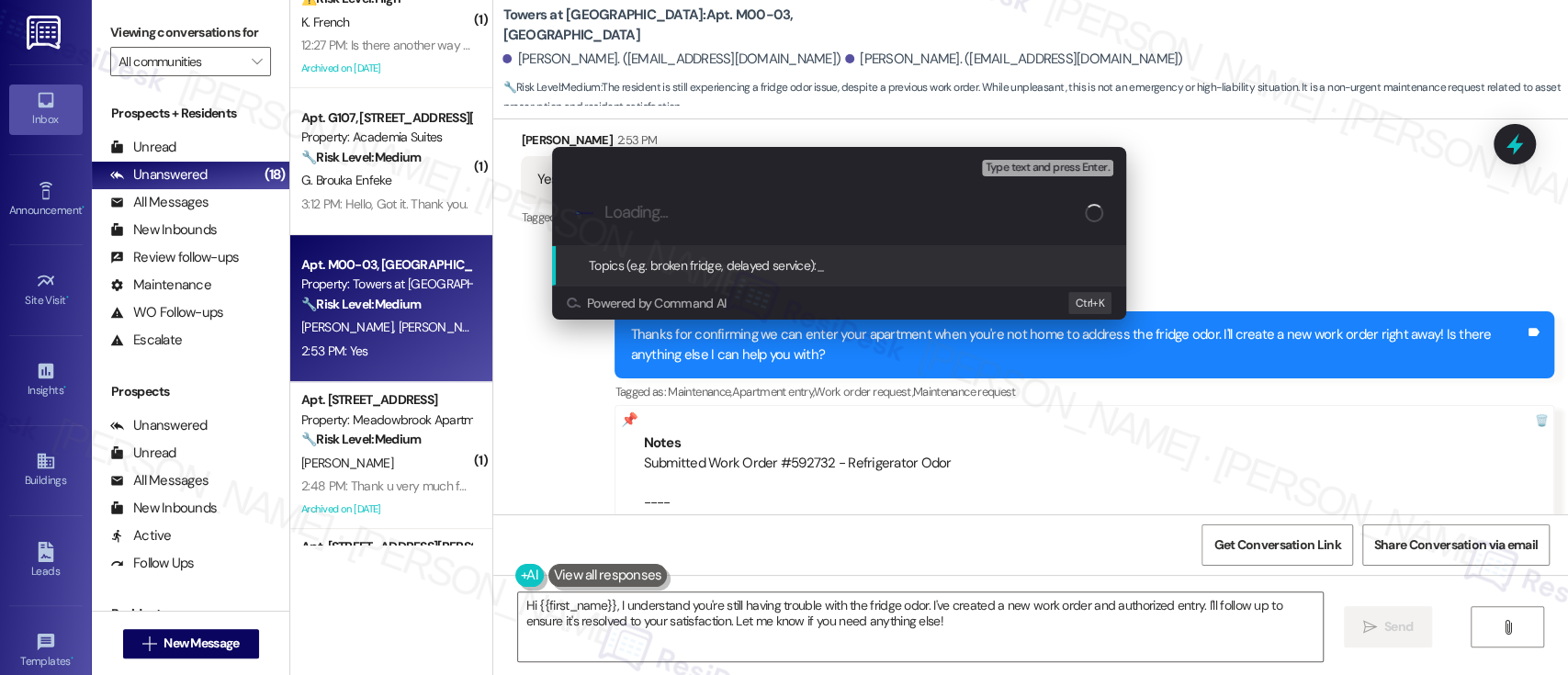
paste input "Submitted Work Order #592732 - Refrigerator Odor"
type input "Submitted Work Order #592732 - Refrigerator Odor"
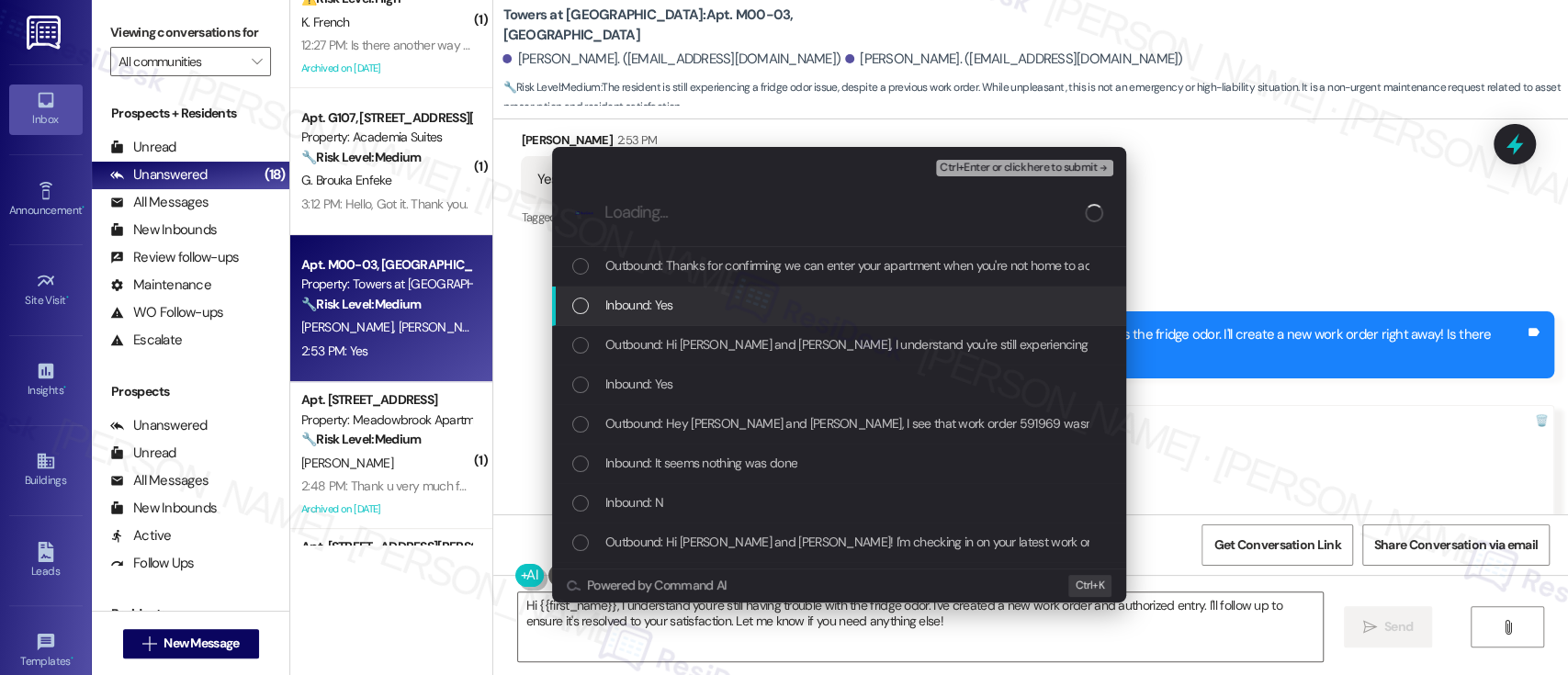
click at [684, 291] on div "Inbound: Yes" at bounding box center [839, 306] width 574 height 40
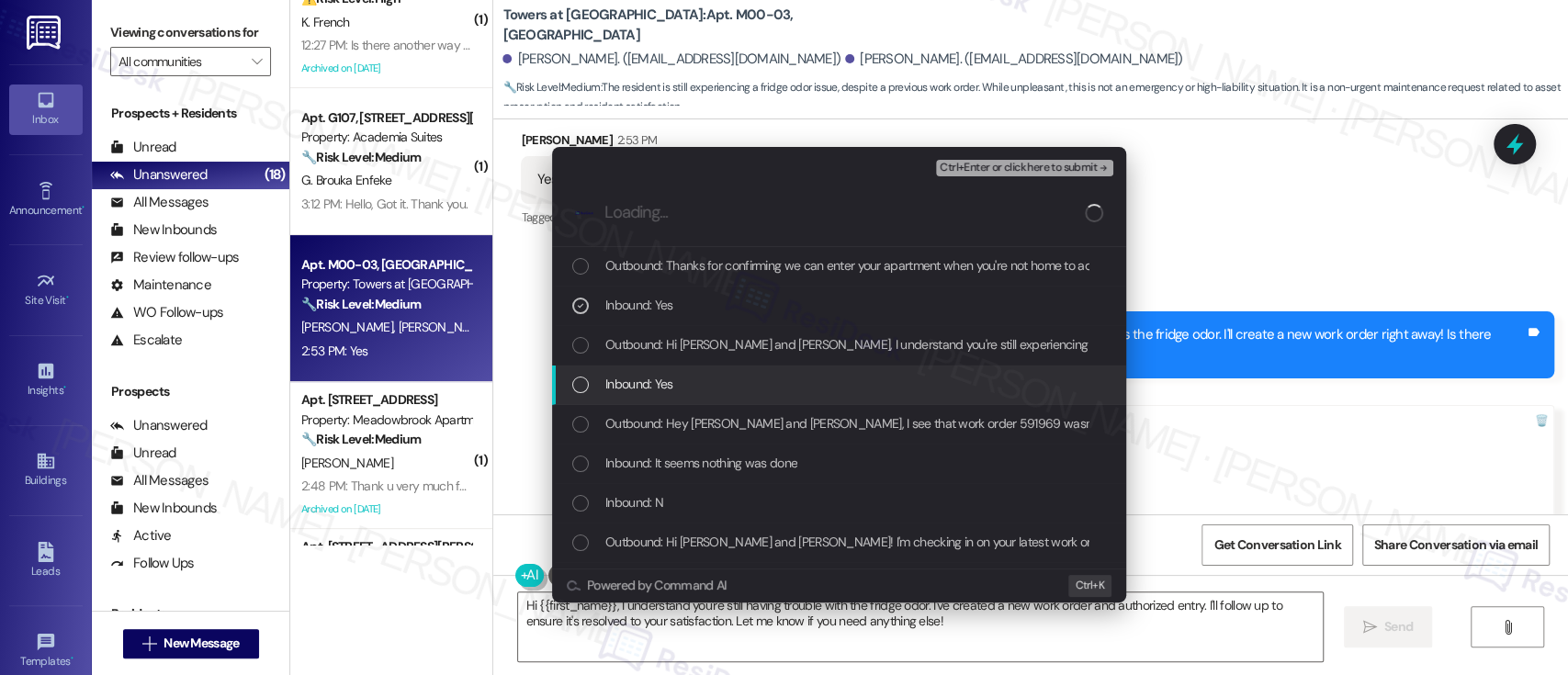
click at [681, 385] on div "Inbound: Yes" at bounding box center [841, 383] width 537 height 20
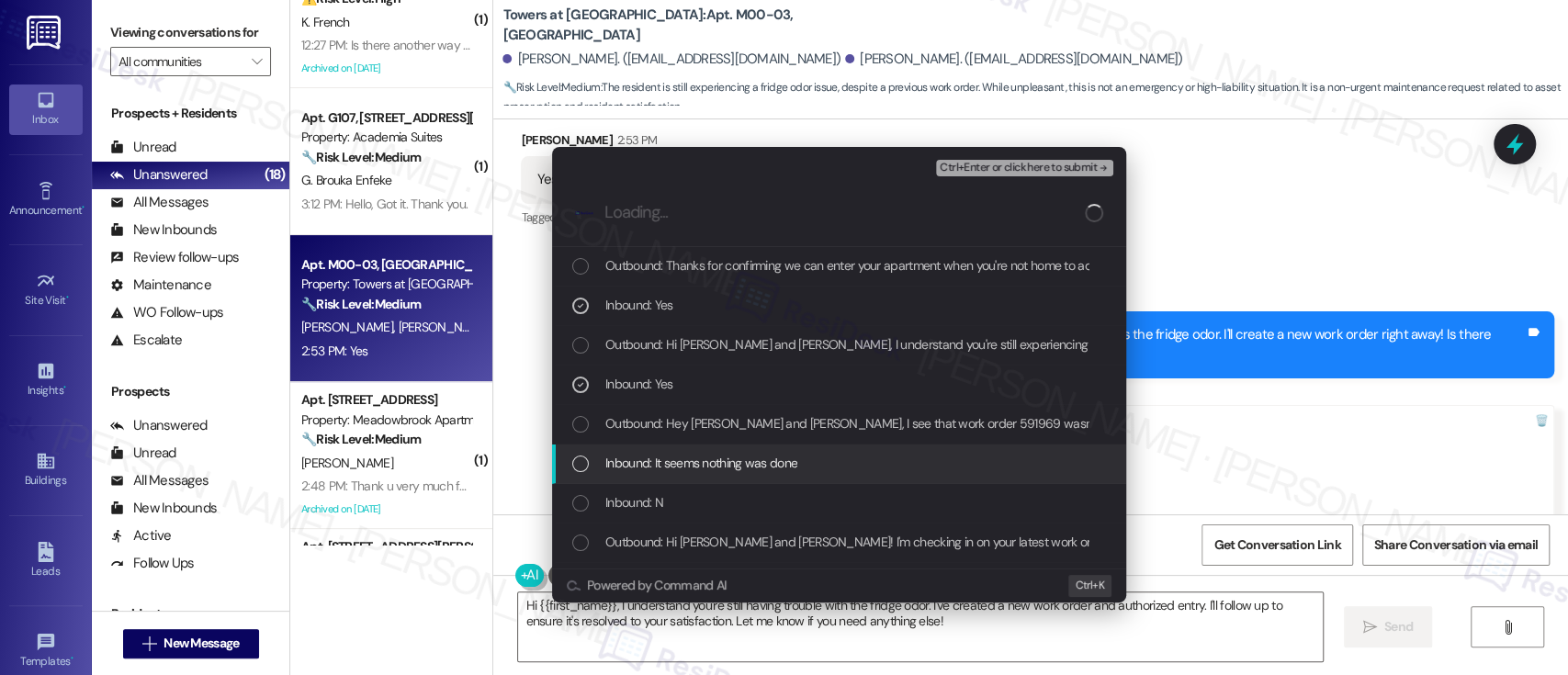
click at [715, 460] on span "Inbound: It seems nothing was done" at bounding box center [701, 463] width 192 height 20
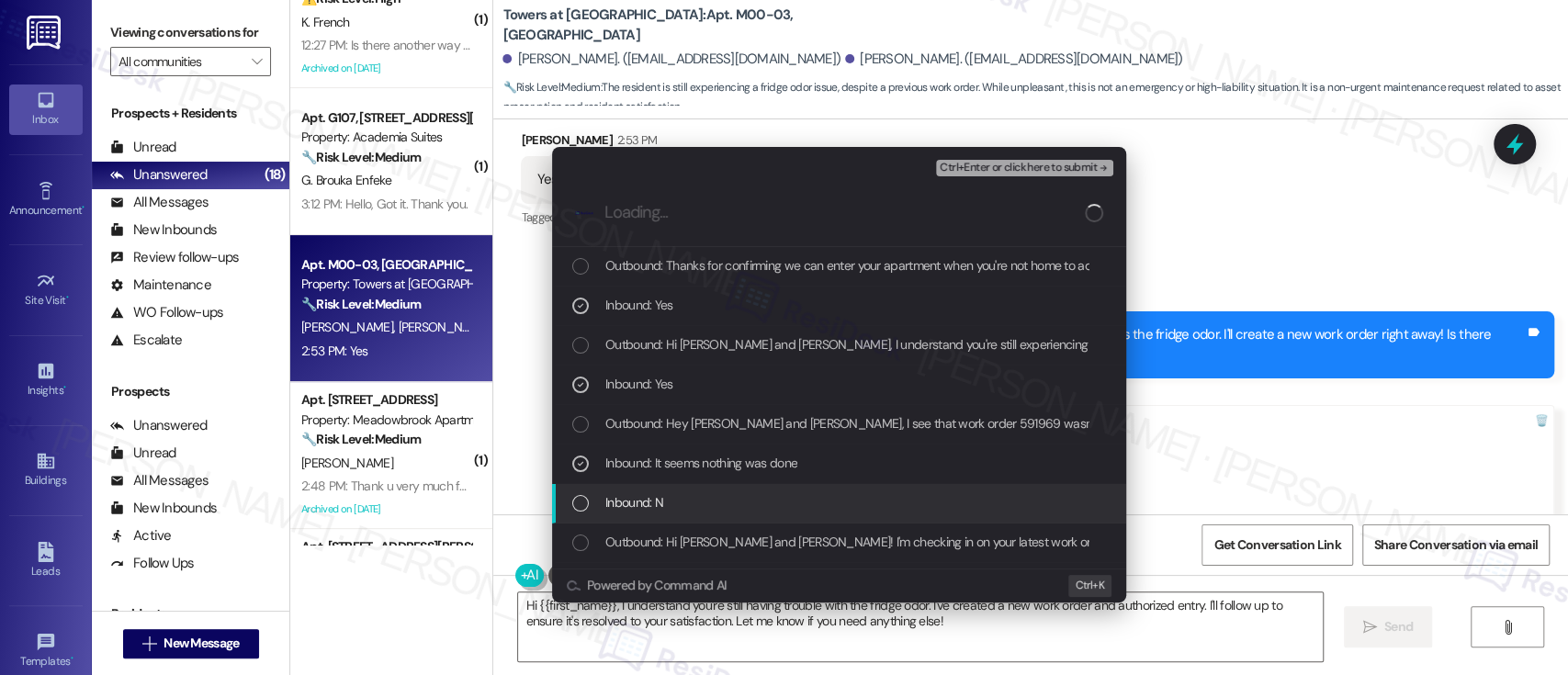
click at [681, 487] on div "Inbound: N" at bounding box center [839, 504] width 574 height 40
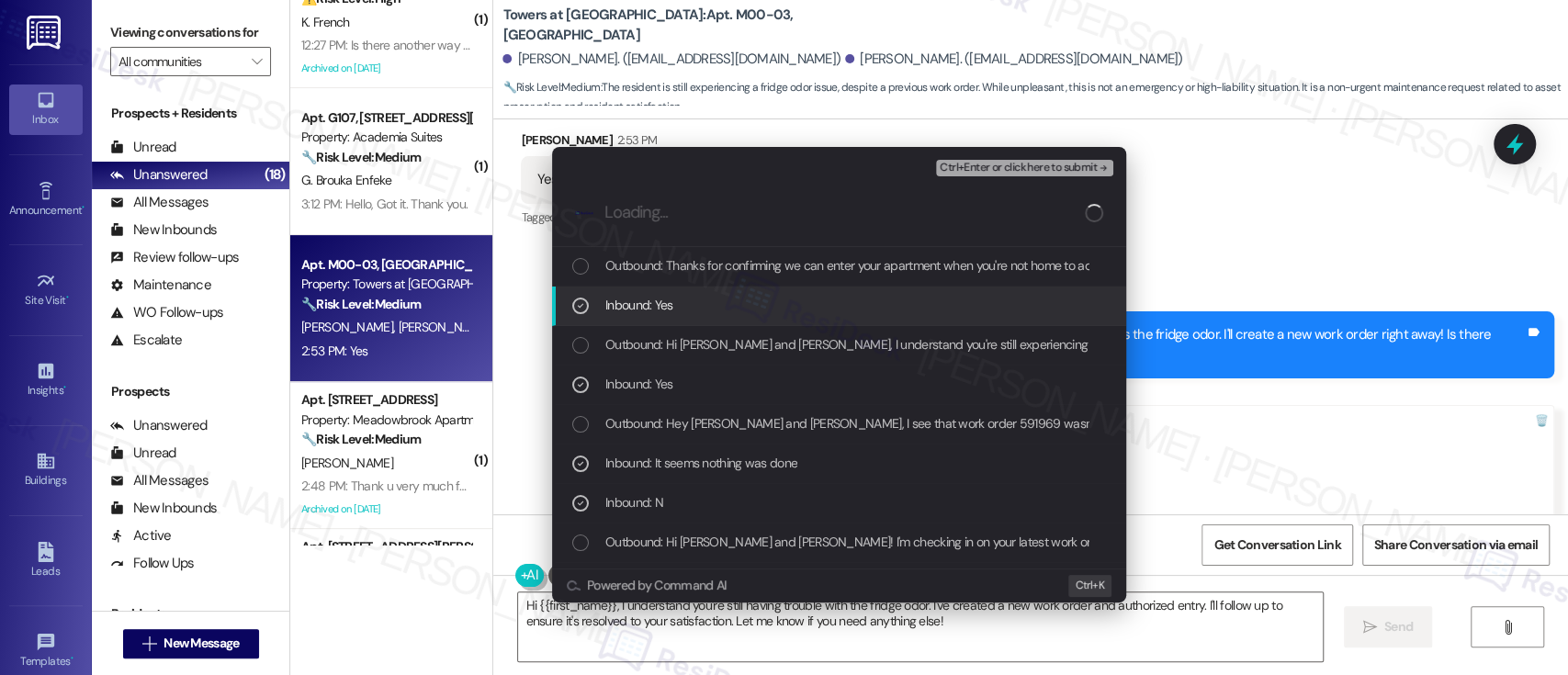
click at [1077, 169] on span "Ctrl+Enter or click here to submit" at bounding box center [1018, 168] width 157 height 13
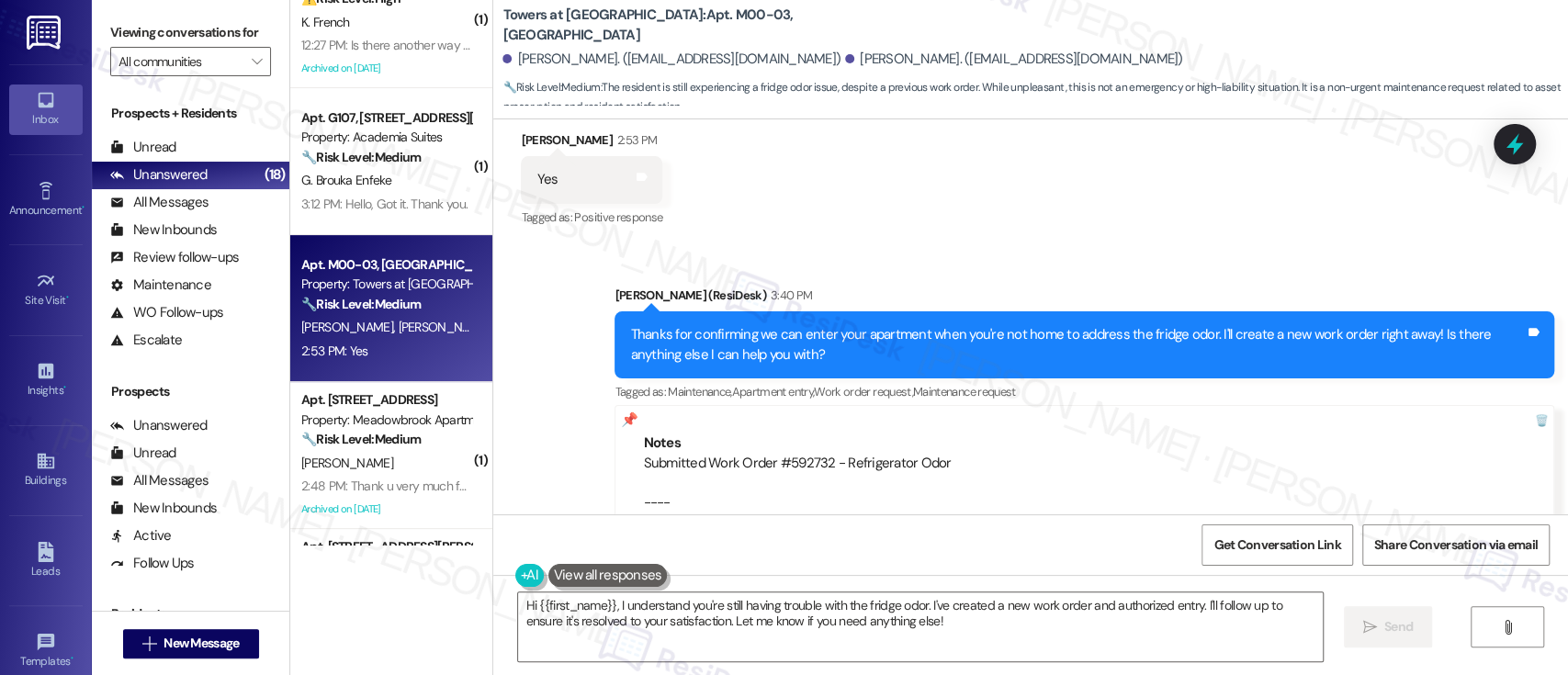
click at [1034, 244] on div "Sent via SMS Emily (ResiDesk) 3:40 PM Thanks for confirming we can enter your a…" at bounding box center [1031, 409] width 1075 height 330
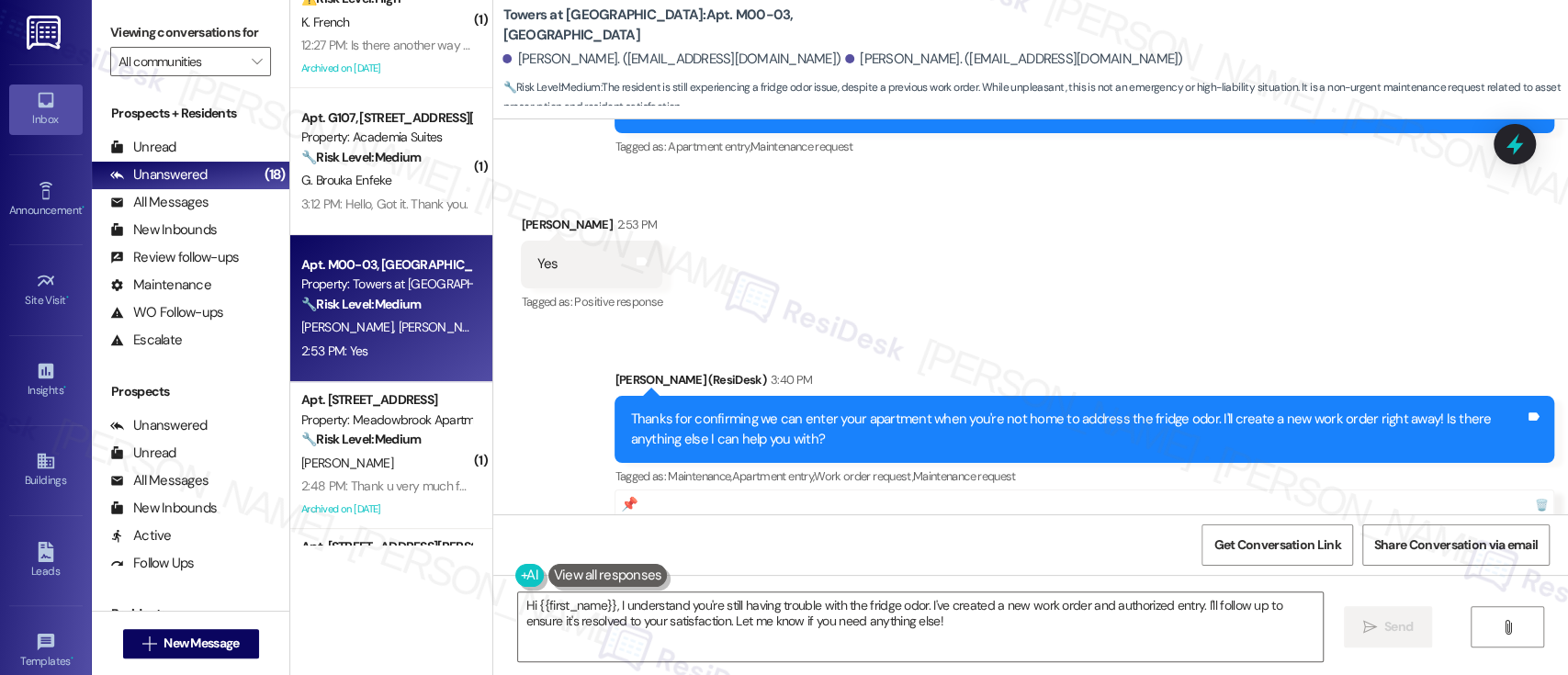
scroll to position [6178, 0]
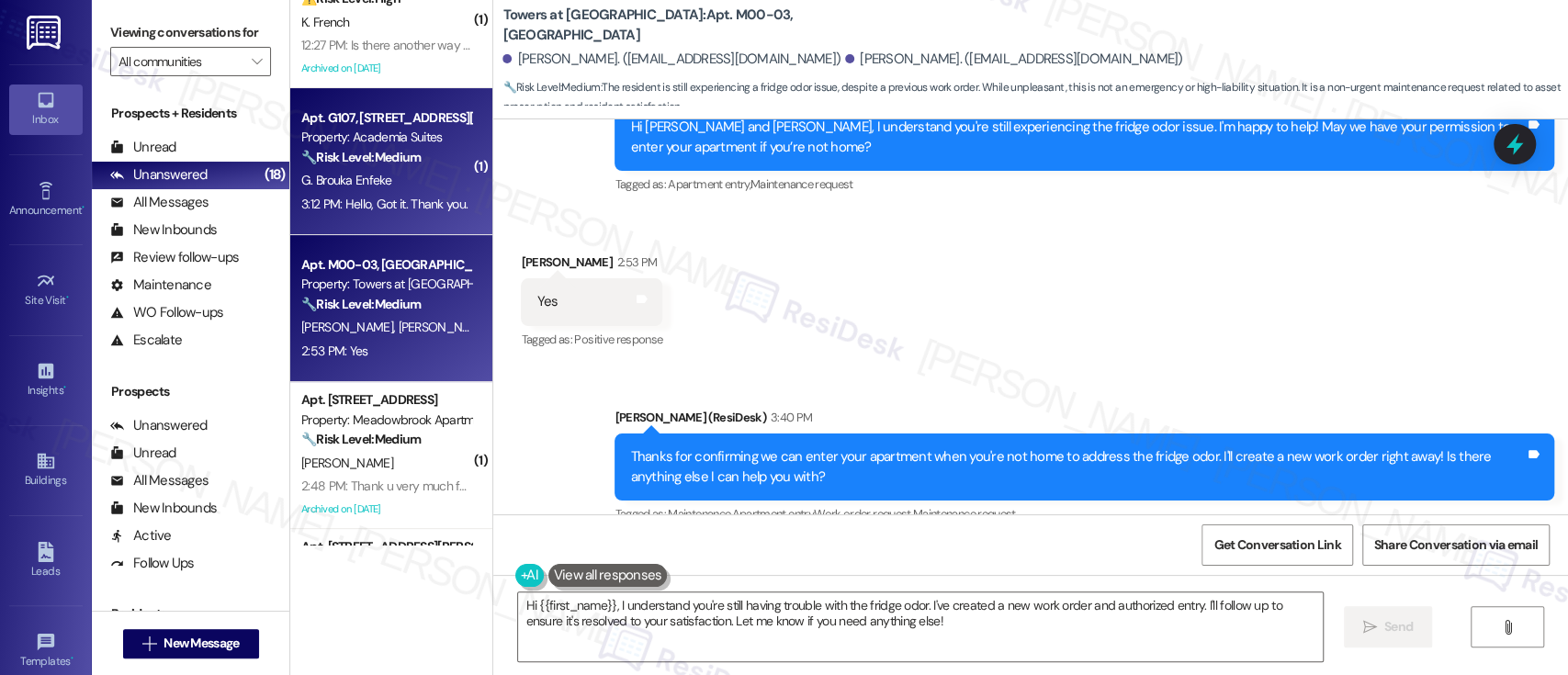
click at [383, 193] on div "3:12 PM: Hello, Got it. Thank you. 3:12 PM: Hello, Got it. Thank you." at bounding box center [386, 204] width 174 height 23
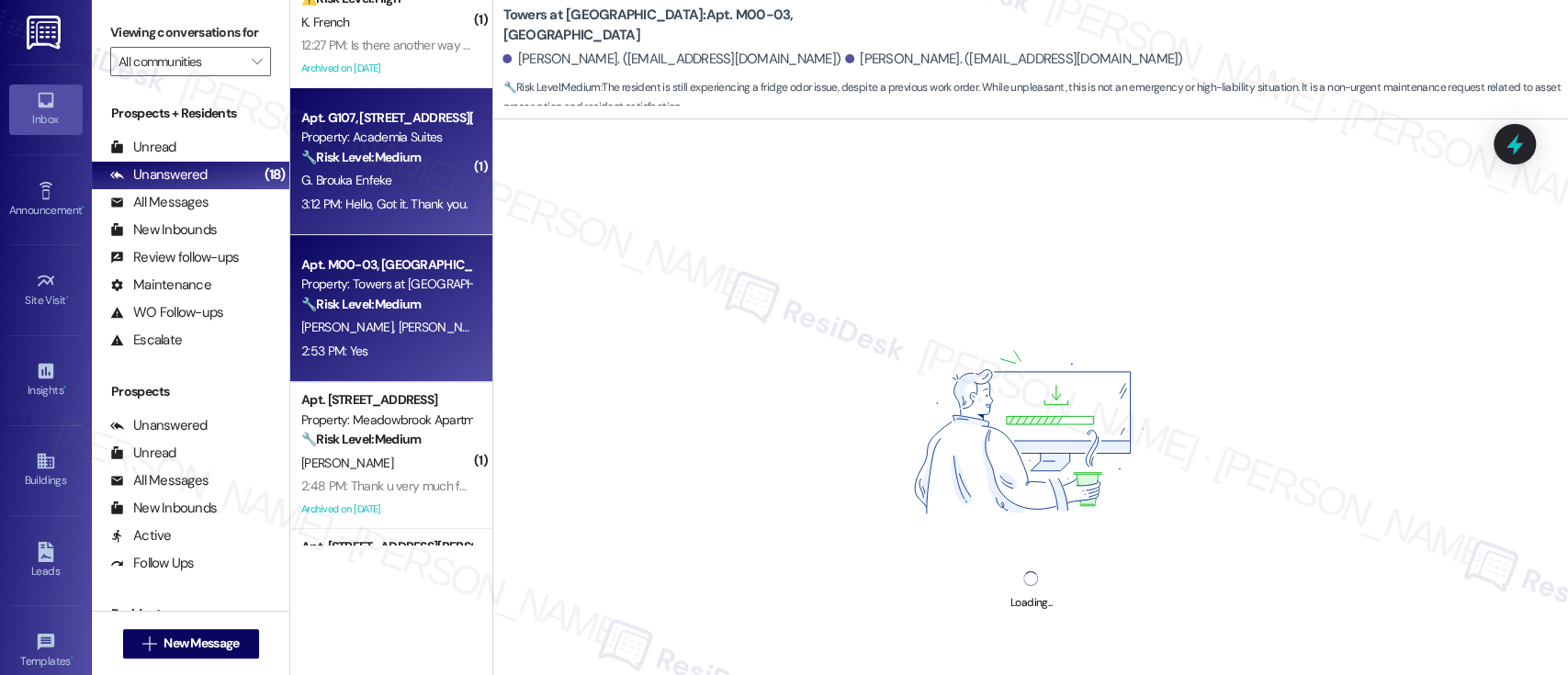
click at [378, 297] on strong "🔧 Risk Level: Medium" at bounding box center [361, 303] width 120 height 17
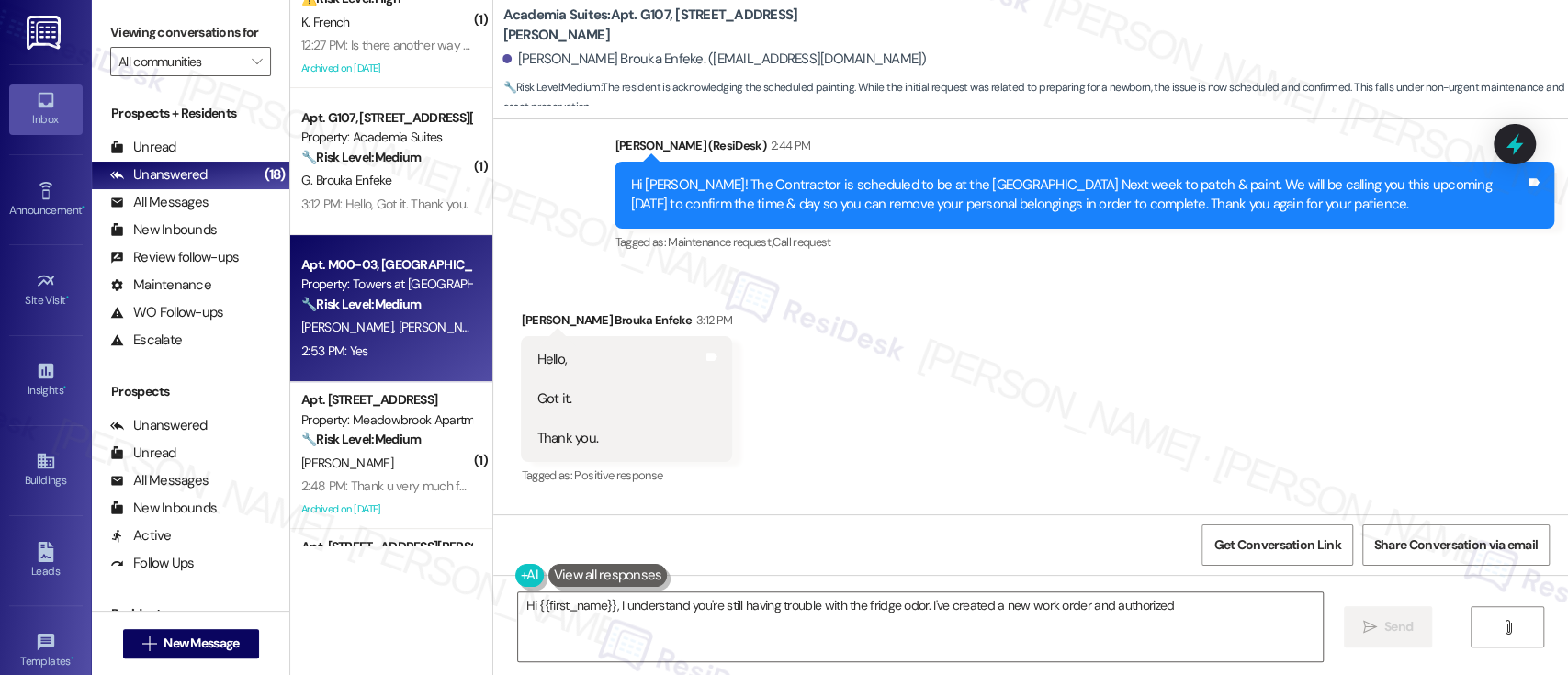
scroll to position [9237, 0]
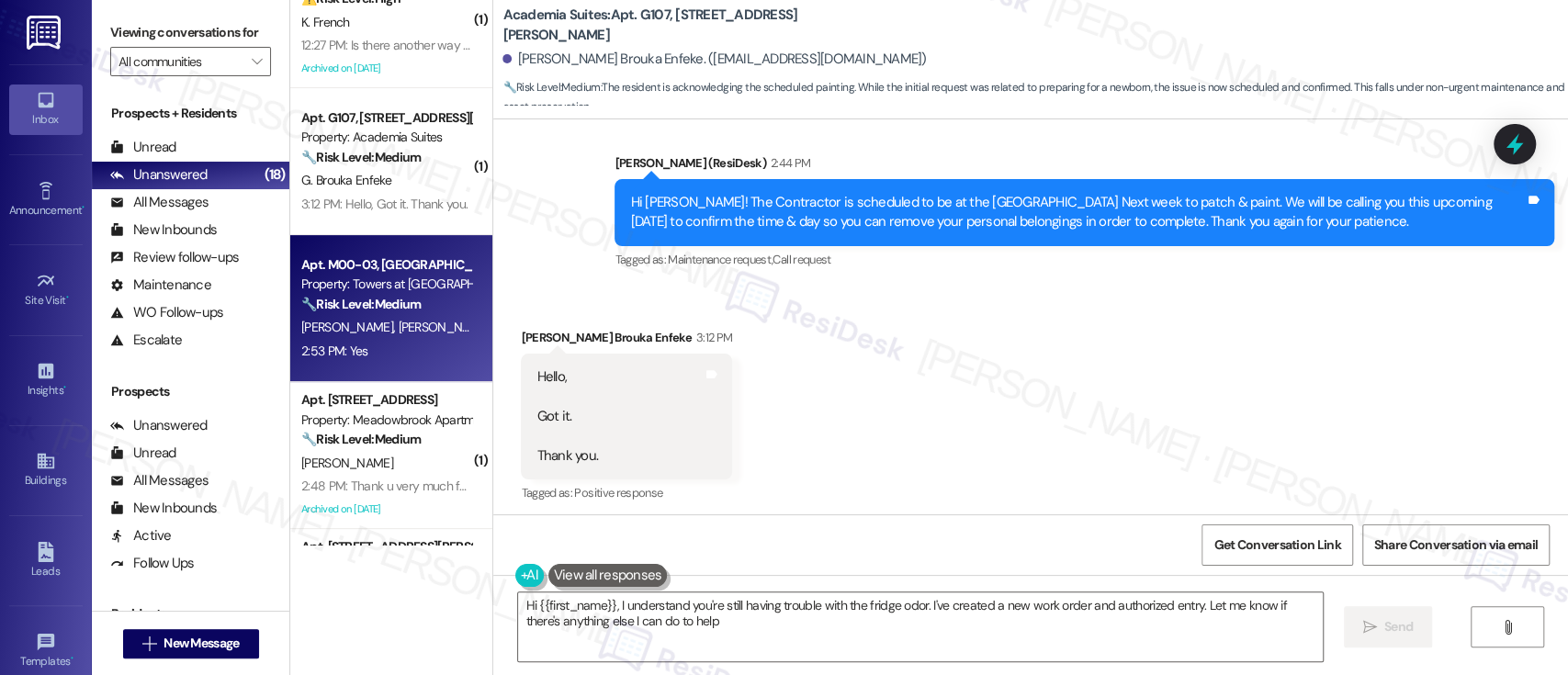
type textarea "Hi {{first_name}}, I understand you're still having trouble with the fridge odo…"
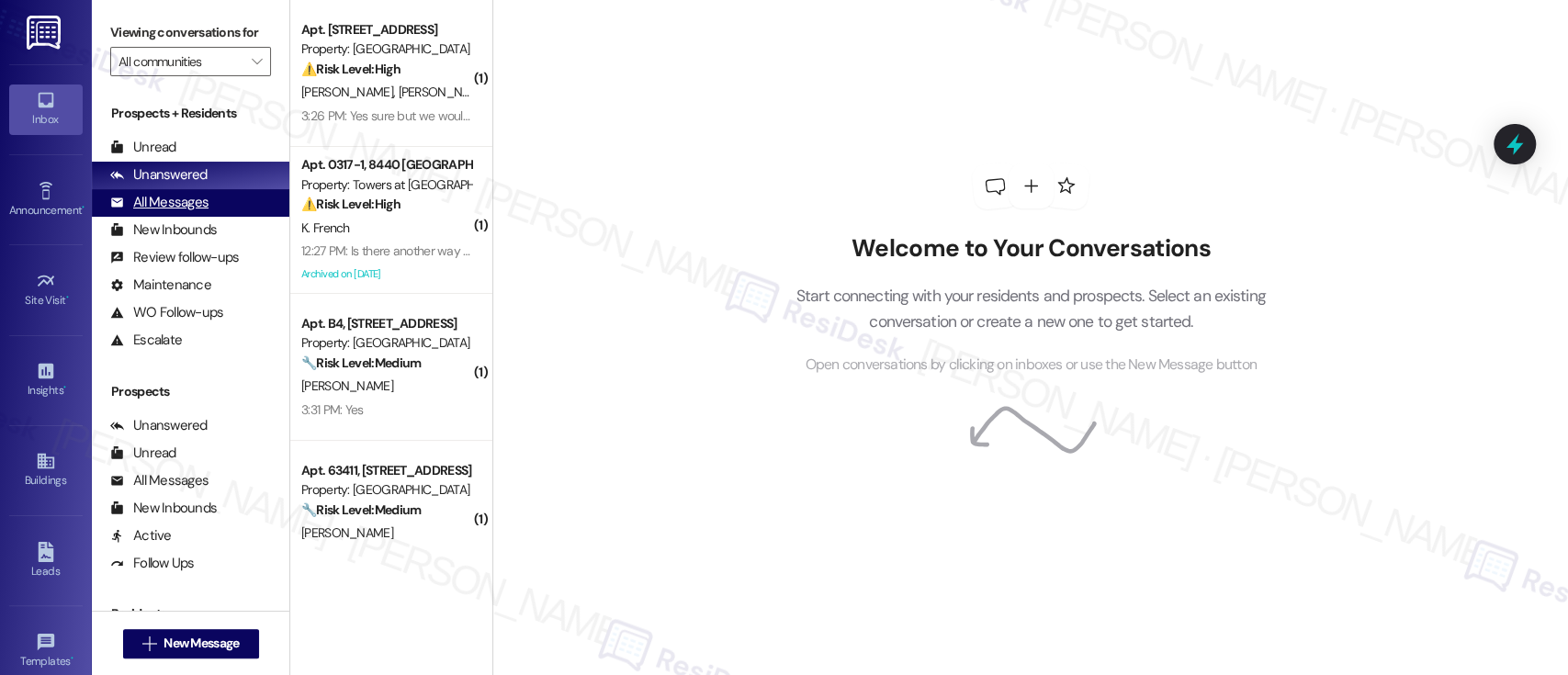
click at [193, 195] on div "All Messages" at bounding box center [159, 203] width 98 height 20
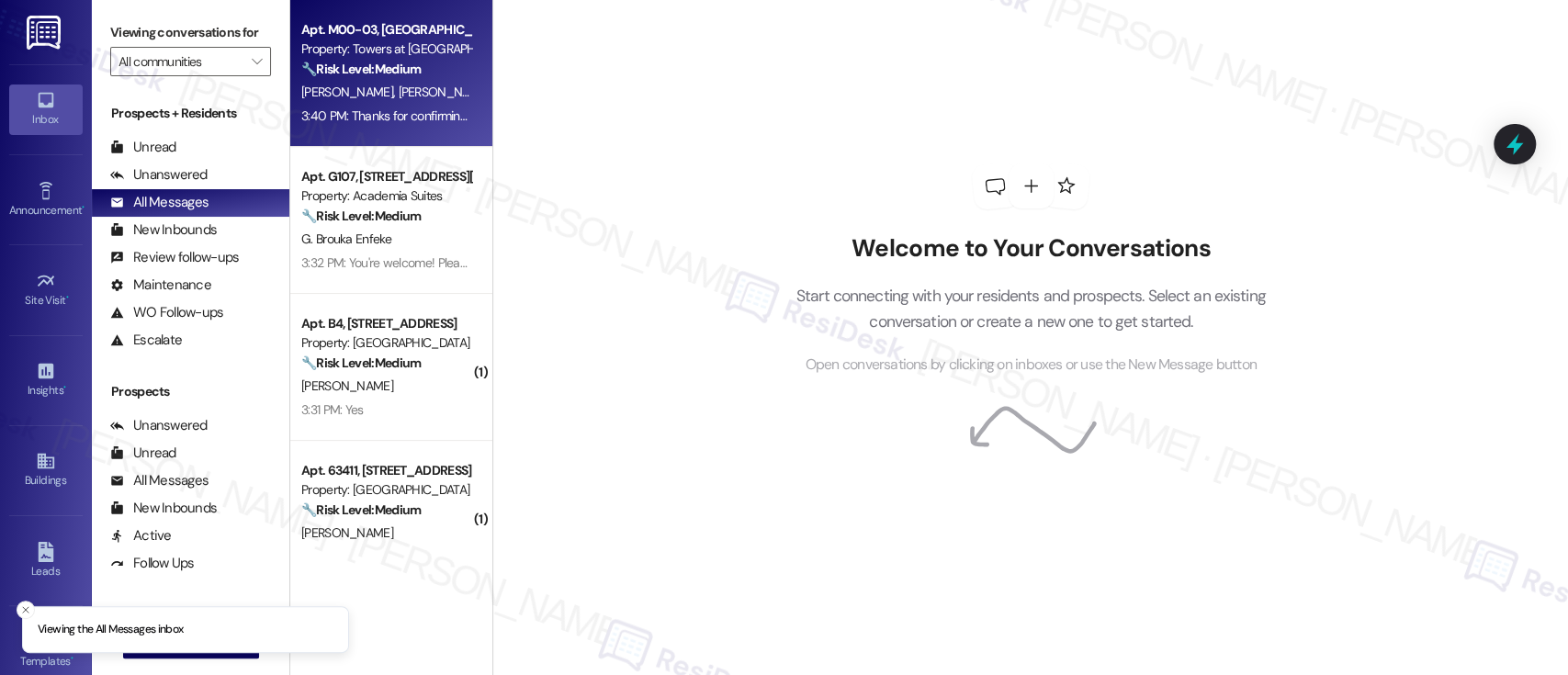
click at [378, 56] on div "Property: Towers at [GEOGRAPHIC_DATA]" at bounding box center [386, 49] width 170 height 20
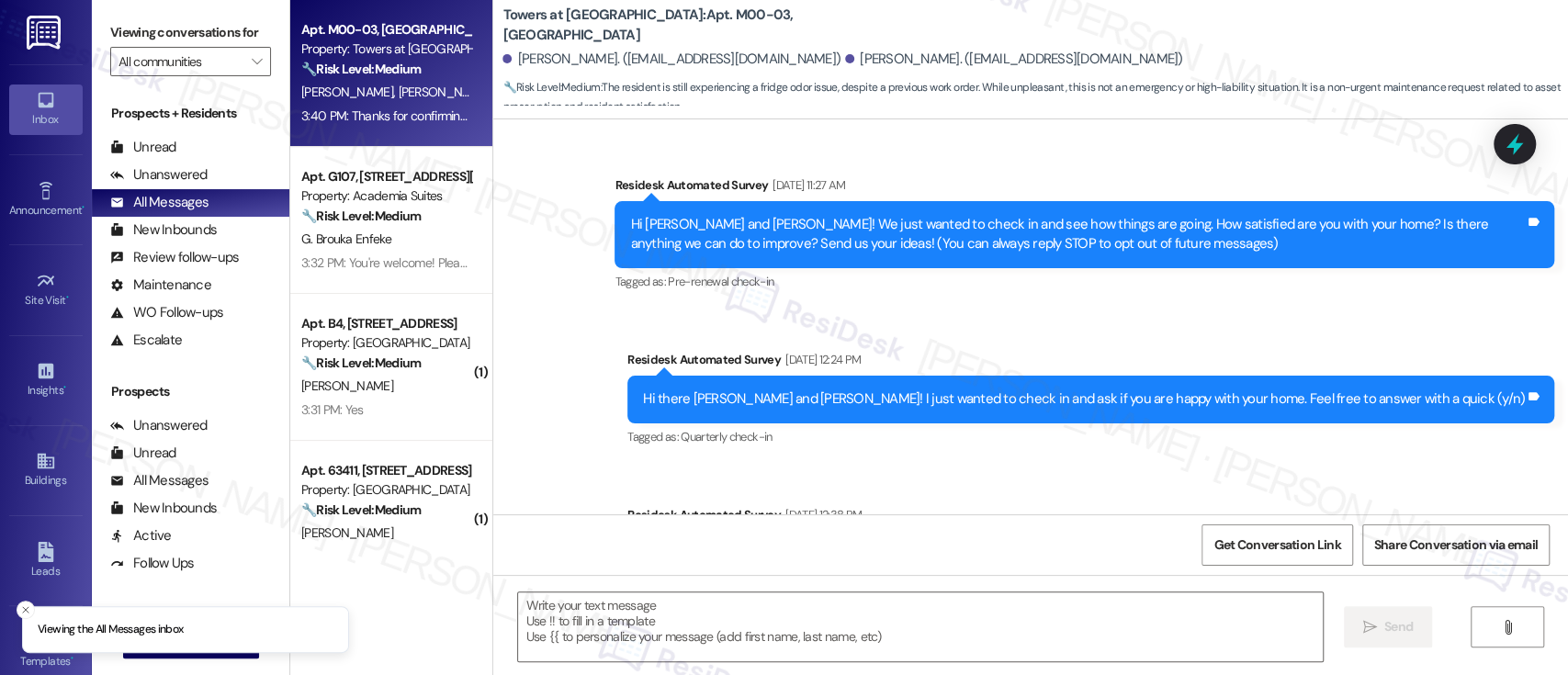
scroll to position [6299, 0]
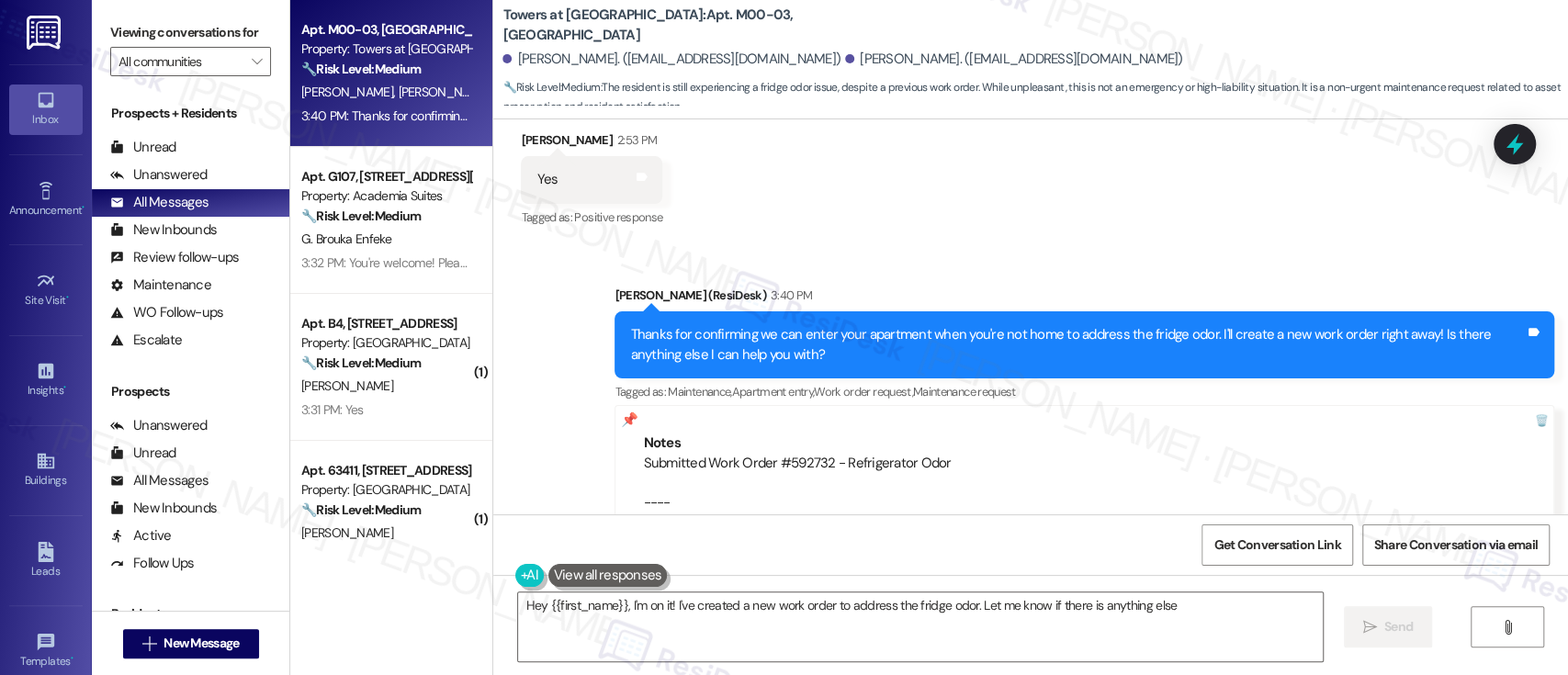
type textarea "Hey {{first_name}}, I'm on it! I've created a new work order to address the fri…"
drag, startPoint x: 962, startPoint y: 393, endPoint x: 633, endPoint y: 399, distance: 329.1
click at [643, 454] on div "Submitted Work Order #592732 - Refrigerator Odor ---- From [EMAIL_ADDRESS][PERS…" at bounding box center [1085, 493] width 883 height 79
copy div "Submitted Work Order #592732 - Refrigerator Odor"
drag, startPoint x: 883, startPoint y: 188, endPoint x: 882, endPoint y: 171, distance: 17.0
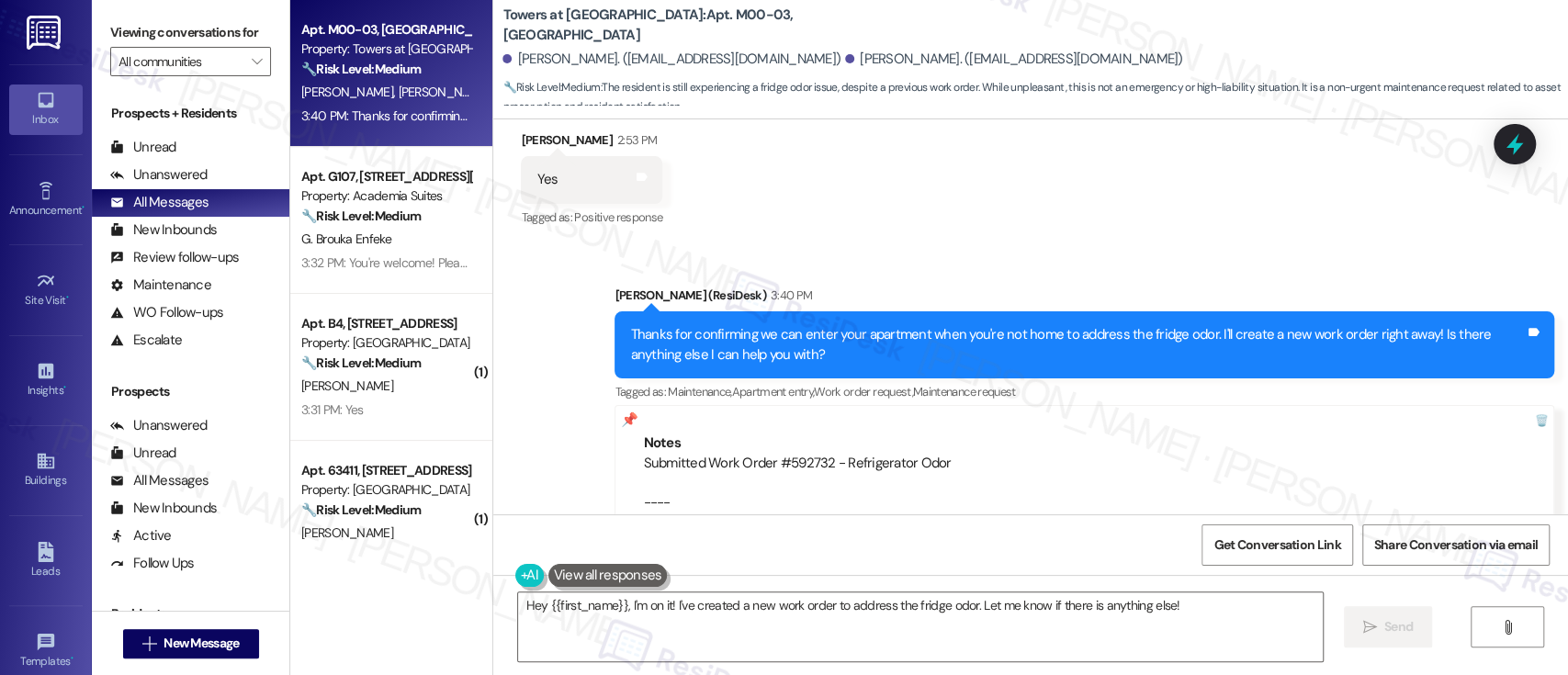
click at [884, 173] on div "Survey, sent via SMS Residesk Automated Survey [DATE] 11:27 AM Hi [PERSON_NAME]…" at bounding box center [1031, 317] width 1075 height 395
click at [1509, 177] on div "Received via SMS [PERSON_NAME] 2:53 PM Yes Tags and notes Tagged as: Positive r…" at bounding box center [1031, 166] width 1075 height 155
click at [1510, 149] on icon at bounding box center [1515, 144] width 22 height 29
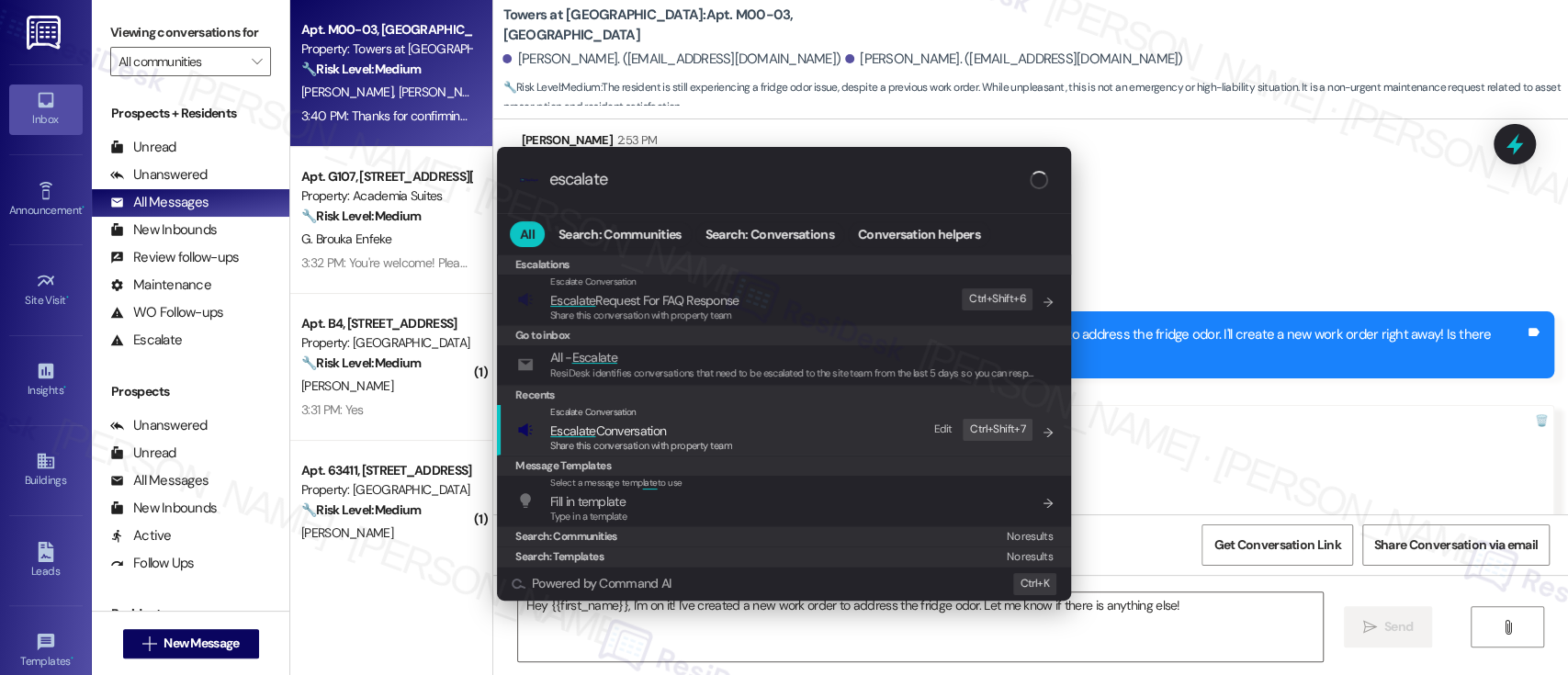
type input "escalate"
click at [751, 429] on div "Escalate Conversation Escalate Conversation Share this conversation with proper…" at bounding box center [785, 430] width 537 height 49
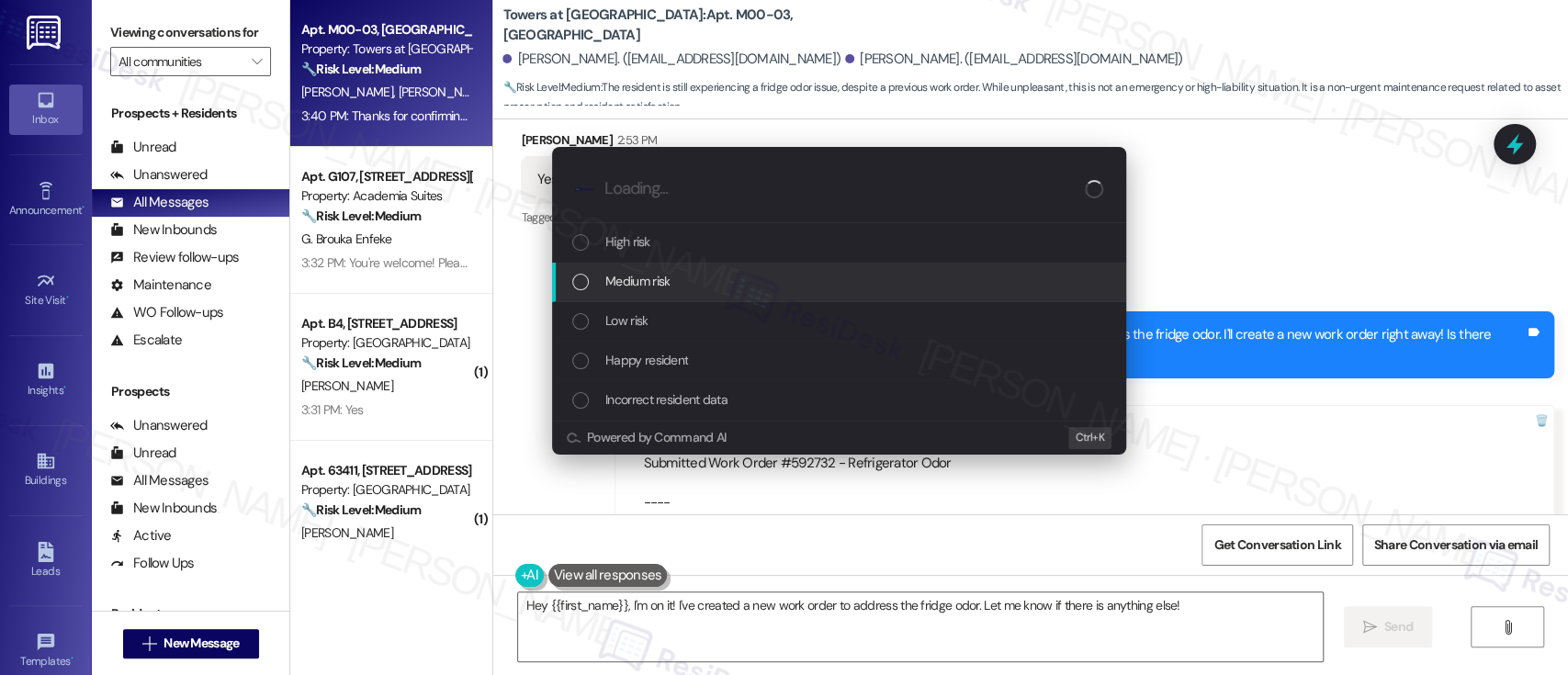
click at [663, 282] on span "Medium risk" at bounding box center [637, 281] width 64 height 20
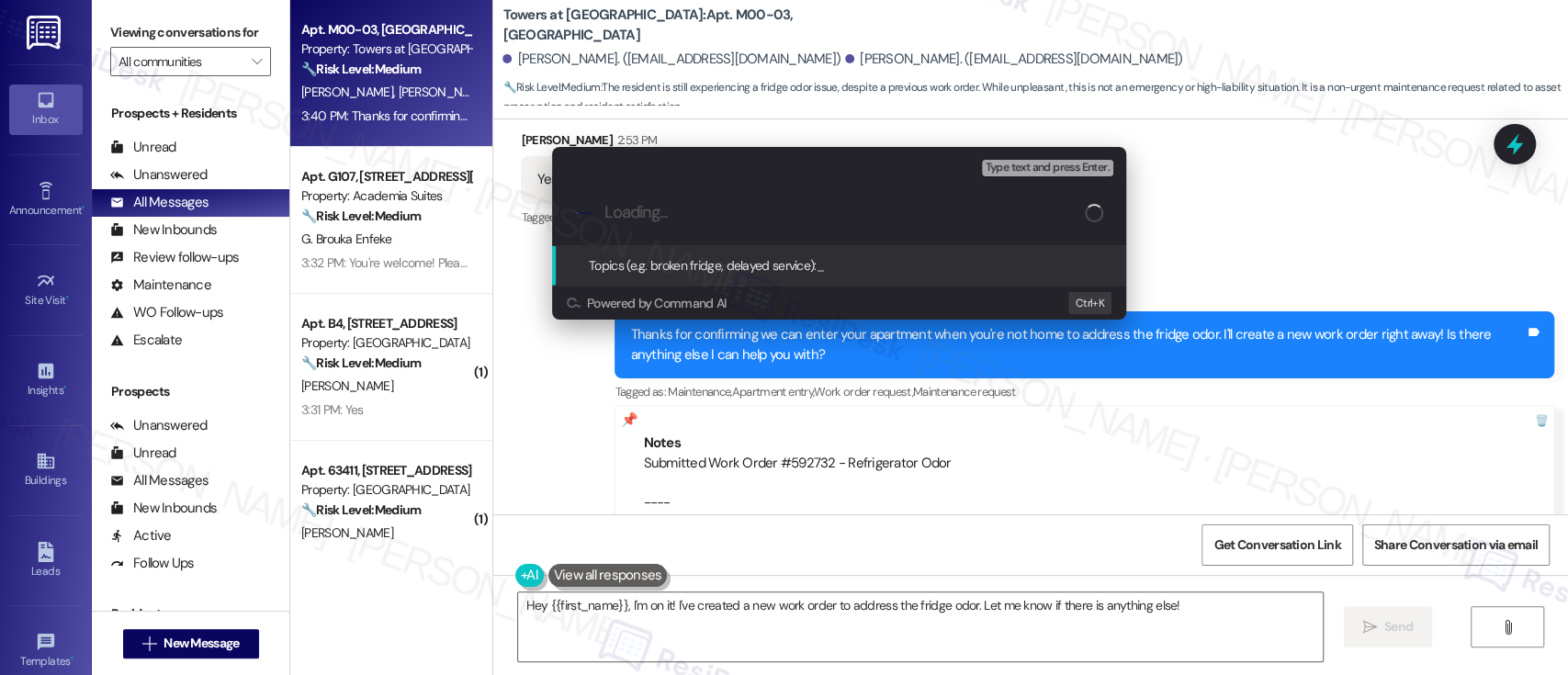
paste input "Submitted Work Order #592732 - Refrigerator Odor"
type input "Submitted Work Order #592732 - Refrigerator Odor"
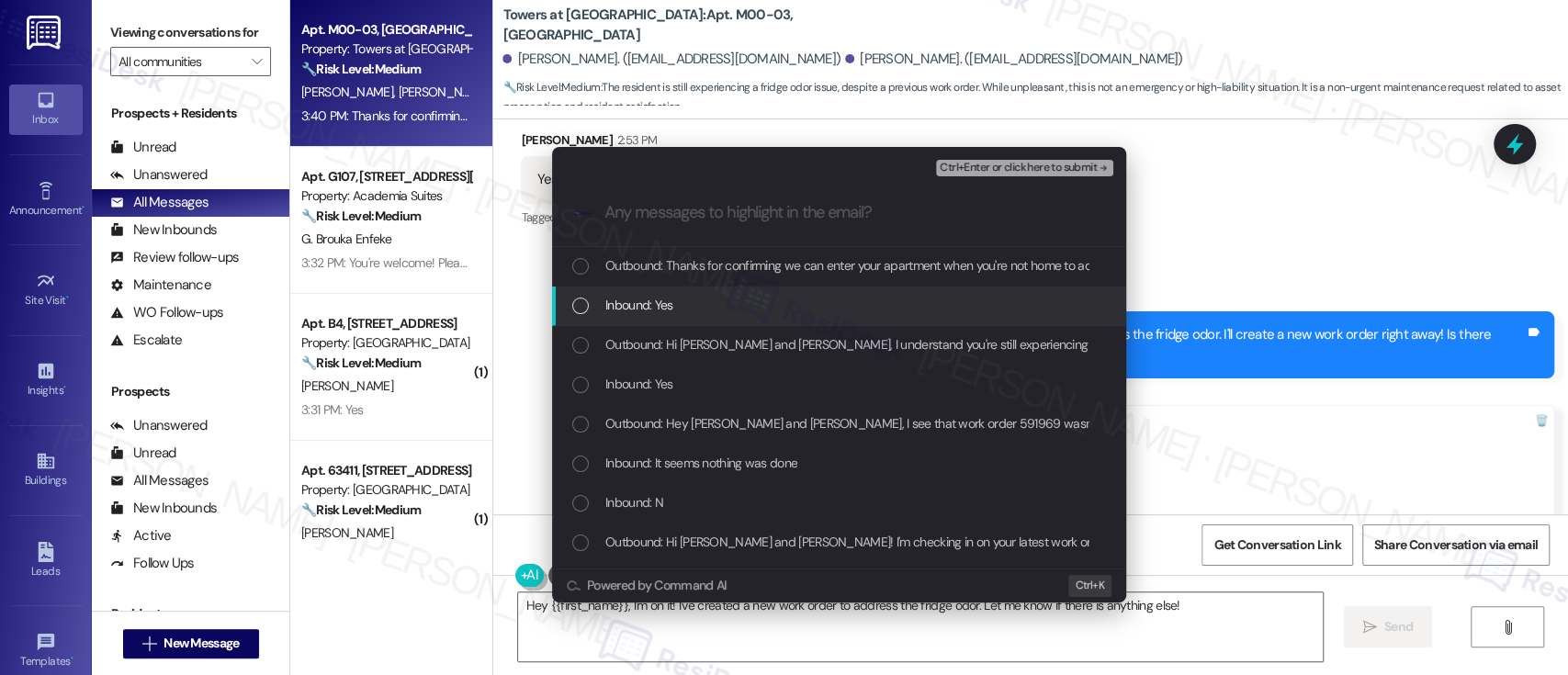
click at [720, 318] on div "Inbound: Yes" at bounding box center [839, 306] width 574 height 40
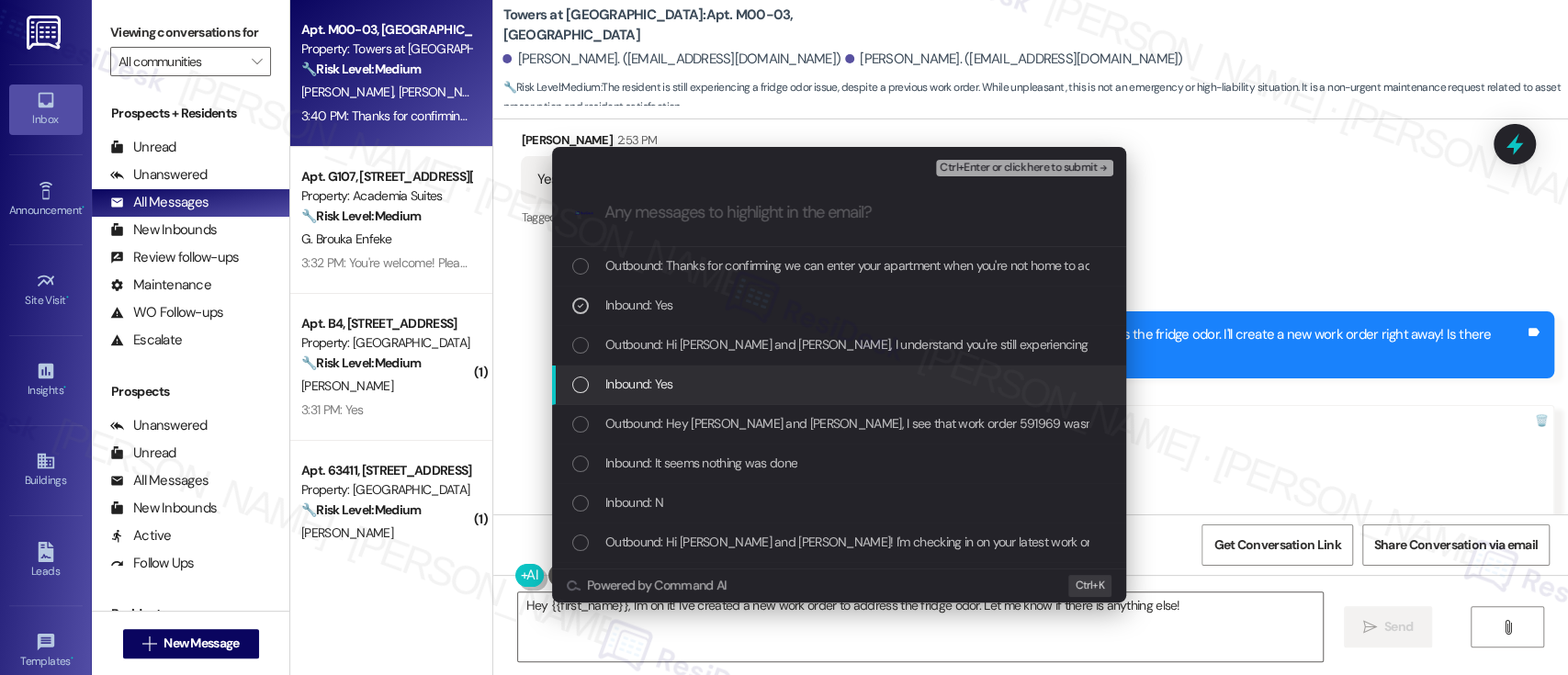
click at [687, 395] on div "Inbound: Yes" at bounding box center [839, 385] width 574 height 40
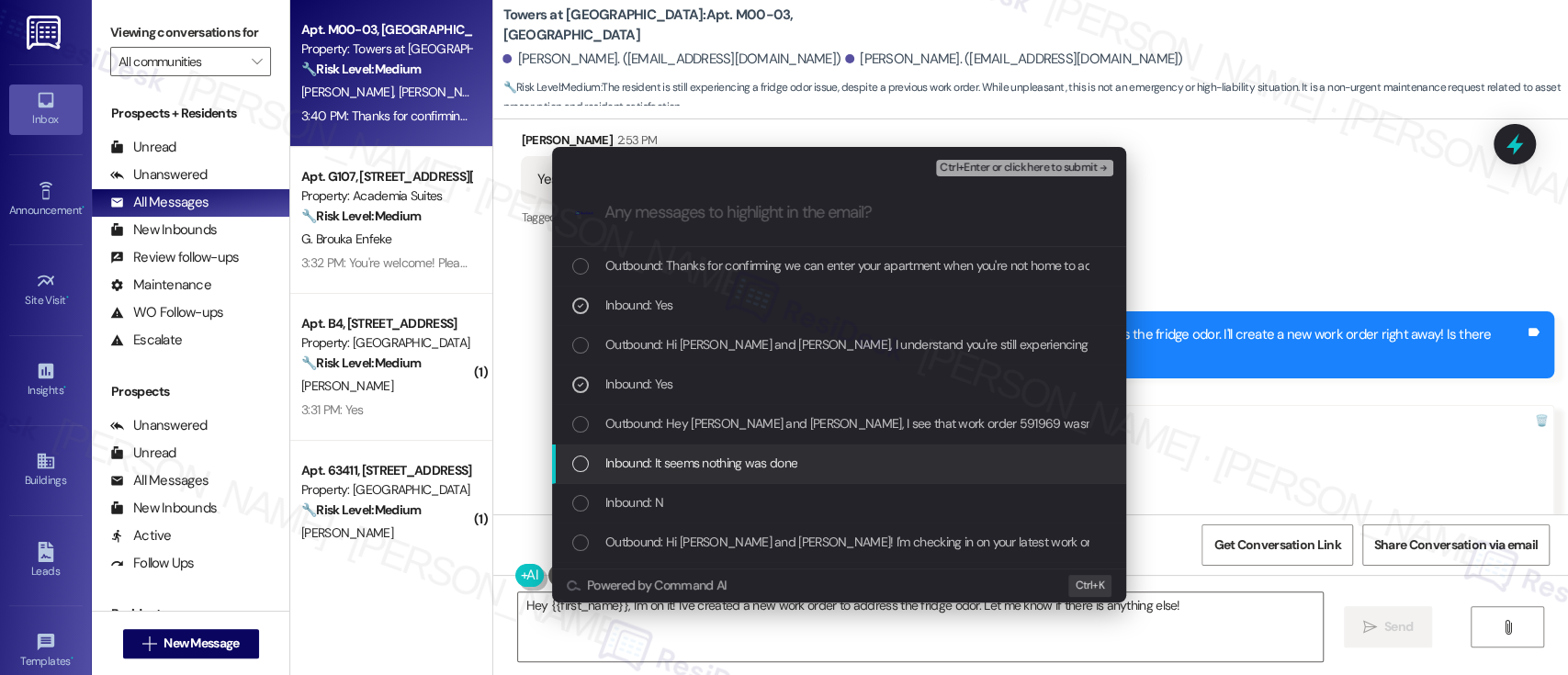
click at [711, 471] on span "Inbound: It seems nothing was done" at bounding box center [701, 463] width 192 height 20
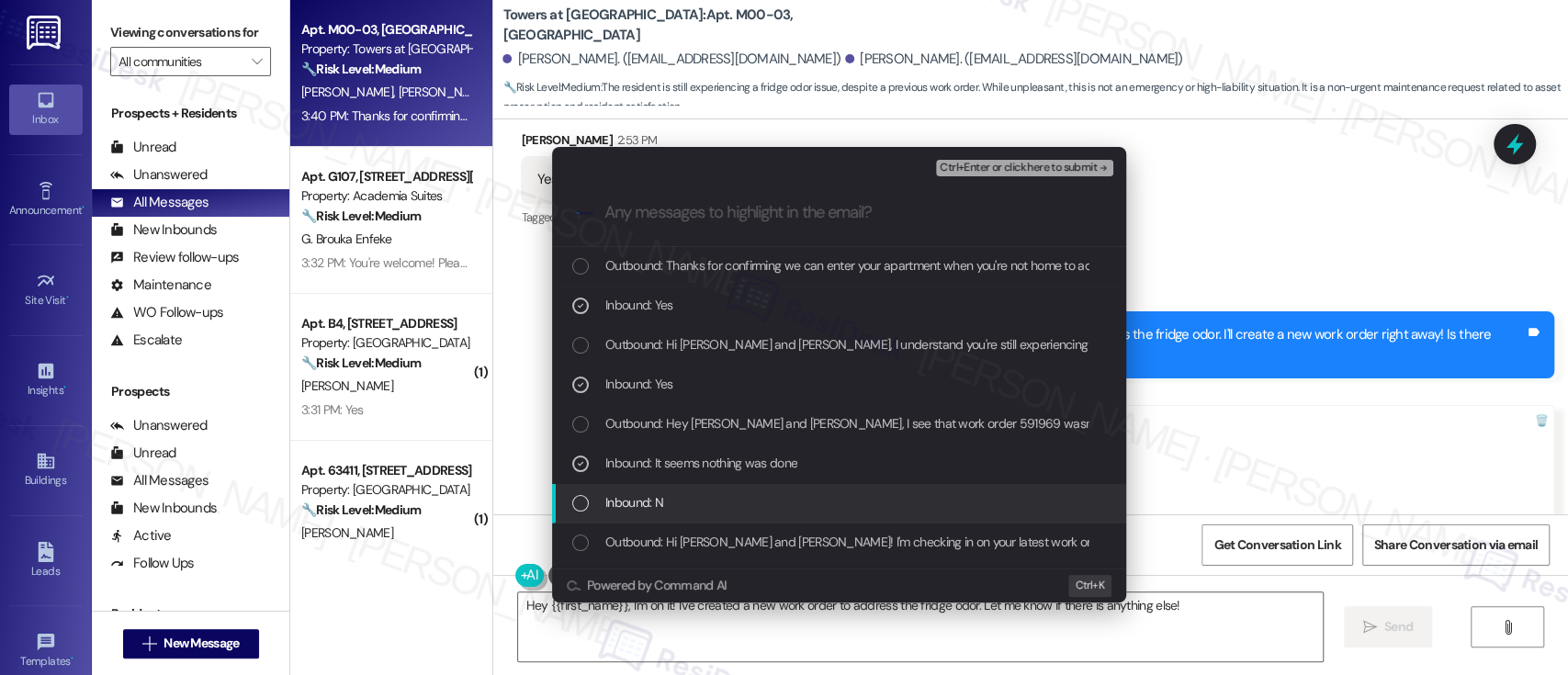
click at [684, 498] on div "Inbound: N" at bounding box center [841, 502] width 537 height 20
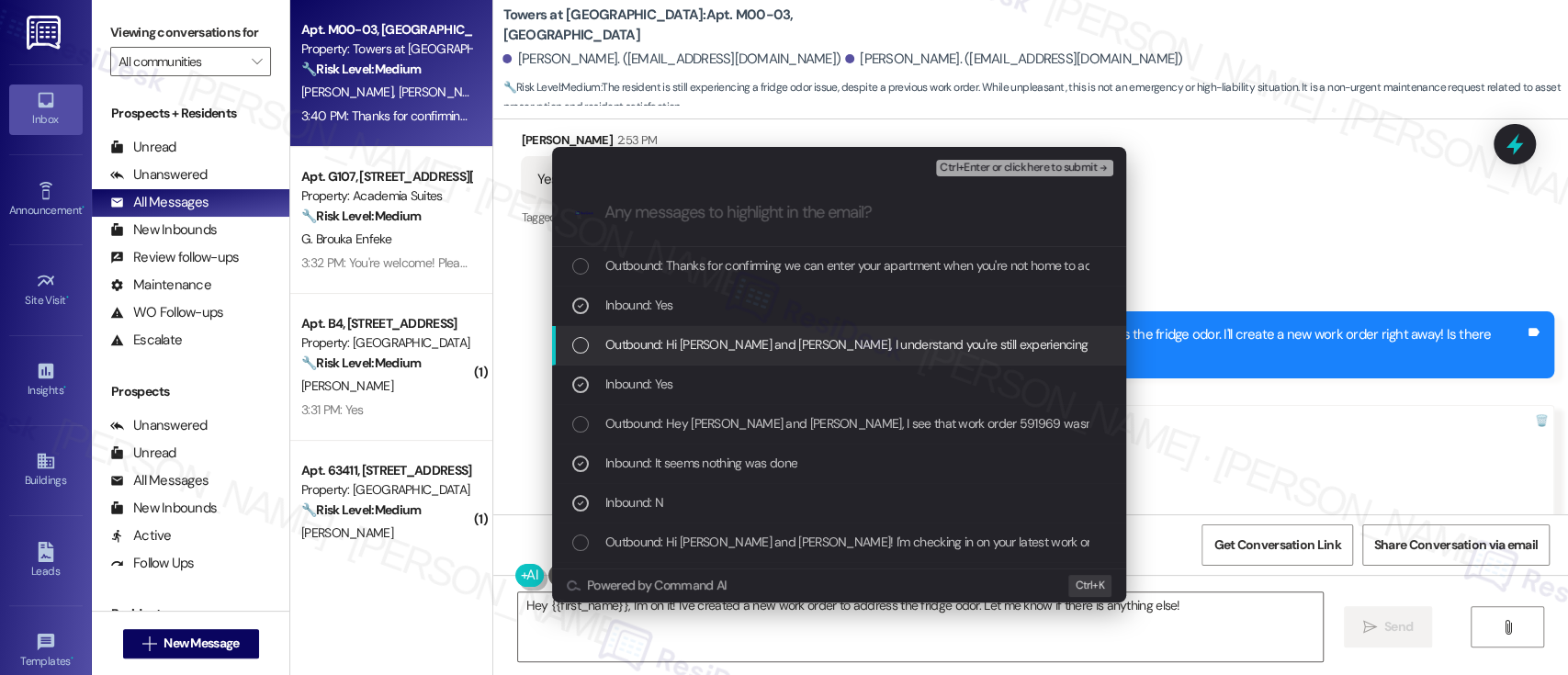
click at [1043, 164] on span "Ctrl+Enter or click here to submit" at bounding box center [1018, 168] width 157 height 13
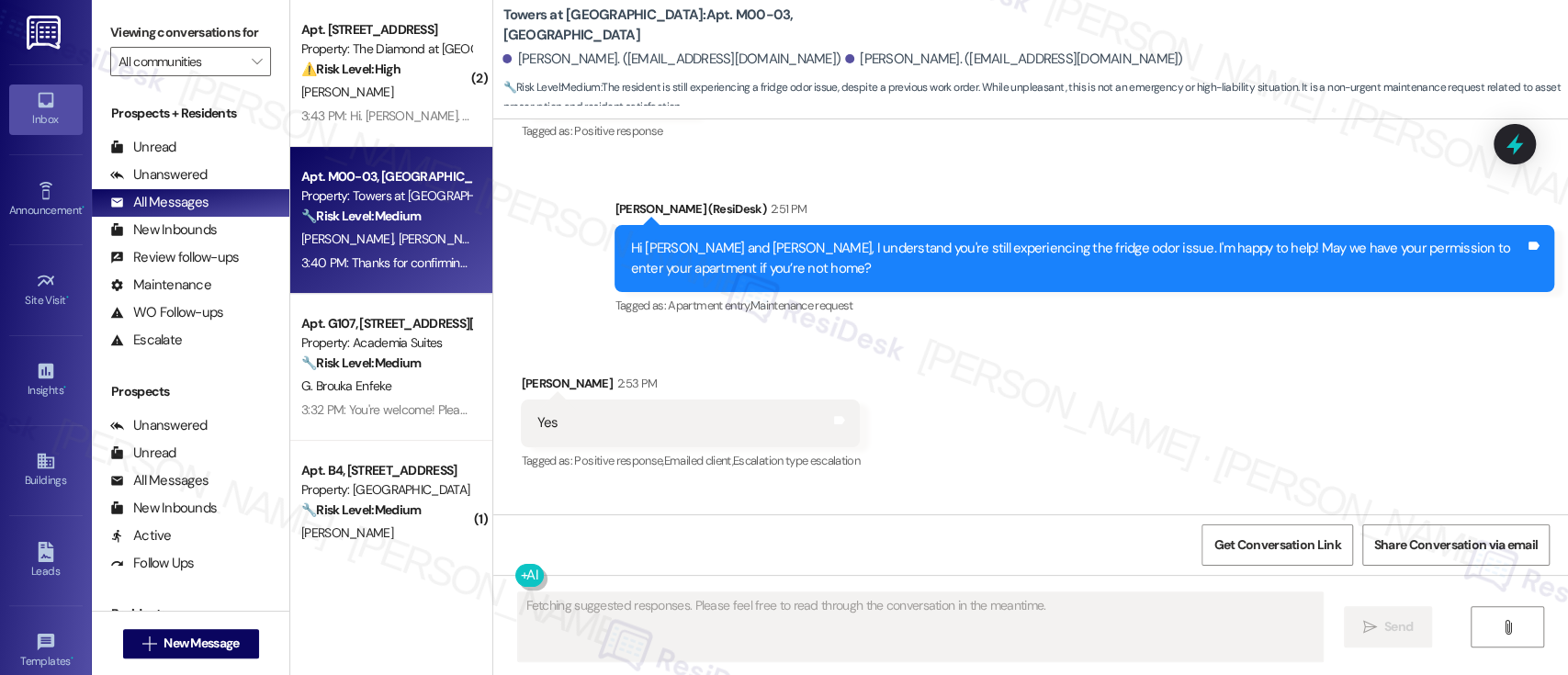
scroll to position [5969, 0]
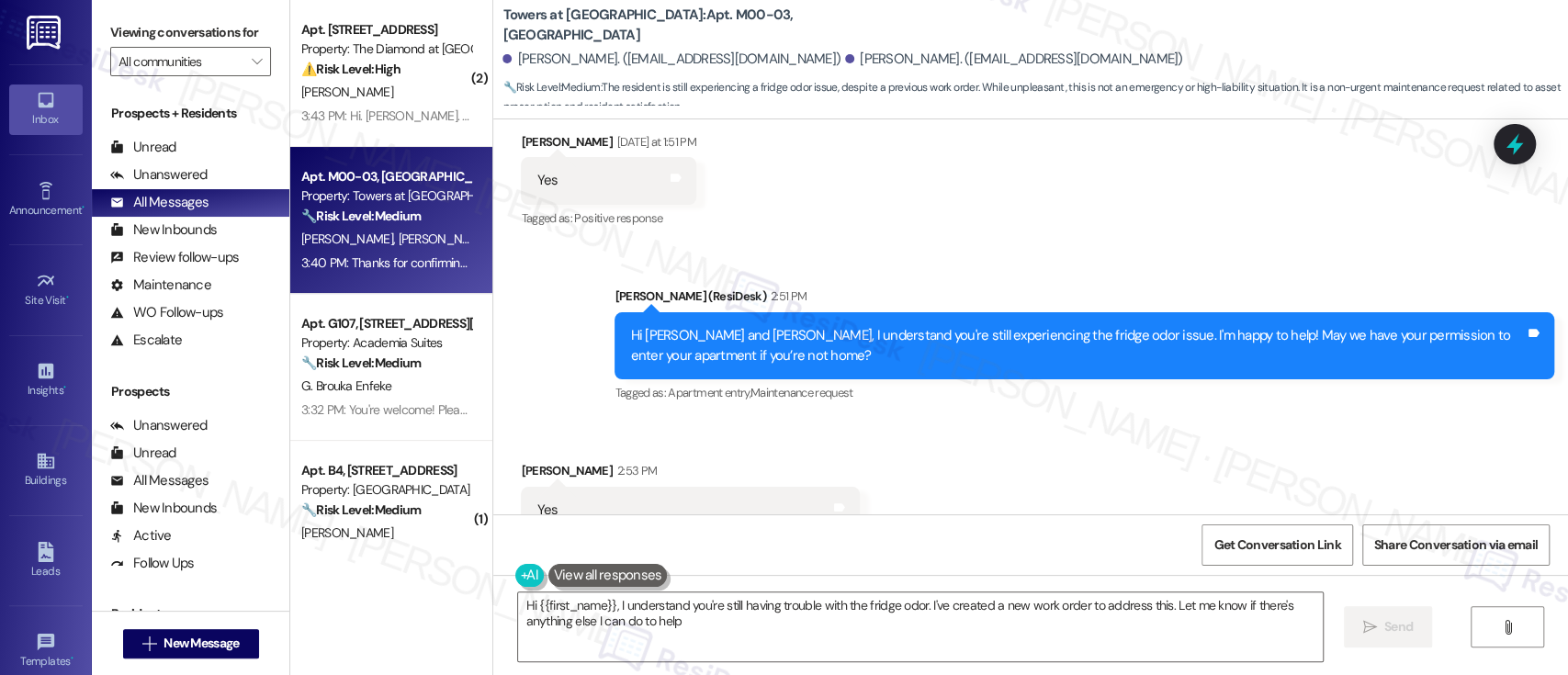
type textarea "Hi {{first_name}}, I understand you're still having trouble with the fridge odo…"
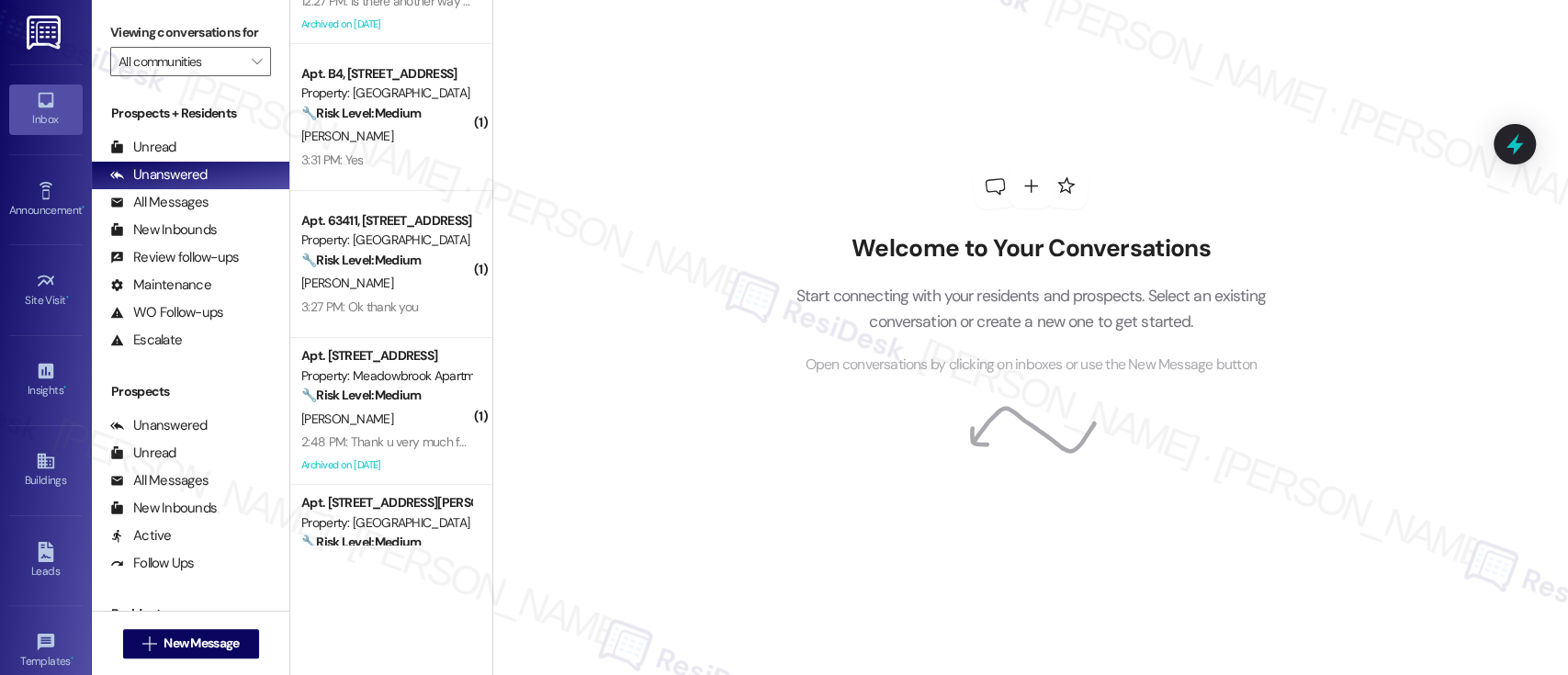
scroll to position [258, 0]
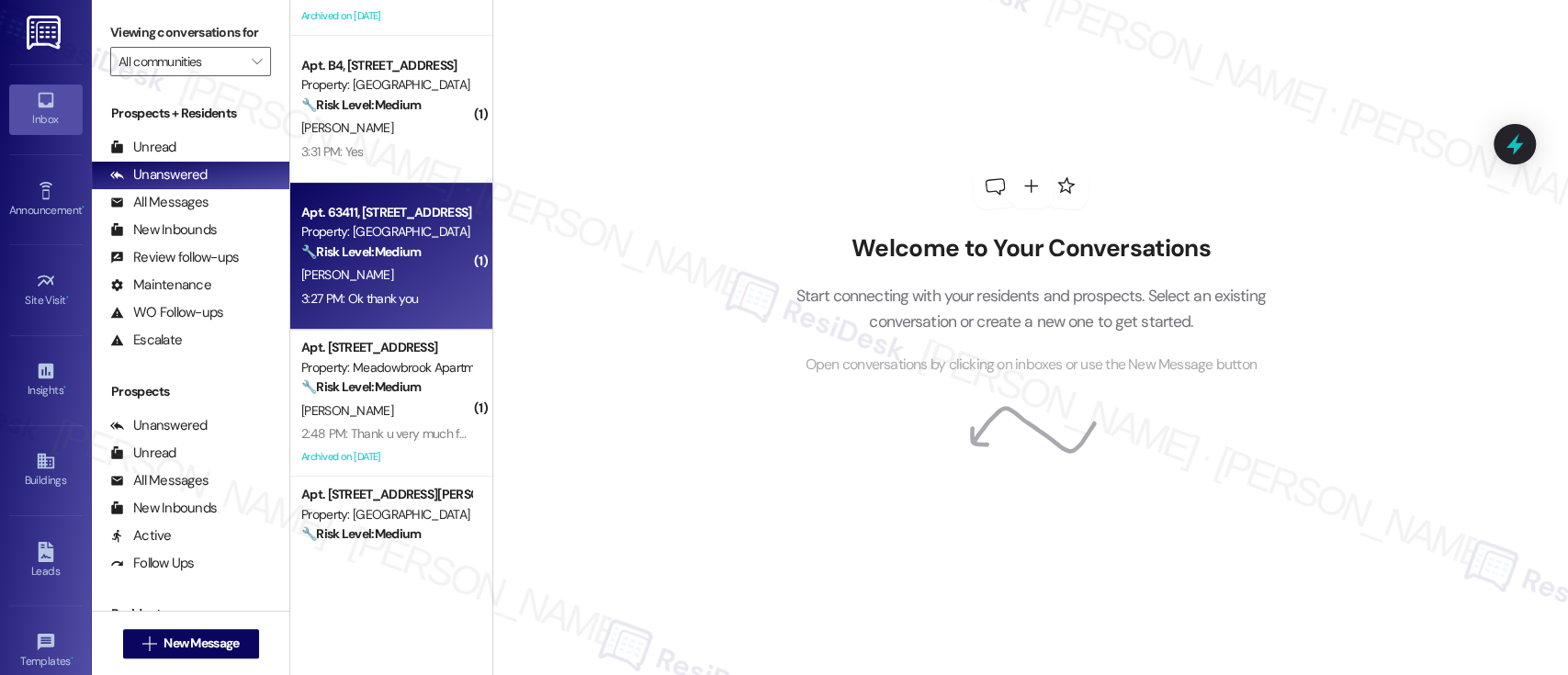
click at [448, 255] on div "🔧 Risk Level: Medium The resident indicated the leak stopped. While the initial…" at bounding box center [386, 252] width 170 height 20
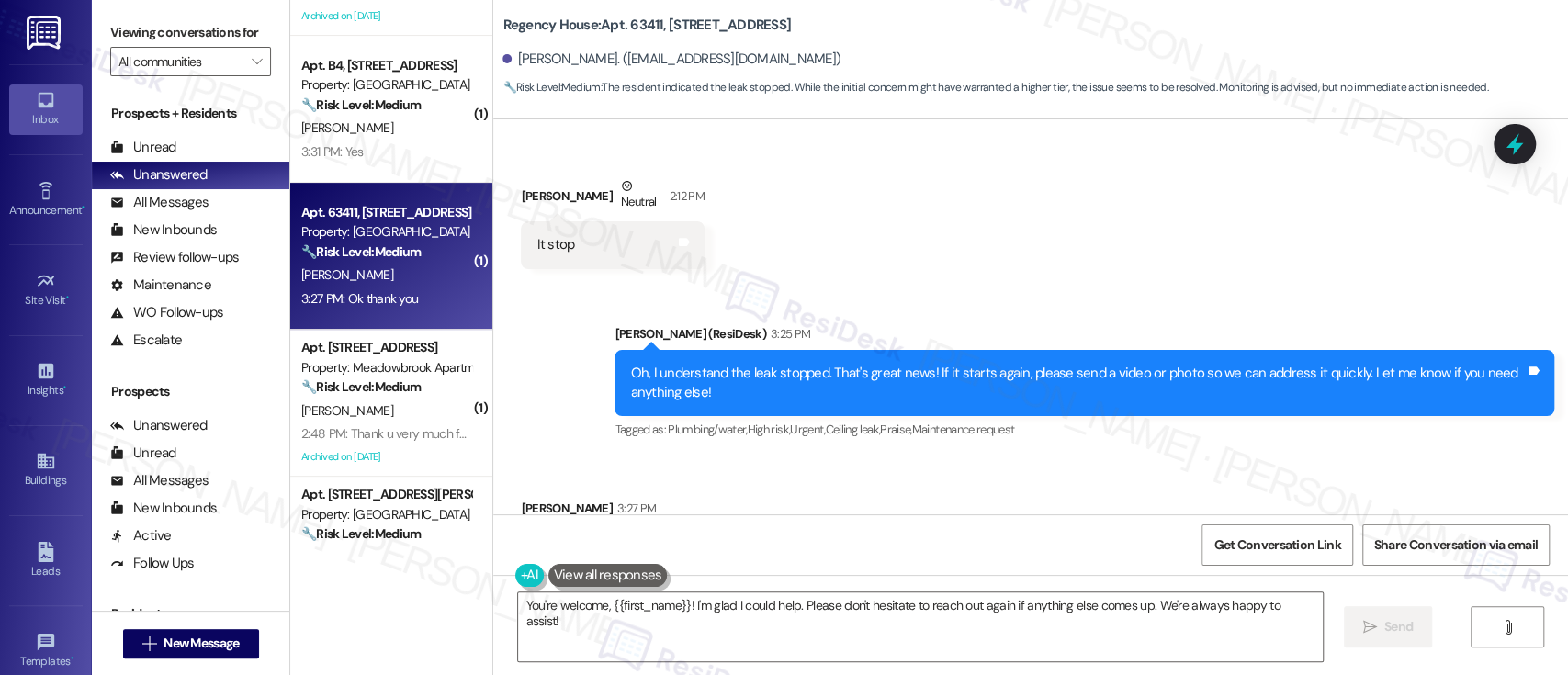
scroll to position [2746, 0]
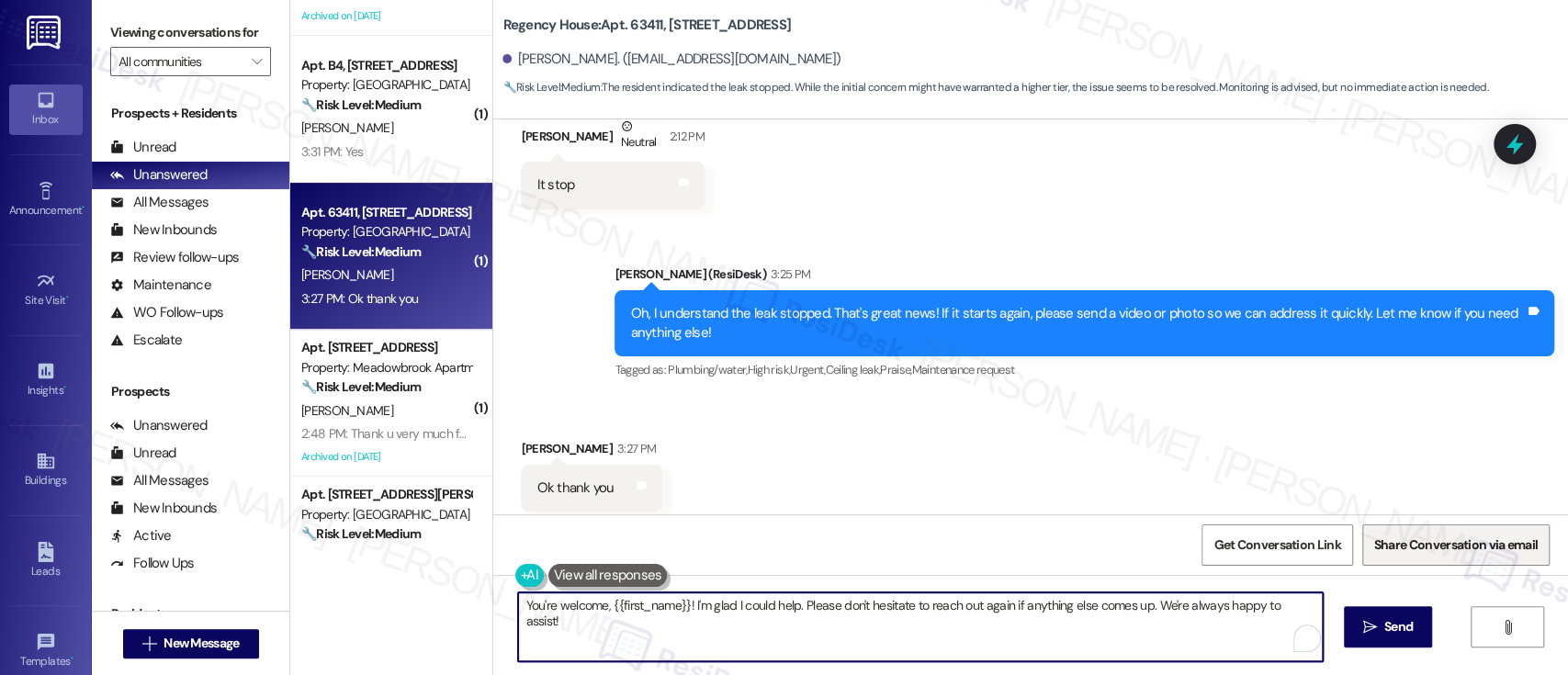
drag, startPoint x: 684, startPoint y: 600, endPoint x: 1449, endPoint y: 563, distance: 765.9
click at [1449, 563] on div "Lease started [DATE] 8:00 PM Survey, sent via SMS Residesk Automated Survey [DA…" at bounding box center [1031, 457] width 1075 height 675
type textarea "You're welcome, {{first_name}}!"
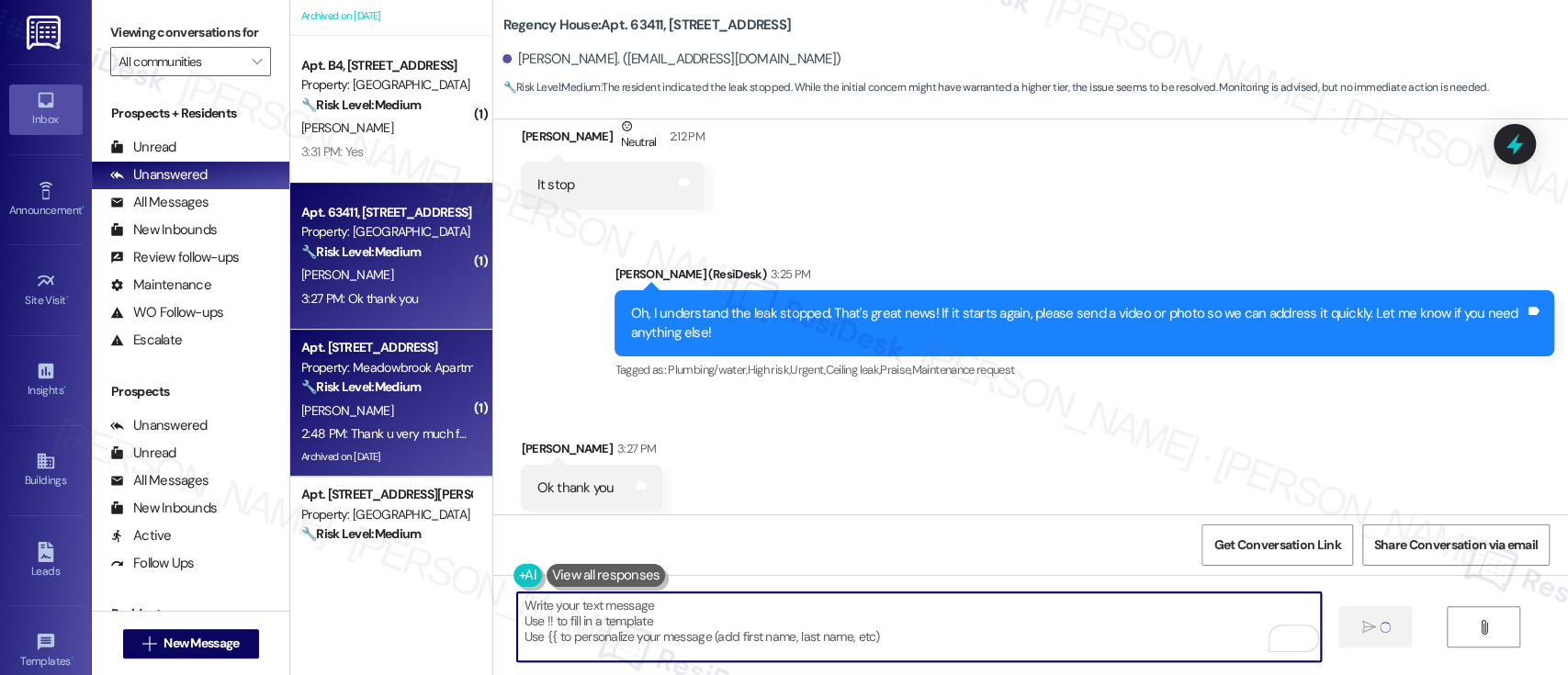
type textarea "Fetching suggested responses. Please feel free to read through the conversation…"
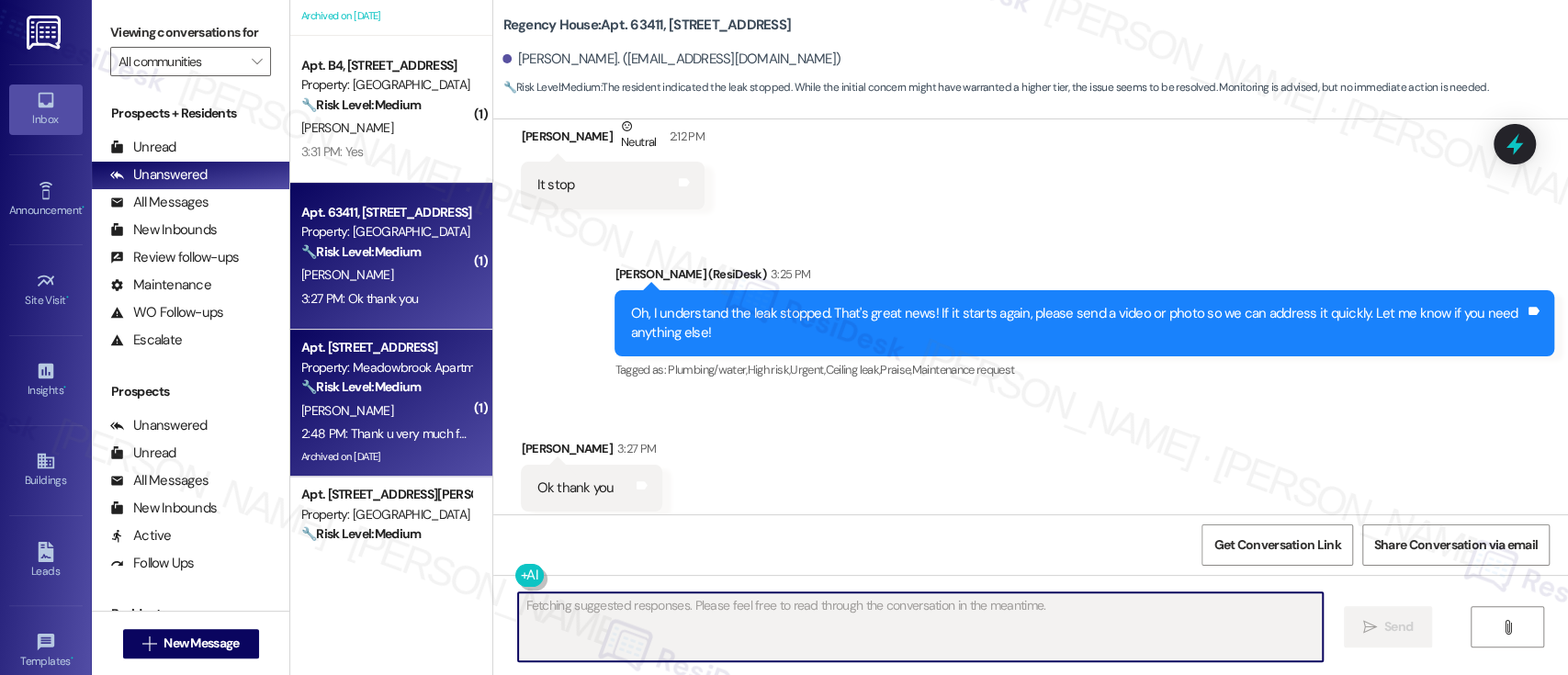
scroll to position [2745, 0]
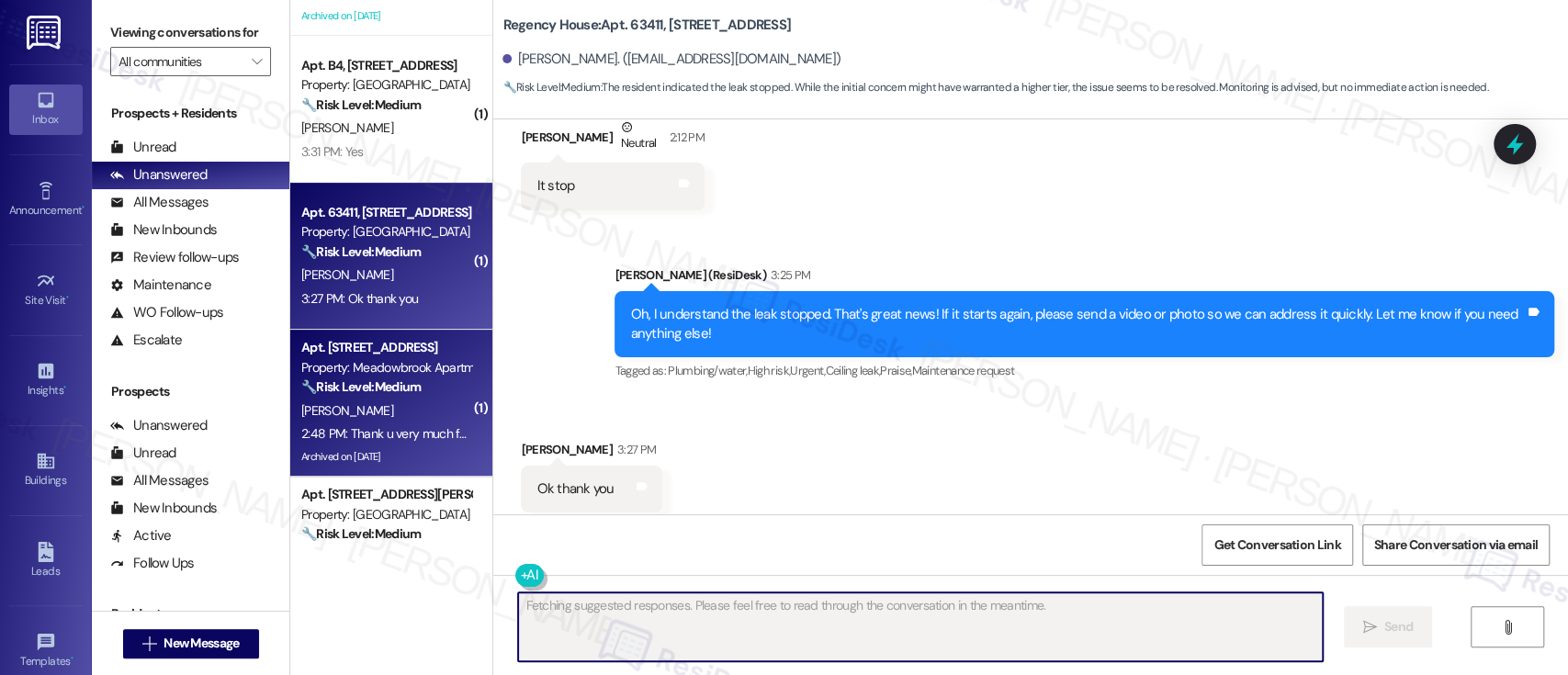
click at [371, 403] on div "[PERSON_NAME]" at bounding box center [386, 410] width 174 height 23
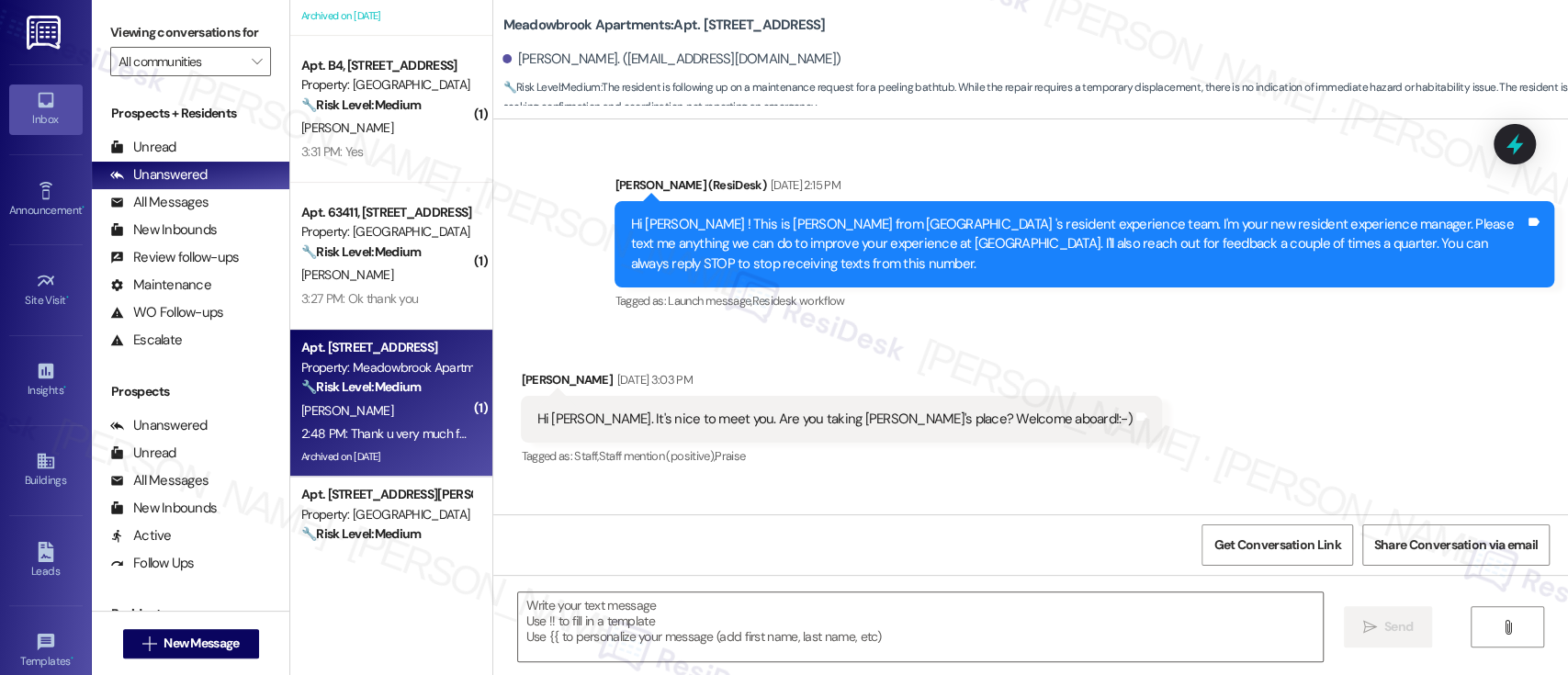
scroll to position [15047, 0]
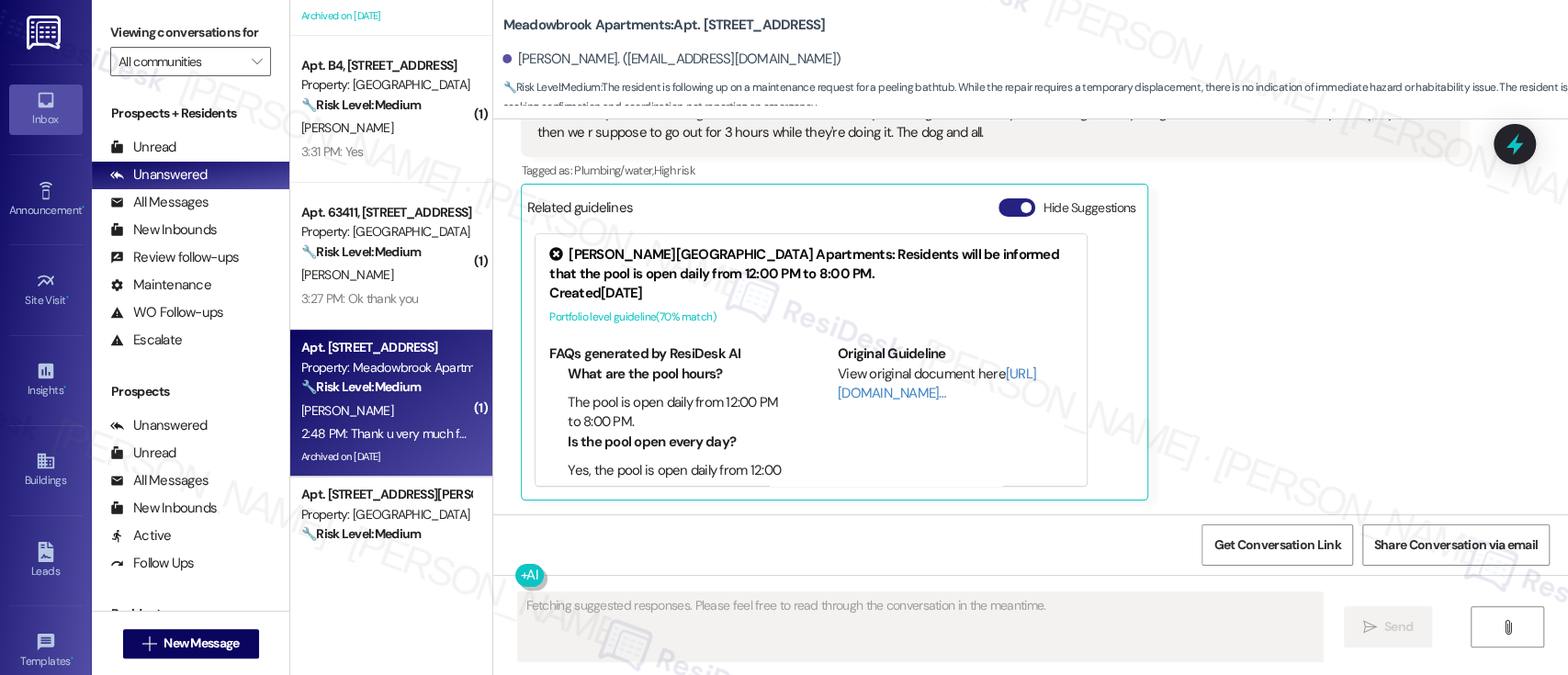
click at [999, 211] on button "Hide Suggestions" at bounding box center [1017, 208] width 37 height 19
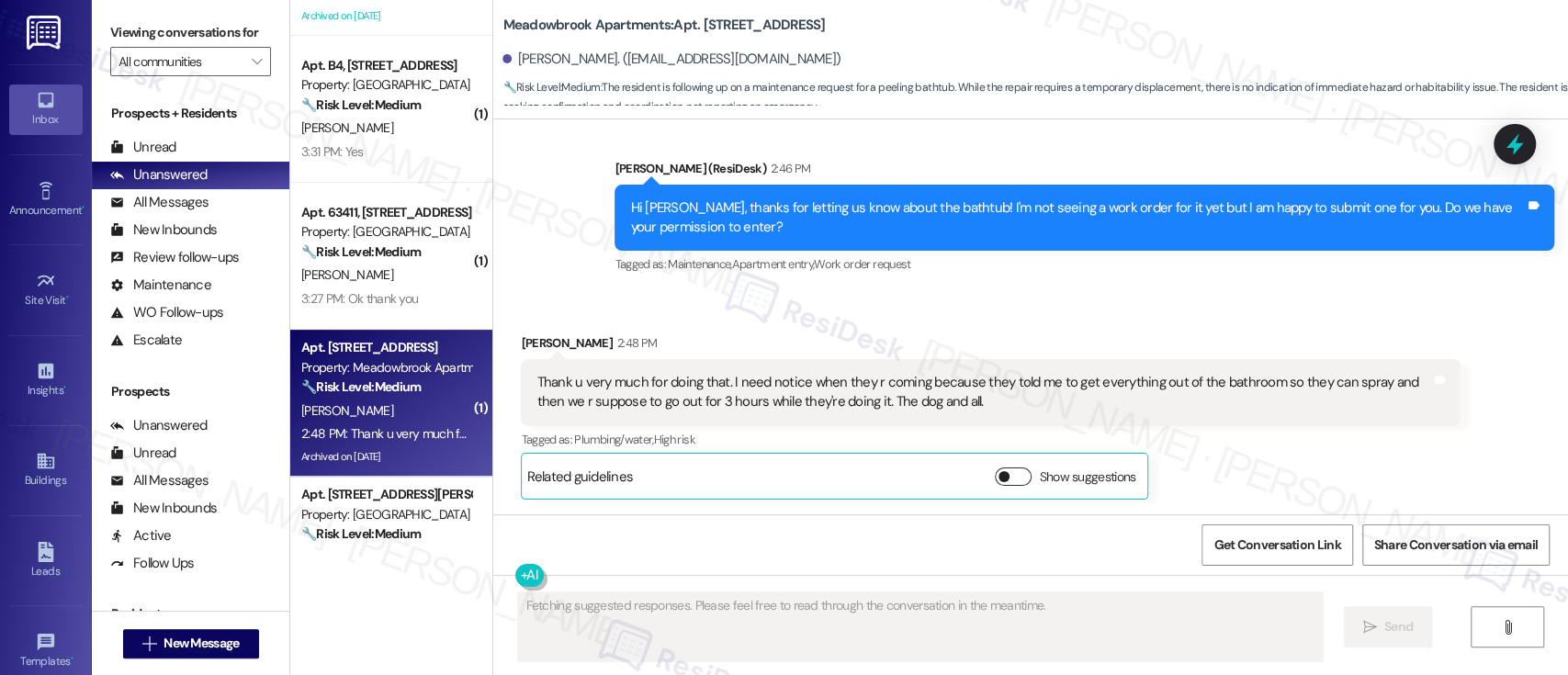
scroll to position [14776, 0]
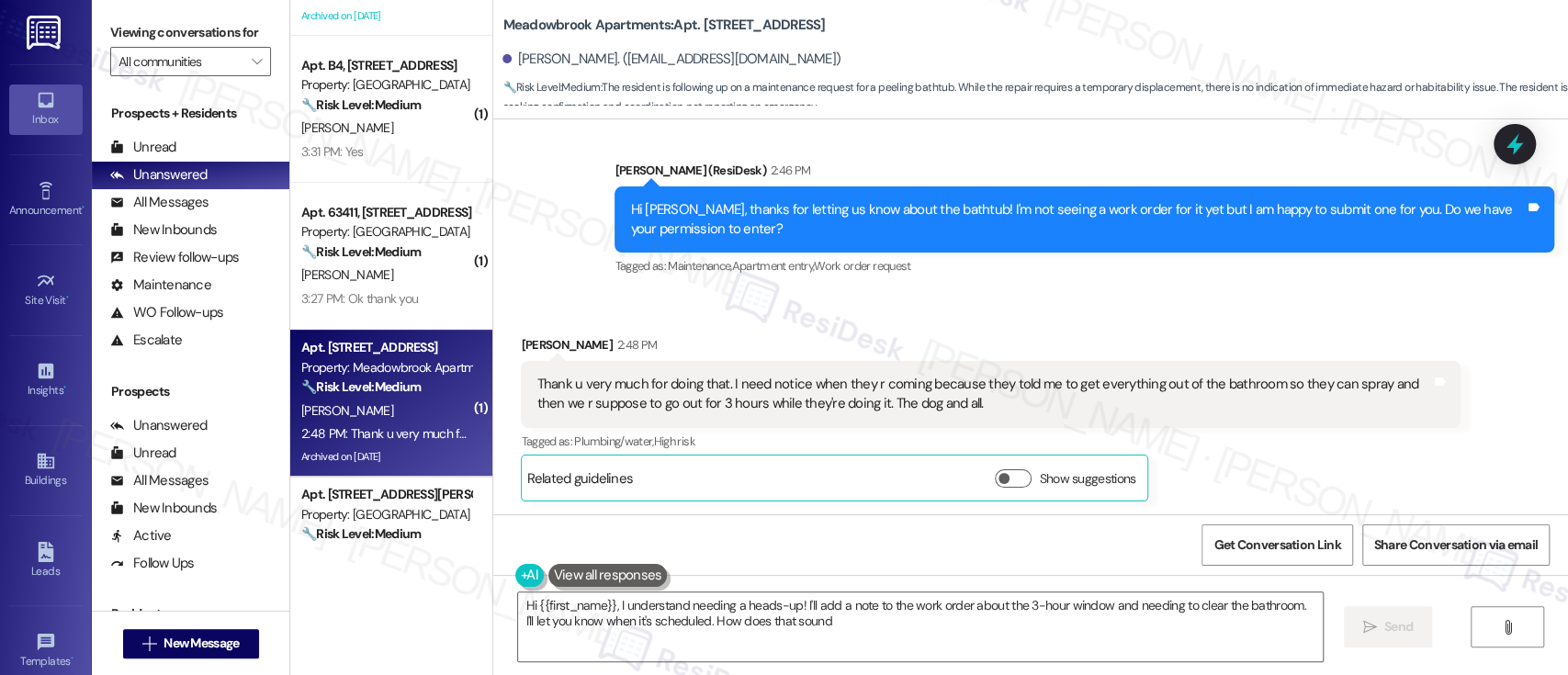
type textarea "Hi {{first_name}}, I understand needing a heads-up! I'll add a note to the work…"
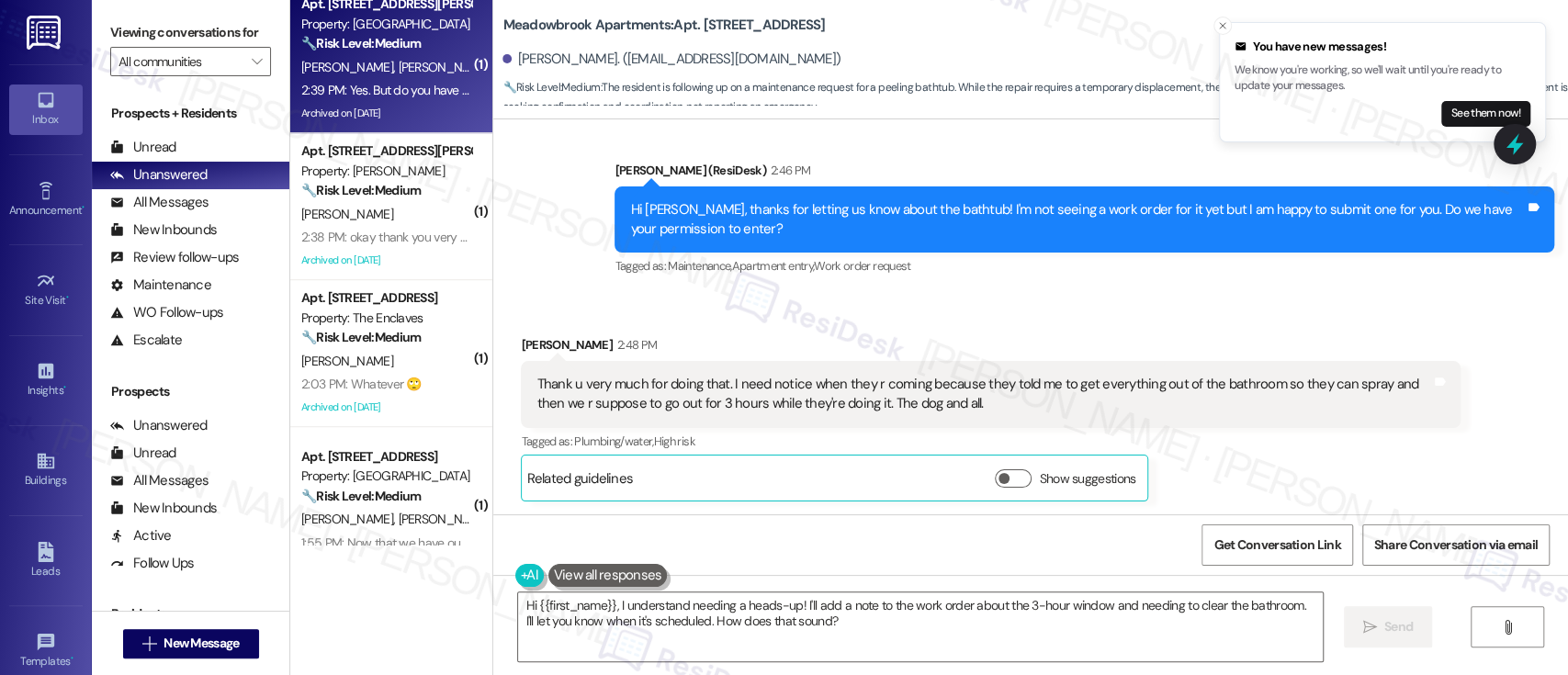
scroll to position [871, 0]
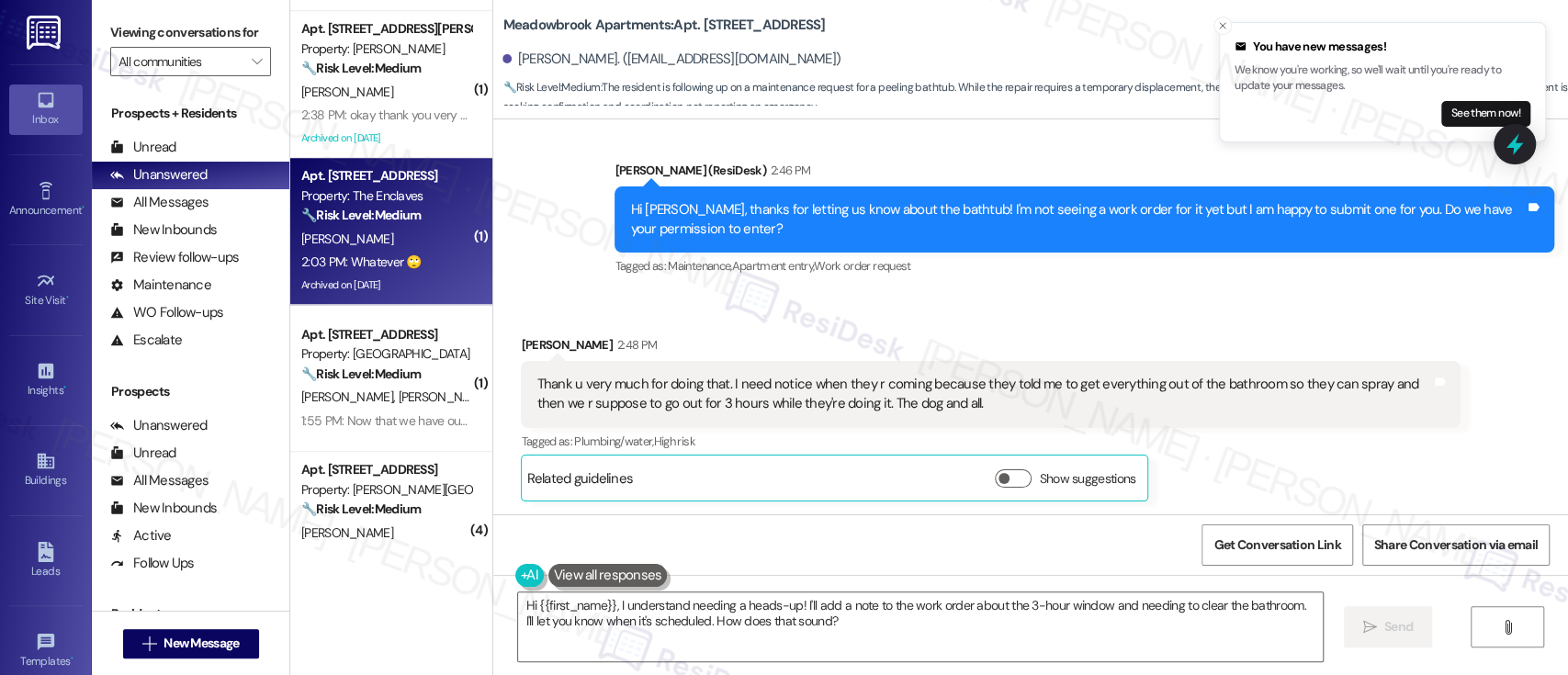
click at [361, 248] on div "[PERSON_NAME]" at bounding box center [386, 239] width 174 height 23
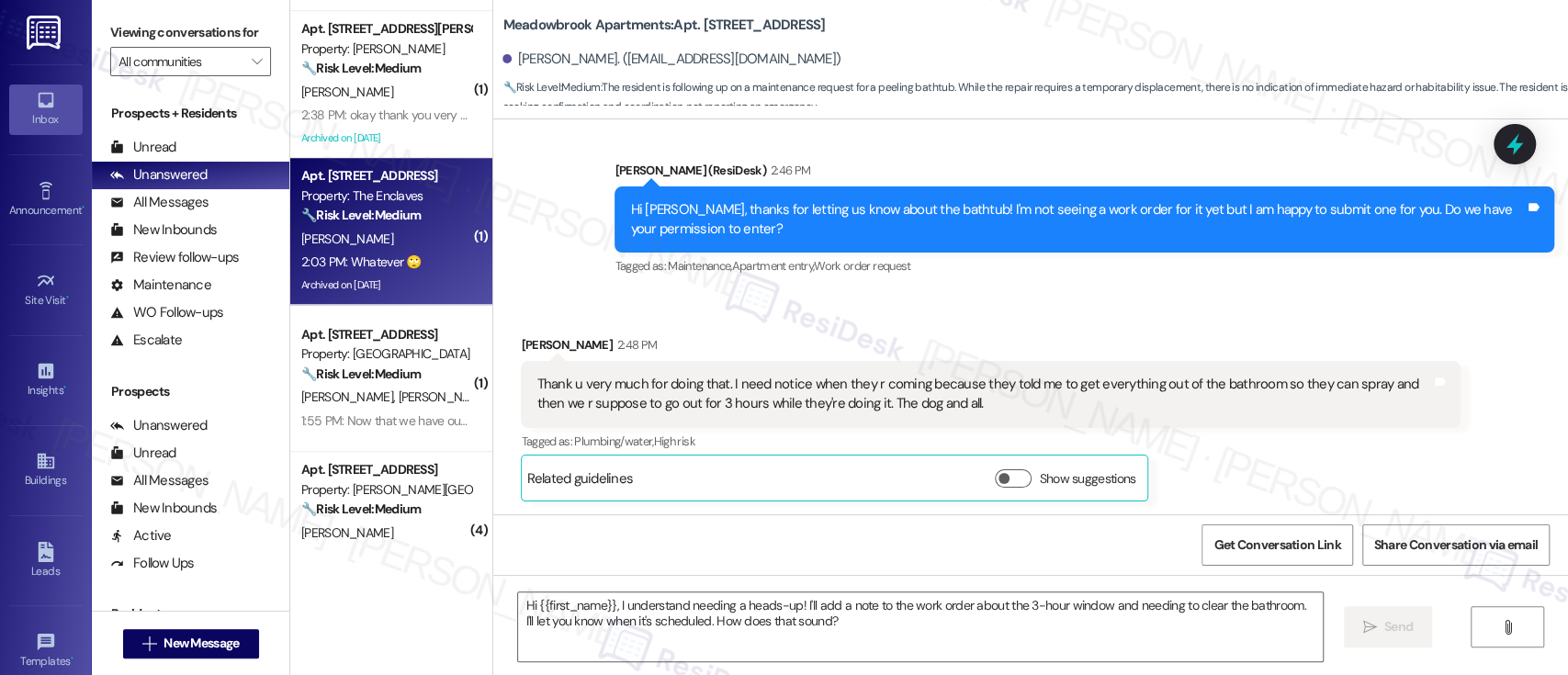
type textarea "Fetching suggested responses. Please feel free to read through the conversation…"
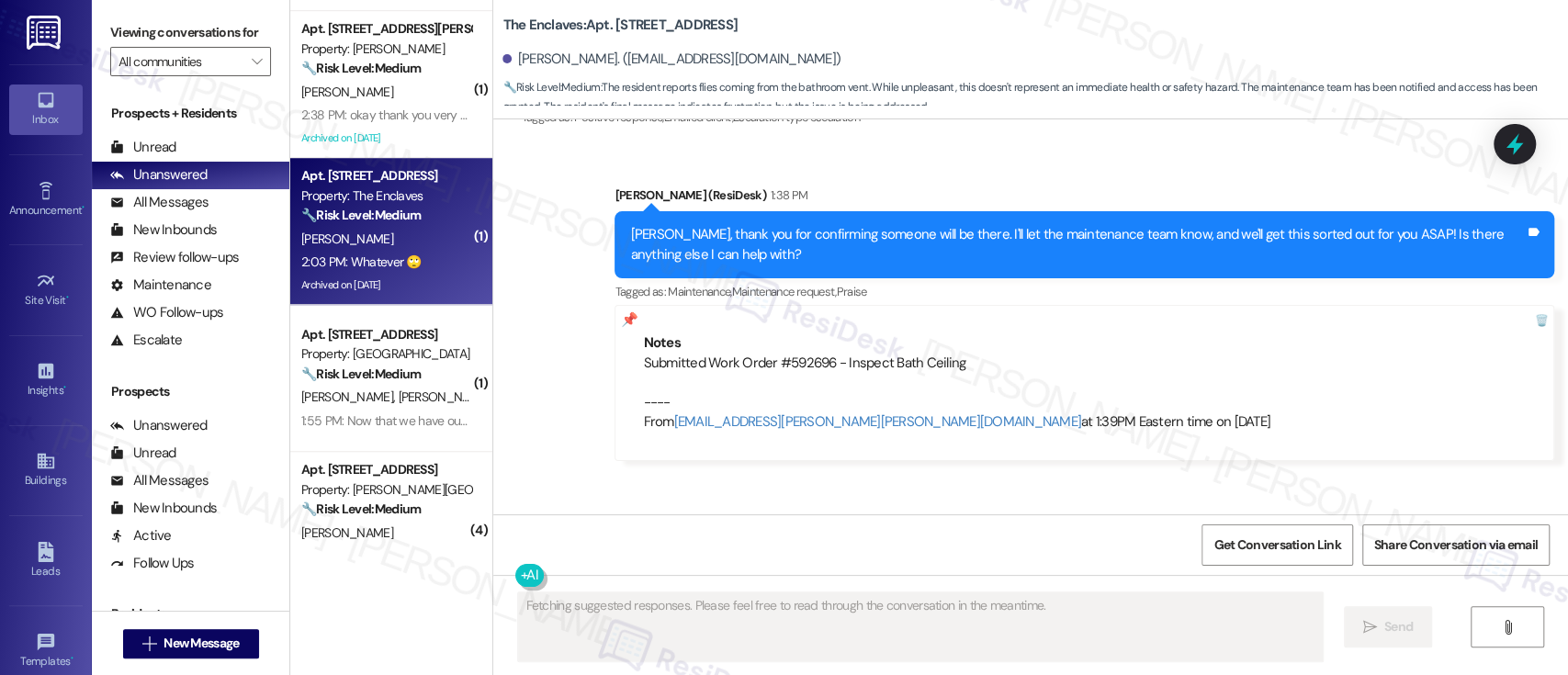
scroll to position [8186, 0]
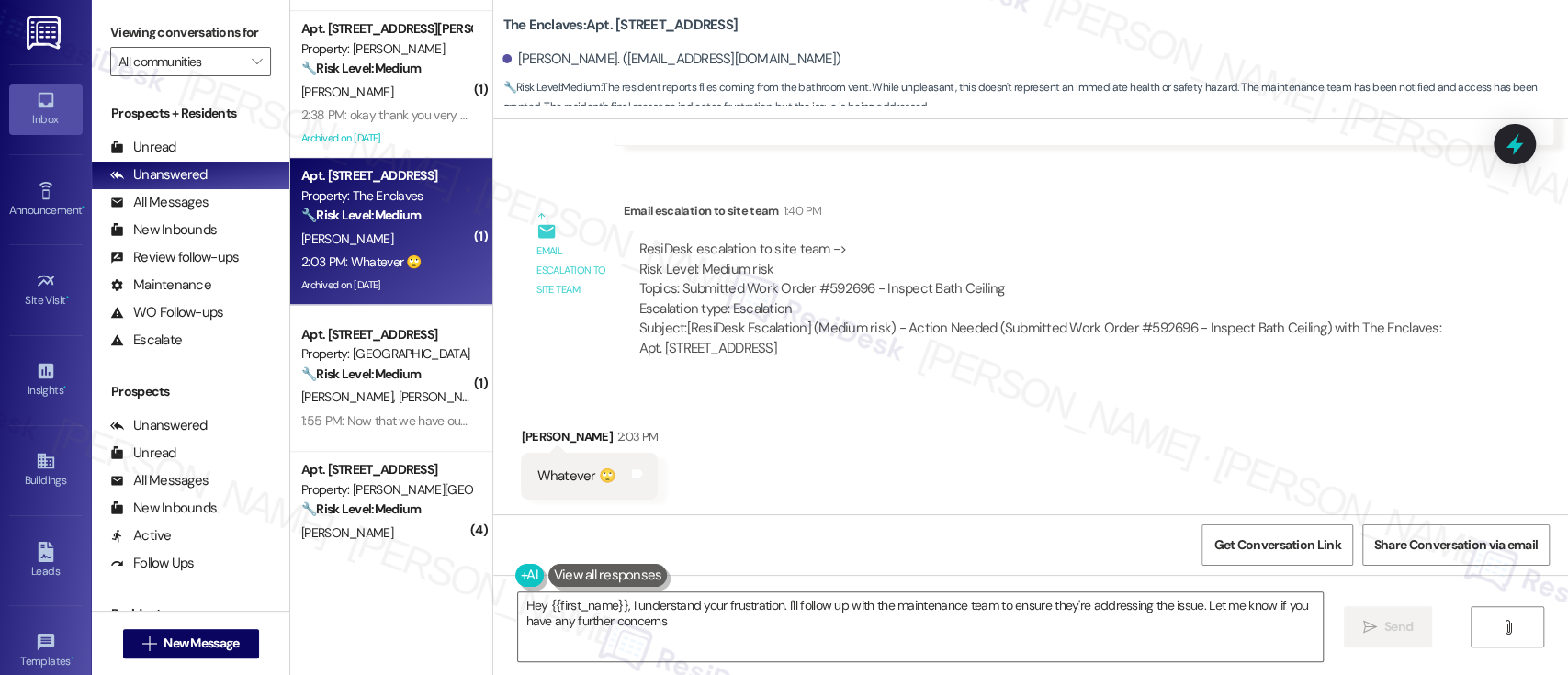
type textarea "Hey {{first_name}}, I understand your frustration. I'll follow up with the main…"
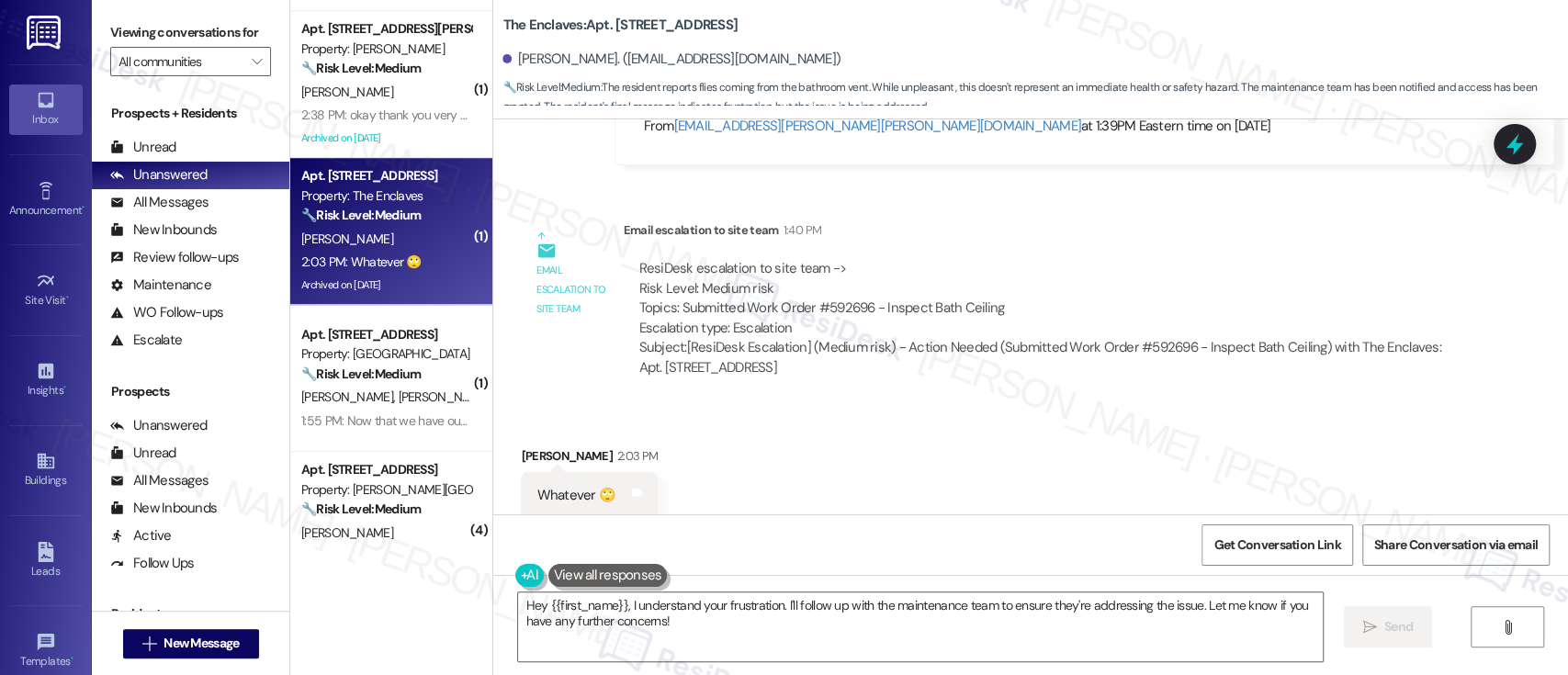
scroll to position [8187, 0]
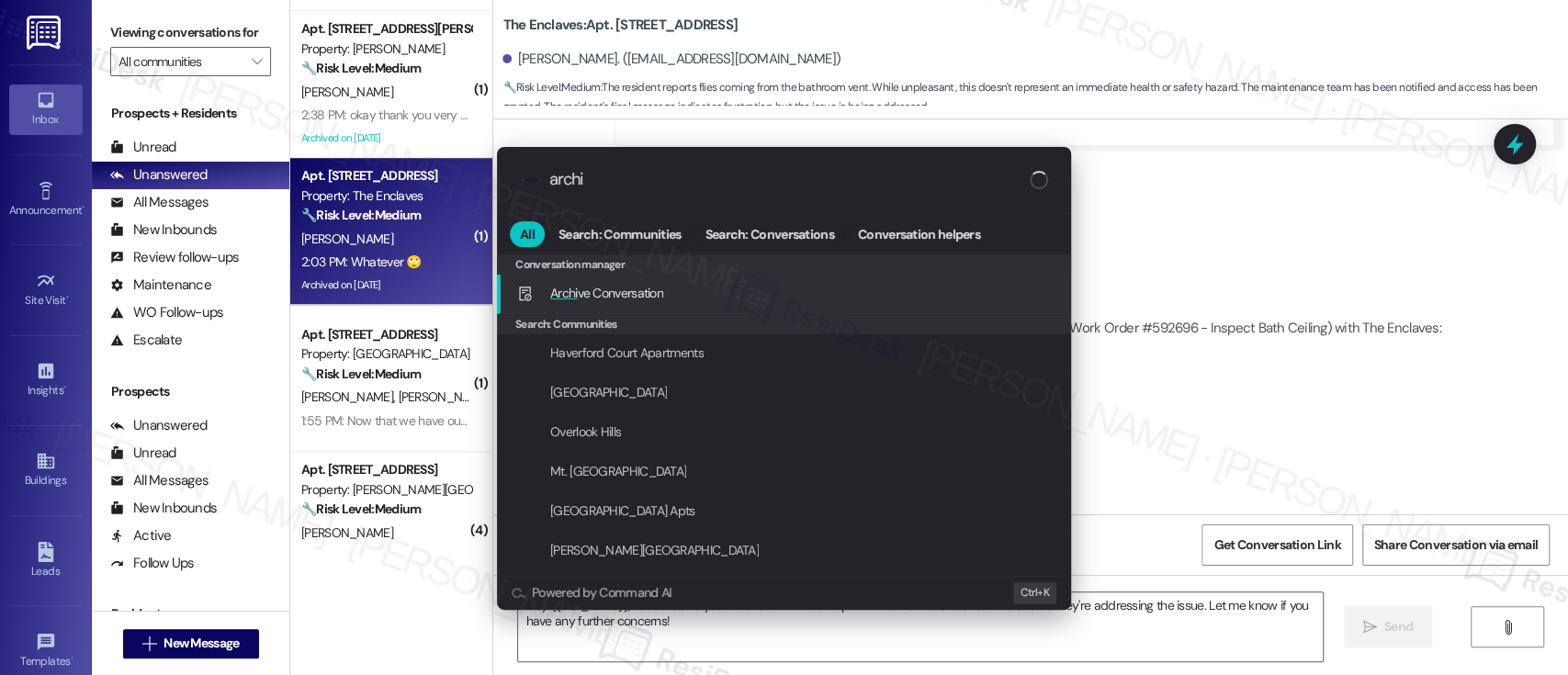
type input "[PERSON_NAME]"
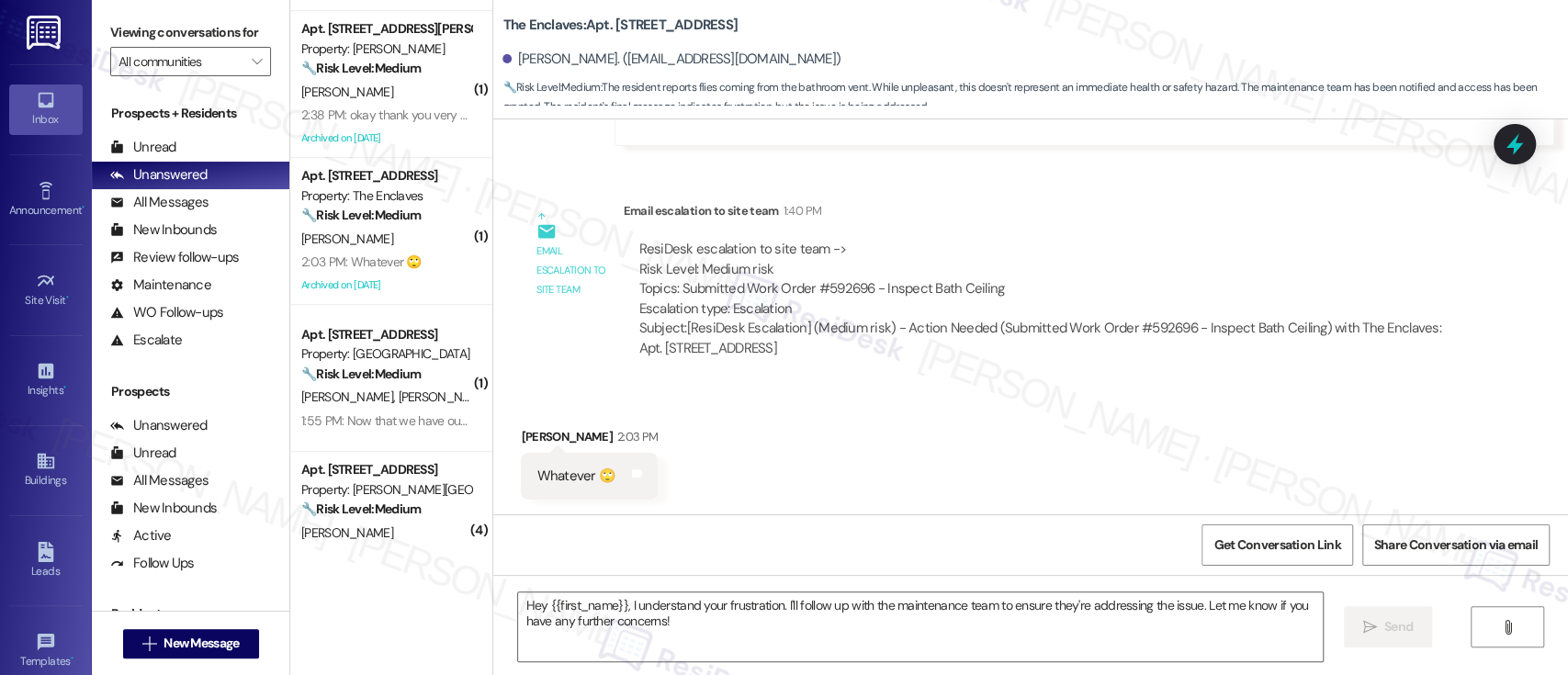
type textarea "Fetching suggested responses. Please feel free to read through the conversation…"
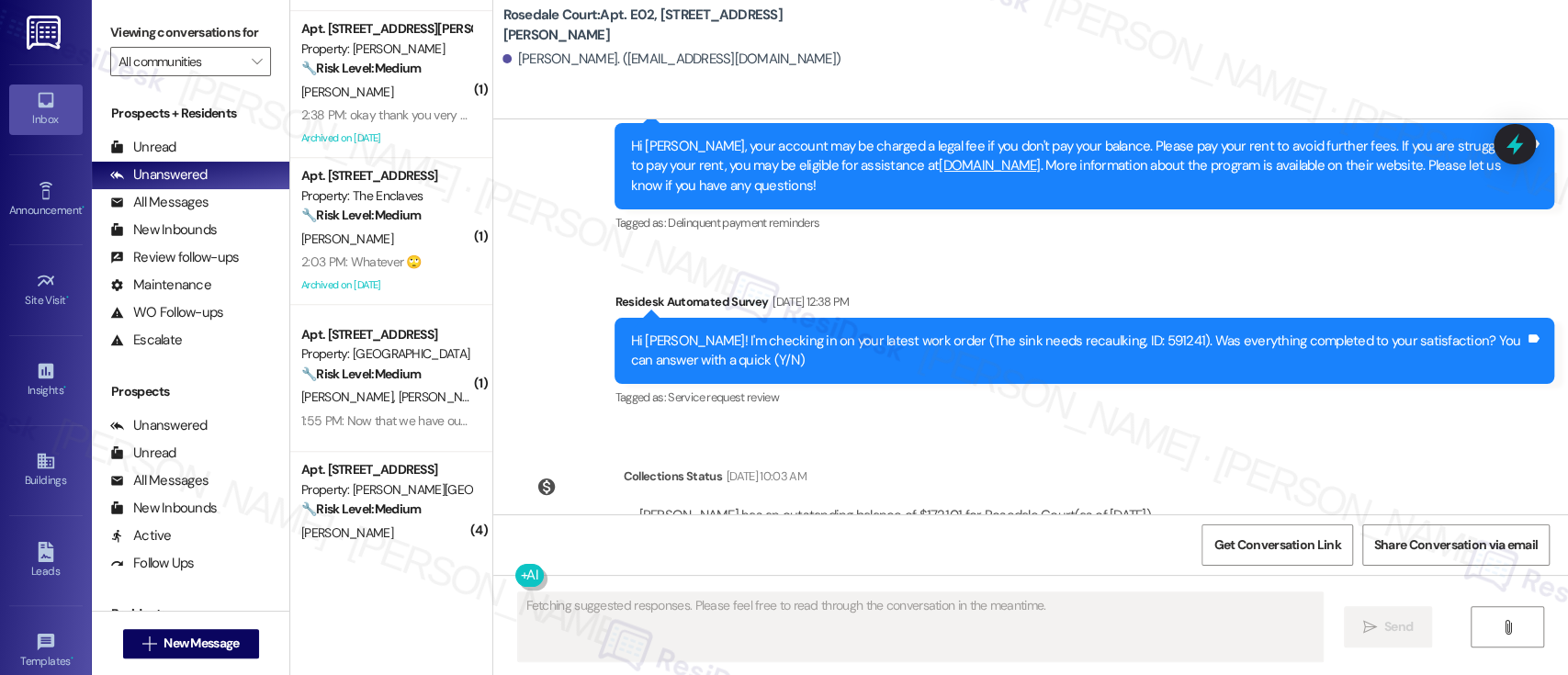
scroll to position [16106, 0]
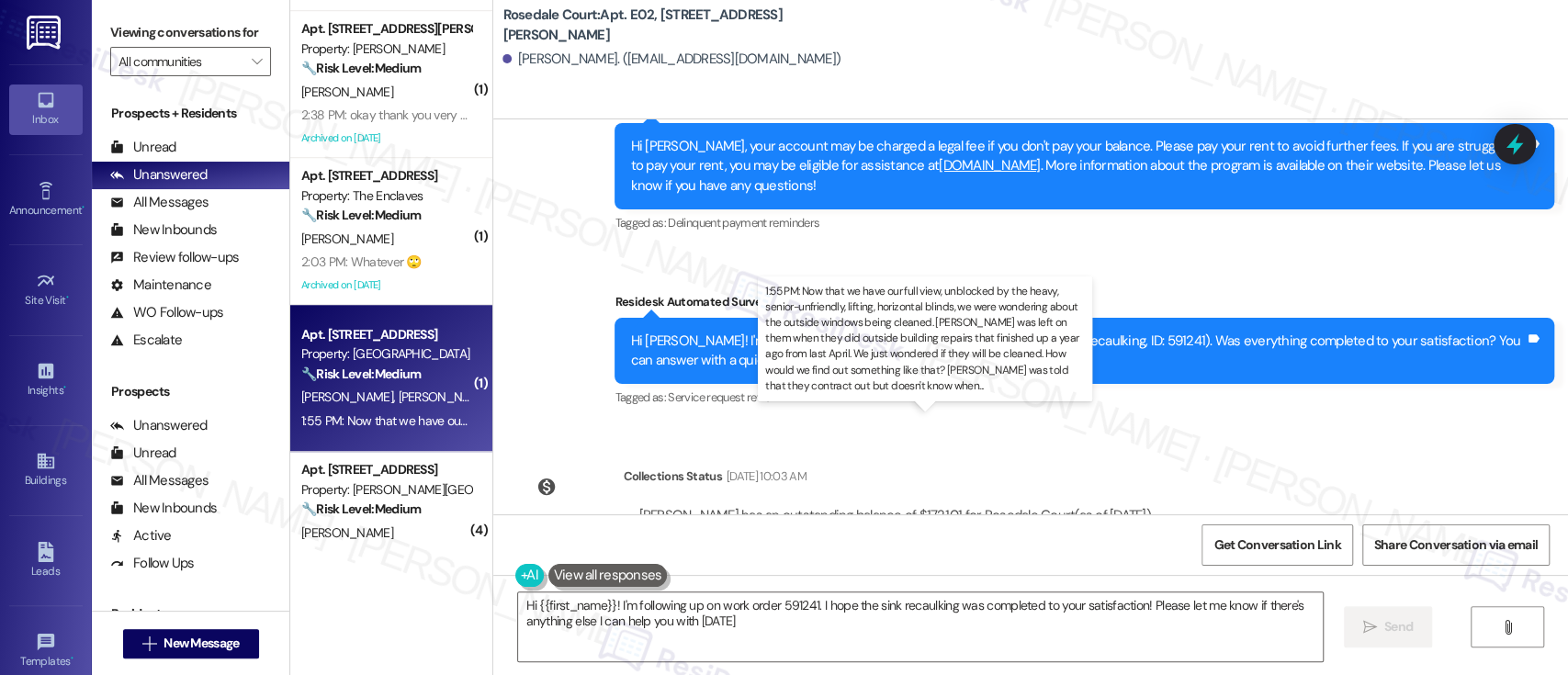
type textarea "Hi {{first_name}}! I'm following up on work order 591241. I hope the sink recau…"
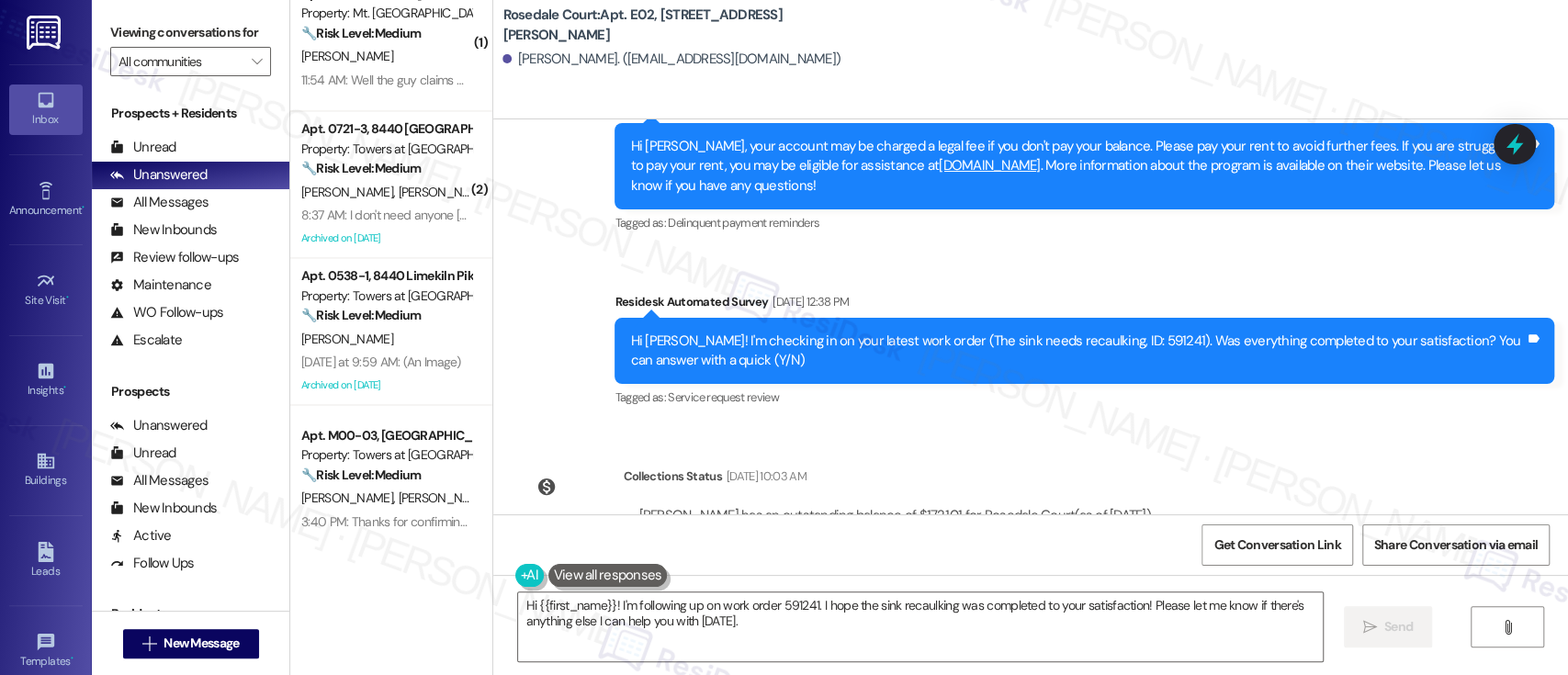
scroll to position [1955, 0]
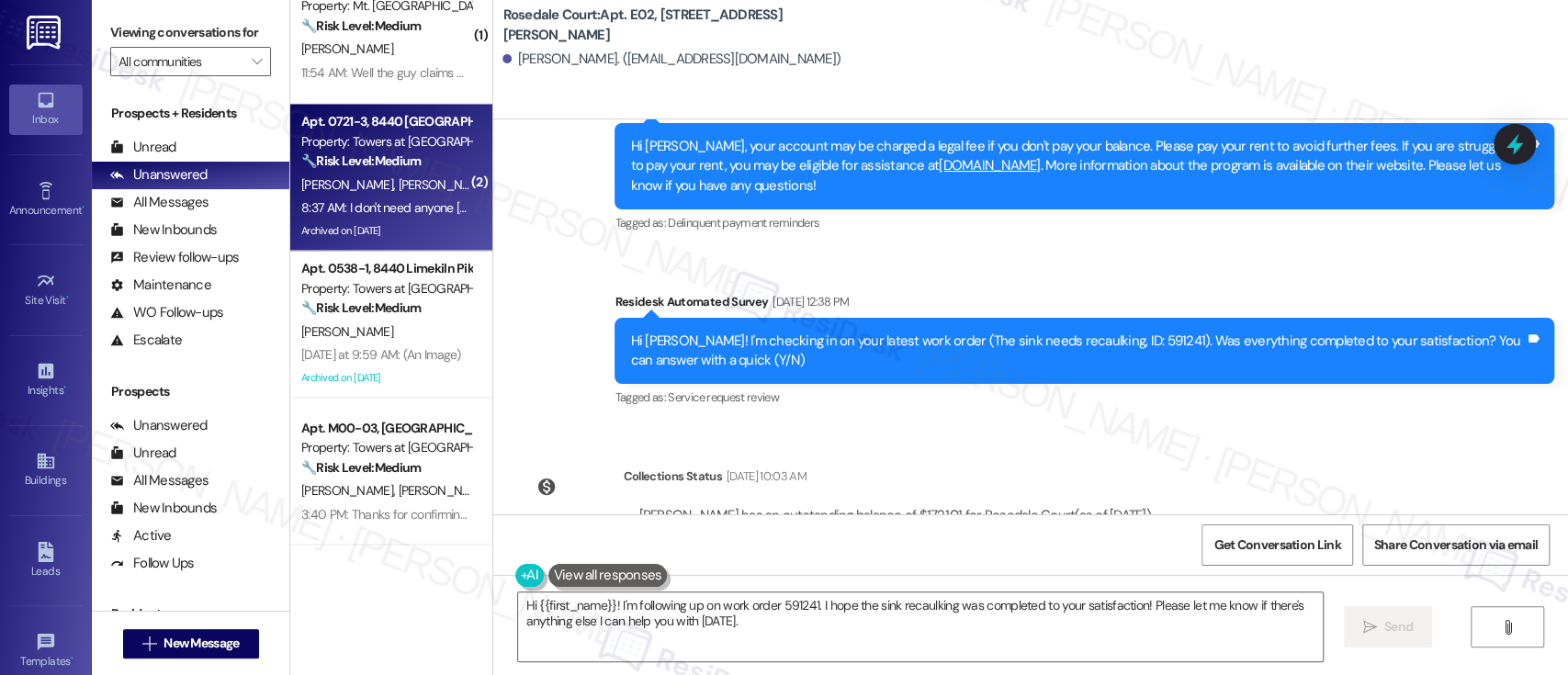
click at [399, 190] on span "[PERSON_NAME]" at bounding box center [445, 185] width 92 height 17
type textarea "Fetching suggested responses. Please feel free to read through the conversation…"
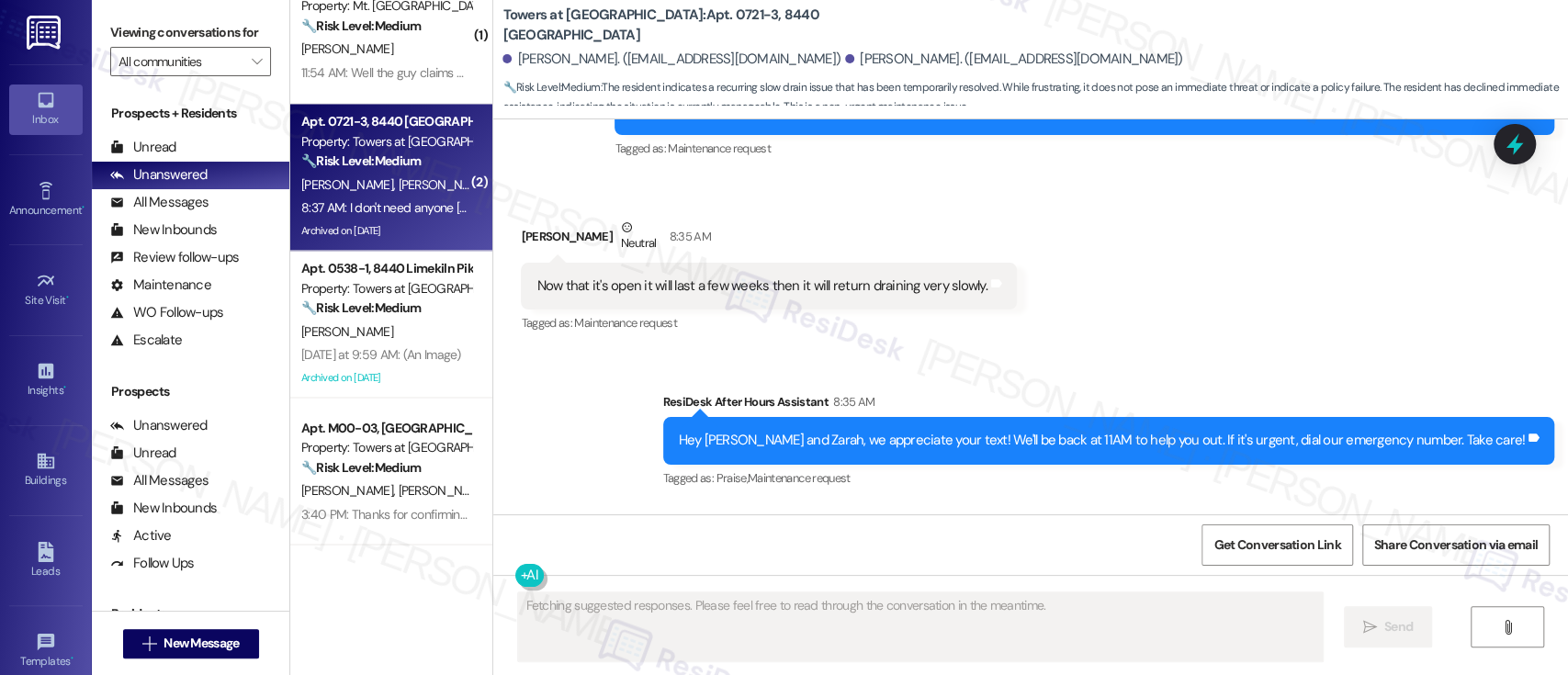
scroll to position [24599, 0]
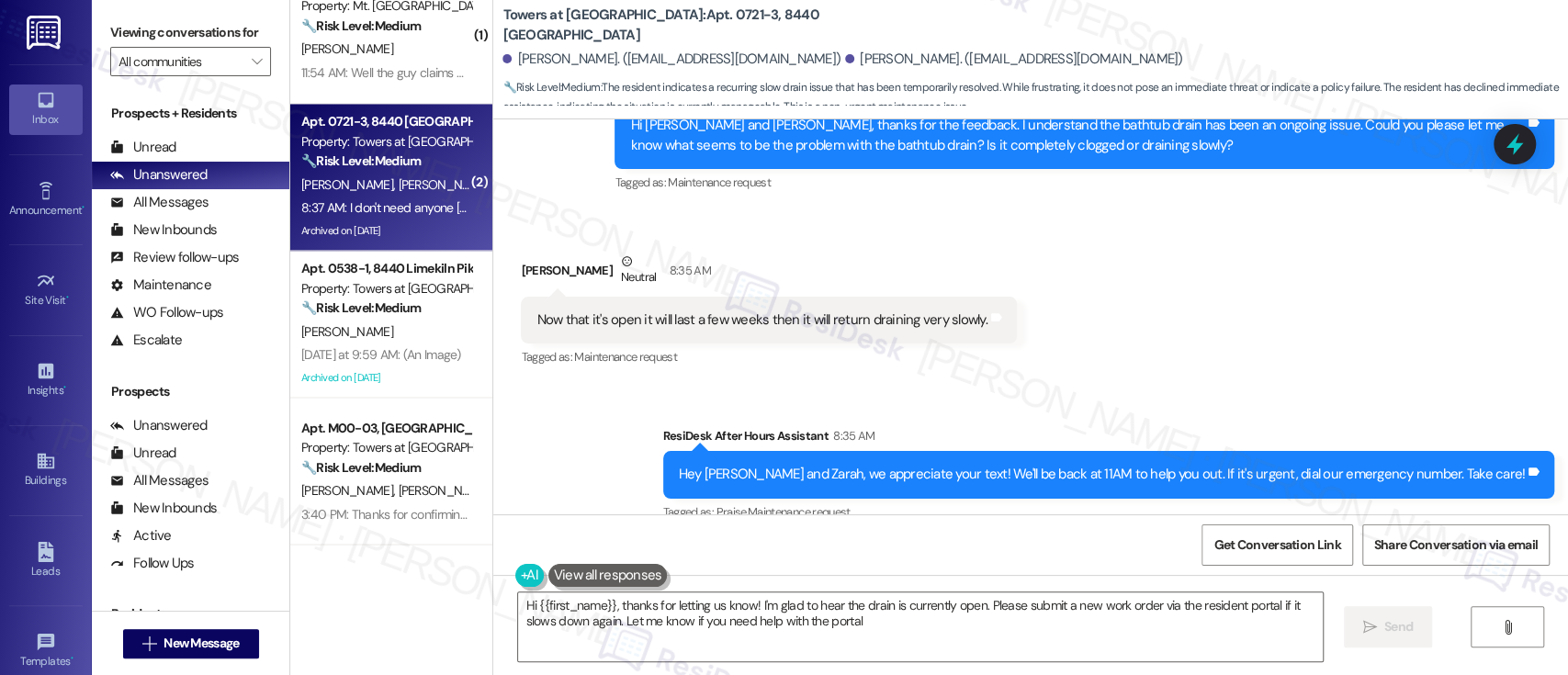
type textarea "Hi {{first_name}}, thanks for letting us know! I'm glad to hear the drain is cu…"
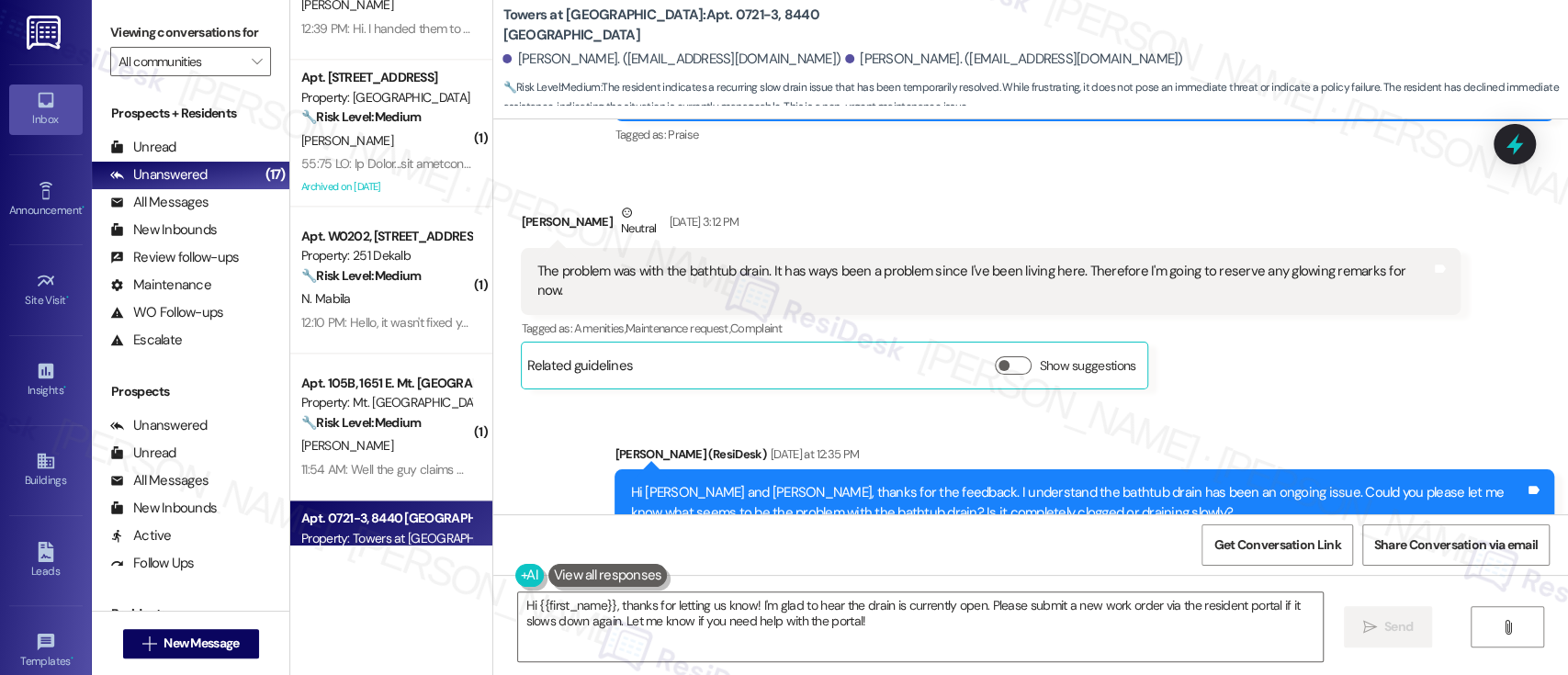
scroll to position [1475, 0]
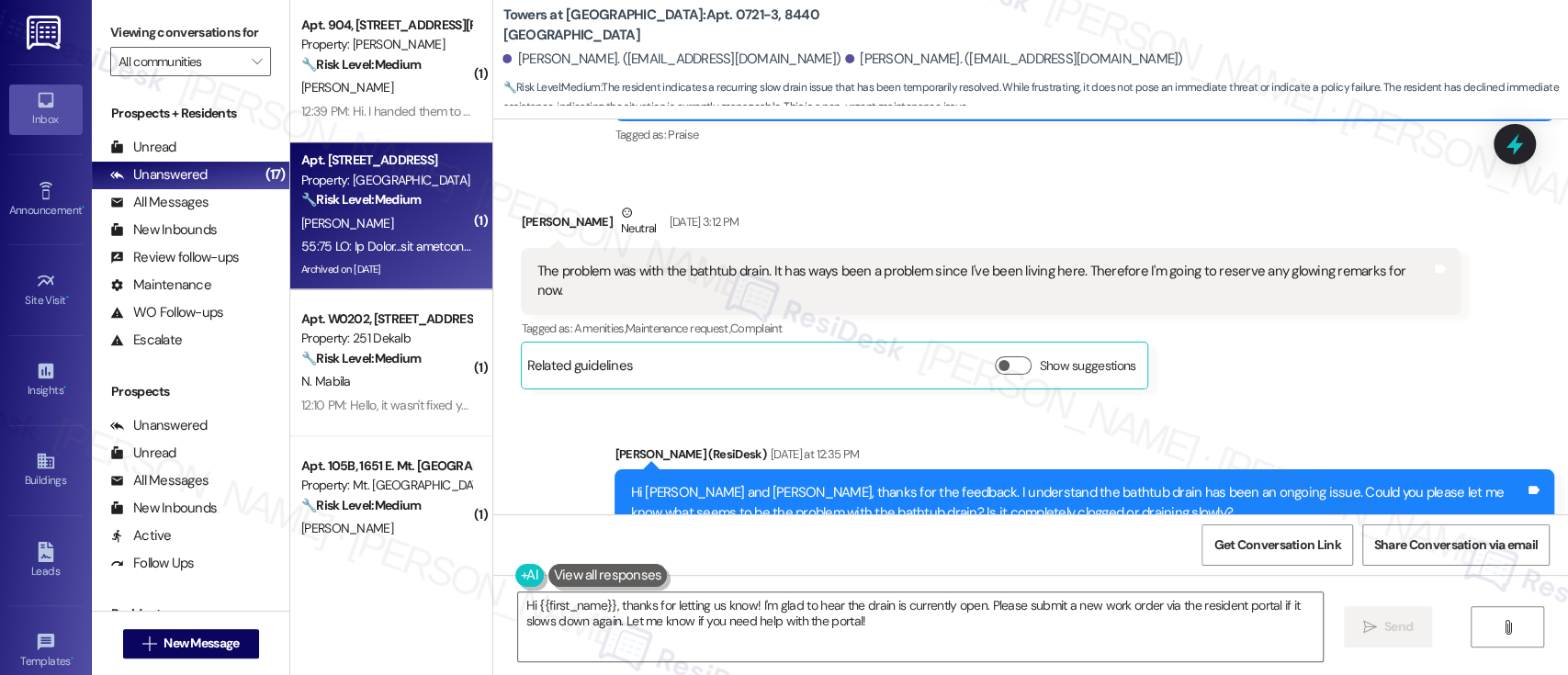
click at [386, 220] on div "[PERSON_NAME]" at bounding box center [386, 223] width 174 height 23
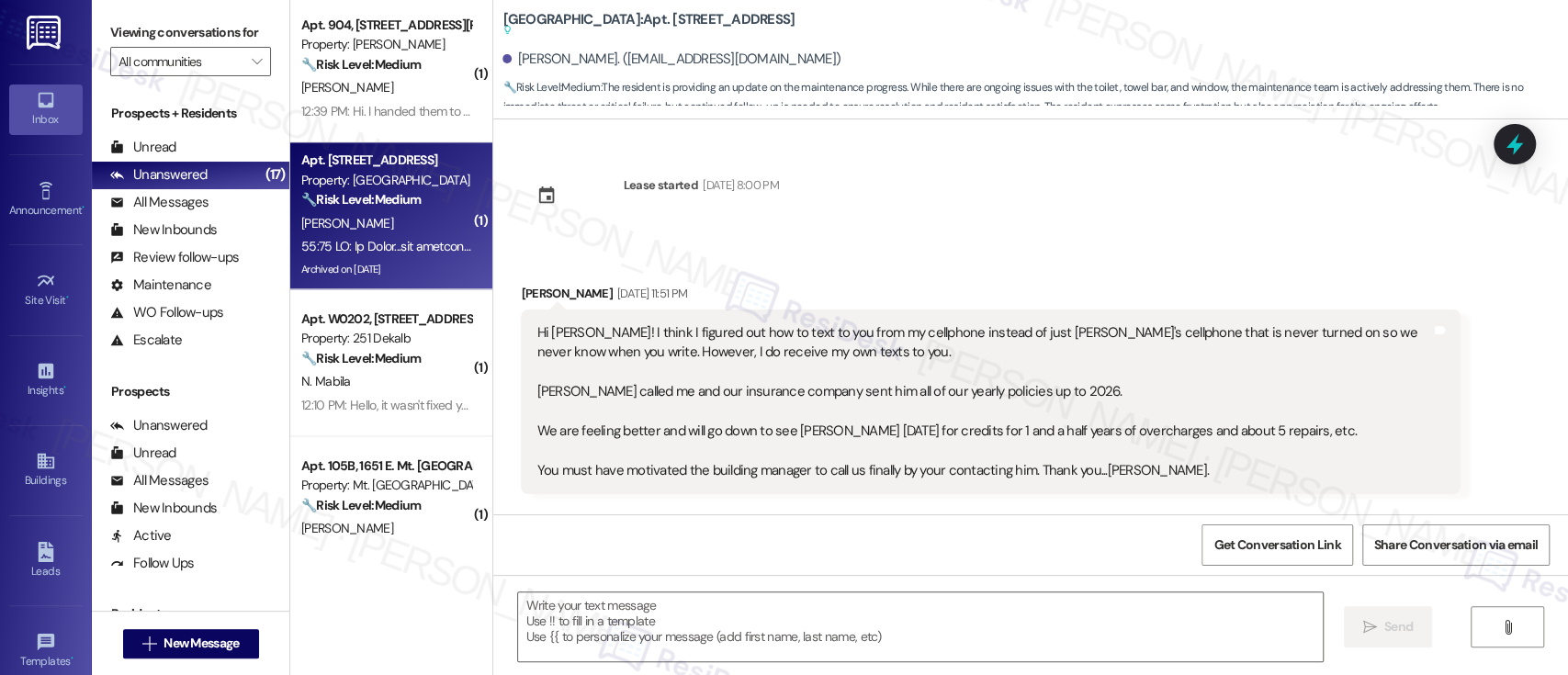
scroll to position [12790, 0]
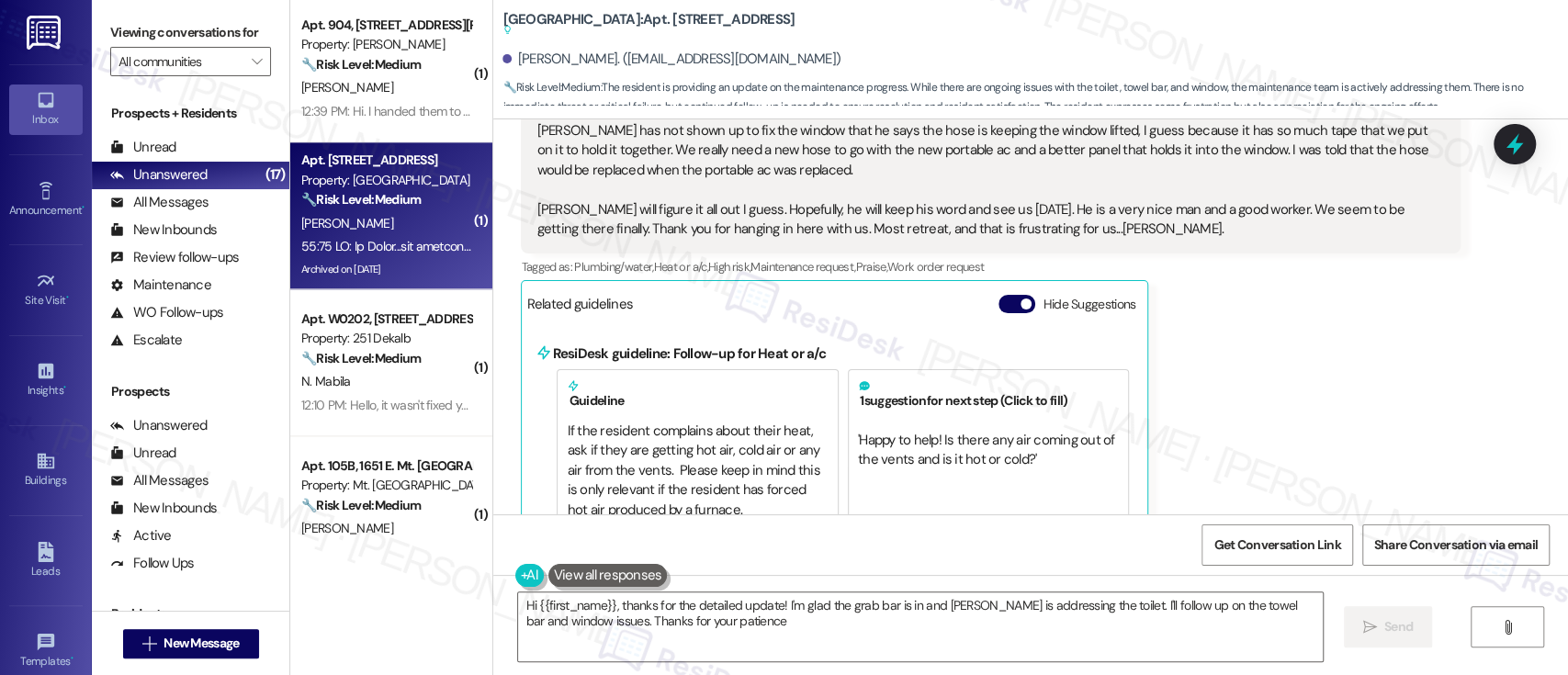
type textarea "Hi {{first_name}}, thanks for the detailed update! I'm glad the grab bar is in …"
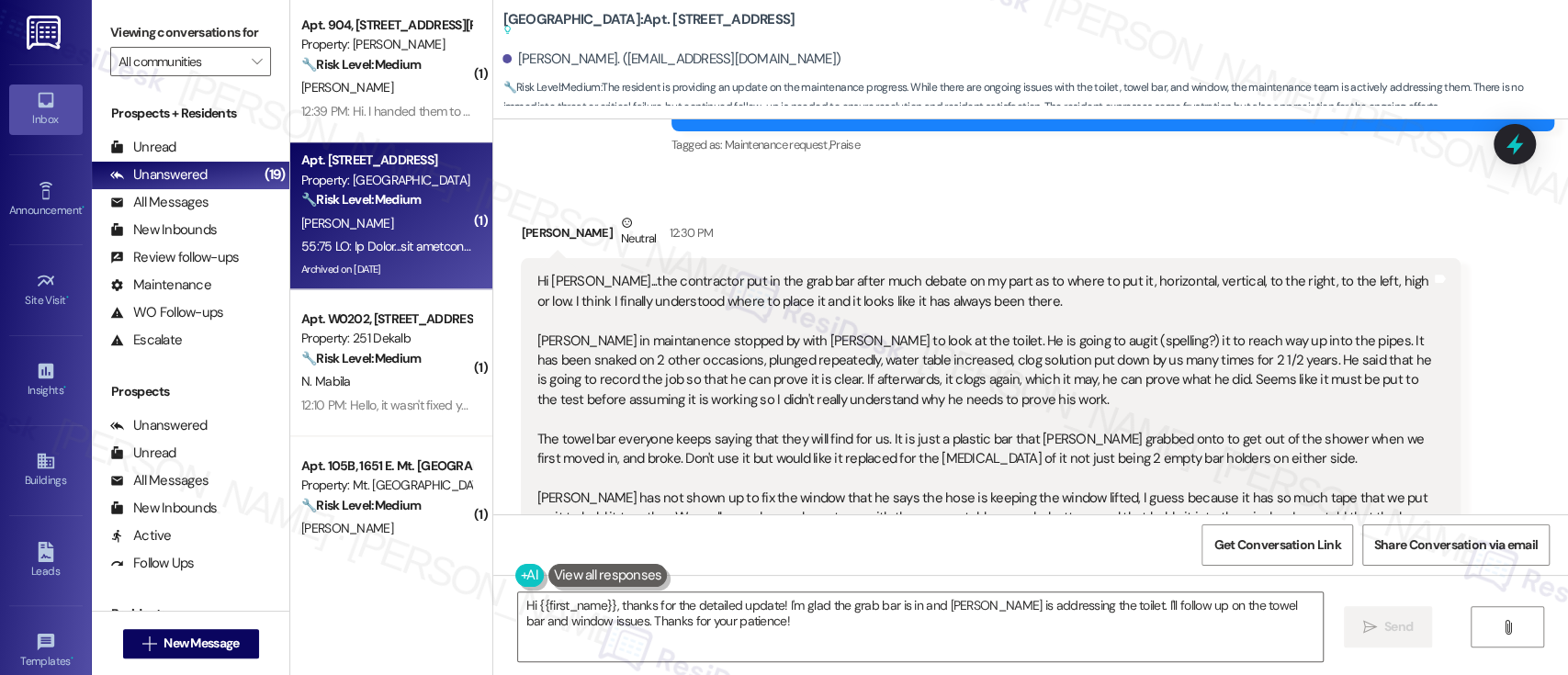
scroll to position [12668, 0]
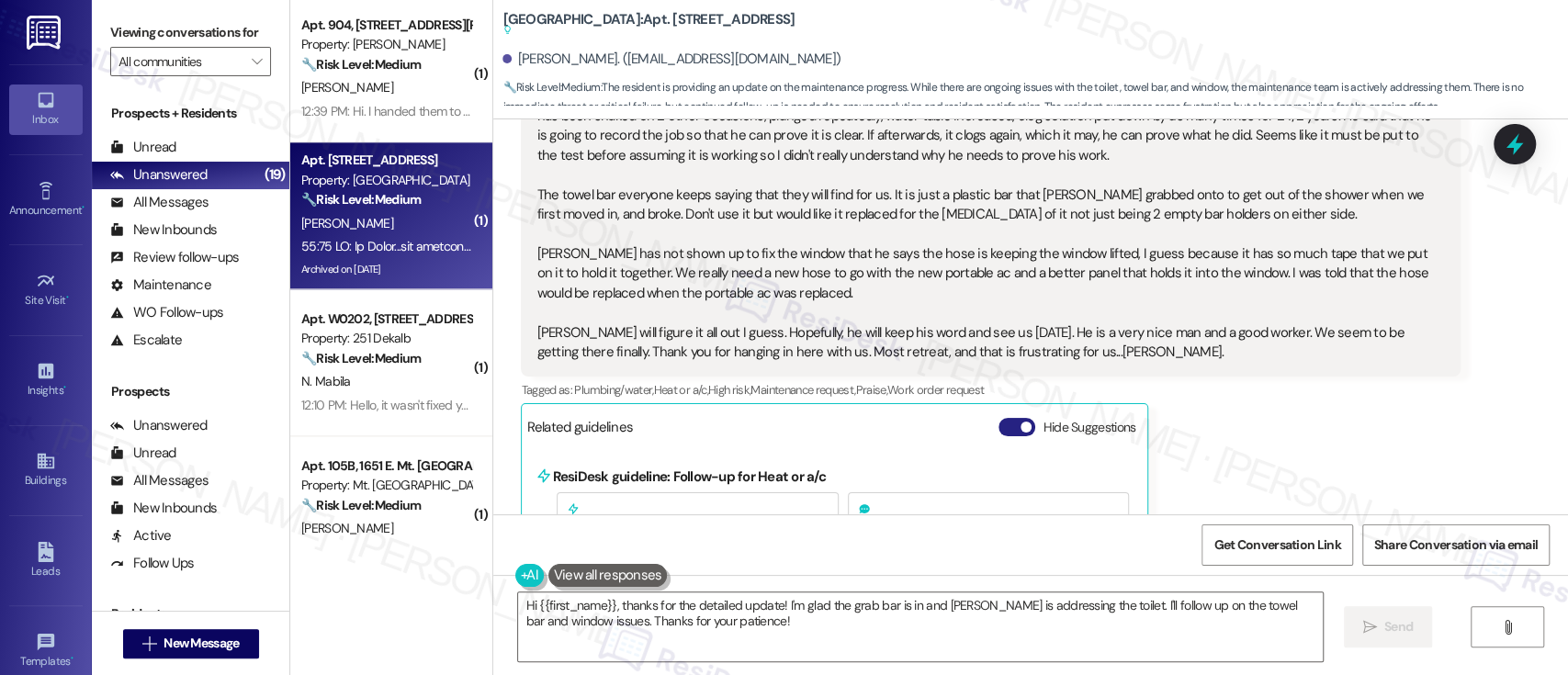
click at [1021, 422] on span "button" at bounding box center [1026, 427] width 11 height 11
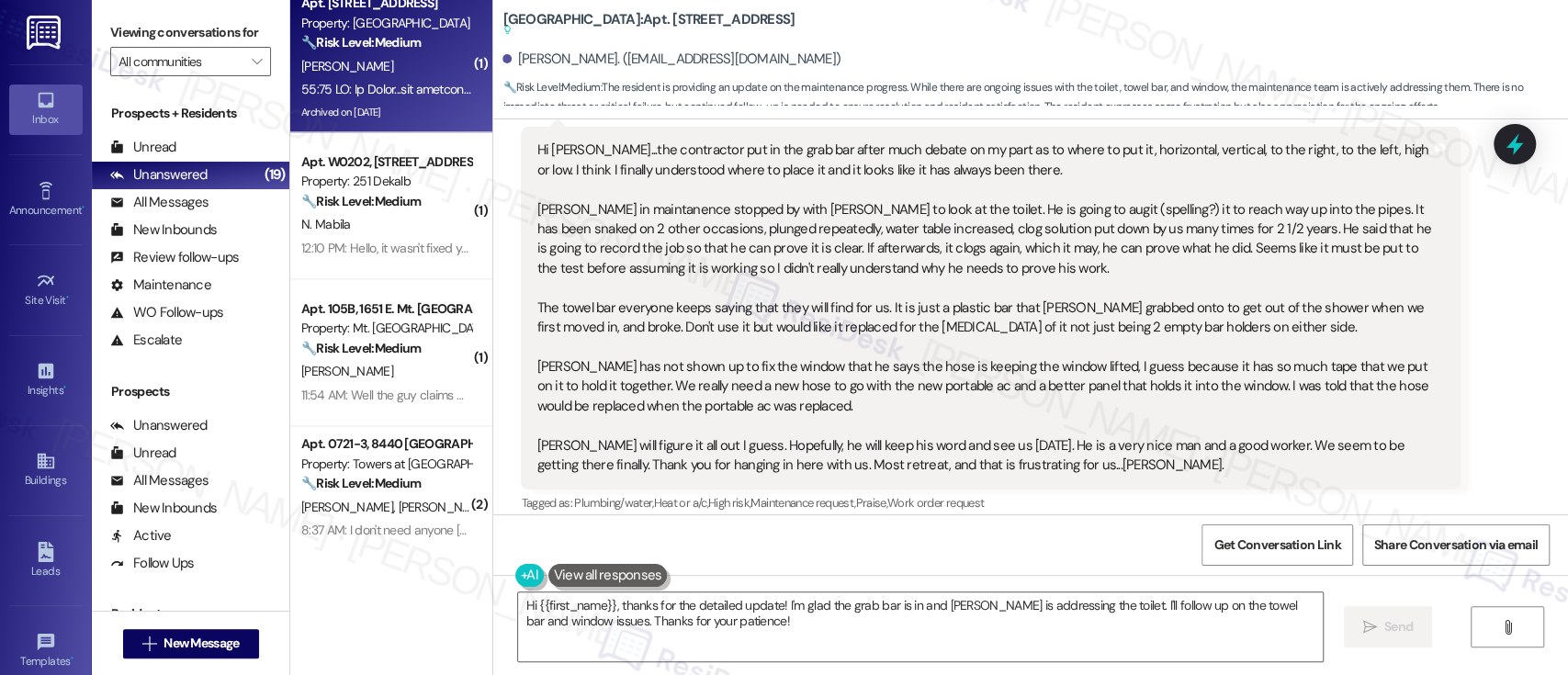
scroll to position [1683, 0]
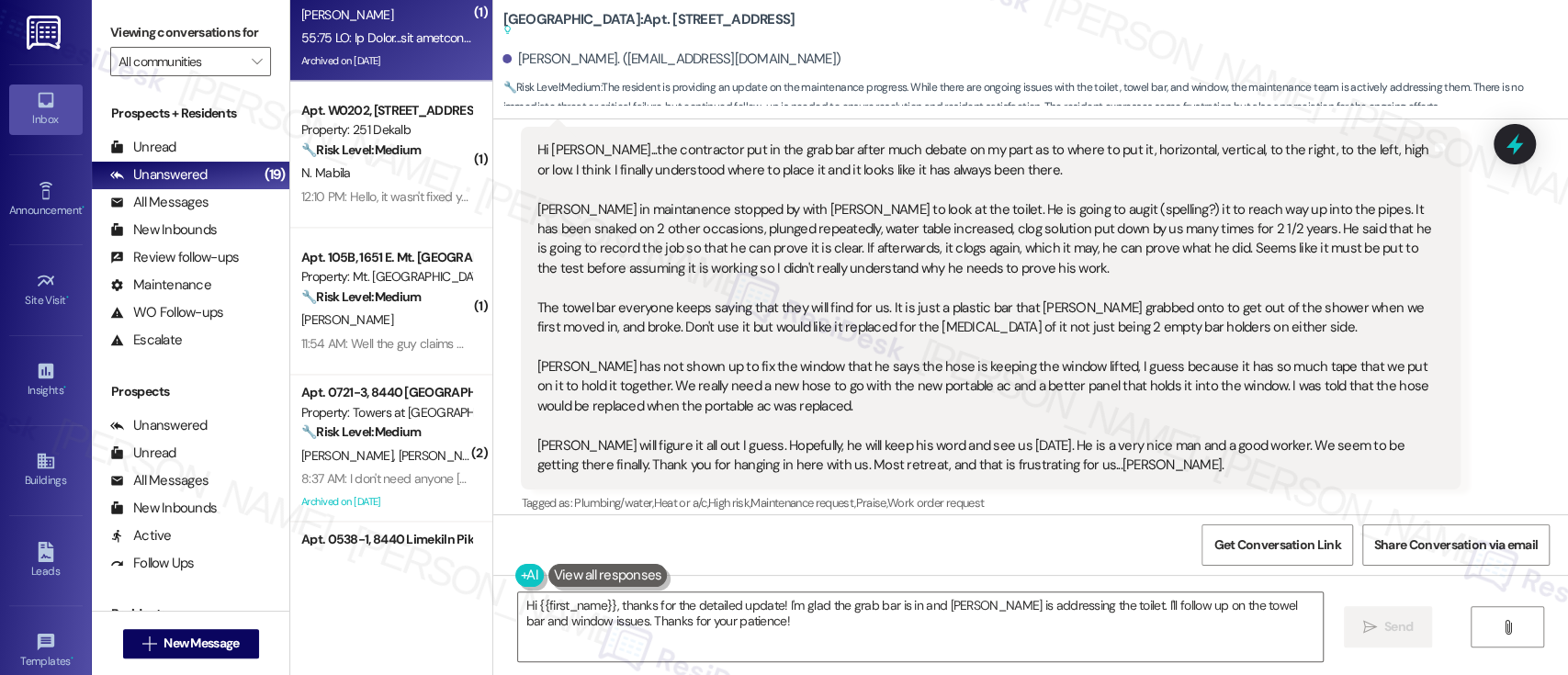
click at [1393, 490] on div "Tagged as: Plumbing/water , Click to highlight conversations about Plumbing/wat…" at bounding box center [990, 503] width 940 height 27
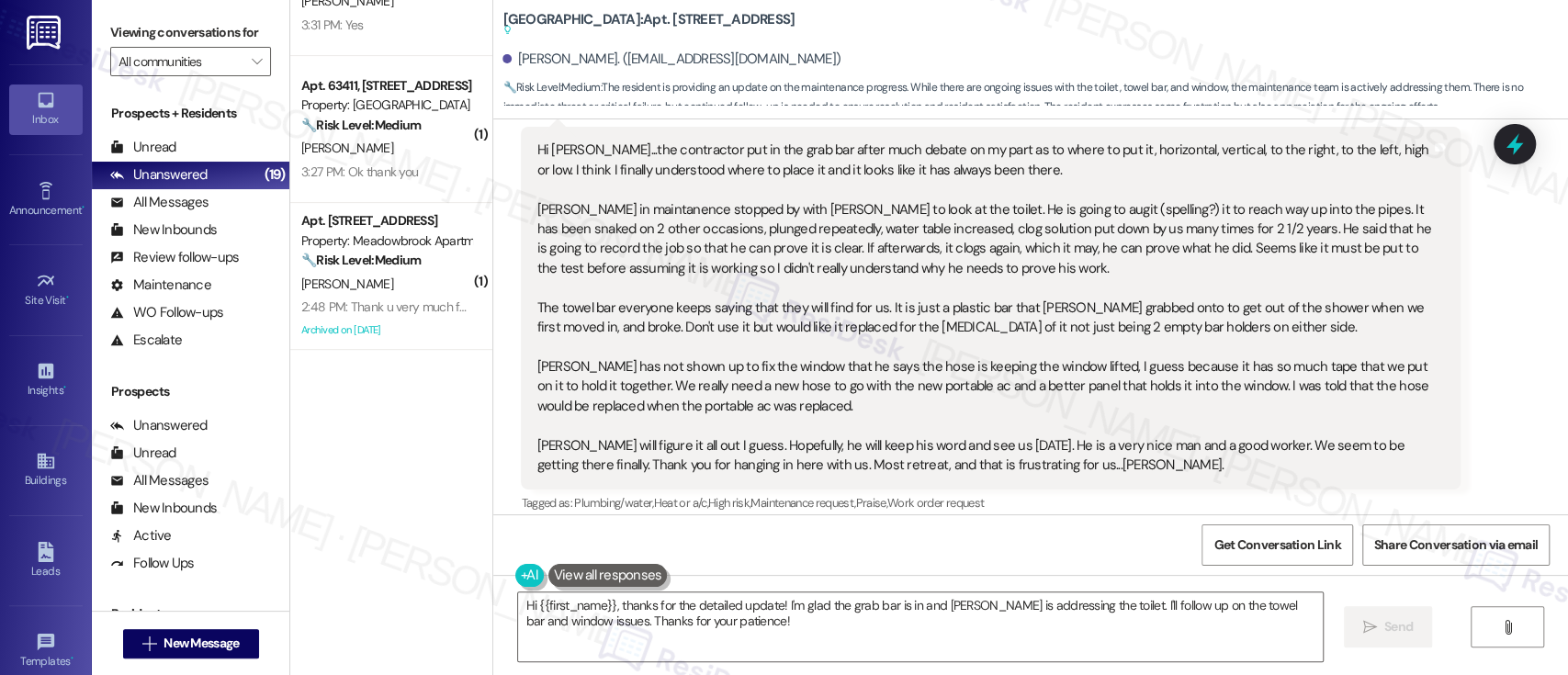
scroll to position [0, 0]
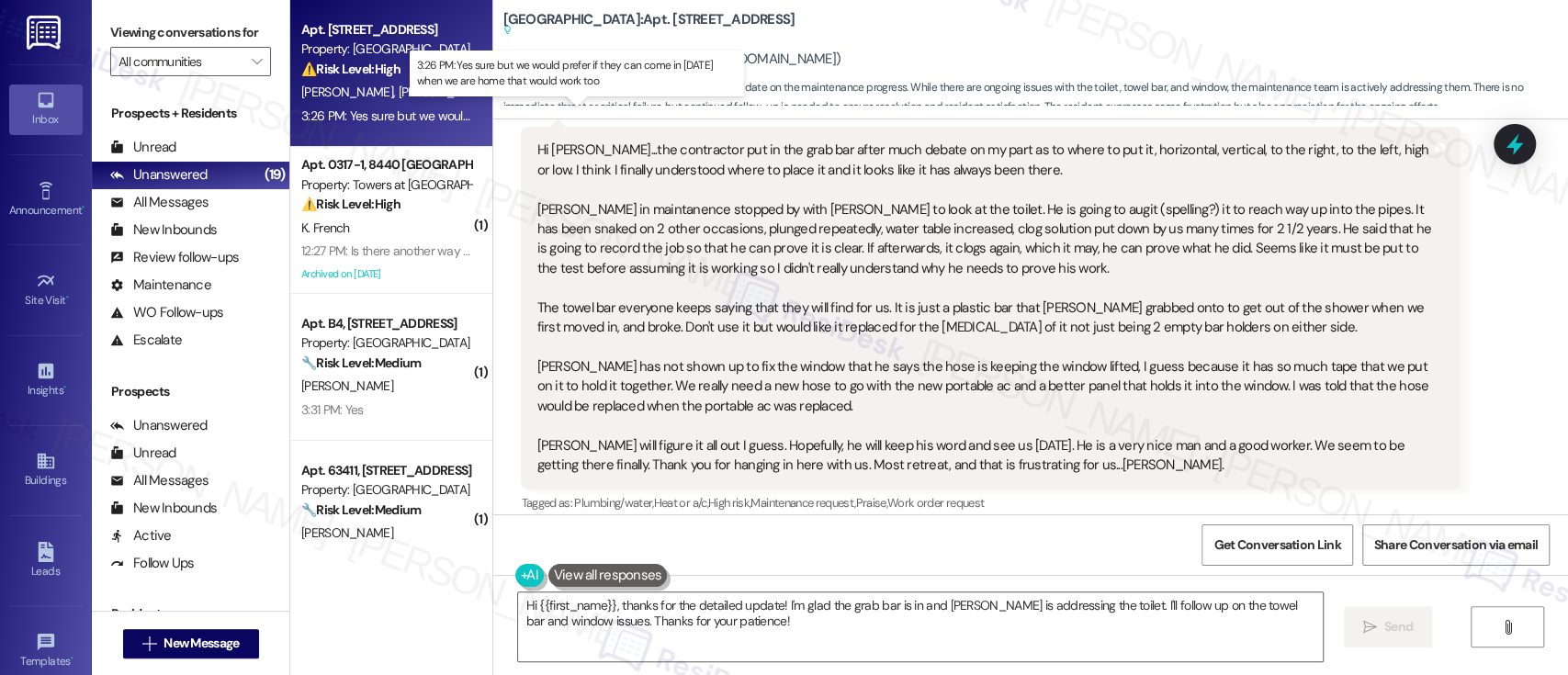
click at [428, 108] on div "3:26 PM: Yes sure but we would prefer if they can come in [DATE] when we are ho…" at bounding box center [582, 116] width 561 height 17
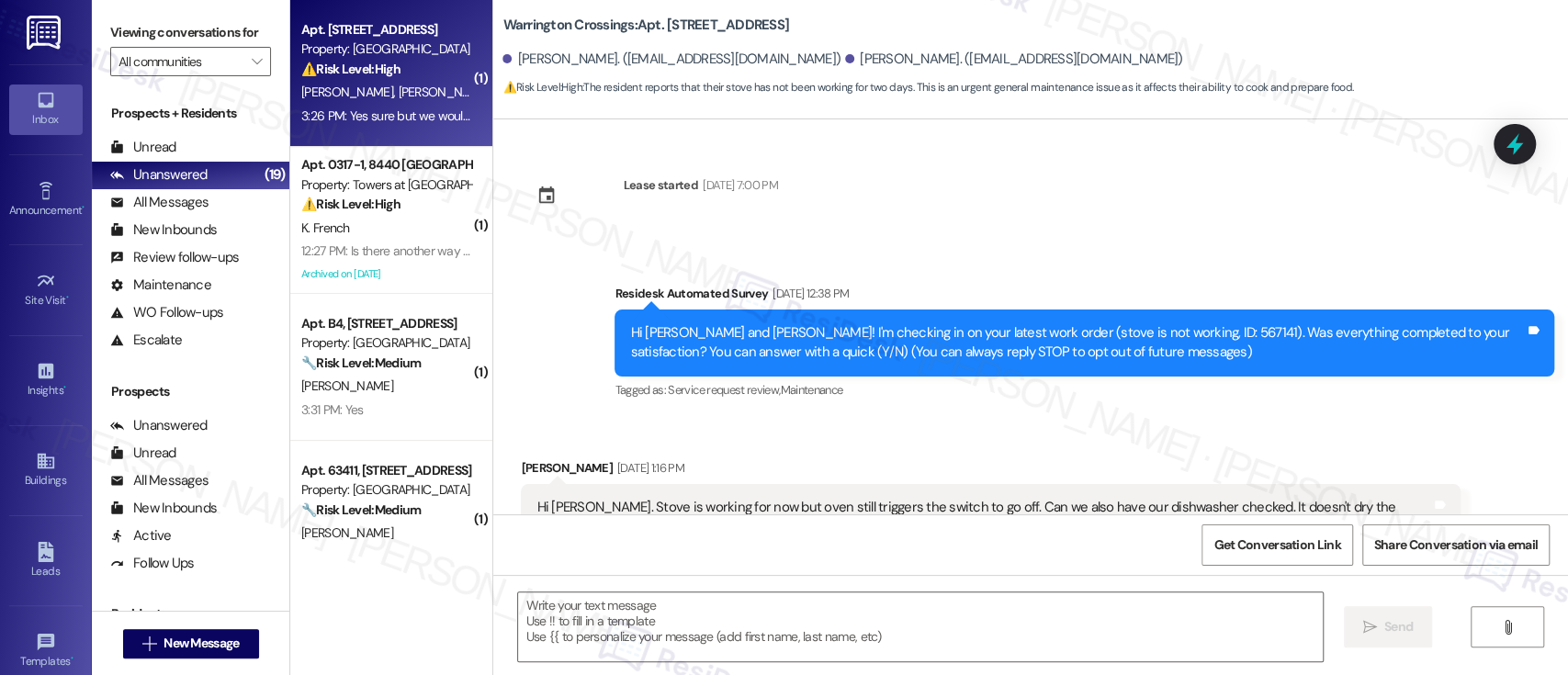
scroll to position [13622, 0]
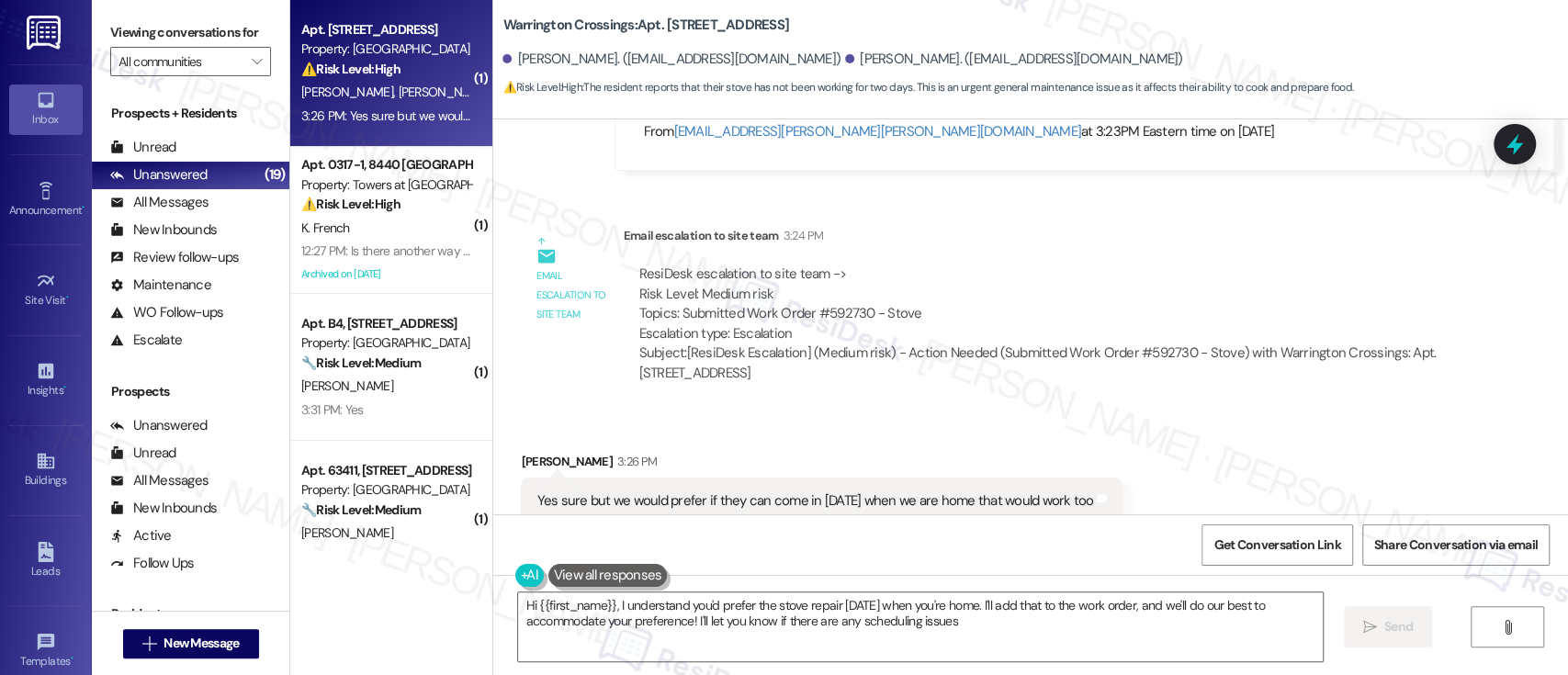
type textarea "Hi {{first_name}}, I understand you'd prefer the stove repair [DATE] when you'r…"
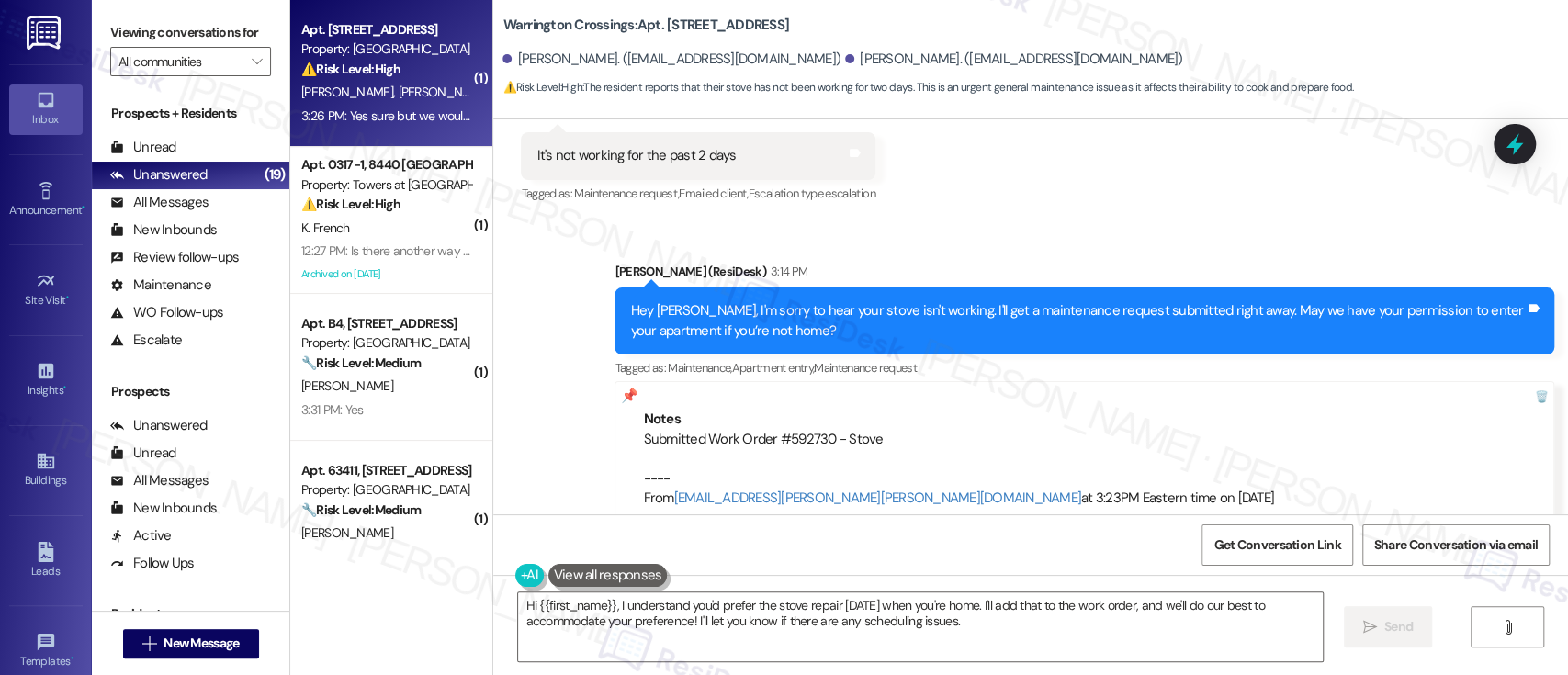
scroll to position [13132, 0]
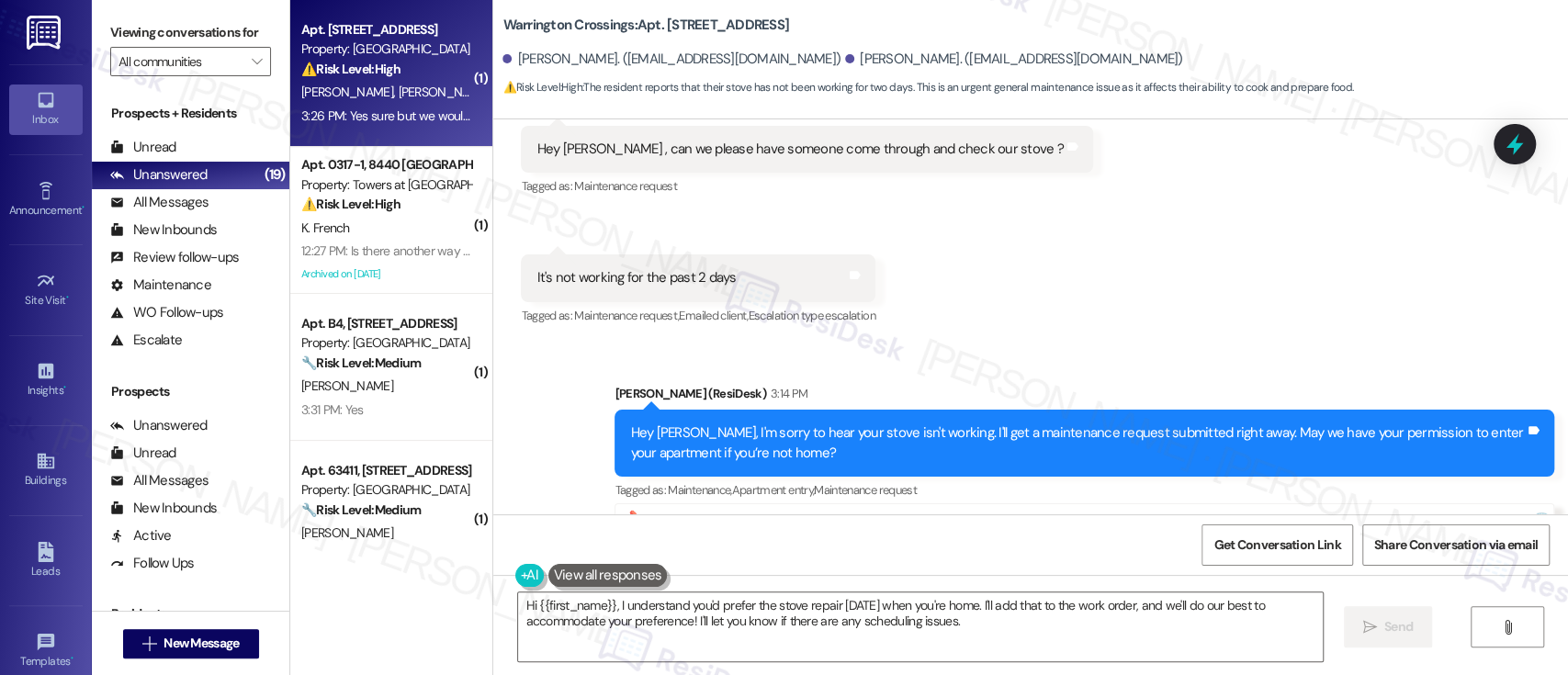
click at [804, 552] on div "Submitted Work Order #592730 - Stove ---- From [EMAIL_ADDRESS][PERSON_NAME][PER…" at bounding box center [1085, 592] width 883 height 79
copy div "592730"
